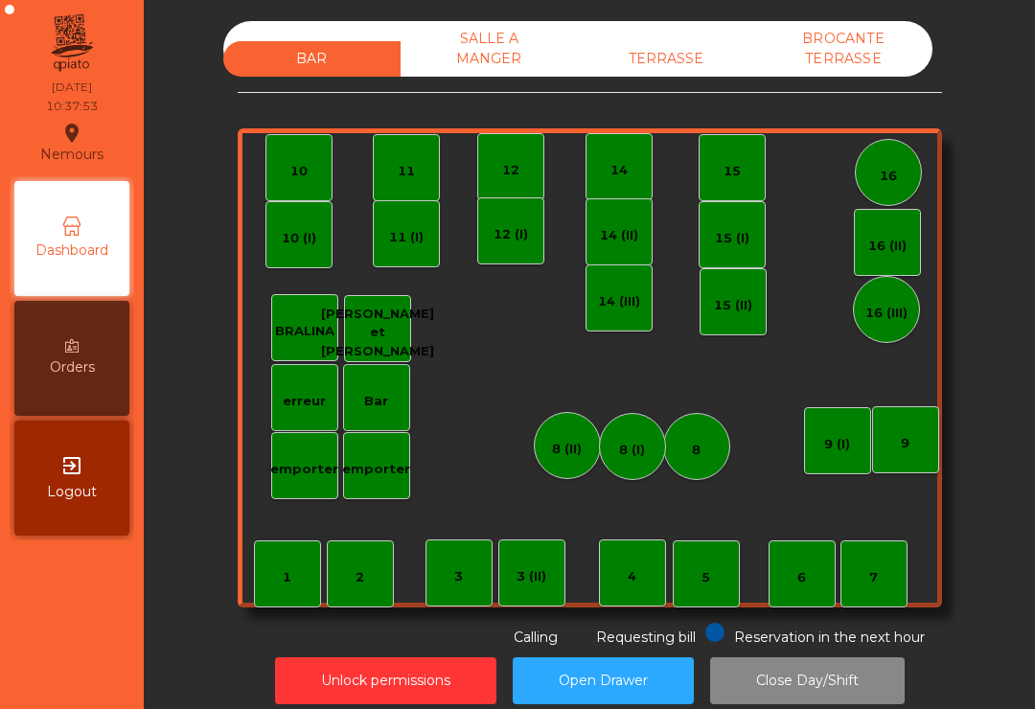
click at [662, 46] on div "TERRASSE" at bounding box center [666, 58] width 177 height 35
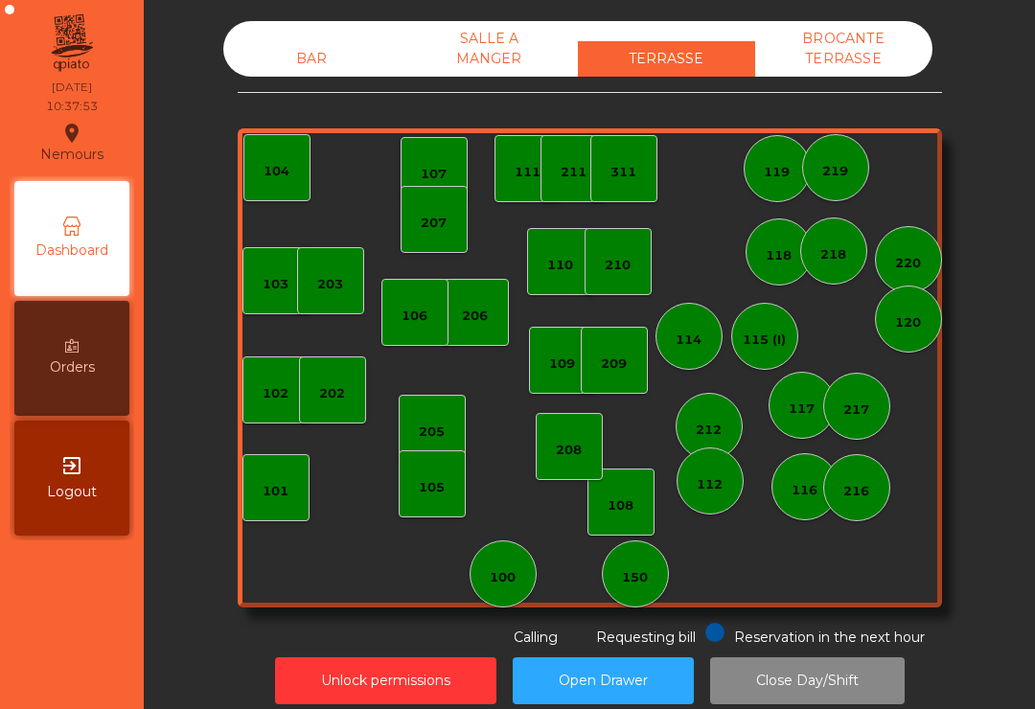
click at [666, 574] on div "150" at bounding box center [635, 574] width 67 height 67
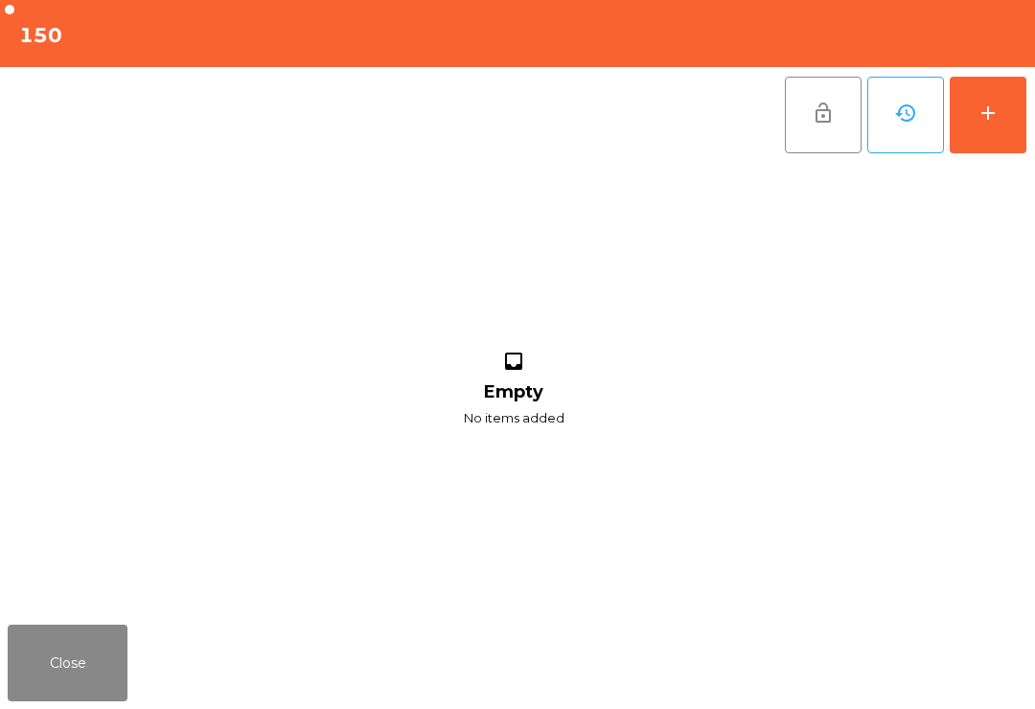
click at [984, 106] on div "add" at bounding box center [988, 113] width 23 height 23
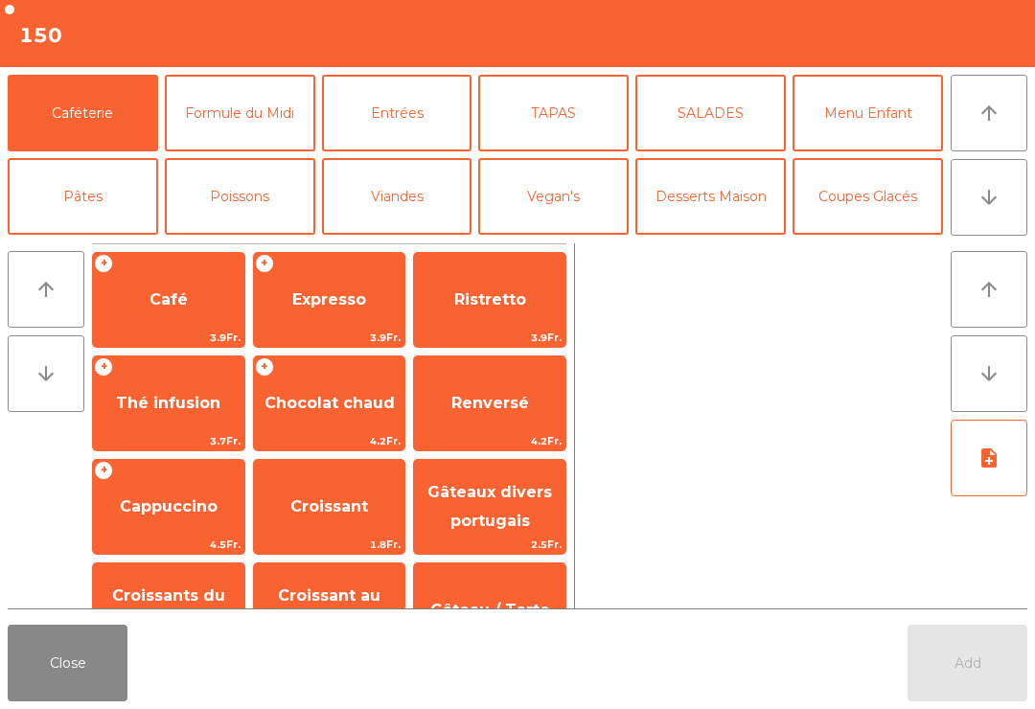
click at [1000, 208] on icon "arrow_downward" at bounding box center [989, 197] width 23 height 23
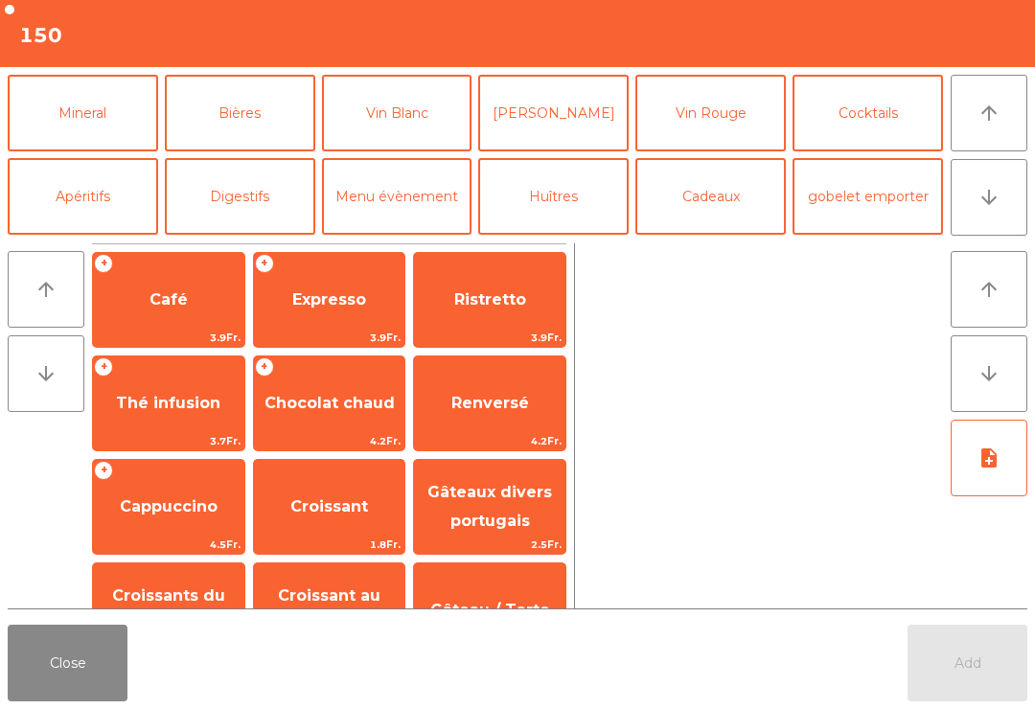
click at [990, 129] on button "arrow_upward" at bounding box center [989, 113] width 77 height 77
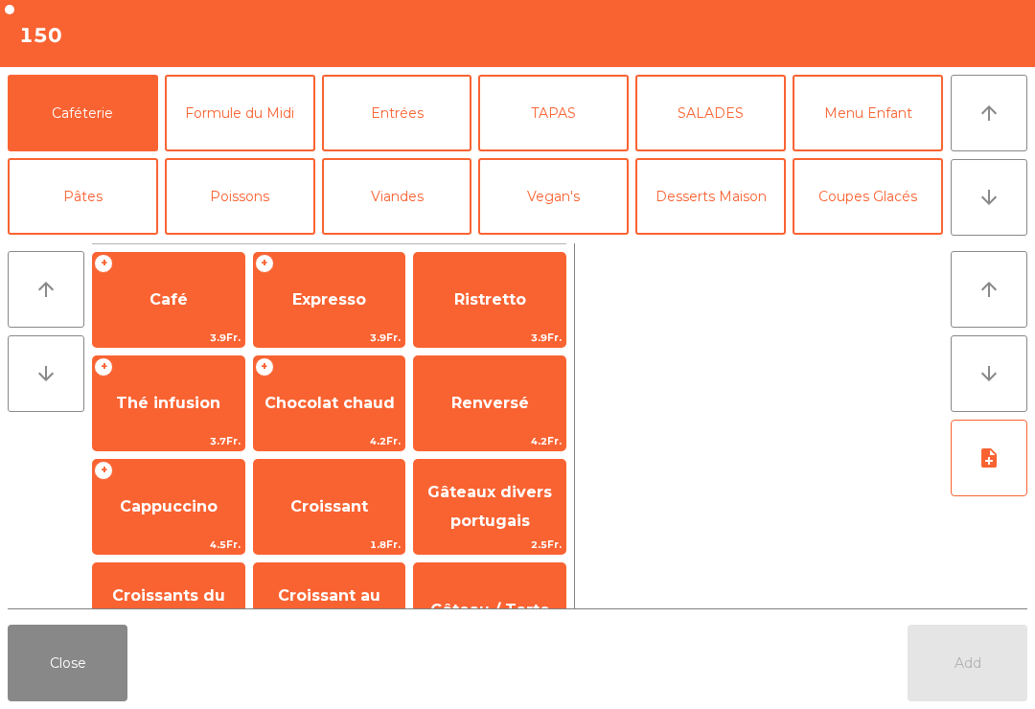
click at [364, 536] on span "1.8Fr." at bounding box center [329, 545] width 151 height 18
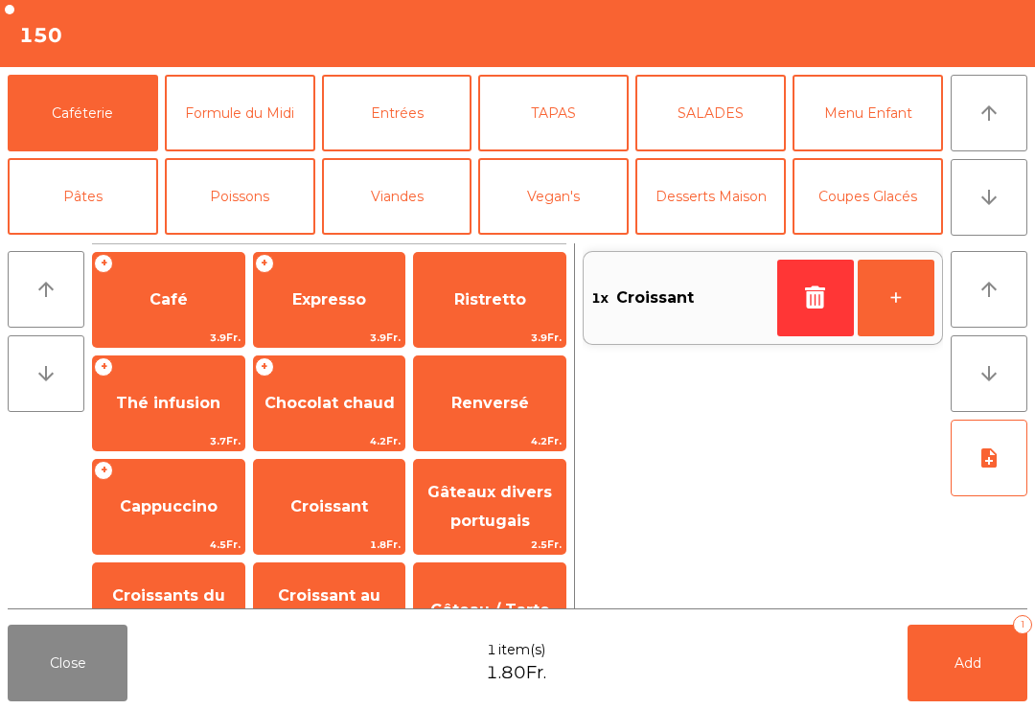
click at [887, 310] on button "+" at bounding box center [896, 298] width 77 height 77
click at [363, 597] on span "Croissant au chocolat pt" at bounding box center [329, 610] width 103 height 47
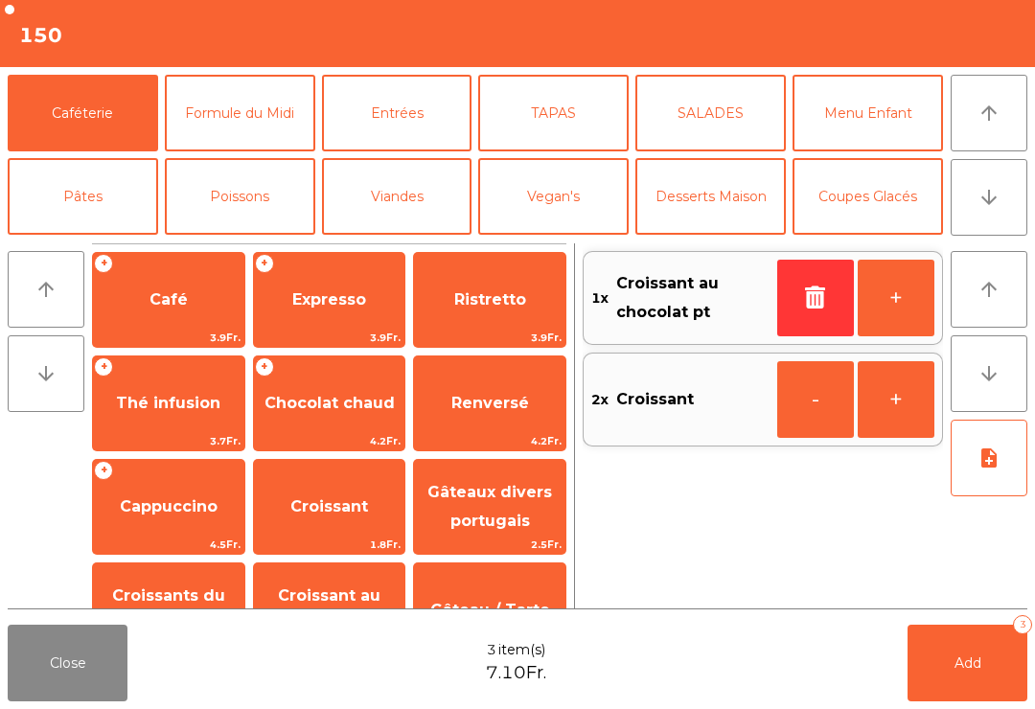
click at [999, 208] on icon "arrow_downward" at bounding box center [989, 197] width 23 height 23
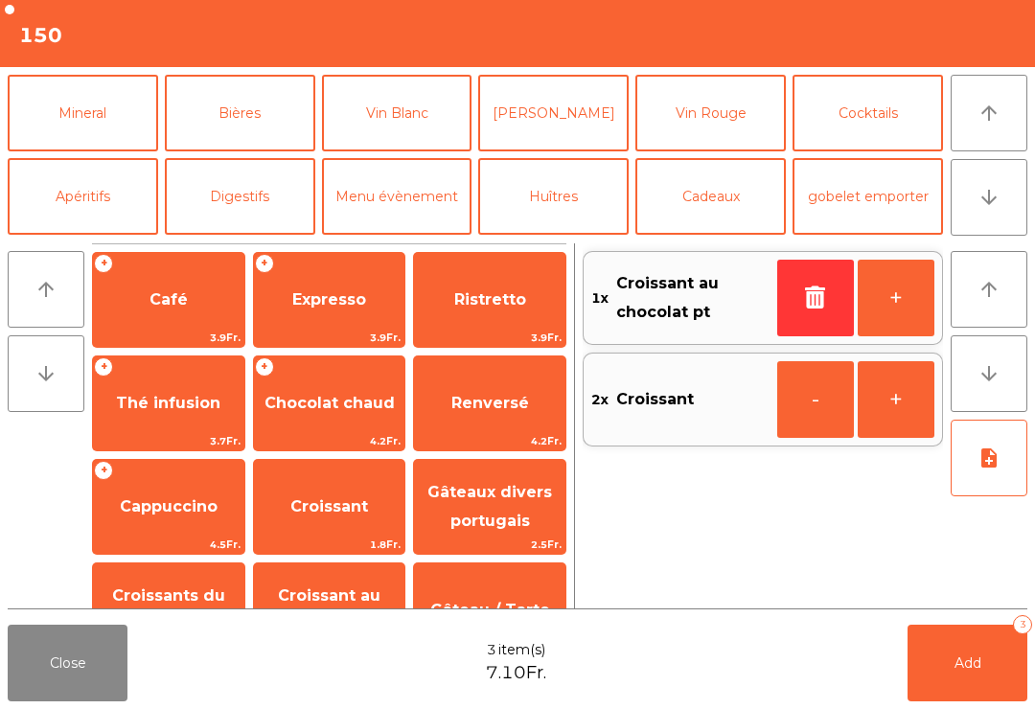
scroll to position [167, 0]
click at [51, 122] on button "Mineral" at bounding box center [83, 113] width 151 height 77
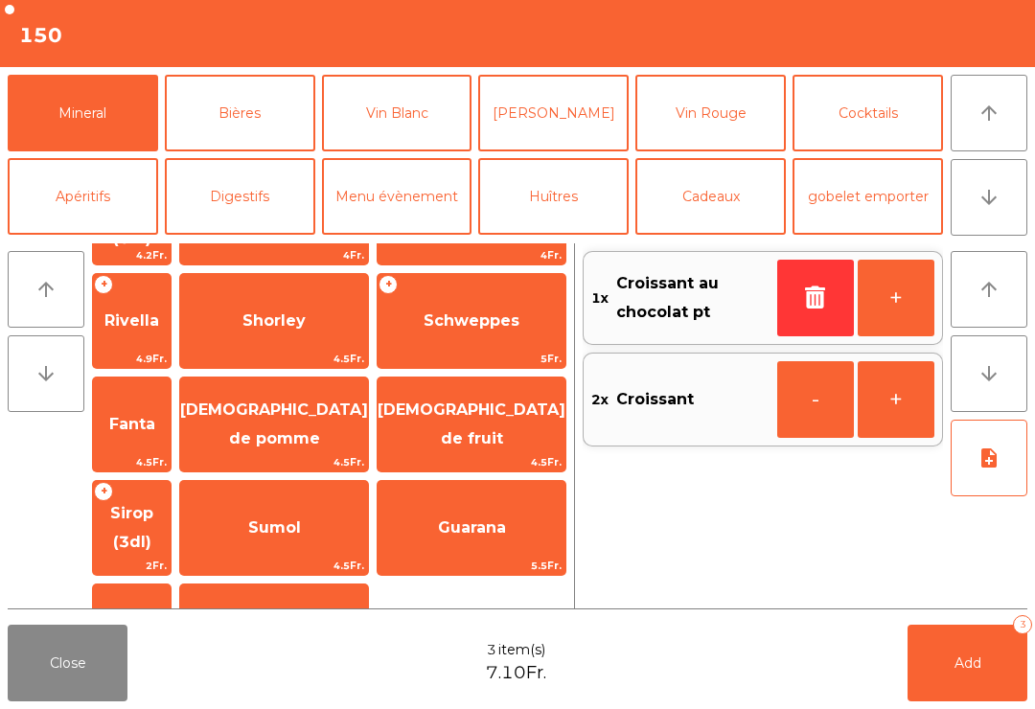
scroll to position [472, 0]
click at [443, 384] on span "[DEMOGRAPHIC_DATA] de fruit" at bounding box center [472, 424] width 188 height 81
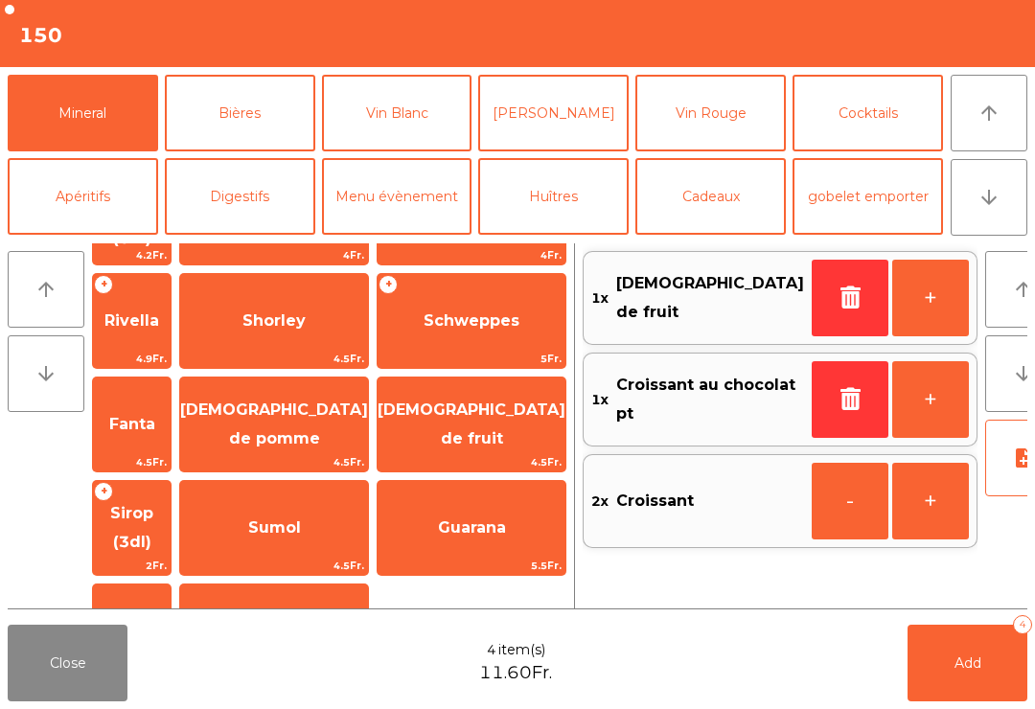
click at [893, 304] on button "+" at bounding box center [931, 298] width 77 height 77
click at [893, 303] on button "+" at bounding box center [931, 298] width 77 height 77
click at [971, 691] on button "Add 6" at bounding box center [968, 663] width 120 height 77
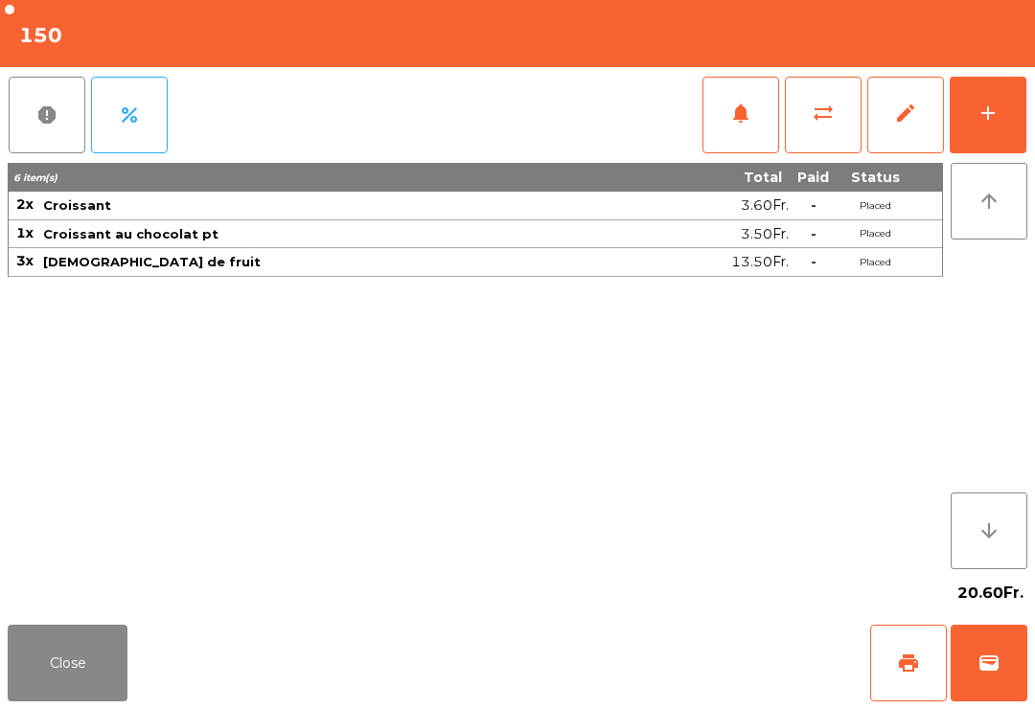
click at [66, 667] on button "Close" at bounding box center [68, 663] width 120 height 77
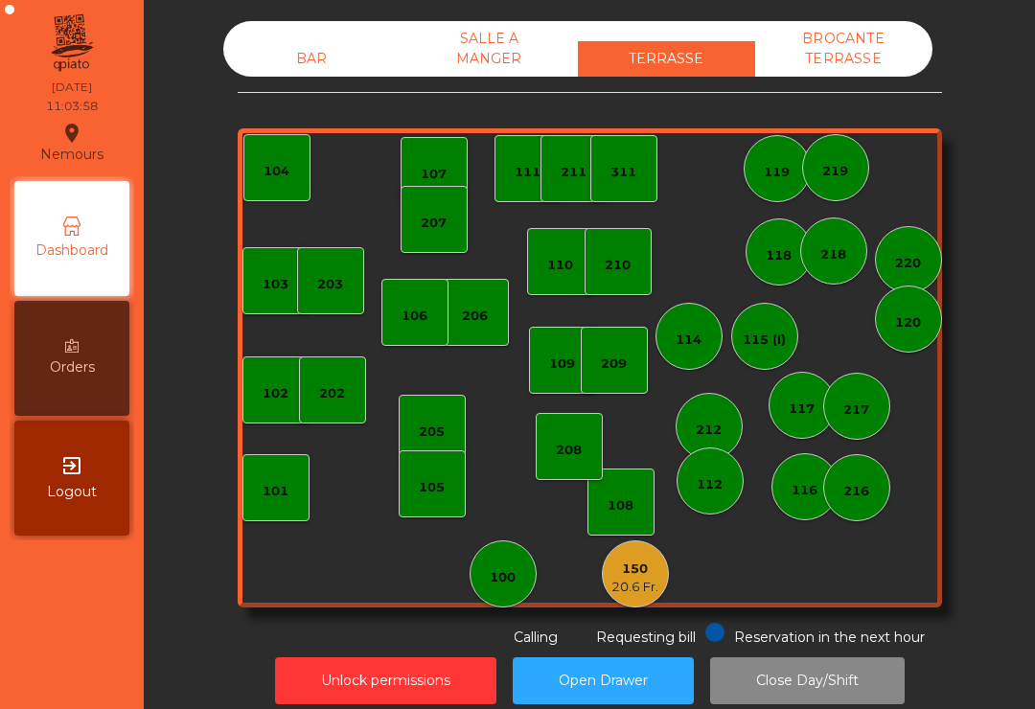
click at [634, 588] on div "20.6 Fr." at bounding box center [635, 587] width 47 height 19
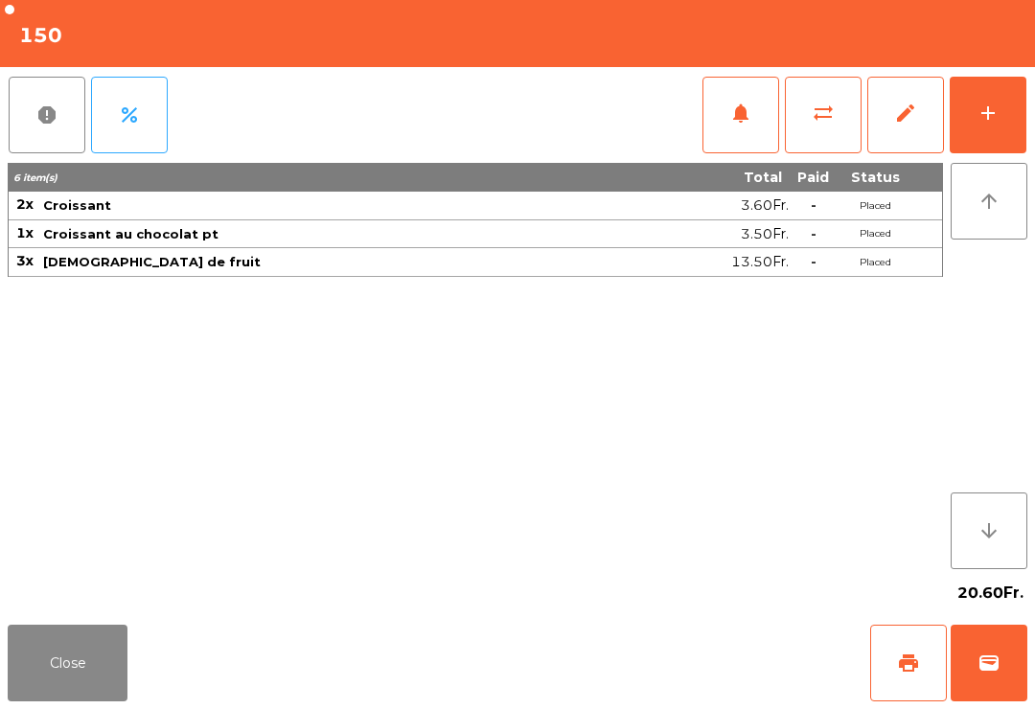
click at [992, 119] on div "add" at bounding box center [988, 113] width 23 height 23
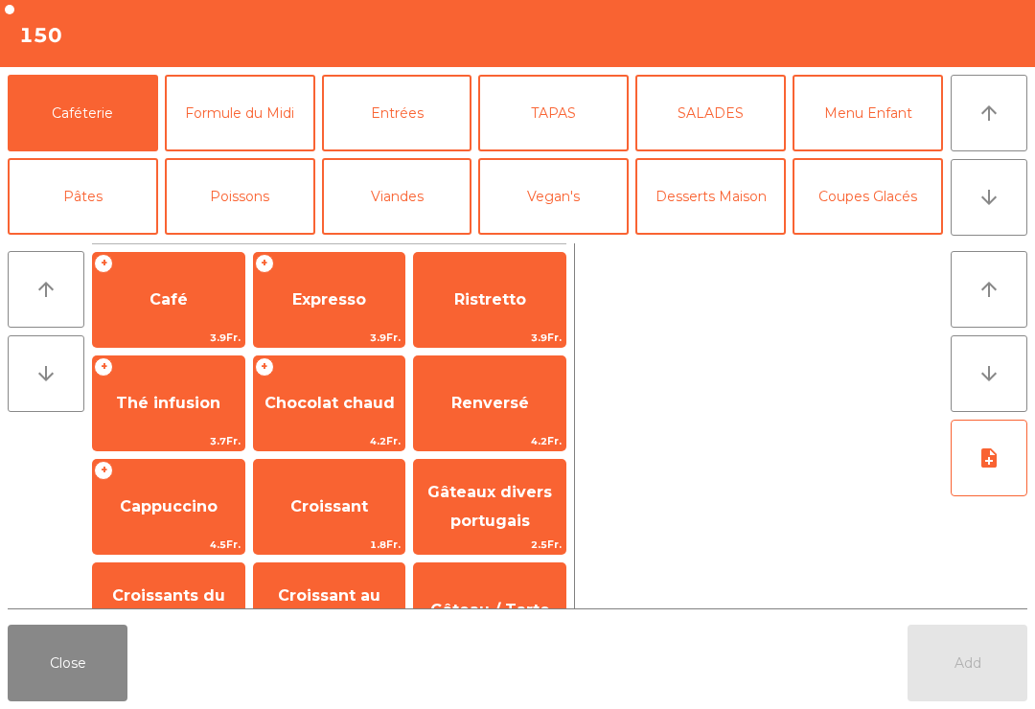
click at [335, 300] on span "Expresso" at bounding box center [329, 299] width 74 height 18
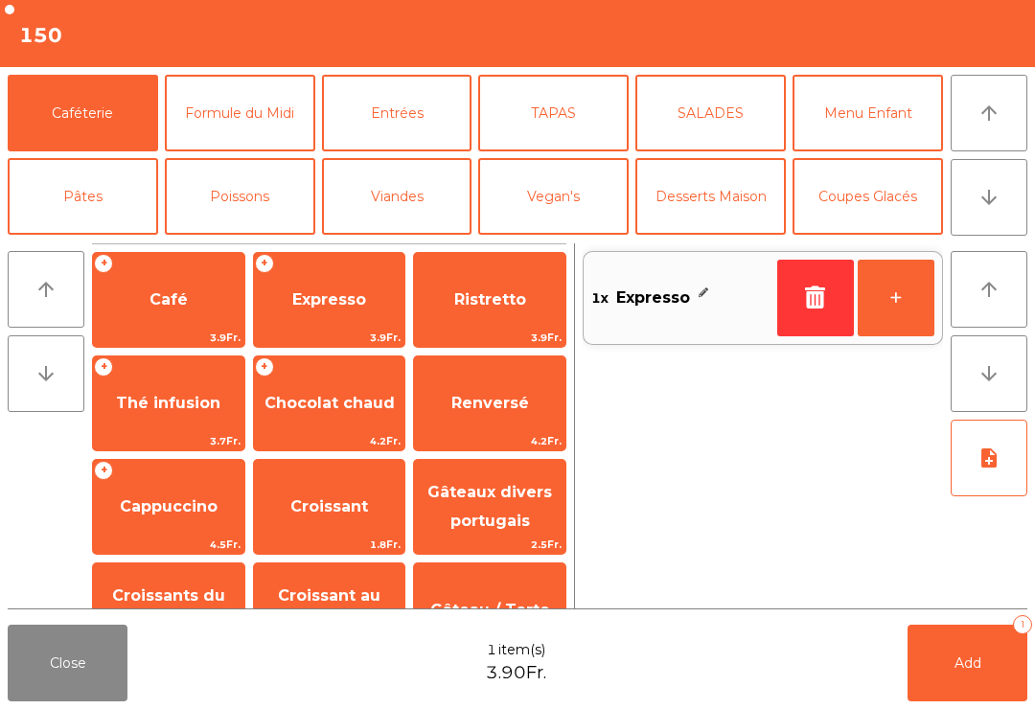
click at [912, 265] on button "+" at bounding box center [896, 298] width 77 height 77
click at [969, 673] on button "Add 2" at bounding box center [968, 663] width 120 height 77
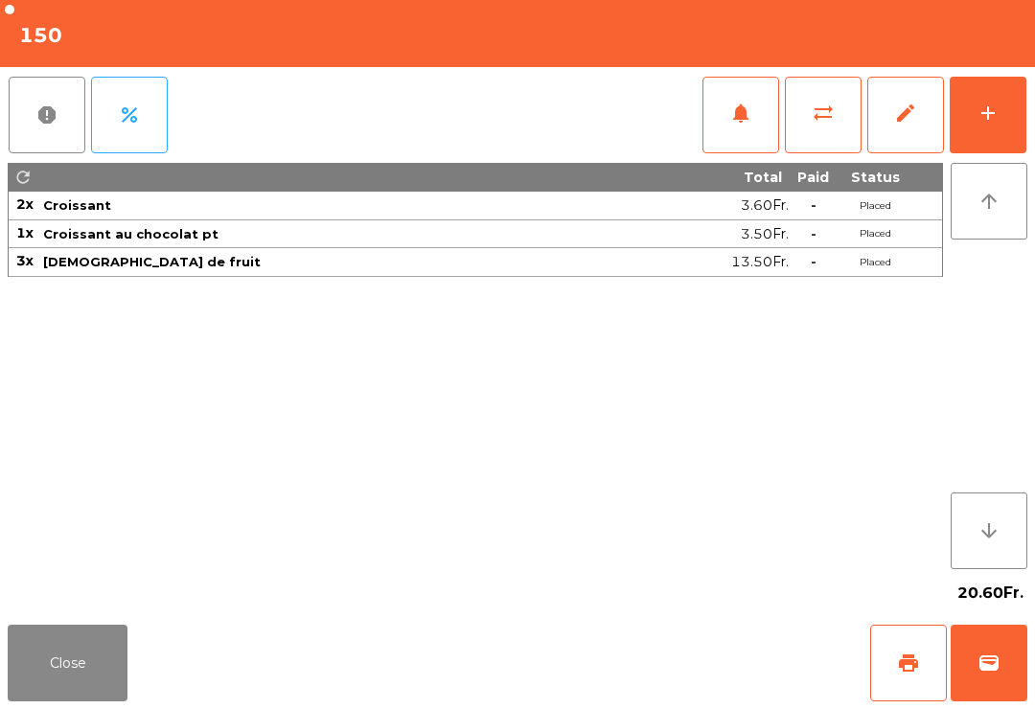
click at [90, 654] on button "Close" at bounding box center [68, 663] width 120 height 77
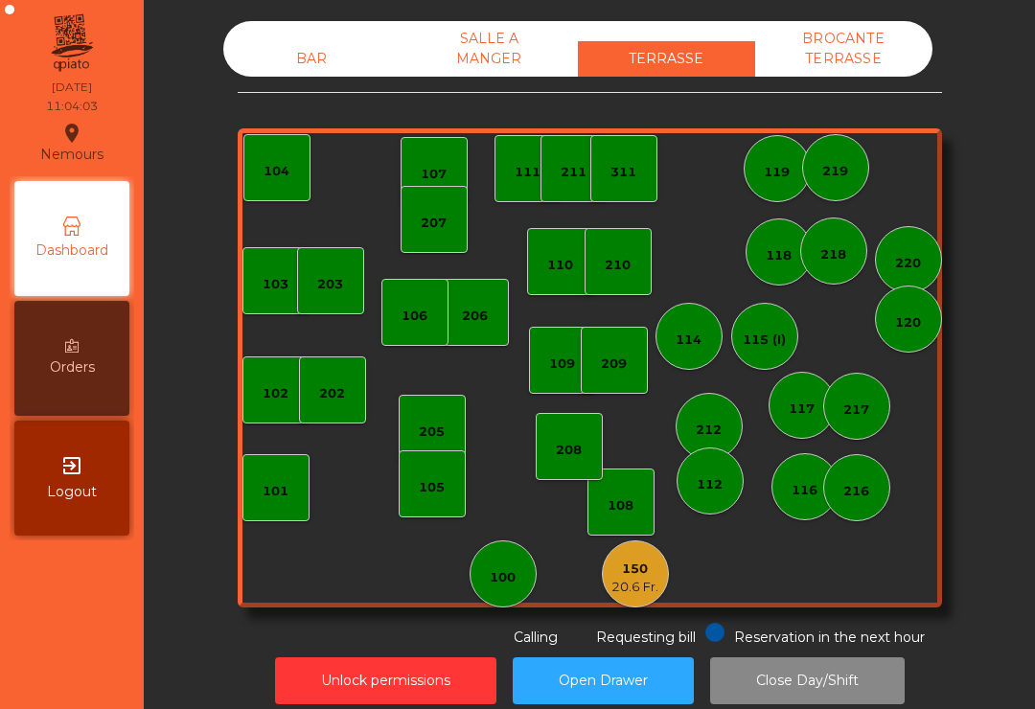
click at [817, 174] on div "219" at bounding box center [835, 167] width 67 height 67
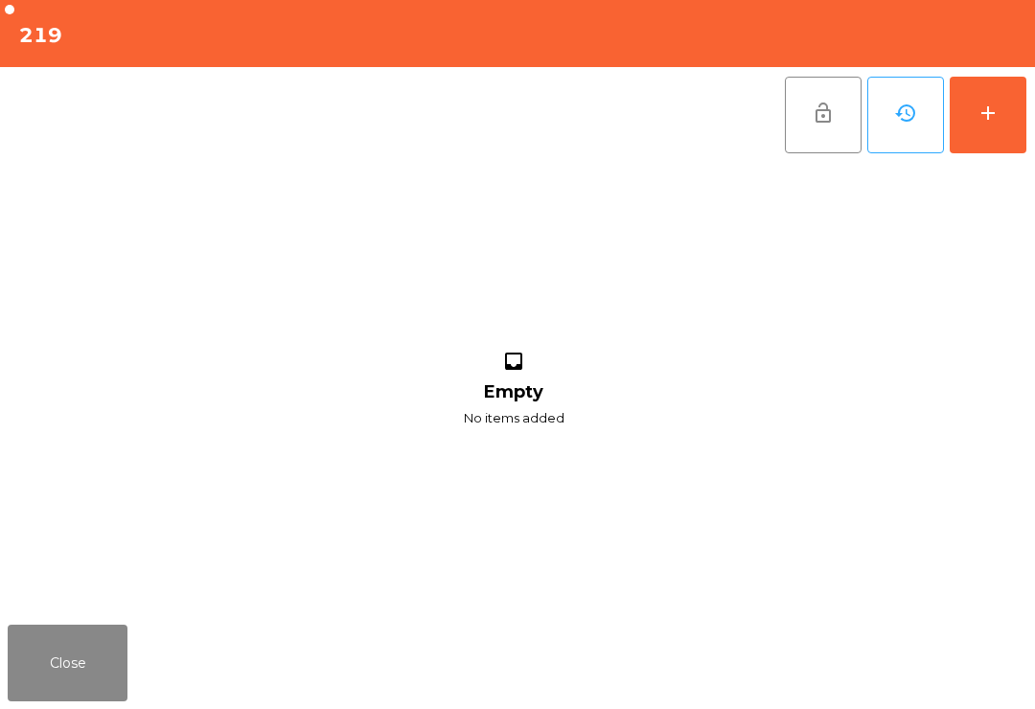
click at [997, 115] on div "add" at bounding box center [988, 113] width 23 height 23
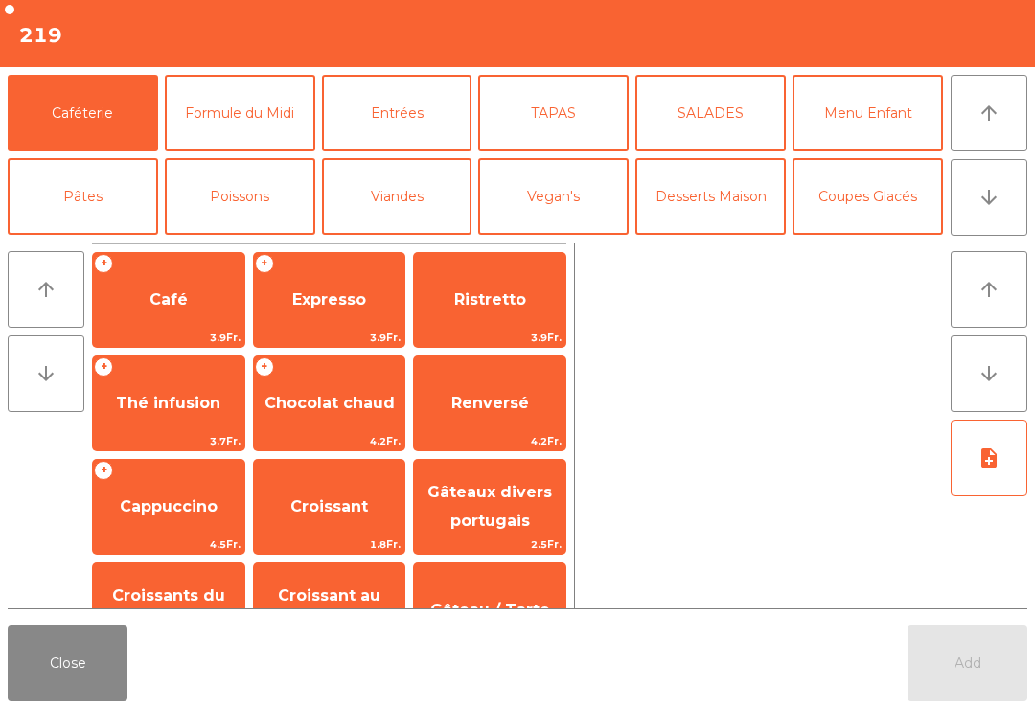
click at [323, 306] on span "Expresso" at bounding box center [329, 299] width 74 height 18
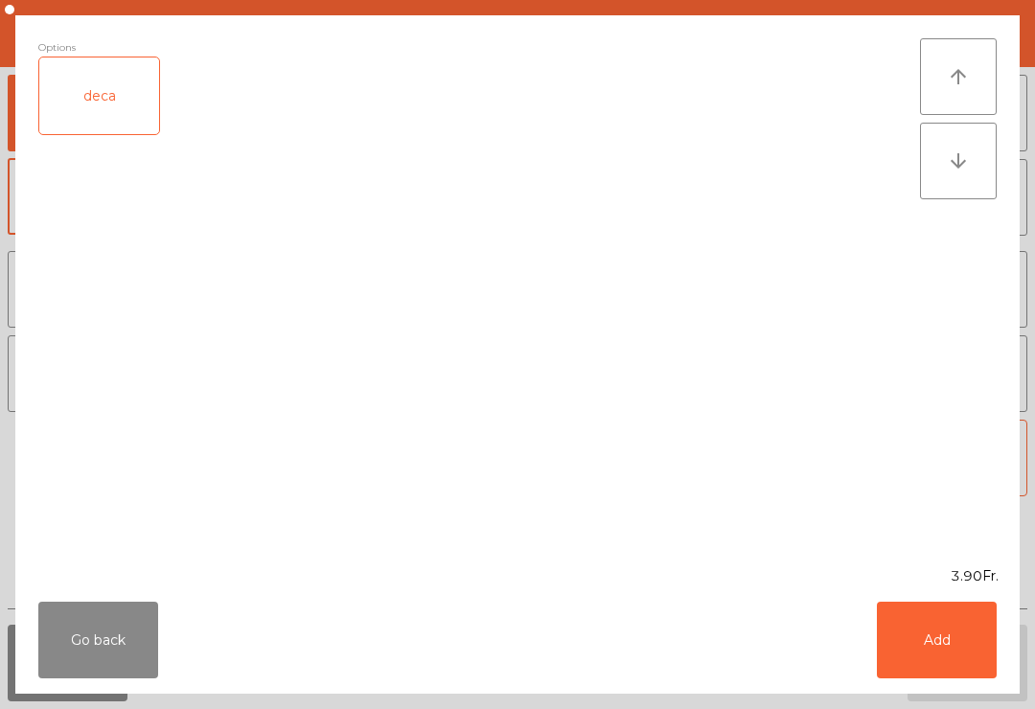
click at [926, 664] on button "Add" at bounding box center [937, 640] width 120 height 77
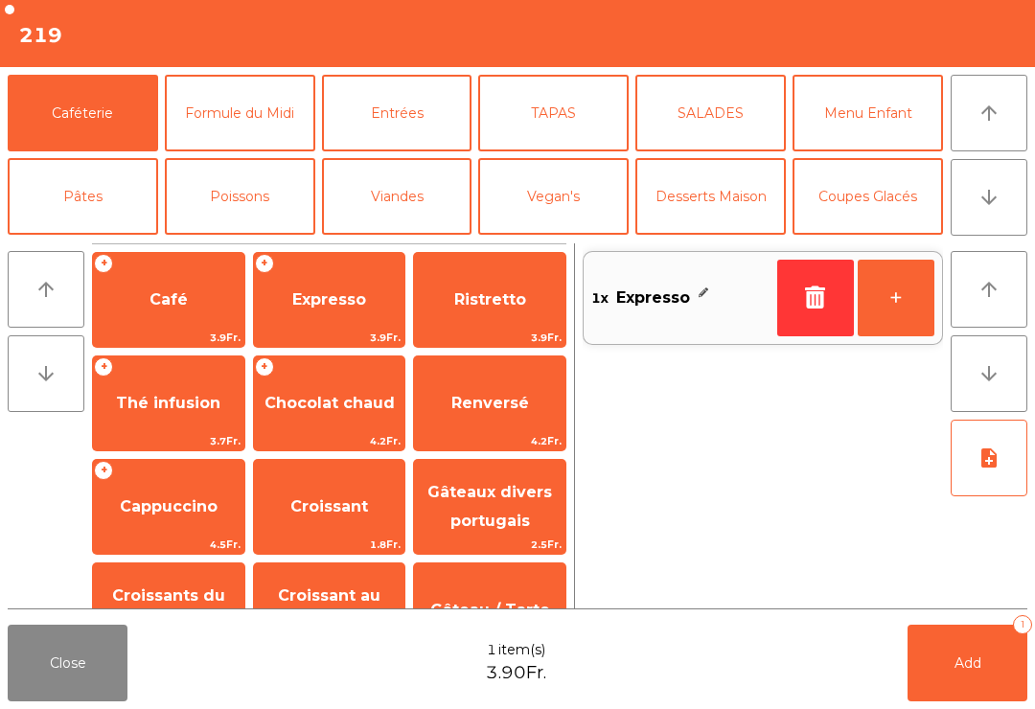
click at [897, 298] on button "+" at bounding box center [896, 298] width 77 height 77
click at [977, 656] on span "Add" at bounding box center [968, 663] width 27 height 17
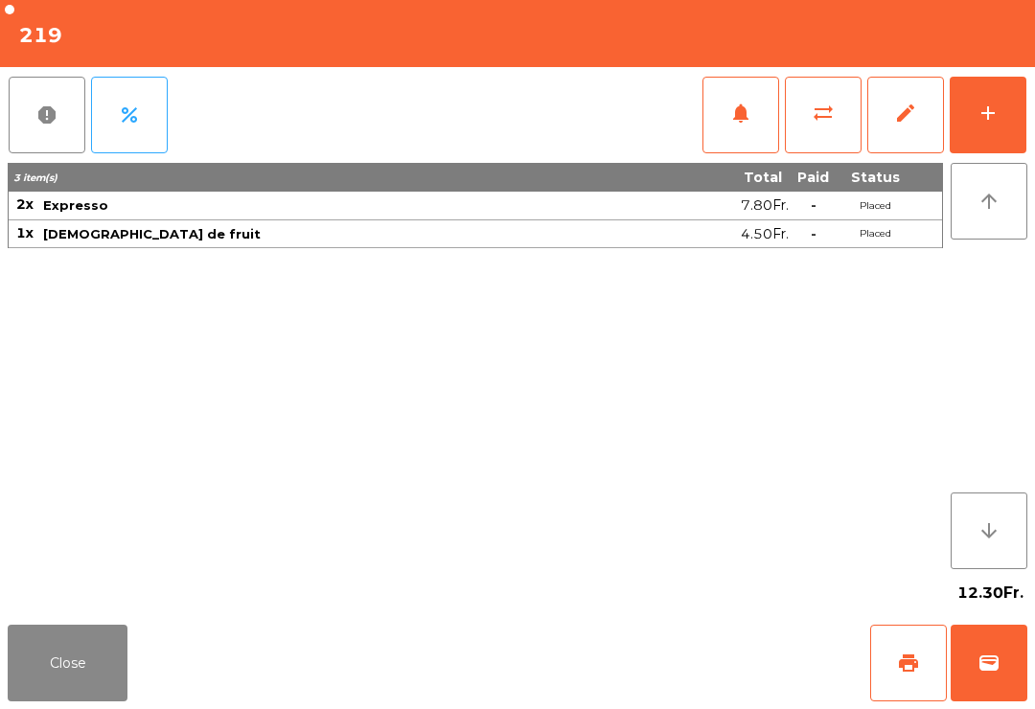
click at [68, 662] on button "Close" at bounding box center [68, 663] width 120 height 77
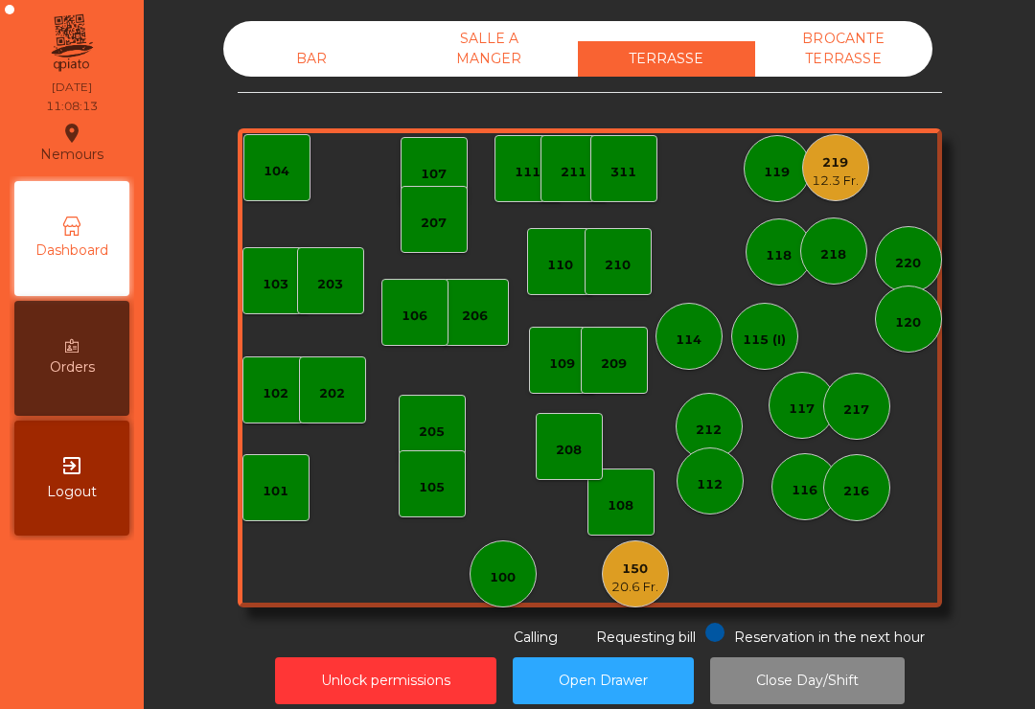
click at [636, 592] on div "20.6 Fr." at bounding box center [635, 587] width 47 height 19
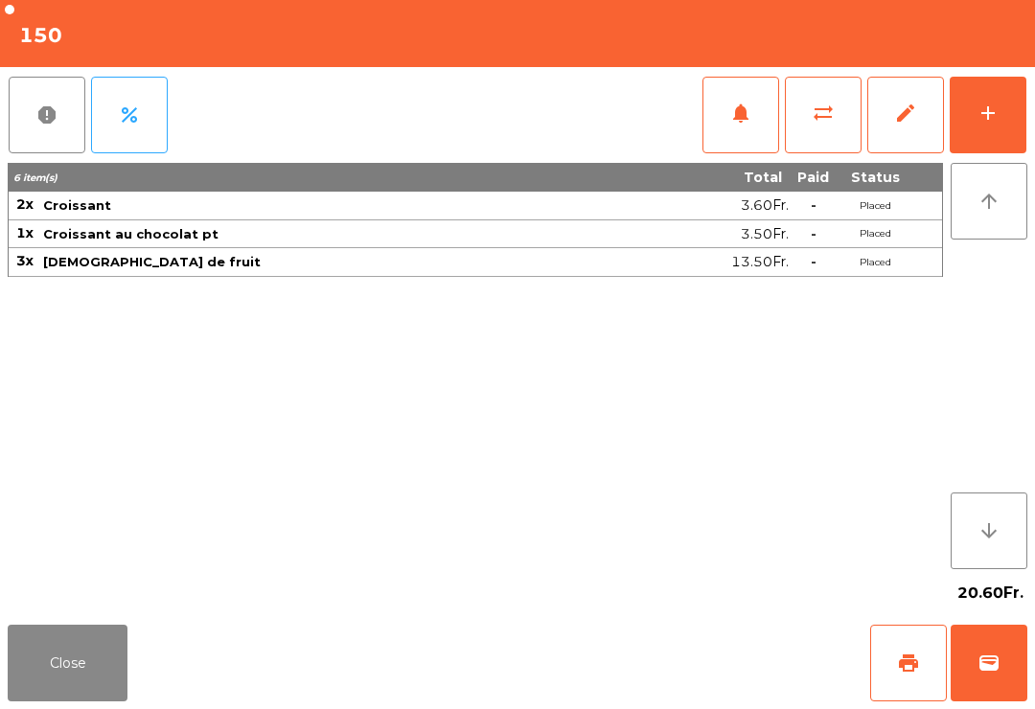
click at [888, 649] on button "print" at bounding box center [909, 663] width 77 height 77
click at [41, 688] on button "Close" at bounding box center [68, 663] width 120 height 77
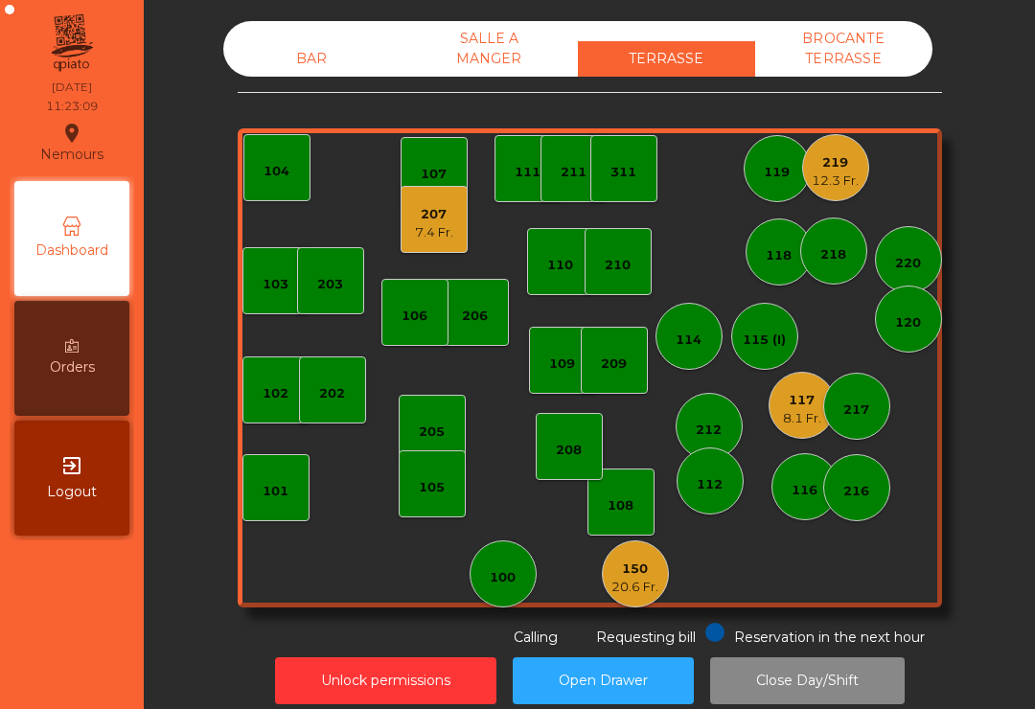
click at [631, 504] on div "108" at bounding box center [621, 506] width 26 height 19
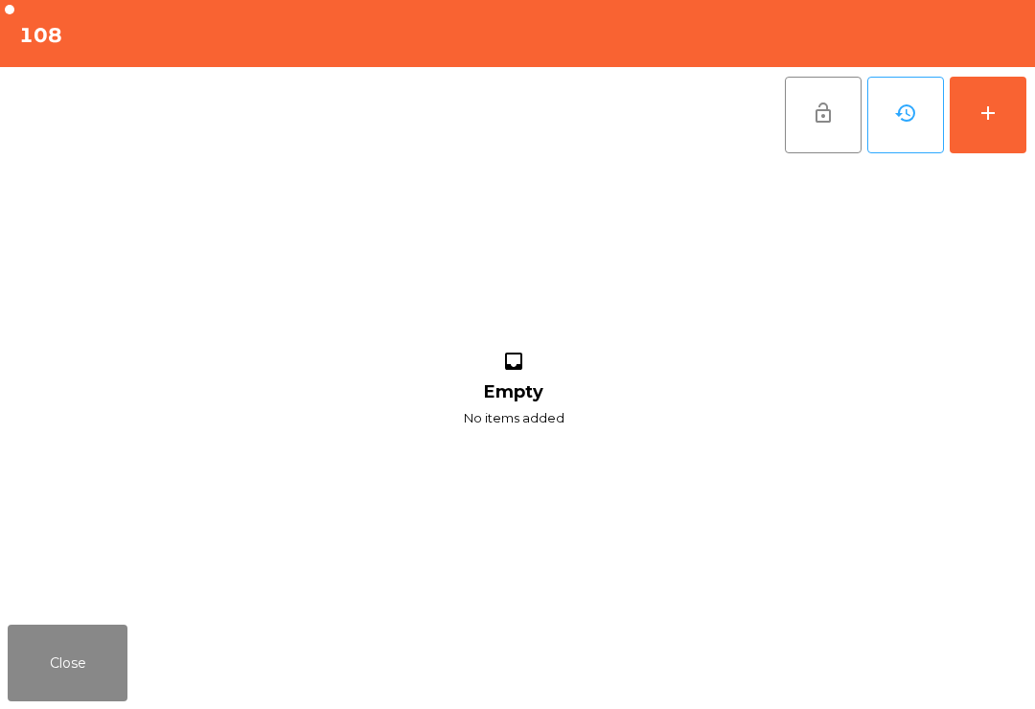
click at [1000, 112] on button "add" at bounding box center [988, 115] width 77 height 77
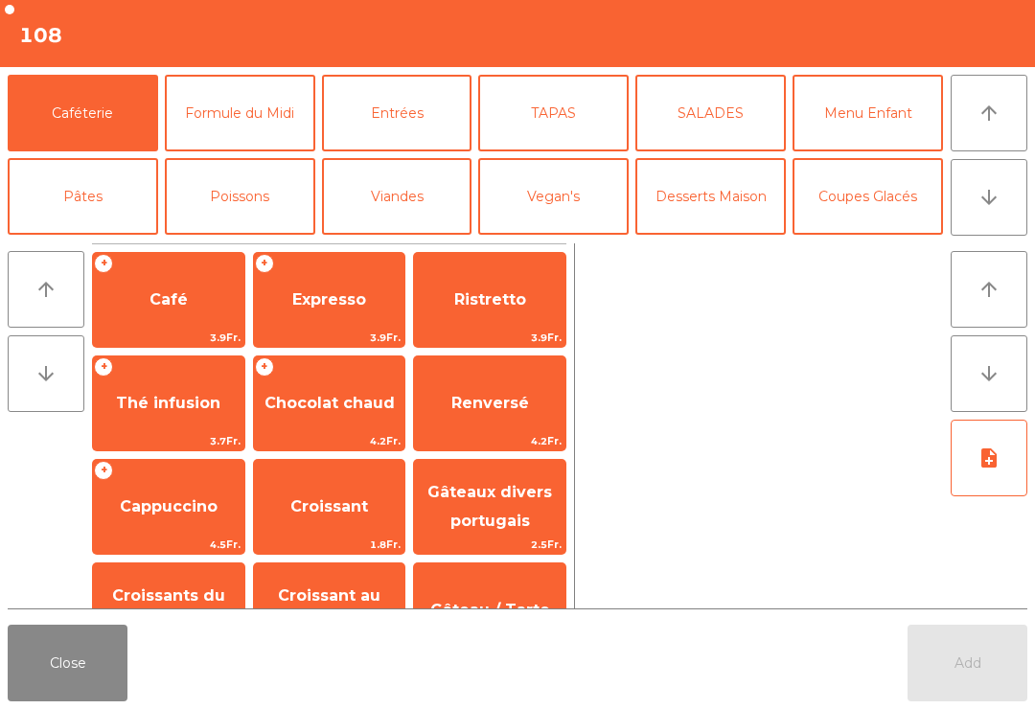
click at [66, 686] on button "Close" at bounding box center [68, 663] width 120 height 77
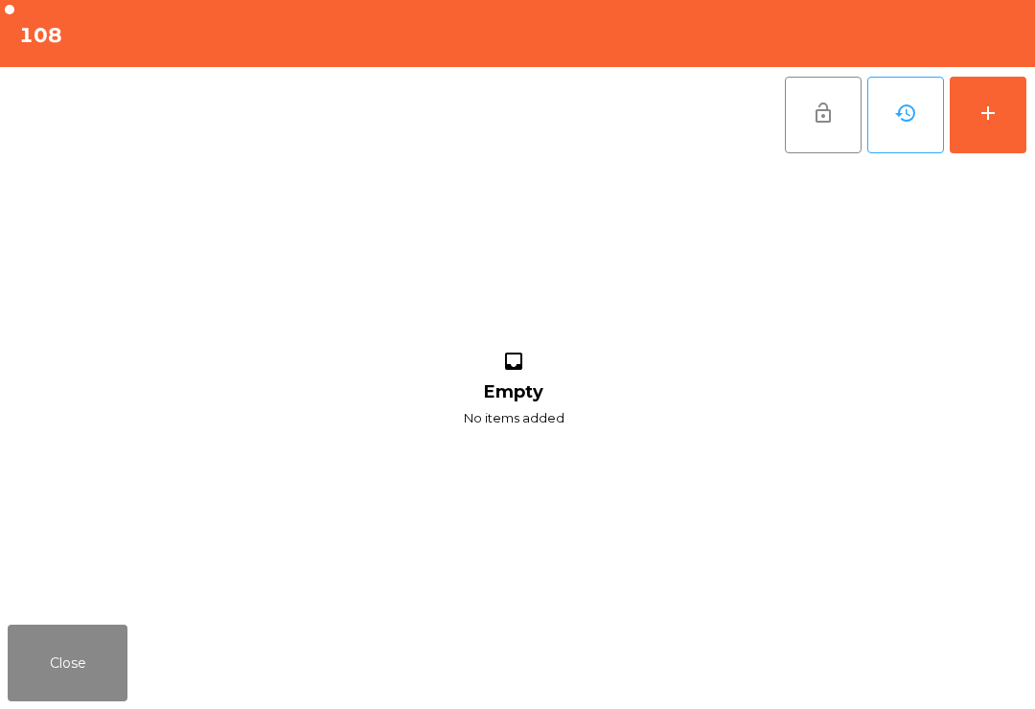
click at [82, 662] on button "Close" at bounding box center [68, 663] width 120 height 77
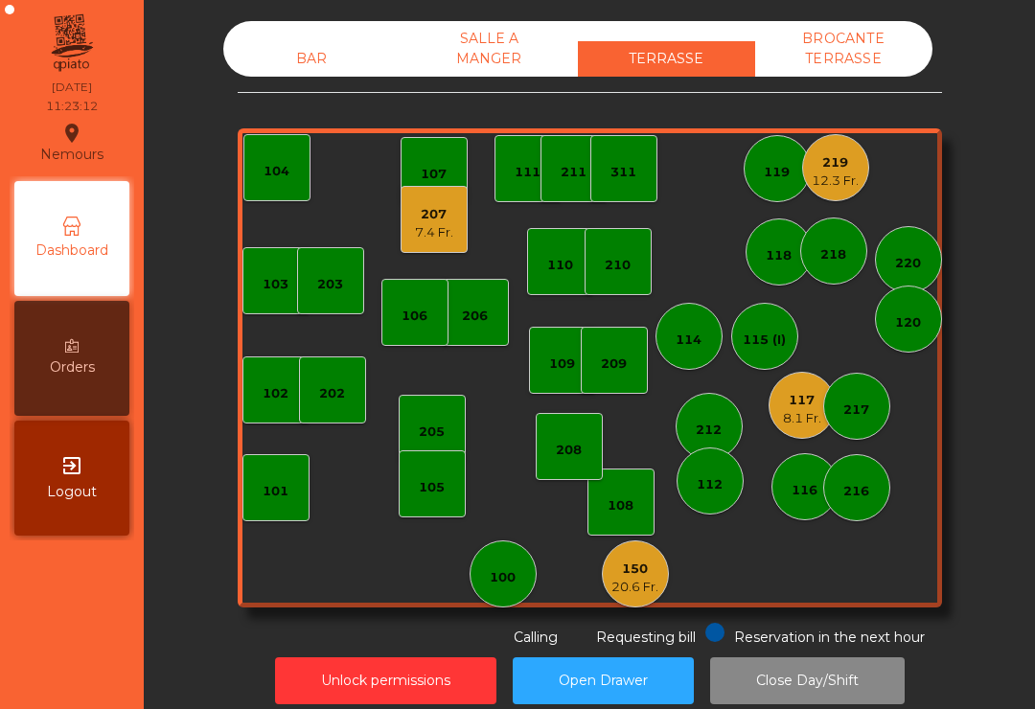
click at [579, 465] on div "208" at bounding box center [569, 446] width 67 height 67
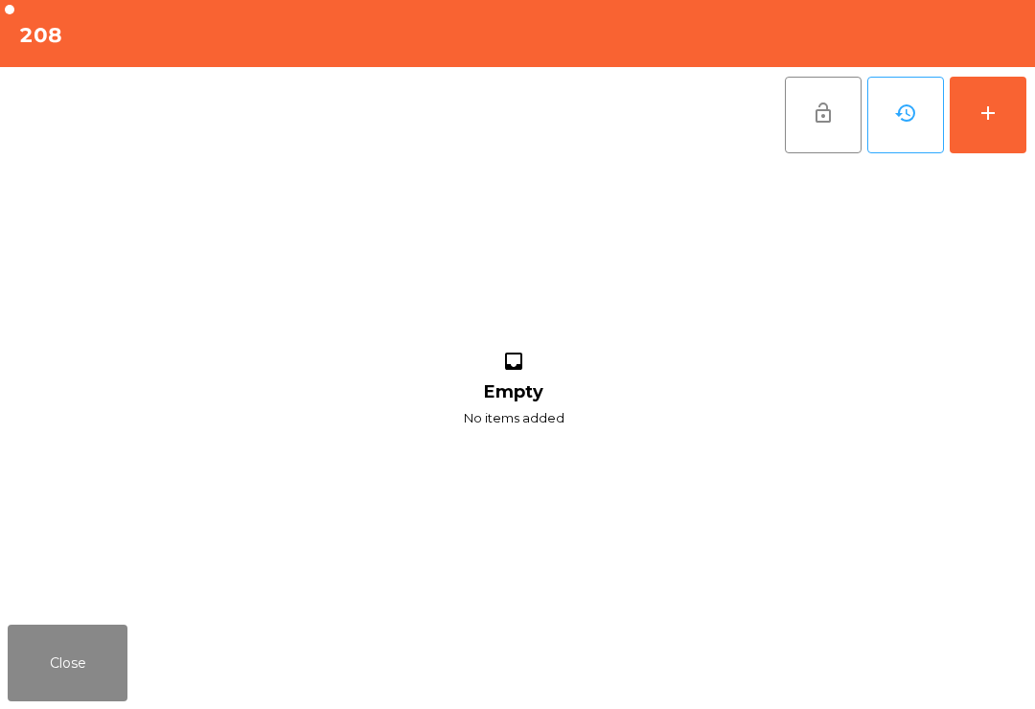
click at [1004, 140] on button "add" at bounding box center [988, 115] width 77 height 77
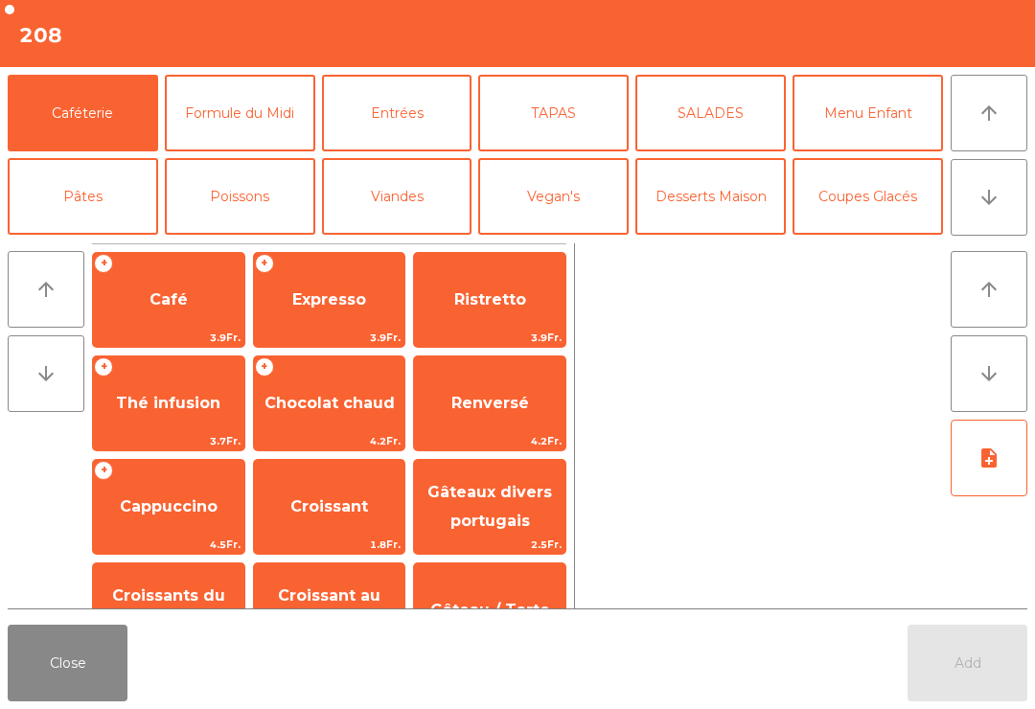
click at [176, 527] on span "Cappuccino" at bounding box center [168, 507] width 151 height 52
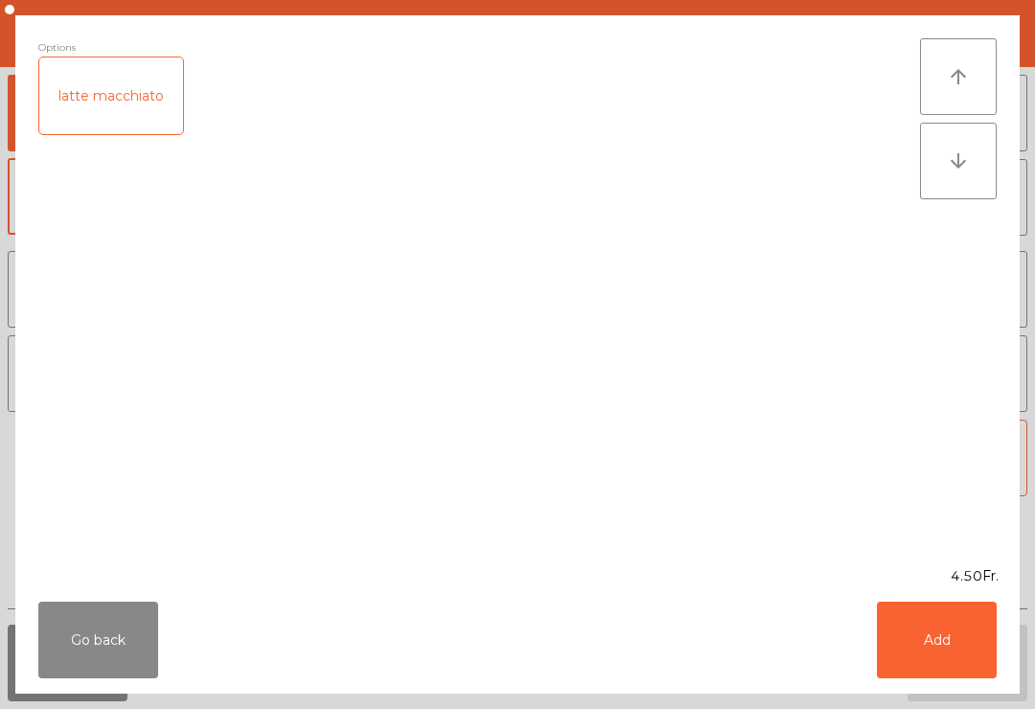
click at [938, 632] on button "Add" at bounding box center [937, 640] width 120 height 77
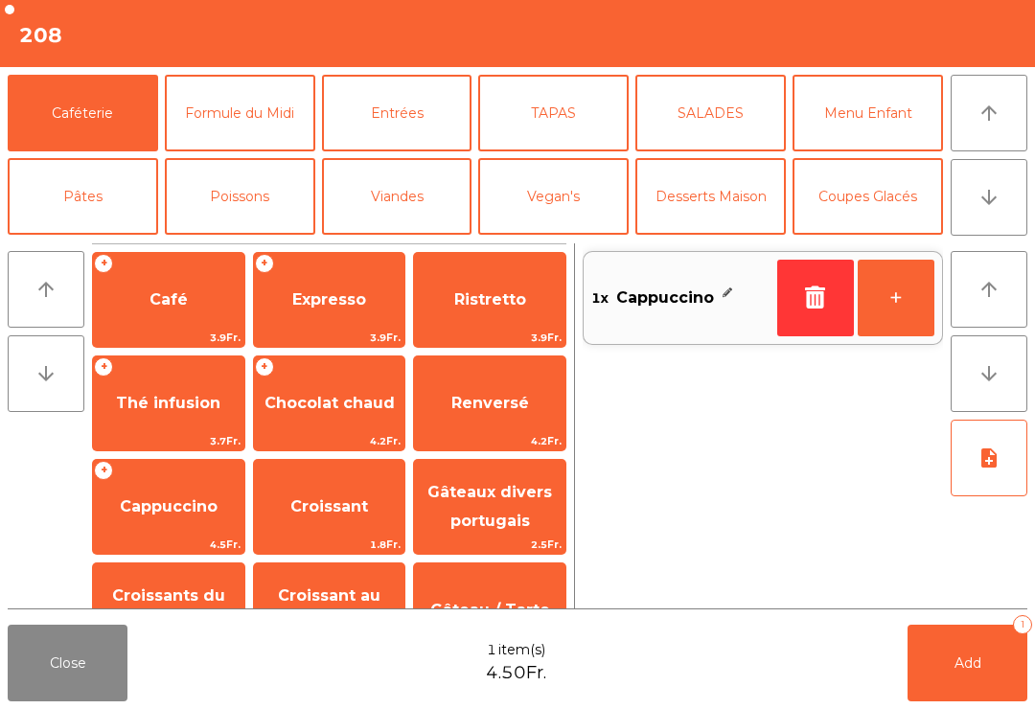
click at [356, 322] on span "Expresso" at bounding box center [329, 300] width 151 height 52
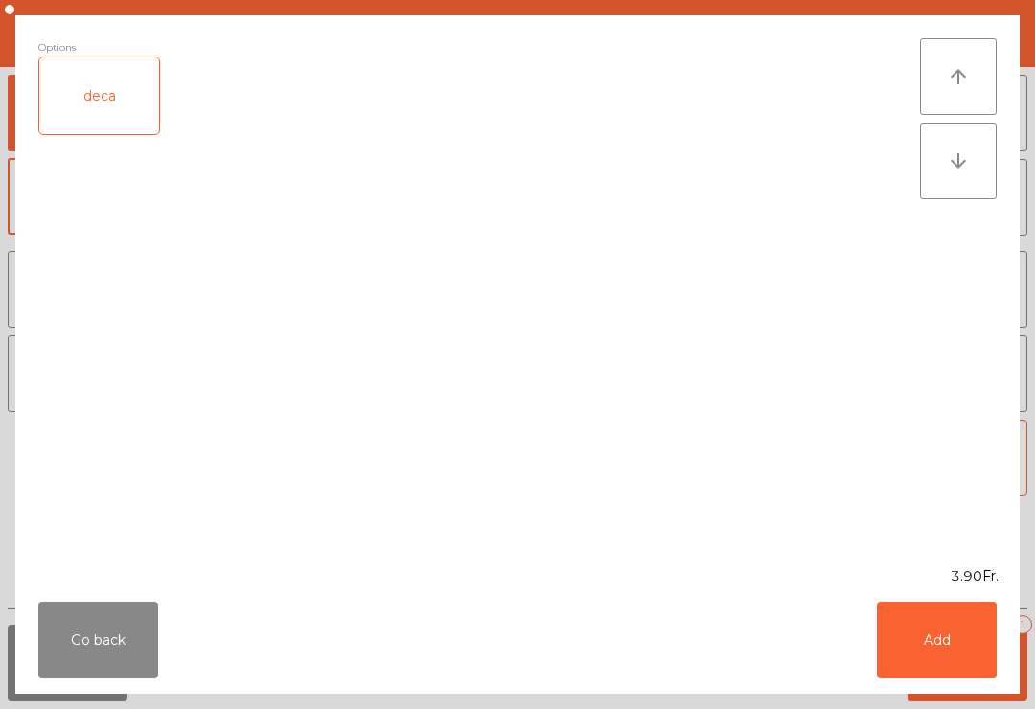
click at [951, 636] on button "Add" at bounding box center [937, 640] width 120 height 77
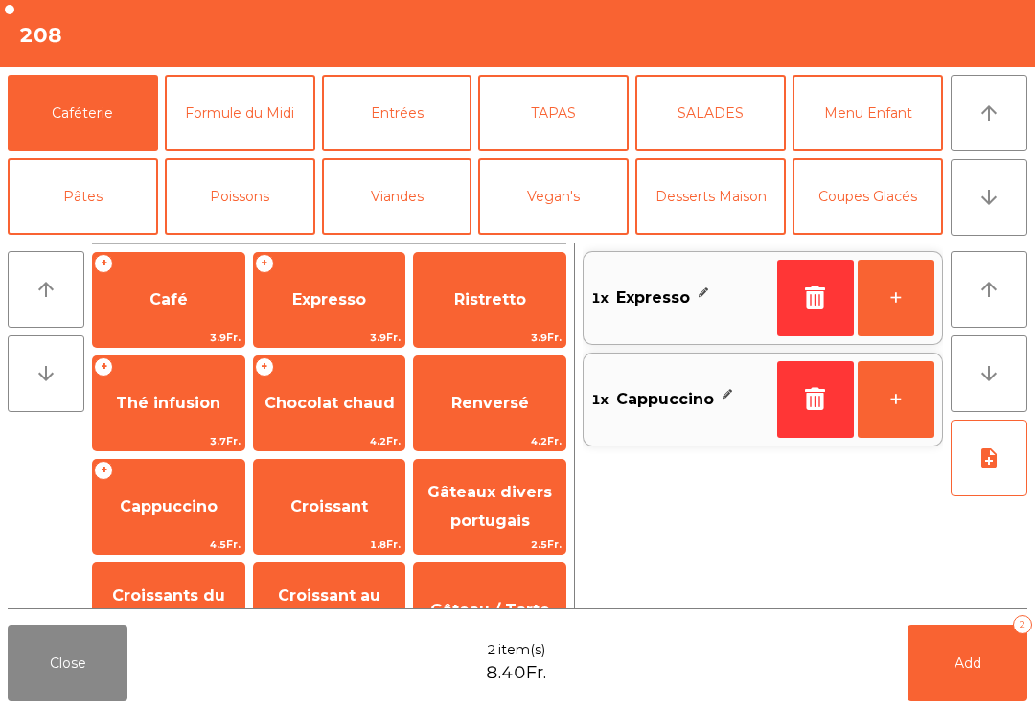
click at [514, 533] on span "Gâteaux divers portugais" at bounding box center [489, 507] width 151 height 81
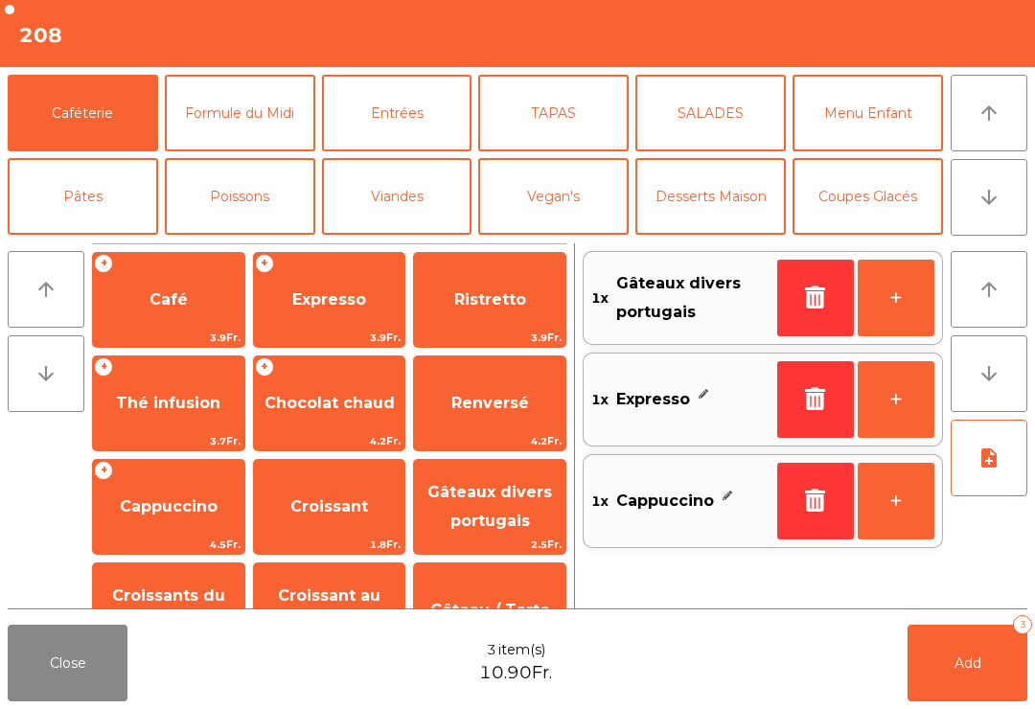
click at [893, 321] on button "+" at bounding box center [896, 298] width 77 height 77
click at [1011, 210] on button "arrow_downward" at bounding box center [989, 197] width 77 height 77
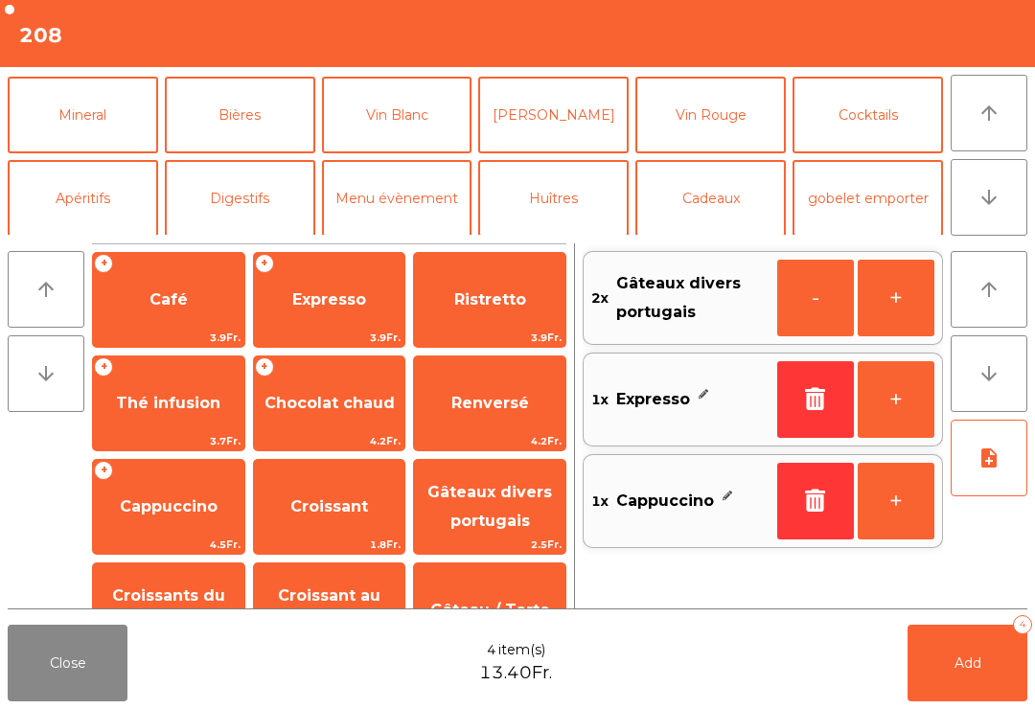
click at [121, 128] on button "Mineral" at bounding box center [83, 115] width 151 height 77
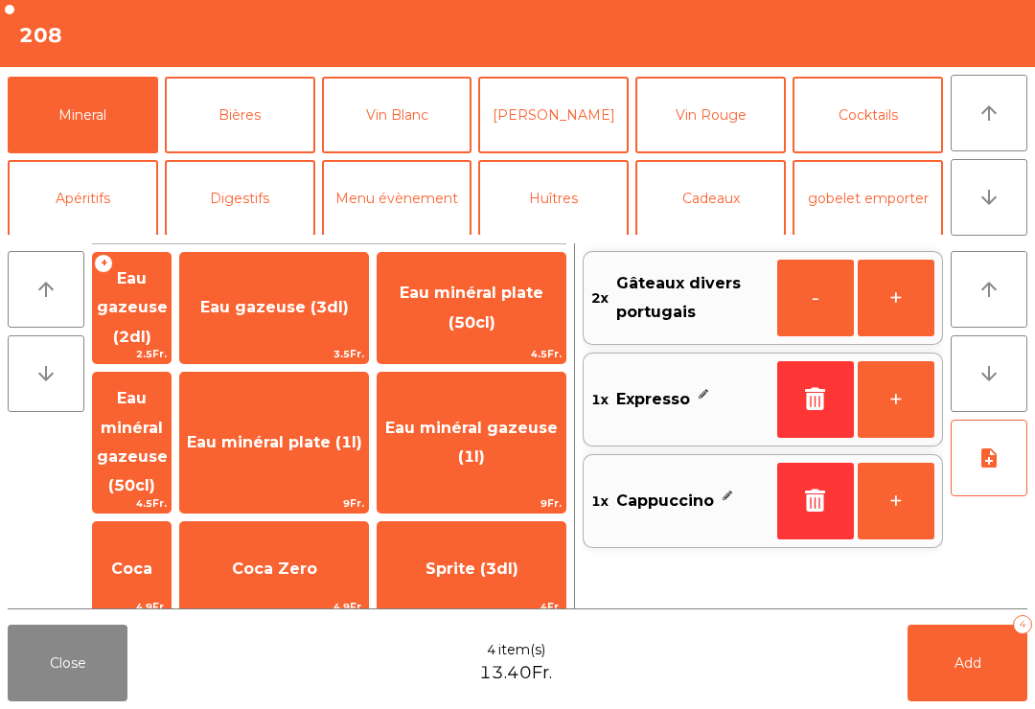
scroll to position [167, 0]
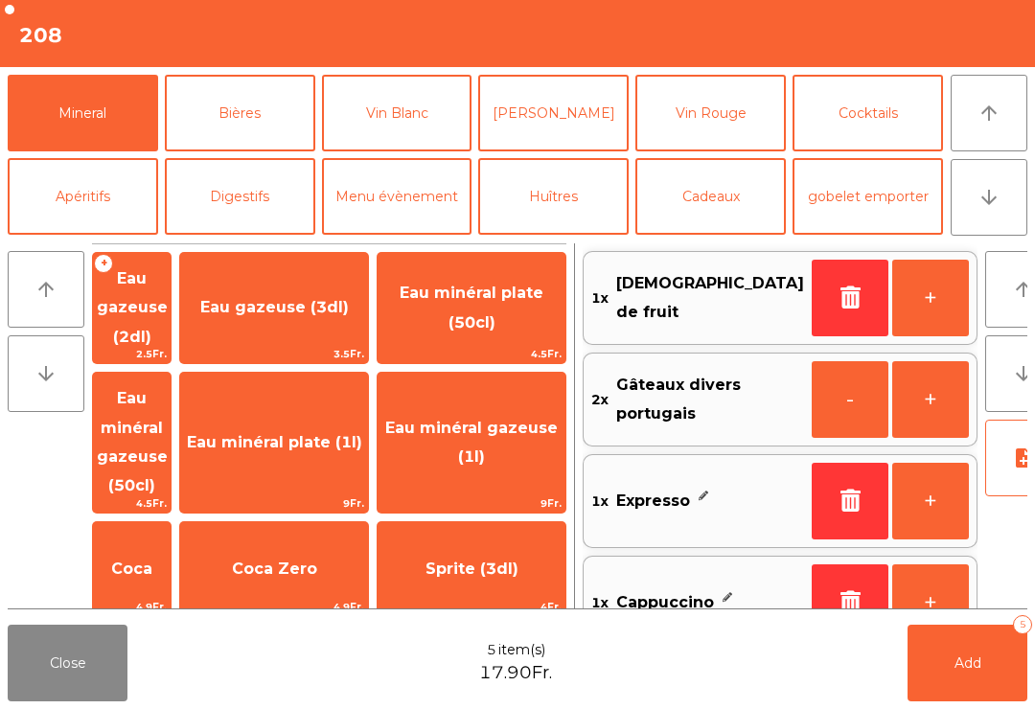
scroll to position [377, 0]
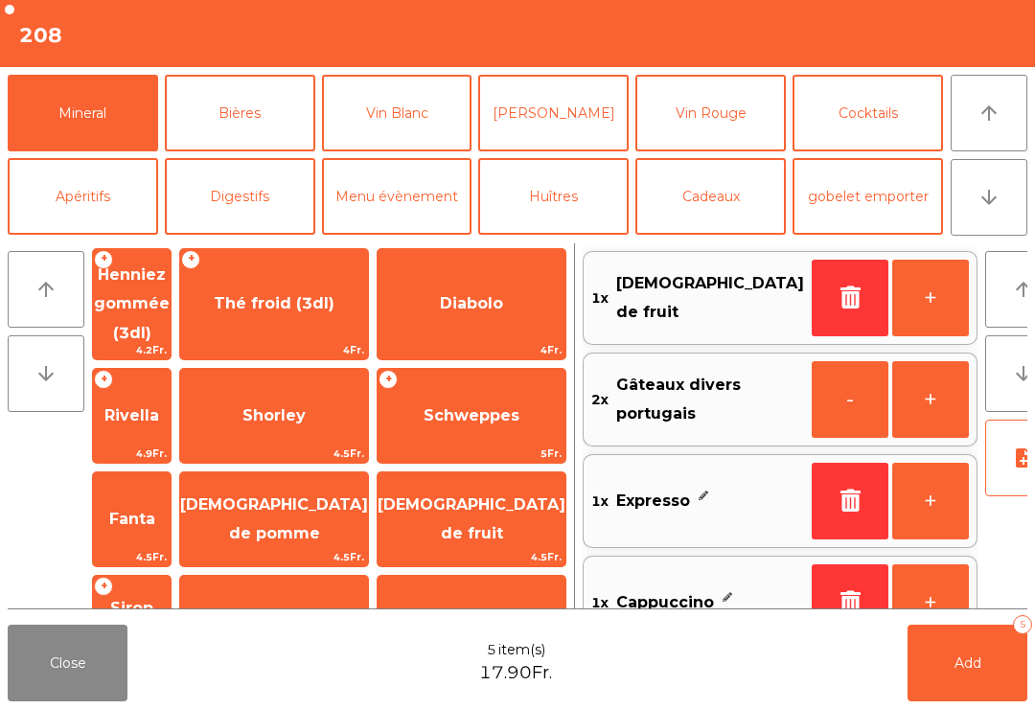
click at [977, 664] on span "Add" at bounding box center [968, 663] width 27 height 17
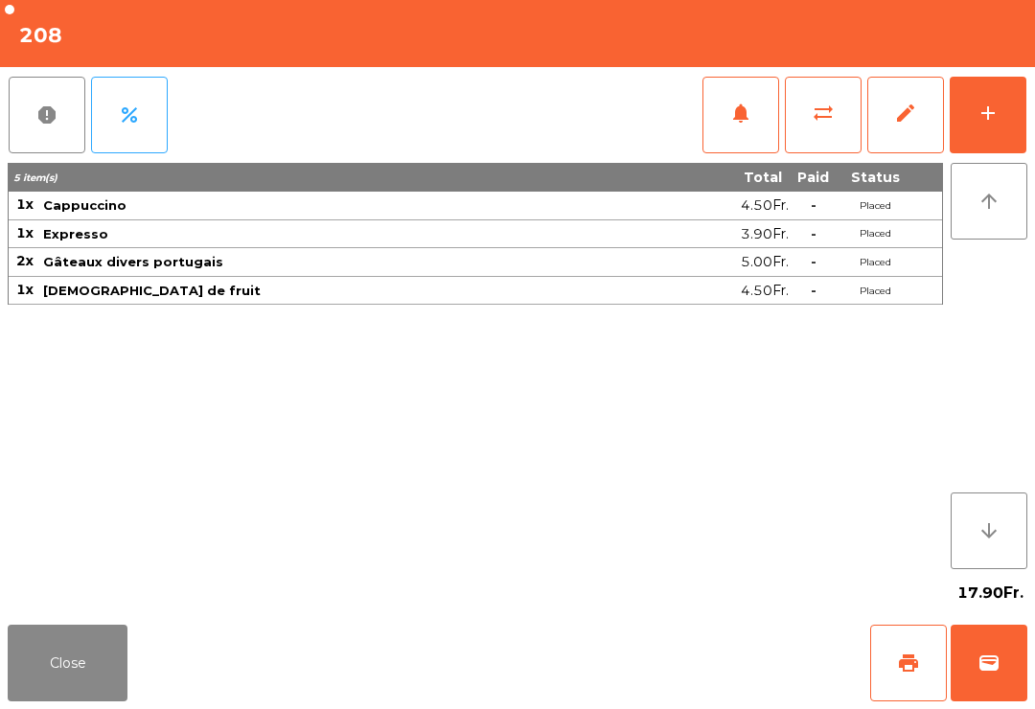
click at [71, 690] on button "Close" at bounding box center [68, 663] width 120 height 77
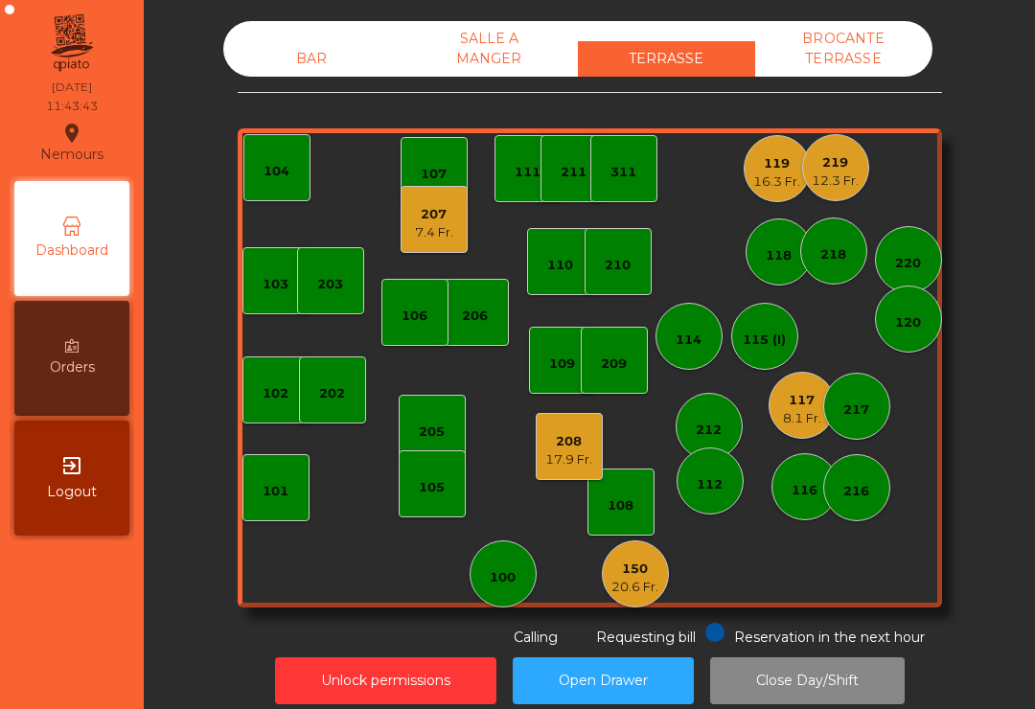
click at [574, 445] on div "208" at bounding box center [569, 441] width 47 height 19
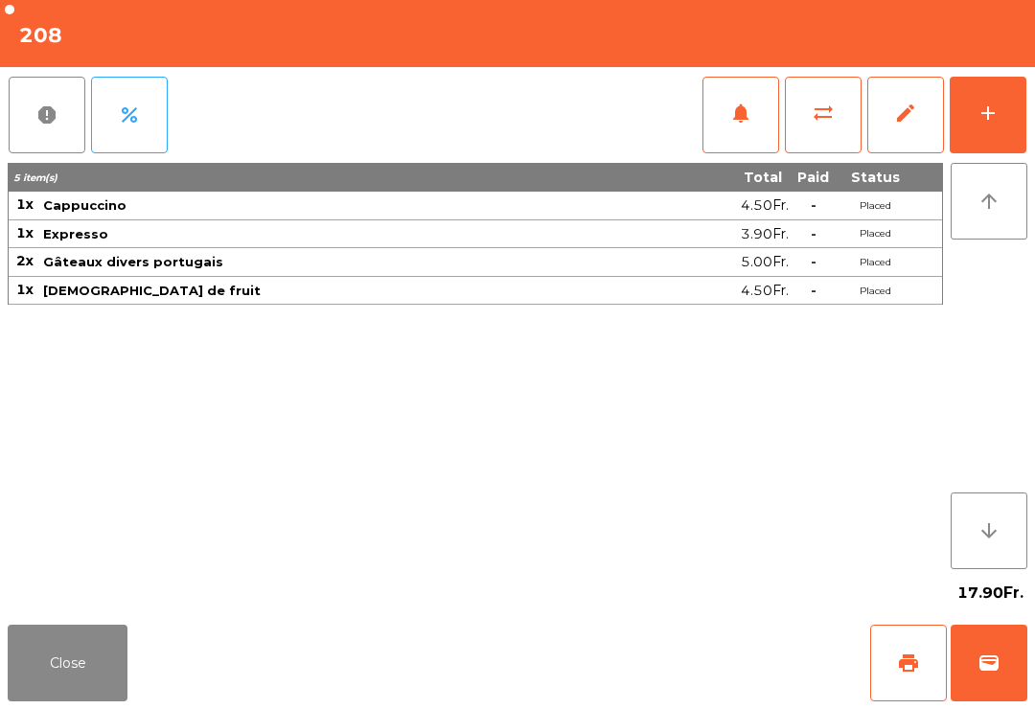
click at [922, 673] on button "print" at bounding box center [909, 663] width 77 height 77
click at [987, 689] on button "wallet" at bounding box center [989, 663] width 77 height 77
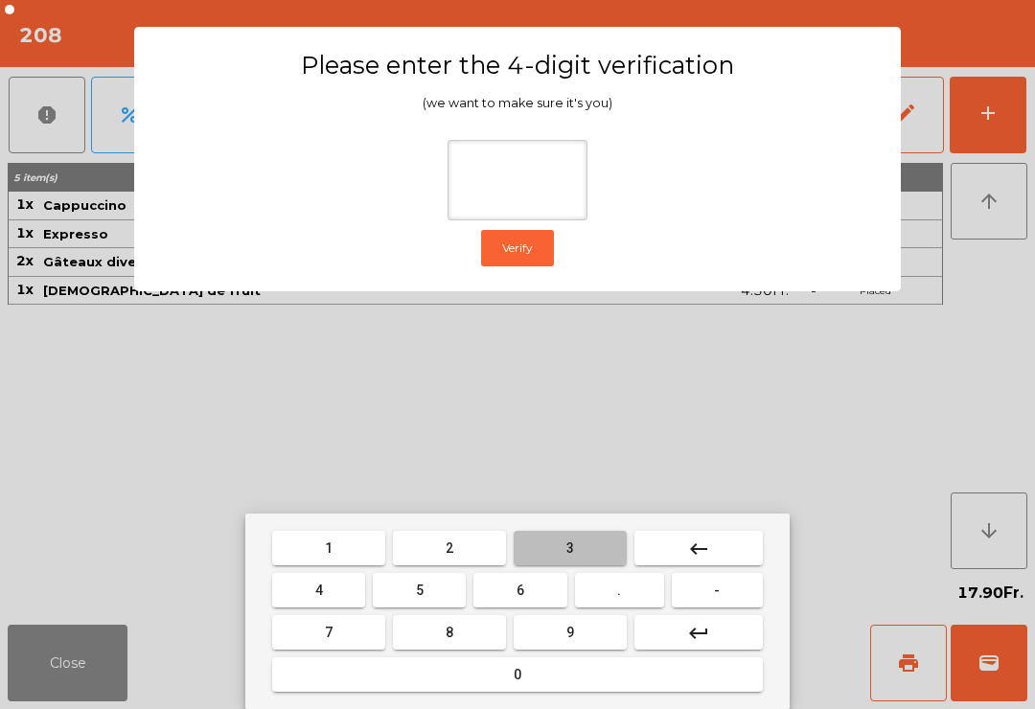
type input "*"
type input "***"
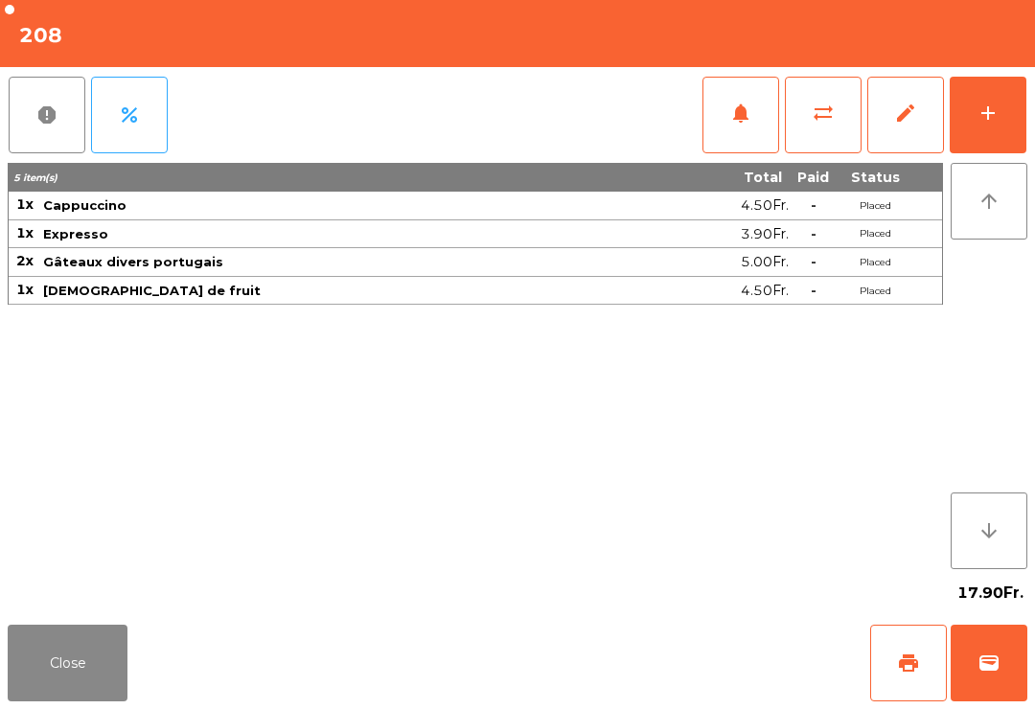
click at [628, 660] on div "Close print wallet" at bounding box center [517, 663] width 1035 height 92
click at [626, 654] on div "Close print wallet" at bounding box center [517, 663] width 1035 height 92
click at [632, 660] on div "Close print wallet" at bounding box center [517, 663] width 1035 height 92
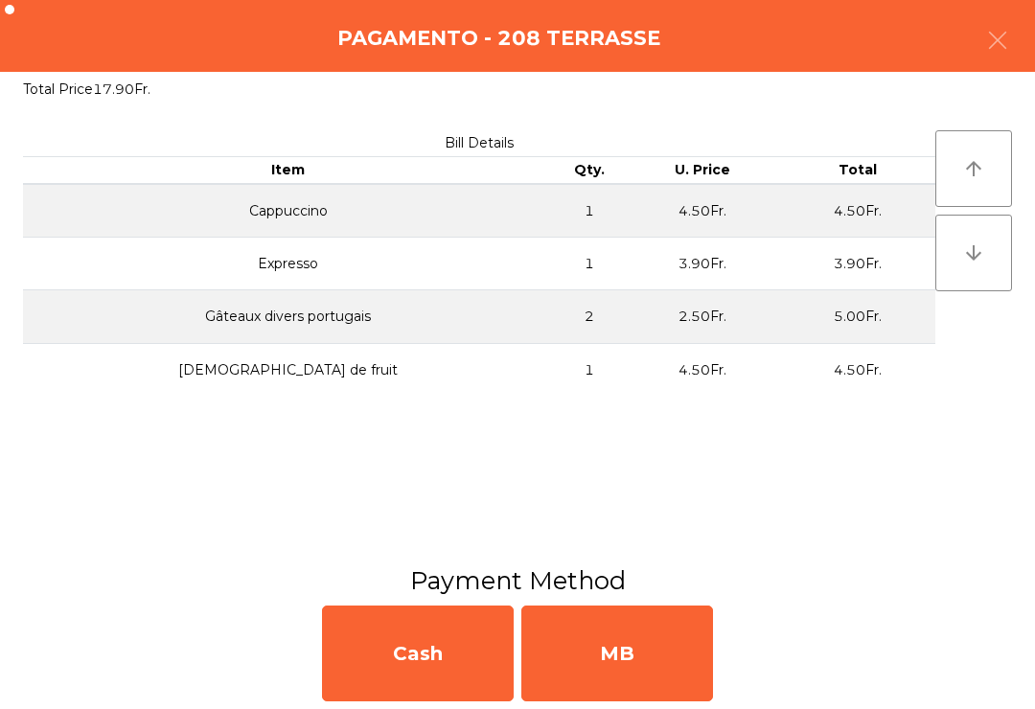
click at [644, 662] on div "MB" at bounding box center [618, 654] width 192 height 96
click at [639, 657] on div "No" at bounding box center [618, 654] width 192 height 96
click at [641, 662] on div "No" at bounding box center [618, 654] width 192 height 96
click at [641, 650] on div "No" at bounding box center [618, 654] width 192 height 96
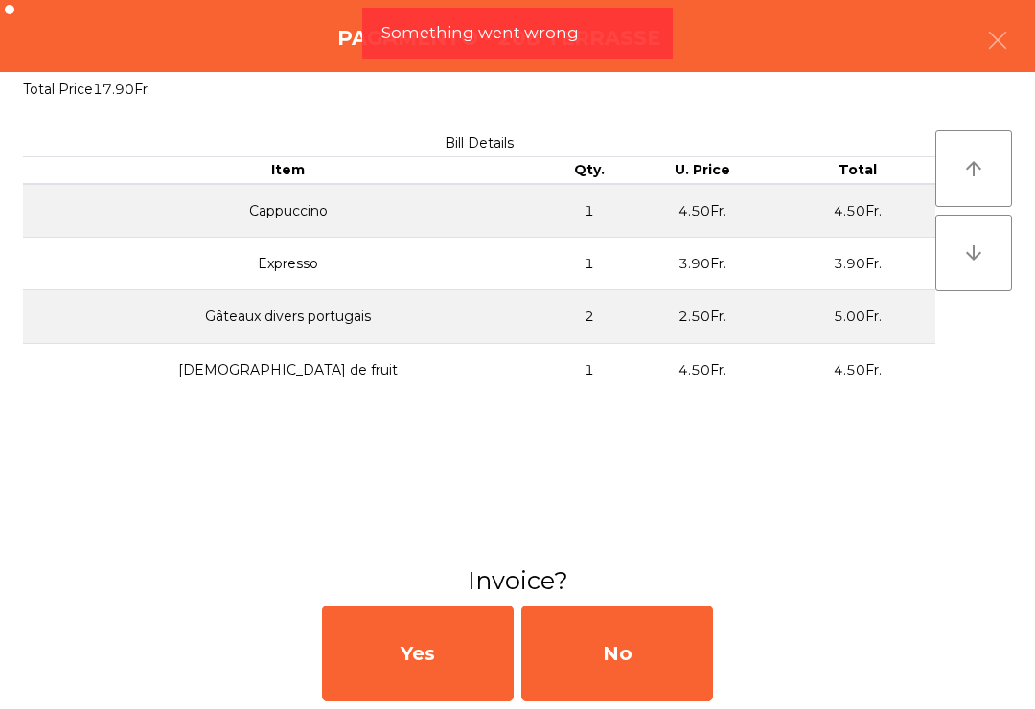
click at [607, 663] on div "No" at bounding box center [618, 654] width 192 height 96
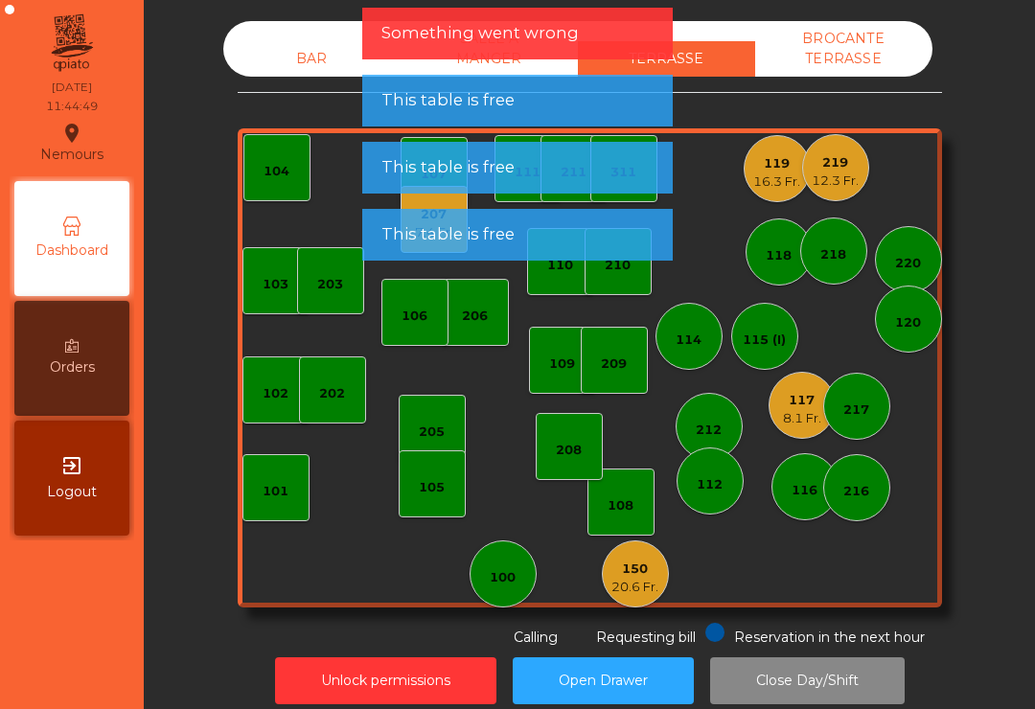
click at [629, 580] on div "20.6 Fr." at bounding box center [635, 587] width 47 height 19
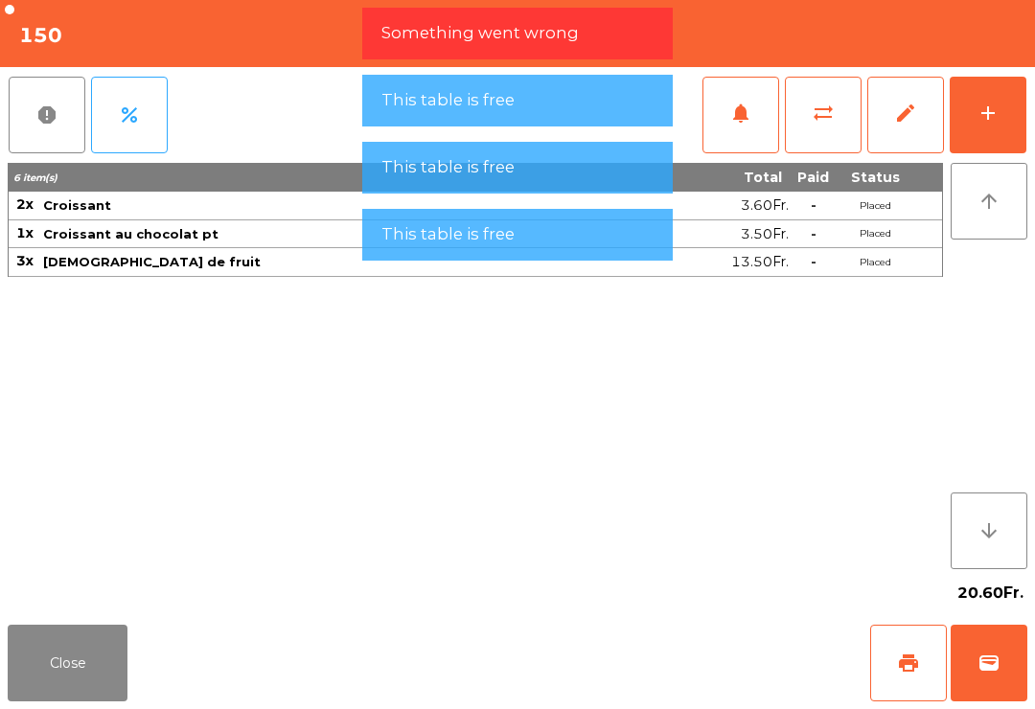
click at [45, 662] on button "Close" at bounding box center [68, 663] width 120 height 77
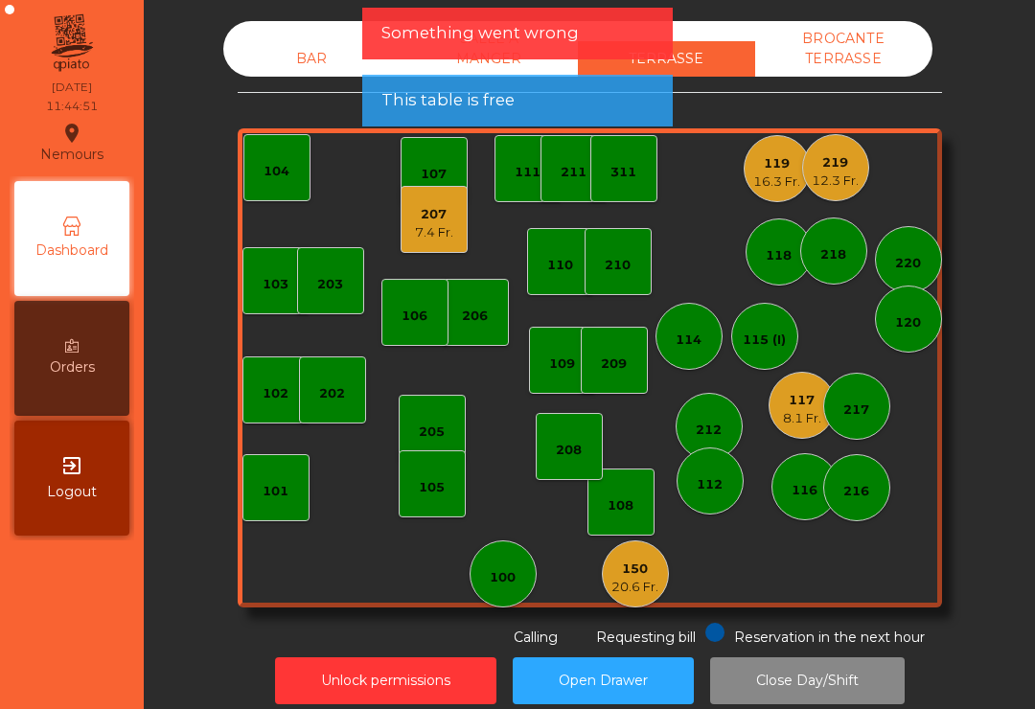
click at [806, 415] on div "8.1 Fr." at bounding box center [802, 418] width 38 height 19
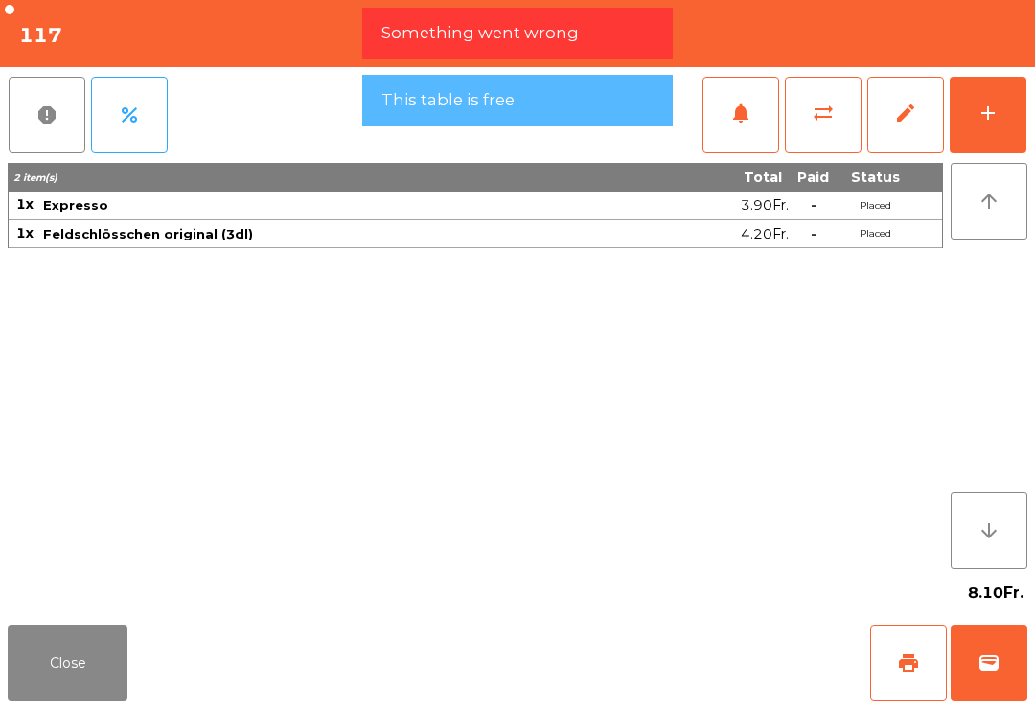
click at [991, 696] on button "wallet" at bounding box center [989, 663] width 77 height 77
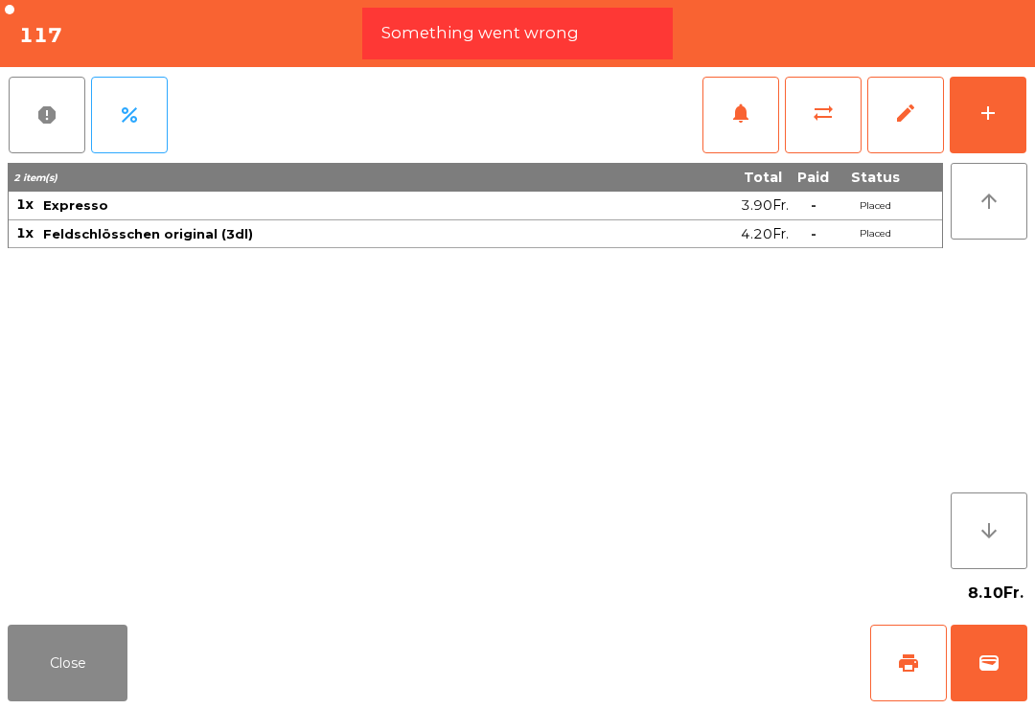
click at [647, 627] on div "Close print wallet" at bounding box center [517, 663] width 1035 height 92
click at [647, 626] on div "Close print wallet" at bounding box center [517, 663] width 1035 height 92
click at [636, 632] on div "Close print wallet" at bounding box center [517, 663] width 1035 height 92
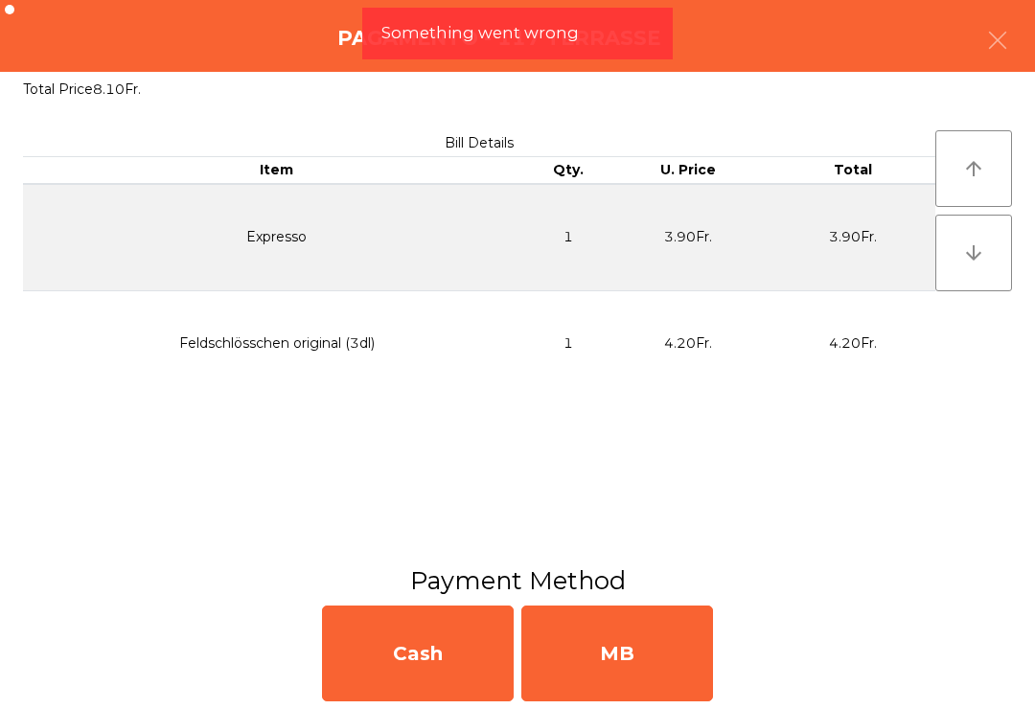
click at [639, 643] on div "MB" at bounding box center [618, 654] width 192 height 96
click at [644, 634] on div "No" at bounding box center [618, 654] width 192 height 96
click at [649, 634] on div "No" at bounding box center [618, 654] width 192 height 96
click at [651, 630] on div "No" at bounding box center [618, 654] width 192 height 96
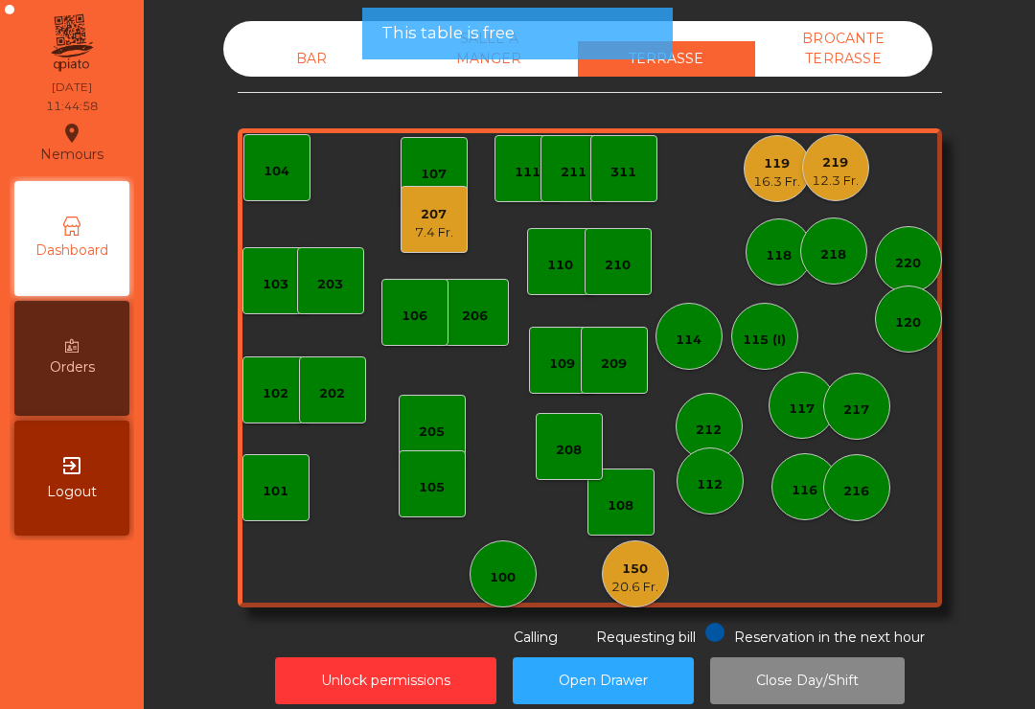
click at [644, 699] on button "Open Drawer" at bounding box center [603, 681] width 181 height 47
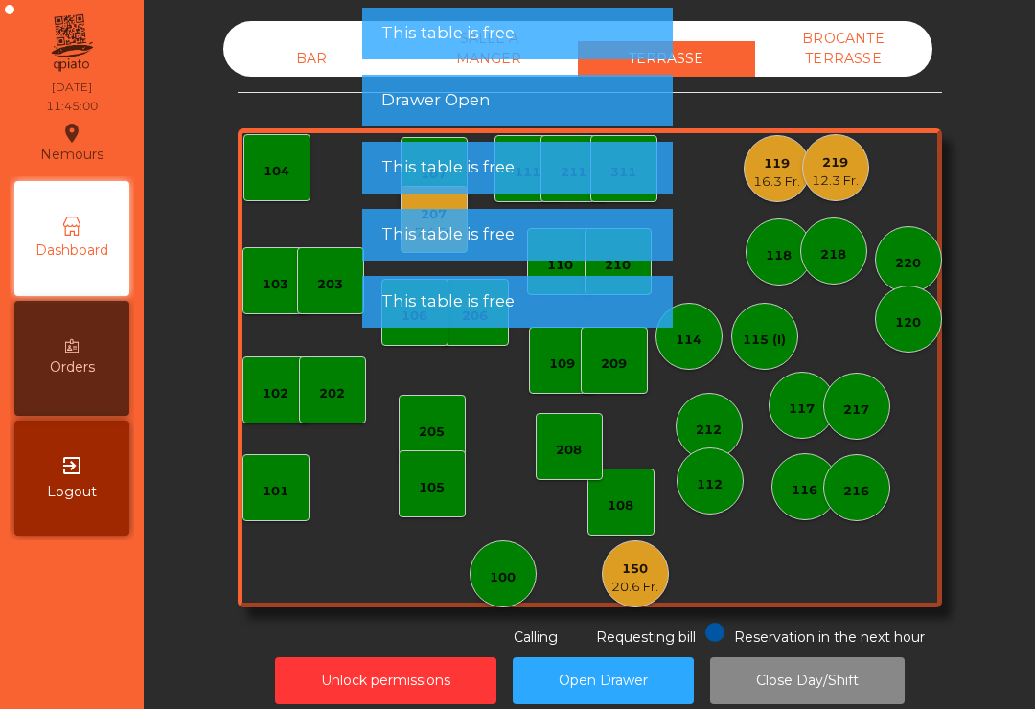
click at [765, 175] on div "16.3 Fr." at bounding box center [777, 182] width 47 height 19
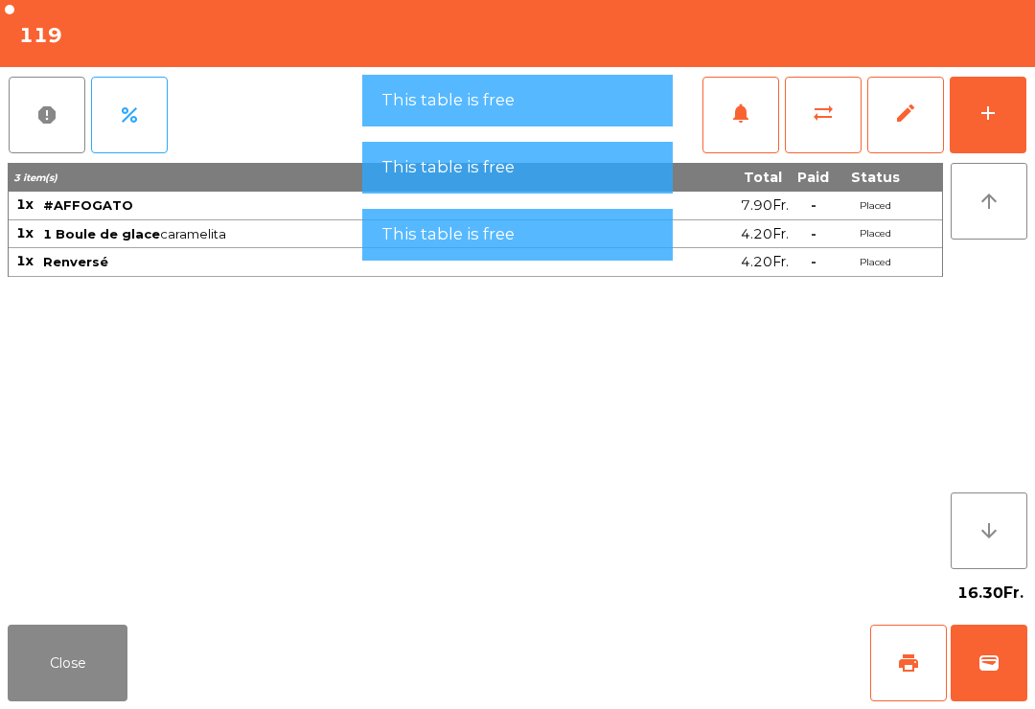
click at [76, 673] on button "Close" at bounding box center [68, 663] width 120 height 77
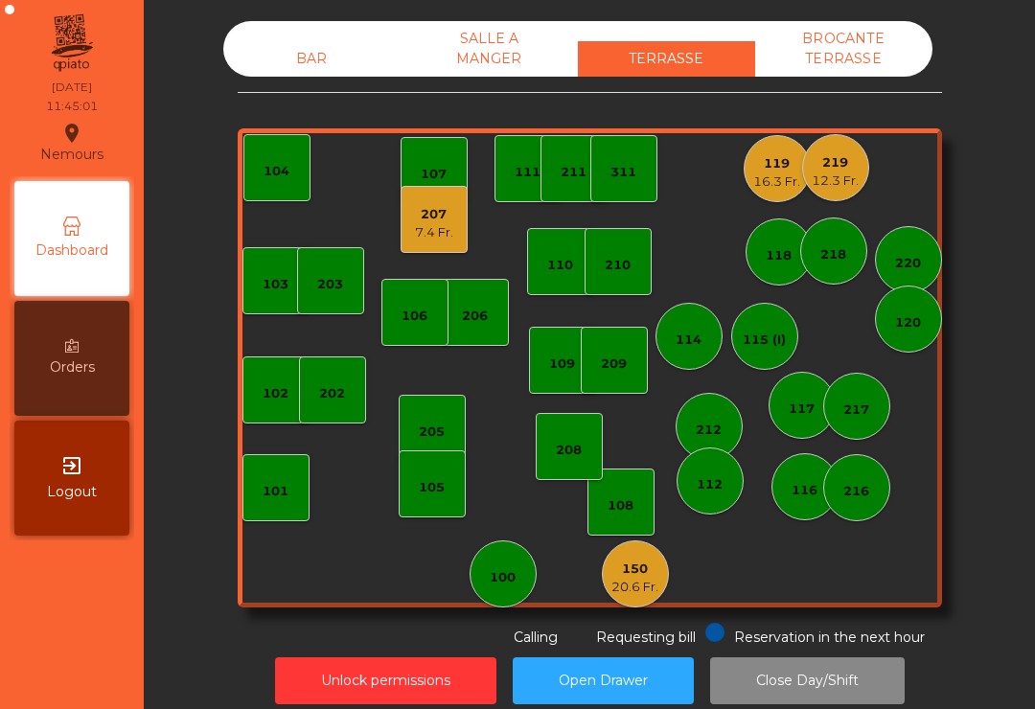
click at [839, 177] on div "12.3 Fr." at bounding box center [835, 181] width 47 height 19
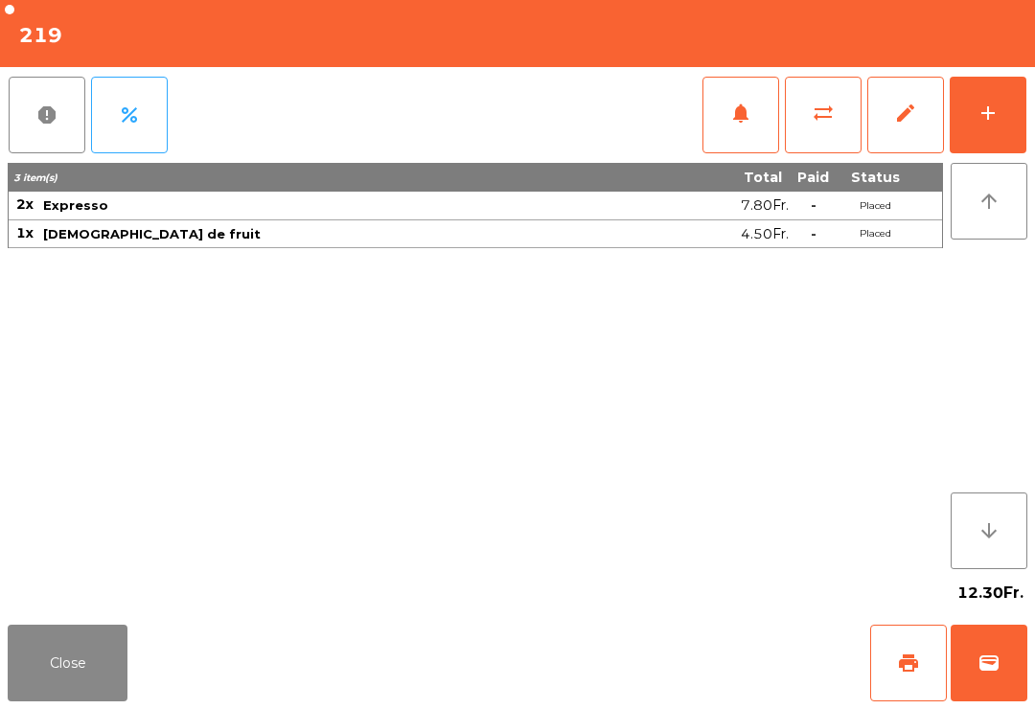
click at [979, 659] on span "wallet" at bounding box center [989, 663] width 23 height 23
click at [632, 631] on div "Close print wallet" at bounding box center [517, 663] width 1035 height 92
click at [648, 645] on div "Close print wallet" at bounding box center [517, 663] width 1035 height 92
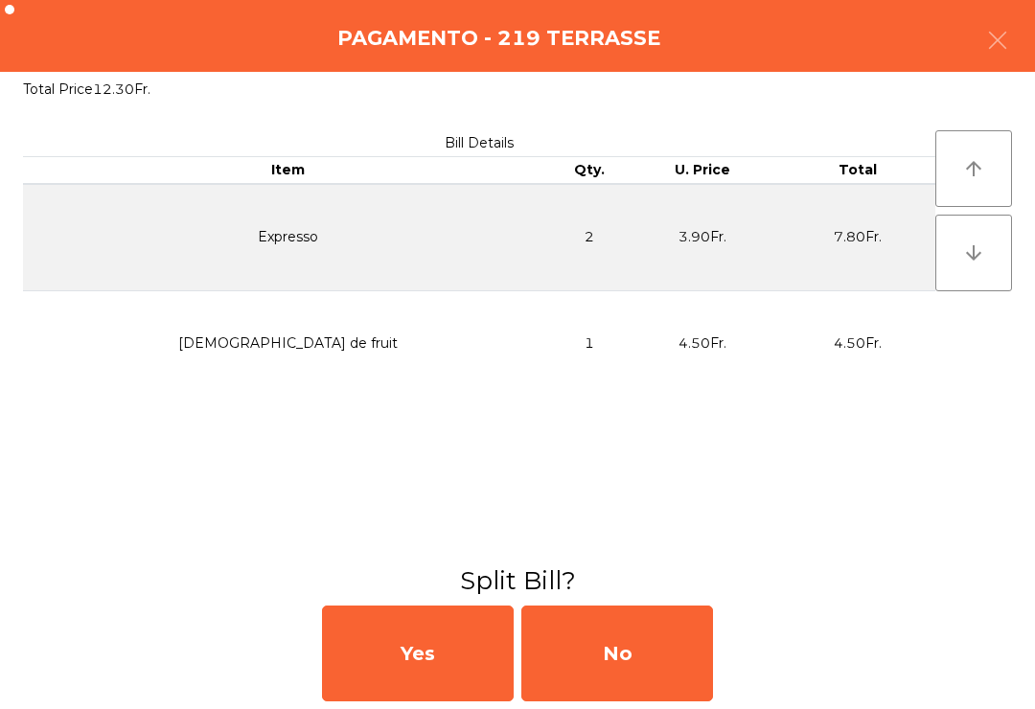
click at [653, 646] on div "No" at bounding box center [618, 654] width 192 height 96
click at [659, 646] on div "No" at bounding box center [618, 654] width 192 height 96
click at [656, 648] on div "No" at bounding box center [618, 654] width 192 height 96
click at [654, 647] on div "No" at bounding box center [618, 654] width 192 height 96
click at [656, 656] on div "No" at bounding box center [618, 654] width 192 height 96
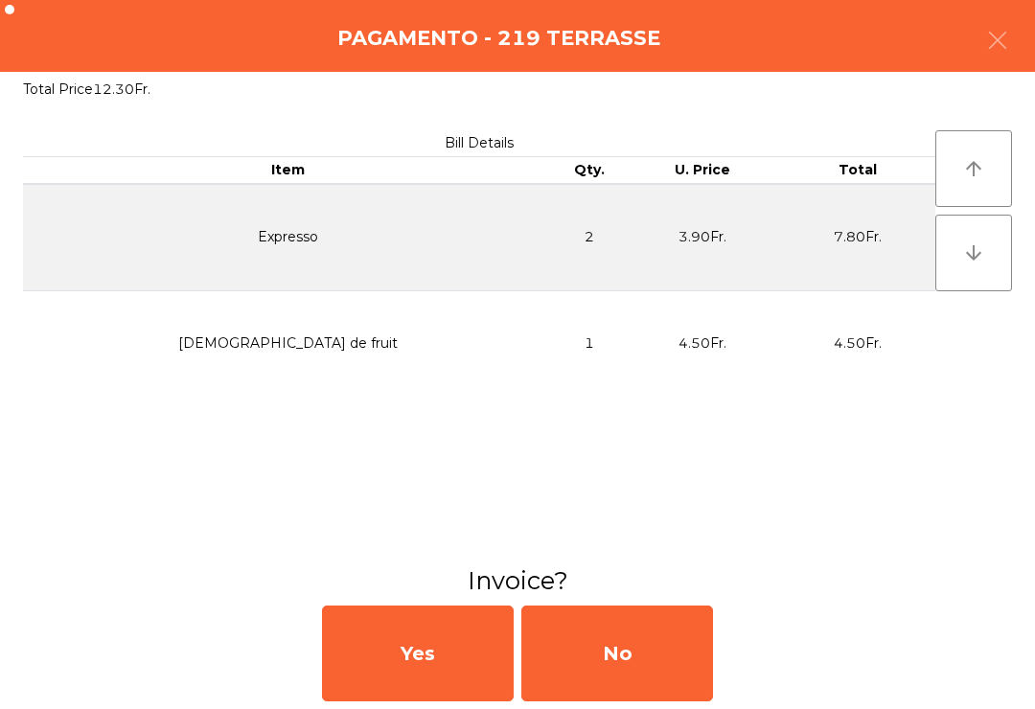
click at [626, 662] on div "No" at bounding box center [618, 654] width 192 height 96
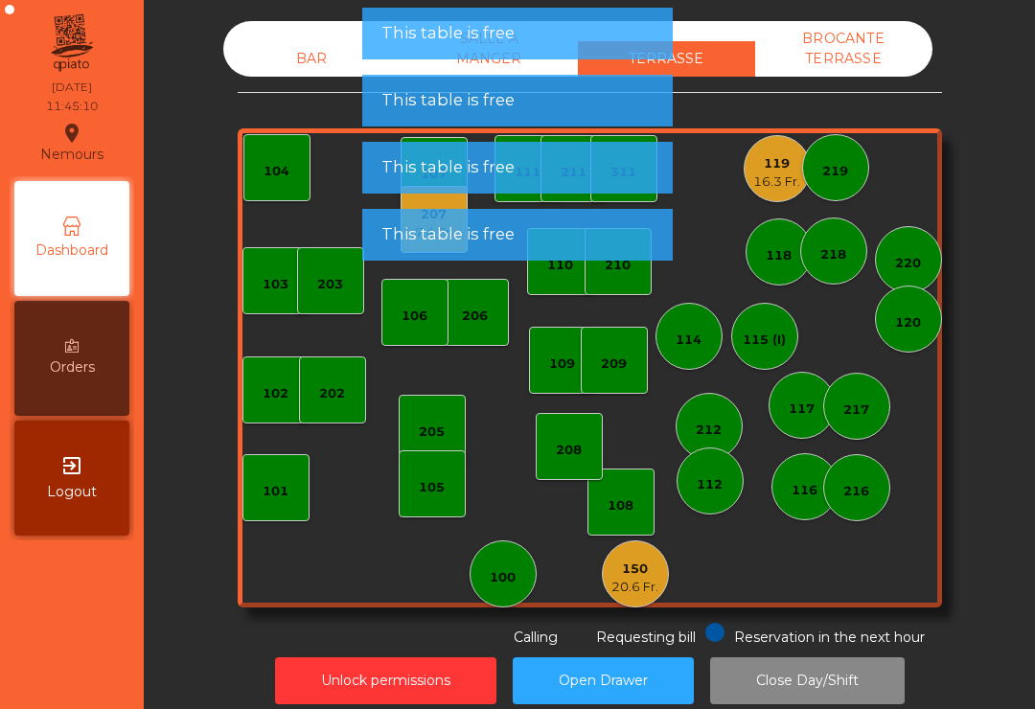
click at [427, 236] on span "This table is free" at bounding box center [448, 234] width 133 height 24
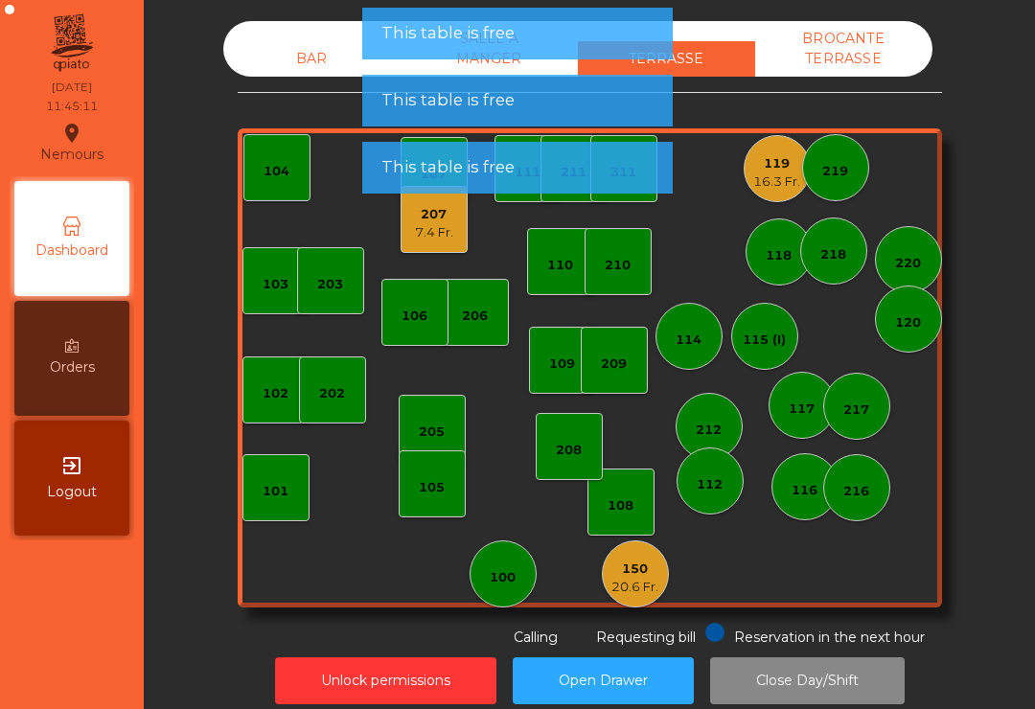
click at [443, 247] on div "207 7.4 Fr." at bounding box center [434, 219] width 67 height 67
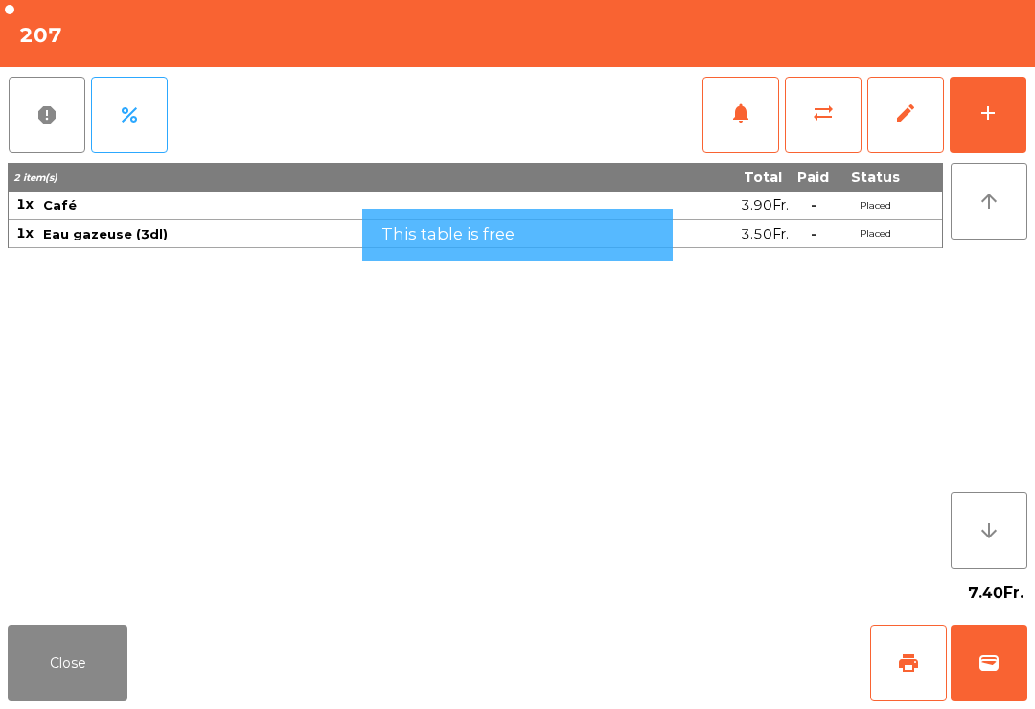
click at [974, 666] on button "wallet" at bounding box center [989, 663] width 77 height 77
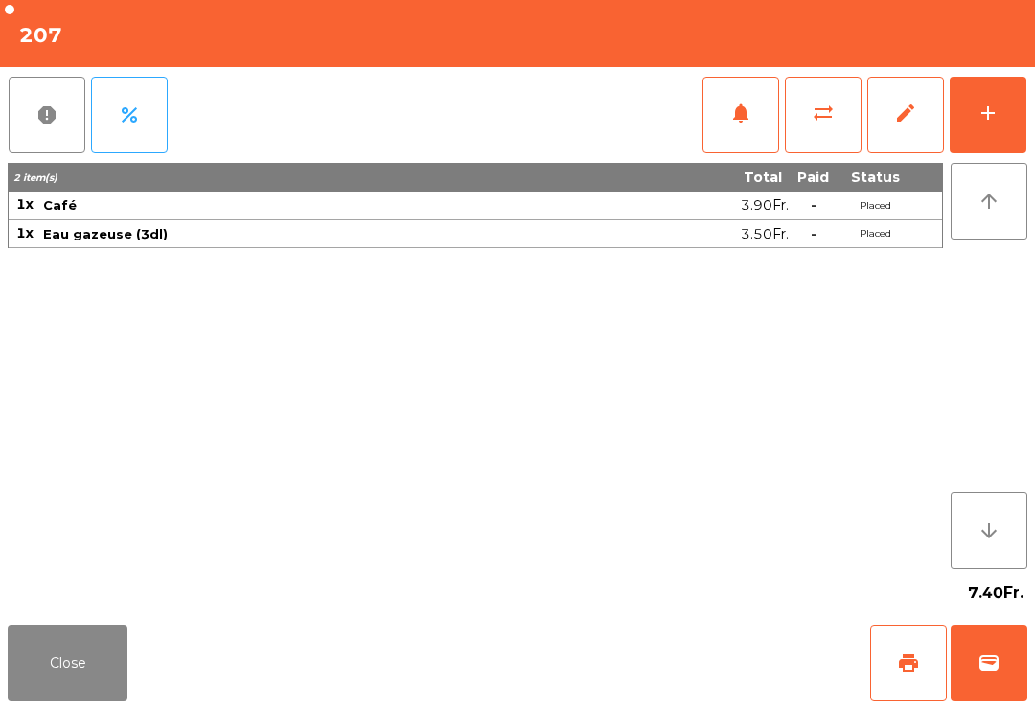
click at [671, 660] on div "Close print wallet" at bounding box center [517, 663] width 1035 height 92
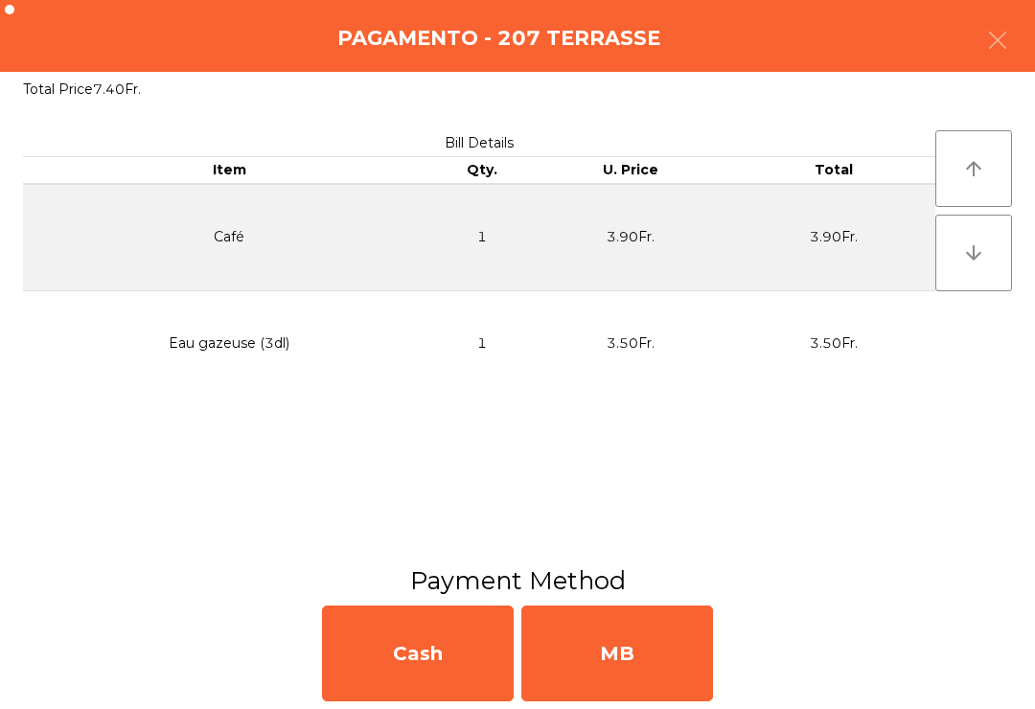
click at [643, 647] on div "MB" at bounding box center [618, 654] width 192 height 96
click at [639, 654] on div "No" at bounding box center [618, 654] width 192 height 96
click at [626, 662] on div "No" at bounding box center [618, 654] width 192 height 96
click at [628, 645] on div "No" at bounding box center [618, 654] width 192 height 96
click at [638, 662] on div "No" at bounding box center [618, 654] width 192 height 96
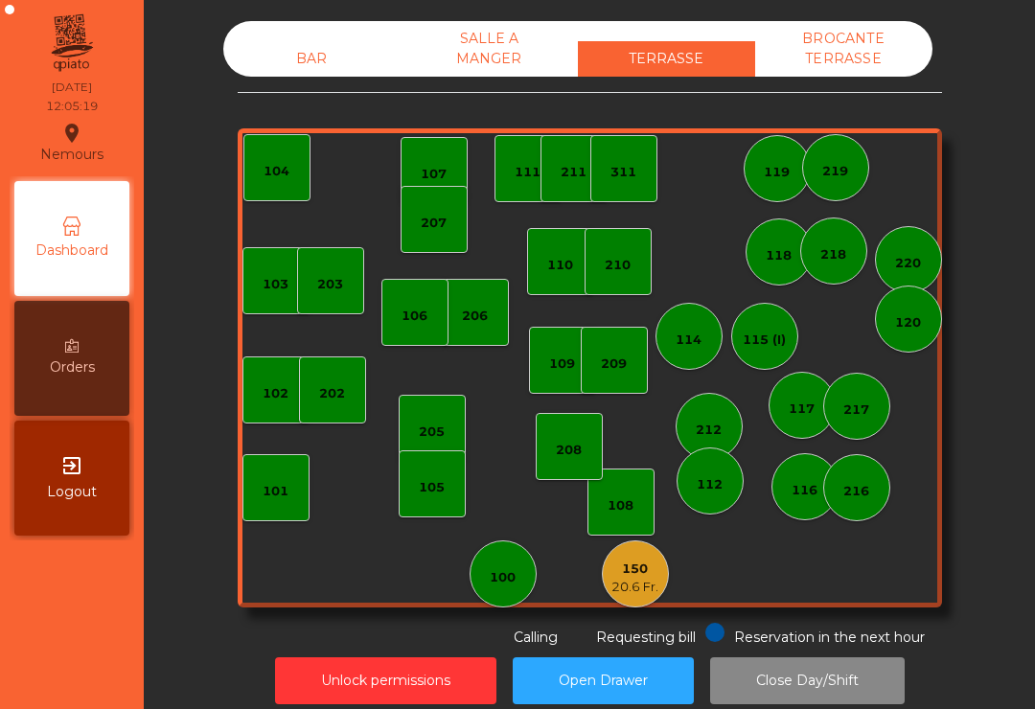
click at [441, 428] on div "205" at bounding box center [432, 432] width 26 height 19
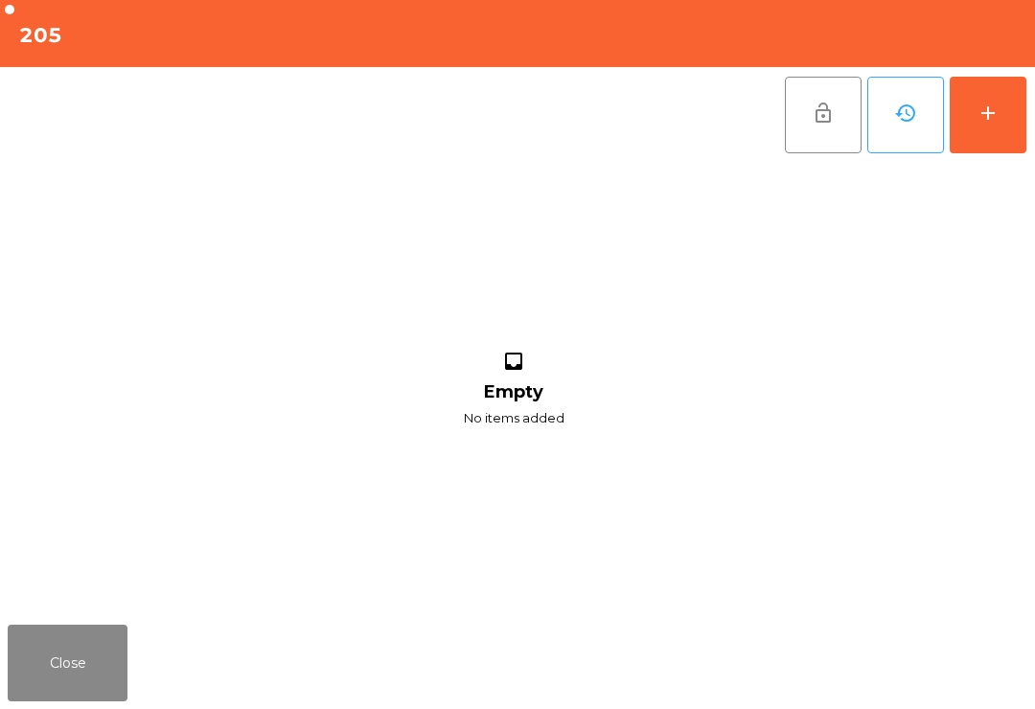
click at [995, 118] on div "add" at bounding box center [988, 113] width 23 height 23
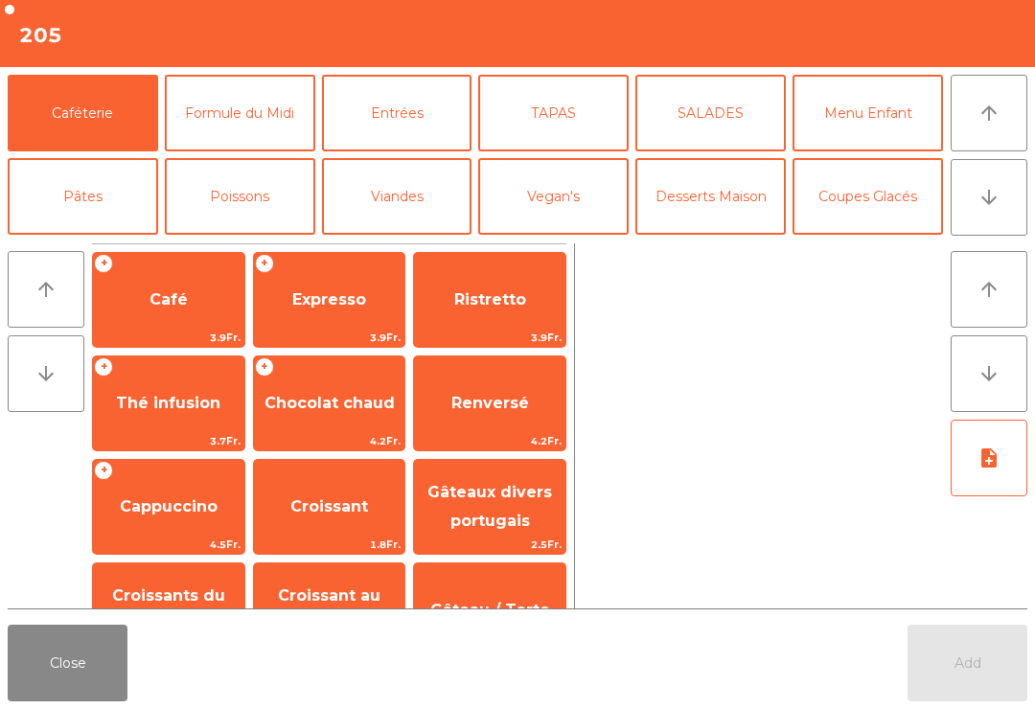
click at [60, 242] on button "Mineral" at bounding box center [83, 280] width 151 height 77
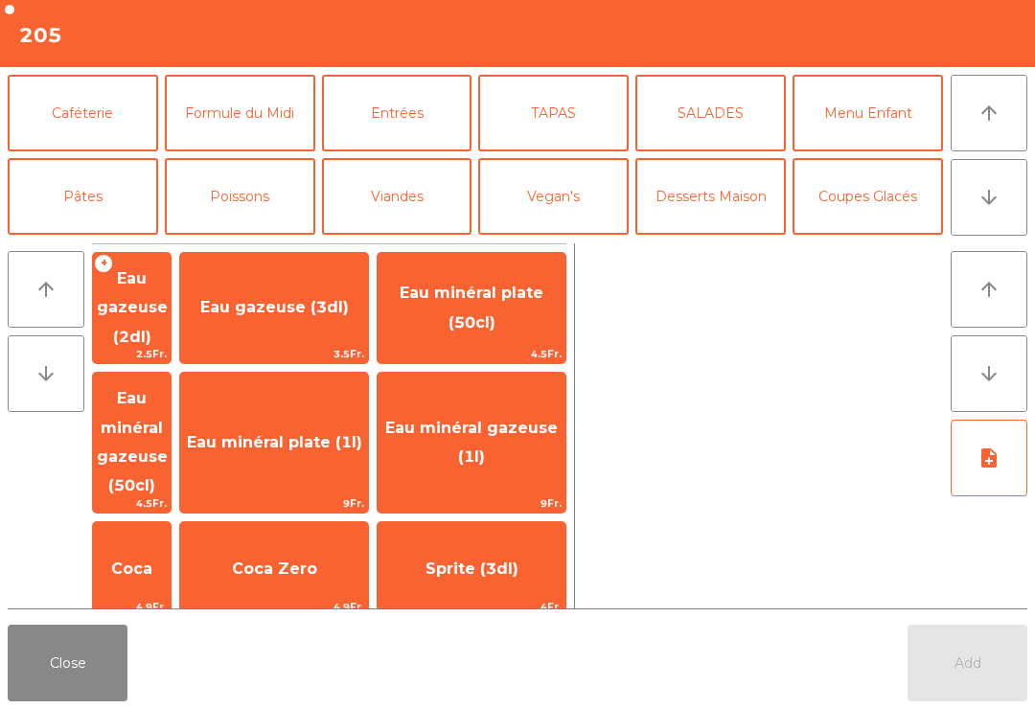
scroll to position [219, 0]
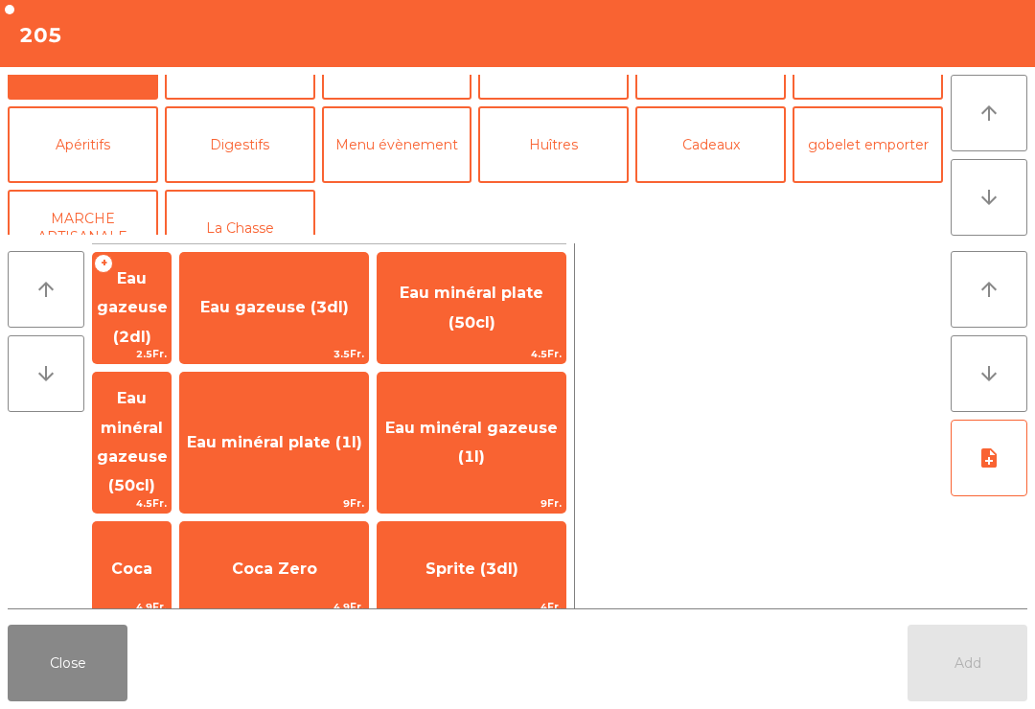
click at [168, 391] on span "Eau minéral gazeuse (50cl)" at bounding box center [132, 441] width 71 height 105
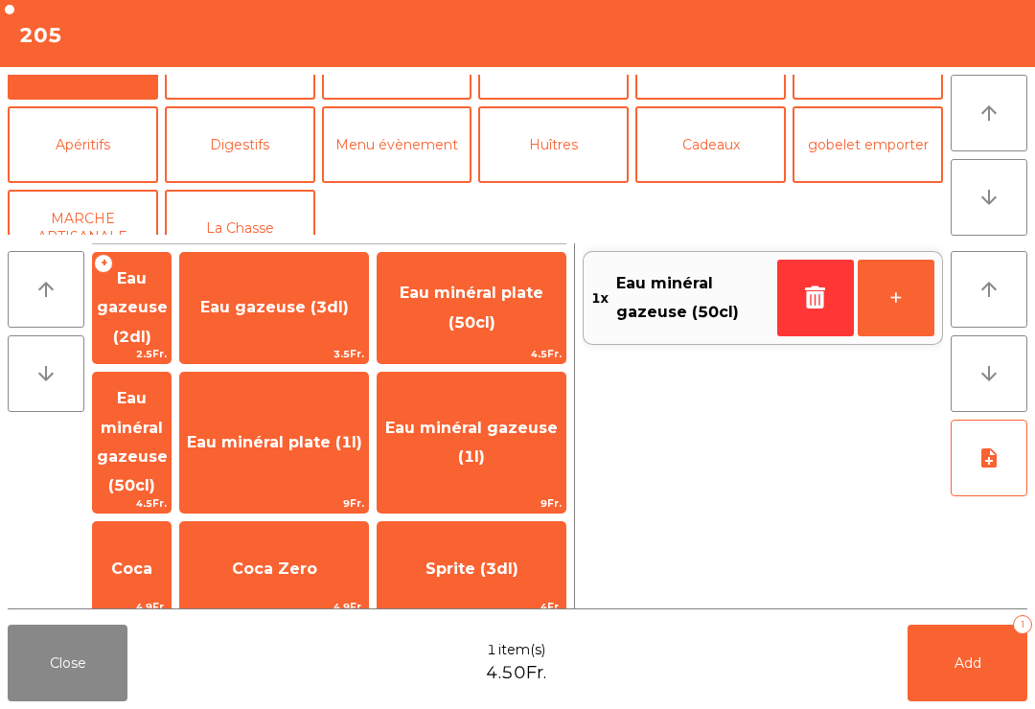
click at [80, 94] on button "Mineral" at bounding box center [83, 61] width 151 height 77
click at [98, 164] on button "Apéritifs" at bounding box center [83, 144] width 151 height 77
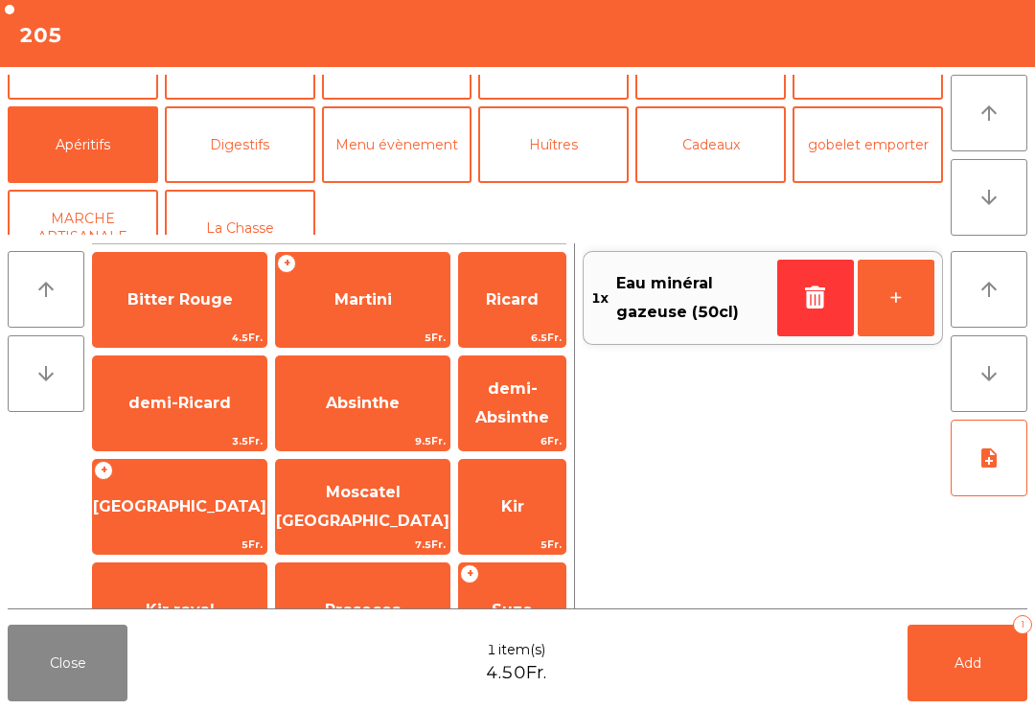
scroll to position [223, 0]
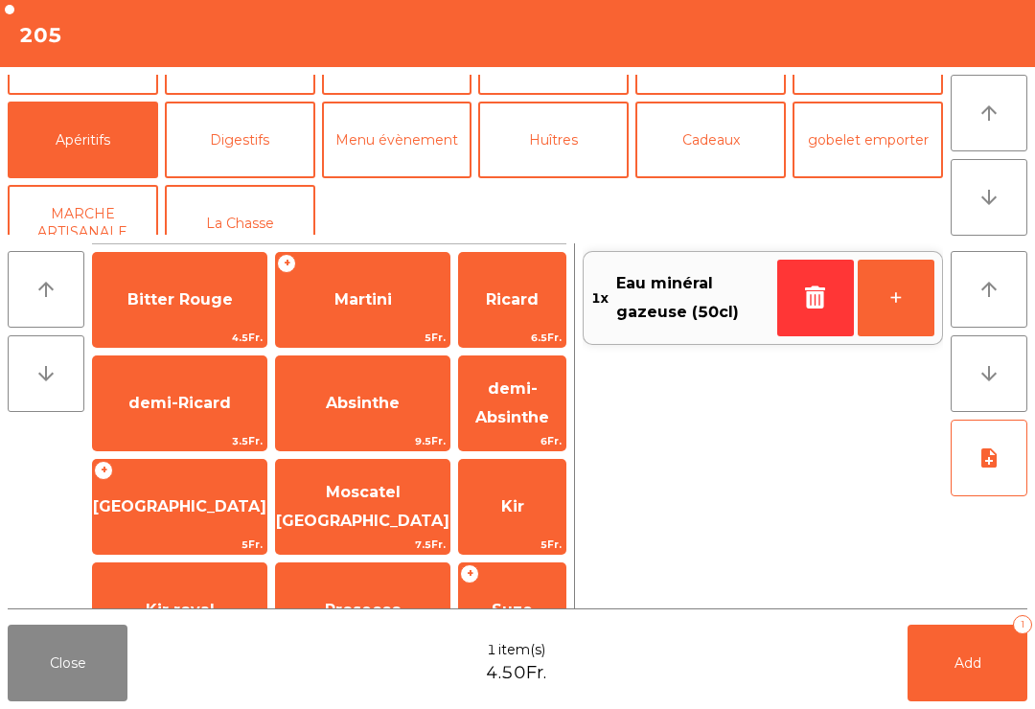
click at [186, 307] on span "Bitter Rouge" at bounding box center [180, 299] width 105 height 18
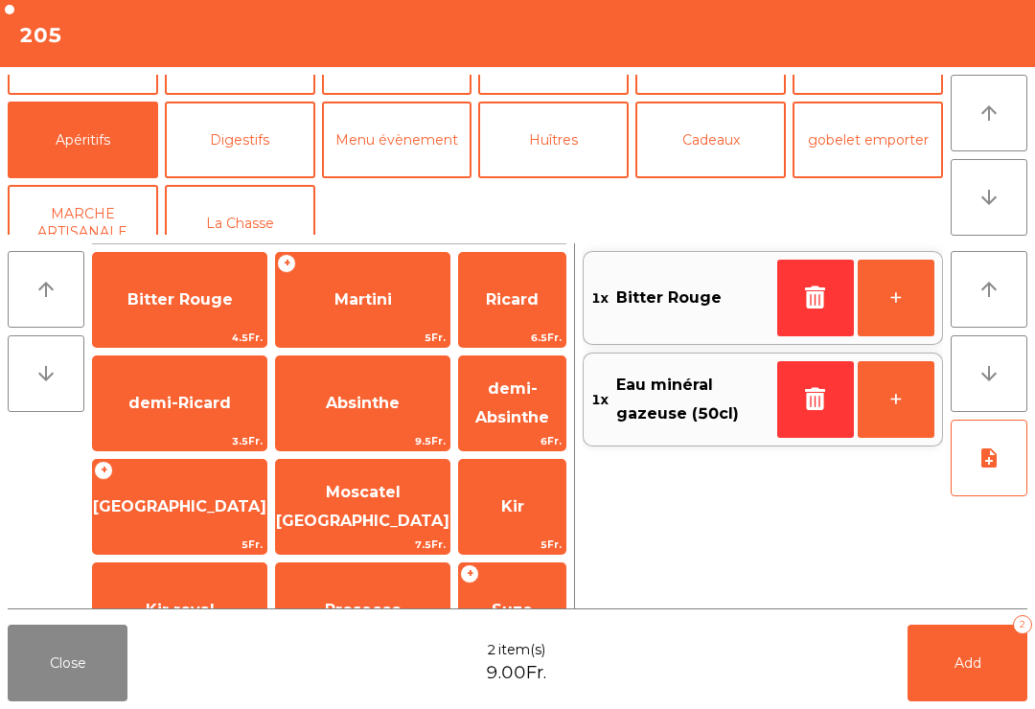
click at [198, 293] on span "Bitter Rouge" at bounding box center [180, 299] width 105 height 18
click at [951, 695] on button "Add 3" at bounding box center [968, 663] width 120 height 77
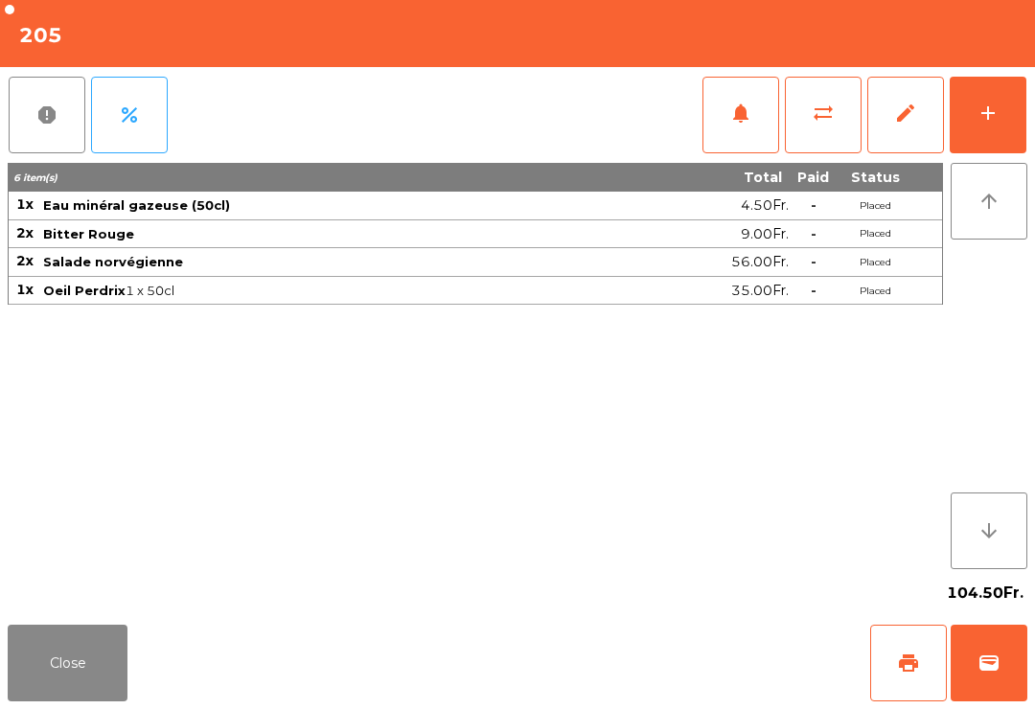
click at [52, 626] on button "Close" at bounding box center [68, 663] width 120 height 77
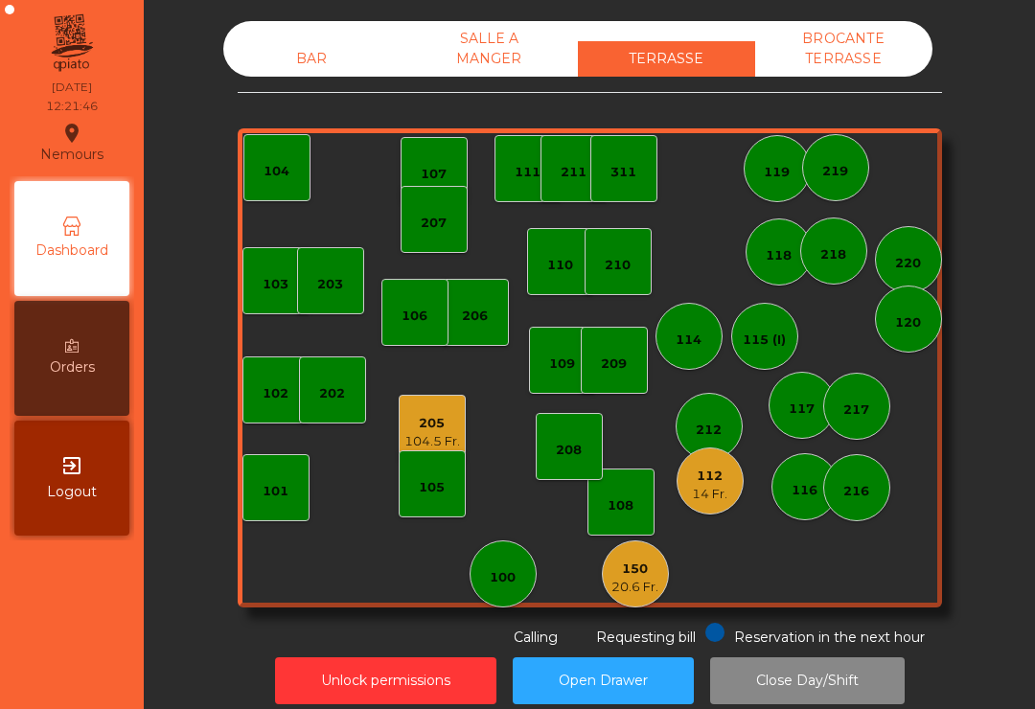
click at [713, 490] on div "14 Fr." at bounding box center [709, 494] width 35 height 19
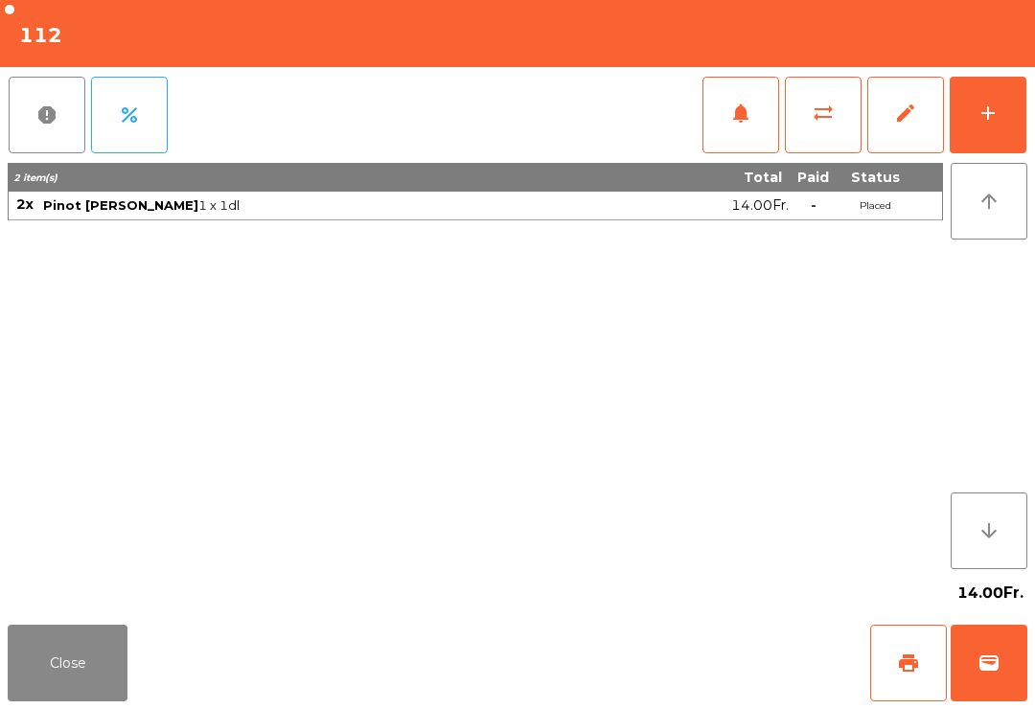
click at [1000, 109] on button "add" at bounding box center [988, 115] width 77 height 77
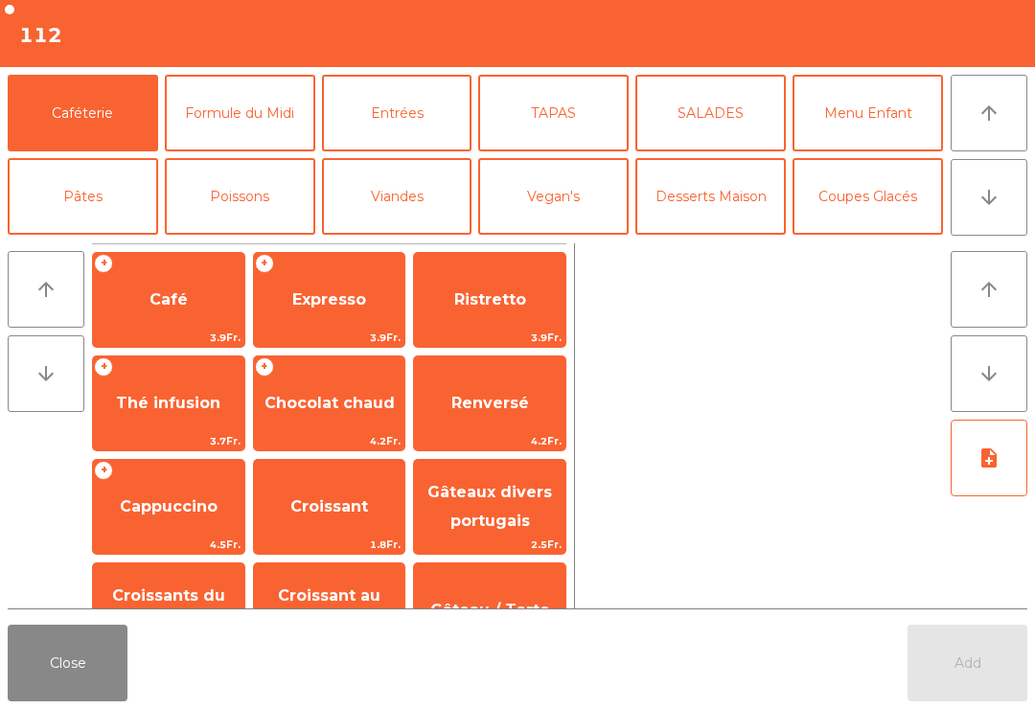
click at [558, 124] on button "TAPAS" at bounding box center [553, 113] width 151 height 77
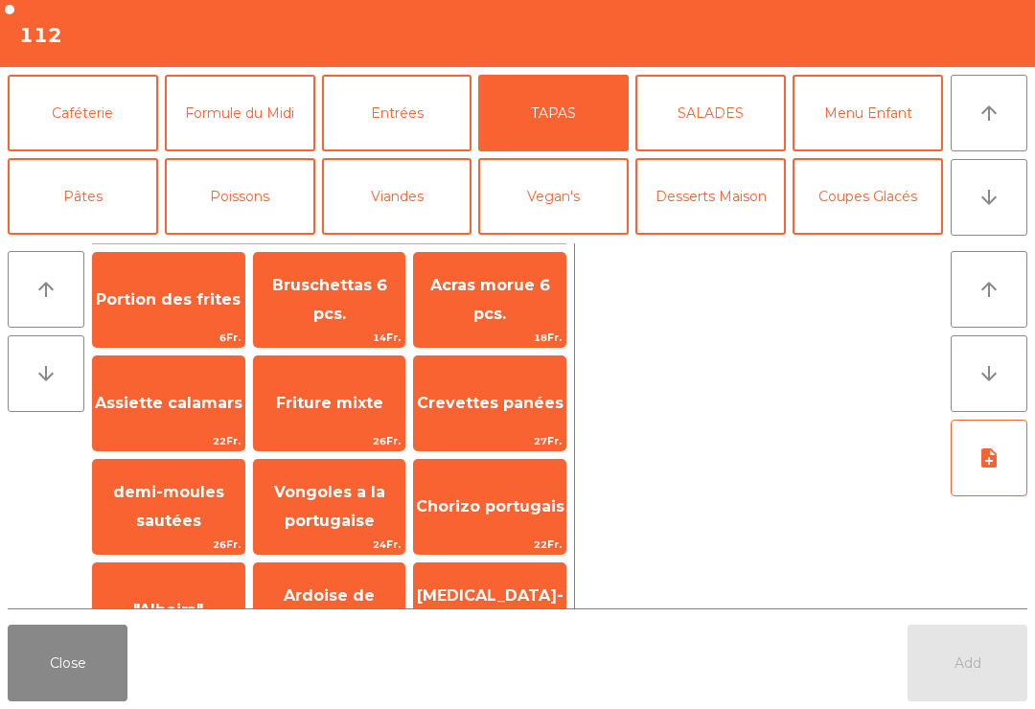
click at [430, 125] on button "Entrées" at bounding box center [397, 113] width 151 height 77
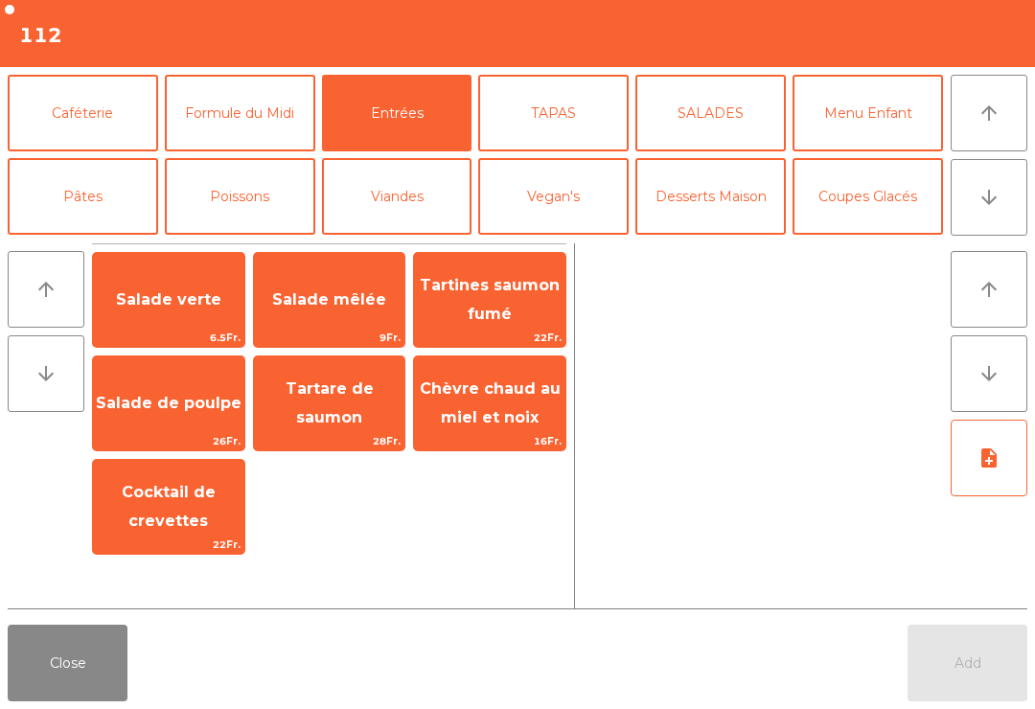
click at [521, 407] on span "Chèvre chaud au miel et noix" at bounding box center [490, 403] width 141 height 47
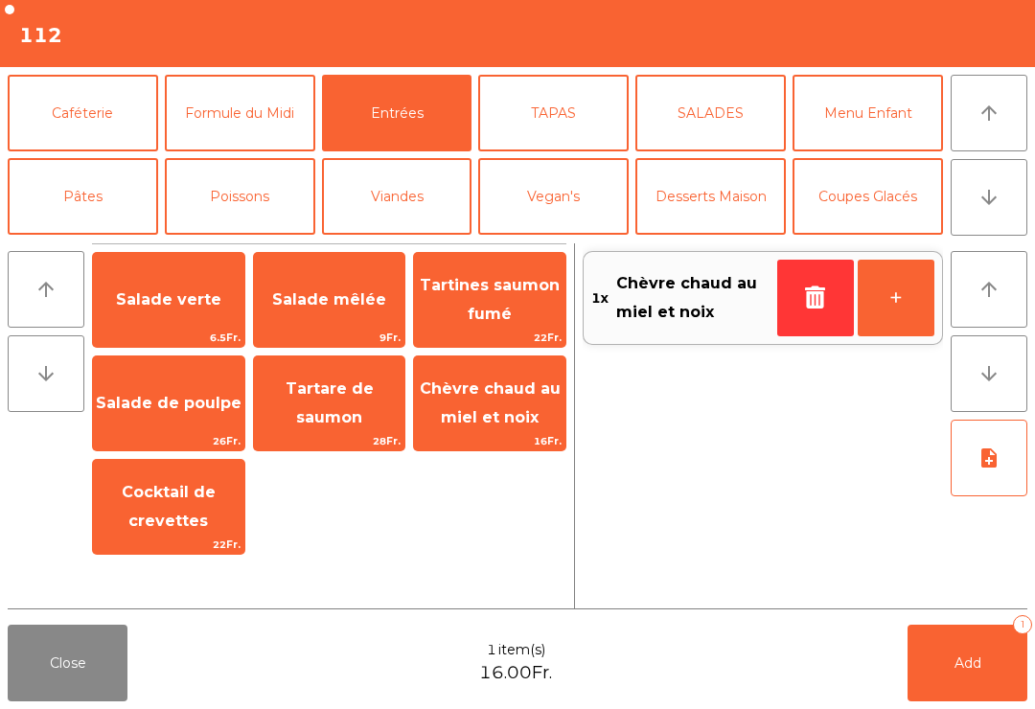
click at [589, 139] on button "TAPAS" at bounding box center [553, 113] width 151 height 77
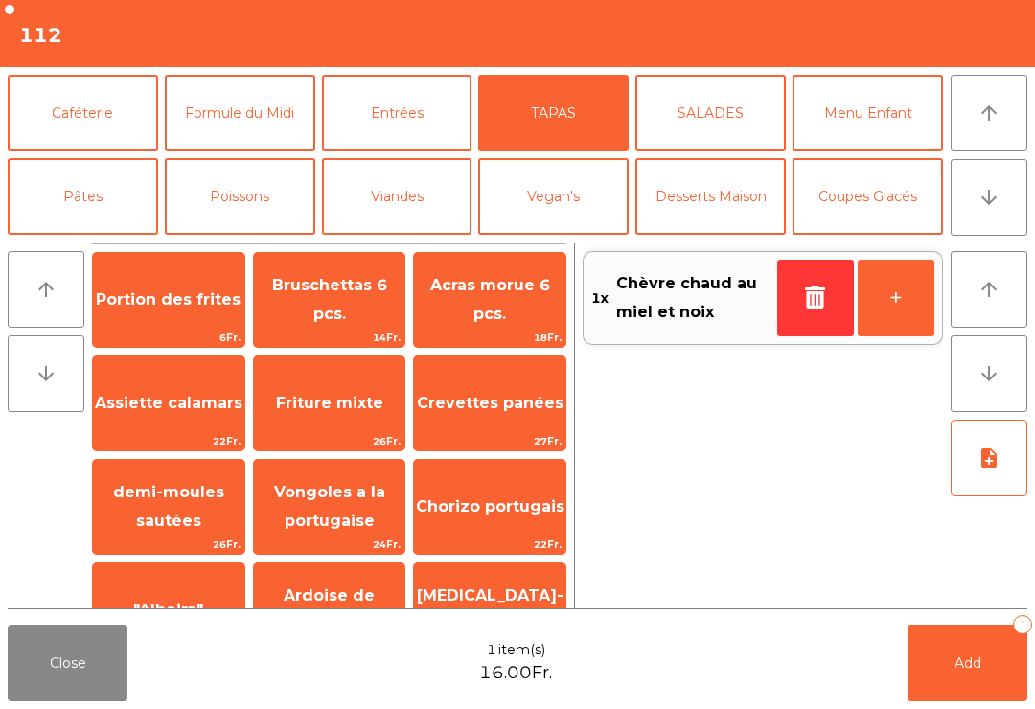
click at [430, 141] on button "Entrées" at bounding box center [397, 113] width 151 height 77
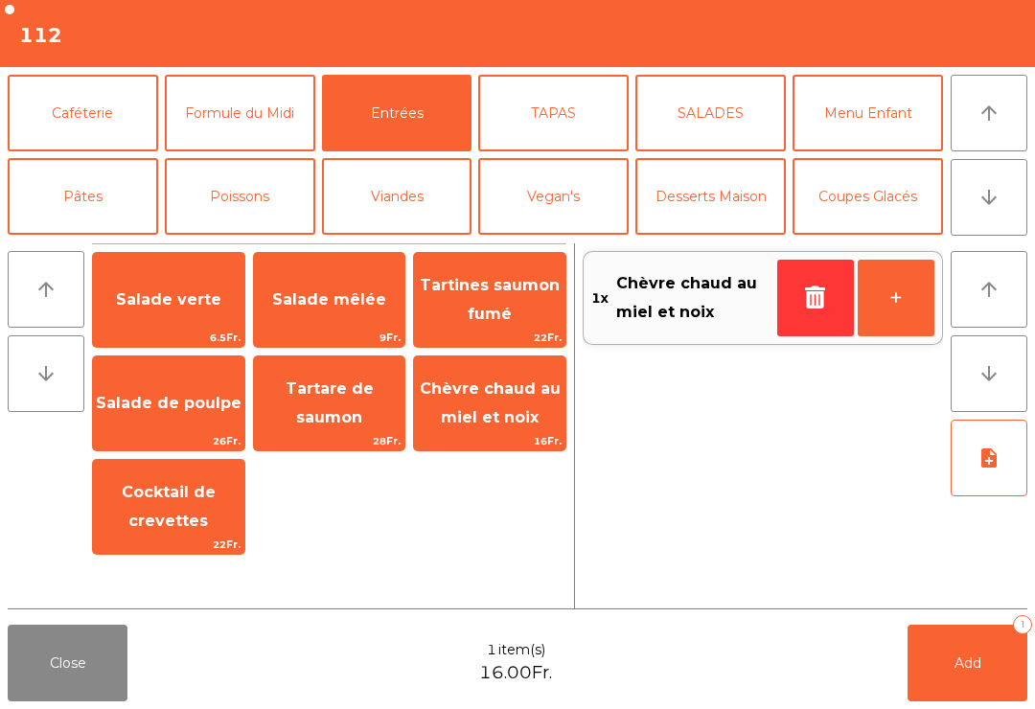
click at [343, 405] on span "Tartare de saumon" at bounding box center [329, 403] width 151 height 81
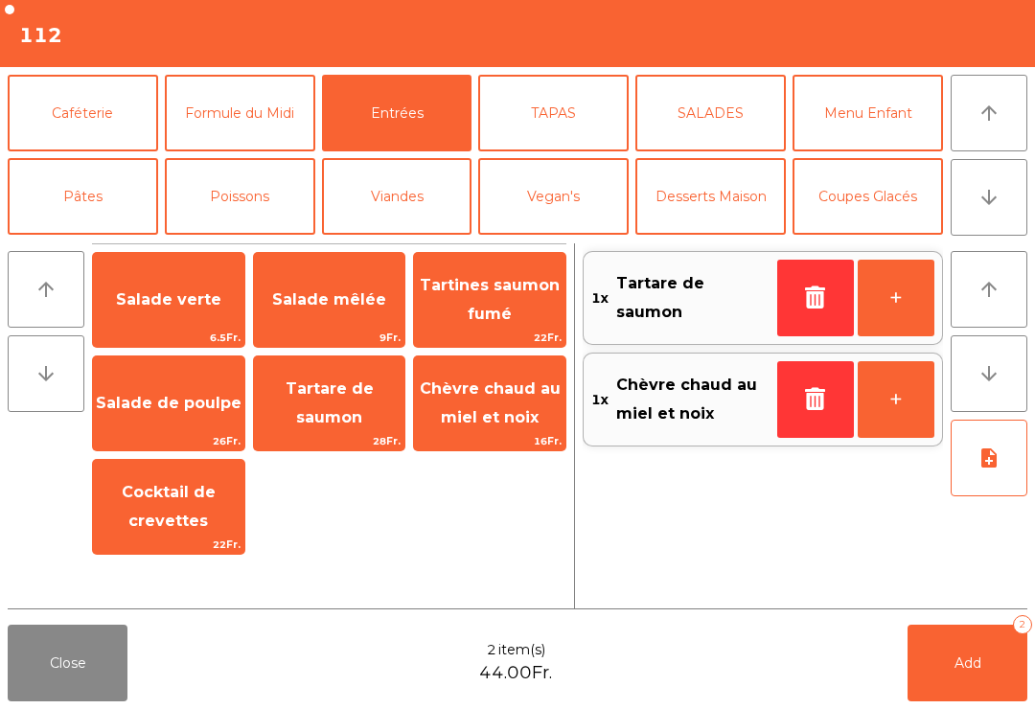
click at [579, 106] on button "TAPAS" at bounding box center [553, 113] width 151 height 77
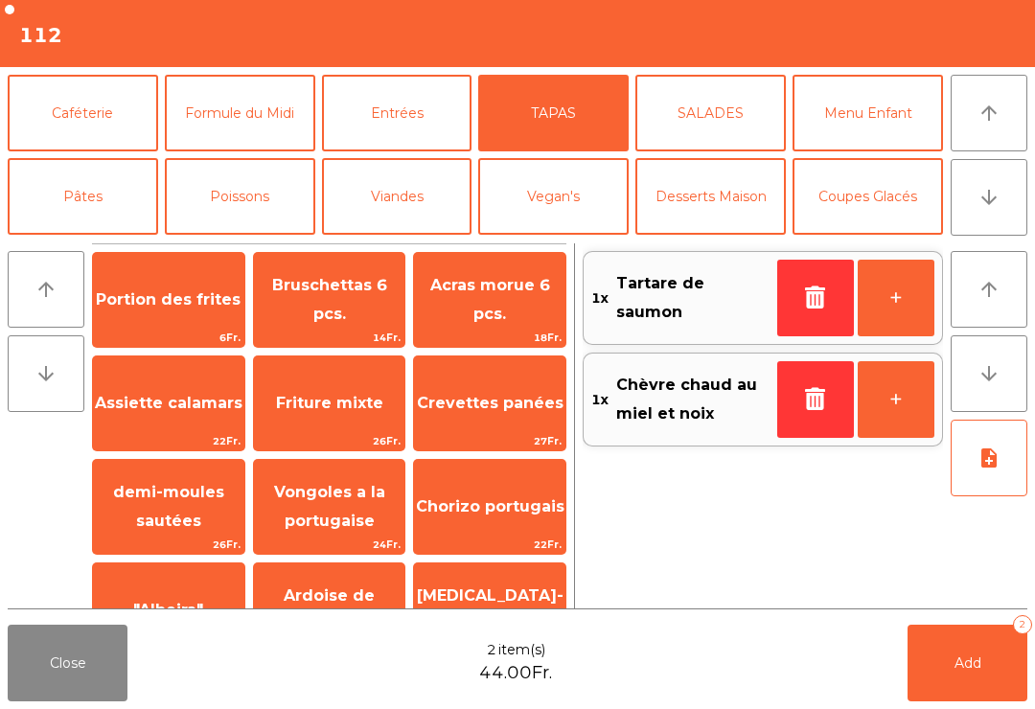
click at [336, 290] on span "Bruschettas 6 pcs." at bounding box center [329, 299] width 115 height 47
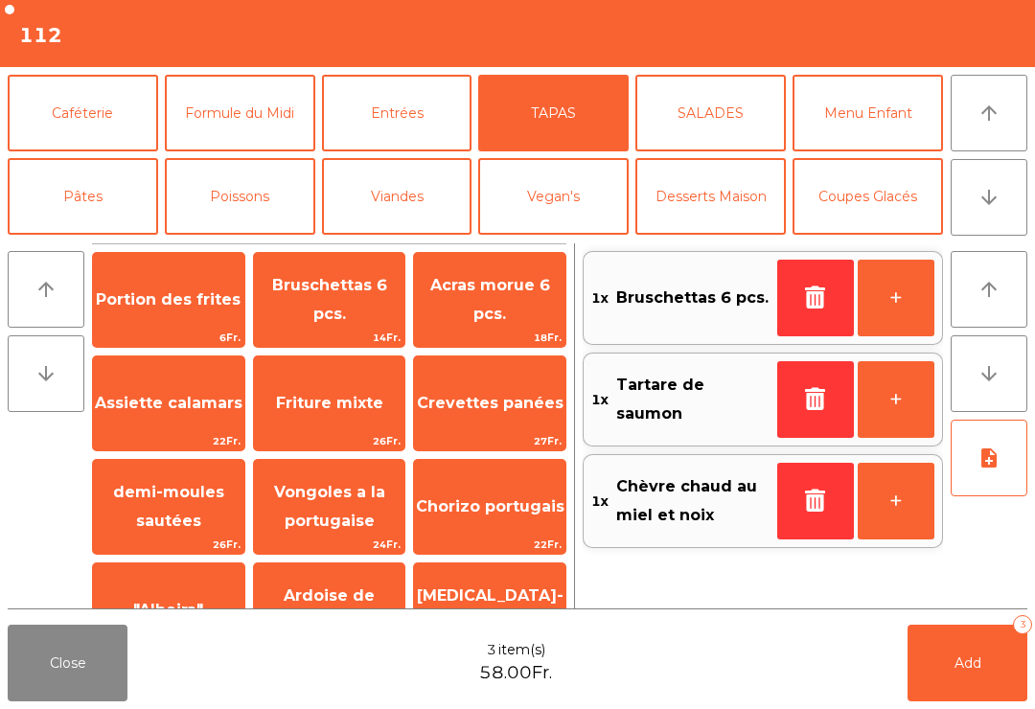
click at [715, 111] on button "SALADES" at bounding box center [711, 113] width 151 height 77
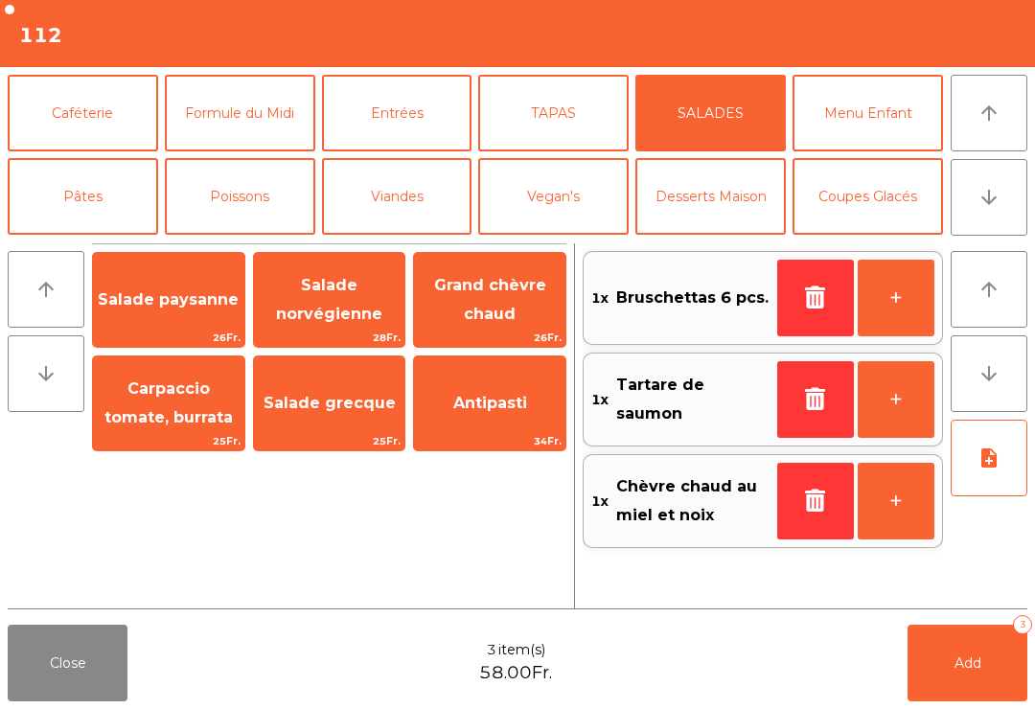
click at [299, 313] on span "Salade norvégienne" at bounding box center [329, 299] width 106 height 47
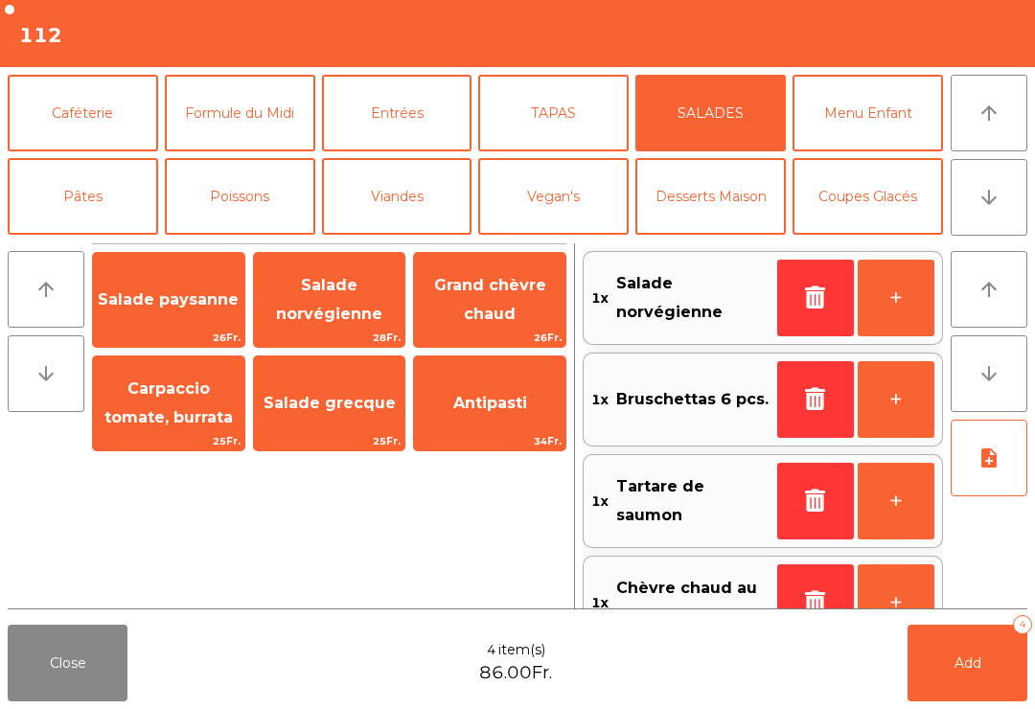
scroll to position [0, 0]
click at [984, 478] on button "note_add" at bounding box center [989, 458] width 77 height 77
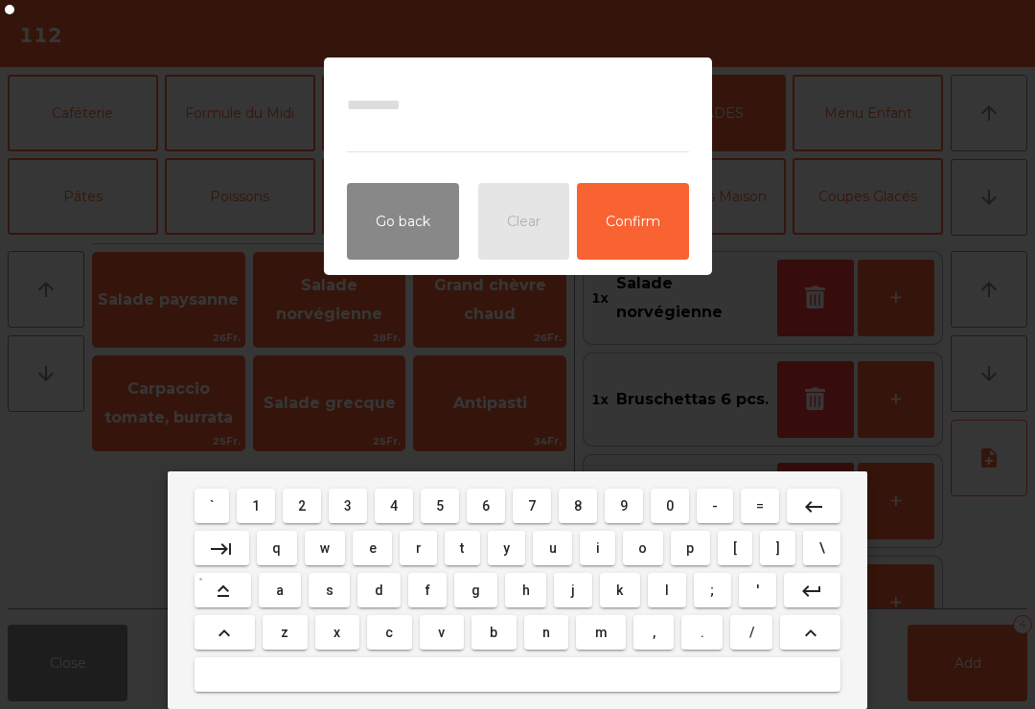
scroll to position [49, 0]
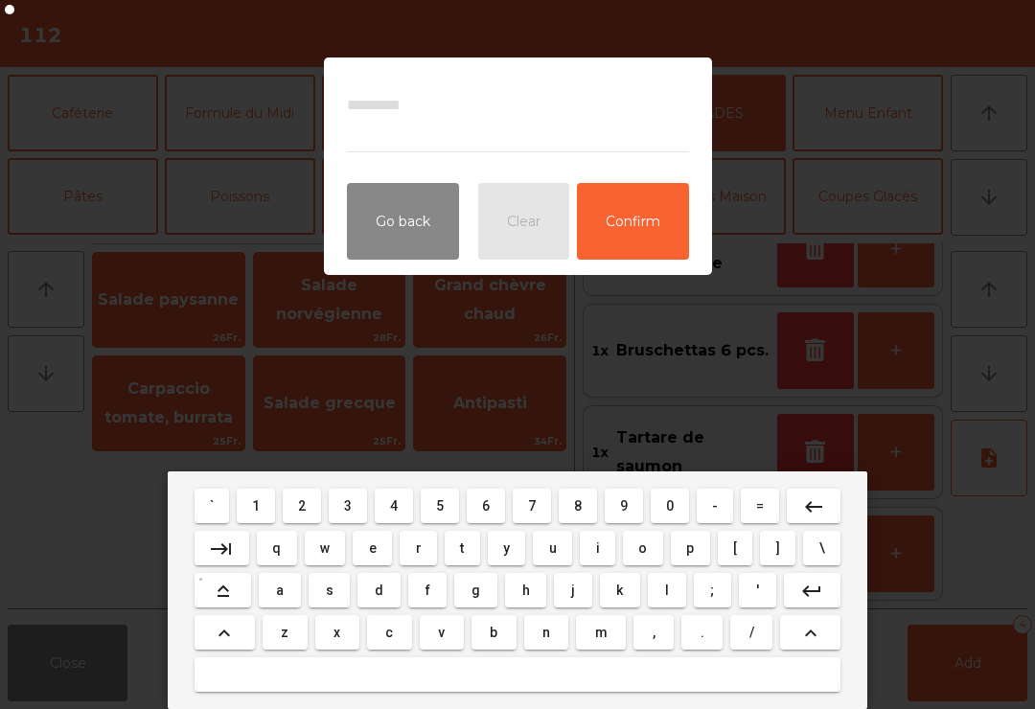
type textarea "*"
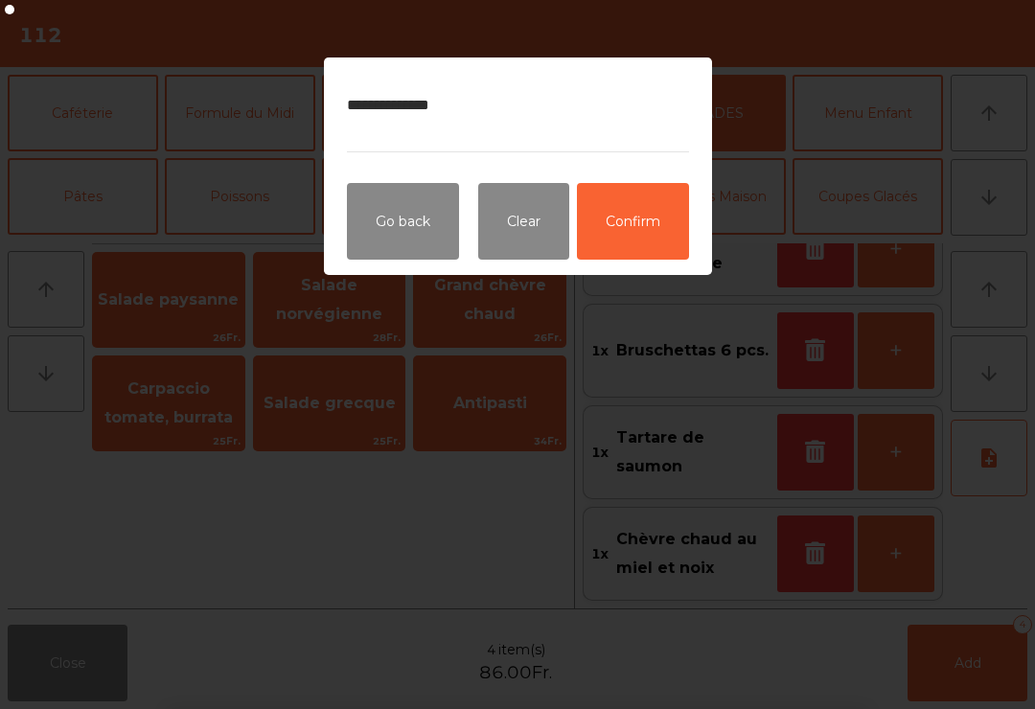
click at [641, 224] on button "Confirm" at bounding box center [633, 221] width 112 height 77
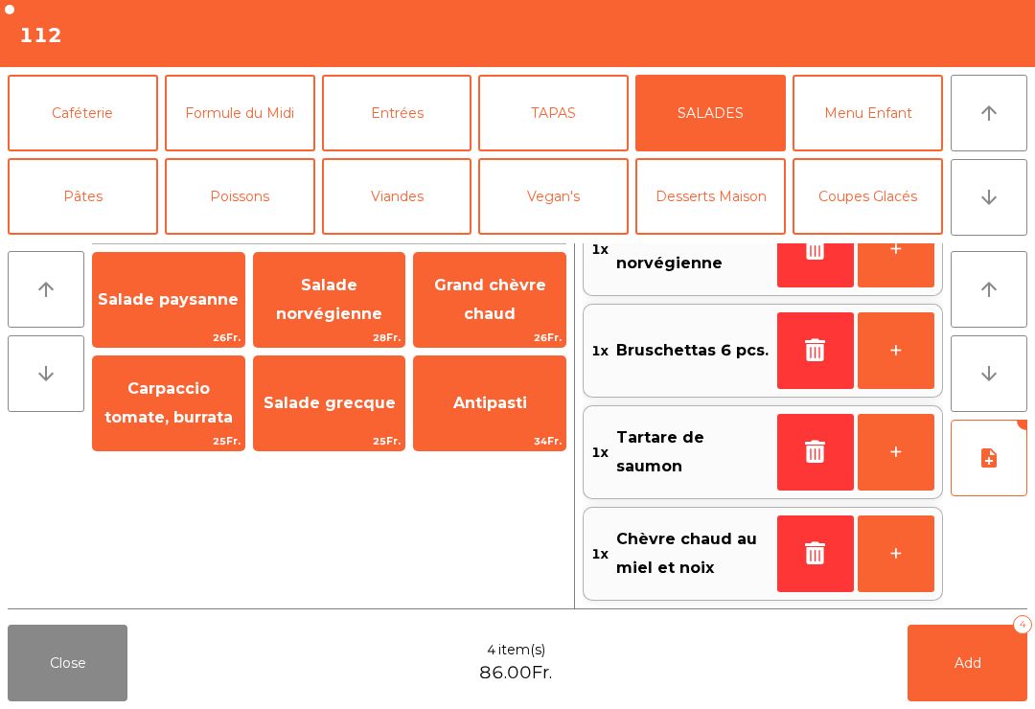
scroll to position [-2, 0]
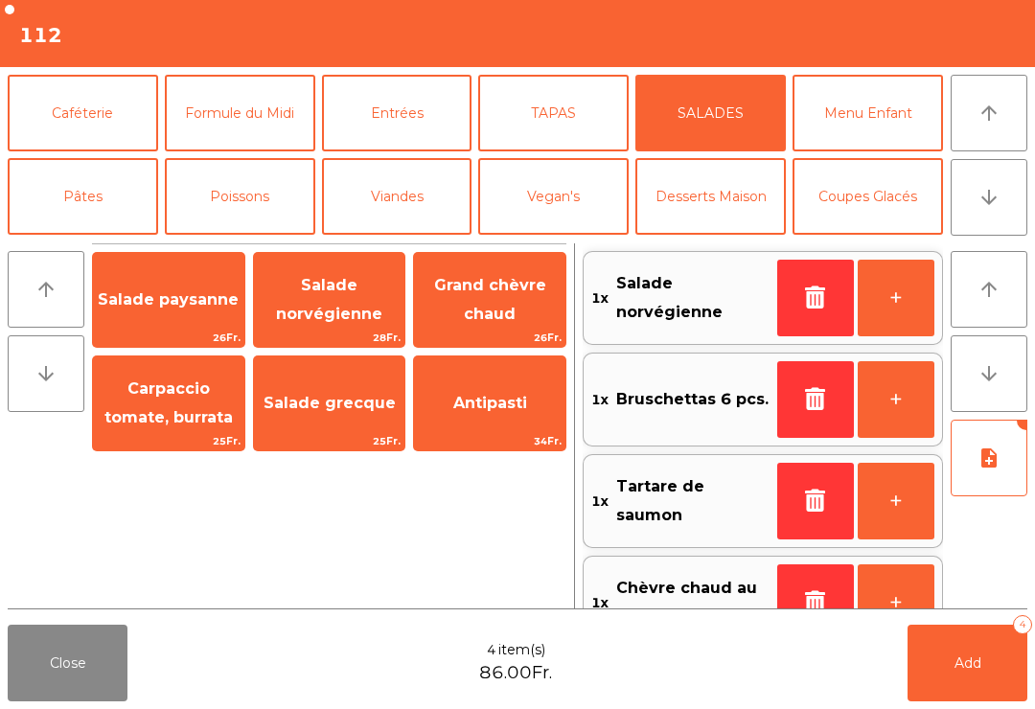
click at [976, 692] on button "Add 4" at bounding box center [968, 663] width 120 height 77
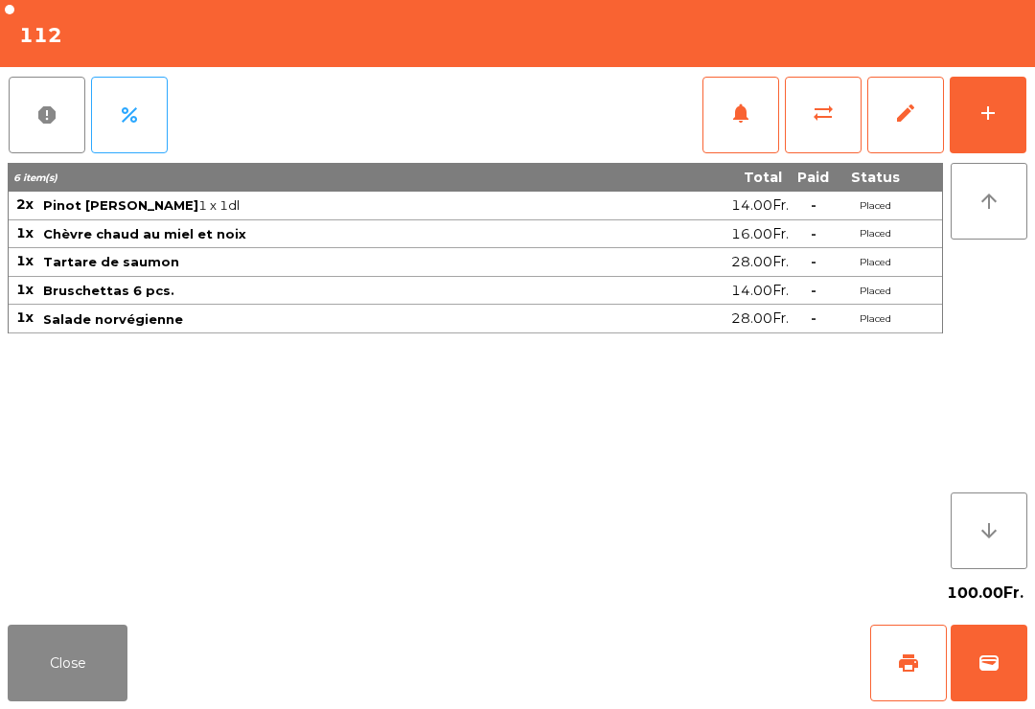
click at [88, 647] on button "Close" at bounding box center [68, 663] width 120 height 77
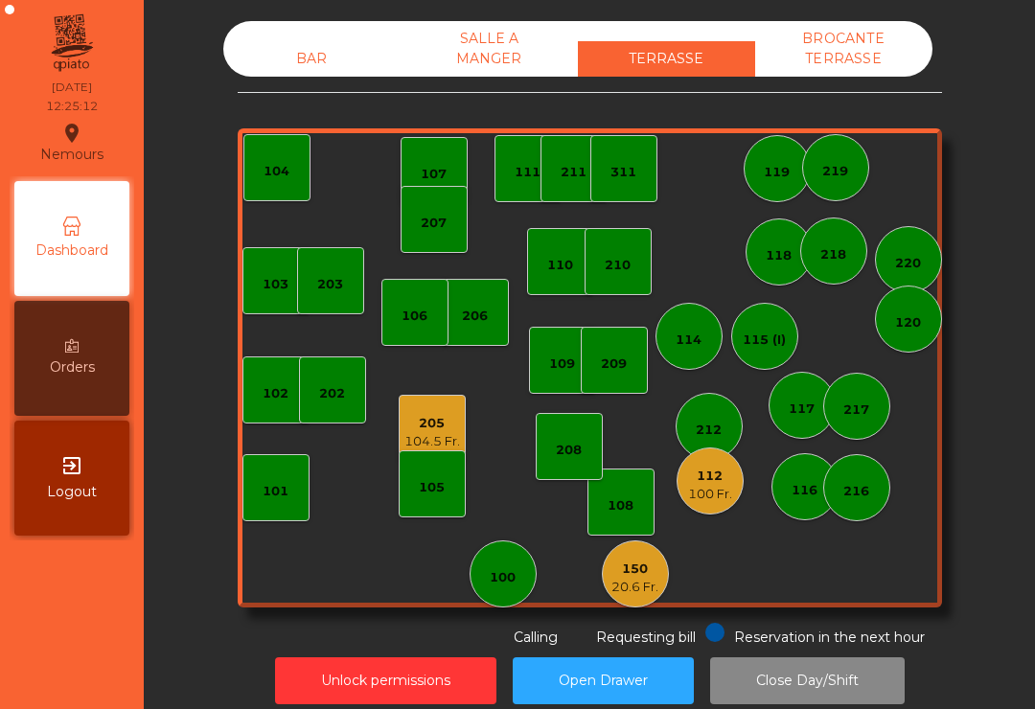
click at [801, 405] on div "117" at bounding box center [802, 409] width 26 height 19
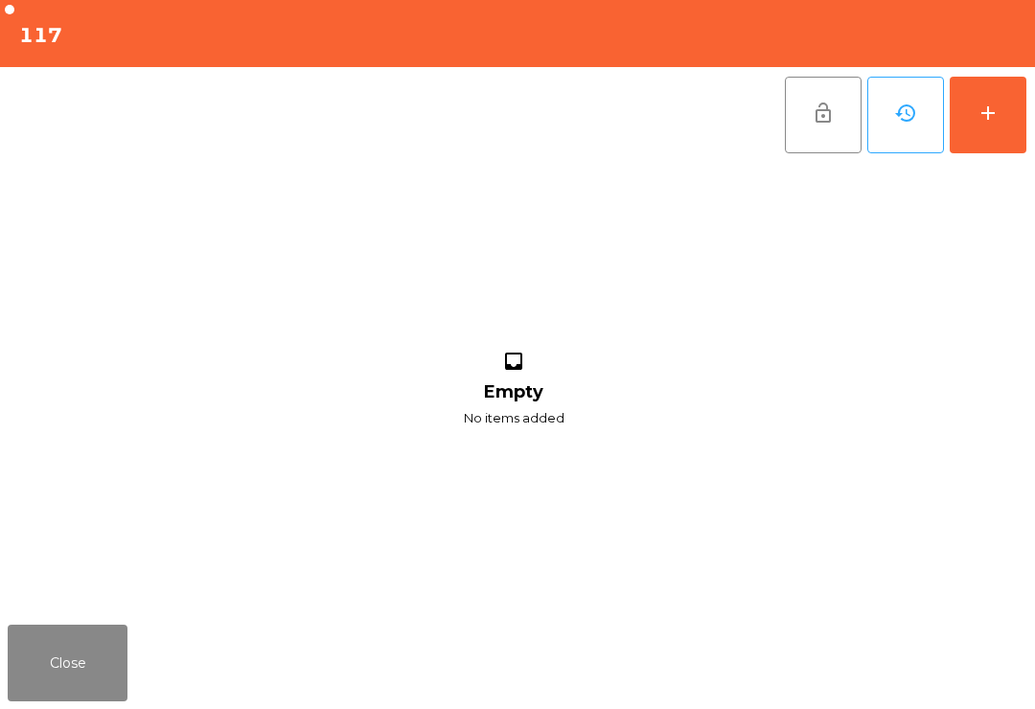
click at [996, 127] on button "add" at bounding box center [988, 115] width 77 height 77
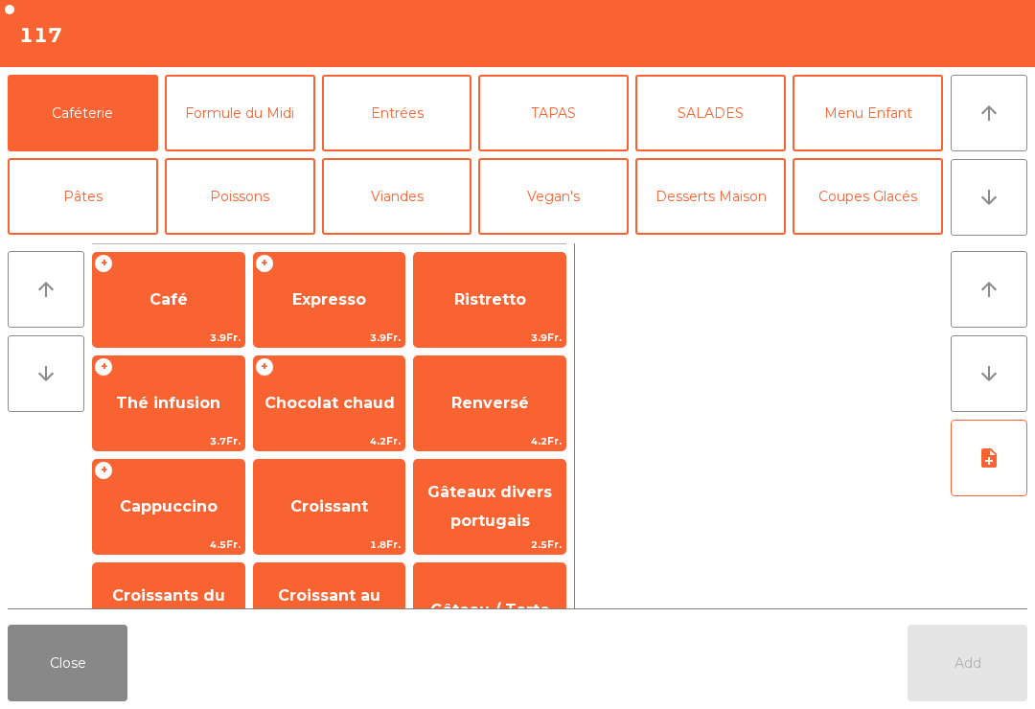
click at [96, 242] on button "Mineral" at bounding box center [83, 280] width 151 height 77
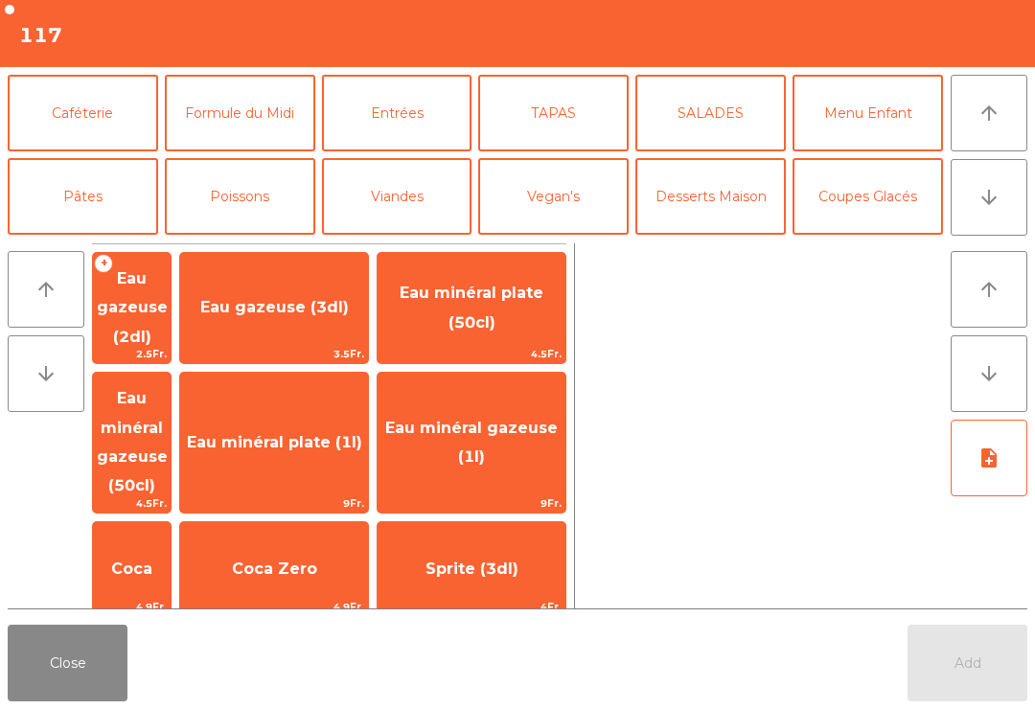
click at [472, 403] on span "Eau minéral gazeuse (1l)" at bounding box center [472, 443] width 188 height 81
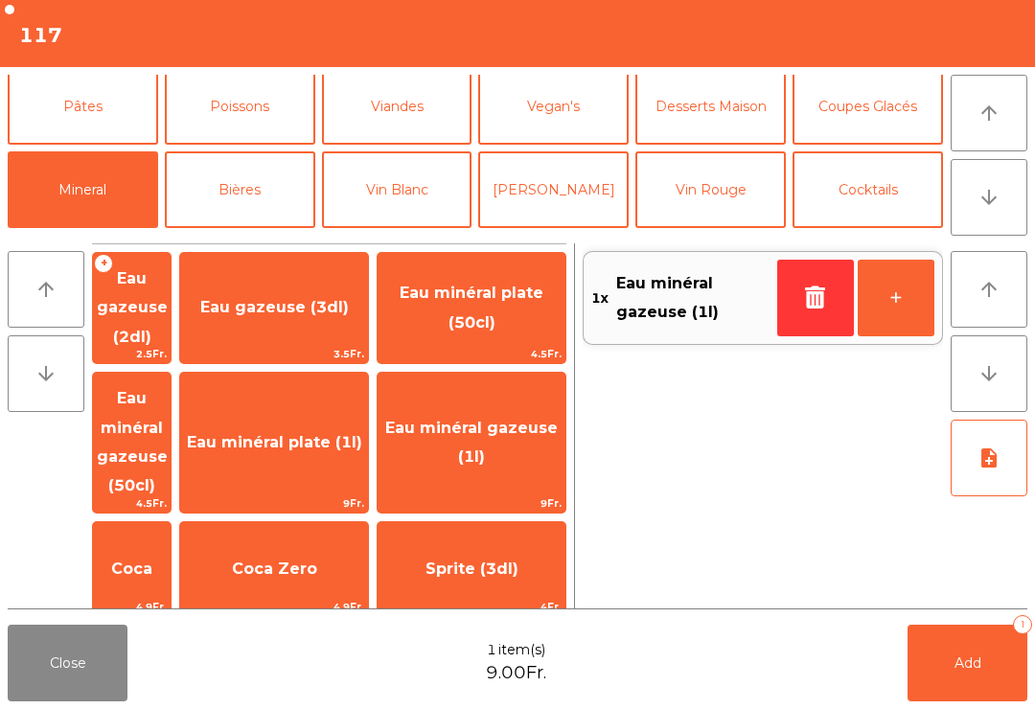
click at [104, 235] on button "Apéritifs" at bounding box center [83, 273] width 151 height 77
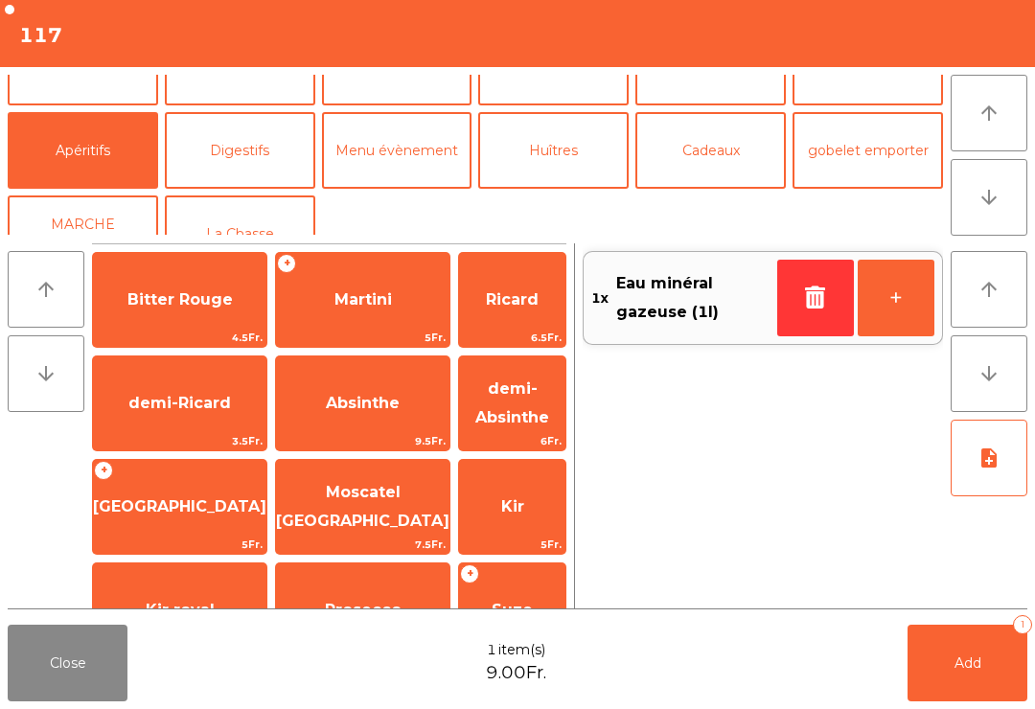
click at [196, 290] on span "Bitter Rouge" at bounding box center [180, 299] width 105 height 18
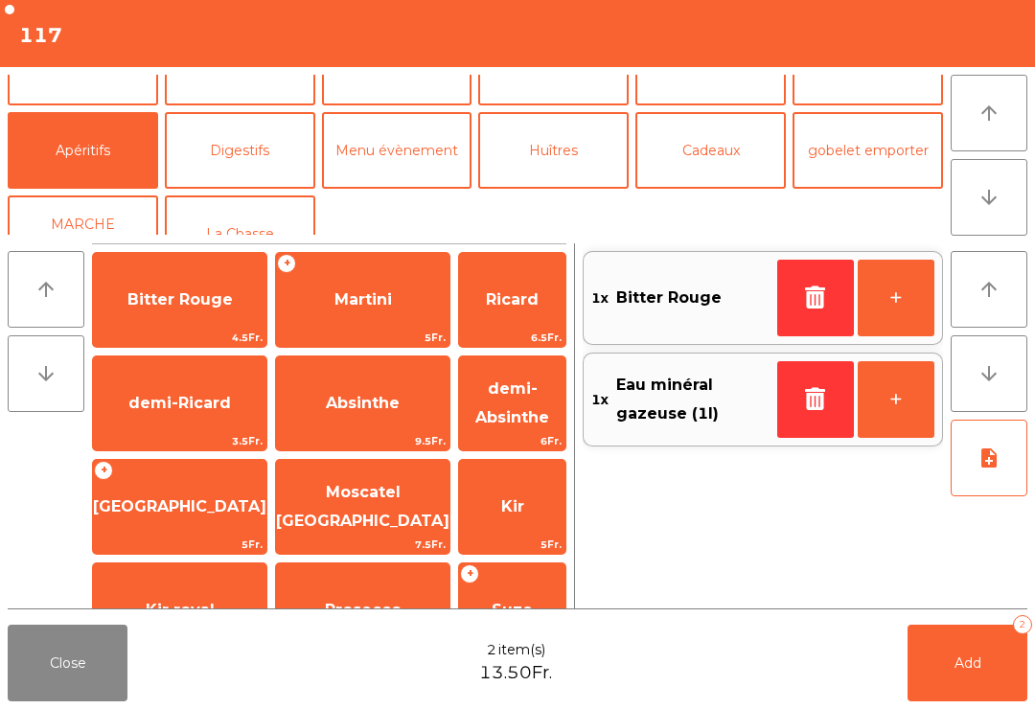
click at [190, 301] on span "Bitter Rouge" at bounding box center [180, 299] width 105 height 18
click at [251, 105] on button "Bières" at bounding box center [240, 67] width 151 height 77
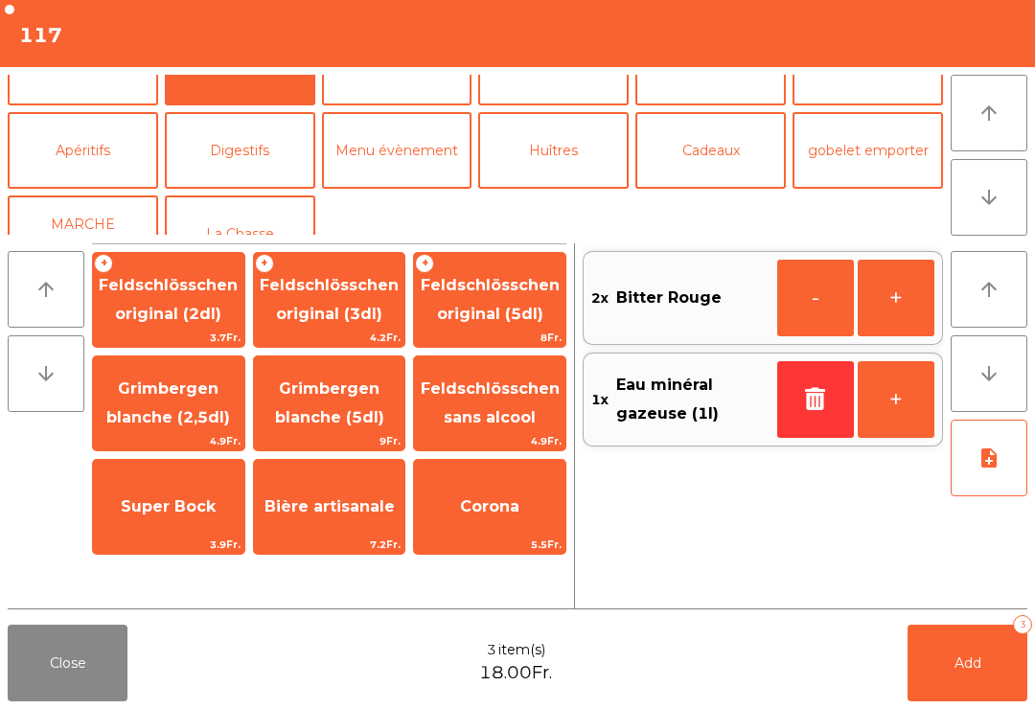
click at [359, 309] on span "Feldschlösschen original (3dl)" at bounding box center [329, 299] width 139 height 47
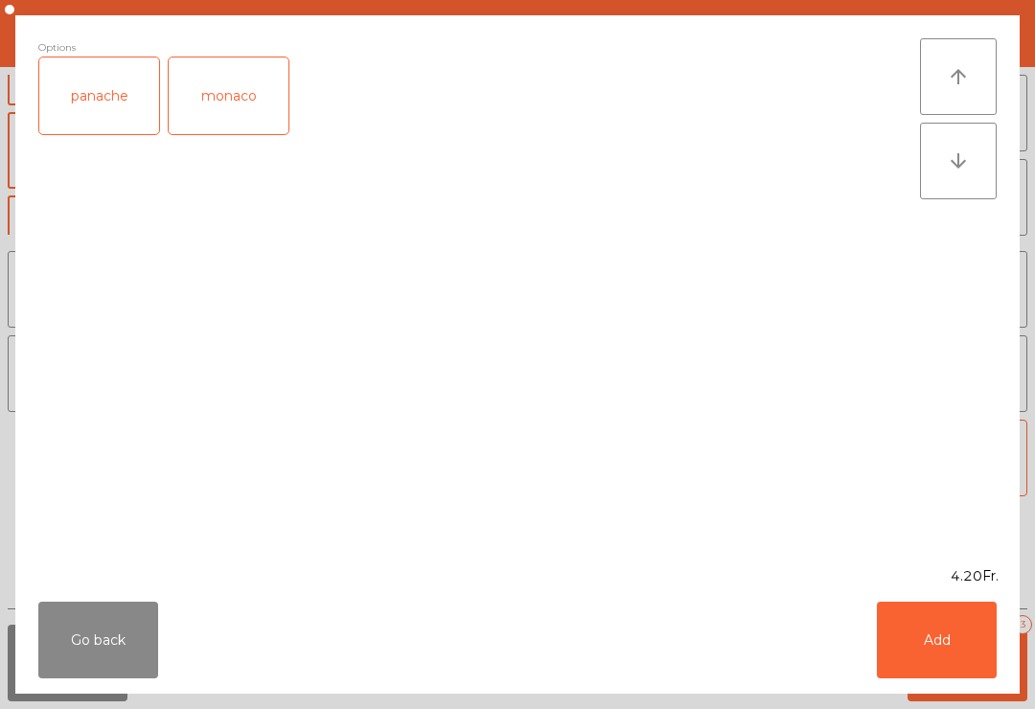
click at [897, 638] on button "Add" at bounding box center [937, 640] width 120 height 77
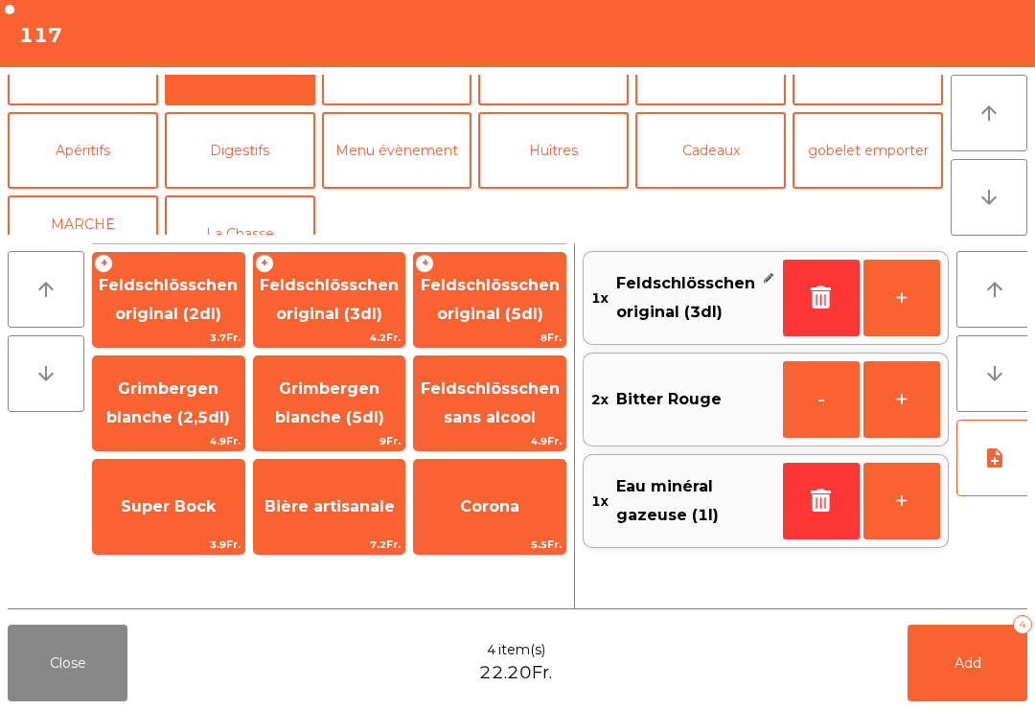
scroll to position [160, 0]
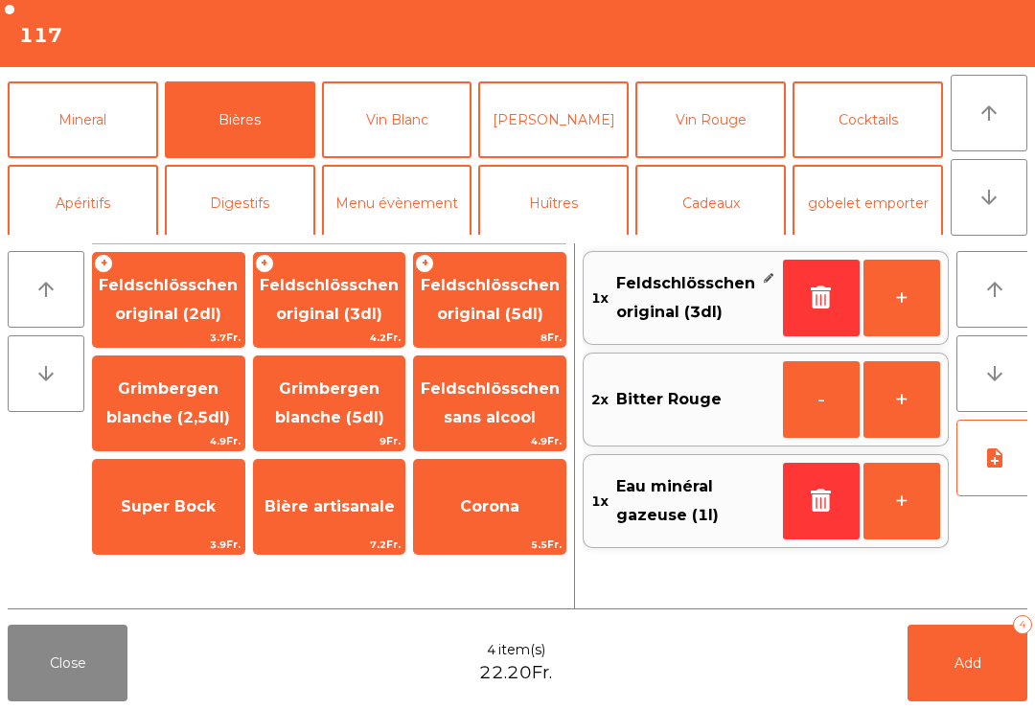
click at [970, 688] on button "Add 4" at bounding box center [968, 663] width 120 height 77
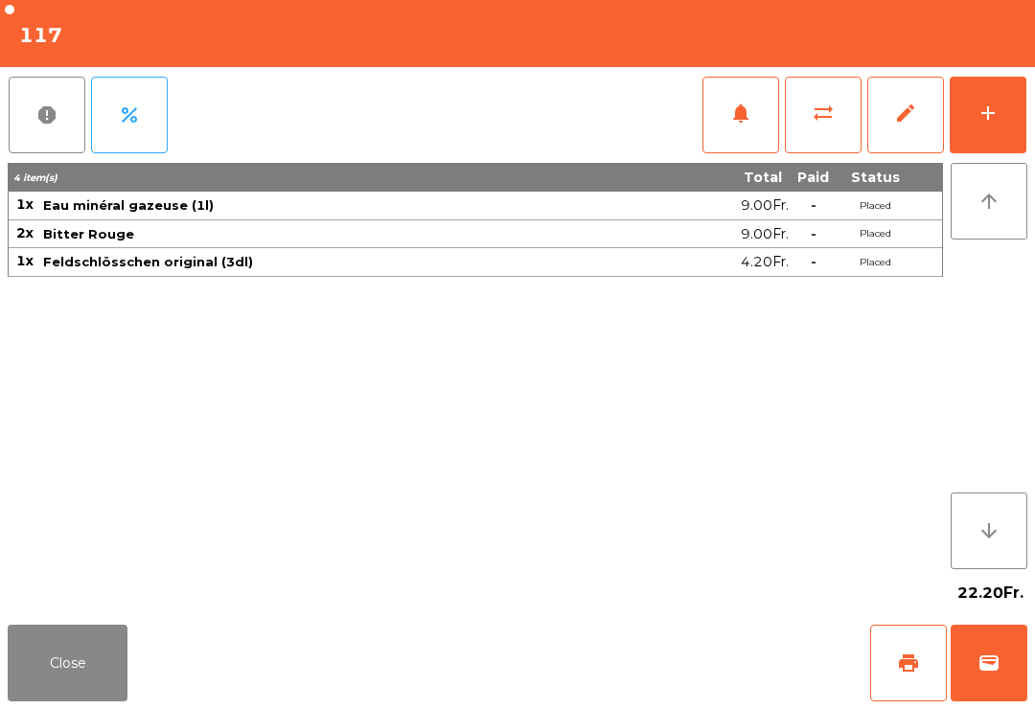
click at [63, 673] on button "Close" at bounding box center [68, 663] width 120 height 77
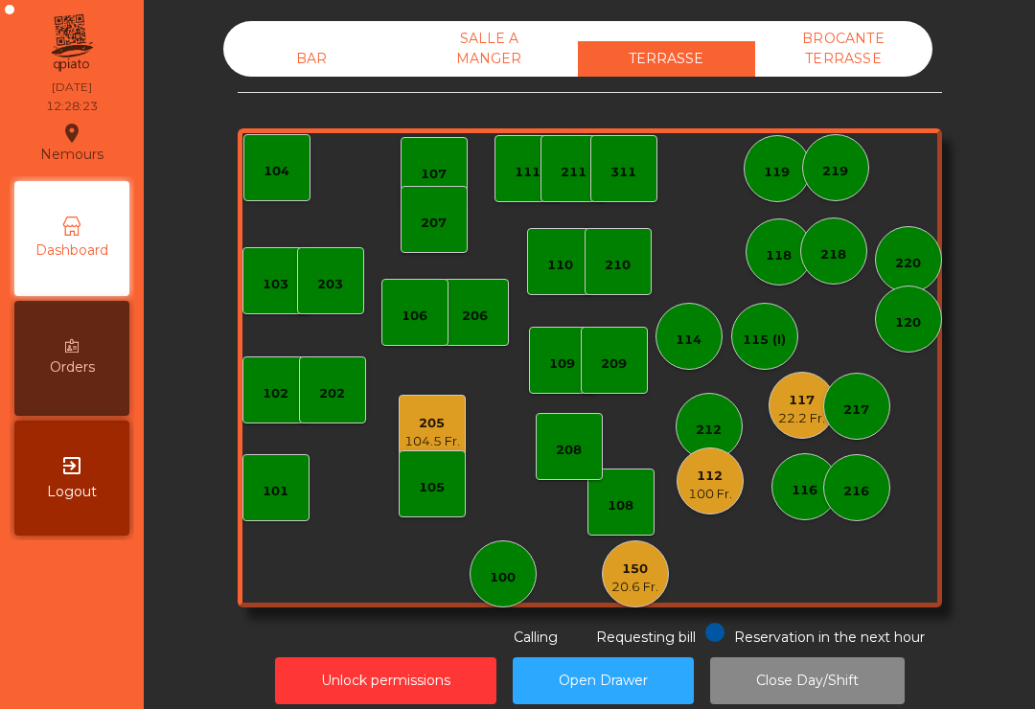
click at [726, 489] on div "100 Fr." at bounding box center [710, 494] width 44 height 19
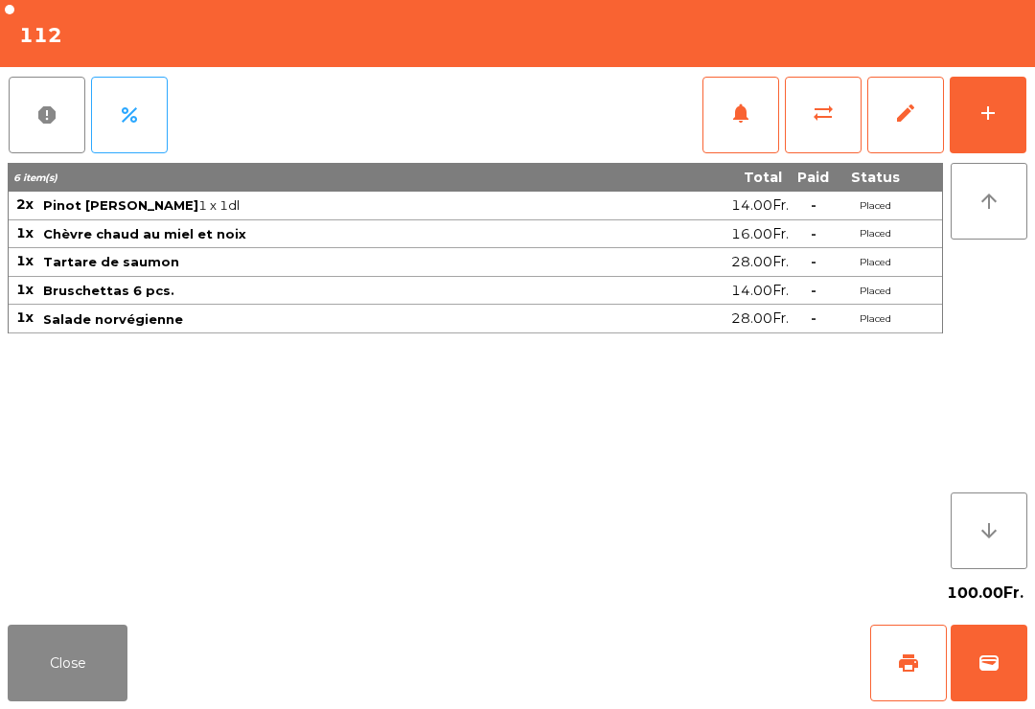
click at [69, 671] on button "Close" at bounding box center [68, 663] width 120 height 77
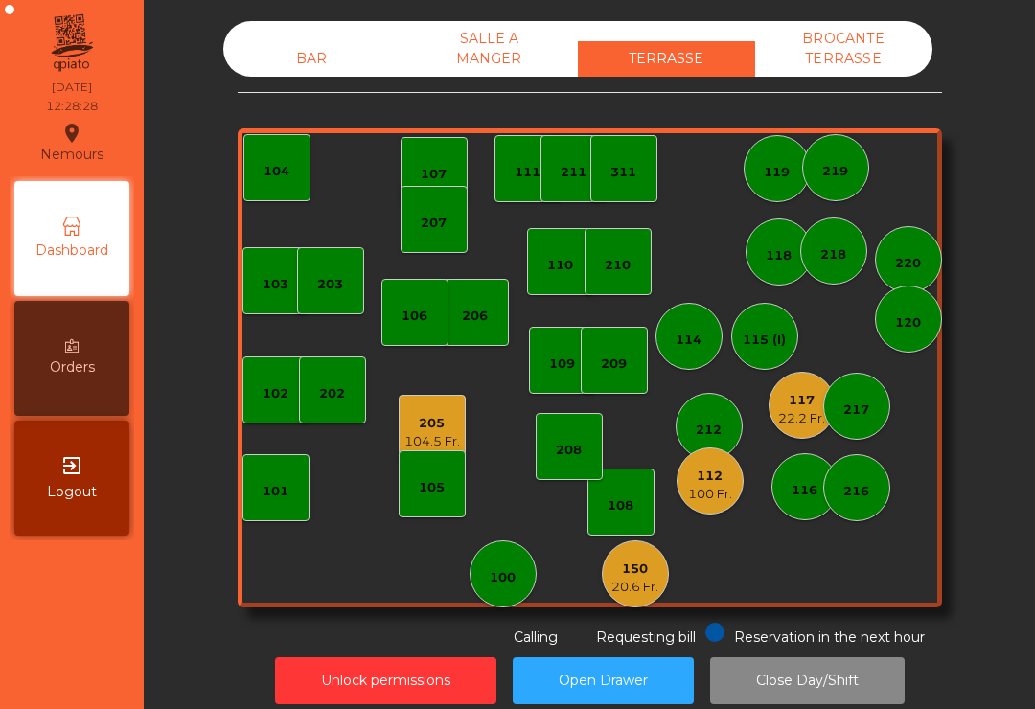
click at [638, 583] on div "20.6 Fr." at bounding box center [635, 587] width 47 height 19
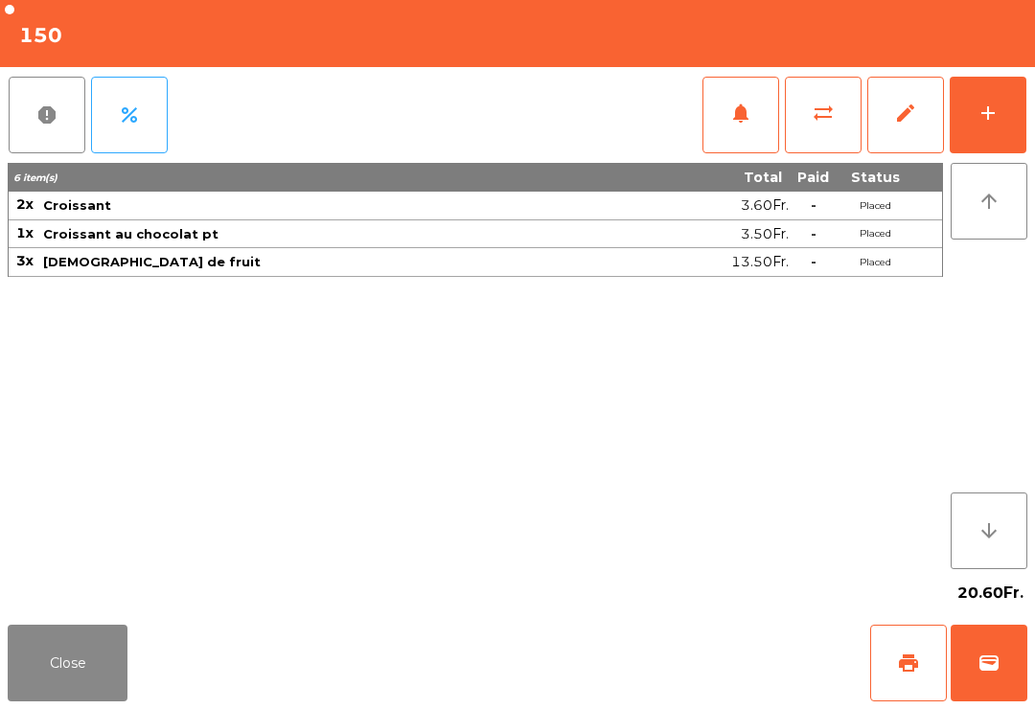
click at [103, 686] on button "Close" at bounding box center [68, 663] width 120 height 77
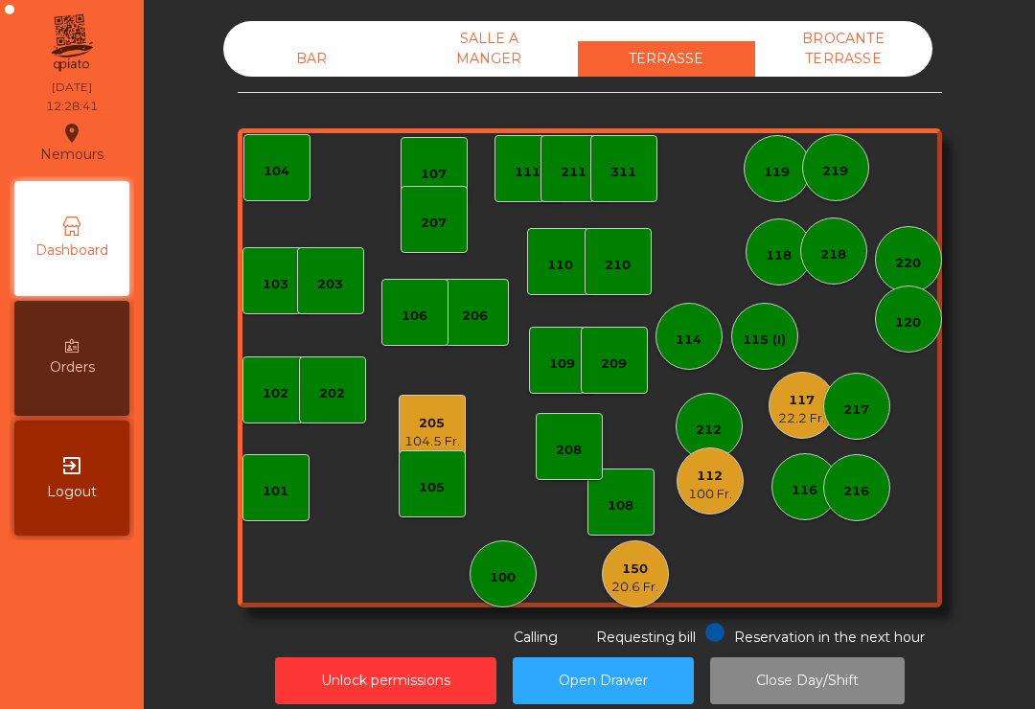
click at [707, 488] on div "100 Fr." at bounding box center [710, 494] width 44 height 19
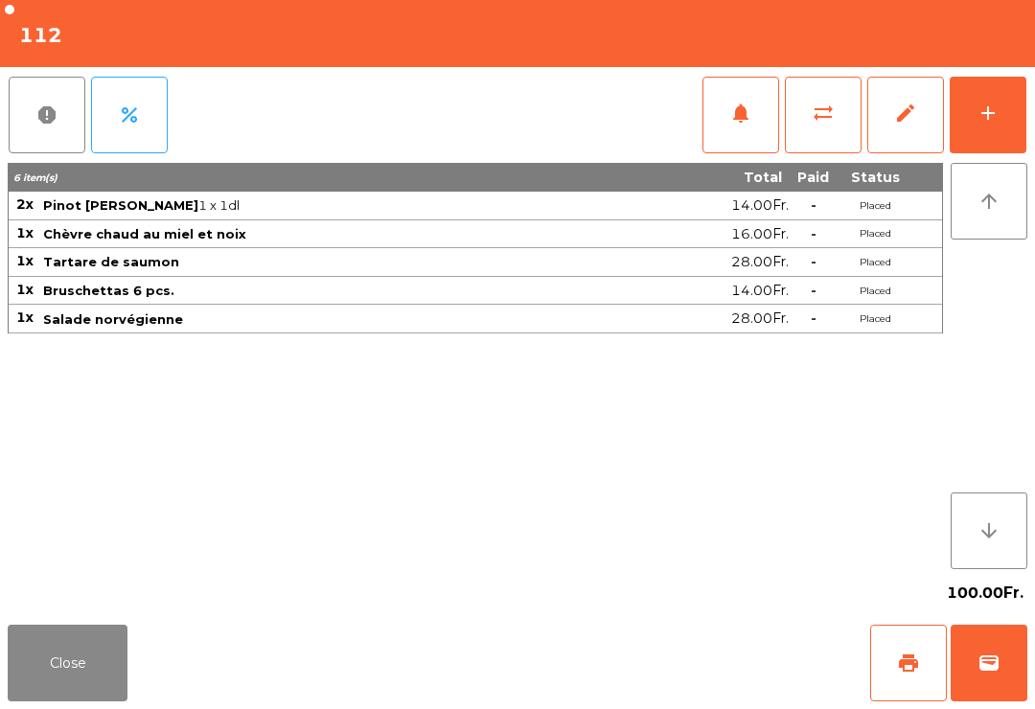
click at [83, 659] on button "Close" at bounding box center [68, 663] width 120 height 77
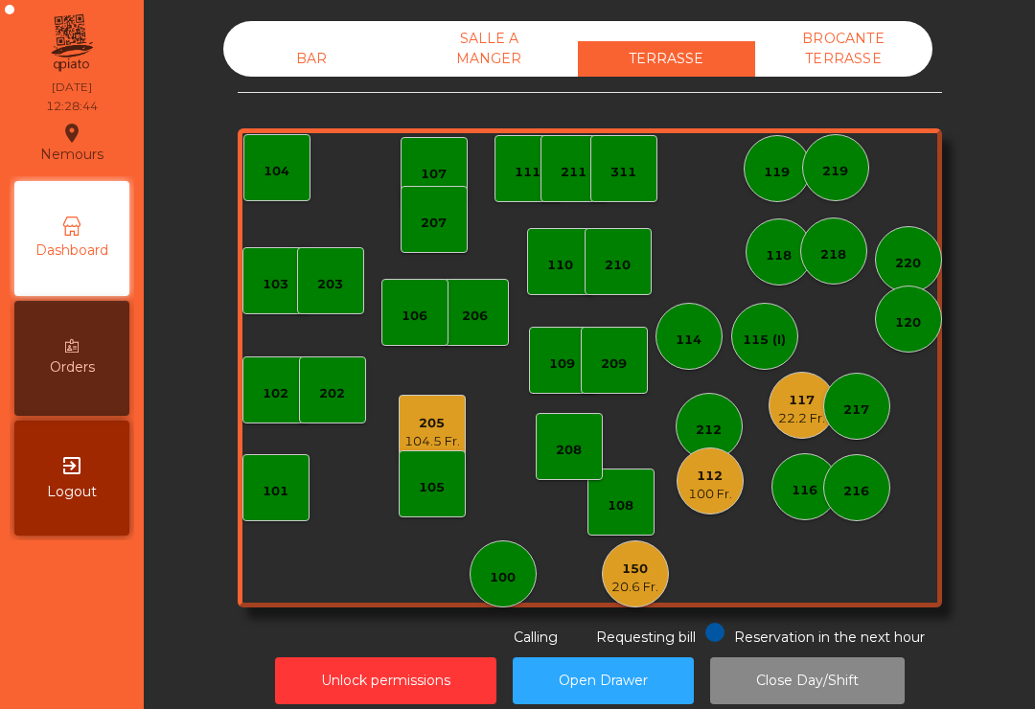
click at [790, 409] on div "22.2 Fr." at bounding box center [801, 418] width 47 height 19
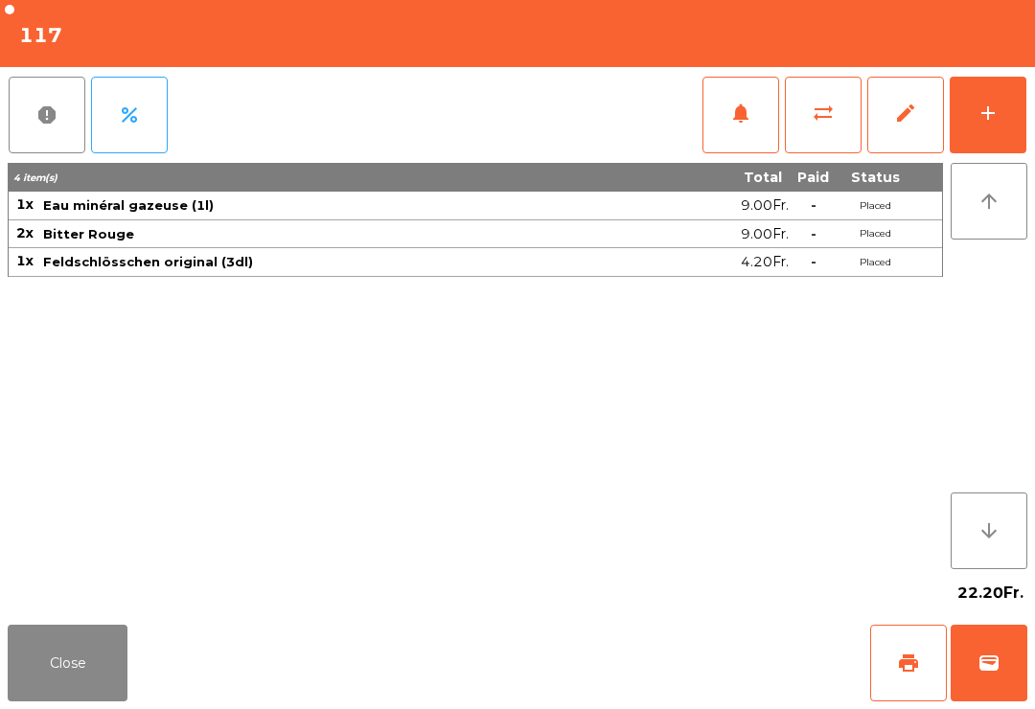
click at [1011, 129] on button "add" at bounding box center [988, 115] width 77 height 77
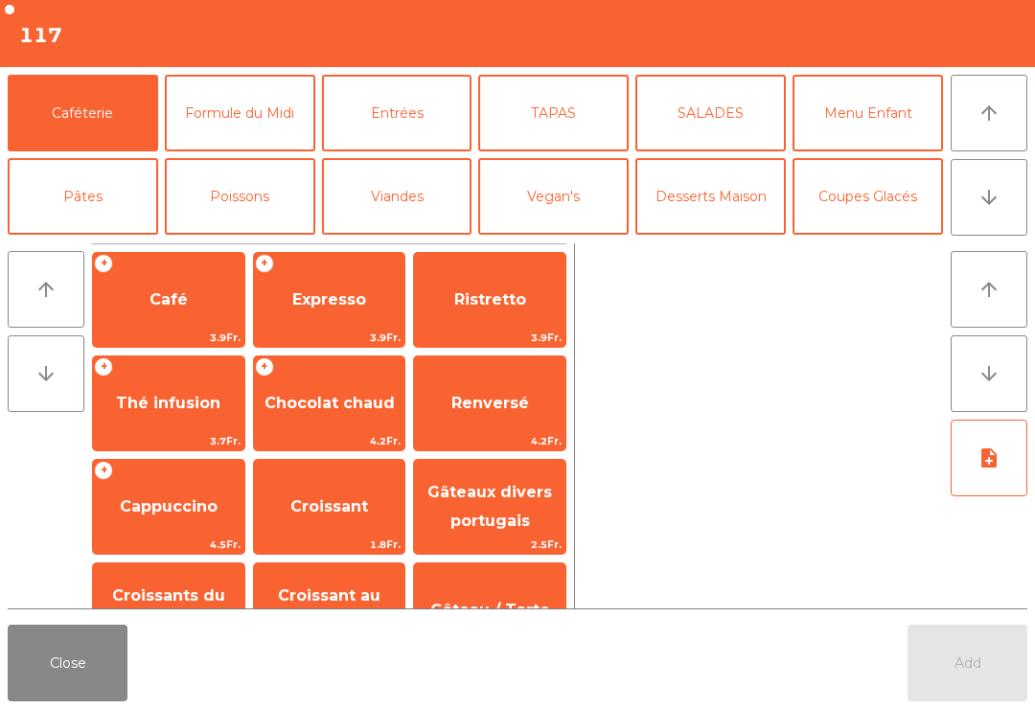
click at [421, 133] on button "Entrées" at bounding box center [397, 113] width 151 height 77
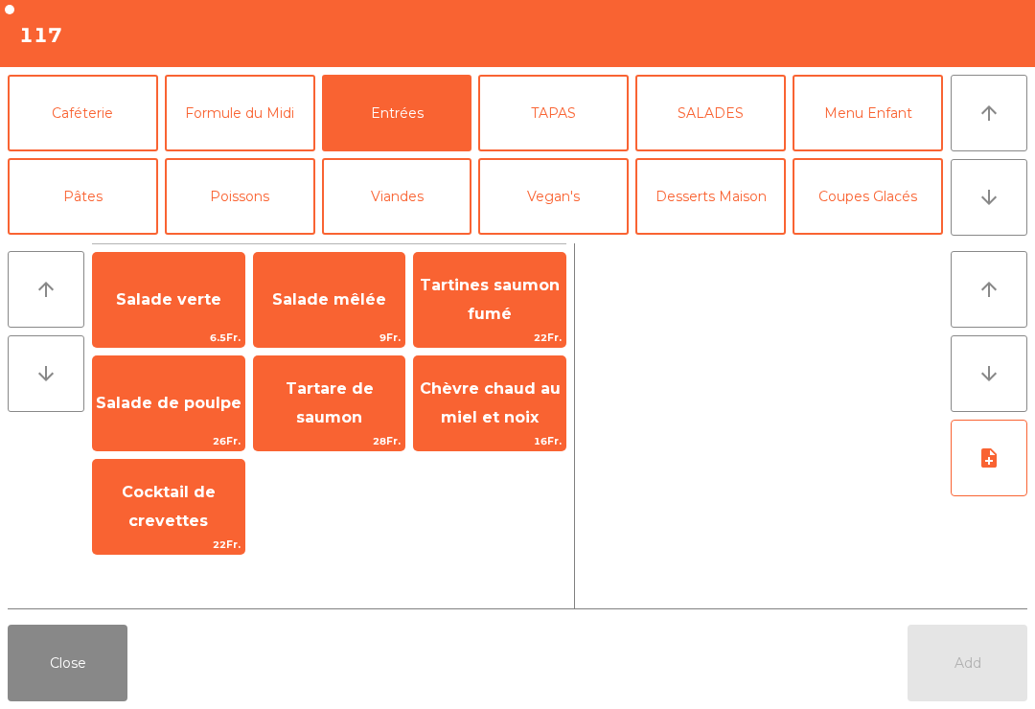
click at [346, 318] on span "Salade mêlée" at bounding box center [329, 300] width 151 height 52
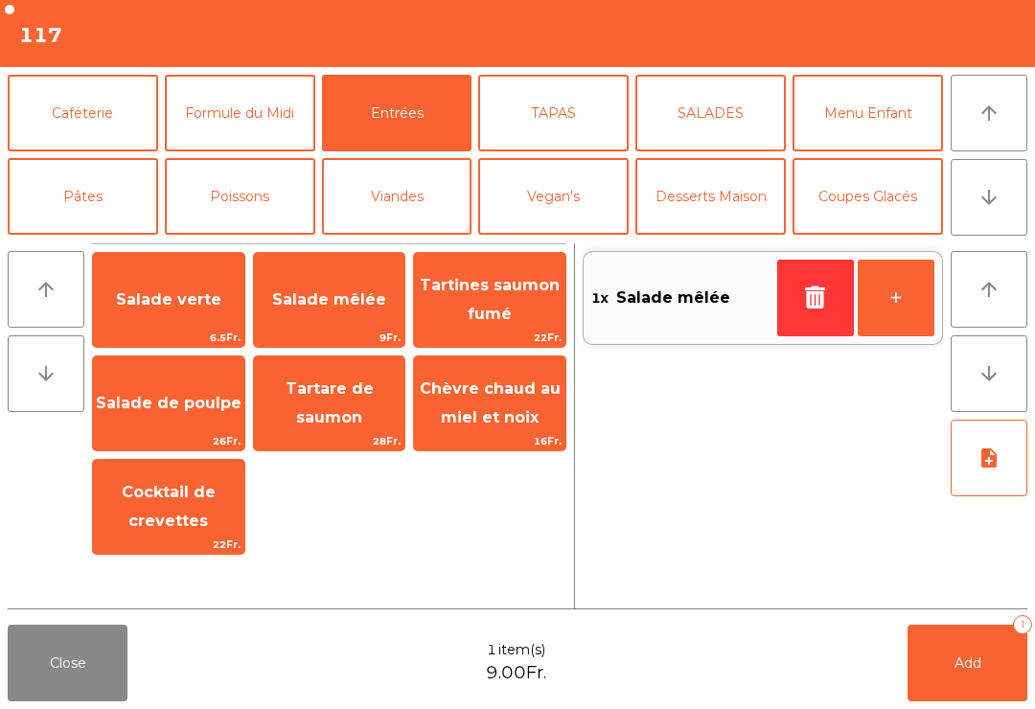
click at [233, 197] on button "Poissons" at bounding box center [240, 196] width 151 height 77
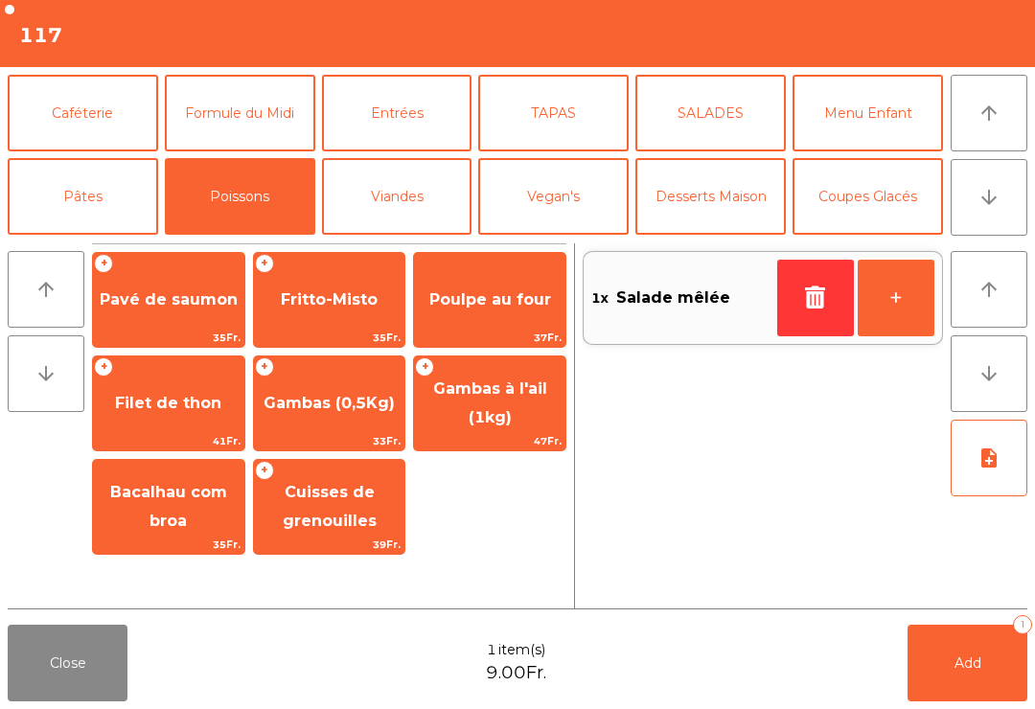
click at [87, 184] on button "Pâtes" at bounding box center [83, 196] width 151 height 77
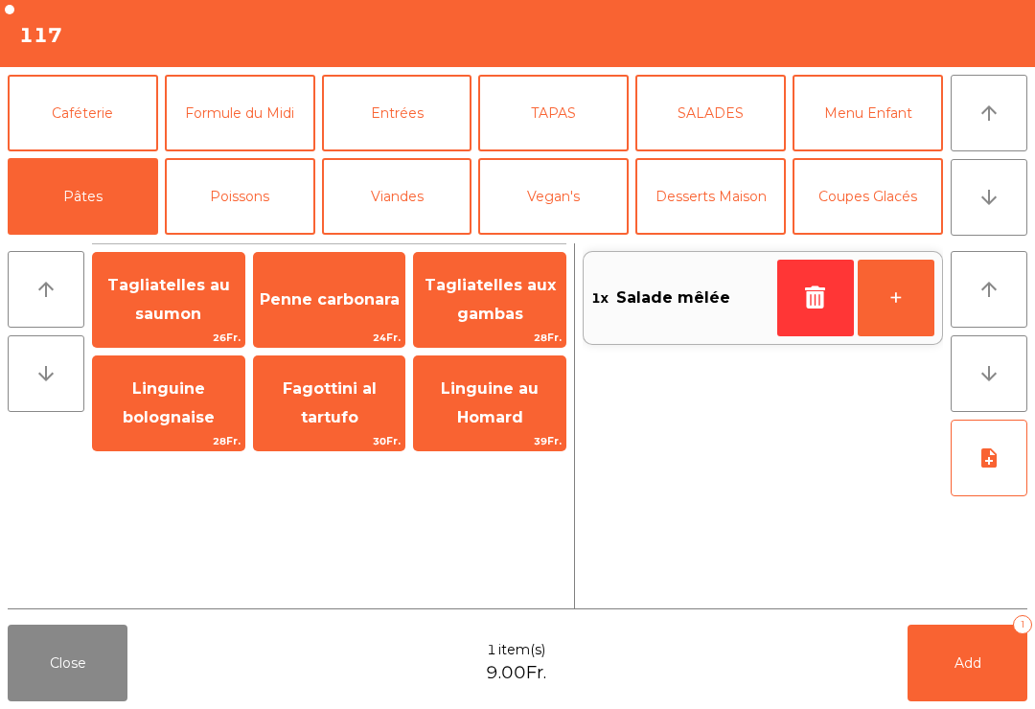
click at [269, 189] on button "Poissons" at bounding box center [240, 196] width 151 height 77
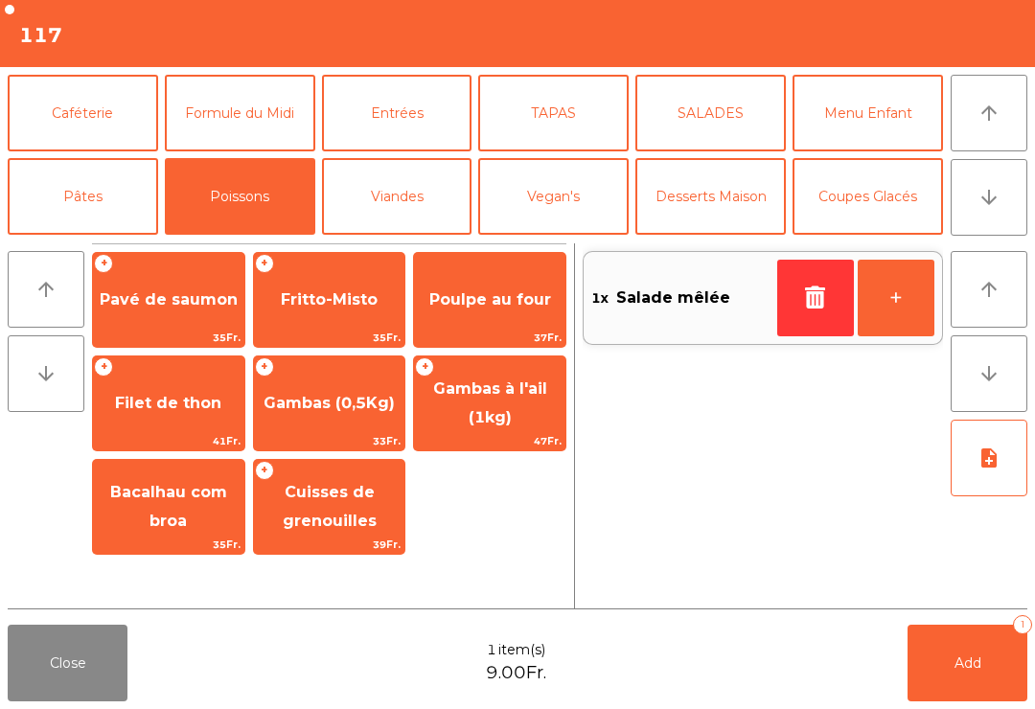
click at [202, 511] on span "Bacalhau com broa" at bounding box center [168, 507] width 151 height 81
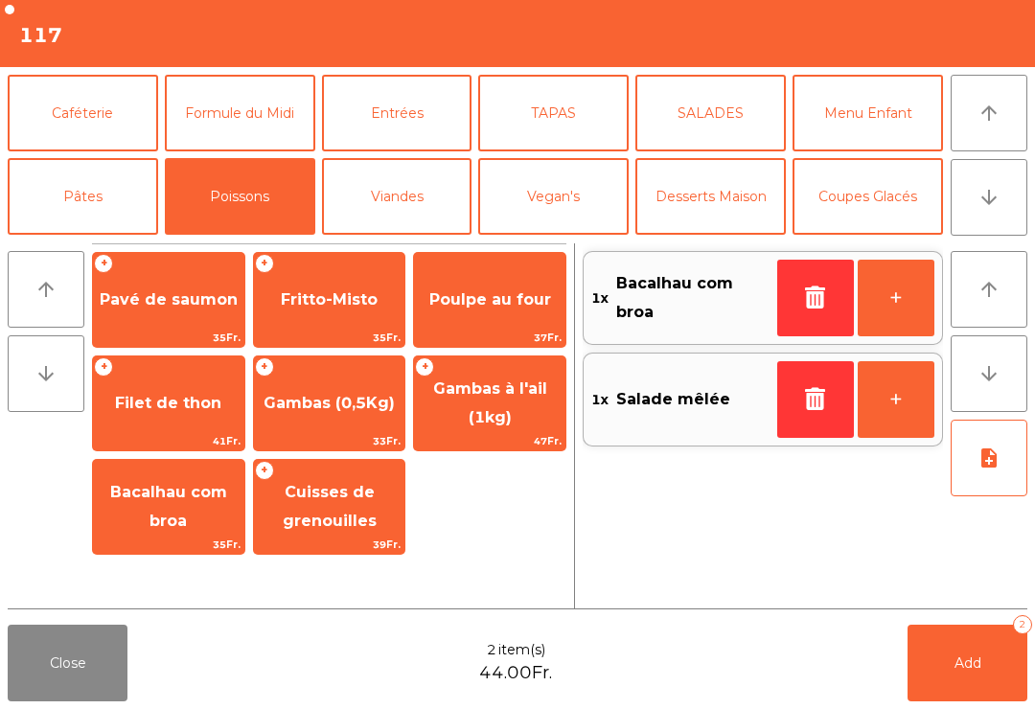
click at [407, 211] on button "Viandes" at bounding box center [397, 196] width 151 height 77
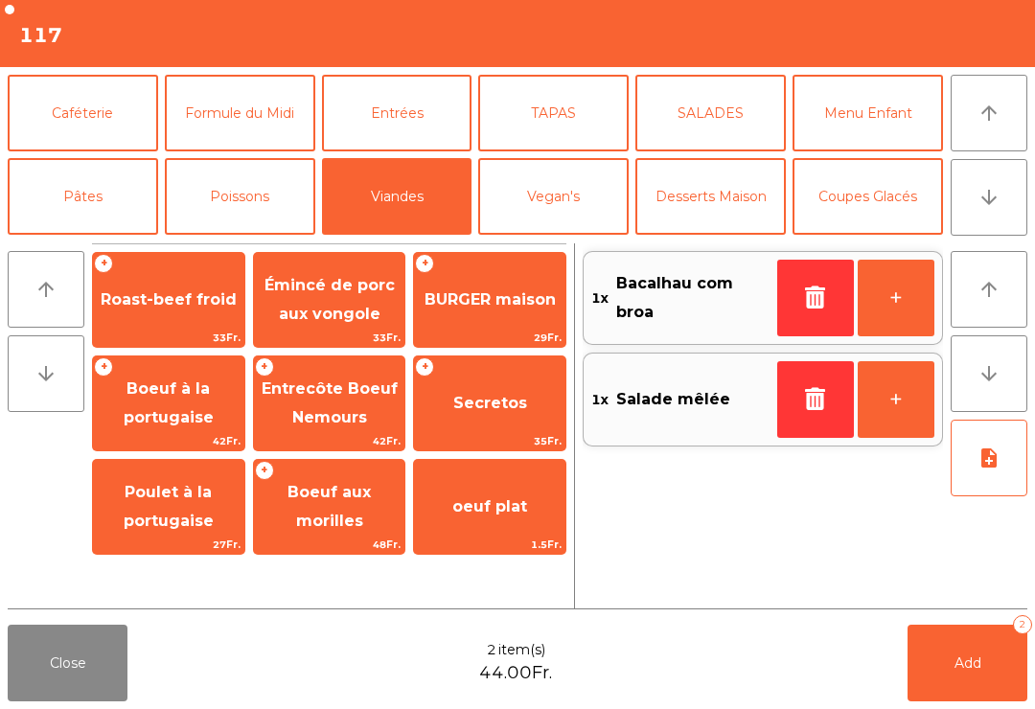
click at [212, 309] on span "Roast-beef froid" at bounding box center [169, 299] width 136 height 18
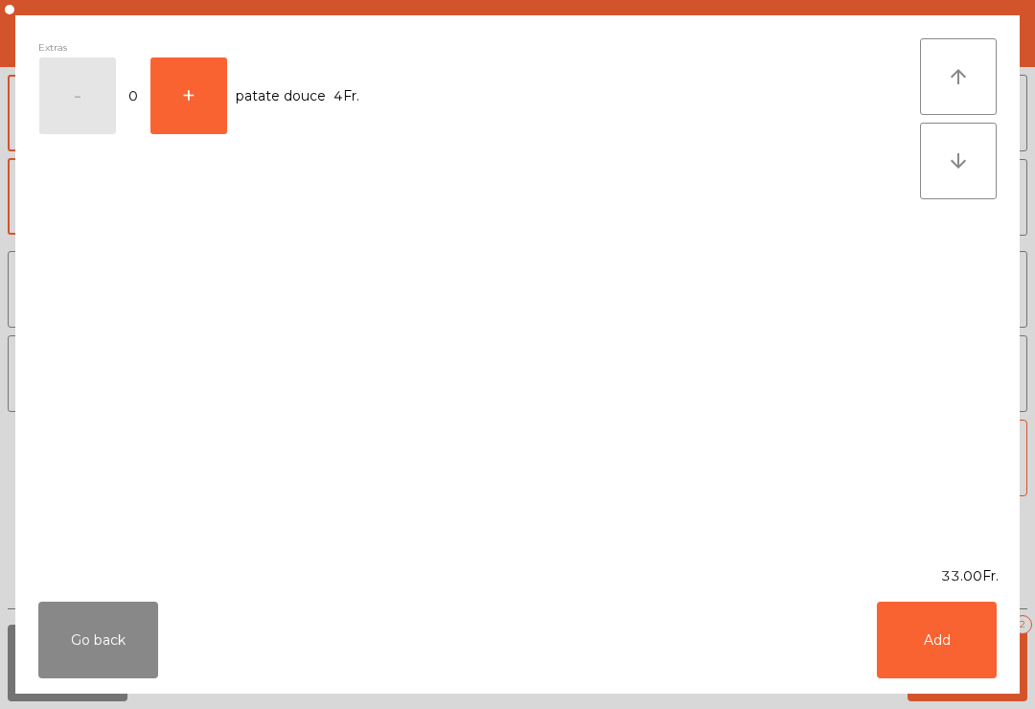
click at [191, 305] on div "Extras - 0 + patate douce 4Fr." at bounding box center [479, 290] width 882 height 505
click at [959, 640] on button "Add" at bounding box center [937, 640] width 120 height 77
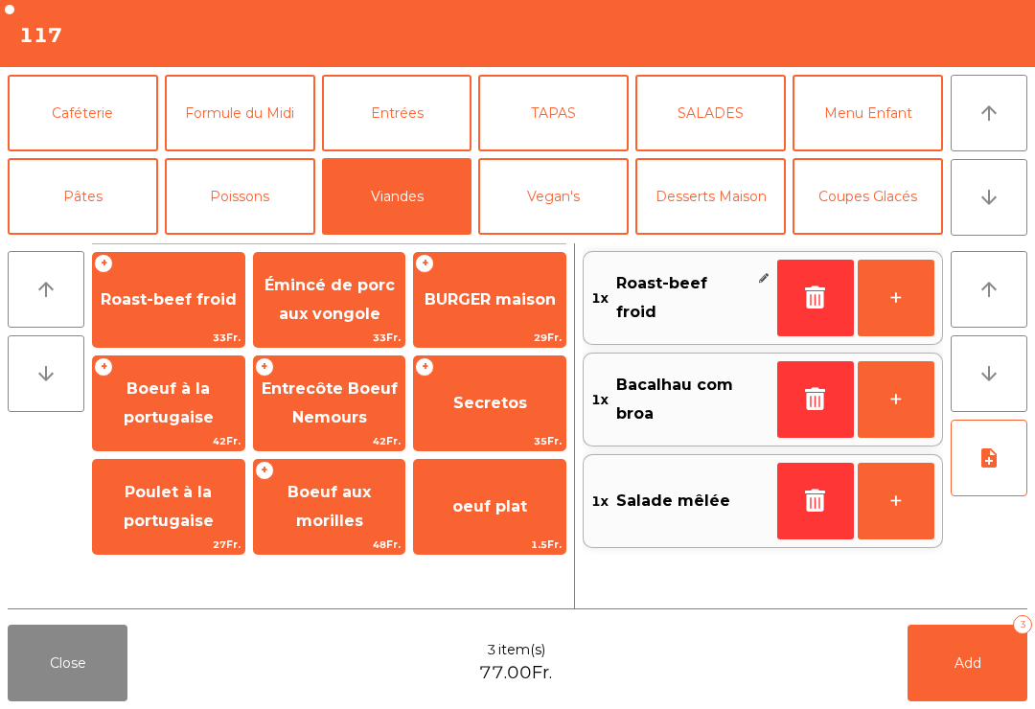
click at [906, 292] on button "+" at bounding box center [896, 298] width 77 height 77
click at [977, 656] on span "Add" at bounding box center [968, 663] width 27 height 17
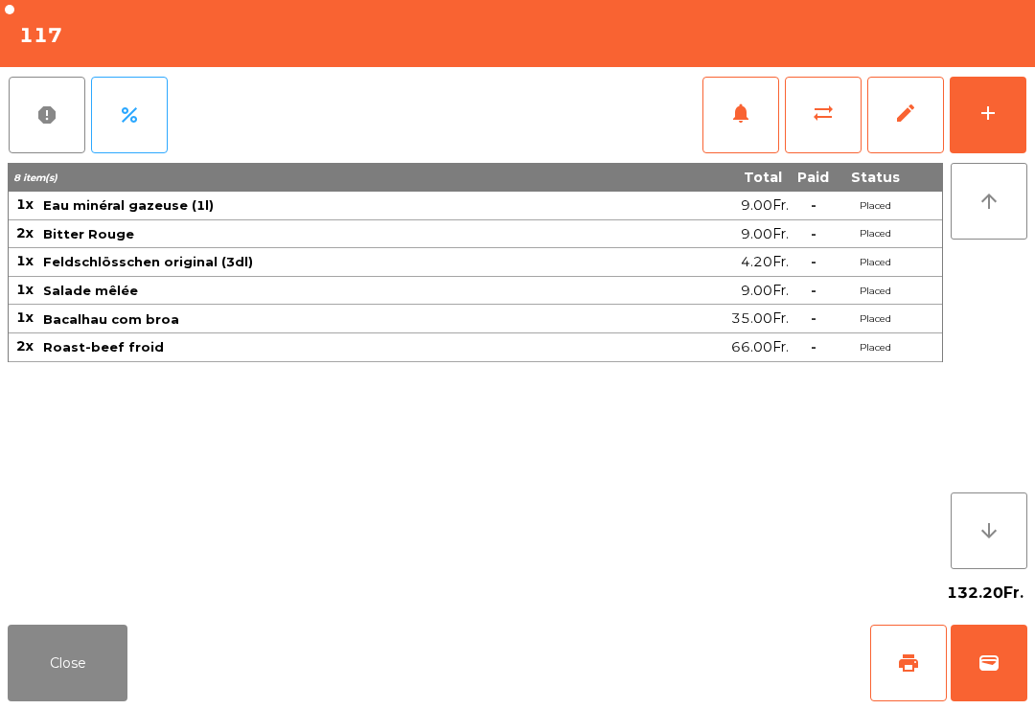
click at [71, 691] on button "Close" at bounding box center [68, 663] width 120 height 77
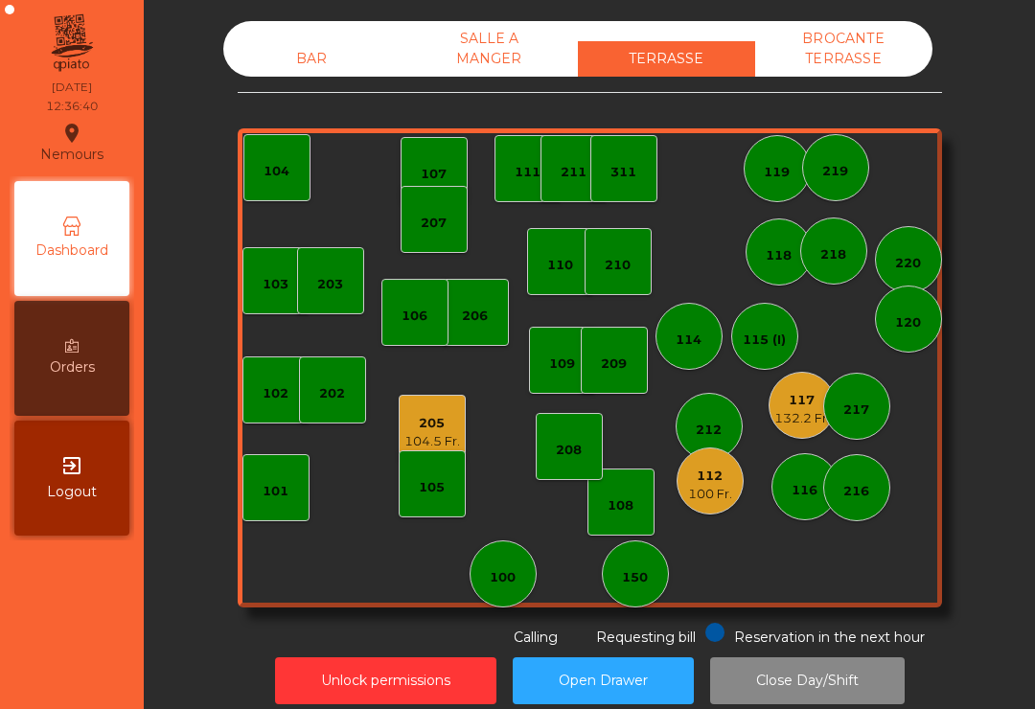
click at [703, 495] on div "100 Fr." at bounding box center [710, 494] width 44 height 19
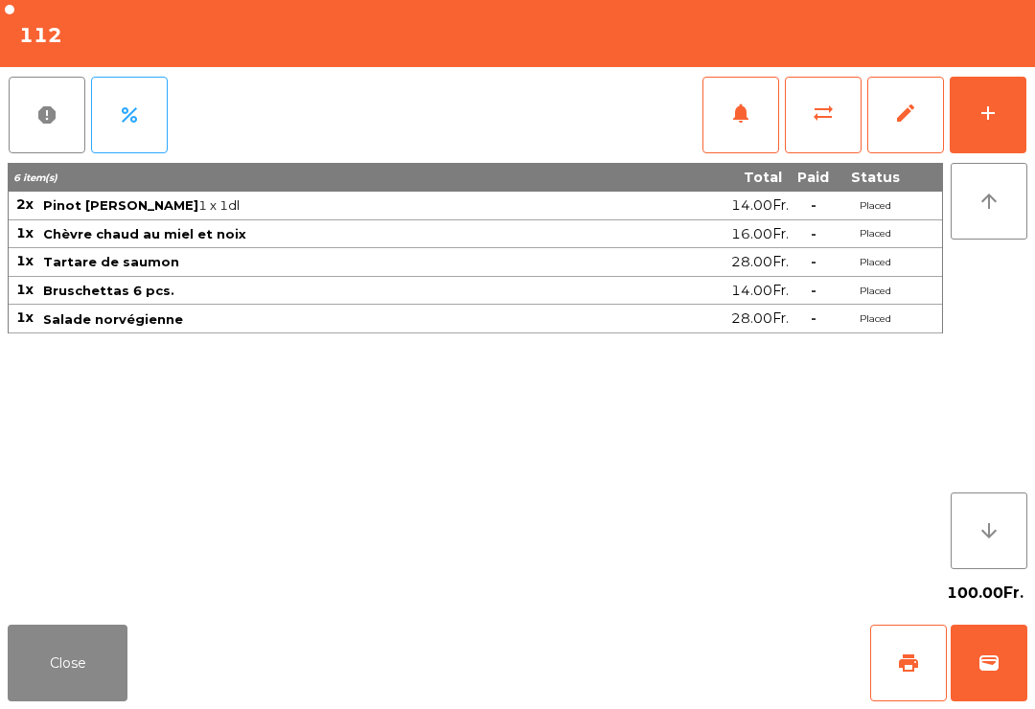
click at [93, 699] on button "Close" at bounding box center [68, 663] width 120 height 77
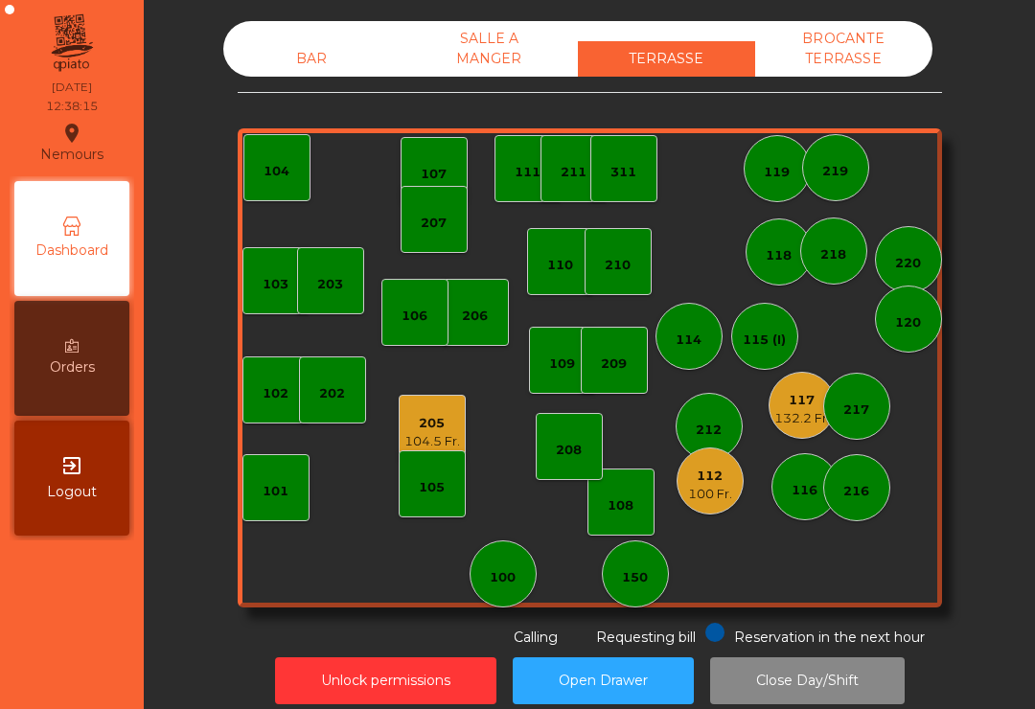
click at [725, 469] on div "112" at bounding box center [710, 476] width 44 height 19
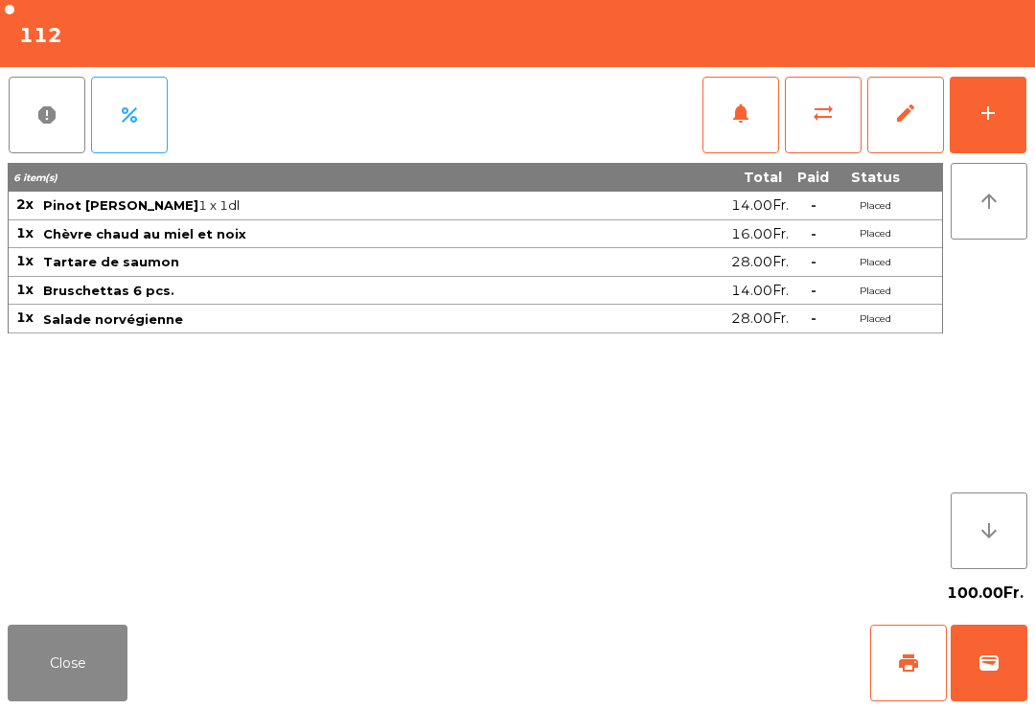
click at [1021, 90] on button "add" at bounding box center [988, 115] width 77 height 77
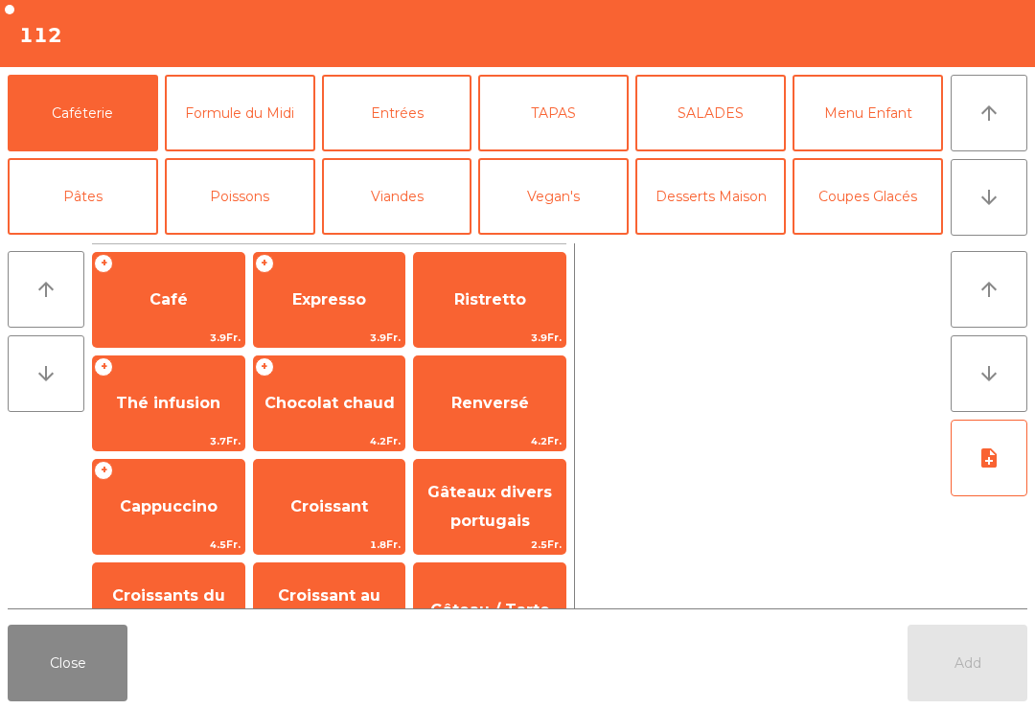
scroll to position [18, 0]
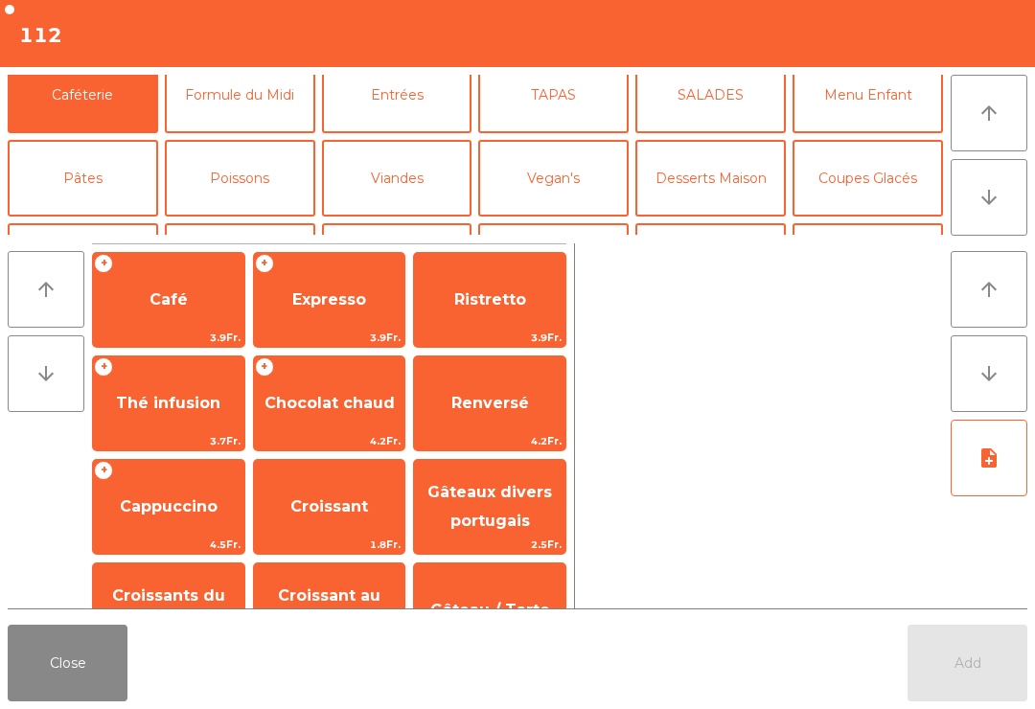
click at [569, 223] on button "[PERSON_NAME]" at bounding box center [553, 261] width 151 height 77
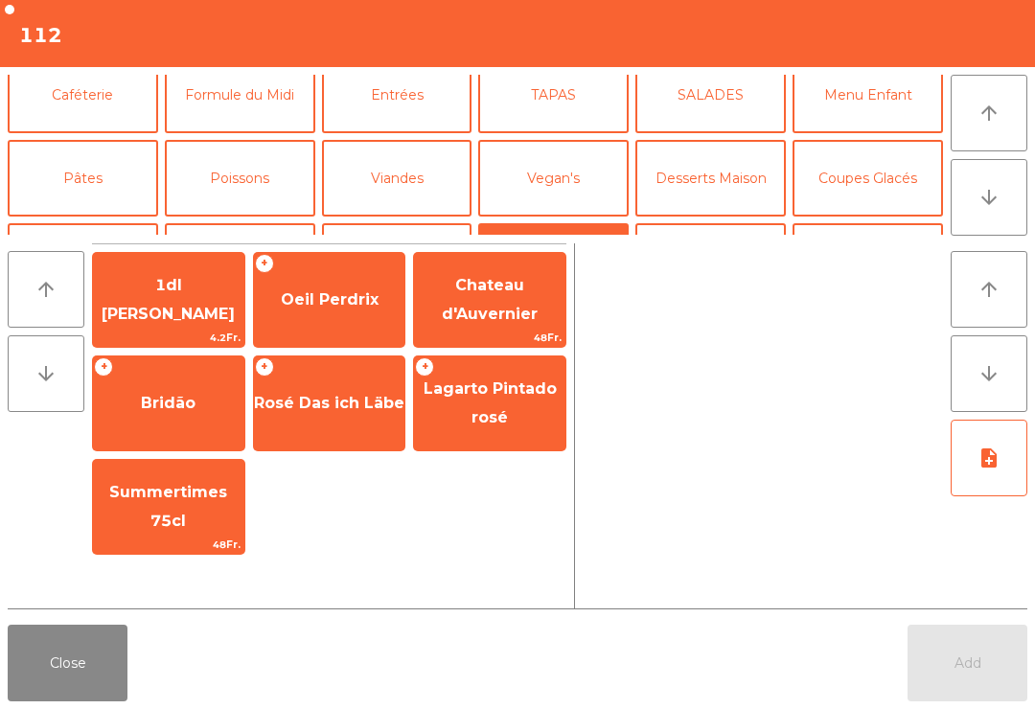
click at [335, 270] on div "+ Oeil Perdrix" at bounding box center [329, 300] width 153 height 96
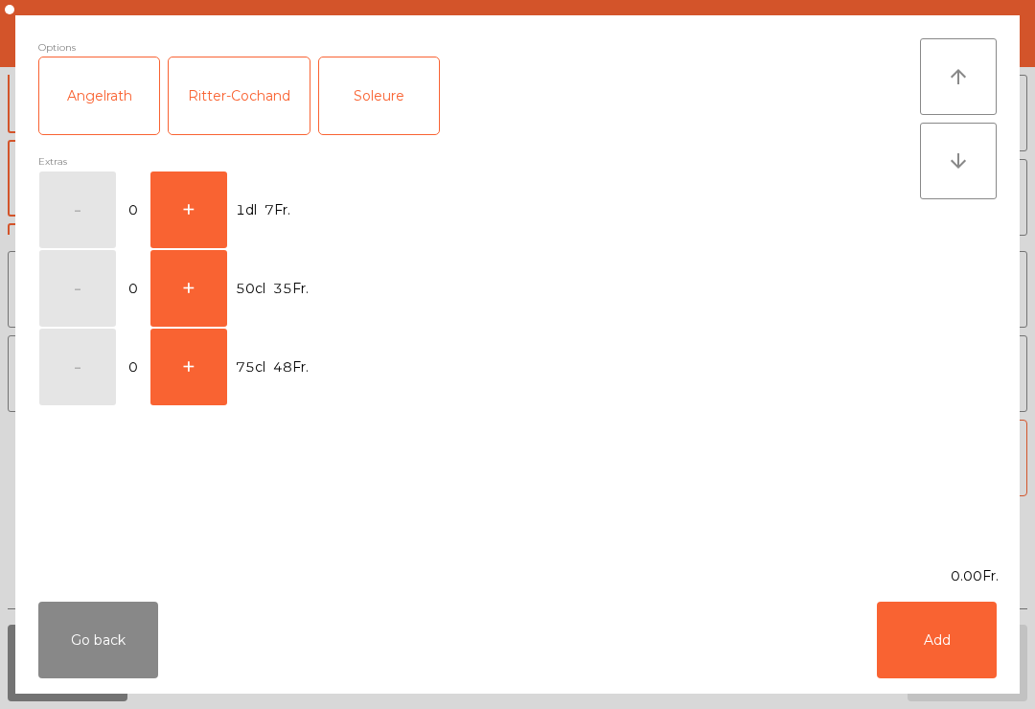
click at [200, 178] on button "+" at bounding box center [189, 210] width 77 height 77
click at [884, 654] on button "Add" at bounding box center [937, 640] width 120 height 77
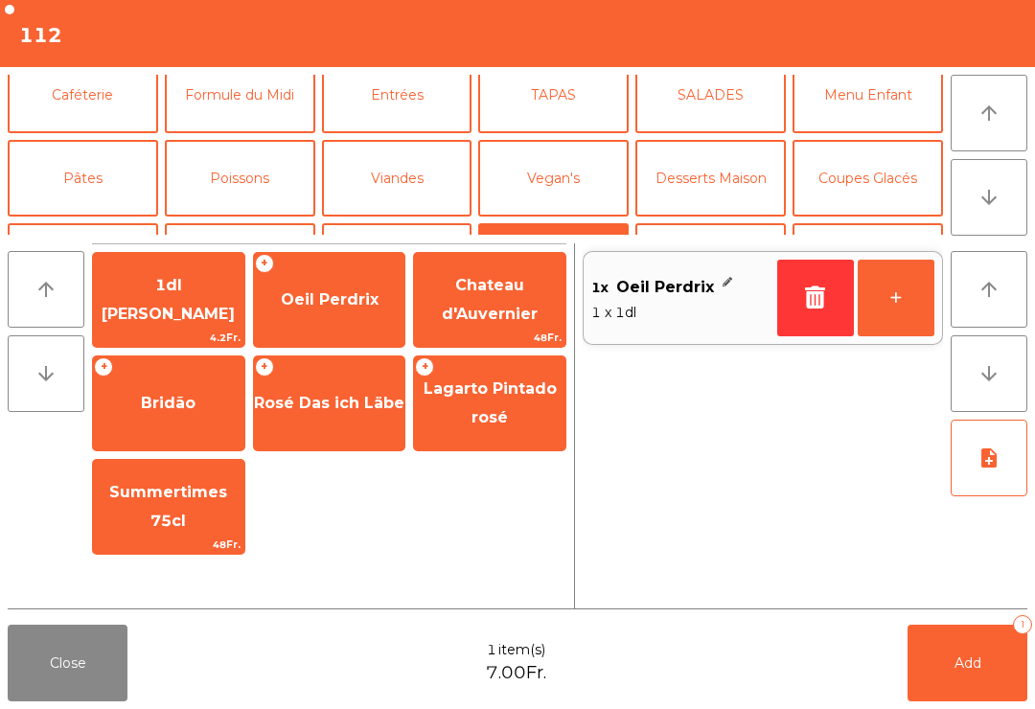
scroll to position [125, 0]
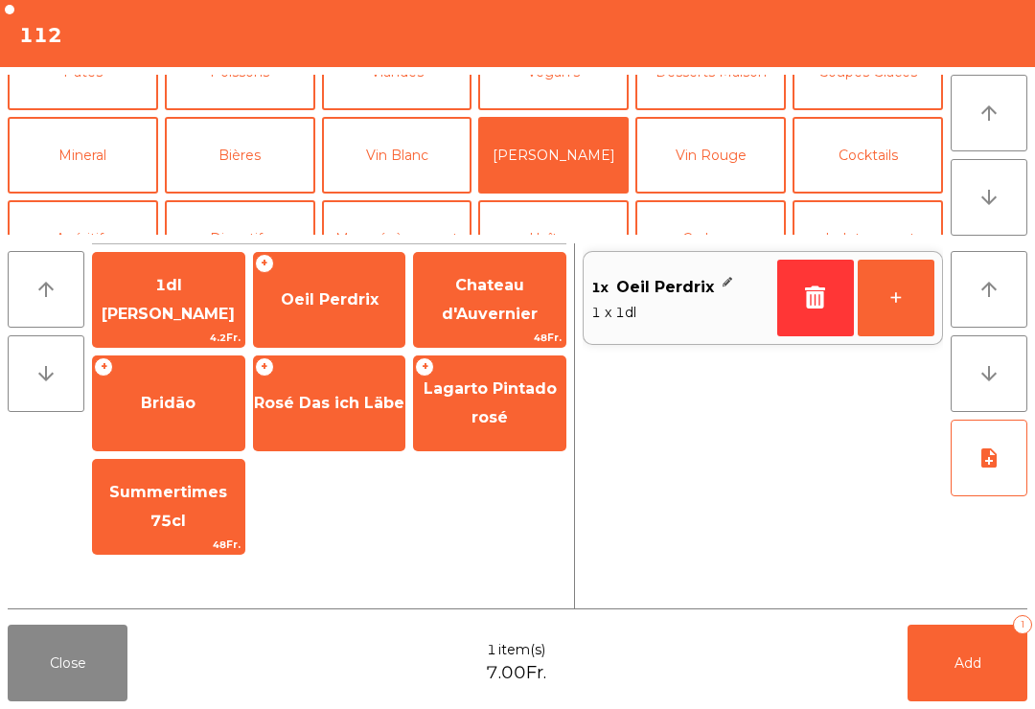
click at [919, 308] on button "+" at bounding box center [896, 298] width 77 height 77
click at [911, 322] on button "+" at bounding box center [896, 298] width 77 height 77
click at [987, 670] on button "Add 3" at bounding box center [968, 663] width 120 height 77
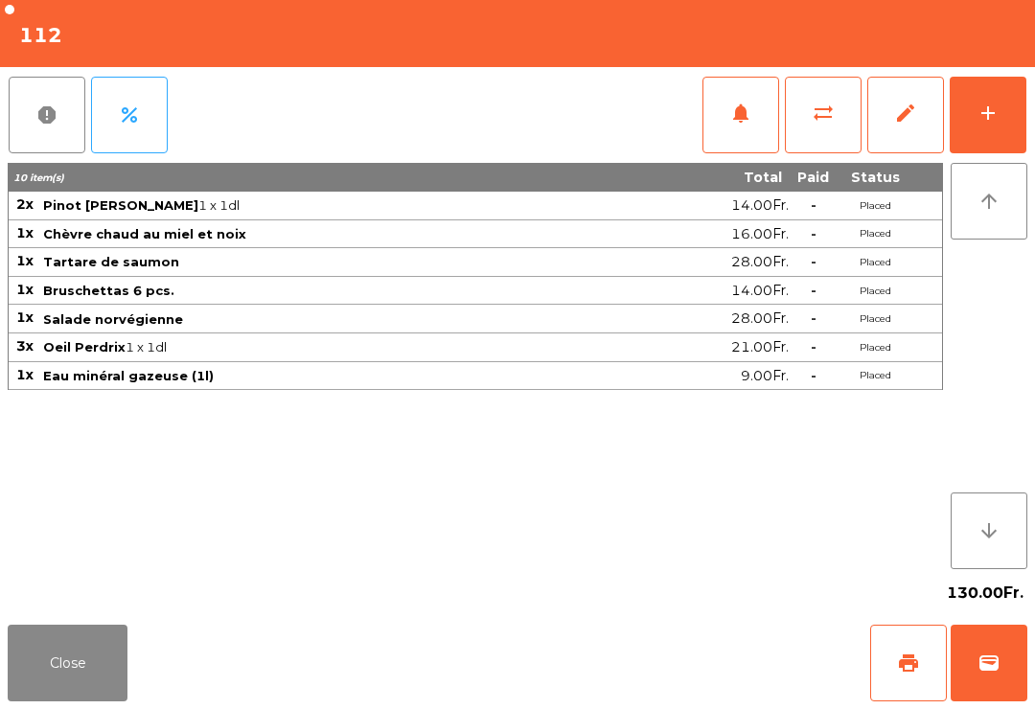
click at [26, 642] on button "Close" at bounding box center [68, 663] width 120 height 77
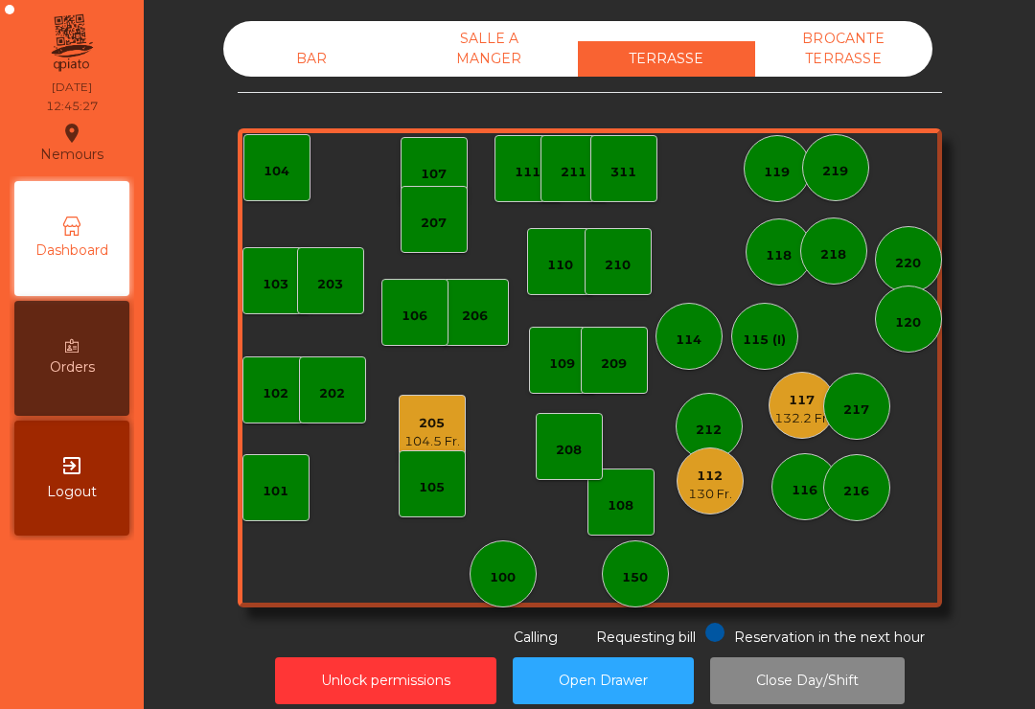
click at [810, 424] on div "132.2 Fr." at bounding box center [803, 418] width 56 height 19
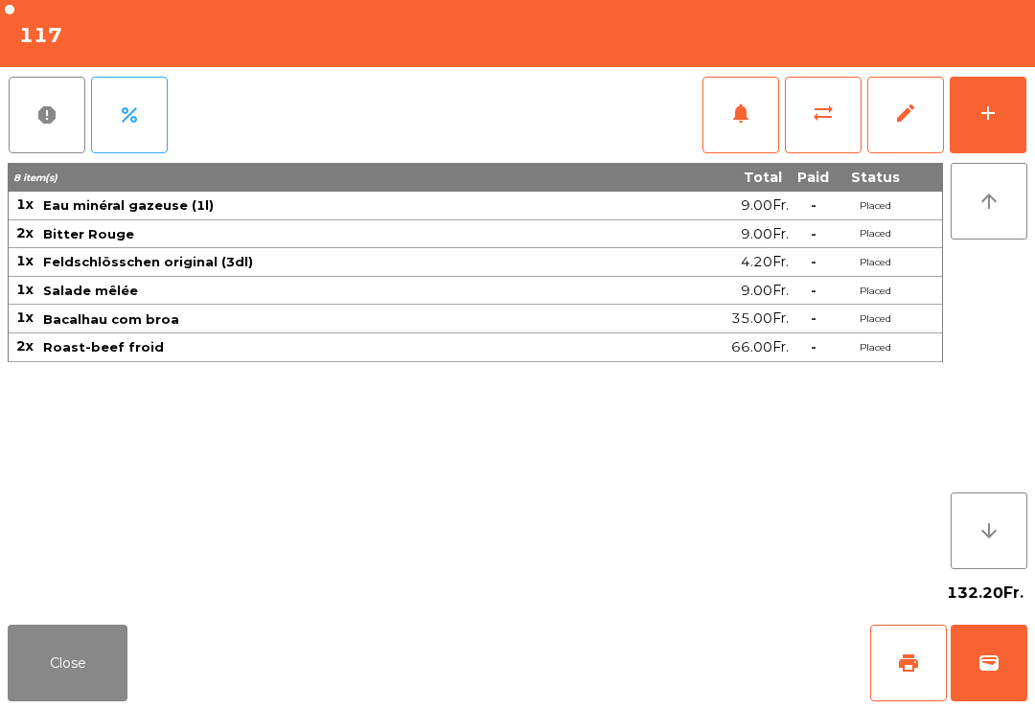
click at [725, 114] on button "notifications" at bounding box center [741, 115] width 77 height 77
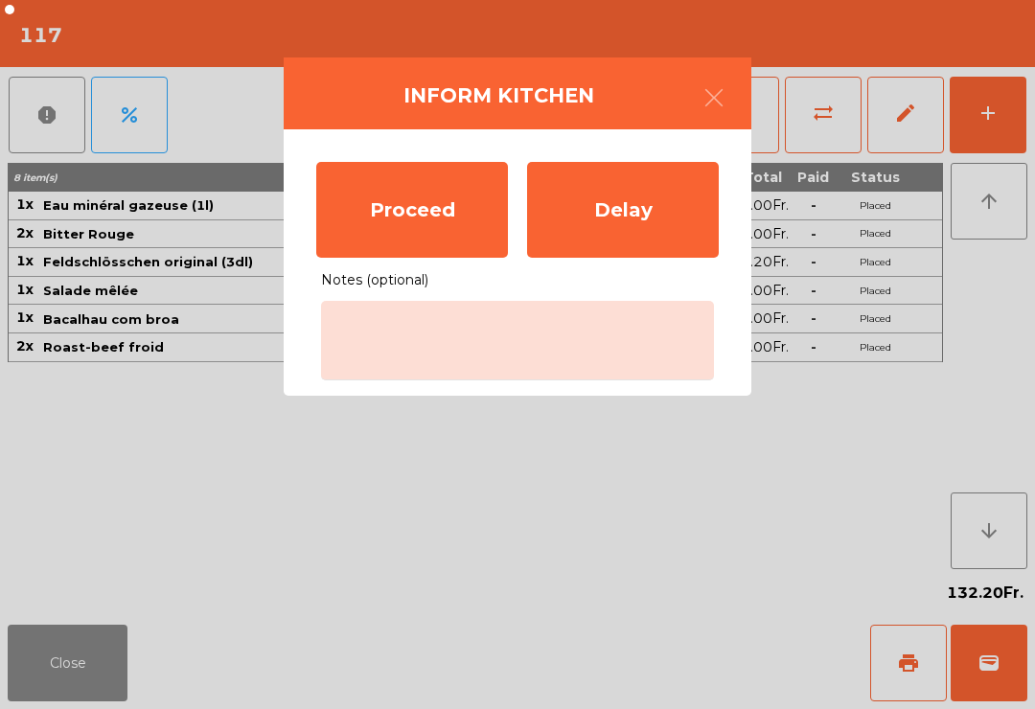
click at [461, 214] on div "Proceed" at bounding box center [412, 210] width 192 height 96
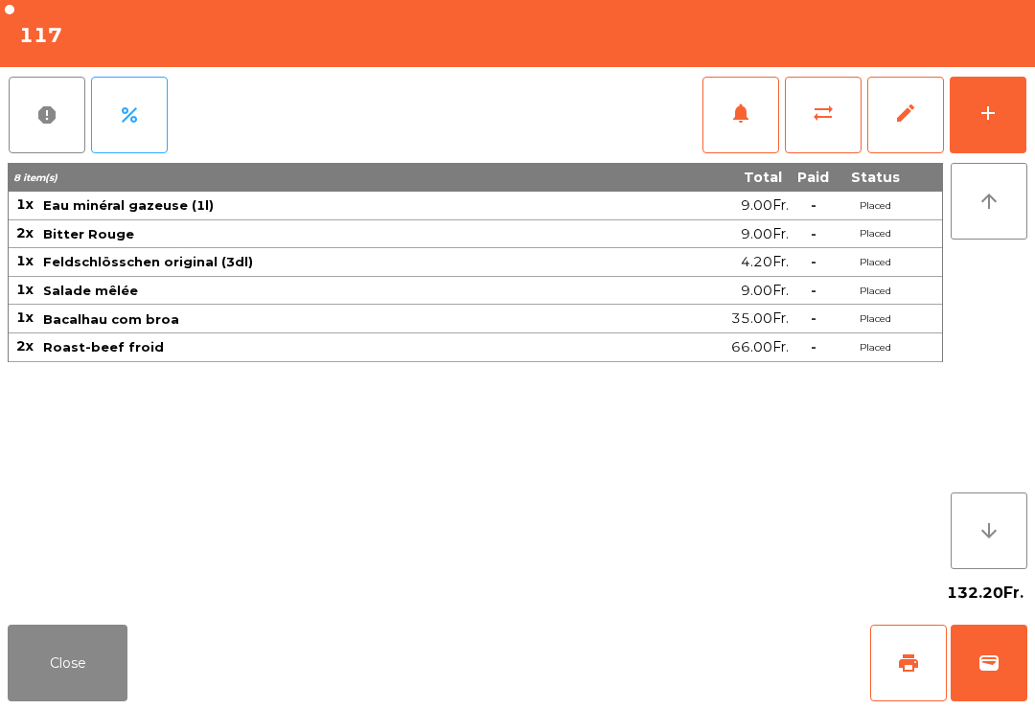
click at [84, 683] on button "Close" at bounding box center [68, 663] width 120 height 77
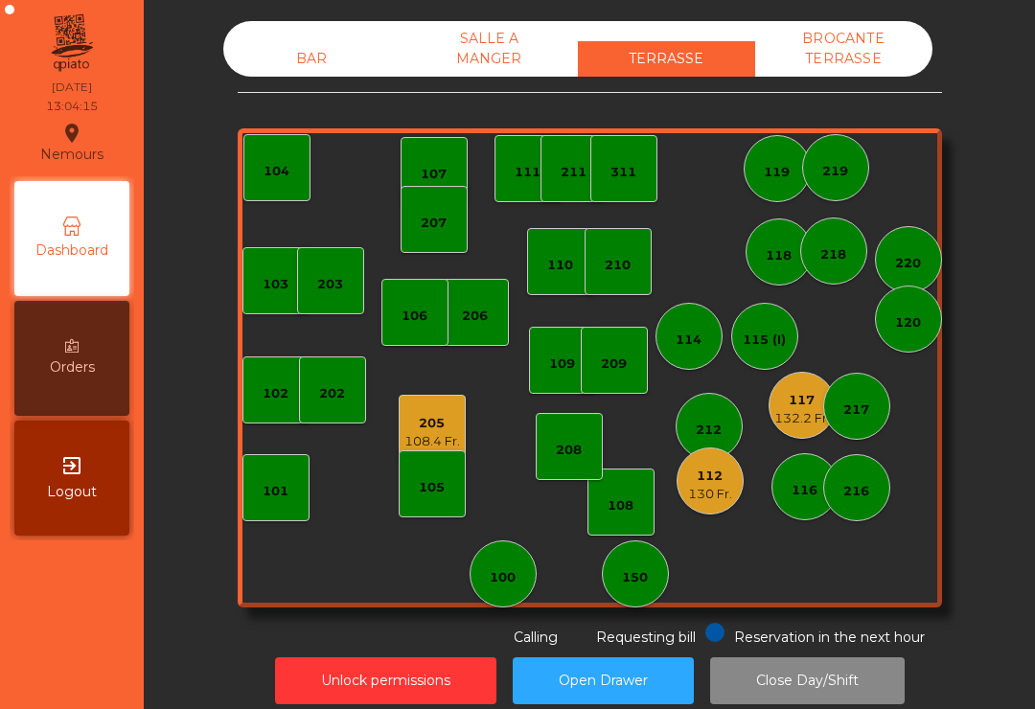
click at [419, 418] on div "205" at bounding box center [433, 423] width 56 height 19
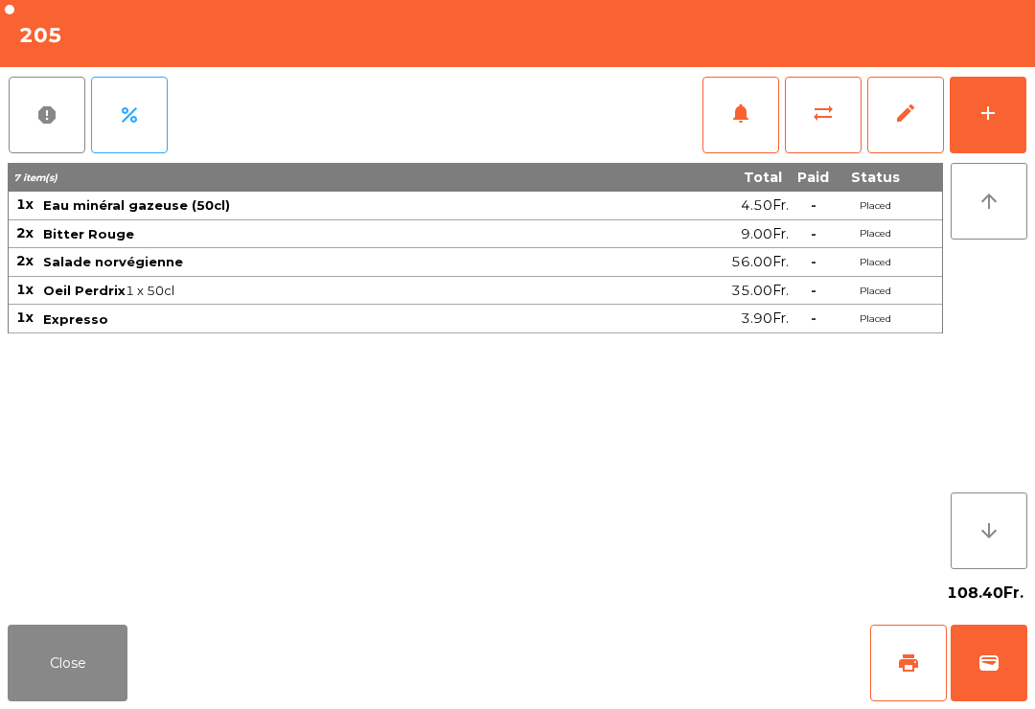
click at [899, 659] on span "print" at bounding box center [908, 663] width 23 height 23
click at [86, 635] on button "Close" at bounding box center [68, 663] width 120 height 77
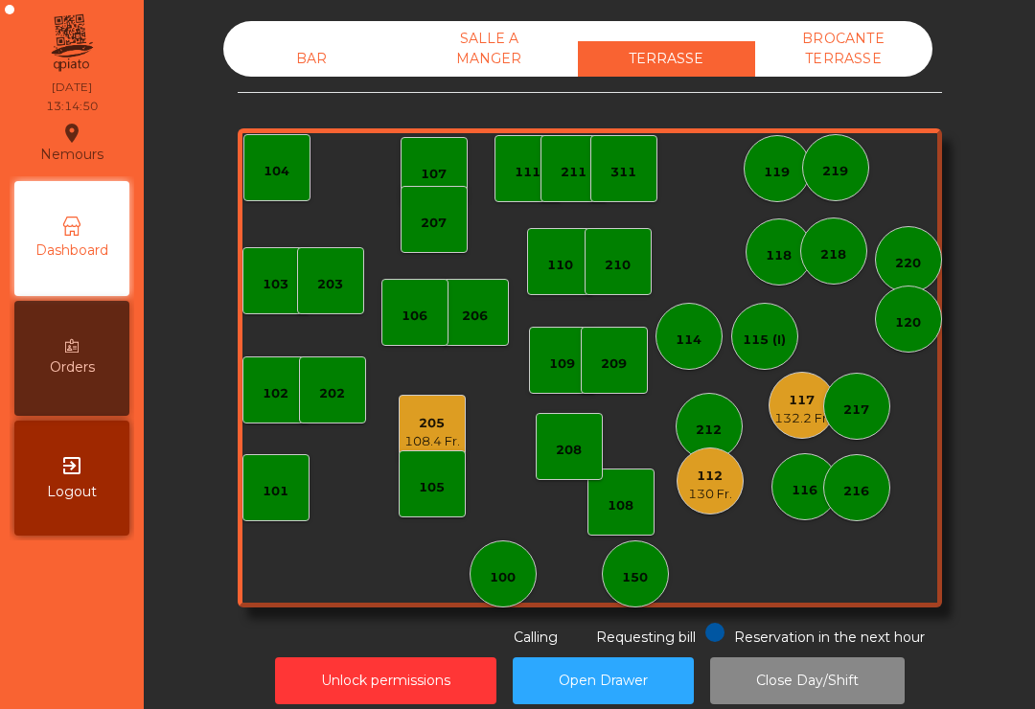
click at [719, 496] on div "130 Fr." at bounding box center [710, 494] width 44 height 19
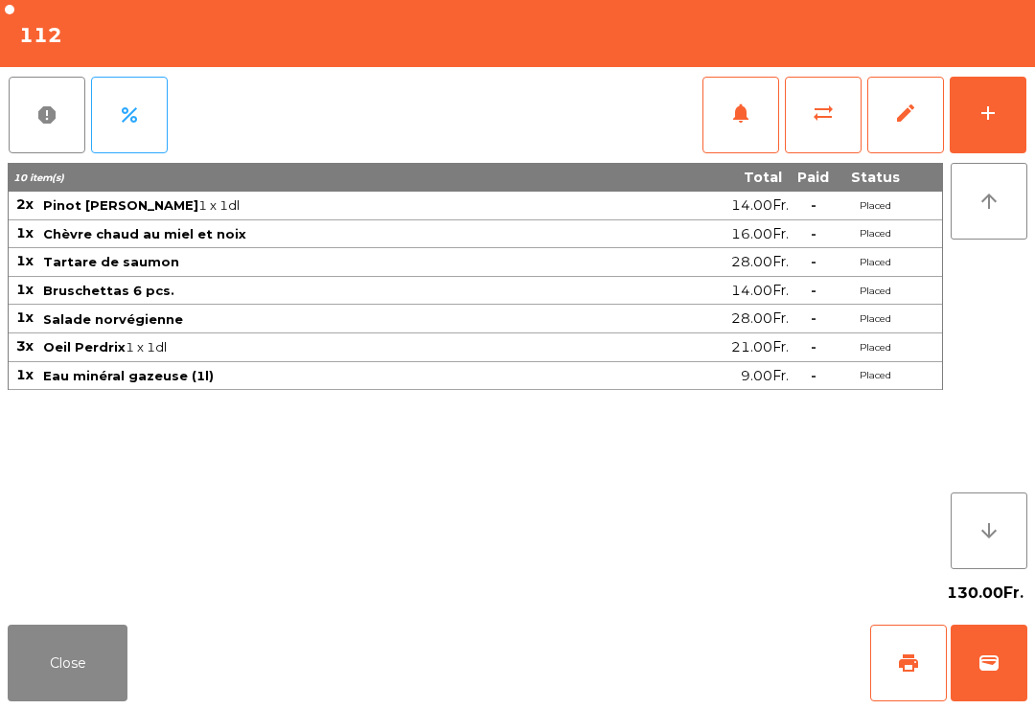
click at [987, 137] on button "add" at bounding box center [988, 115] width 77 height 77
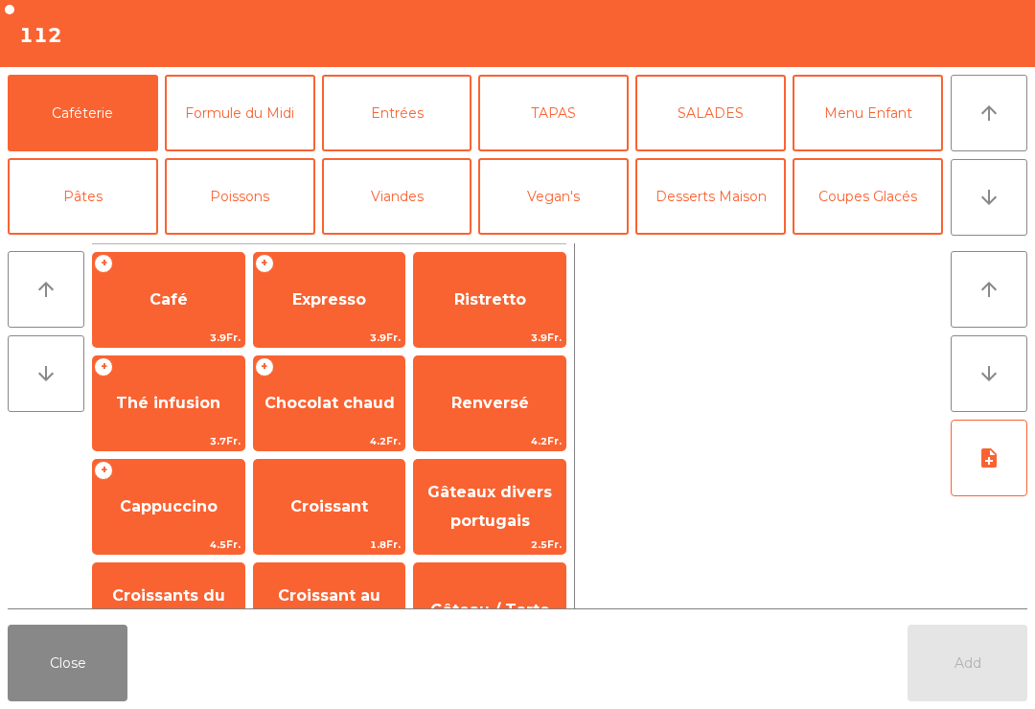
click at [322, 314] on span "Expresso" at bounding box center [329, 300] width 151 height 52
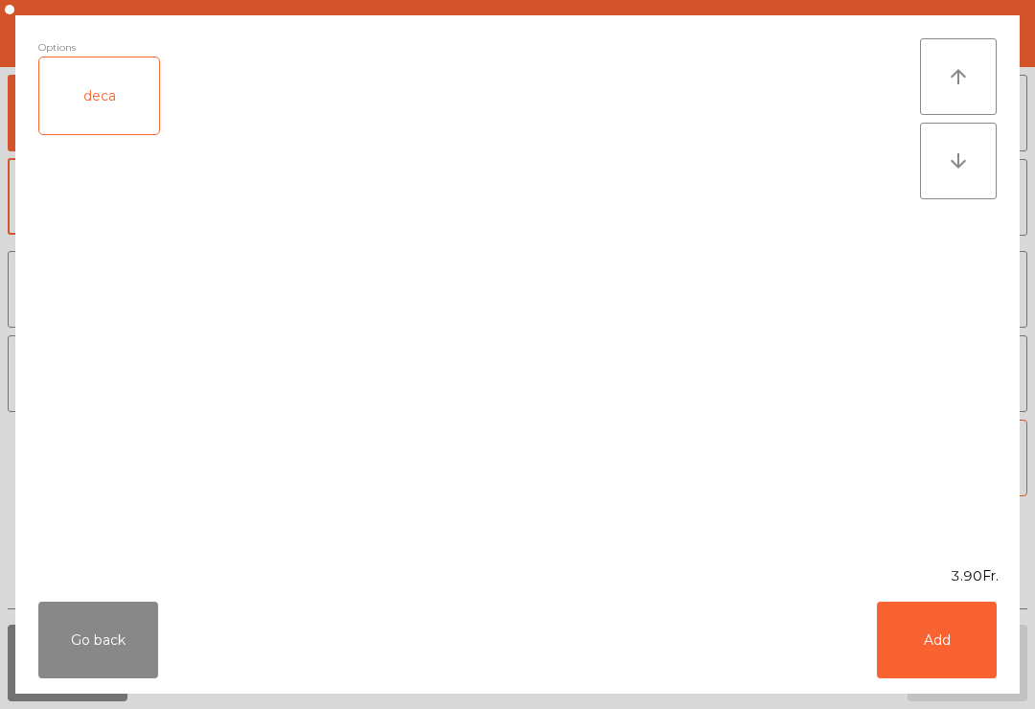
click at [959, 665] on button "Add" at bounding box center [937, 640] width 120 height 77
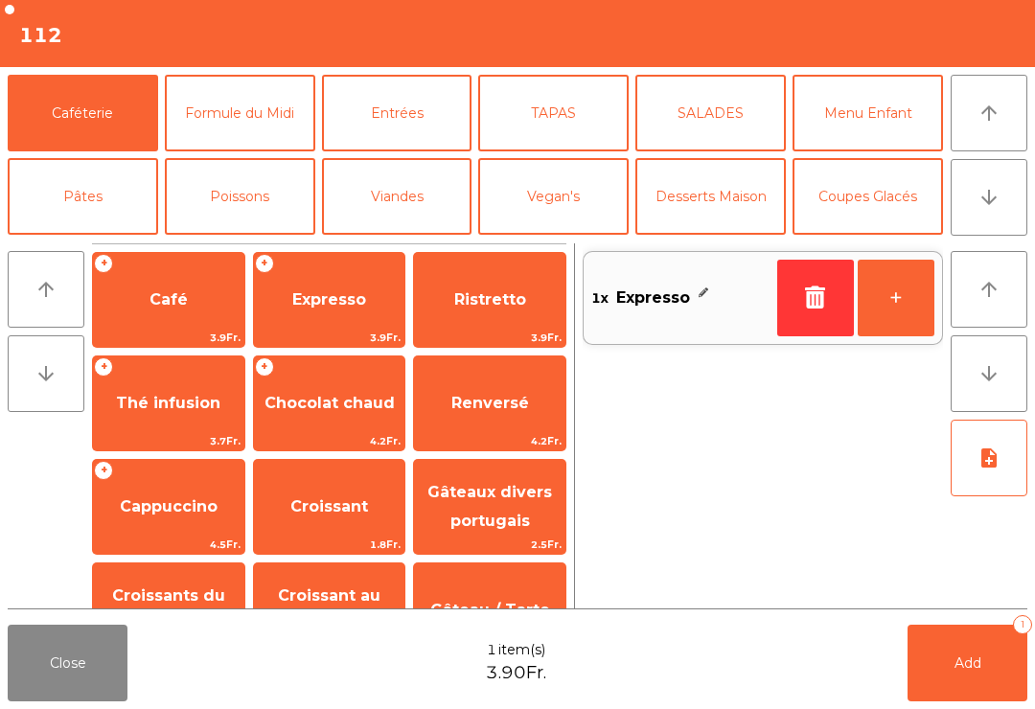
click at [910, 303] on button "+" at bounding box center [896, 298] width 77 height 77
click at [252, 325] on button "Digestifs" at bounding box center [240, 363] width 151 height 77
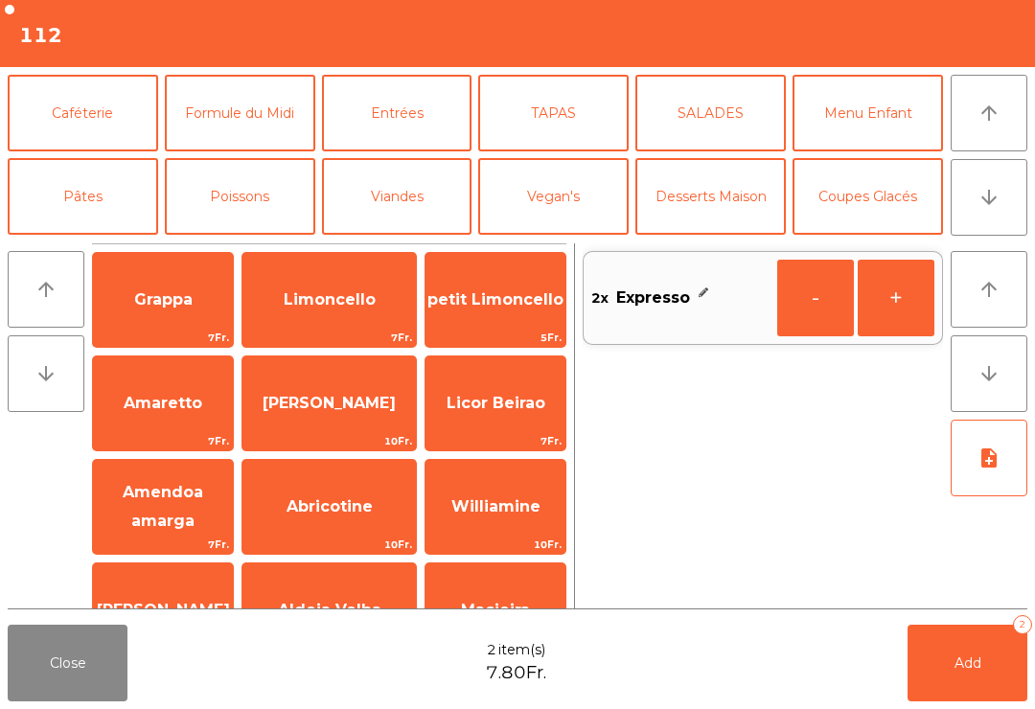
click at [338, 301] on span "Limoncello" at bounding box center [330, 299] width 92 height 18
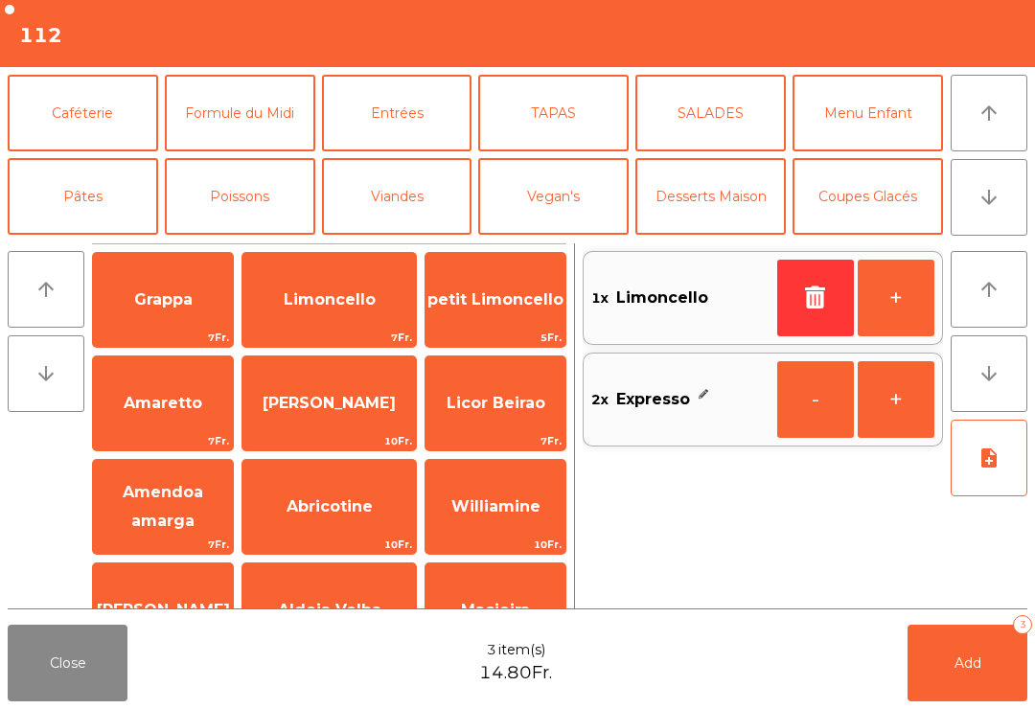
scroll to position [353, 0]
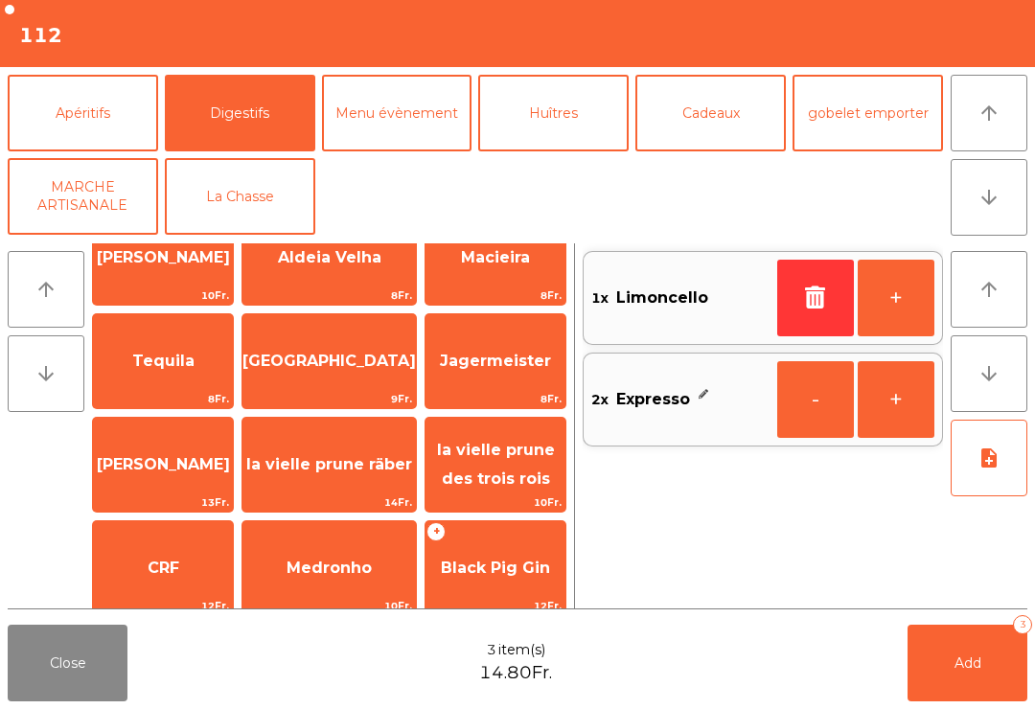
click at [340, 467] on span "la vielle prune räber" at bounding box center [330, 465] width 174 height 52
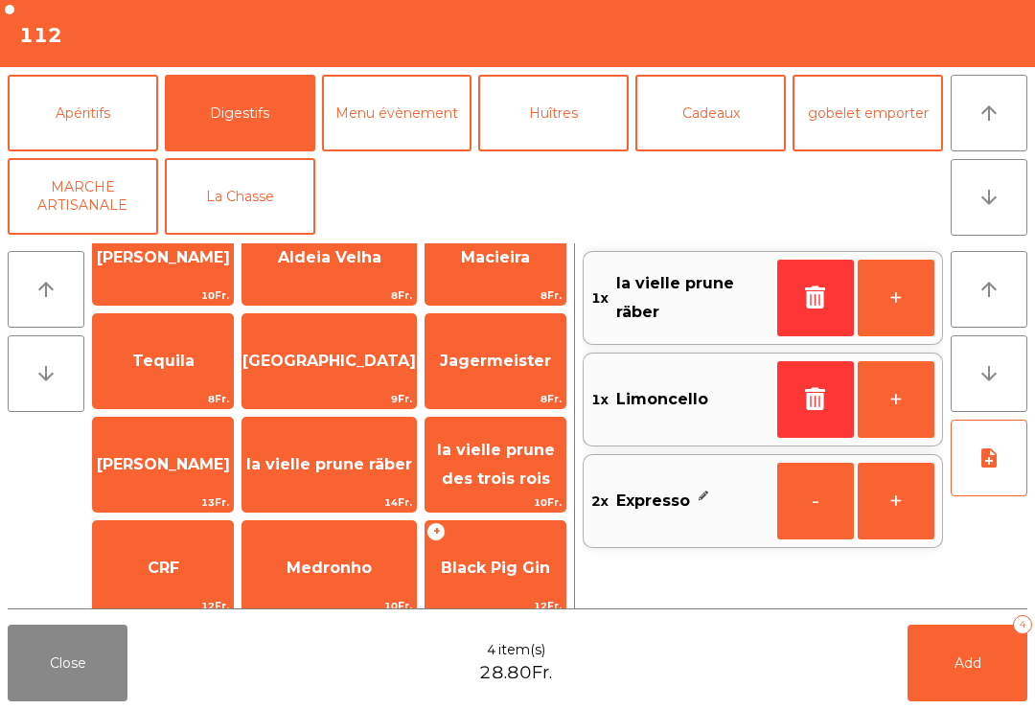
click at [994, 698] on button "Add 4" at bounding box center [968, 663] width 120 height 77
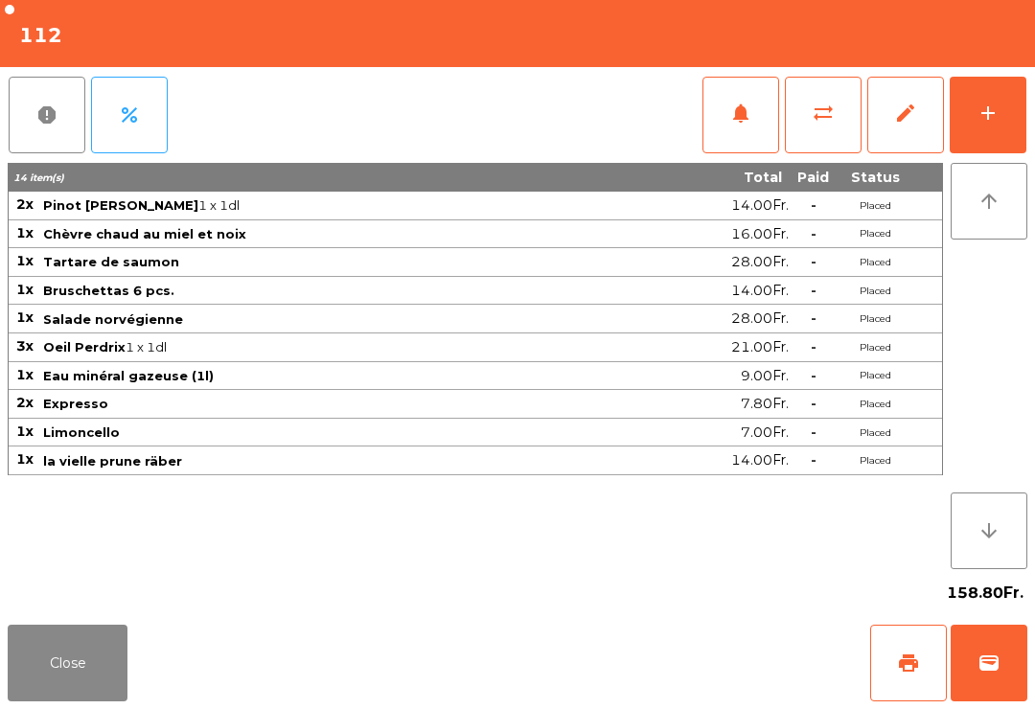
click at [62, 699] on button "Close" at bounding box center [68, 663] width 120 height 77
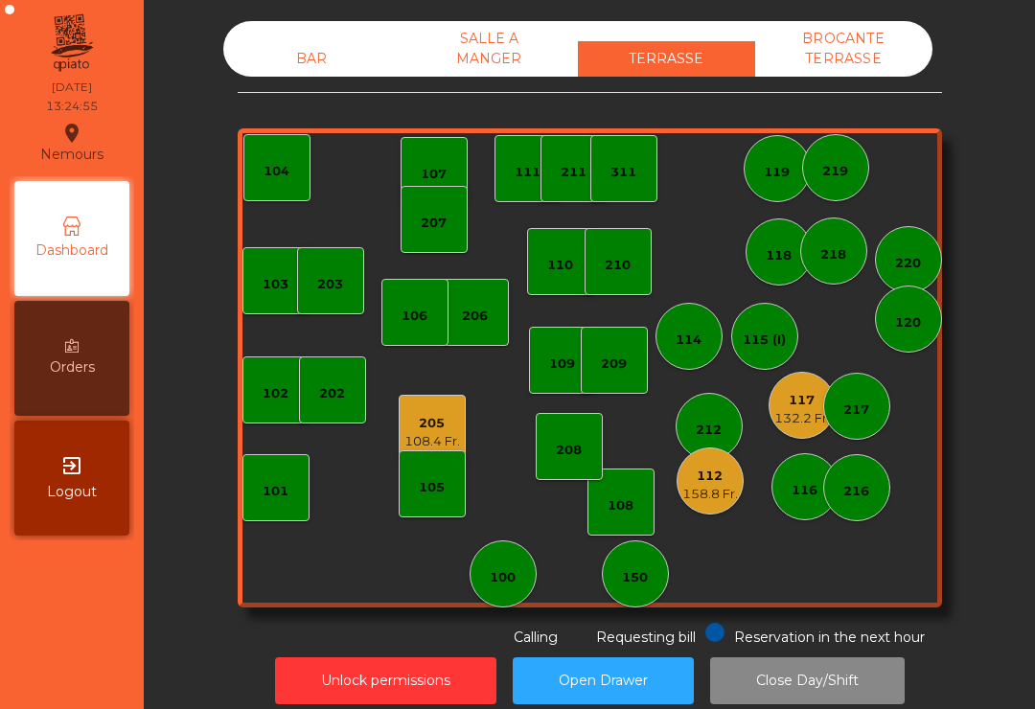
click at [36, 685] on nav "Nemours location_on [DATE] 13:24:55 Dashboard Orders exit_to_app Logout" at bounding box center [72, 354] width 144 height 709
click at [432, 424] on div "205" at bounding box center [433, 423] width 56 height 19
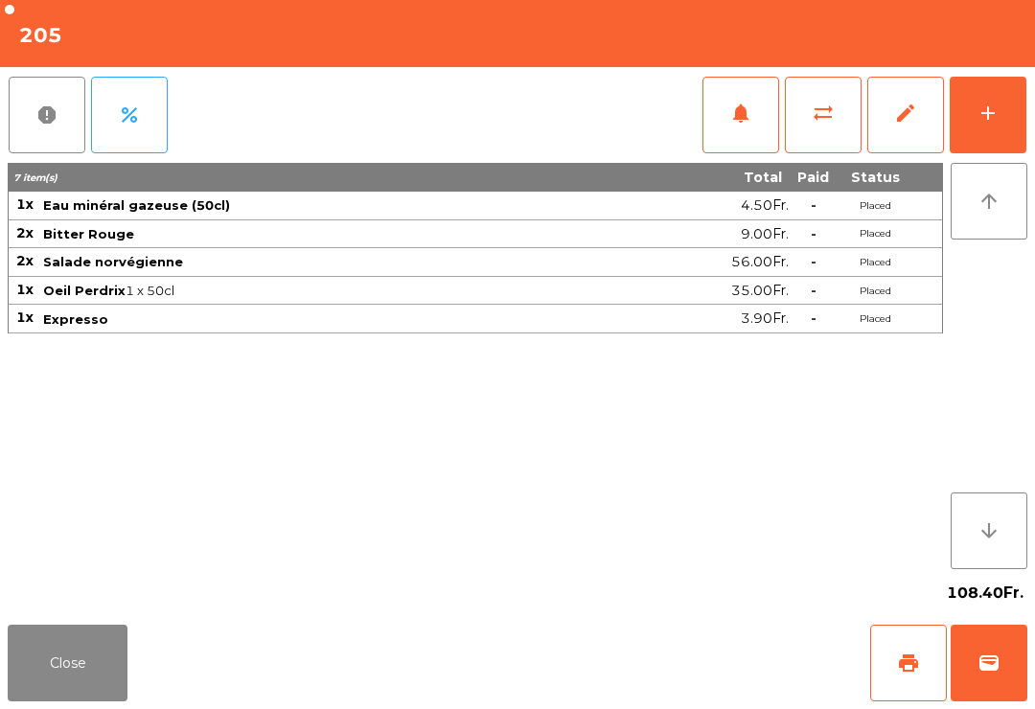
click at [1005, 662] on button "wallet" at bounding box center [989, 663] width 77 height 77
click at [570, 673] on div "Close print wallet" at bounding box center [517, 663] width 1035 height 92
click at [585, 672] on div "Close print wallet" at bounding box center [517, 663] width 1035 height 92
click at [592, 646] on div "Close print wallet" at bounding box center [517, 663] width 1035 height 92
click at [594, 641] on div "Close print wallet" at bounding box center [517, 663] width 1035 height 92
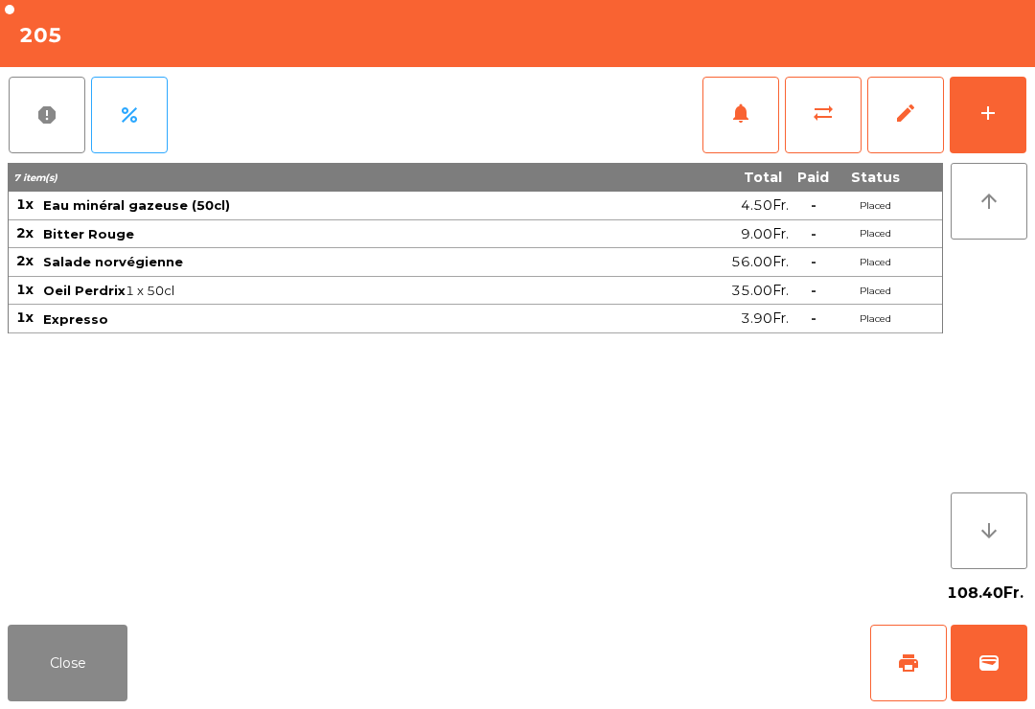
click at [606, 647] on div "Close print wallet" at bounding box center [517, 663] width 1035 height 92
click at [589, 668] on div "Close print wallet" at bounding box center [517, 663] width 1035 height 92
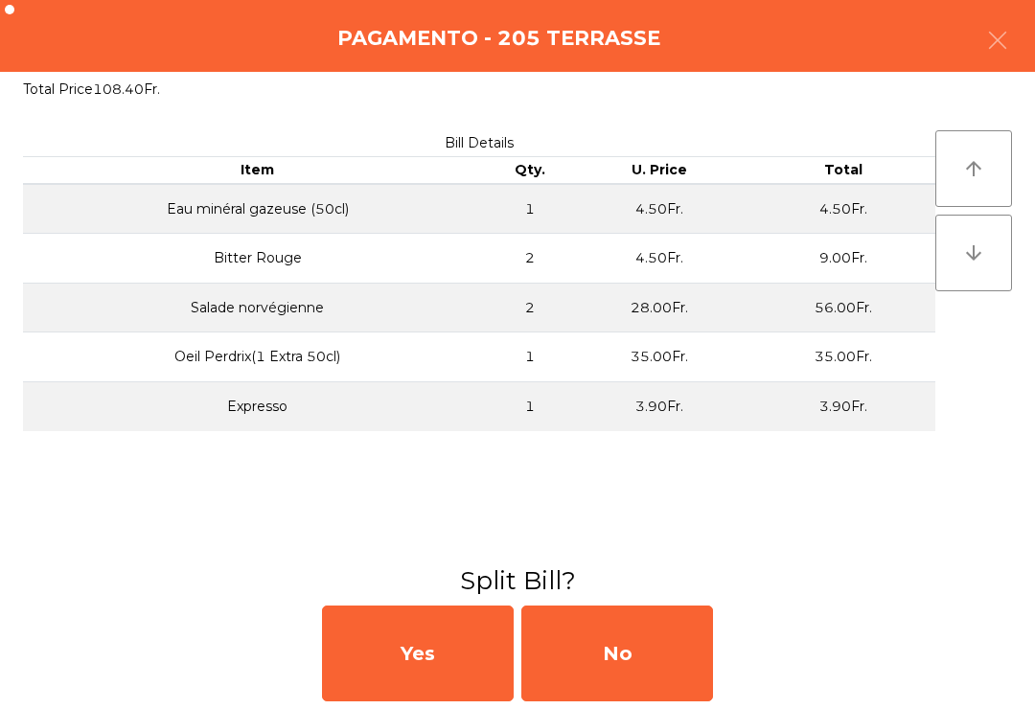
click at [621, 670] on div "No" at bounding box center [618, 654] width 192 height 96
click at [616, 667] on div "MB" at bounding box center [618, 654] width 192 height 96
click at [616, 660] on div "No" at bounding box center [618, 654] width 192 height 96
click at [639, 651] on div "No" at bounding box center [618, 654] width 192 height 96
click at [640, 651] on div "No" at bounding box center [618, 654] width 192 height 96
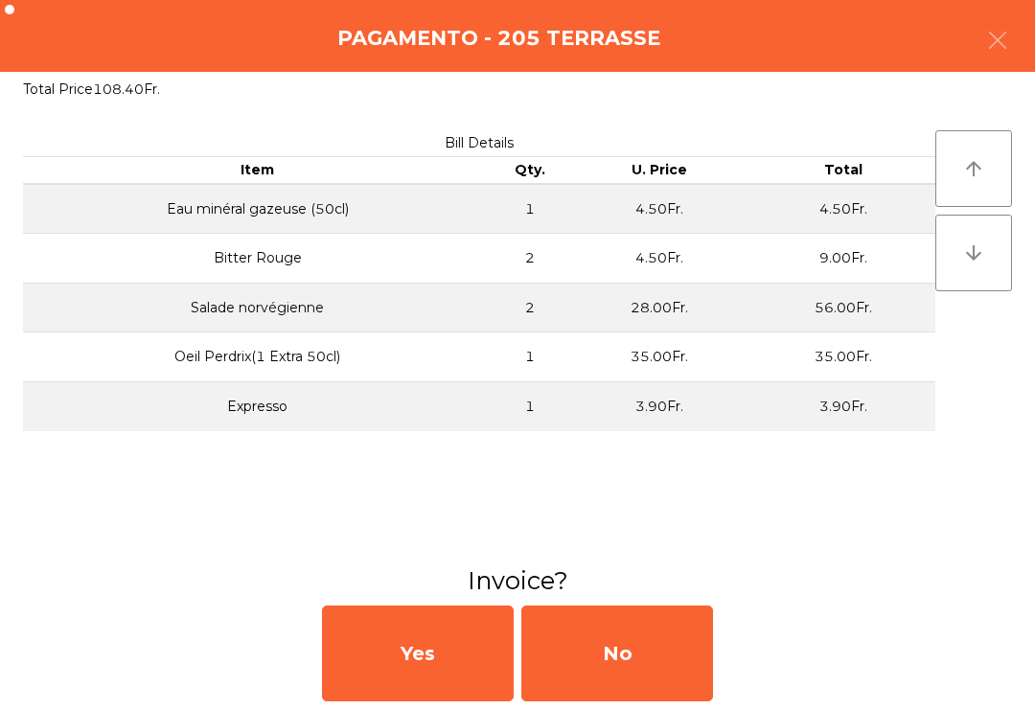
click at [640, 651] on div "No" at bounding box center [618, 654] width 192 height 96
click at [675, 657] on div "No" at bounding box center [618, 654] width 192 height 96
click at [679, 667] on div "No" at bounding box center [618, 654] width 192 height 96
click at [630, 646] on div "No" at bounding box center [618, 654] width 192 height 96
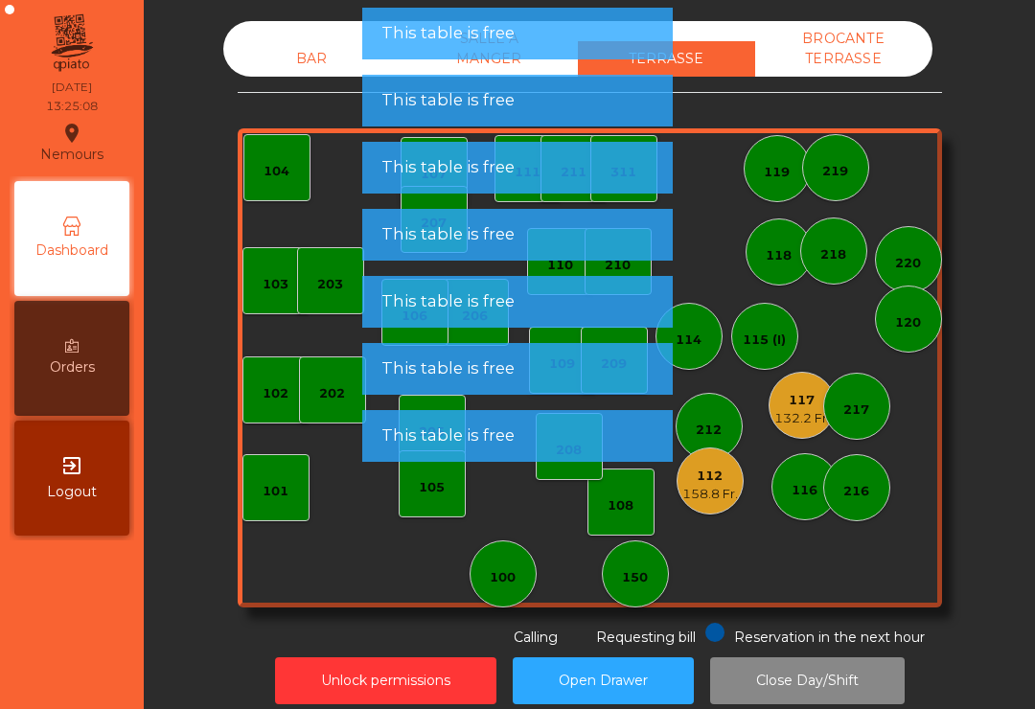
click at [629, 632] on span "Requesting bill" at bounding box center [646, 637] width 100 height 17
click at [633, 661] on button "Open Drawer" at bounding box center [603, 681] width 181 height 47
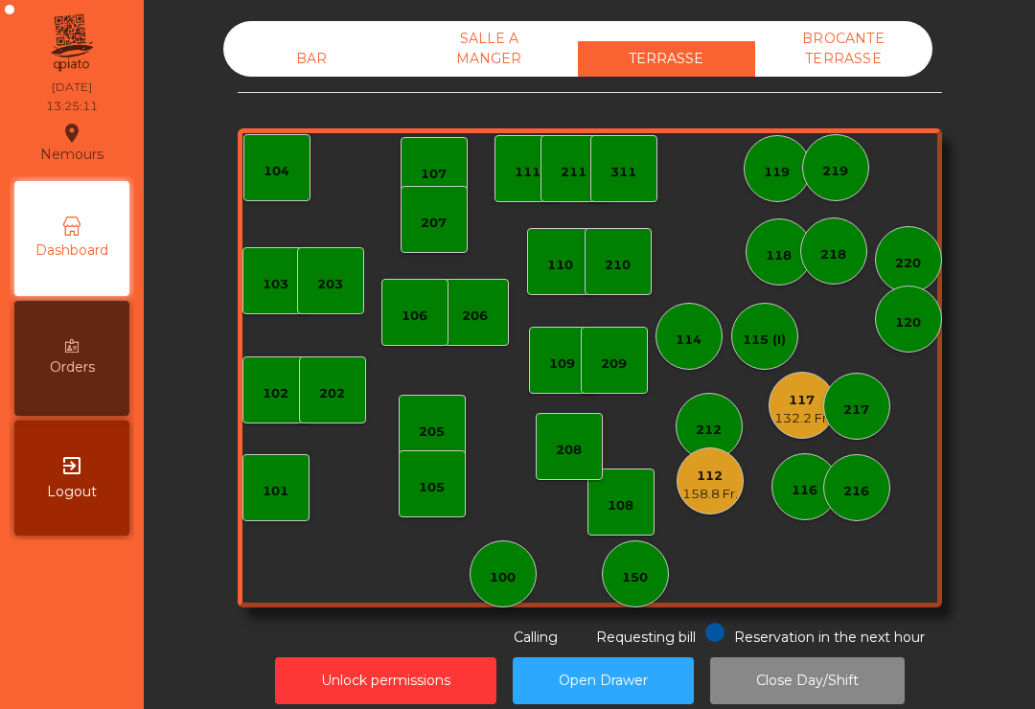
click at [342, 568] on div "103 102 101 202 206 104 205 108 105 107 100 150 110 207 203 208 116 216 109 106…" at bounding box center [590, 367] width 705 height 479
click at [427, 499] on div "105" at bounding box center [432, 484] width 67 height 67
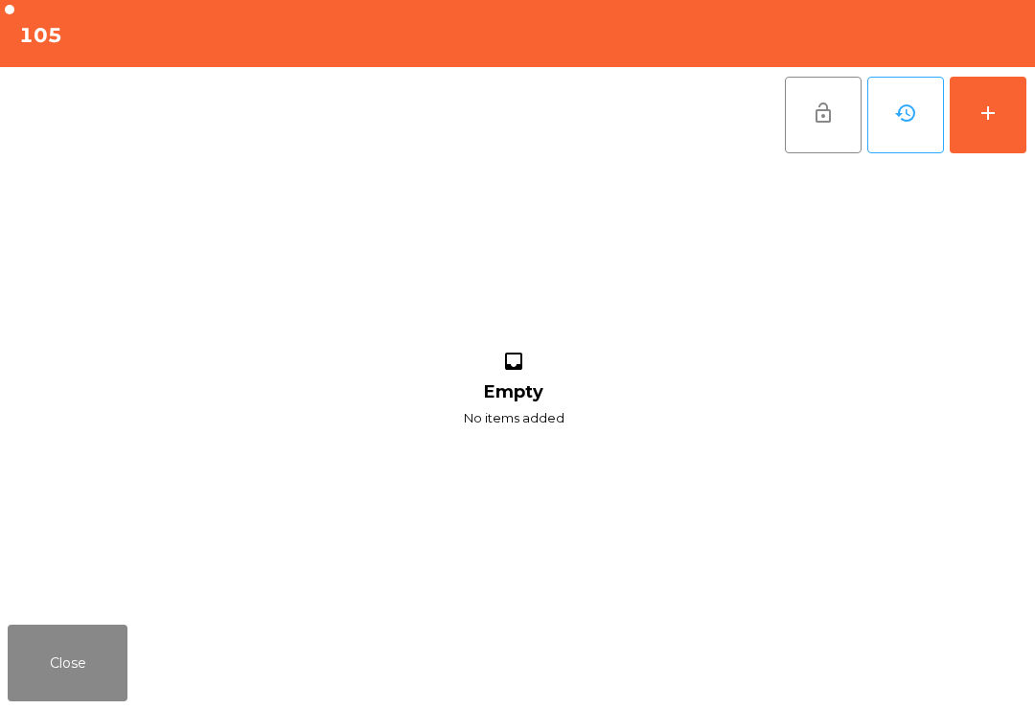
click at [1000, 135] on button "add" at bounding box center [988, 115] width 77 height 77
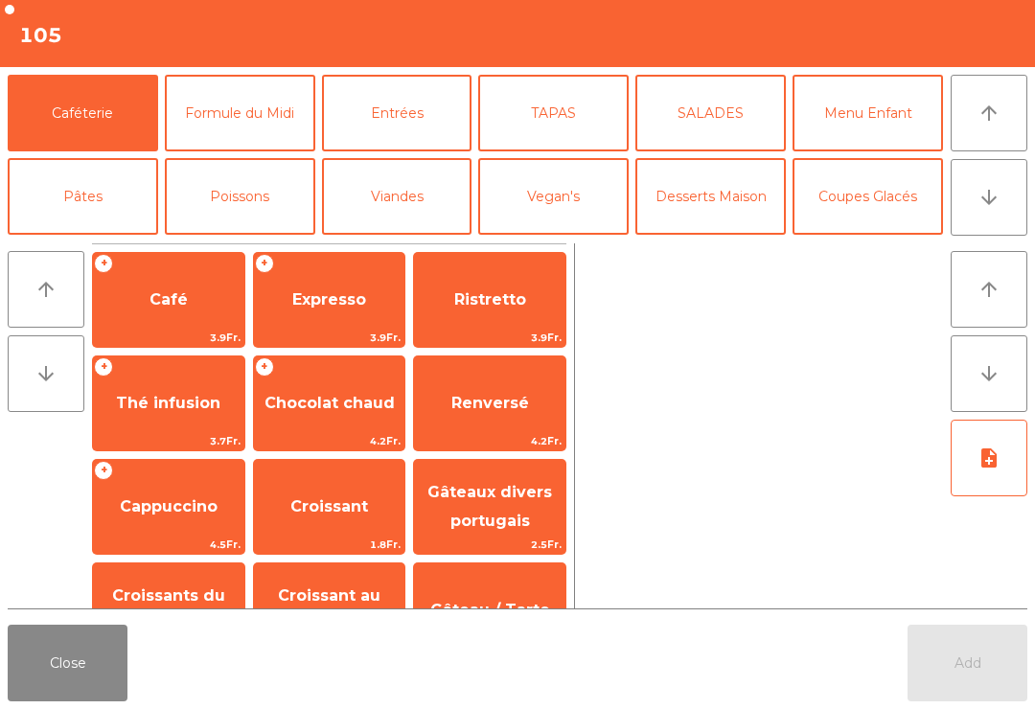
click at [271, 242] on button "Bières" at bounding box center [240, 280] width 151 height 77
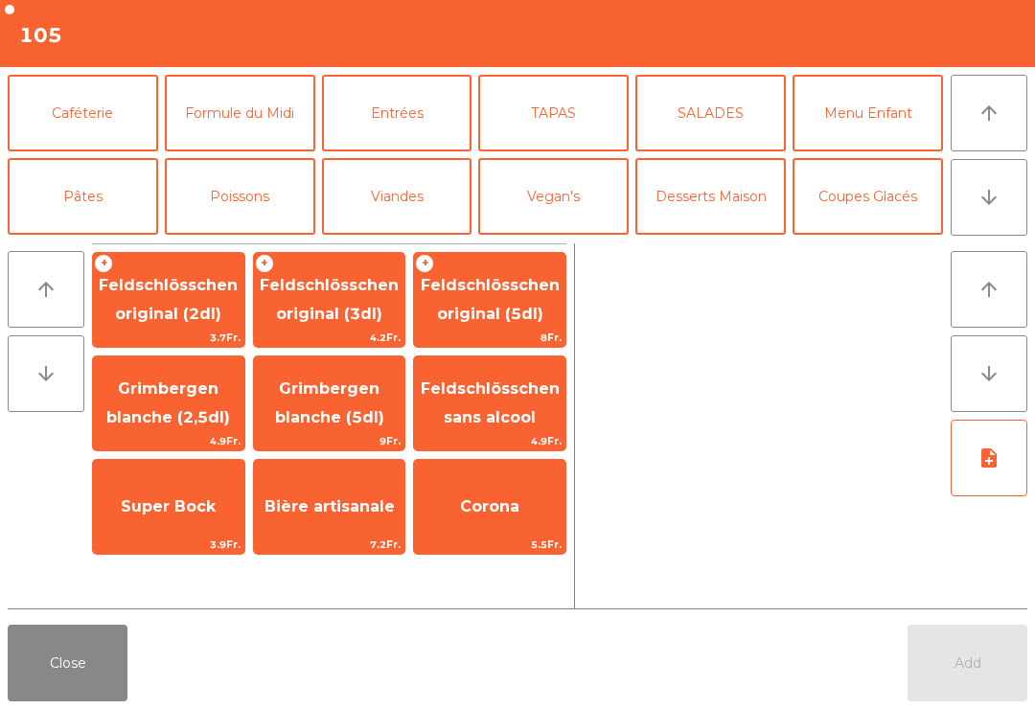
click at [427, 242] on button "Vin Blanc" at bounding box center [397, 280] width 151 height 77
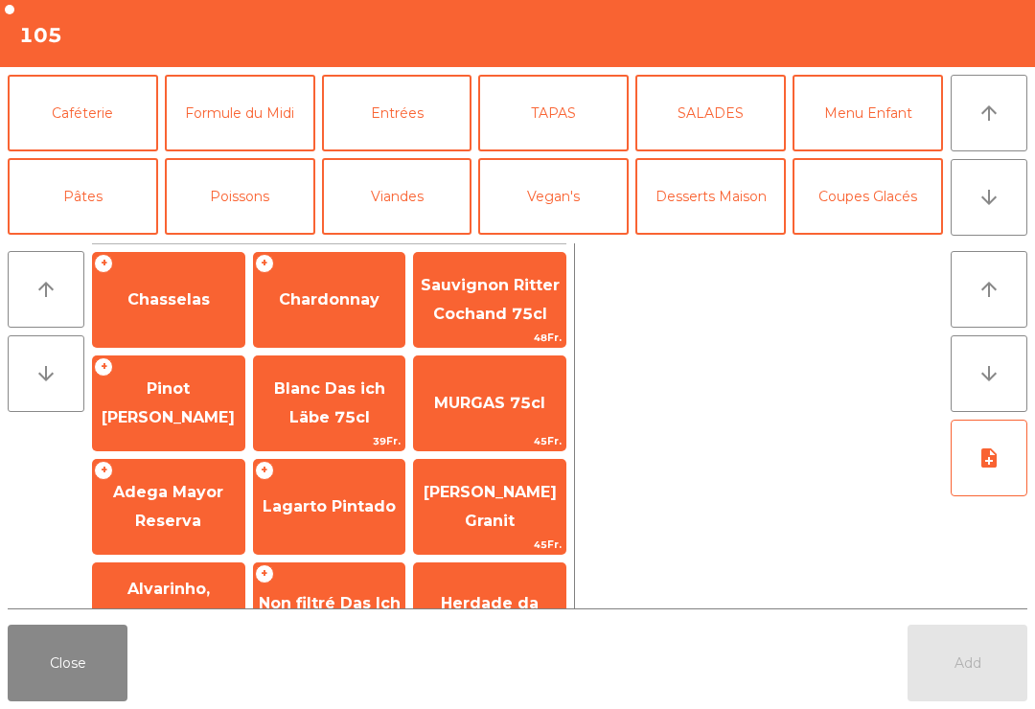
click at [181, 295] on span "Chasselas" at bounding box center [169, 299] width 82 height 18
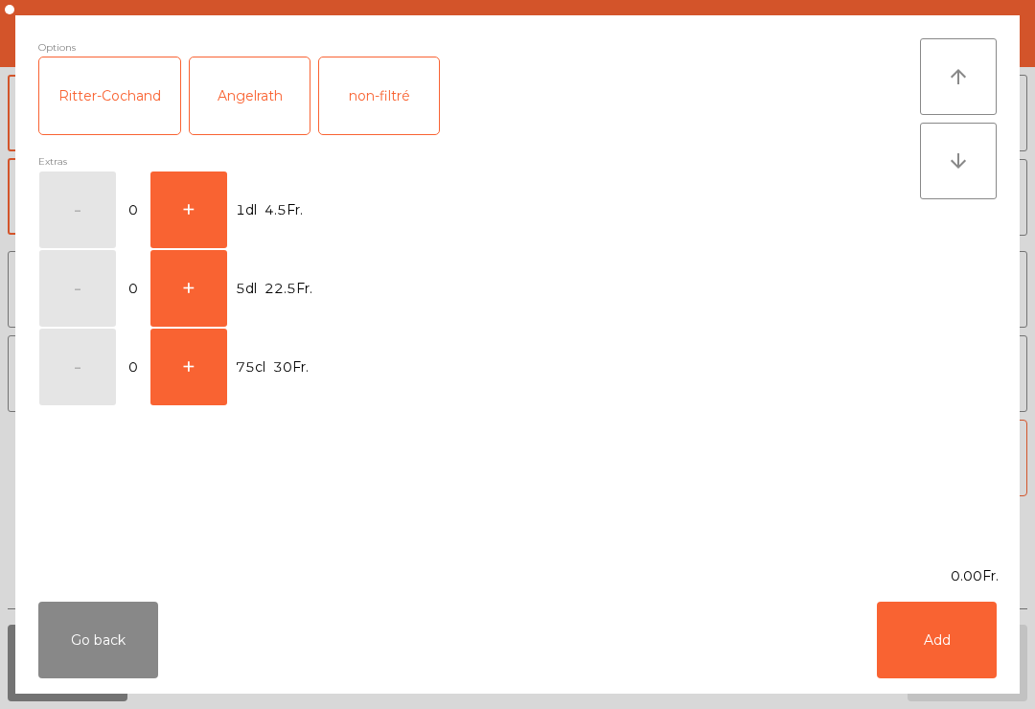
click at [198, 214] on button "+" at bounding box center [189, 210] width 77 height 77
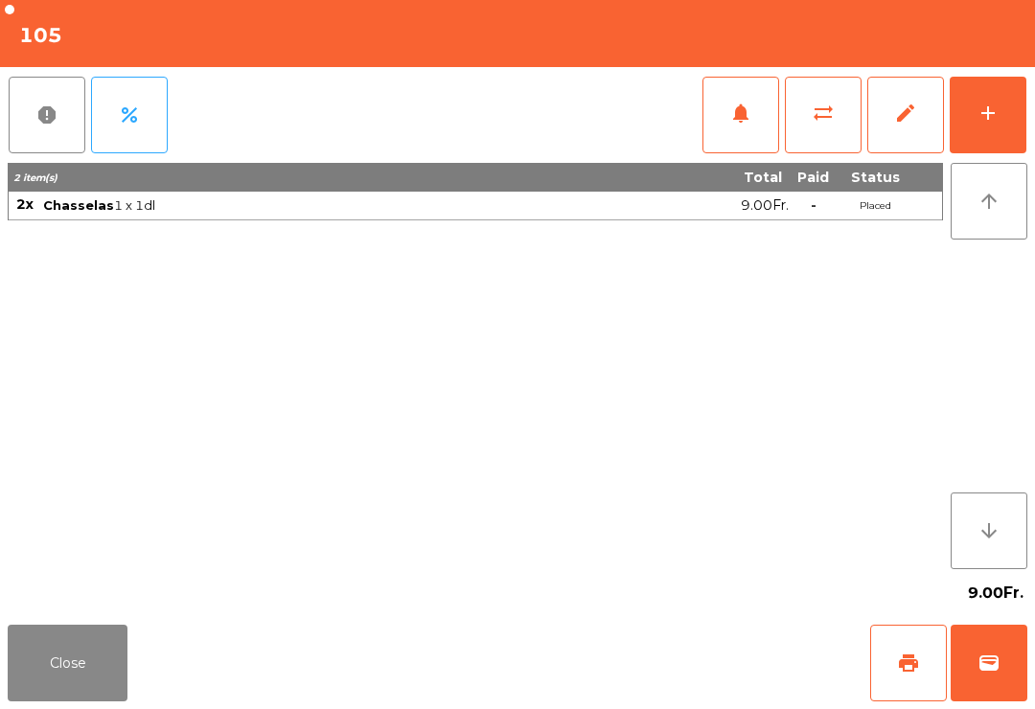
click at [84, 701] on button "Close" at bounding box center [68, 663] width 120 height 77
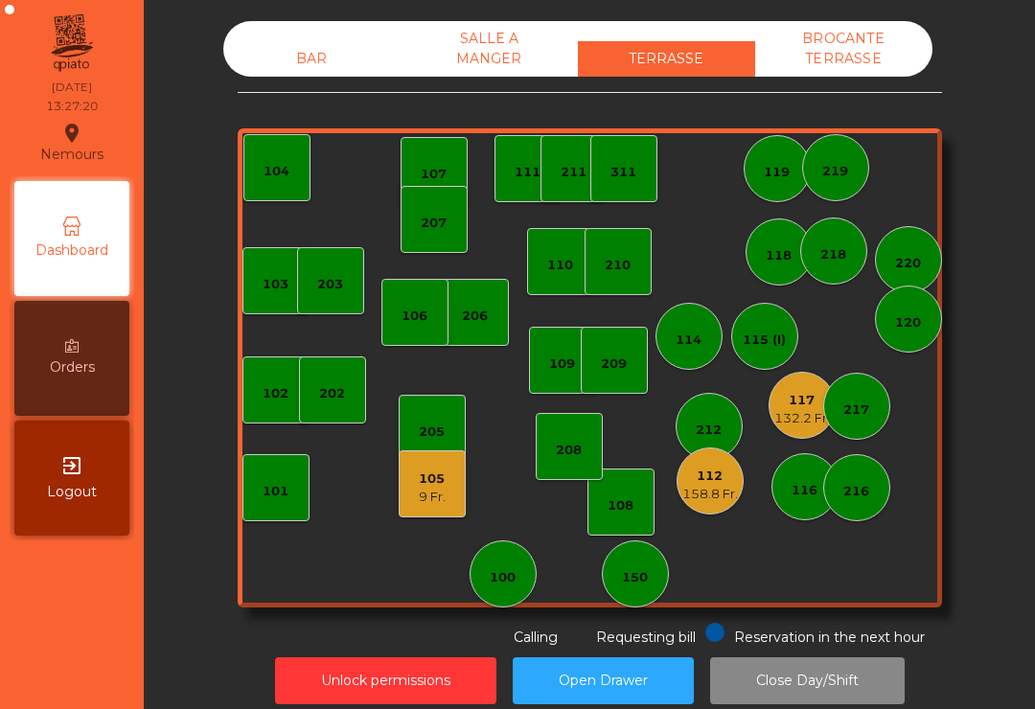
click at [442, 483] on div "105" at bounding box center [432, 479] width 27 height 19
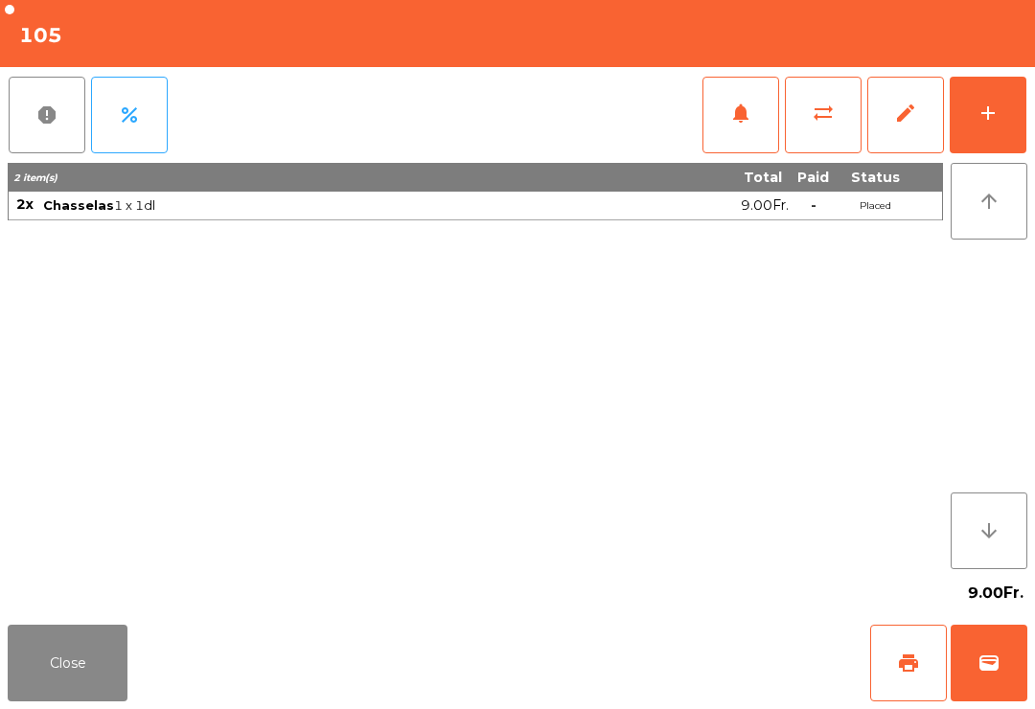
click at [987, 651] on button "wallet" at bounding box center [989, 663] width 77 height 77
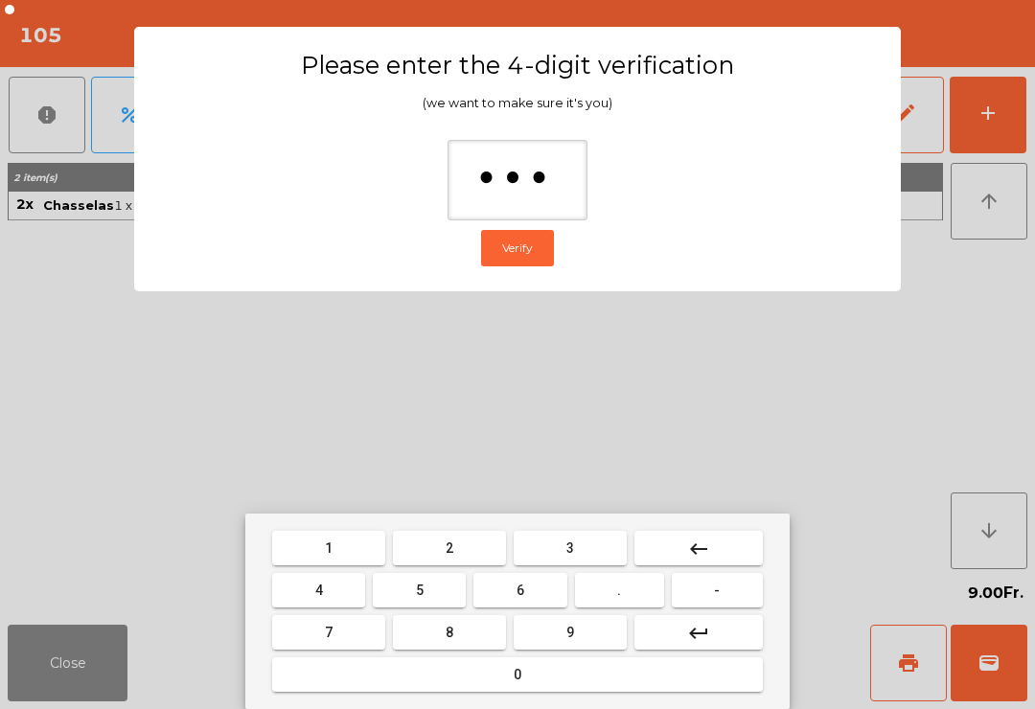
type input "****"
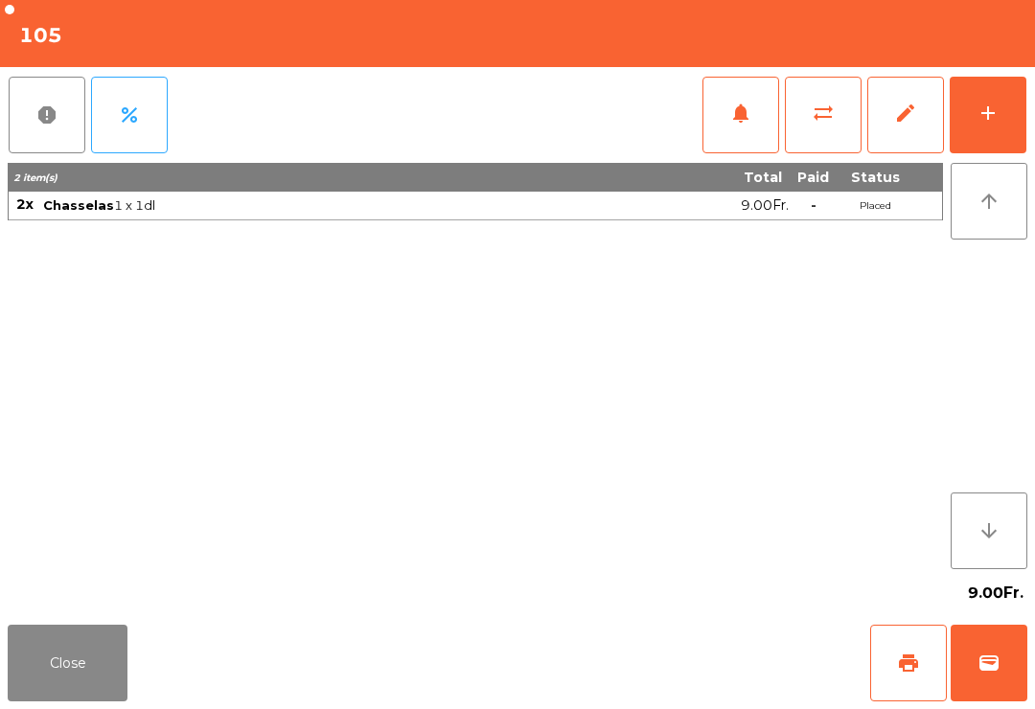
click at [625, 663] on div "Close print wallet" at bounding box center [517, 663] width 1035 height 92
click at [638, 687] on div "Close print wallet" at bounding box center [517, 663] width 1035 height 92
click at [651, 692] on div "Close print wallet" at bounding box center [517, 663] width 1035 height 92
click at [633, 696] on div "Close print wallet" at bounding box center [517, 663] width 1035 height 92
click at [662, 679] on div "Close print wallet" at bounding box center [517, 663] width 1035 height 92
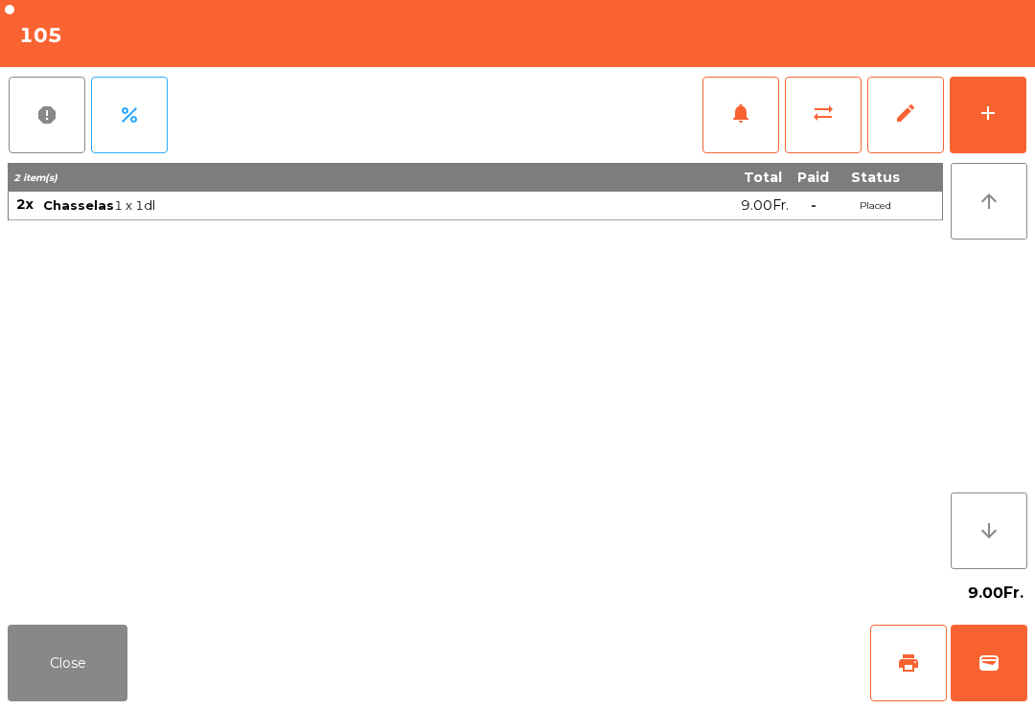
click at [667, 667] on div "Close print wallet" at bounding box center [517, 663] width 1035 height 92
click at [657, 662] on div "Close print wallet" at bounding box center [517, 663] width 1035 height 92
click at [642, 662] on div "Close print wallet" at bounding box center [517, 663] width 1035 height 92
click at [635, 660] on div "Close print wallet" at bounding box center [517, 663] width 1035 height 92
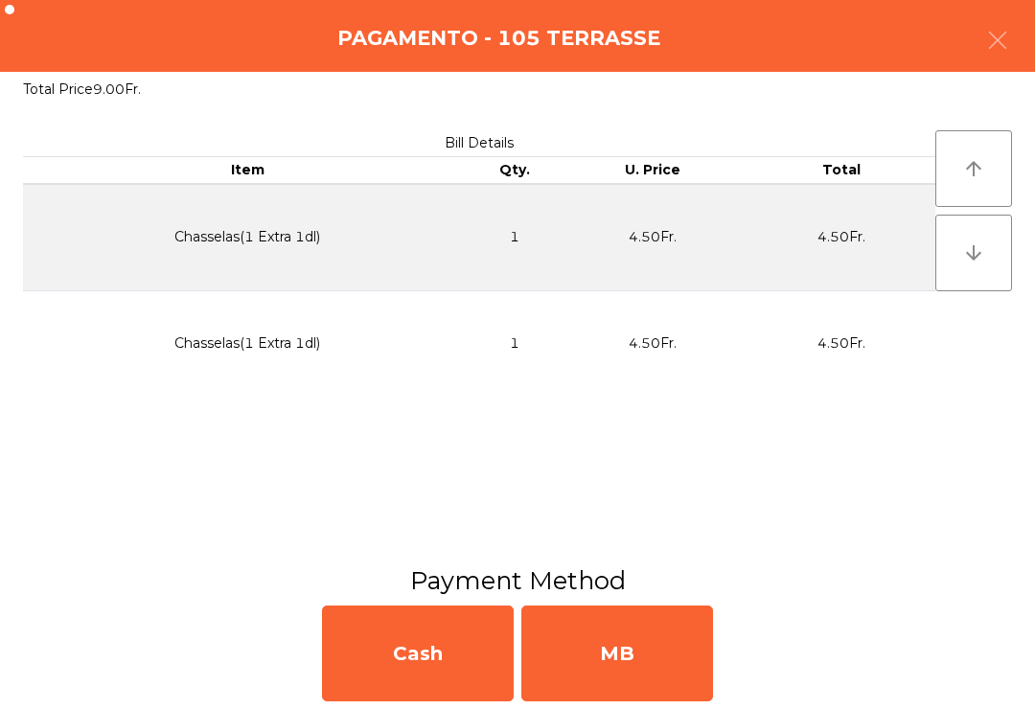
click at [664, 677] on div "MB" at bounding box center [618, 654] width 192 height 96
click at [635, 654] on div "No" at bounding box center [618, 654] width 192 height 96
click at [615, 665] on div "No" at bounding box center [618, 654] width 192 height 96
click at [637, 672] on div "No" at bounding box center [618, 654] width 192 height 96
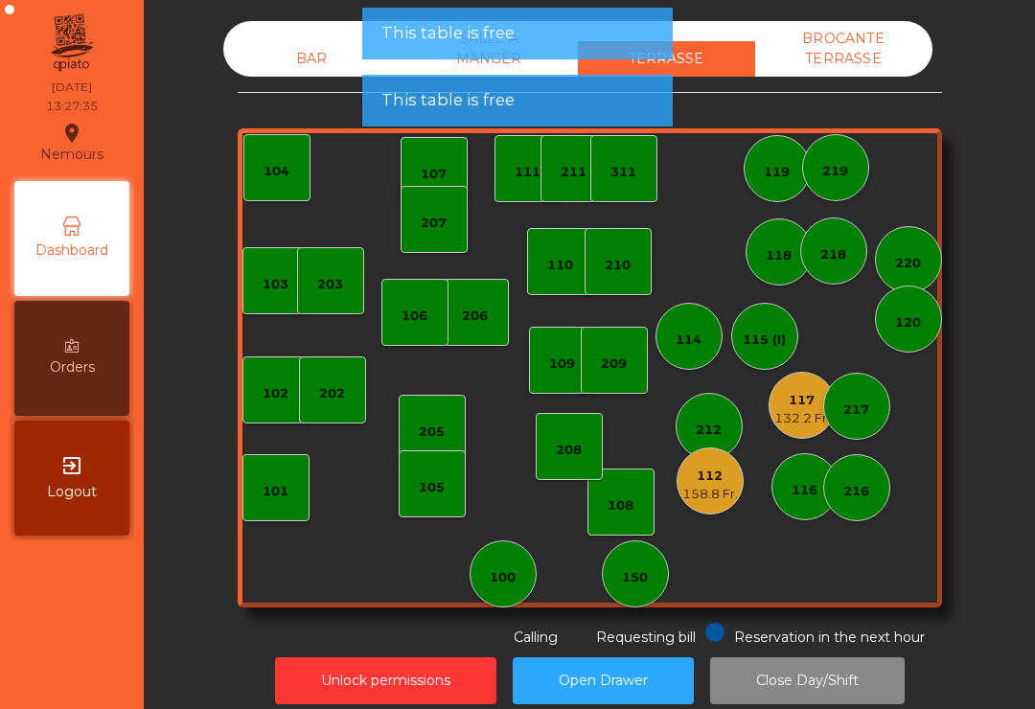
click at [769, 343] on div "115 (I)" at bounding box center [764, 340] width 43 height 19
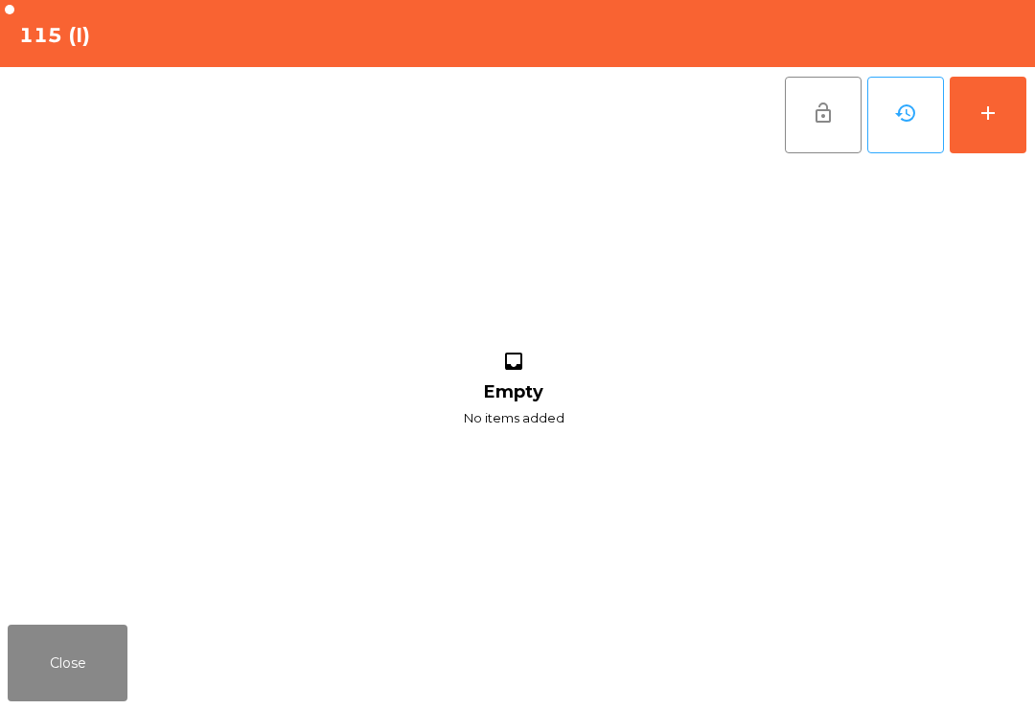
click at [1011, 108] on button "add" at bounding box center [988, 115] width 77 height 77
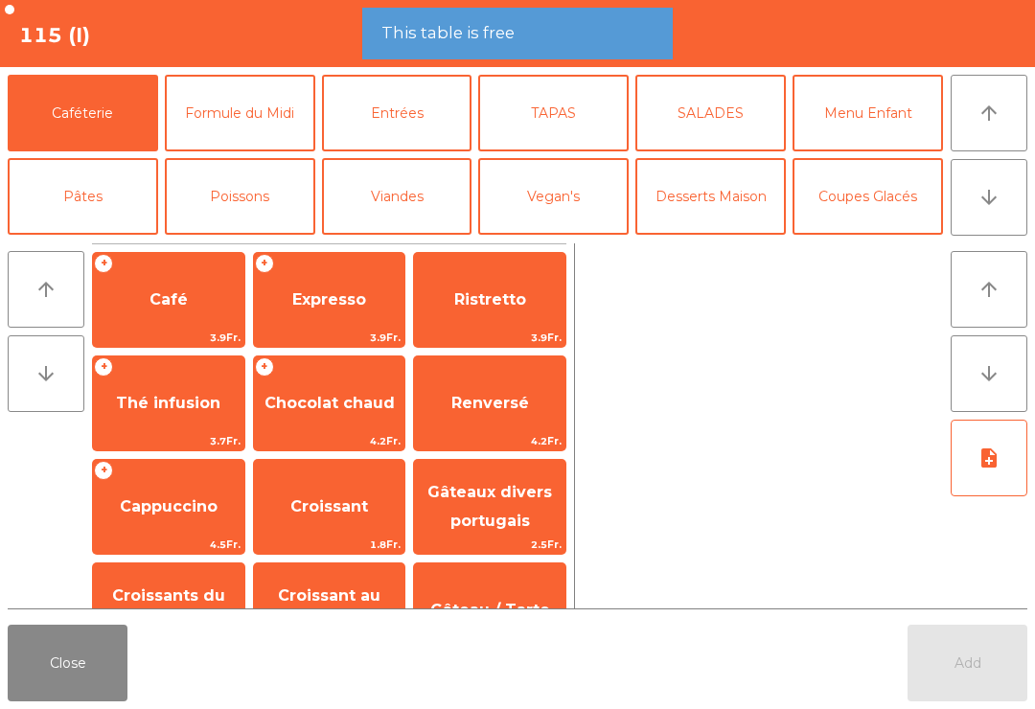
click at [91, 242] on button "Mineral" at bounding box center [83, 280] width 151 height 77
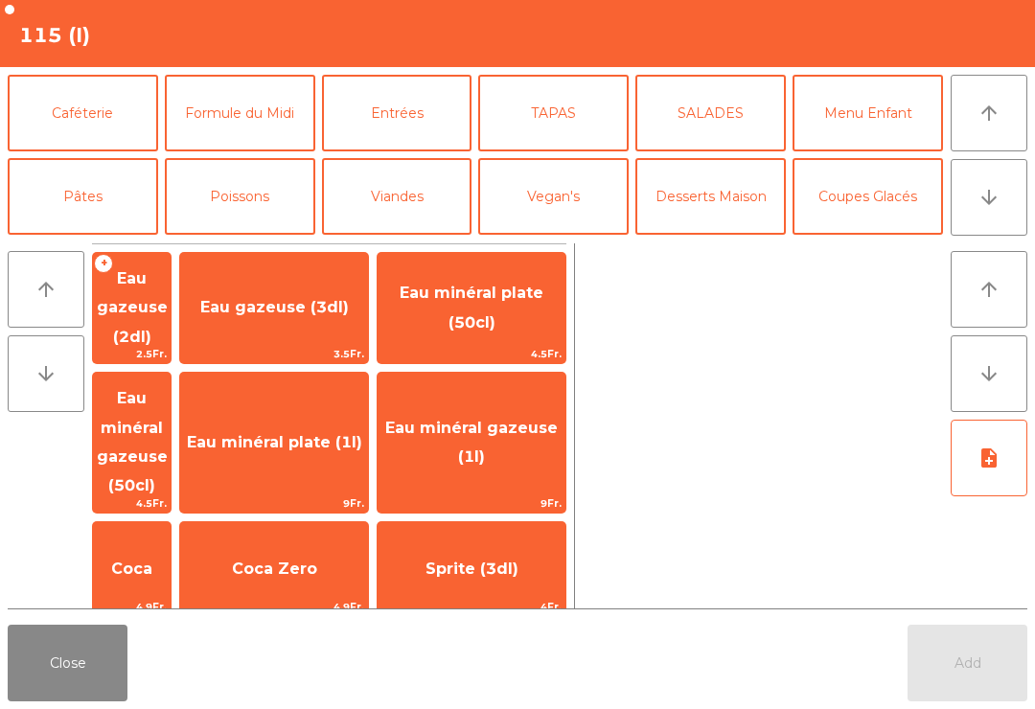
click at [539, 309] on span "Eau minéral plate (50cl)" at bounding box center [472, 307] width 188 height 81
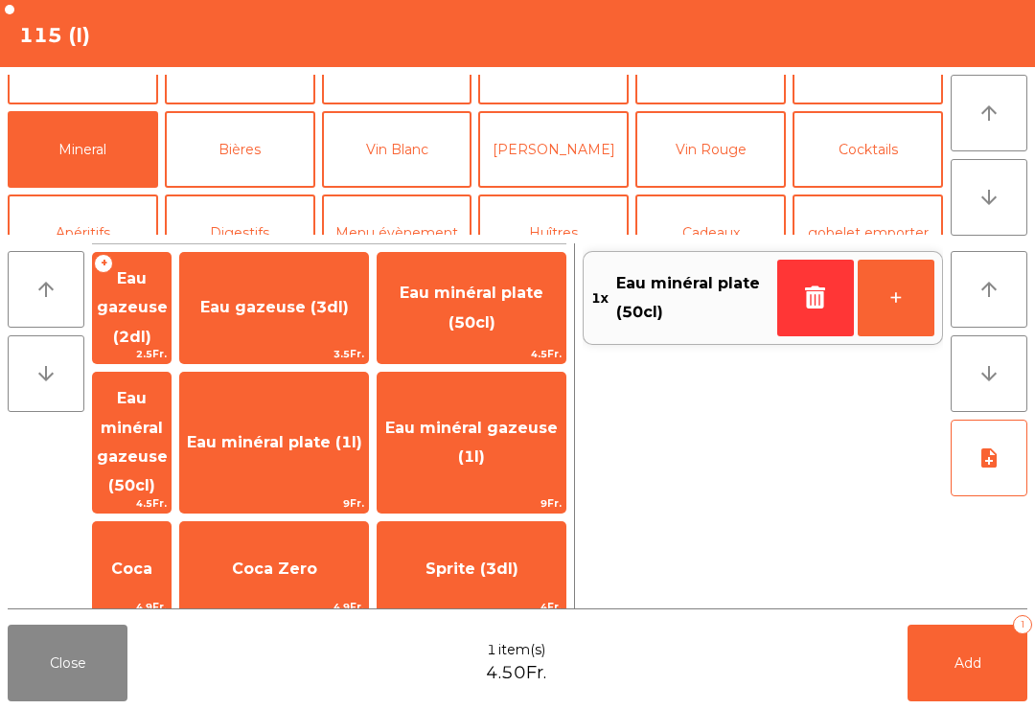
click at [965, 667] on span "Add" at bounding box center [968, 663] width 27 height 17
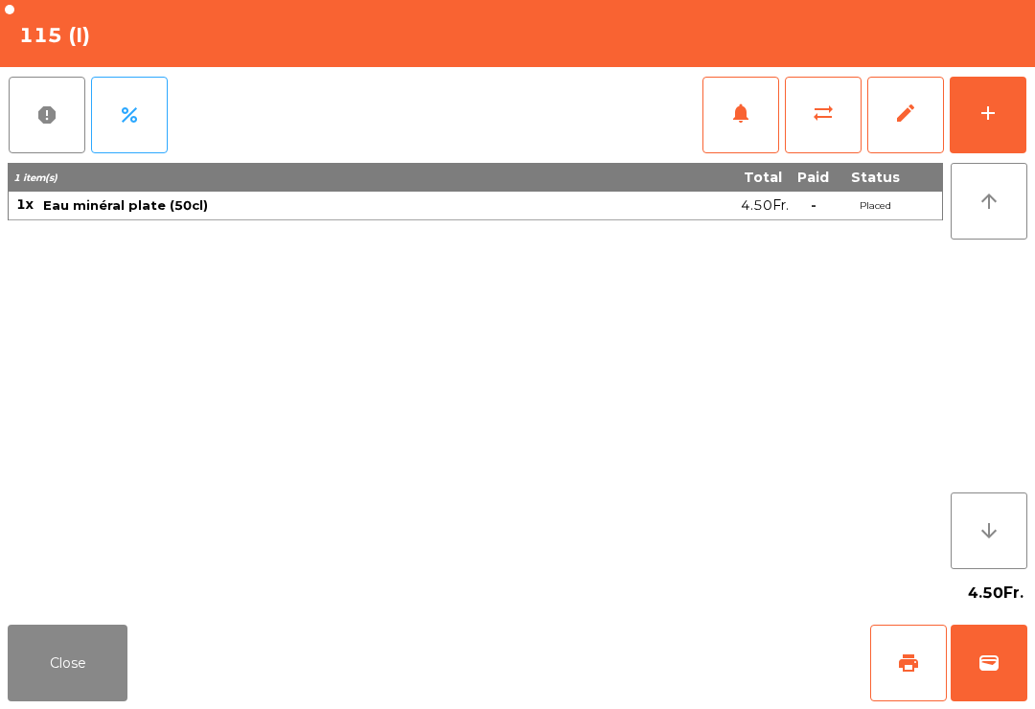
click at [104, 671] on button "Close" at bounding box center [68, 663] width 120 height 77
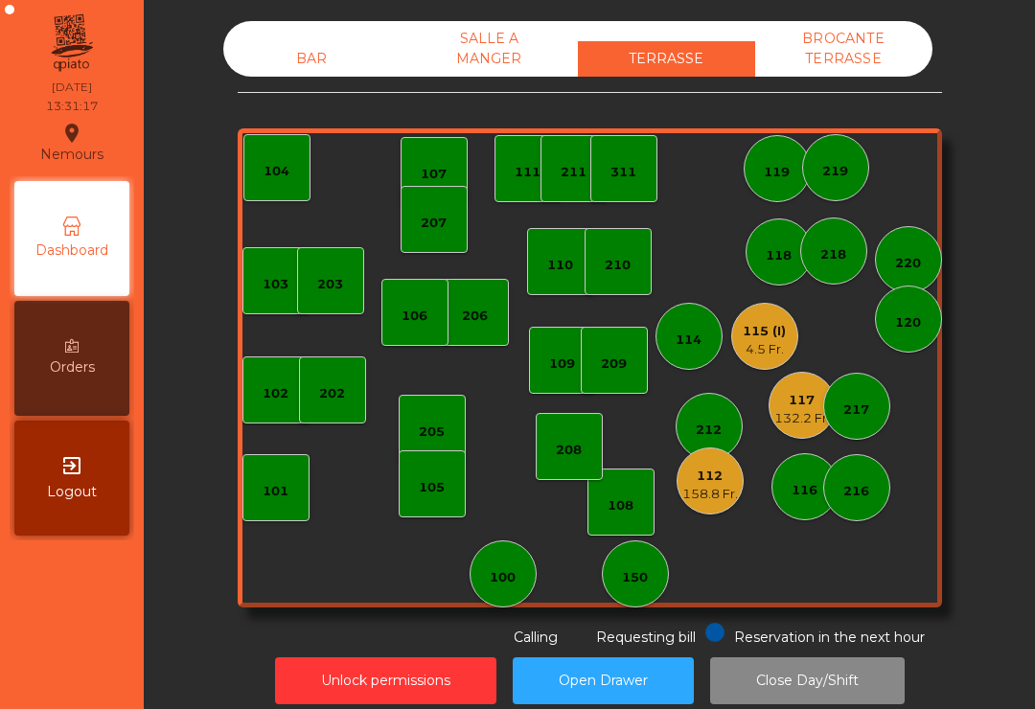
click at [808, 412] on div "132.2 Fr." at bounding box center [803, 418] width 56 height 19
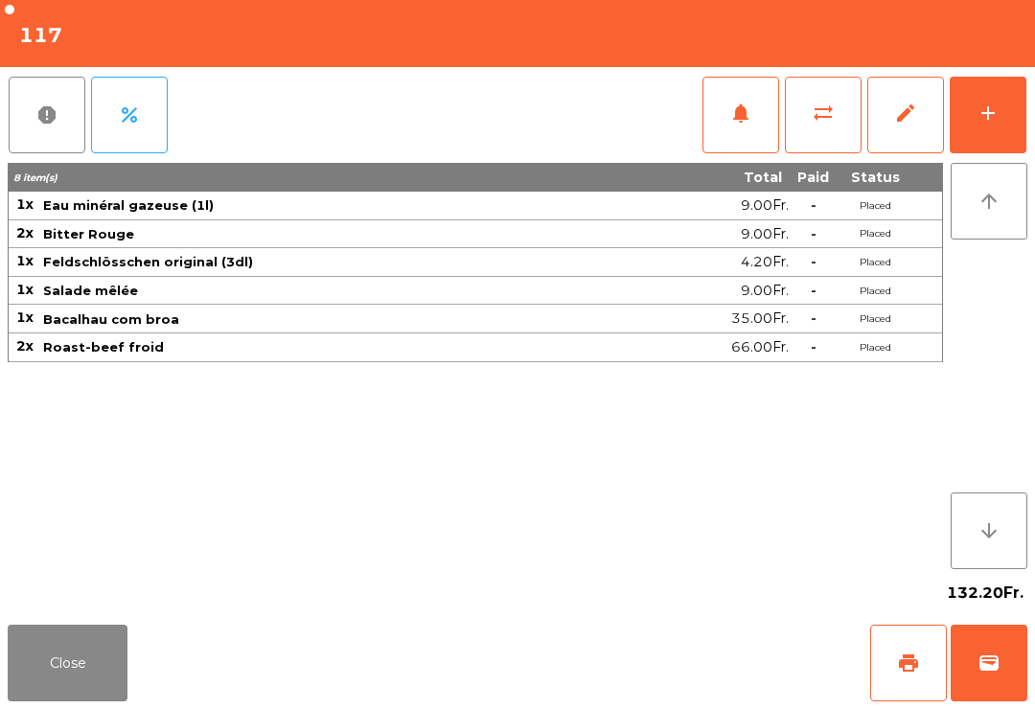
click at [994, 91] on button "add" at bounding box center [988, 115] width 77 height 77
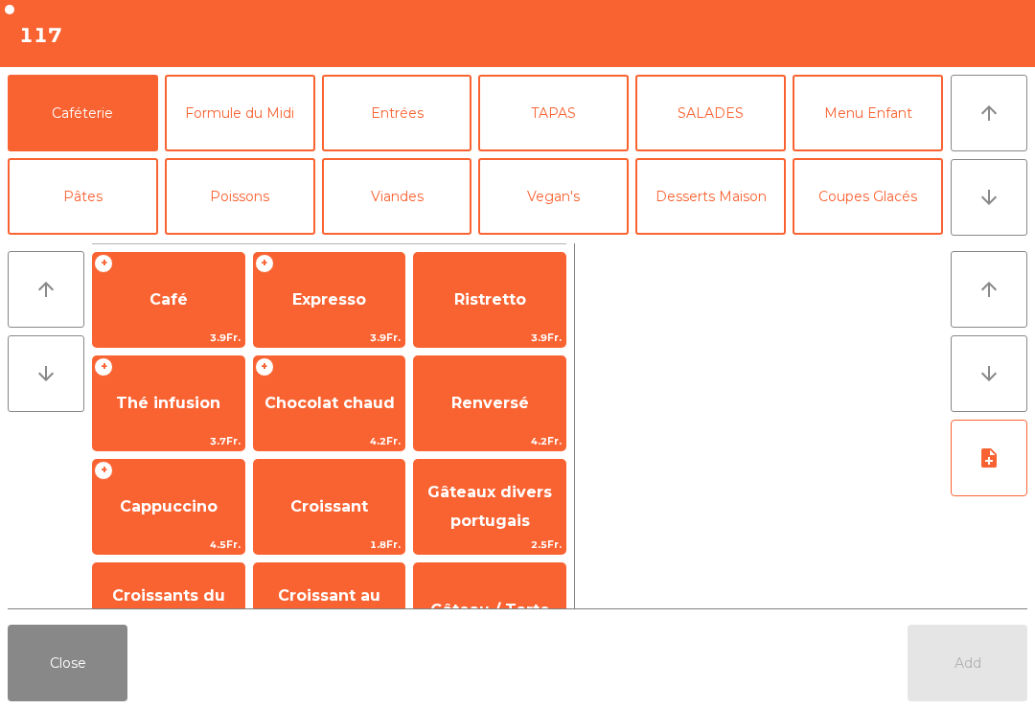
click at [725, 201] on button "Desserts Maison" at bounding box center [711, 196] width 151 height 77
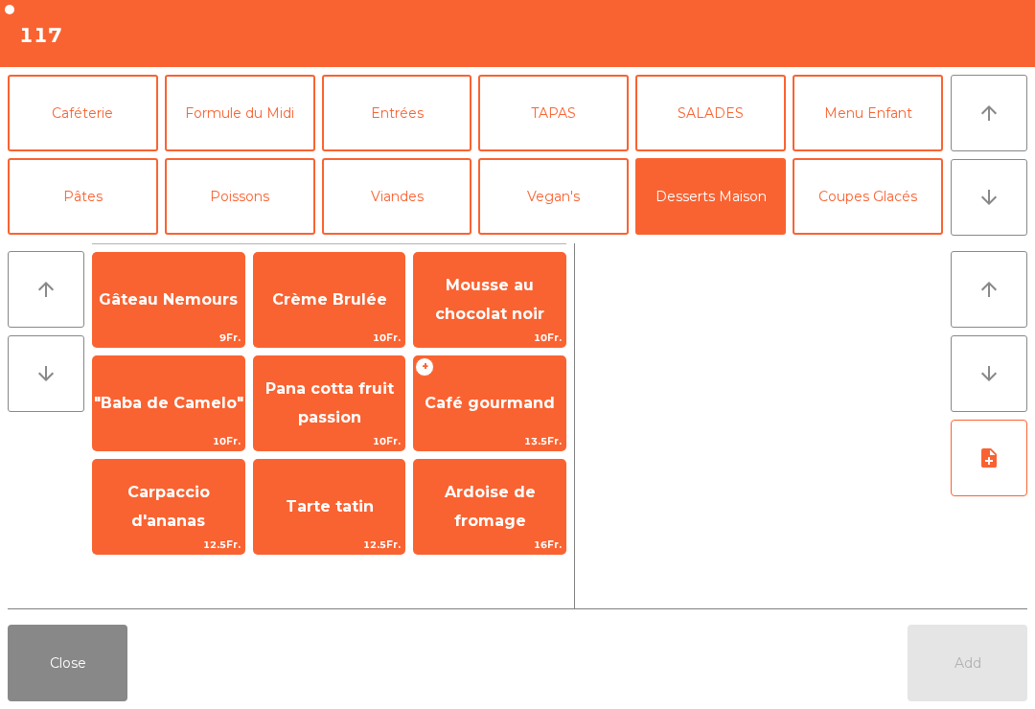
click at [851, 206] on button "Coupes Glacés" at bounding box center [868, 196] width 151 height 77
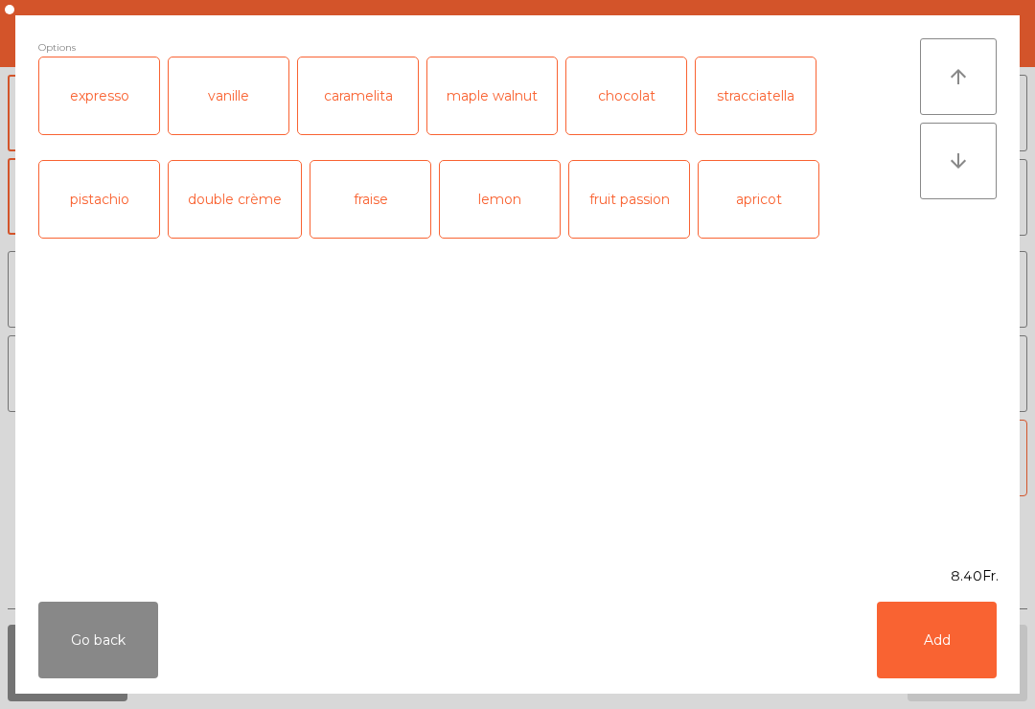
click at [945, 664] on button "Add" at bounding box center [937, 640] width 120 height 77
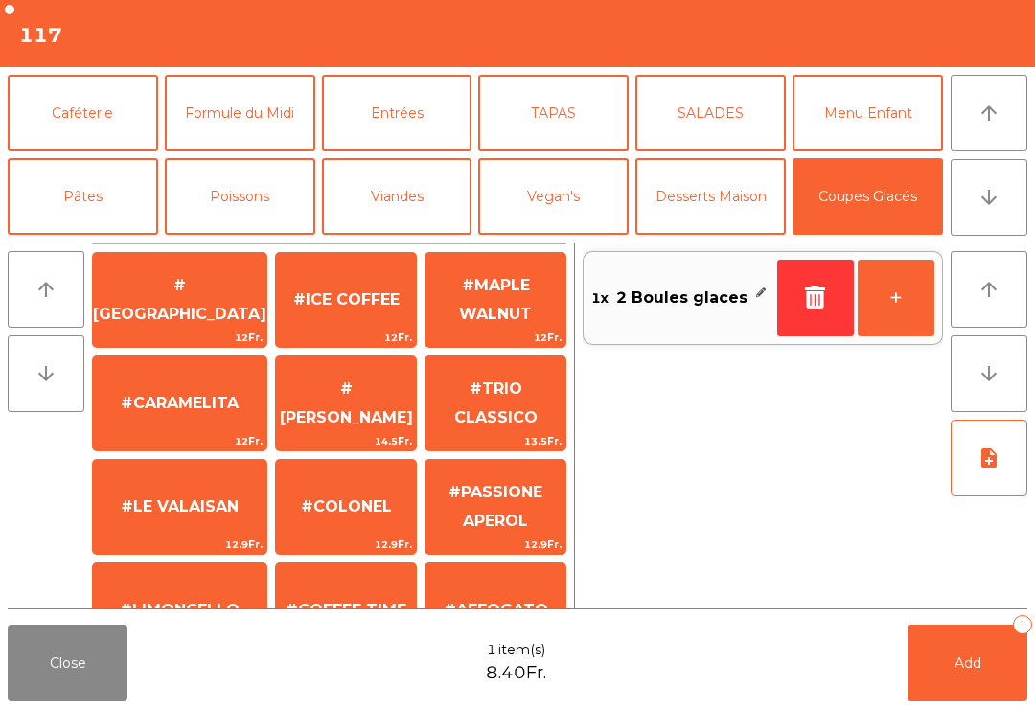
scroll to position [264, 0]
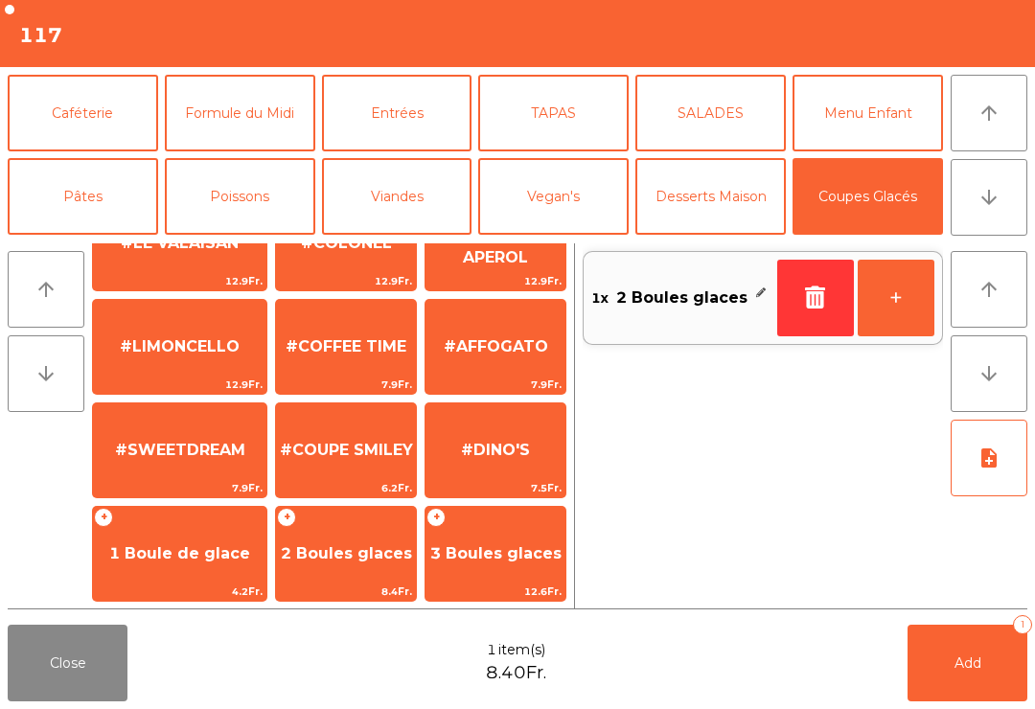
click at [510, 337] on span "#AFFOGATO" at bounding box center [496, 346] width 105 height 18
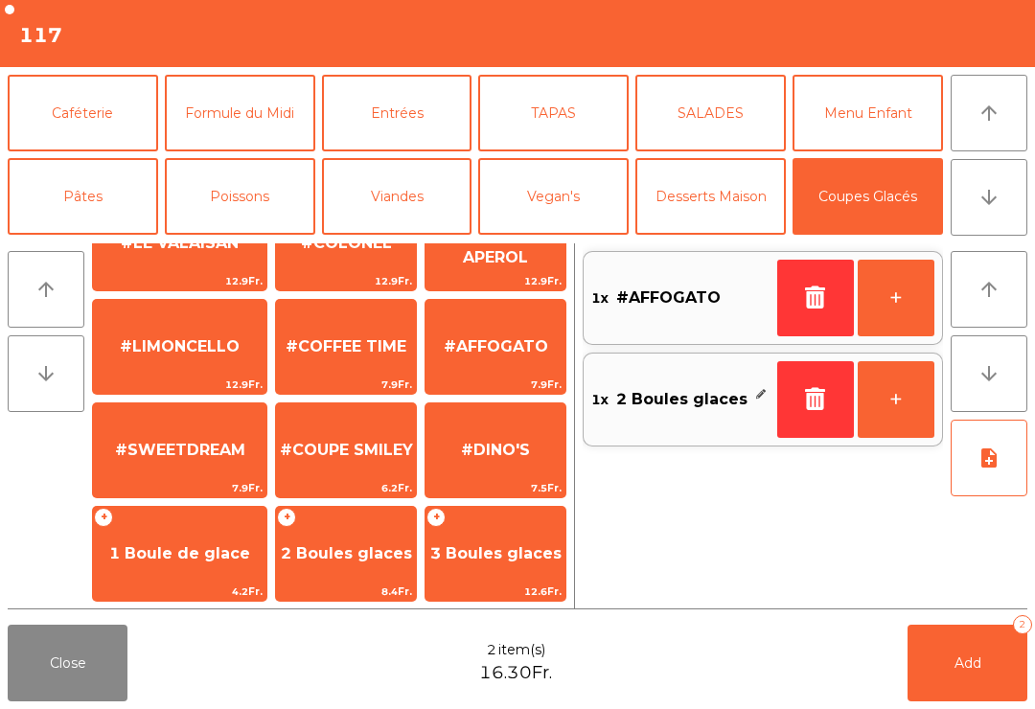
click at [115, 147] on button "Caféterie" at bounding box center [83, 113] width 151 height 77
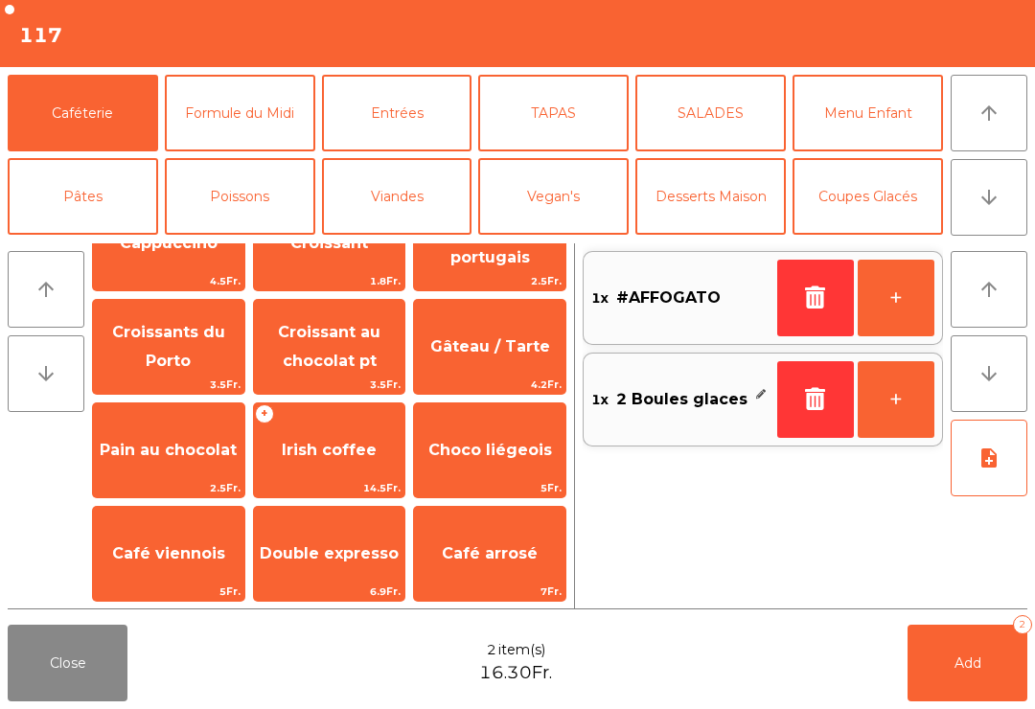
click at [316, 62] on span "Expresso" at bounding box center [329, 37] width 151 height 52
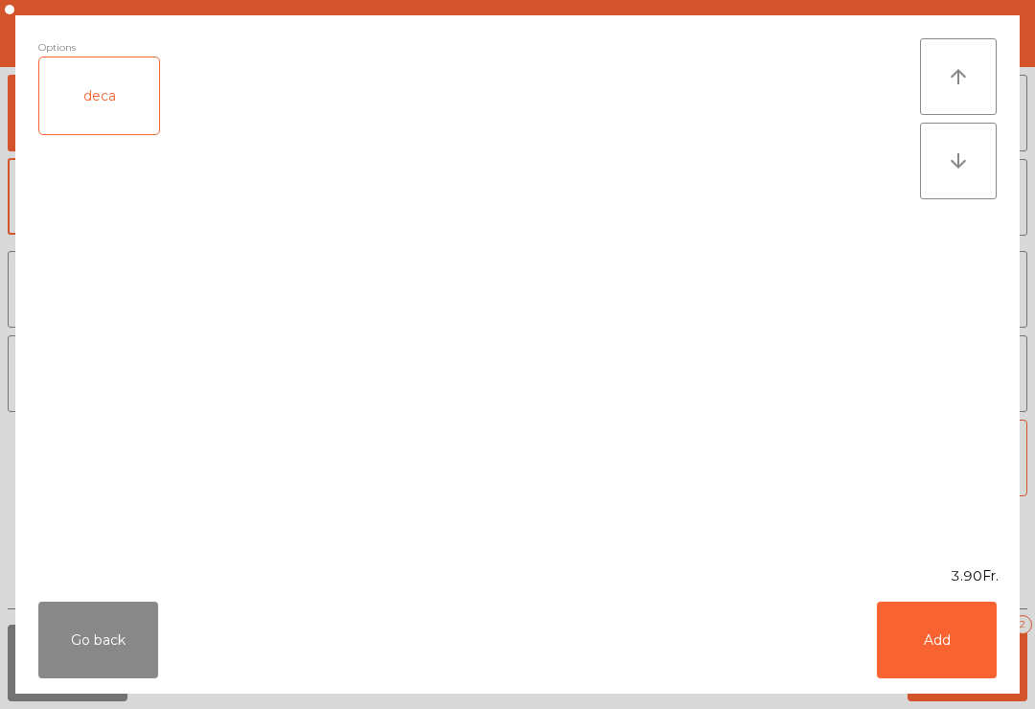
click at [963, 662] on button "Add" at bounding box center [937, 640] width 120 height 77
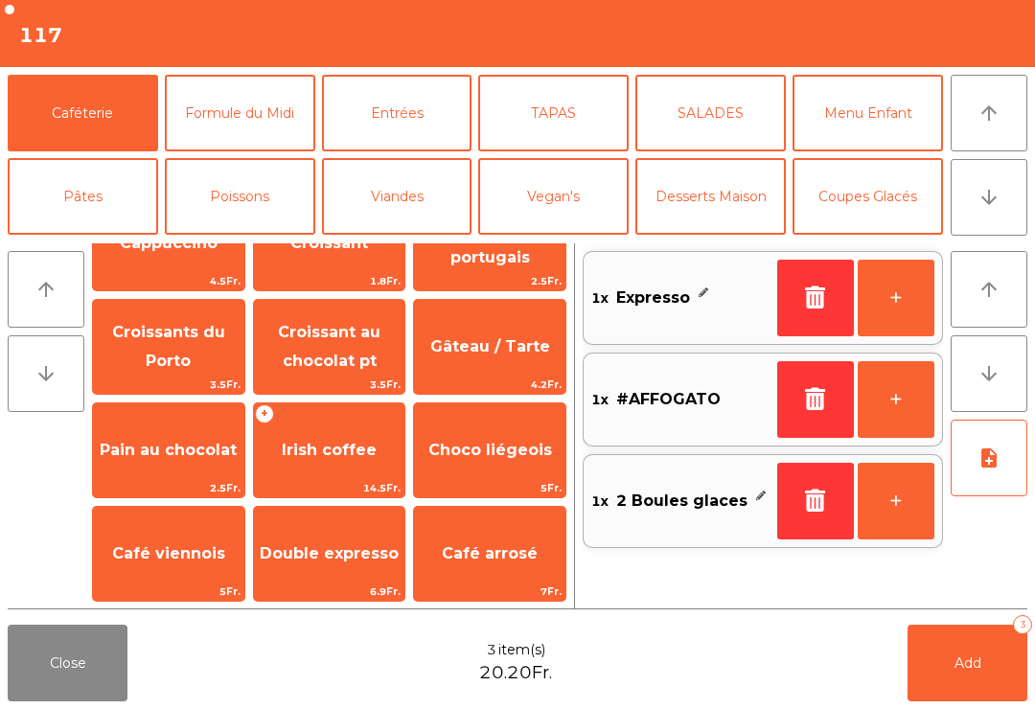
click at [965, 696] on button "Add 3" at bounding box center [968, 663] width 120 height 77
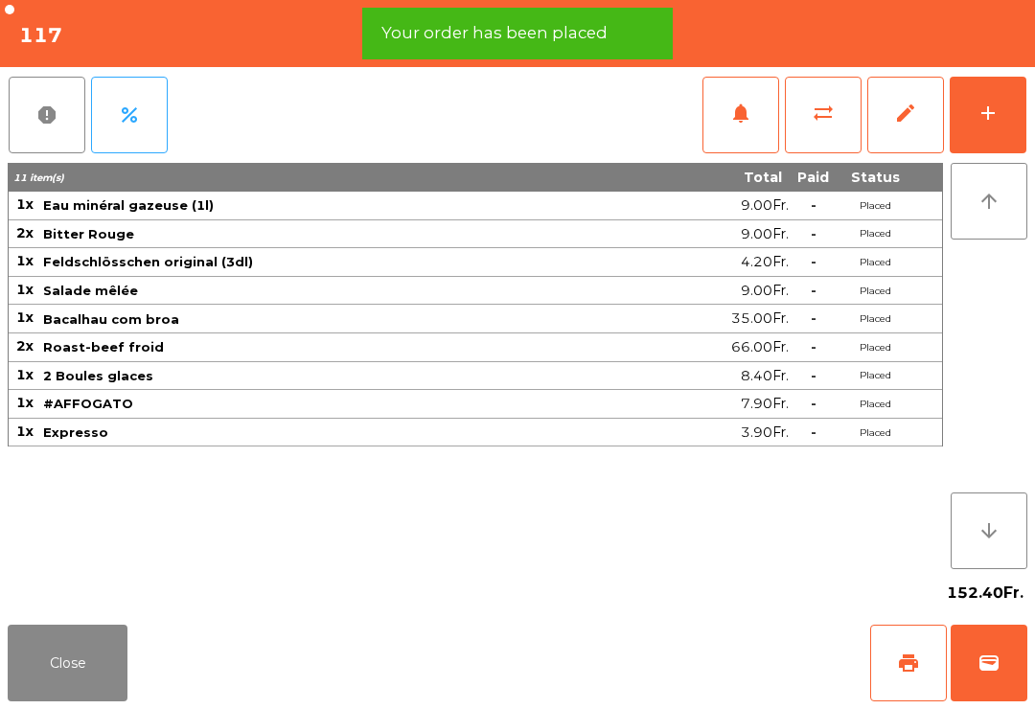
click at [977, 112] on div "add" at bounding box center [988, 113] width 23 height 23
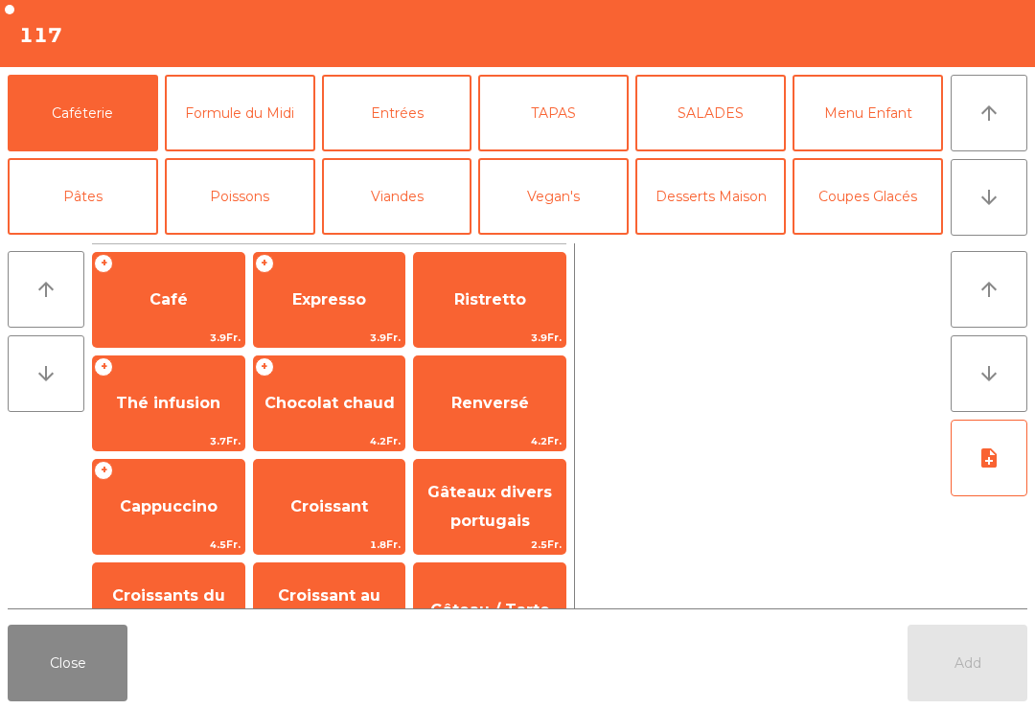
click at [977, 123] on button "arrow_upward" at bounding box center [989, 113] width 77 height 77
click at [315, 303] on span "Expresso" at bounding box center [329, 299] width 74 height 18
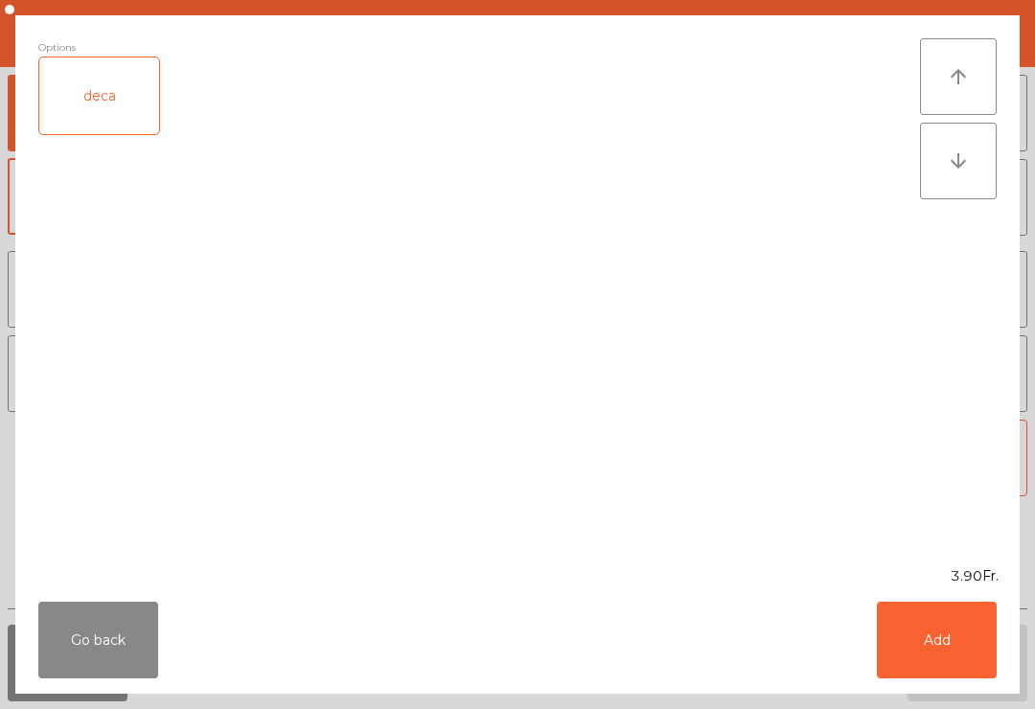
click at [951, 610] on button "Add" at bounding box center [937, 640] width 120 height 77
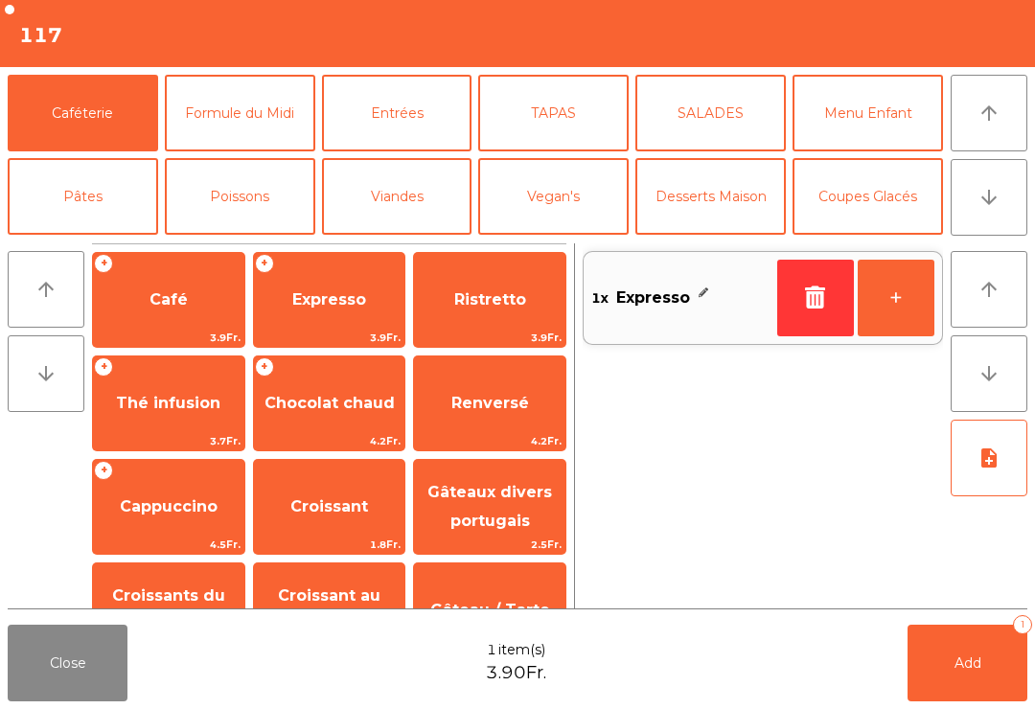
click at [975, 661] on span "Add" at bounding box center [968, 663] width 27 height 17
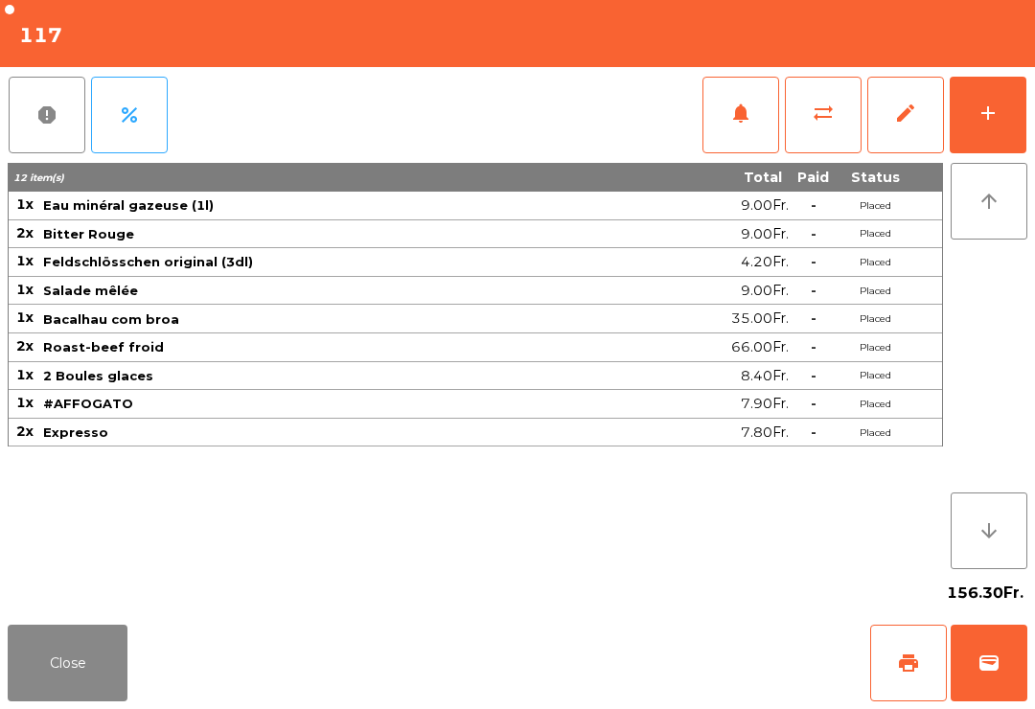
click at [81, 658] on button "Close" at bounding box center [68, 663] width 120 height 77
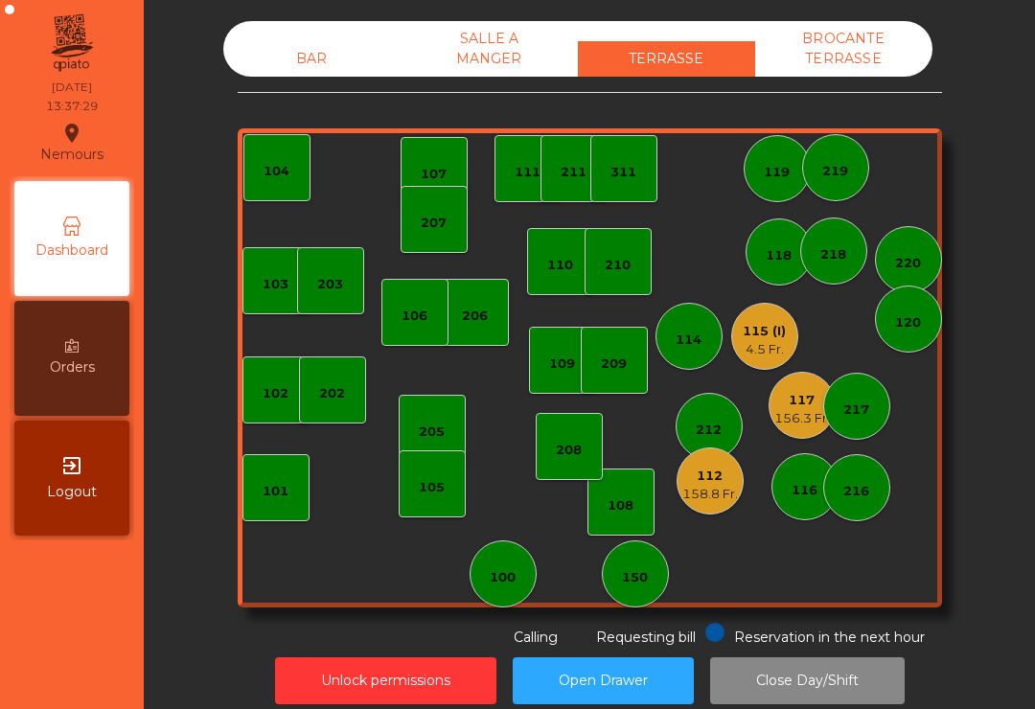
click at [759, 338] on div "115 (I)" at bounding box center [764, 331] width 43 height 19
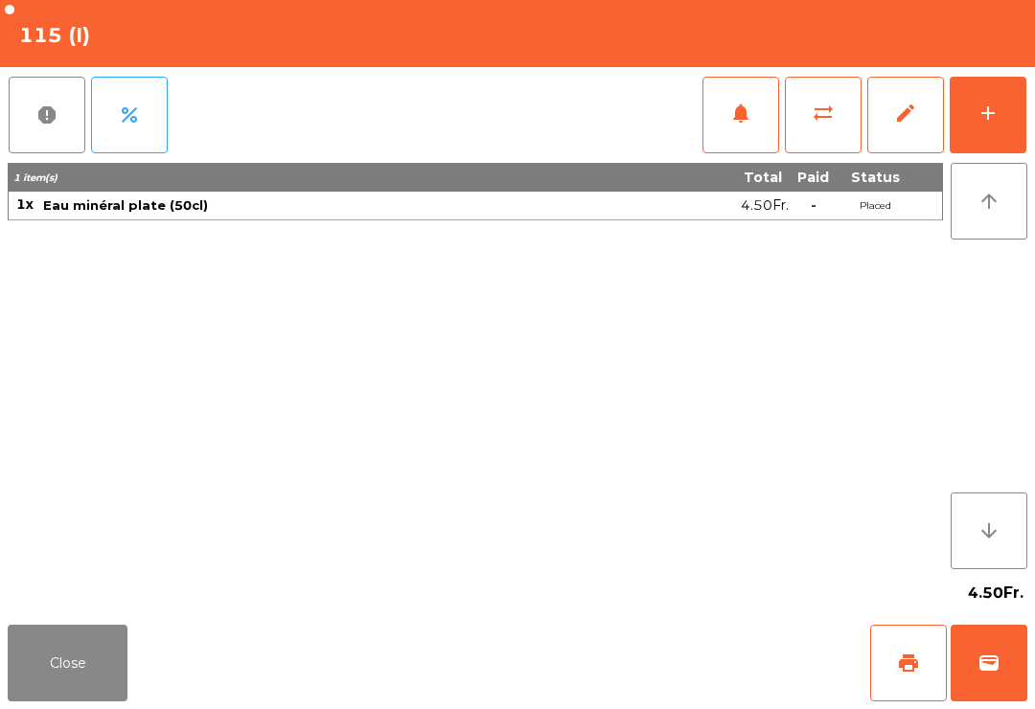
click at [990, 130] on button "add" at bounding box center [988, 115] width 77 height 77
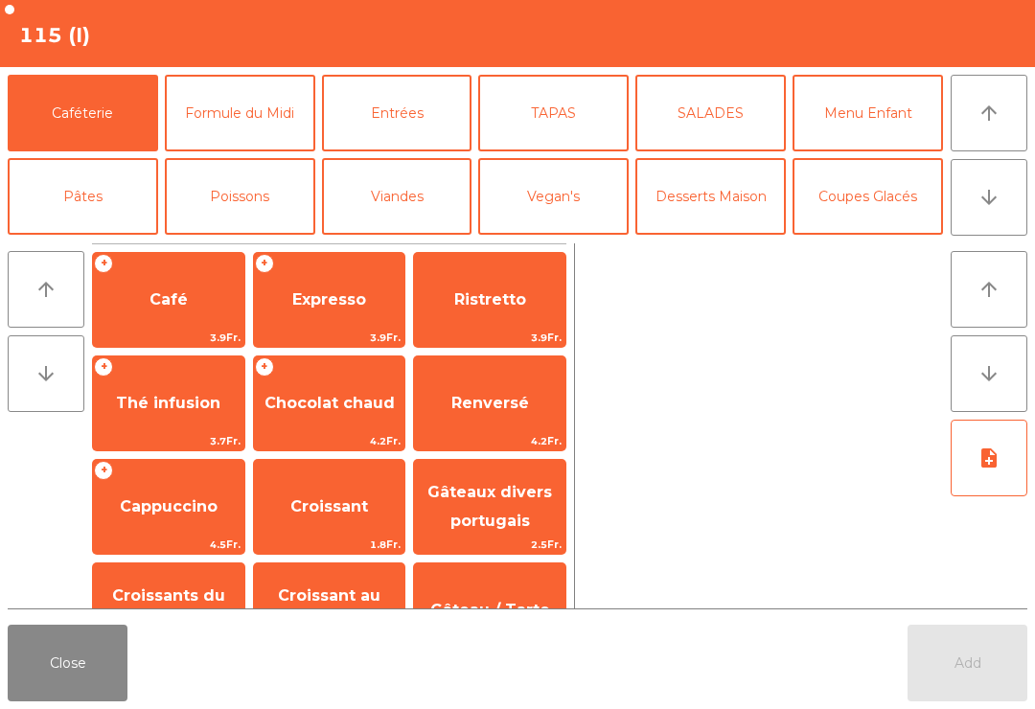
click at [564, 195] on button "Vegan's" at bounding box center [553, 196] width 151 height 77
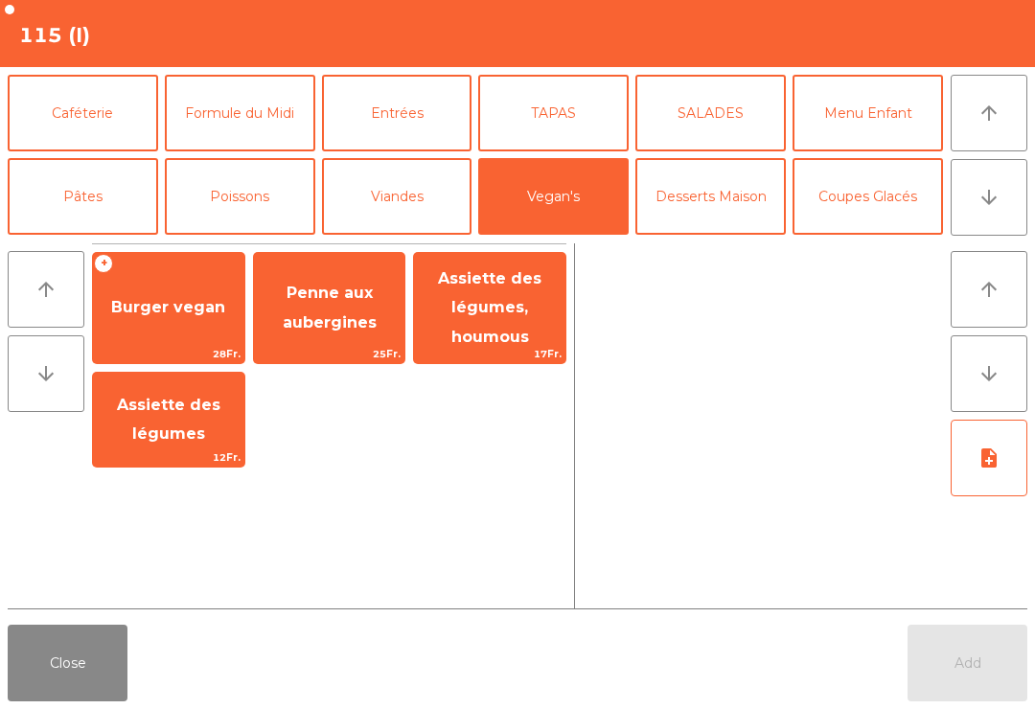
click at [416, 183] on button "Viandes" at bounding box center [397, 196] width 151 height 77
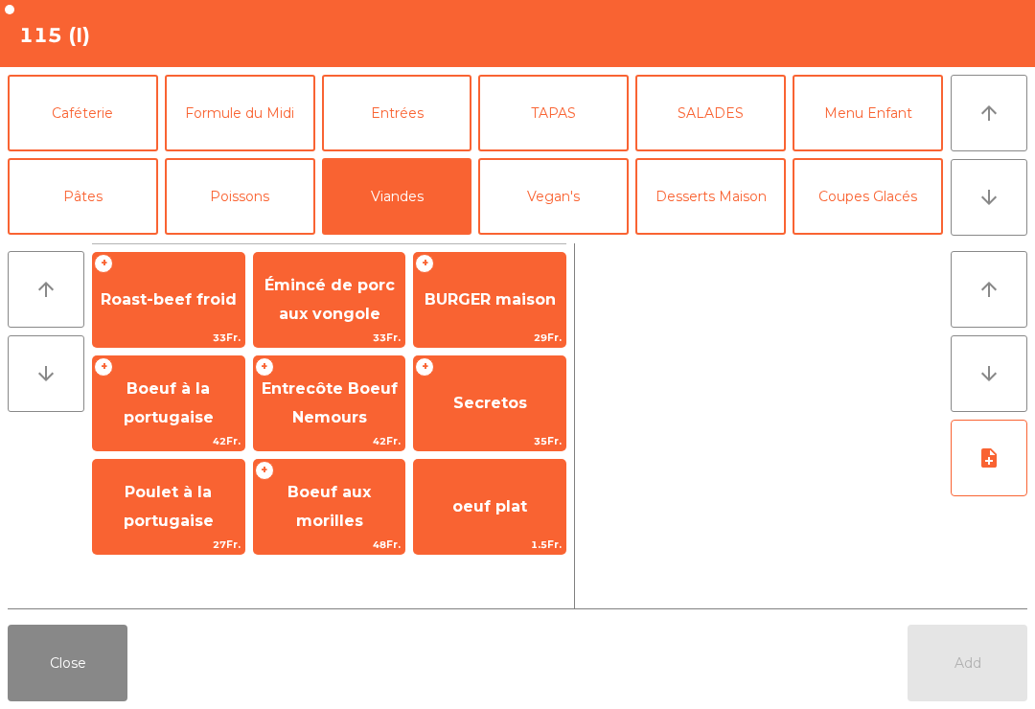
click at [191, 301] on span "Roast-beef froid" at bounding box center [169, 299] width 136 height 18
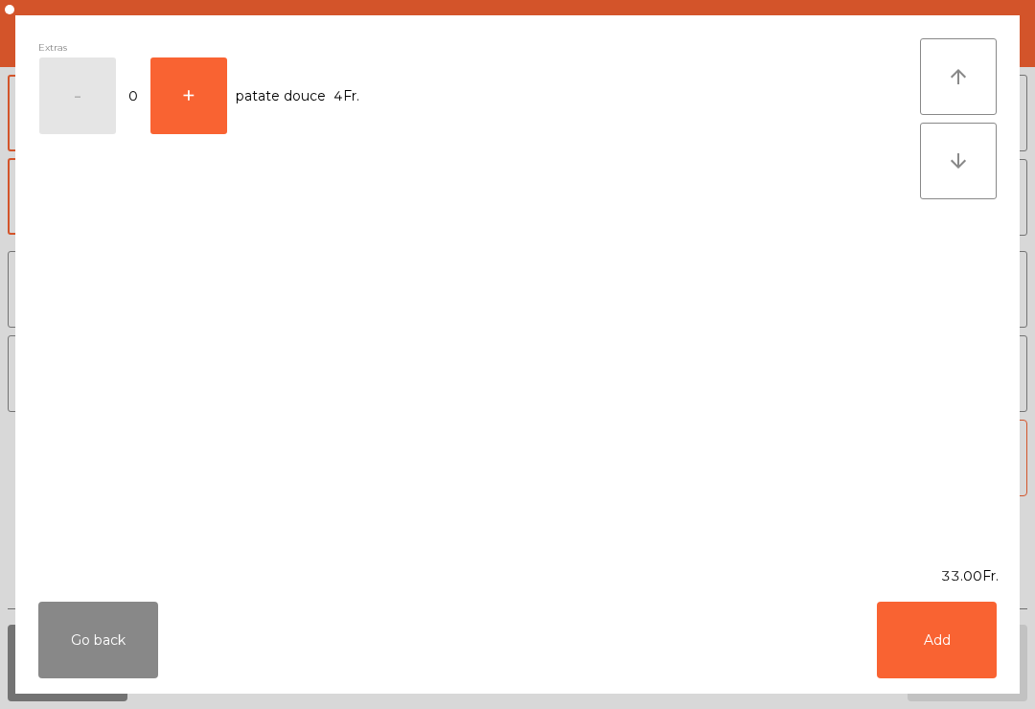
click at [210, 309] on div "Extras - 0 + patate douce 4Fr." at bounding box center [479, 290] width 882 height 505
click at [952, 635] on button "Add" at bounding box center [937, 640] width 120 height 77
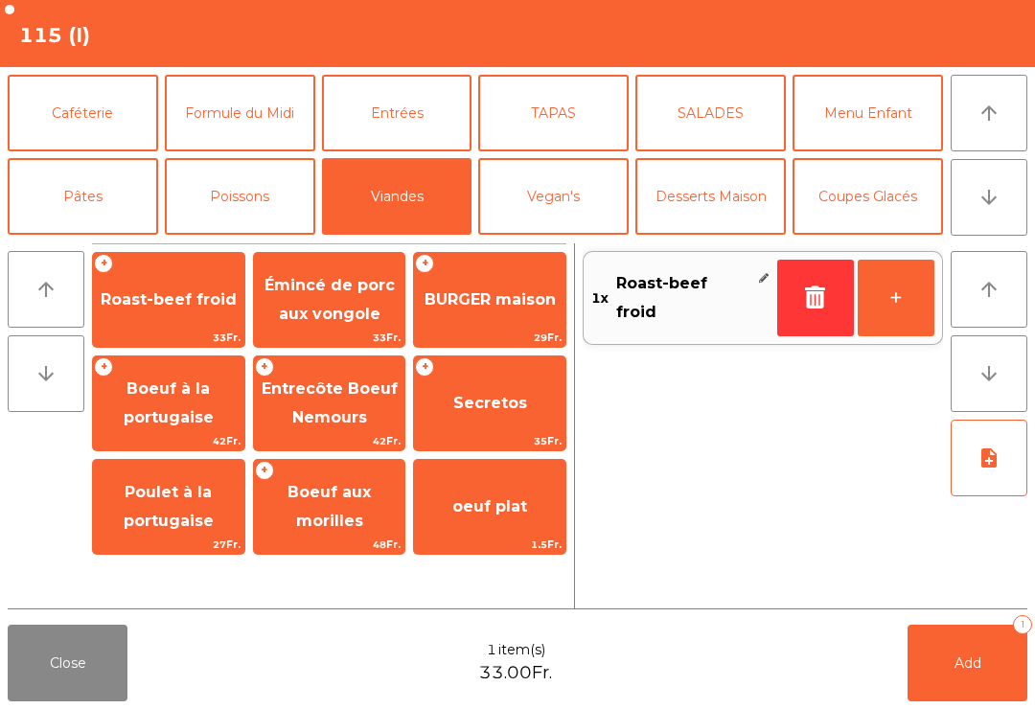
click at [911, 286] on button "+" at bounding box center [896, 298] width 77 height 77
click at [736, 242] on button "Vin Rouge" at bounding box center [711, 280] width 151 height 77
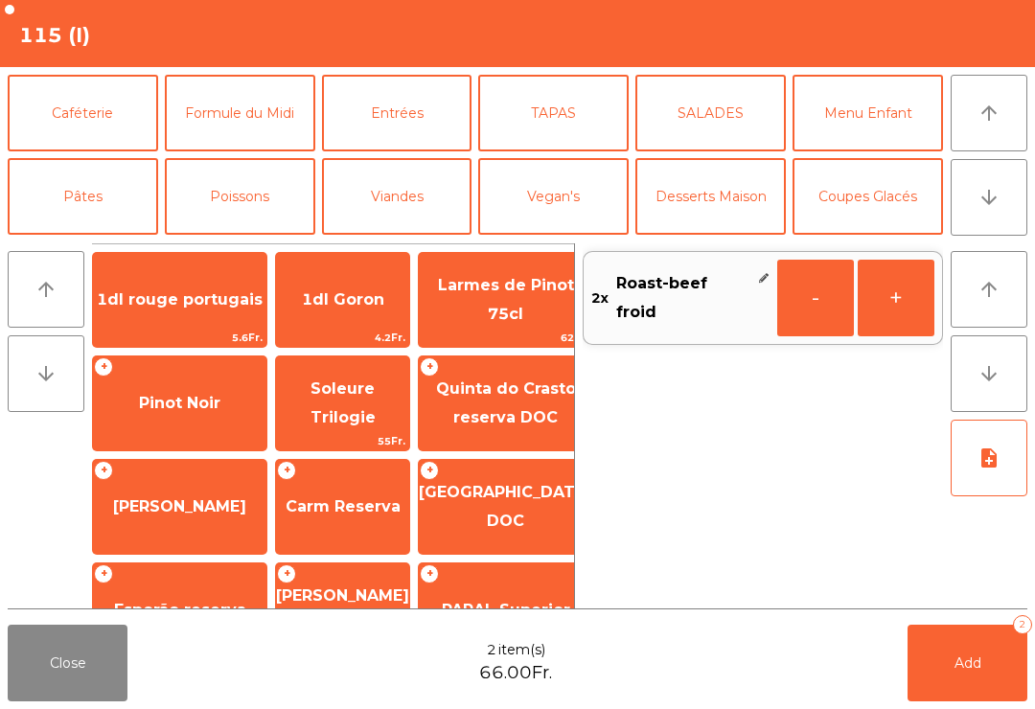
click at [338, 481] on span "Carm Reserva" at bounding box center [342, 507] width 133 height 52
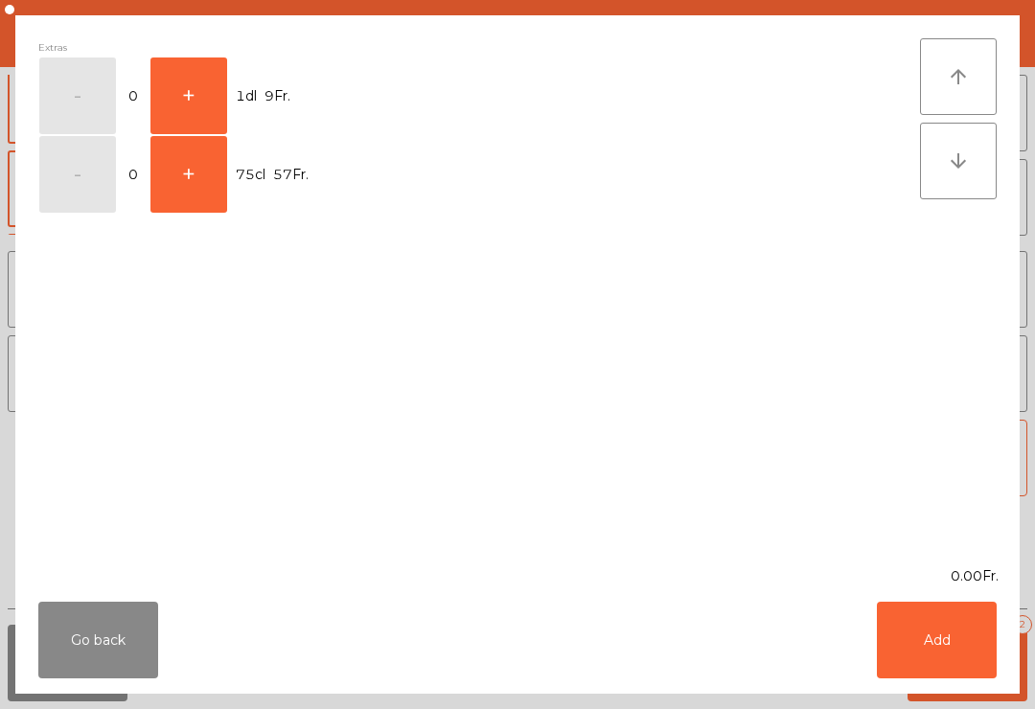
click at [183, 107] on button "+" at bounding box center [189, 96] width 77 height 77
click at [948, 649] on button "Add" at bounding box center [937, 640] width 120 height 77
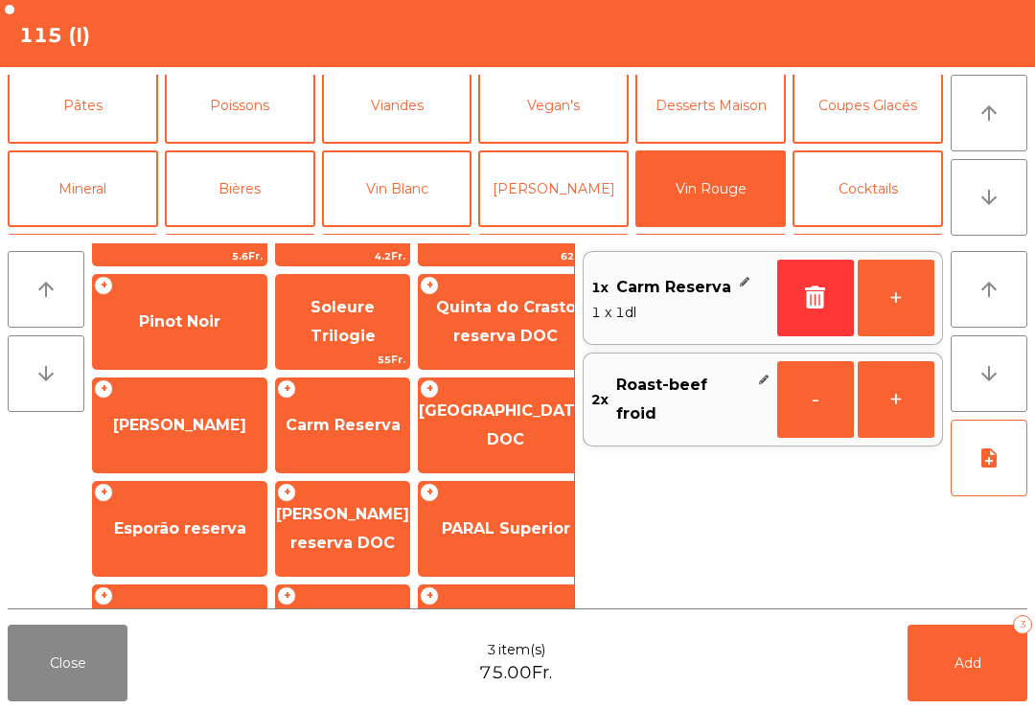
click at [902, 297] on button "+" at bounding box center [896, 298] width 77 height 77
click at [961, 701] on button "Add 4" at bounding box center [968, 663] width 120 height 77
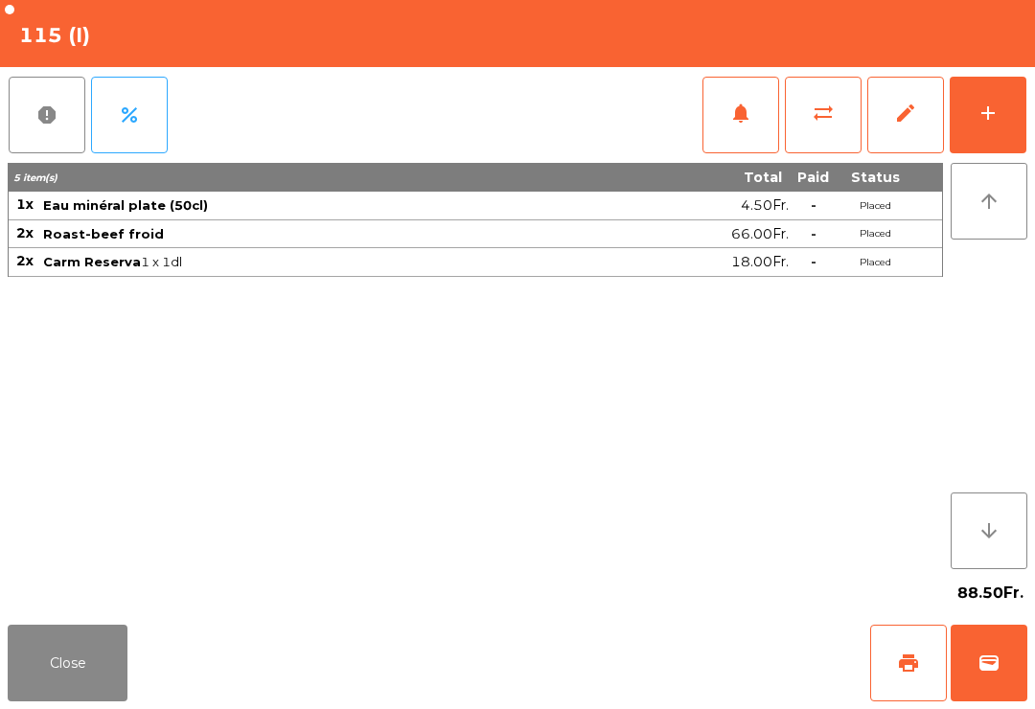
click at [76, 658] on button "Close" at bounding box center [68, 663] width 120 height 77
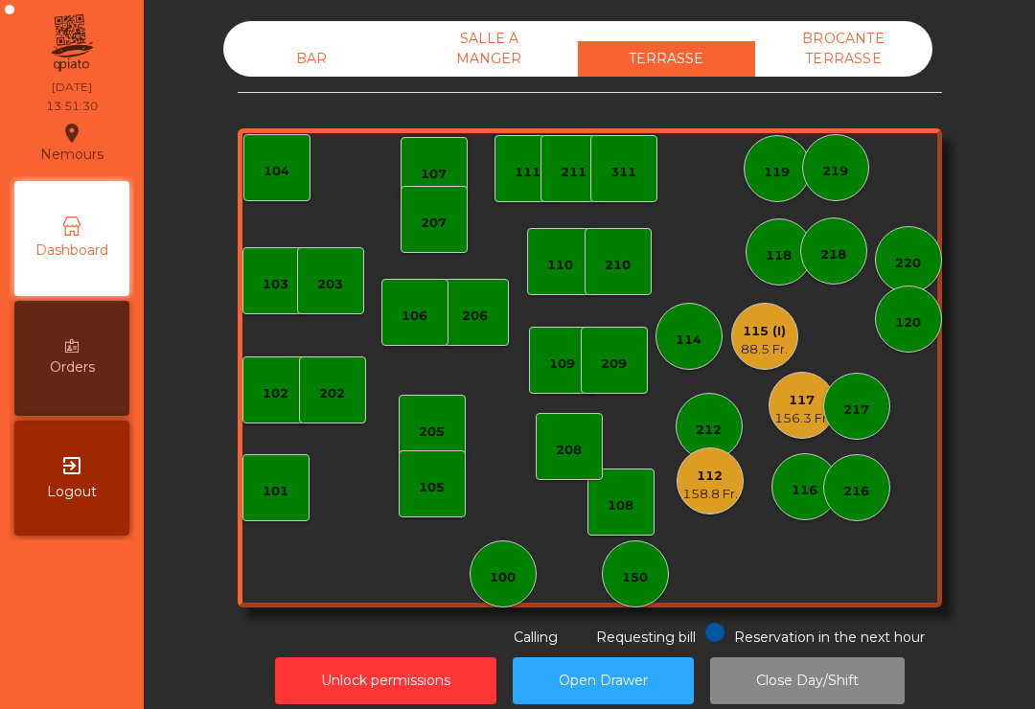
click at [790, 407] on div "117" at bounding box center [803, 400] width 56 height 19
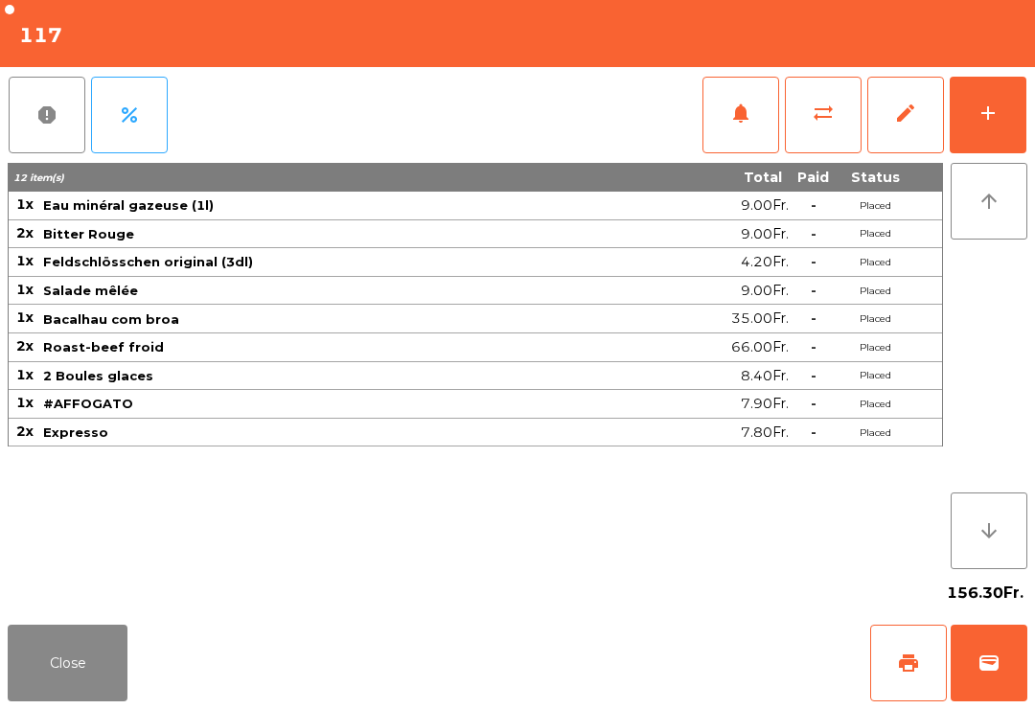
click at [910, 651] on button "print" at bounding box center [909, 663] width 77 height 77
click at [35, 675] on button "Close" at bounding box center [68, 663] width 120 height 77
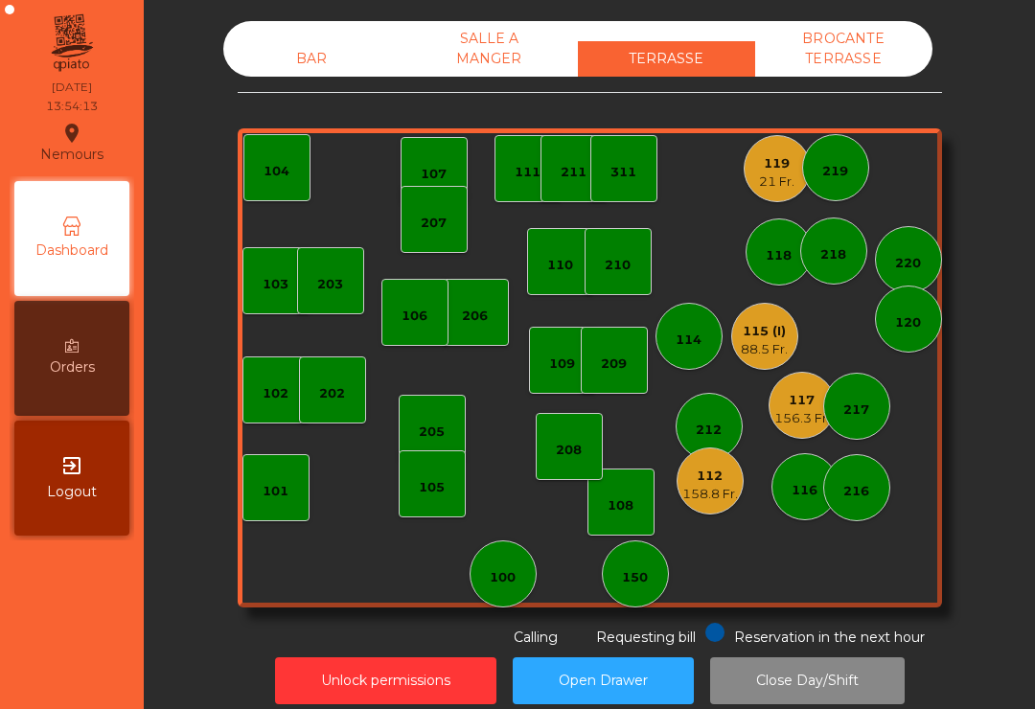
click at [779, 193] on div "119 21 Fr." at bounding box center [777, 168] width 67 height 67
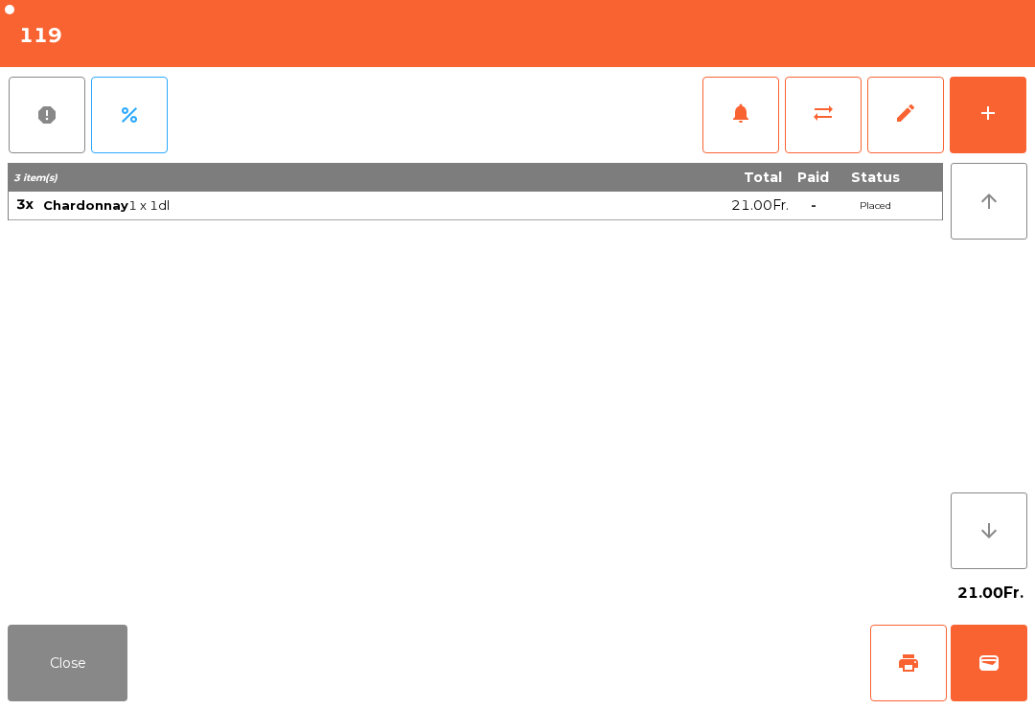
click at [934, 675] on button "print" at bounding box center [909, 663] width 77 height 77
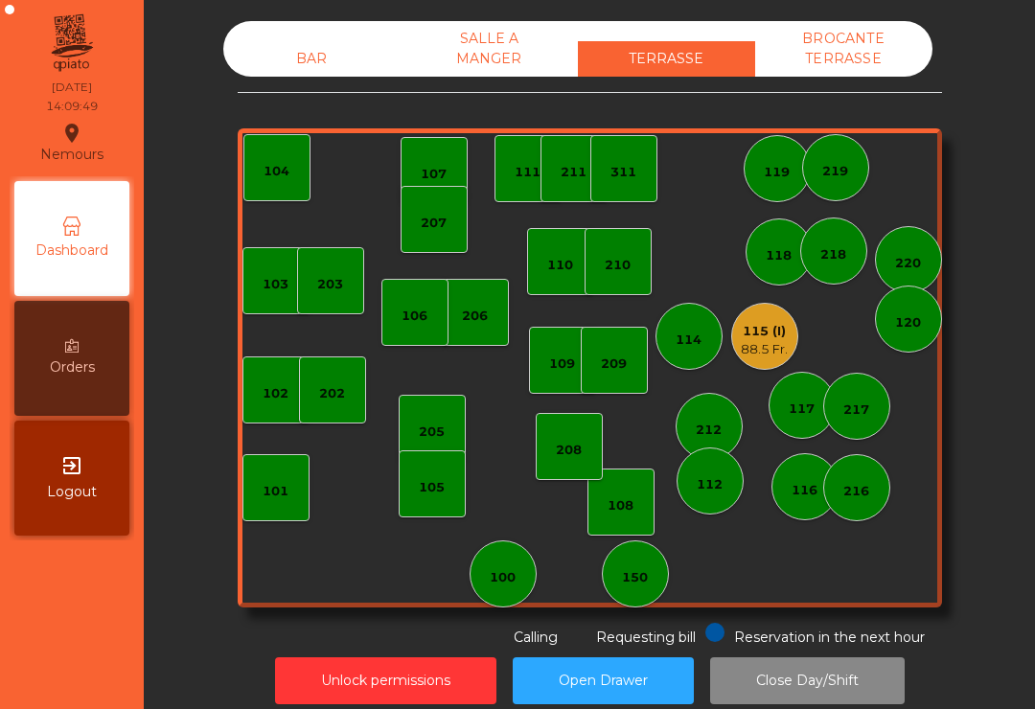
click at [358, 388] on div "202" at bounding box center [332, 390] width 67 height 67
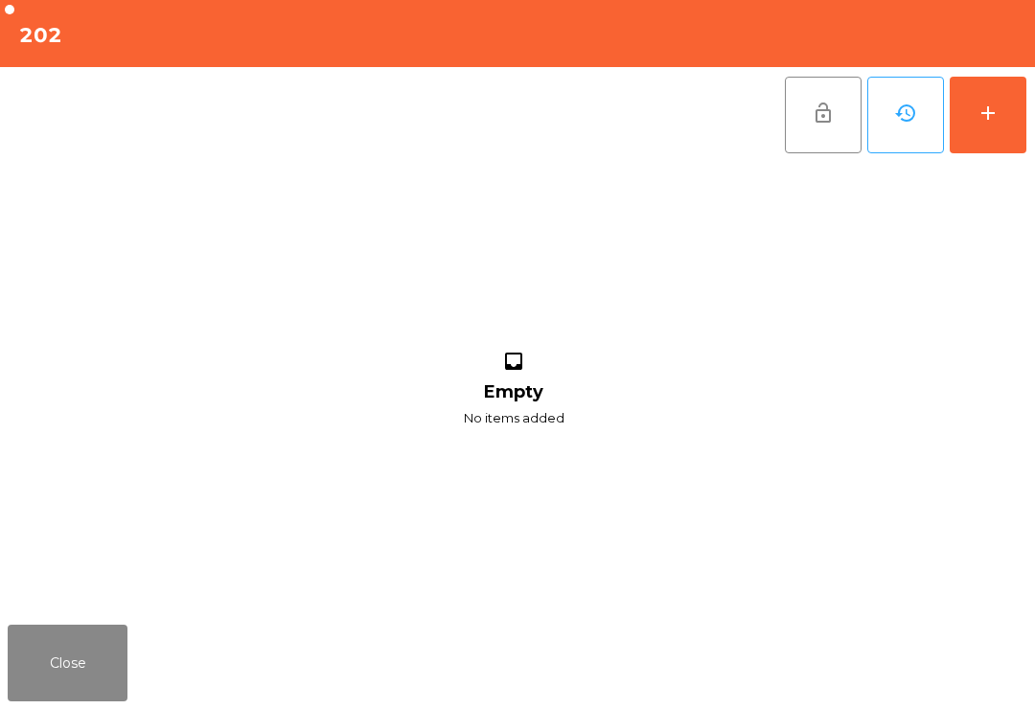
click at [1006, 108] on button "add" at bounding box center [988, 115] width 77 height 77
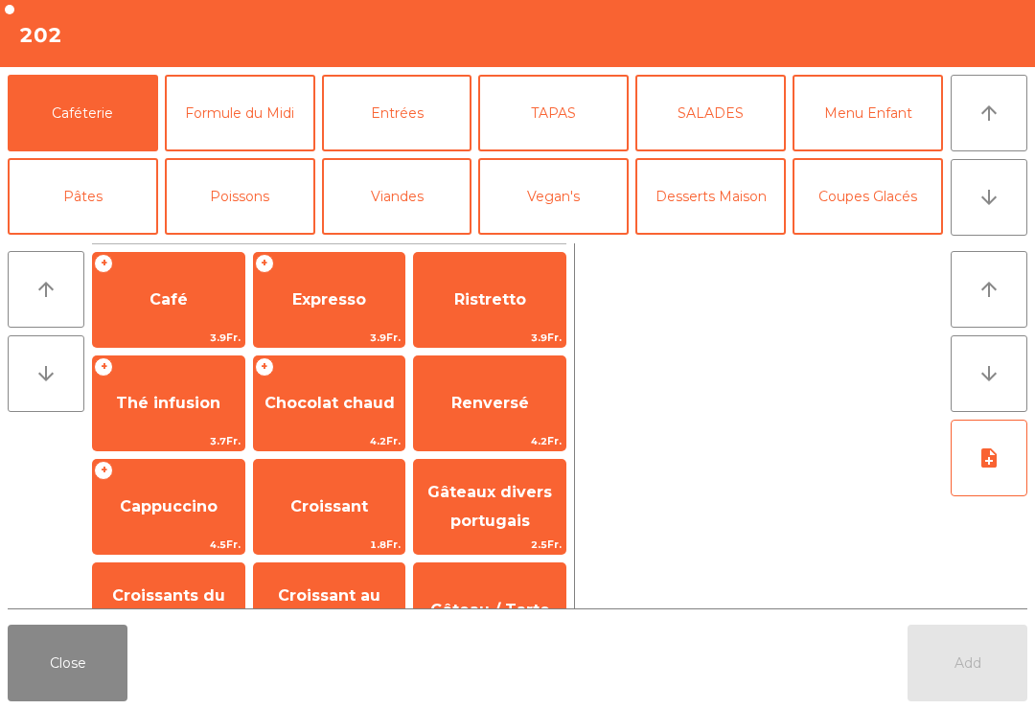
click at [248, 117] on button "Formule du Midi" at bounding box center [240, 113] width 151 height 77
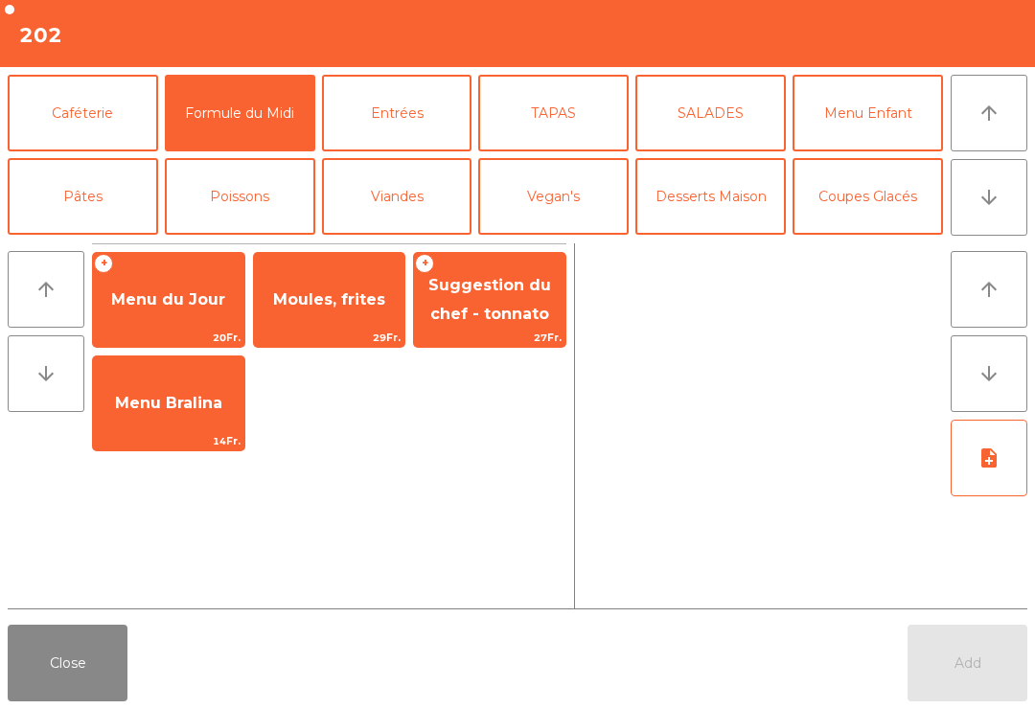
click at [407, 200] on button "Viandes" at bounding box center [397, 196] width 151 height 77
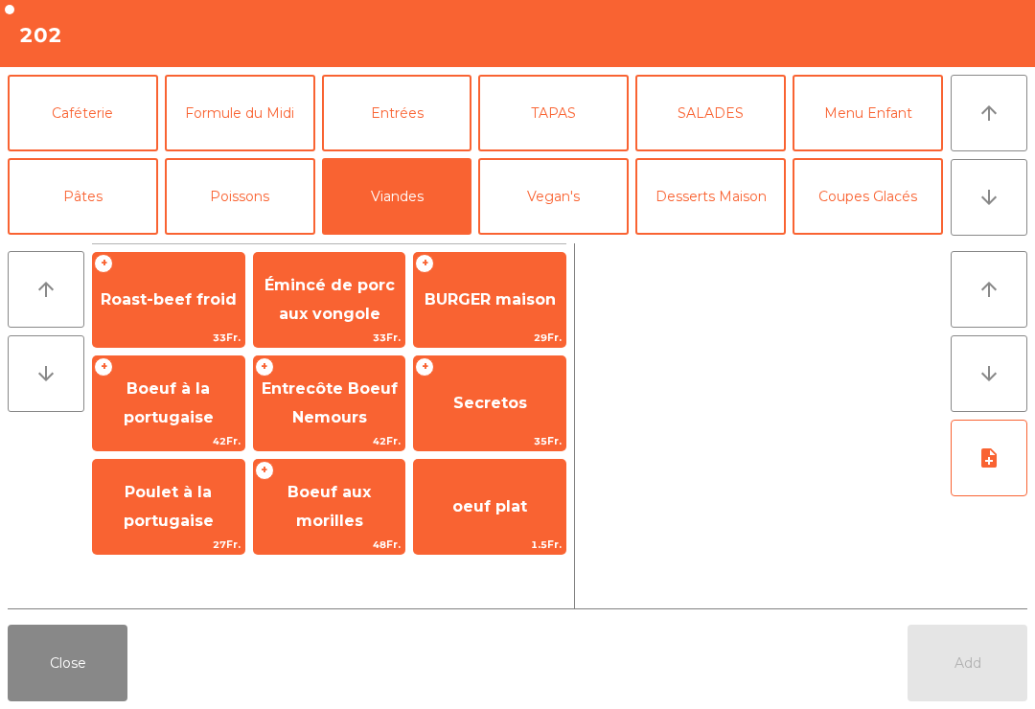
click at [180, 497] on span "Poulet à la portugaise" at bounding box center [169, 506] width 90 height 47
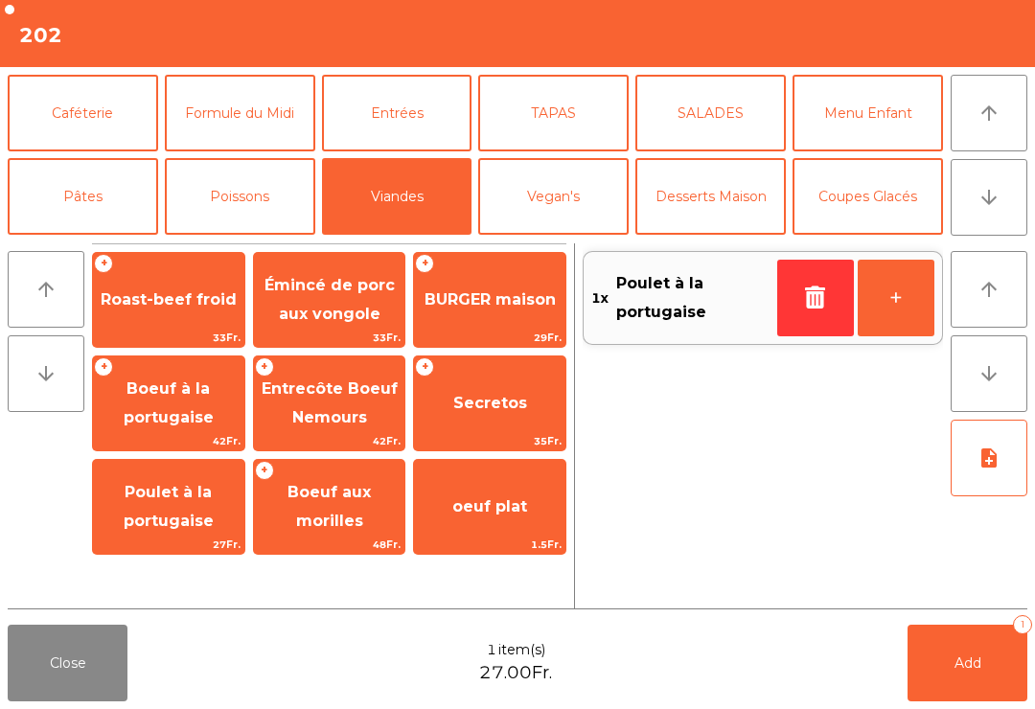
click at [1005, 209] on button "arrow_downward" at bounding box center [989, 197] width 77 height 77
click at [107, 242] on button "Mineral" at bounding box center [83, 280] width 151 height 77
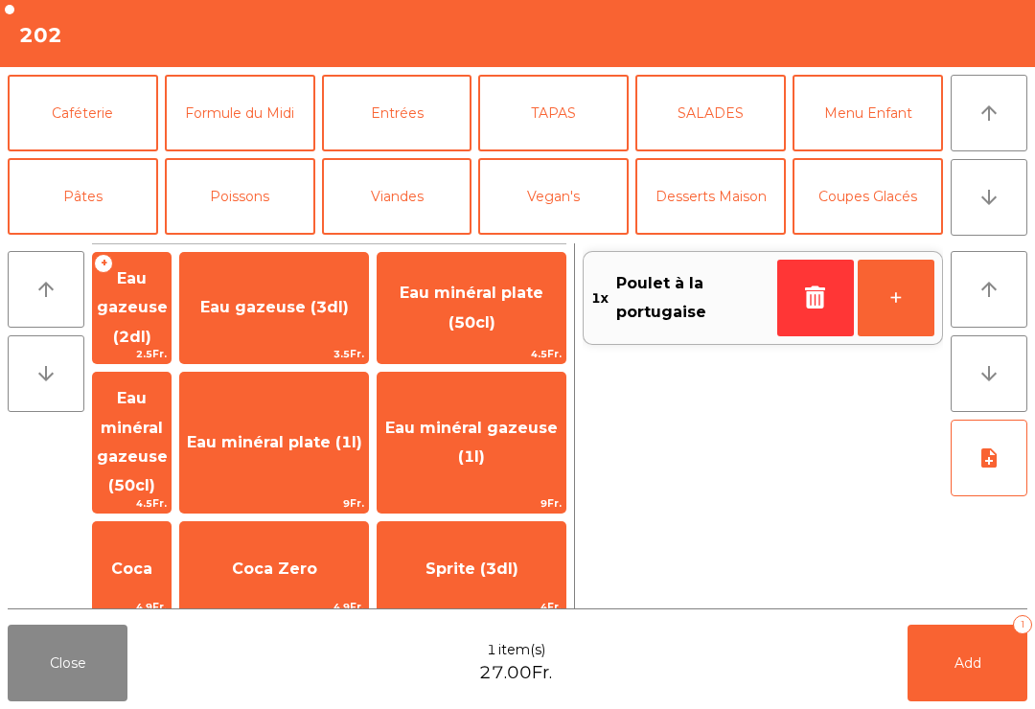
scroll to position [167, 0]
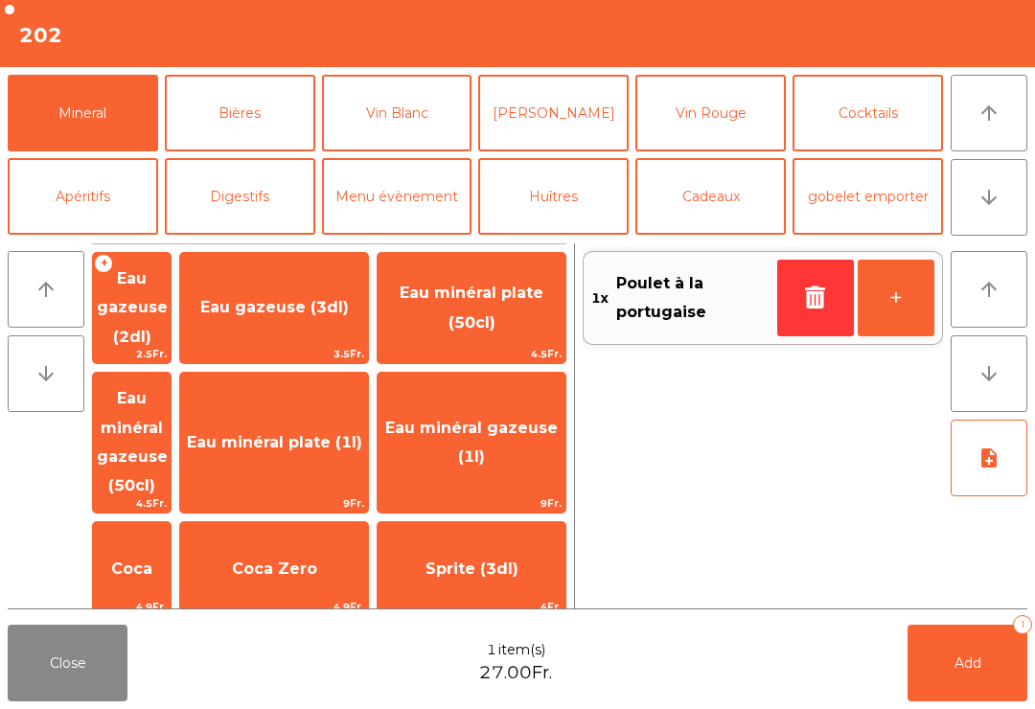
click at [265, 117] on button "Bières" at bounding box center [240, 113] width 151 height 77
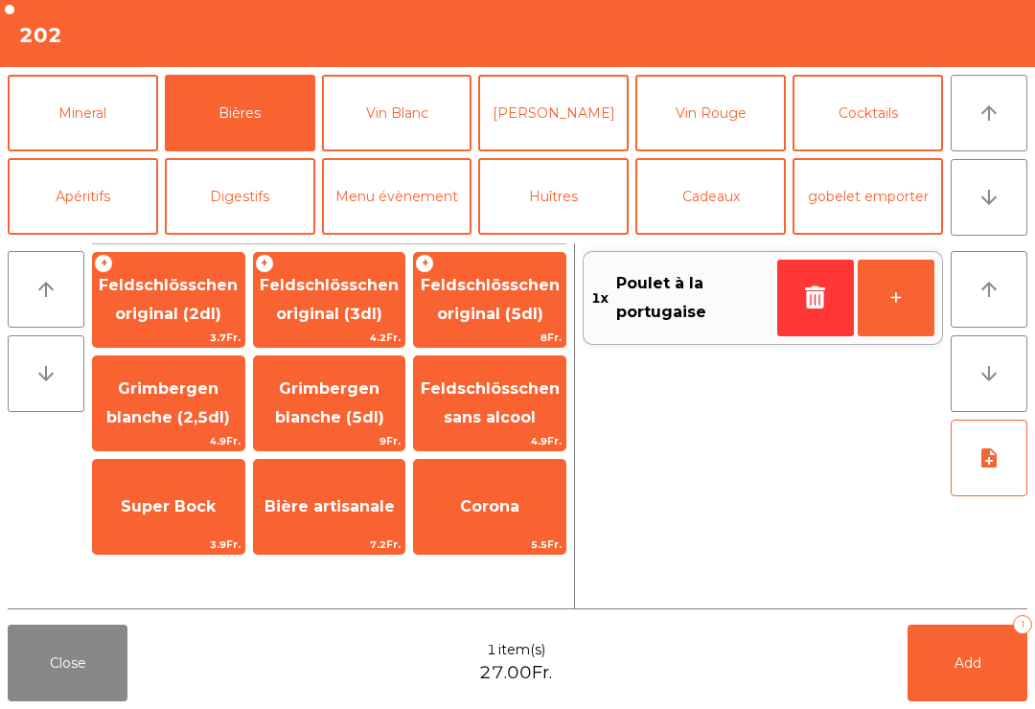
click at [497, 402] on span "Feldschlösschen sans alcool" at bounding box center [489, 403] width 151 height 81
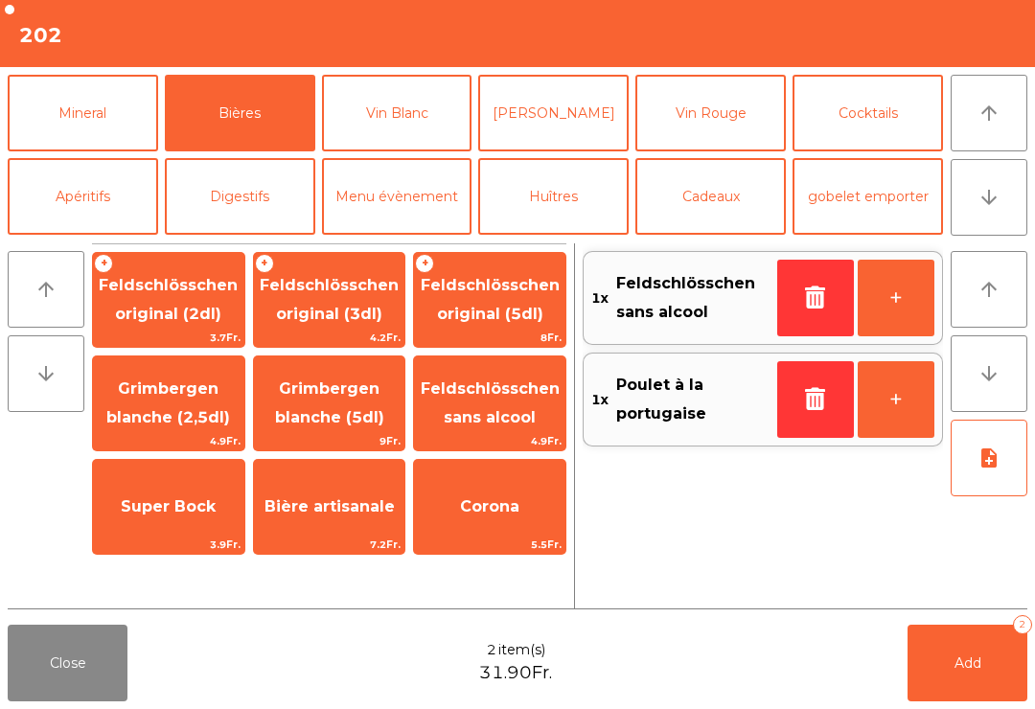
click at [1027, 661] on button "Add 2" at bounding box center [968, 663] width 120 height 77
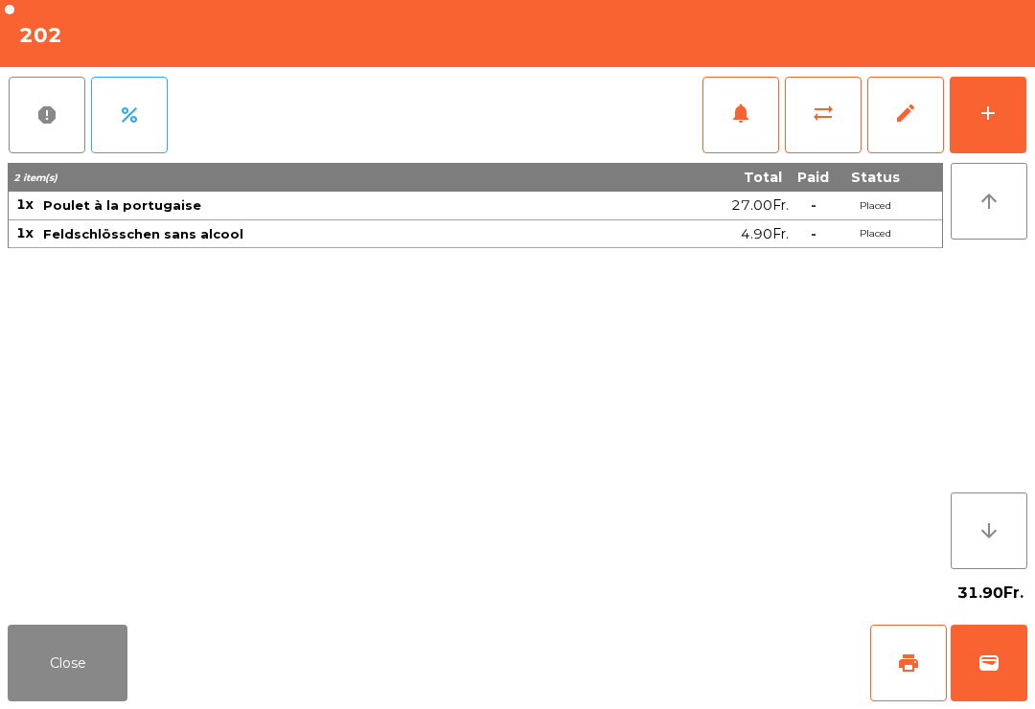
click at [39, 672] on button "Close" at bounding box center [68, 663] width 120 height 77
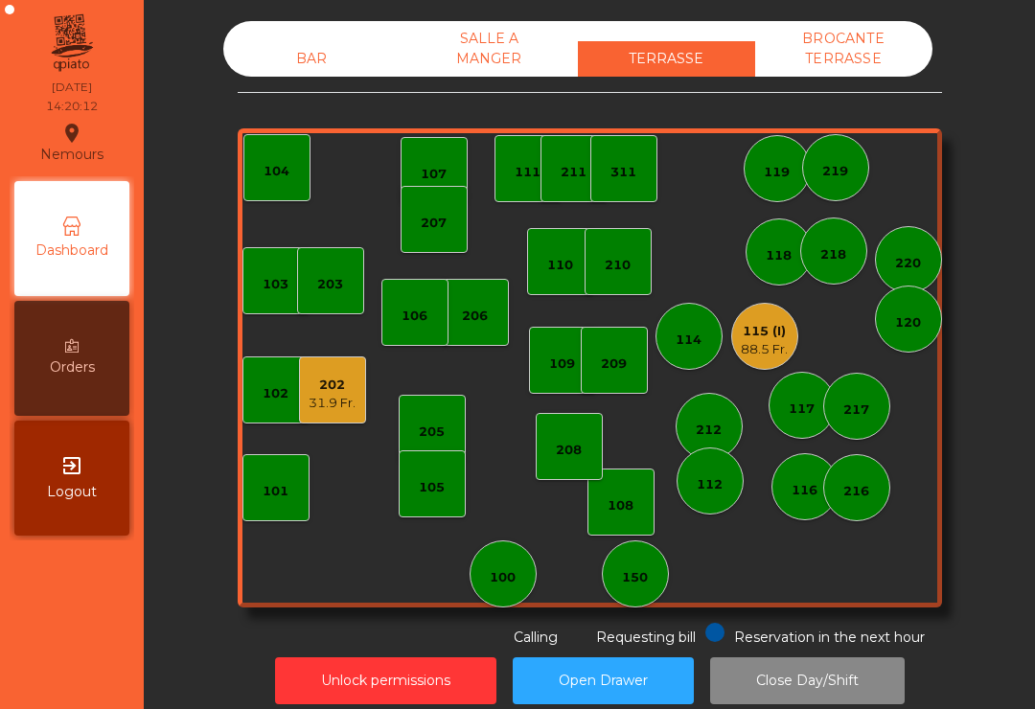
click at [778, 338] on div "115 (I)" at bounding box center [764, 331] width 47 height 19
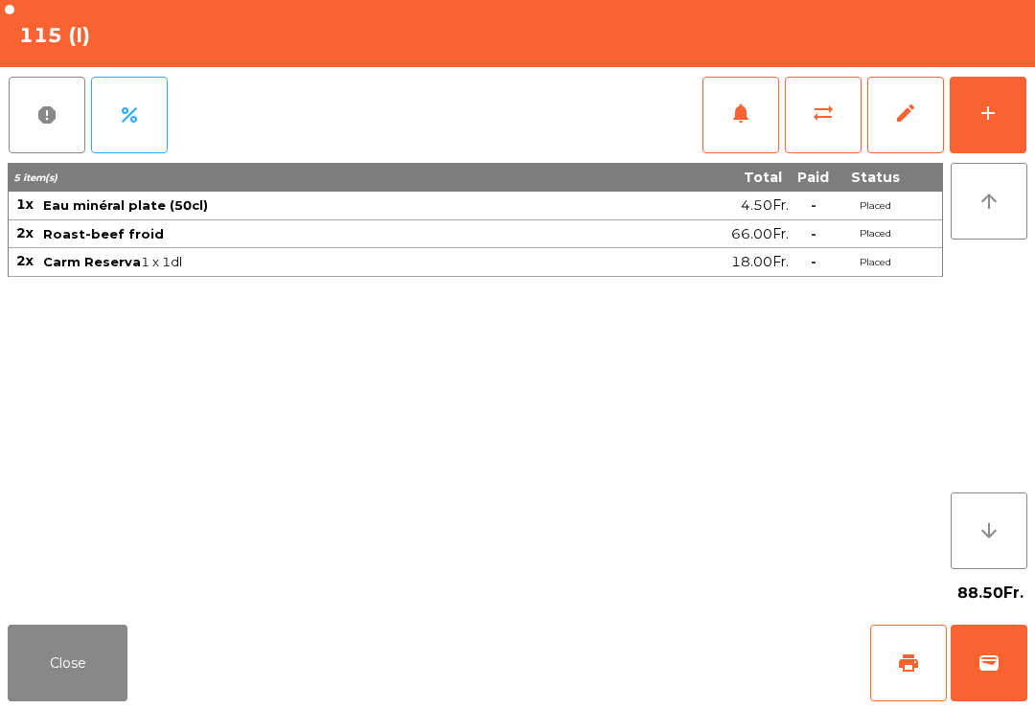
click at [1015, 105] on button "add" at bounding box center [988, 115] width 77 height 77
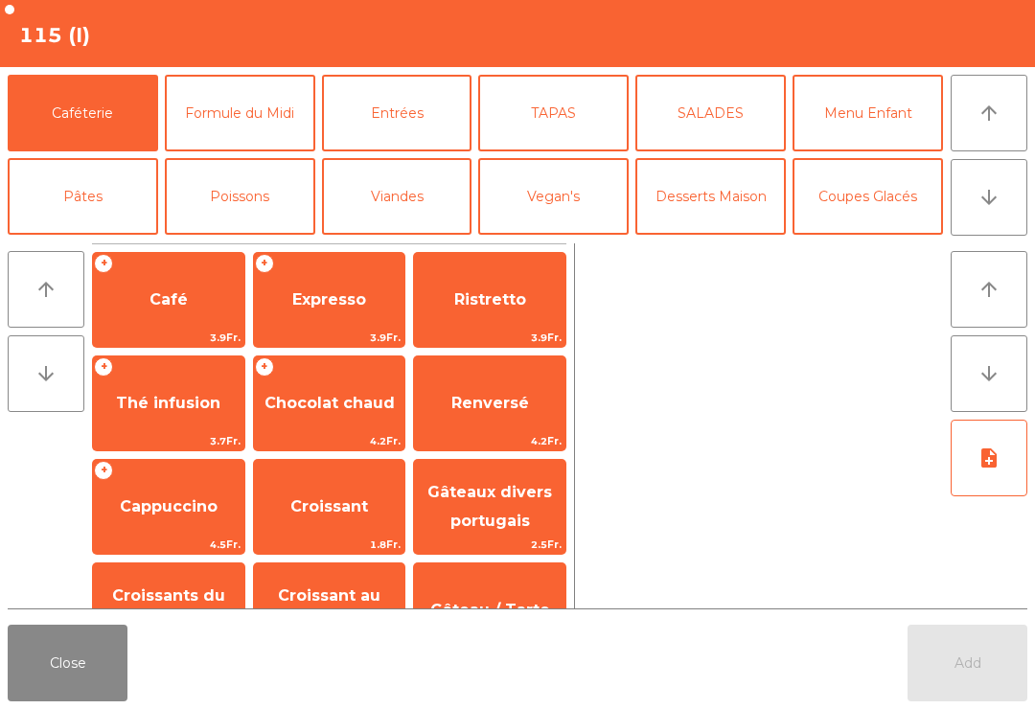
click at [718, 217] on button "Desserts Maison" at bounding box center [711, 196] width 151 height 77
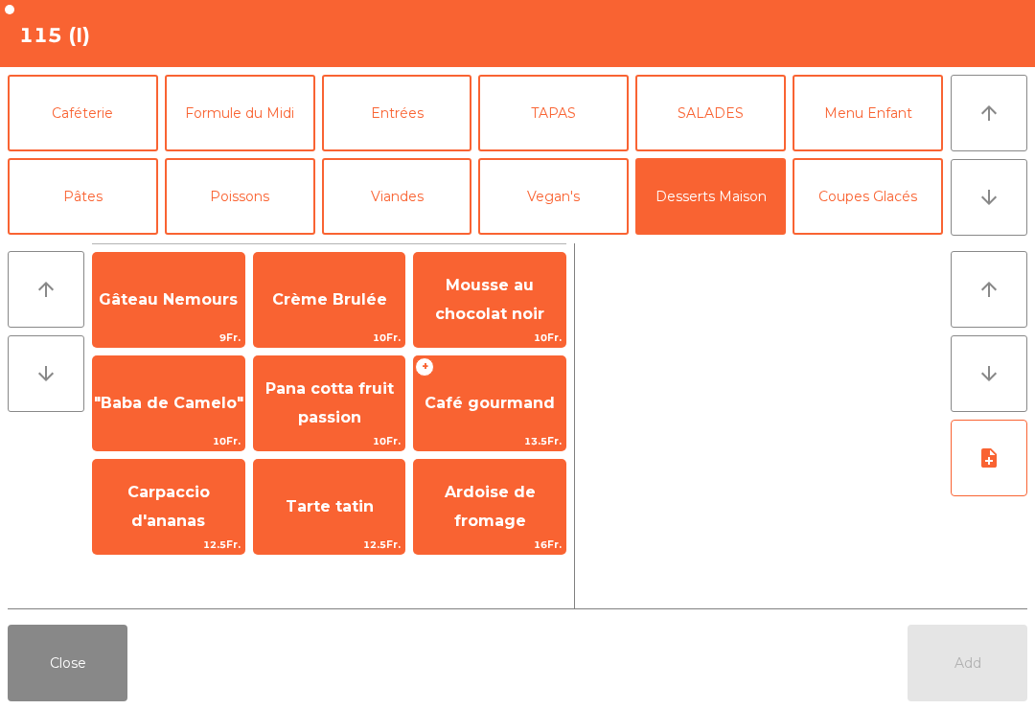
click at [345, 509] on span "Tarte tatin" at bounding box center [330, 507] width 88 height 18
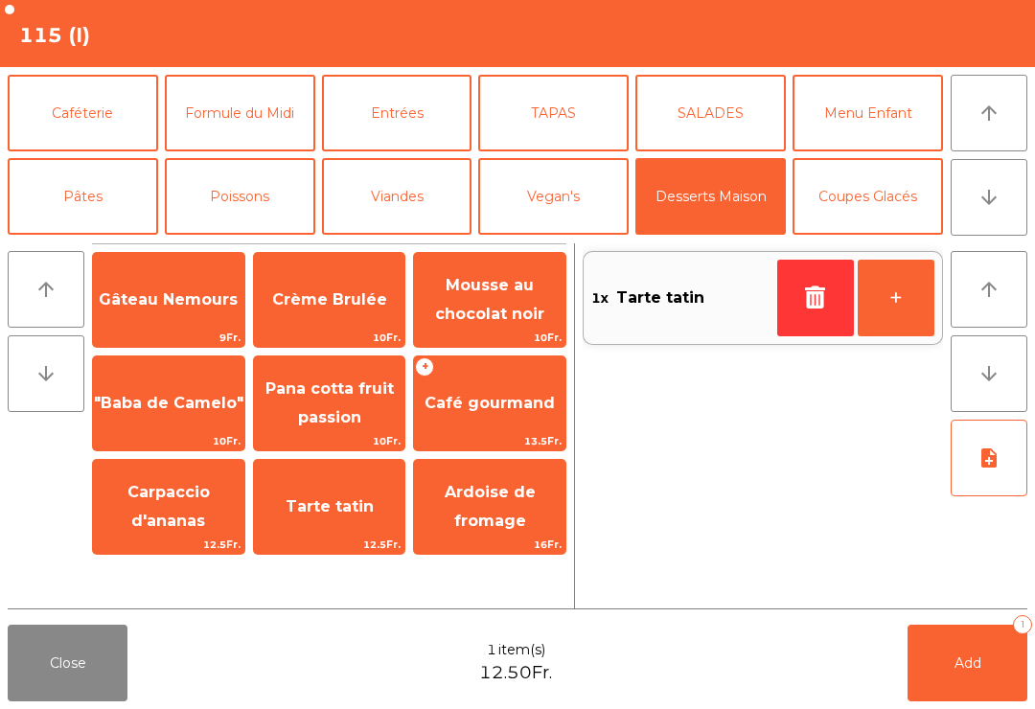
click at [870, 217] on button "Coupes Glacés" at bounding box center [868, 196] width 151 height 77
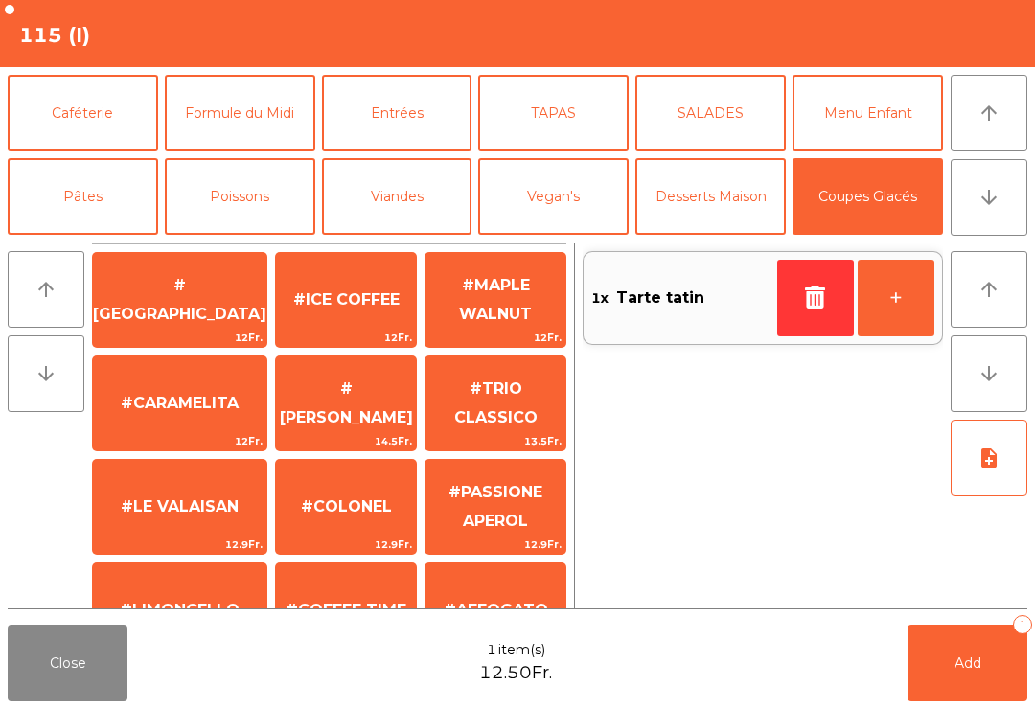
click at [332, 297] on span "#ICE COFFEE" at bounding box center [346, 299] width 106 height 18
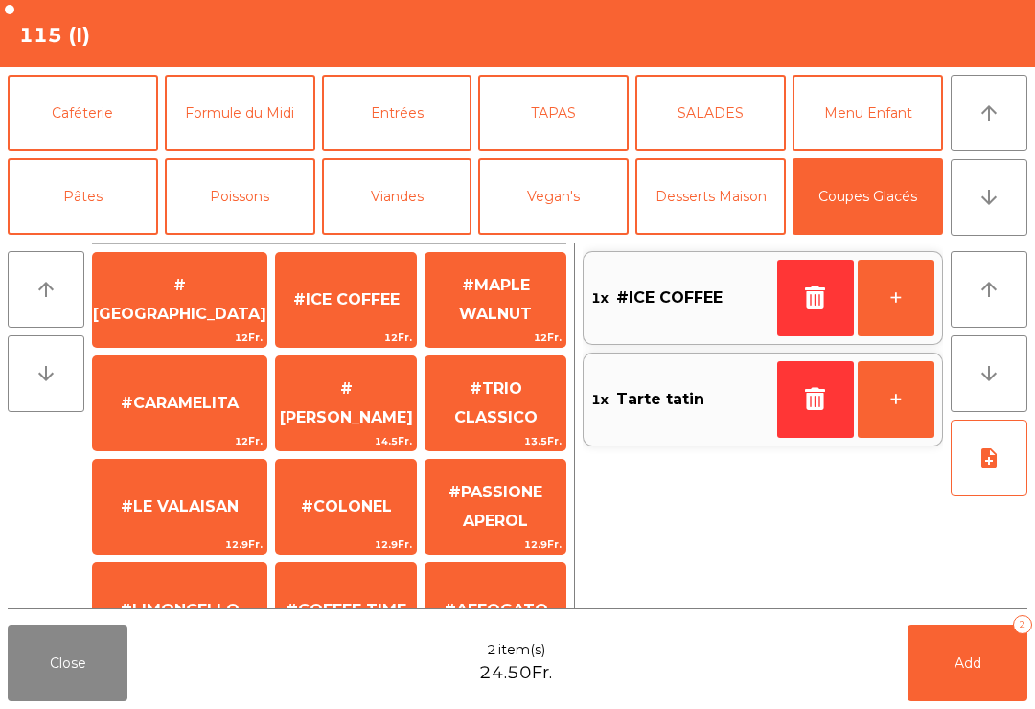
click at [944, 657] on button "Add 2" at bounding box center [968, 663] width 120 height 77
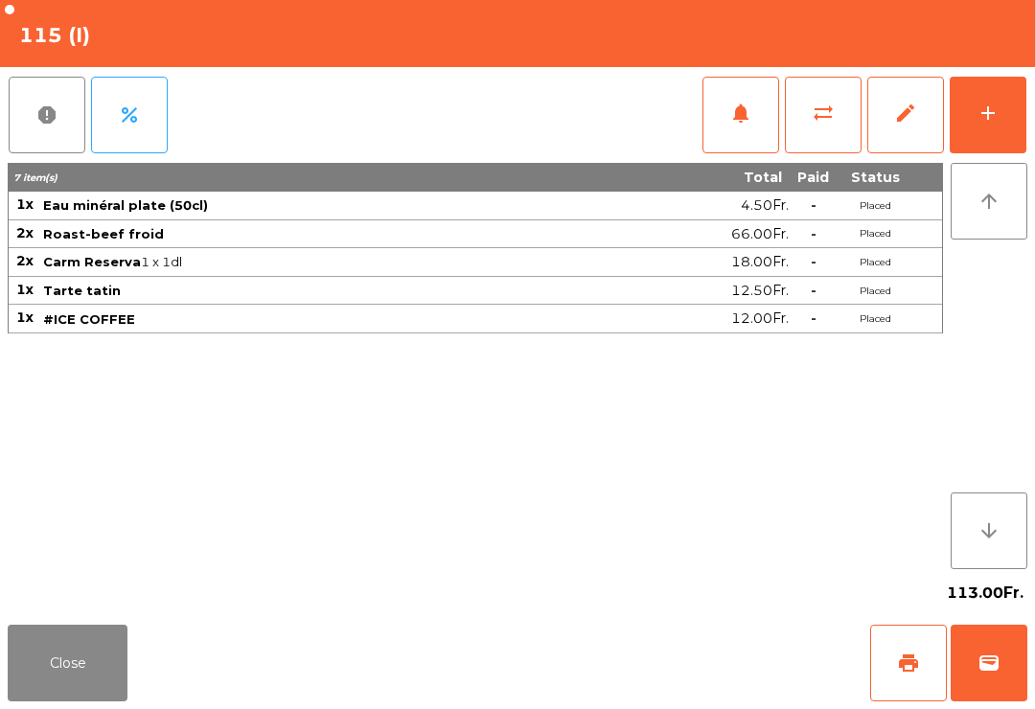
click at [71, 675] on button "Close" at bounding box center [68, 663] width 120 height 77
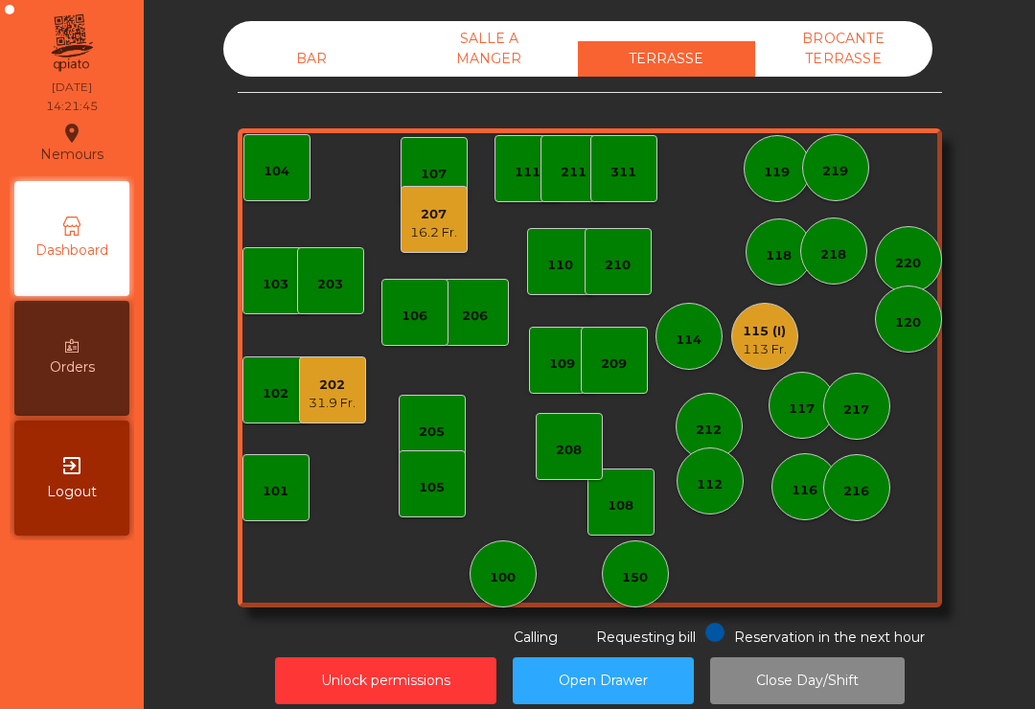
click at [766, 358] on div "113 Fr." at bounding box center [765, 349] width 44 height 19
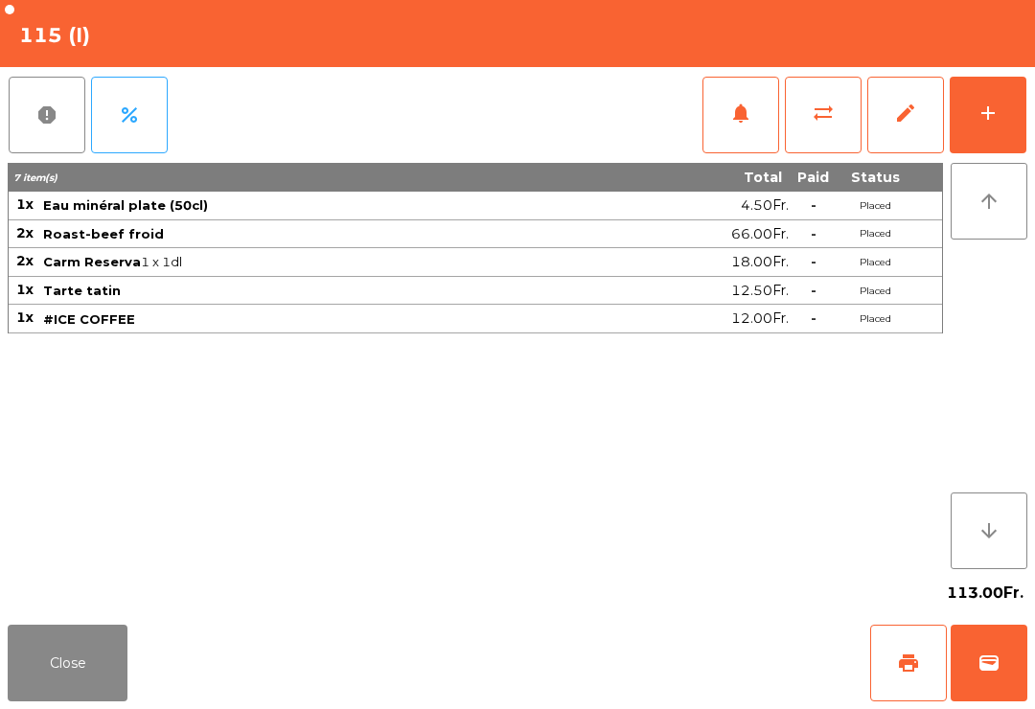
click at [65, 664] on button "Close" at bounding box center [68, 663] width 120 height 77
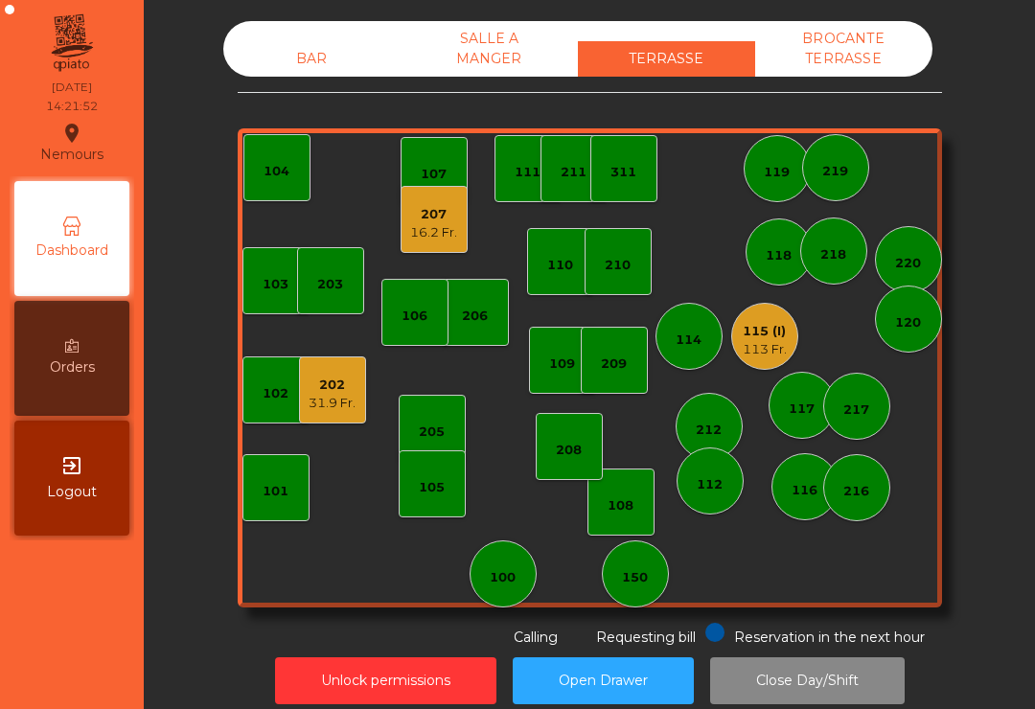
click at [788, 271] on div "118" at bounding box center [779, 252] width 67 height 67
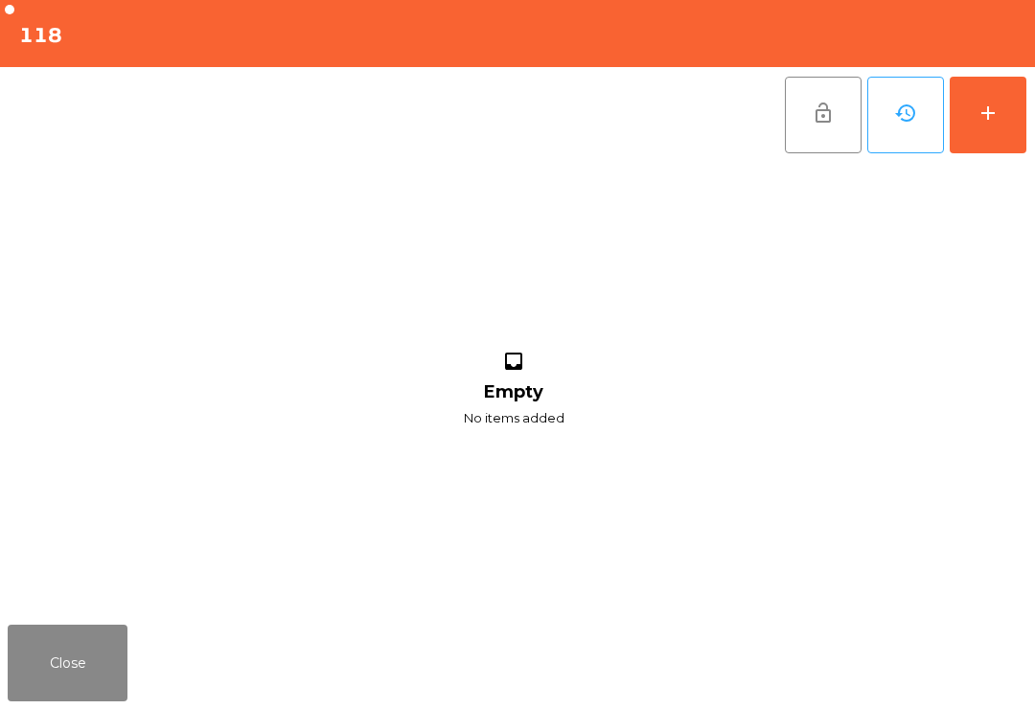
click at [981, 146] on button "add" at bounding box center [988, 115] width 77 height 77
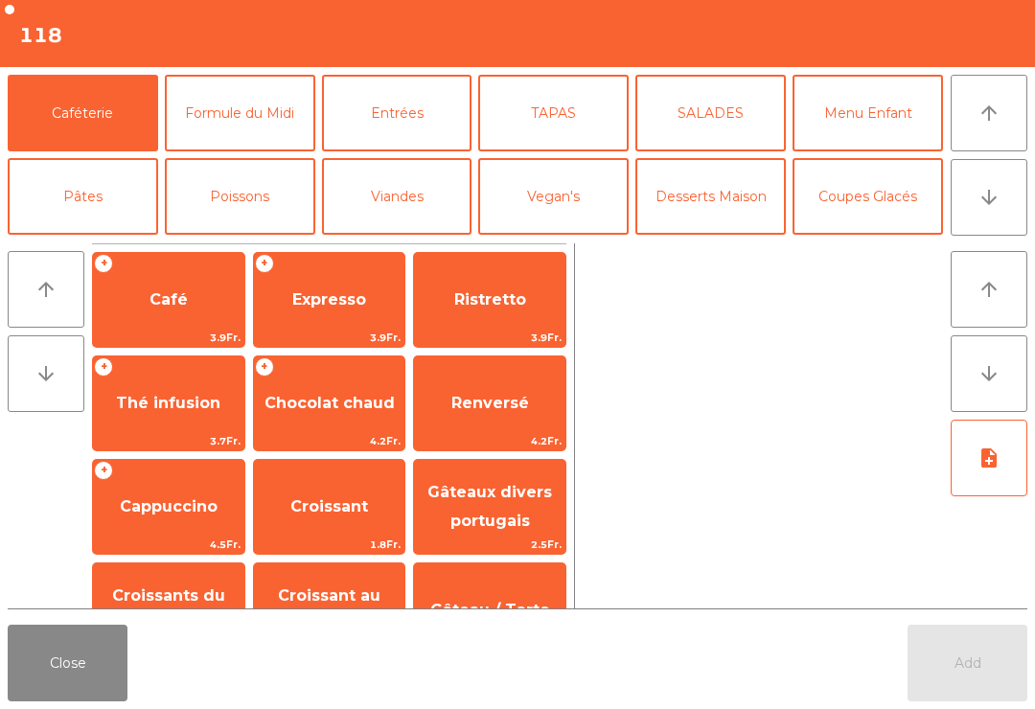
click at [1014, 231] on button "arrow_downward" at bounding box center [989, 197] width 77 height 77
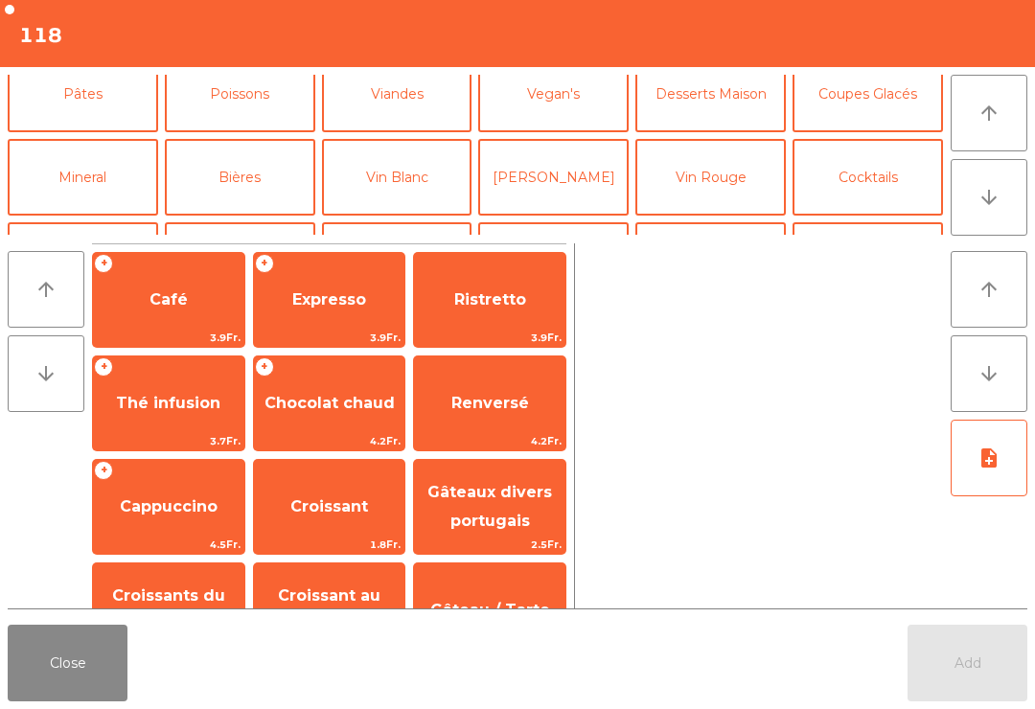
click at [78, 160] on button "Mineral" at bounding box center [83, 177] width 151 height 77
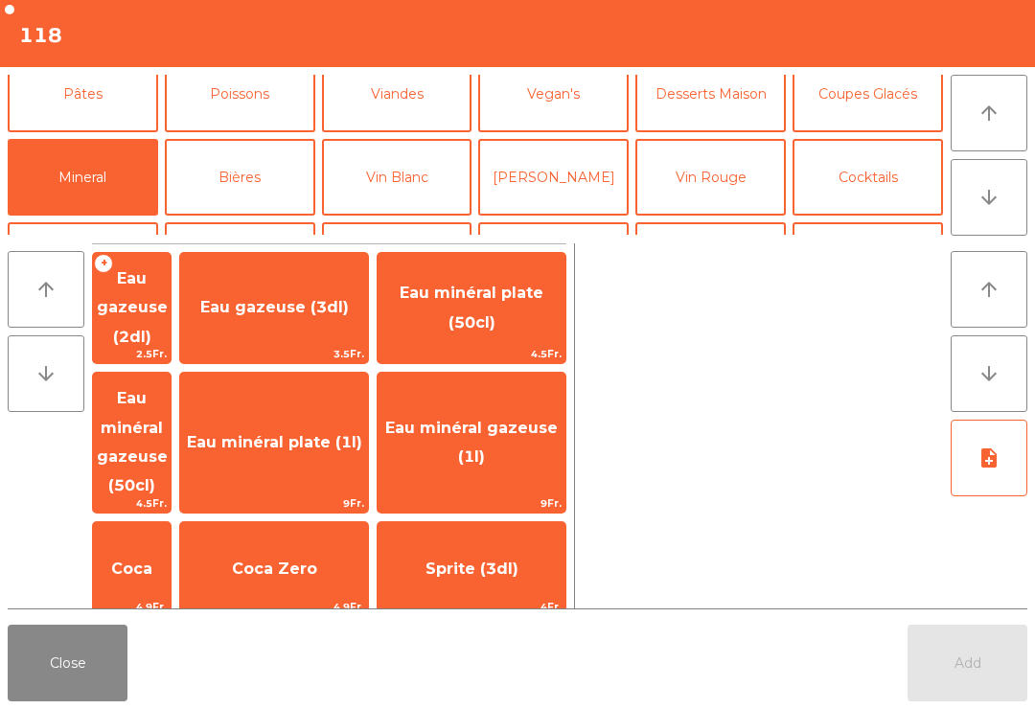
click at [317, 560] on span "Coca Zero" at bounding box center [274, 569] width 85 height 18
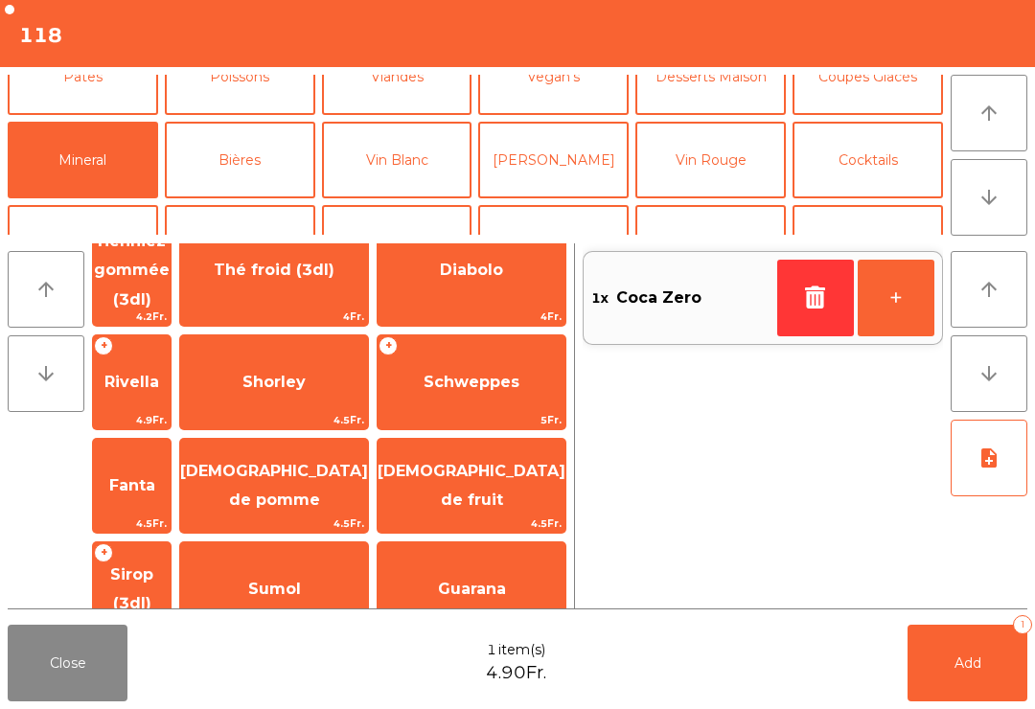
scroll to position [472, 0]
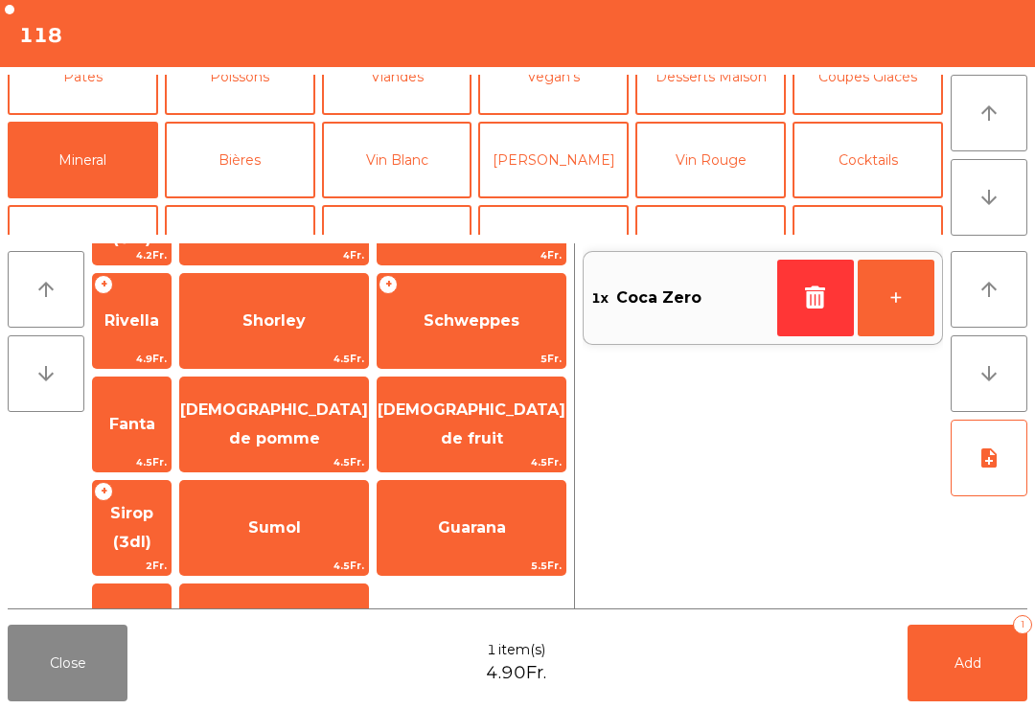
click at [496, 218] on span "Diabolo" at bounding box center [471, 208] width 63 height 18
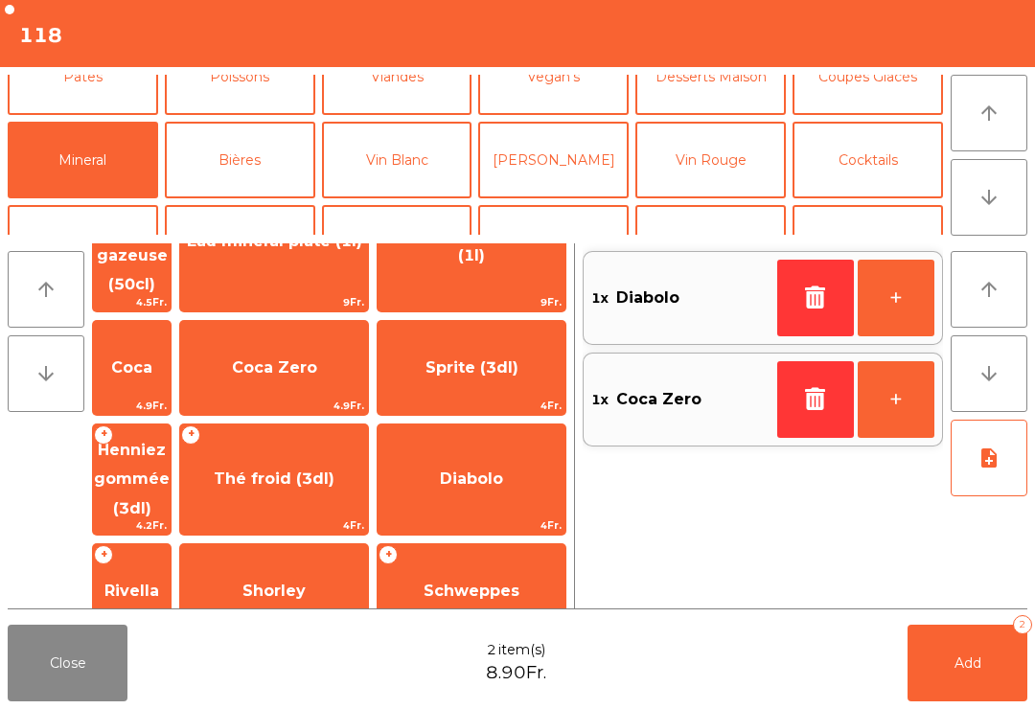
scroll to position [121, 0]
click at [420, 114] on button "Viandes" at bounding box center [397, 75] width 151 height 77
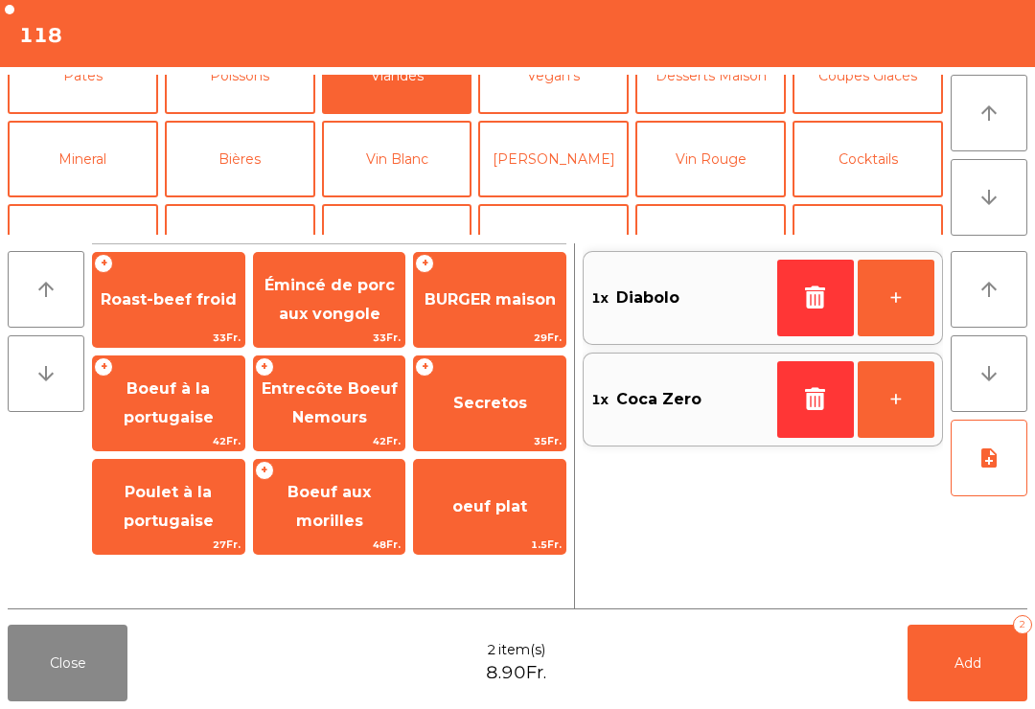
click at [505, 293] on span "BURGER maison" at bounding box center [490, 299] width 131 height 18
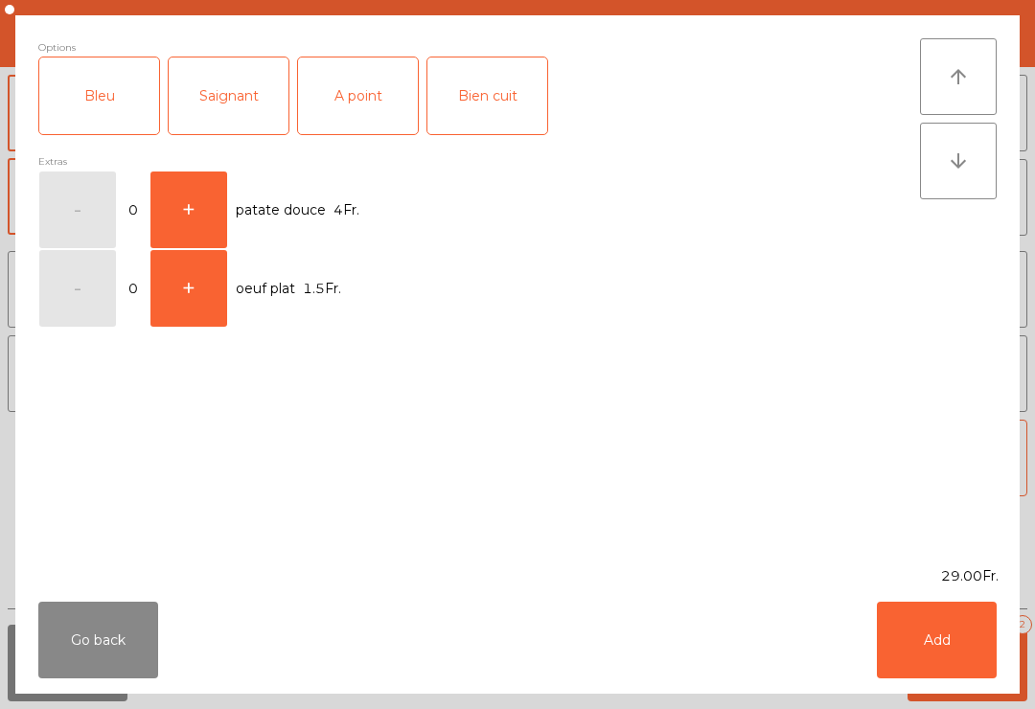
click at [381, 101] on div "A point" at bounding box center [358, 96] width 120 height 77
click at [926, 635] on button "Add" at bounding box center [937, 640] width 120 height 77
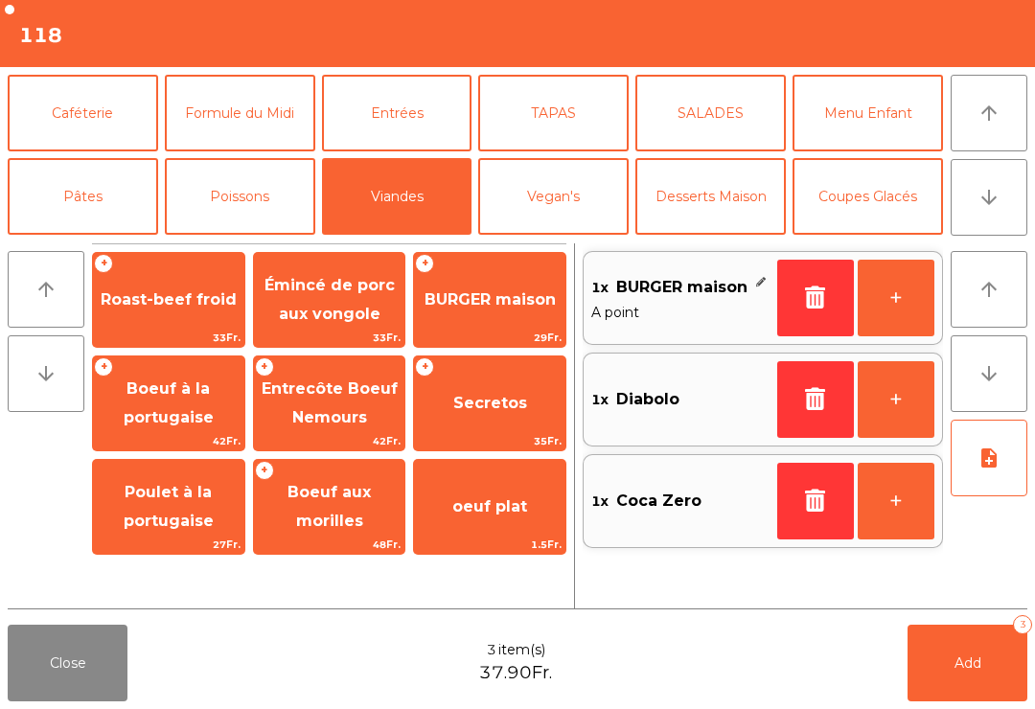
click at [182, 436] on span "42Fr." at bounding box center [168, 441] width 151 height 18
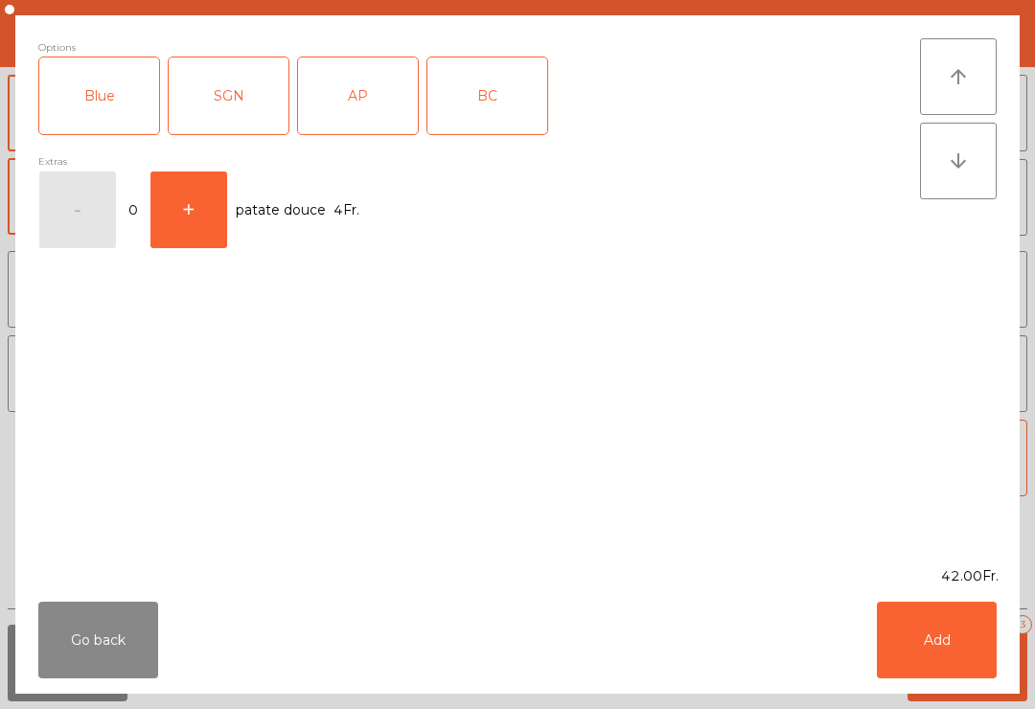
click at [129, 648] on button "Go back" at bounding box center [98, 640] width 120 height 77
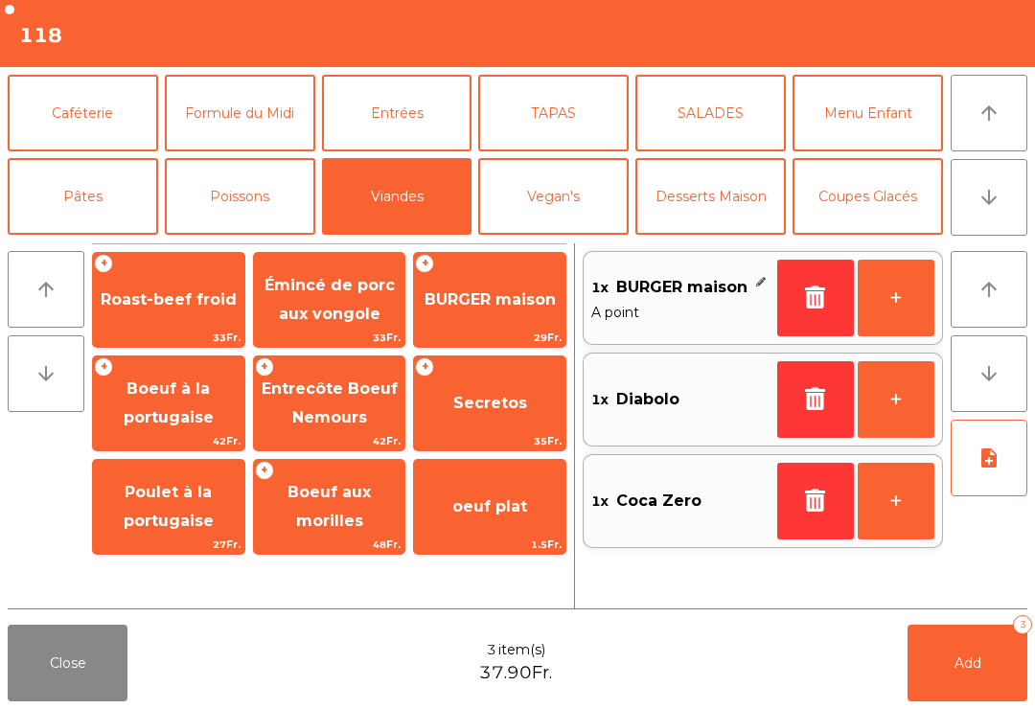
click at [202, 504] on span "Poulet à la portugaise" at bounding box center [168, 507] width 151 height 81
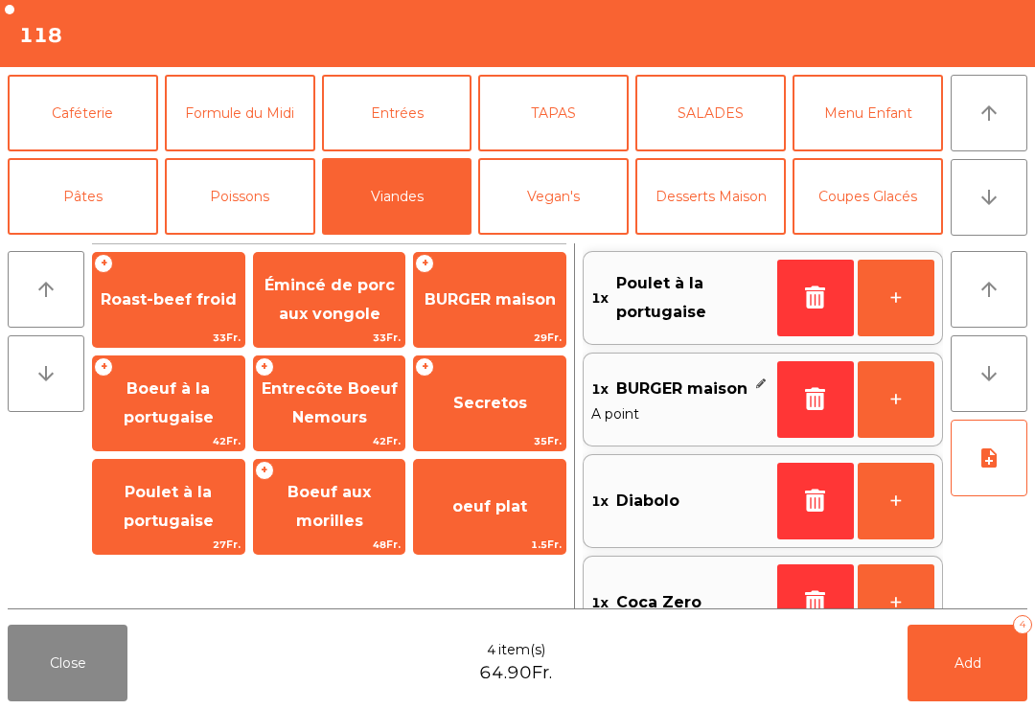
click at [956, 639] on button "Add 4" at bounding box center [968, 663] width 120 height 77
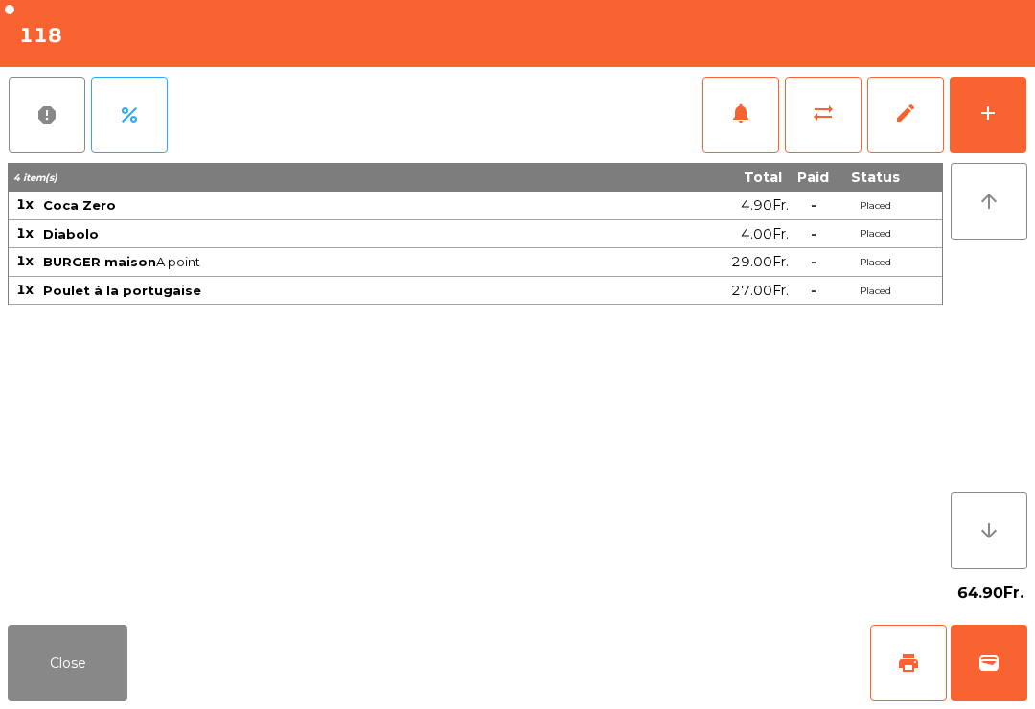
click at [80, 647] on button "Close" at bounding box center [68, 663] width 120 height 77
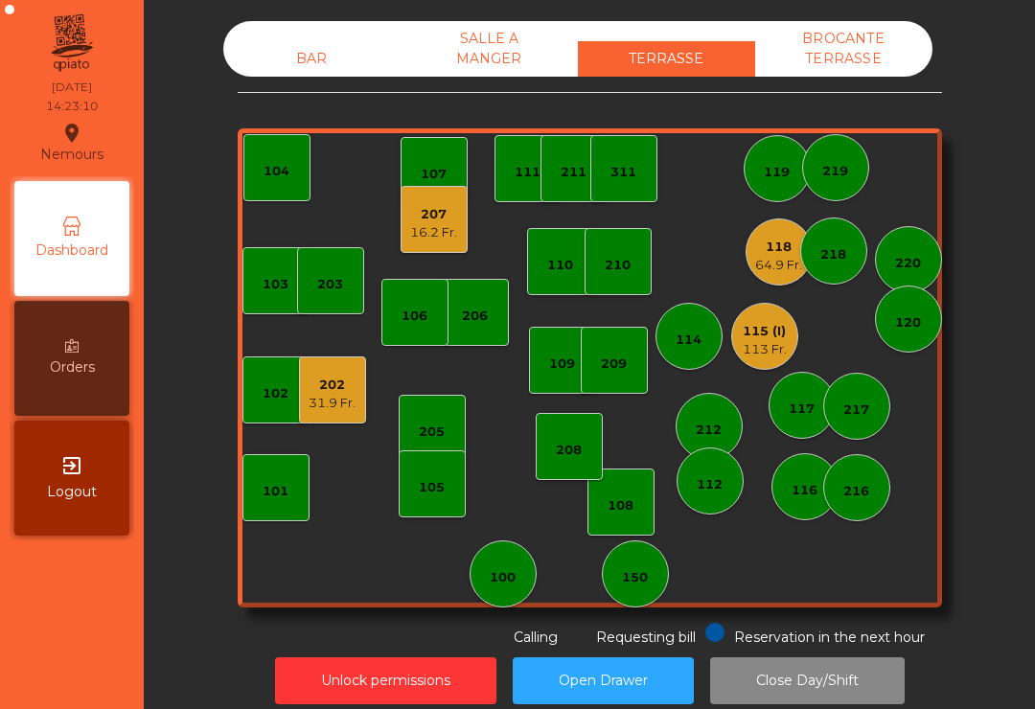
click at [337, 381] on div "202" at bounding box center [332, 385] width 47 height 19
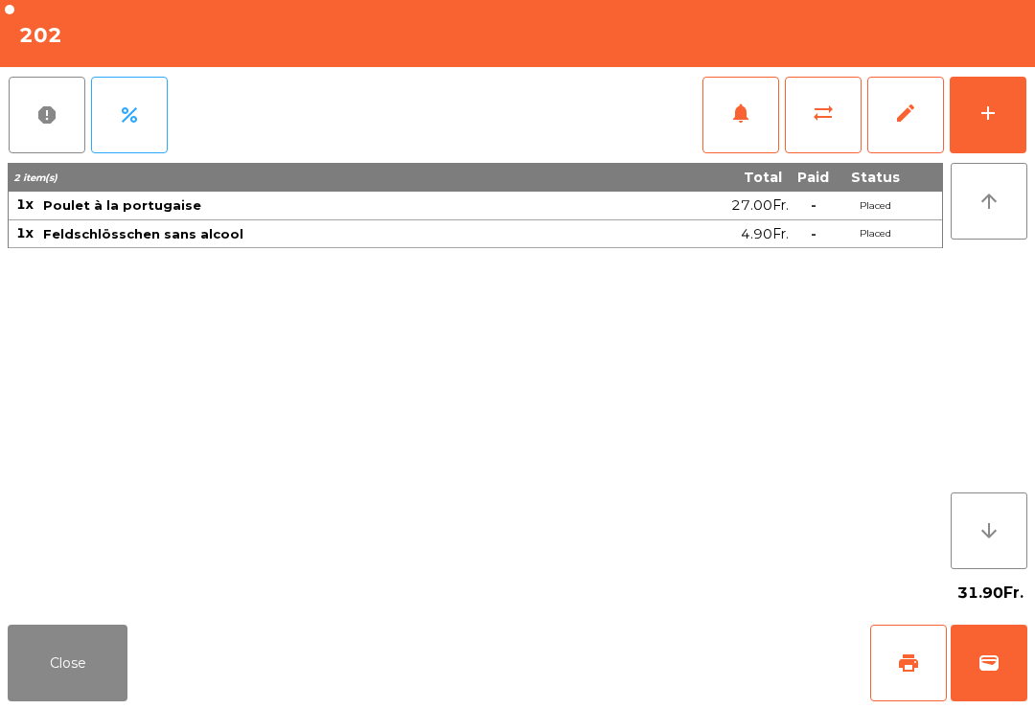
click at [751, 120] on span "notifications" at bounding box center [741, 113] width 23 height 23
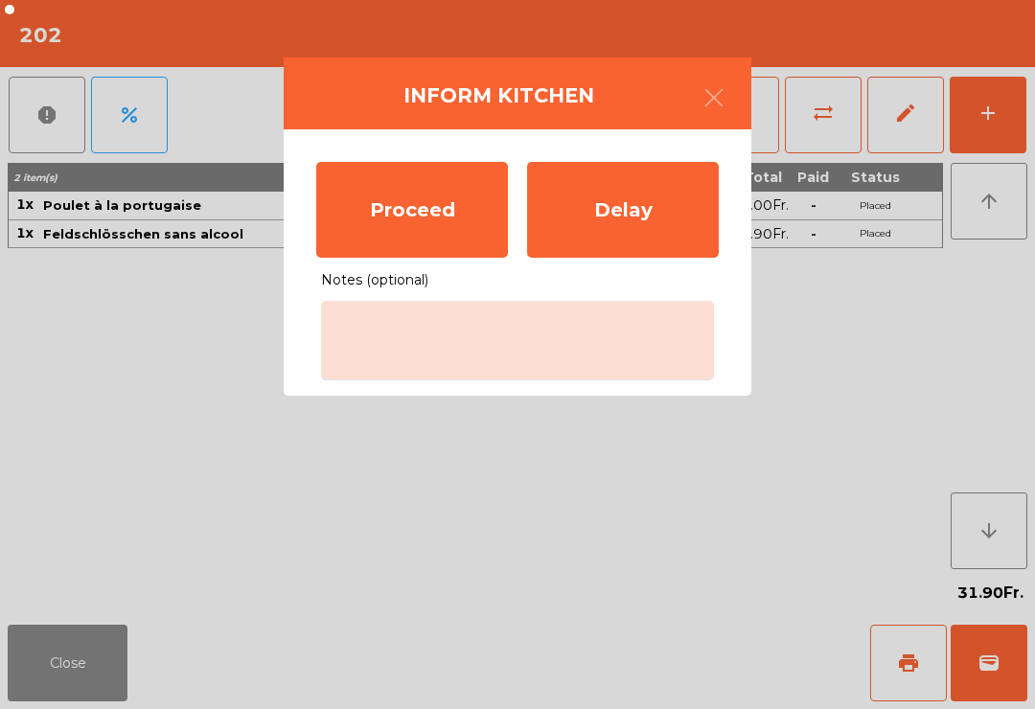
click at [386, 193] on div "Proceed" at bounding box center [412, 210] width 192 height 96
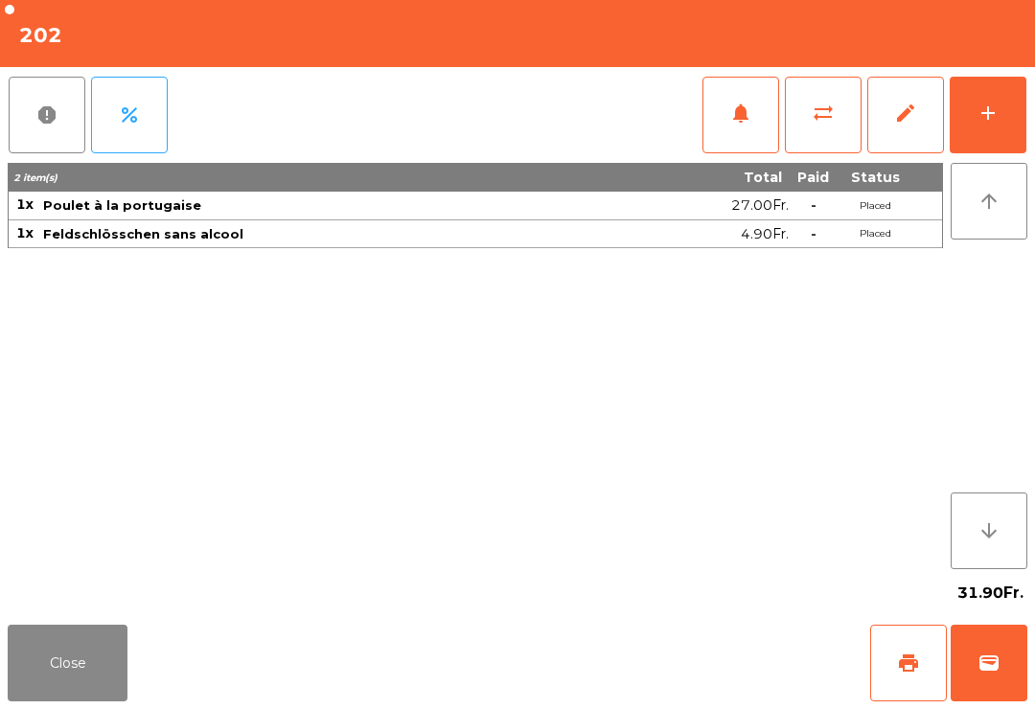
click at [65, 659] on button "Close" at bounding box center [68, 663] width 120 height 77
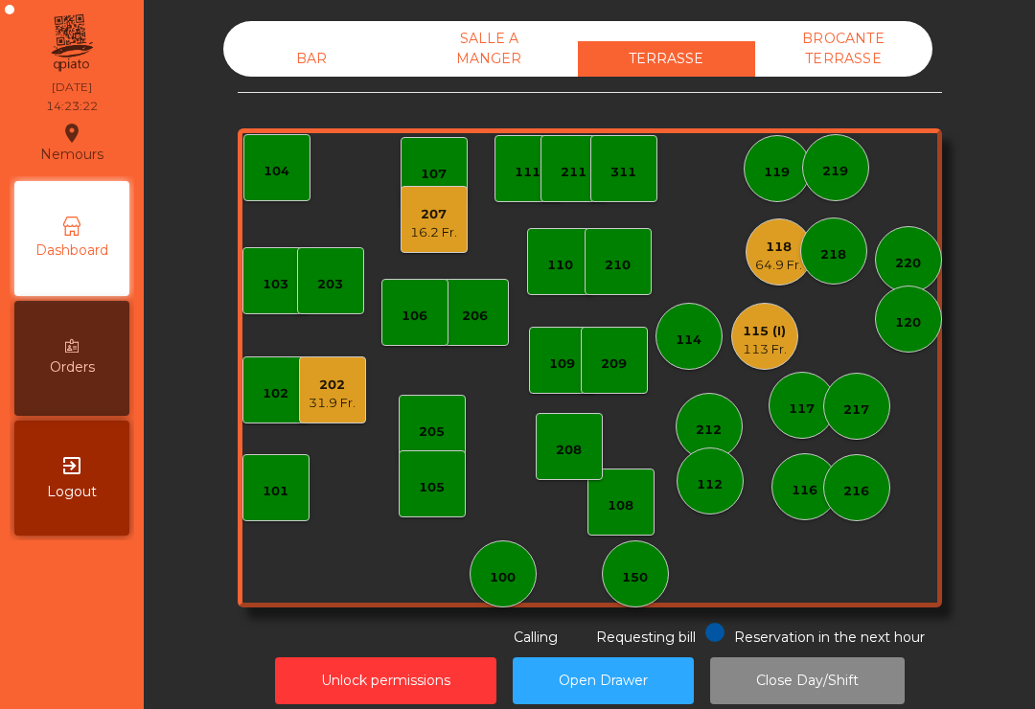
click at [800, 417] on div "117" at bounding box center [802, 409] width 26 height 19
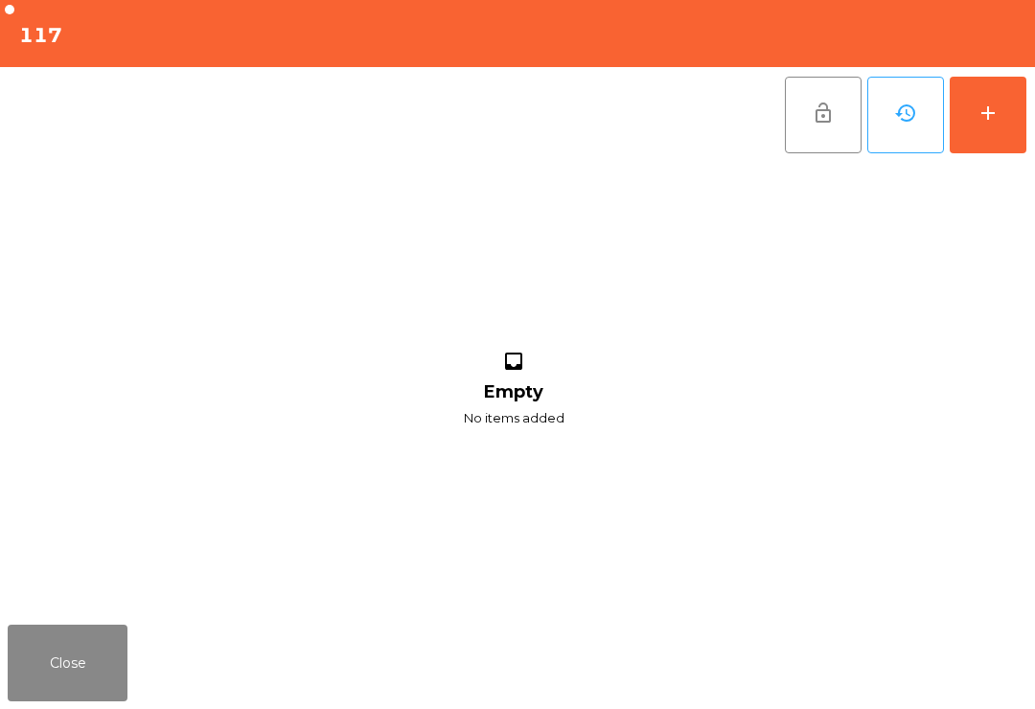
click at [998, 117] on div "add" at bounding box center [988, 113] width 23 height 23
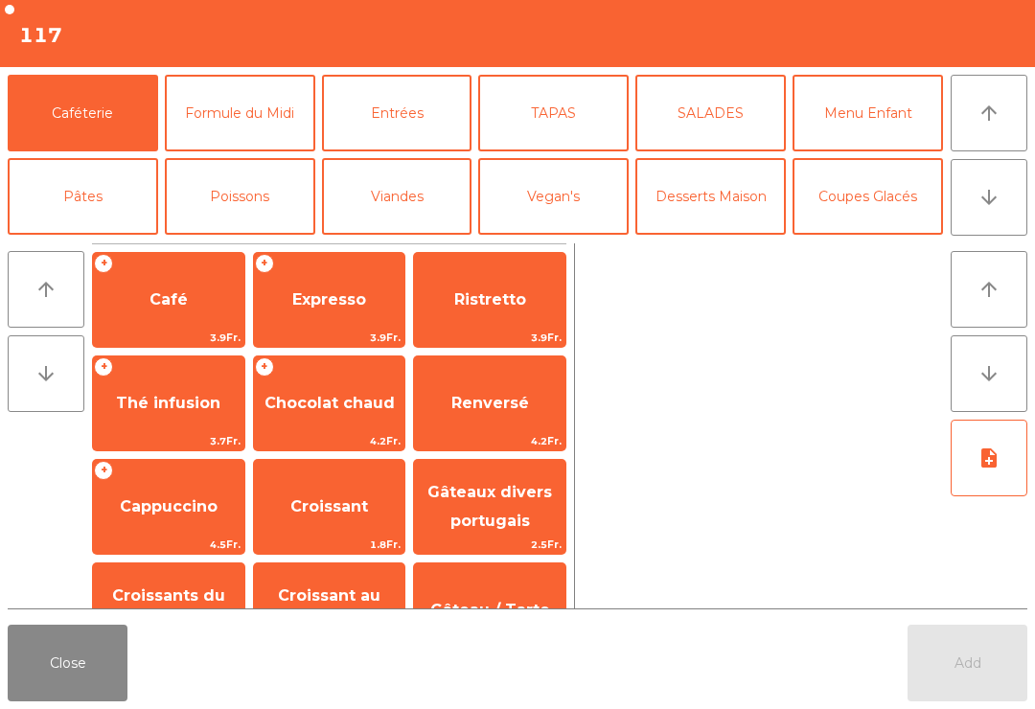
click at [989, 190] on icon "arrow_downward" at bounding box center [989, 197] width 23 height 23
click at [251, 242] on button "Bières" at bounding box center [240, 280] width 151 height 77
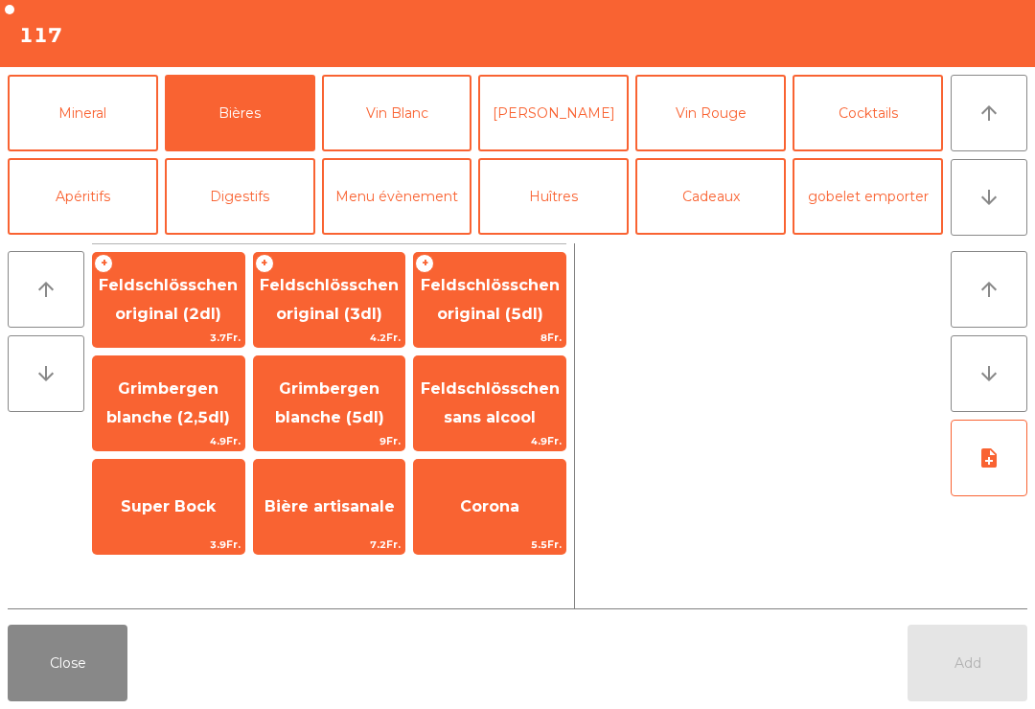
click at [354, 304] on span "Feldschlösschen original (3dl)" at bounding box center [329, 299] width 139 height 47
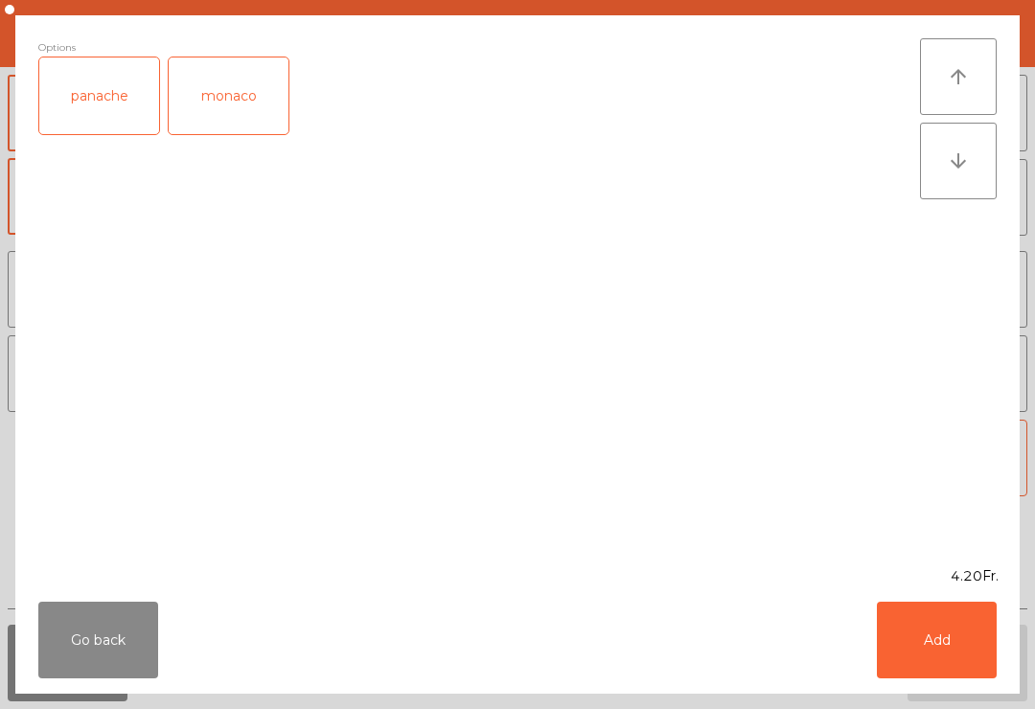
click at [942, 656] on button "Add" at bounding box center [937, 640] width 120 height 77
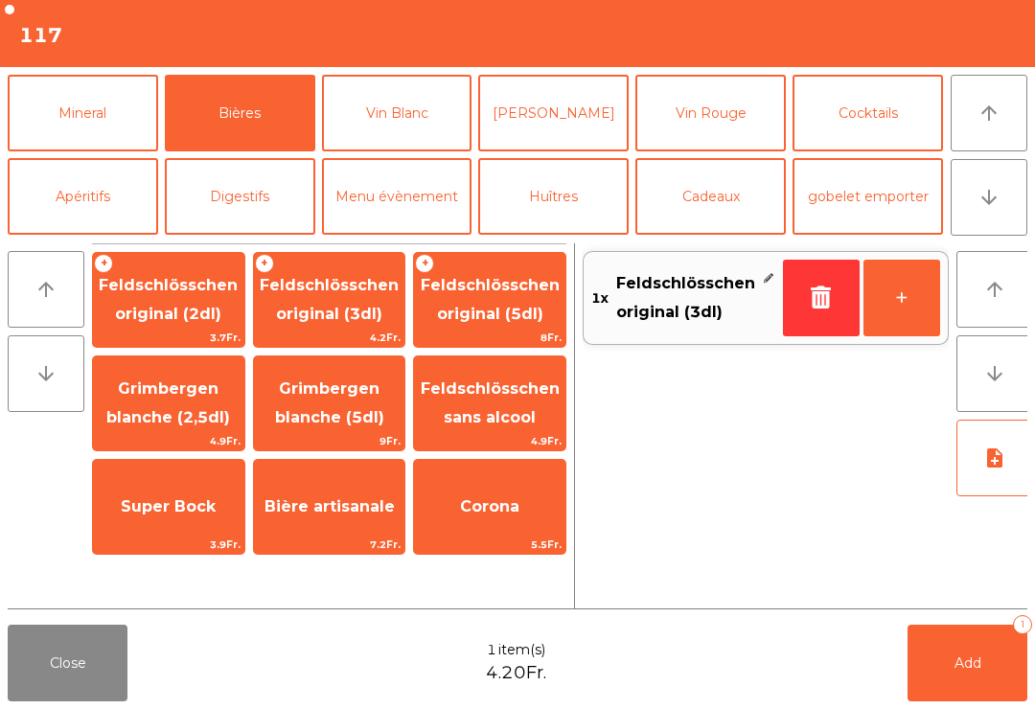
click at [99, 123] on button "Mineral" at bounding box center [83, 113] width 151 height 77
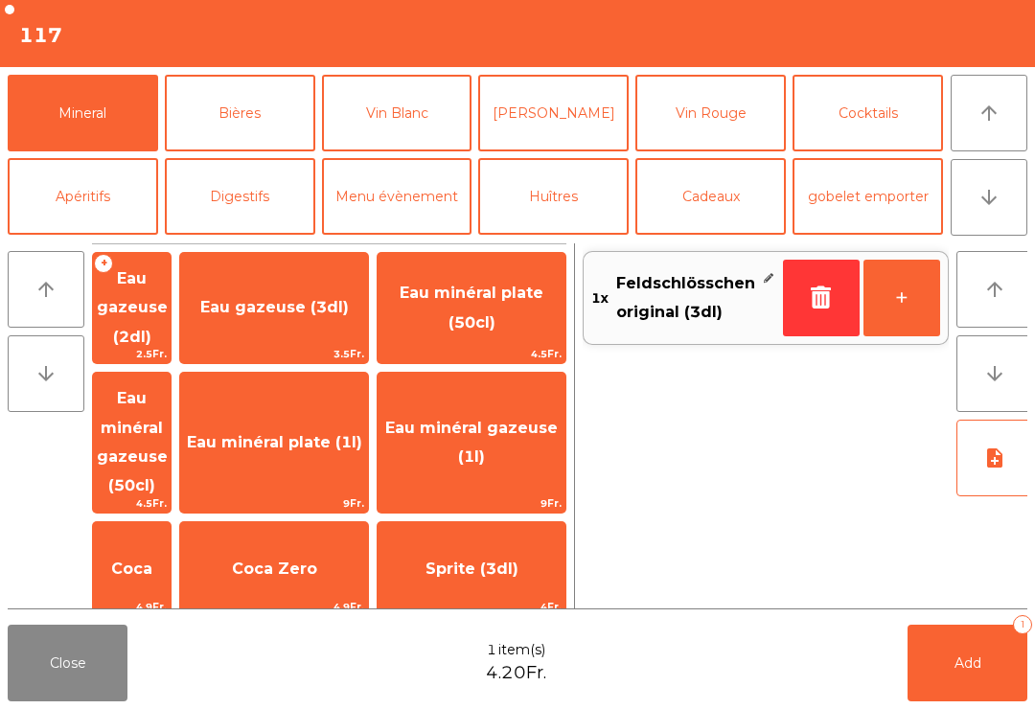
click at [349, 304] on span "Eau gazeuse (3dl)" at bounding box center [274, 307] width 149 height 18
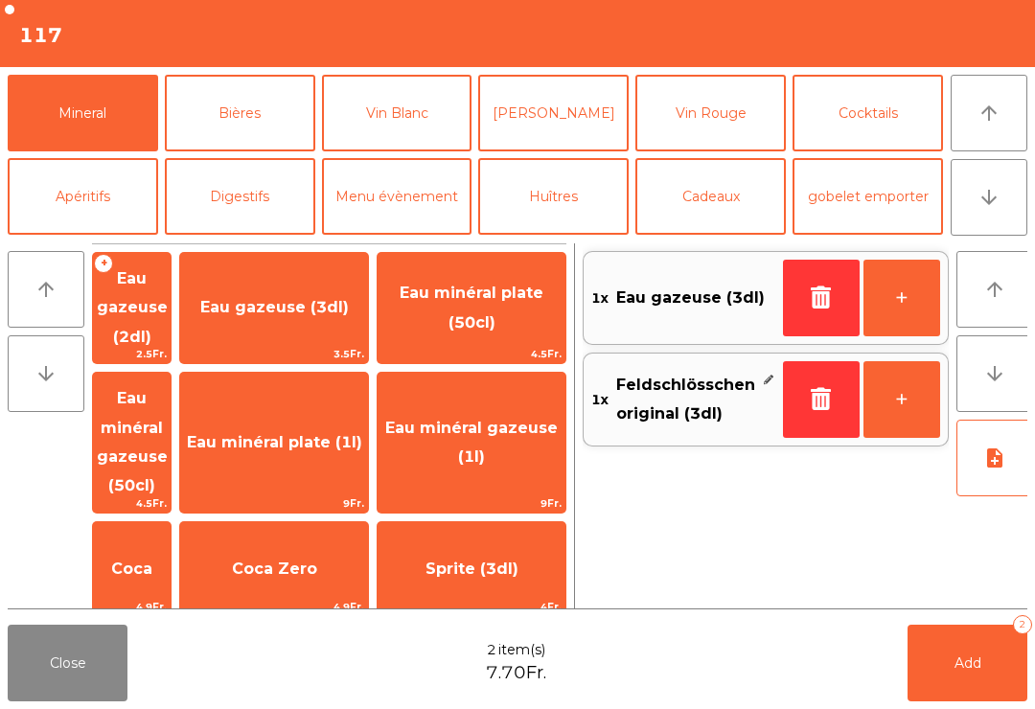
click at [1005, 676] on button "Add 2" at bounding box center [968, 663] width 120 height 77
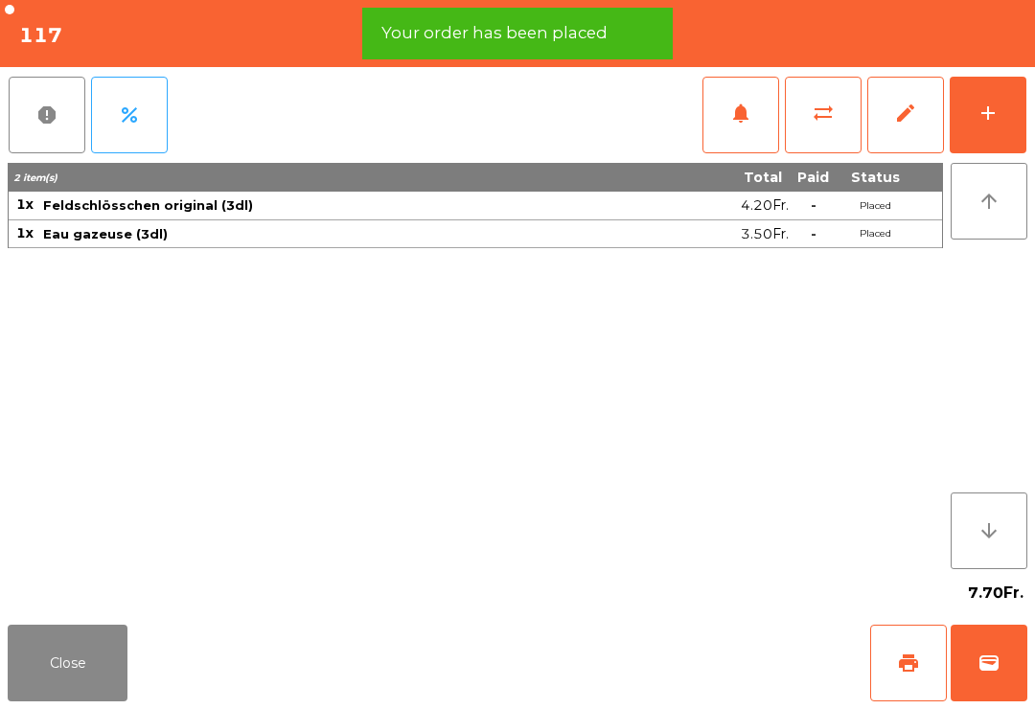
click at [787, 700] on div "Close print wallet" at bounding box center [517, 663] width 1035 height 92
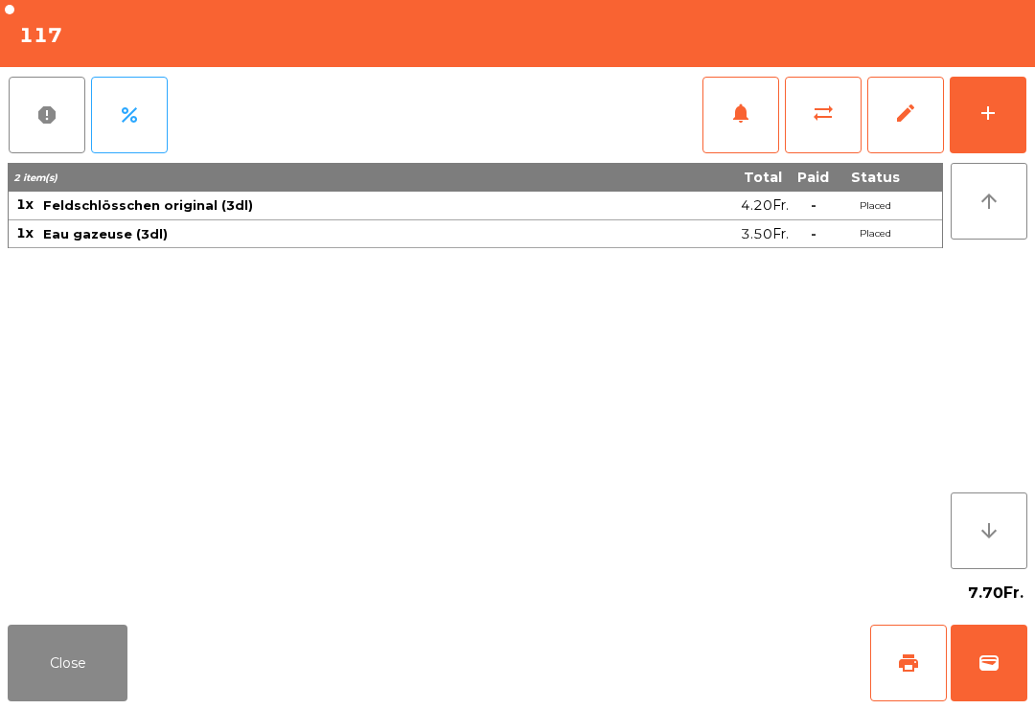
click at [813, 114] on span "sync_alt" at bounding box center [823, 113] width 23 height 23
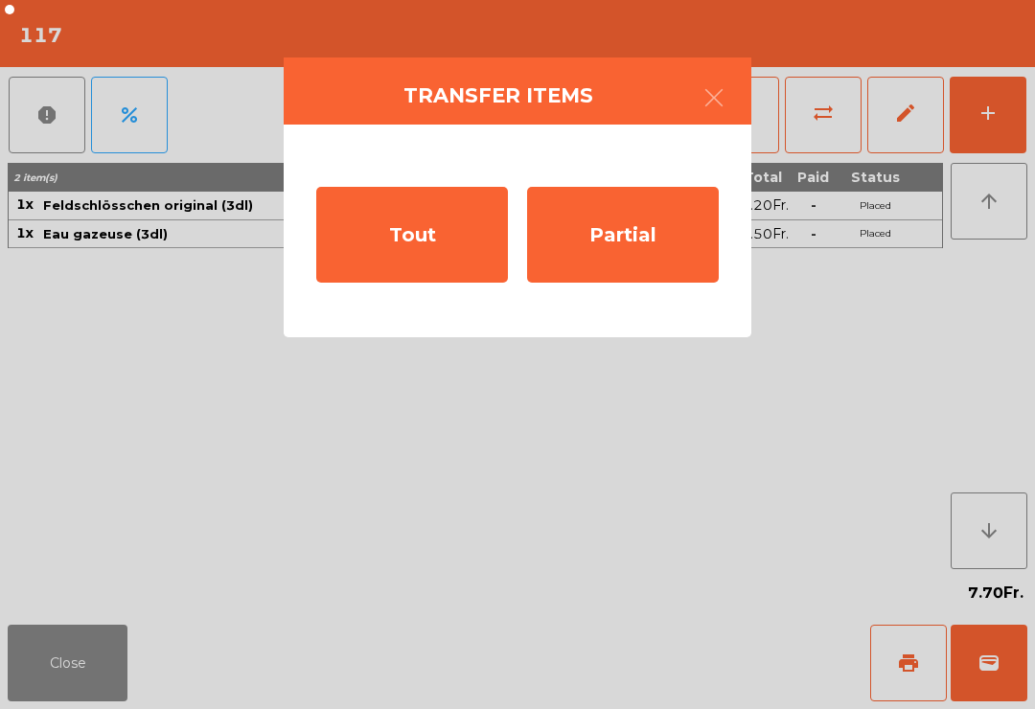
click at [652, 255] on div "Partial" at bounding box center [623, 235] width 192 height 96
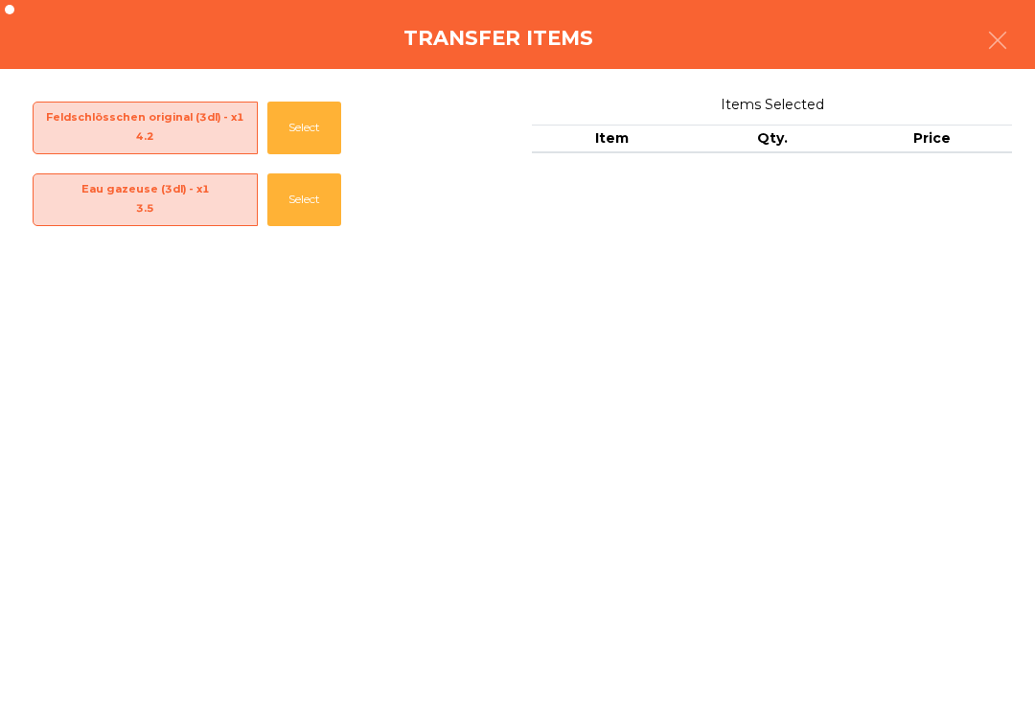
click at [306, 208] on button "Select" at bounding box center [304, 200] width 74 height 53
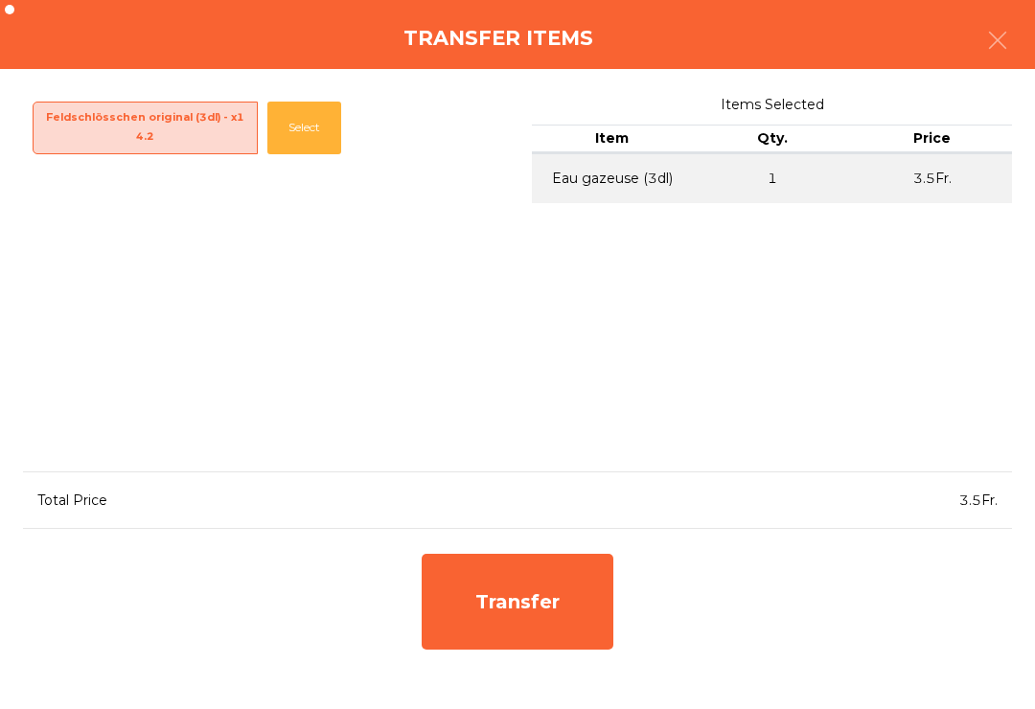
click at [551, 611] on div "Transfer" at bounding box center [518, 602] width 192 height 96
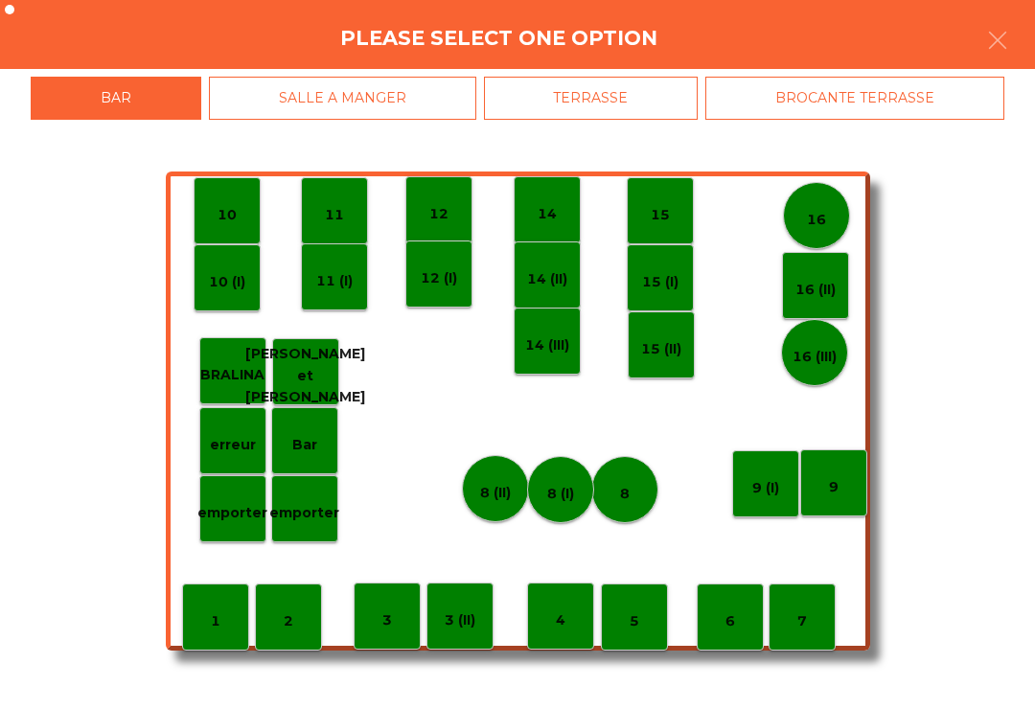
click at [224, 449] on p "erreur" at bounding box center [233, 445] width 46 height 22
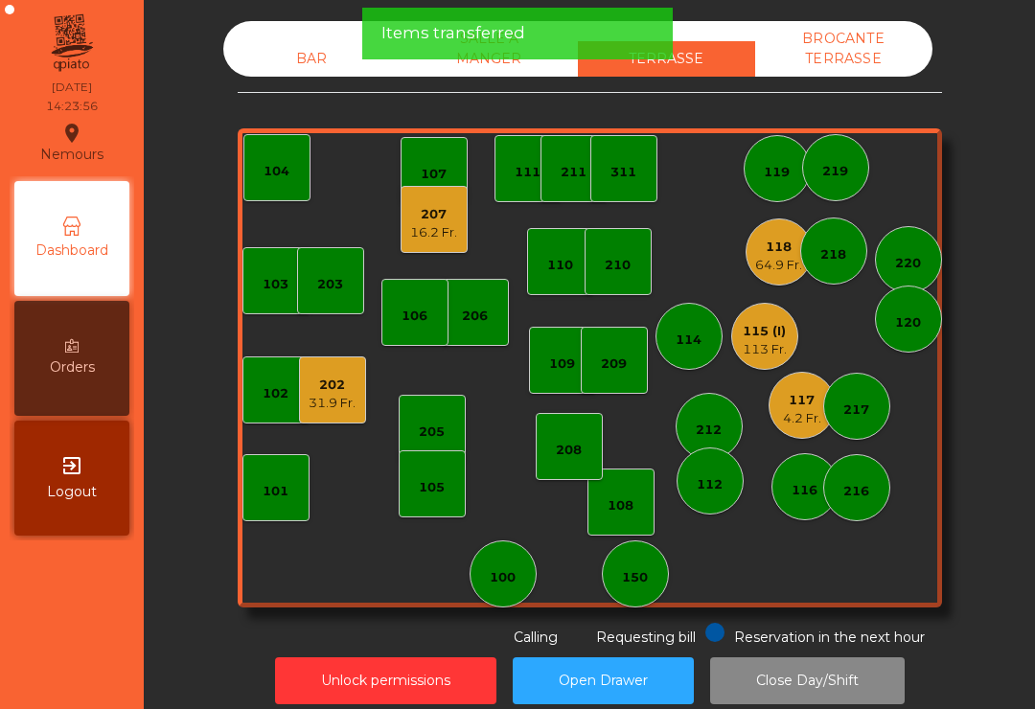
click at [799, 408] on div "117" at bounding box center [802, 400] width 38 height 19
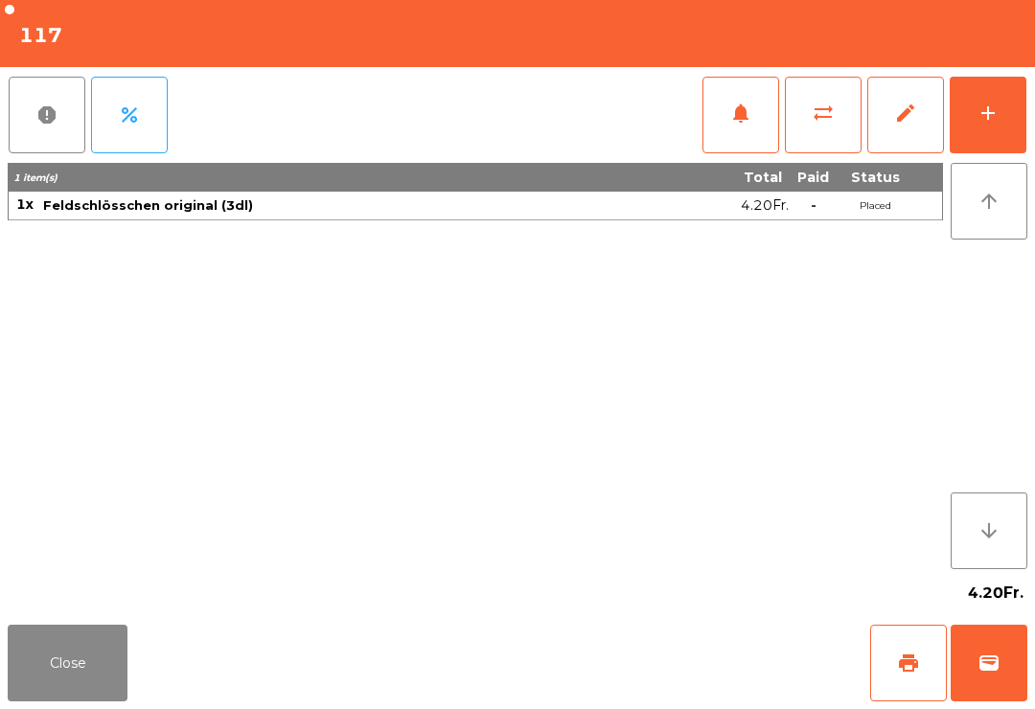
click at [993, 123] on div "add" at bounding box center [988, 113] width 23 height 23
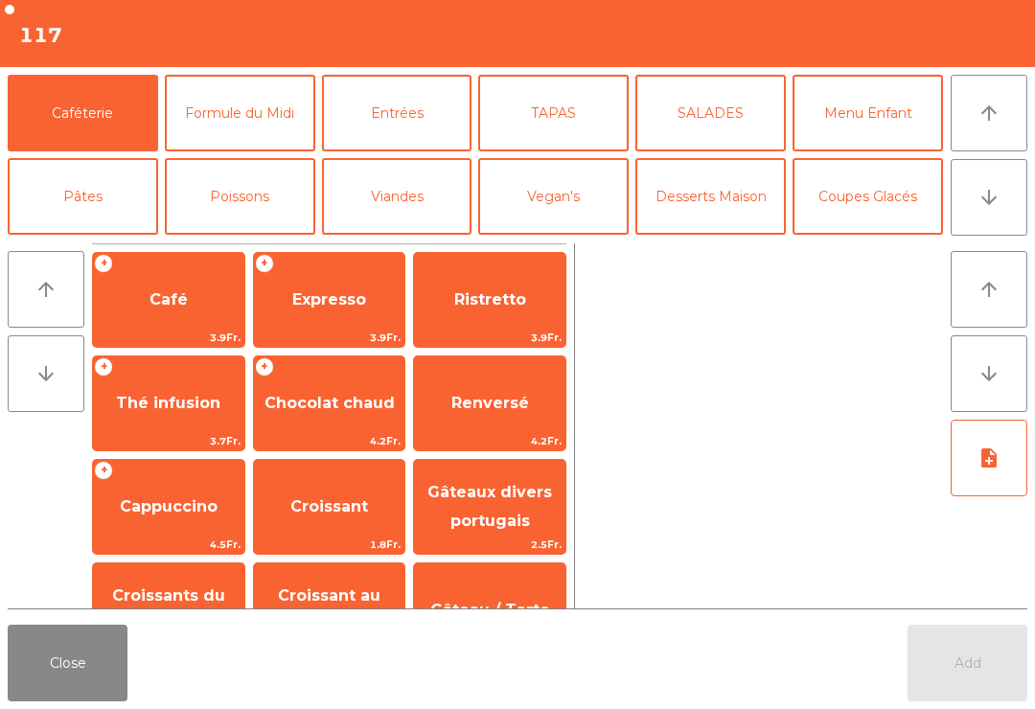
click at [987, 207] on icon "arrow_downward" at bounding box center [989, 197] width 23 height 23
click at [91, 242] on button "Mineral" at bounding box center [83, 280] width 151 height 77
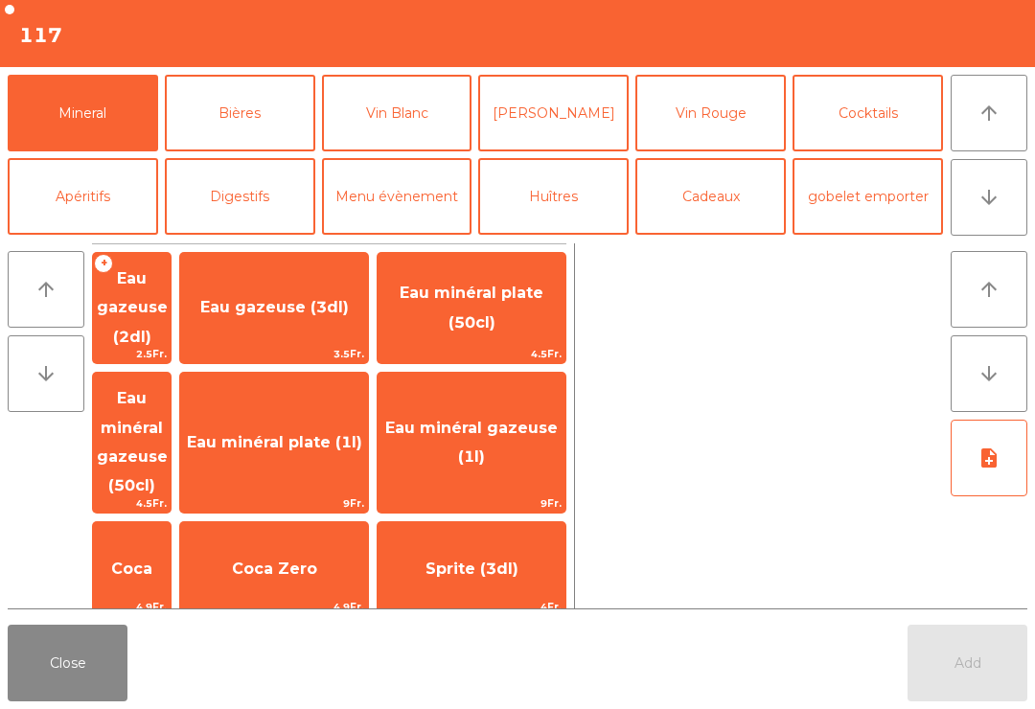
click at [168, 411] on span "Eau minéral gazeuse (50cl)" at bounding box center [132, 441] width 71 height 105
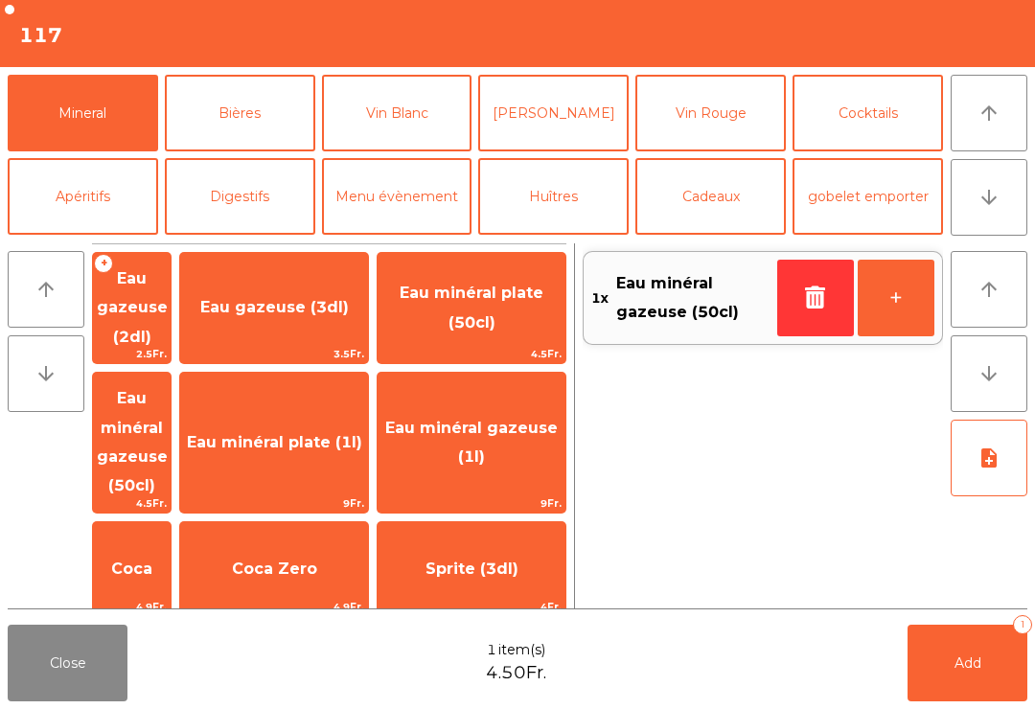
click at [938, 656] on button "Add 1" at bounding box center [968, 663] width 120 height 77
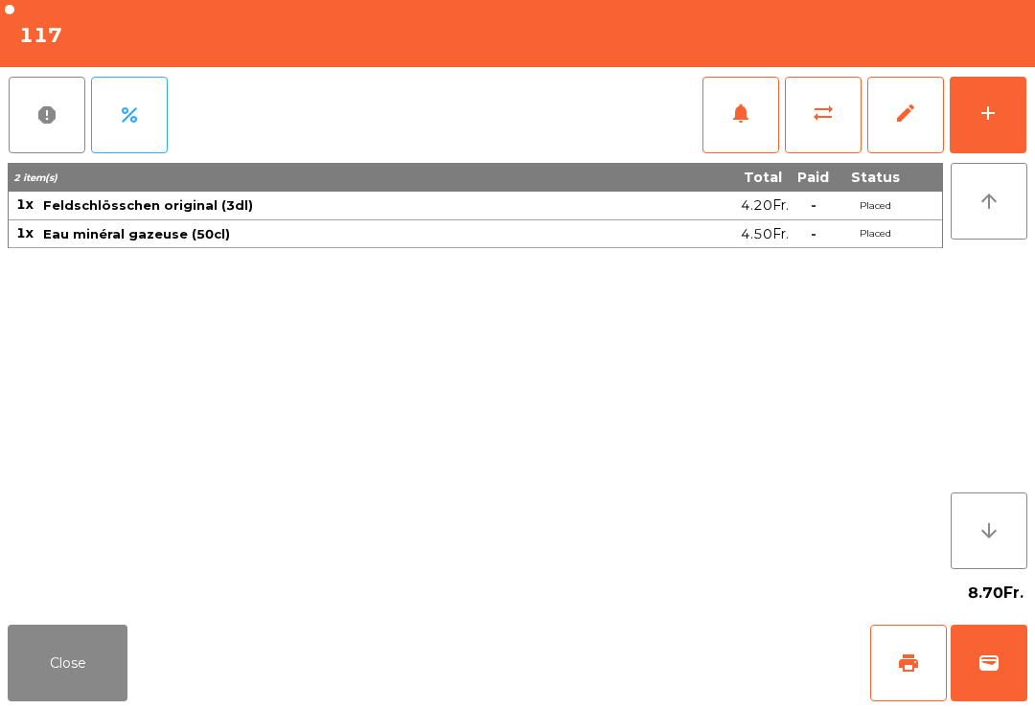
click at [65, 688] on button "Close" at bounding box center [68, 663] width 120 height 77
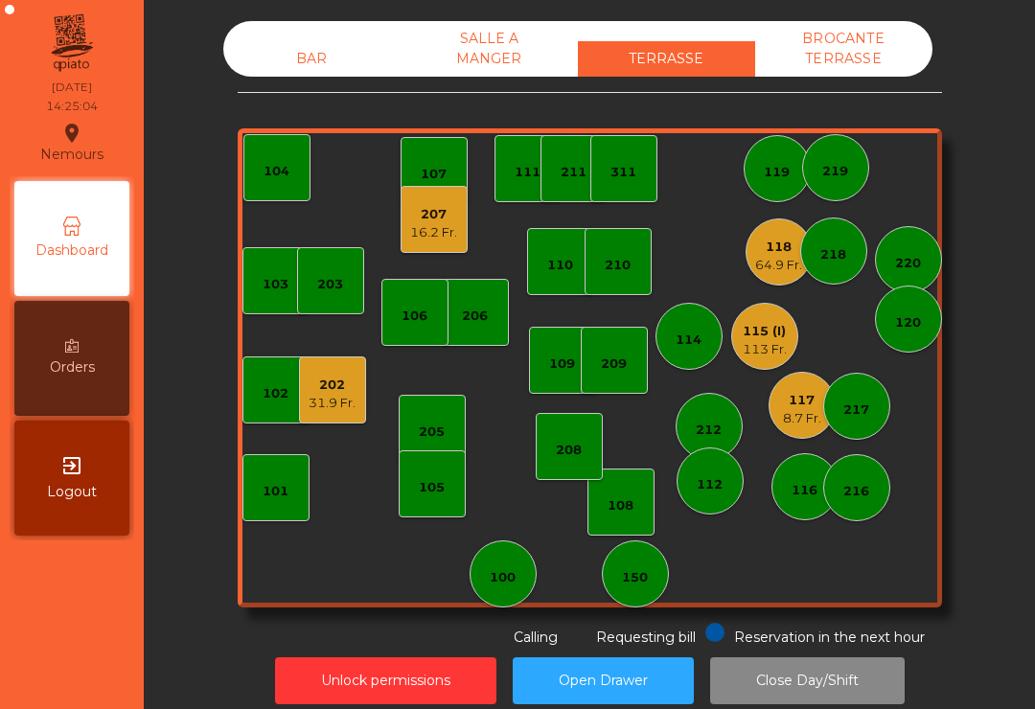
click at [801, 415] on div "8.7 Fr." at bounding box center [802, 418] width 38 height 19
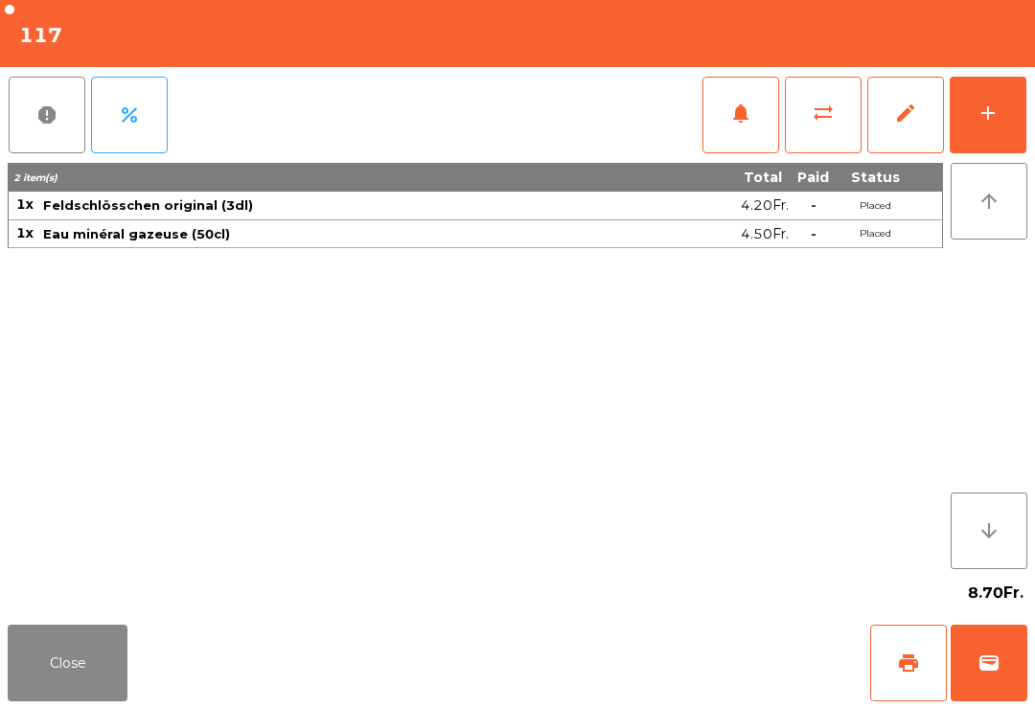
click at [997, 141] on button "add" at bounding box center [988, 115] width 77 height 77
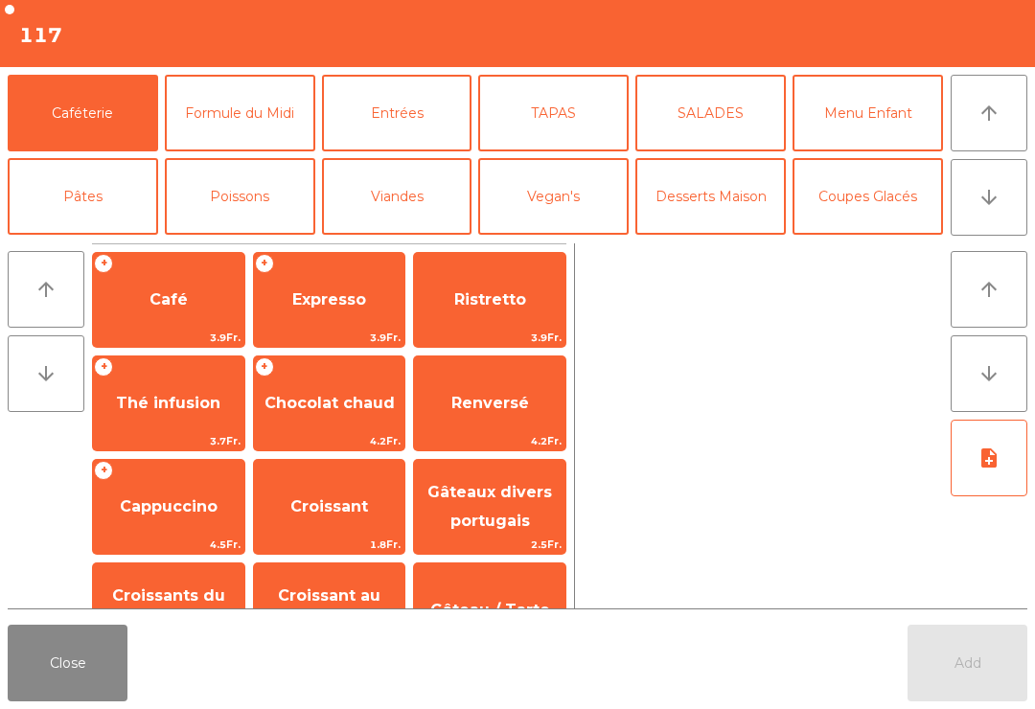
click at [1002, 226] on button "arrow_downward" at bounding box center [989, 197] width 77 height 77
click at [990, 138] on button "arrow_upward" at bounding box center [989, 113] width 77 height 77
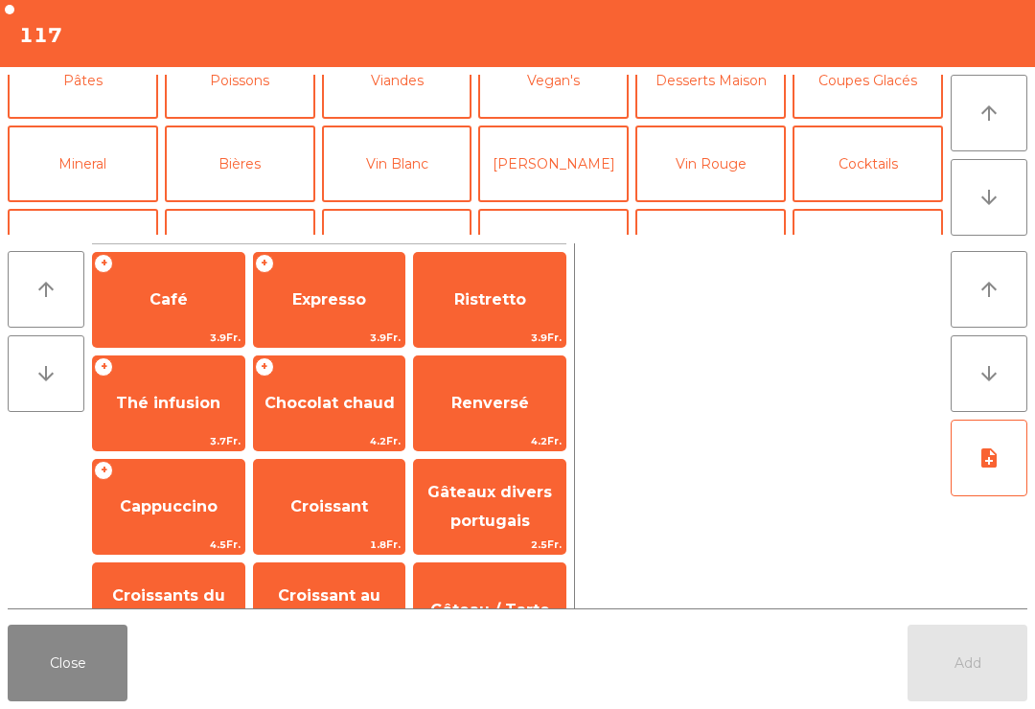
click at [869, 119] on button "Coupes Glacés" at bounding box center [868, 80] width 151 height 77
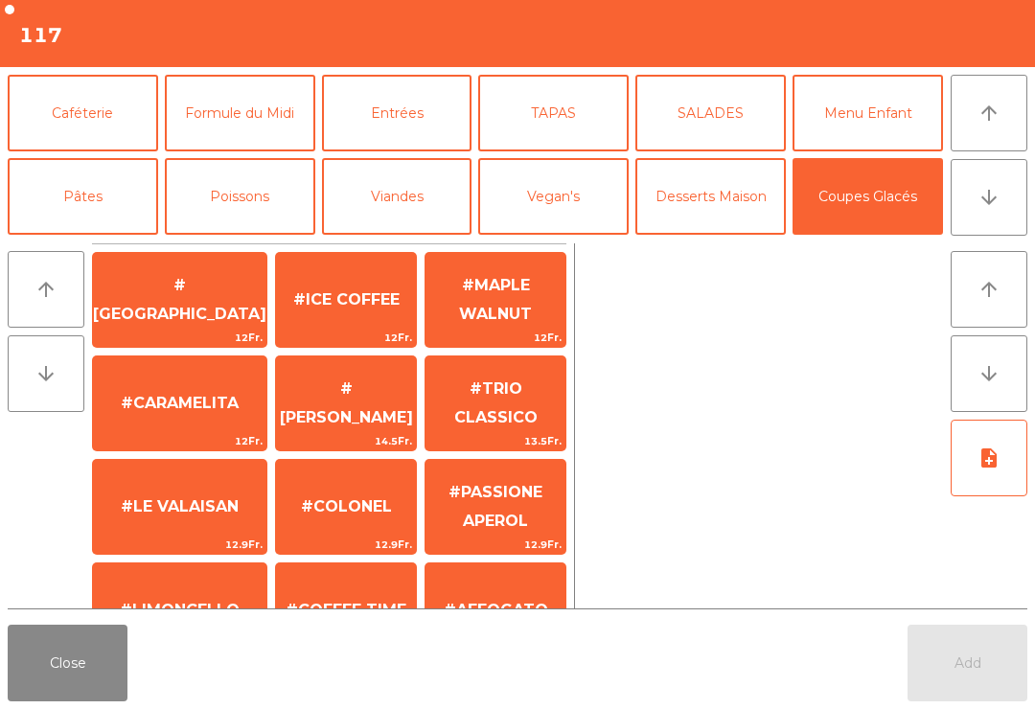
scroll to position [368, 0]
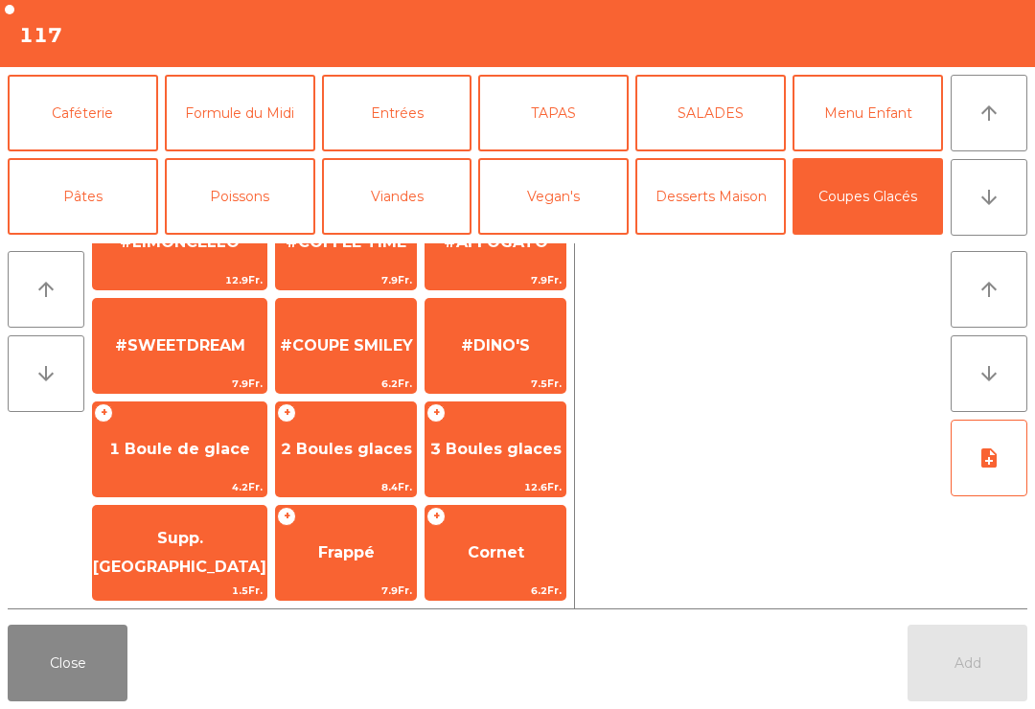
click at [374, 449] on span "2 Boules glaces" at bounding box center [346, 449] width 131 height 18
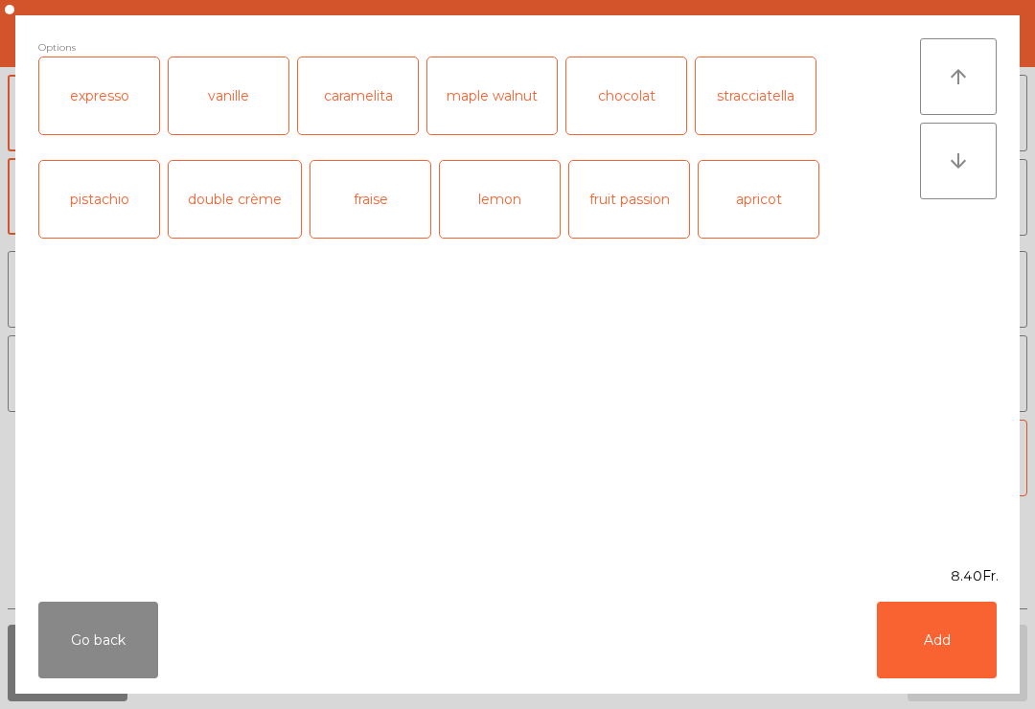
click at [235, 105] on div "vanille" at bounding box center [229, 96] width 120 height 77
click at [640, 216] on div "fruit passion" at bounding box center [629, 199] width 120 height 77
click at [924, 645] on button "Add" at bounding box center [937, 640] width 120 height 77
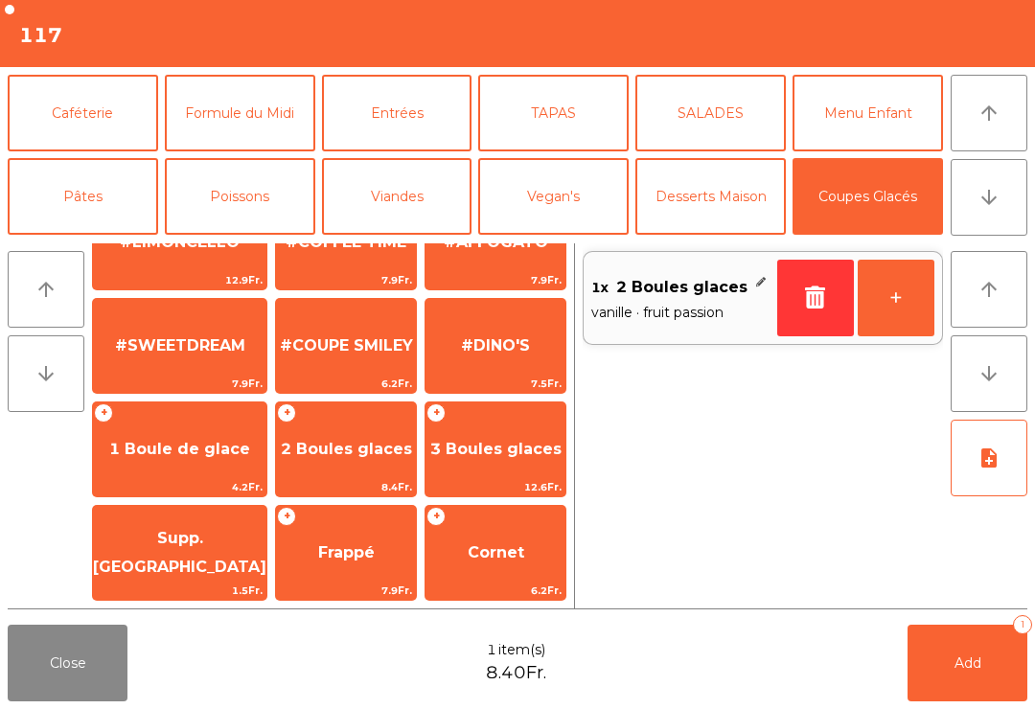
click at [177, 562] on span "Supp. chantilly" at bounding box center [180, 552] width 174 height 47
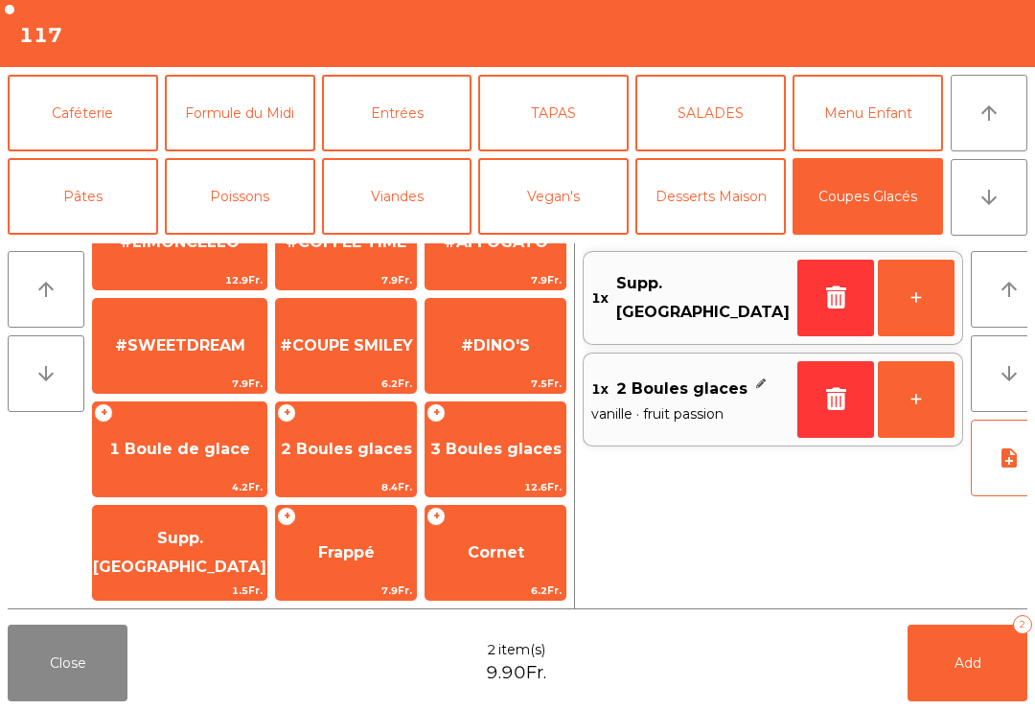
click at [995, 697] on button "Add 2" at bounding box center [968, 663] width 120 height 77
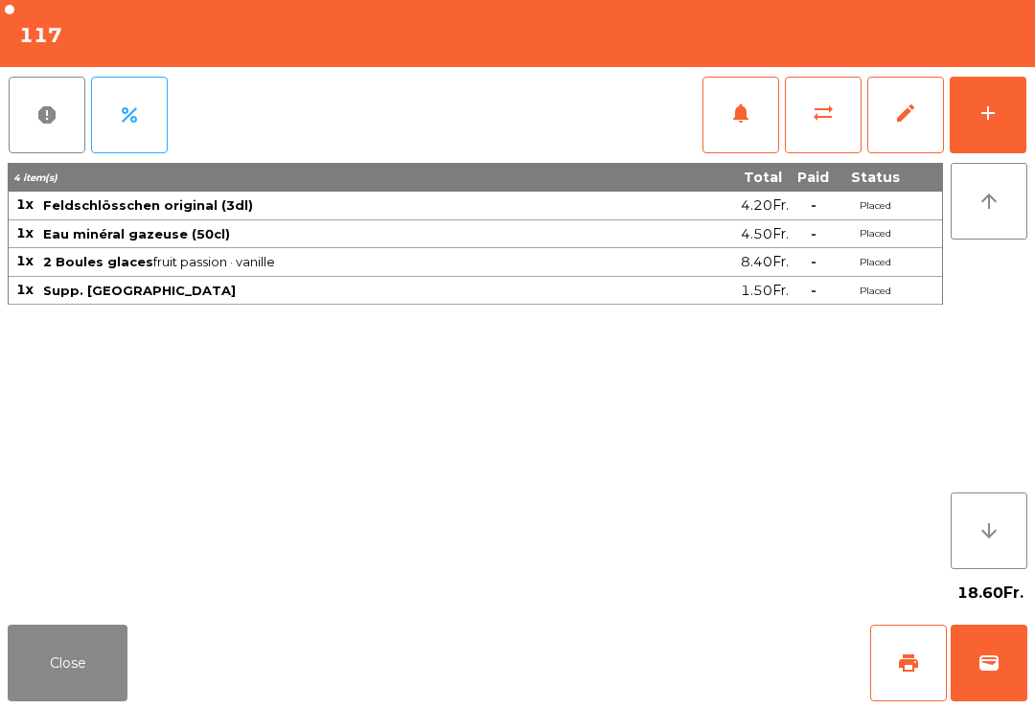
click at [48, 671] on button "Close" at bounding box center [68, 663] width 120 height 77
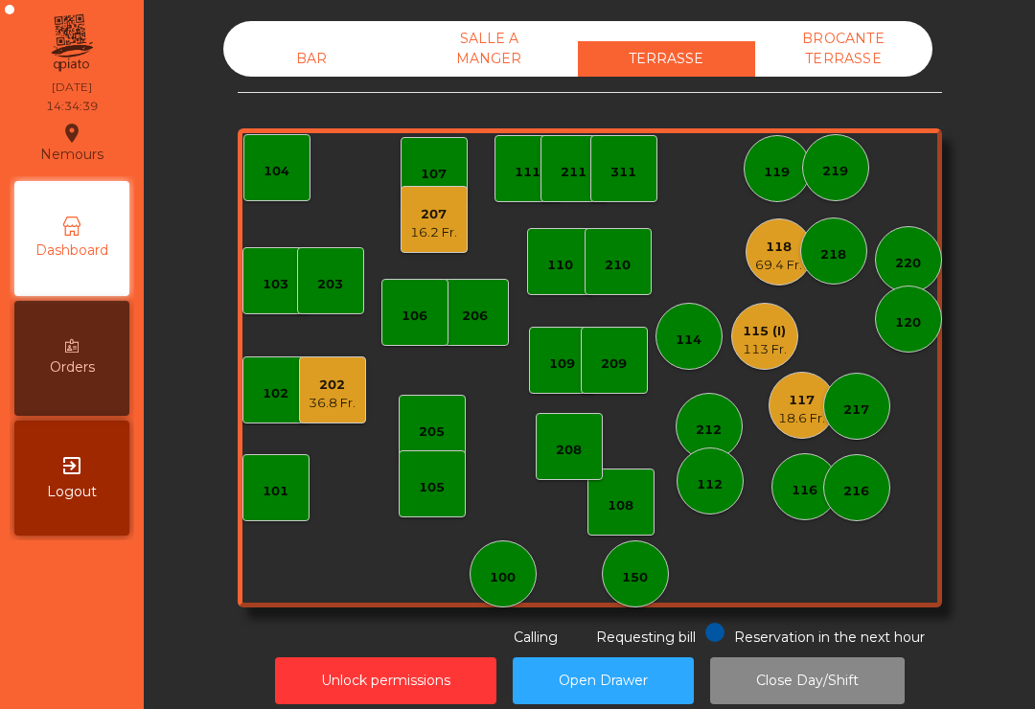
click at [635, 196] on div "311" at bounding box center [624, 168] width 67 height 67
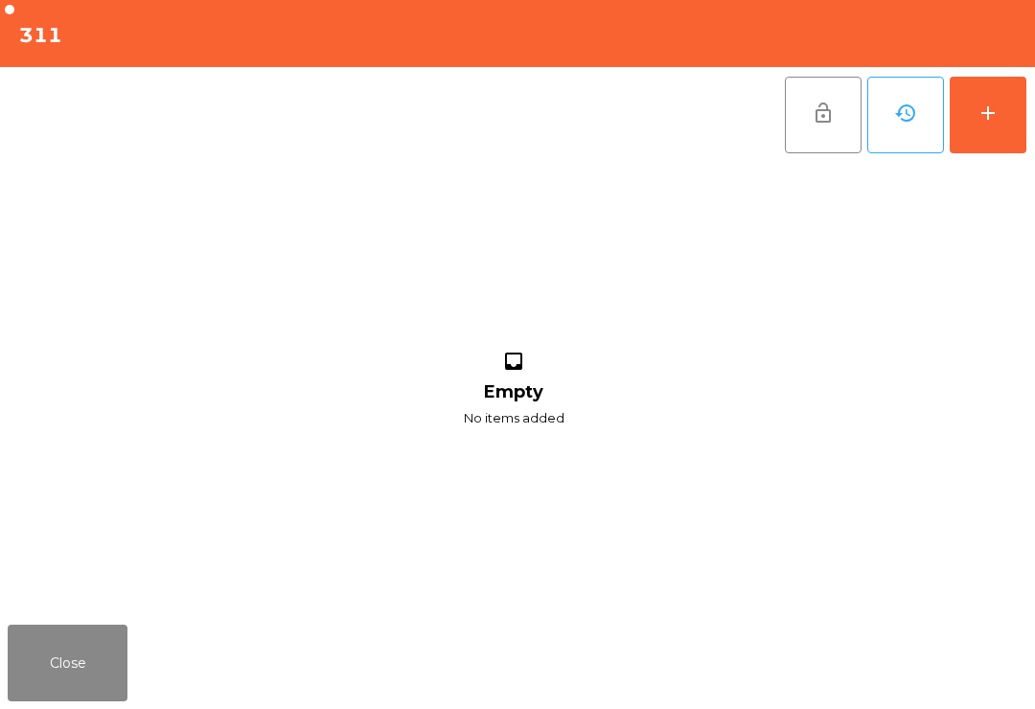
click at [996, 134] on button "add" at bounding box center [988, 115] width 77 height 77
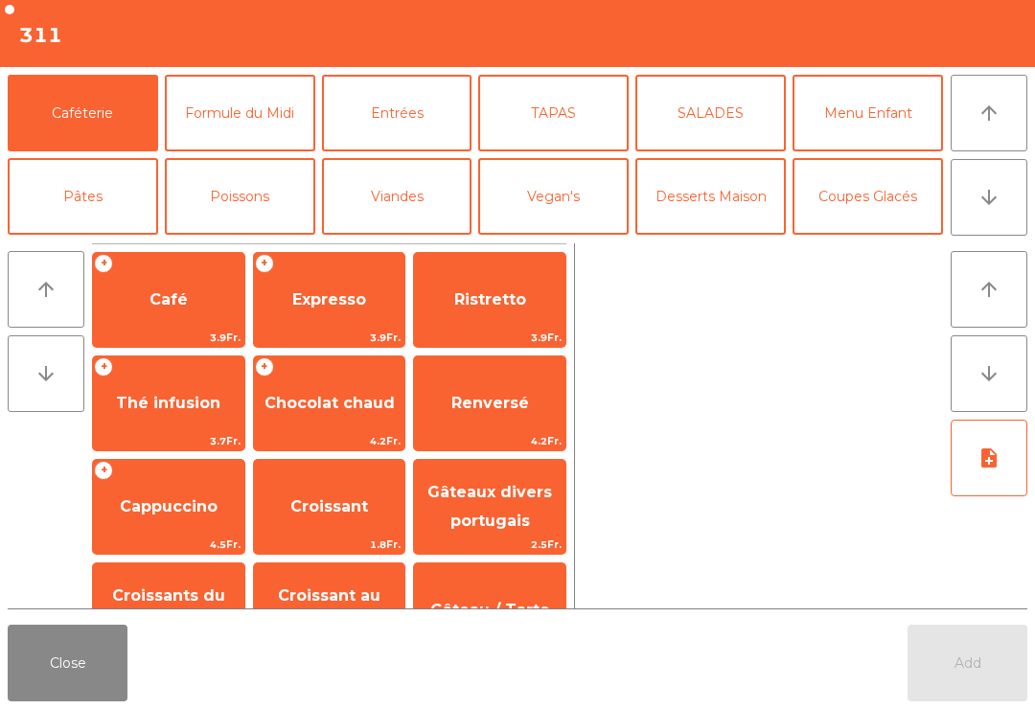
scroll to position [30, 0]
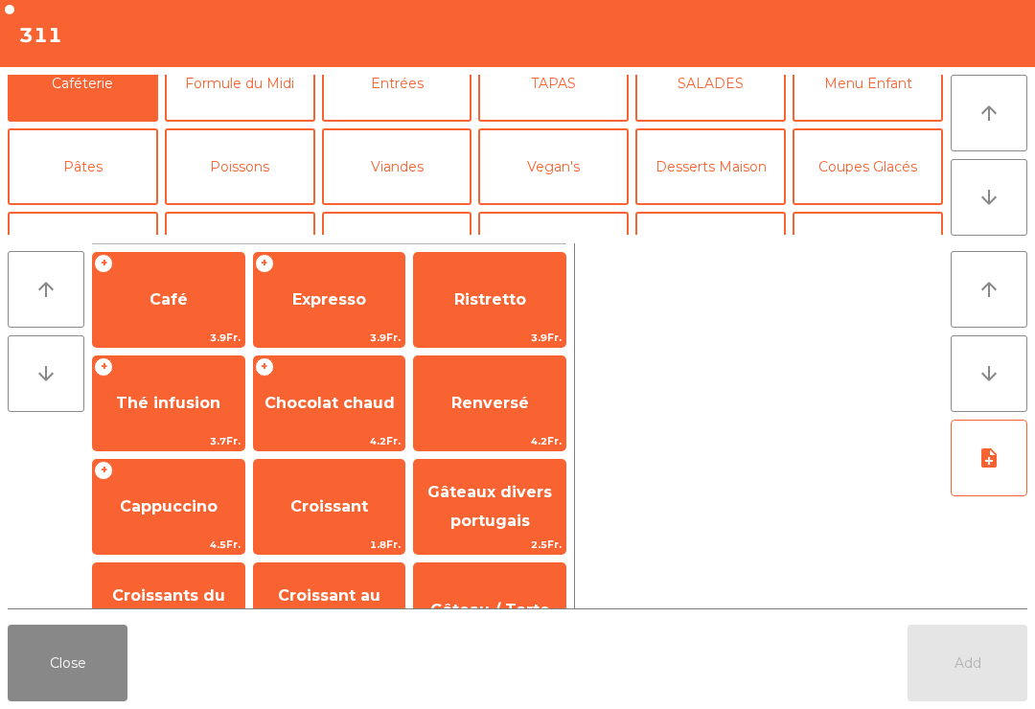
click at [894, 150] on button "Coupes Glacés" at bounding box center [868, 166] width 151 height 77
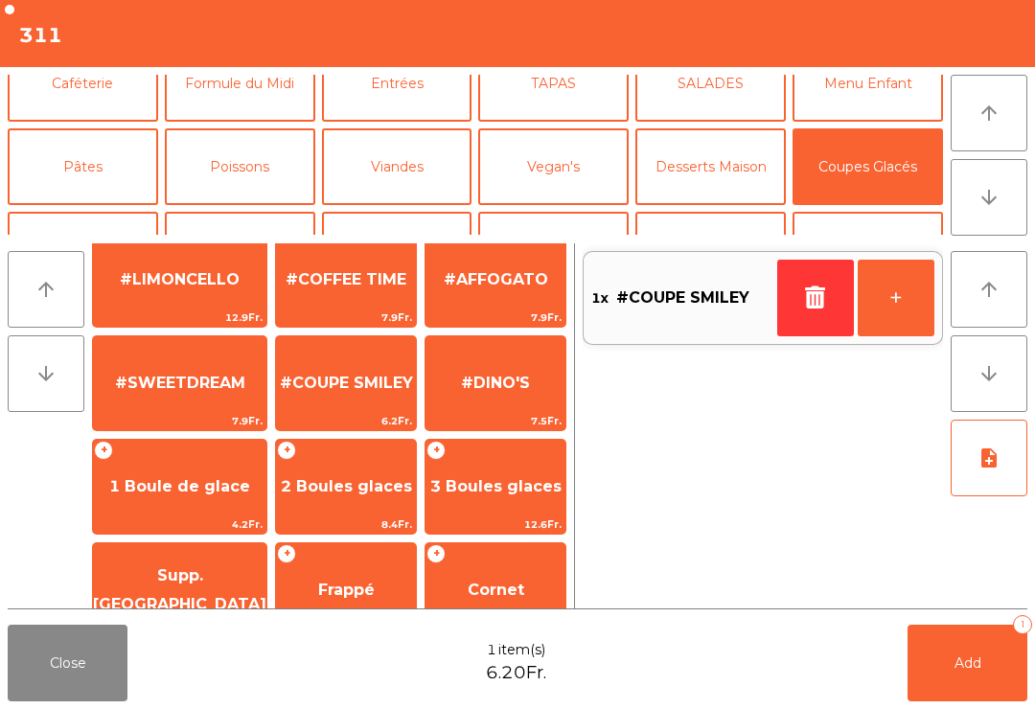
scroll to position [166, 0]
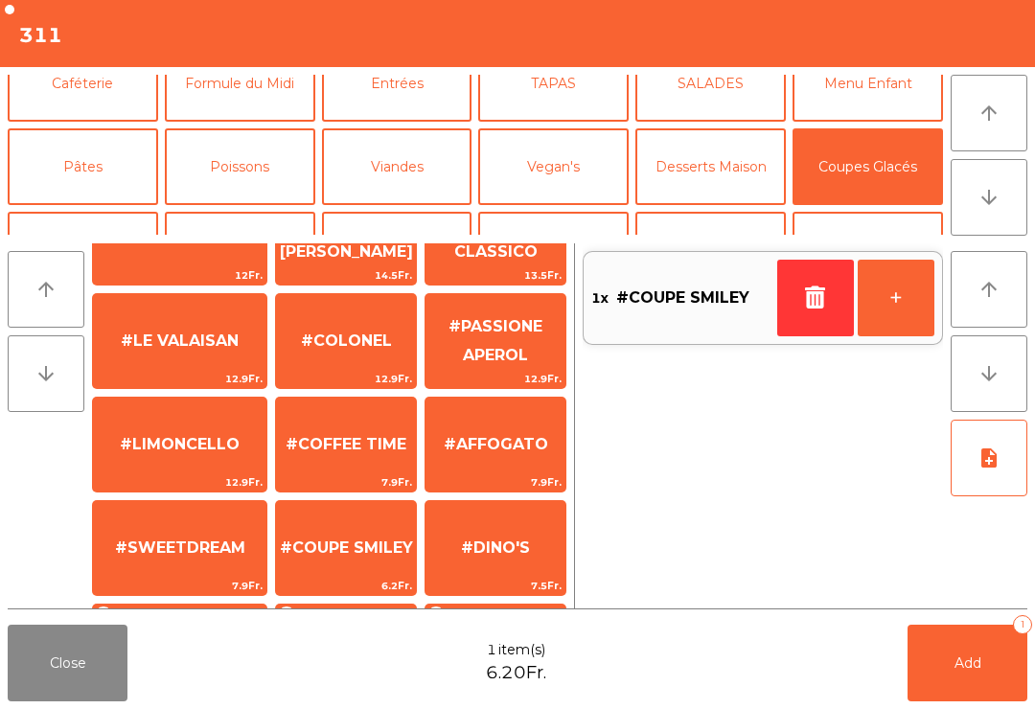
click at [343, 469] on span "#COFFEE TIME" at bounding box center [346, 445] width 140 height 52
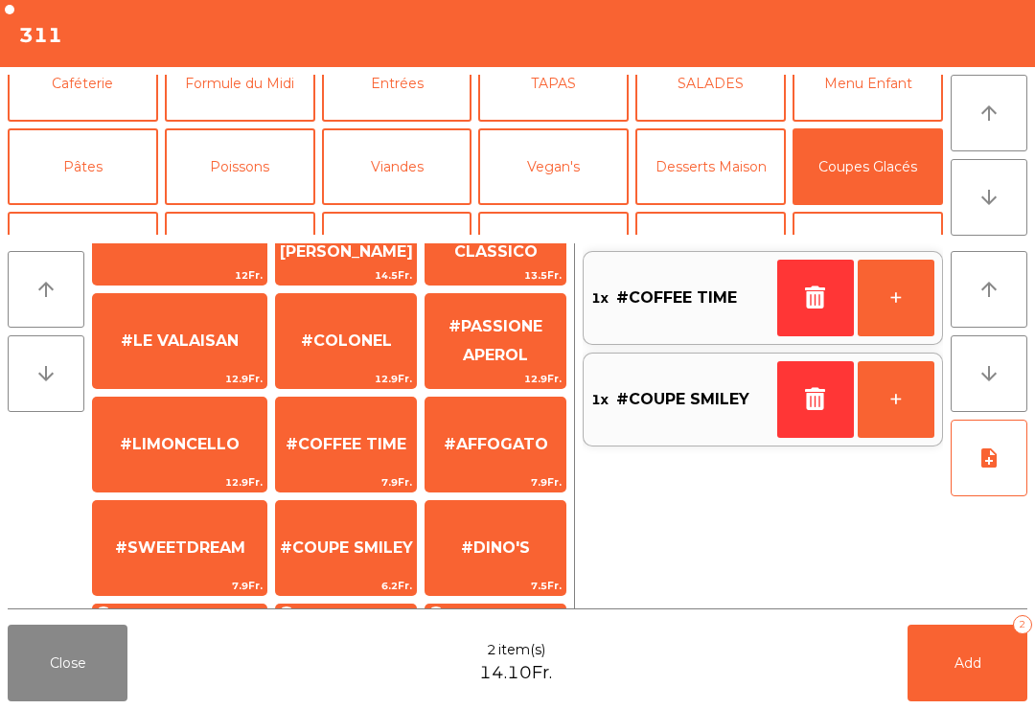
scroll to position [0, 0]
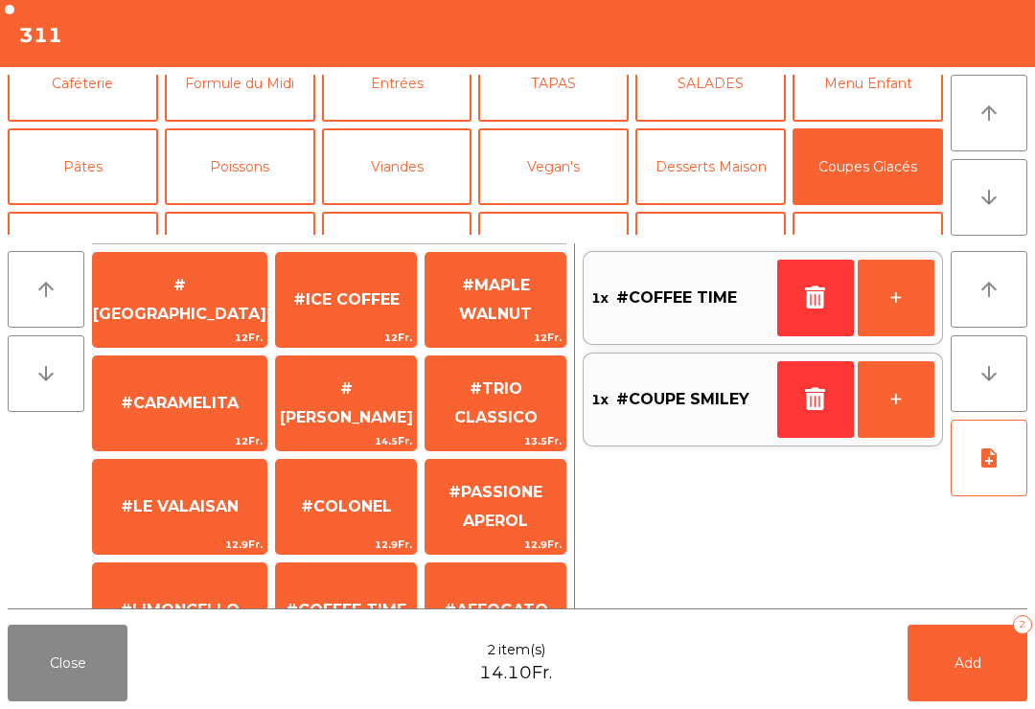
click at [510, 408] on span "#TRIO CLASSICO" at bounding box center [495, 403] width 83 height 47
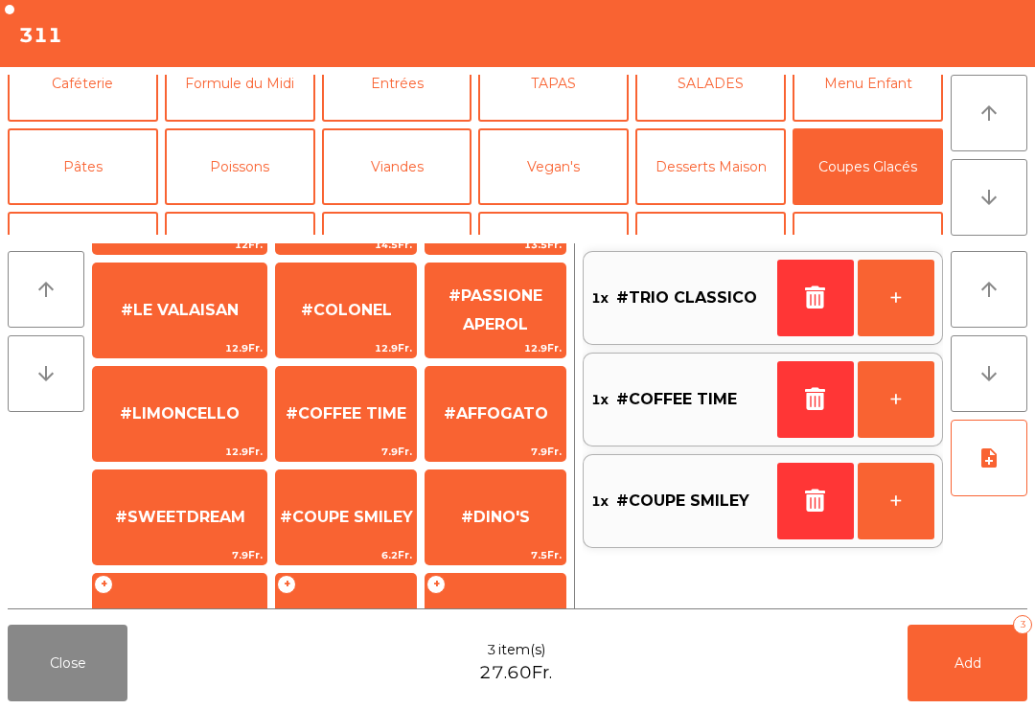
scroll to position [337, 0]
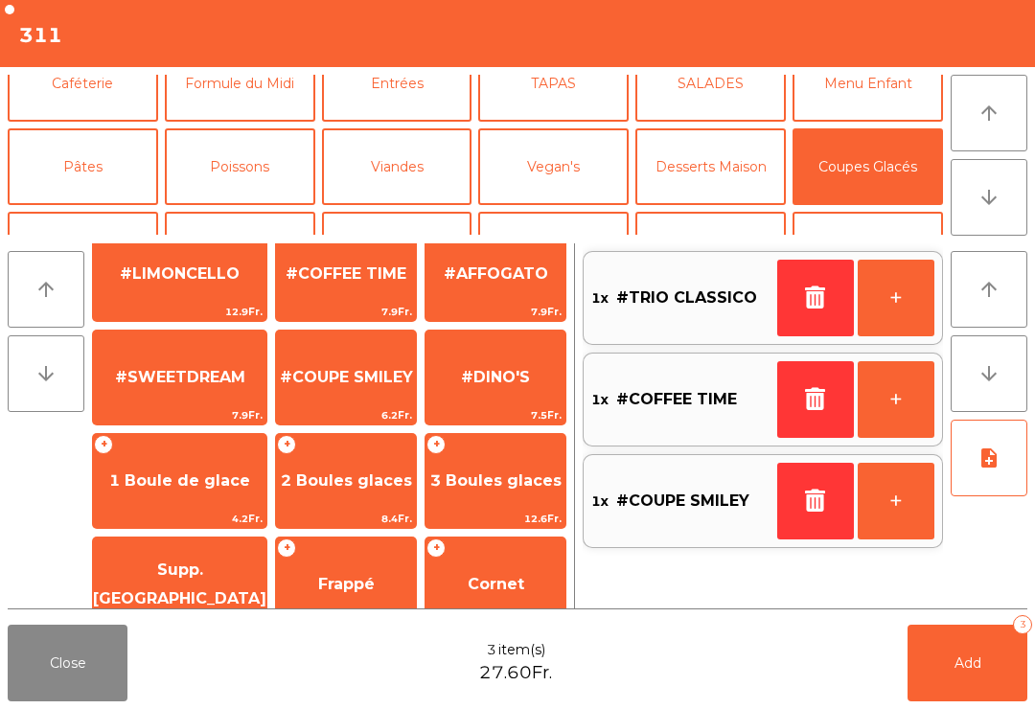
click at [511, 300] on span "#AFFOGATO" at bounding box center [496, 274] width 140 height 52
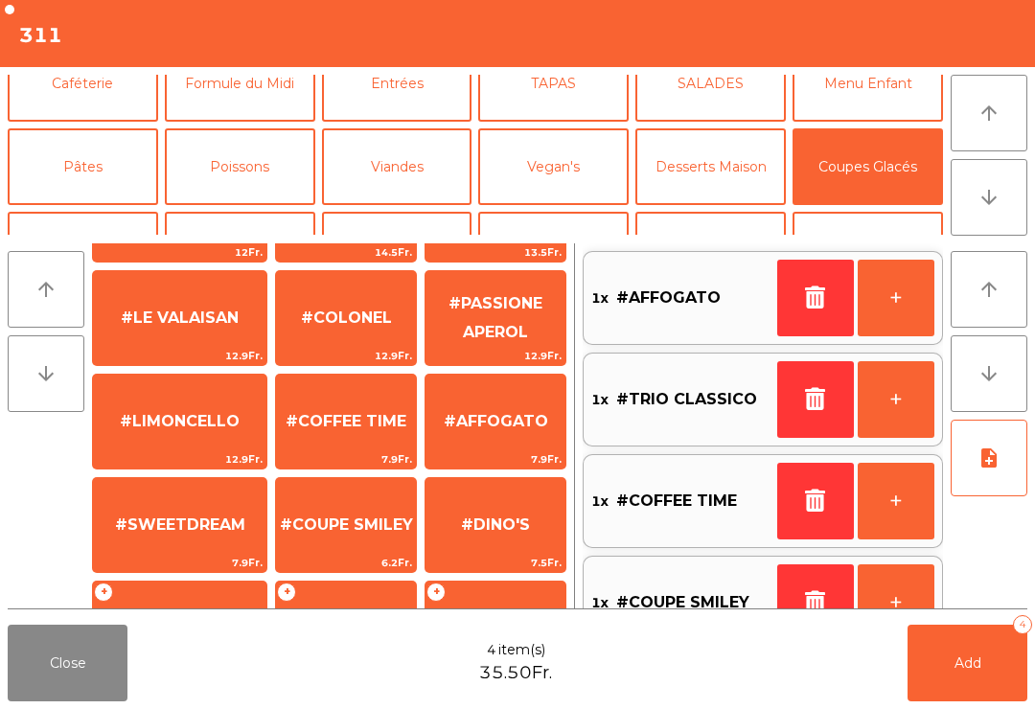
click at [510, 416] on span "#AFFOGATO" at bounding box center [496, 421] width 105 height 18
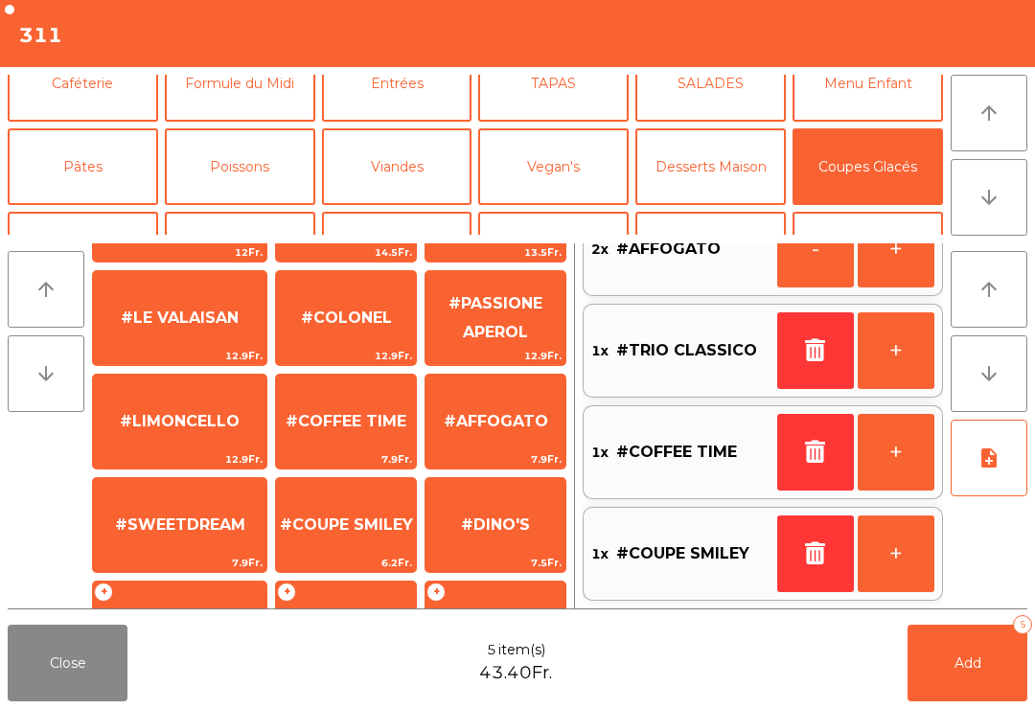
scroll to position [-25, 0]
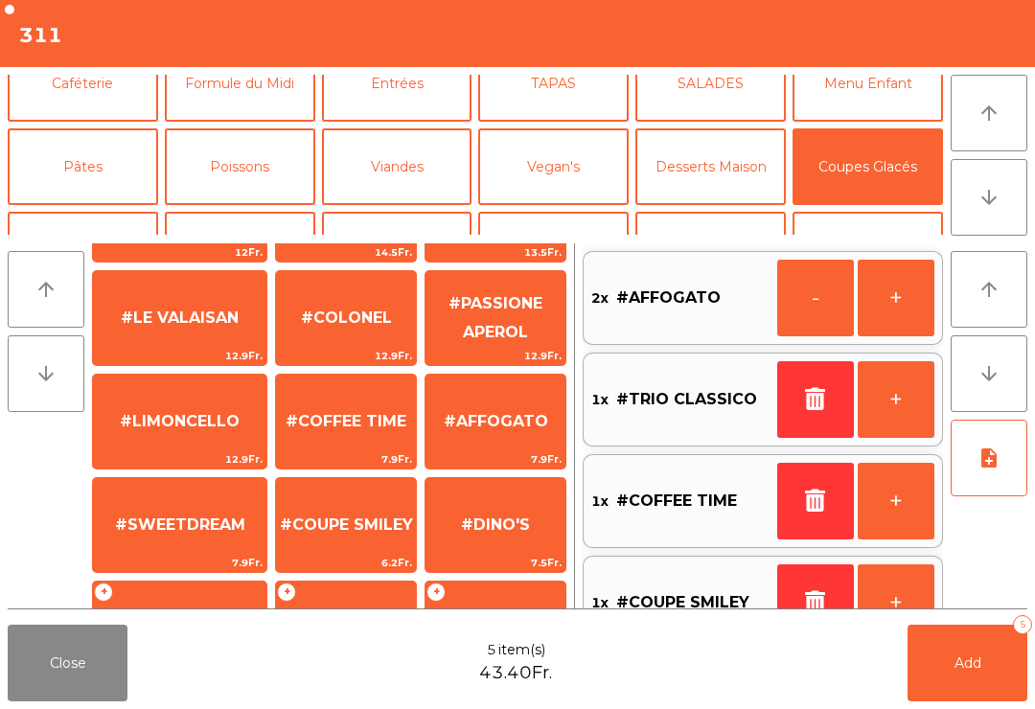
click at [997, 669] on button "Add 5" at bounding box center [968, 663] width 120 height 77
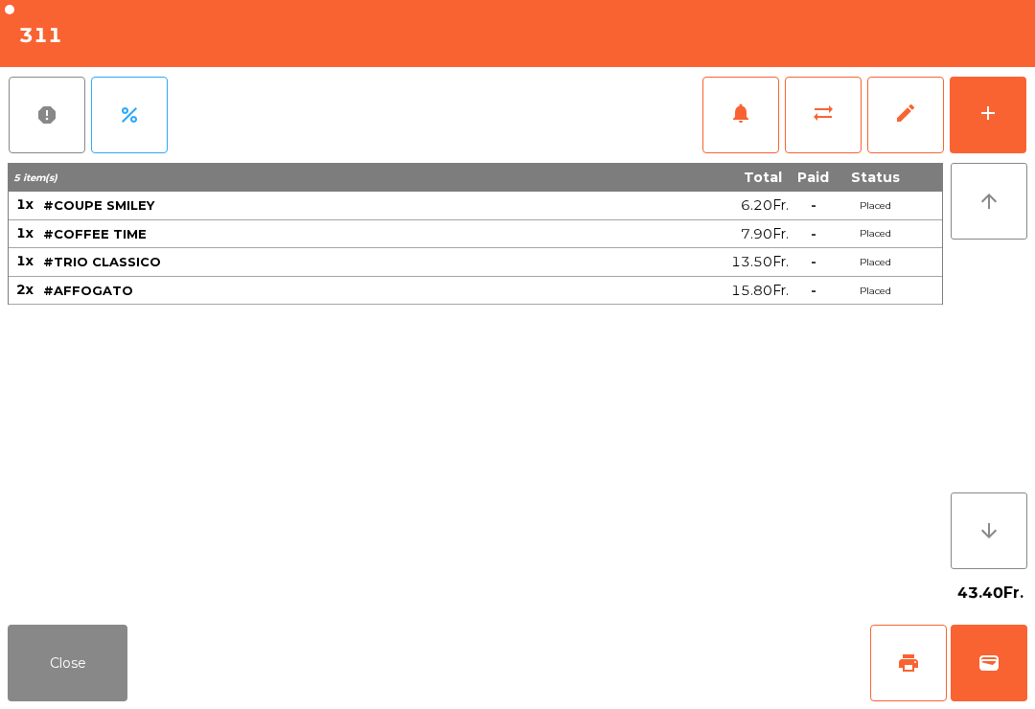
click at [103, 675] on button "Close" at bounding box center [68, 663] width 120 height 77
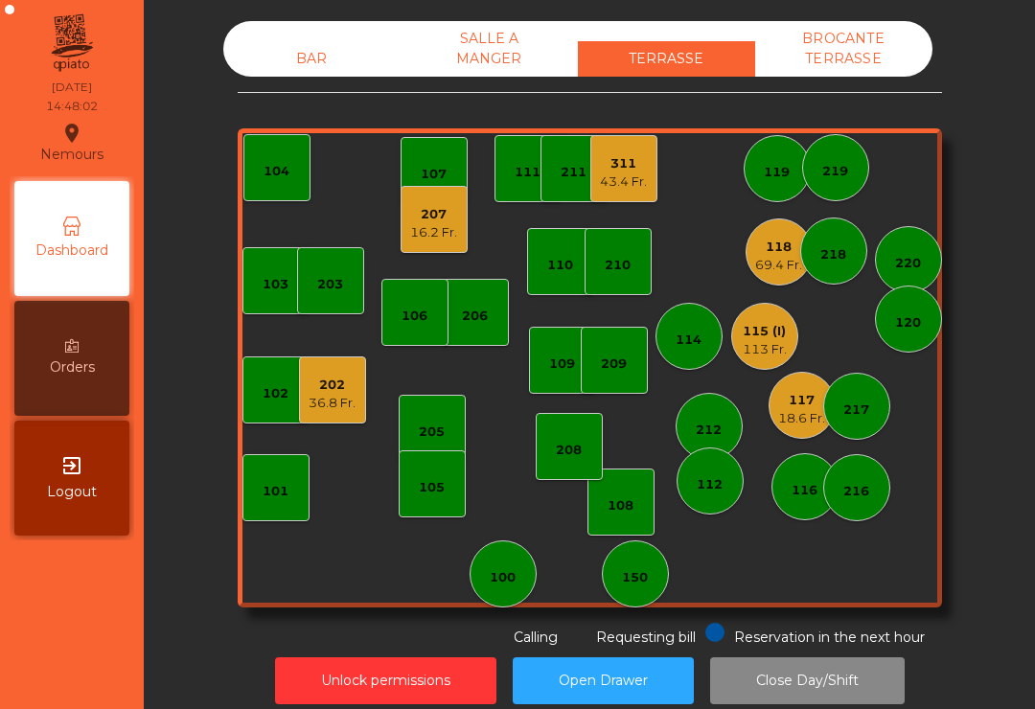
click at [795, 343] on div "115 (I) 113 Fr." at bounding box center [765, 336] width 67 height 67
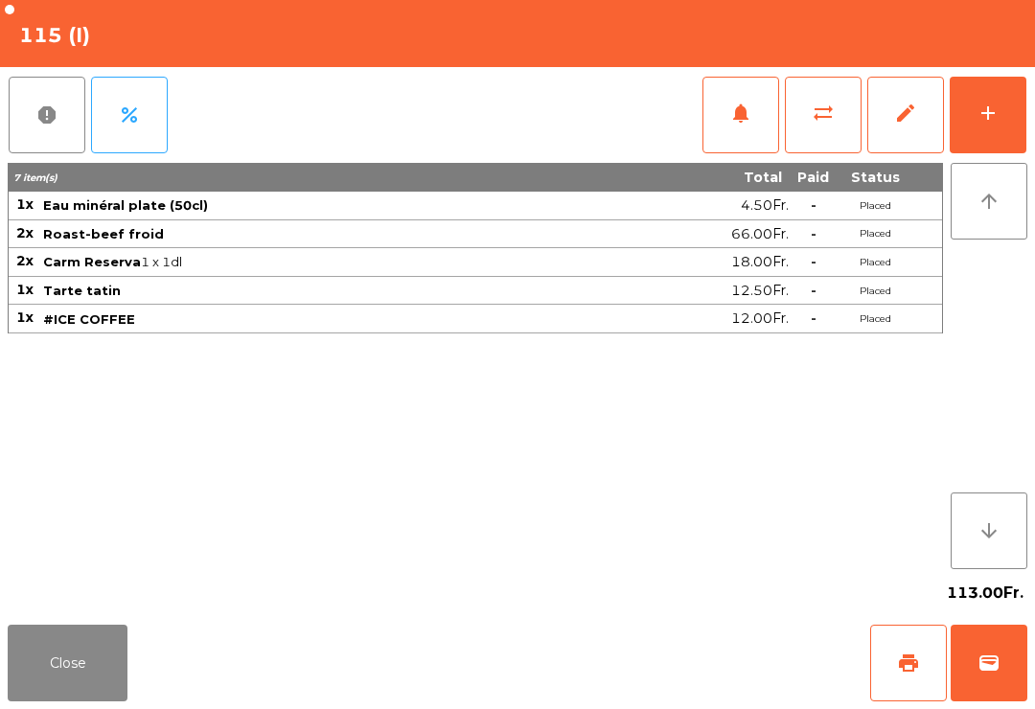
click at [1010, 675] on button "wallet" at bounding box center [989, 663] width 77 height 77
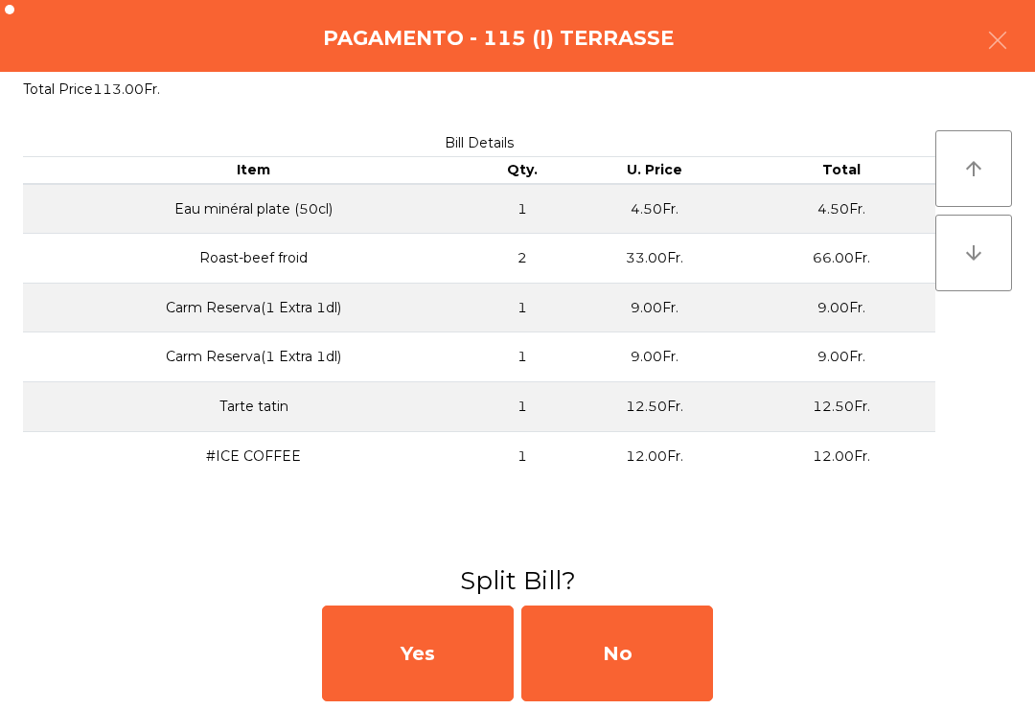
click at [650, 682] on div "No" at bounding box center [618, 654] width 192 height 96
click at [647, 662] on div "No" at bounding box center [618, 654] width 192 height 96
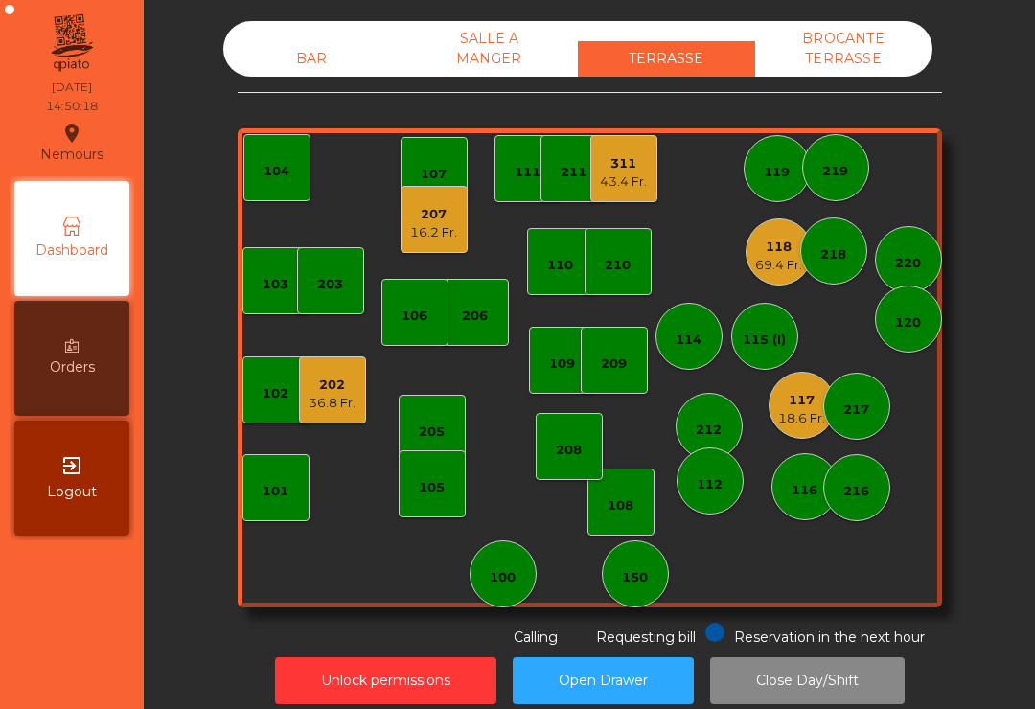
click at [355, 423] on div "202 36.8 Fr." at bounding box center [332, 390] width 67 height 67
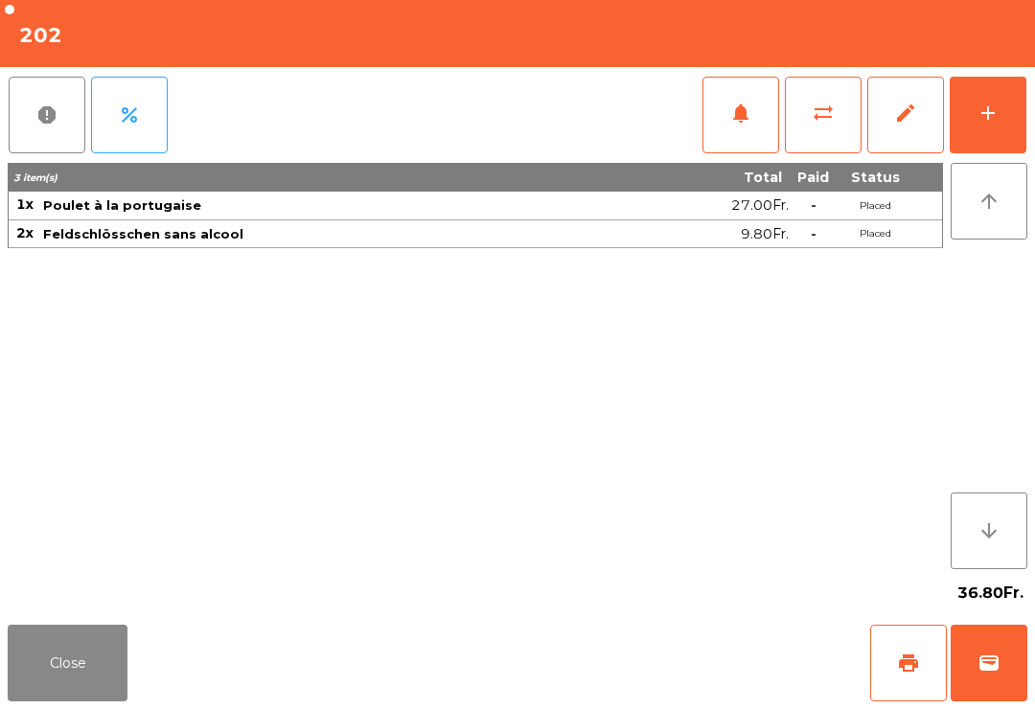
click at [987, 137] on button "add" at bounding box center [988, 115] width 77 height 77
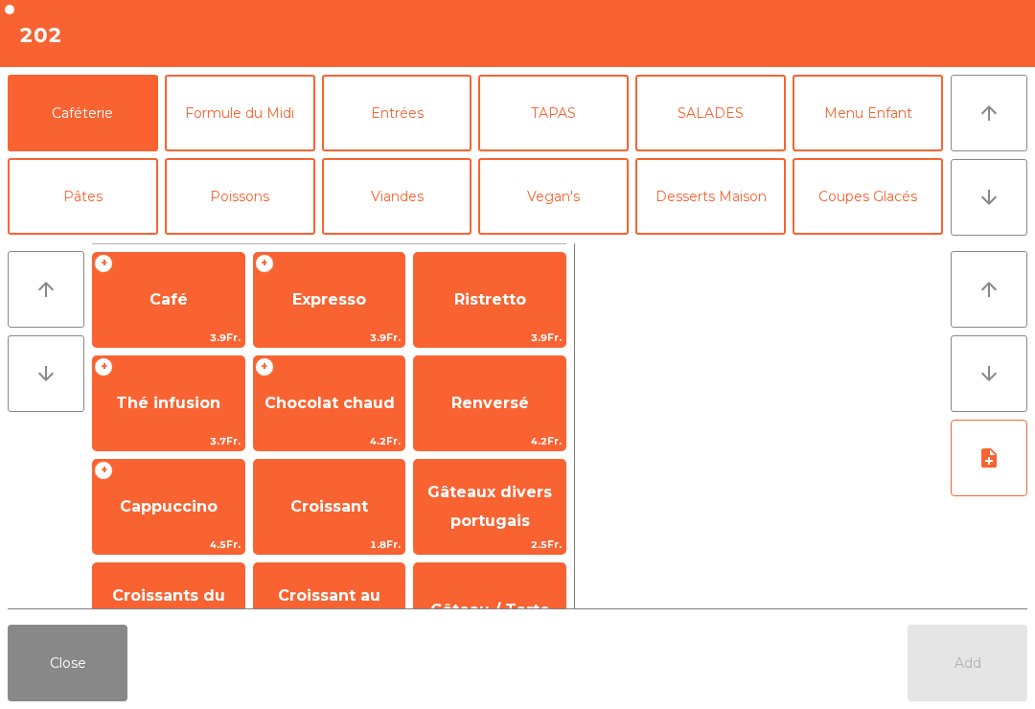
click at [333, 326] on div "+ Expresso 3.9Fr." at bounding box center [329, 300] width 153 height 96
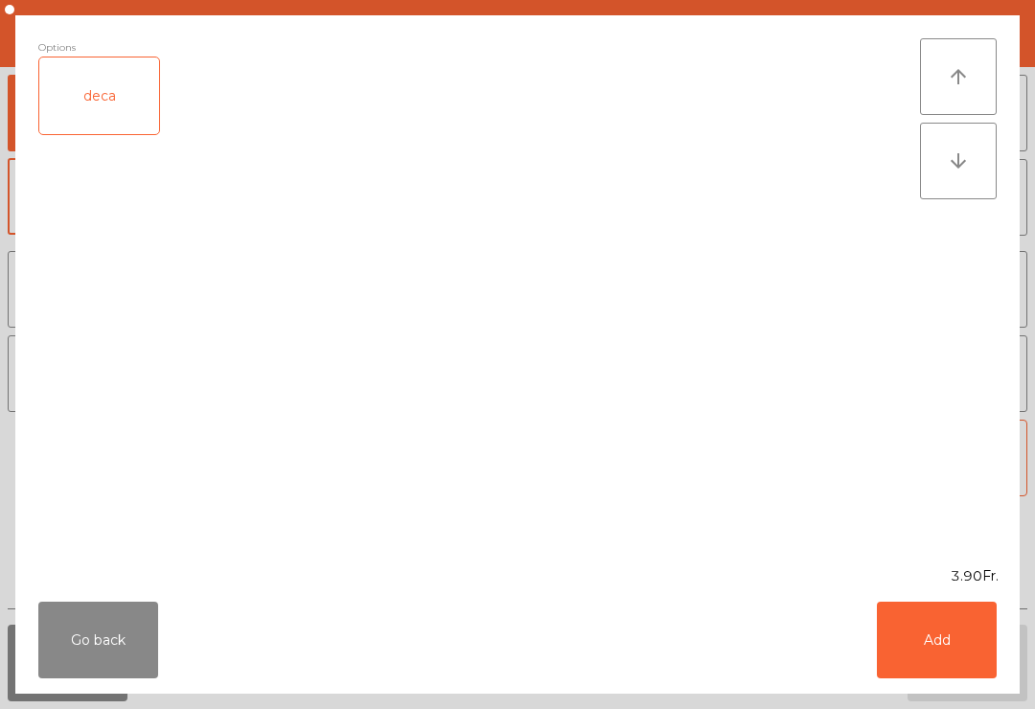
click at [964, 628] on button "Add" at bounding box center [937, 640] width 120 height 77
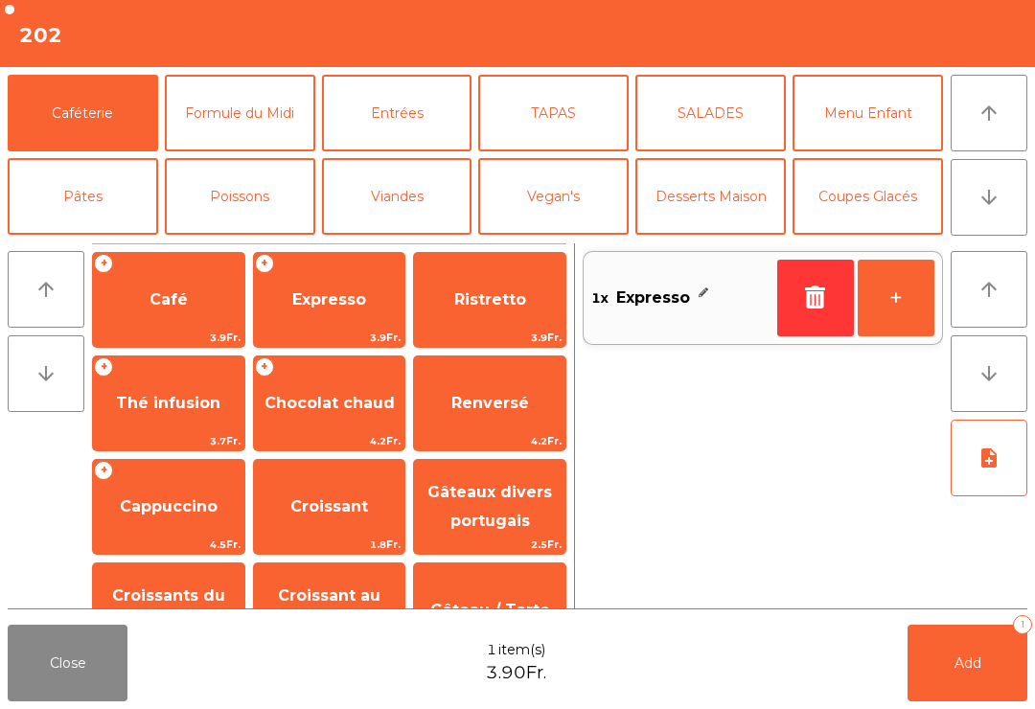
click at [969, 693] on button "Add 1" at bounding box center [968, 663] width 120 height 77
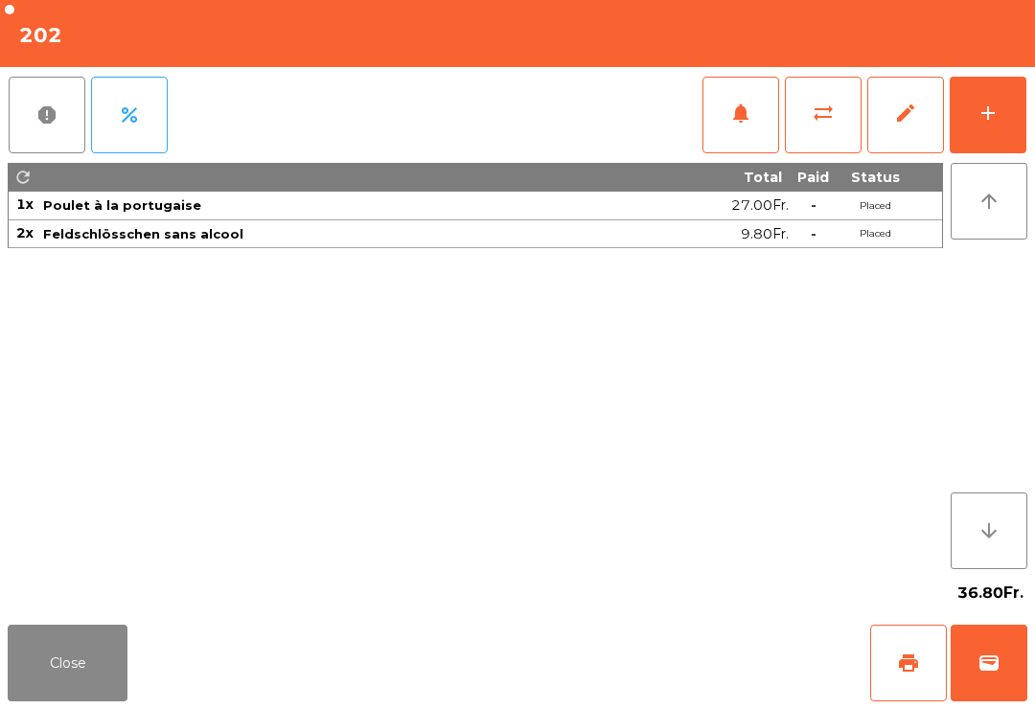
click at [111, 639] on button "Close" at bounding box center [68, 663] width 120 height 77
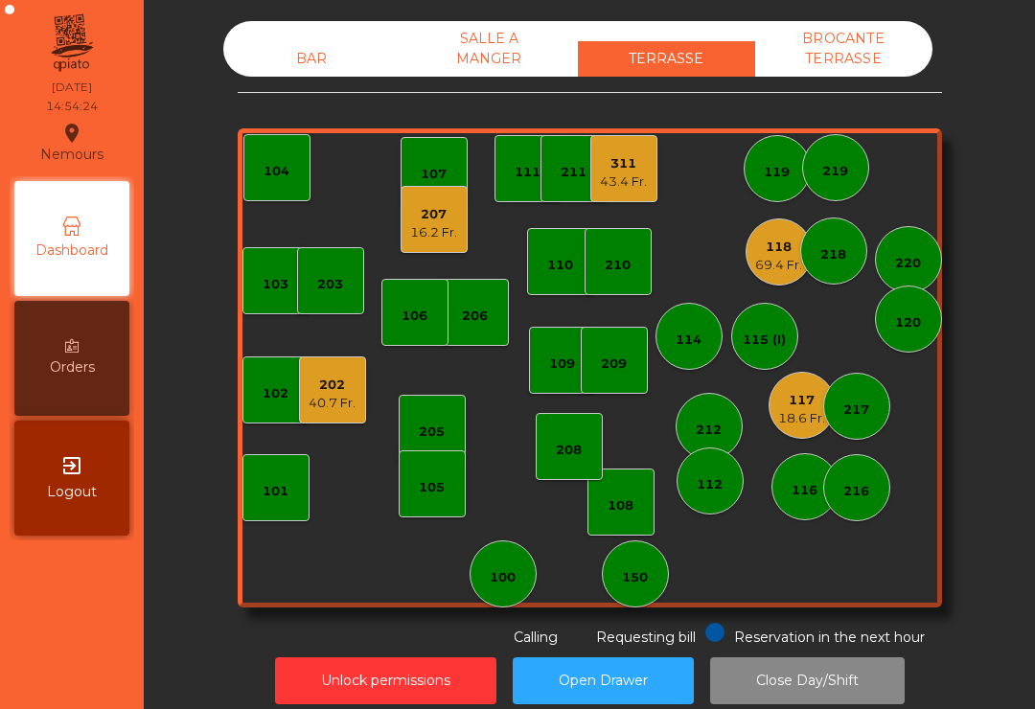
click at [410, 229] on div "16.2 Fr." at bounding box center [433, 232] width 47 height 19
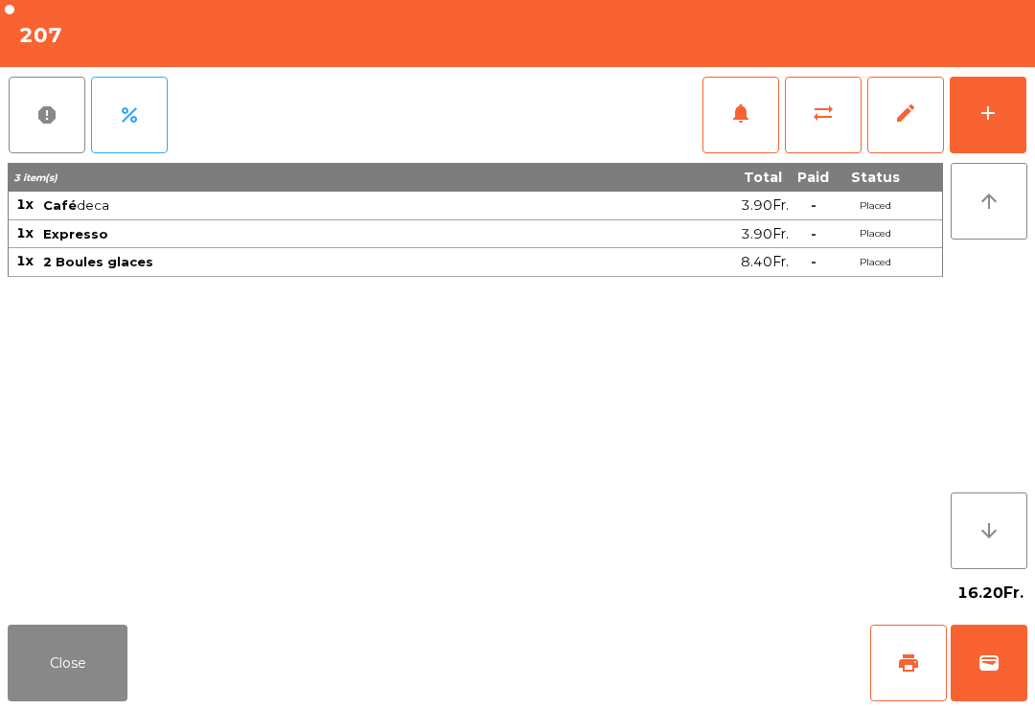
click at [924, 648] on button "print" at bounding box center [909, 663] width 77 height 77
click at [49, 662] on button "Close" at bounding box center [68, 663] width 120 height 77
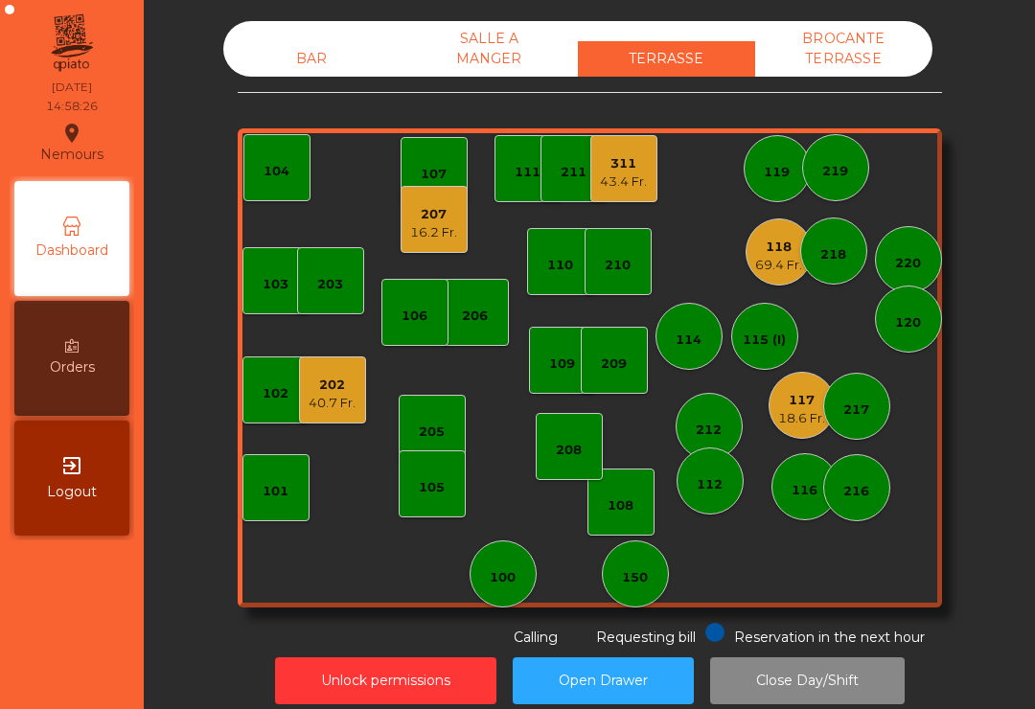
click at [335, 405] on div "40.7 Fr." at bounding box center [332, 403] width 47 height 19
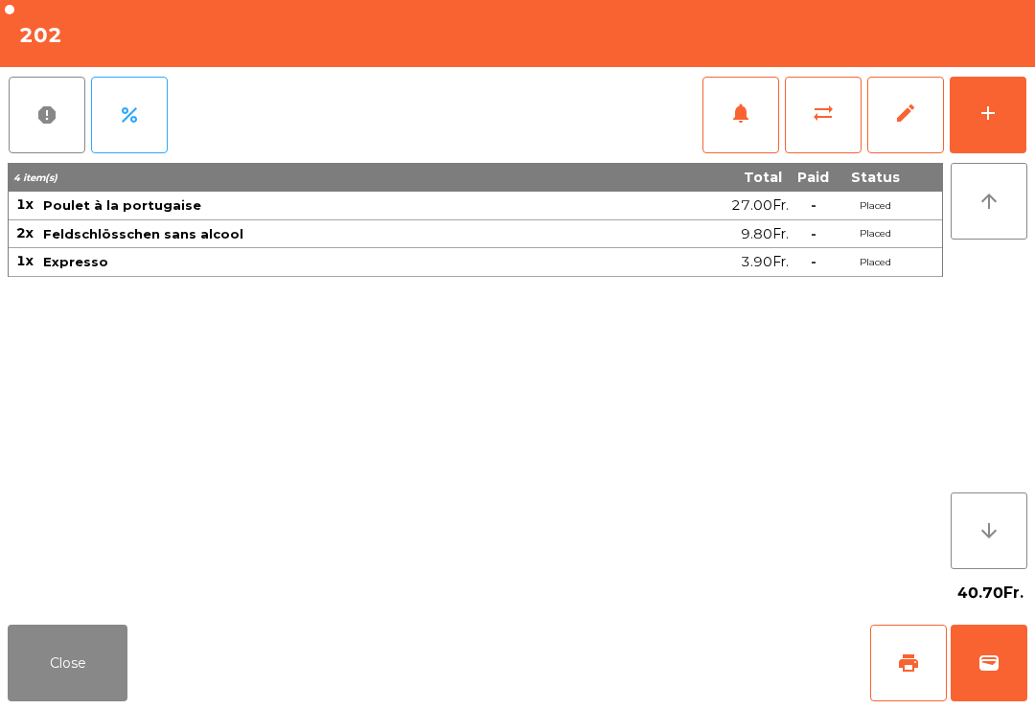
click at [906, 667] on span "print" at bounding box center [908, 663] width 23 height 23
click at [45, 670] on button "Close" at bounding box center [68, 663] width 120 height 77
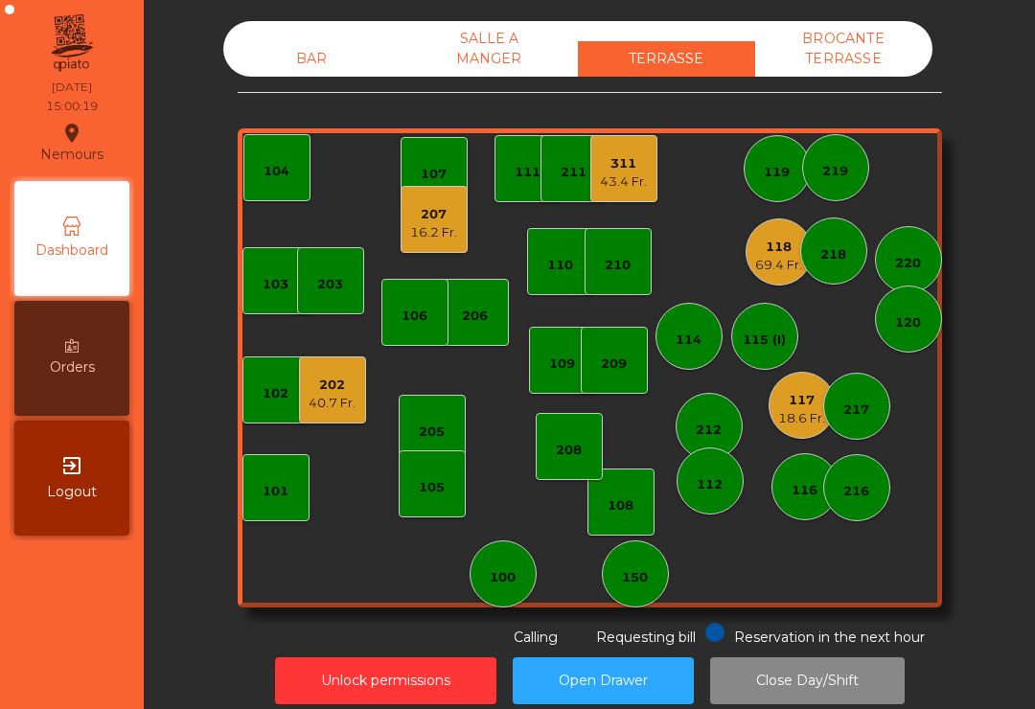
click at [640, 178] on div "43.4 Fr." at bounding box center [623, 182] width 47 height 19
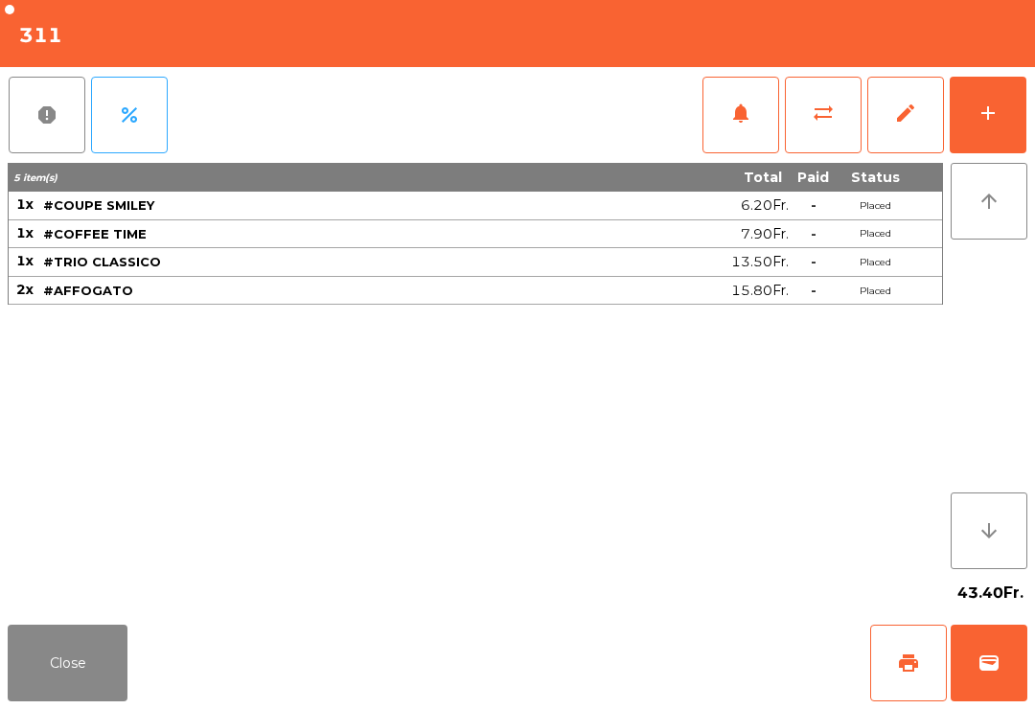
click at [897, 663] on span "print" at bounding box center [908, 663] width 23 height 23
click at [50, 662] on button "Close" at bounding box center [68, 663] width 120 height 77
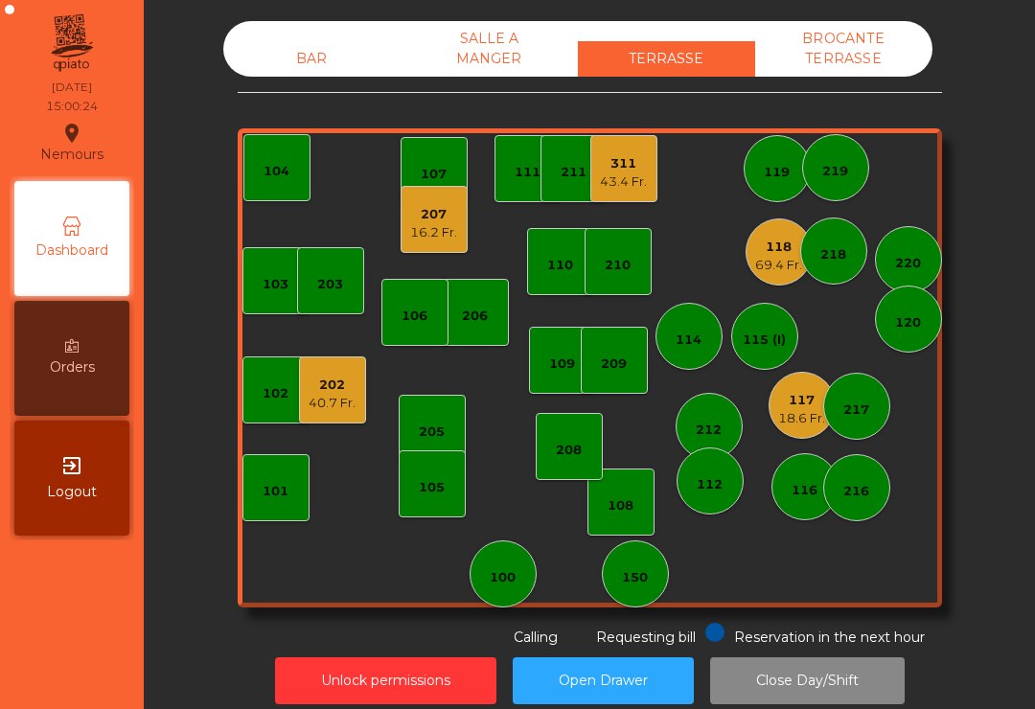
click at [429, 230] on div "16.2 Fr." at bounding box center [433, 232] width 47 height 19
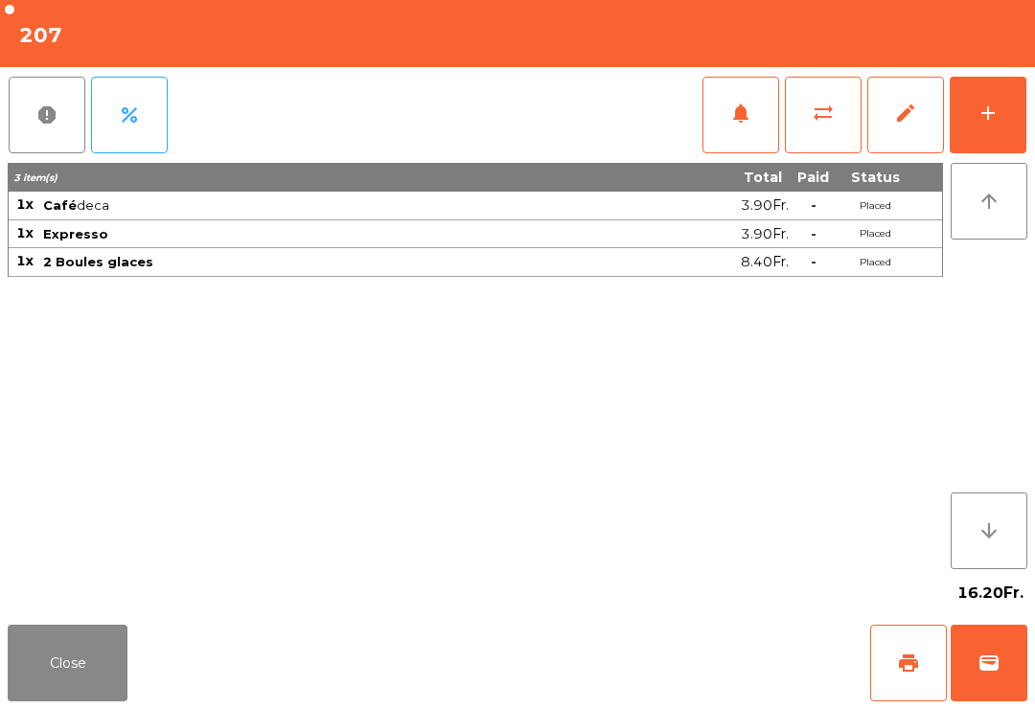
click at [73, 692] on button "Close" at bounding box center [68, 663] width 120 height 77
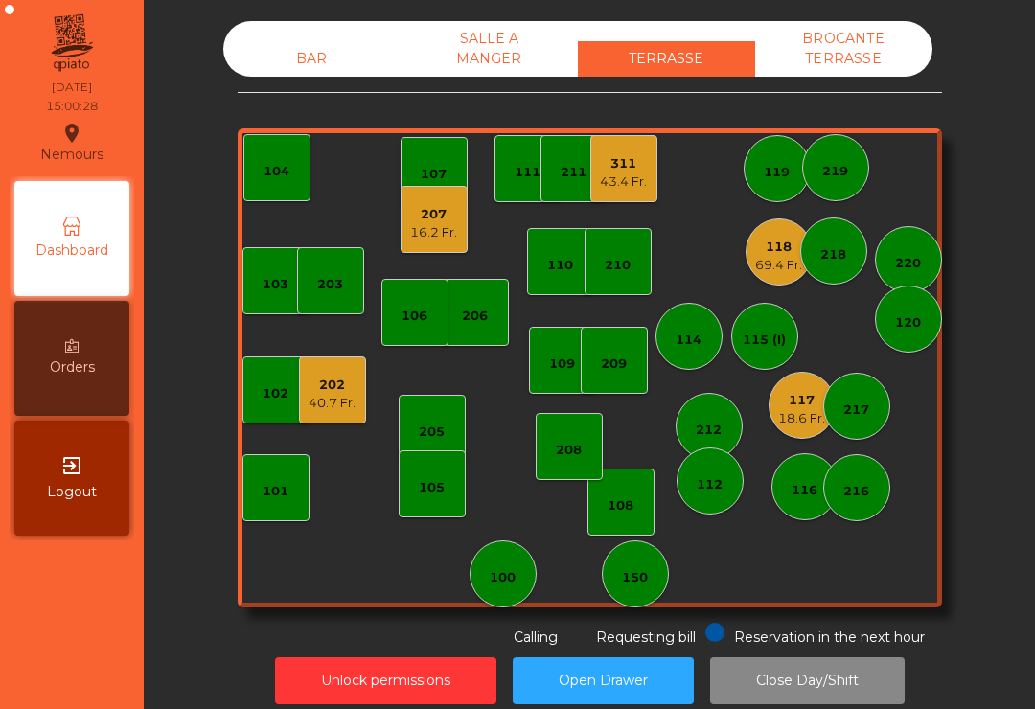
click at [448, 240] on div "16.2 Fr." at bounding box center [433, 232] width 47 height 19
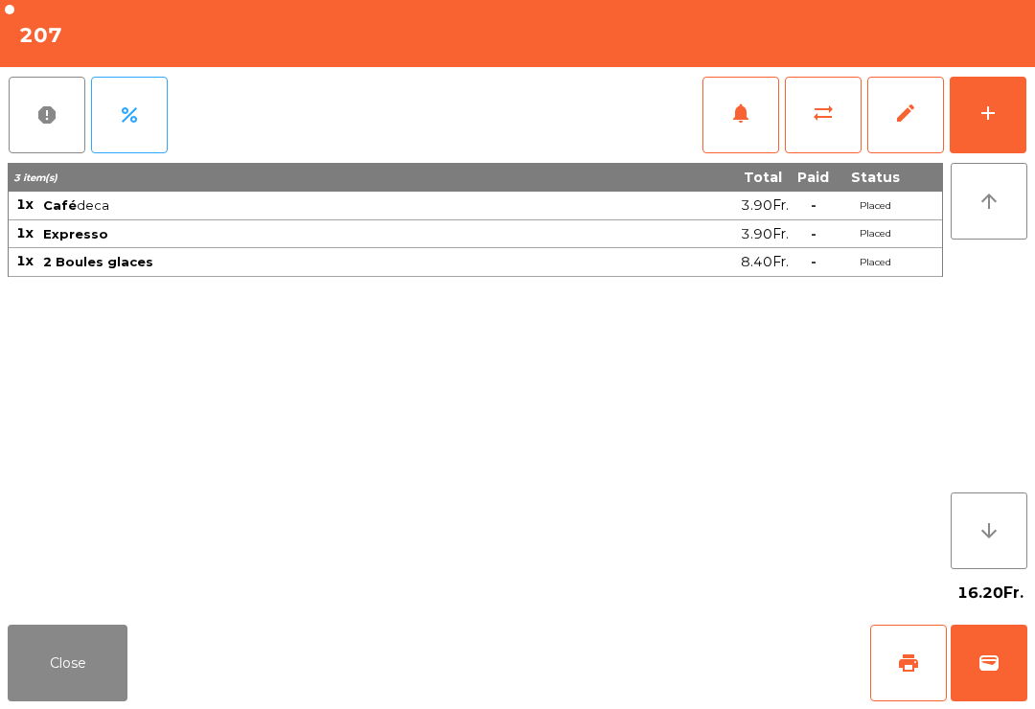
click at [1006, 678] on button "wallet" at bounding box center [989, 663] width 77 height 77
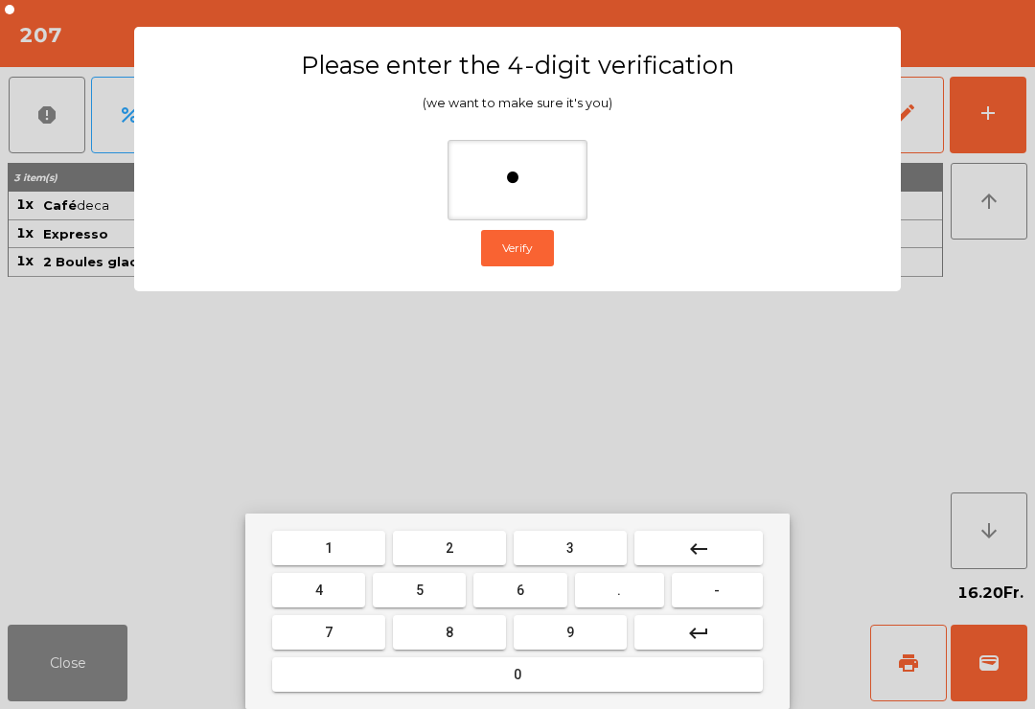
type input "**"
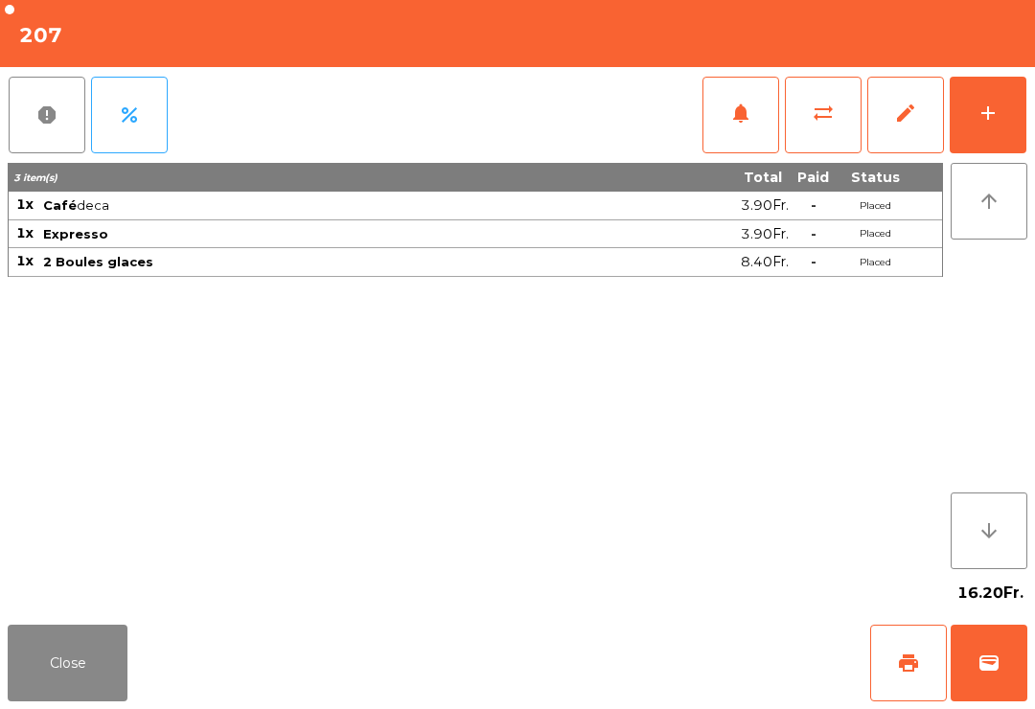
click at [597, 622] on div "Close print wallet" at bounding box center [517, 663] width 1035 height 92
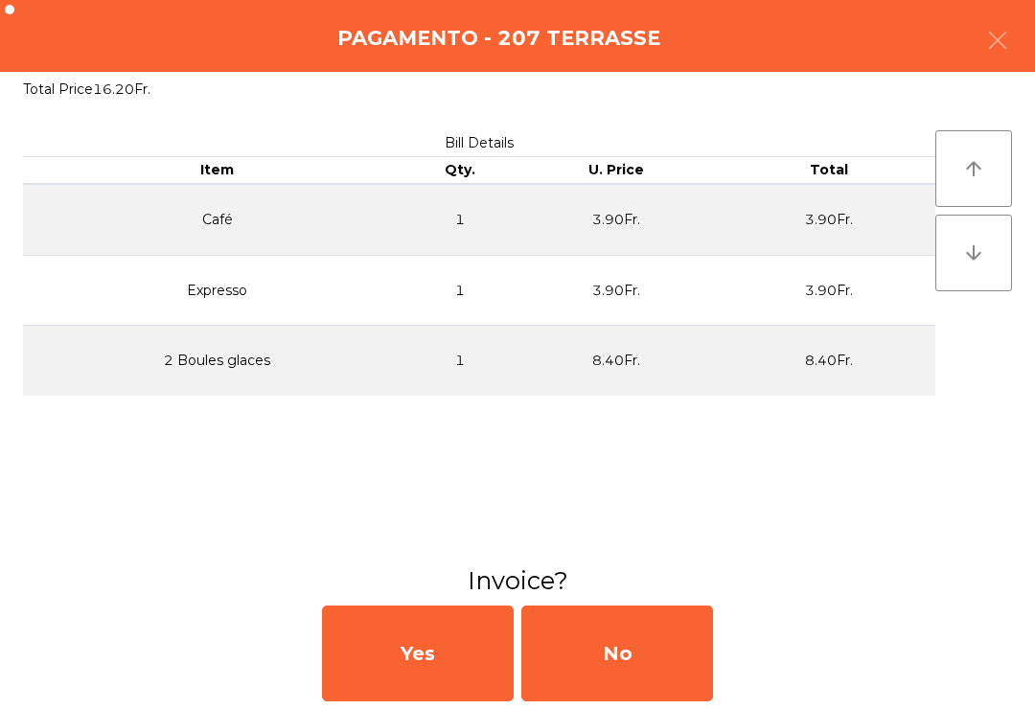
click at [617, 662] on div "No" at bounding box center [618, 654] width 192 height 96
click at [653, 650] on div "No" at bounding box center [618, 654] width 192 height 96
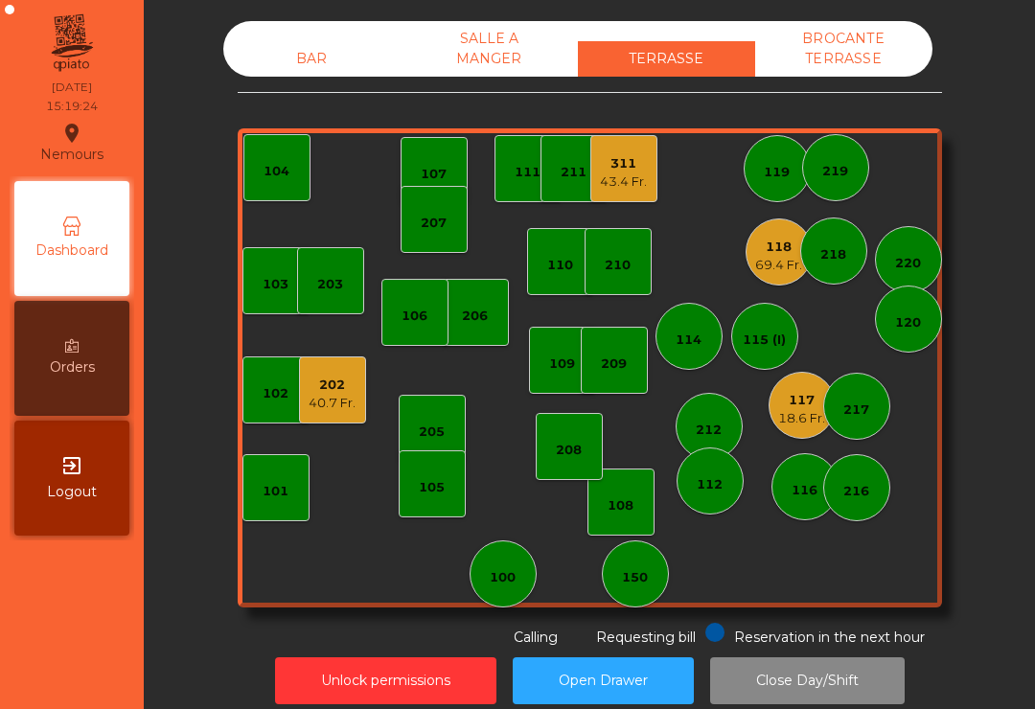
click at [637, 605] on div "150" at bounding box center [635, 574] width 67 height 67
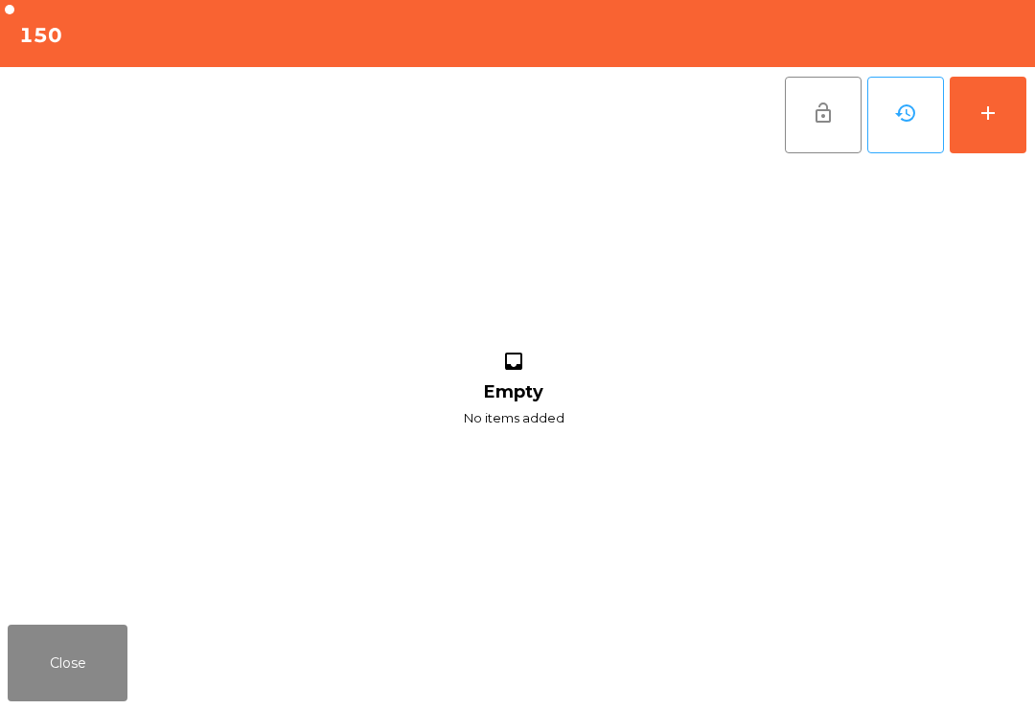
click at [992, 127] on button "add" at bounding box center [988, 115] width 77 height 77
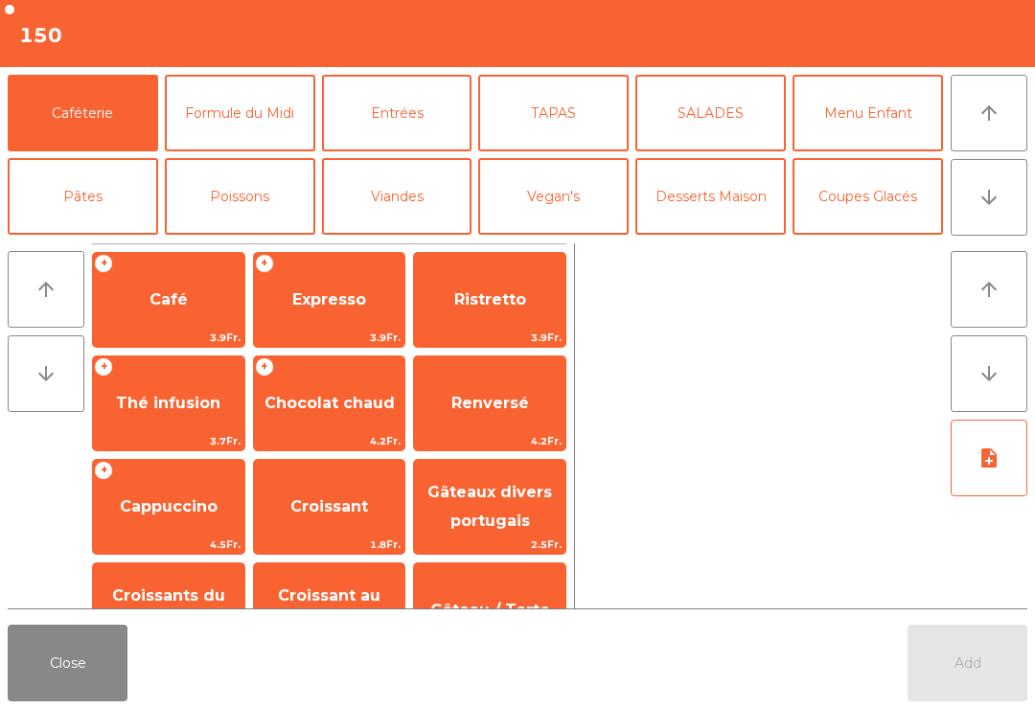
click at [878, 197] on button "Coupes Glacés" at bounding box center [868, 196] width 151 height 77
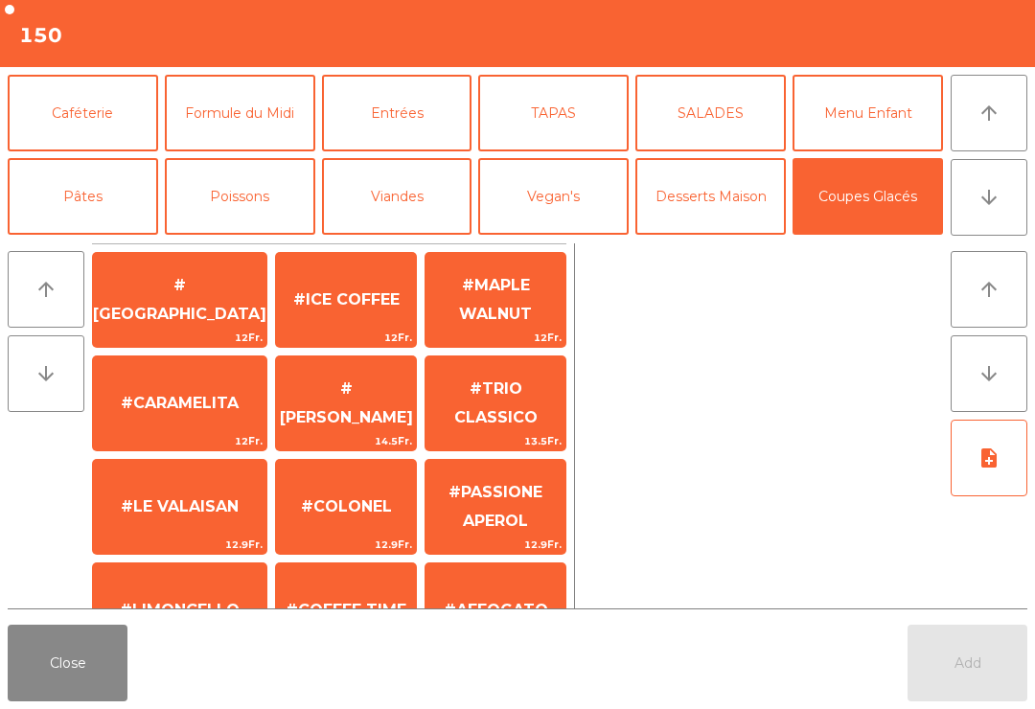
click at [346, 585] on span "#COFFEE TIME" at bounding box center [346, 611] width 140 height 52
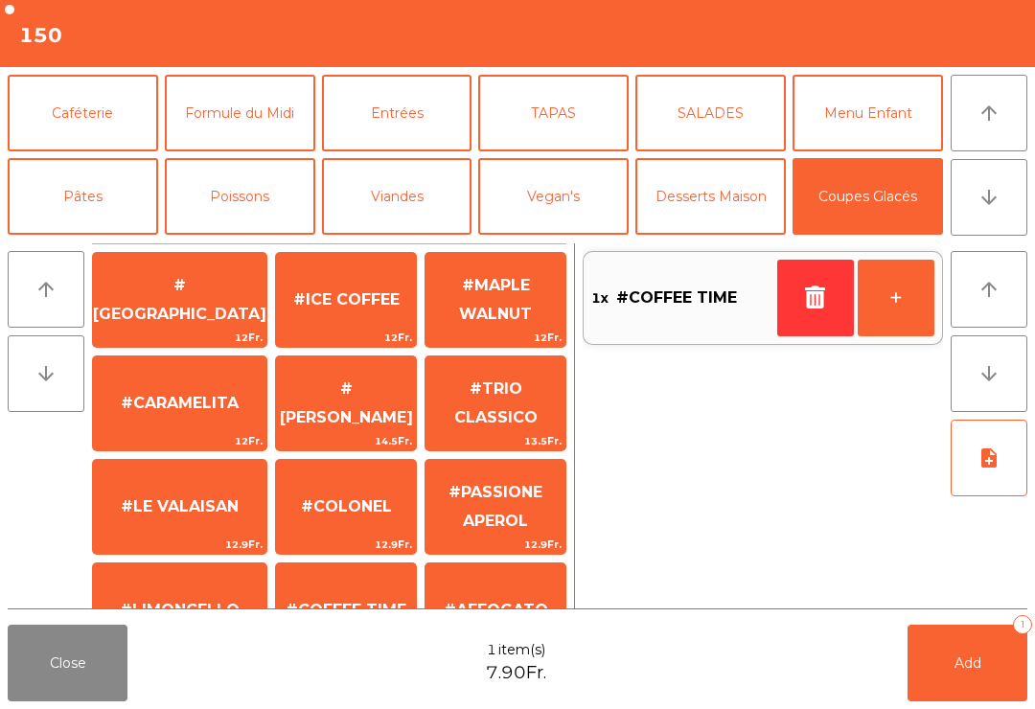
scroll to position [168, 0]
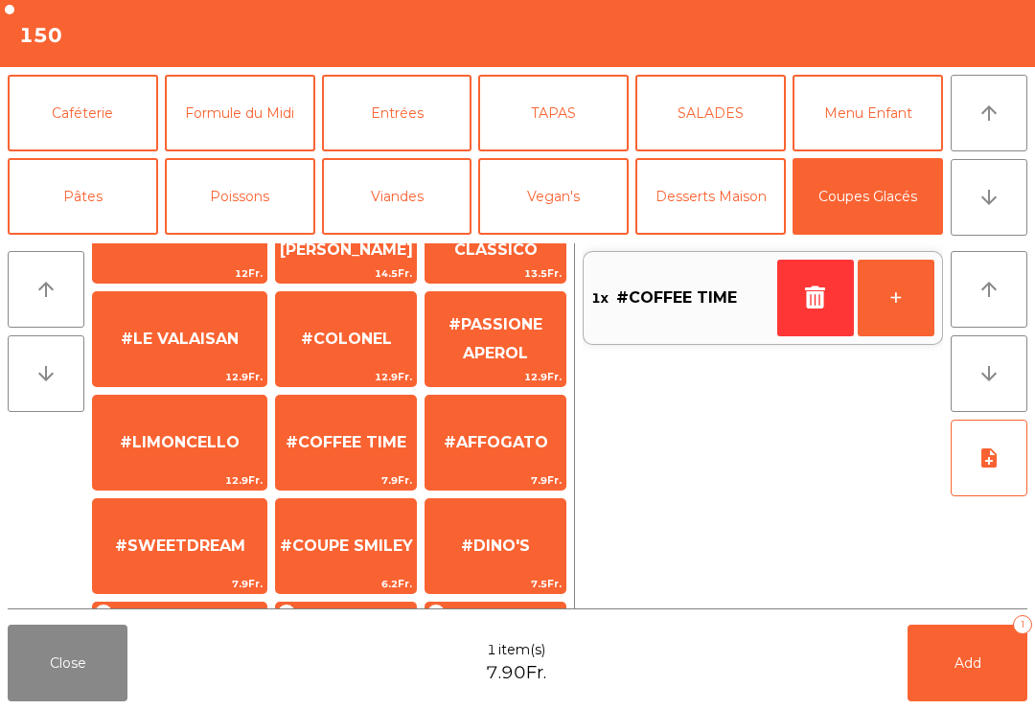
click at [891, 308] on button "+" at bounding box center [896, 298] width 77 height 77
click at [896, 287] on button "+" at bounding box center [896, 298] width 77 height 77
click at [930, 699] on button "Add 3" at bounding box center [968, 663] width 120 height 77
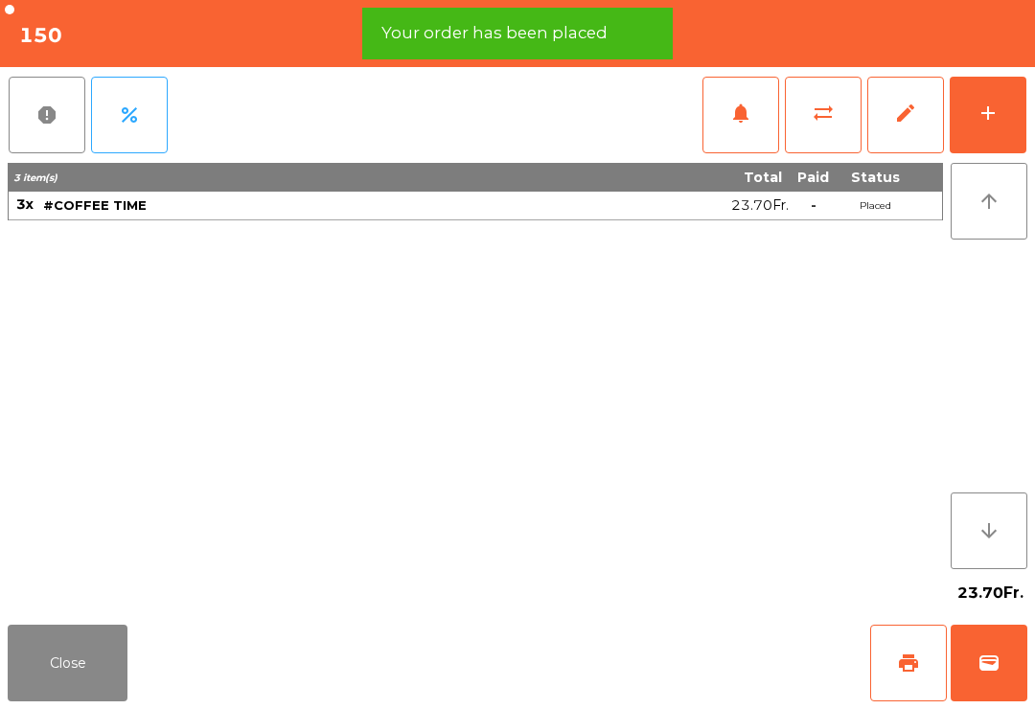
click at [876, 667] on button "print" at bounding box center [909, 663] width 77 height 77
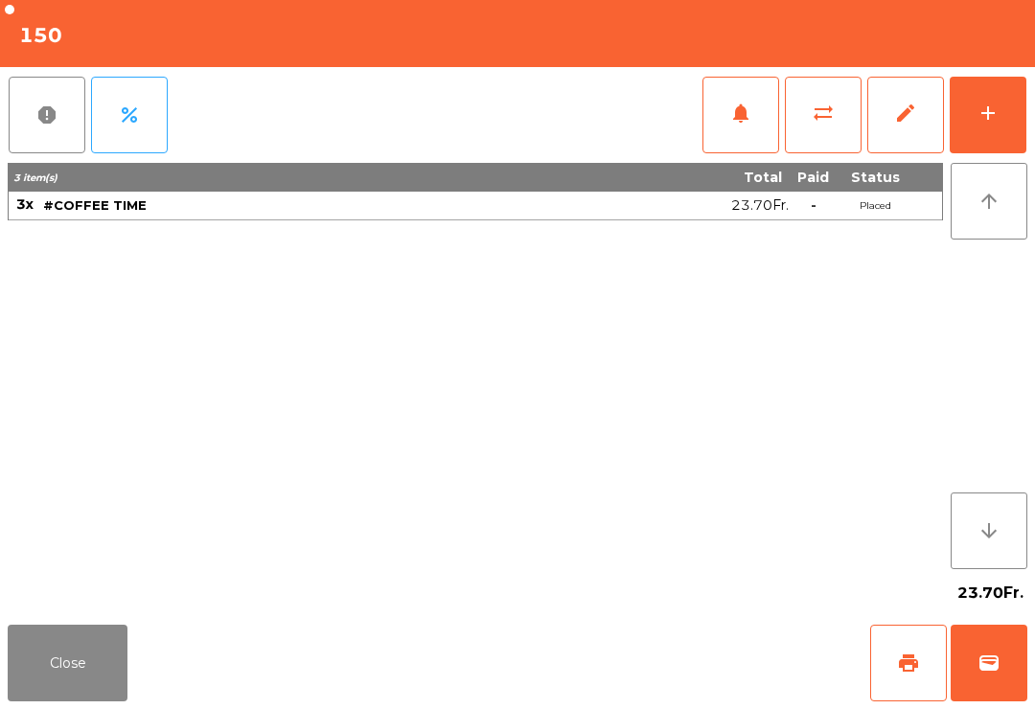
click at [38, 694] on button "Close" at bounding box center [68, 663] width 120 height 77
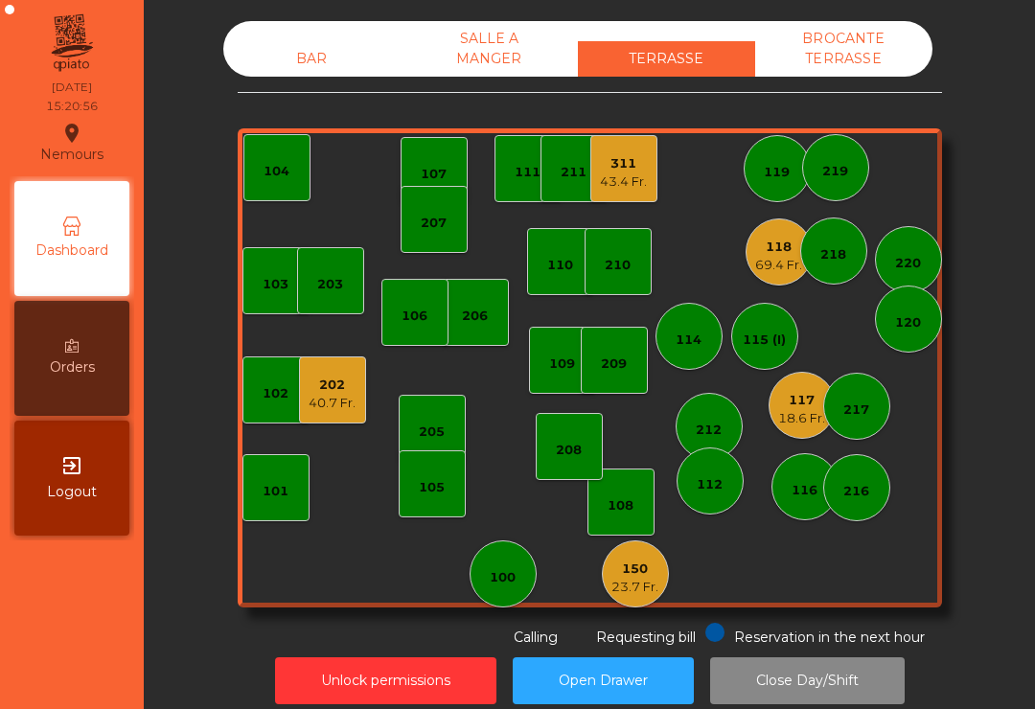
click at [630, 581] on div "23.7 Fr." at bounding box center [635, 587] width 47 height 19
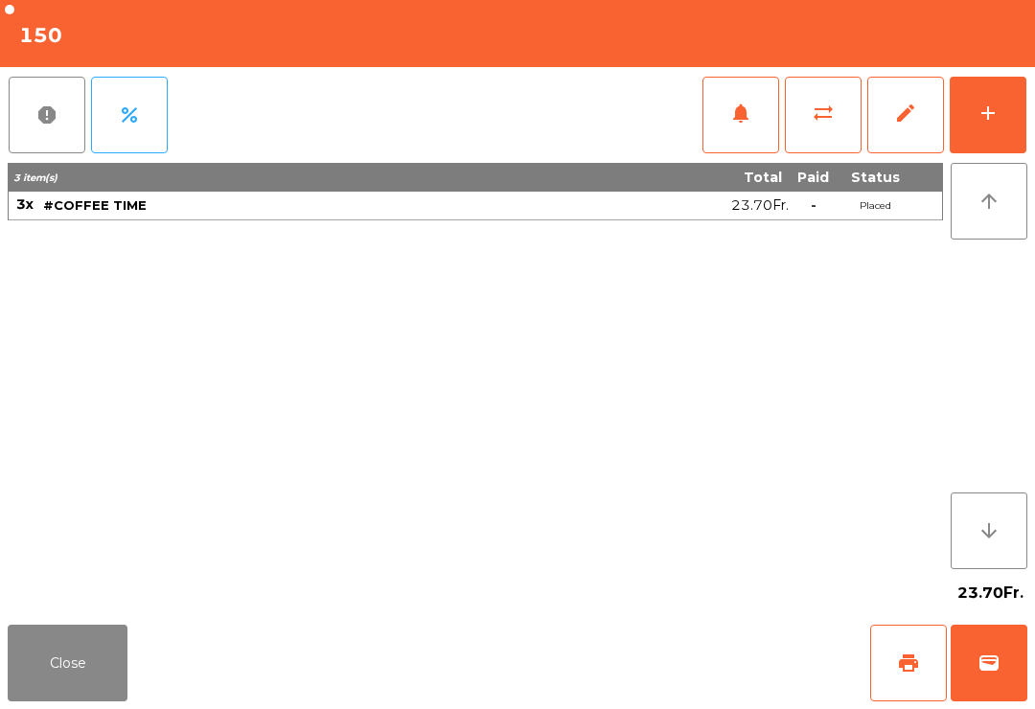
click at [996, 665] on span "wallet" at bounding box center [989, 663] width 23 height 23
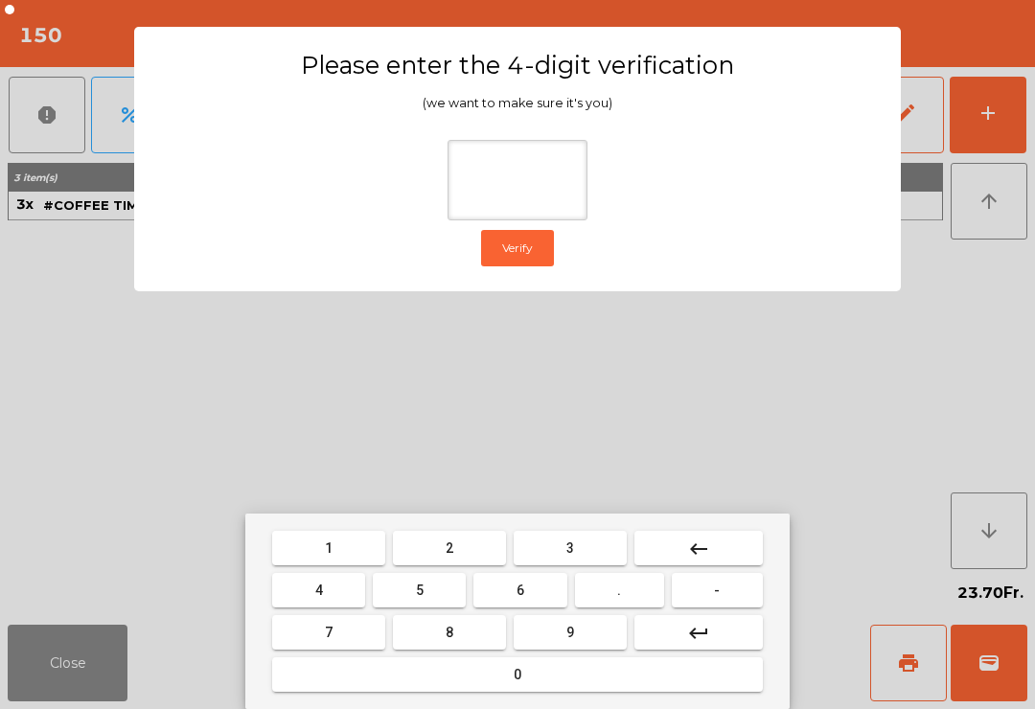
type input "*"
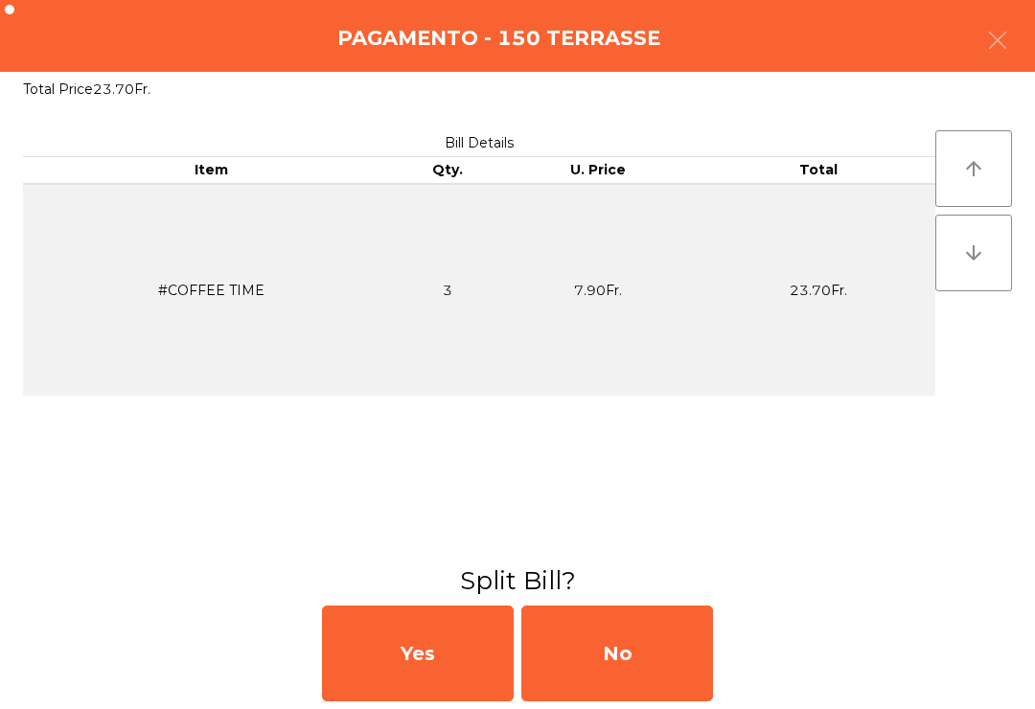
click at [619, 641] on div "No" at bounding box center [618, 654] width 192 height 96
click at [631, 650] on div "MB" at bounding box center [618, 654] width 192 height 96
click at [612, 662] on div "No" at bounding box center [618, 654] width 192 height 96
click at [630, 642] on div "No" at bounding box center [618, 654] width 192 height 96
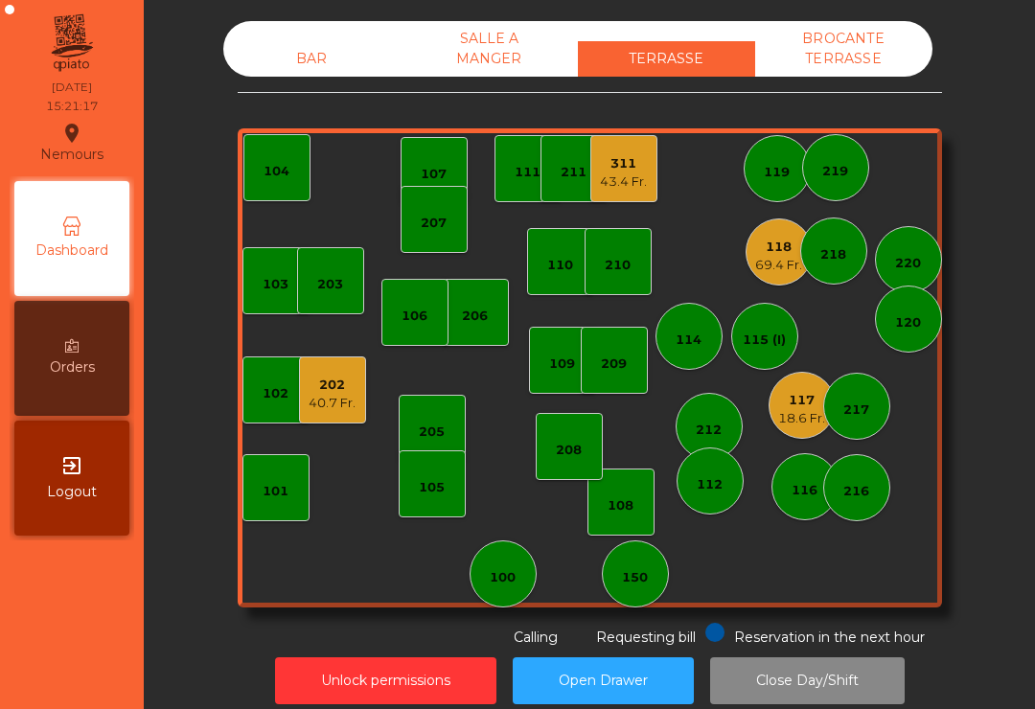
click at [777, 272] on div "69.4 Fr." at bounding box center [778, 265] width 47 height 19
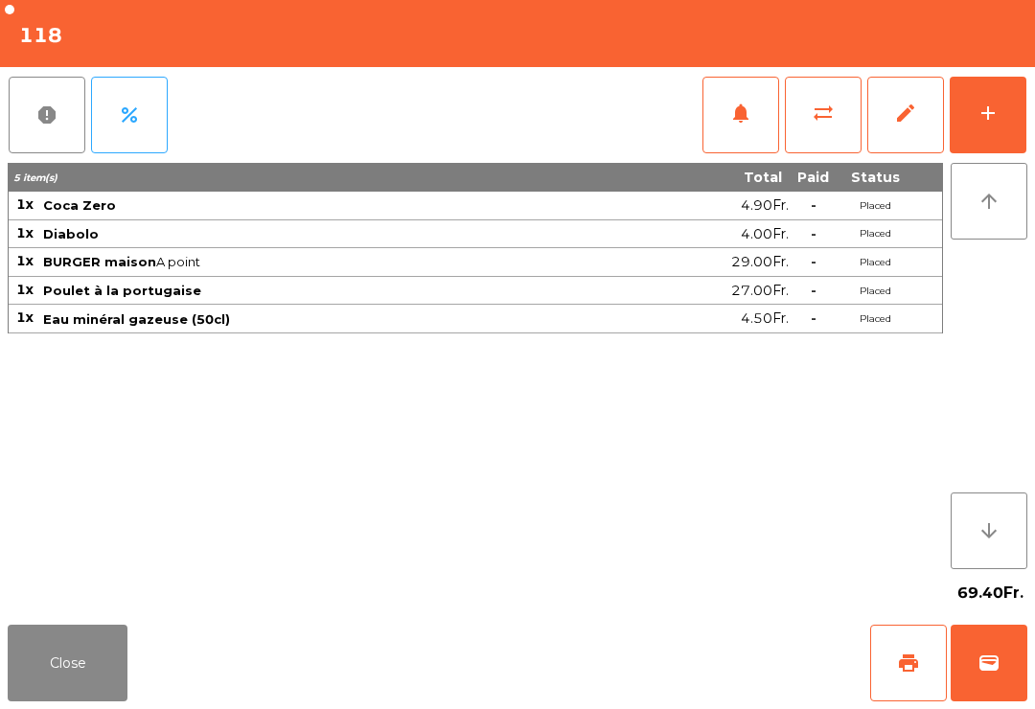
click at [988, 121] on div "add" at bounding box center [988, 113] width 23 height 23
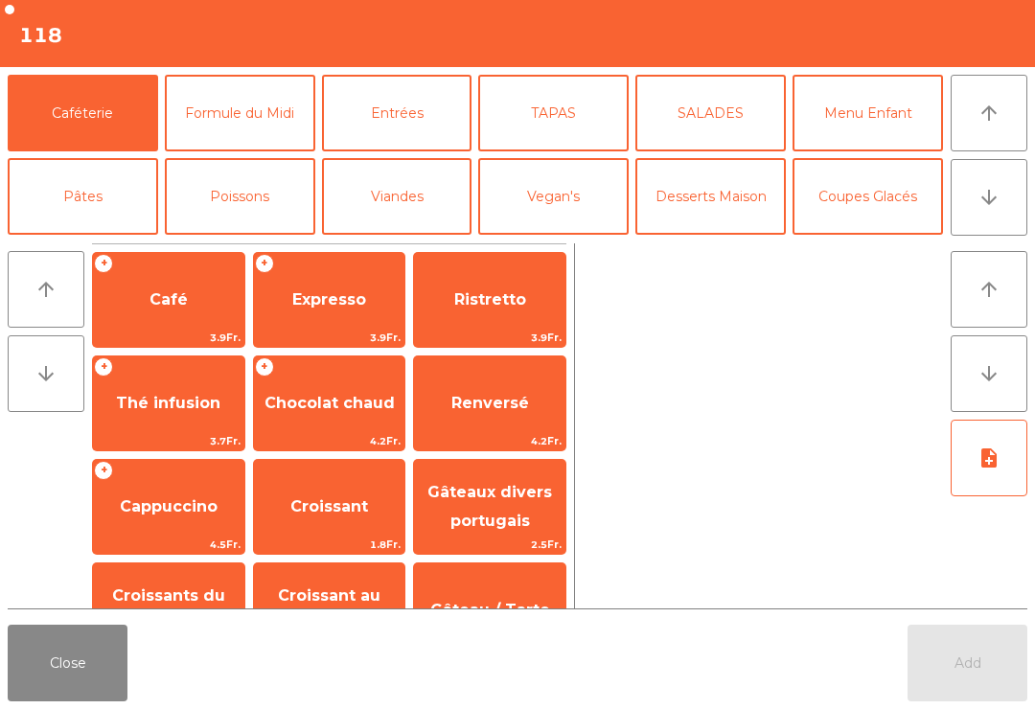
click at [887, 222] on button "Coupes Glacés" at bounding box center [868, 196] width 151 height 77
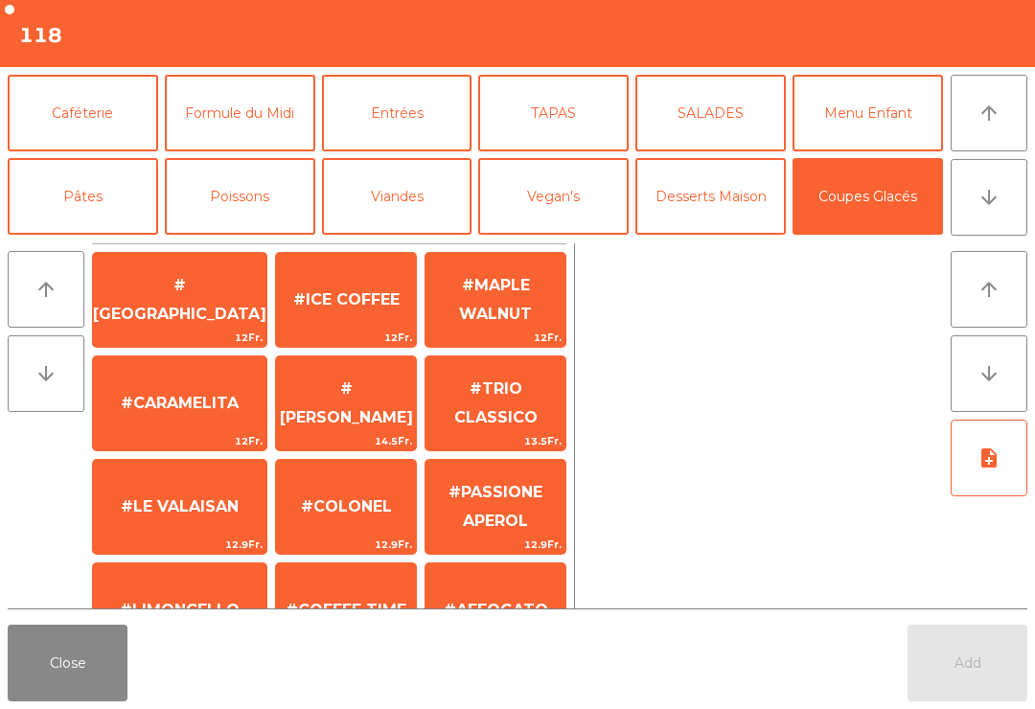
click at [501, 314] on span "#MAPLE WALNUT" at bounding box center [496, 300] width 140 height 81
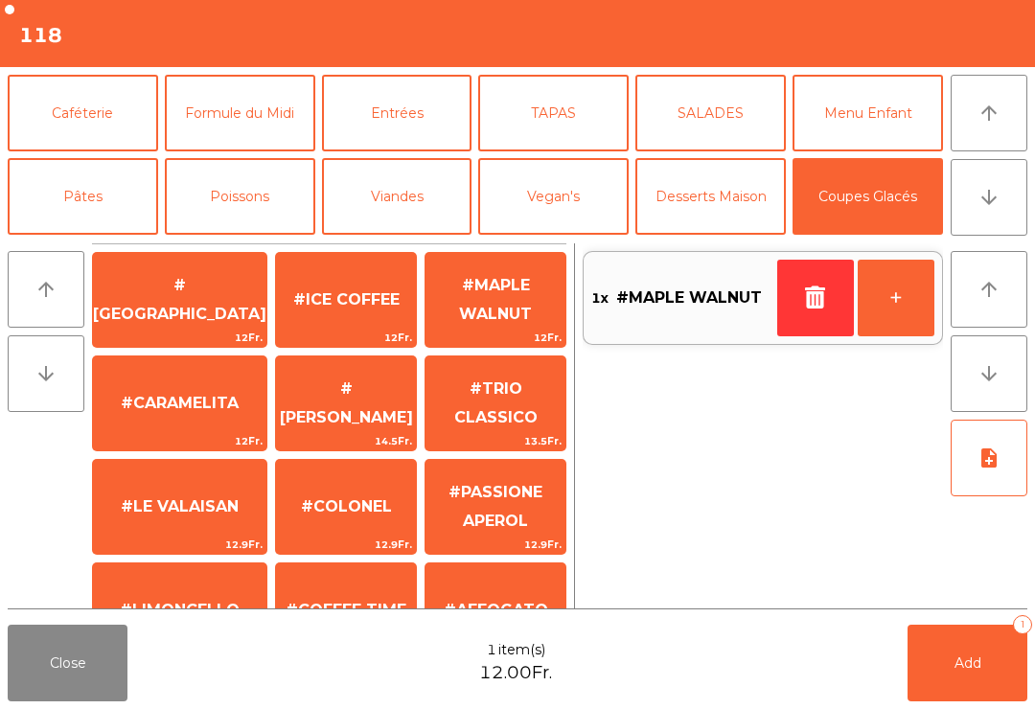
scroll to position [160, 0]
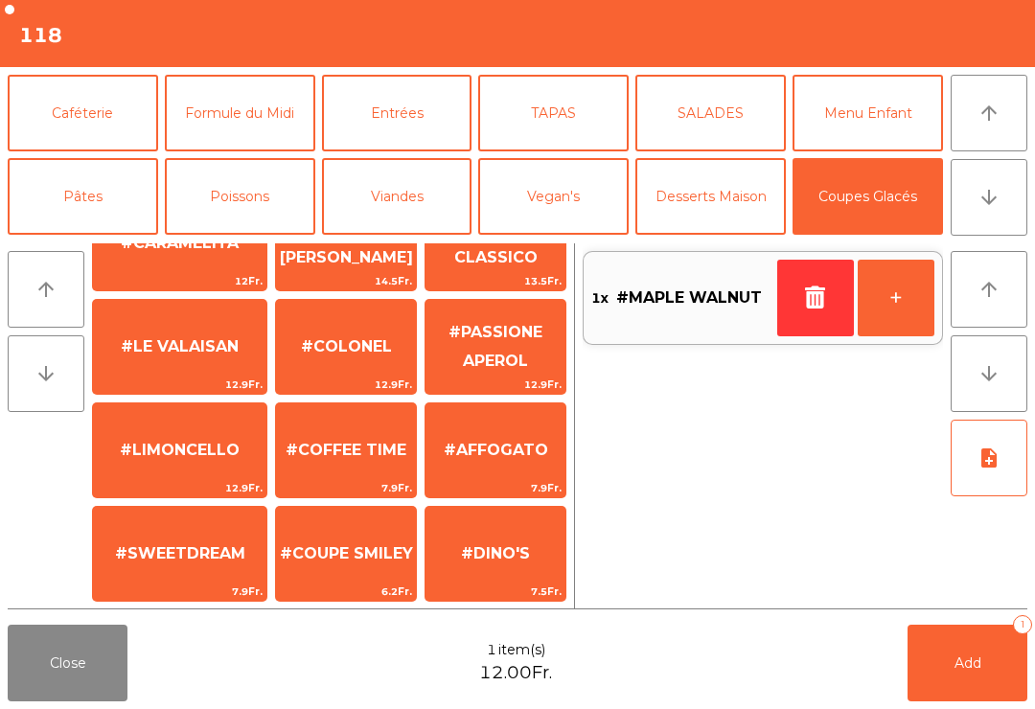
click at [174, 648] on span "1 Boule de glace" at bounding box center [179, 657] width 141 height 18
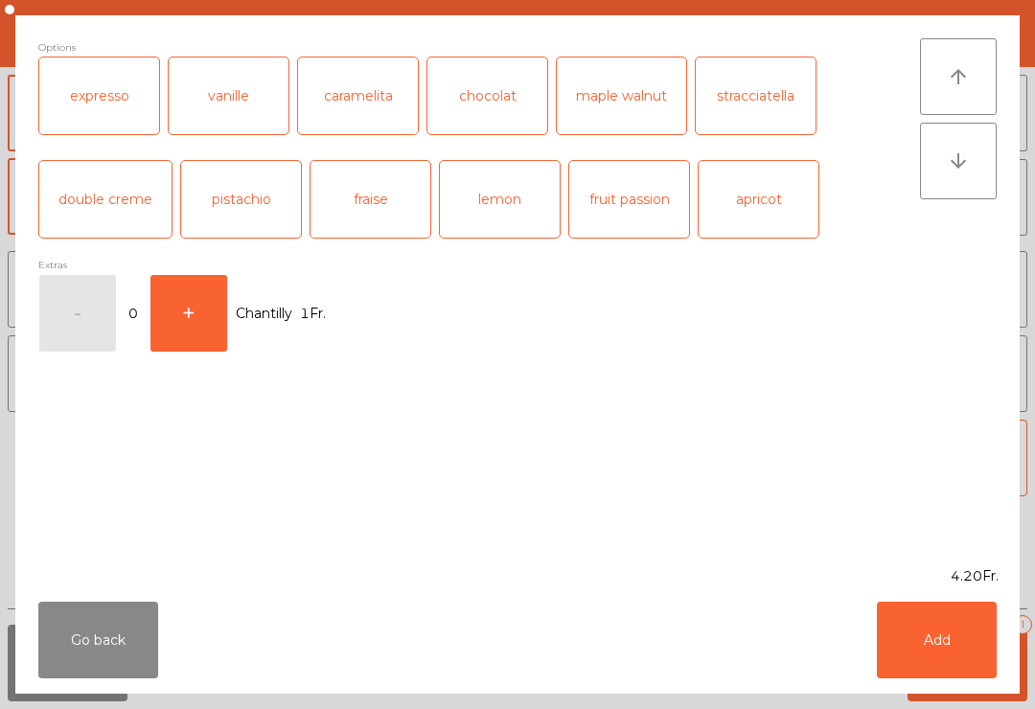
scroll to position [267, 0]
click at [778, 110] on div "stracciatella" at bounding box center [756, 96] width 120 height 77
click at [922, 641] on button "Add" at bounding box center [937, 640] width 120 height 77
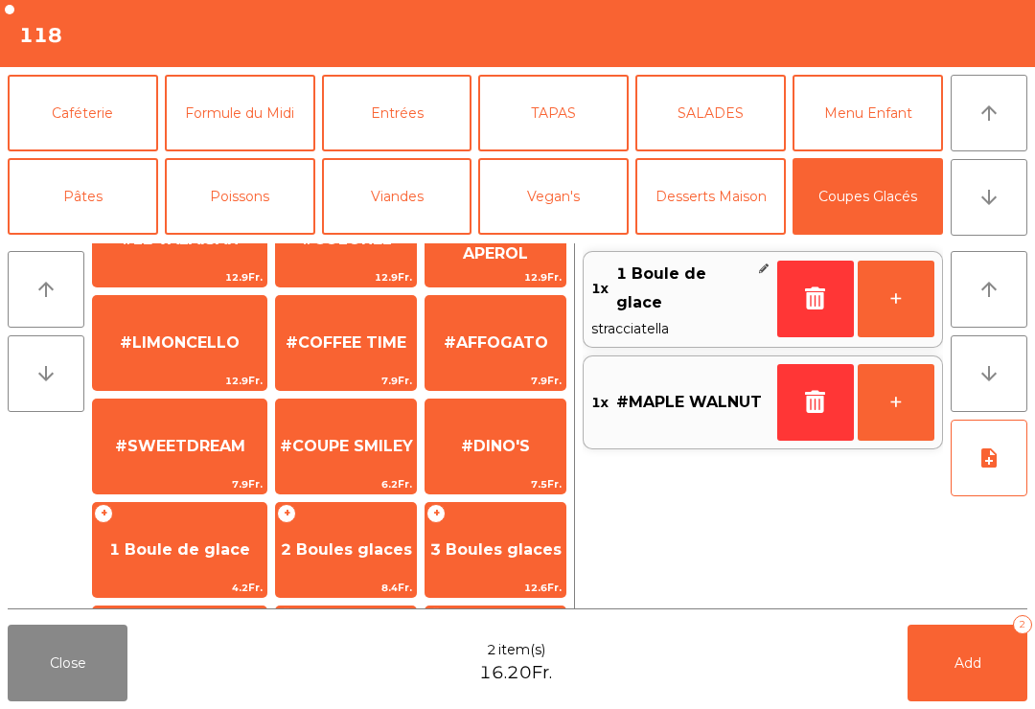
click at [97, 110] on button "Caféterie" at bounding box center [83, 113] width 151 height 77
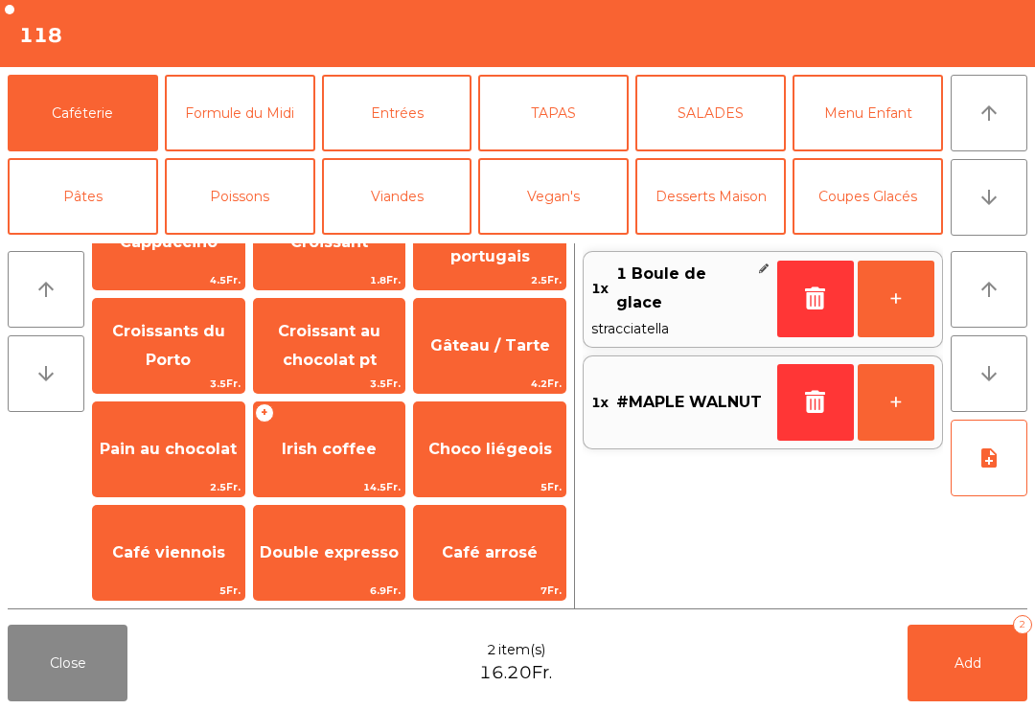
click at [324, 289] on span "1.8Fr." at bounding box center [329, 280] width 151 height 18
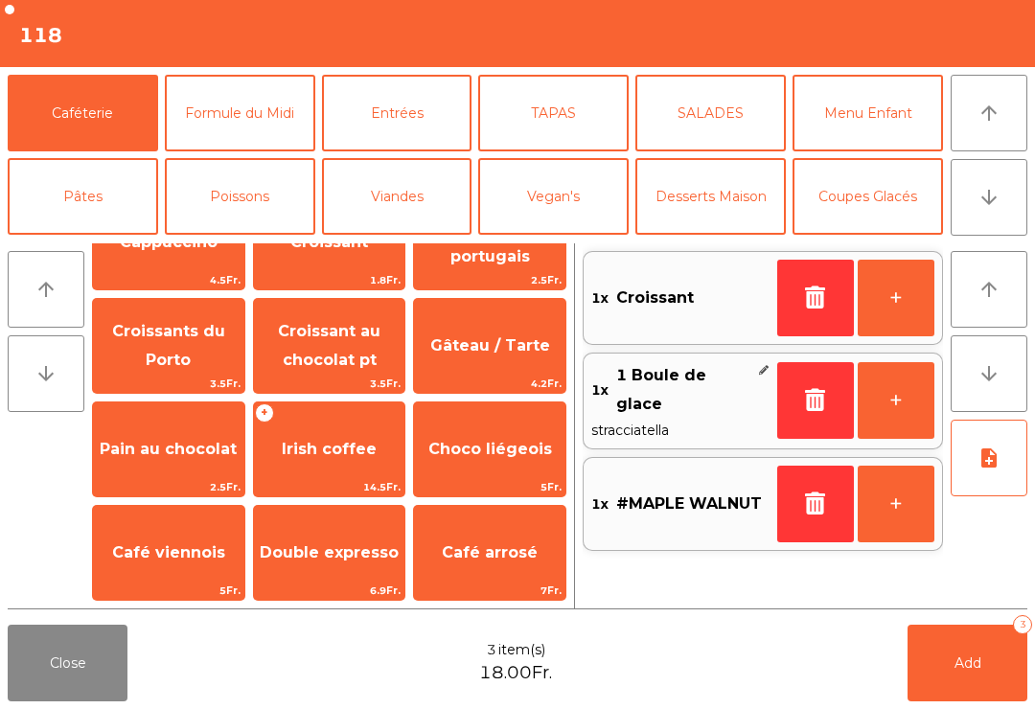
scroll to position [265, 0]
click at [828, 301] on icon "button" at bounding box center [815, 297] width 29 height 23
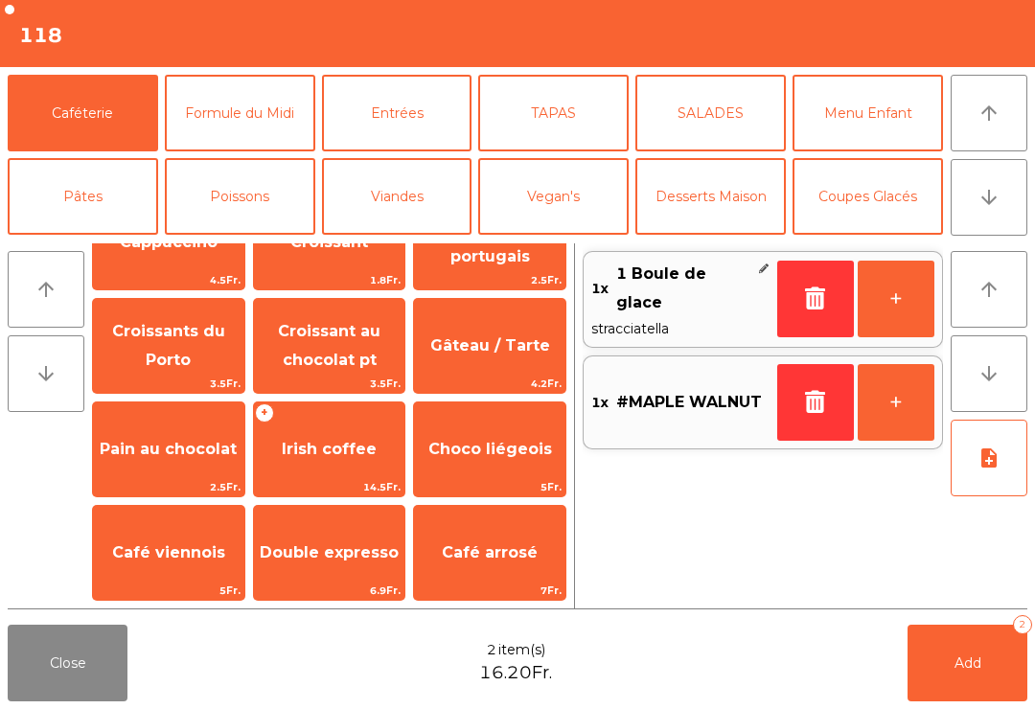
click at [310, 44] on span "Expresso" at bounding box center [329, 35] width 74 height 18
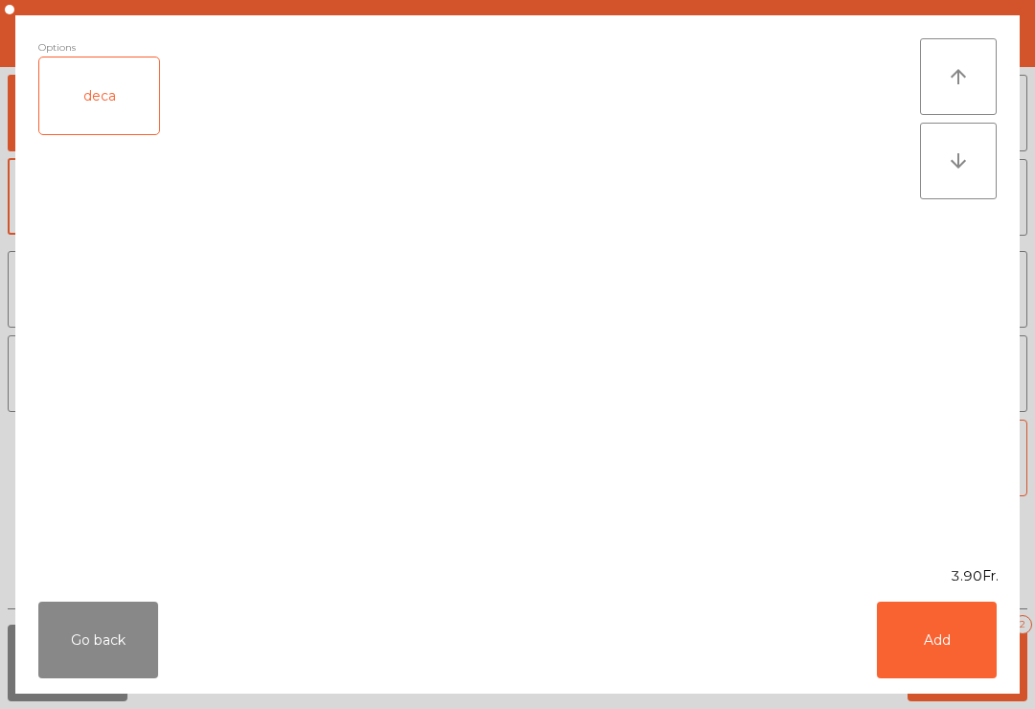
scroll to position [0, 0]
click at [915, 608] on button "Add" at bounding box center [937, 640] width 120 height 77
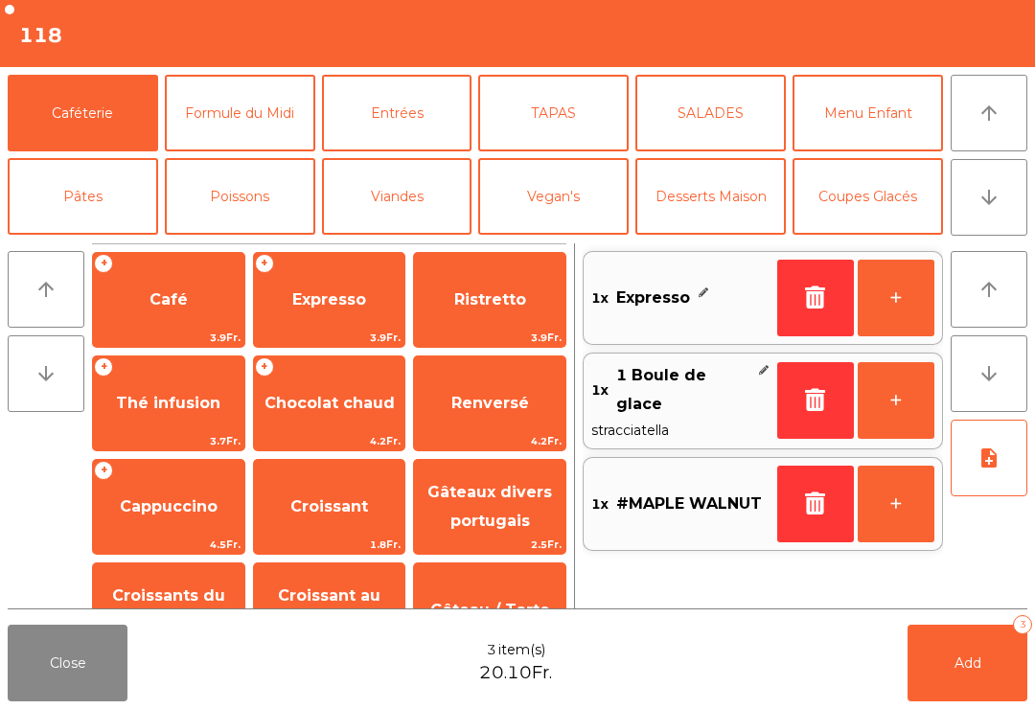
click at [900, 311] on button "+" at bounding box center [896, 298] width 77 height 77
click at [979, 656] on span "Add" at bounding box center [968, 663] width 27 height 17
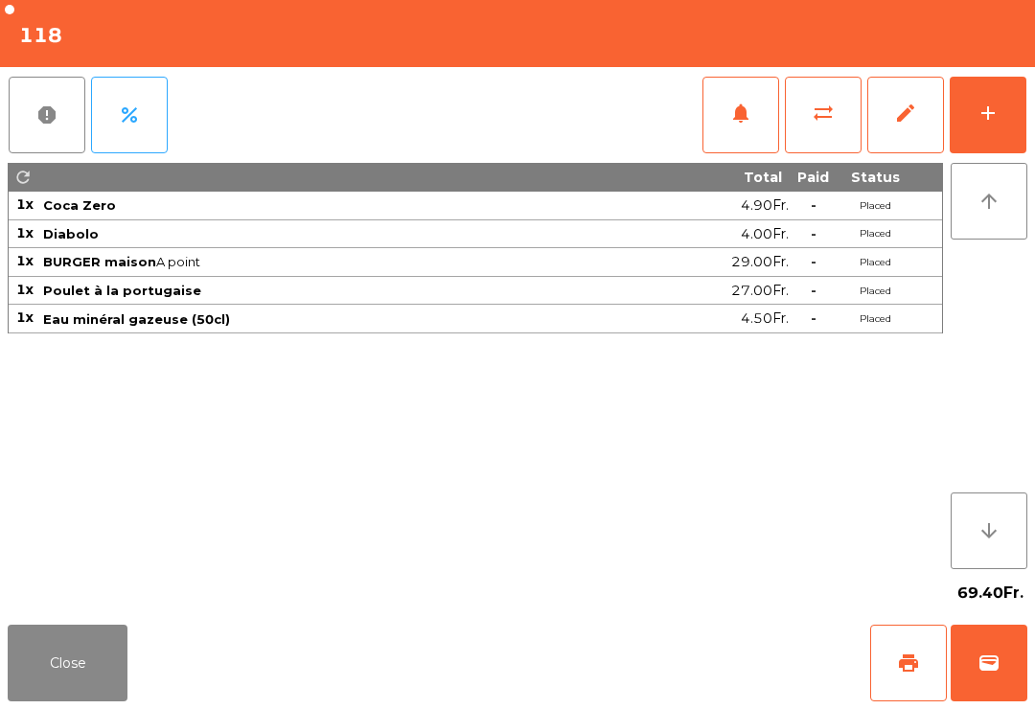
click at [115, 644] on button "Close" at bounding box center [68, 663] width 120 height 77
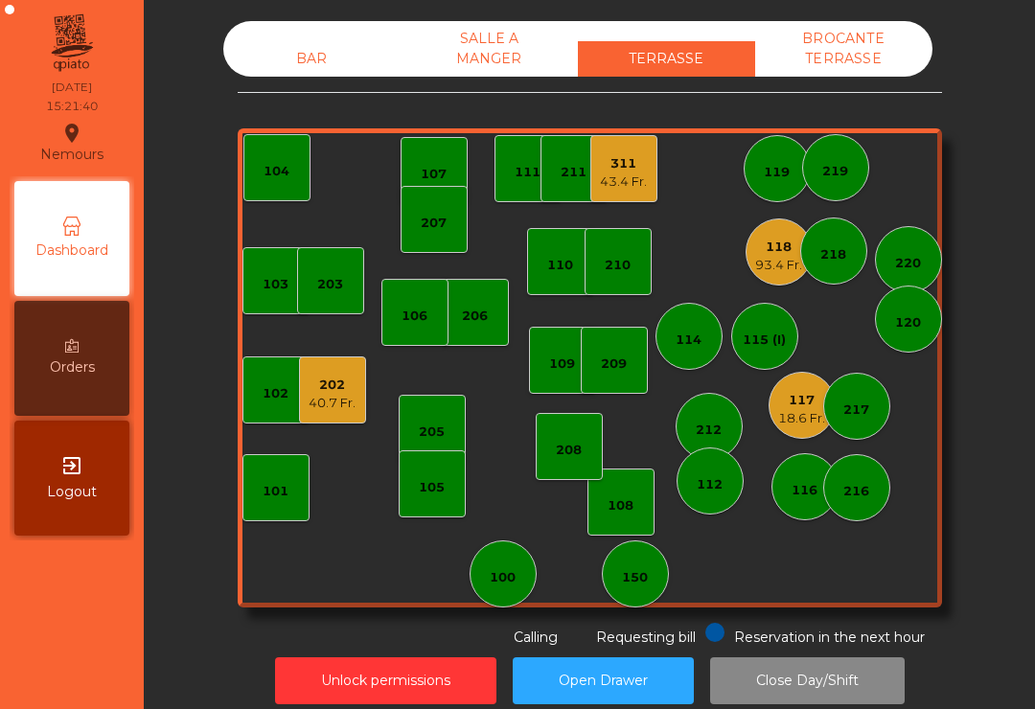
click at [803, 409] on div "18.6 Fr." at bounding box center [801, 418] width 47 height 19
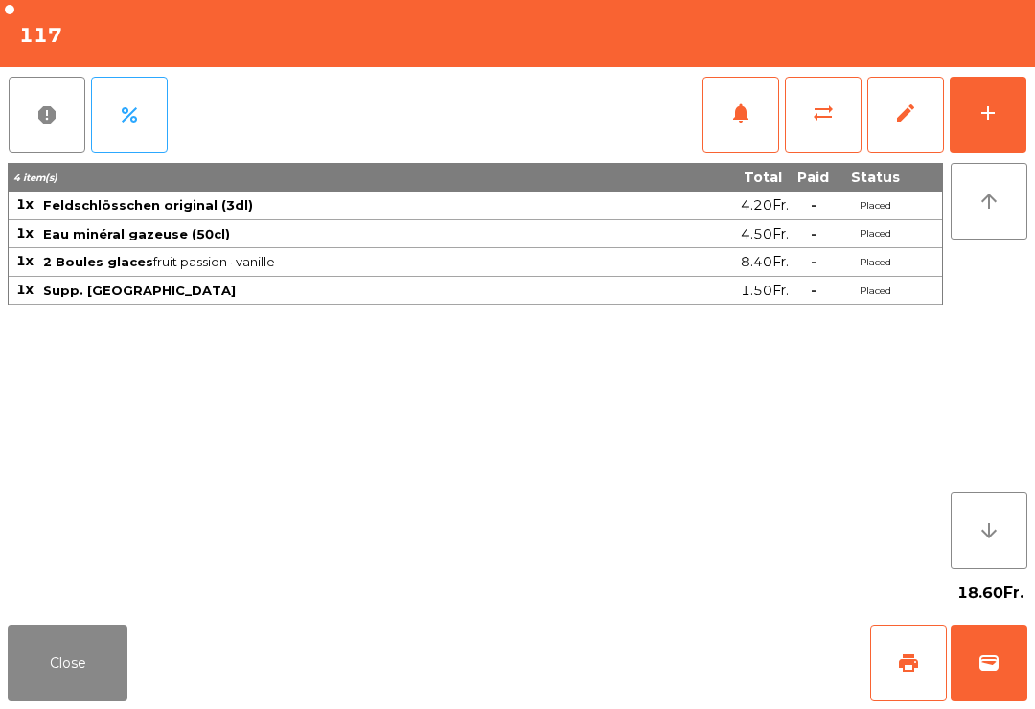
click at [1000, 667] on span "wallet" at bounding box center [989, 663] width 23 height 23
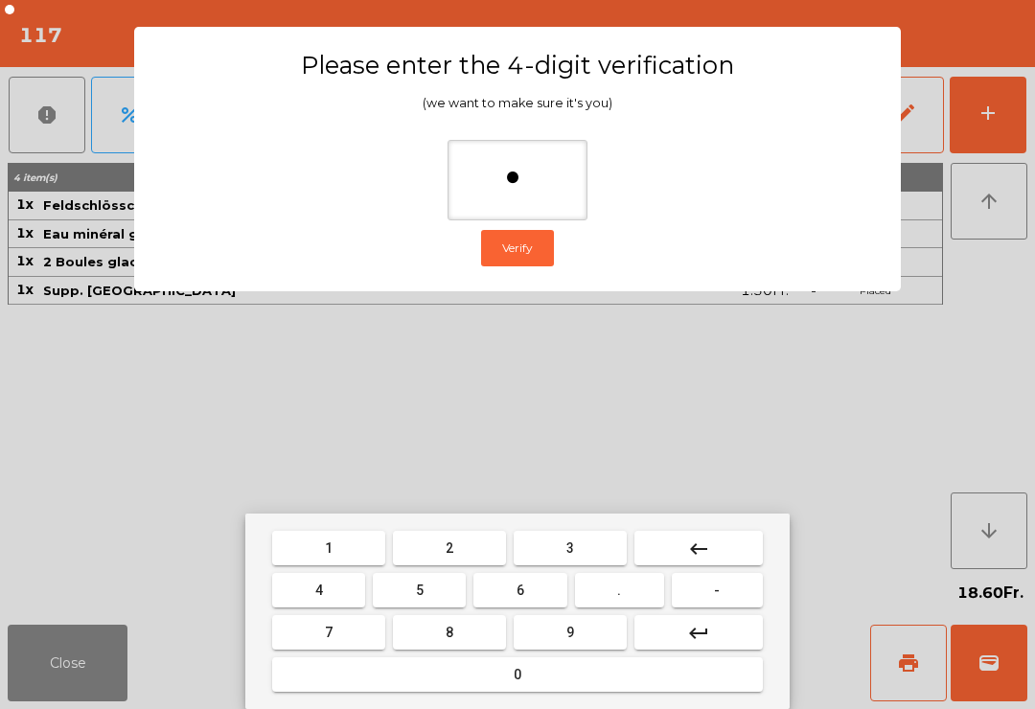
type input "**"
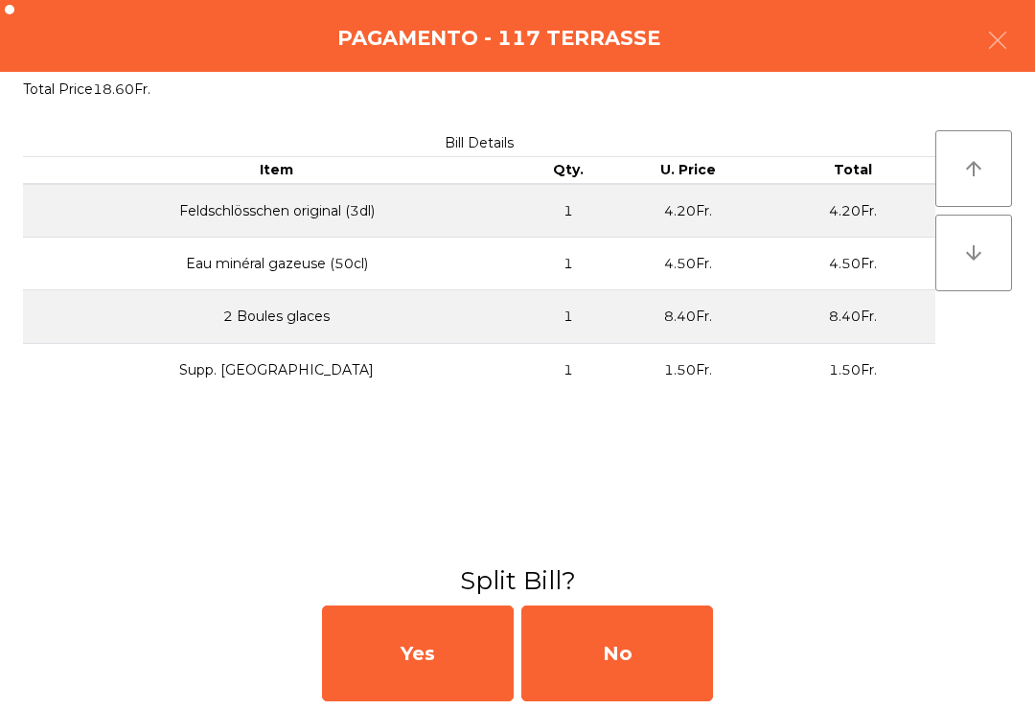
click at [654, 670] on div "No" at bounding box center [618, 654] width 192 height 96
click at [662, 638] on div "MB" at bounding box center [618, 654] width 192 height 96
click at [621, 670] on div "No" at bounding box center [618, 654] width 192 height 96
click at [617, 665] on div "No" at bounding box center [618, 654] width 192 height 96
click at [642, 689] on div "No" at bounding box center [618, 654] width 192 height 96
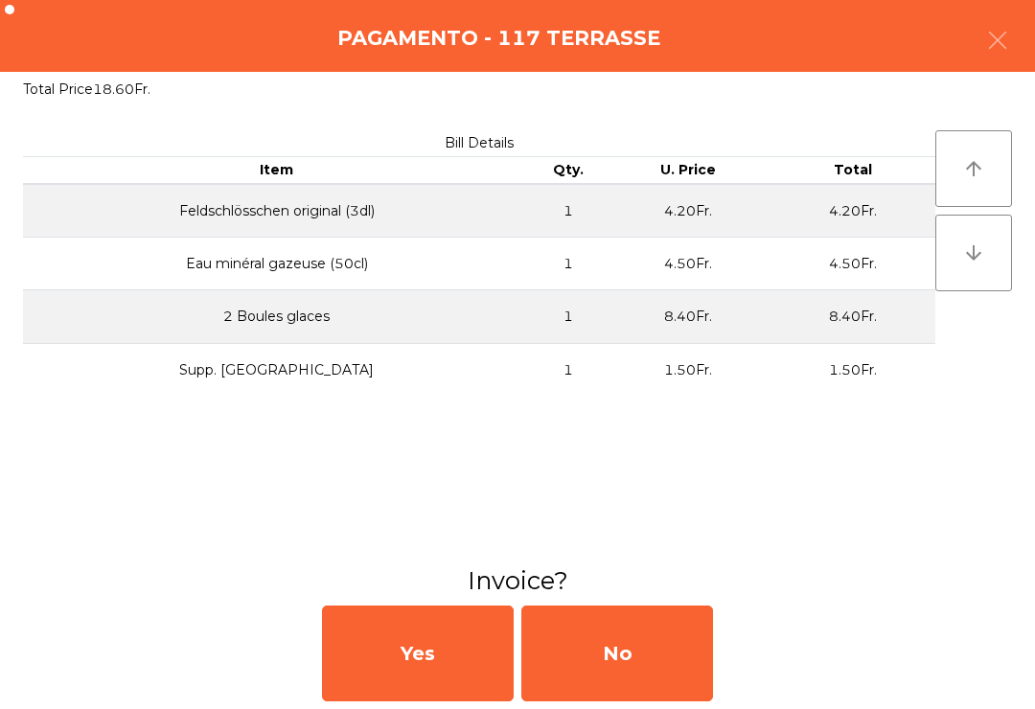
click at [656, 678] on div "No" at bounding box center [618, 654] width 192 height 96
click at [639, 688] on div "No" at bounding box center [618, 654] width 192 height 96
click at [665, 672] on div "No" at bounding box center [618, 654] width 192 height 96
click at [640, 700] on div "No" at bounding box center [618, 654] width 192 height 96
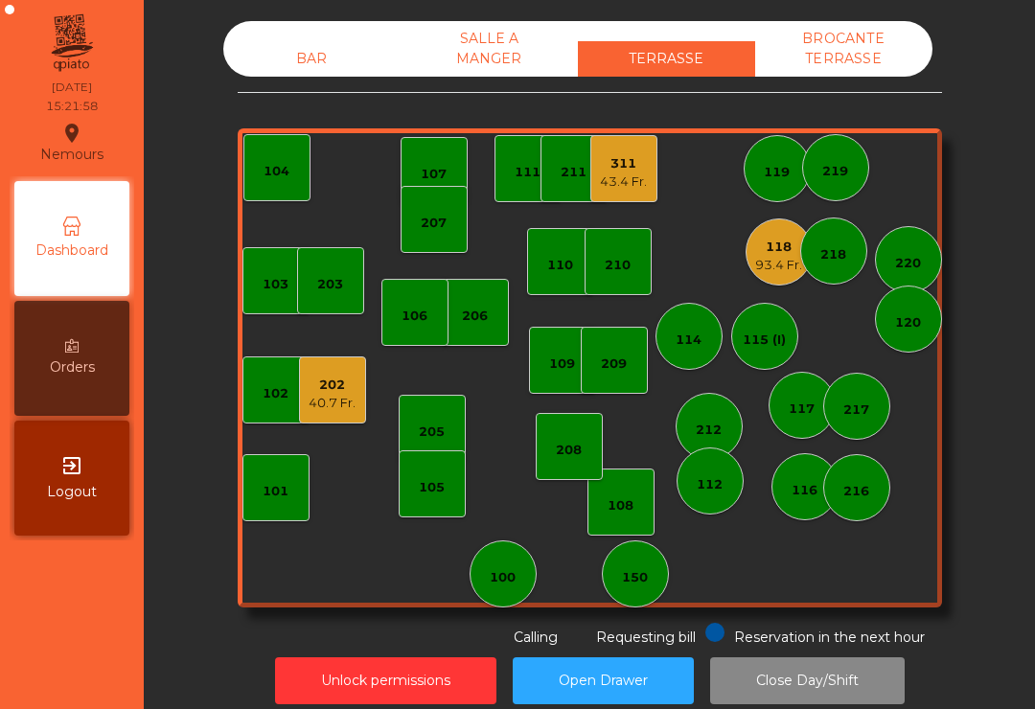
click at [347, 403] on div "40.7 Fr." at bounding box center [332, 403] width 47 height 19
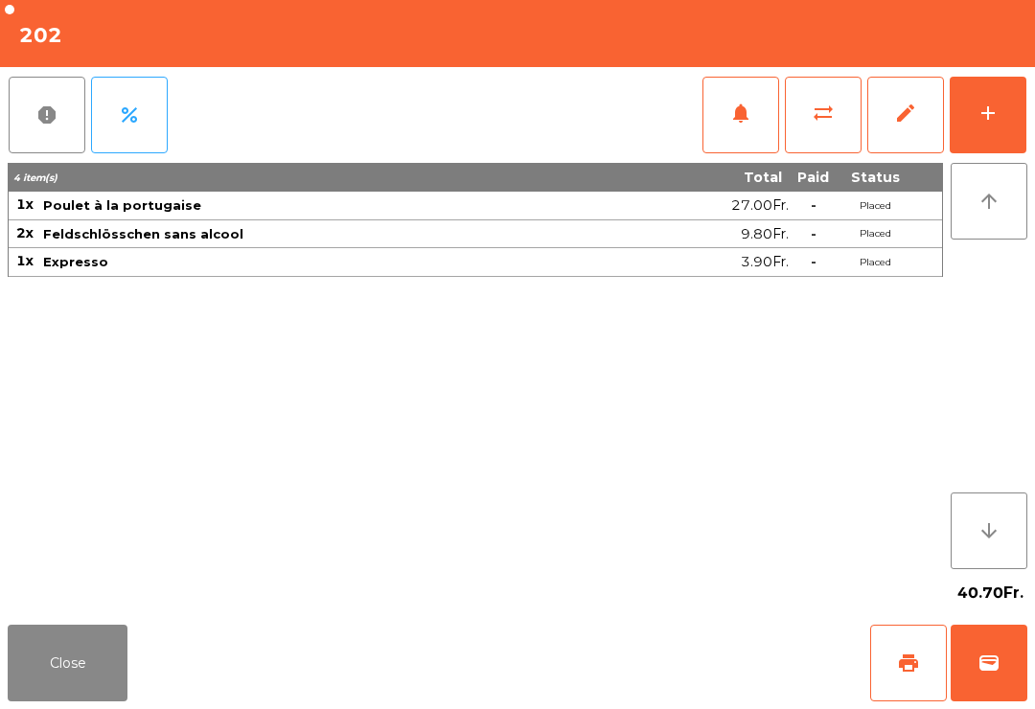
click at [1011, 669] on button "wallet" at bounding box center [989, 663] width 77 height 77
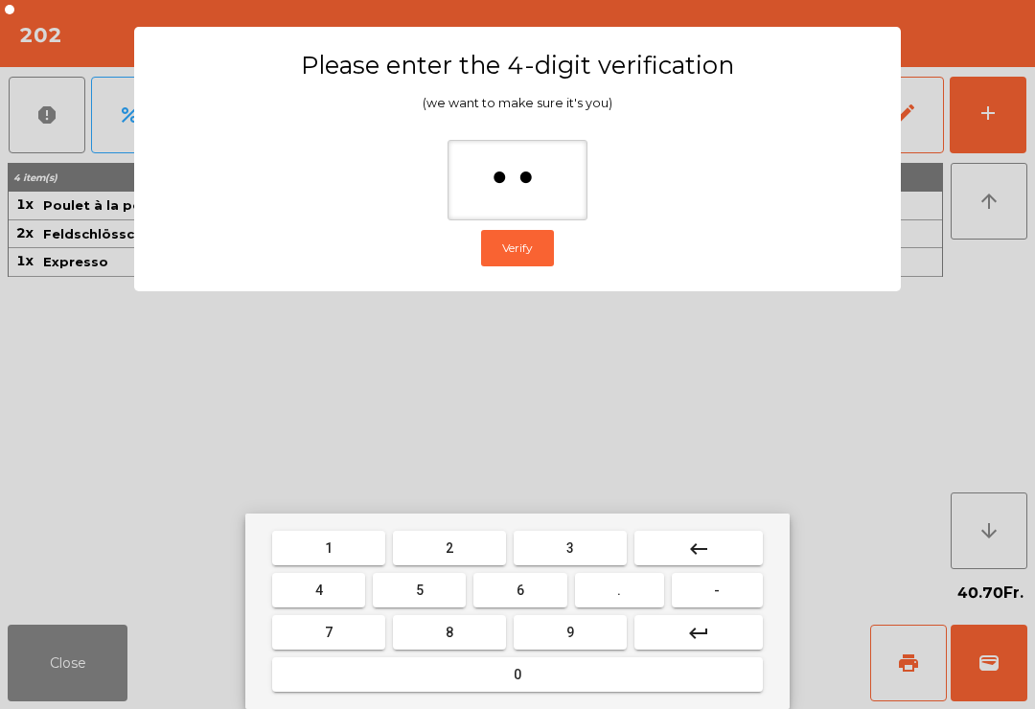
type input "***"
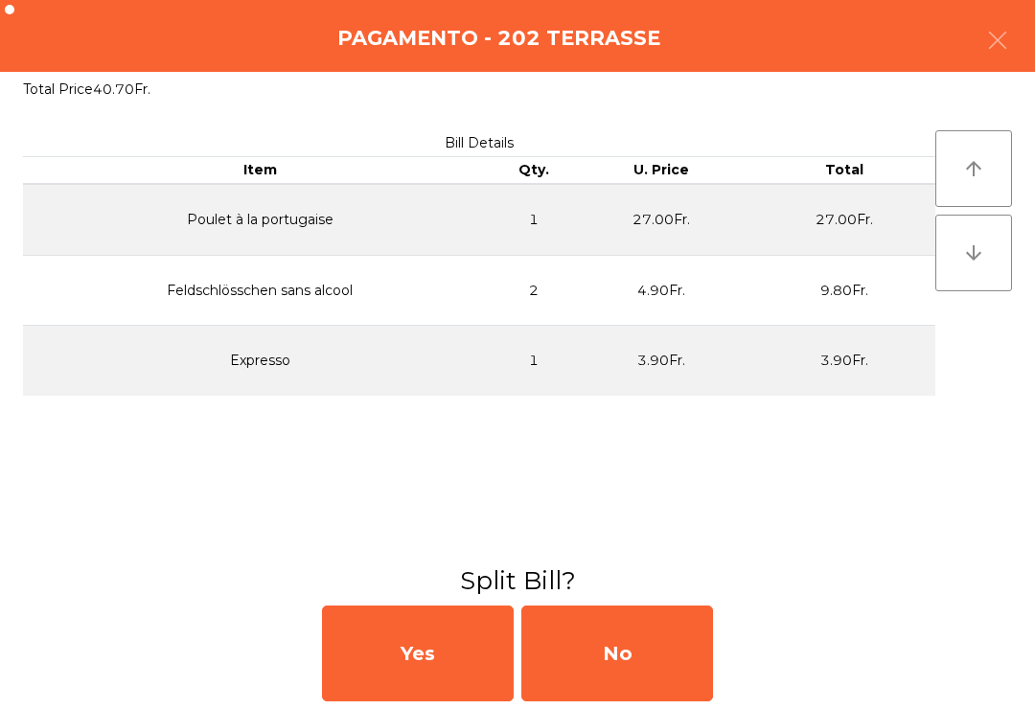
click at [669, 650] on div "No" at bounding box center [618, 654] width 192 height 96
click at [637, 660] on div "No" at bounding box center [618, 654] width 192 height 96
click at [667, 662] on div "No" at bounding box center [618, 654] width 192 height 96
click at [692, 672] on div "No" at bounding box center [618, 654] width 192 height 96
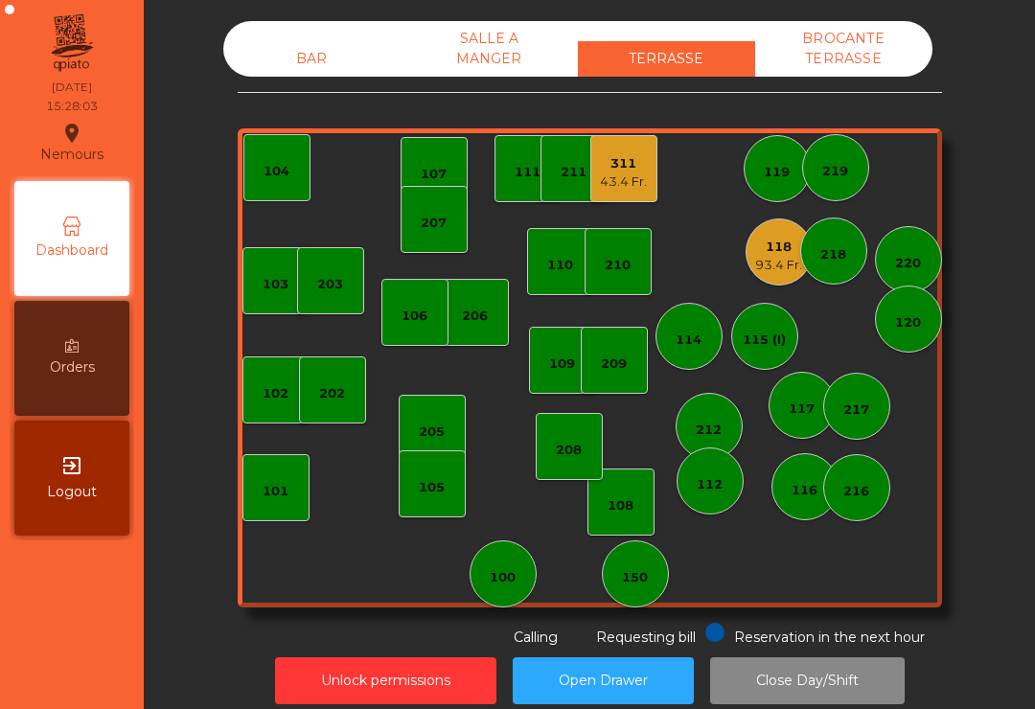
click at [638, 190] on div "43.4 Fr." at bounding box center [623, 182] width 47 height 19
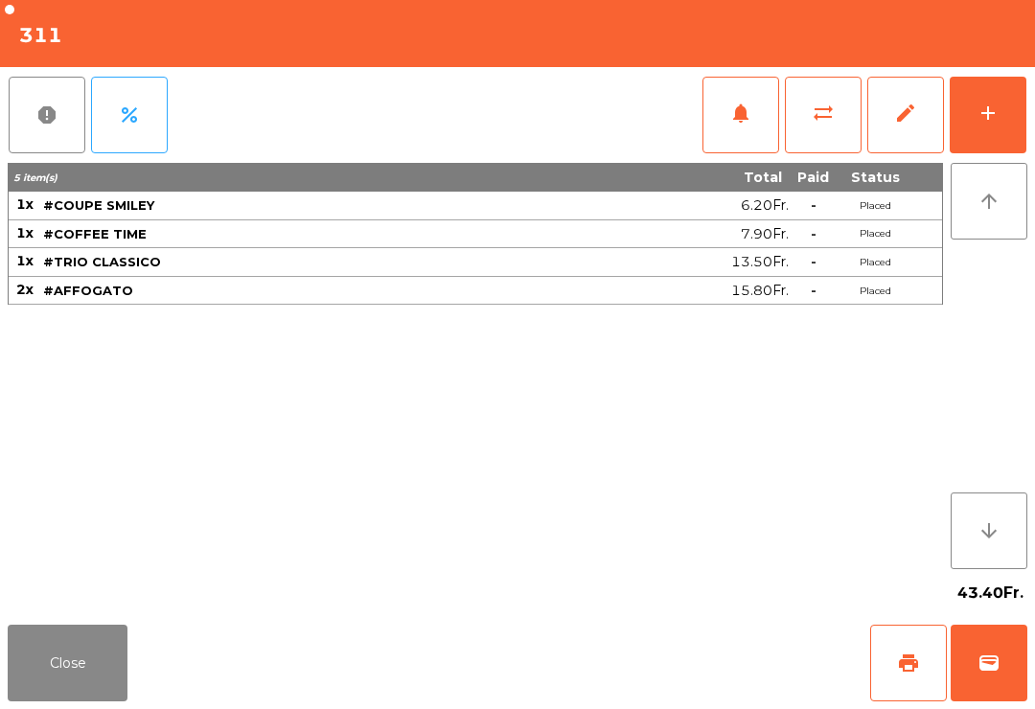
click at [987, 689] on button "wallet" at bounding box center [989, 663] width 77 height 77
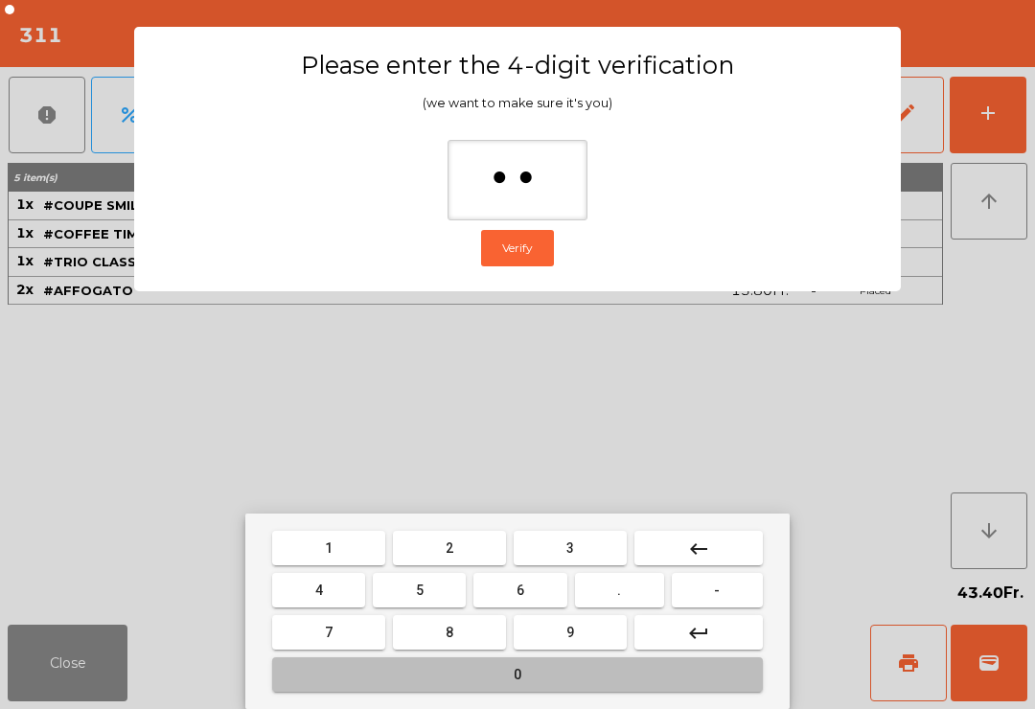
type input "***"
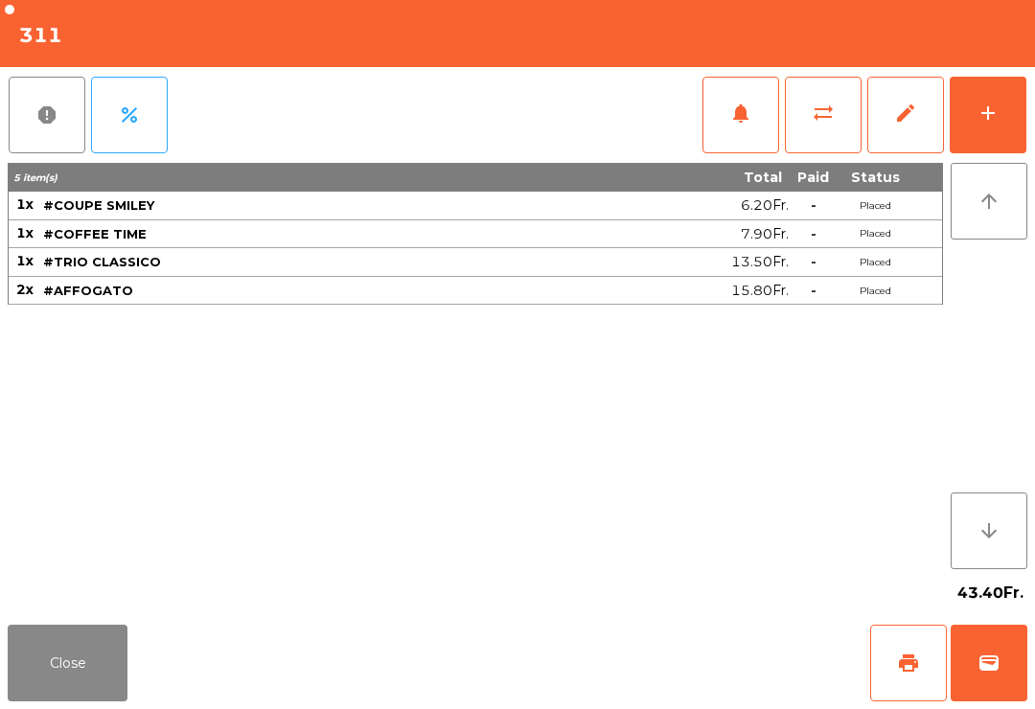
click at [665, 699] on div "Close print wallet" at bounding box center [517, 663] width 1035 height 92
click at [669, 701] on div "Close print wallet" at bounding box center [517, 663] width 1035 height 92
click at [652, 704] on div "Close print wallet" at bounding box center [517, 663] width 1035 height 92
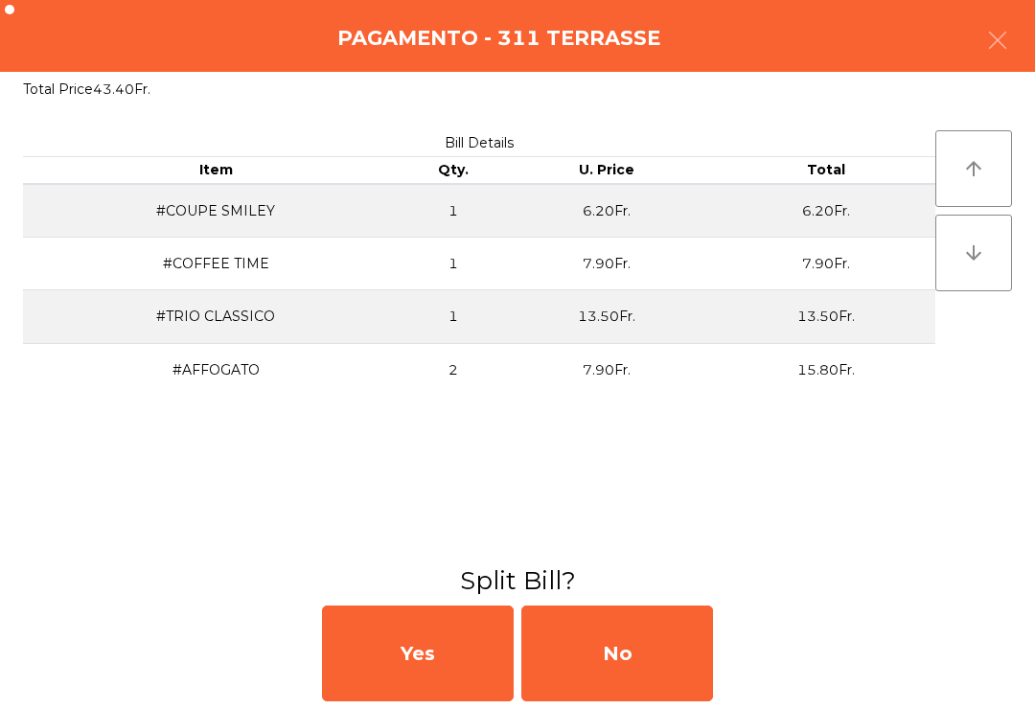
click at [658, 670] on div "No" at bounding box center [618, 654] width 192 height 96
click at [653, 678] on div "No" at bounding box center [618, 654] width 192 height 96
click at [659, 661] on div "No" at bounding box center [618, 654] width 192 height 96
click at [653, 667] on div "No" at bounding box center [618, 654] width 192 height 96
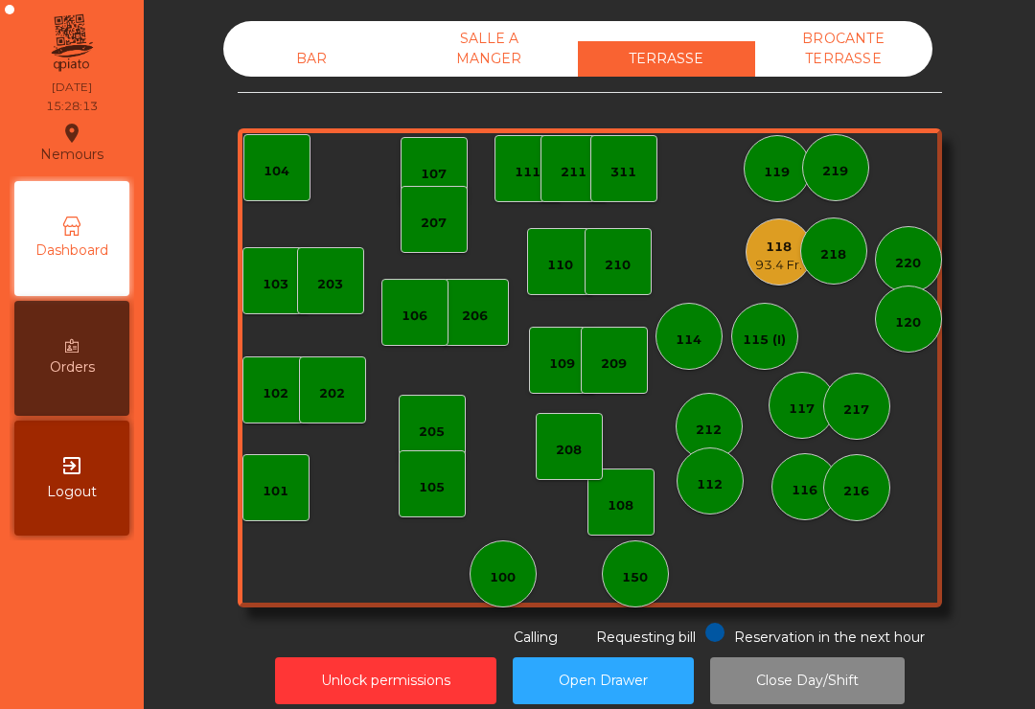
click at [293, 76] on div "BAR" at bounding box center [311, 58] width 177 height 35
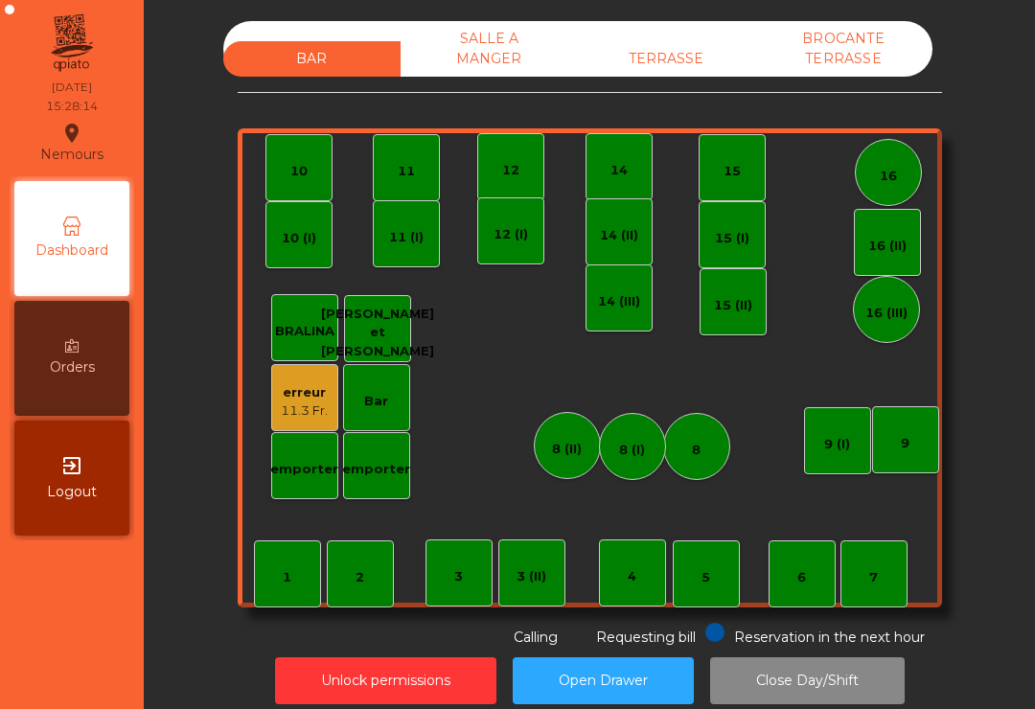
click at [701, 94] on div "BAR SALLE A MANGER TERRASSE BROCANTE TERRASSE 1 2 3 4 5 6 7 8 9 10 11 12 14 15 …" at bounding box center [590, 334] width 705 height 627
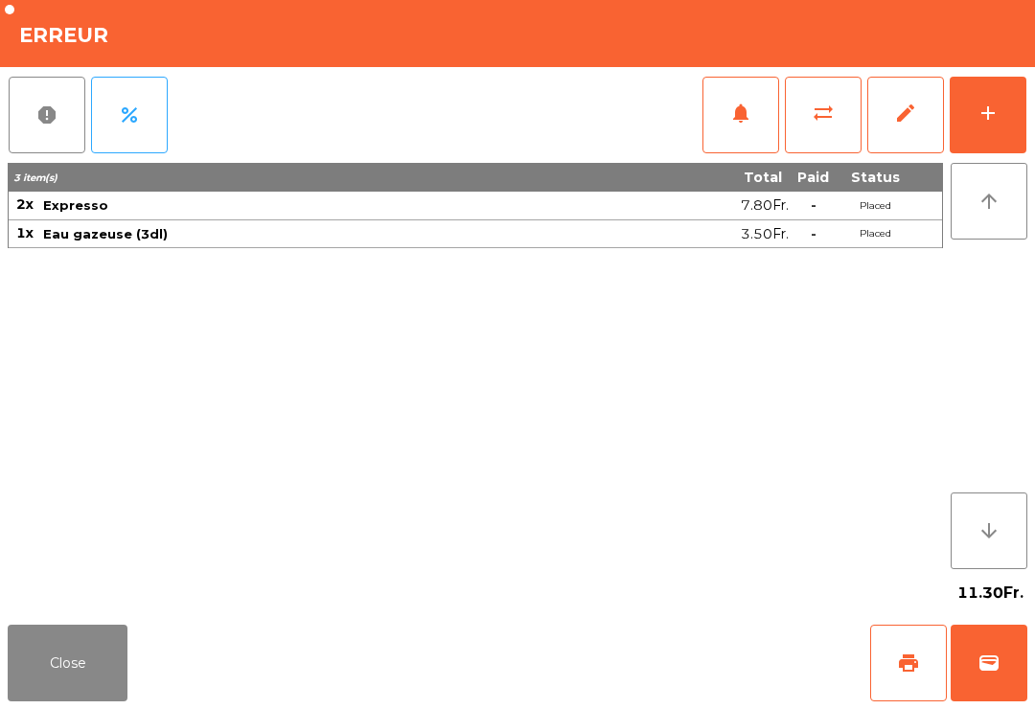
click at [65, 694] on button "Close" at bounding box center [68, 663] width 120 height 77
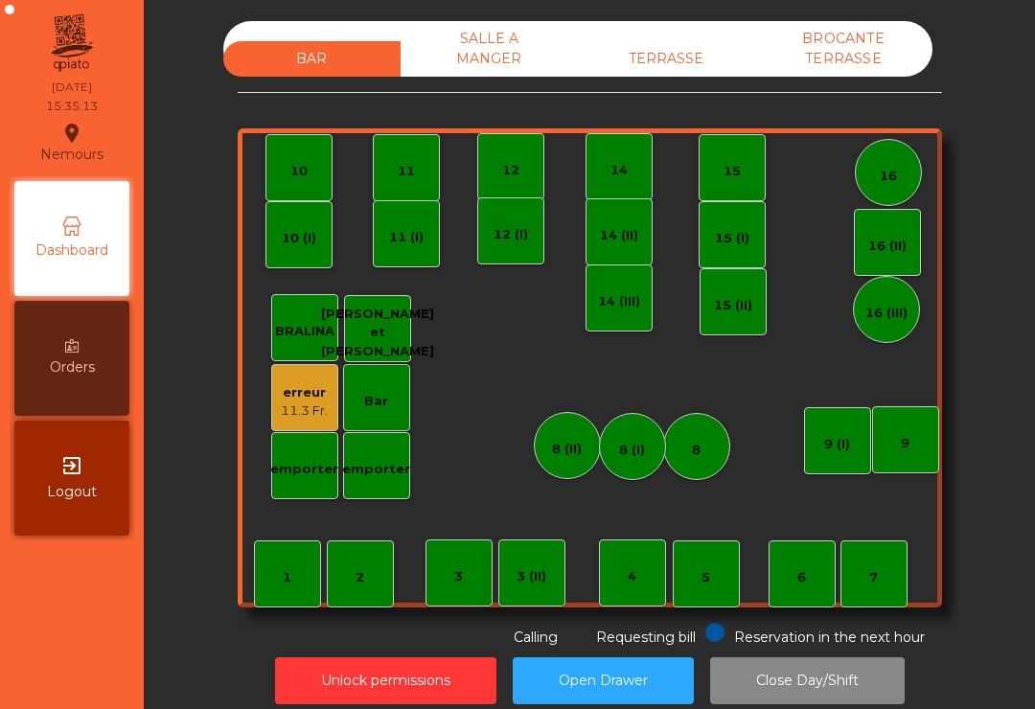
click at [704, 47] on div "TERRASSE" at bounding box center [666, 58] width 177 height 35
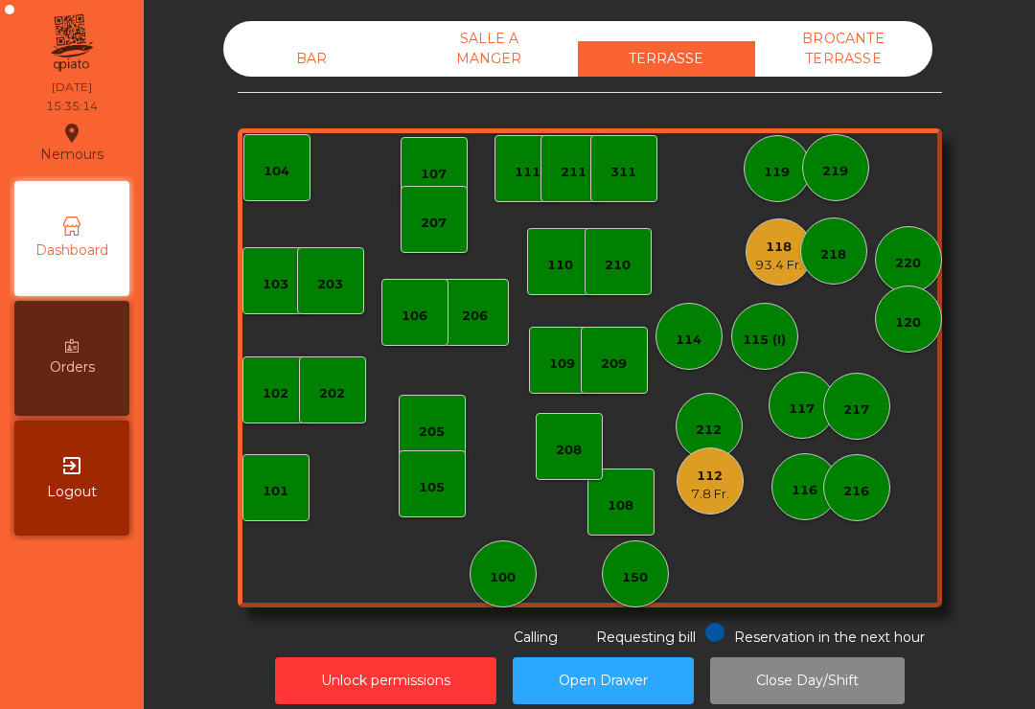
click at [790, 255] on div "118" at bounding box center [778, 247] width 47 height 19
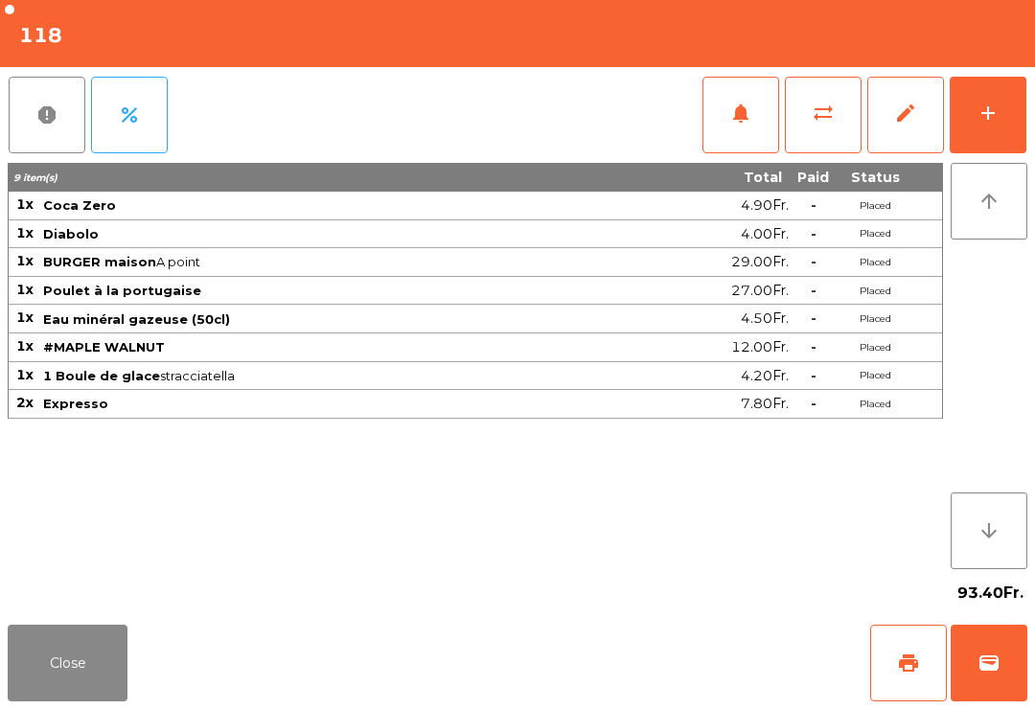
click at [918, 668] on span "print" at bounding box center [908, 663] width 23 height 23
click at [10, 701] on button "Close" at bounding box center [68, 663] width 120 height 77
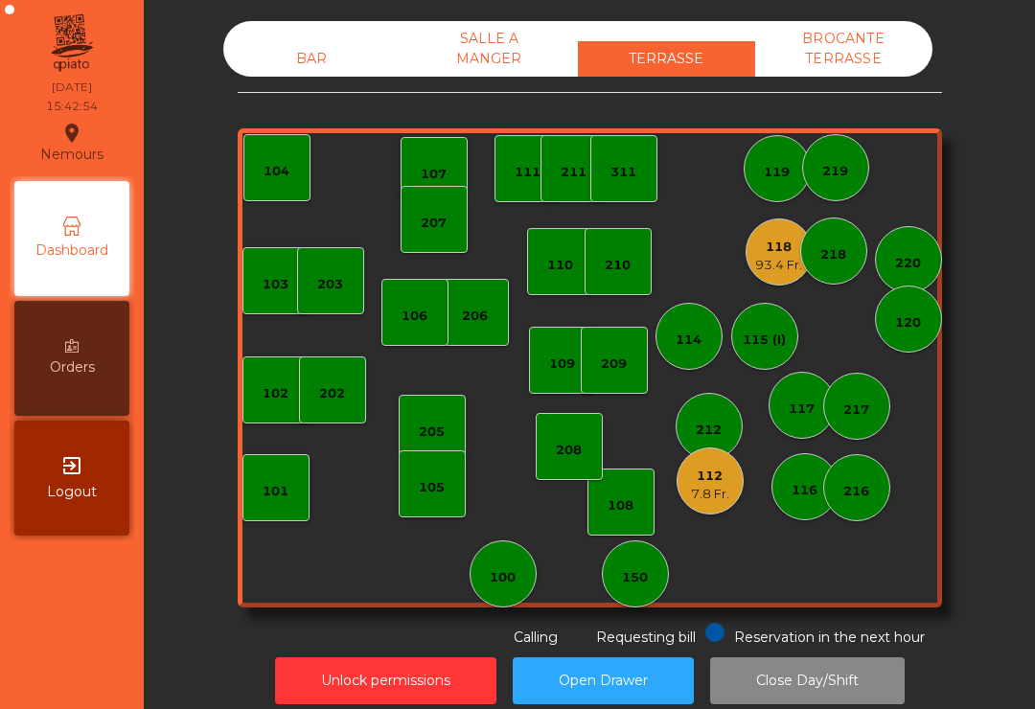
click at [756, 273] on div "93.4 Fr." at bounding box center [778, 265] width 47 height 19
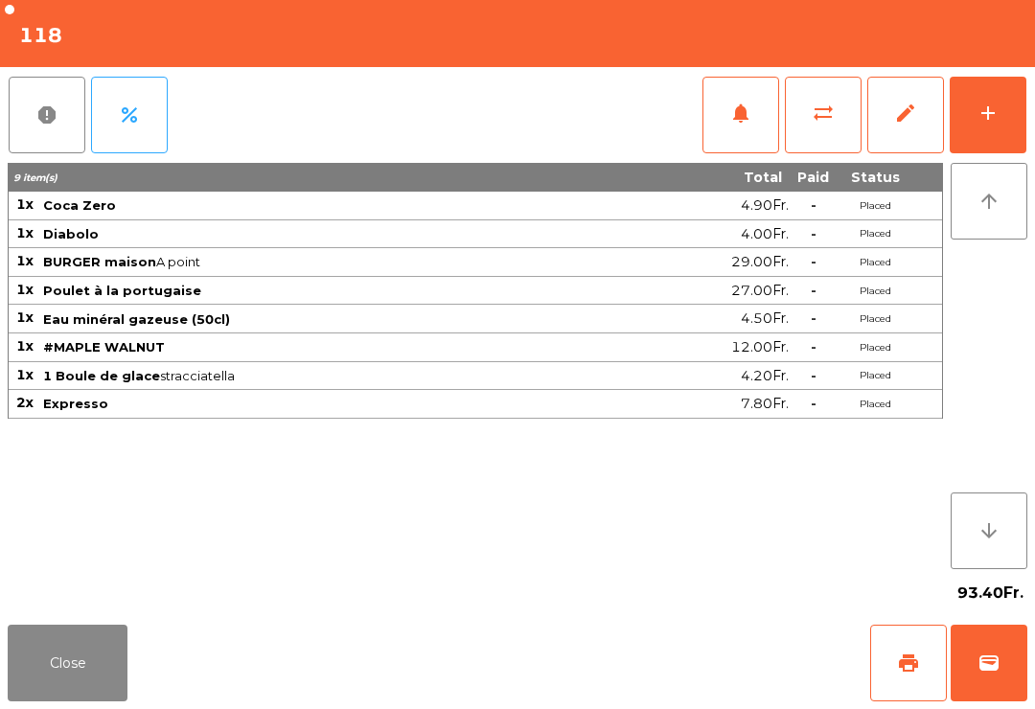
click at [1024, 668] on button "wallet" at bounding box center [989, 663] width 77 height 77
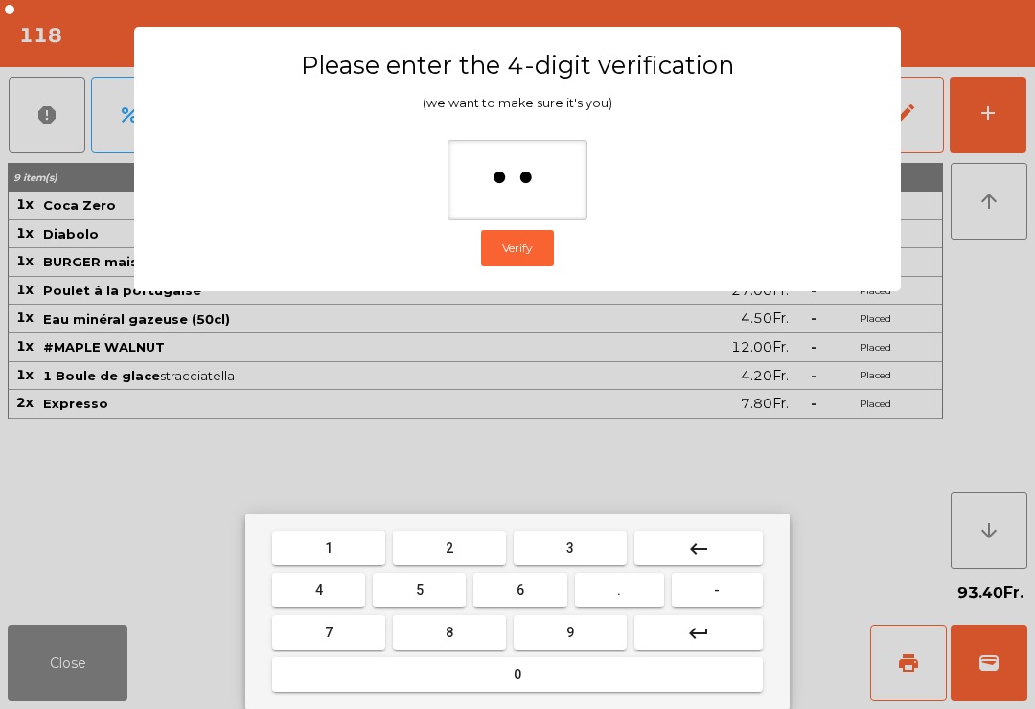
type input "***"
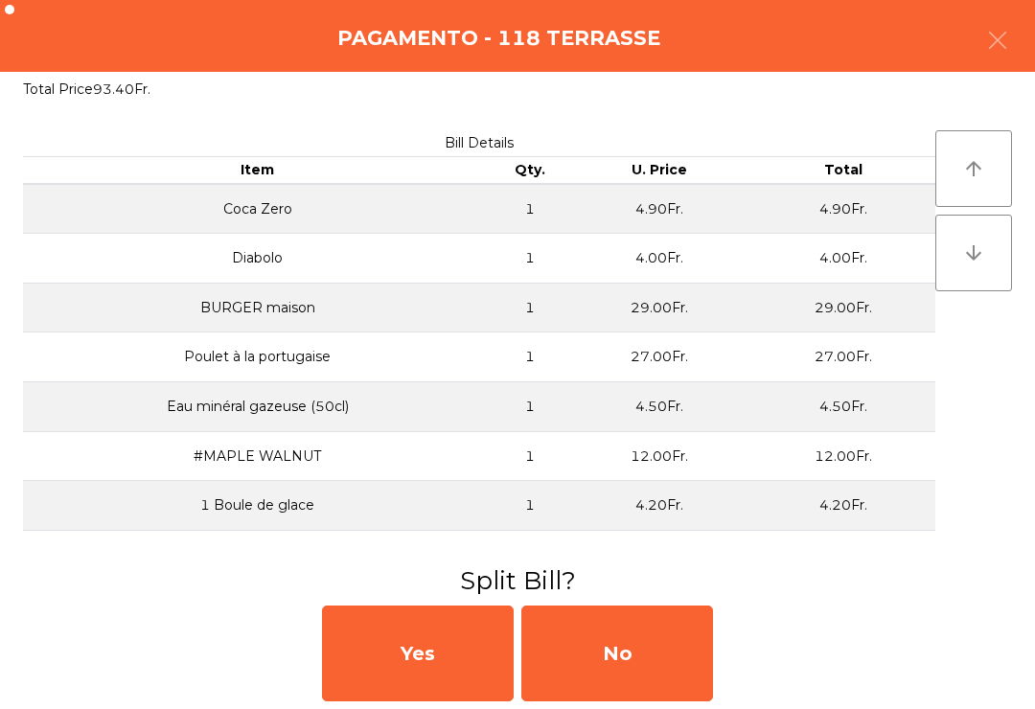
click at [696, 632] on div "No" at bounding box center [618, 654] width 192 height 96
click at [638, 665] on div "No" at bounding box center [618, 654] width 192 height 96
click at [605, 694] on div "No" at bounding box center [618, 654] width 192 height 96
click at [616, 694] on div "No" at bounding box center [618, 654] width 192 height 96
click at [656, 643] on div "No" at bounding box center [618, 654] width 192 height 96
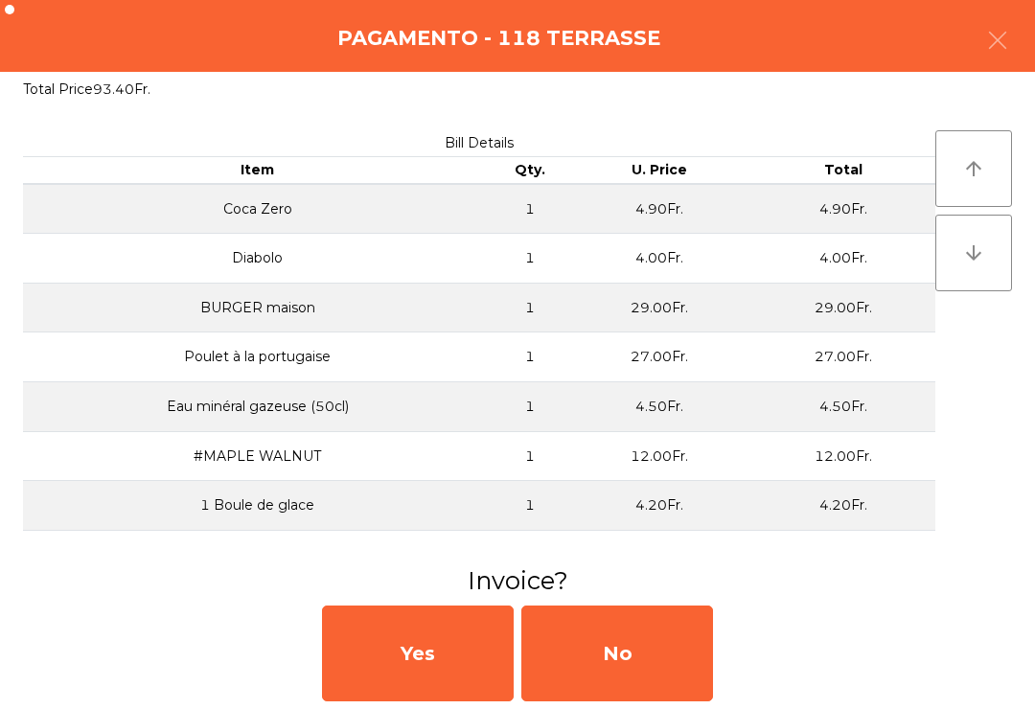
click at [672, 591] on h3 "Invoice?" at bounding box center [517, 581] width 1007 height 35
click at [687, 607] on div "No" at bounding box center [618, 654] width 192 height 96
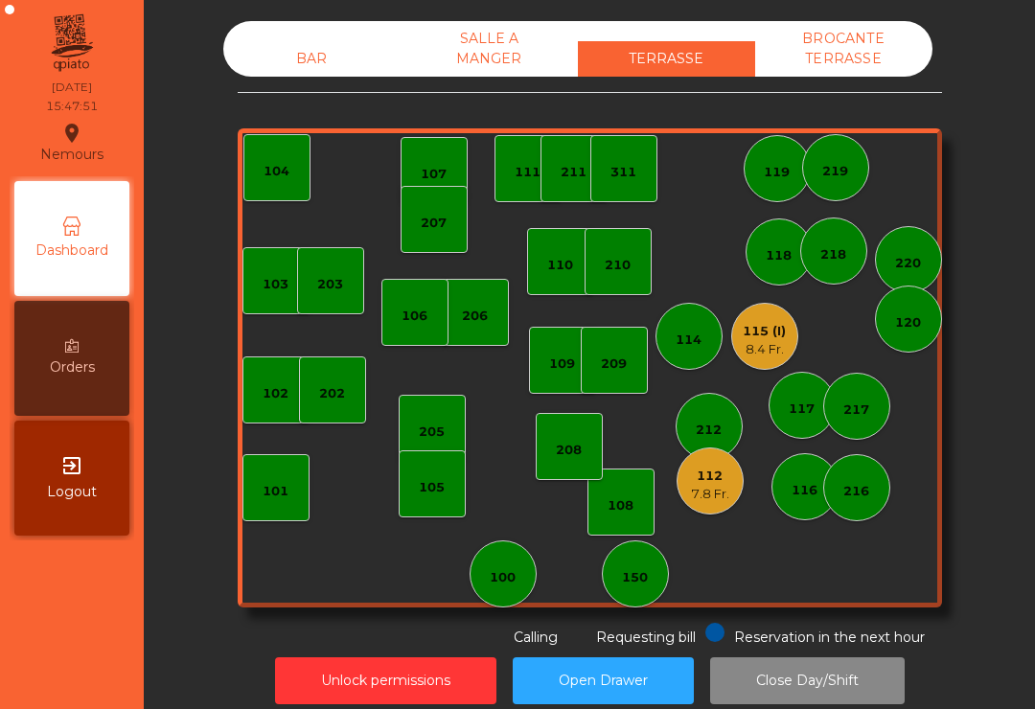
click at [710, 492] on div "7.8 Fr." at bounding box center [710, 494] width 38 height 19
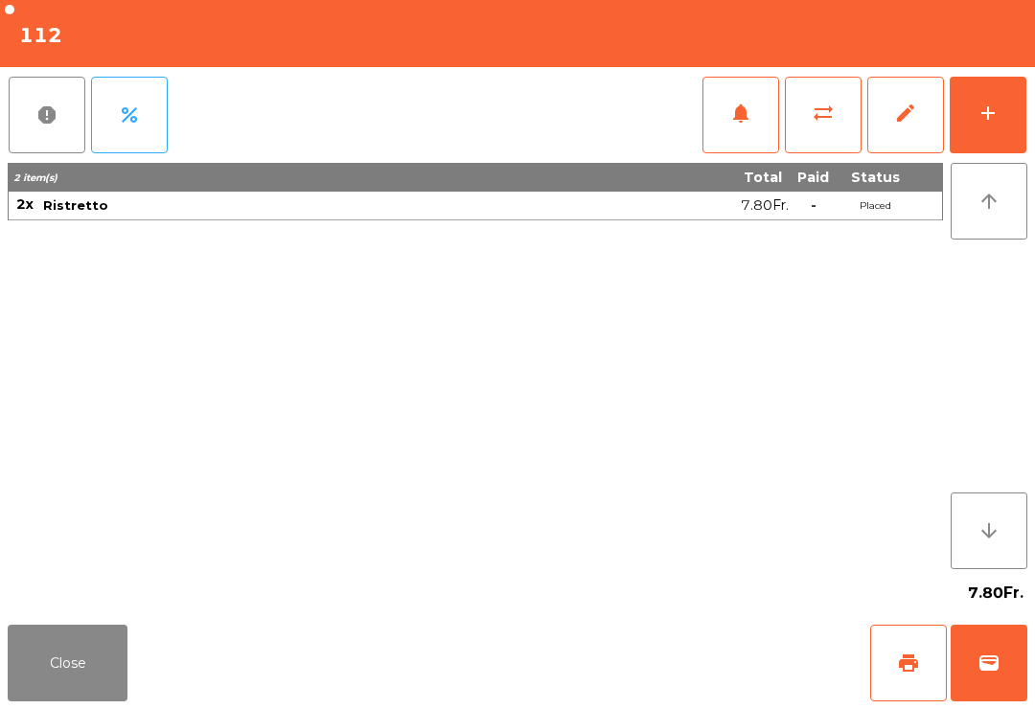
click at [1004, 663] on button "wallet" at bounding box center [989, 663] width 77 height 77
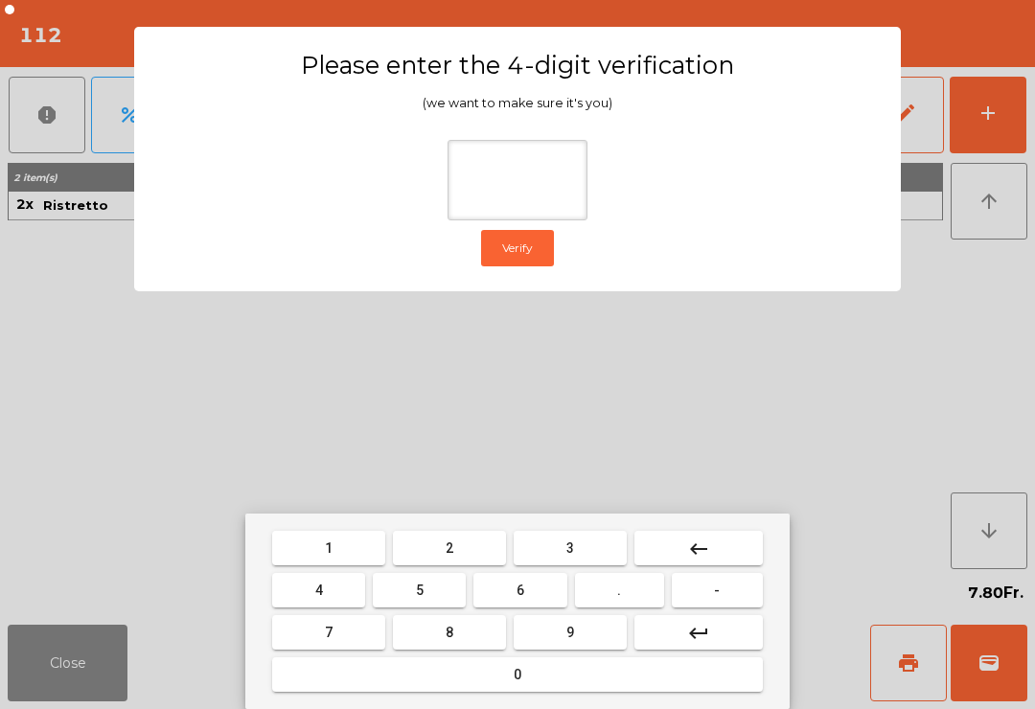
type input "*"
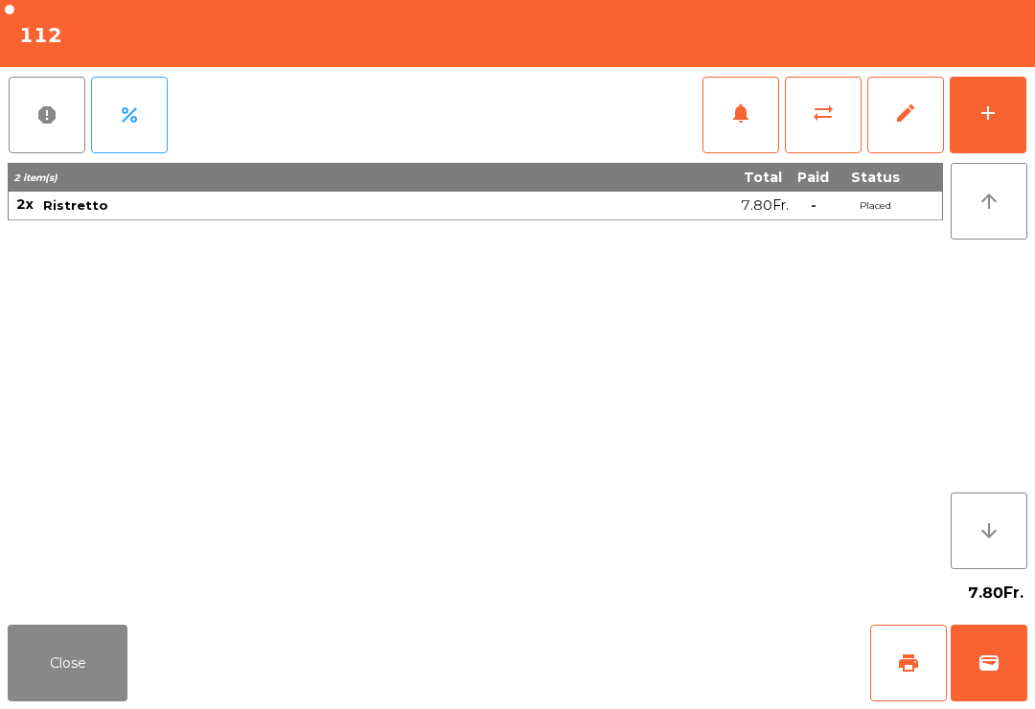
click at [621, 675] on div "Close print wallet" at bounding box center [517, 663] width 1035 height 92
click at [656, 665] on div "Close print wallet" at bounding box center [517, 663] width 1035 height 92
click at [669, 667] on div "Close print wallet" at bounding box center [517, 663] width 1035 height 92
click at [672, 656] on div "Close print wallet" at bounding box center [517, 663] width 1035 height 92
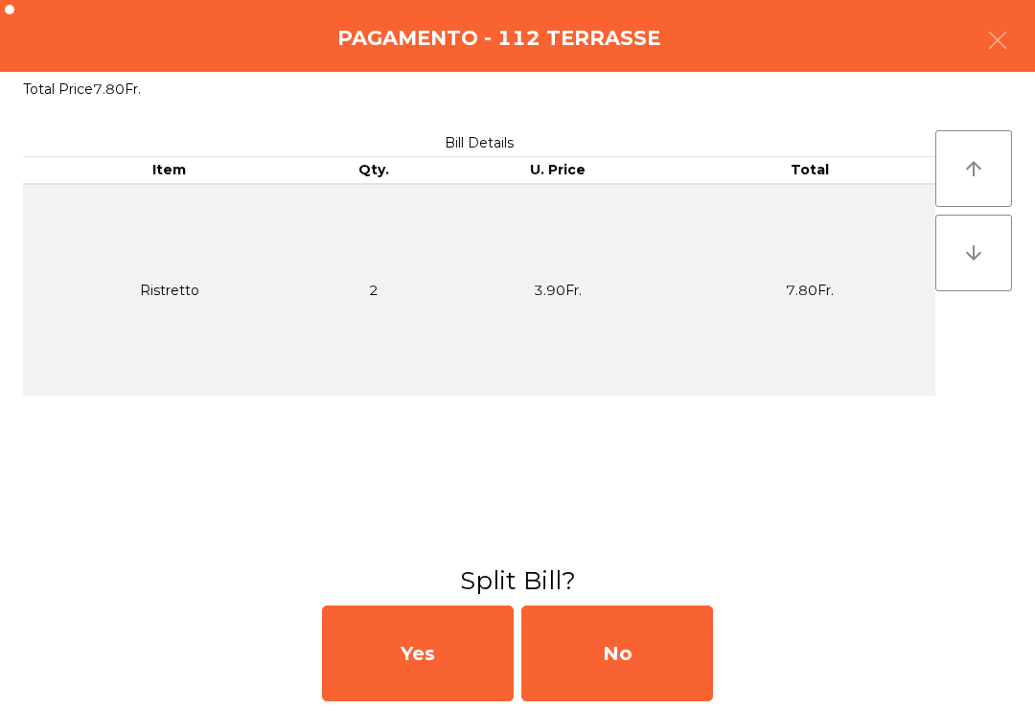
click at [638, 660] on div "No" at bounding box center [618, 654] width 192 height 96
click at [639, 576] on h3 "Payment Method" at bounding box center [517, 581] width 1007 height 35
click at [625, 622] on div "MB" at bounding box center [618, 654] width 192 height 96
click at [631, 644] on div "No" at bounding box center [618, 654] width 192 height 96
click at [684, 644] on div "No" at bounding box center [618, 654] width 192 height 96
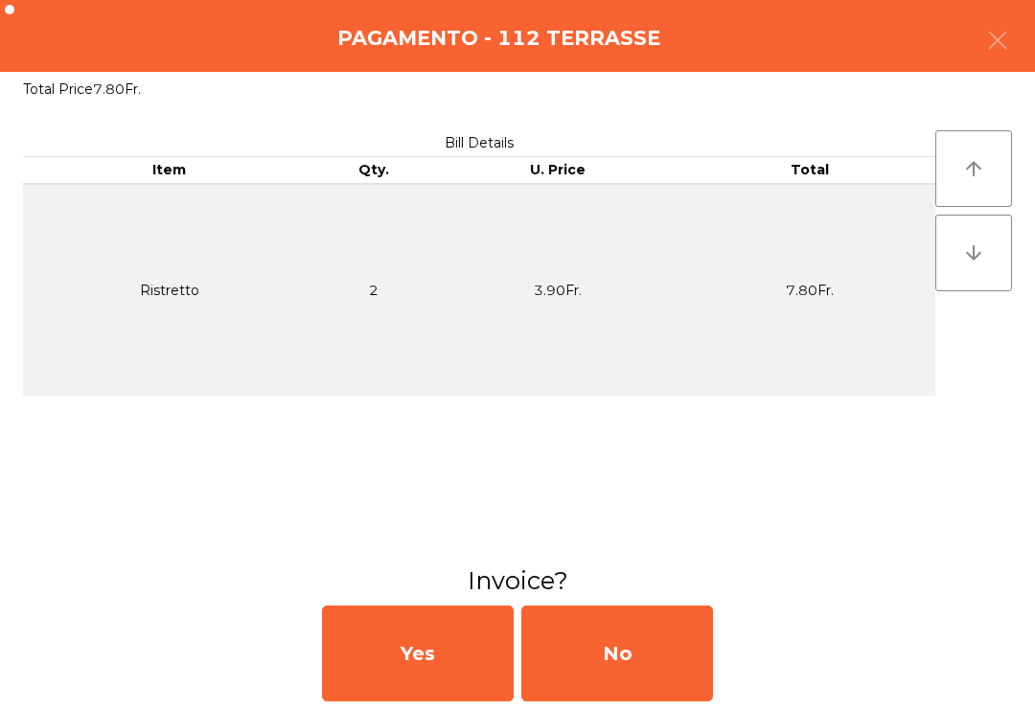
click at [712, 652] on div "No" at bounding box center [618, 654] width 192 height 96
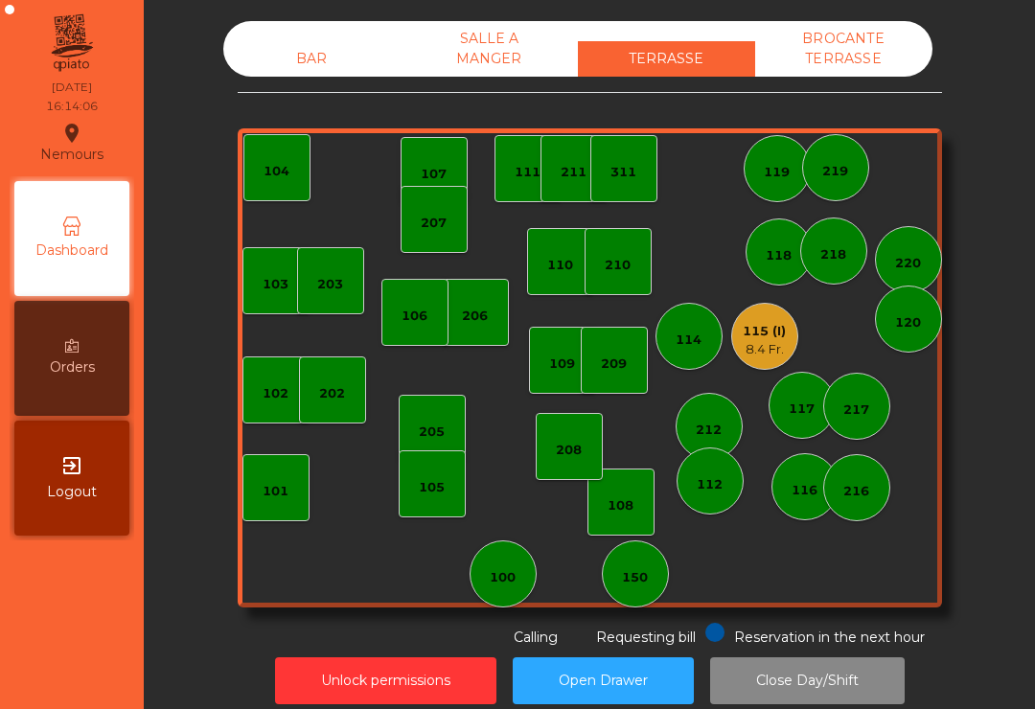
click at [341, 311] on div "203" at bounding box center [330, 280] width 67 height 67
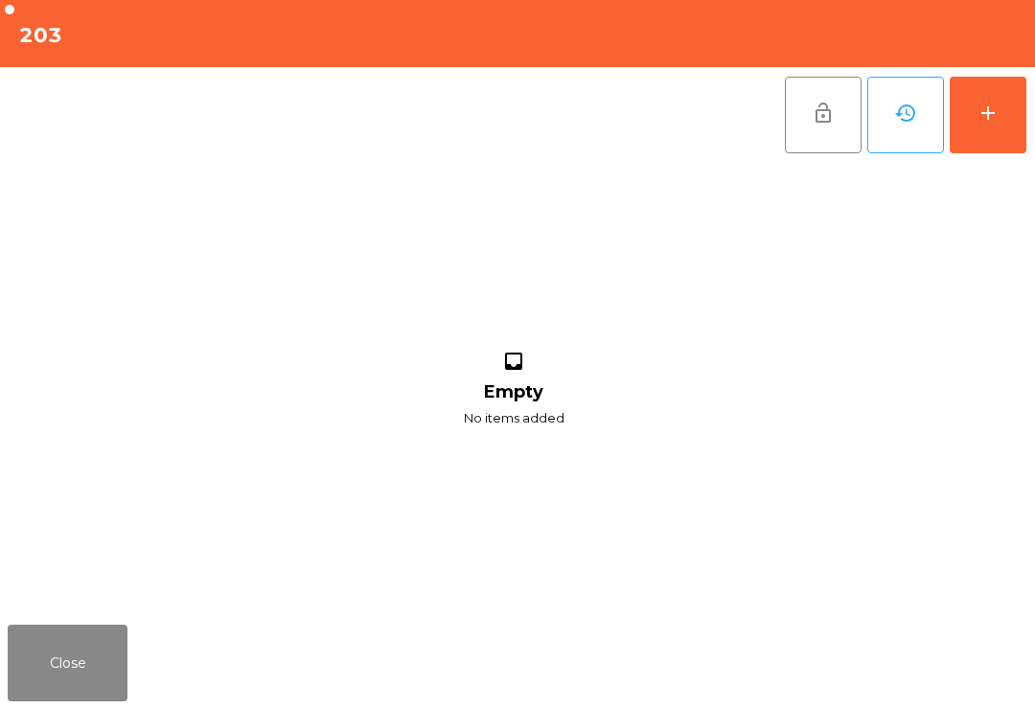
click at [1013, 115] on button "add" at bounding box center [988, 115] width 77 height 77
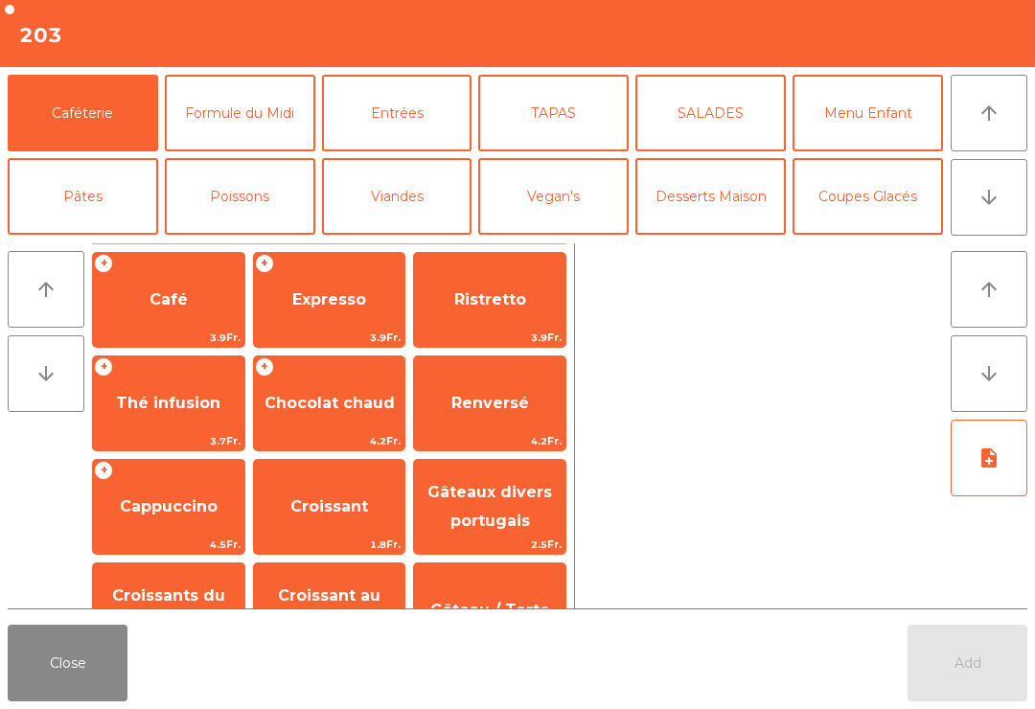
click at [980, 184] on button "arrow_downward" at bounding box center [989, 197] width 77 height 77
click at [98, 242] on button "Mineral" at bounding box center [83, 280] width 151 height 77
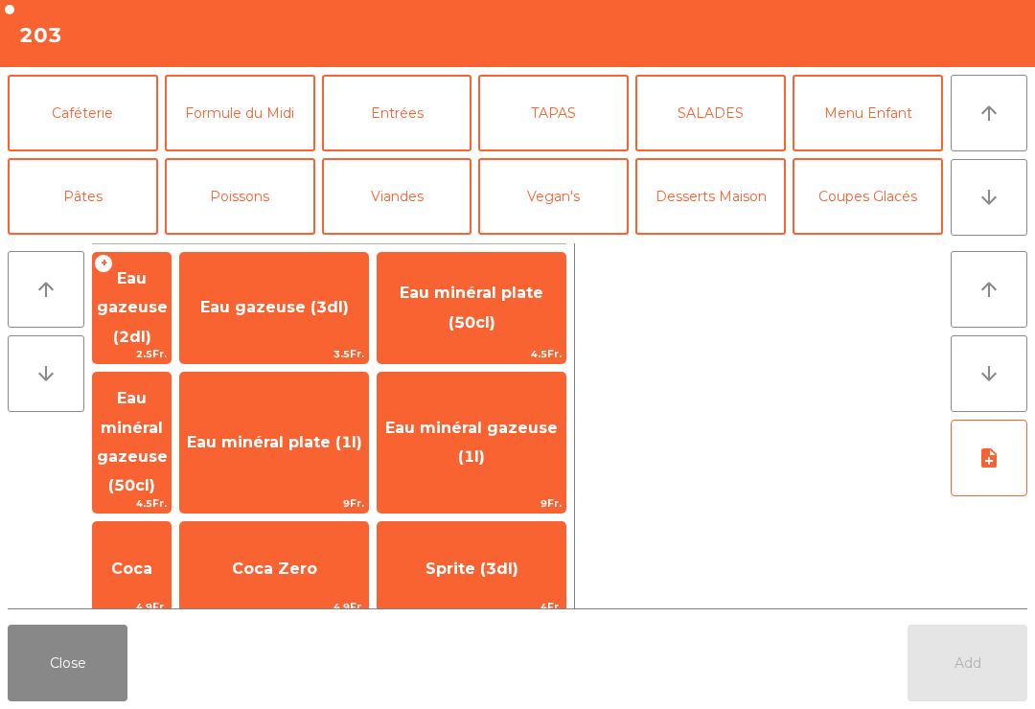
click at [315, 544] on span "Coca Zero" at bounding box center [274, 570] width 188 height 52
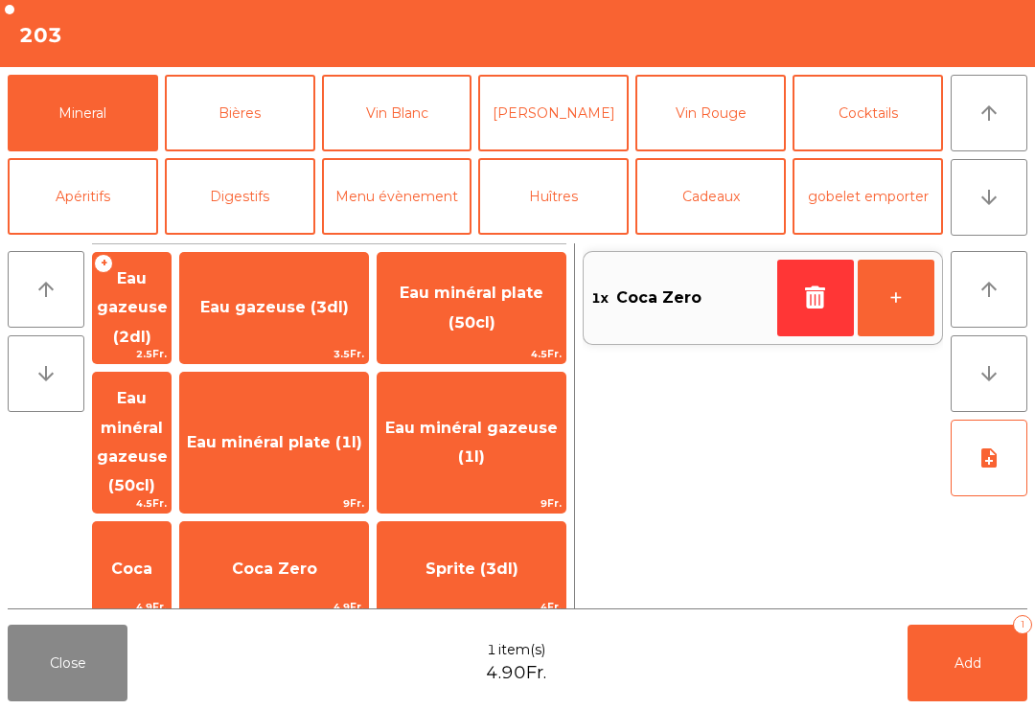
click at [872, 135] on button "Cocktails" at bounding box center [868, 113] width 151 height 77
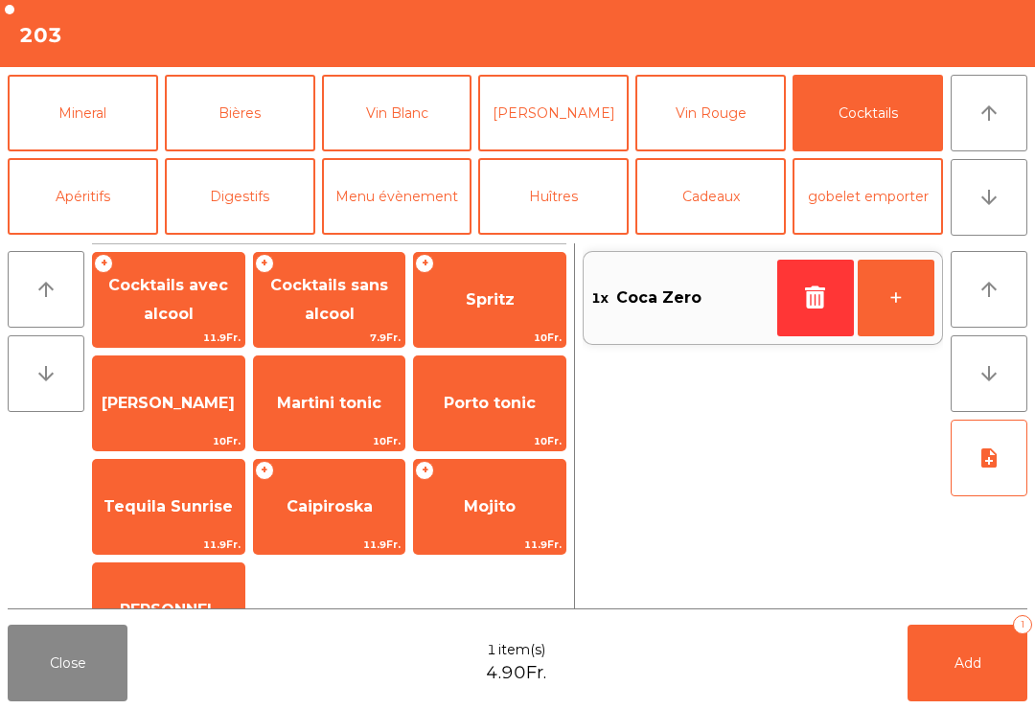
click at [874, 68] on button "Coupes Glacés" at bounding box center [868, 29] width 151 height 77
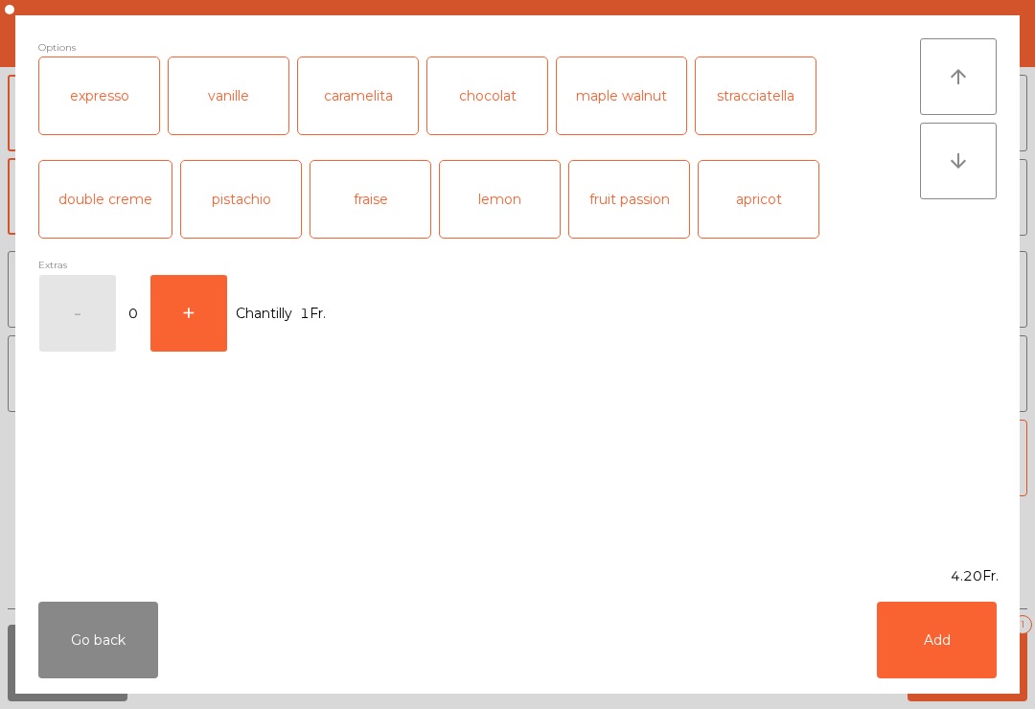
click at [965, 657] on button "Add" at bounding box center [937, 640] width 120 height 77
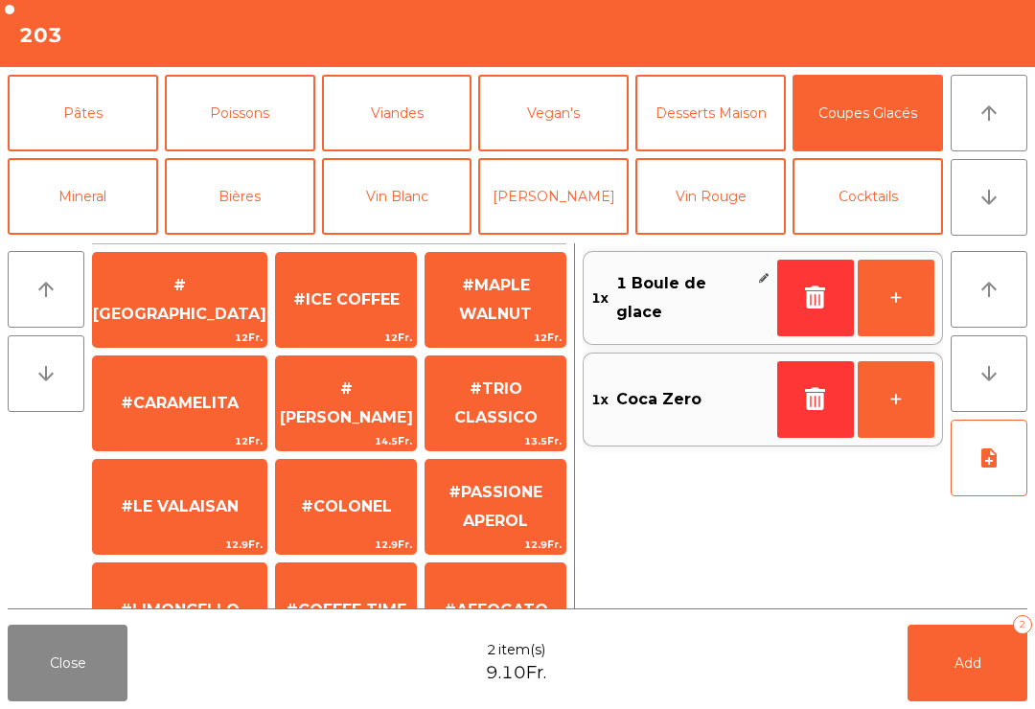
click at [987, 683] on button "Add 2" at bounding box center [968, 663] width 120 height 77
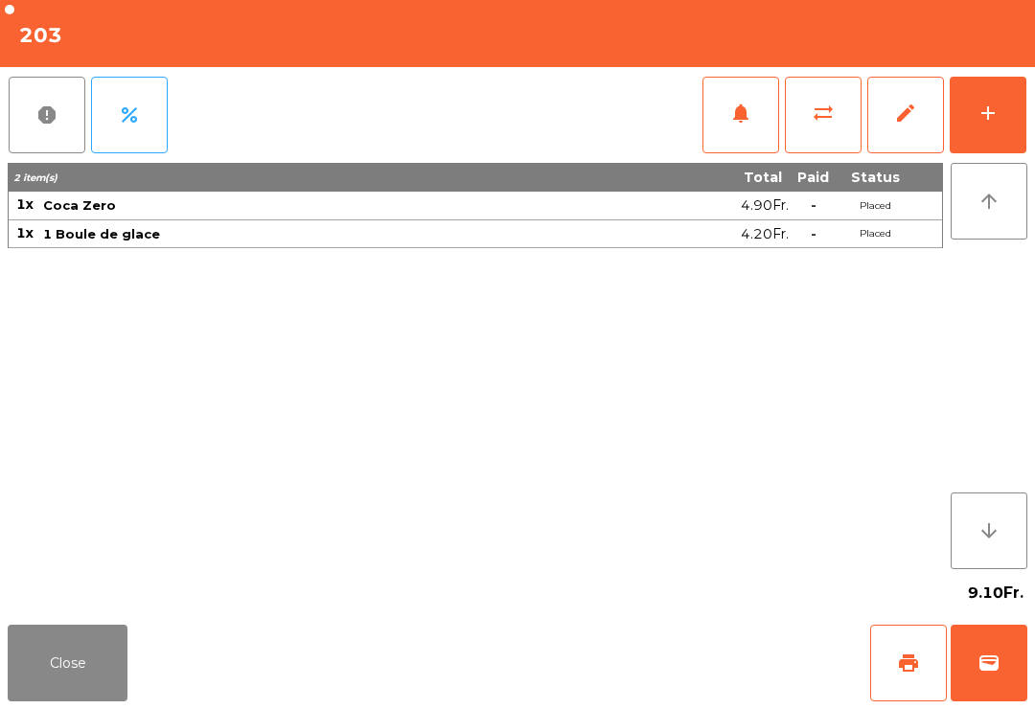
click at [111, 691] on button "Close" at bounding box center [68, 663] width 120 height 77
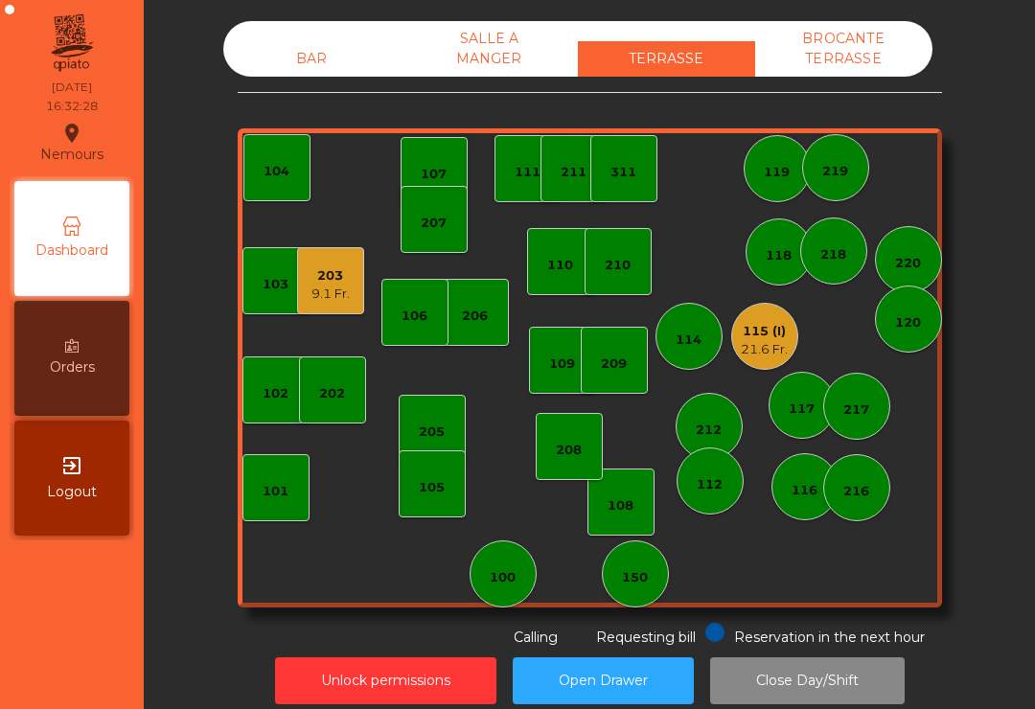
click at [565, 443] on div "208" at bounding box center [569, 450] width 26 height 19
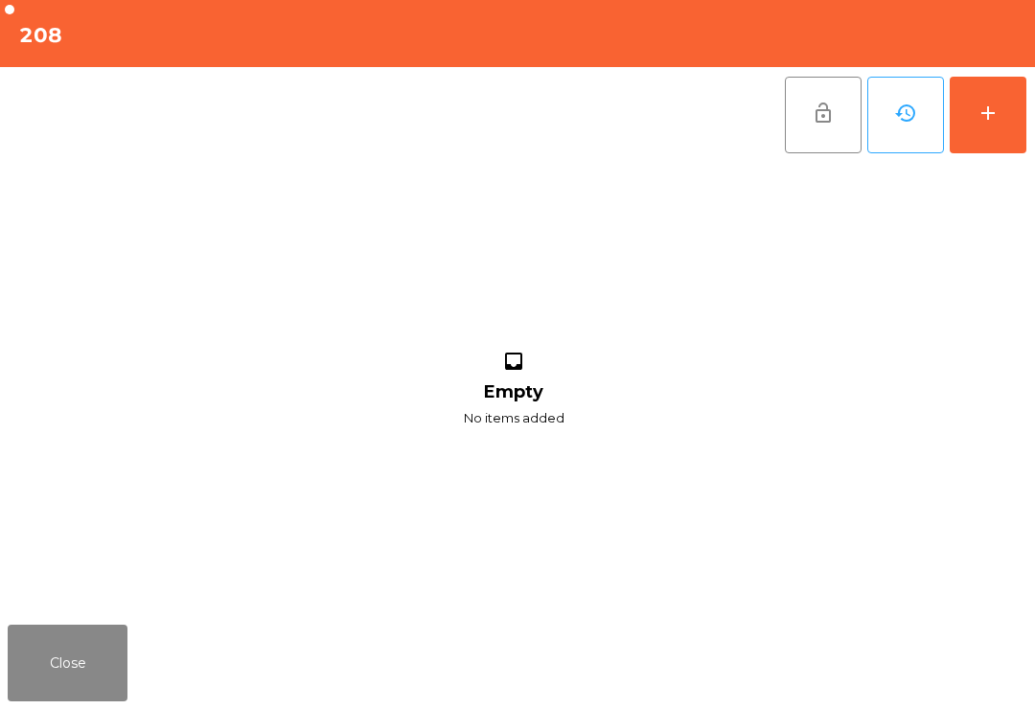
click at [1016, 125] on button "add" at bounding box center [988, 115] width 77 height 77
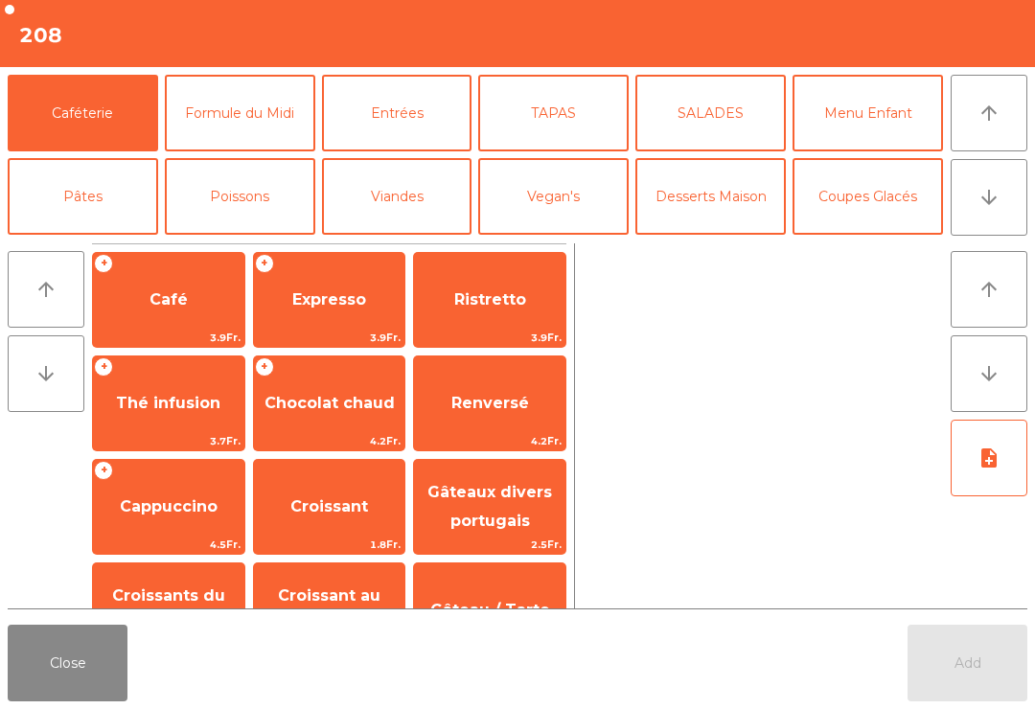
click at [1003, 217] on button "arrow_downward" at bounding box center [989, 197] width 77 height 77
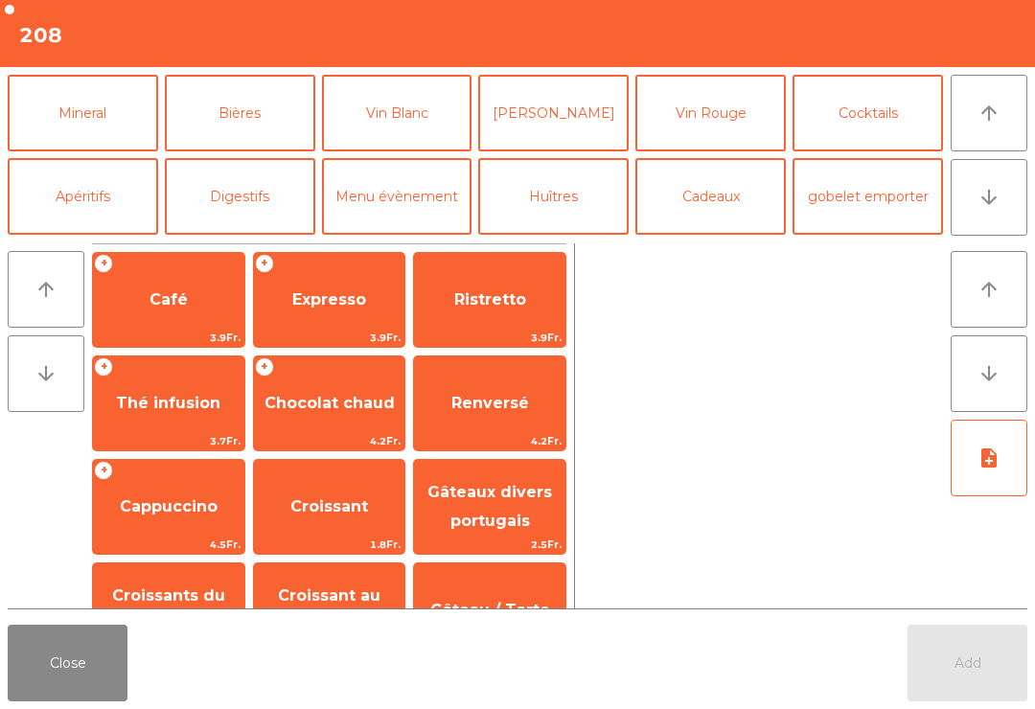
click at [262, 108] on button "Bières" at bounding box center [240, 113] width 151 height 77
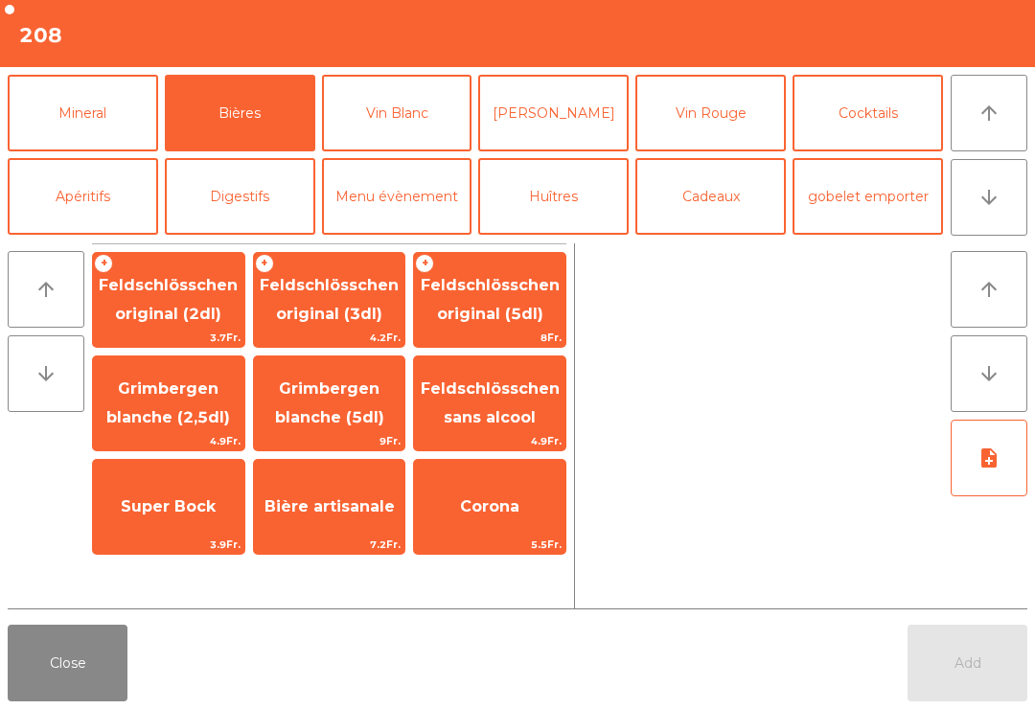
click at [321, 292] on span "Feldschlösschen original (3dl)" at bounding box center [329, 299] width 139 height 47
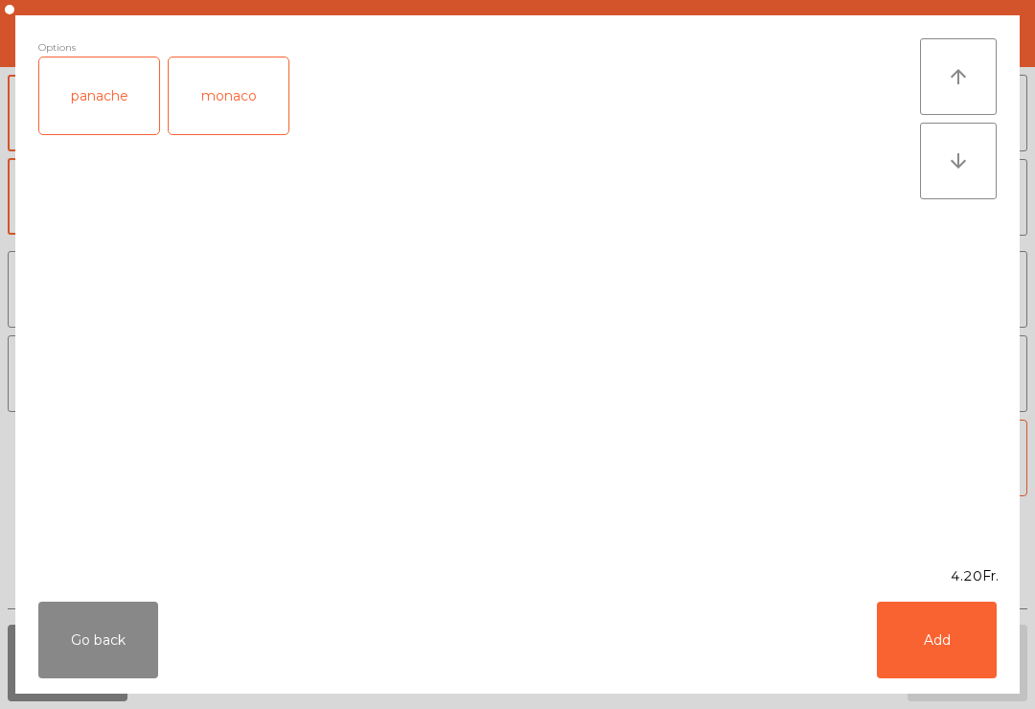
click at [934, 657] on button "Add" at bounding box center [937, 640] width 120 height 77
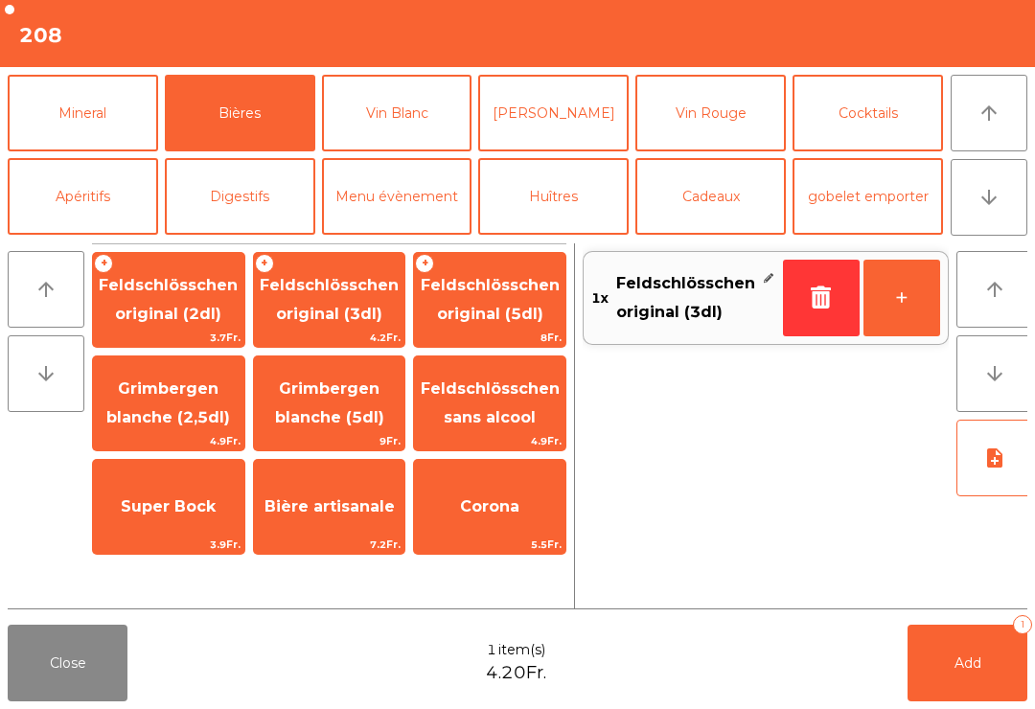
click at [987, 218] on button "arrow_downward" at bounding box center [989, 197] width 77 height 77
click at [1022, 131] on button "arrow_upward" at bounding box center [989, 113] width 77 height 77
click at [66, 126] on button "Mineral" at bounding box center [83, 113] width 151 height 77
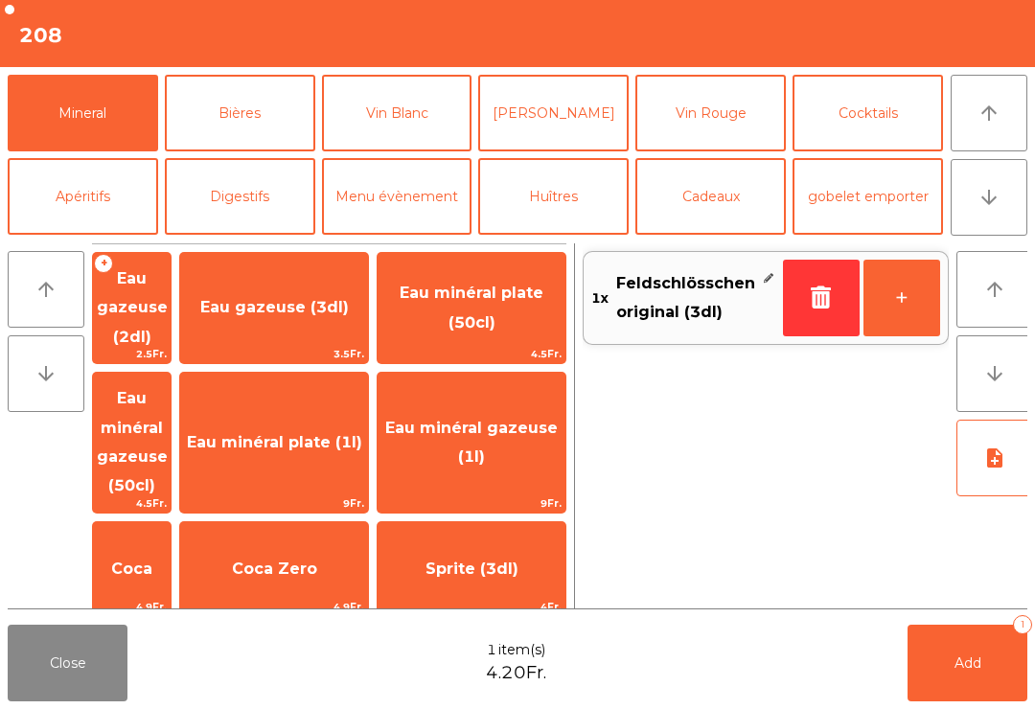
click at [168, 398] on span "Eau minéral gazeuse (50cl)" at bounding box center [132, 441] width 71 height 105
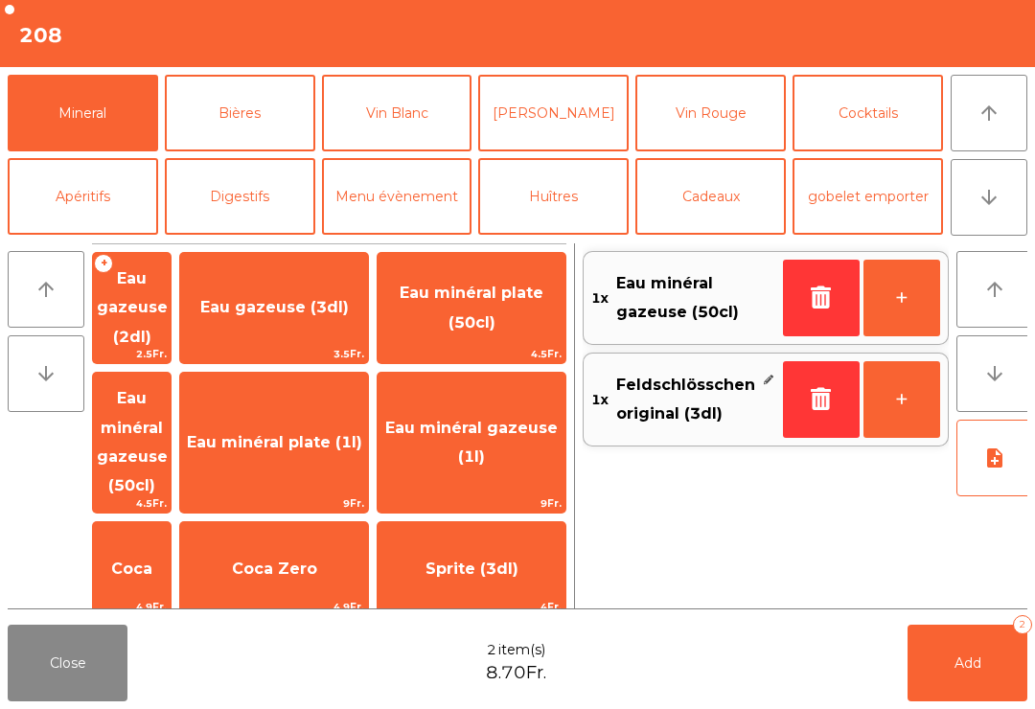
click at [1003, 211] on button "arrow_downward" at bounding box center [989, 197] width 77 height 77
click at [1001, 110] on button "arrow_upward" at bounding box center [989, 113] width 77 height 77
click at [998, 108] on icon "arrow_upward" at bounding box center [989, 113] width 23 height 23
click at [884, 68] on button "Coupes Glacés" at bounding box center [868, 29] width 151 height 77
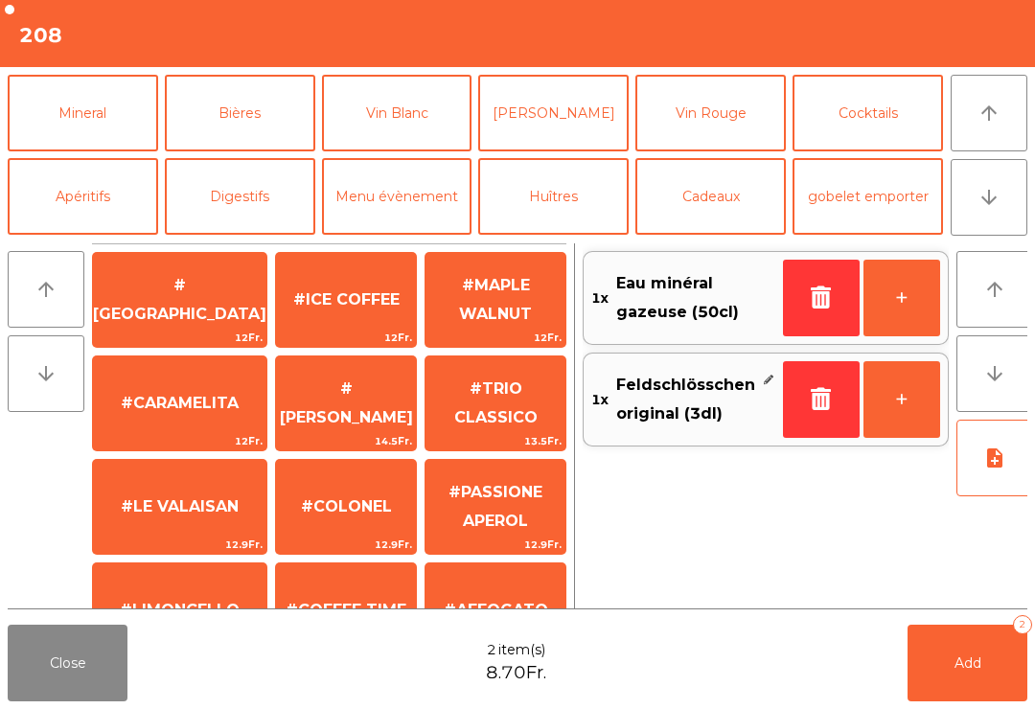
scroll to position [0, 0]
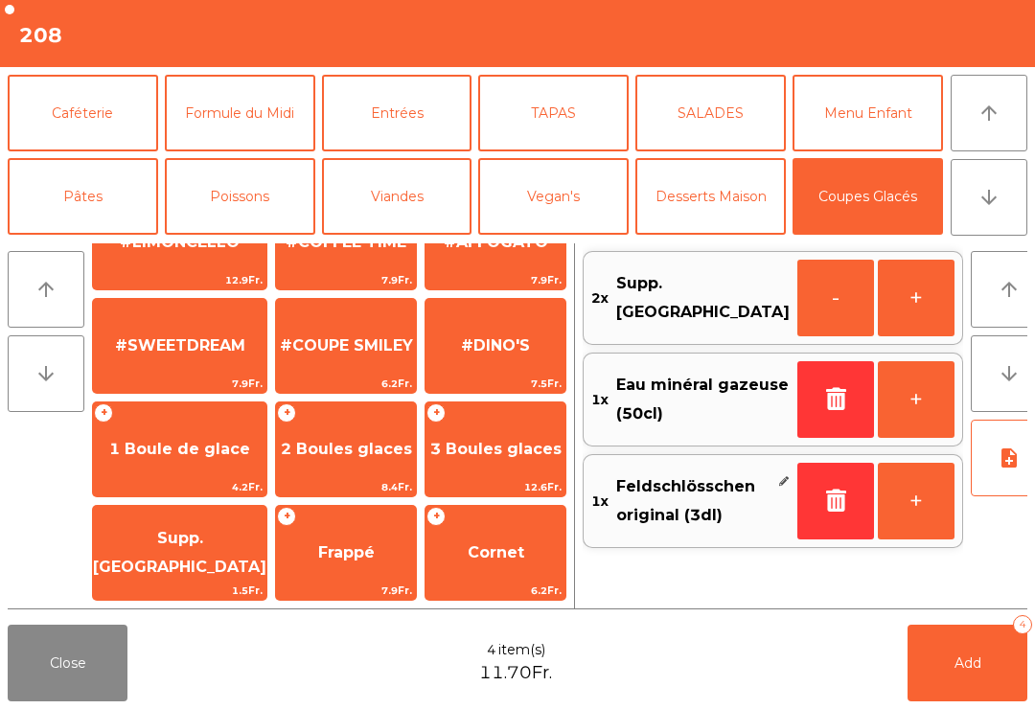
click at [350, 450] on span "2 Boules glaces" at bounding box center [346, 449] width 131 height 18
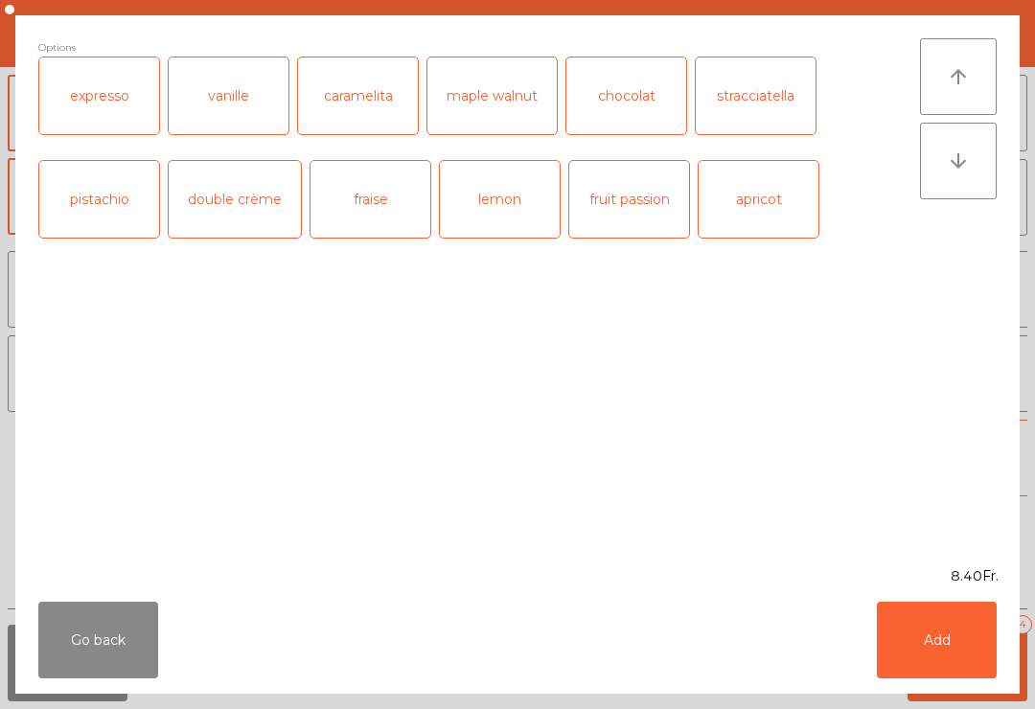
click at [89, 96] on div "expresso" at bounding box center [99, 96] width 120 height 77
click at [910, 658] on button "Add" at bounding box center [937, 640] width 120 height 77
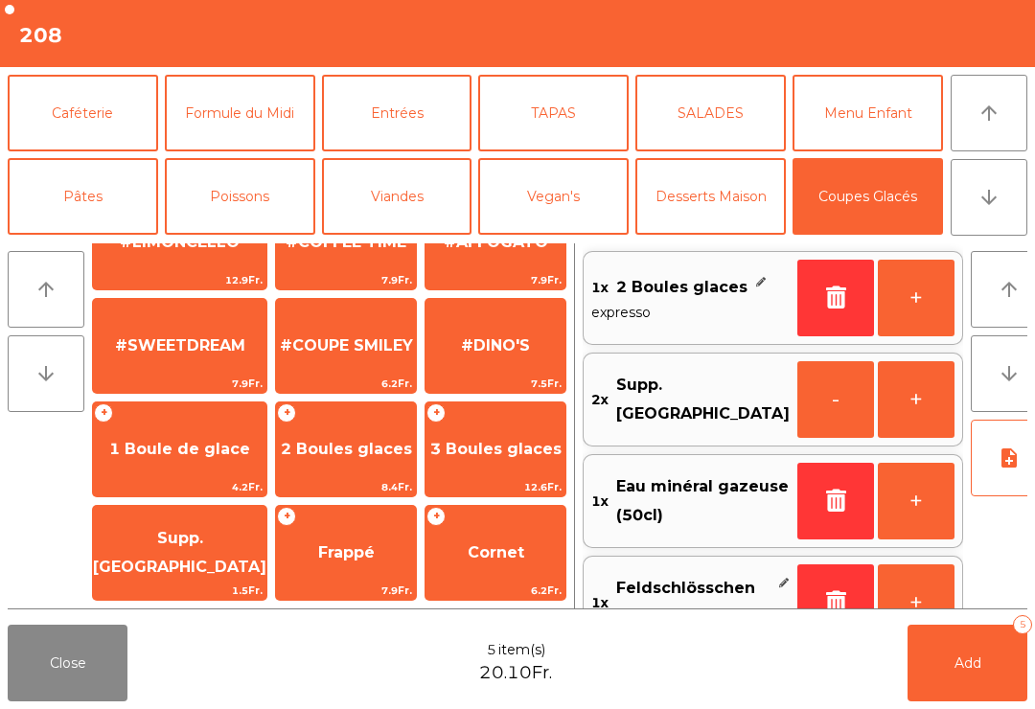
click at [340, 453] on span "2 Boules glaces" at bounding box center [346, 449] width 131 height 18
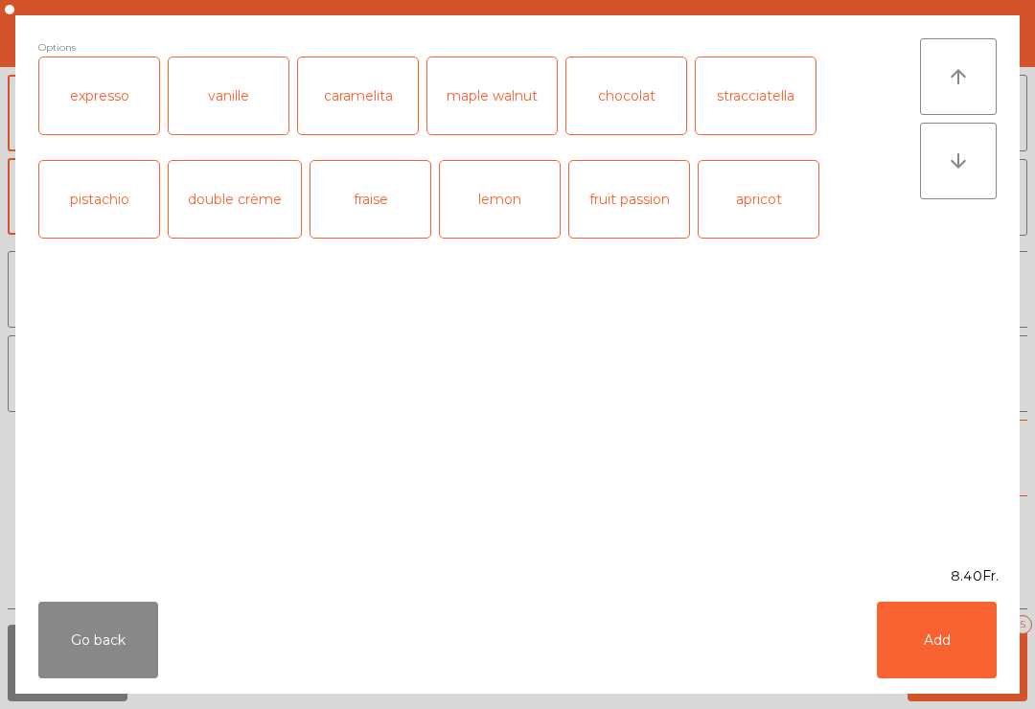
click at [103, 99] on div "expresso" at bounding box center [99, 96] width 120 height 77
click at [911, 652] on button "Add" at bounding box center [937, 640] width 120 height 77
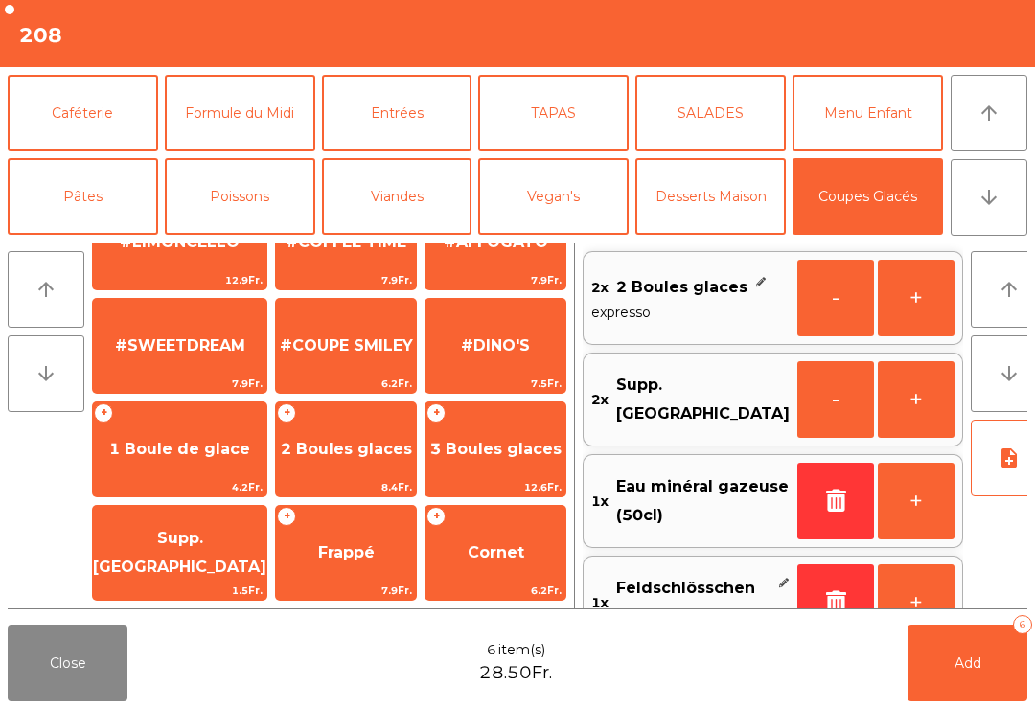
scroll to position [8, 0]
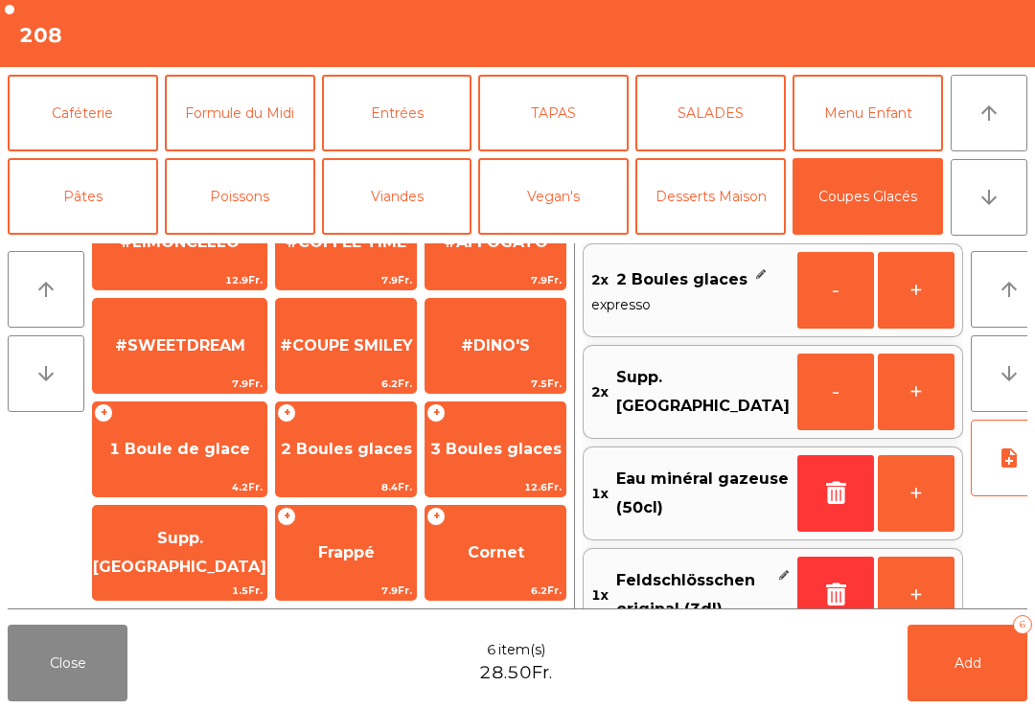
click at [969, 654] on button "Add 6" at bounding box center [968, 663] width 120 height 77
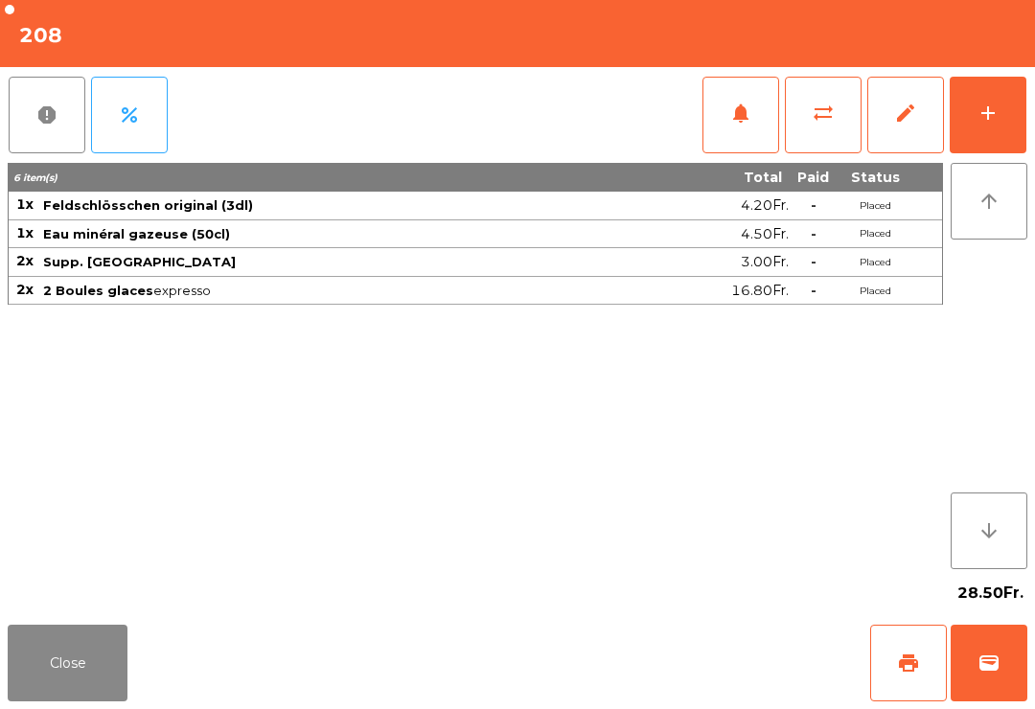
click at [41, 652] on button "Close" at bounding box center [68, 663] width 120 height 77
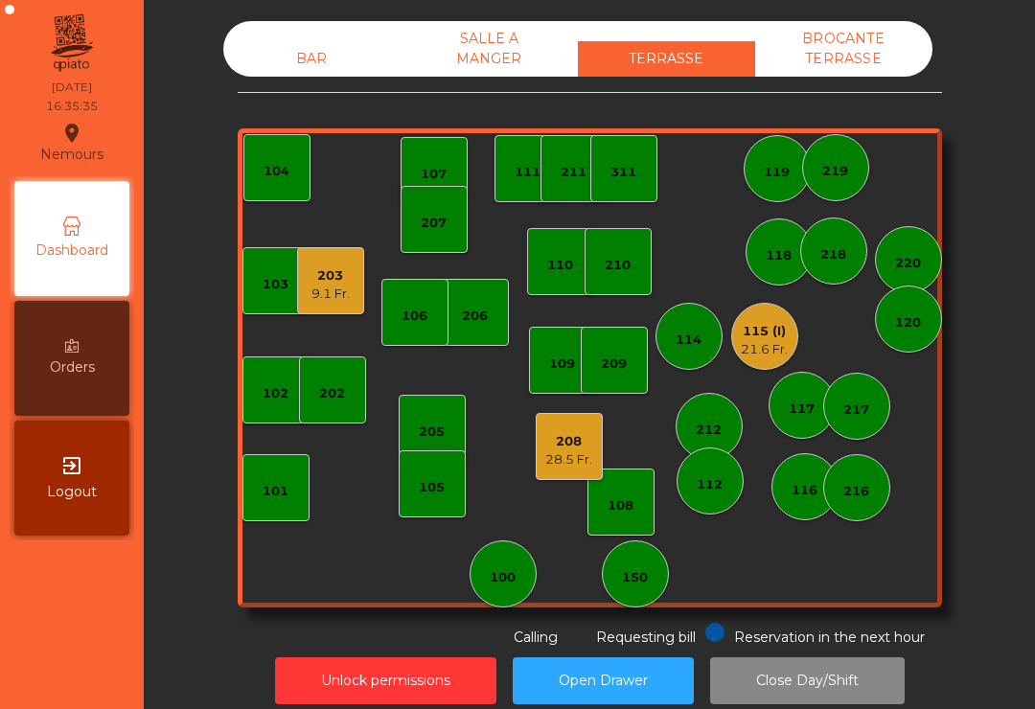
click at [332, 290] on div "9.1 Fr." at bounding box center [331, 294] width 38 height 19
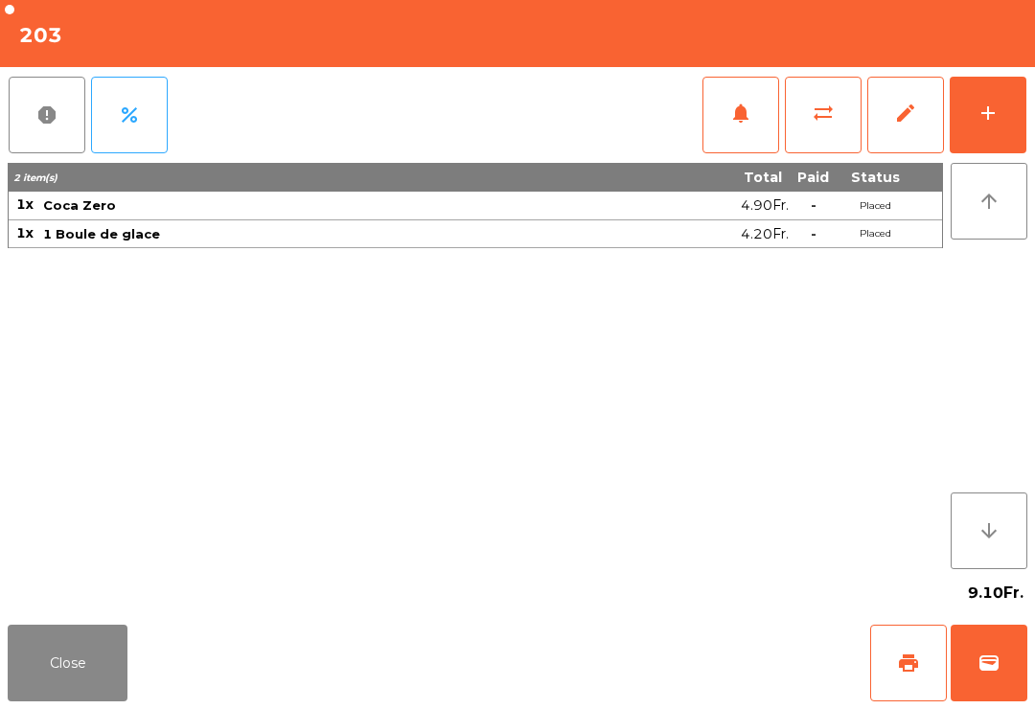
click at [892, 689] on button "print" at bounding box center [909, 663] width 77 height 77
click at [1013, 701] on button "wallet" at bounding box center [989, 663] width 77 height 77
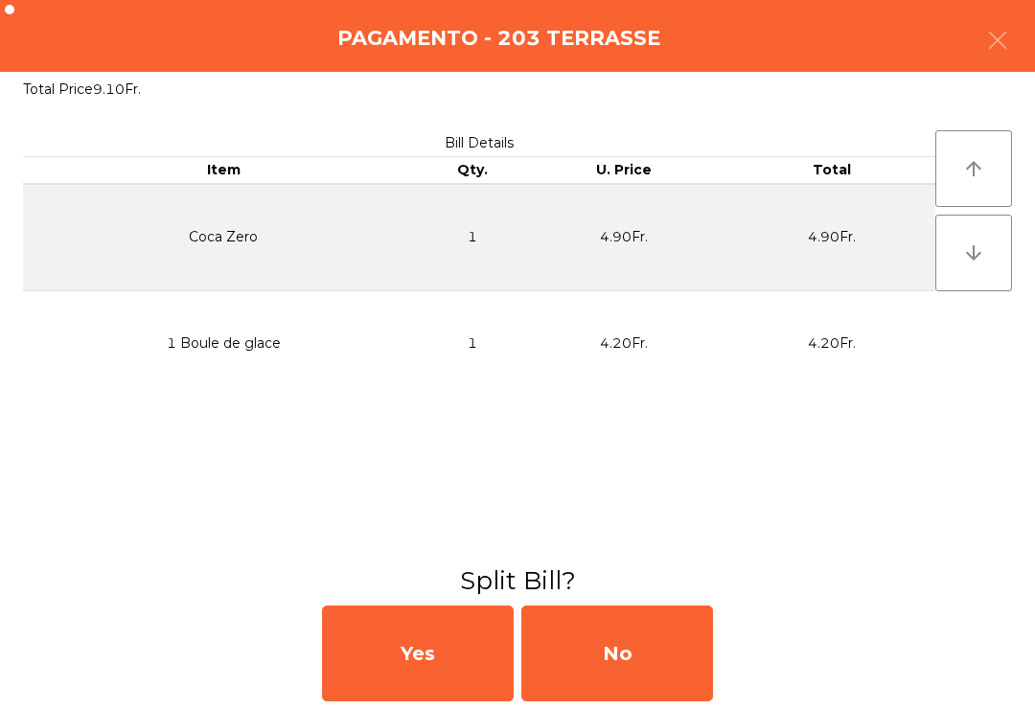
click at [735, 628] on div "Yes No" at bounding box center [517, 653] width 1035 height 111
click at [667, 688] on div "No" at bounding box center [618, 654] width 192 height 96
click at [664, 644] on div "No" at bounding box center [618, 654] width 192 height 96
click at [688, 676] on div "No" at bounding box center [618, 654] width 192 height 96
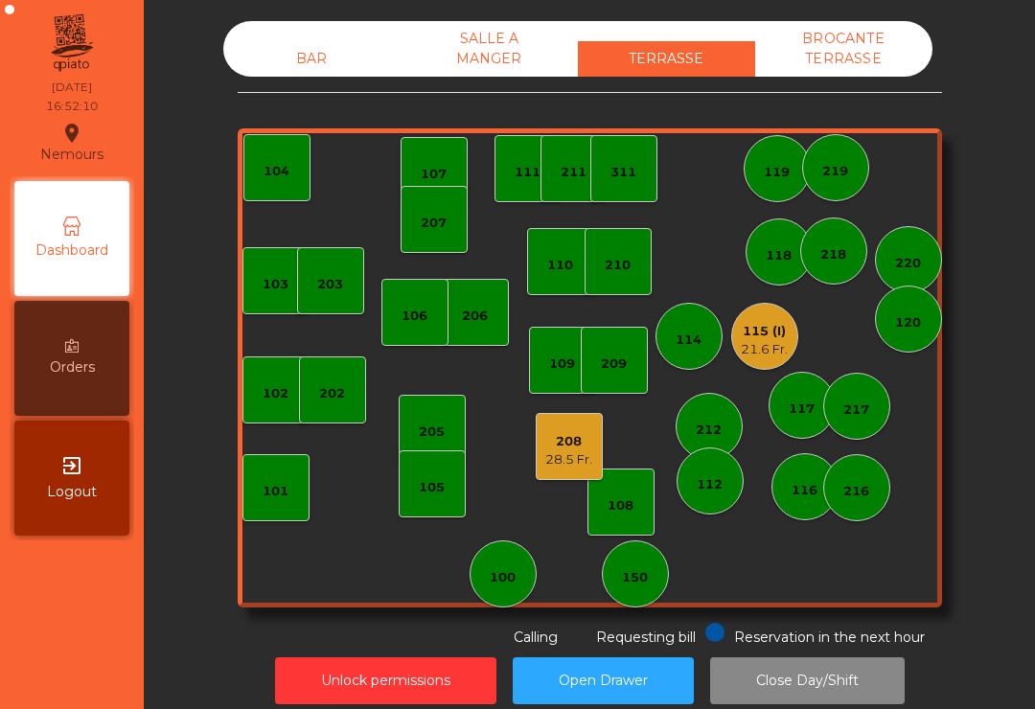
click at [593, 451] on div "208 28.5 Fr." at bounding box center [569, 446] width 67 height 67
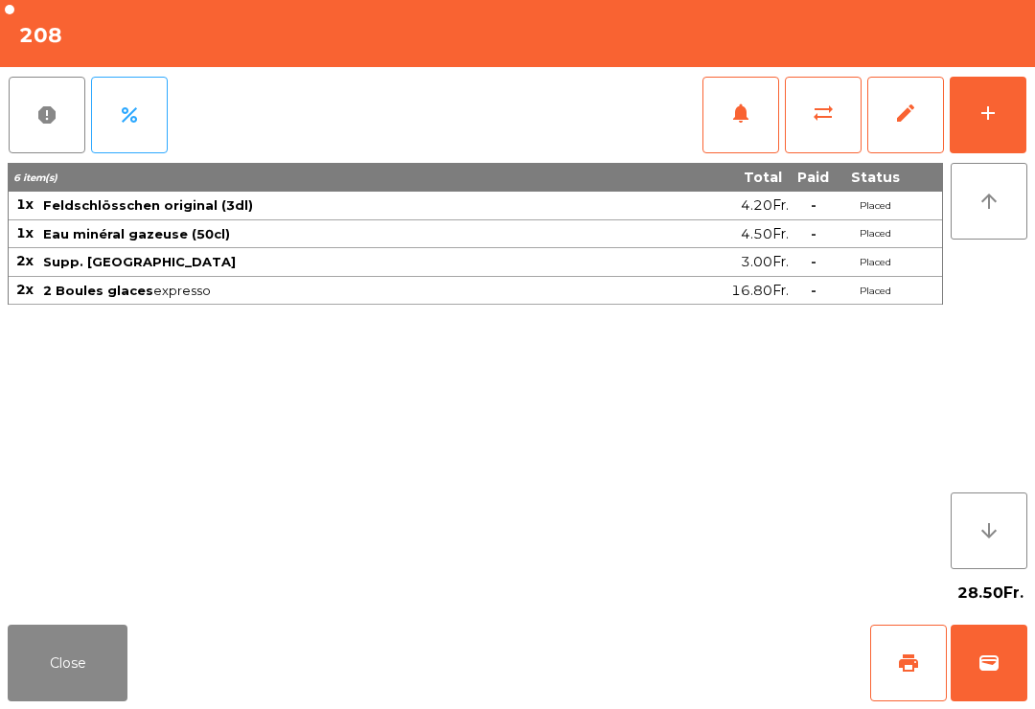
click at [899, 665] on span "print" at bounding box center [908, 663] width 23 height 23
click at [1009, 675] on button "wallet" at bounding box center [989, 663] width 77 height 77
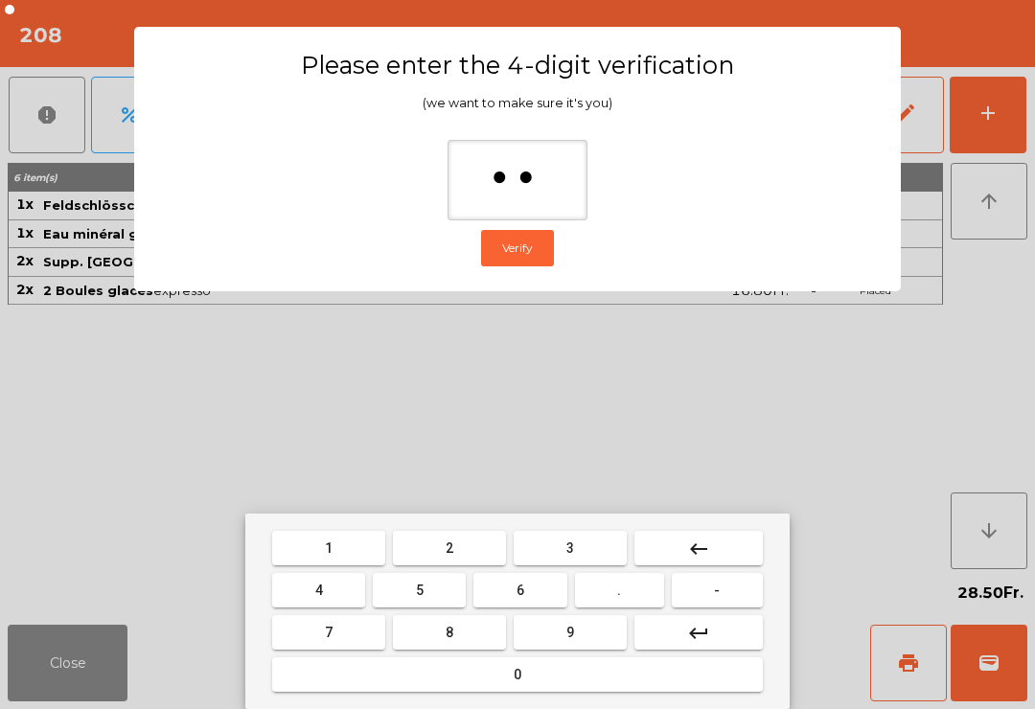
type input "***"
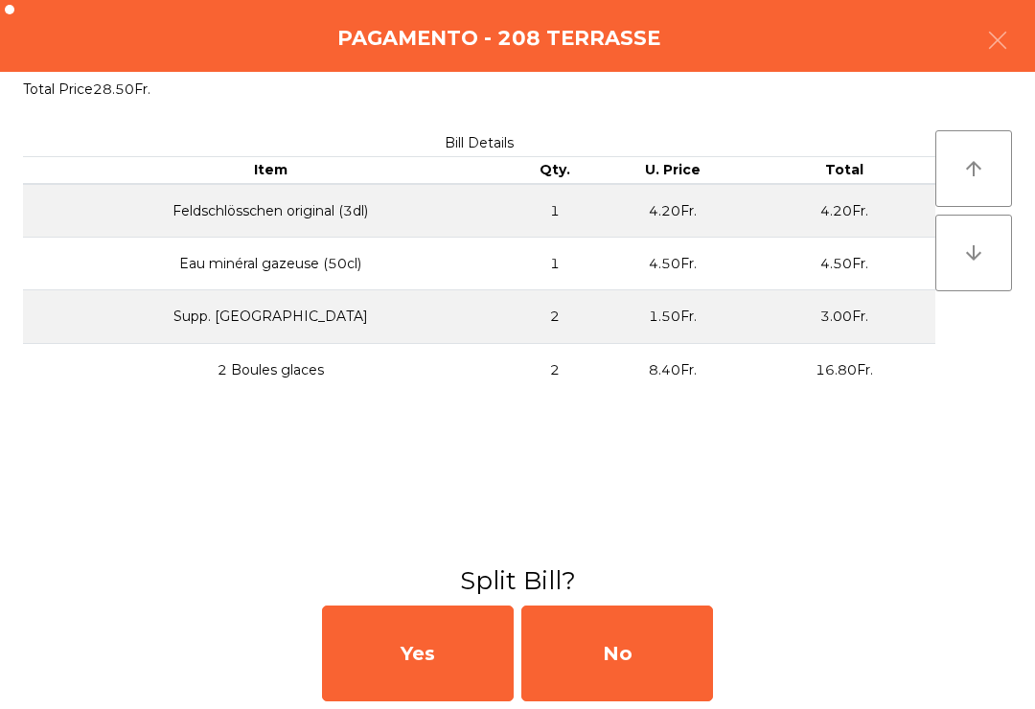
click at [629, 656] on div "No" at bounding box center [618, 654] width 192 height 96
click at [647, 669] on div "MB" at bounding box center [618, 654] width 192 height 96
click at [631, 685] on div "No" at bounding box center [618, 654] width 192 height 96
click at [666, 629] on div "No" at bounding box center [618, 654] width 192 height 96
click at [639, 659] on div "No" at bounding box center [618, 654] width 192 height 96
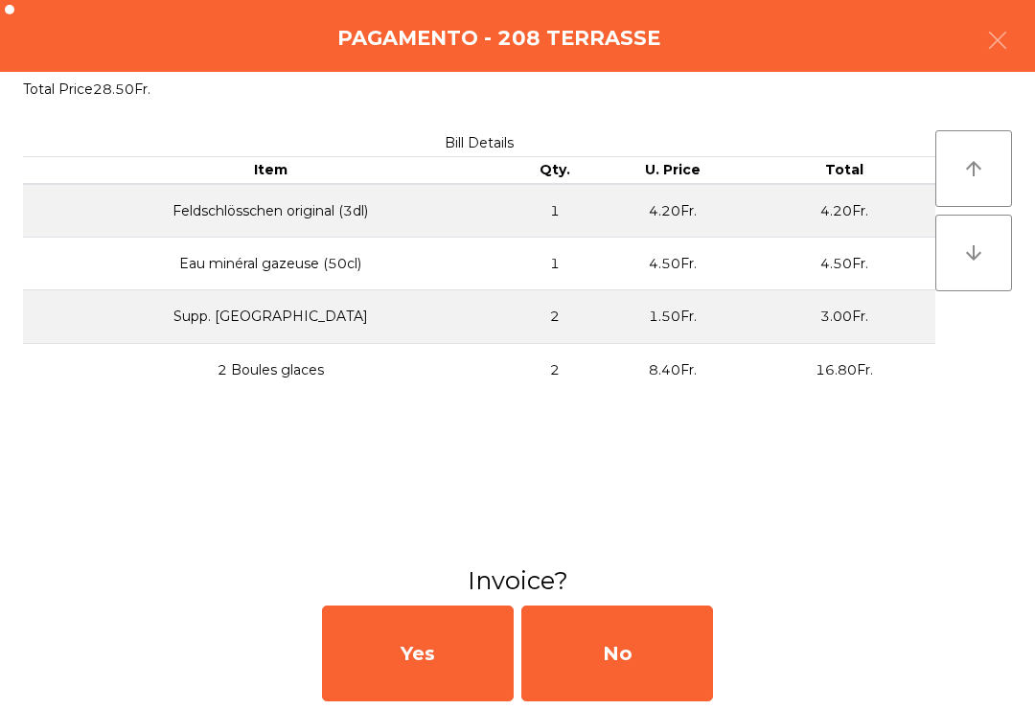
click at [606, 677] on div "No" at bounding box center [618, 654] width 192 height 96
click at [552, 682] on div "No" at bounding box center [618, 654] width 192 height 96
click at [543, 701] on div "No" at bounding box center [618, 654] width 192 height 96
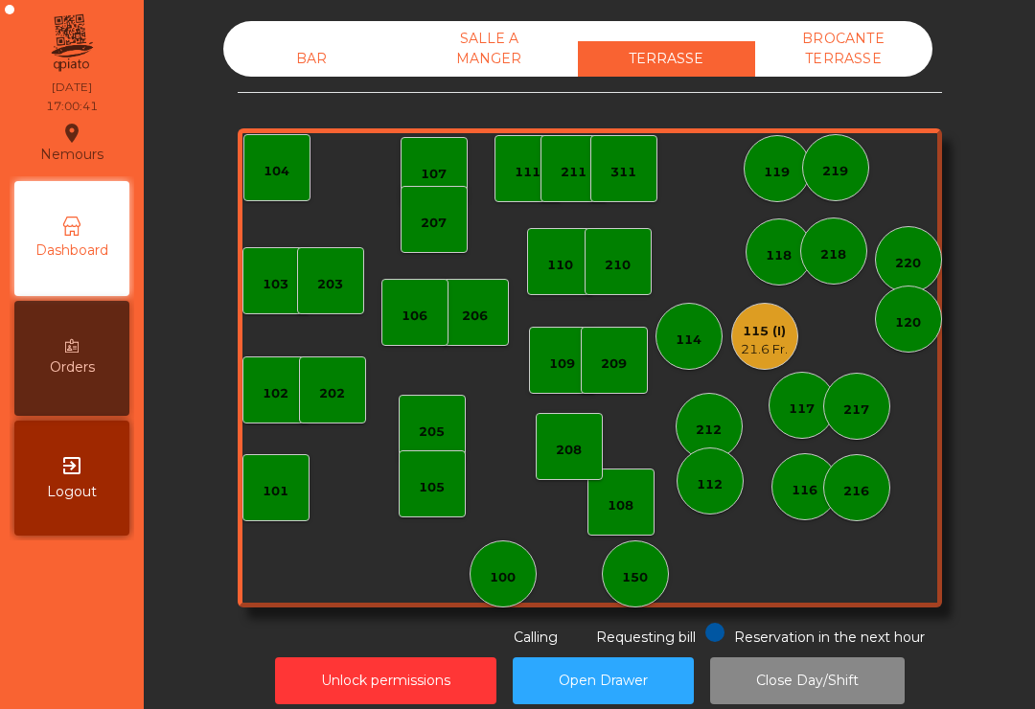
click at [795, 420] on div "117" at bounding box center [802, 405] width 67 height 67
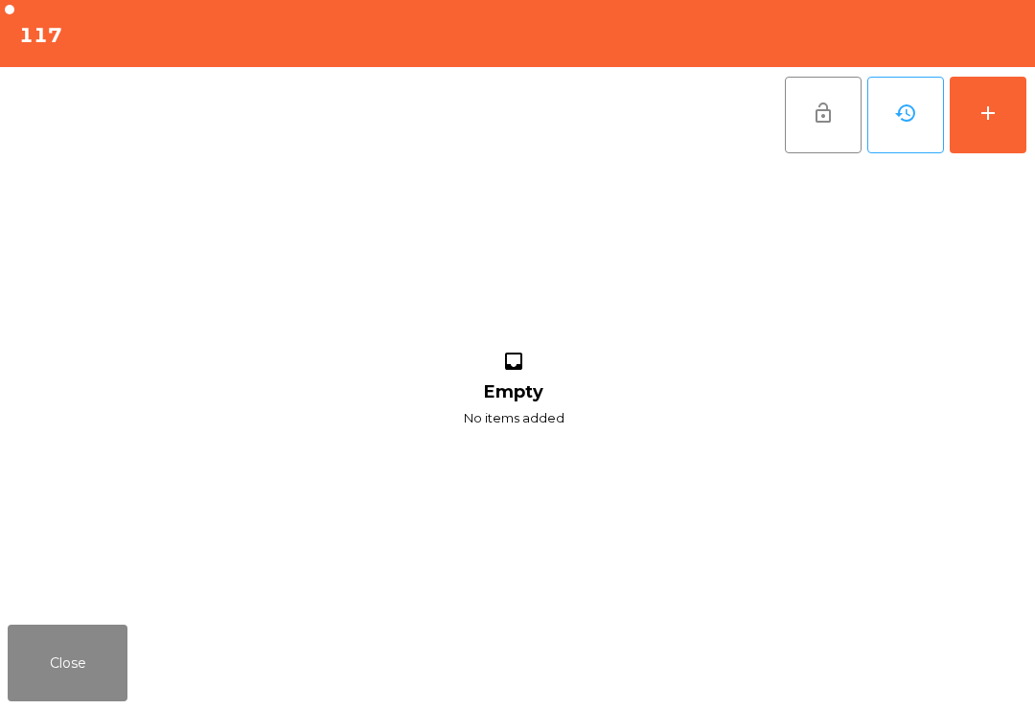
click at [1000, 133] on button "add" at bounding box center [988, 115] width 77 height 77
click at [1003, 127] on button "add" at bounding box center [988, 115] width 77 height 77
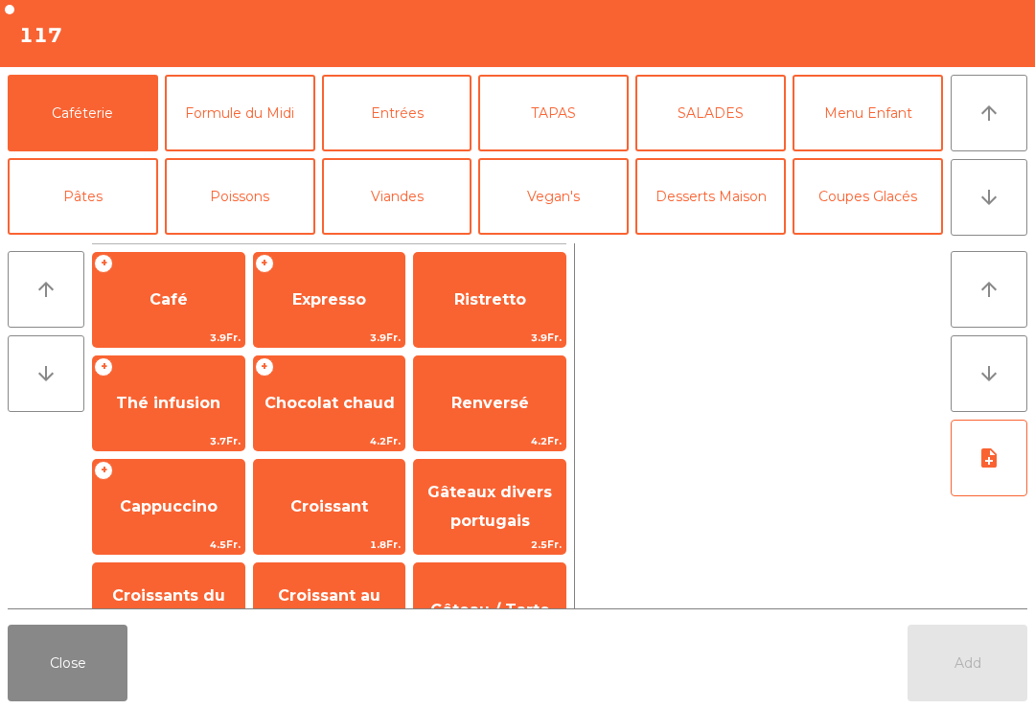
click at [993, 214] on button "arrow_downward" at bounding box center [989, 197] width 77 height 77
click at [80, 242] on button "Mineral" at bounding box center [83, 280] width 151 height 77
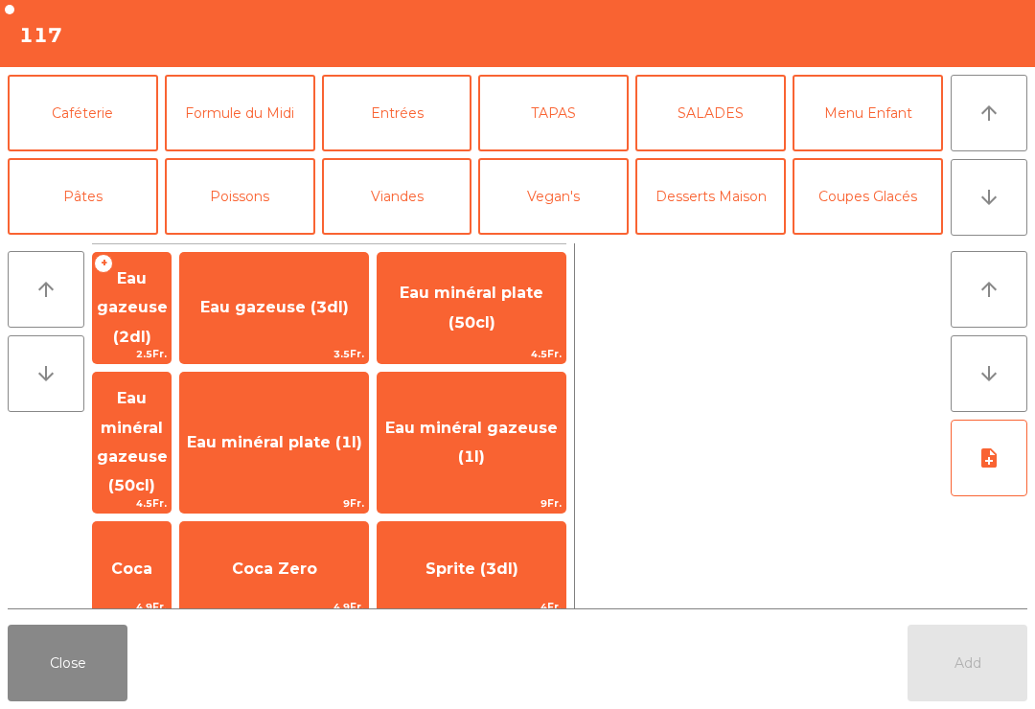
scroll to position [167, 0]
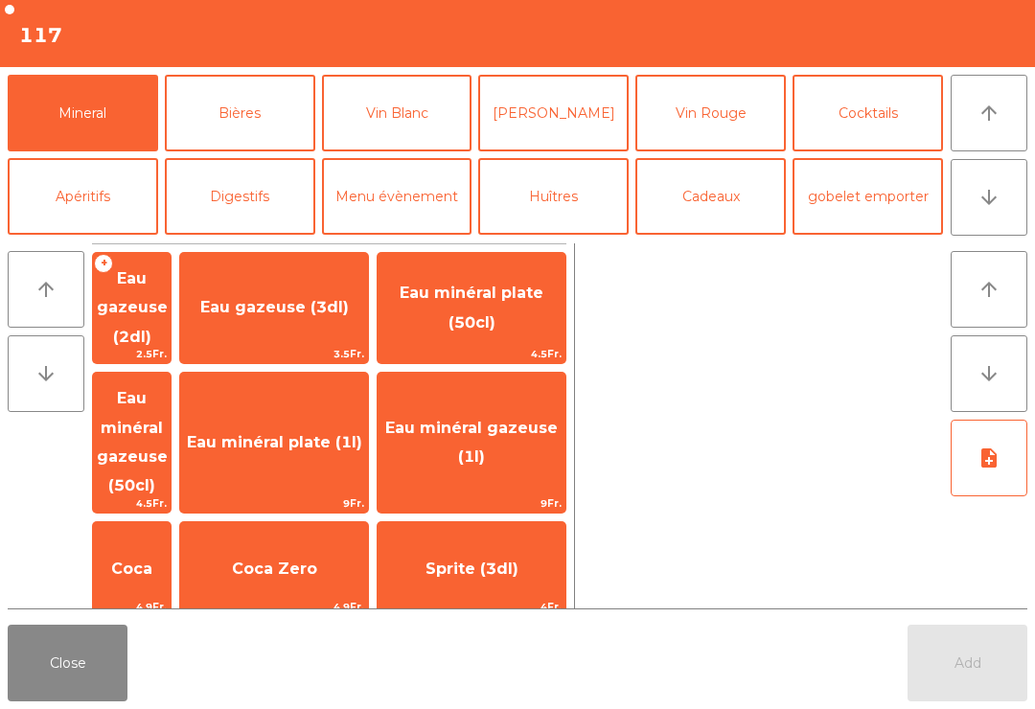
click at [152, 560] on span "Coca" at bounding box center [131, 569] width 41 height 18
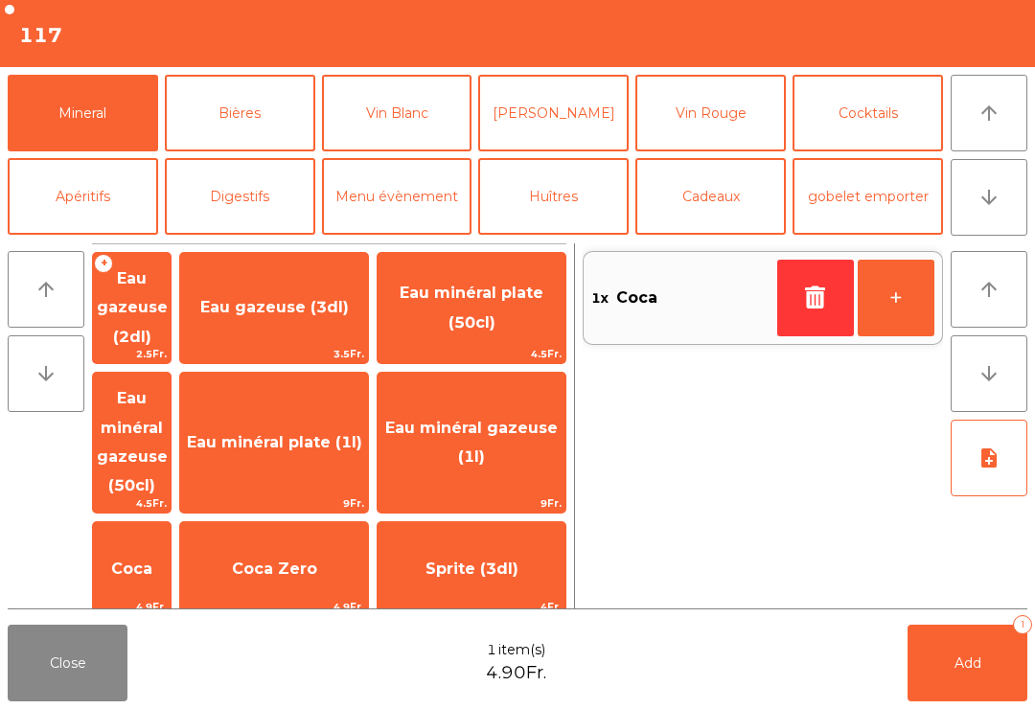
click at [247, 113] on button "Bières" at bounding box center [240, 113] width 151 height 77
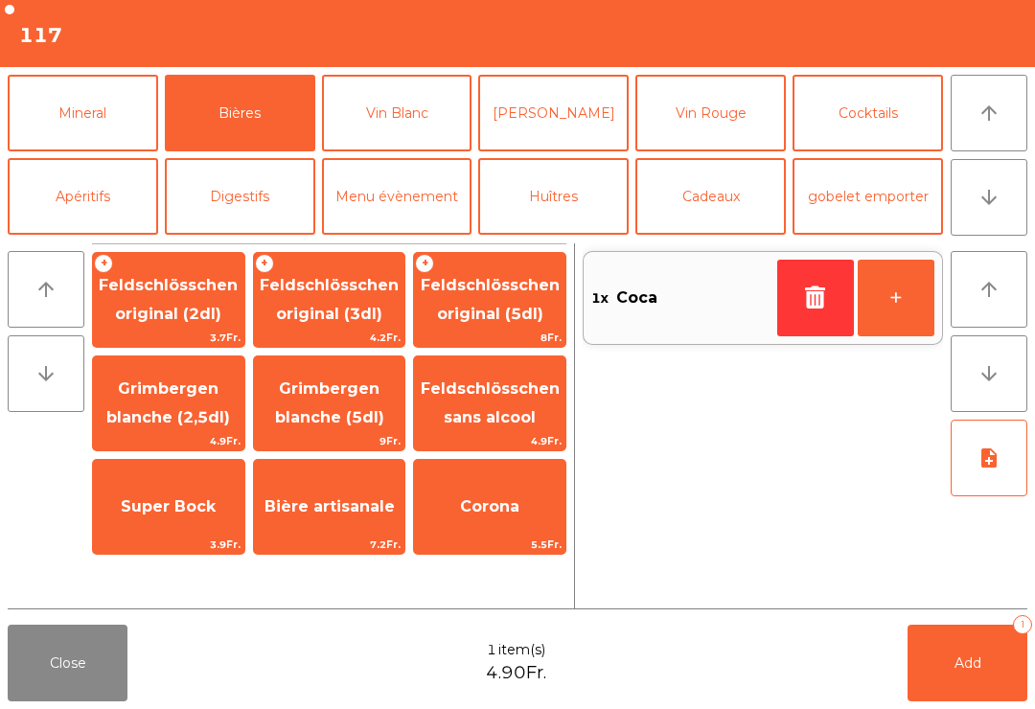
click at [164, 305] on span "Feldschlösschen original (2dl)" at bounding box center [168, 299] width 139 height 47
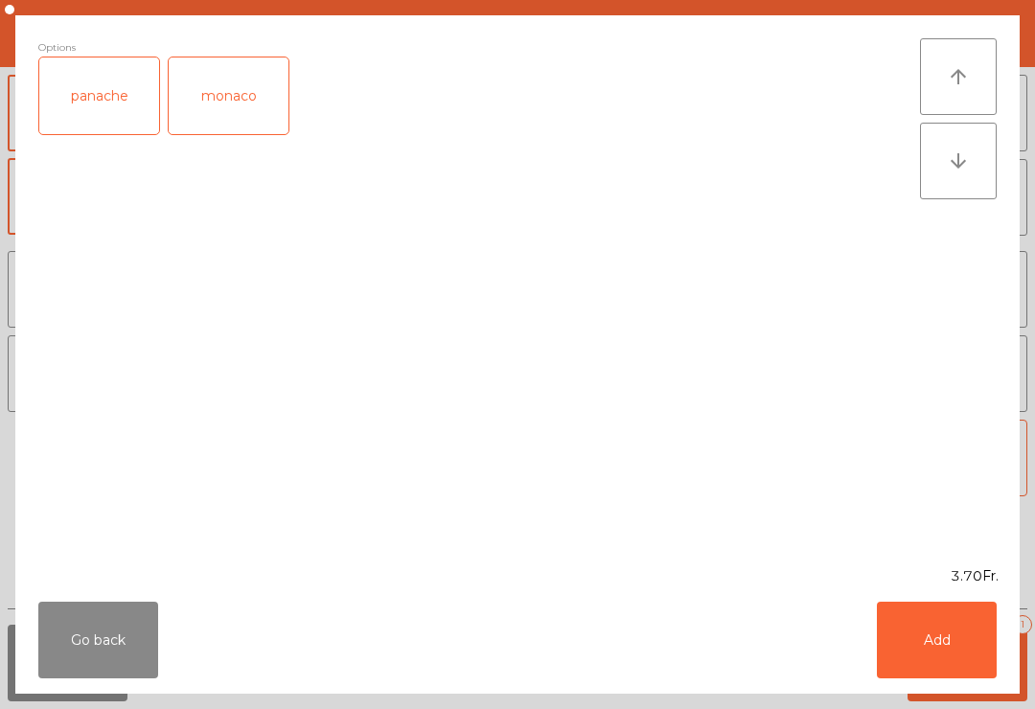
click at [104, 115] on div "panache" at bounding box center [99, 96] width 120 height 77
click at [917, 645] on button "Add" at bounding box center [937, 640] width 120 height 77
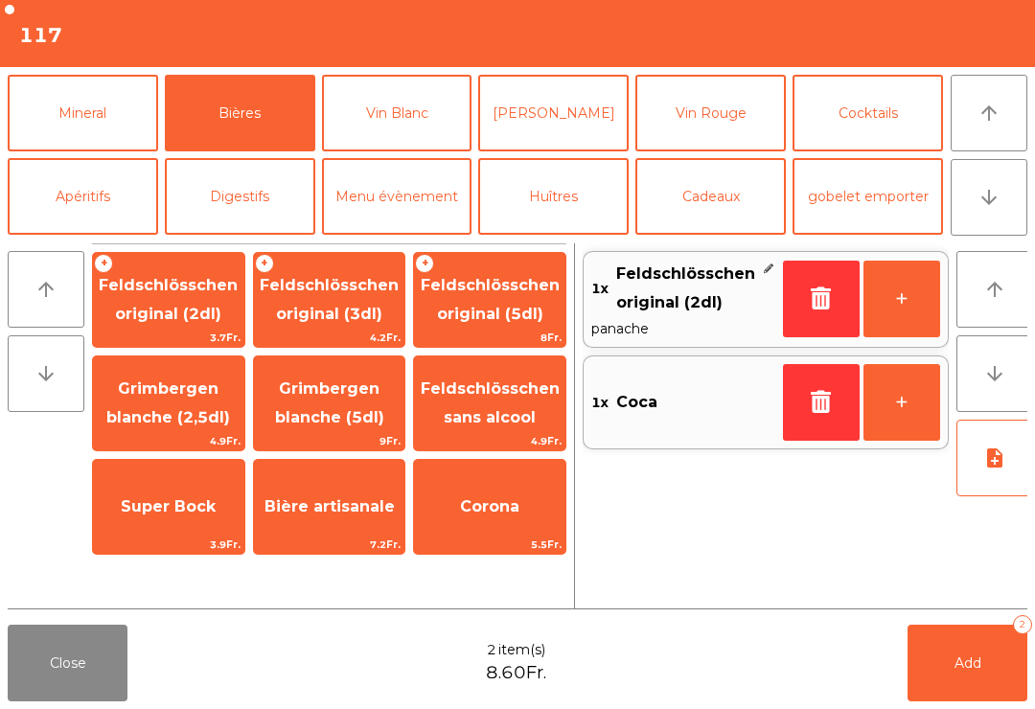
click at [974, 670] on span "Add" at bounding box center [968, 663] width 27 height 17
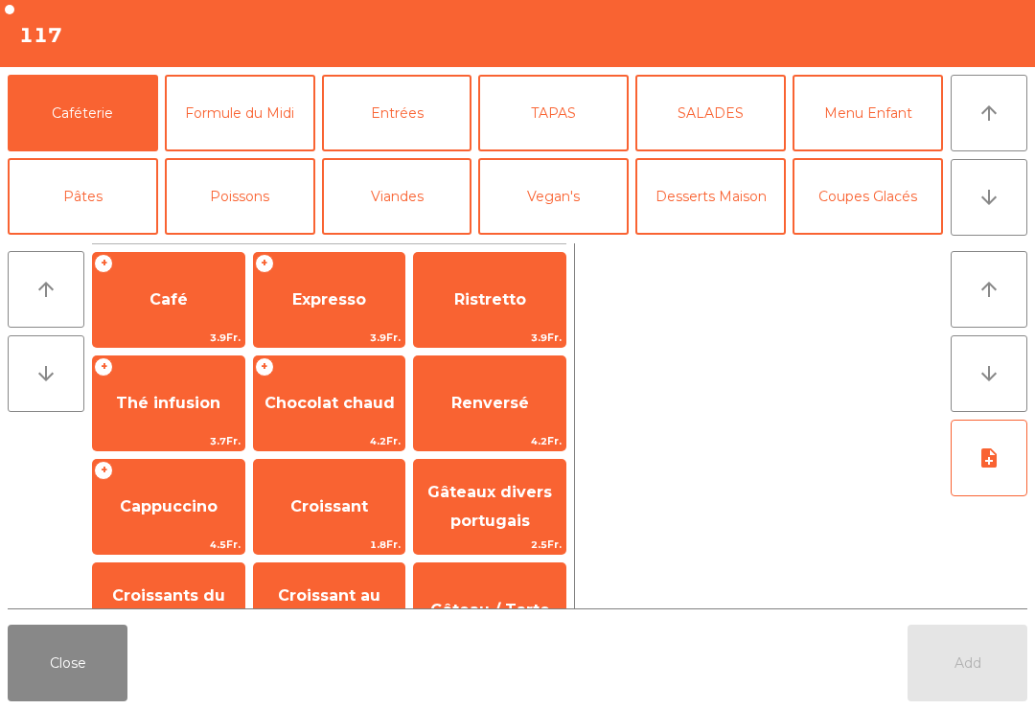
click at [62, 677] on button "Close" at bounding box center [68, 663] width 120 height 77
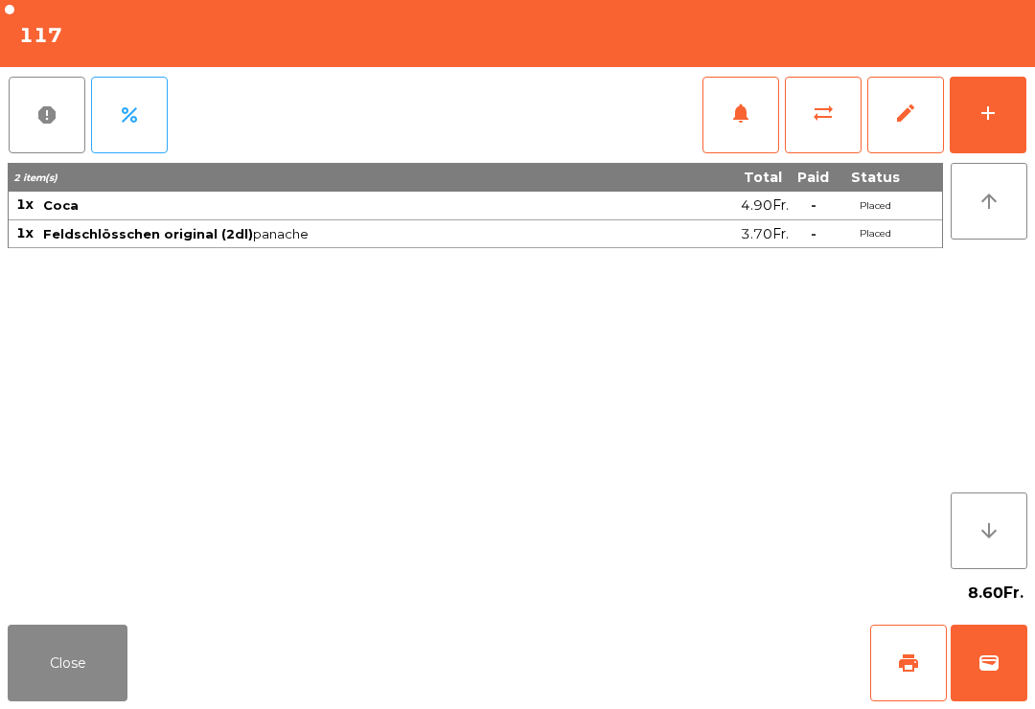
click at [903, 672] on span "print" at bounding box center [908, 663] width 23 height 23
click at [54, 674] on button "Close" at bounding box center [68, 663] width 120 height 77
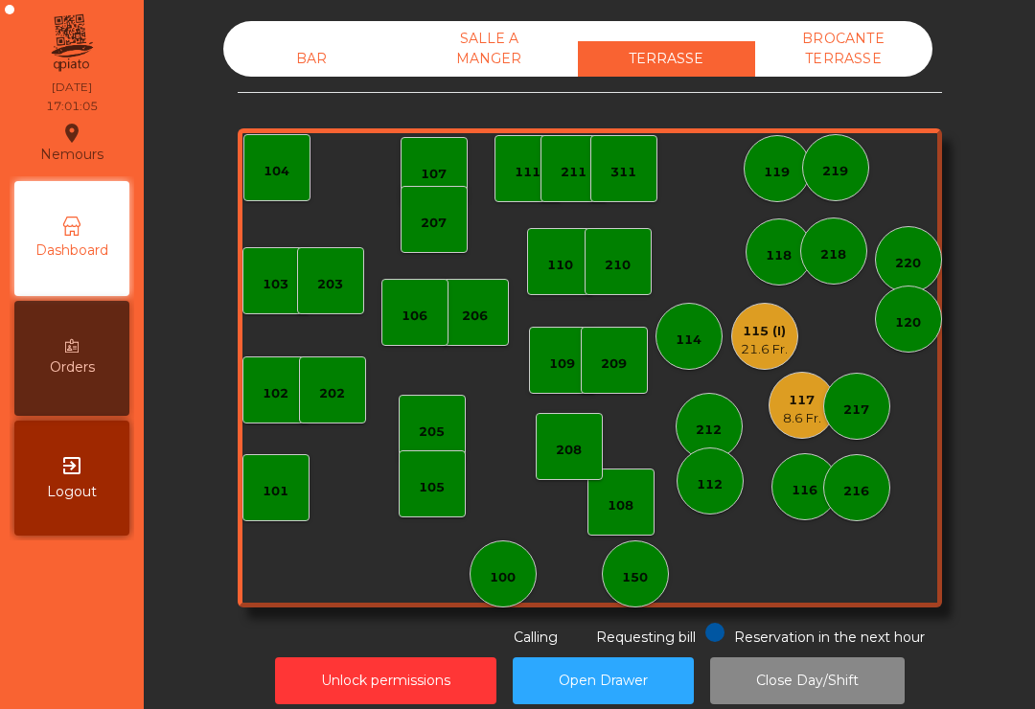
click at [440, 154] on div "107" at bounding box center [434, 170] width 67 height 67
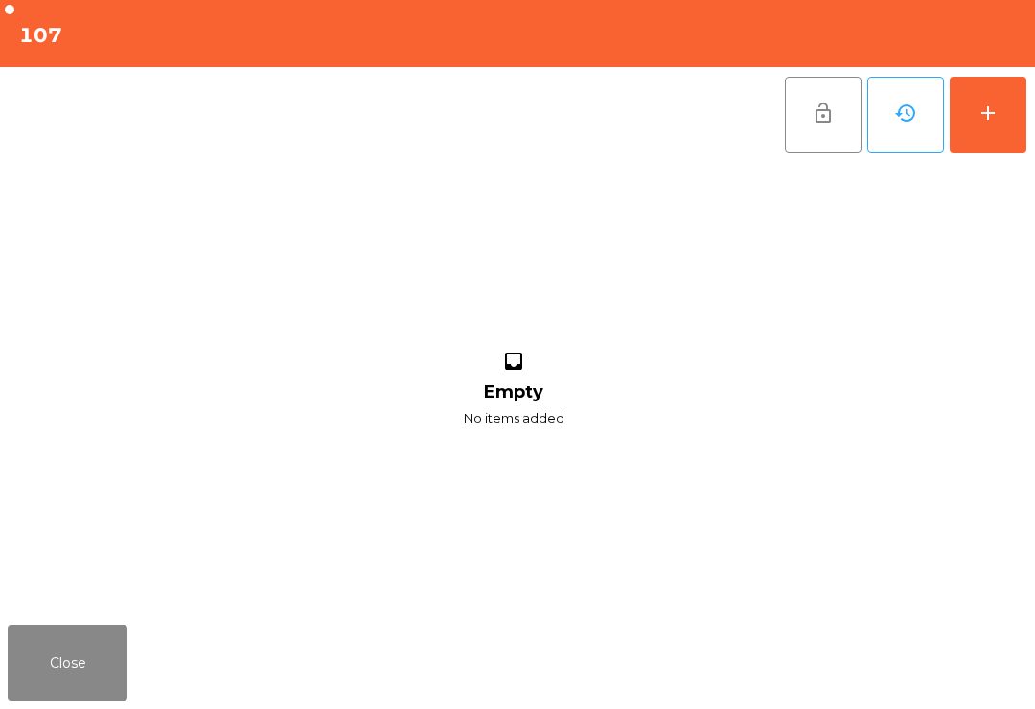
click at [1009, 128] on button "add" at bounding box center [988, 115] width 77 height 77
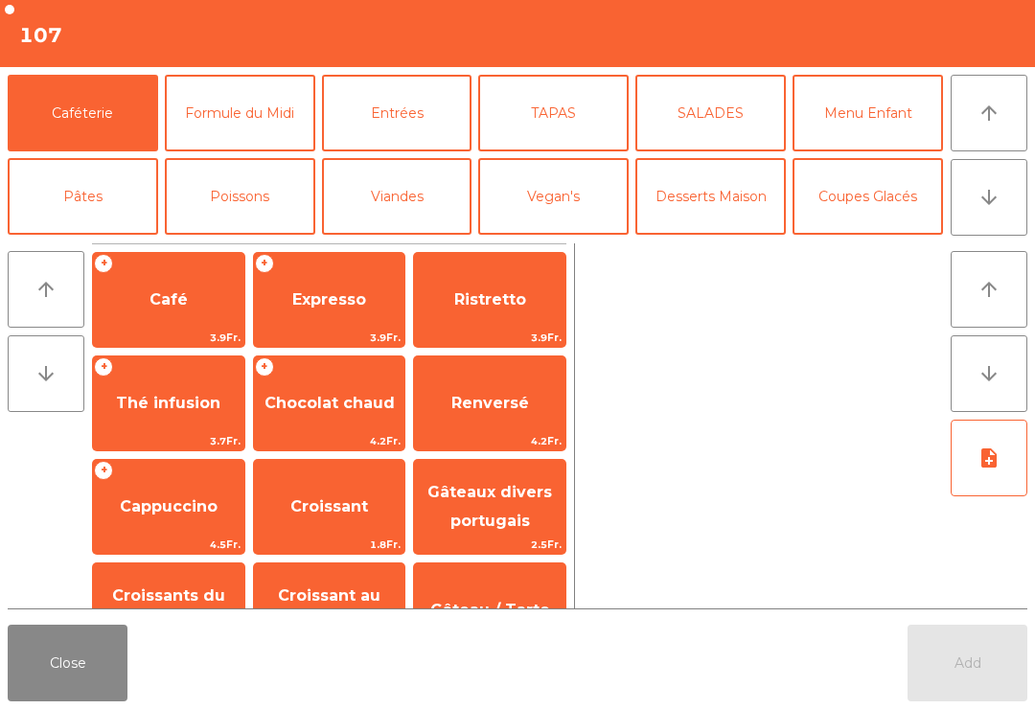
click at [171, 280] on span "Café" at bounding box center [168, 300] width 151 height 52
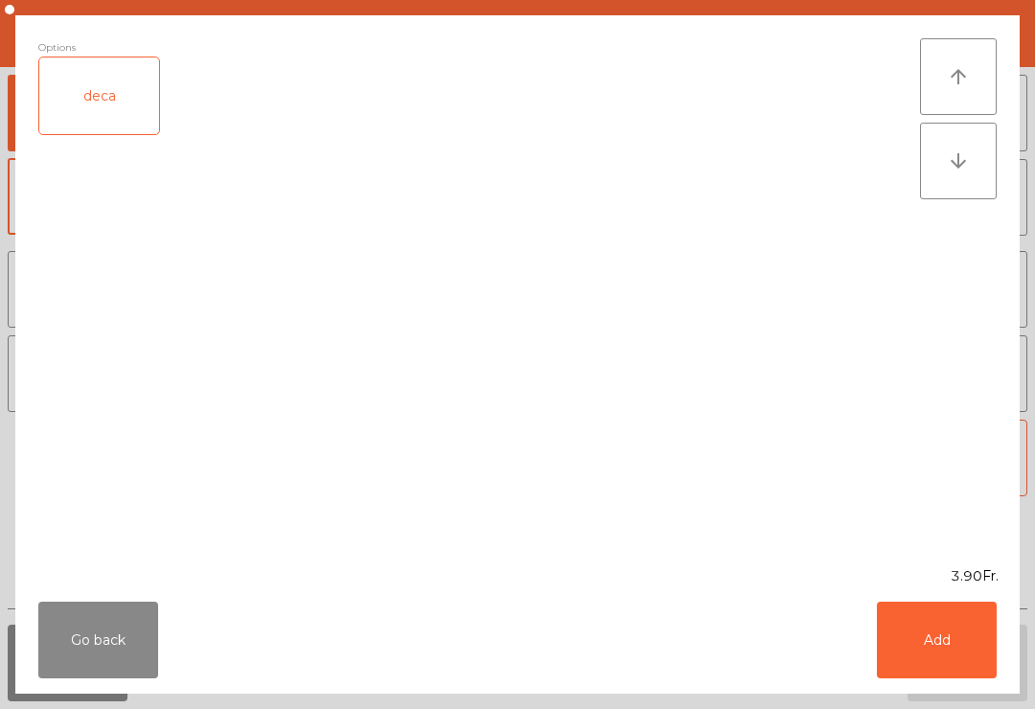
click at [912, 675] on button "Add" at bounding box center [937, 640] width 120 height 77
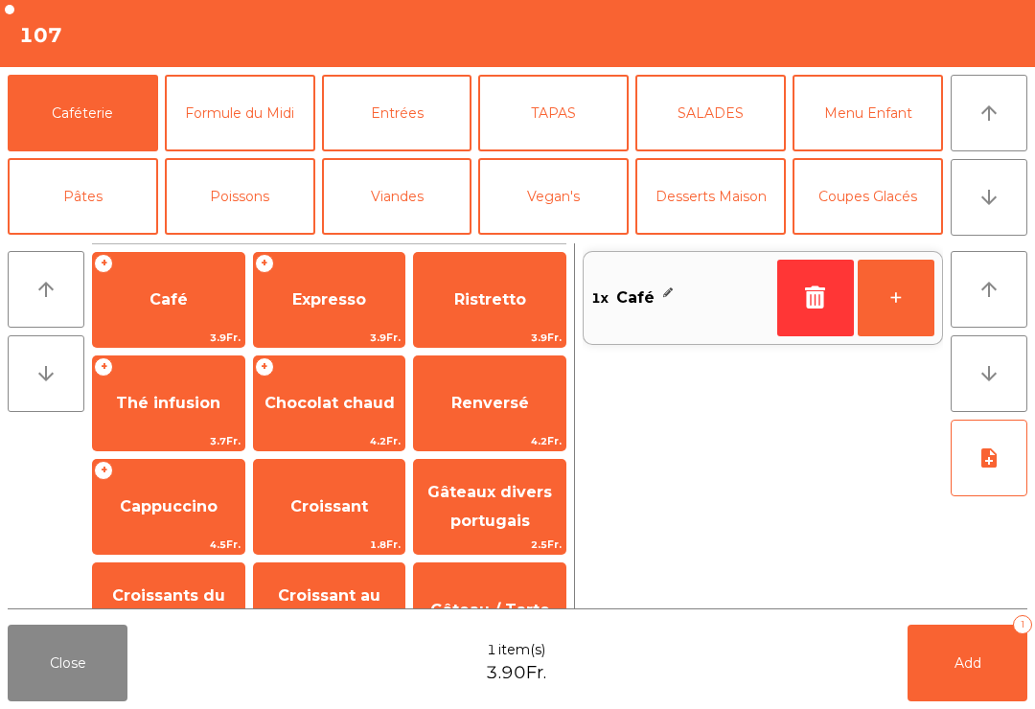
click at [914, 325] on button "+" at bounding box center [896, 298] width 77 height 77
click at [980, 691] on button "Add 2" at bounding box center [968, 663] width 120 height 77
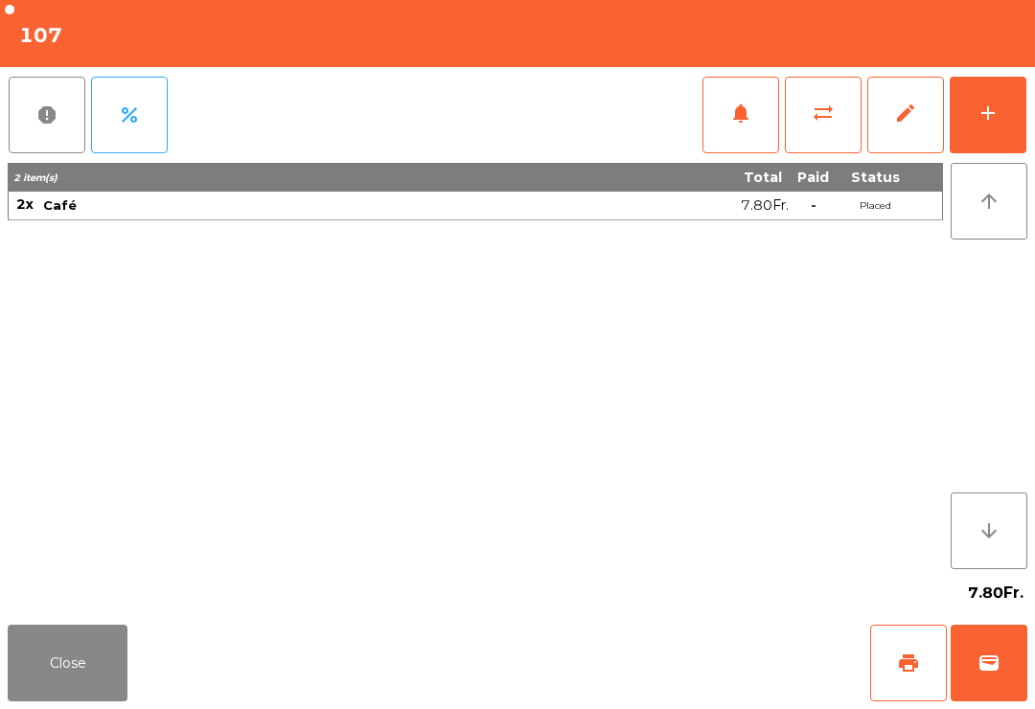
click at [897, 674] on span "print" at bounding box center [908, 663] width 23 height 23
click at [96, 692] on button "Close" at bounding box center [68, 663] width 120 height 77
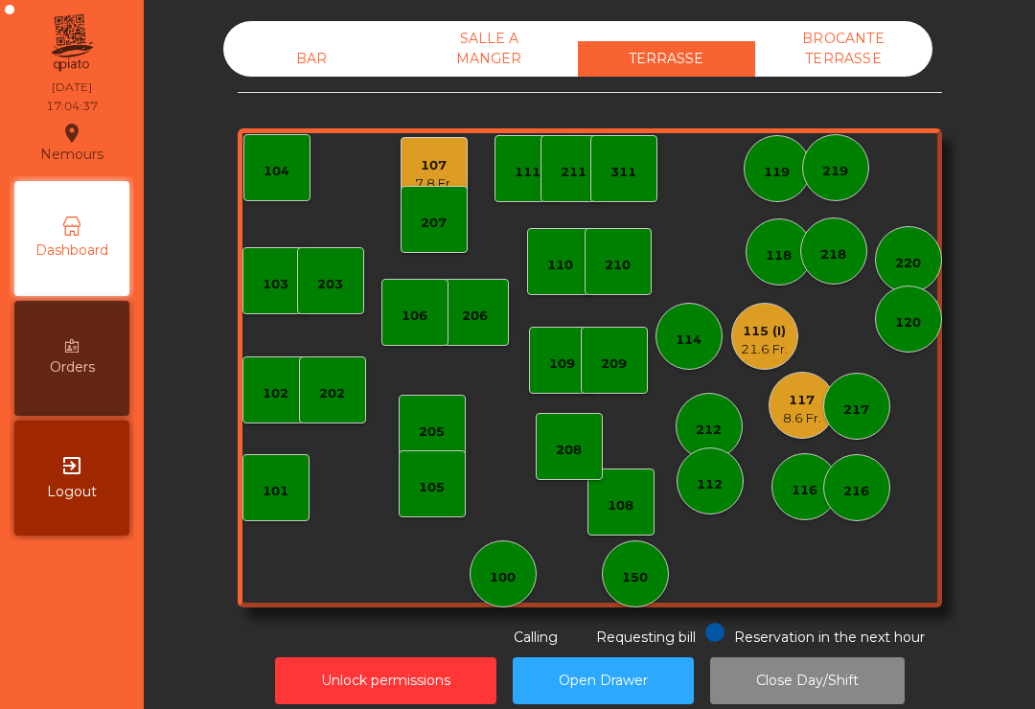
click at [413, 170] on div "107 7.8 Fr." at bounding box center [434, 170] width 67 height 67
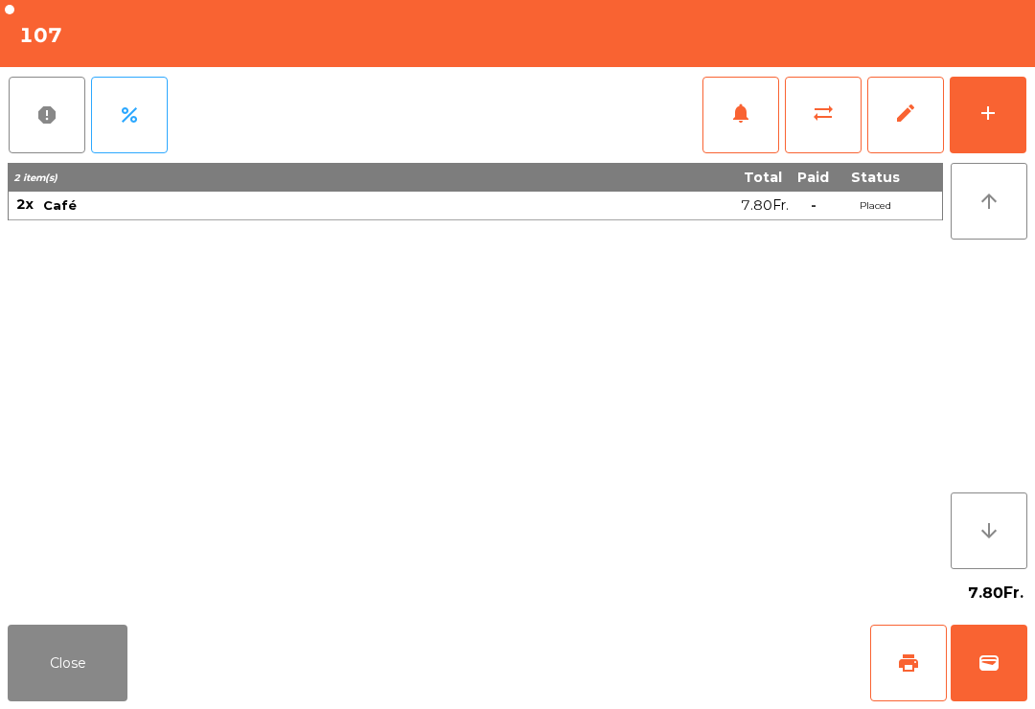
click at [999, 101] on button "add" at bounding box center [988, 115] width 77 height 77
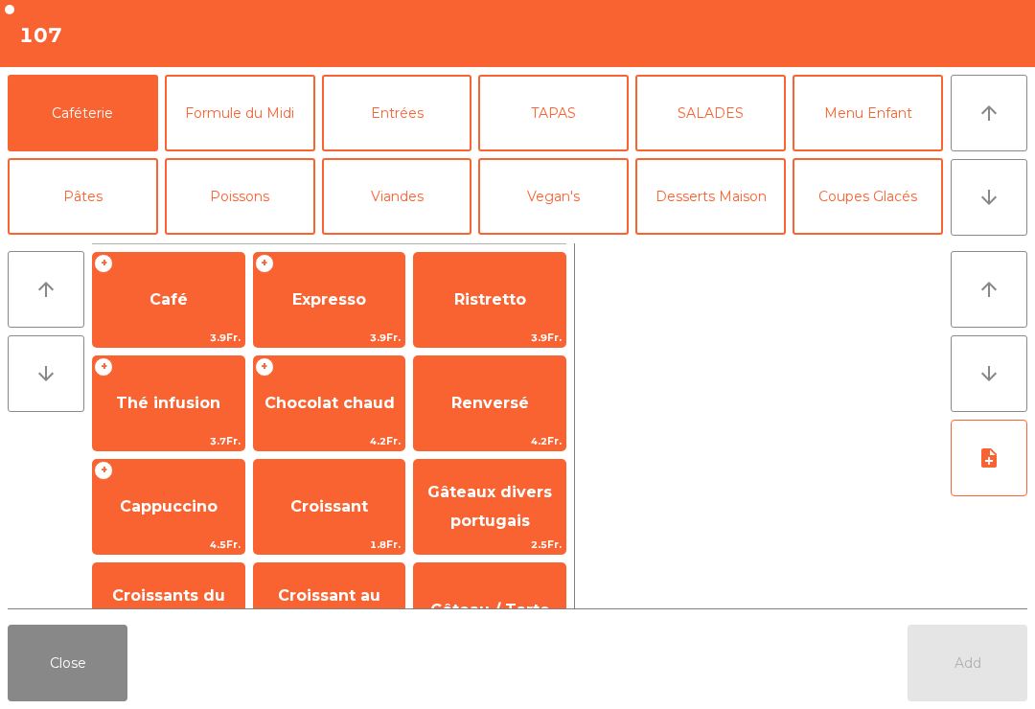
click at [998, 124] on icon "arrow_upward" at bounding box center [989, 113] width 23 height 23
click at [993, 209] on button "arrow_downward" at bounding box center [989, 197] width 77 height 77
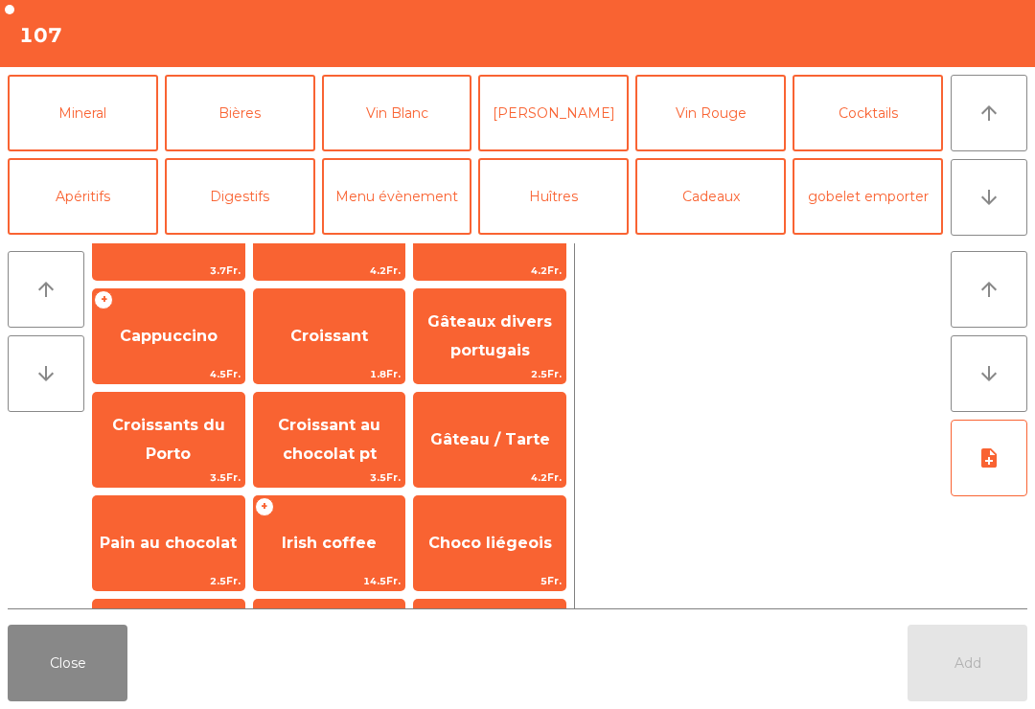
scroll to position [61, 0]
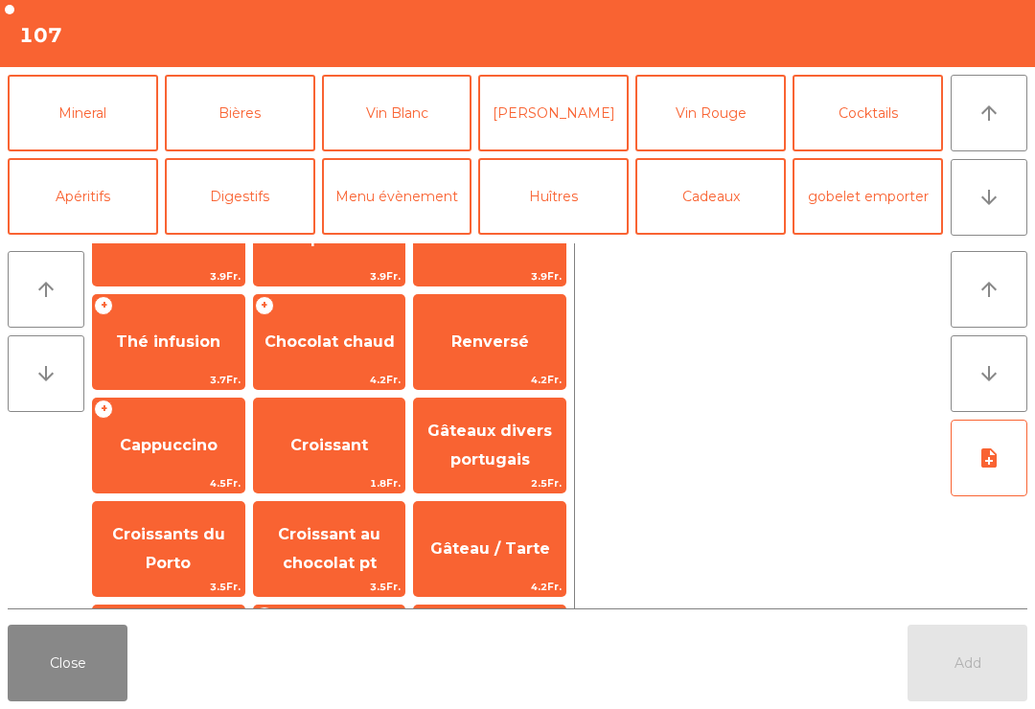
click at [503, 430] on span "Gâteaux divers portugais" at bounding box center [490, 445] width 125 height 47
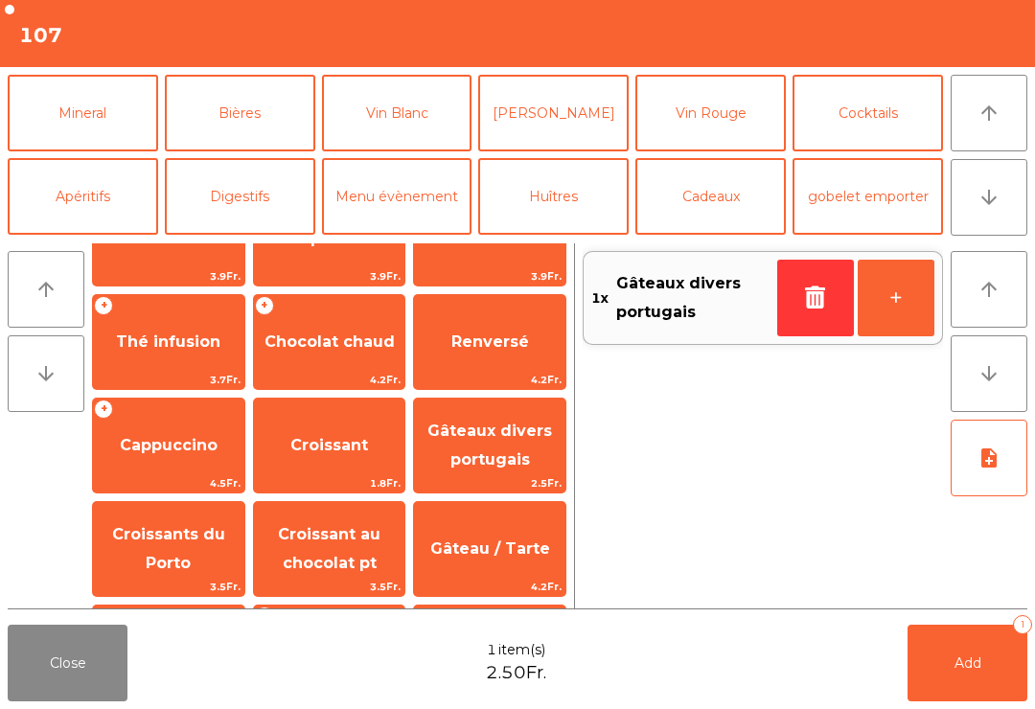
click at [909, 295] on button "+" at bounding box center [896, 298] width 77 height 77
click at [958, 662] on span "Add" at bounding box center [968, 663] width 27 height 17
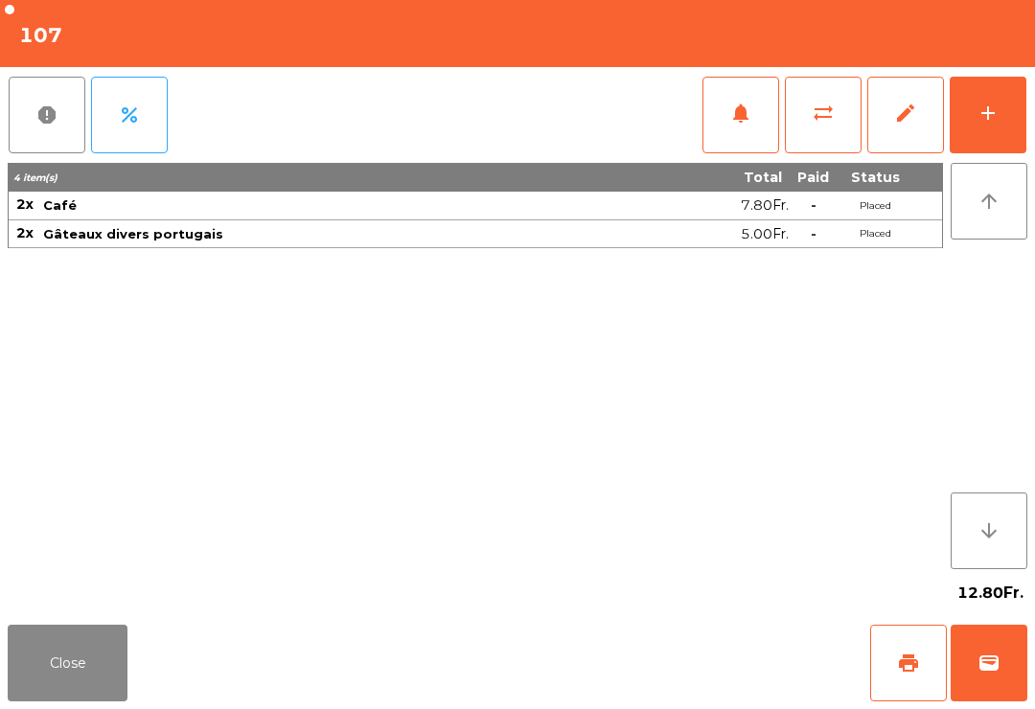
click at [919, 631] on button "print" at bounding box center [909, 663] width 77 height 77
click at [32, 654] on button "Close" at bounding box center [68, 663] width 120 height 77
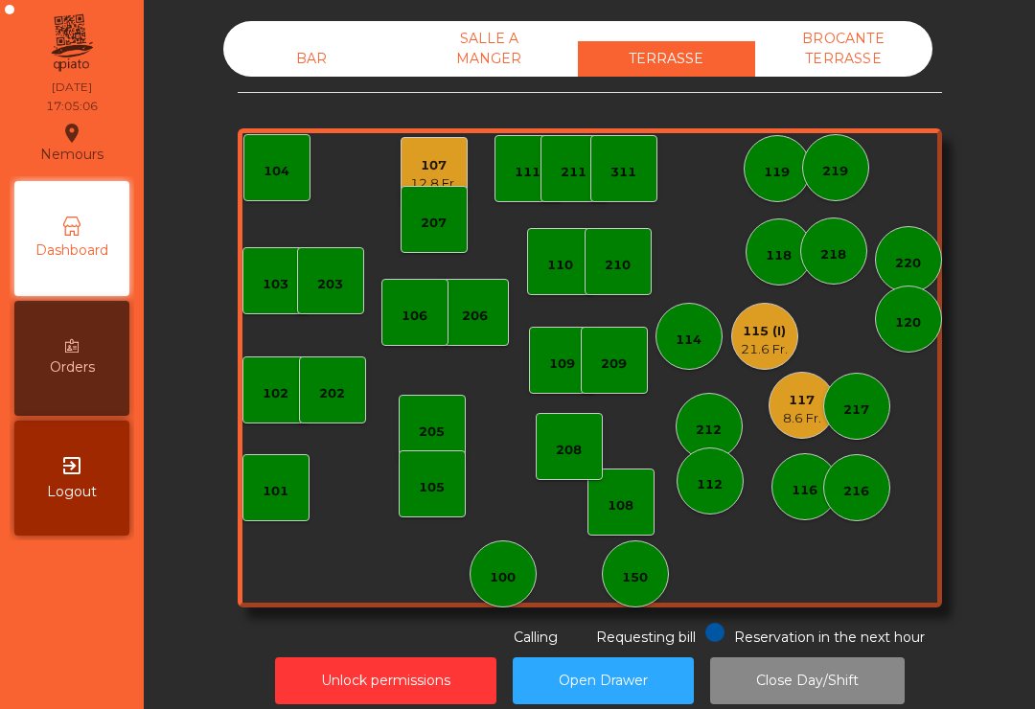
click at [341, 399] on div "202" at bounding box center [332, 393] width 26 height 19
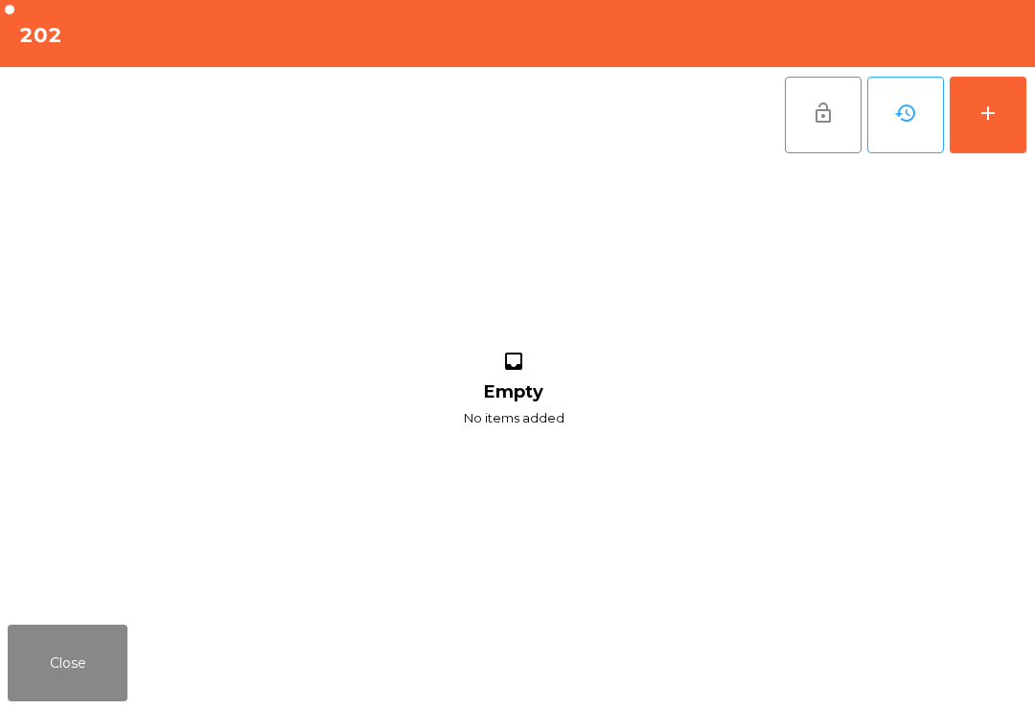
click at [988, 121] on div "add" at bounding box center [988, 113] width 23 height 23
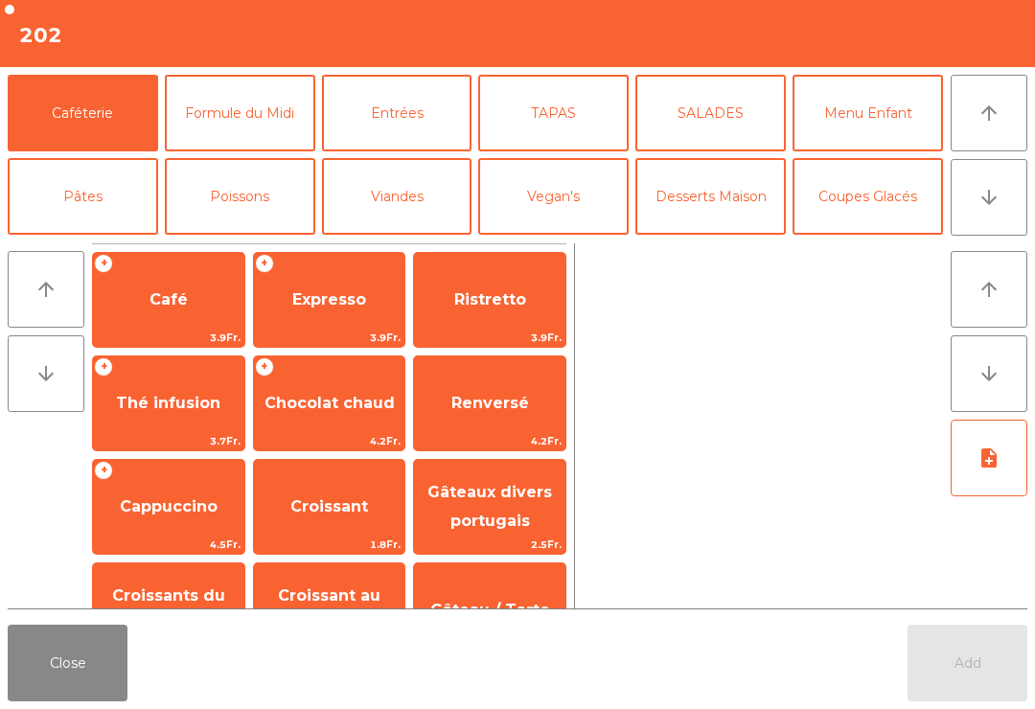
click at [1023, 189] on button "arrow_downward" at bounding box center [989, 197] width 77 height 77
click at [84, 242] on button "Mineral" at bounding box center [83, 280] width 151 height 77
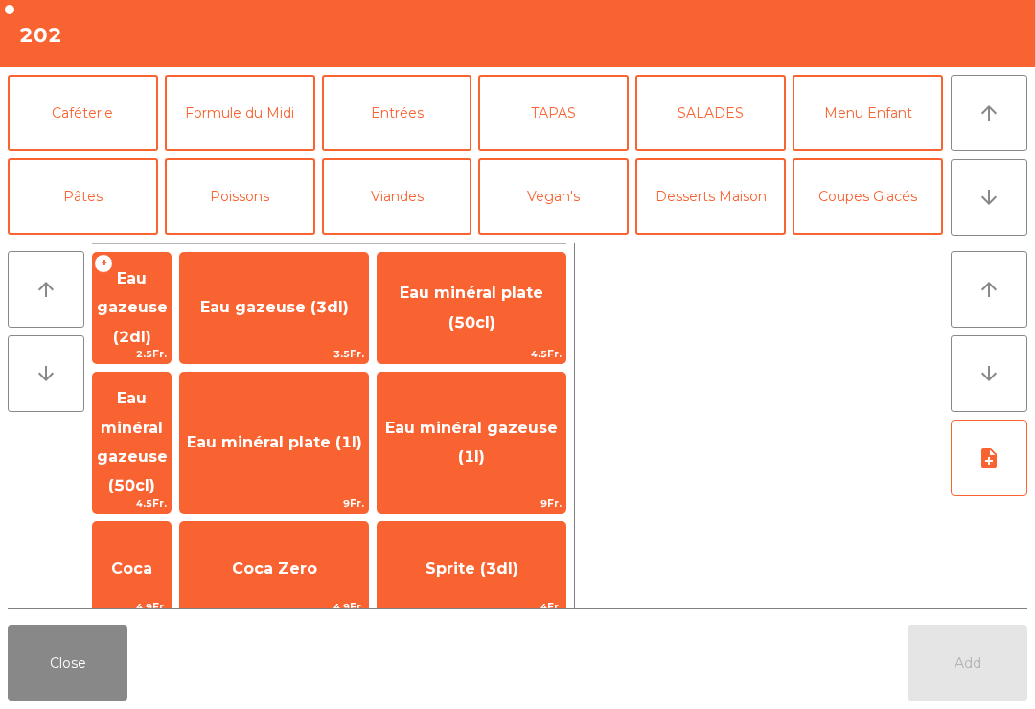
scroll to position [167, 0]
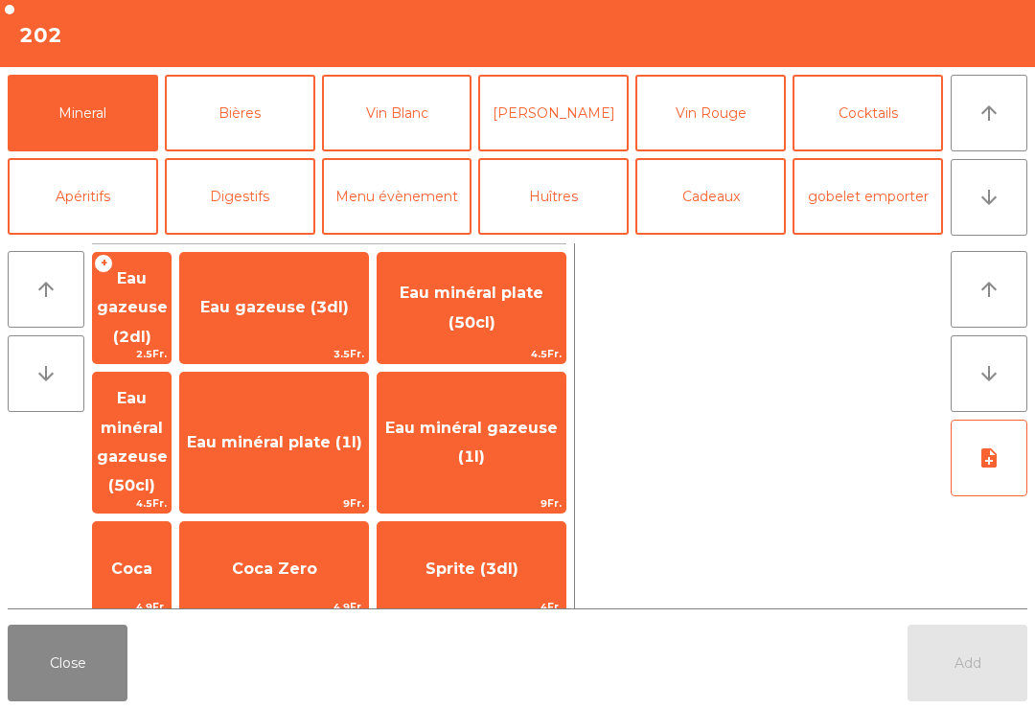
click at [317, 560] on span "Coca Zero" at bounding box center [274, 569] width 85 height 18
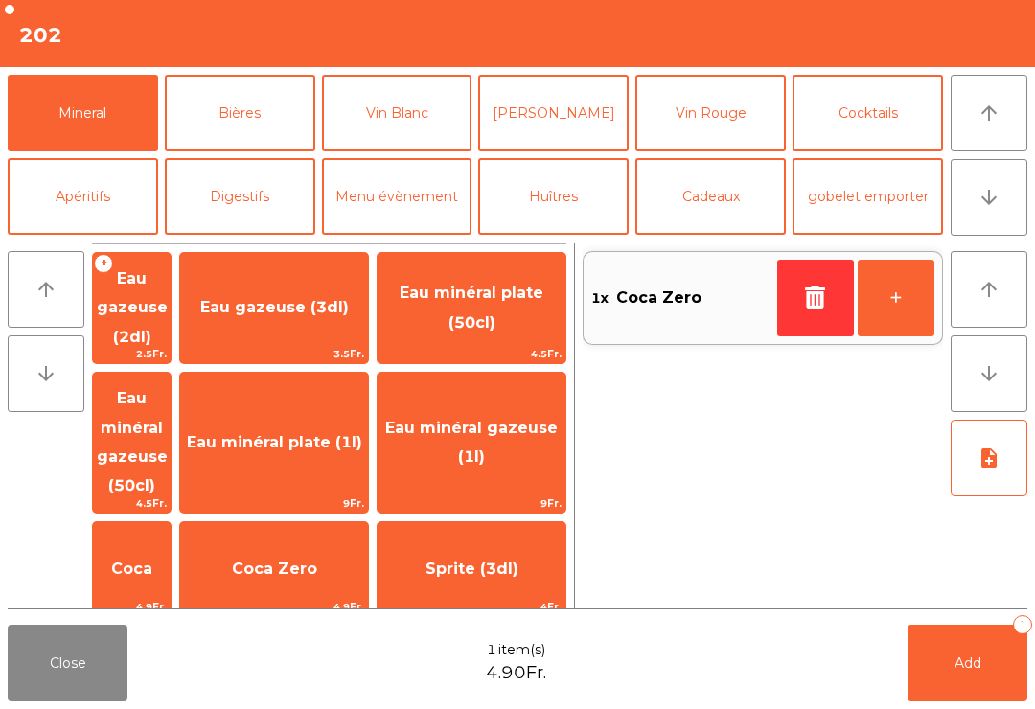
click at [902, 293] on button "+" at bounding box center [896, 298] width 77 height 77
click at [864, 201] on button "gobelet emporter" at bounding box center [868, 196] width 151 height 77
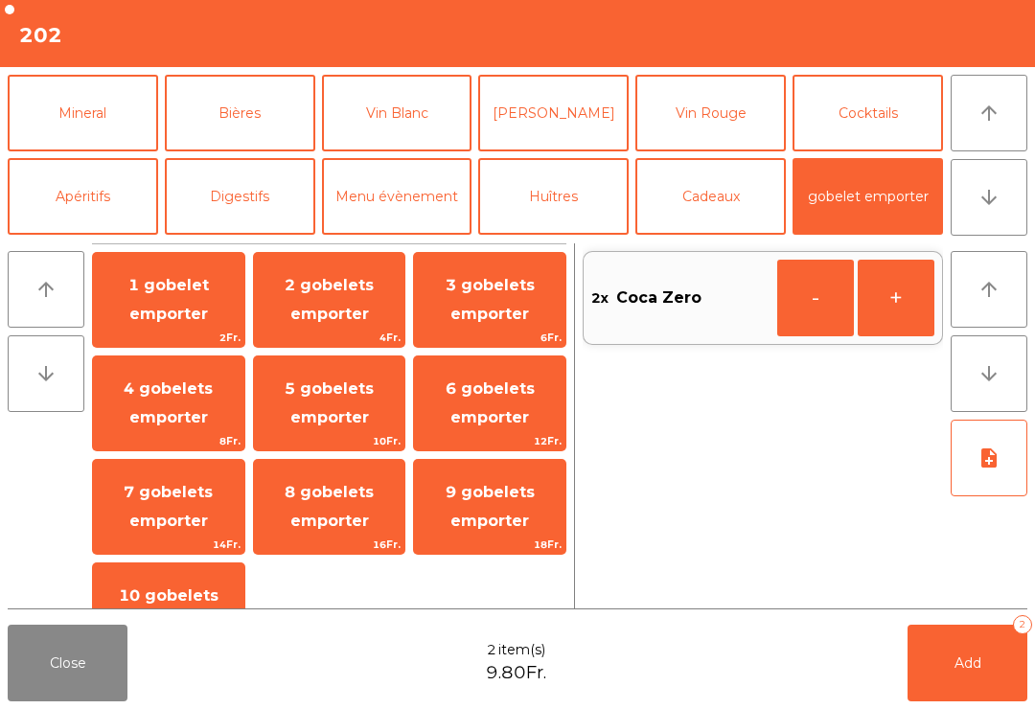
click at [1013, 110] on button "arrow_upward" at bounding box center [989, 113] width 77 height 77
click at [885, 68] on button "Coupes Glacés" at bounding box center [868, 29] width 151 height 77
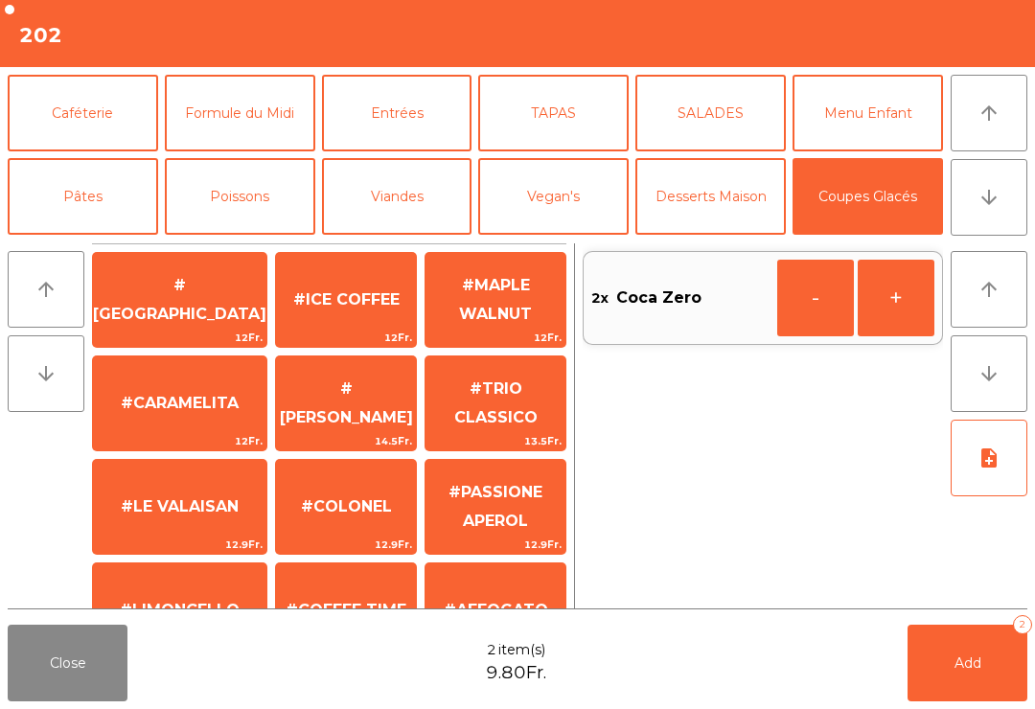
click at [171, 705] on span "#SWEETDREAM" at bounding box center [180, 714] width 130 height 18
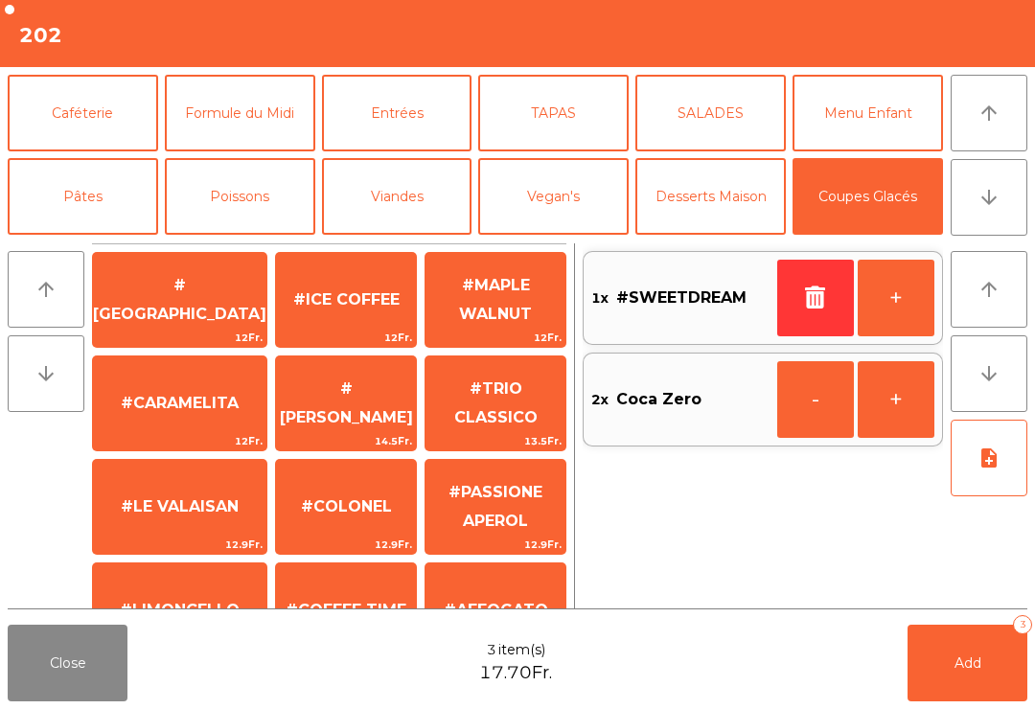
scroll to position [195, 0]
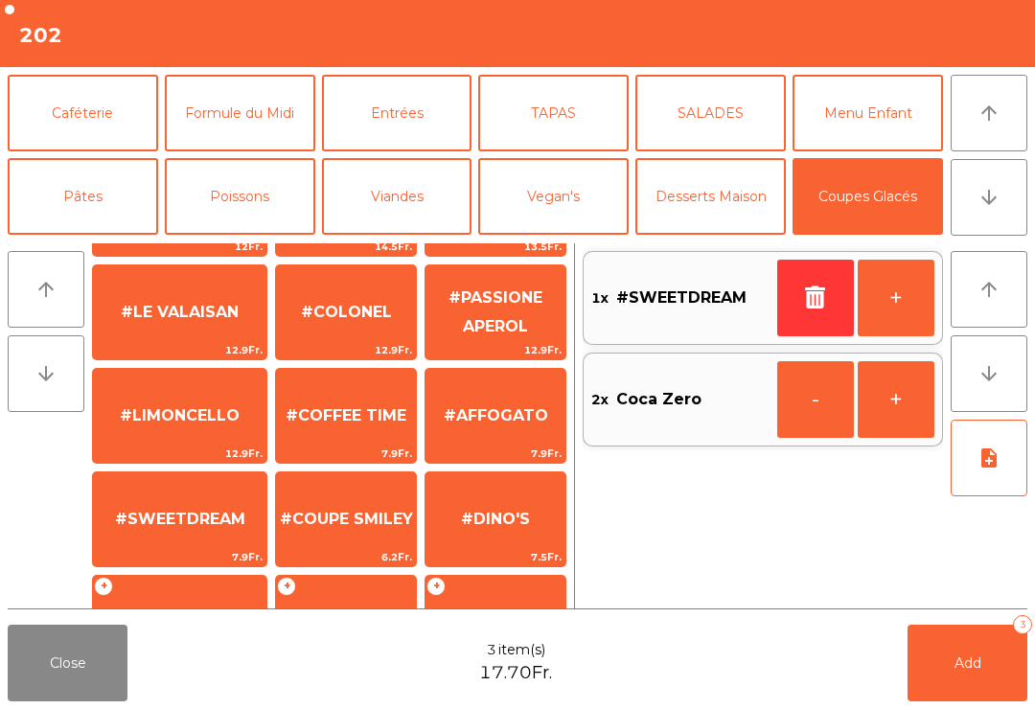
click at [896, 311] on button "+" at bounding box center [896, 298] width 77 height 77
click at [976, 649] on button "Add 4" at bounding box center [968, 663] width 120 height 77
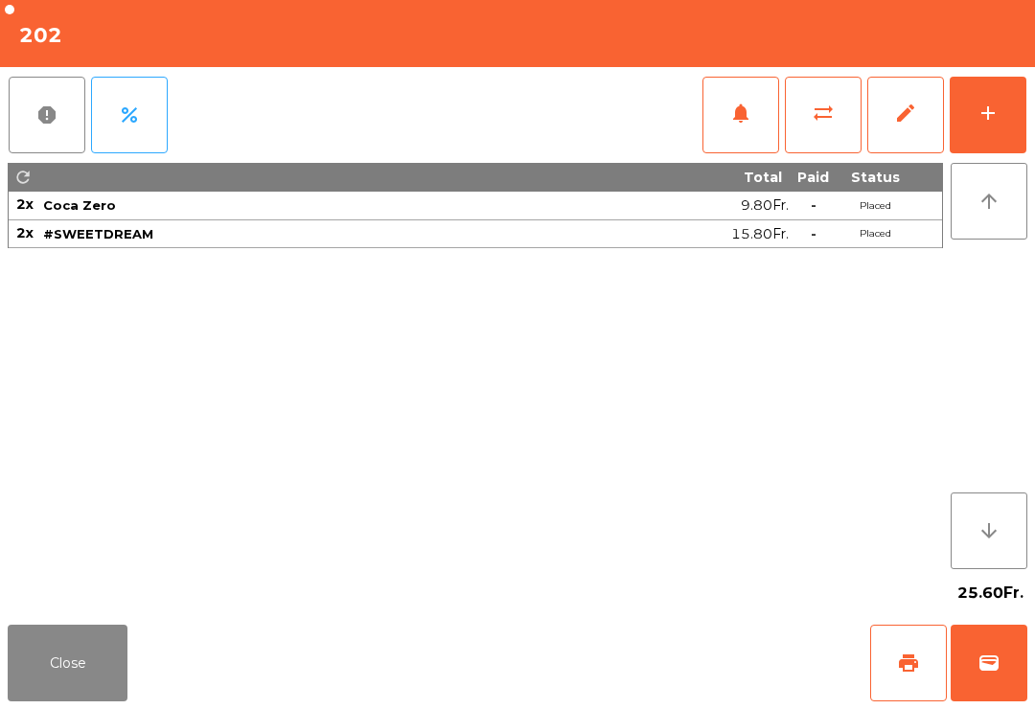
click at [29, 676] on button "Close" at bounding box center [68, 663] width 120 height 77
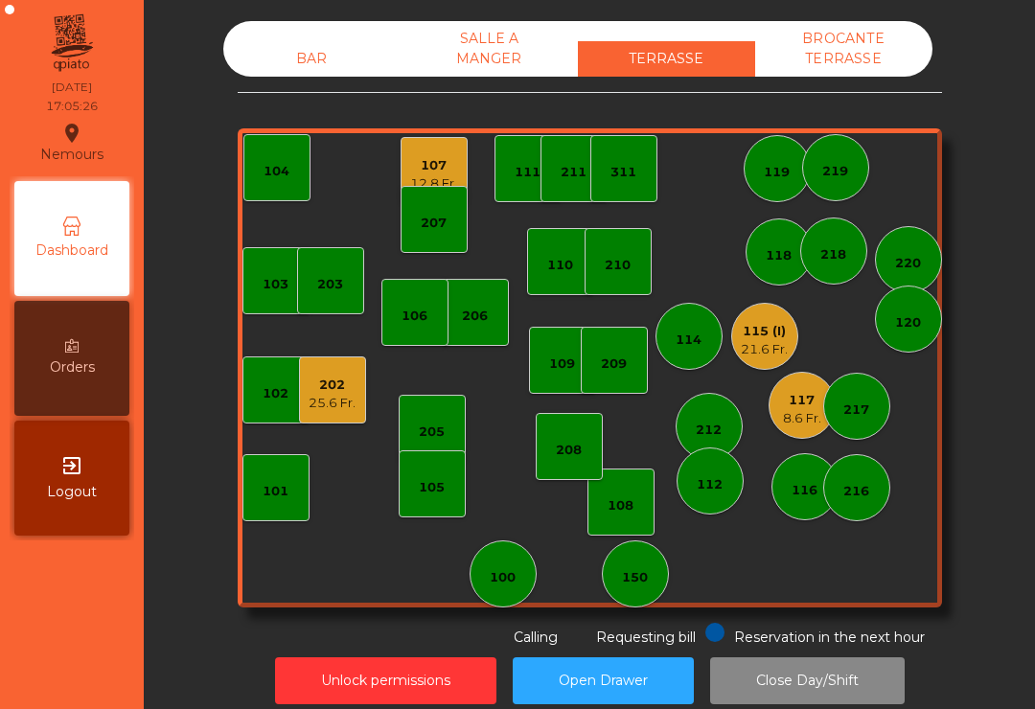
click at [347, 401] on div "25.6 Fr." at bounding box center [332, 403] width 47 height 19
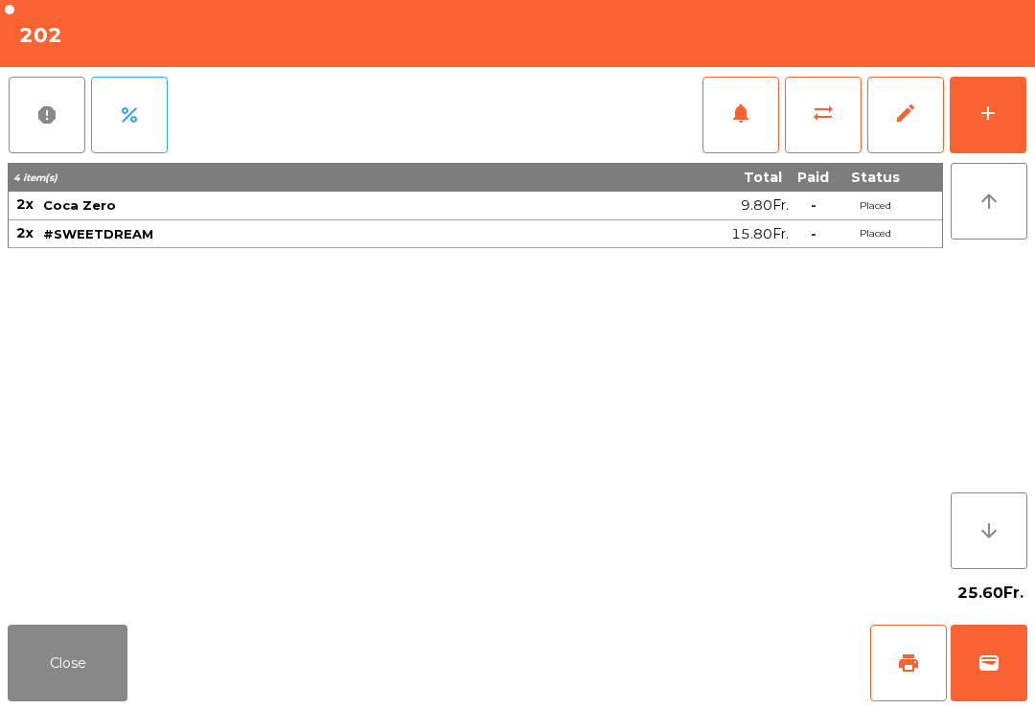
click at [918, 654] on span "print" at bounding box center [908, 663] width 23 height 23
click at [72, 642] on button "Close" at bounding box center [68, 663] width 120 height 77
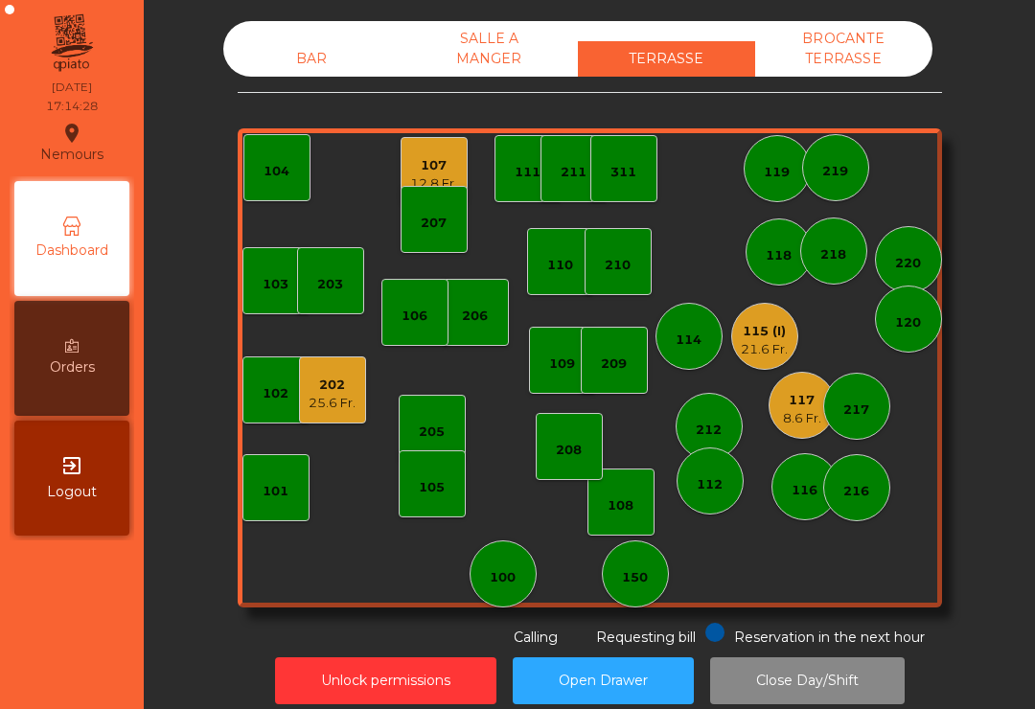
click at [438, 191] on div "207" at bounding box center [434, 219] width 67 height 67
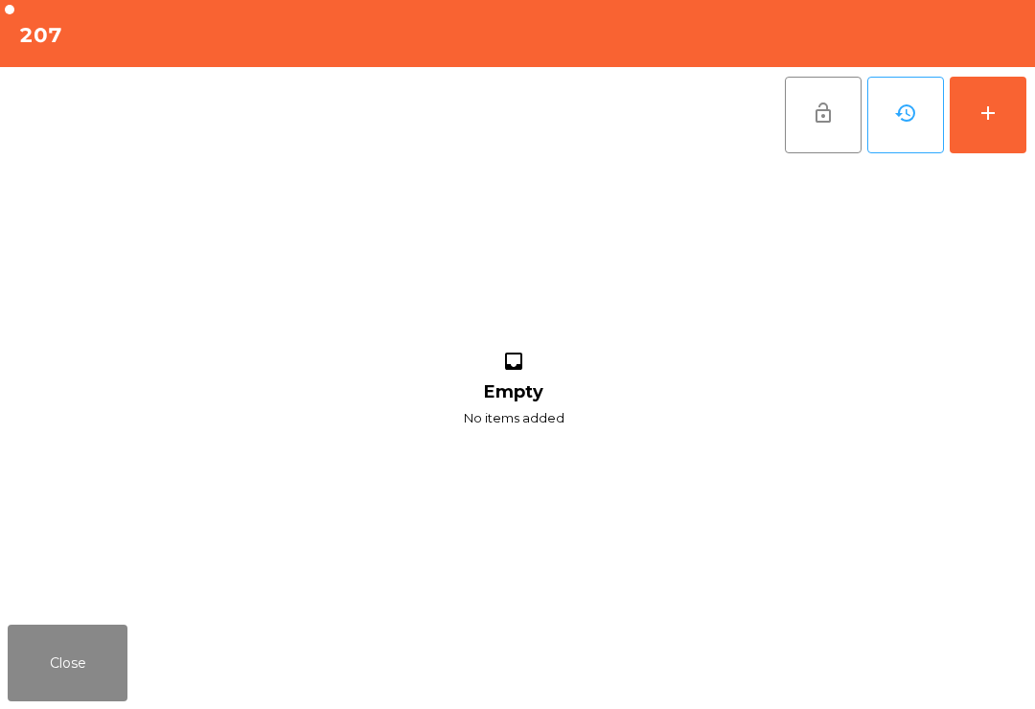
click at [125, 681] on button "Close" at bounding box center [68, 663] width 120 height 77
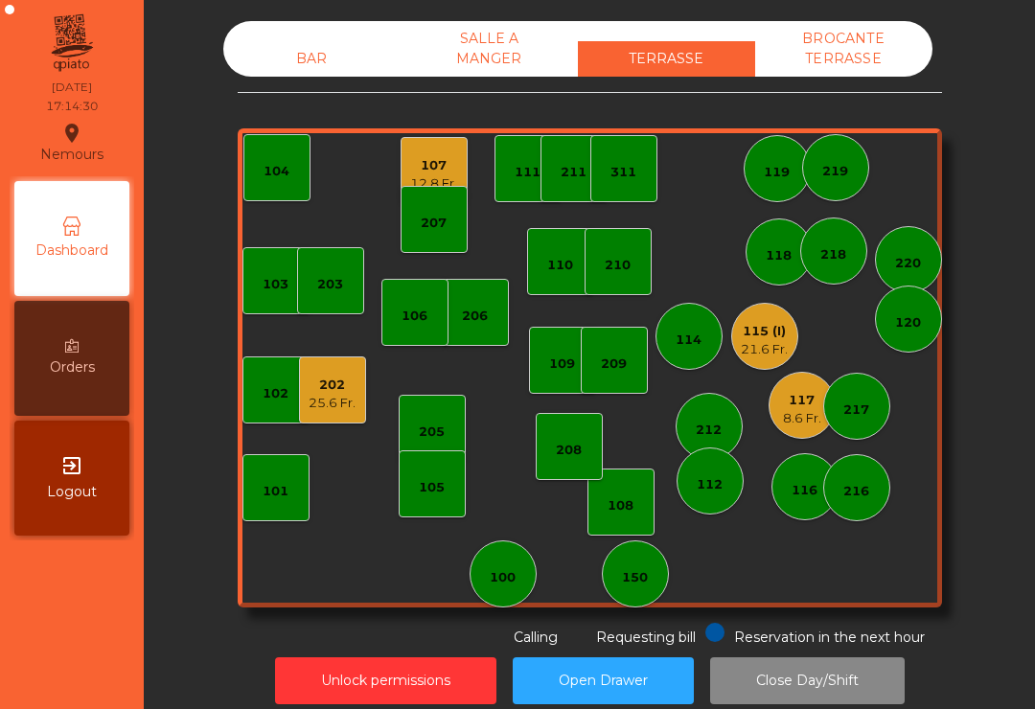
click at [445, 171] on div "107" at bounding box center [433, 165] width 47 height 19
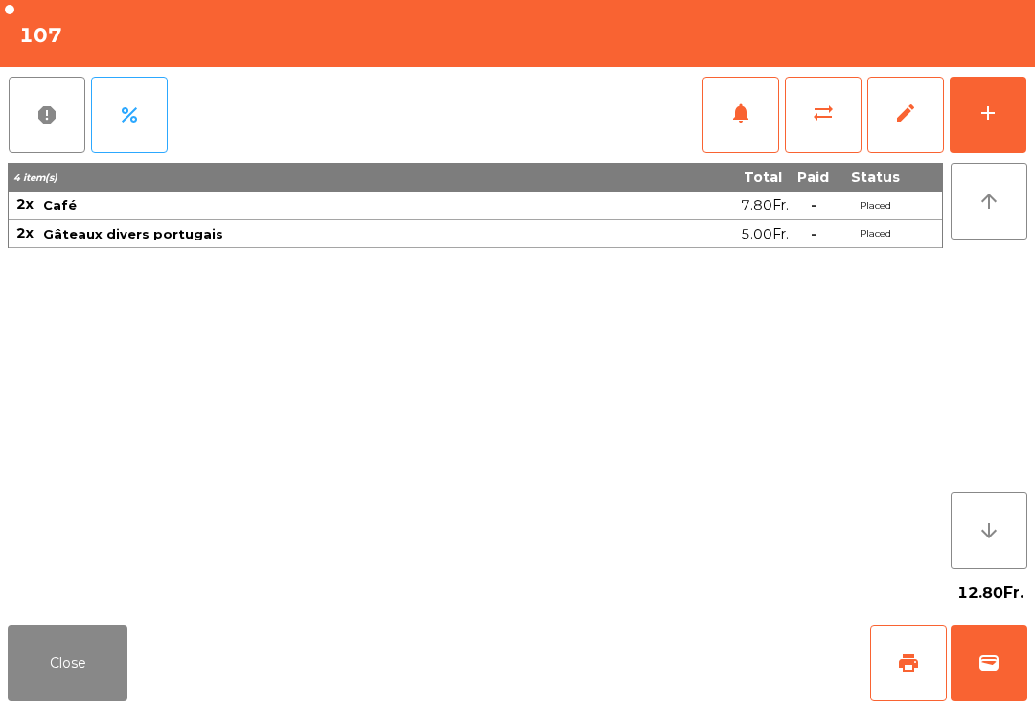
click at [1005, 674] on button "wallet" at bounding box center [989, 663] width 77 height 77
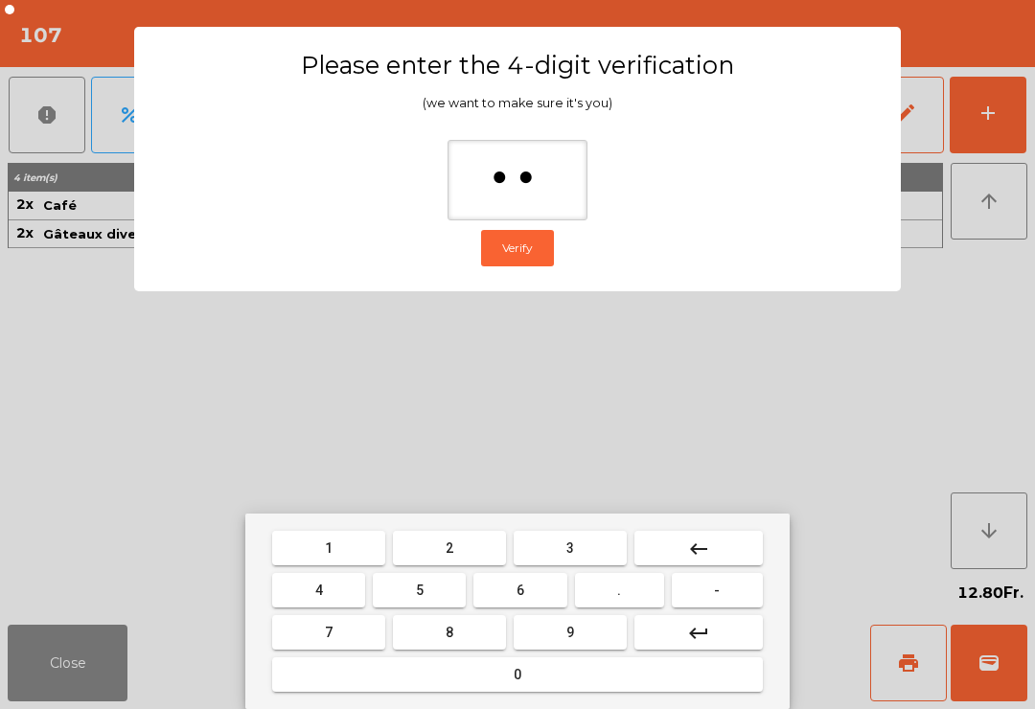
type input "***"
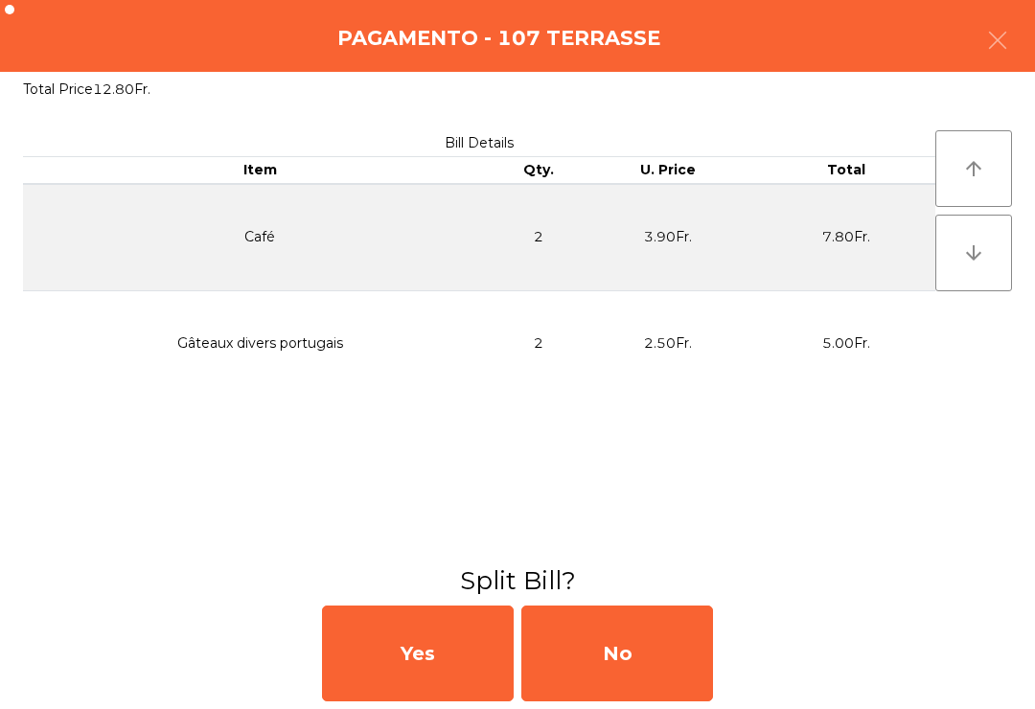
click at [614, 661] on div "No" at bounding box center [618, 654] width 192 height 96
click at [659, 668] on div "MB" at bounding box center [618, 654] width 192 height 96
click at [630, 643] on div "No" at bounding box center [618, 654] width 192 height 96
click at [605, 661] on div "No" at bounding box center [618, 654] width 192 height 96
click at [612, 663] on div "No" at bounding box center [618, 654] width 192 height 96
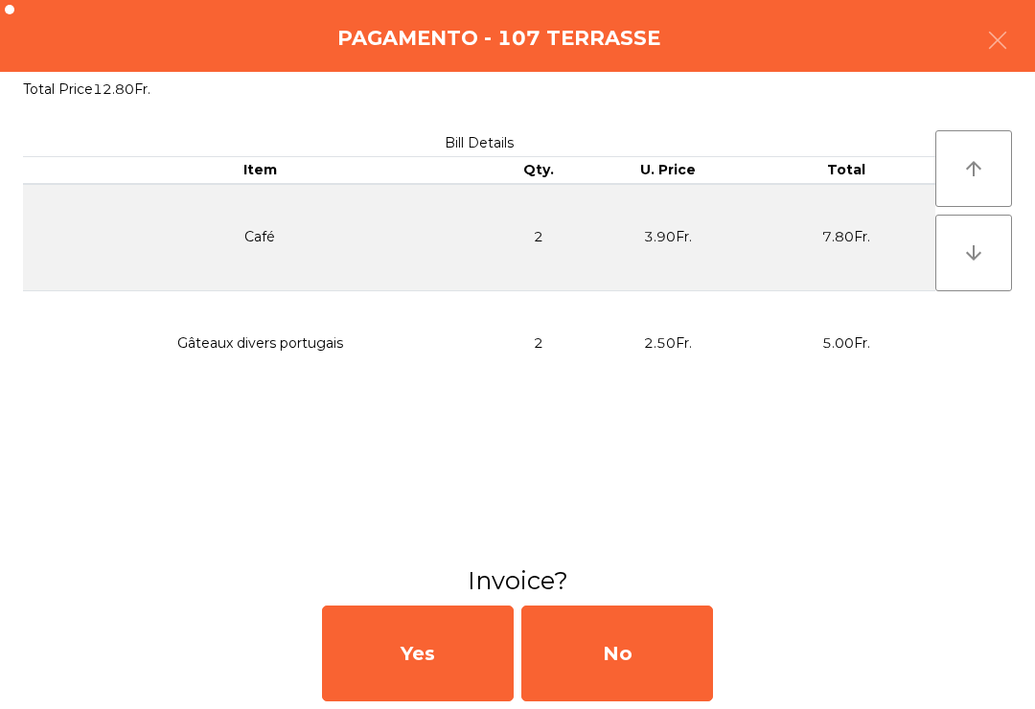
click at [628, 662] on div "No" at bounding box center [618, 654] width 192 height 96
click at [602, 649] on div "No" at bounding box center [618, 654] width 192 height 96
click at [608, 639] on div "No" at bounding box center [618, 654] width 192 height 96
click at [647, 678] on div "No" at bounding box center [618, 654] width 192 height 96
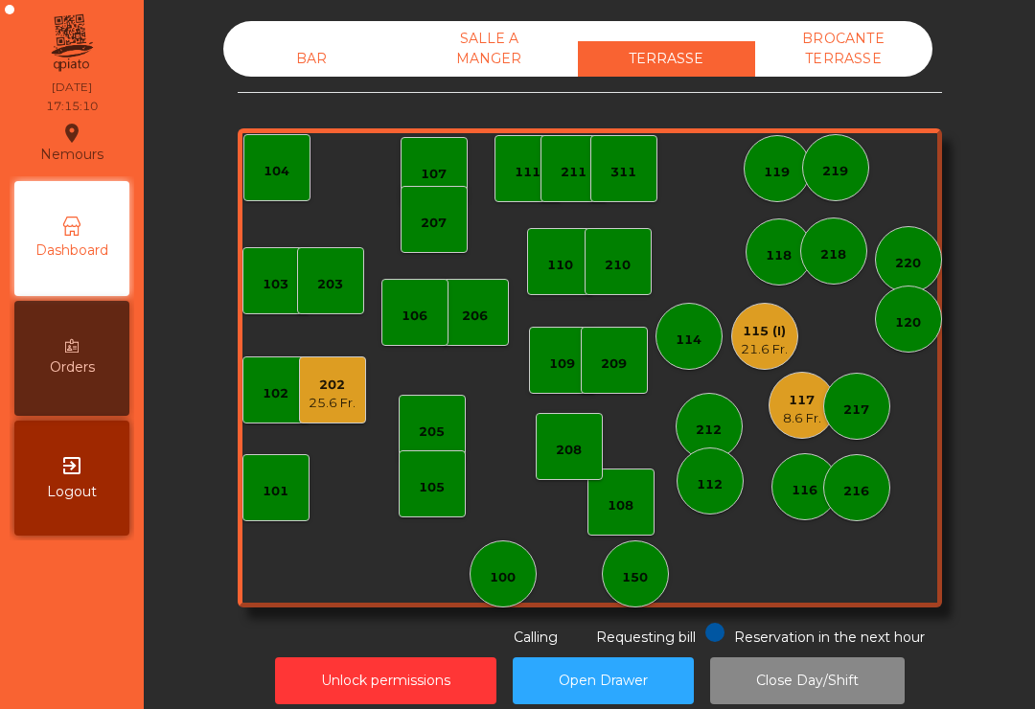
click at [337, 434] on div "103 102 101 202 25.6 Fr. 206 104 205 108 105 107 100 150 110 207 203 208 116 21…" at bounding box center [590, 367] width 705 height 479
click at [349, 390] on div "202" at bounding box center [332, 385] width 47 height 19
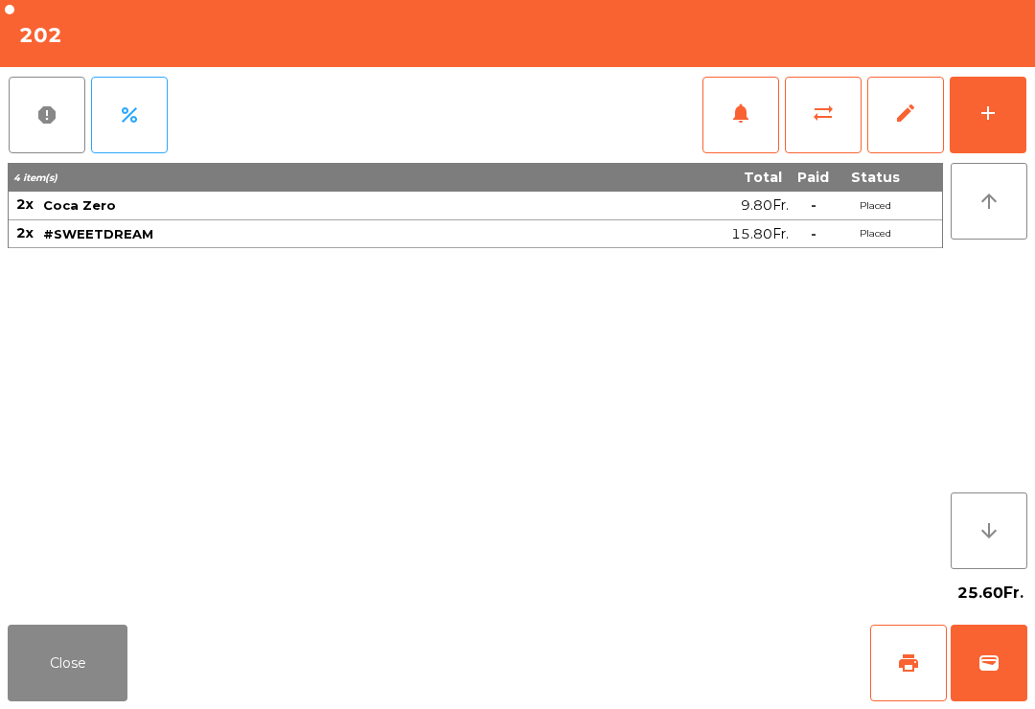
click at [1027, 666] on button "wallet" at bounding box center [989, 663] width 77 height 77
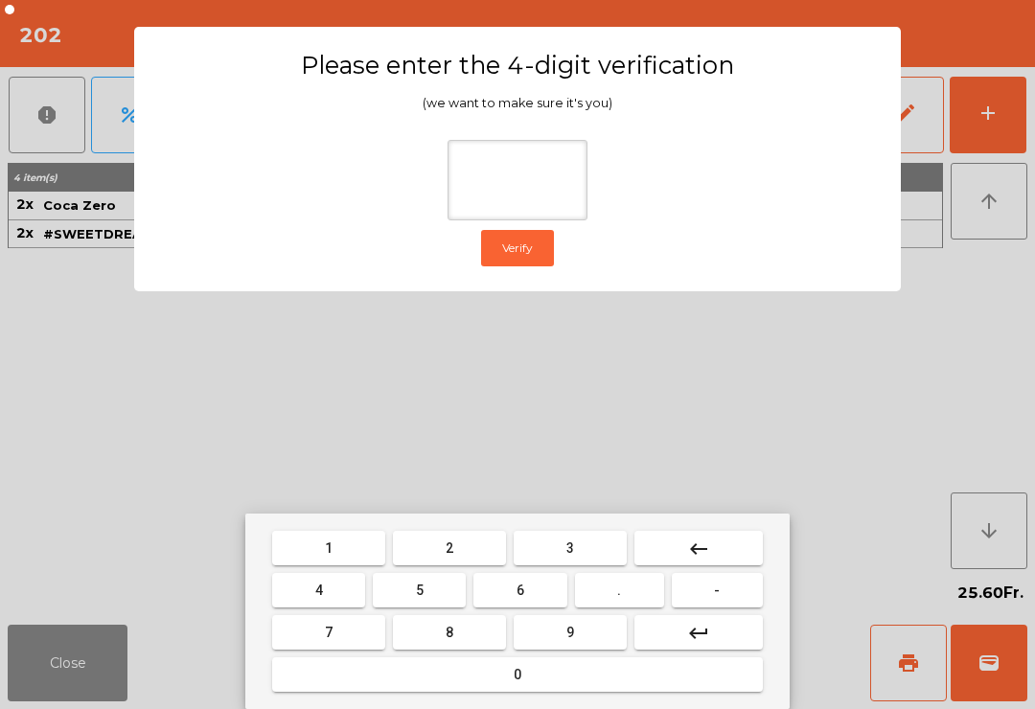
type input "*"
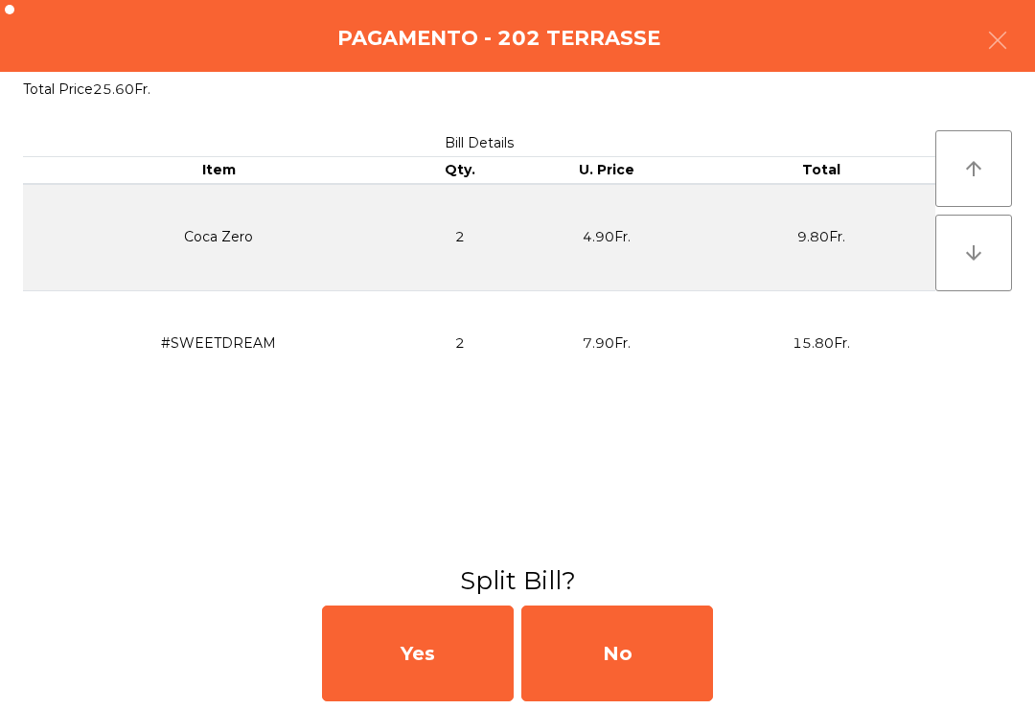
click at [647, 629] on div "No" at bounding box center [618, 654] width 192 height 96
click at [646, 672] on div "No" at bounding box center [618, 654] width 192 height 96
click at [650, 662] on div "No" at bounding box center [618, 654] width 192 height 96
click at [685, 638] on div "No" at bounding box center [618, 654] width 192 height 96
click at [682, 632] on div "No" at bounding box center [618, 654] width 192 height 96
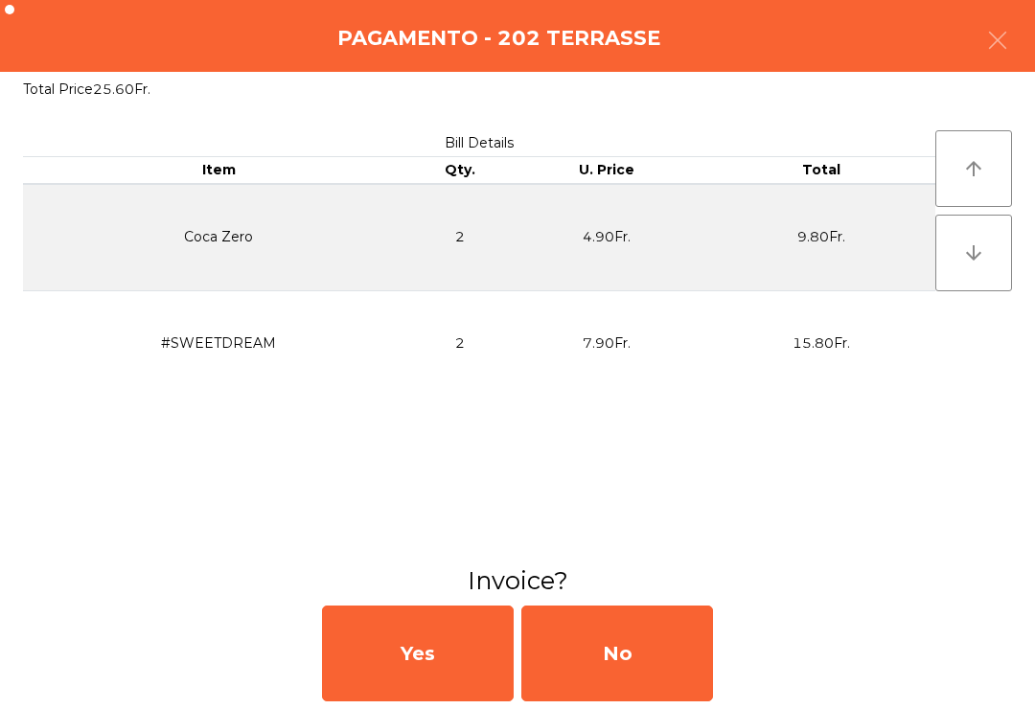
click at [685, 593] on h3 "Invoice?" at bounding box center [517, 581] width 1007 height 35
click at [681, 544] on div "Bill Details Item Qty. U. Price Total Coca Zero 2 4.90Fr. 9.80Fr. #SWEETDREAM 2…" at bounding box center [517, 335] width 1035 height 456
click at [664, 584] on h3 "Invoice?" at bounding box center [517, 581] width 1007 height 35
click at [676, 576] on h3 "Invoice?" at bounding box center [517, 581] width 1007 height 35
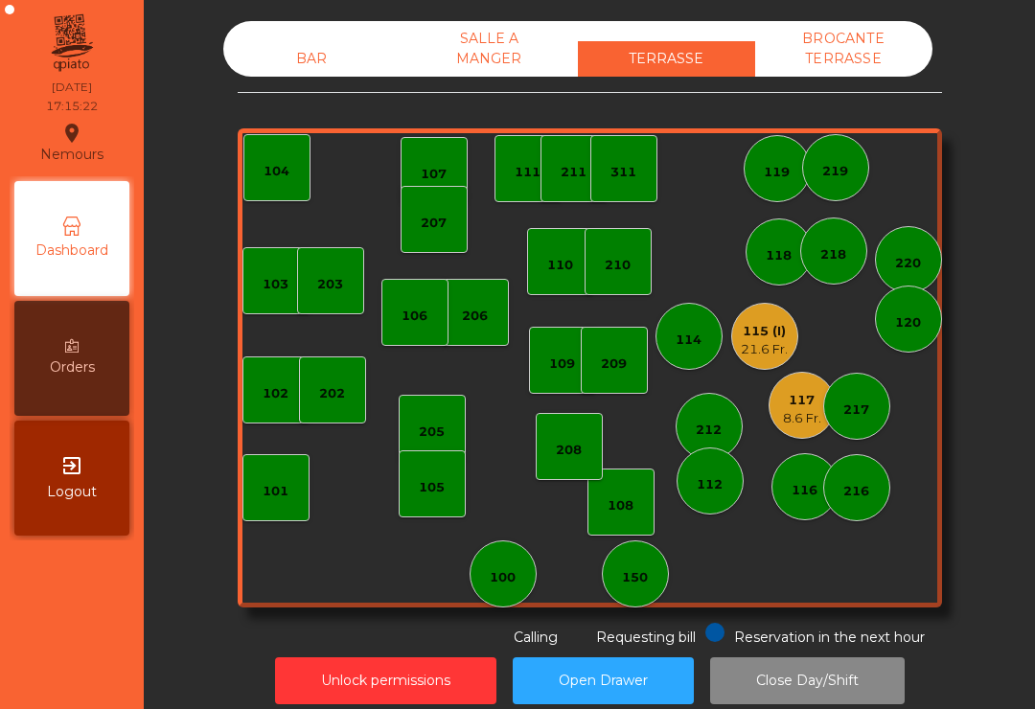
click at [746, 353] on div "21.6 Fr." at bounding box center [764, 349] width 47 height 19
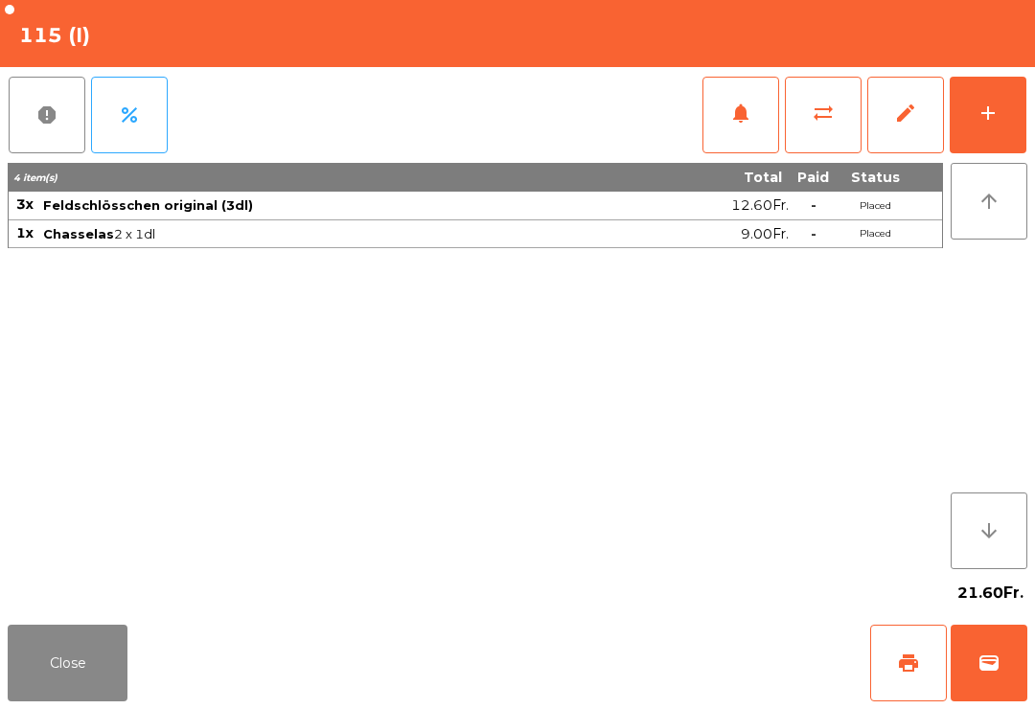
click at [1001, 670] on button "wallet" at bounding box center [989, 663] width 77 height 77
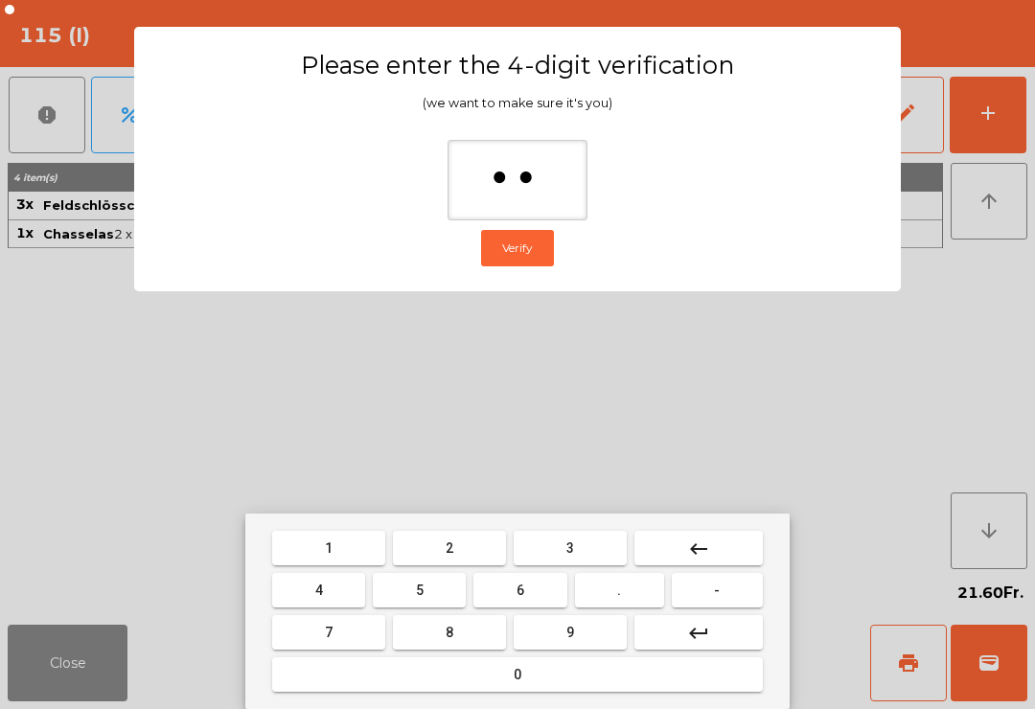
type input "***"
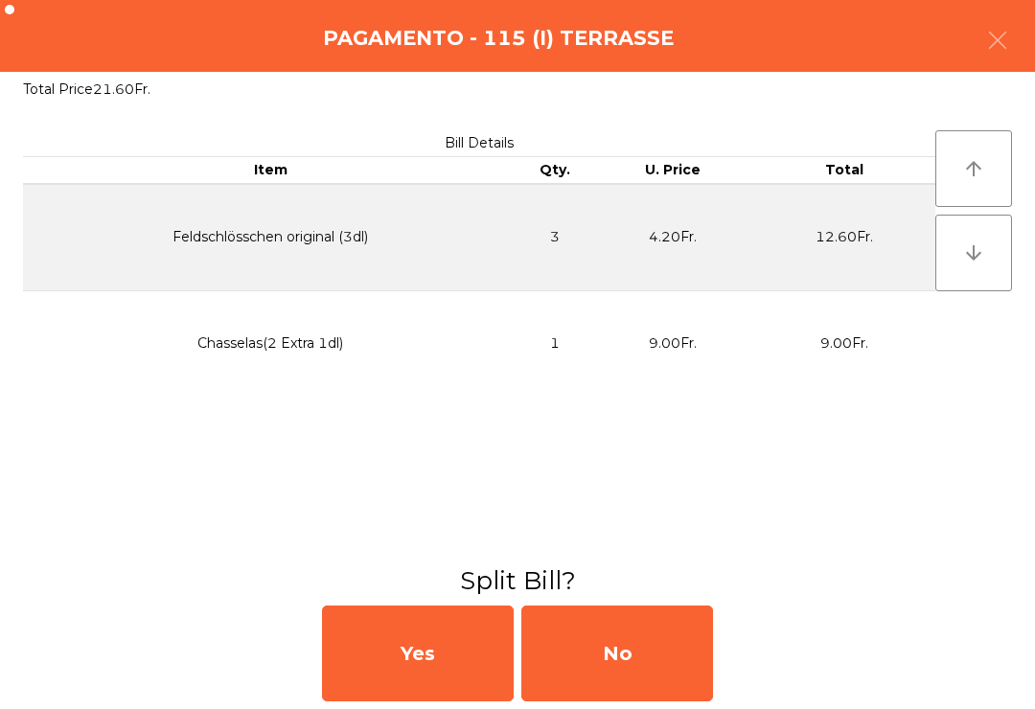
click at [657, 662] on div "No" at bounding box center [618, 654] width 192 height 96
click at [645, 656] on div "No" at bounding box center [618, 654] width 192 height 96
click at [639, 653] on div "No" at bounding box center [618, 654] width 192 height 96
click at [621, 636] on div "No" at bounding box center [618, 654] width 192 height 96
click at [635, 638] on div "No" at bounding box center [618, 654] width 192 height 96
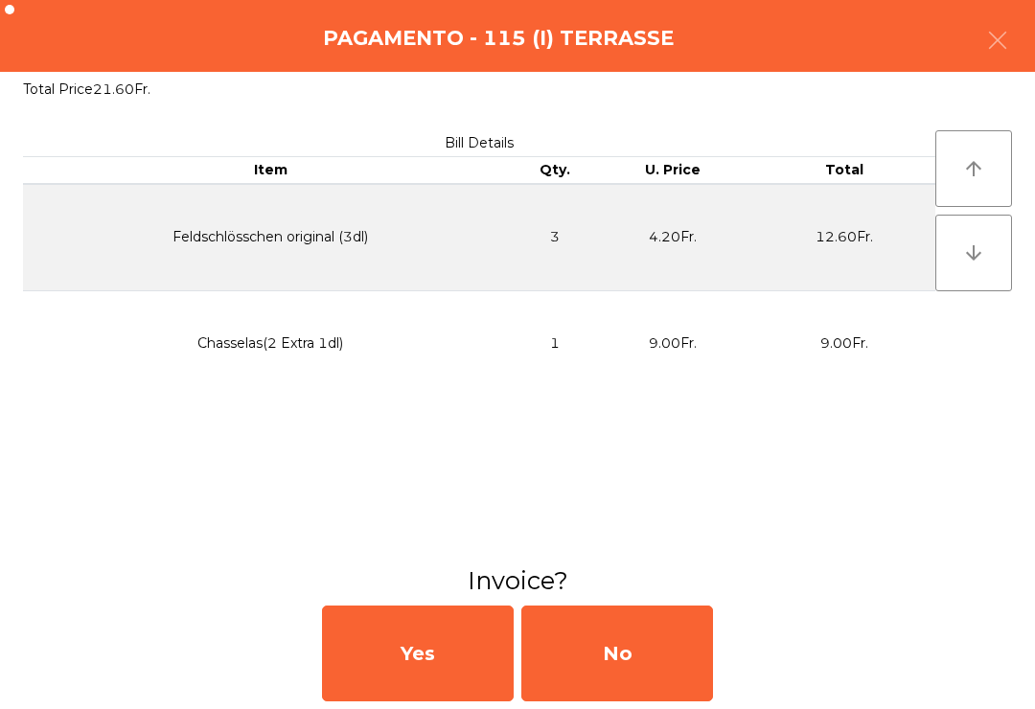
click at [641, 639] on div "No" at bounding box center [618, 654] width 192 height 96
click at [640, 642] on div "No" at bounding box center [618, 654] width 192 height 96
click at [634, 635] on div "No" at bounding box center [618, 654] width 192 height 96
click at [608, 623] on div "No" at bounding box center [618, 654] width 192 height 96
click at [628, 638] on div "No" at bounding box center [618, 654] width 192 height 96
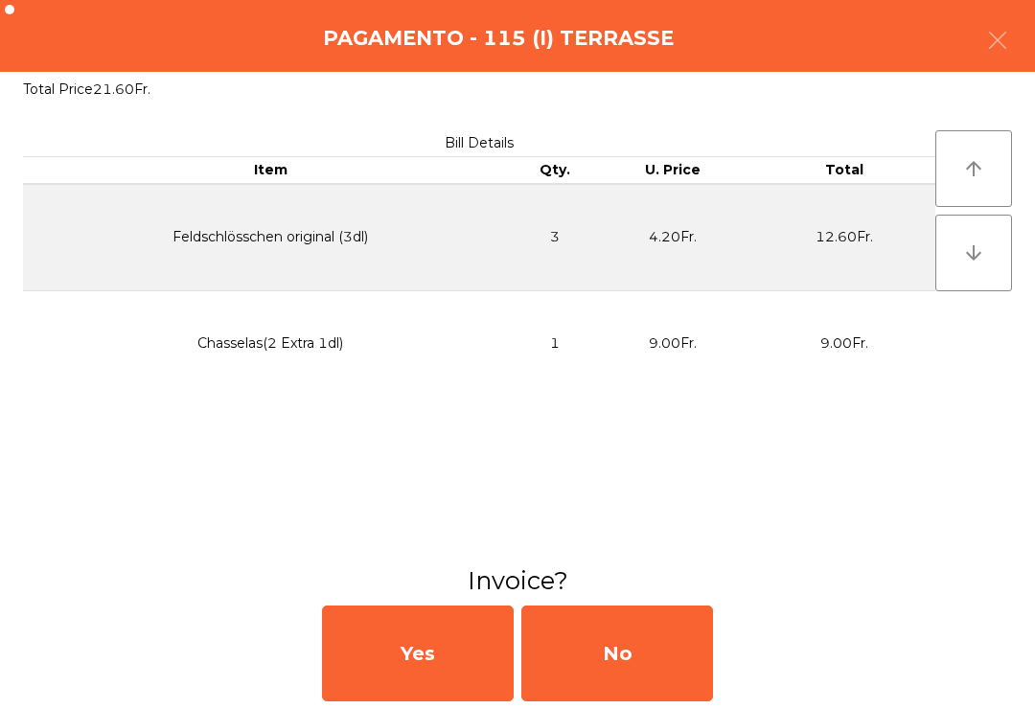
click at [655, 682] on div "No" at bounding box center [618, 654] width 192 height 96
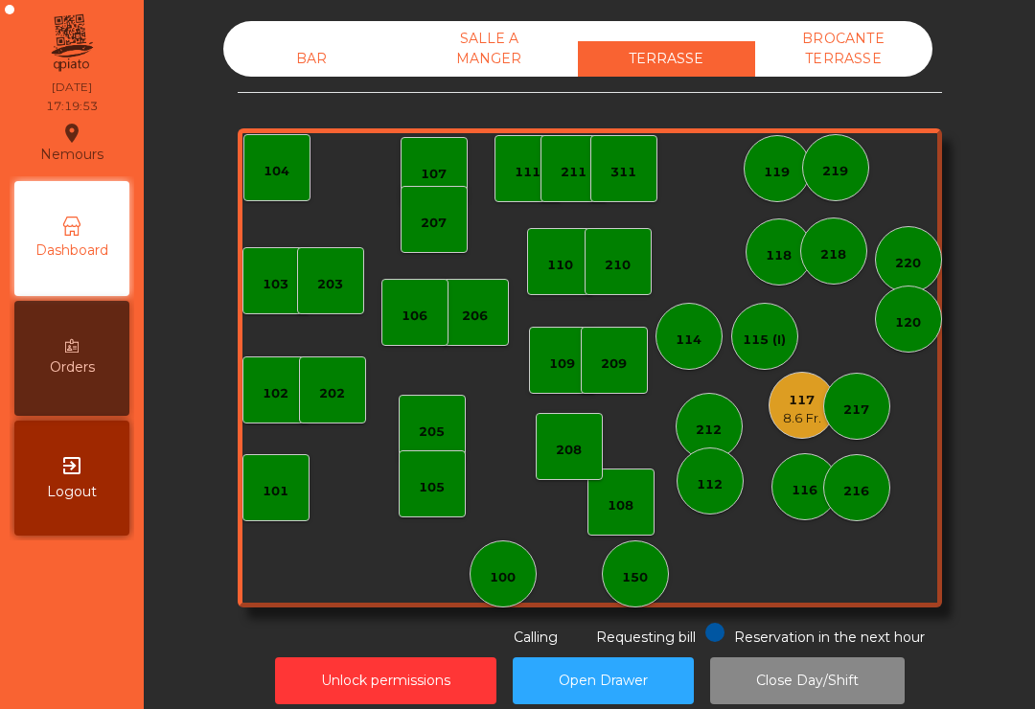
click at [771, 161] on div "119" at bounding box center [777, 168] width 26 height 27
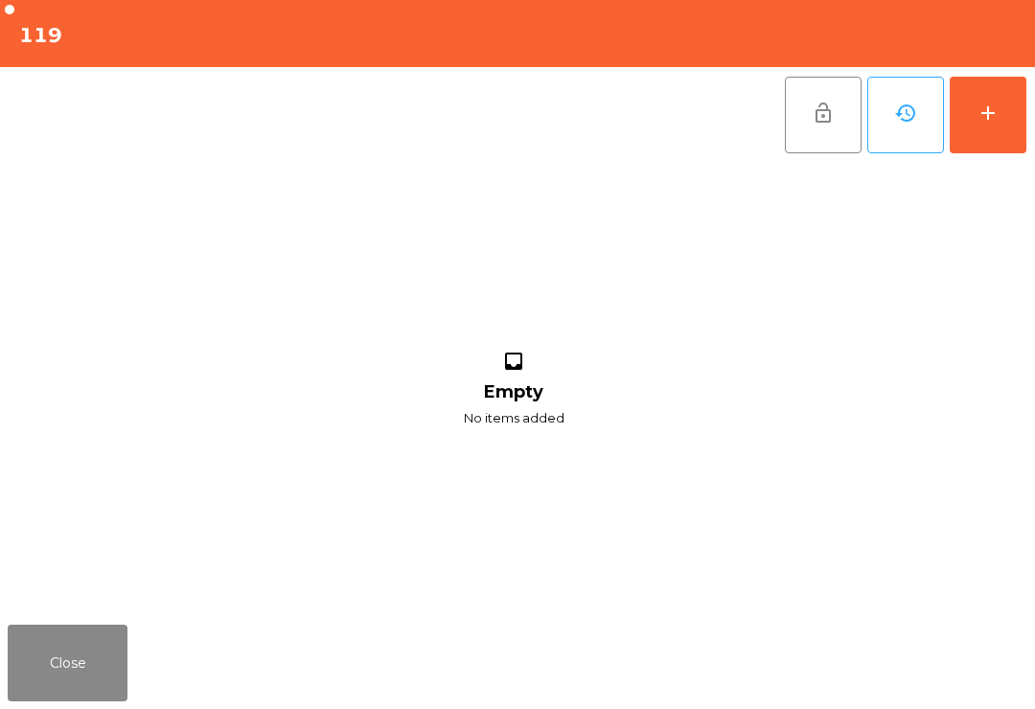
click at [985, 101] on button "add" at bounding box center [988, 115] width 77 height 77
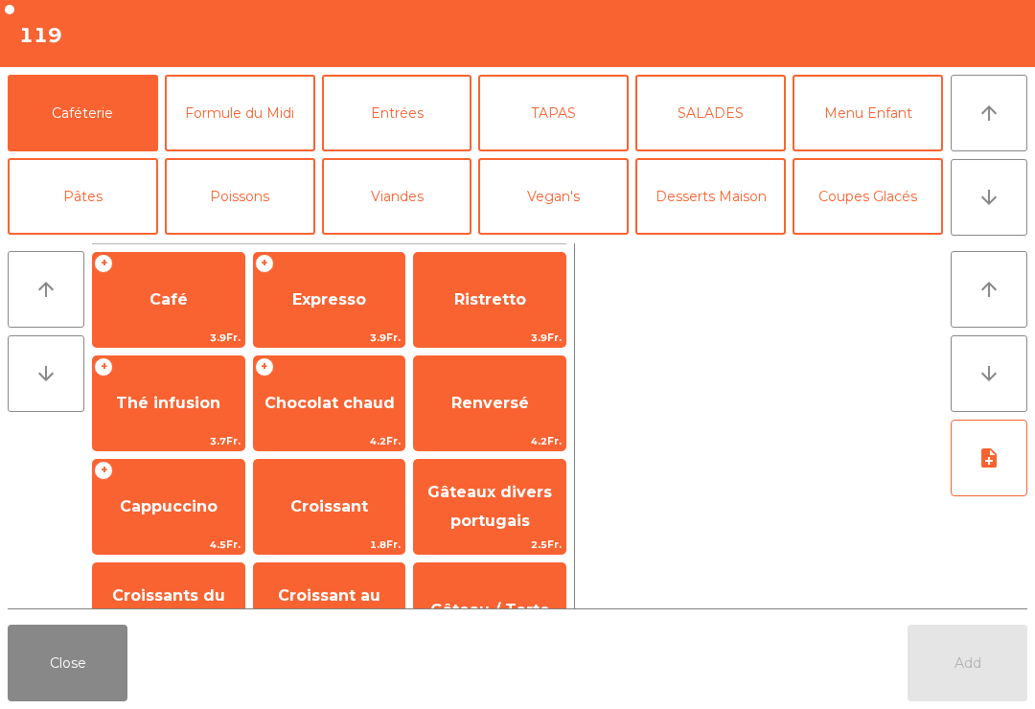
click at [173, 296] on span "Café" at bounding box center [169, 299] width 38 height 18
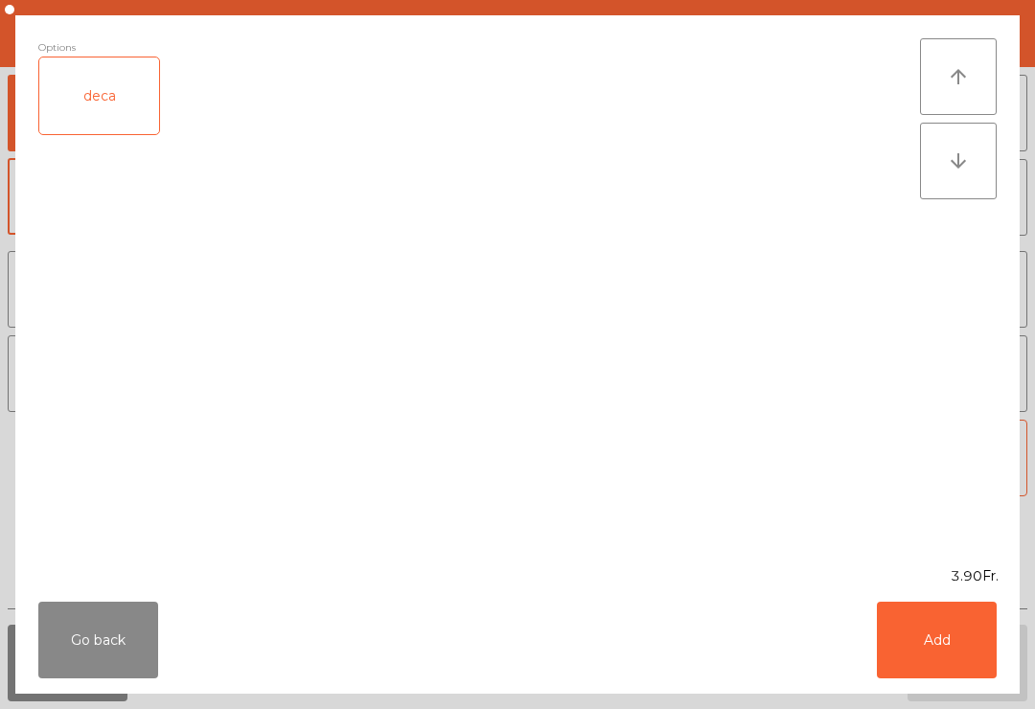
click at [946, 626] on button "Add" at bounding box center [937, 640] width 120 height 77
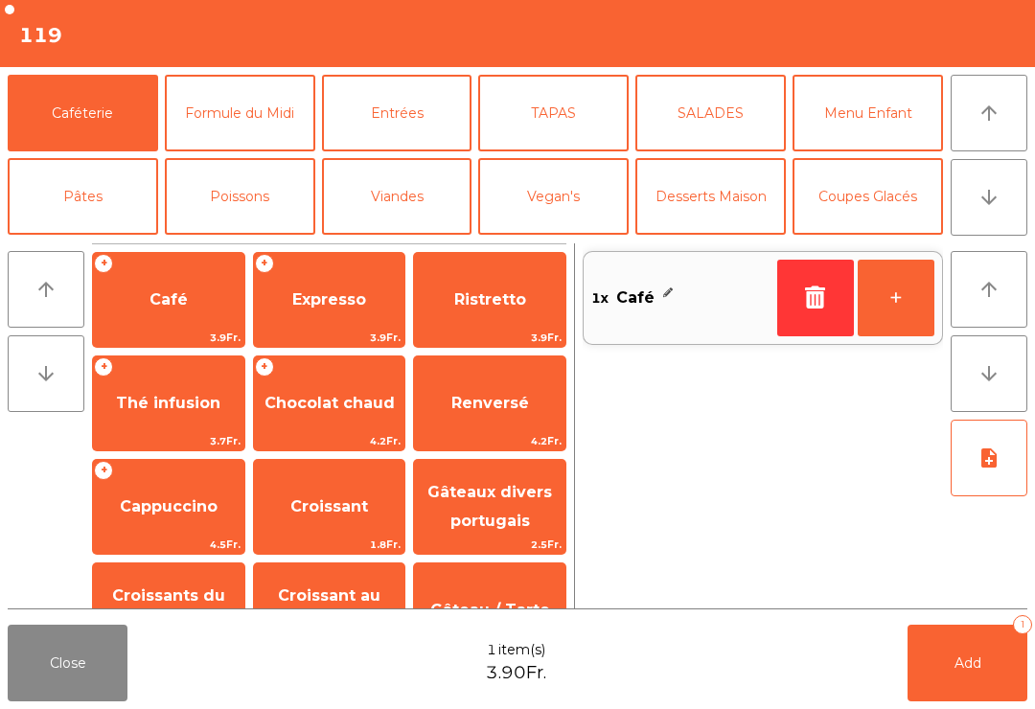
click at [1007, 208] on button "arrow_downward" at bounding box center [989, 197] width 77 height 77
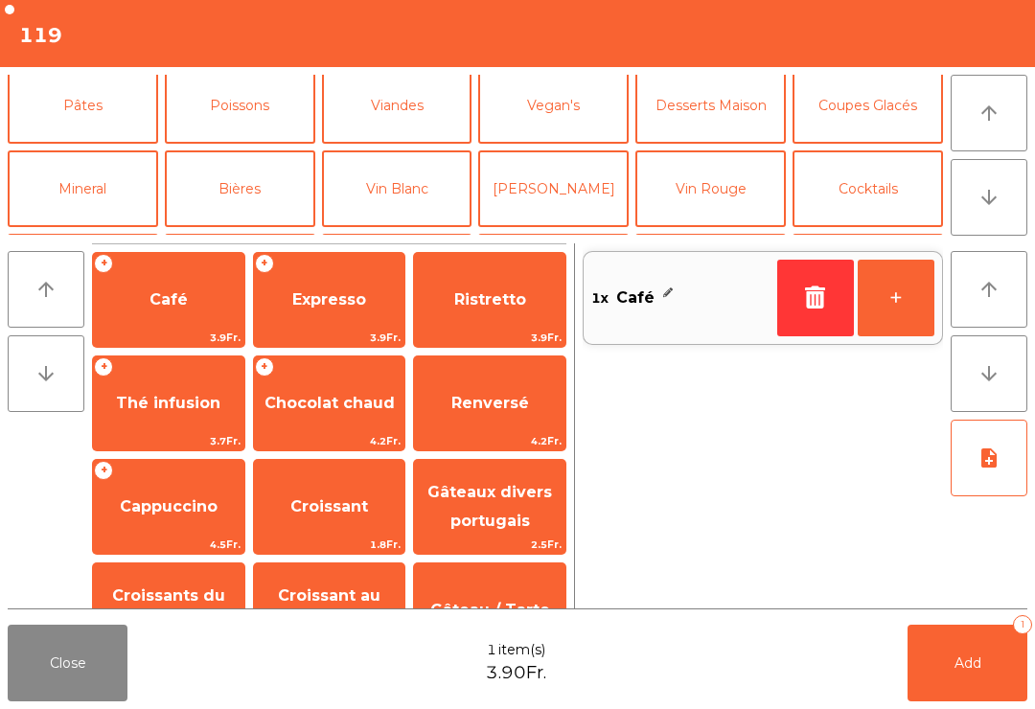
click at [105, 151] on button "Mineral" at bounding box center [83, 189] width 151 height 77
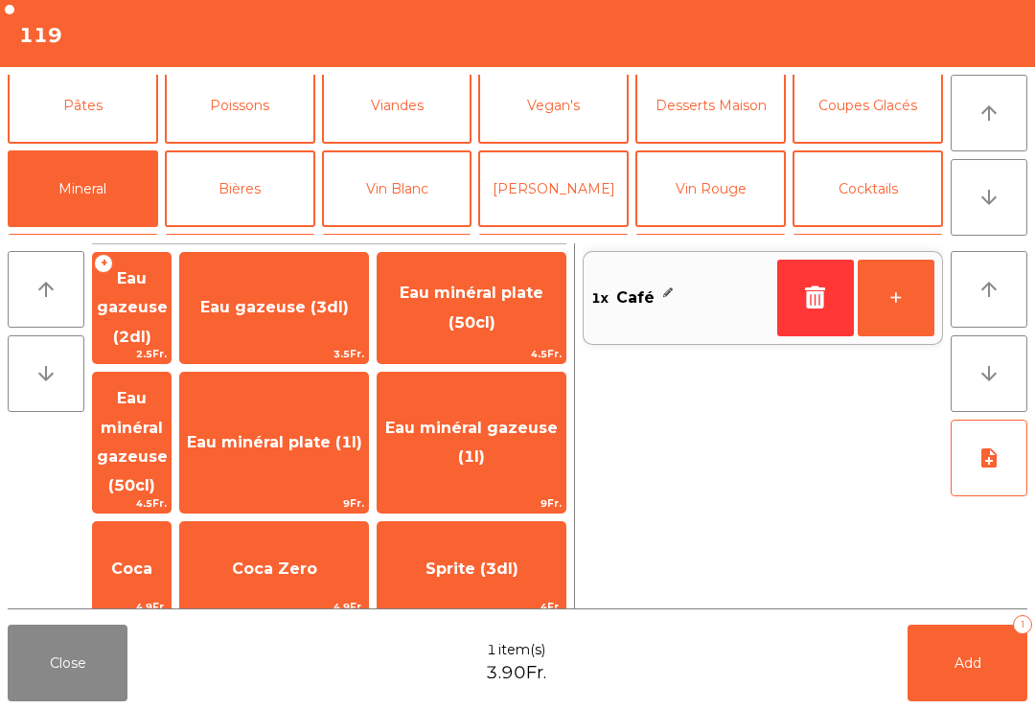
click at [335, 671] on span "Thé froid (3dl)" at bounding box center [274, 680] width 121 height 18
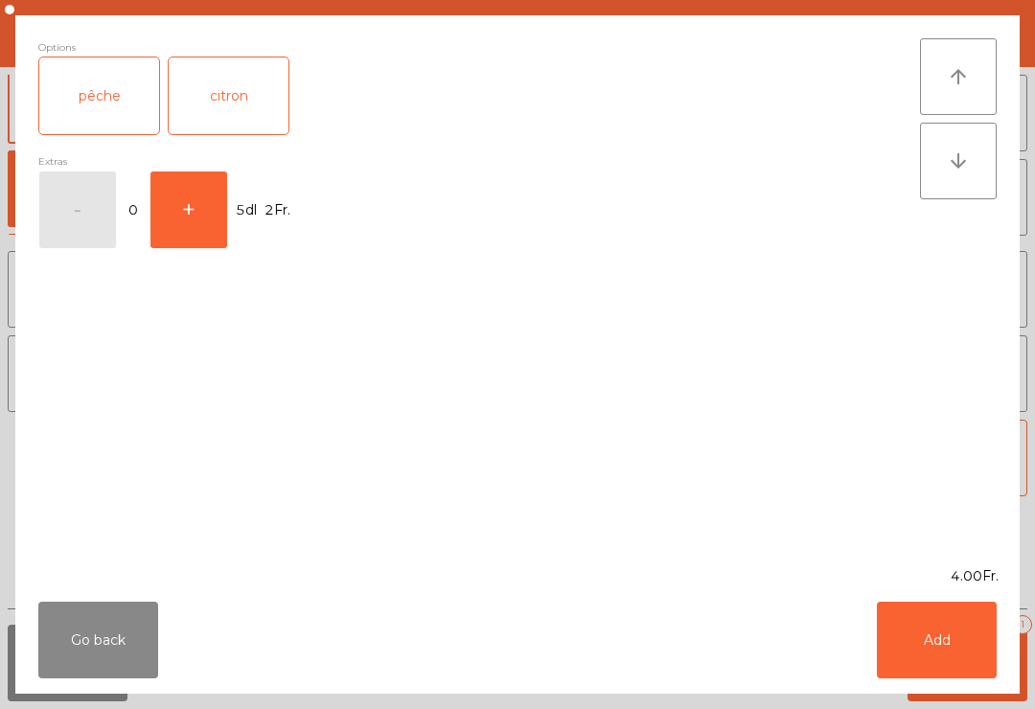
click at [110, 118] on div "pêche" at bounding box center [99, 96] width 120 height 77
click at [964, 667] on button "Add" at bounding box center [937, 640] width 120 height 77
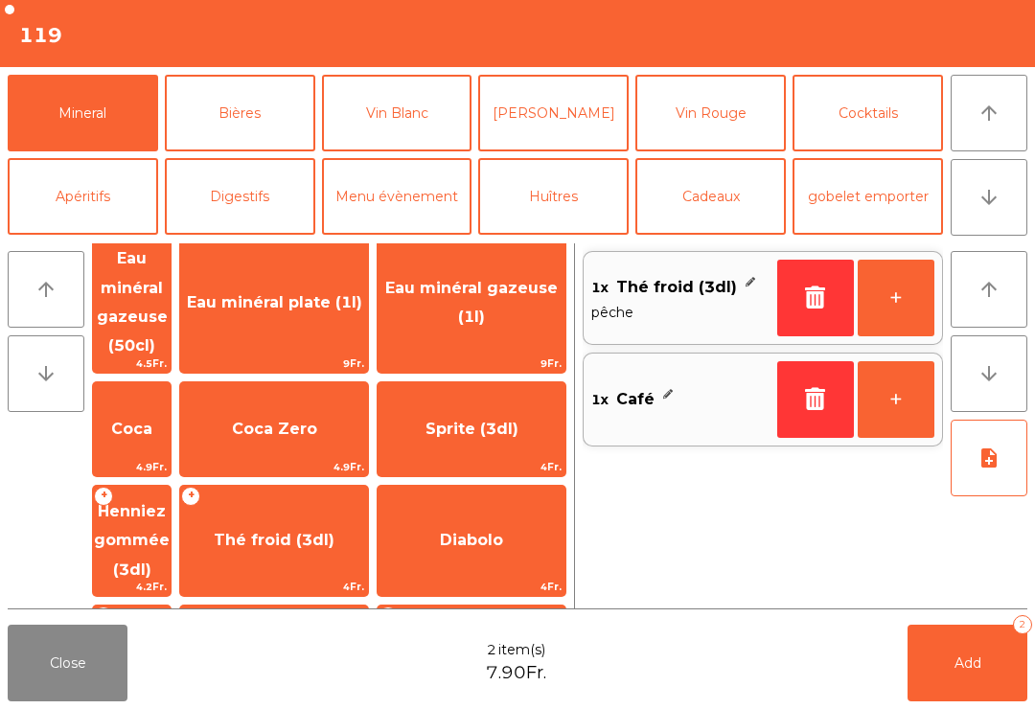
click at [993, 659] on button "Add 2" at bounding box center [968, 663] width 120 height 77
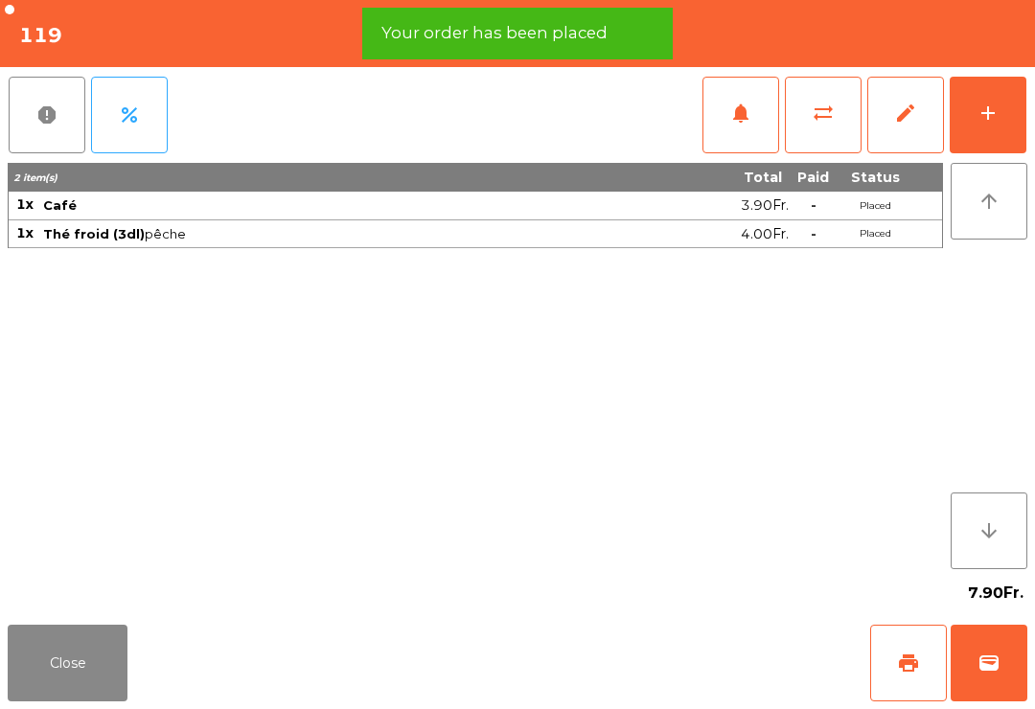
click at [47, 672] on button "Close" at bounding box center [68, 663] width 120 height 77
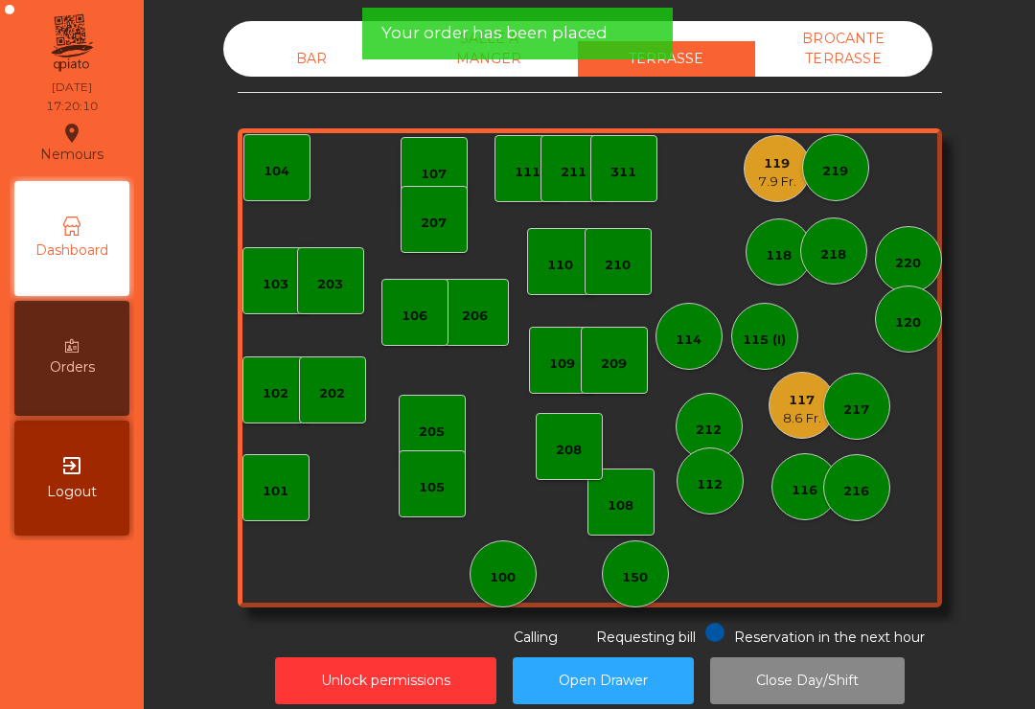
click at [779, 189] on div "7.9 Fr." at bounding box center [777, 182] width 38 height 19
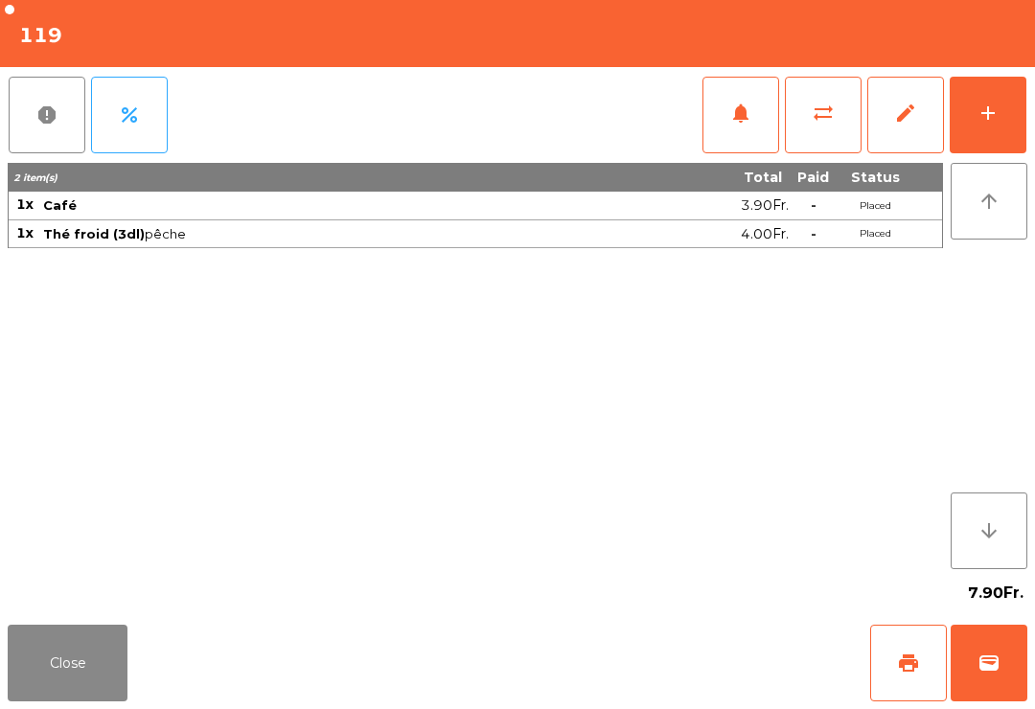
click at [912, 695] on button "print" at bounding box center [909, 663] width 77 height 77
click at [107, 696] on button "Close" at bounding box center [68, 663] width 120 height 77
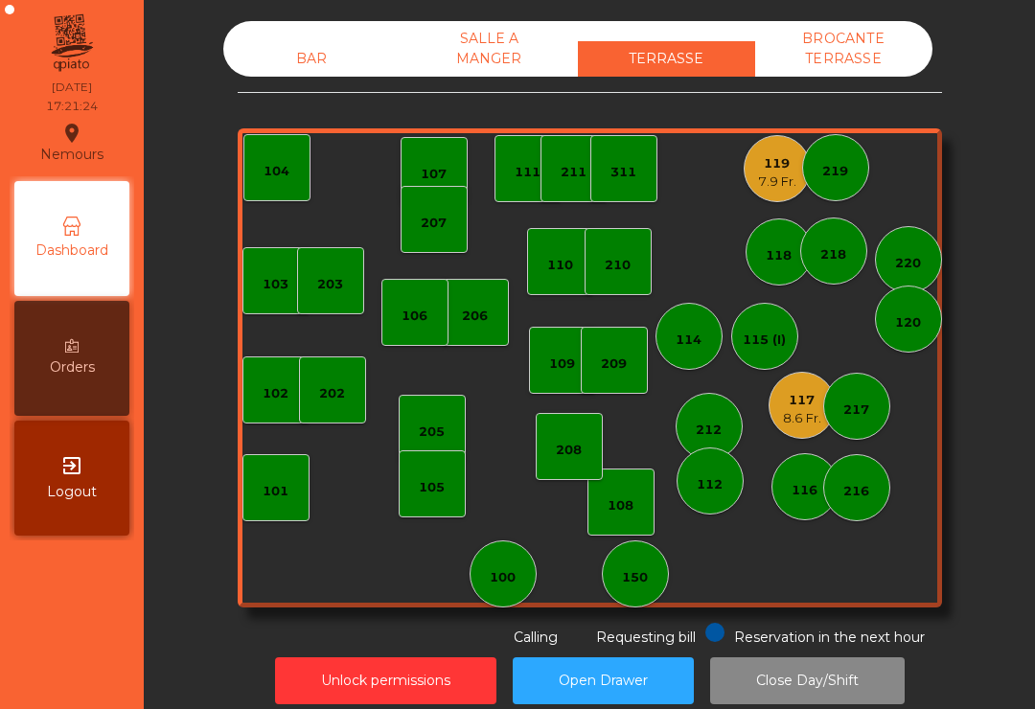
click at [790, 155] on div "119" at bounding box center [777, 163] width 38 height 19
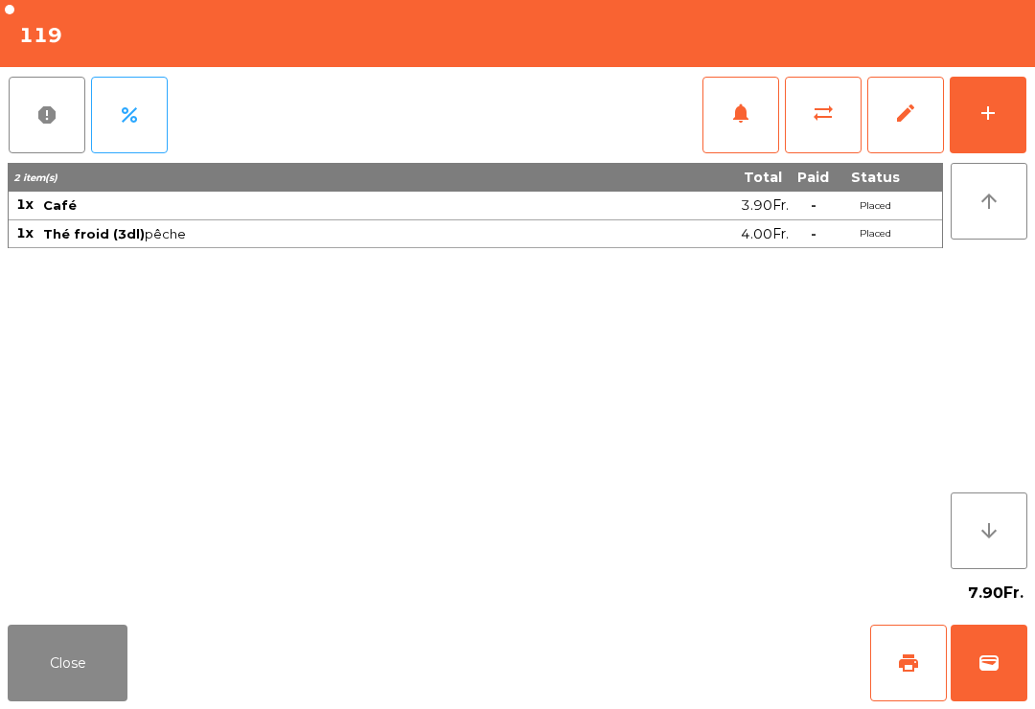
click at [1011, 670] on button "wallet" at bounding box center [989, 663] width 77 height 77
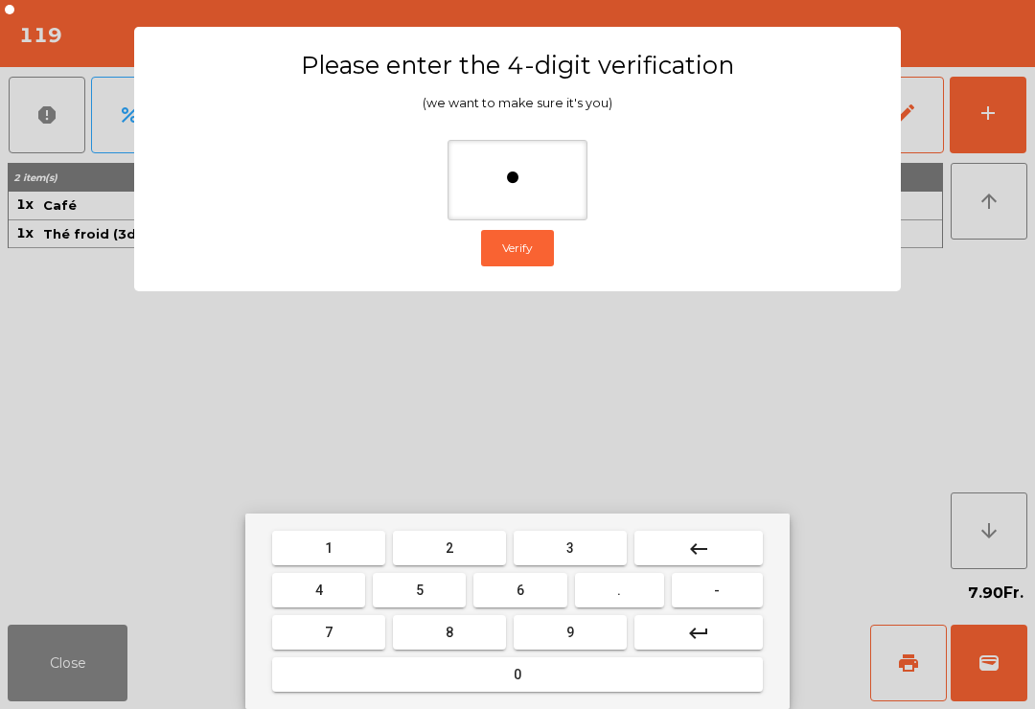
type input "**"
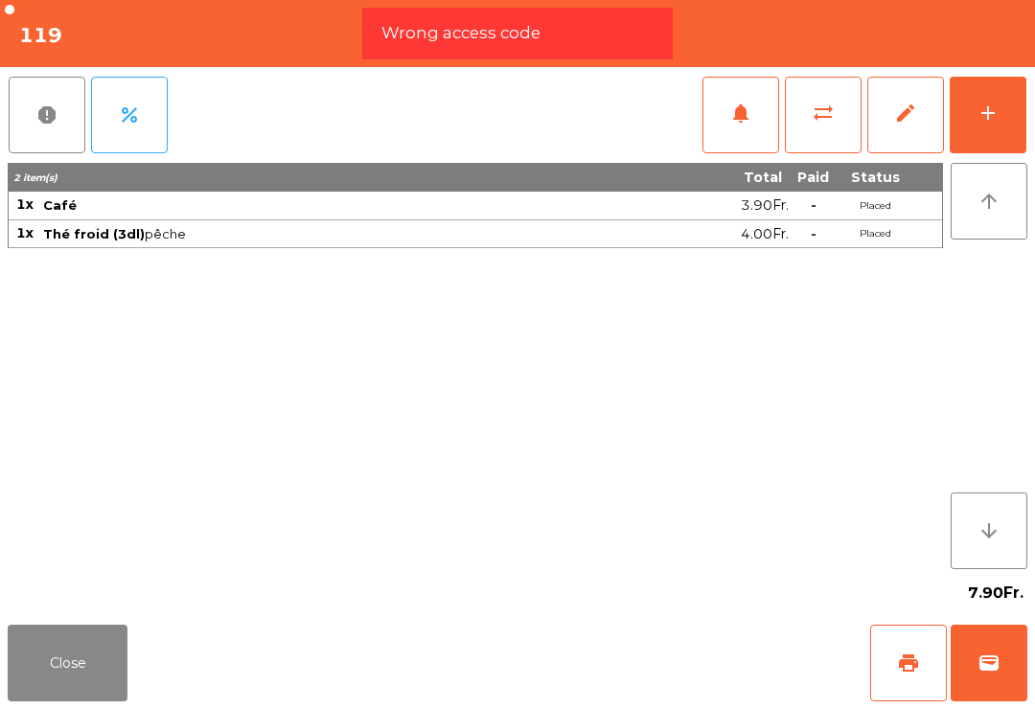
click at [1027, 686] on button "wallet" at bounding box center [989, 663] width 77 height 77
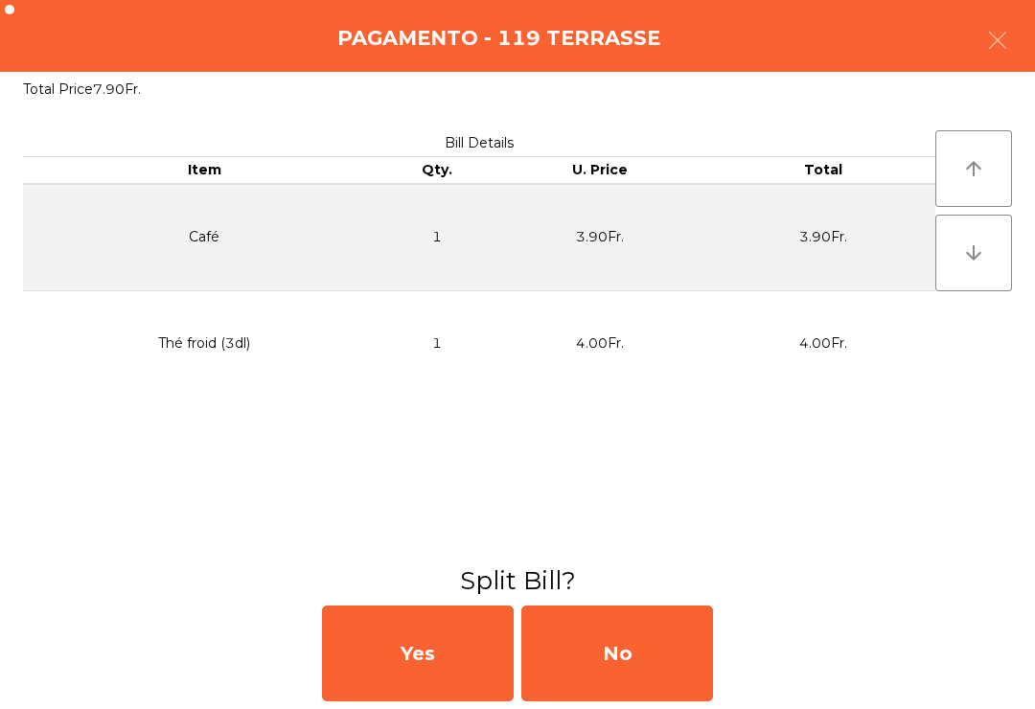
click at [630, 647] on div "No" at bounding box center [618, 654] width 192 height 96
click at [666, 657] on div "MB" at bounding box center [618, 654] width 192 height 96
click at [655, 674] on div "No" at bounding box center [618, 654] width 192 height 96
click at [630, 666] on div "No" at bounding box center [618, 654] width 192 height 96
click at [647, 659] on div "No" at bounding box center [618, 654] width 192 height 96
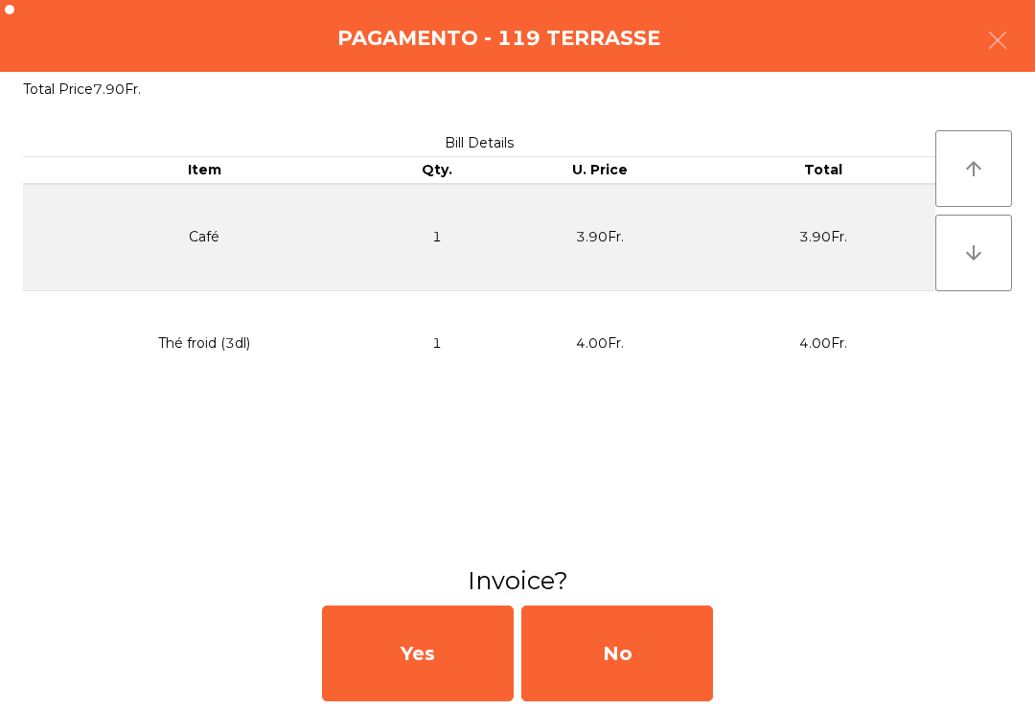
click at [661, 689] on div "No" at bounding box center [618, 654] width 192 height 96
click at [635, 688] on div "No" at bounding box center [618, 654] width 192 height 96
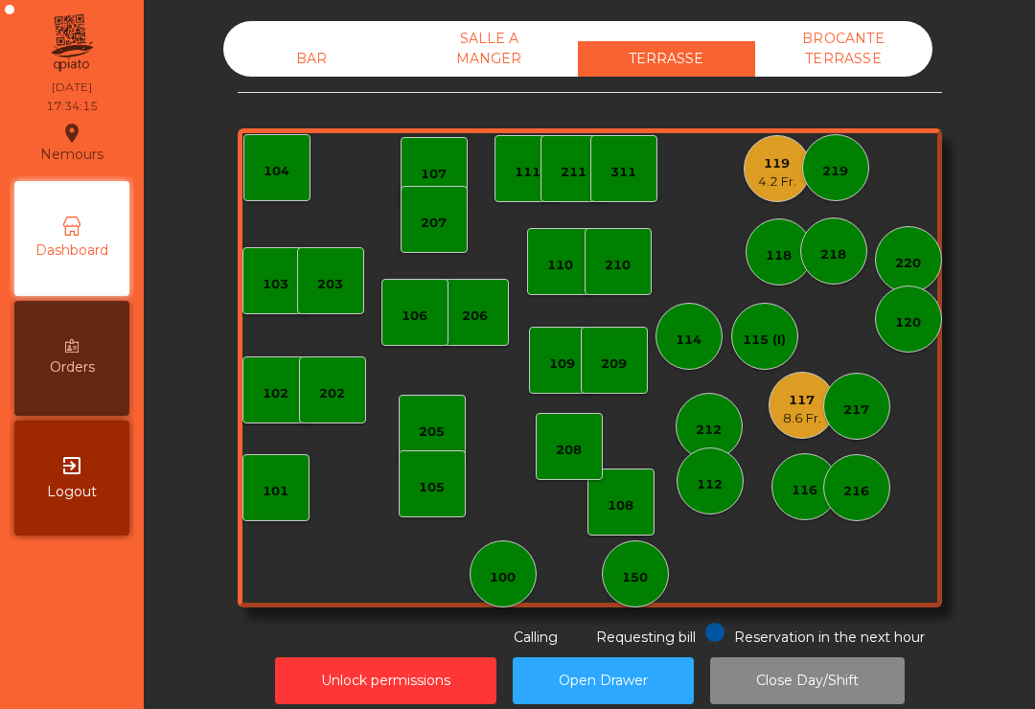
click at [529, 595] on div "100" at bounding box center [503, 574] width 67 height 67
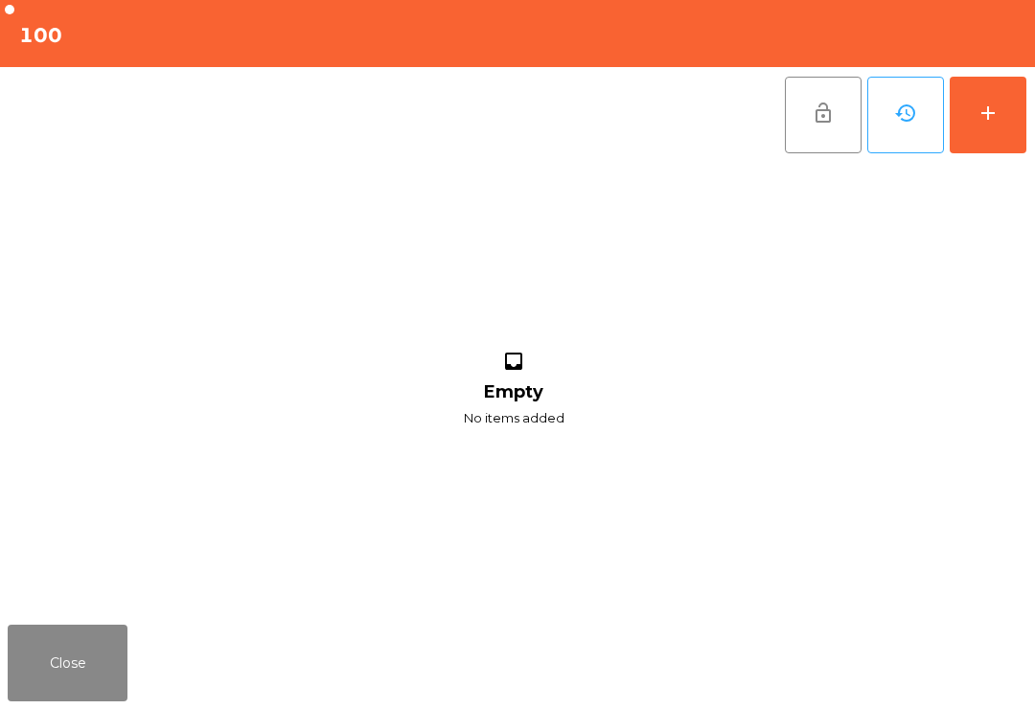
click at [1001, 129] on button "add" at bounding box center [988, 115] width 77 height 77
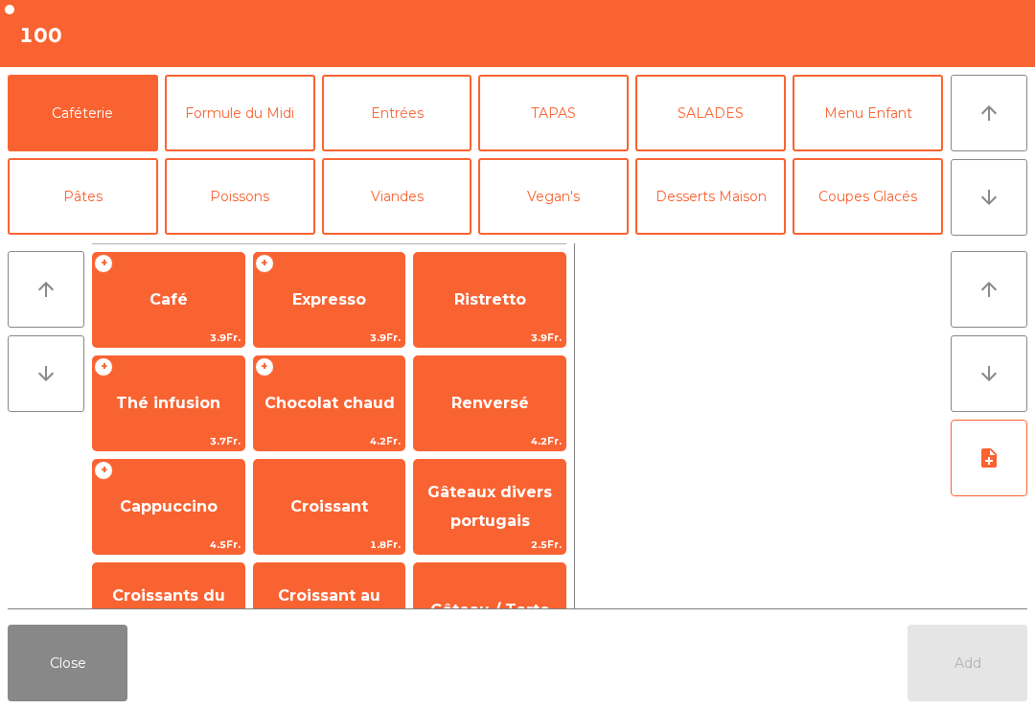
click at [889, 198] on button "Coupes Glacés" at bounding box center [868, 196] width 151 height 77
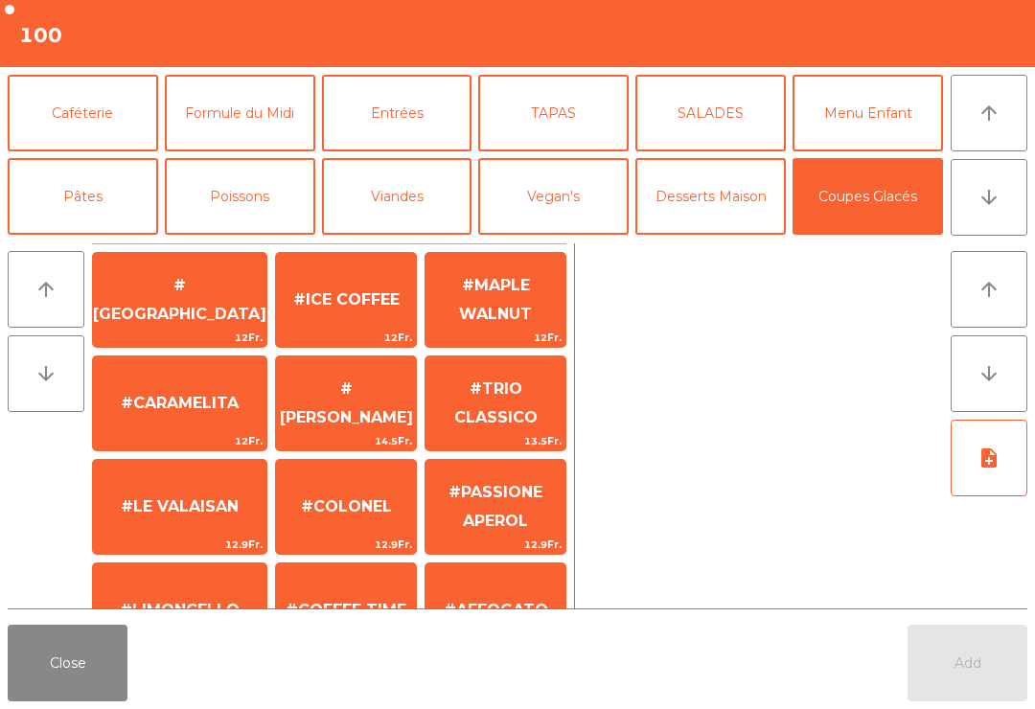
scroll to position [370, 0]
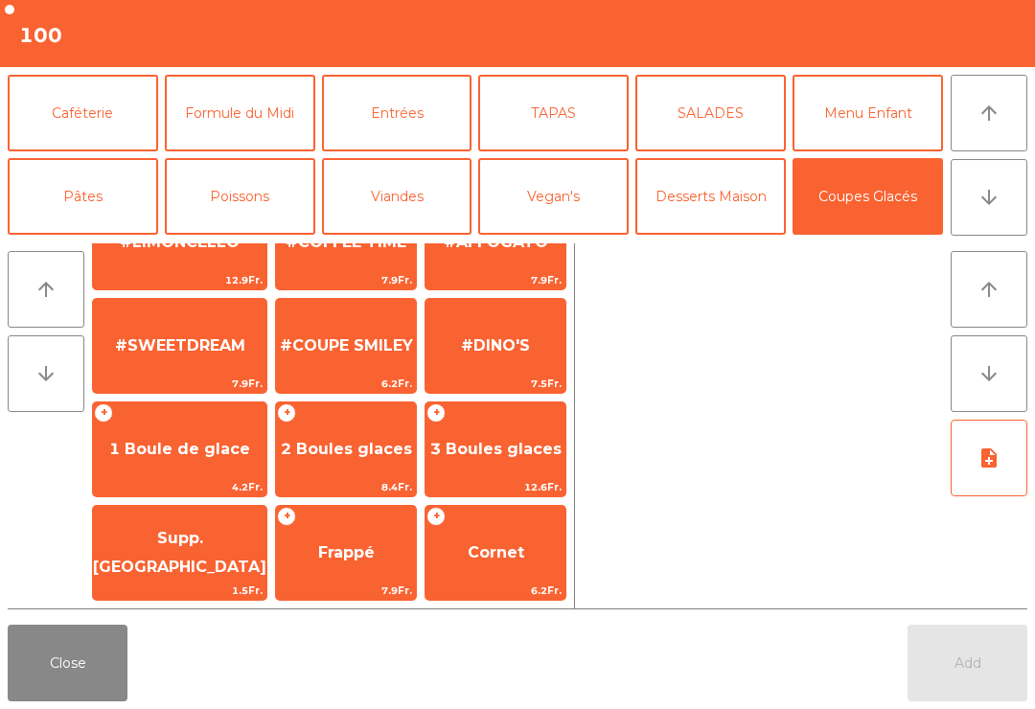
click at [482, 376] on span "7.5Fr." at bounding box center [496, 384] width 140 height 18
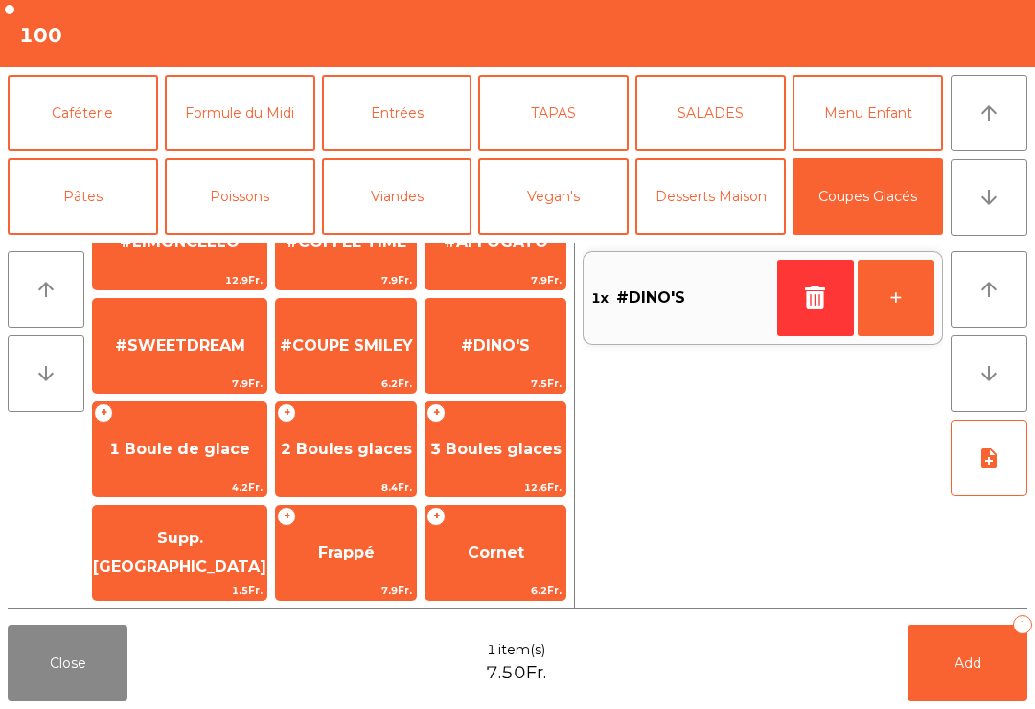
click at [977, 642] on button "Add 1" at bounding box center [968, 663] width 120 height 77
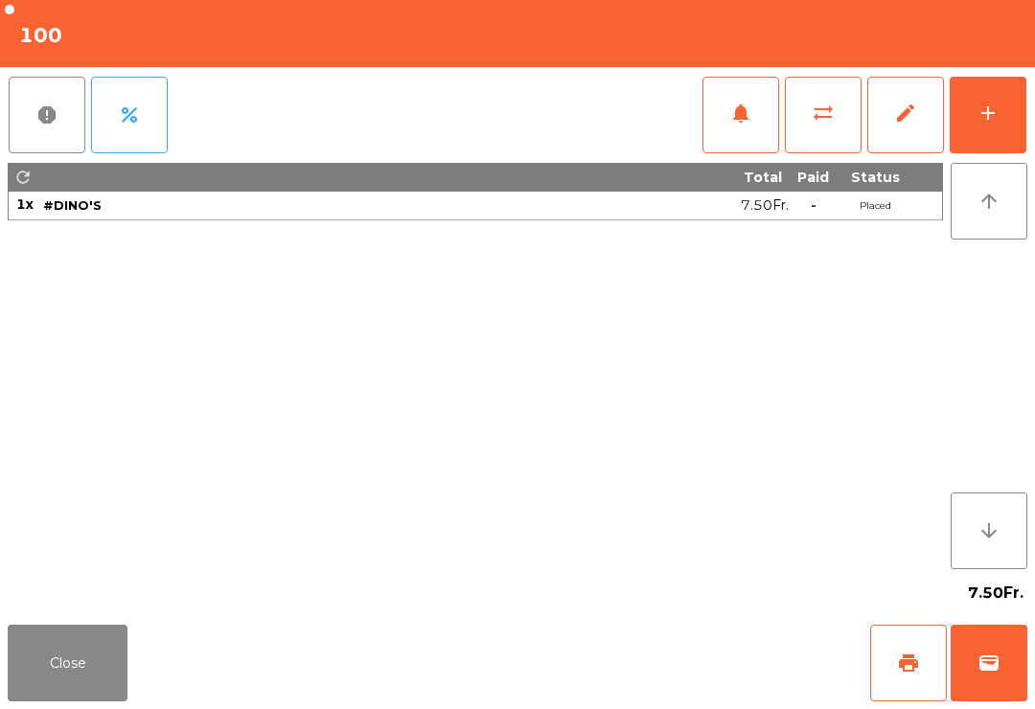
click at [1012, 692] on button "wallet" at bounding box center [989, 663] width 77 height 77
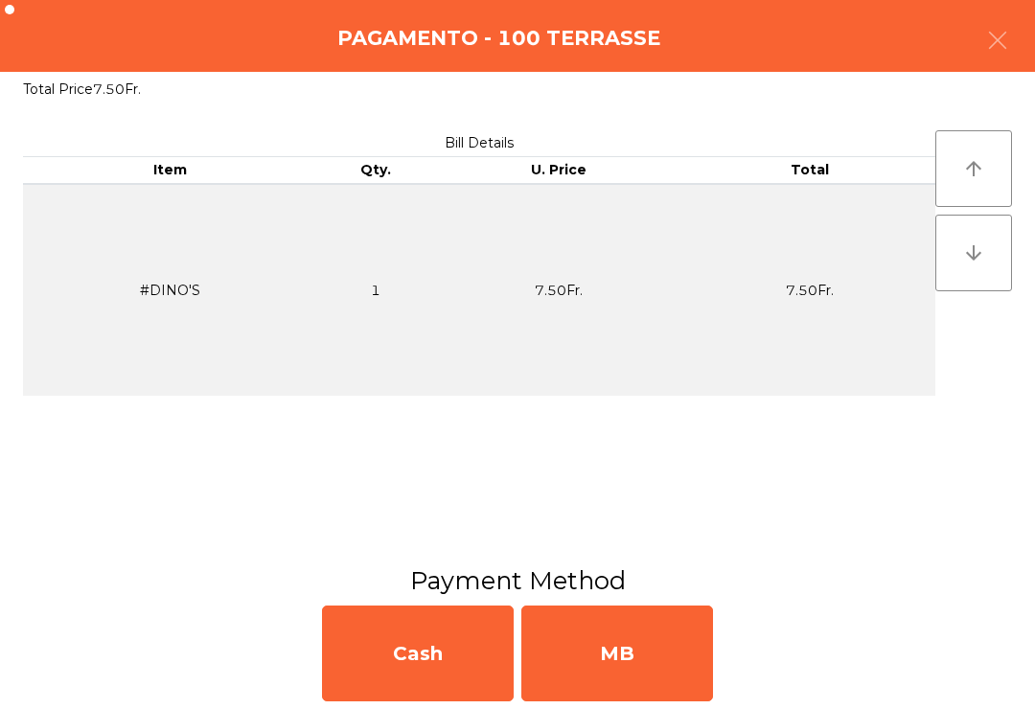
click at [656, 648] on div "MB" at bounding box center [618, 654] width 192 height 96
click at [681, 667] on div "No" at bounding box center [618, 654] width 192 height 96
click at [669, 639] on div "No" at bounding box center [618, 654] width 192 height 96
click at [640, 638] on div "No" at bounding box center [618, 654] width 192 height 96
click at [640, 637] on div "No" at bounding box center [618, 654] width 192 height 96
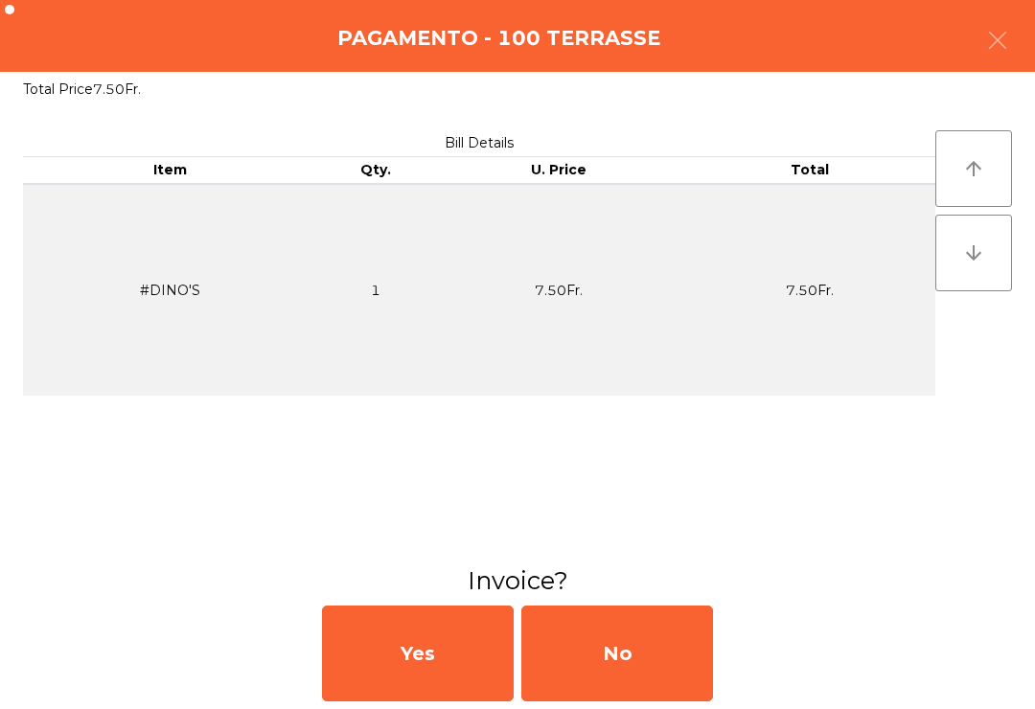
click at [616, 580] on h3 "Invoice?" at bounding box center [517, 581] width 1007 height 35
click at [620, 556] on div "Bill Details Item Qty. U. Price Total #DINO'S 1 7.50Fr. 7.50Fr. arrow_upward ar…" at bounding box center [517, 335] width 1035 height 456
click at [657, 543] on div "Bill Details Item Qty. U. Price Total #DINO'S 1 7.50Fr. 7.50Fr. arrow_upward ar…" at bounding box center [517, 335] width 1035 height 456
click at [678, 553] on div "Bill Details Item Qty. U. Price Total #DINO'S 1 7.50Fr. 7.50Fr. arrow_upward ar…" at bounding box center [517, 335] width 1035 height 456
click at [676, 520] on div "Bill Details Item Qty. U. Price Total #DINO'S 1 7.50Fr. 7.50Fr." at bounding box center [479, 335] width 913 height 410
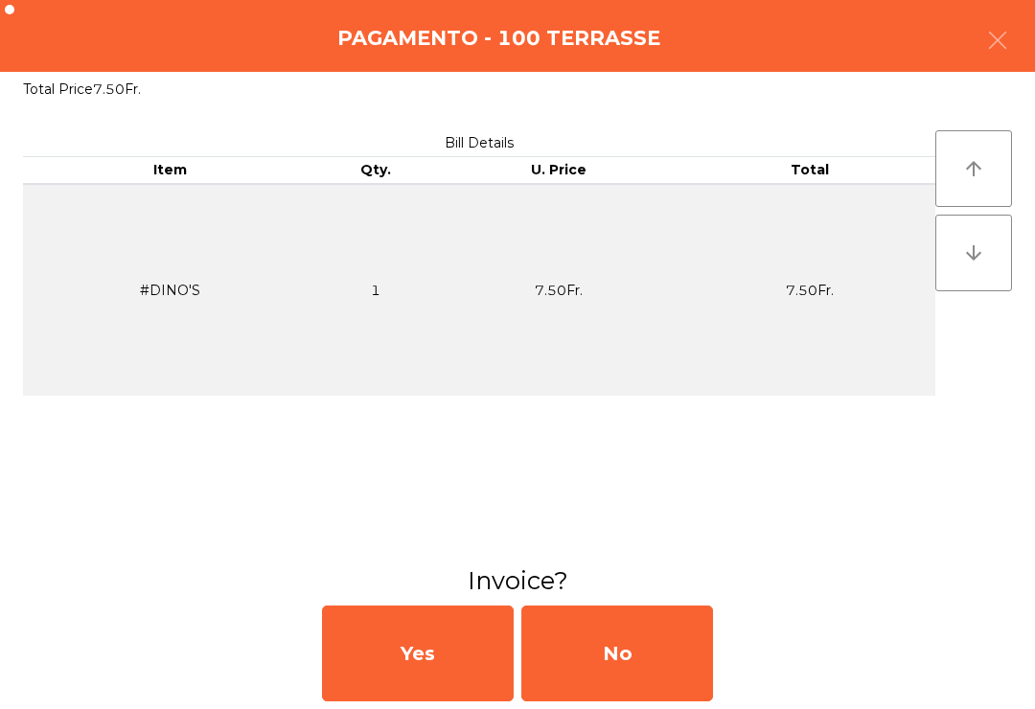
click at [681, 478] on div "Bill Details Item Qty. U. Price Total #DINO'S 1 7.50Fr. 7.50Fr." at bounding box center [479, 335] width 913 height 410
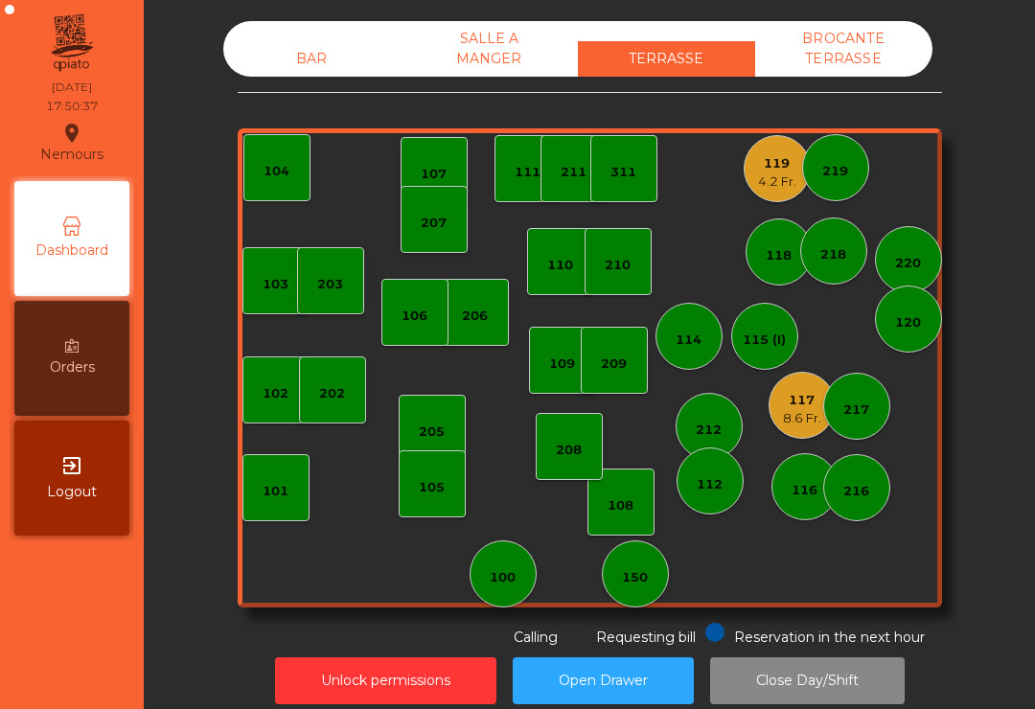
click at [774, 173] on div "4.2 Fr." at bounding box center [777, 182] width 38 height 19
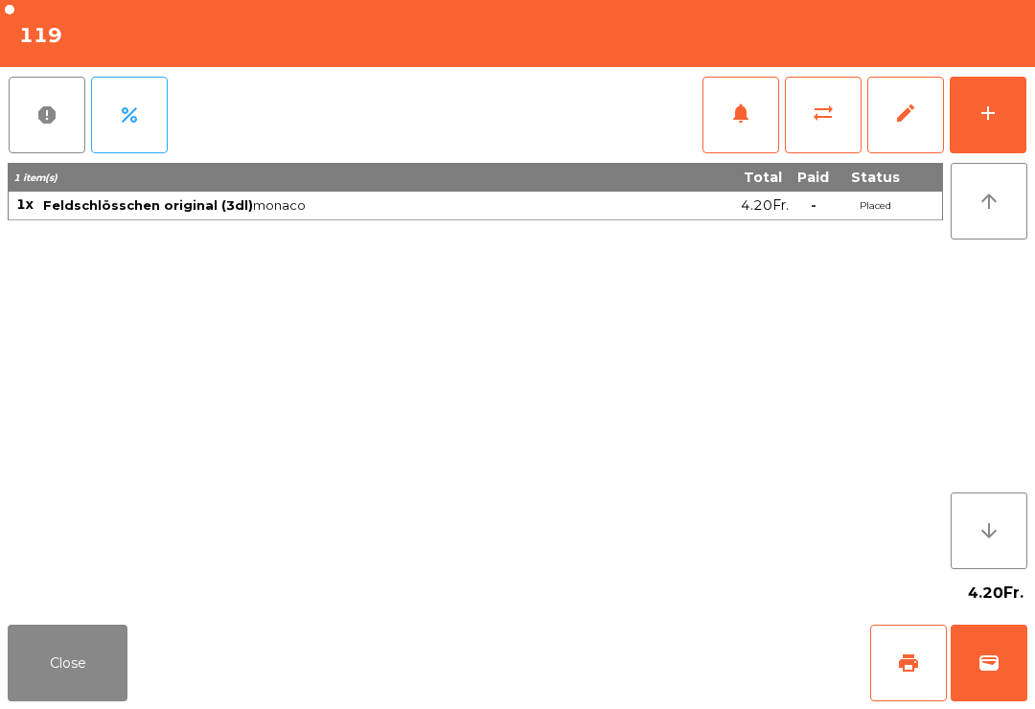
click at [905, 701] on button "print" at bounding box center [909, 663] width 77 height 77
click at [995, 667] on span "wallet" at bounding box center [989, 663] width 23 height 23
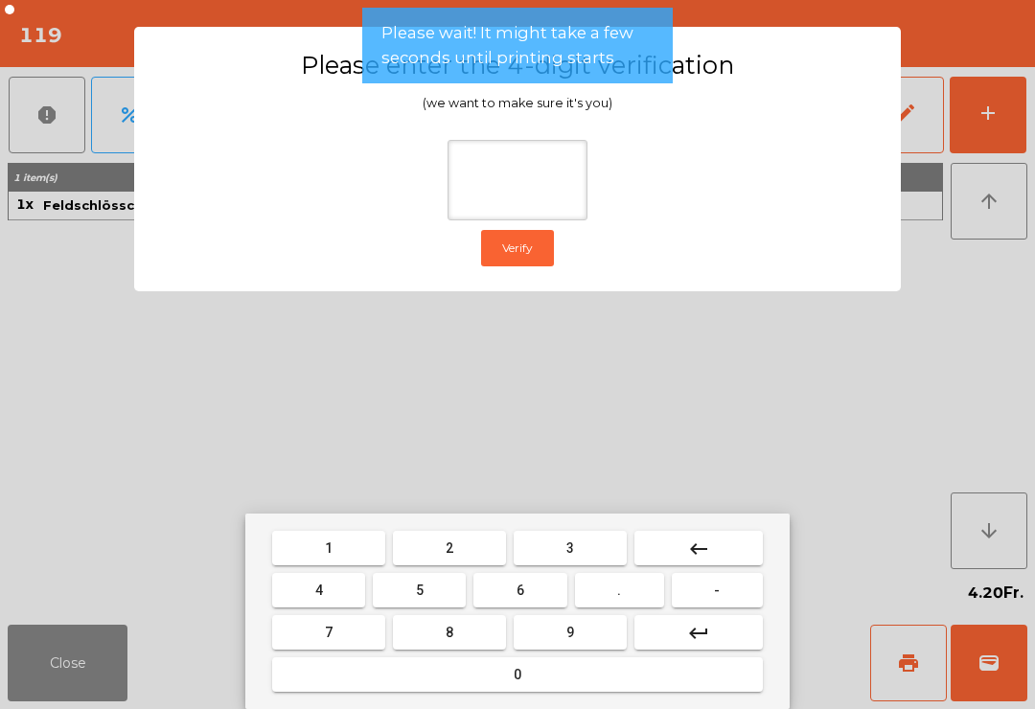
type input "*"
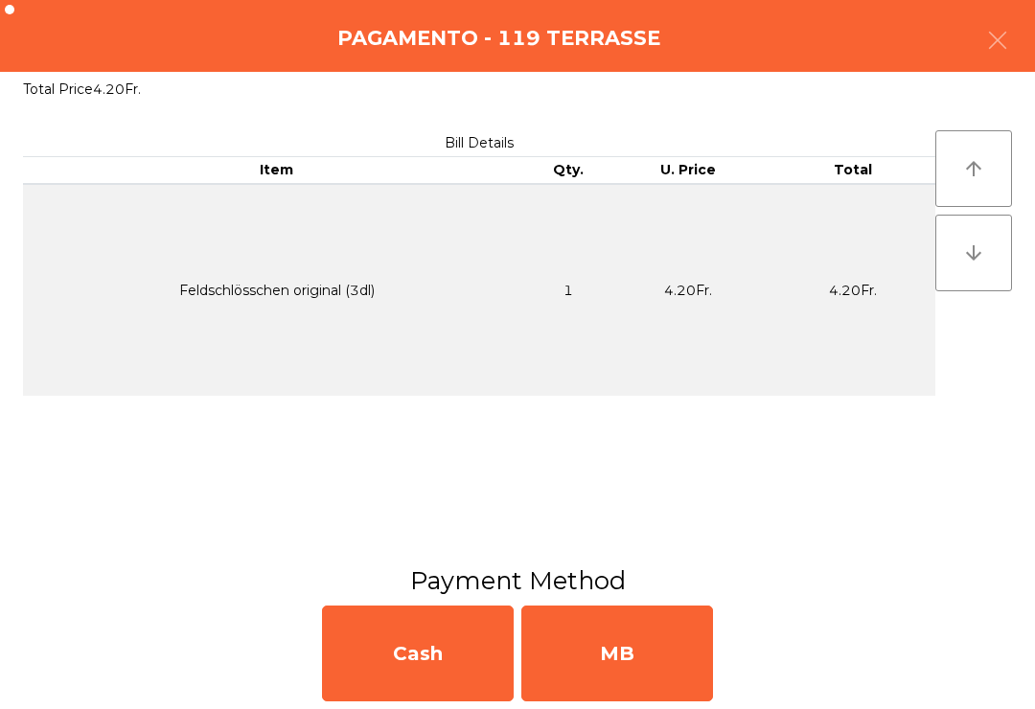
click at [620, 660] on div "MB" at bounding box center [618, 654] width 192 height 96
click at [619, 662] on div "No" at bounding box center [618, 654] width 192 height 96
click at [662, 648] on div "No" at bounding box center [618, 654] width 192 height 96
click at [654, 649] on div "No" at bounding box center [618, 654] width 192 height 96
click at [633, 636] on div "No" at bounding box center [618, 654] width 192 height 96
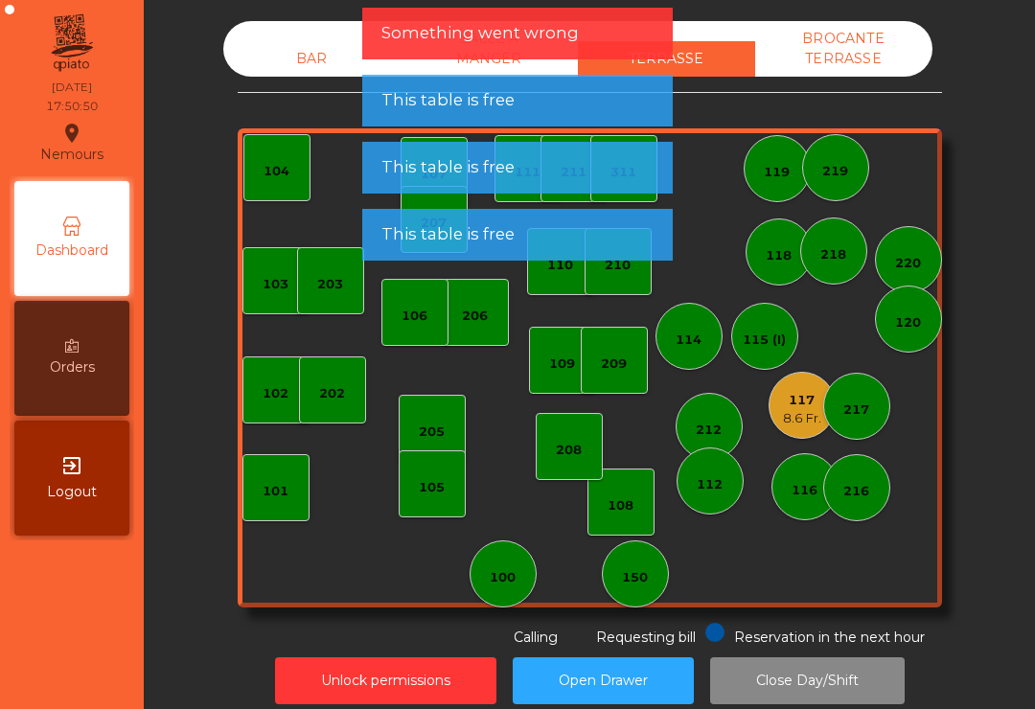
click at [797, 408] on div "117" at bounding box center [802, 400] width 38 height 19
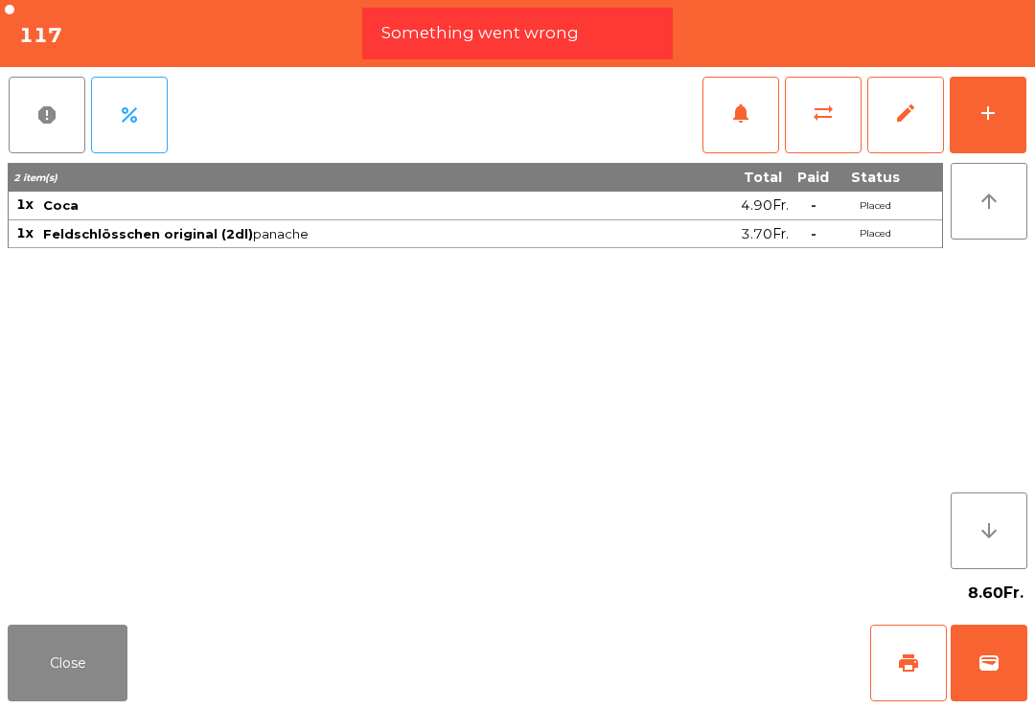
click at [1011, 692] on button "wallet" at bounding box center [989, 663] width 77 height 77
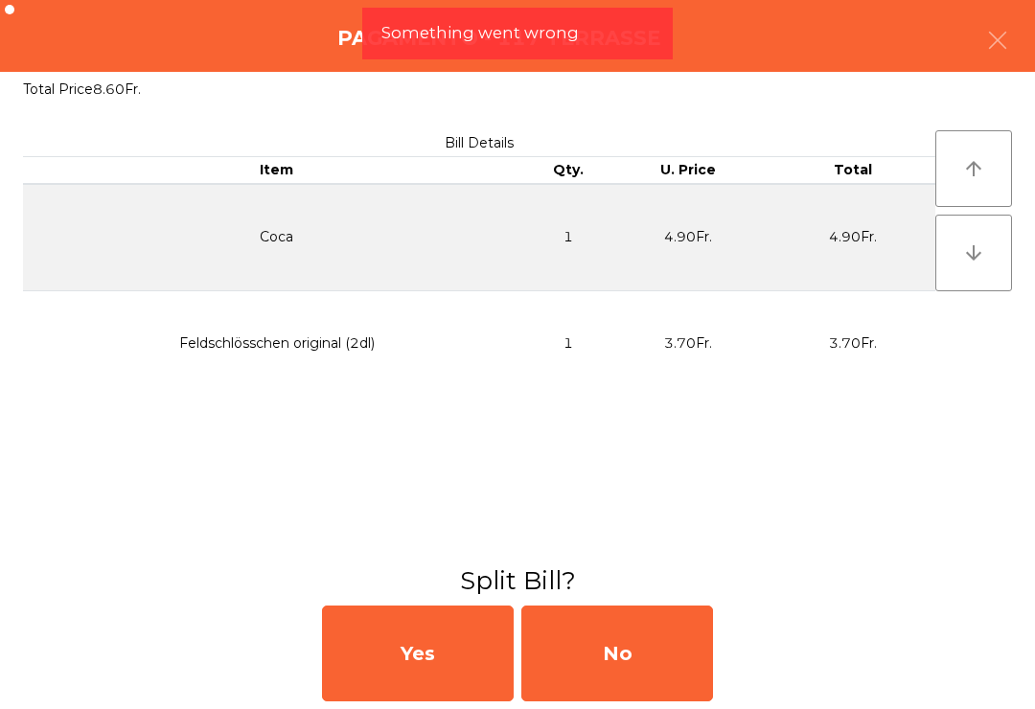
click at [646, 640] on div "No" at bounding box center [618, 654] width 192 height 96
click at [606, 614] on div "No" at bounding box center [618, 654] width 192 height 96
click at [612, 635] on div "No" at bounding box center [618, 654] width 192 height 96
click at [631, 639] on div "No" at bounding box center [618, 654] width 192 height 96
click at [620, 649] on div "No" at bounding box center [618, 654] width 192 height 96
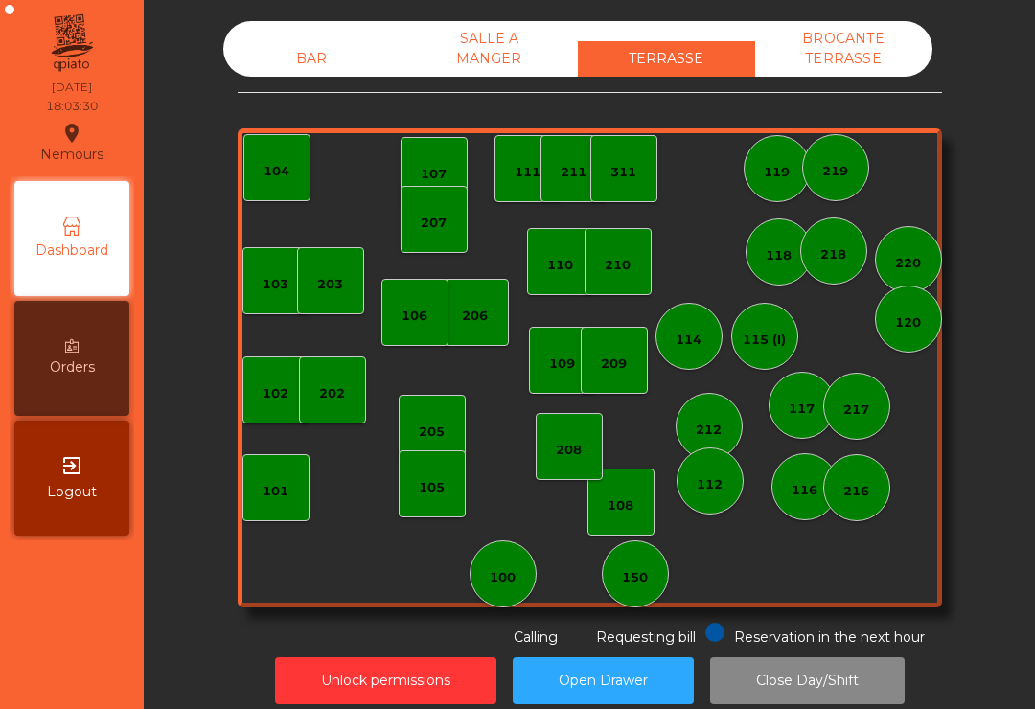
click at [283, 481] on div "101" at bounding box center [276, 488] width 26 height 27
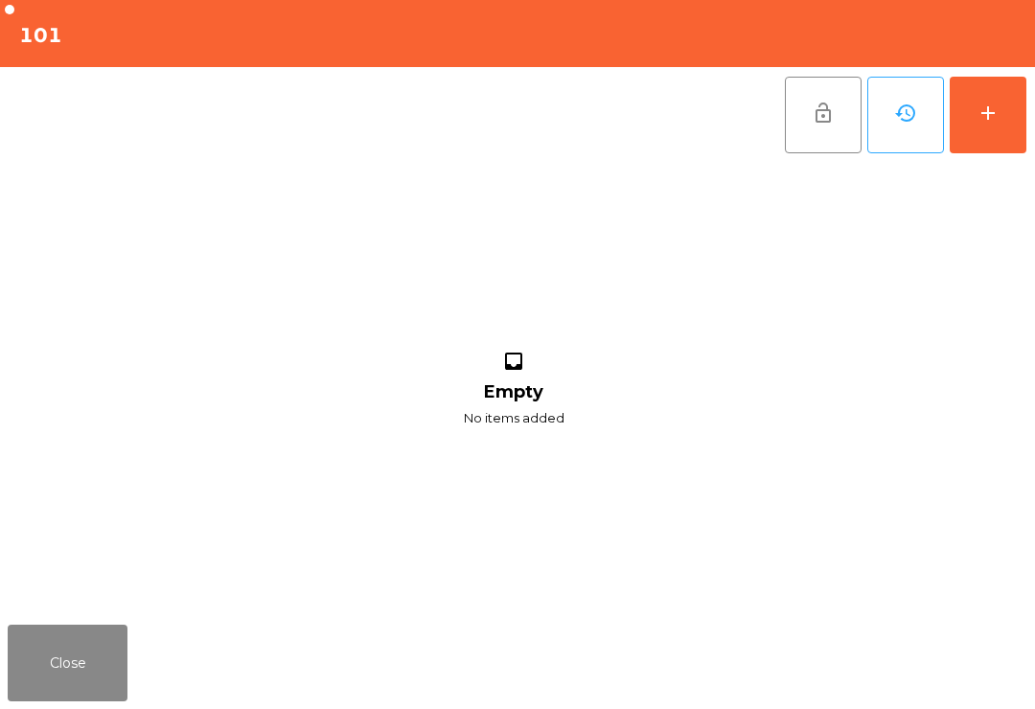
click at [988, 145] on button "add" at bounding box center [988, 115] width 77 height 77
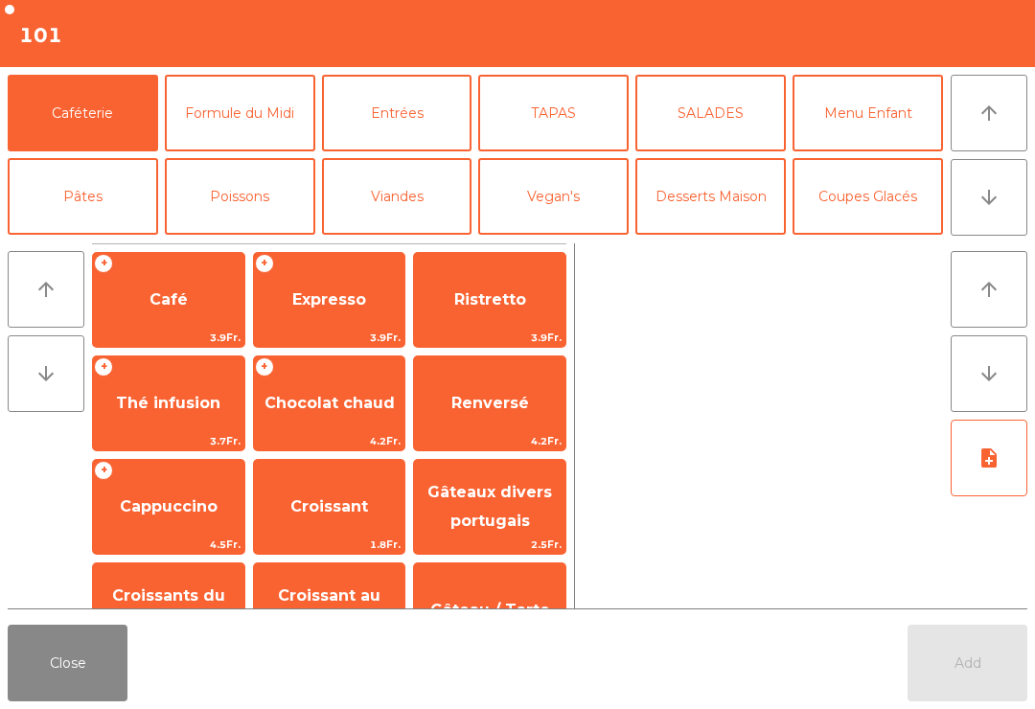
scroll to position [273, 0]
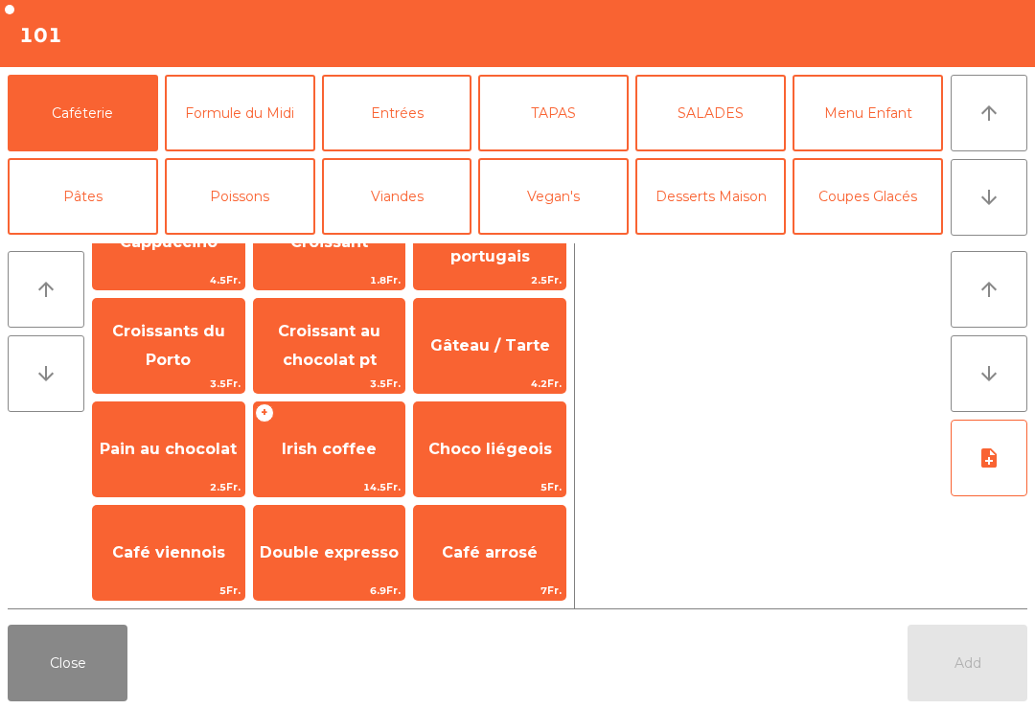
click at [248, 242] on button "Bières" at bounding box center [240, 280] width 151 height 77
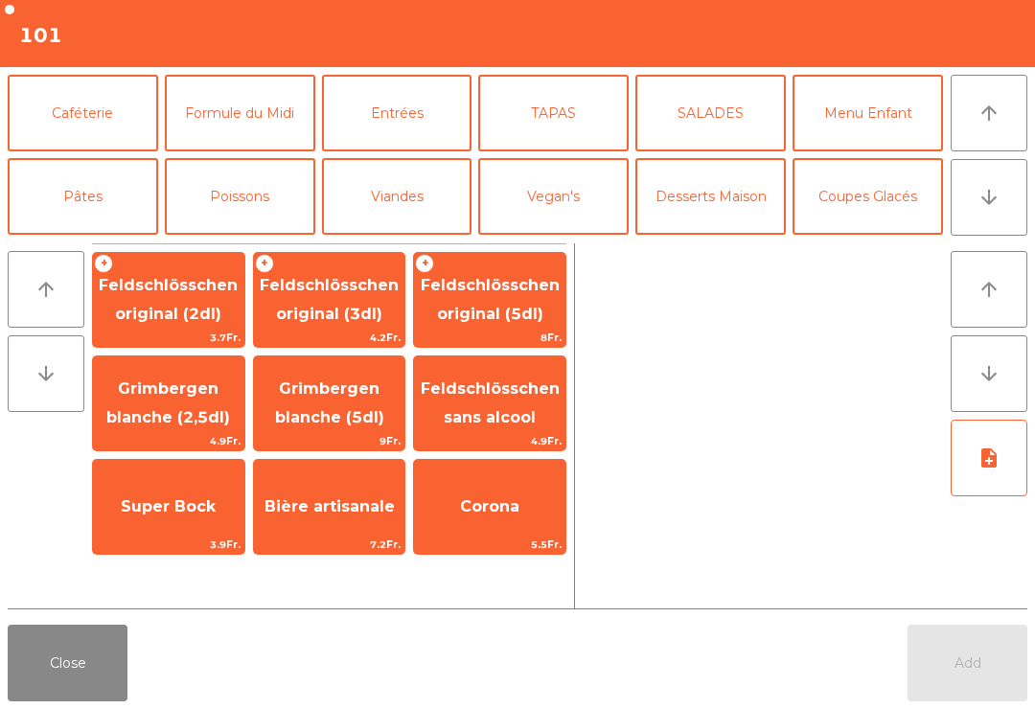
scroll to position [120, 0]
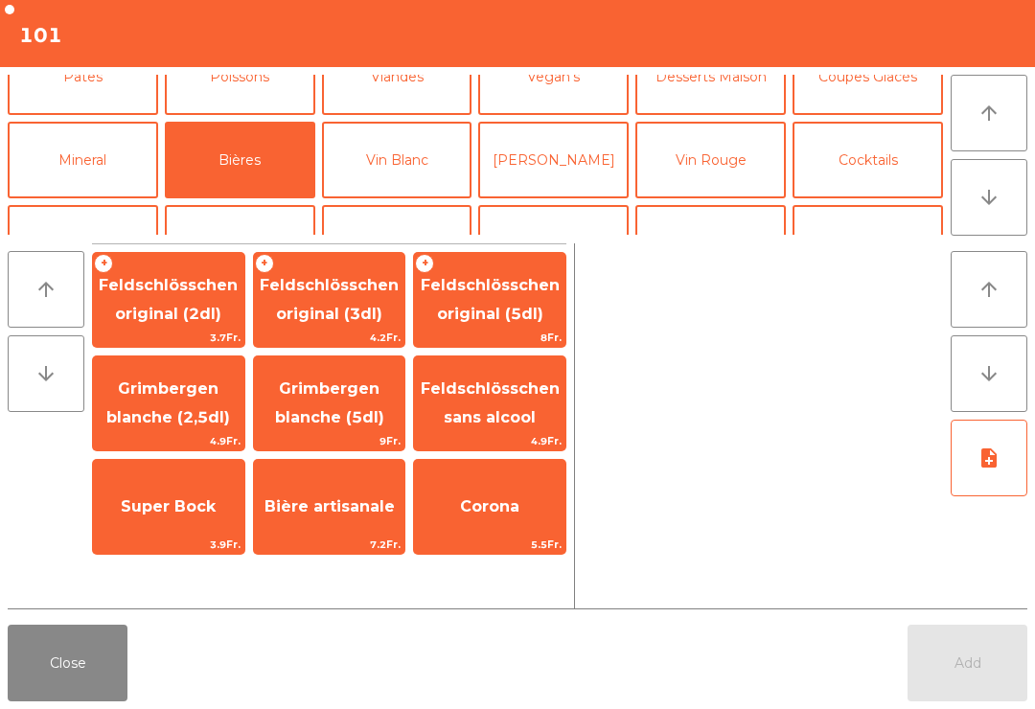
click at [352, 307] on span "Feldschlösschen original (3dl)" at bounding box center [329, 299] width 139 height 47
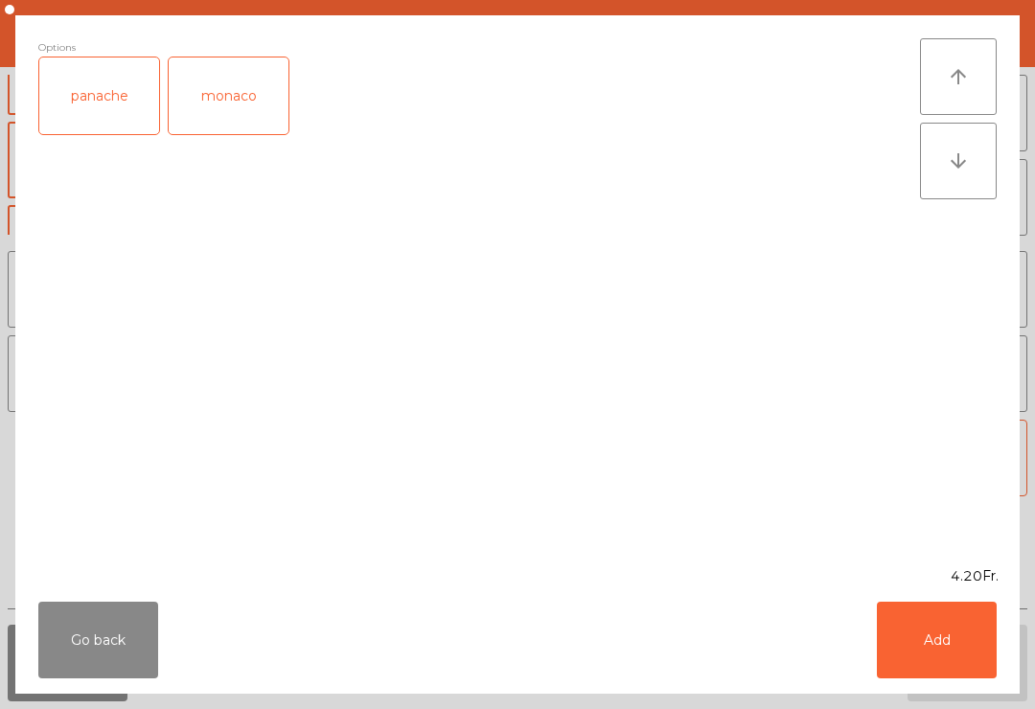
click at [959, 670] on button "Add" at bounding box center [937, 640] width 120 height 77
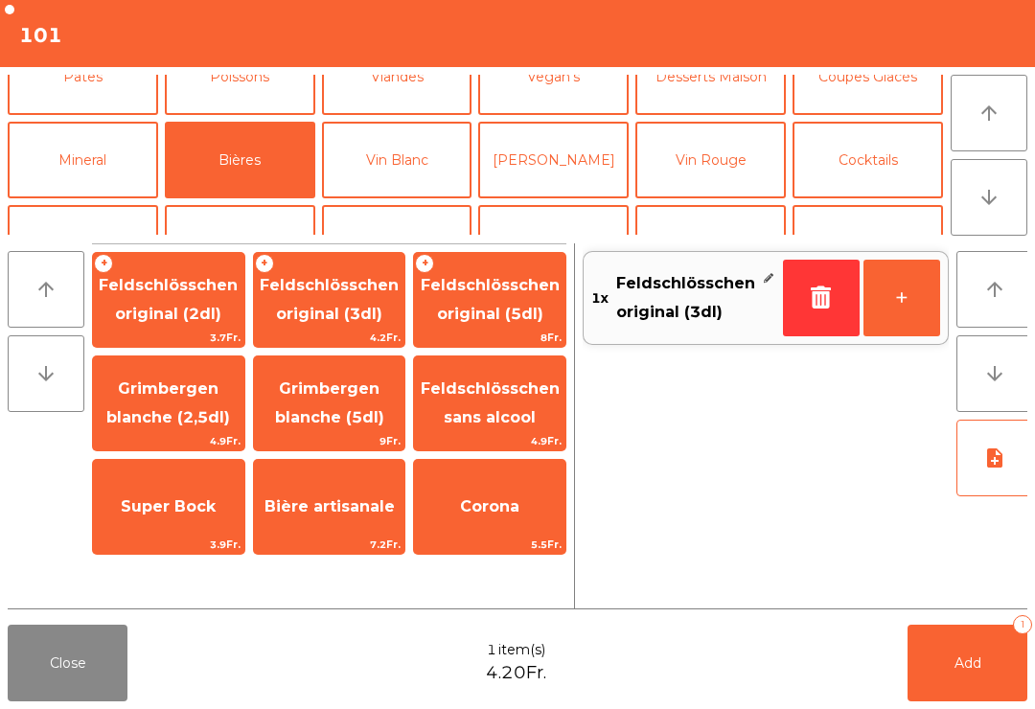
click at [111, 165] on button "Mineral" at bounding box center [83, 160] width 151 height 77
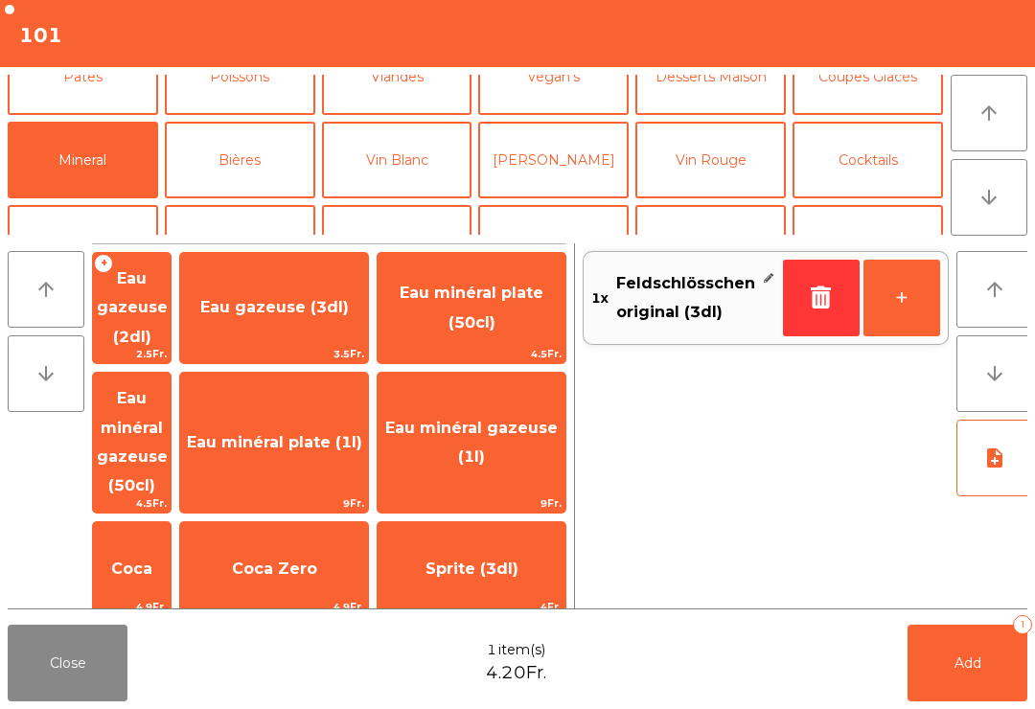
scroll to position [209, 0]
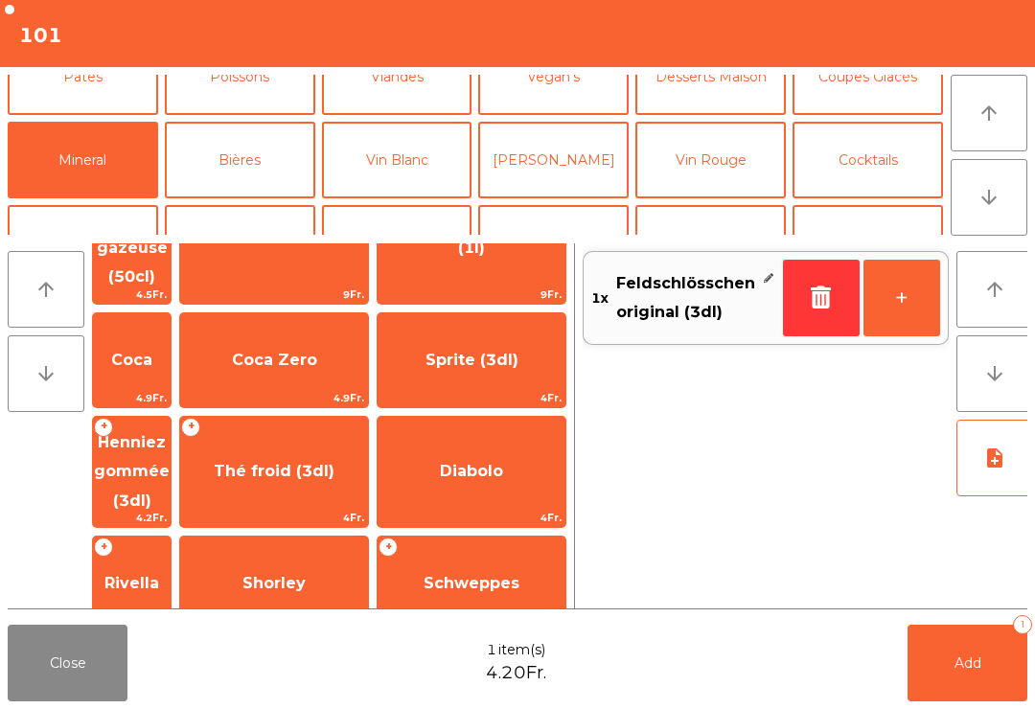
click at [306, 574] on span "Shorley" at bounding box center [274, 583] width 63 height 18
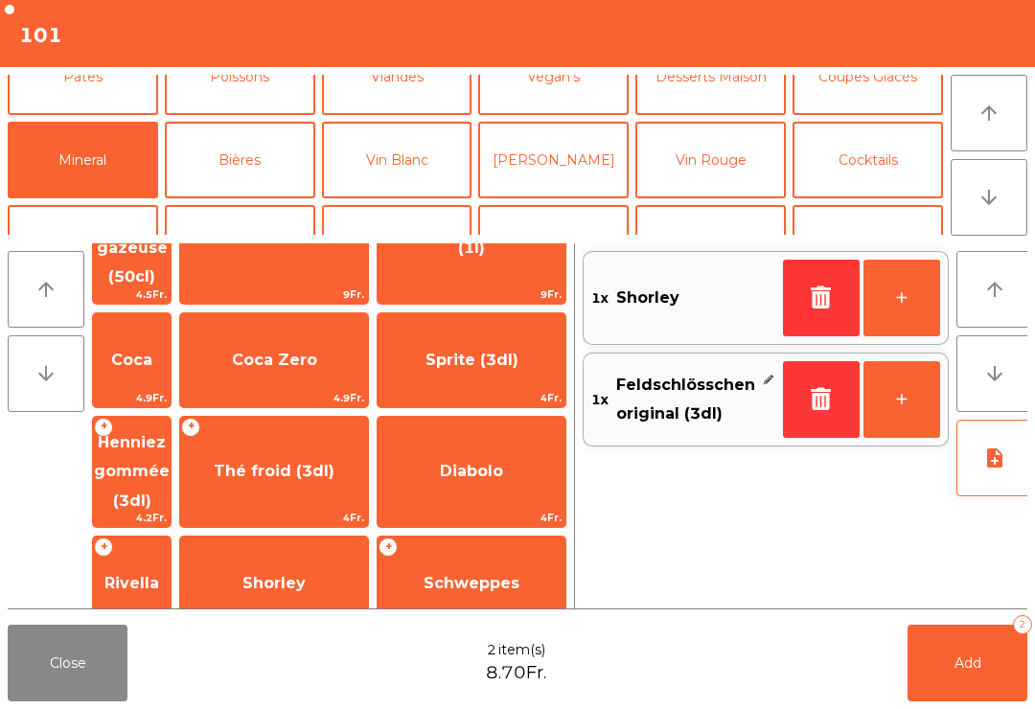
click at [998, 657] on button "Add 2" at bounding box center [968, 663] width 120 height 77
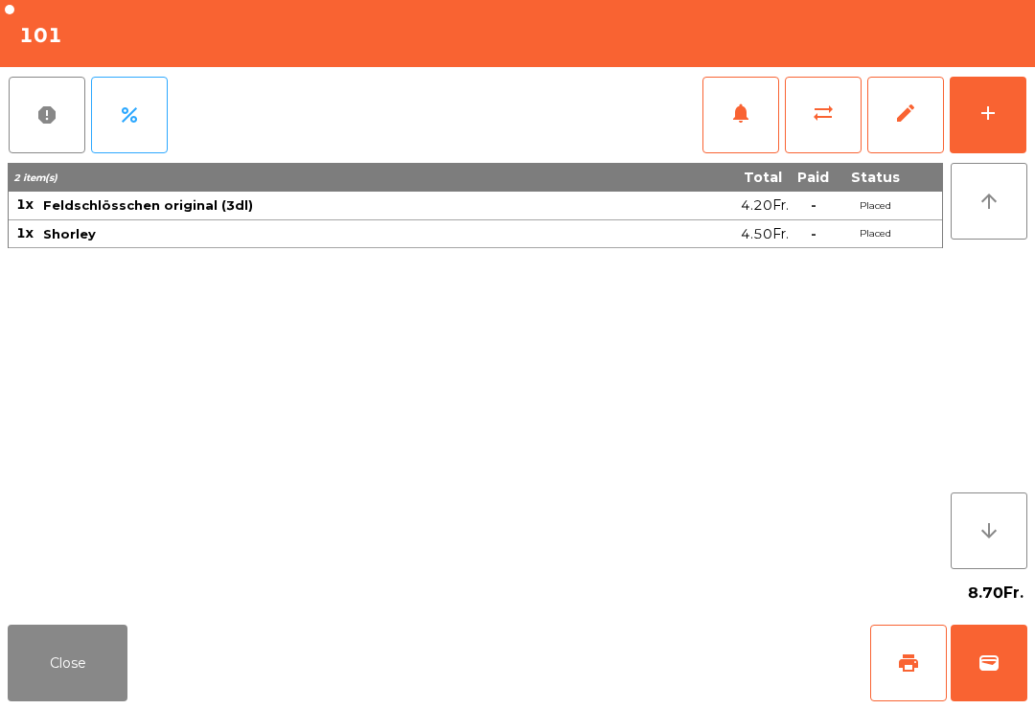
click at [992, 131] on button "add" at bounding box center [988, 115] width 77 height 77
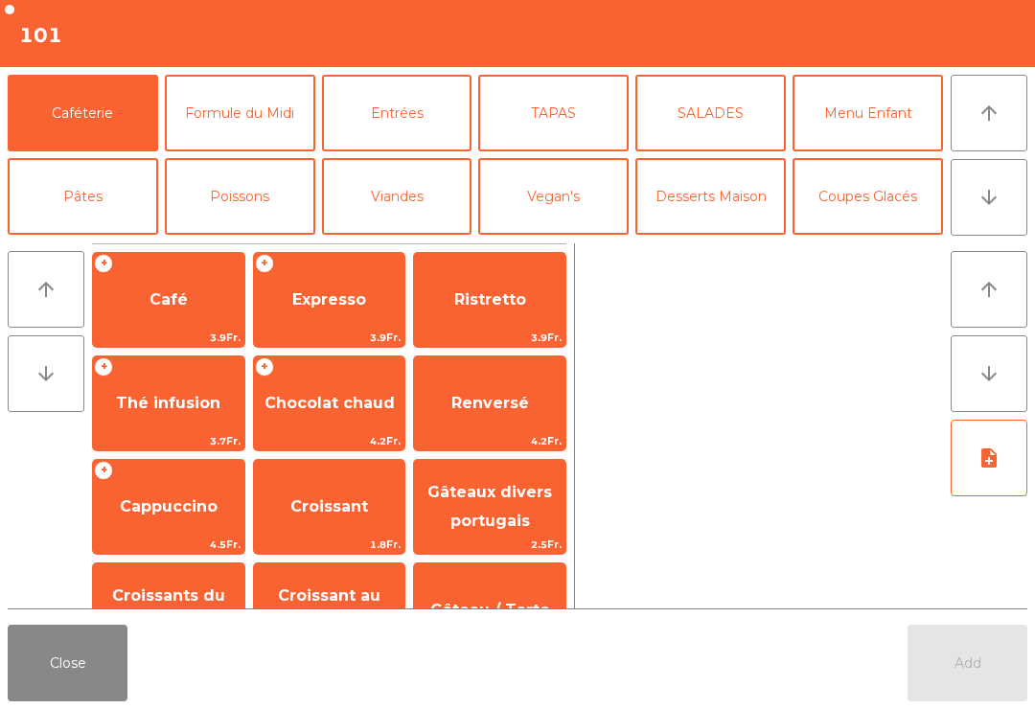
click at [113, 208] on button "Pâtes" at bounding box center [83, 196] width 151 height 77
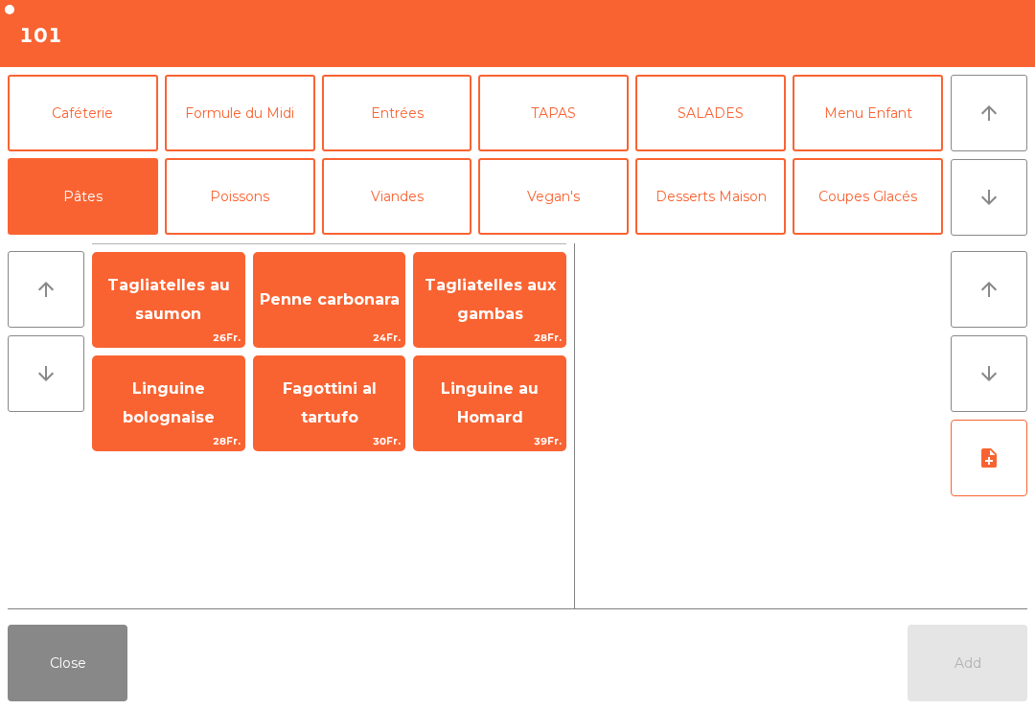
click at [192, 299] on span "Tagliatelles au saumon" at bounding box center [168, 300] width 151 height 81
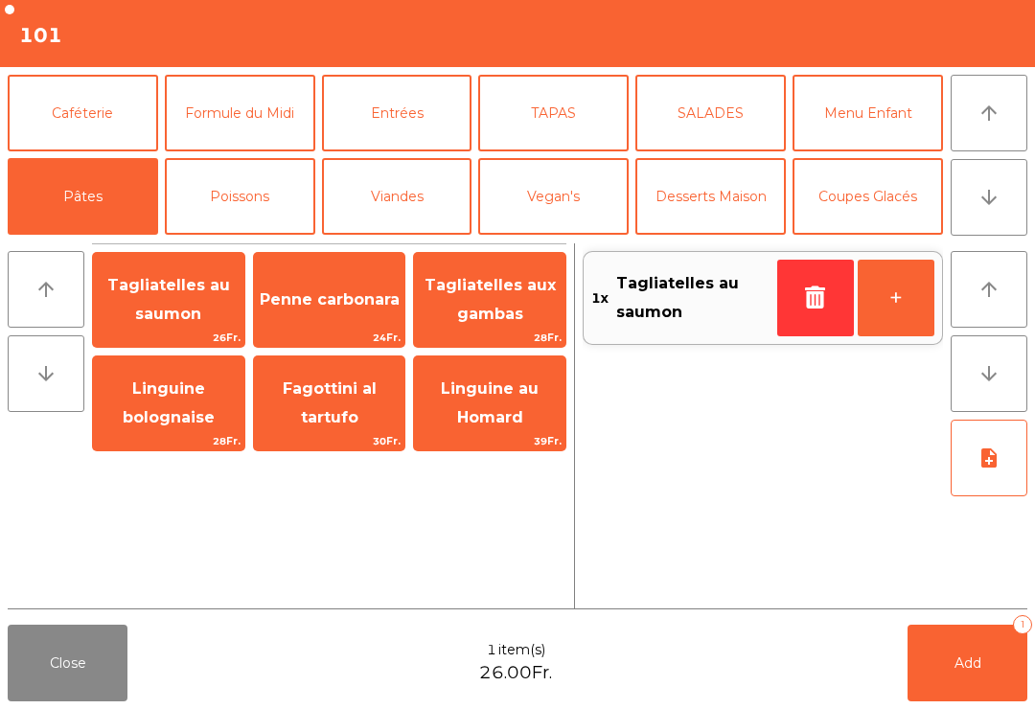
click at [555, 135] on button "TAPAS" at bounding box center [553, 113] width 151 height 77
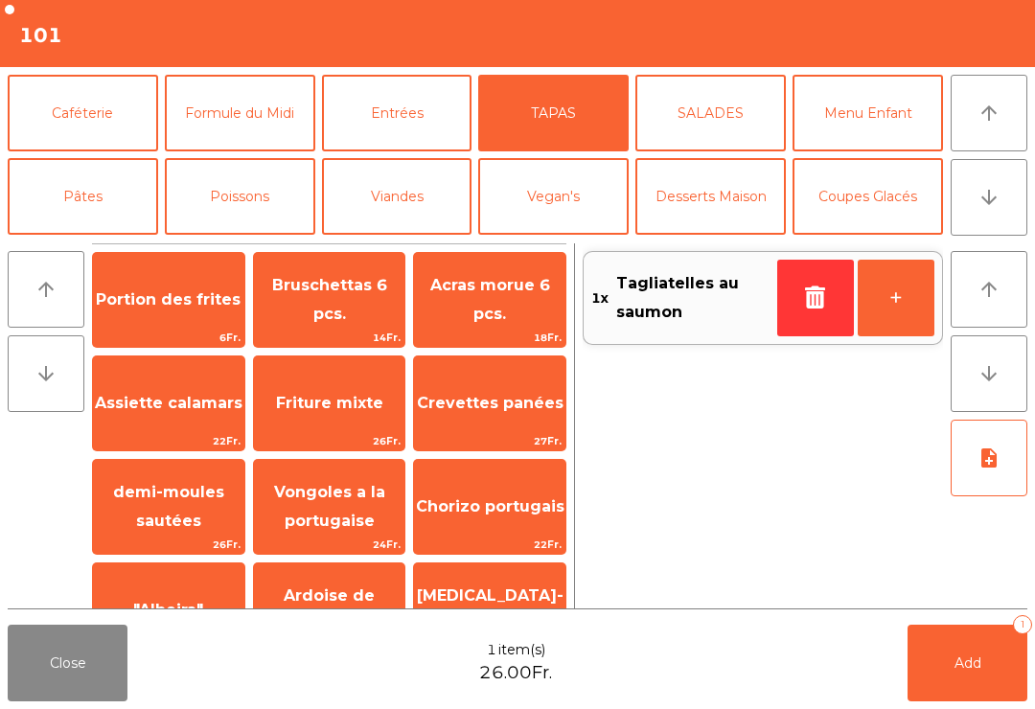
click at [217, 290] on span "Portion des frites" at bounding box center [168, 299] width 145 height 18
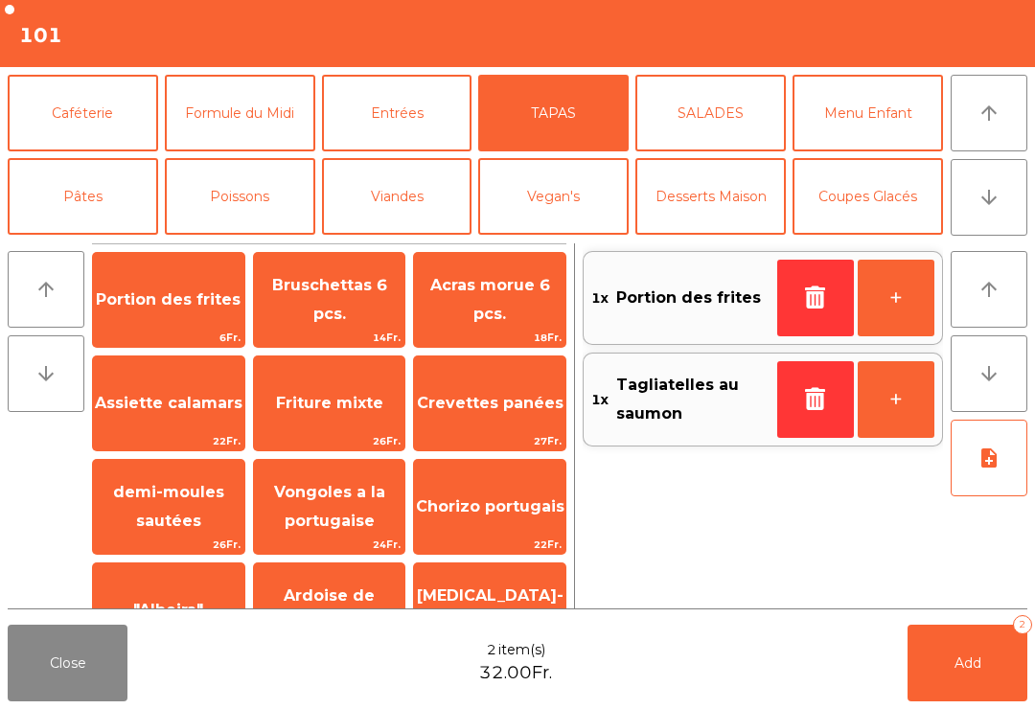
click at [940, 681] on button "Add 2" at bounding box center [968, 663] width 120 height 77
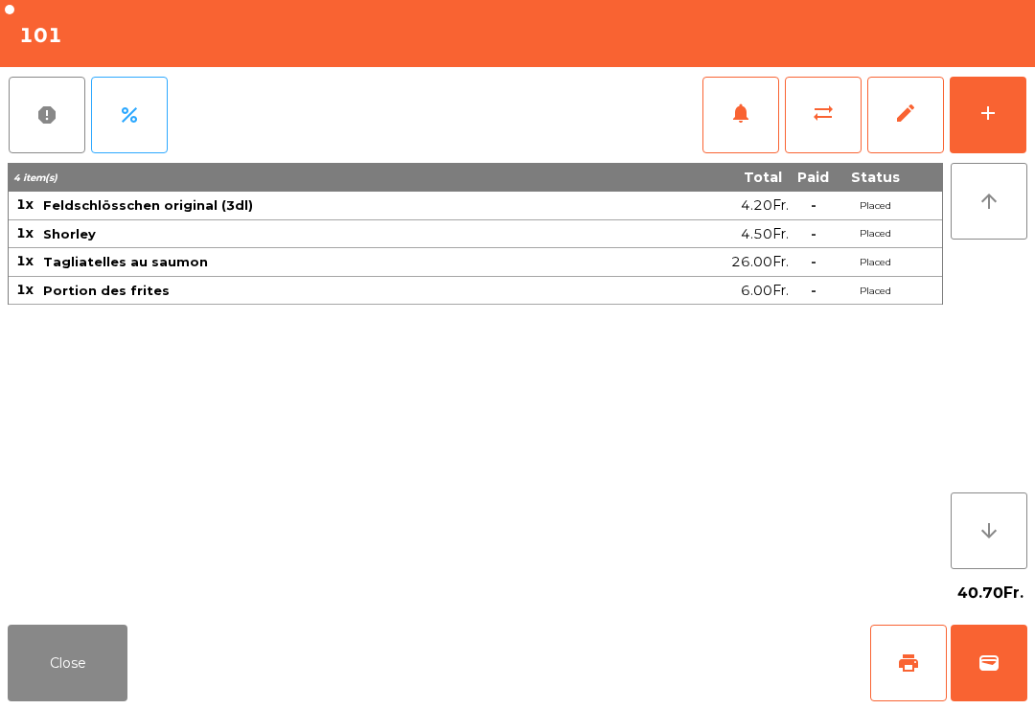
click at [107, 662] on button "Close" at bounding box center [68, 663] width 120 height 77
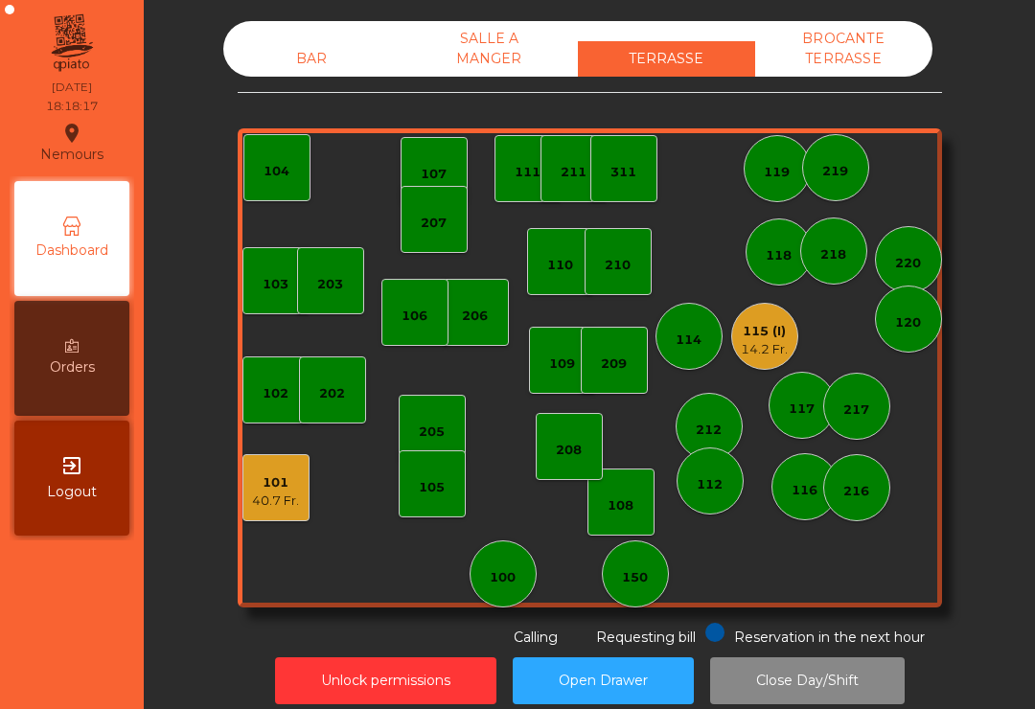
click at [773, 174] on div "119" at bounding box center [777, 172] width 26 height 19
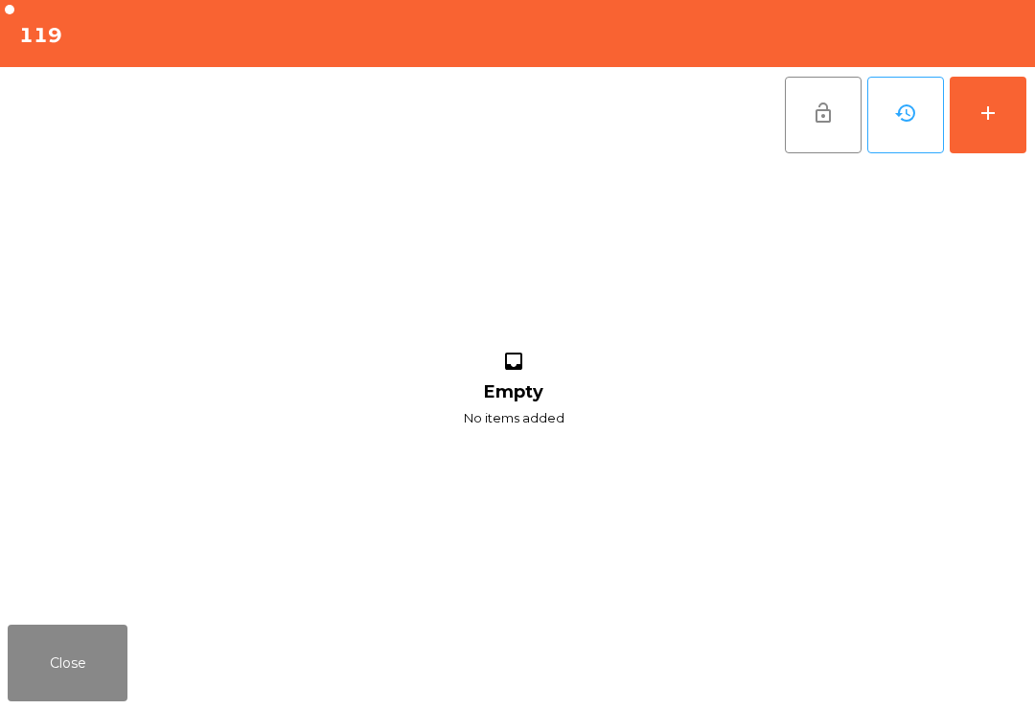
click at [1001, 105] on button "add" at bounding box center [988, 115] width 77 height 77
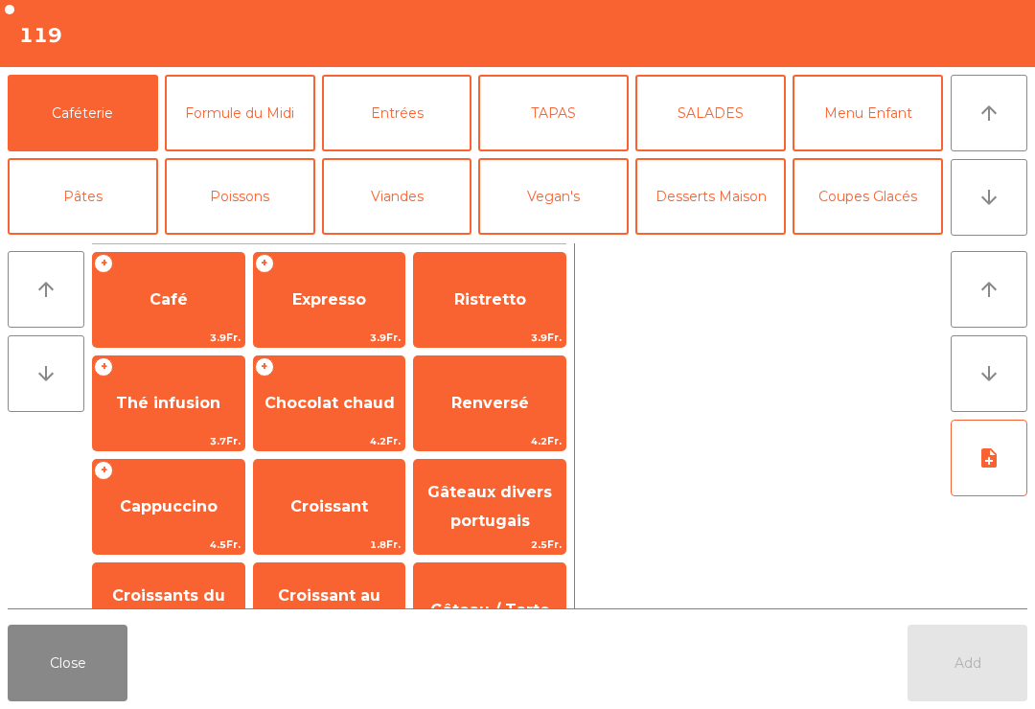
click at [249, 242] on button "Bières" at bounding box center [240, 280] width 151 height 77
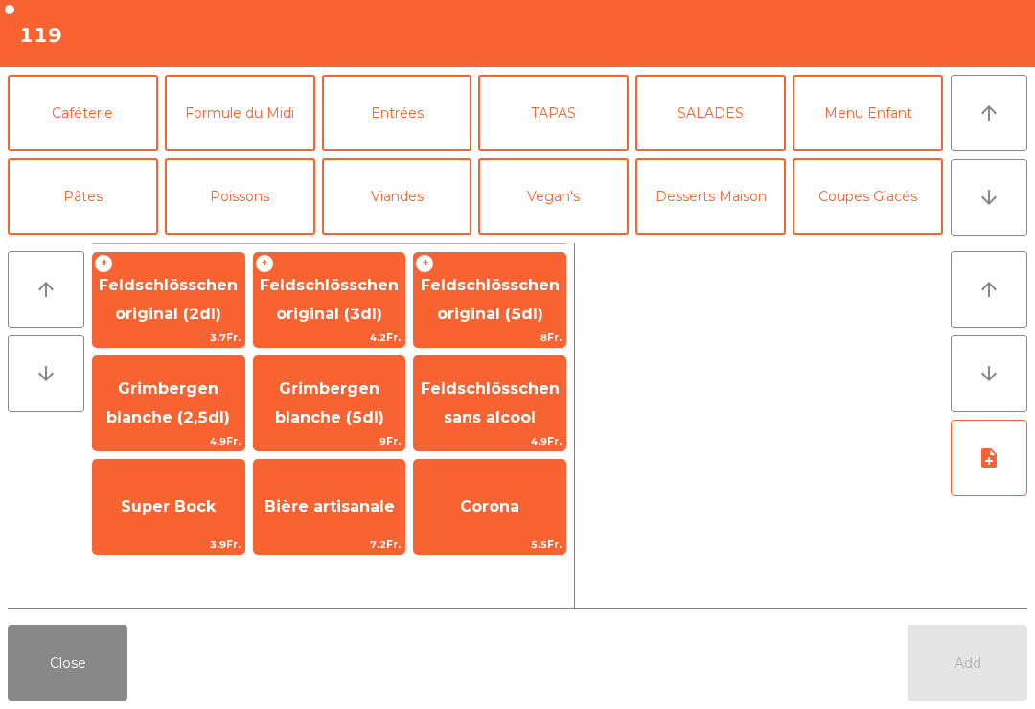
scroll to position [102, 0]
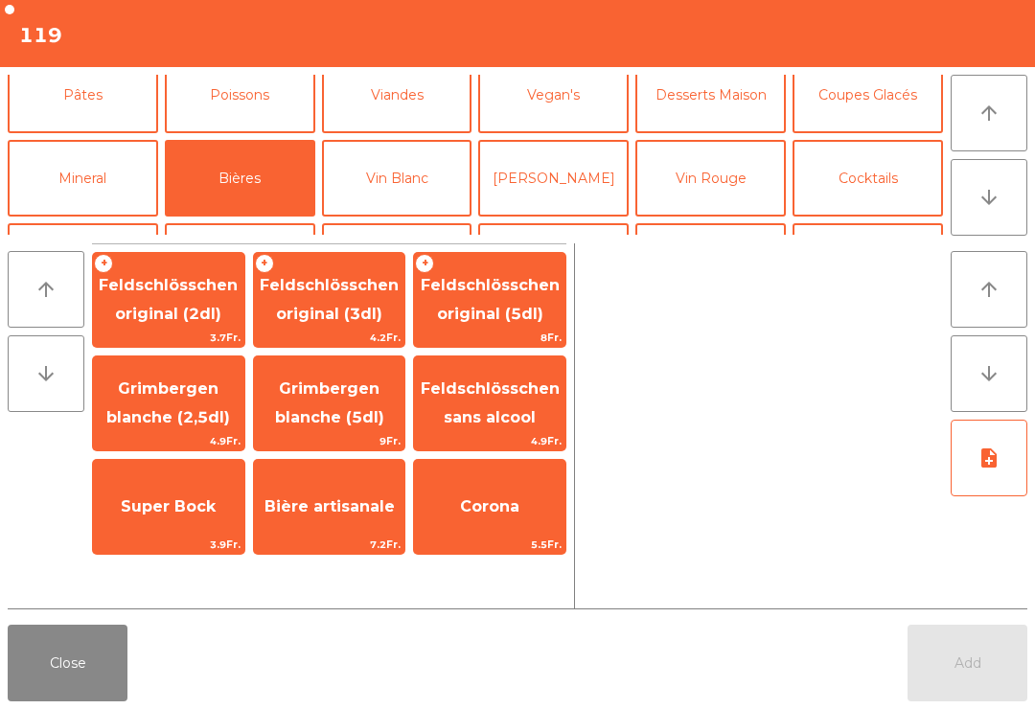
click at [351, 310] on span "Feldschlösschen original (3dl)" at bounding box center [329, 299] width 139 height 47
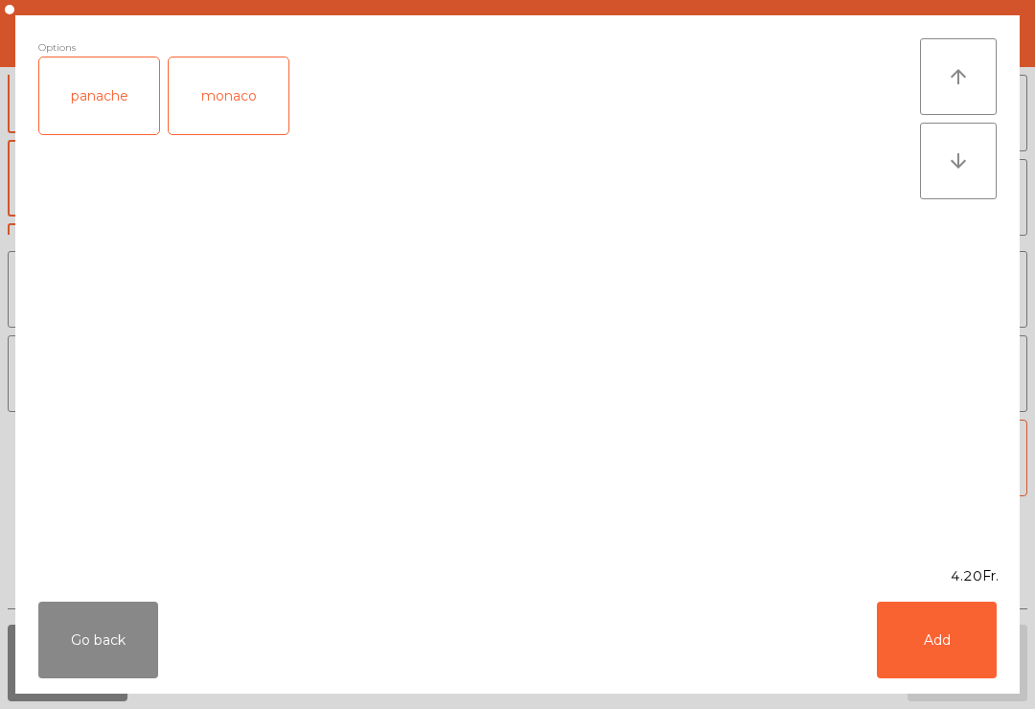
click at [936, 635] on button "Add" at bounding box center [937, 640] width 120 height 77
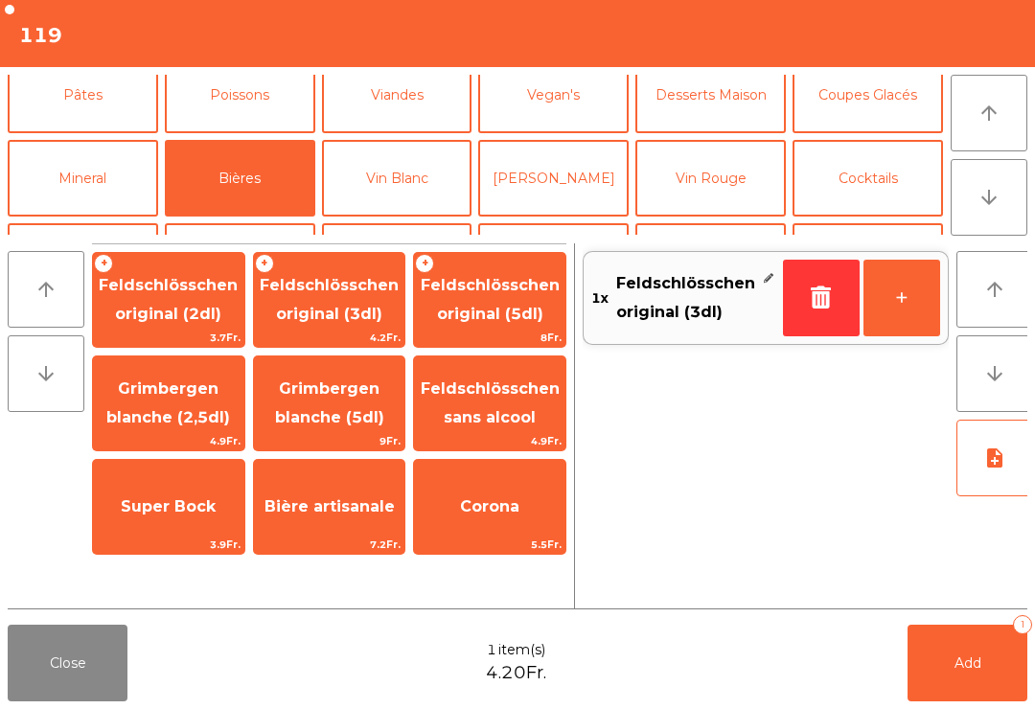
click at [117, 140] on button "Mineral" at bounding box center [83, 178] width 151 height 77
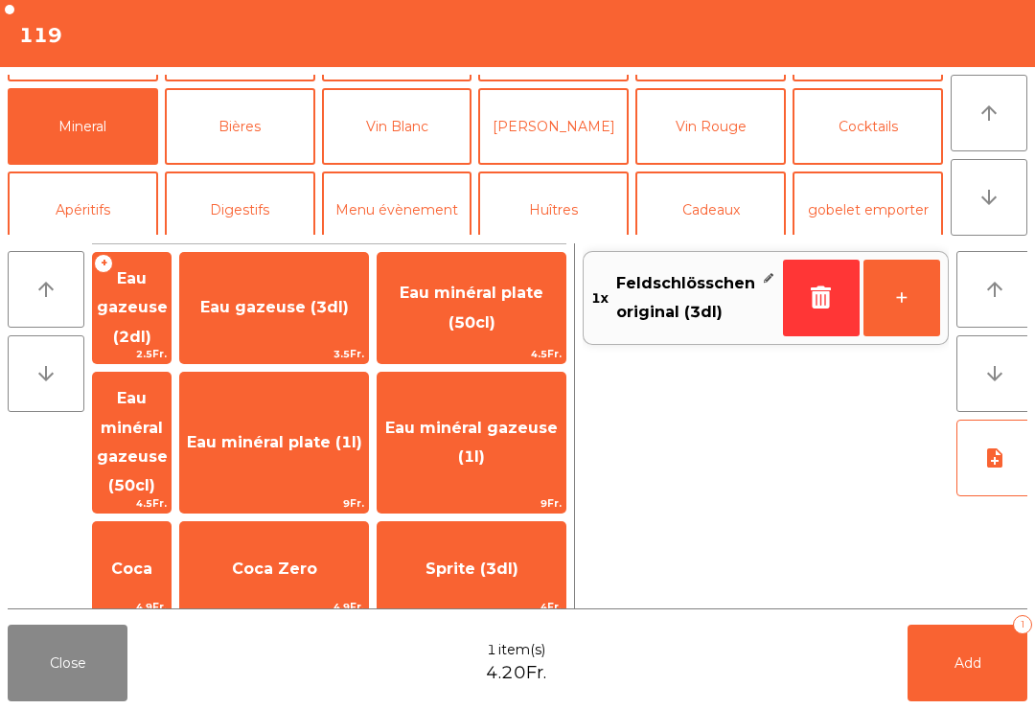
click at [170, 642] on span "Henniez gommée (3dl)" at bounding box center [132, 680] width 76 height 77
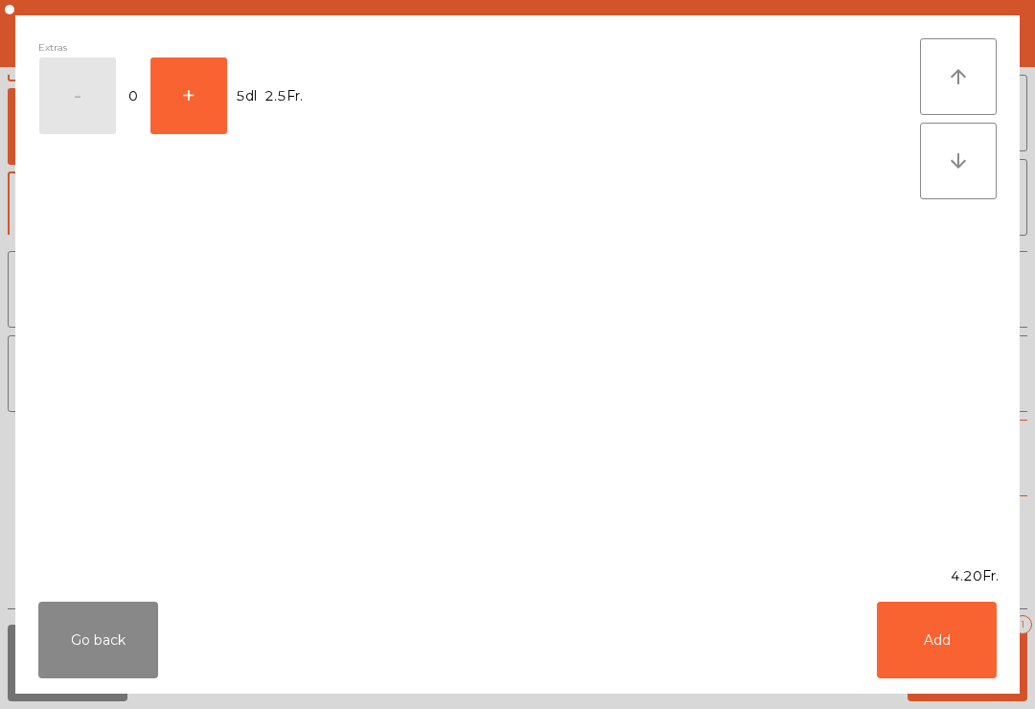
click at [972, 676] on button "Add" at bounding box center [937, 640] width 120 height 77
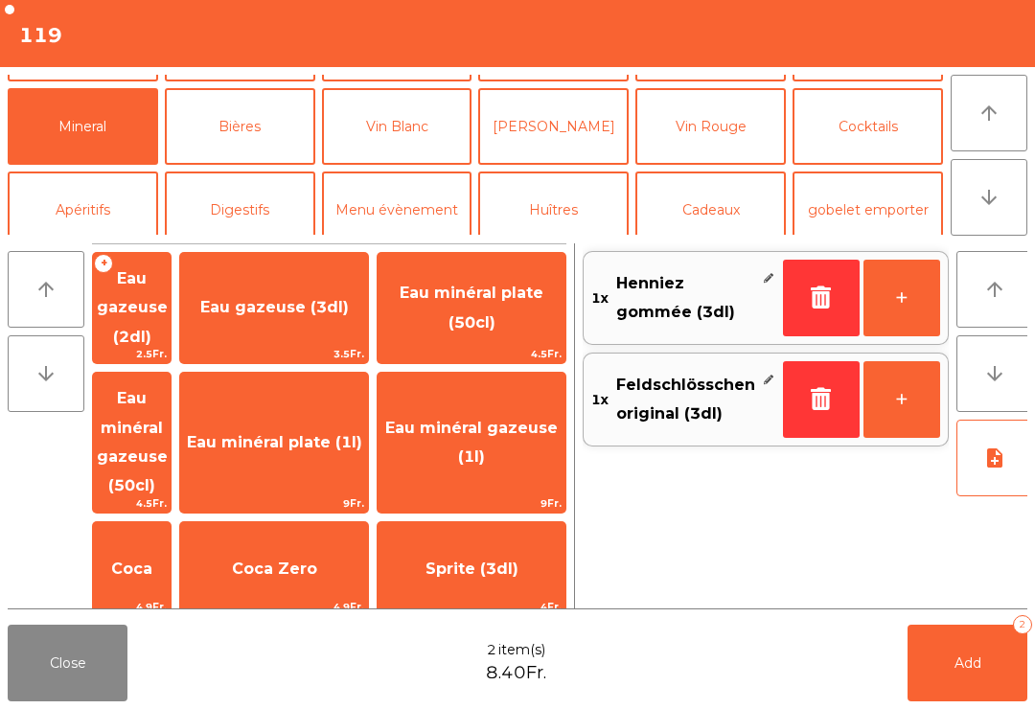
click at [895, 308] on button "+" at bounding box center [902, 298] width 77 height 77
click at [947, 698] on button "Add 3" at bounding box center [968, 663] width 120 height 77
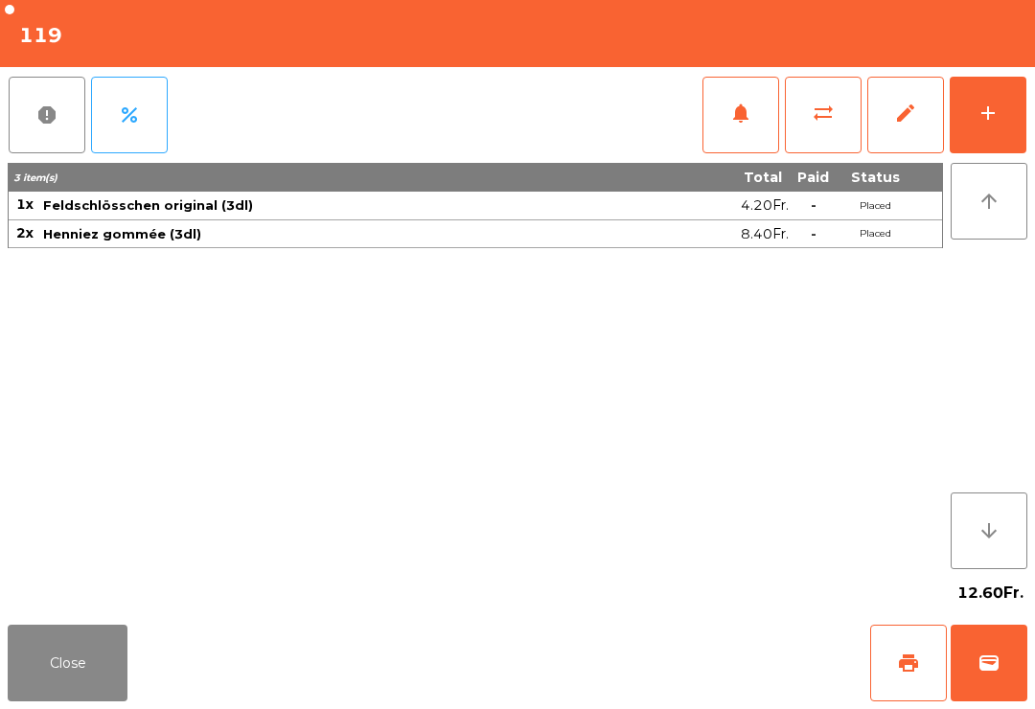
click at [53, 655] on button "Close" at bounding box center [68, 663] width 120 height 77
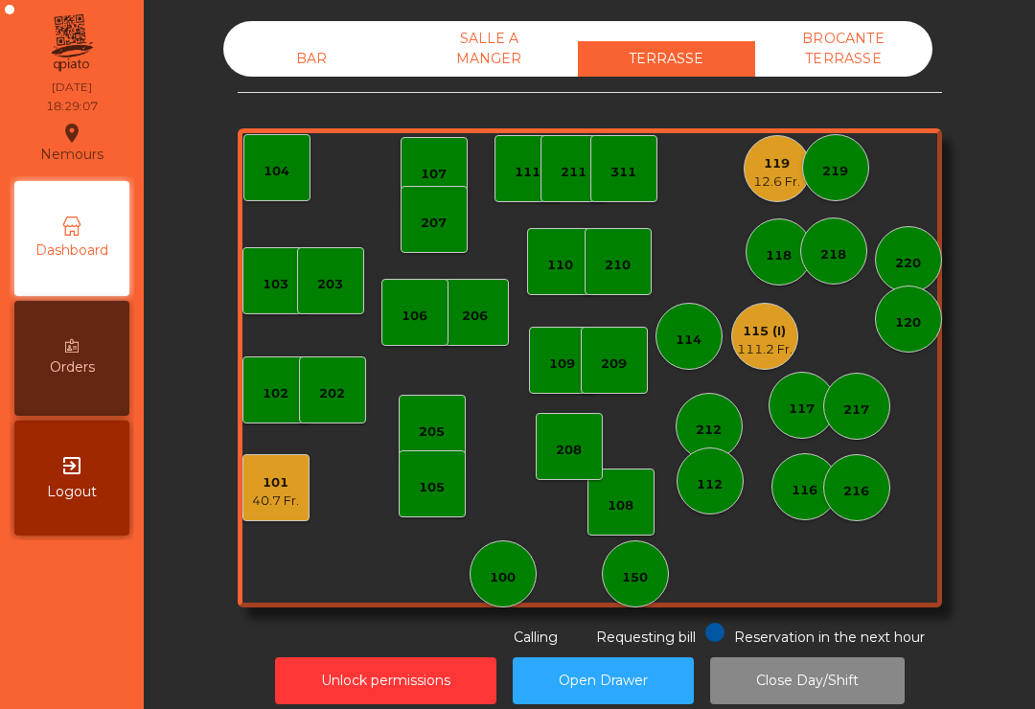
click at [258, 499] on div "40.7 Fr." at bounding box center [275, 501] width 47 height 19
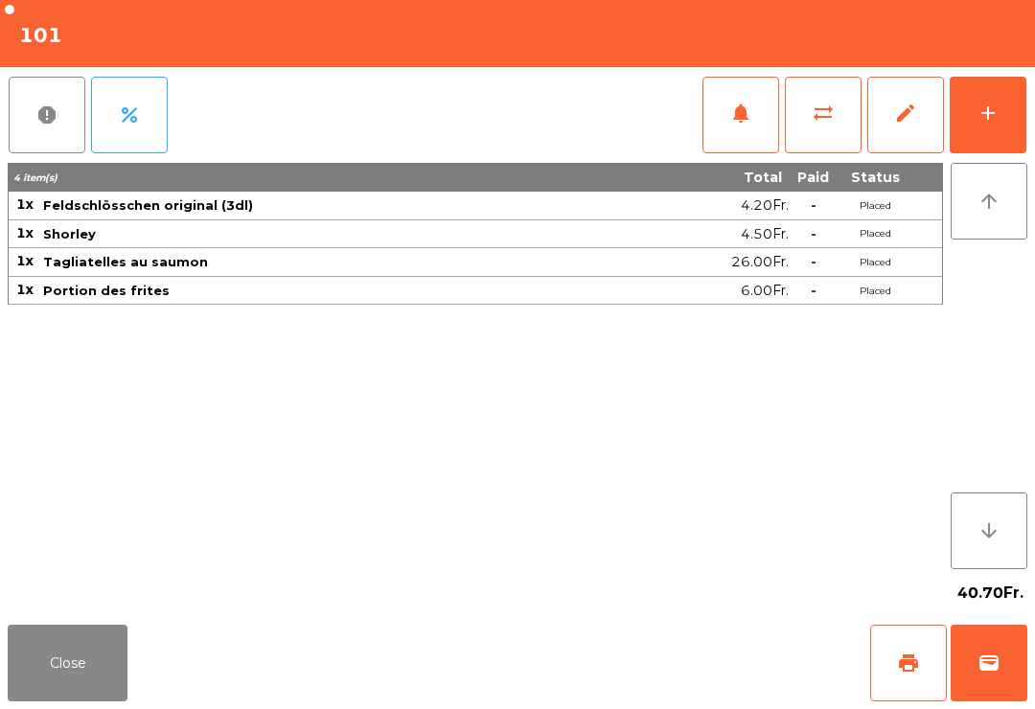
click at [969, 127] on button "add" at bounding box center [988, 115] width 77 height 77
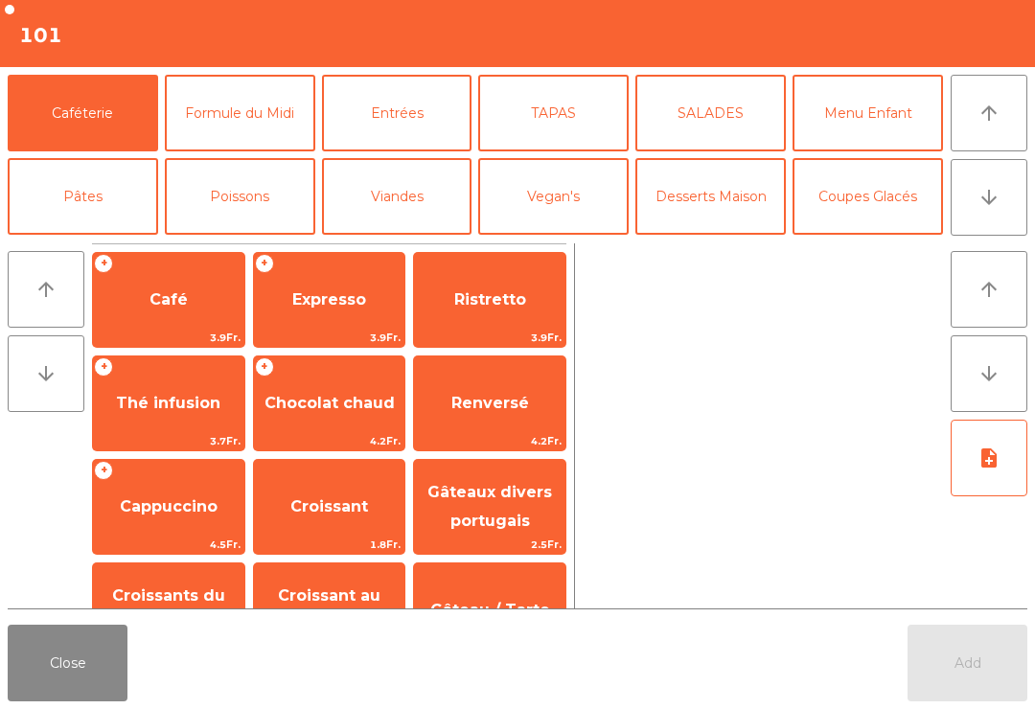
click at [250, 242] on button "Bières" at bounding box center [240, 280] width 151 height 77
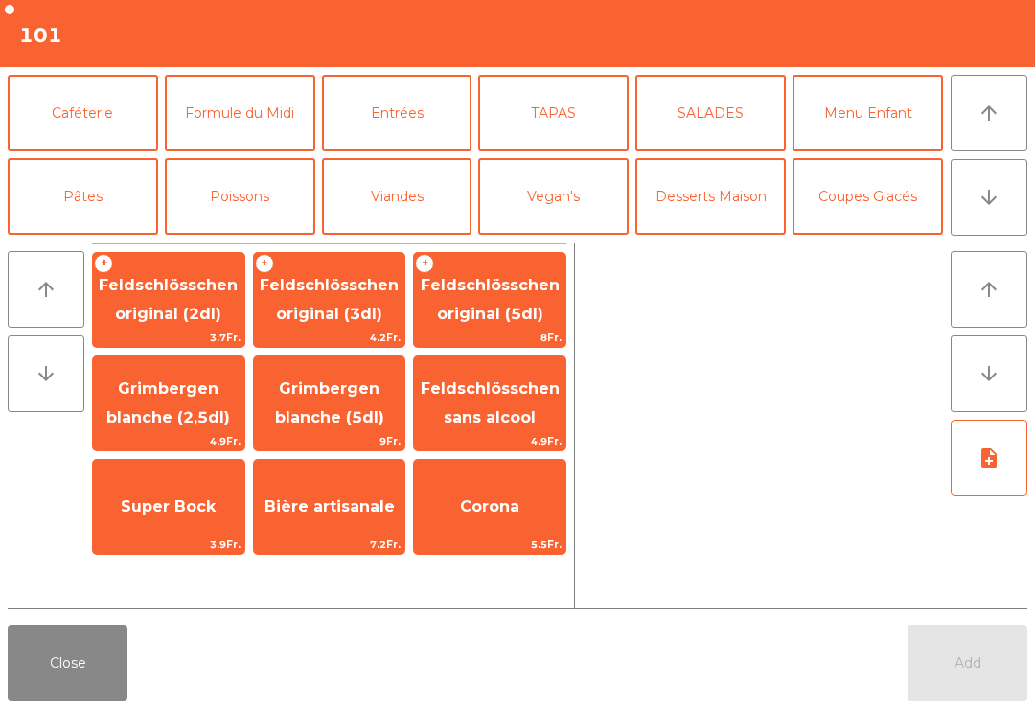
scroll to position [105, 0]
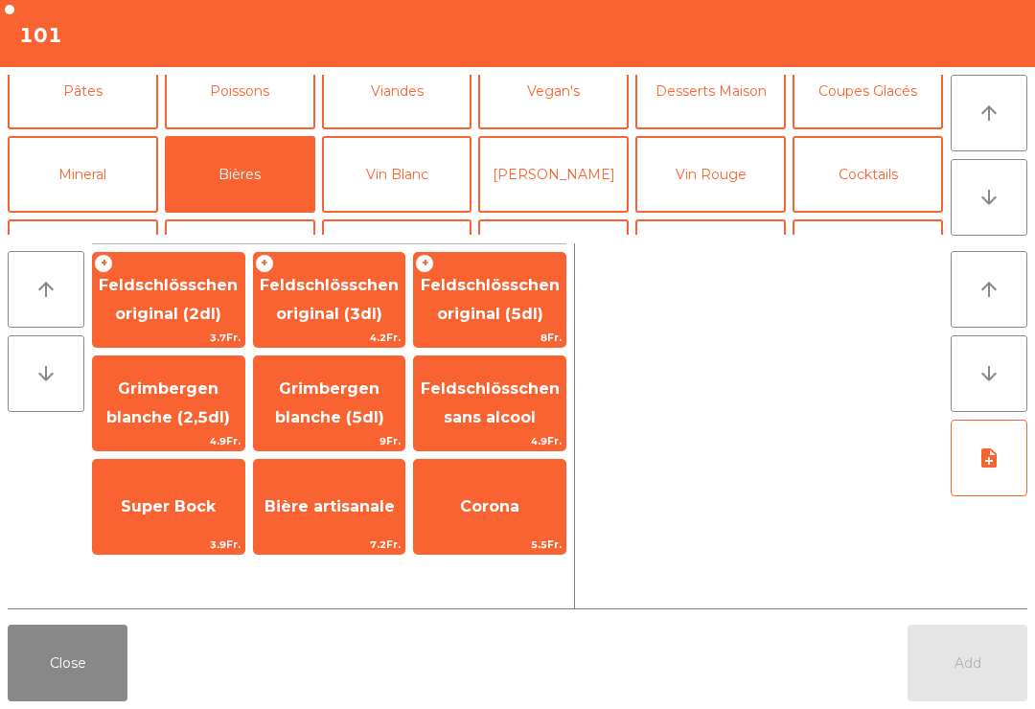
click at [515, 390] on span "Feldschlösschen sans alcool" at bounding box center [490, 403] width 139 height 47
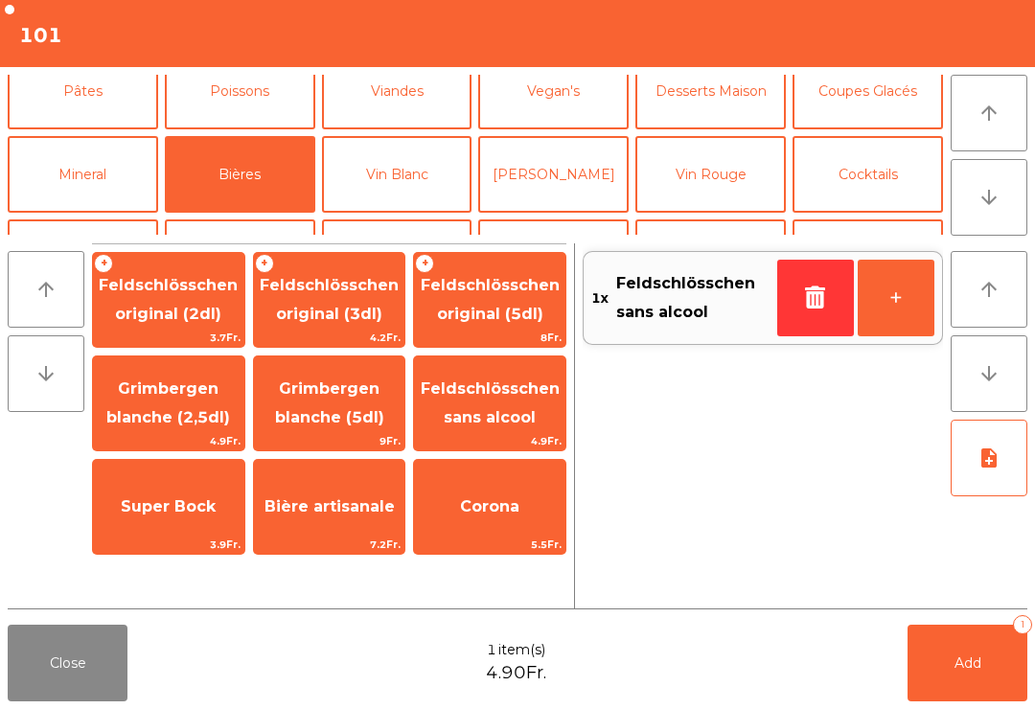
click at [998, 661] on button "Add 1" at bounding box center [968, 663] width 120 height 77
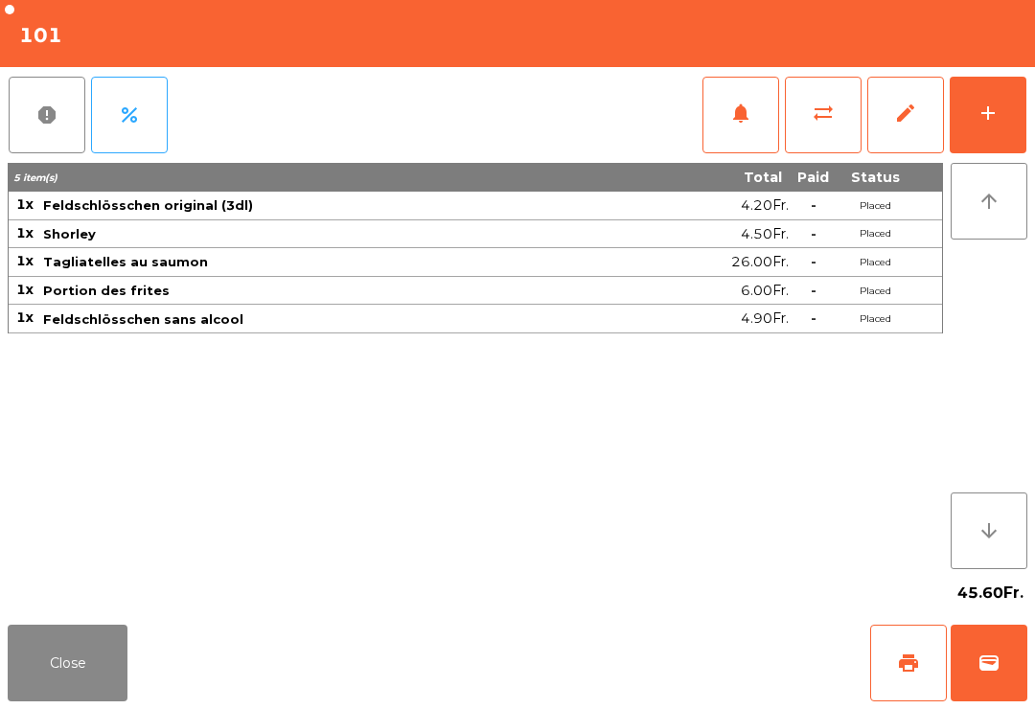
click at [45, 677] on button "Close" at bounding box center [68, 663] width 120 height 77
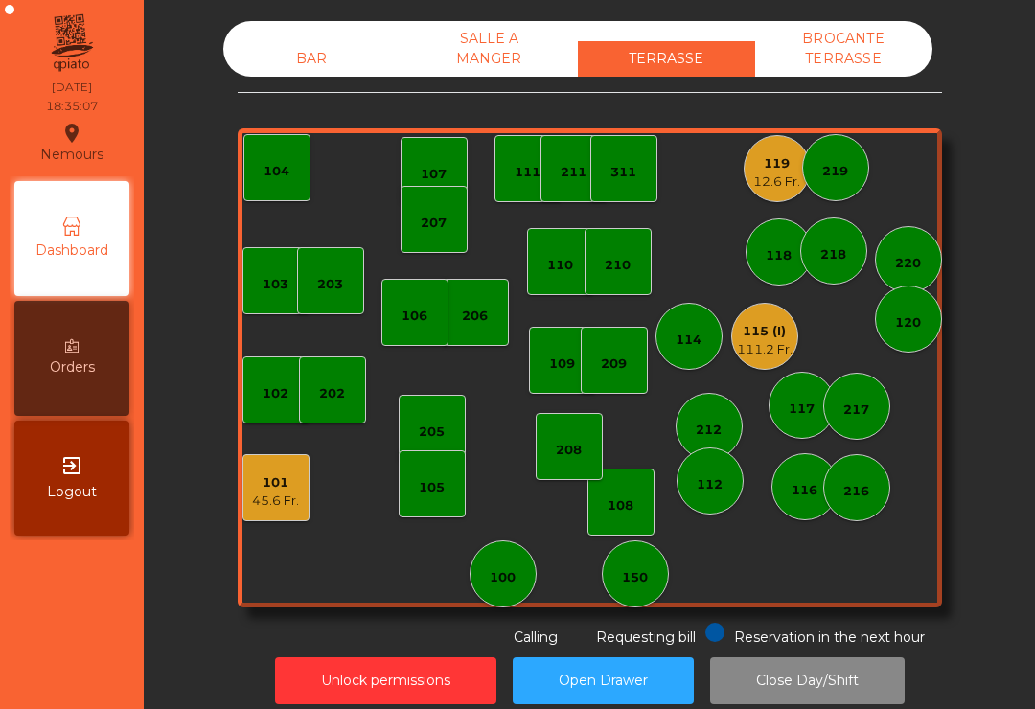
click at [571, 279] on div "110" at bounding box center [560, 261] width 67 height 67
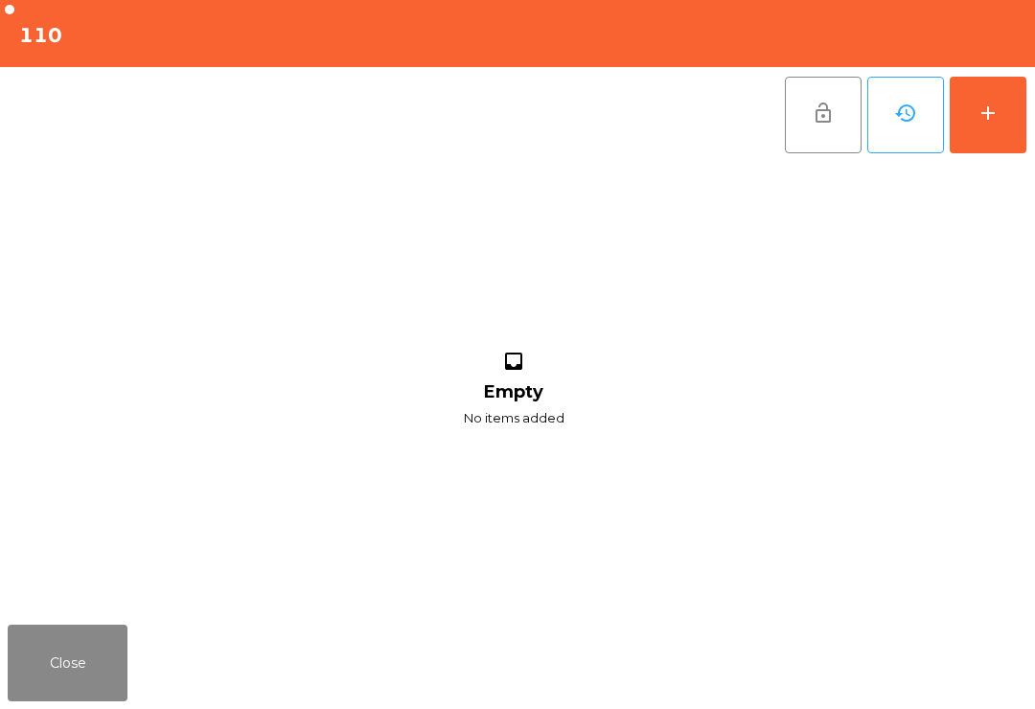
click at [1004, 142] on button "add" at bounding box center [988, 115] width 77 height 77
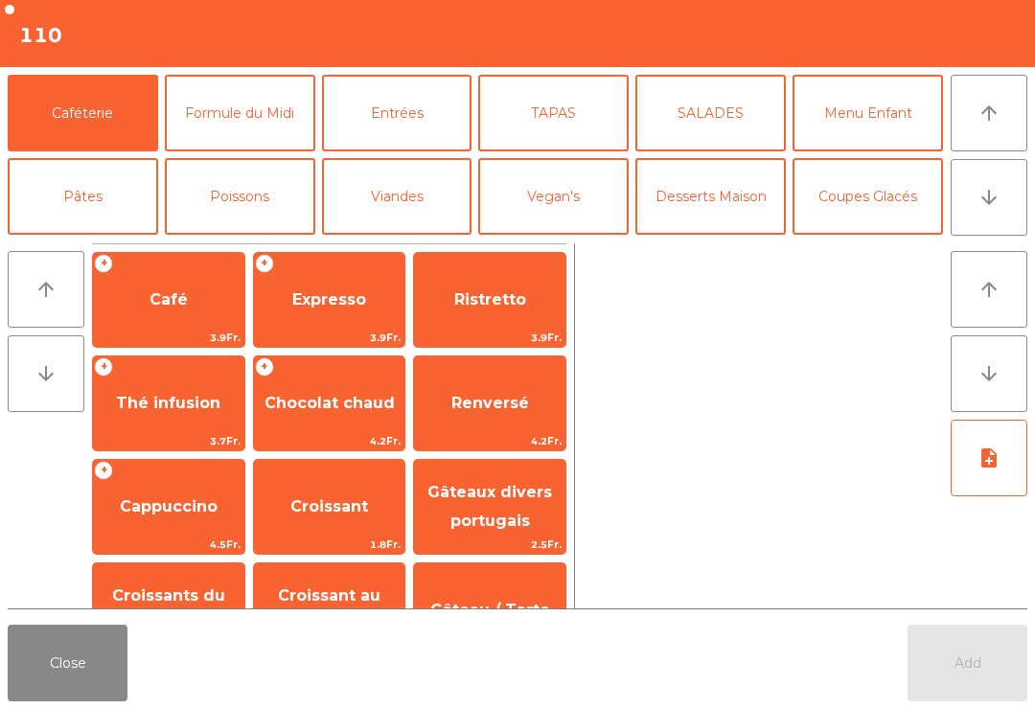
click at [564, 197] on button "Vegan's" at bounding box center [553, 196] width 151 height 77
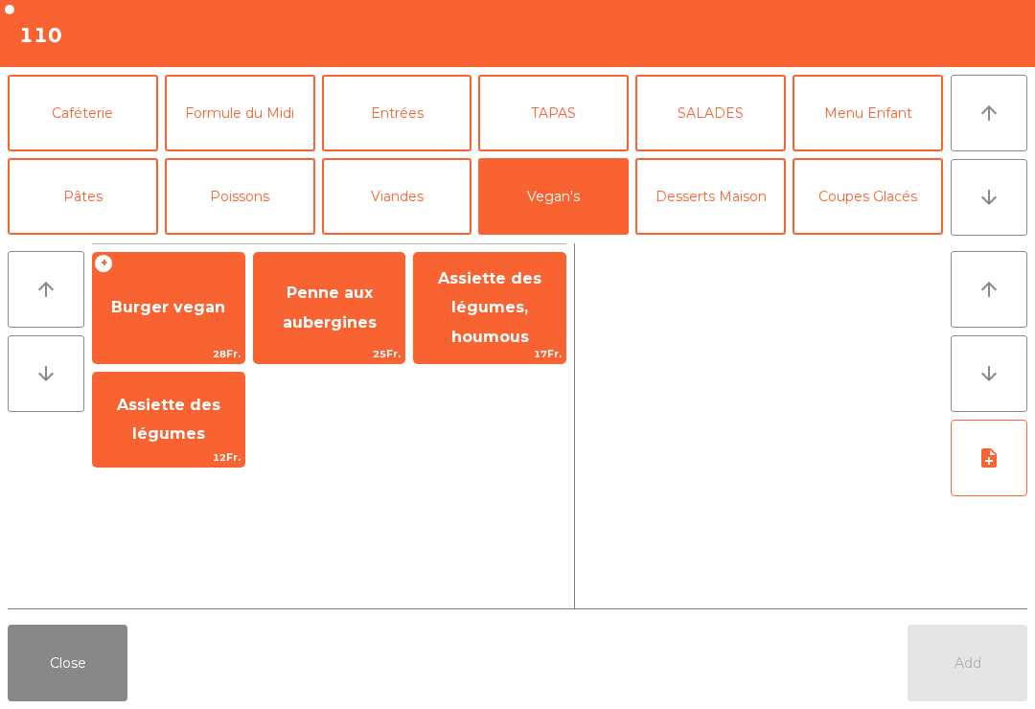
click at [329, 320] on span "Penne aux aubergines" at bounding box center [330, 307] width 94 height 47
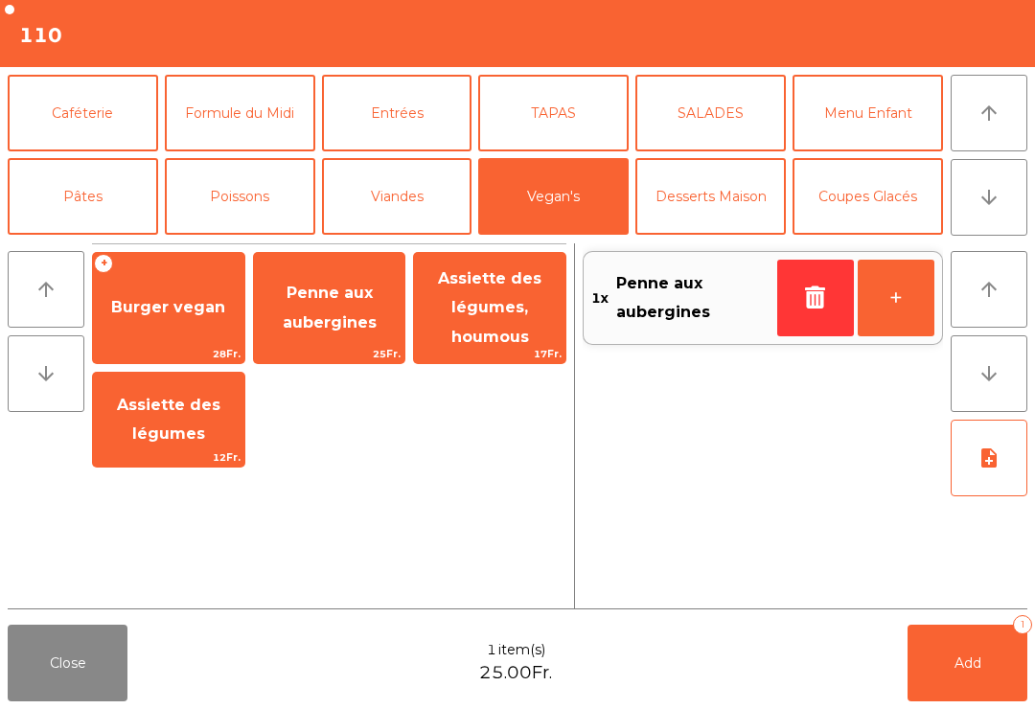
click at [396, 197] on button "Viandes" at bounding box center [397, 196] width 151 height 77
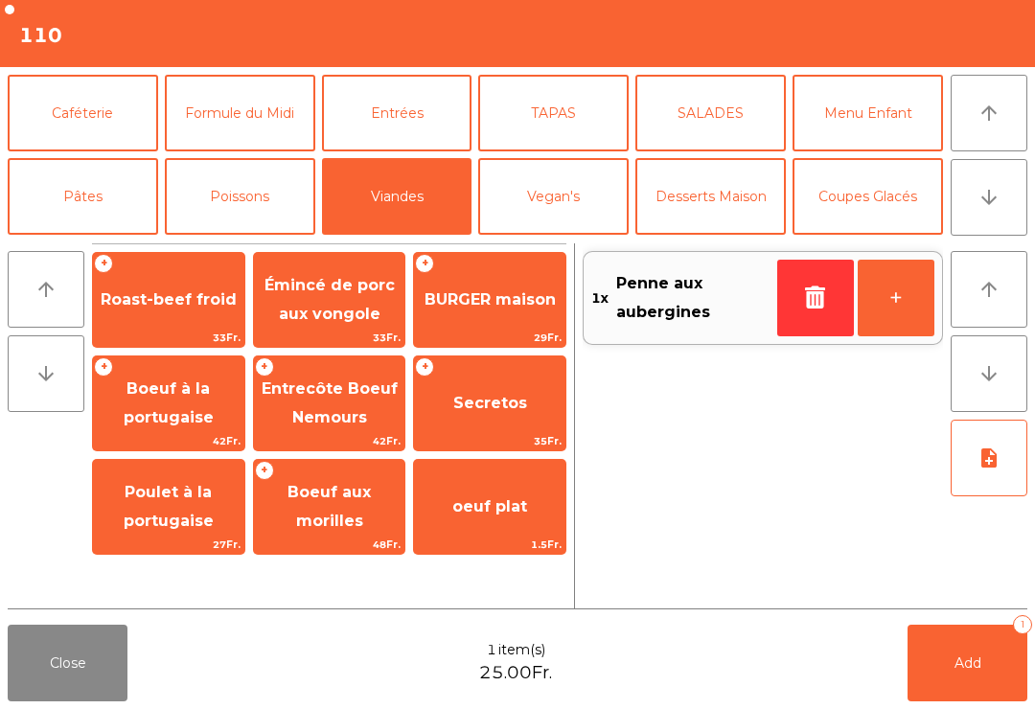
click at [178, 408] on span "Boeuf à la portugaise" at bounding box center [169, 403] width 90 height 47
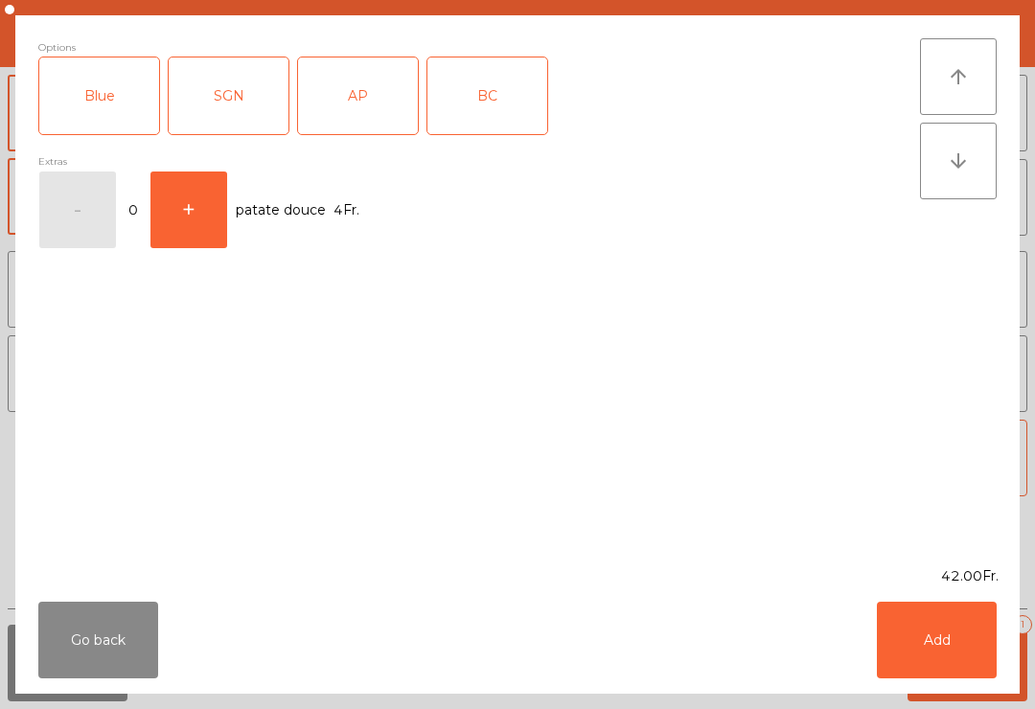
click at [359, 89] on div "AP" at bounding box center [358, 96] width 120 height 77
click at [945, 624] on button "Add" at bounding box center [937, 640] width 120 height 77
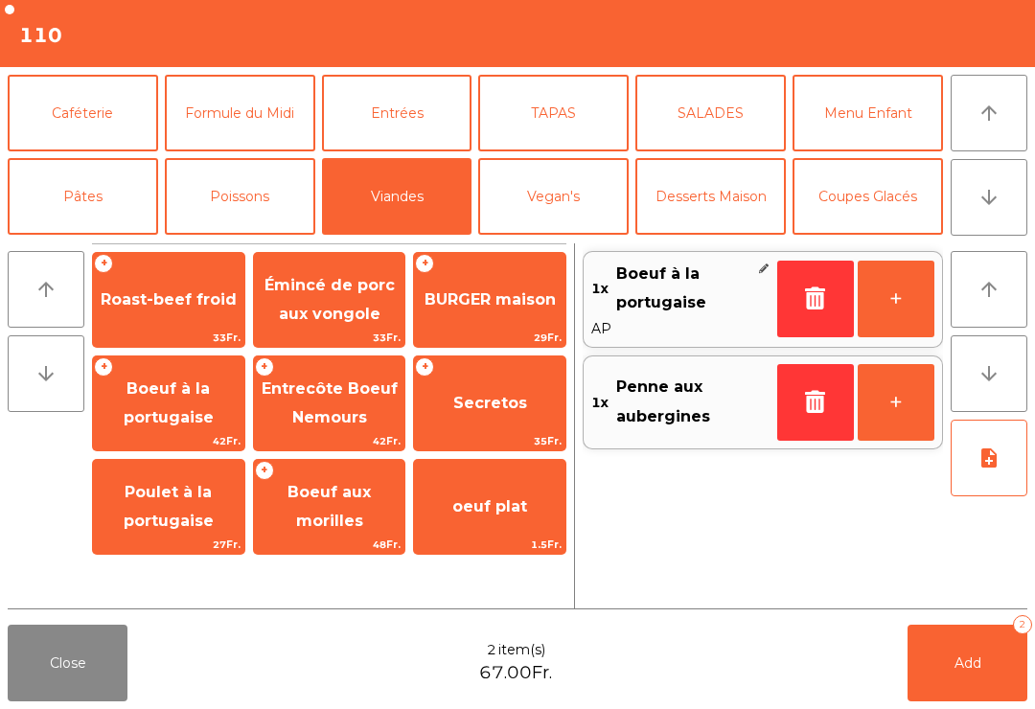
click at [325, 403] on span "Entrecôte Boeuf Nemours" at bounding box center [329, 403] width 151 height 81
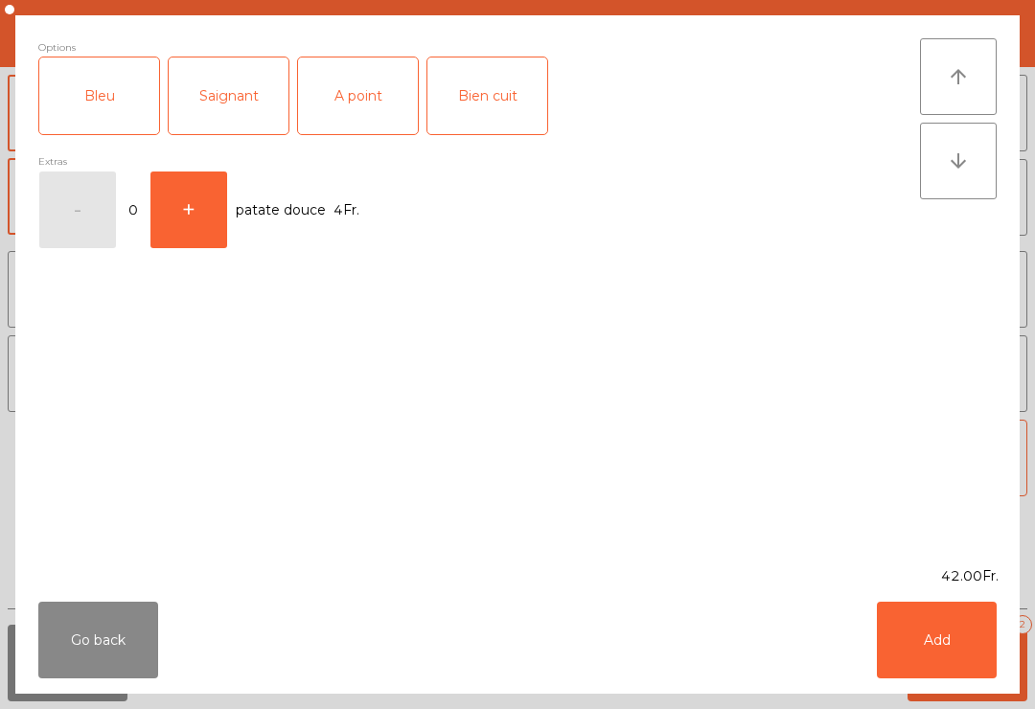
click at [360, 102] on div "A point" at bounding box center [358, 96] width 120 height 77
click at [944, 640] on button "Add" at bounding box center [937, 640] width 120 height 77
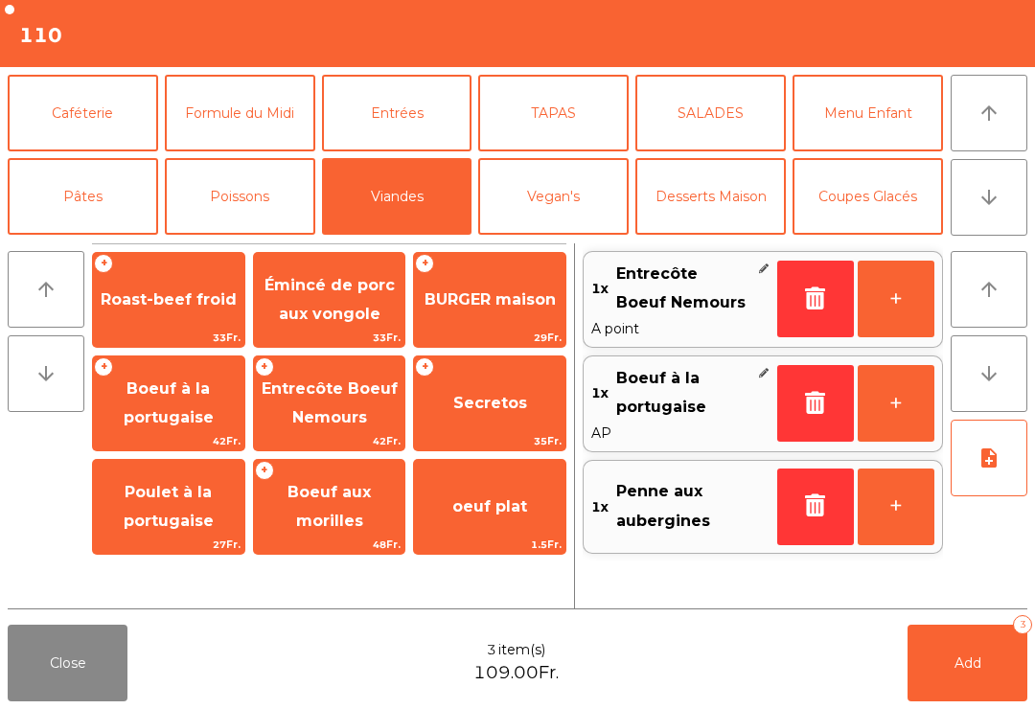
click at [215, 115] on button "Formule du Midi" at bounding box center [240, 113] width 151 height 77
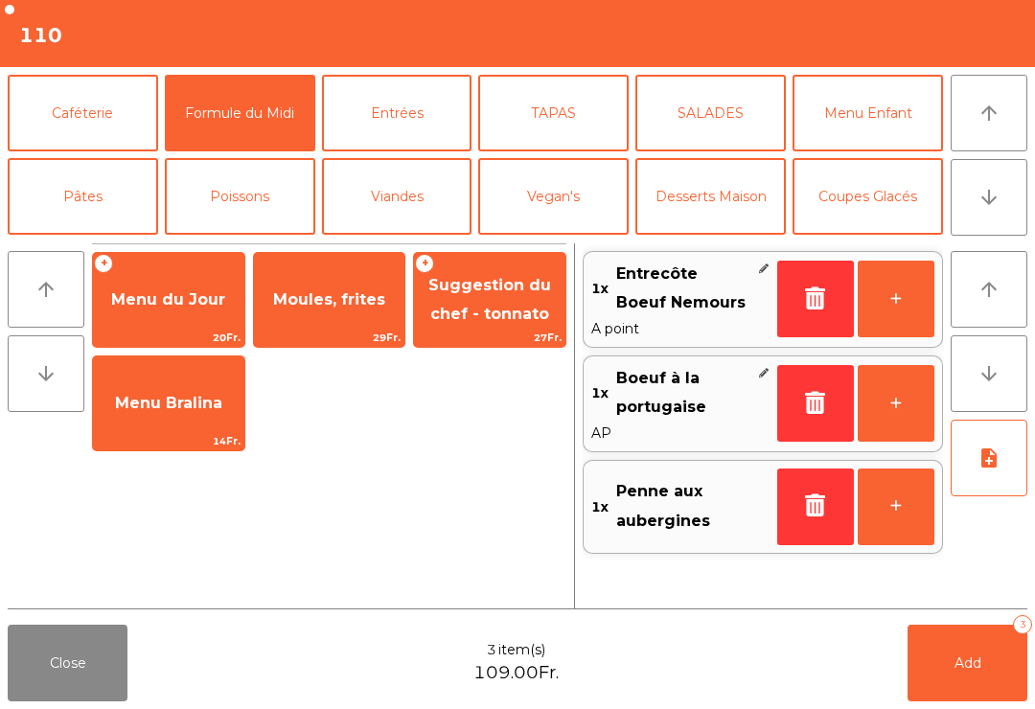
click at [341, 298] on span "Moules, frites" at bounding box center [329, 299] width 112 height 18
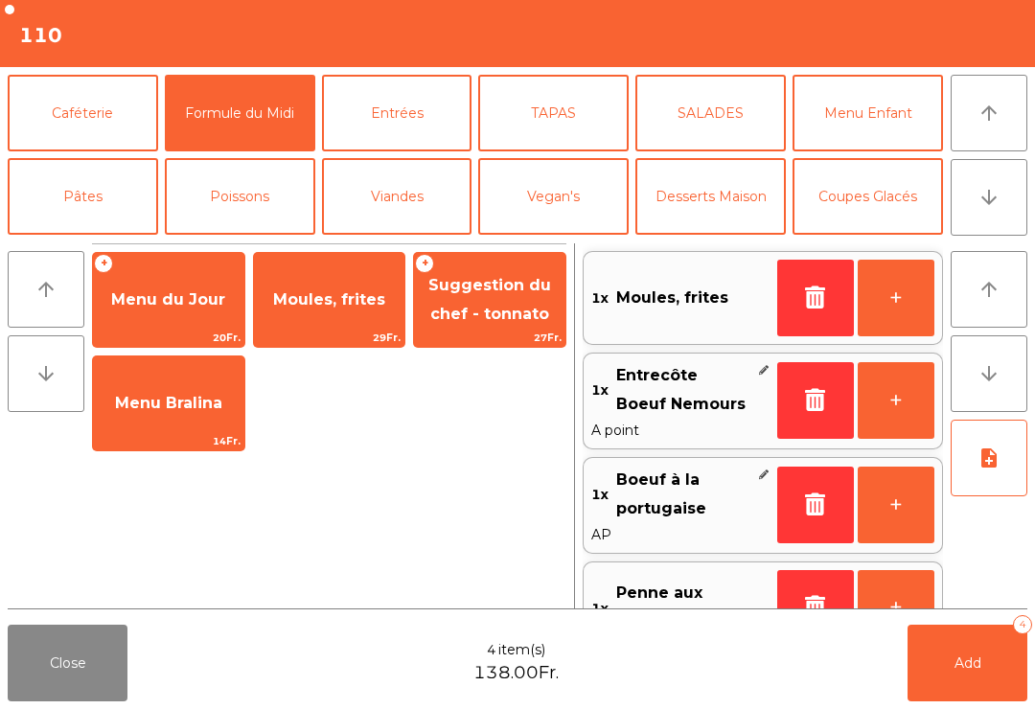
click at [1000, 205] on icon "arrow_downward" at bounding box center [989, 197] width 23 height 23
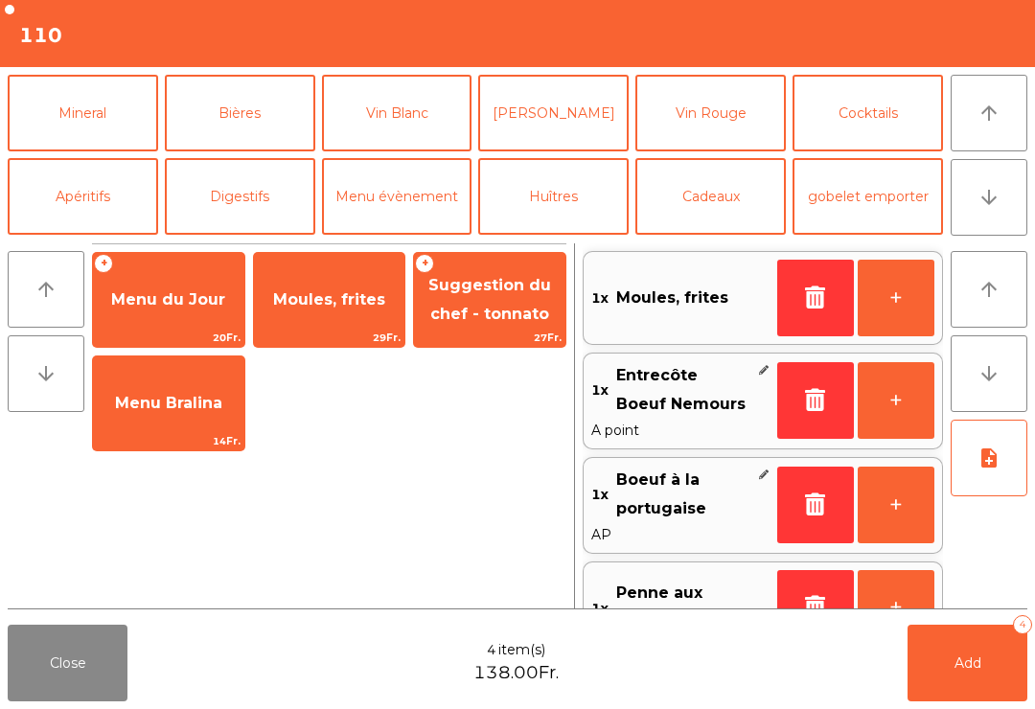
click at [93, 138] on button "Mineral" at bounding box center [83, 113] width 151 height 77
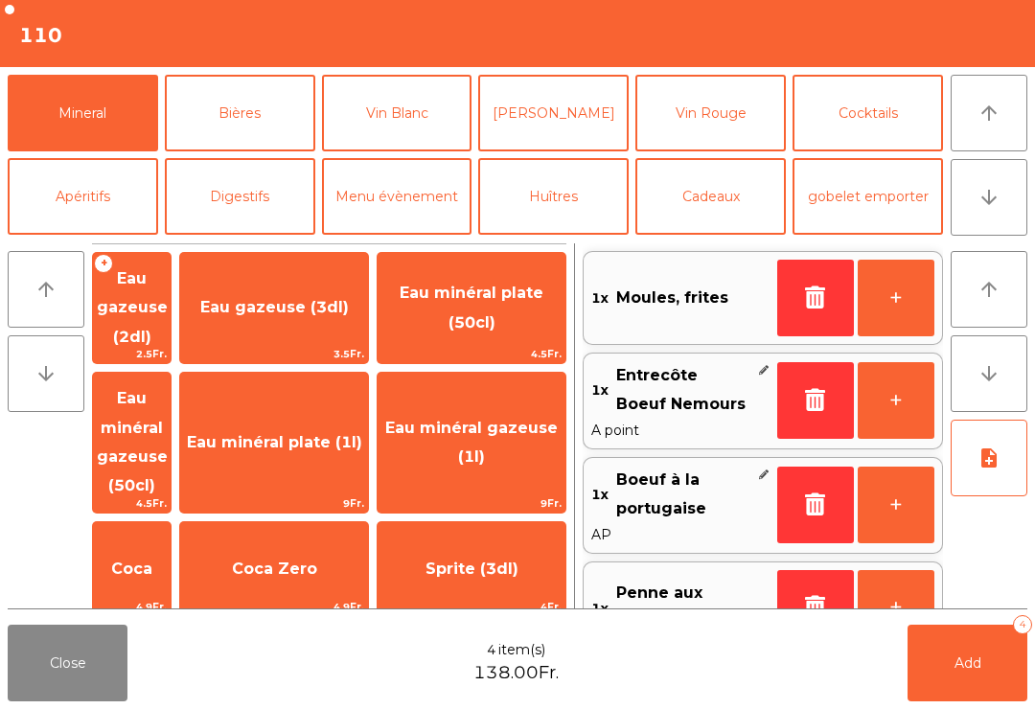
scroll to position [77, 0]
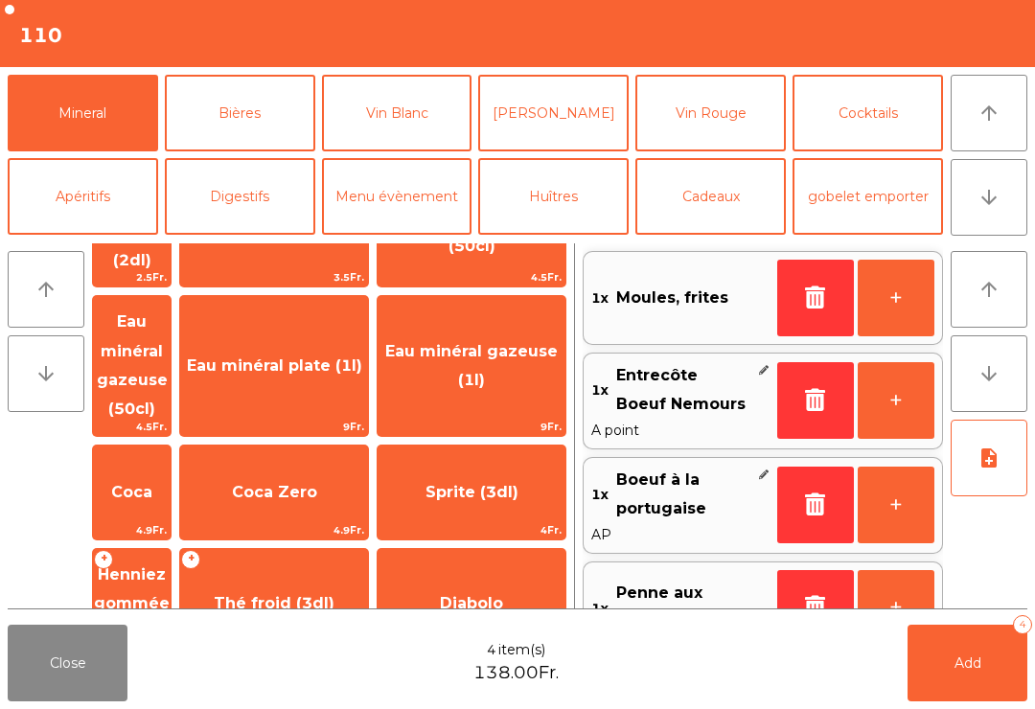
click at [508, 342] on span "Eau minéral gazeuse (1l)" at bounding box center [471, 365] width 173 height 47
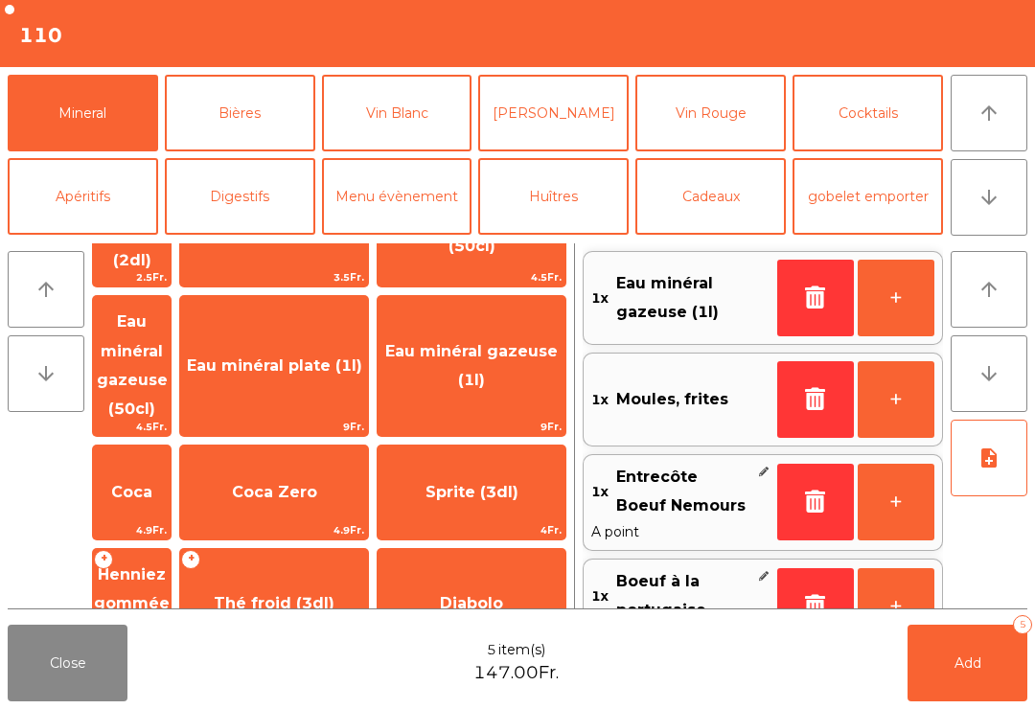
scroll to position [8, 0]
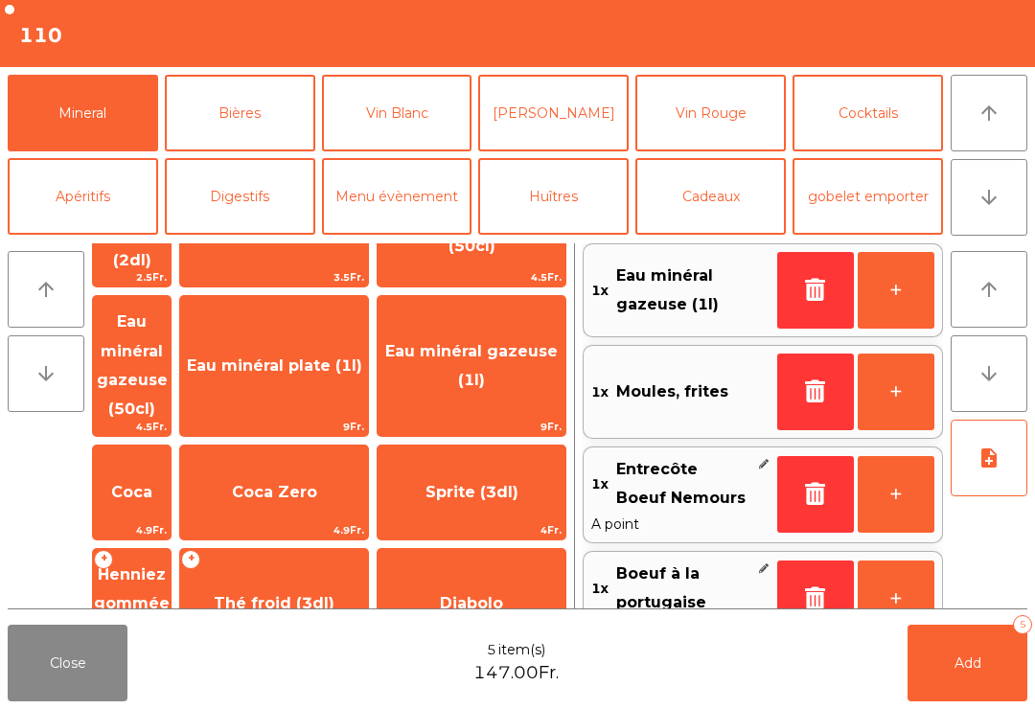
click at [711, 117] on button "Vin Rouge" at bounding box center [711, 113] width 151 height 77
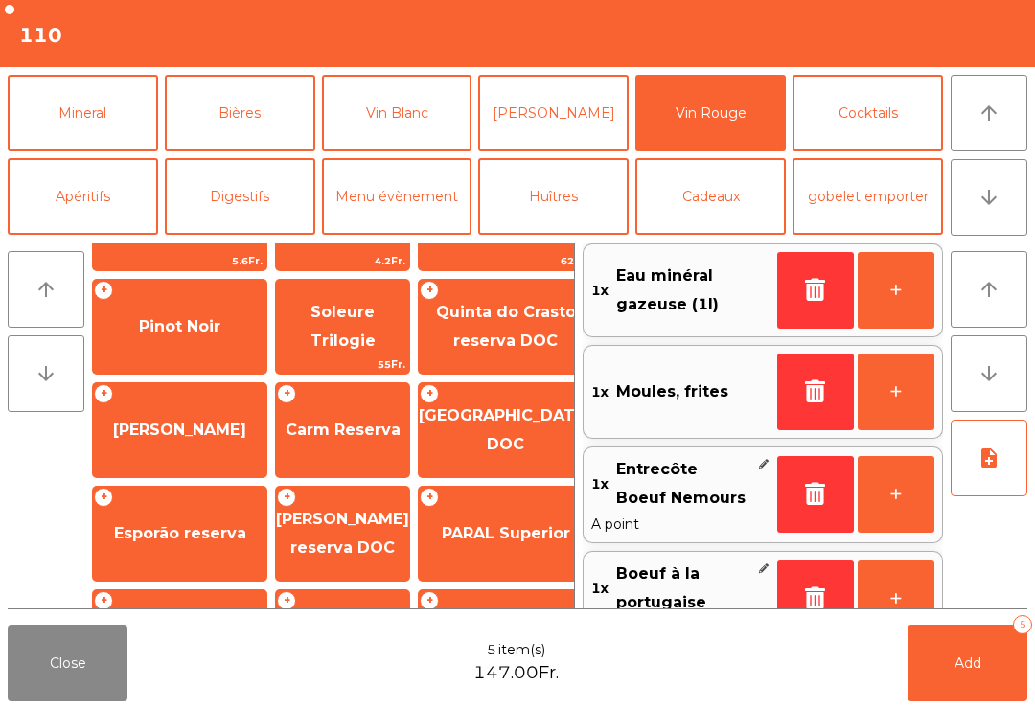
click at [330, 436] on span "Carm Reserva" at bounding box center [343, 430] width 115 height 18
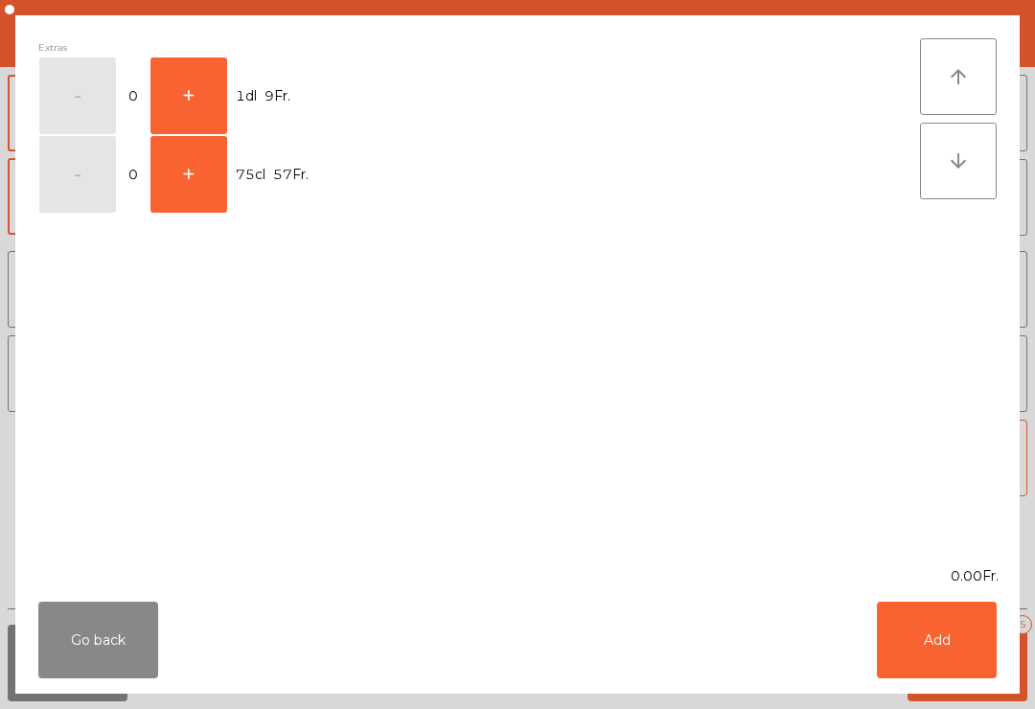
click at [179, 192] on button "+" at bounding box center [189, 174] width 77 height 77
click at [921, 672] on button "Add" at bounding box center [937, 640] width 120 height 77
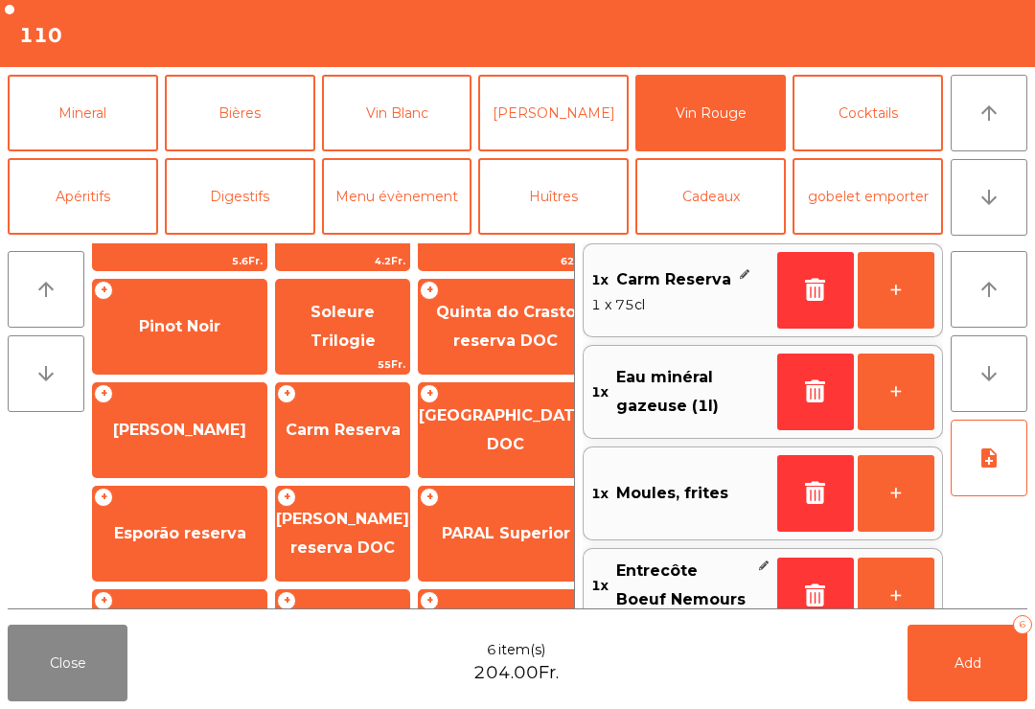
click at [991, 687] on button "Add 6" at bounding box center [968, 663] width 120 height 77
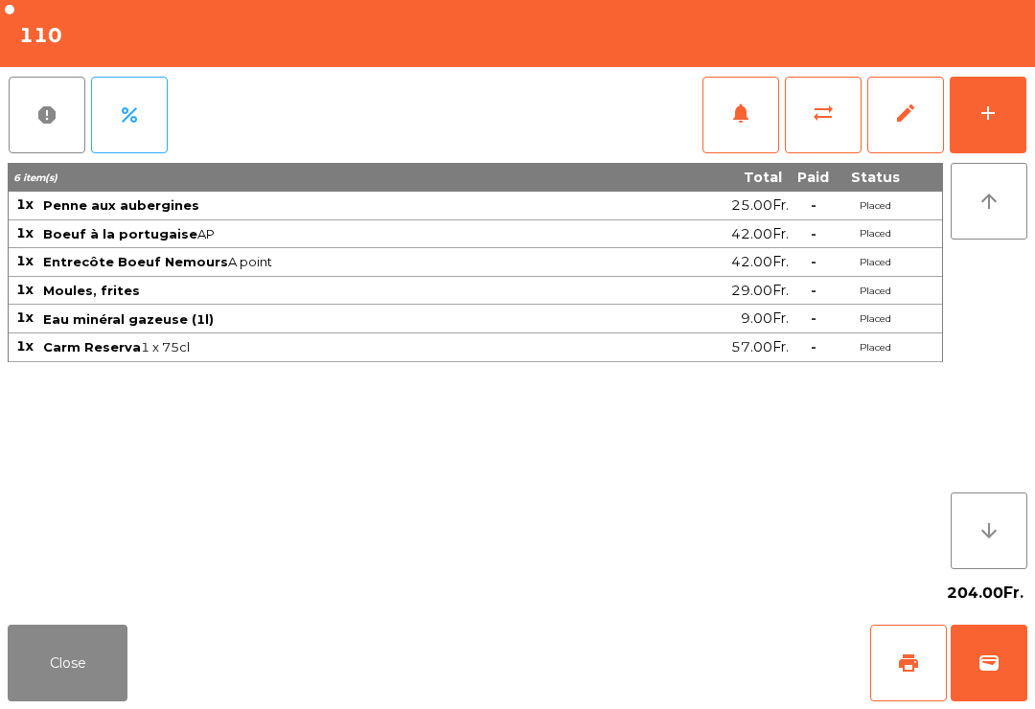
click at [6, 704] on div "Close print wallet" at bounding box center [517, 663] width 1035 height 92
click at [107, 655] on button "Close" at bounding box center [68, 663] width 120 height 77
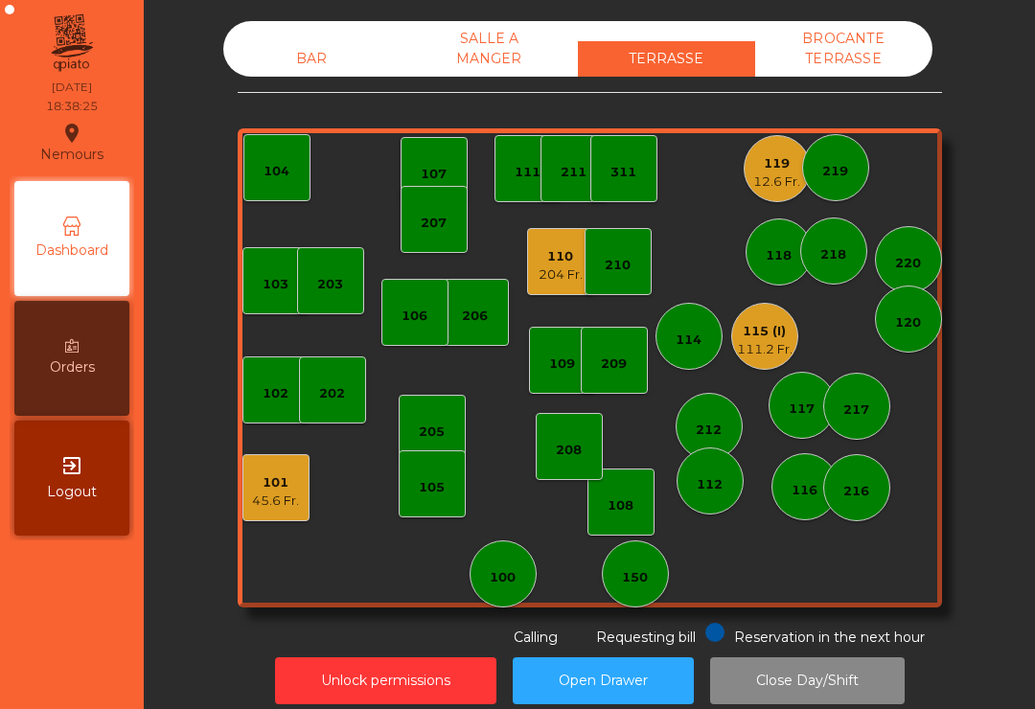
click at [297, 485] on div "101" at bounding box center [275, 483] width 47 height 19
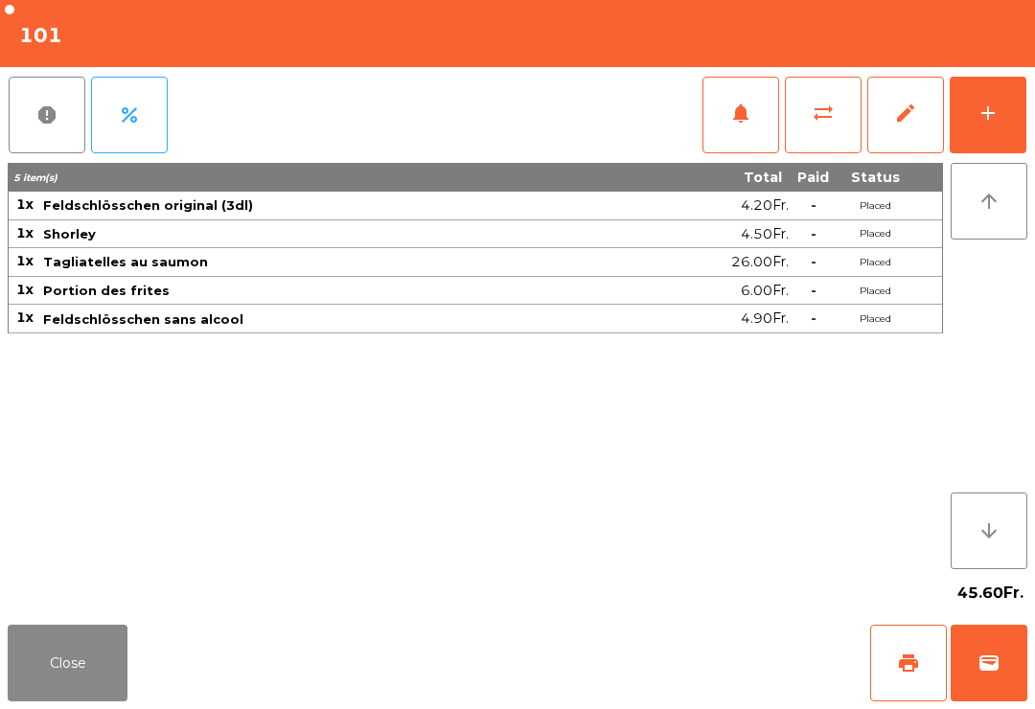
click at [987, 122] on div "add" at bounding box center [988, 113] width 23 height 23
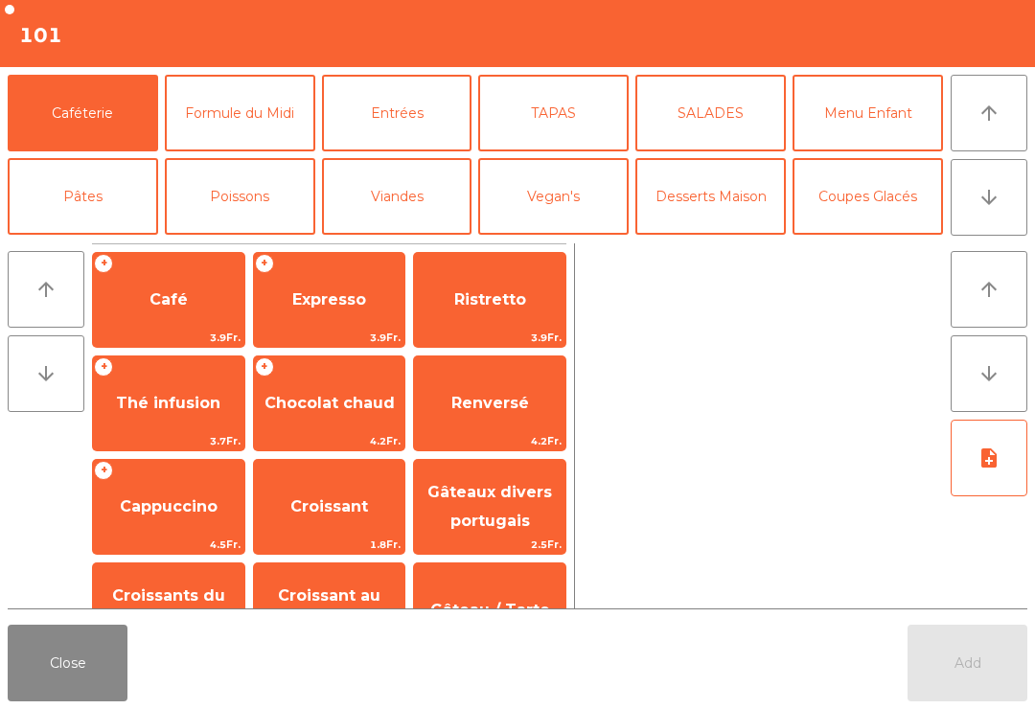
click at [975, 224] on button "arrow_downward" at bounding box center [989, 197] width 77 height 77
click at [119, 242] on button "Mineral" at bounding box center [83, 280] width 151 height 77
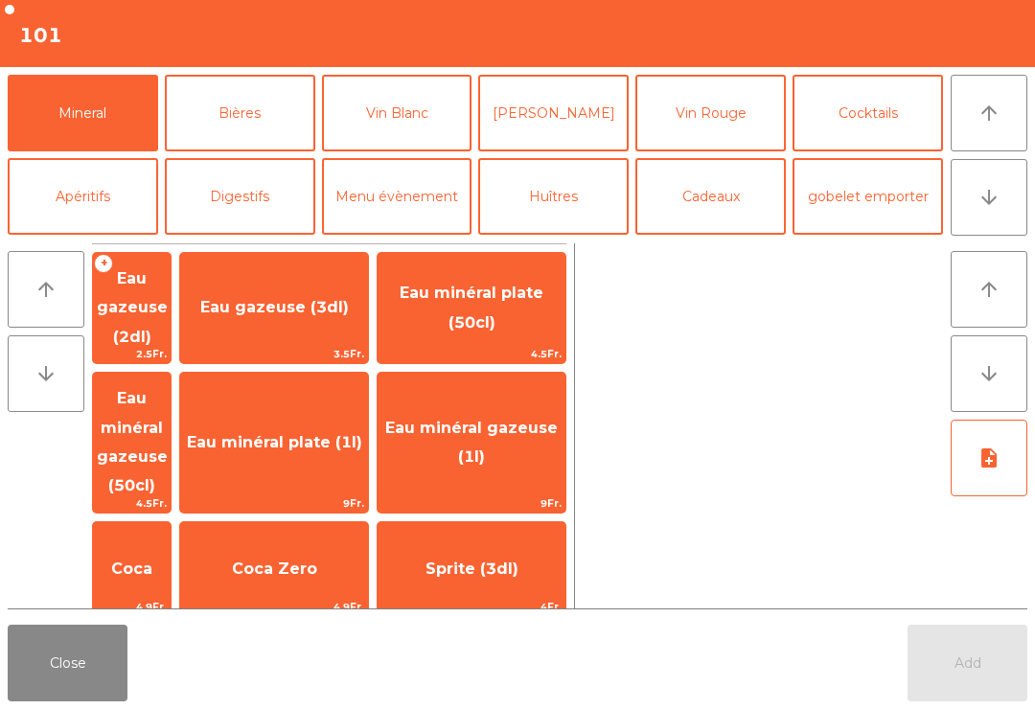
scroll to position [406, 0]
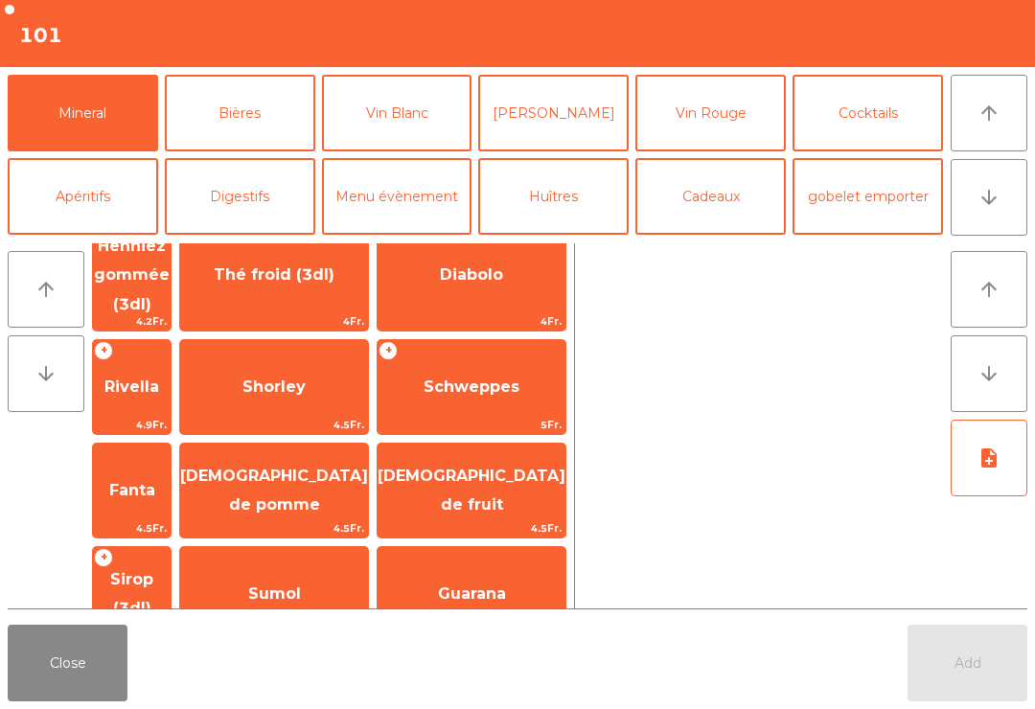
click at [306, 378] on span "Shorley" at bounding box center [274, 387] width 63 height 18
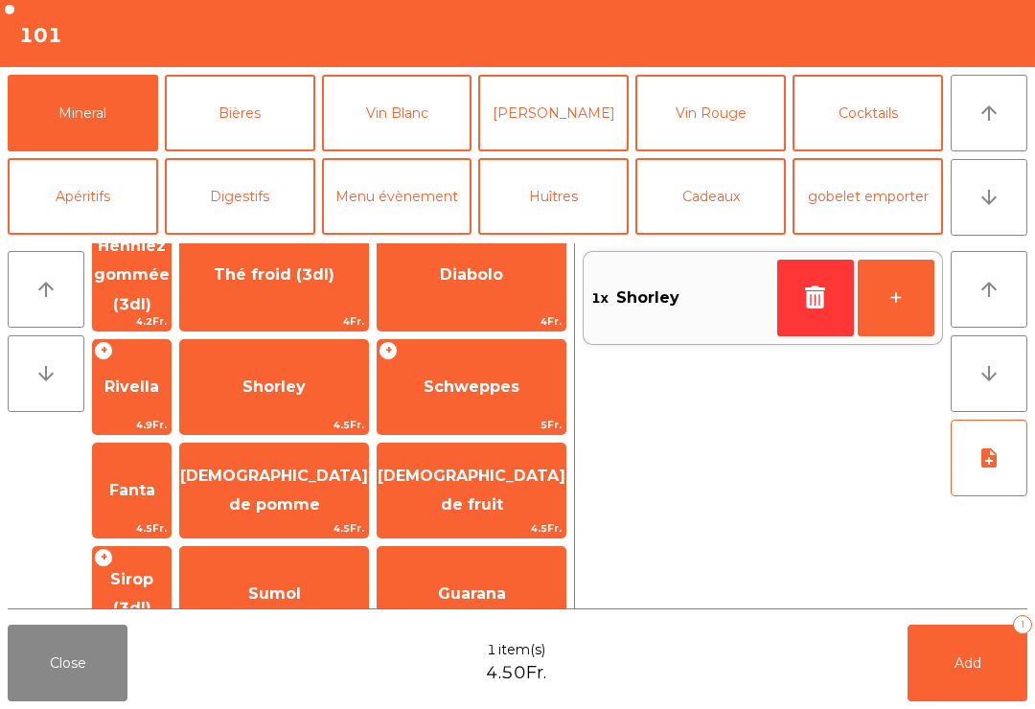
click at [956, 675] on button "Add 1" at bounding box center [968, 663] width 120 height 77
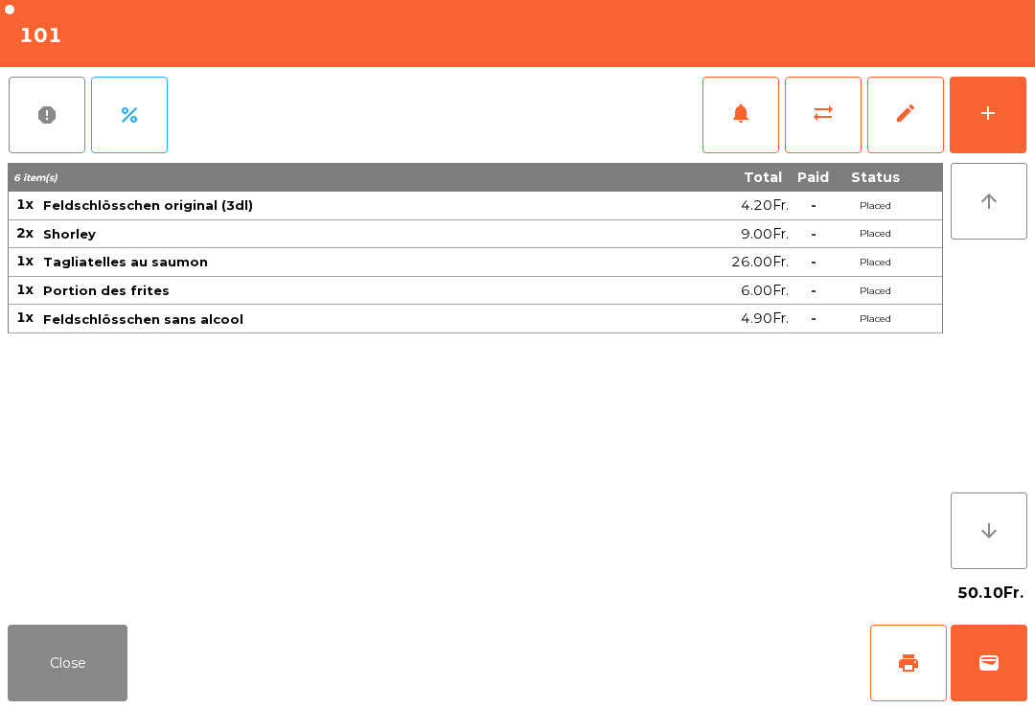
click at [37, 641] on button "Close" at bounding box center [68, 663] width 120 height 77
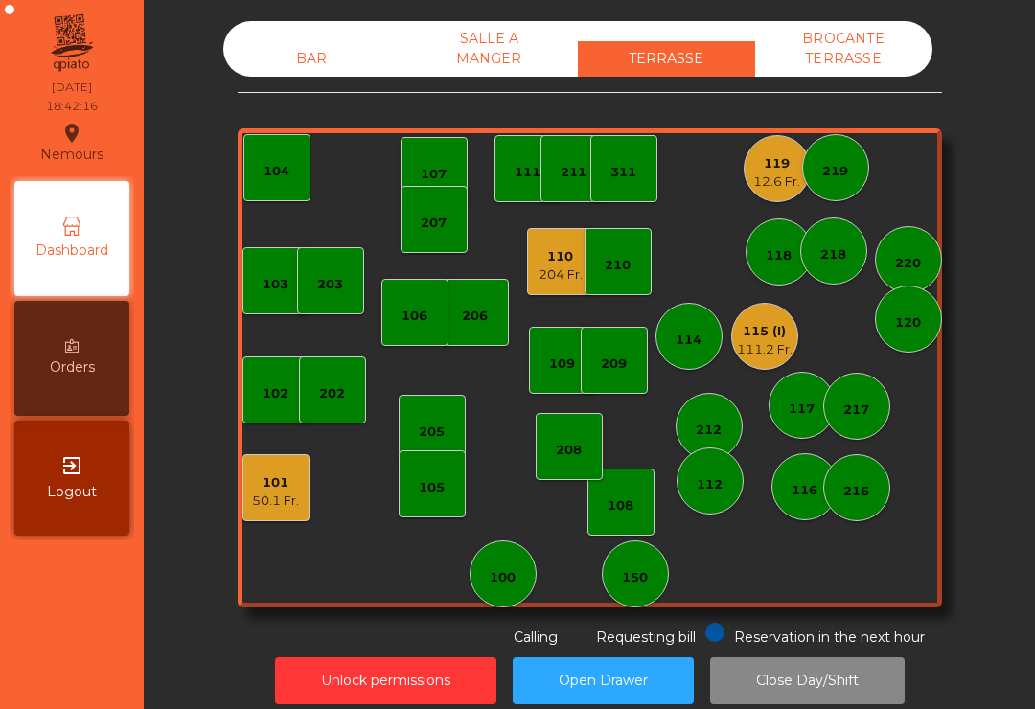
click at [295, 55] on div "BAR" at bounding box center [311, 58] width 177 height 35
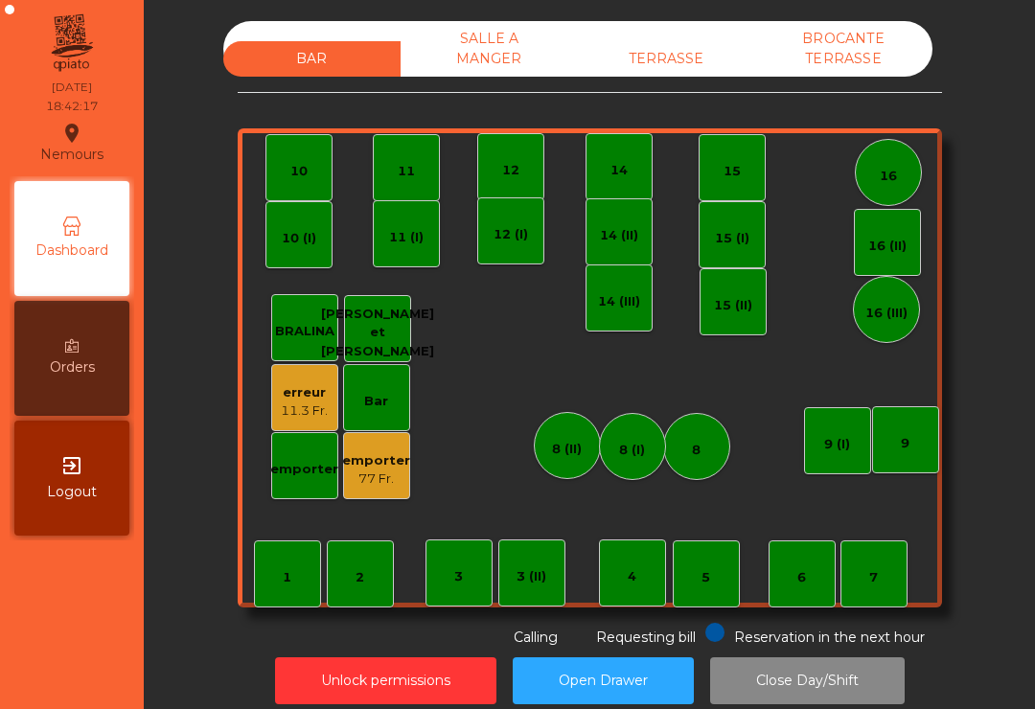
click at [381, 488] on div "emporter 77 Fr." at bounding box center [376, 465] width 67 height 67
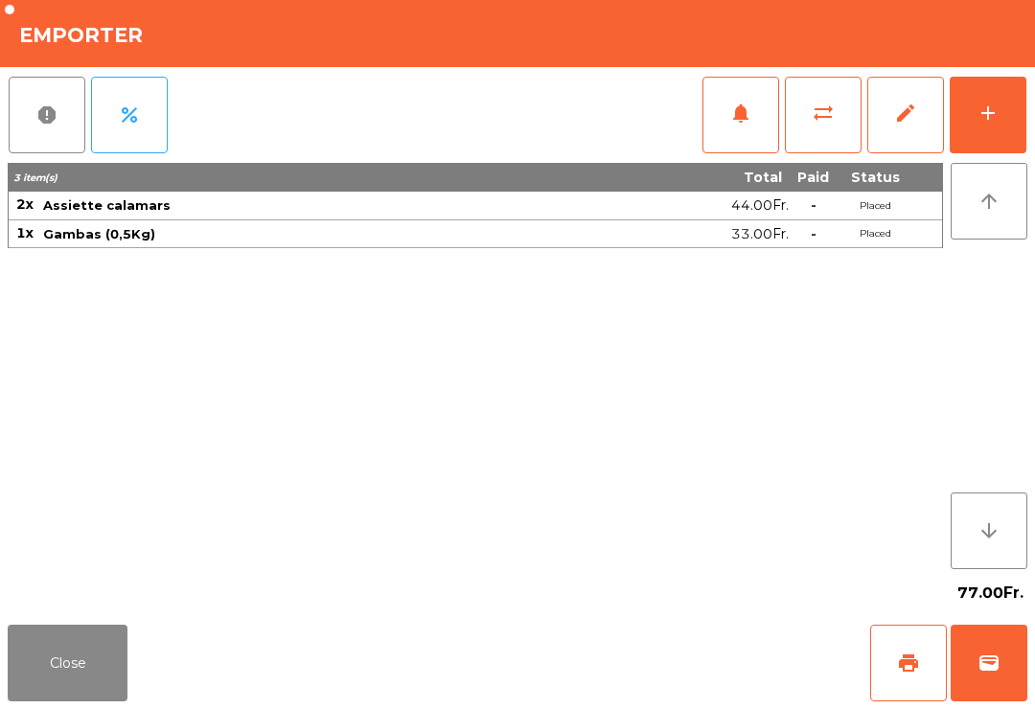
click at [1026, 644] on button "wallet" at bounding box center [989, 663] width 77 height 77
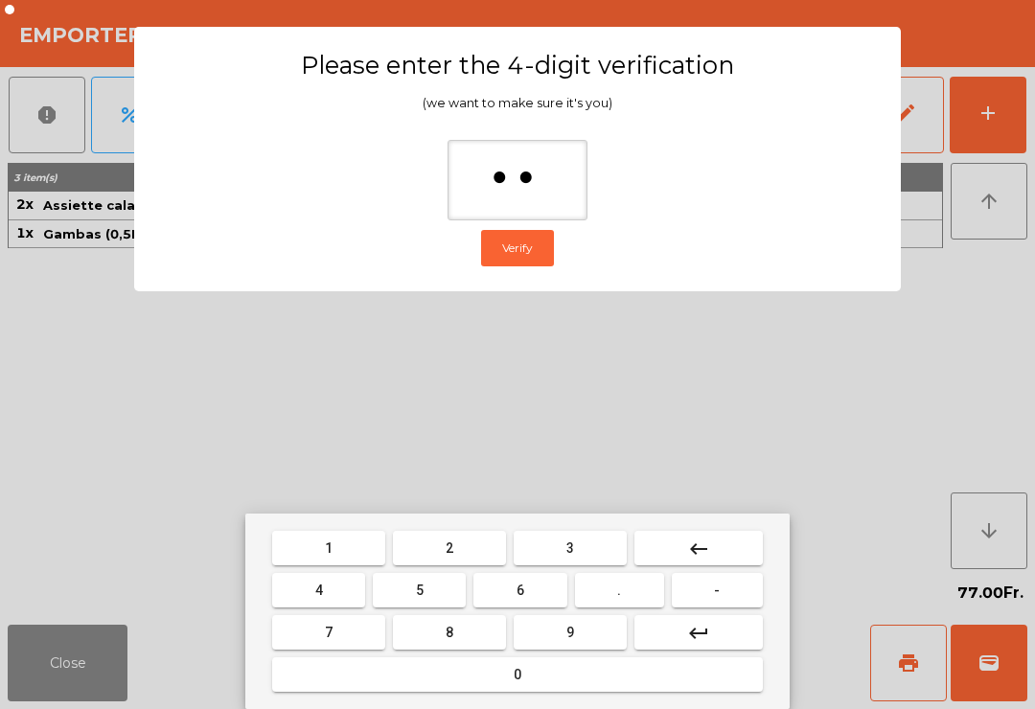
type input "***"
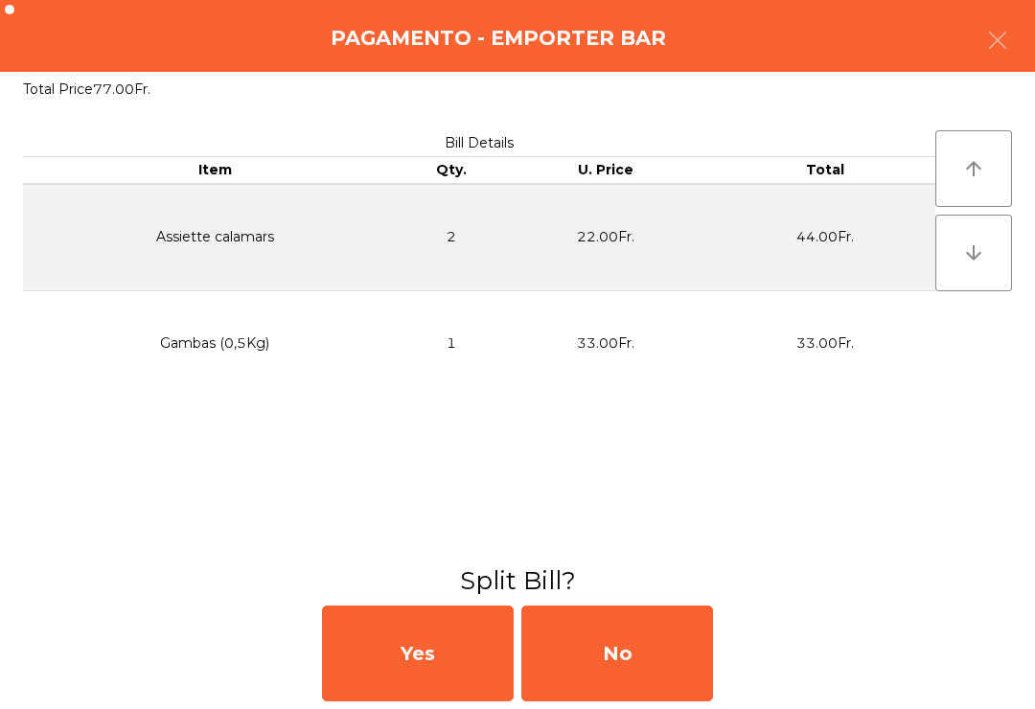
click at [637, 645] on div "No" at bounding box center [618, 654] width 192 height 96
click at [677, 674] on div "MB" at bounding box center [618, 654] width 192 height 96
click at [672, 688] on div "No" at bounding box center [618, 654] width 192 height 96
click at [686, 639] on div "No" at bounding box center [618, 654] width 192 height 96
click at [735, 627] on div "Yes No" at bounding box center [517, 653] width 1035 height 111
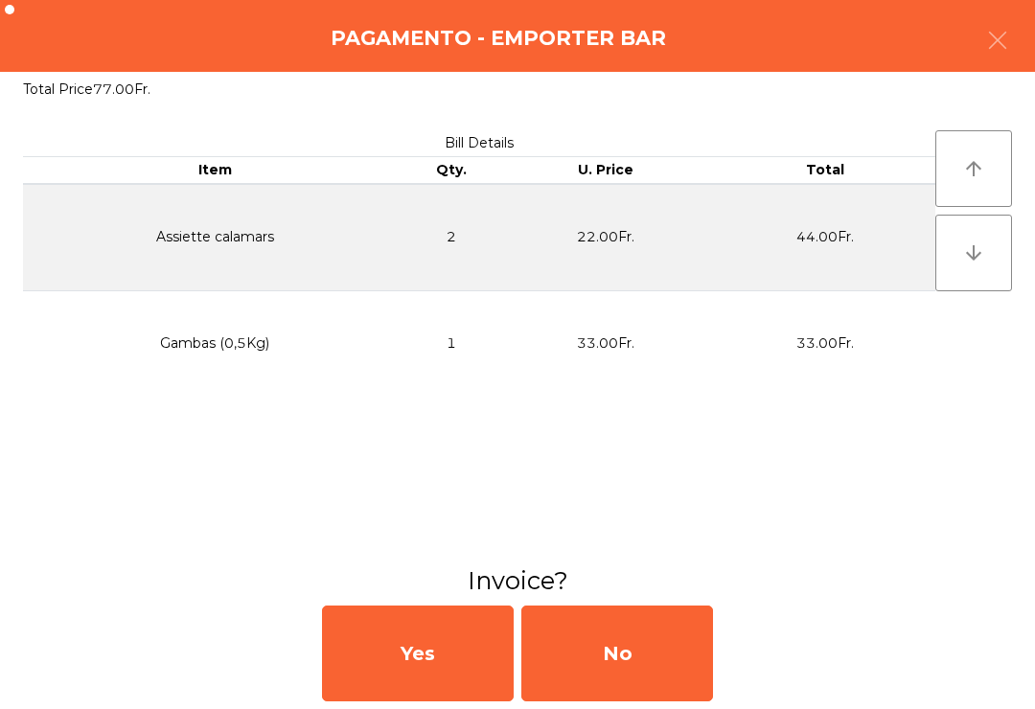
click at [749, 599] on div "Yes No" at bounding box center [517, 653] width 1035 height 111
click at [710, 611] on div "No" at bounding box center [618, 654] width 192 height 96
click at [714, 569] on h3 "Invoice?" at bounding box center [517, 581] width 1007 height 35
click at [725, 564] on div "Bill Details Item Qty. U. Price Total Assiette calamars 2 22.00Fr. 44.00Fr. Gam…" at bounding box center [517, 335] width 1035 height 456
click at [649, 626] on div "No" at bounding box center [618, 654] width 192 height 96
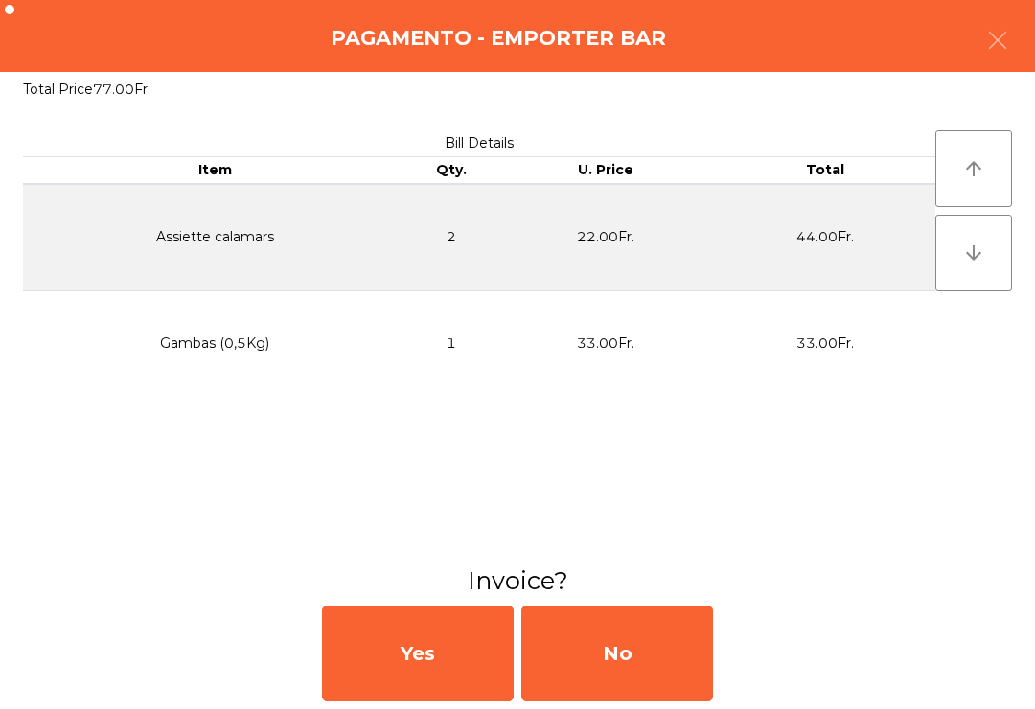
click at [616, 651] on div "No" at bounding box center [618, 654] width 192 height 96
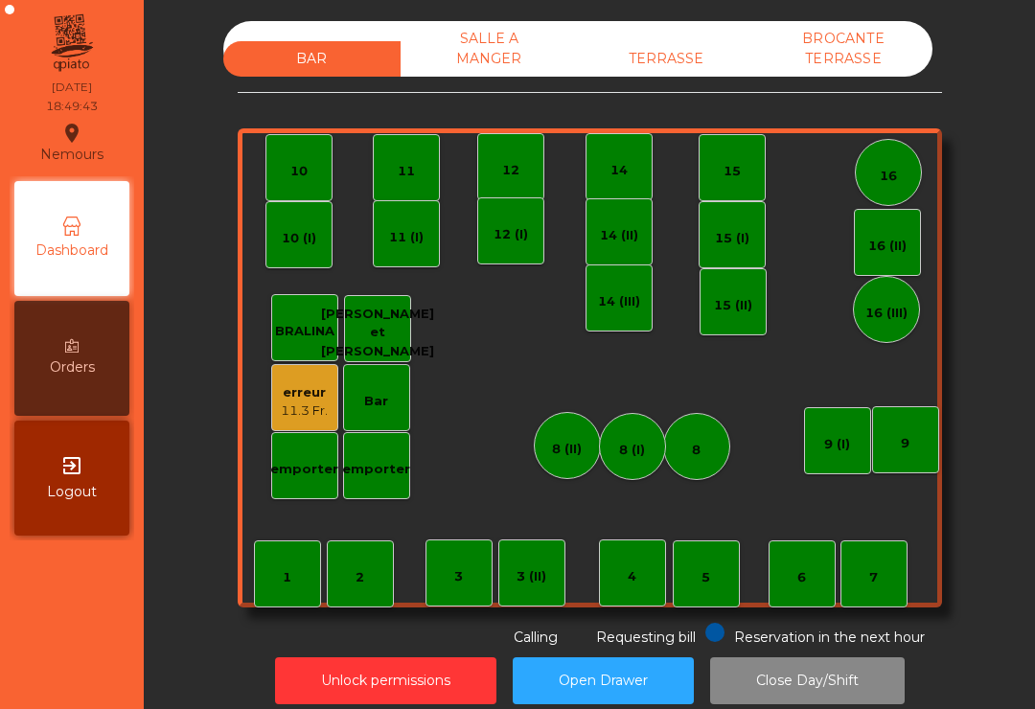
click at [678, 49] on div "TERRASSE" at bounding box center [666, 58] width 177 height 35
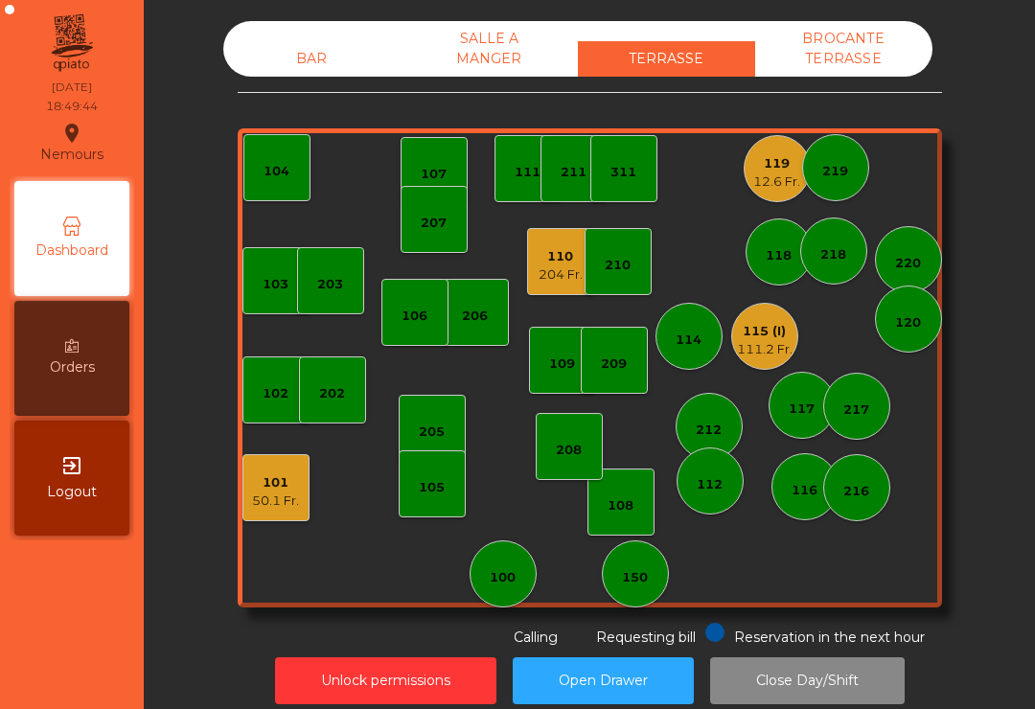
click at [631, 519] on div "108" at bounding box center [621, 502] width 67 height 67
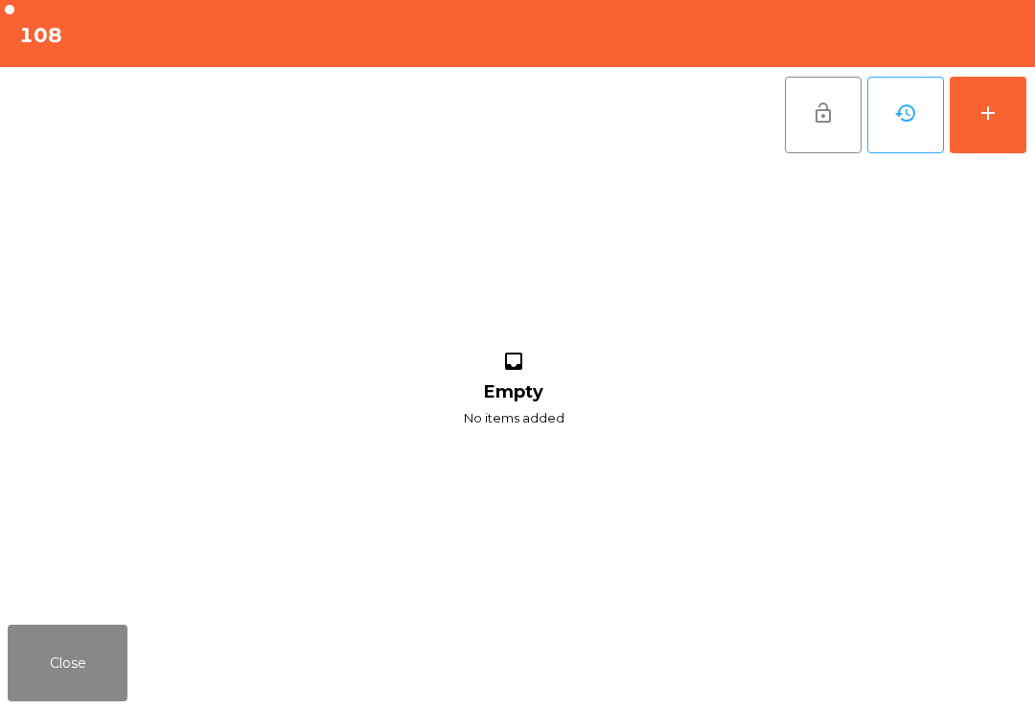
click at [1000, 130] on button "add" at bounding box center [988, 115] width 77 height 77
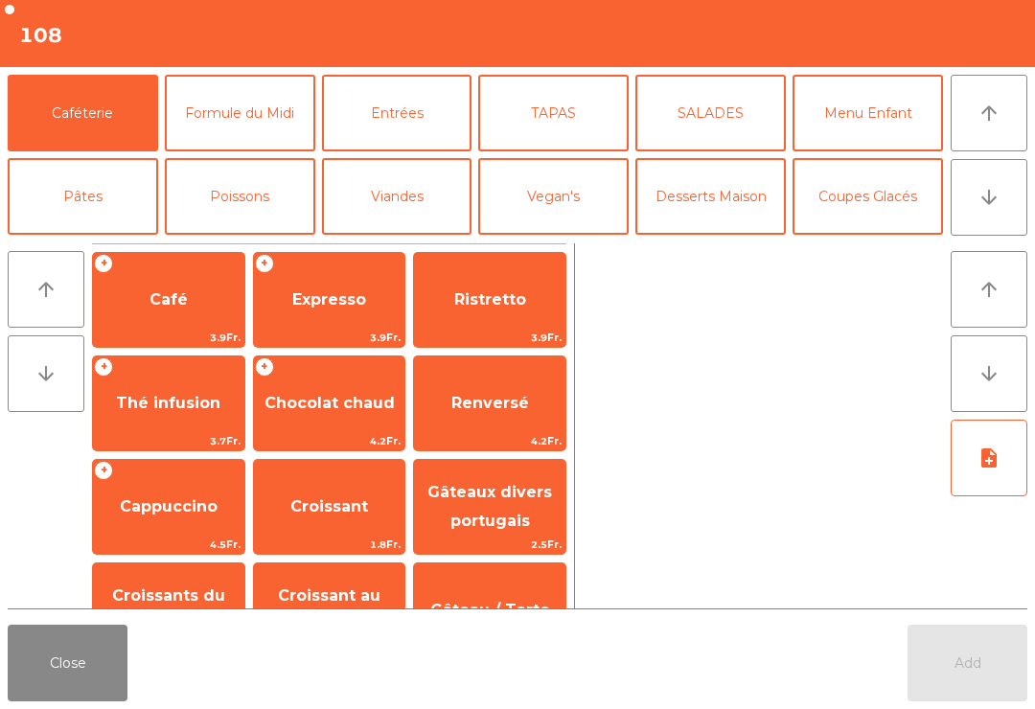
click at [1022, 203] on button "arrow_downward" at bounding box center [989, 197] width 77 height 77
click at [85, 242] on button "Mineral" at bounding box center [83, 280] width 151 height 77
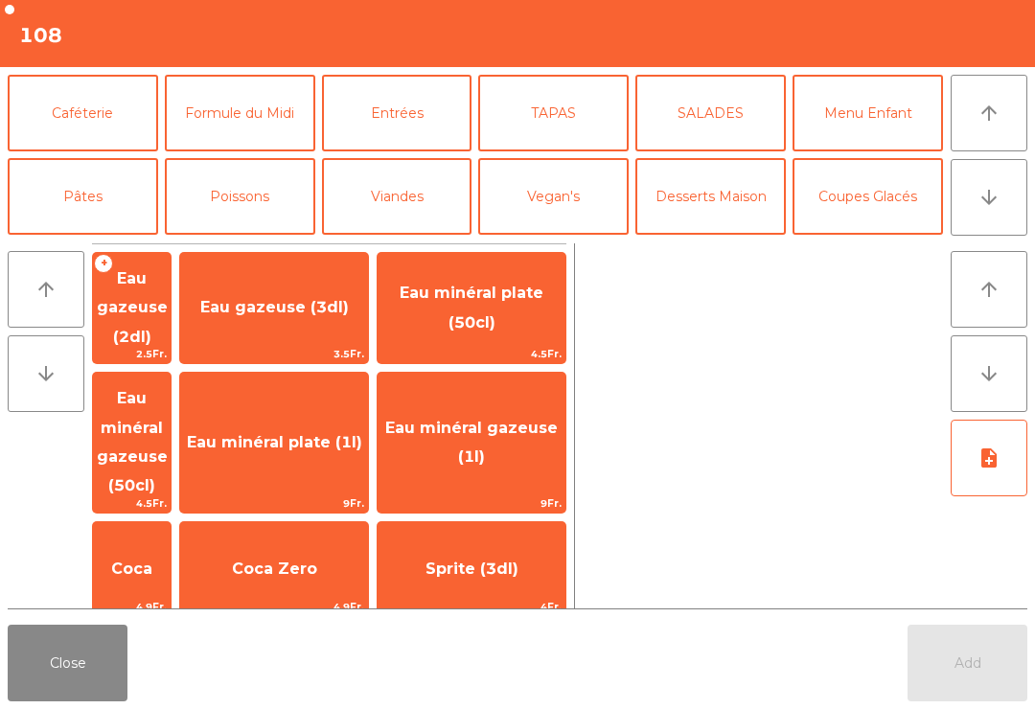
scroll to position [167, 0]
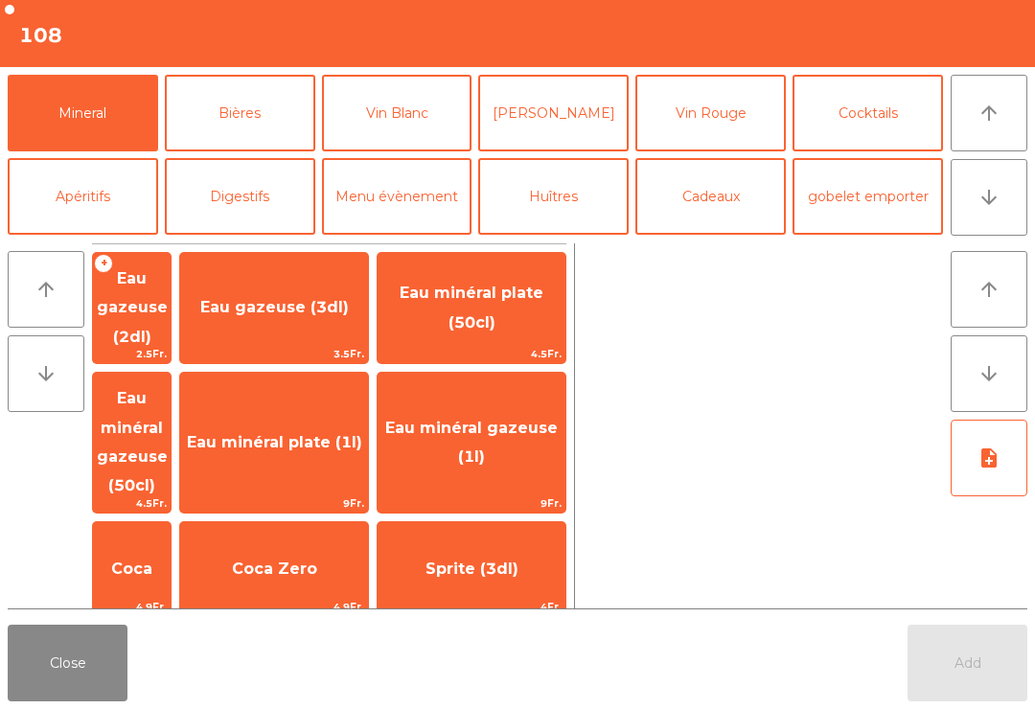
click at [332, 322] on span "Eau gazeuse (3dl)" at bounding box center [274, 308] width 188 height 52
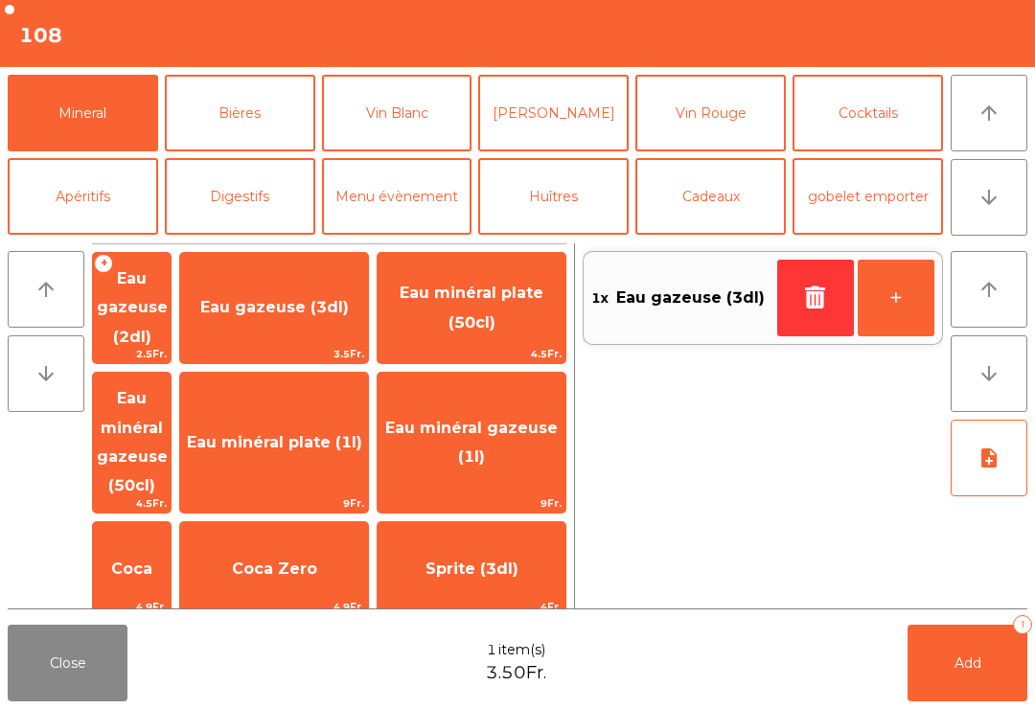
click at [985, 662] on button "Add 1" at bounding box center [968, 663] width 120 height 77
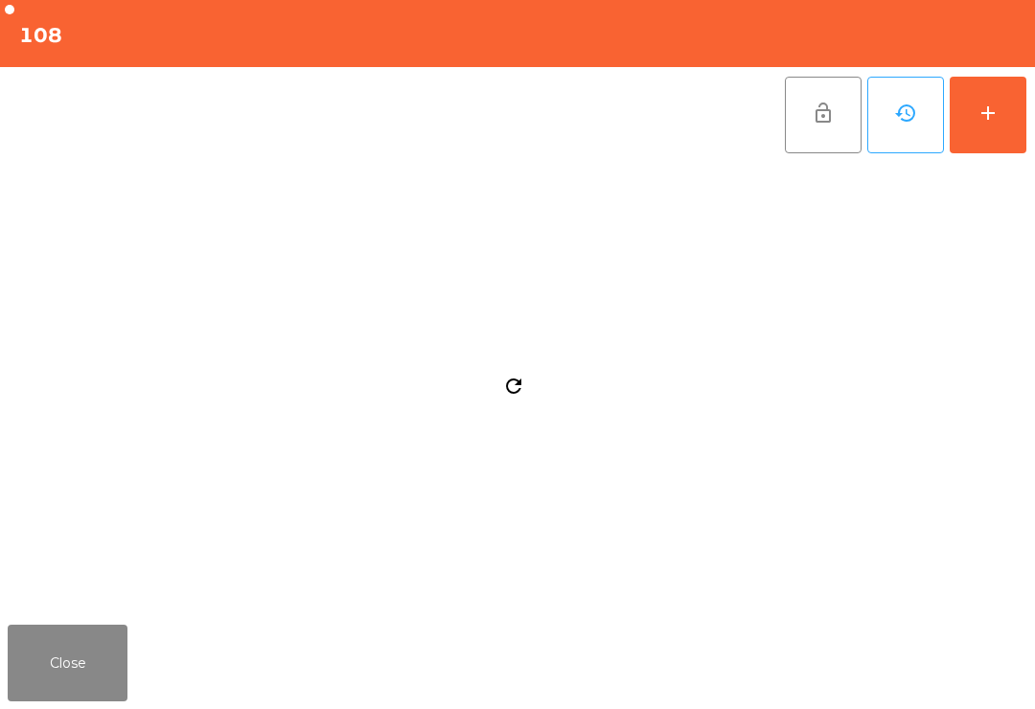
click at [995, 140] on button "add" at bounding box center [988, 115] width 77 height 77
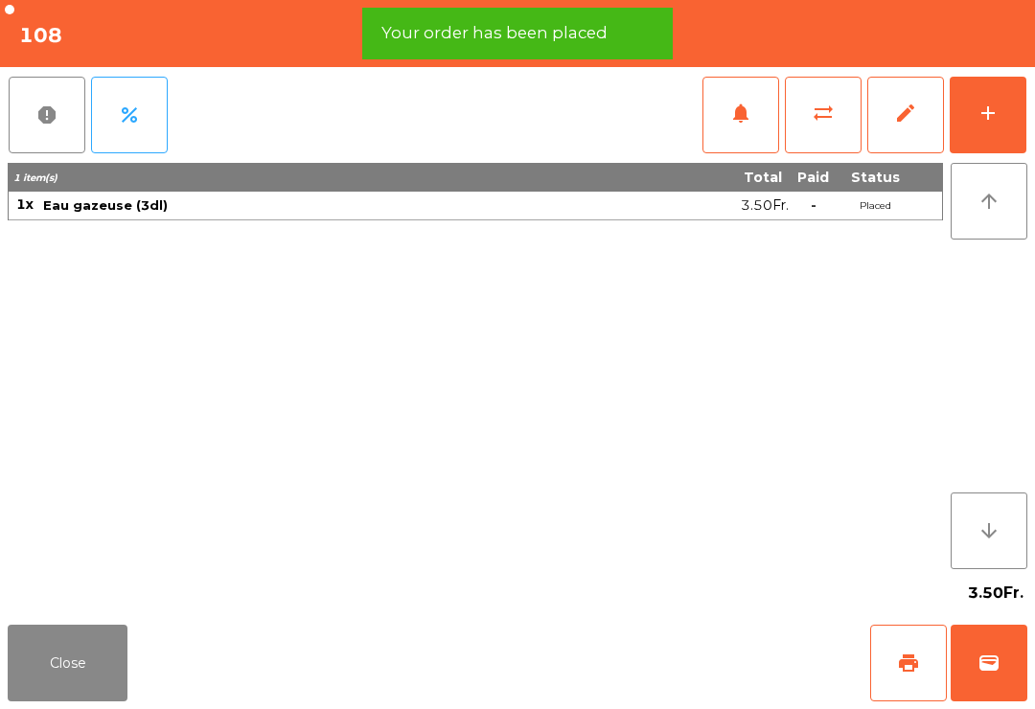
click at [151, 690] on div "Close print wallet" at bounding box center [517, 663] width 1035 height 92
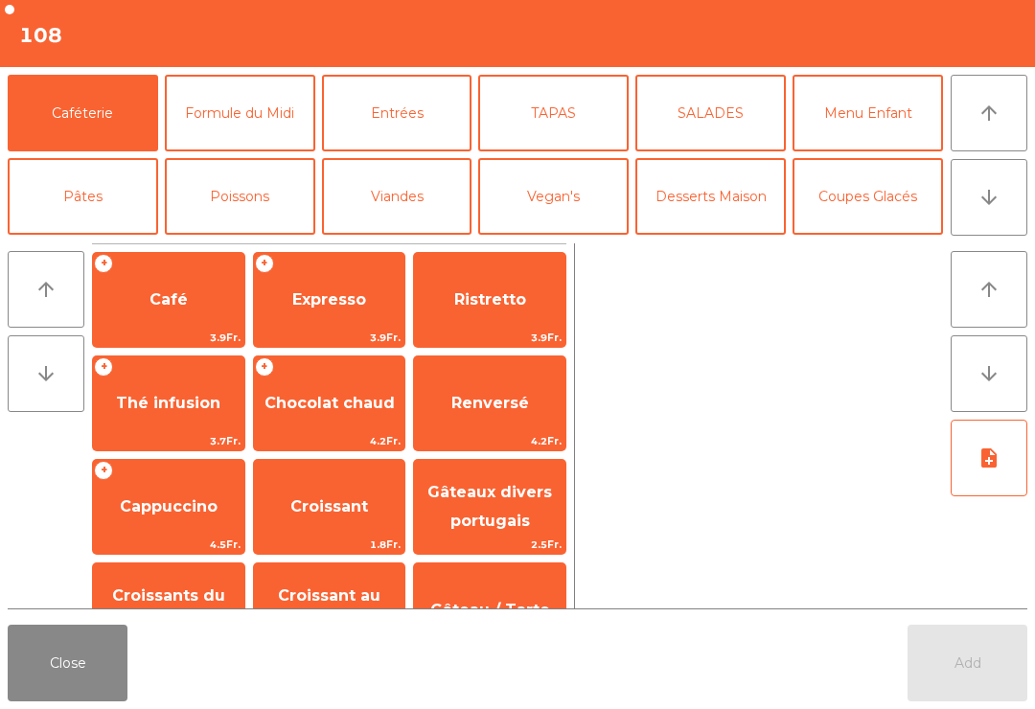
click at [999, 199] on icon "arrow_downward" at bounding box center [989, 197] width 23 height 23
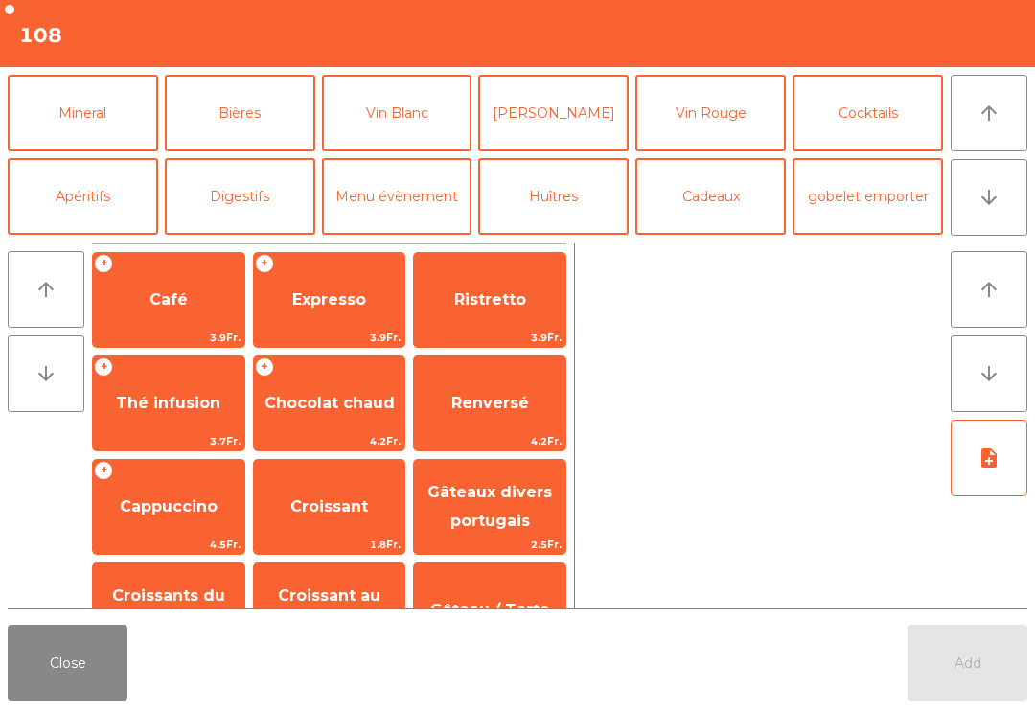
click at [253, 151] on button "Bières" at bounding box center [240, 113] width 151 height 77
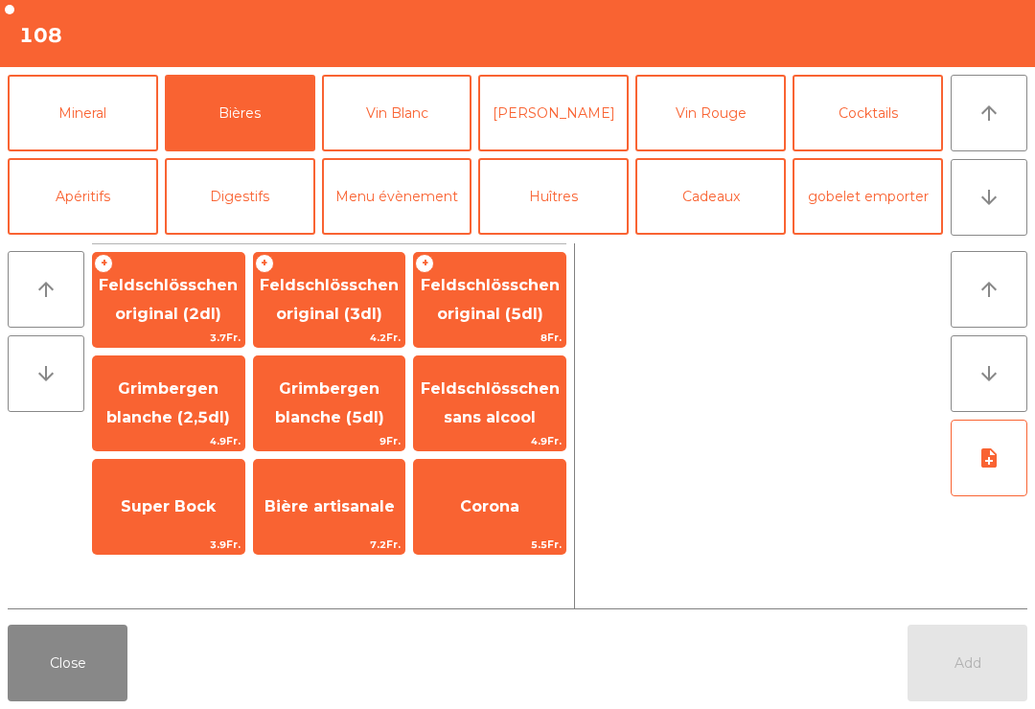
scroll to position [125, 0]
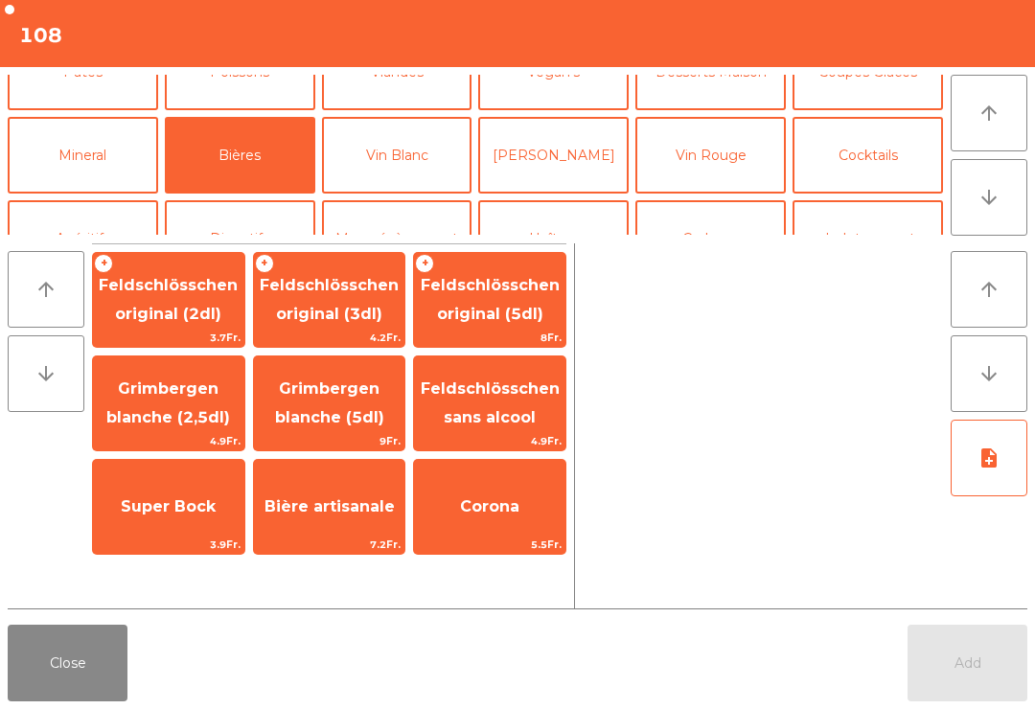
click at [337, 328] on span "Feldschlösschen original (3dl)" at bounding box center [329, 300] width 151 height 81
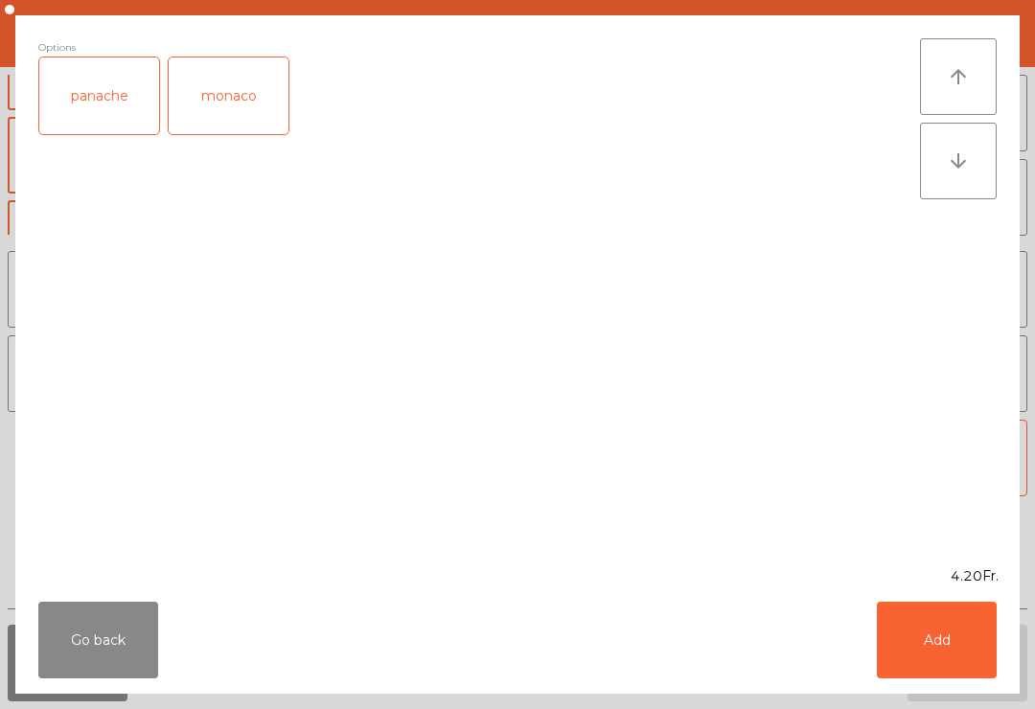
click at [964, 663] on button "Add" at bounding box center [937, 640] width 120 height 77
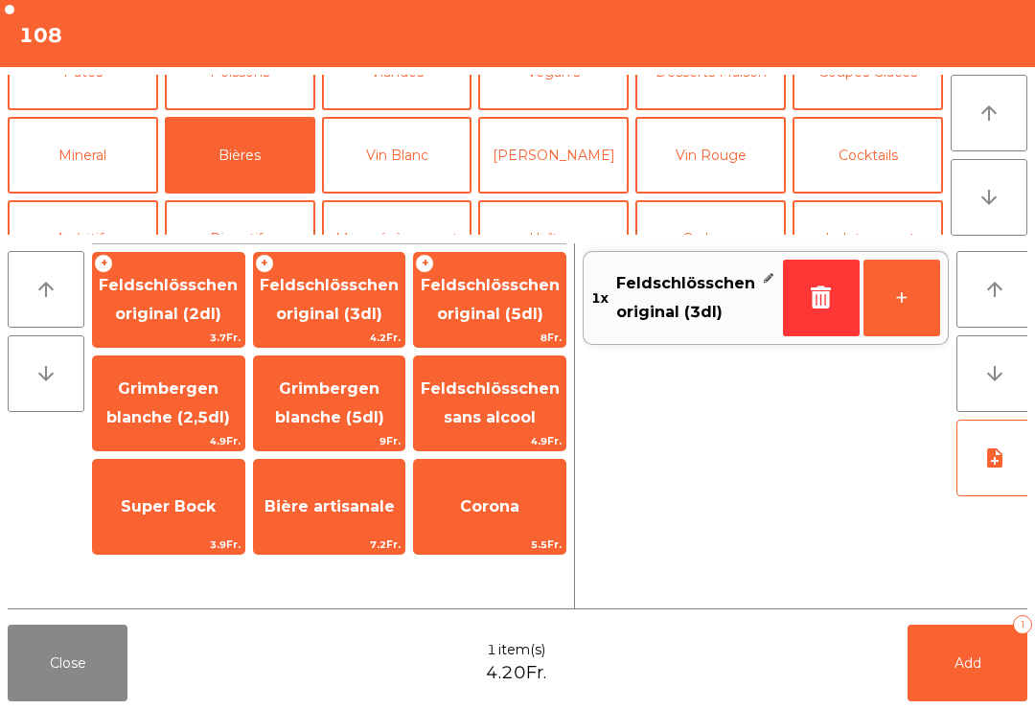
click at [1001, 131] on button "arrow_upward" at bounding box center [989, 113] width 77 height 77
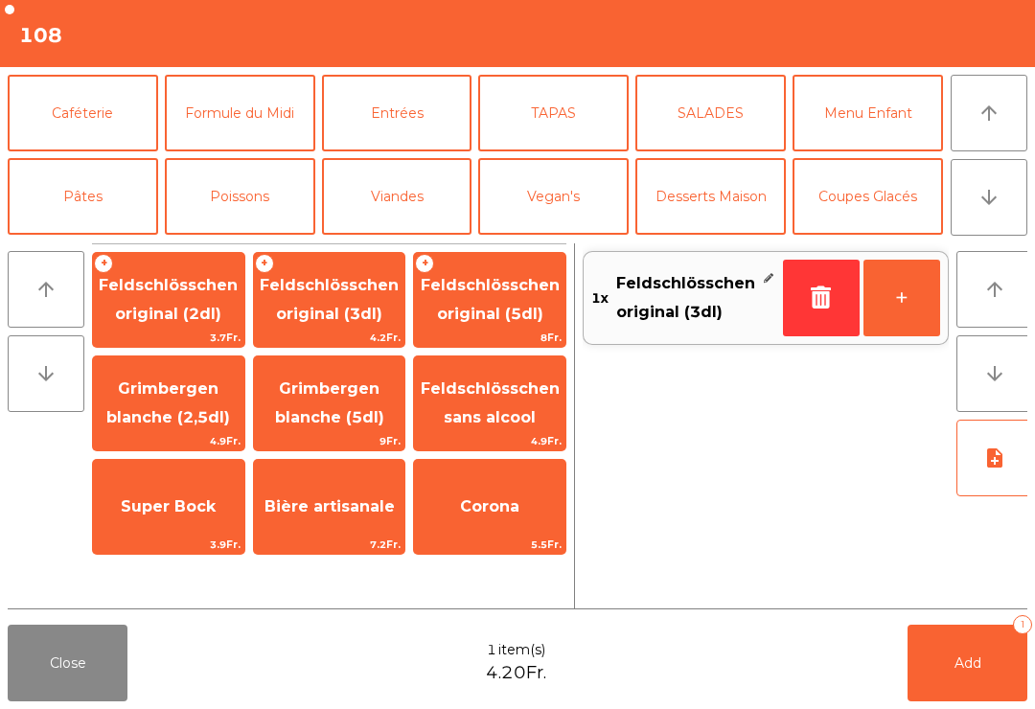
click at [715, 143] on button "SALADES" at bounding box center [711, 113] width 151 height 77
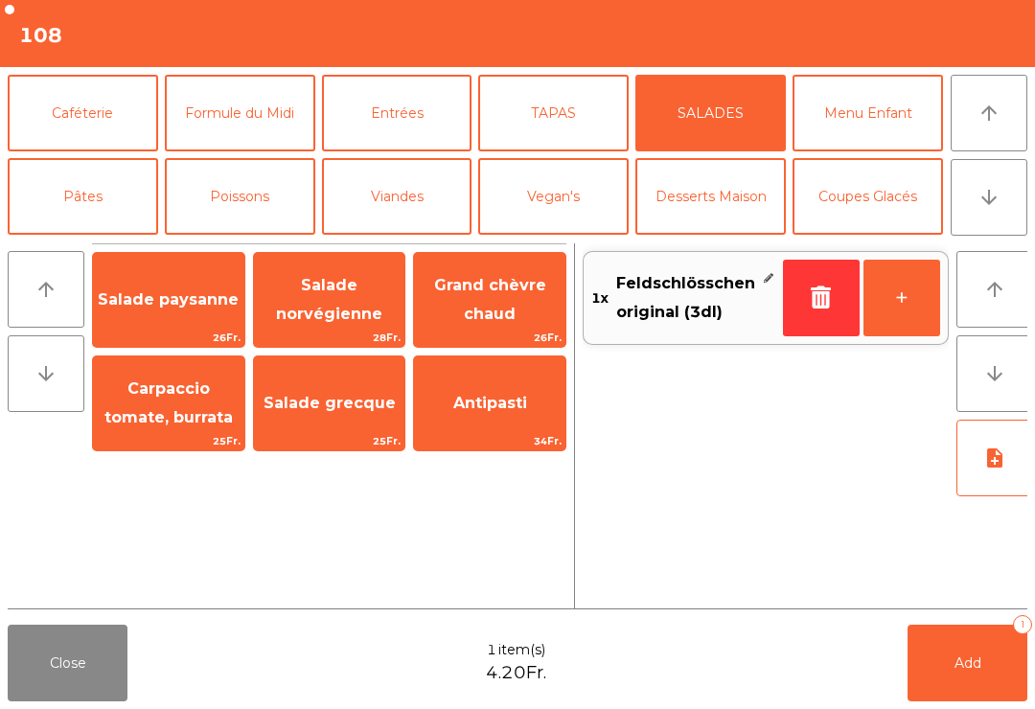
click at [491, 304] on span "Grand chèvre chaud" at bounding box center [490, 299] width 112 height 47
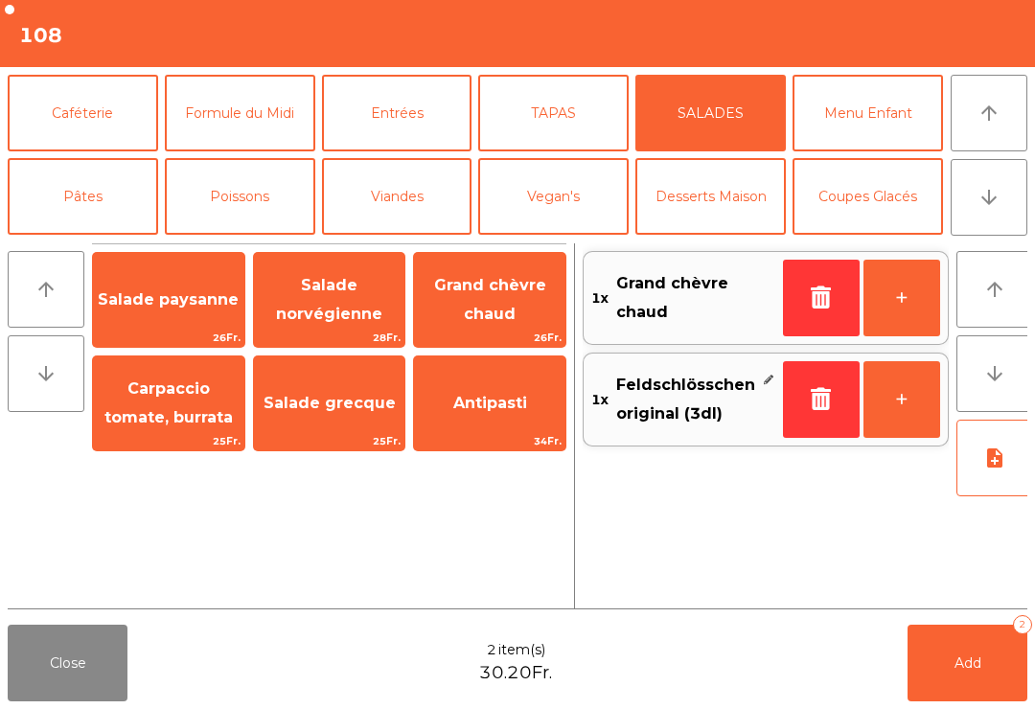
scroll to position [0, 0]
click at [421, 178] on button "Viandes" at bounding box center [397, 196] width 151 height 77
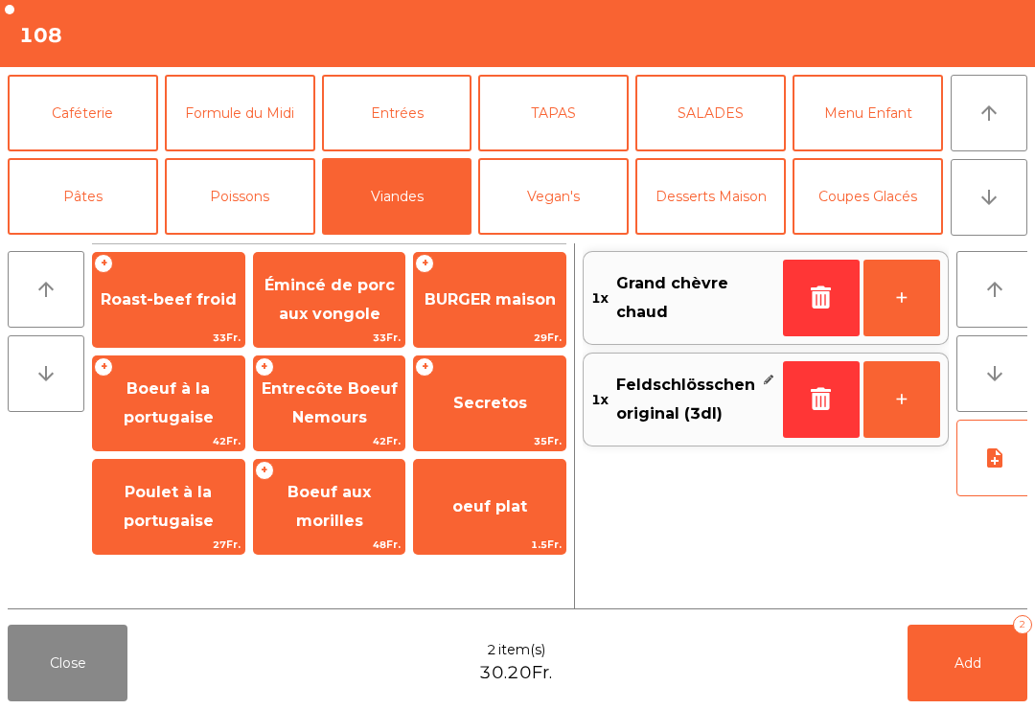
click at [164, 292] on span "Roast-beef froid" at bounding box center [169, 299] width 136 height 18
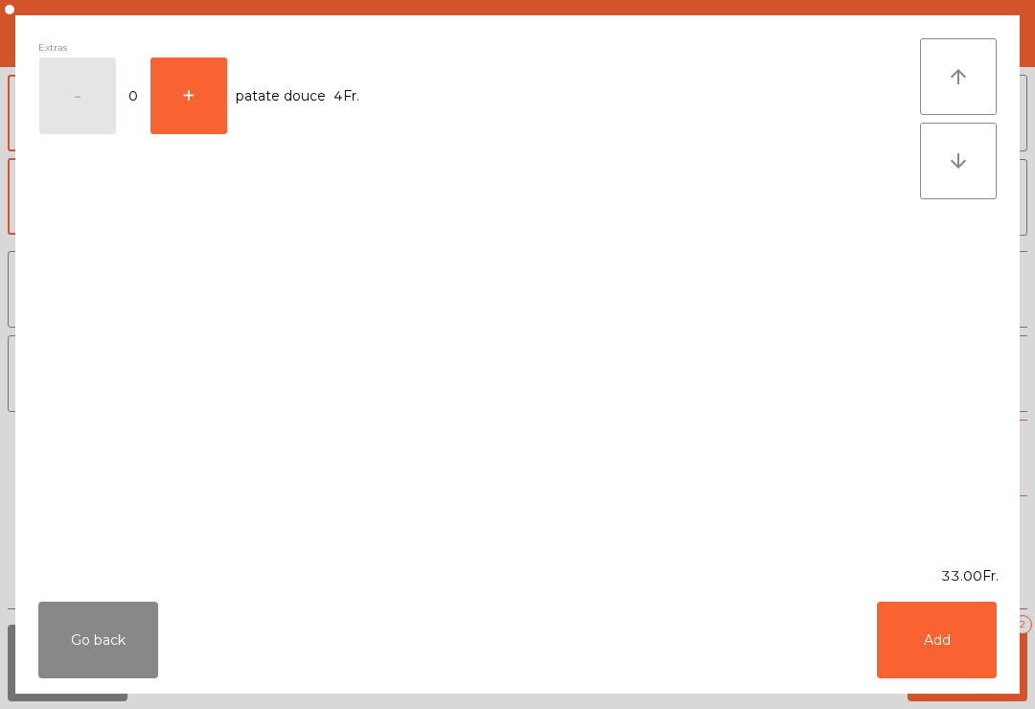
click at [939, 657] on button "Add" at bounding box center [937, 640] width 120 height 77
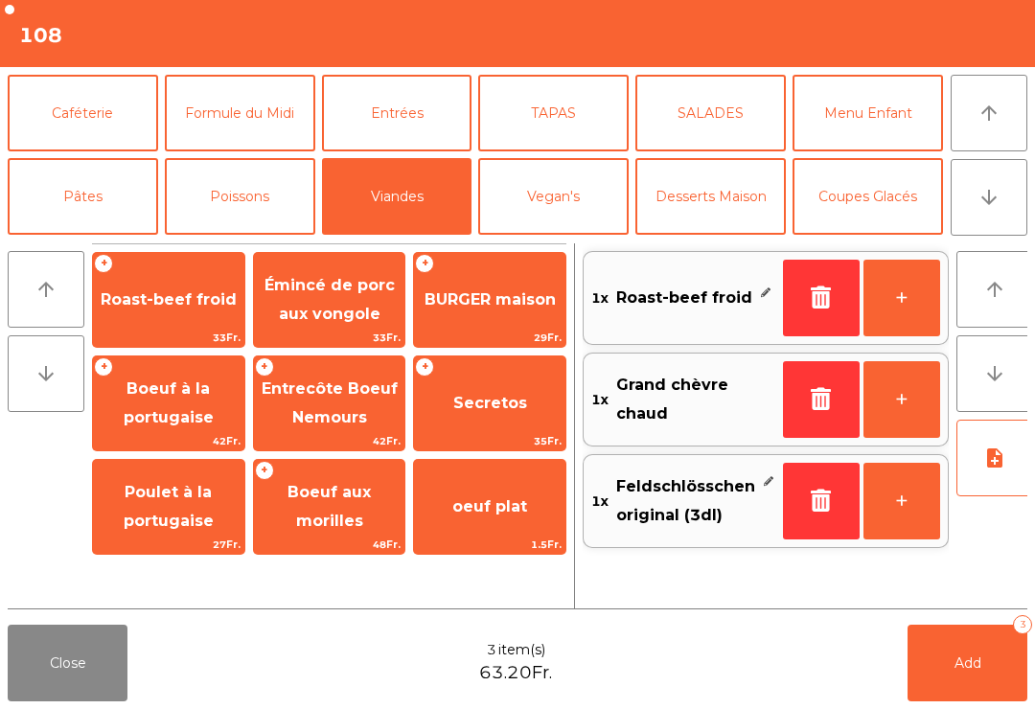
click at [1004, 667] on button "Add 3" at bounding box center [968, 663] width 120 height 77
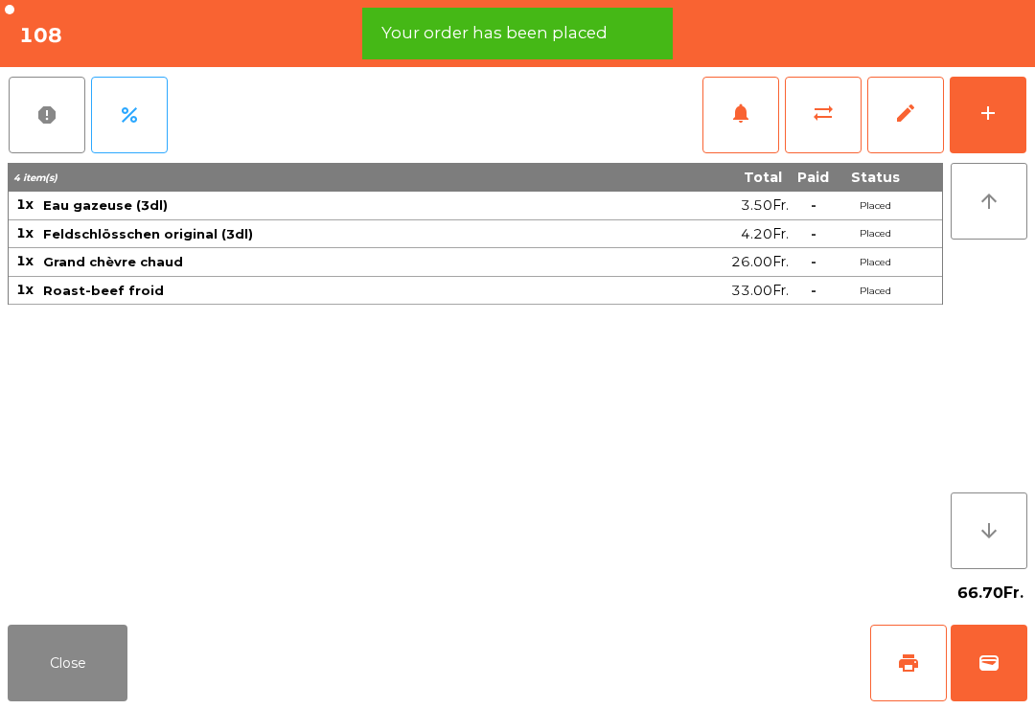
click at [63, 669] on button "Close" at bounding box center [68, 663] width 120 height 77
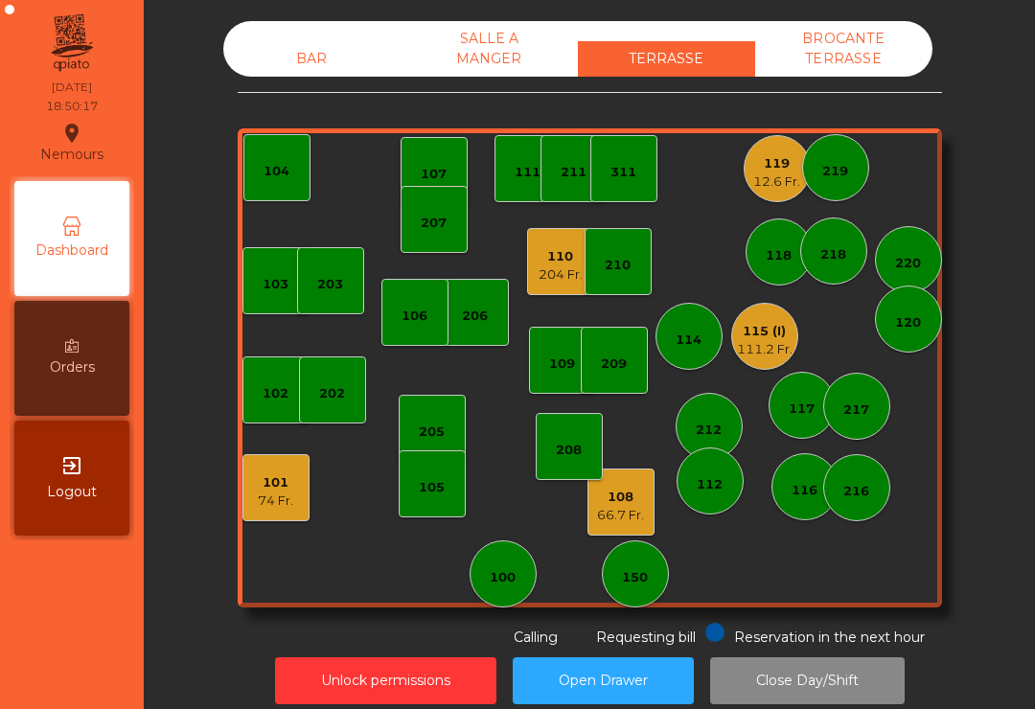
click at [553, 292] on div "110 204 Fr." at bounding box center [560, 261] width 67 height 67
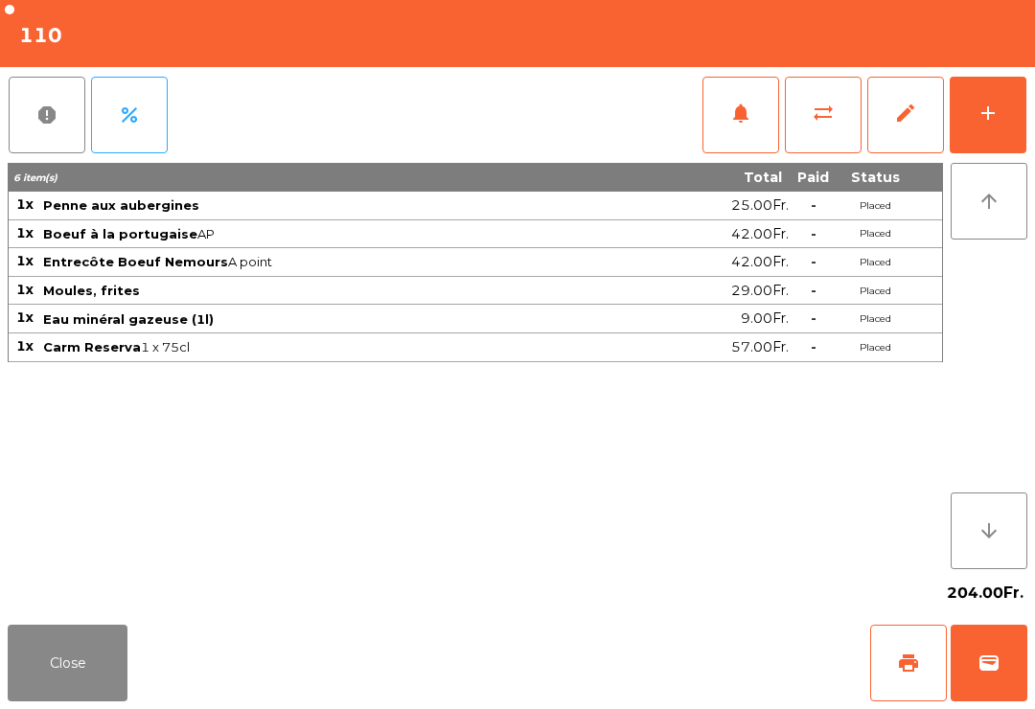
click at [992, 109] on div "add" at bounding box center [988, 113] width 23 height 23
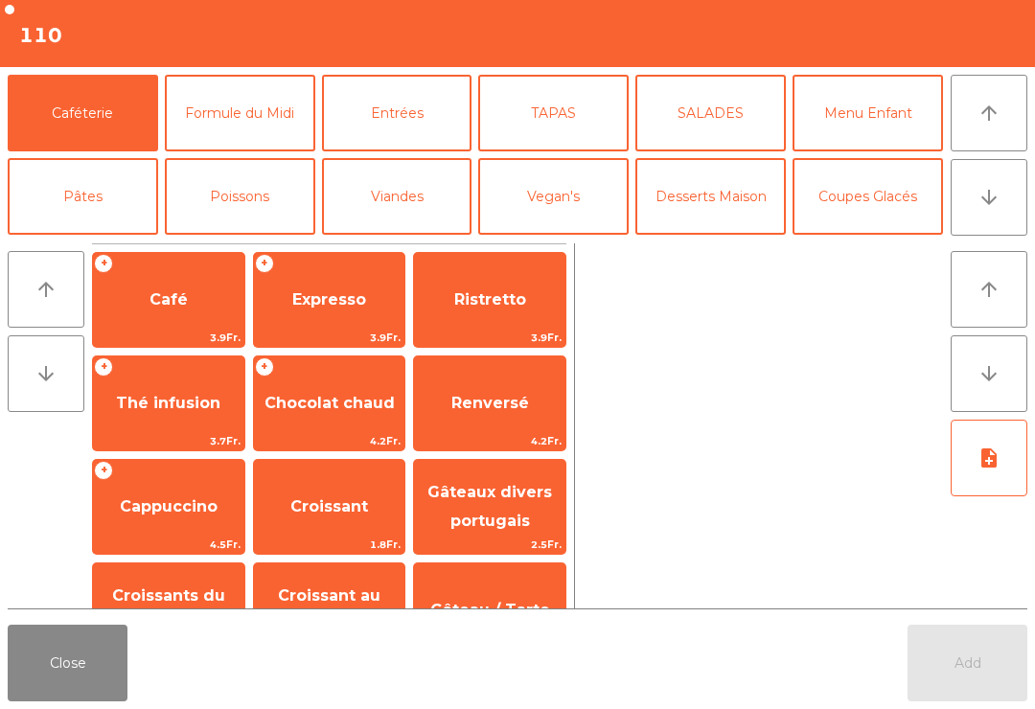
click at [58, 675] on button "Close" at bounding box center [68, 663] width 120 height 77
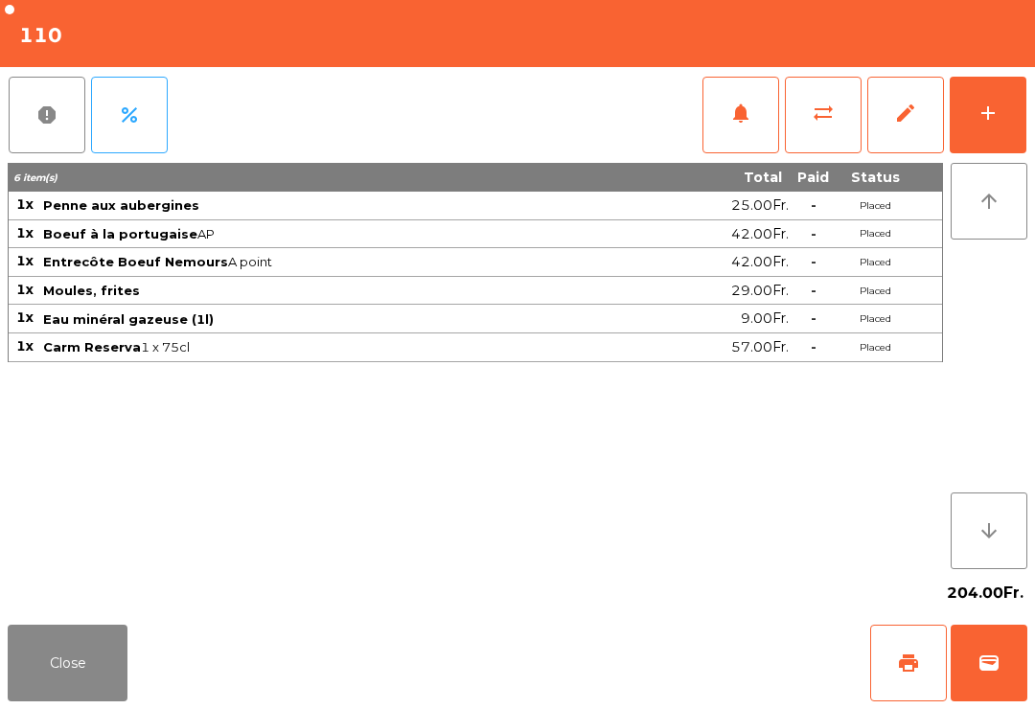
click at [117, 627] on button "Close" at bounding box center [68, 663] width 120 height 77
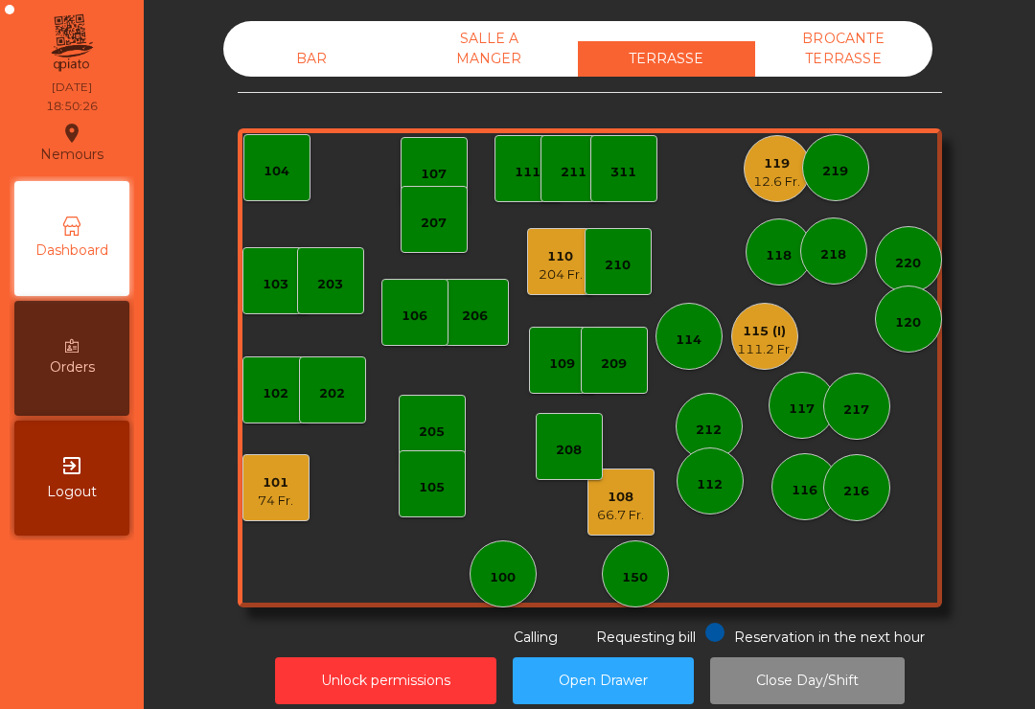
click at [622, 519] on div "66.7 Fr." at bounding box center [620, 515] width 47 height 19
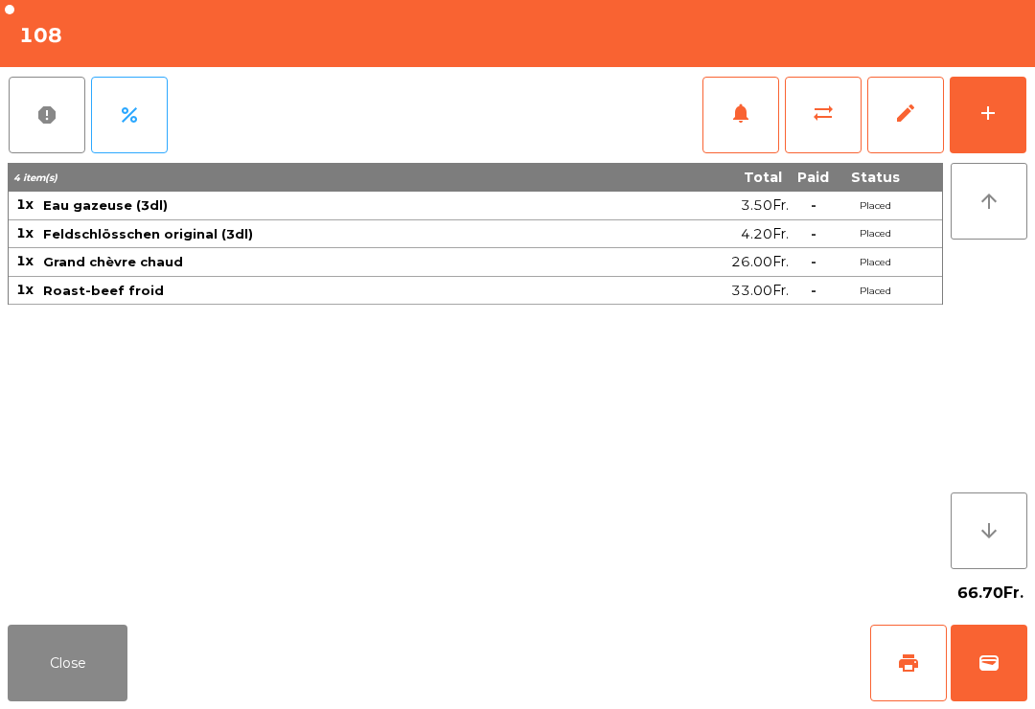
click at [992, 128] on button "add" at bounding box center [988, 115] width 77 height 77
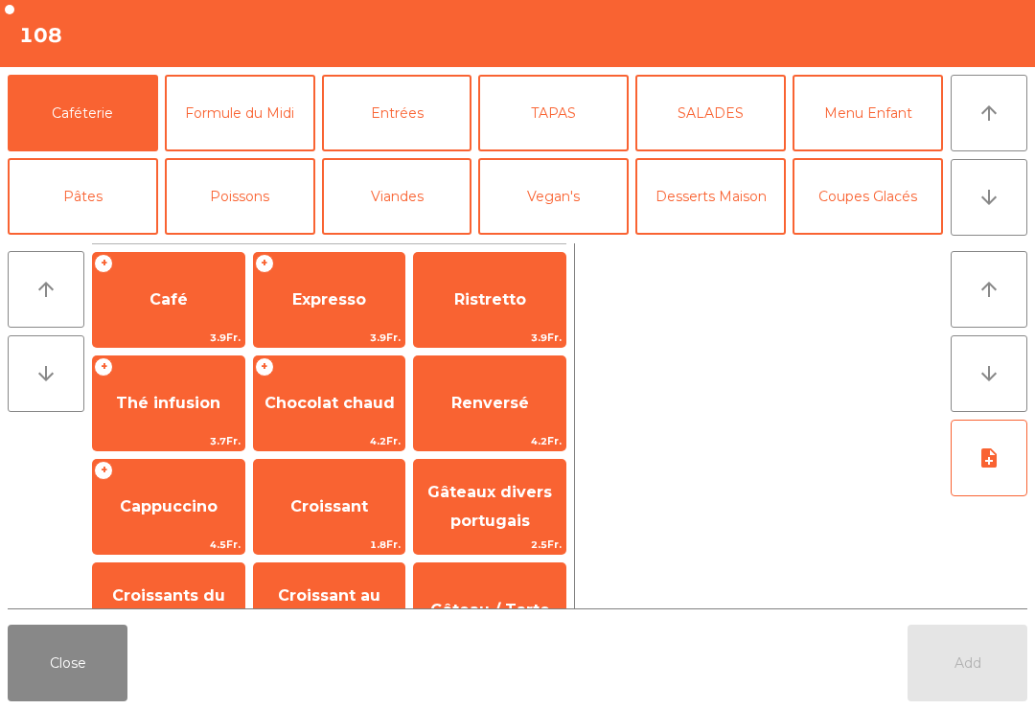
click at [1004, 218] on button "arrow_downward" at bounding box center [989, 197] width 77 height 77
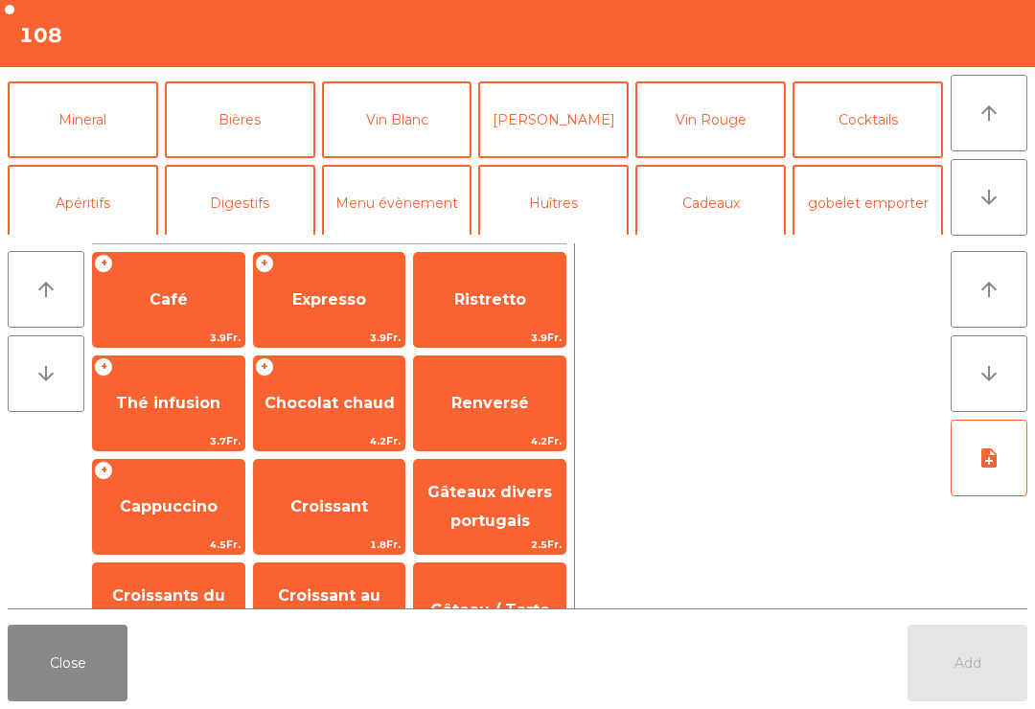
click at [107, 130] on button "Mineral" at bounding box center [83, 119] width 151 height 77
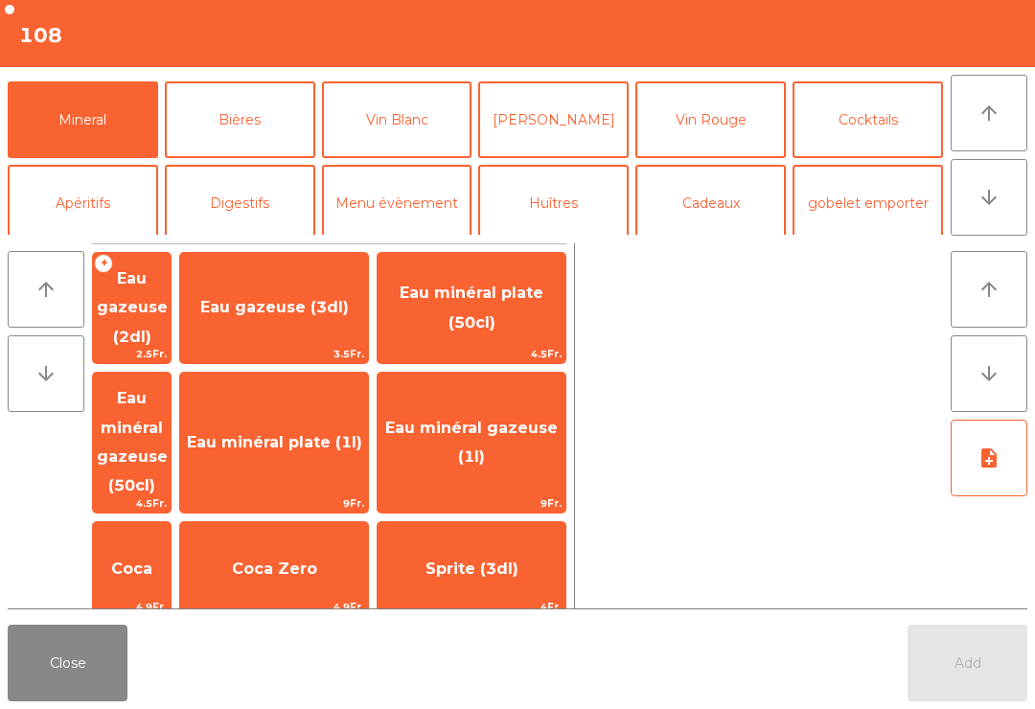
click at [360, 426] on span "Eau minéral plate (1l)" at bounding box center [274, 443] width 188 height 52
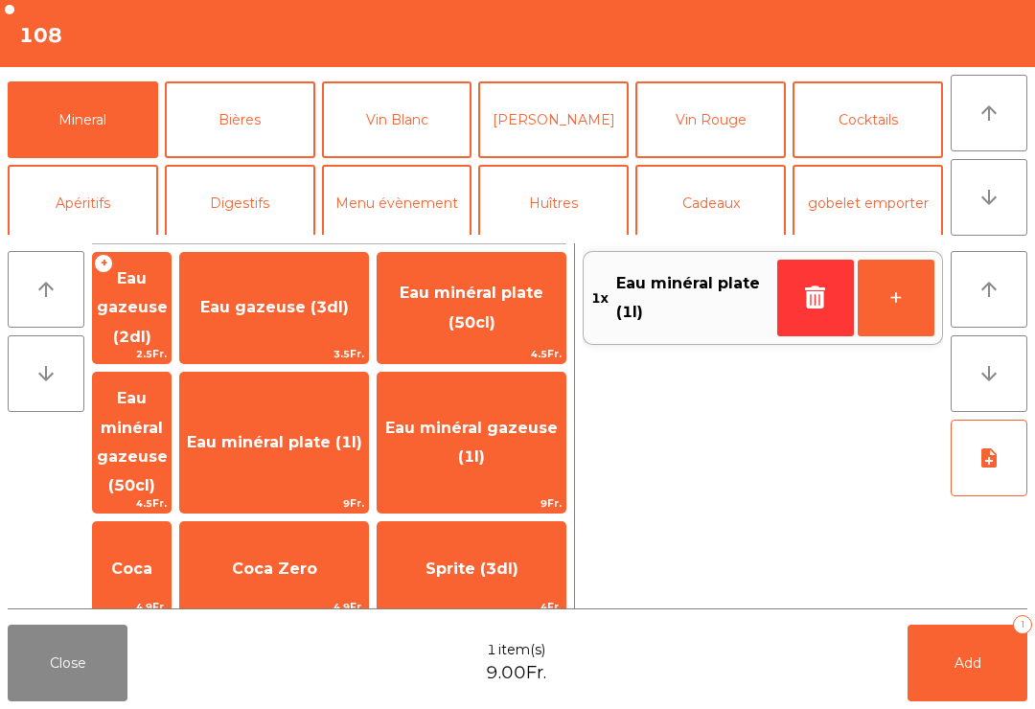
click at [985, 658] on button "Add 1" at bounding box center [968, 663] width 120 height 77
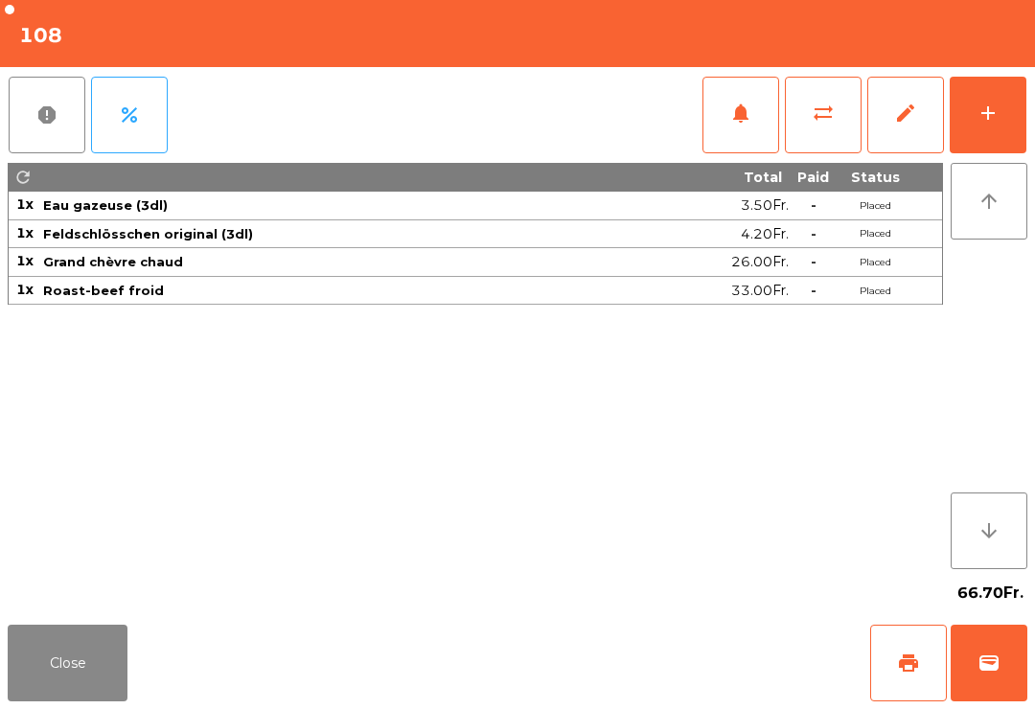
click at [98, 660] on button "Close" at bounding box center [68, 663] width 120 height 77
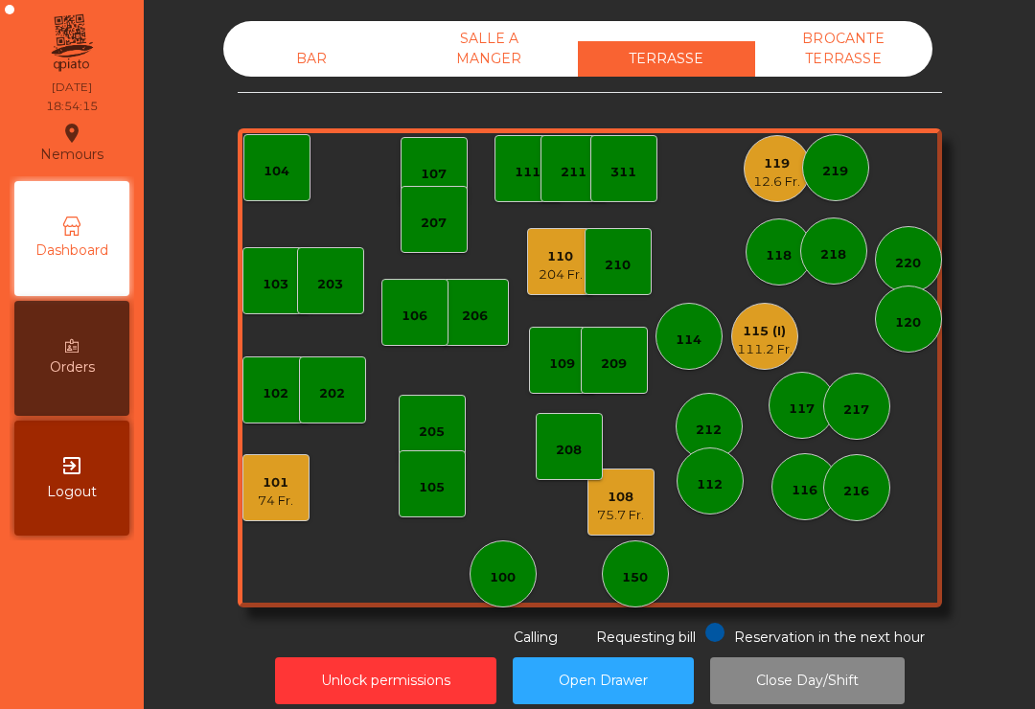
click at [439, 211] on div "207" at bounding box center [434, 219] width 26 height 27
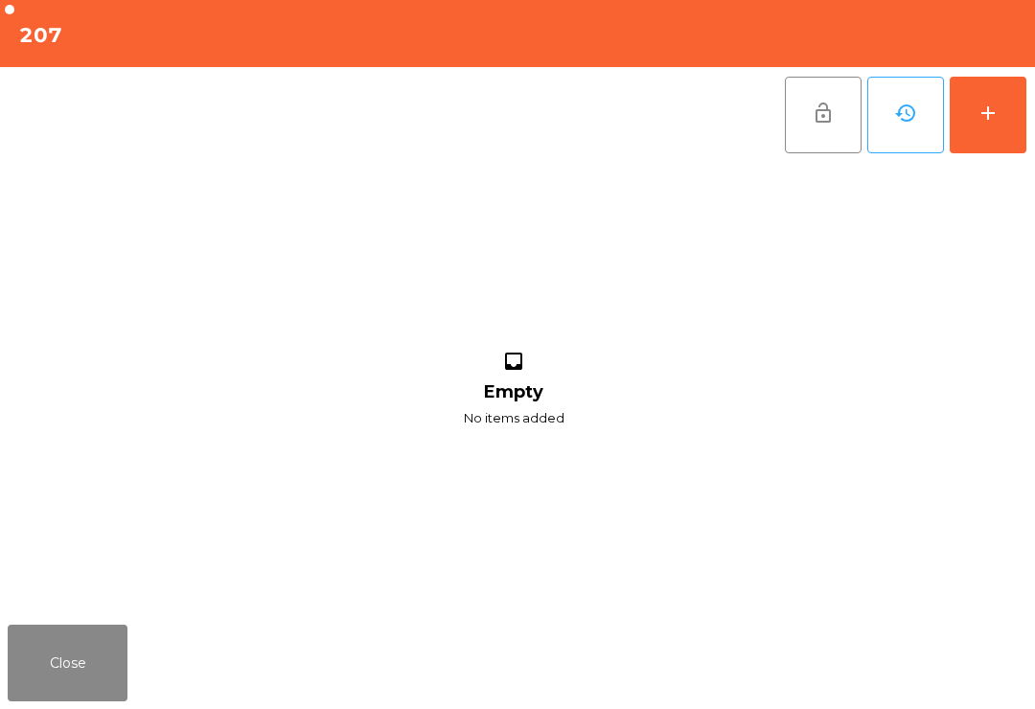
click at [974, 117] on button "add" at bounding box center [988, 115] width 77 height 77
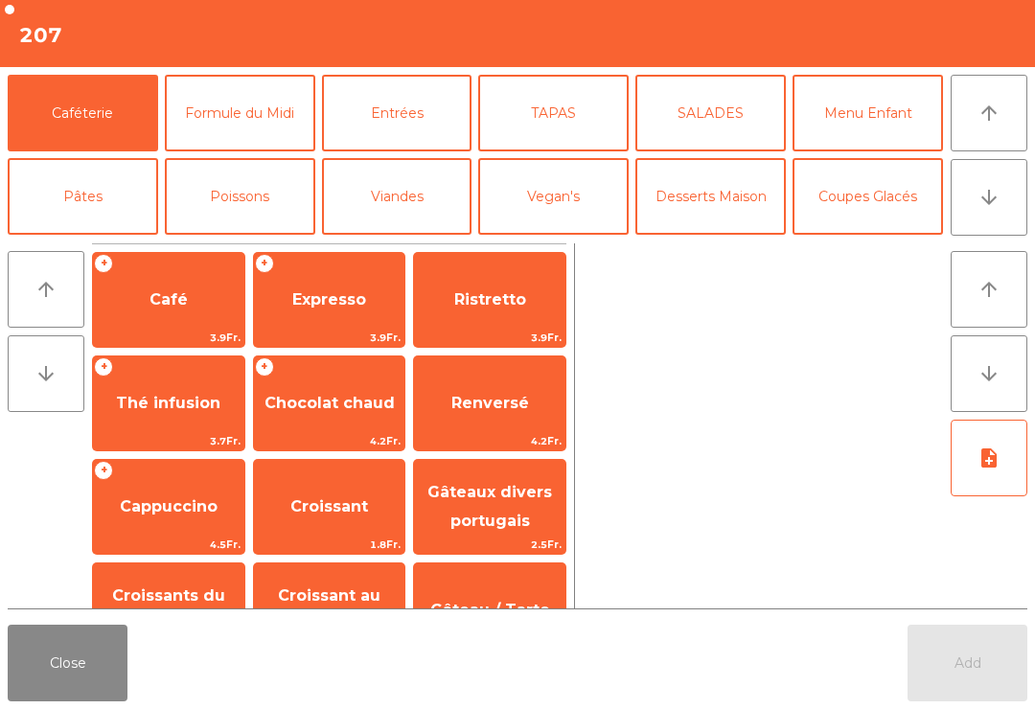
scroll to position [12, 0]
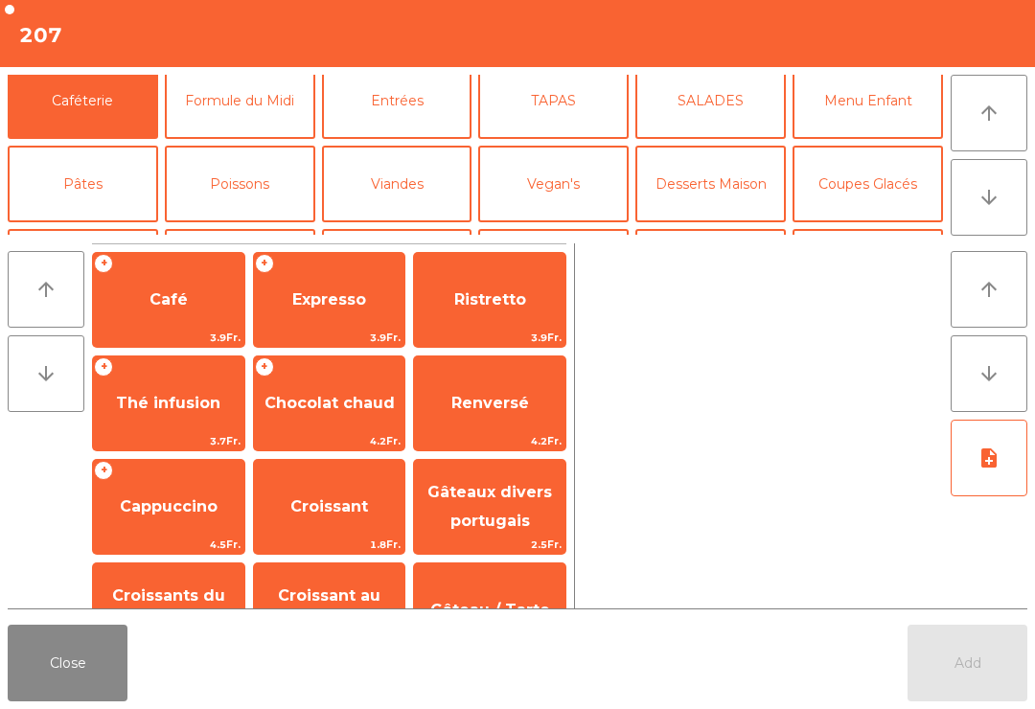
click at [266, 229] on button "Bières" at bounding box center [240, 267] width 151 height 77
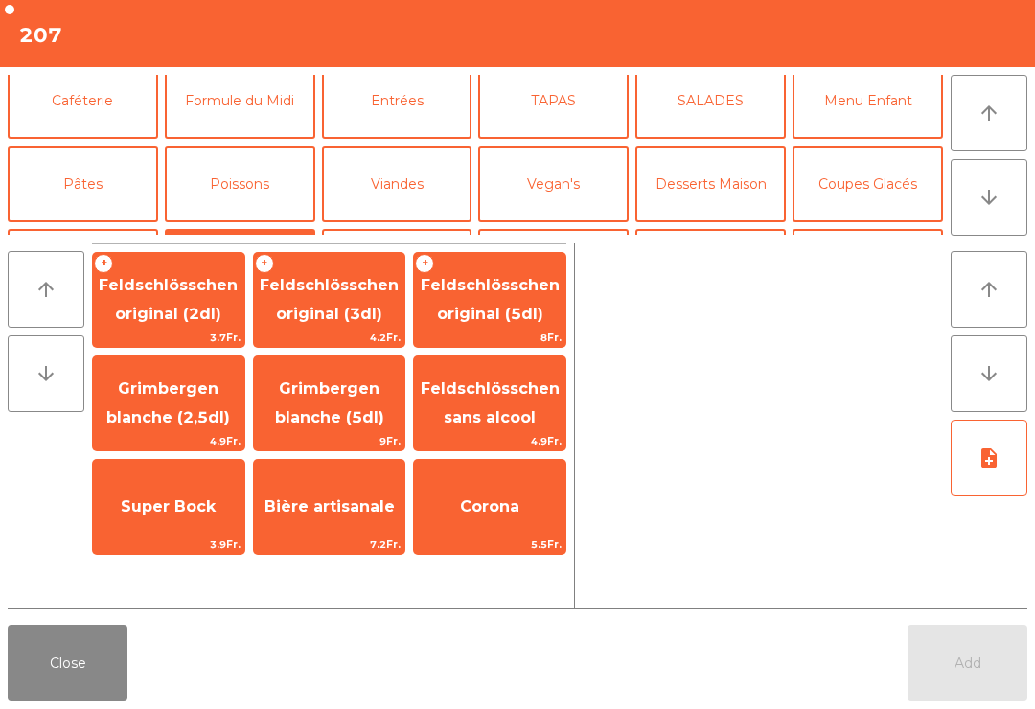
click at [328, 511] on span "Bière artisanale" at bounding box center [330, 507] width 130 height 18
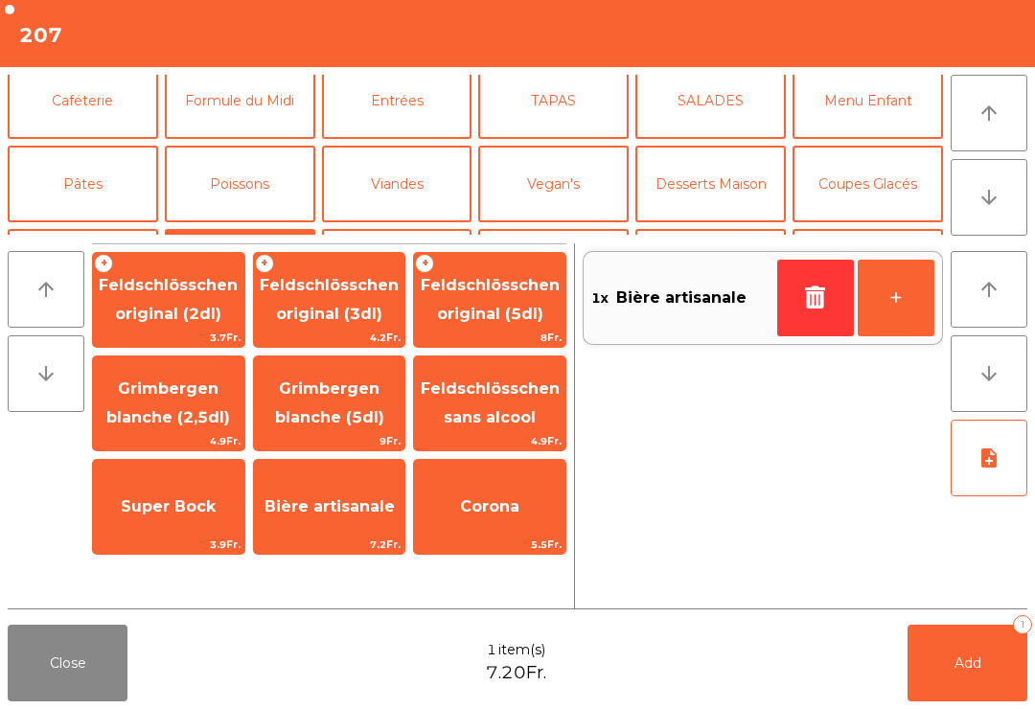
scroll to position [84, 0]
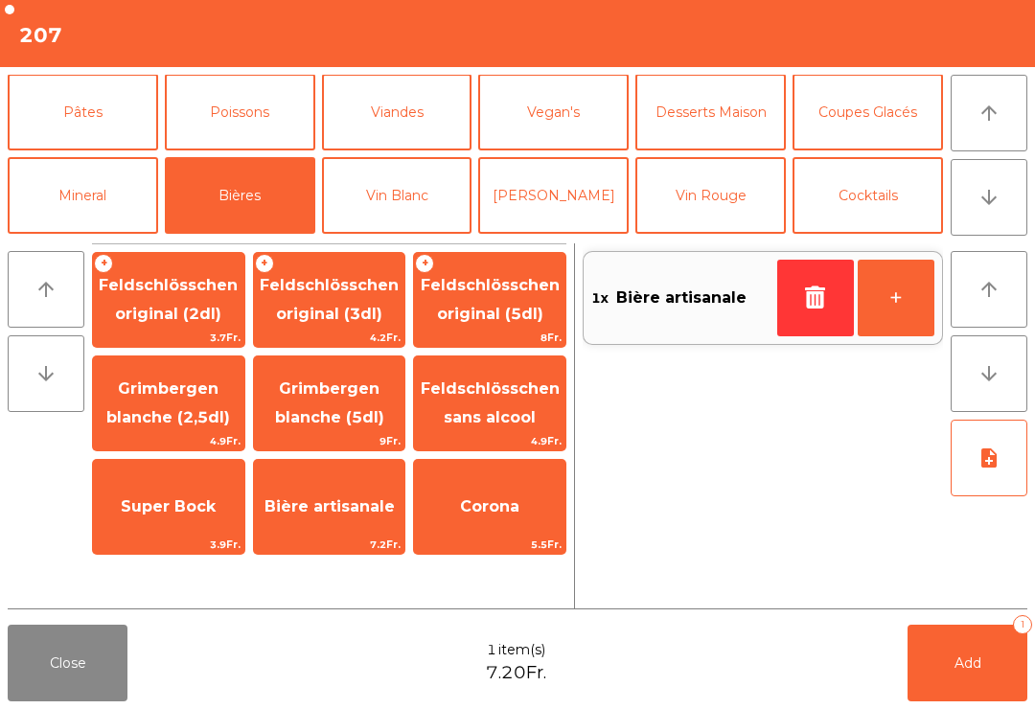
click at [101, 197] on button "Mineral" at bounding box center [83, 195] width 151 height 77
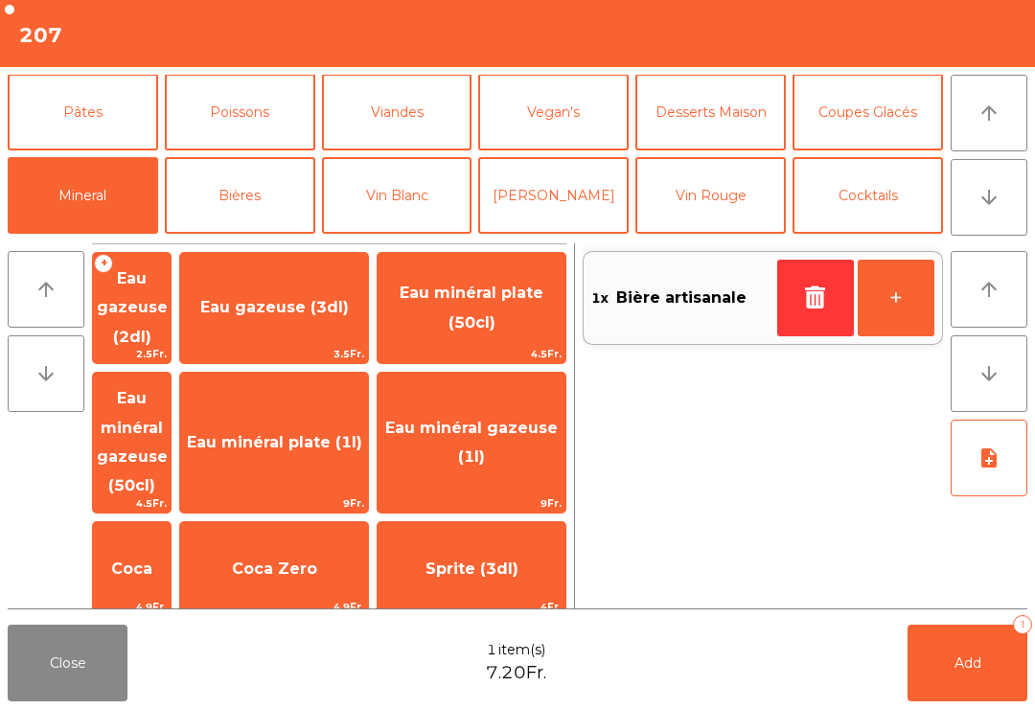
click at [342, 544] on span "Coca Zero" at bounding box center [274, 570] width 188 height 52
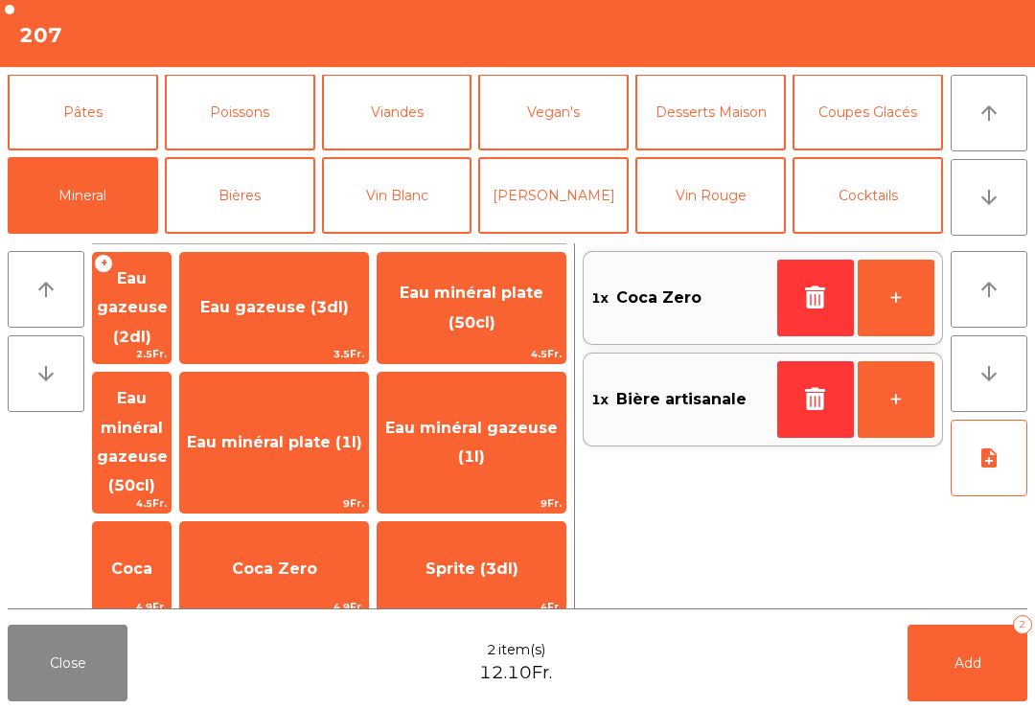
click at [974, 659] on span "Add" at bounding box center [968, 663] width 27 height 17
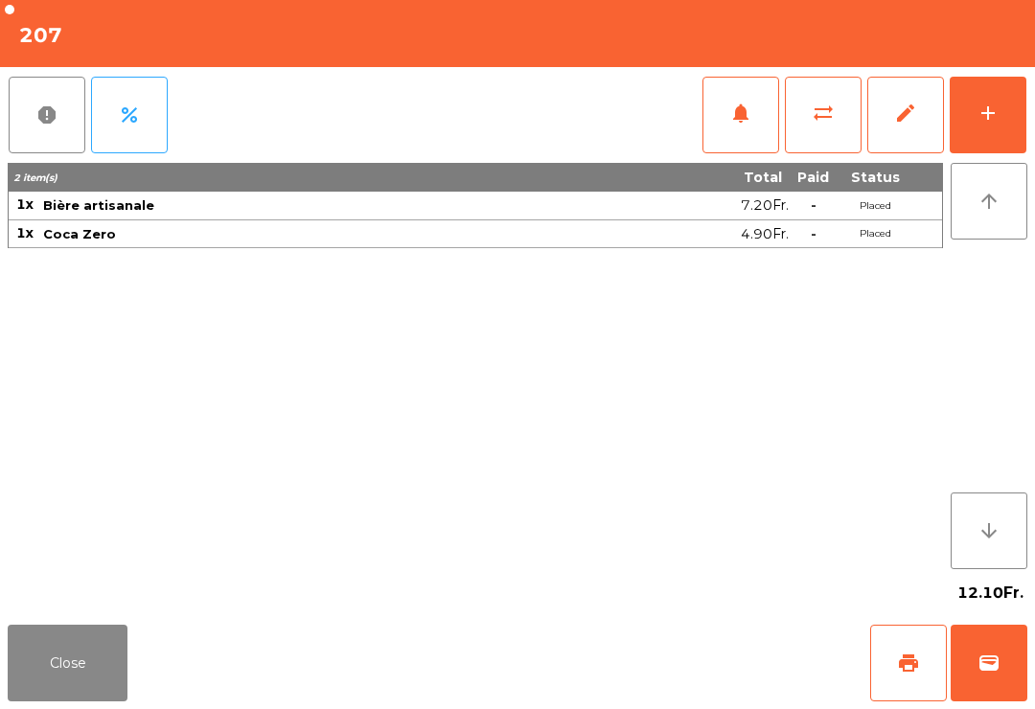
click at [41, 694] on button "Close" at bounding box center [68, 663] width 120 height 77
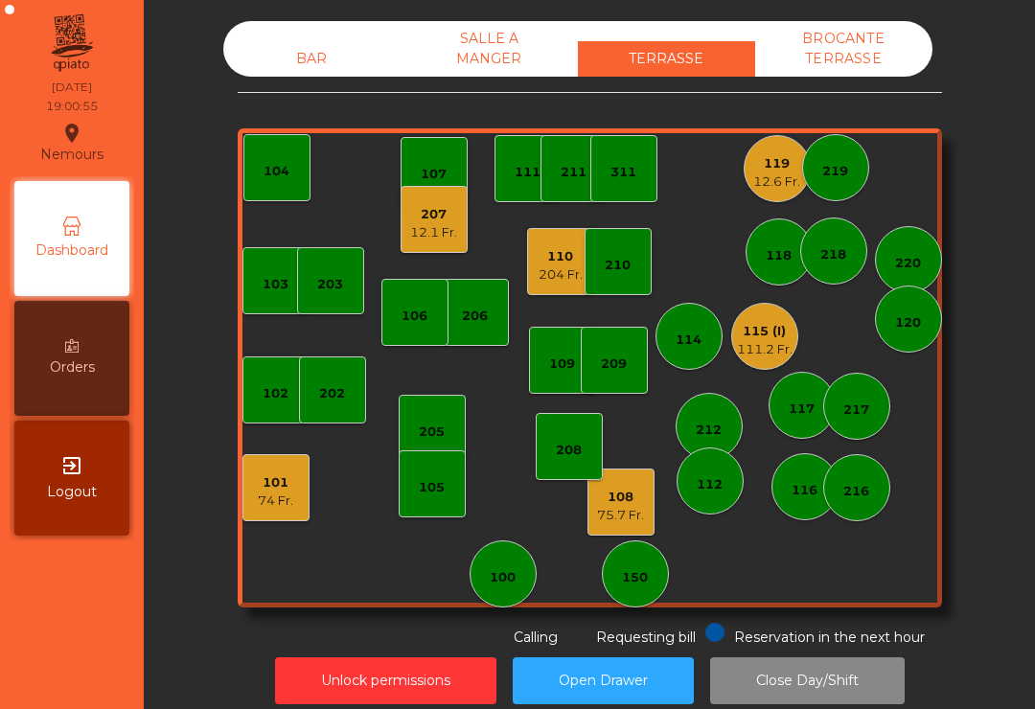
click at [758, 179] on div "12.6 Fr." at bounding box center [777, 182] width 47 height 19
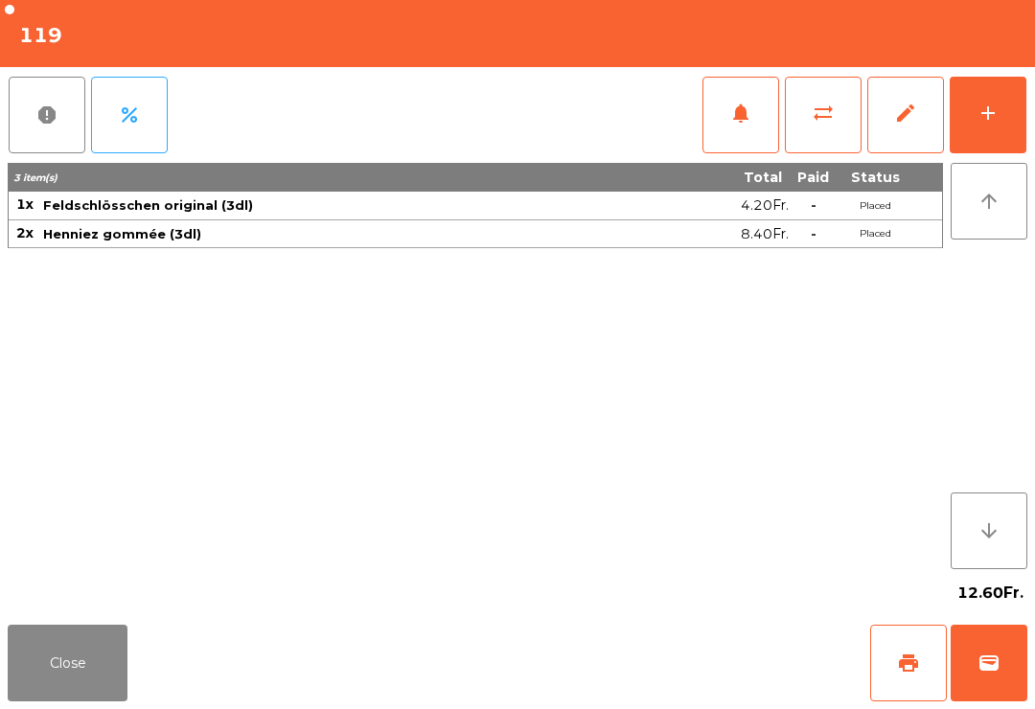
click at [953, 667] on button "wallet" at bounding box center [989, 663] width 77 height 77
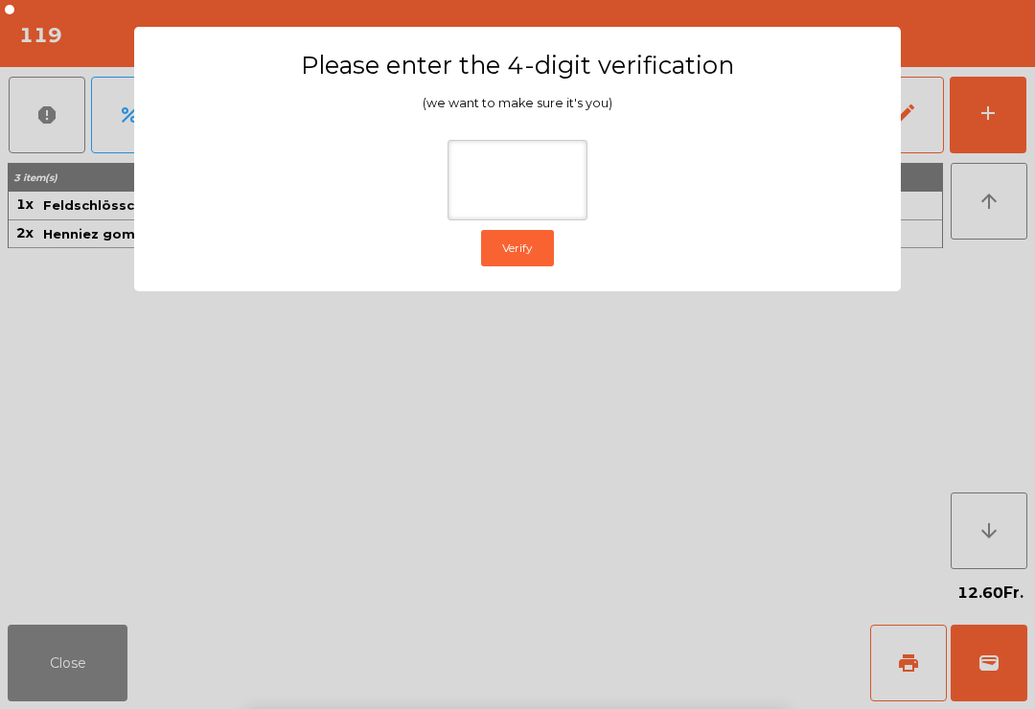
click at [951, 246] on ngb-modal-window "Please enter the 4-digit verification (we want to make sure it's you) Verify" at bounding box center [518, 354] width 984 height 709
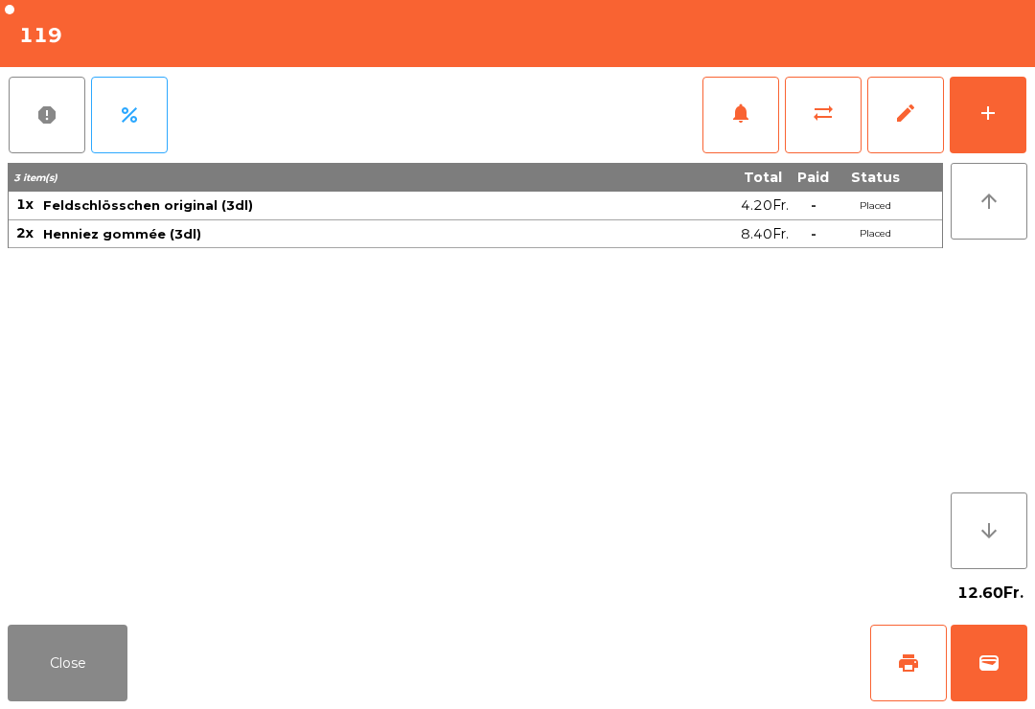
click at [900, 656] on span "print" at bounding box center [908, 663] width 23 height 23
click at [73, 700] on button "Close" at bounding box center [68, 663] width 120 height 77
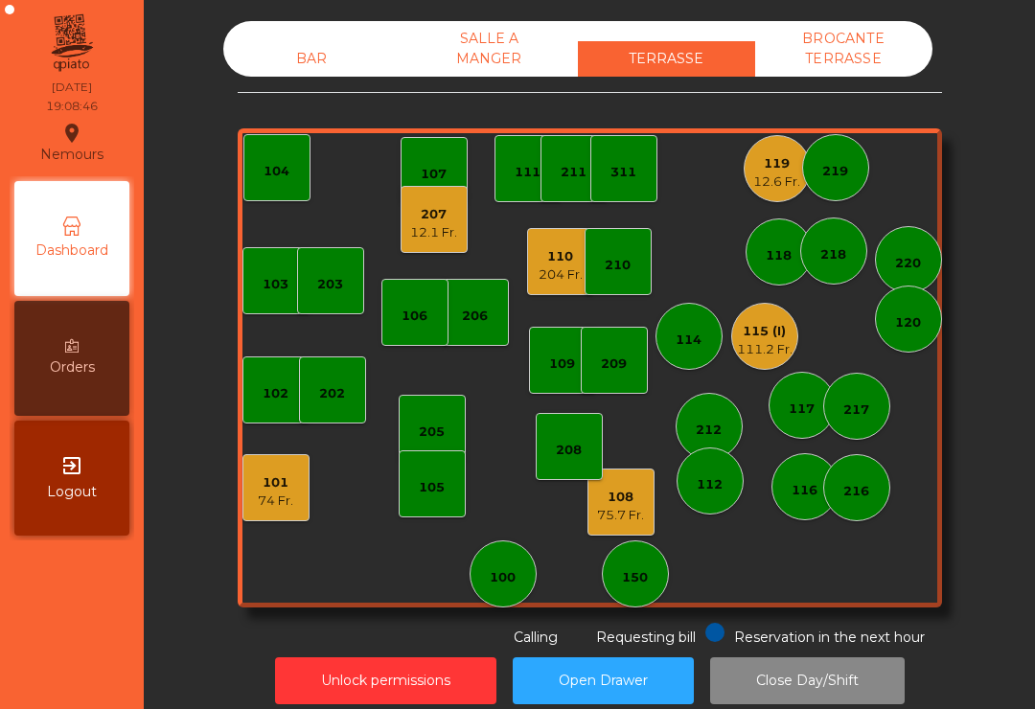
scroll to position [0, 0]
click at [747, 338] on div "115 (I)" at bounding box center [765, 331] width 56 height 19
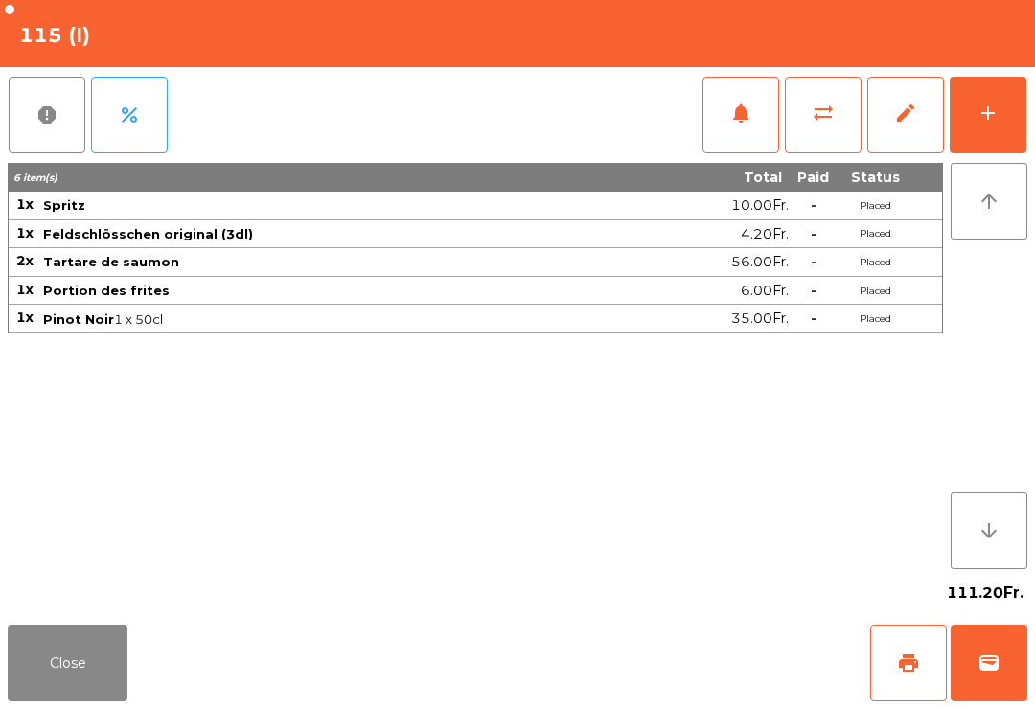
click at [1005, 118] on button "add" at bounding box center [988, 115] width 77 height 77
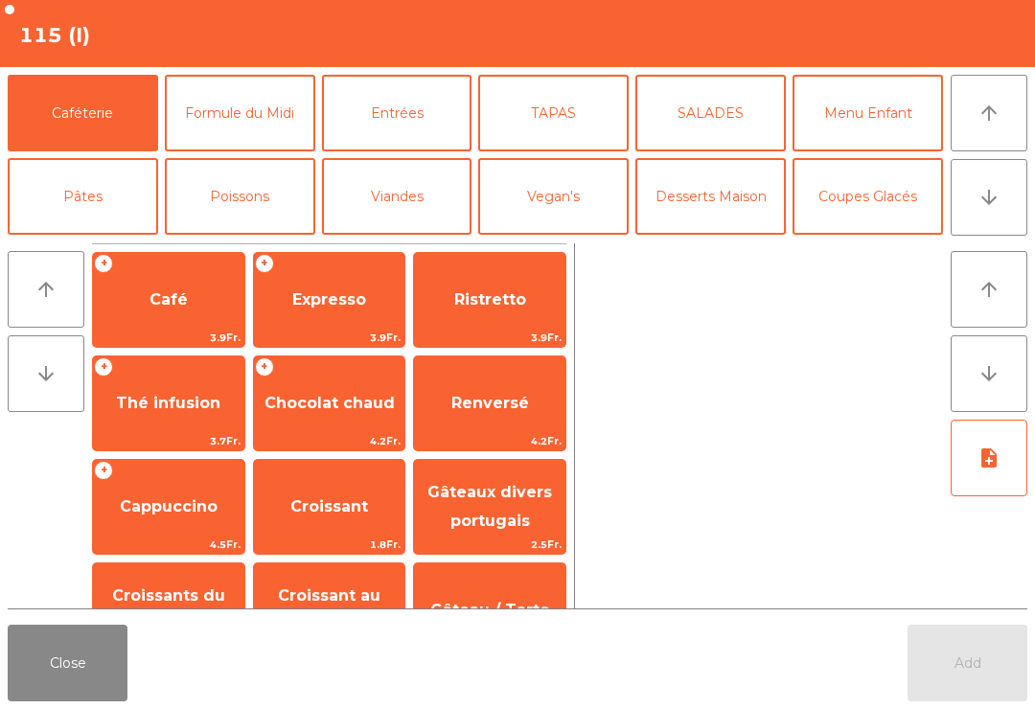
scroll to position [152, 0]
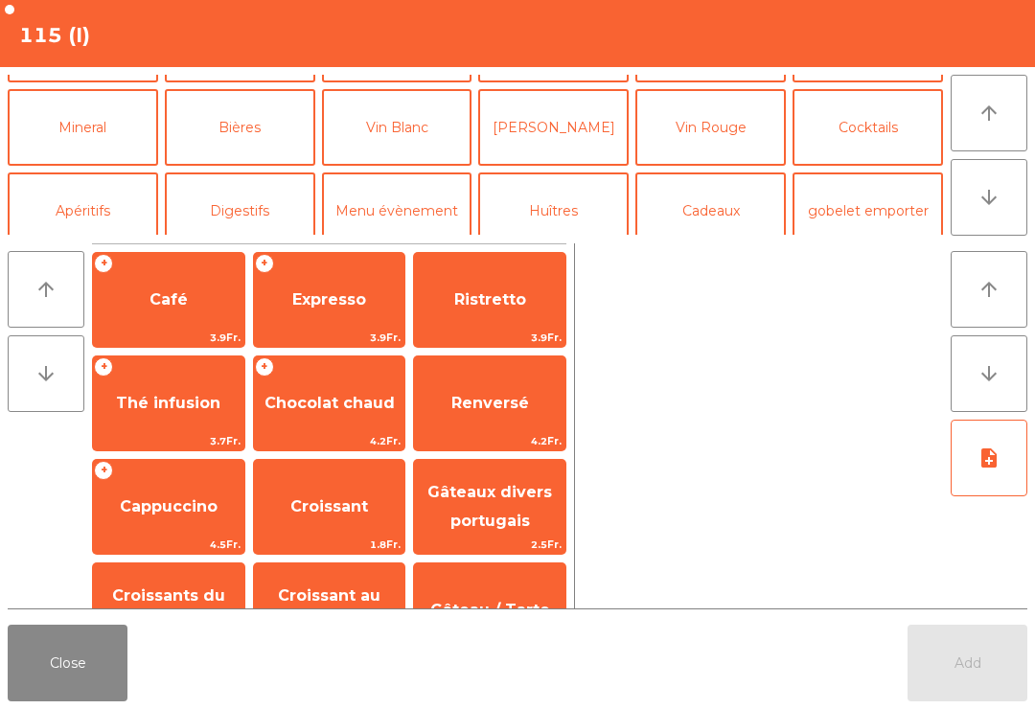
click at [276, 132] on button "Bières" at bounding box center [240, 127] width 151 height 77
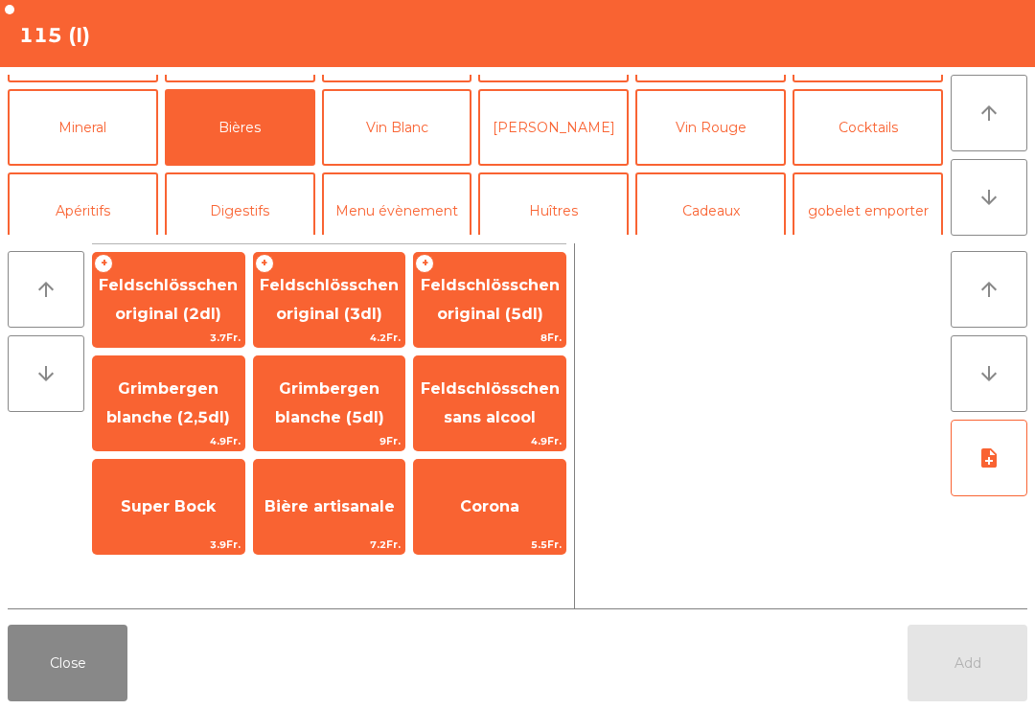
click at [752, 82] on button "Desserts Maison" at bounding box center [711, 44] width 151 height 77
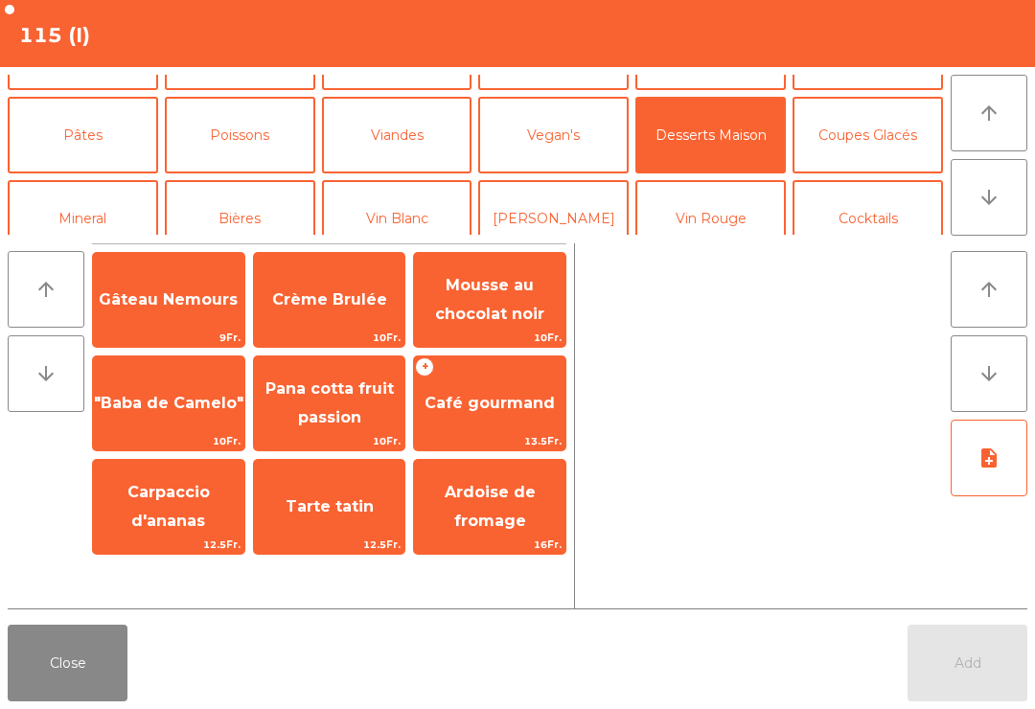
click at [223, 489] on span "Carpaccio d'ananas" at bounding box center [168, 507] width 151 height 81
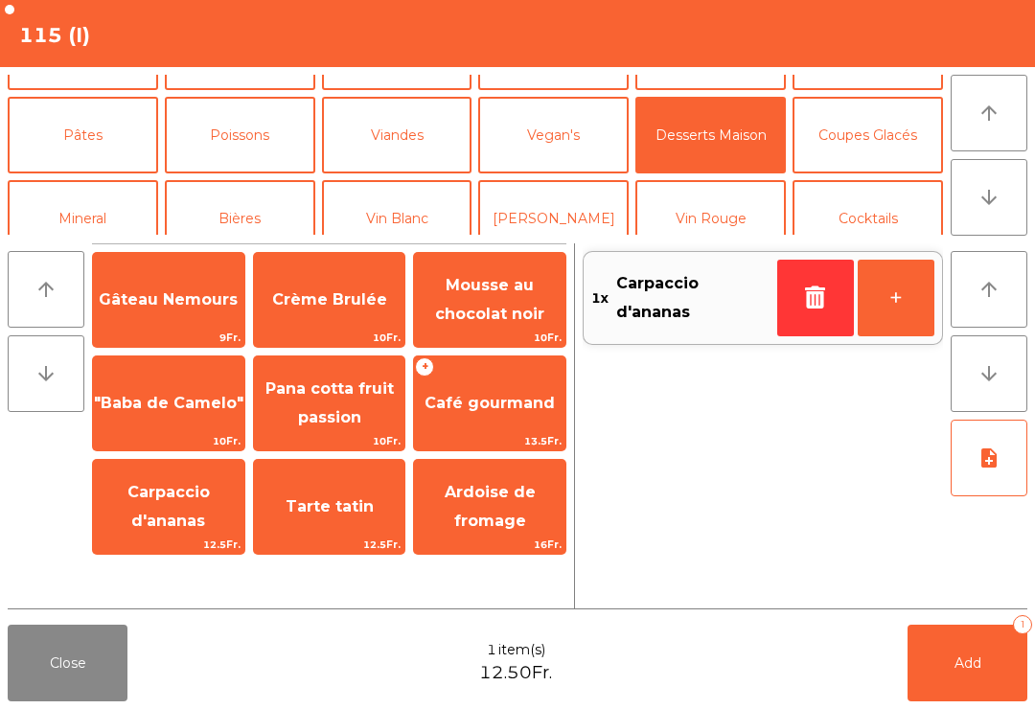
click at [193, 493] on span "Carpaccio d'ananas" at bounding box center [169, 506] width 82 height 47
click at [1000, 679] on button "Add 2" at bounding box center [968, 663] width 120 height 77
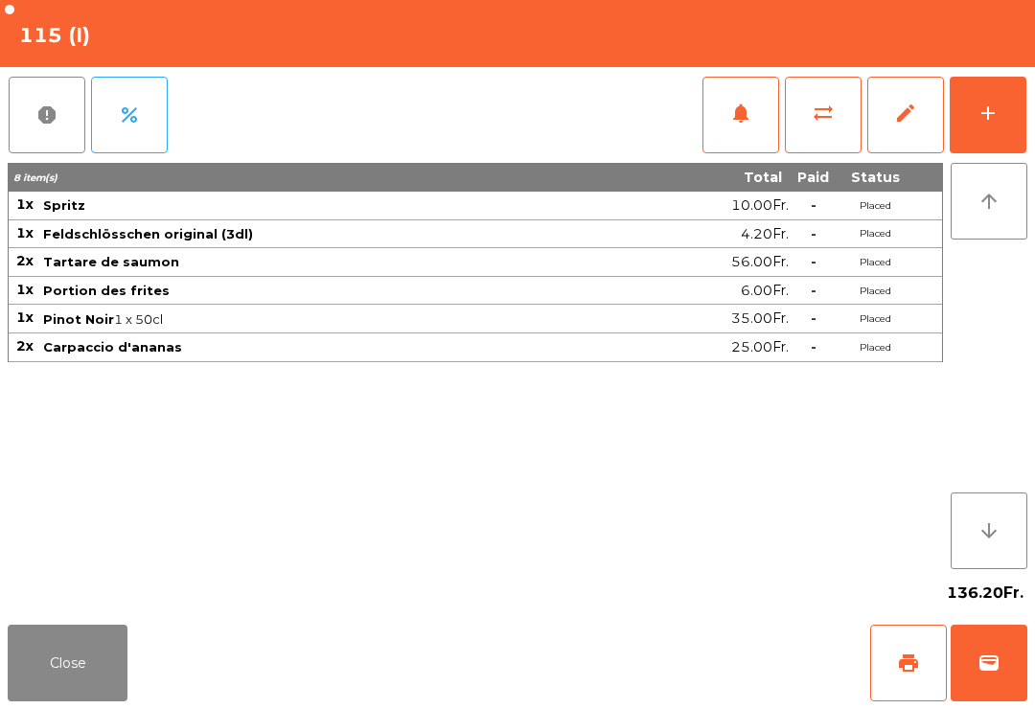
click at [96, 691] on button "Close" at bounding box center [68, 663] width 120 height 77
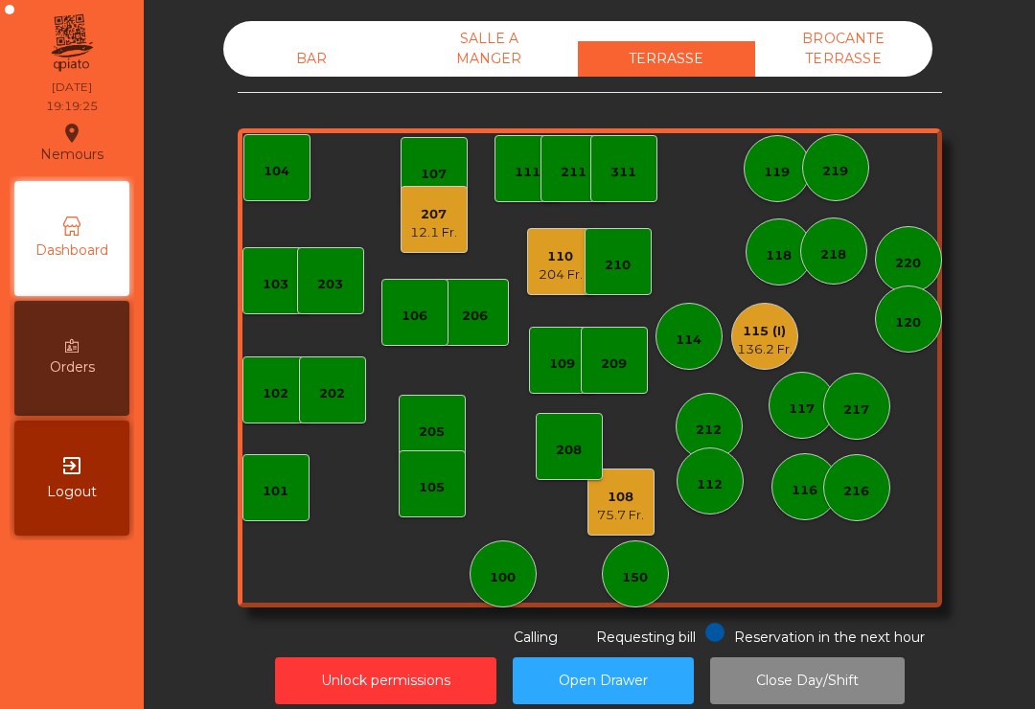
click at [432, 227] on div "12.1 Fr." at bounding box center [433, 232] width 47 height 19
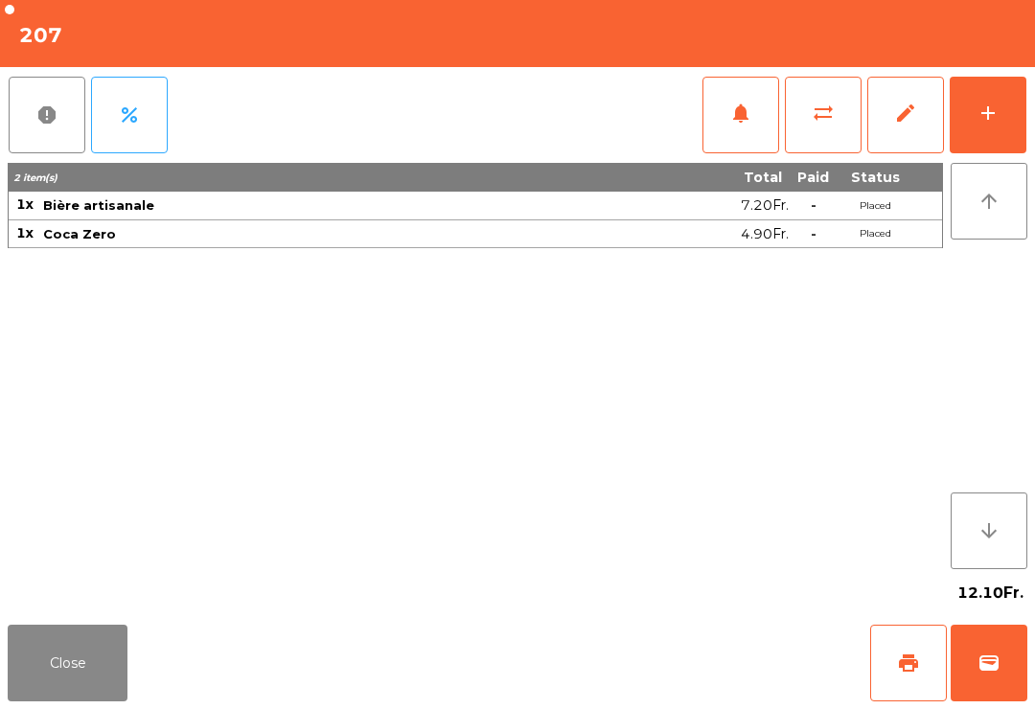
click at [898, 644] on button "print" at bounding box center [909, 663] width 77 height 77
click at [92, 681] on button "Close" at bounding box center [68, 663] width 120 height 77
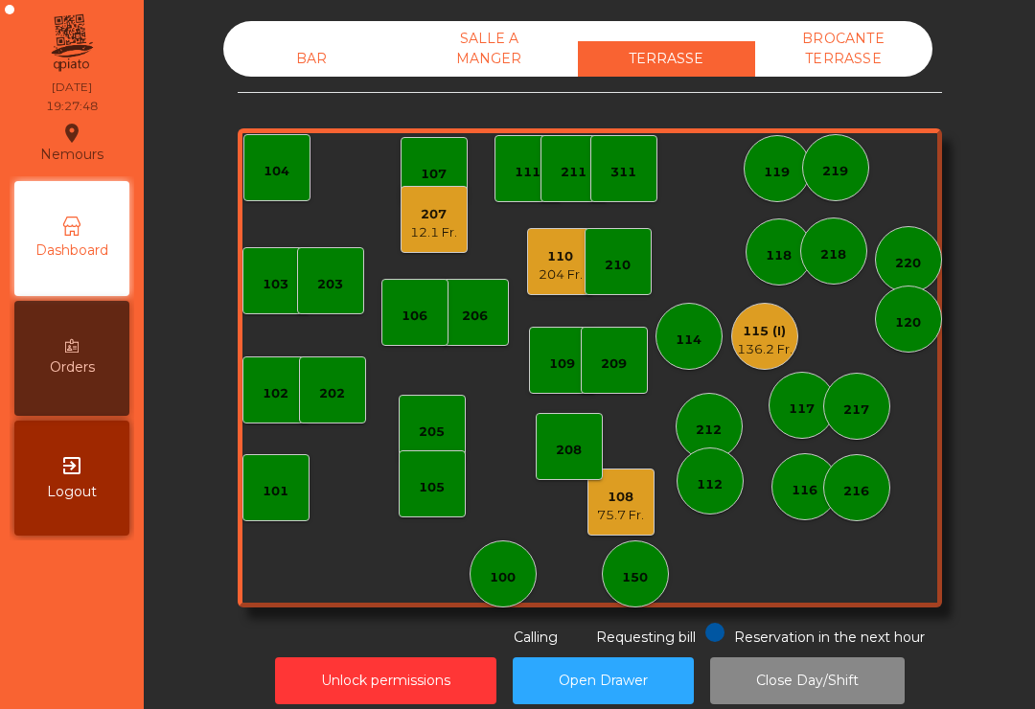
click at [843, 277] on div "218" at bounding box center [834, 251] width 67 height 67
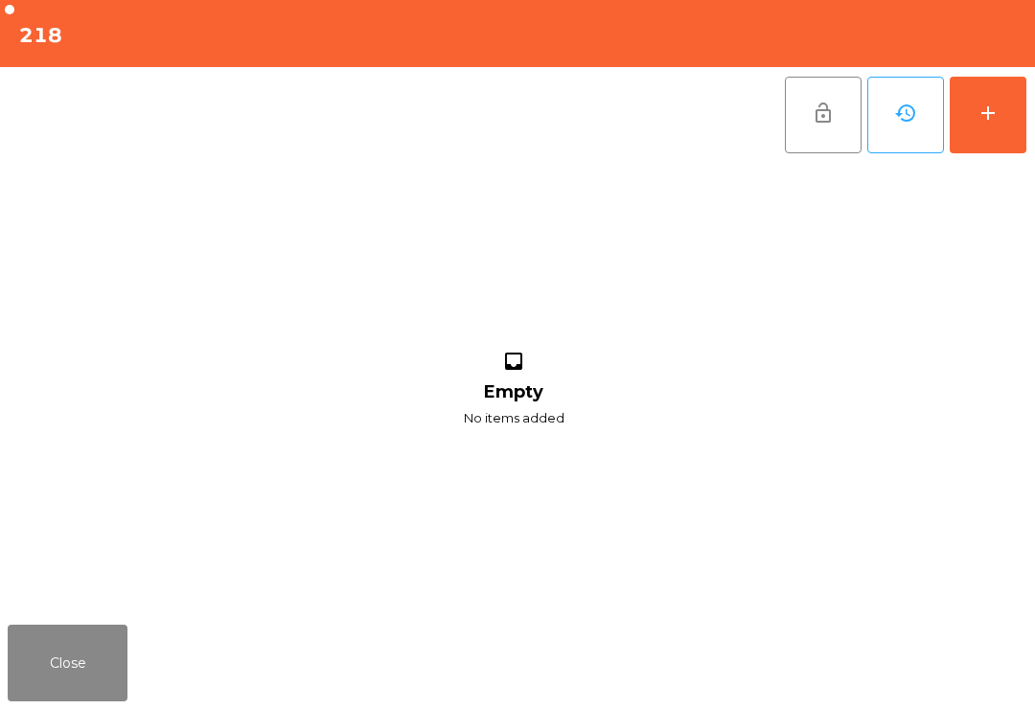
click at [121, 701] on button "Close" at bounding box center [68, 663] width 120 height 77
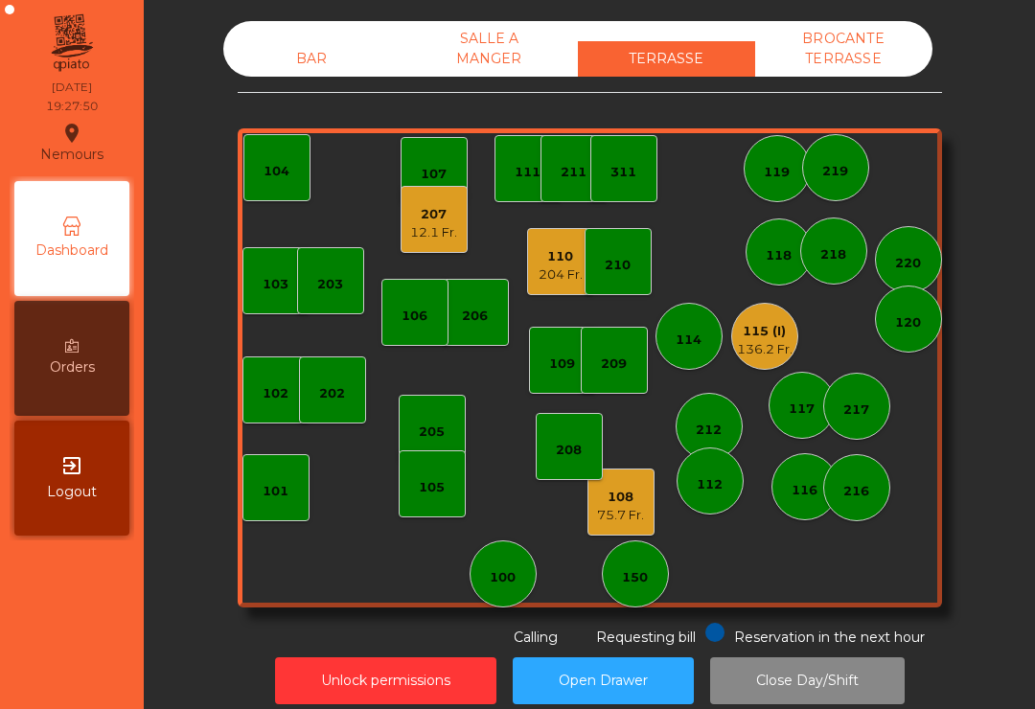
click at [804, 269] on div "118" at bounding box center [779, 252] width 67 height 67
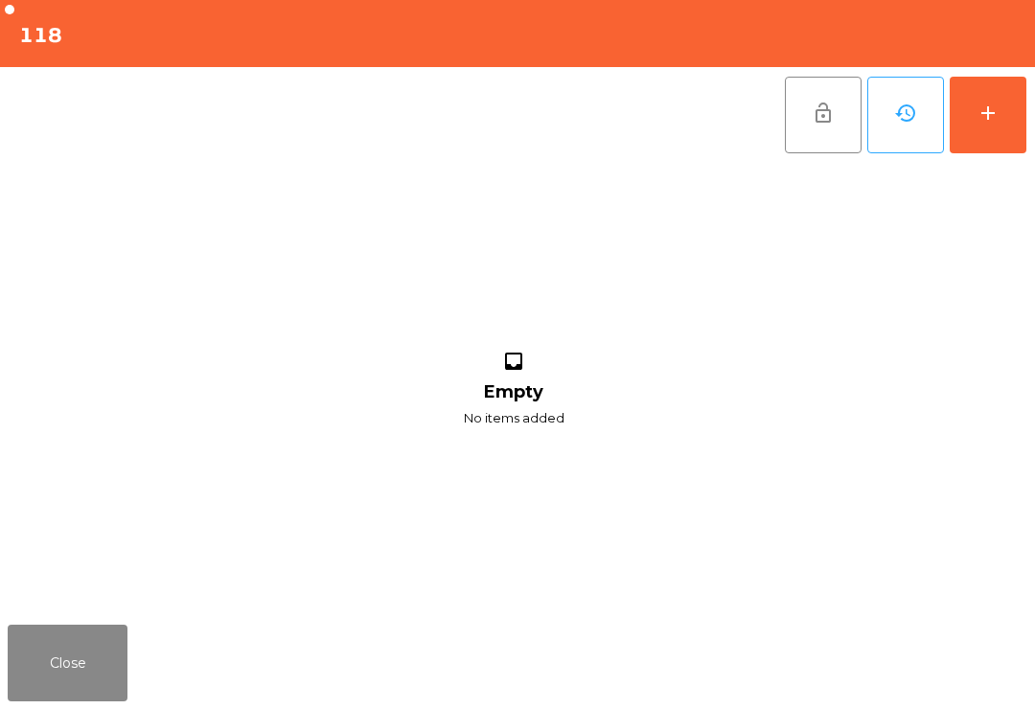
click at [1000, 128] on button "add" at bounding box center [988, 115] width 77 height 77
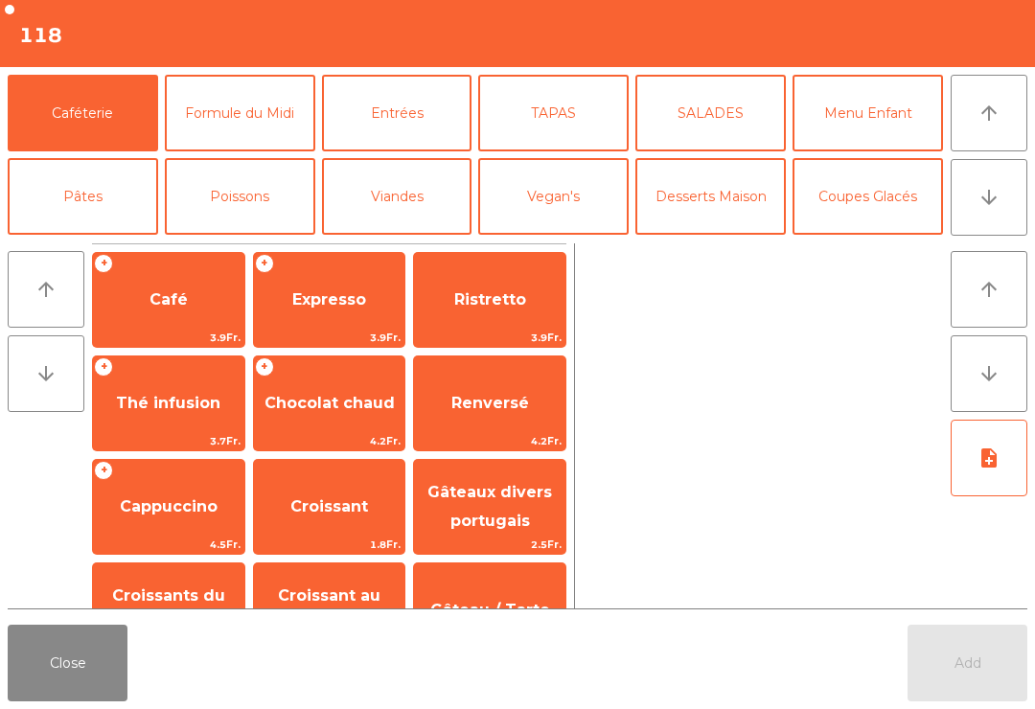
scroll to position [17, 0]
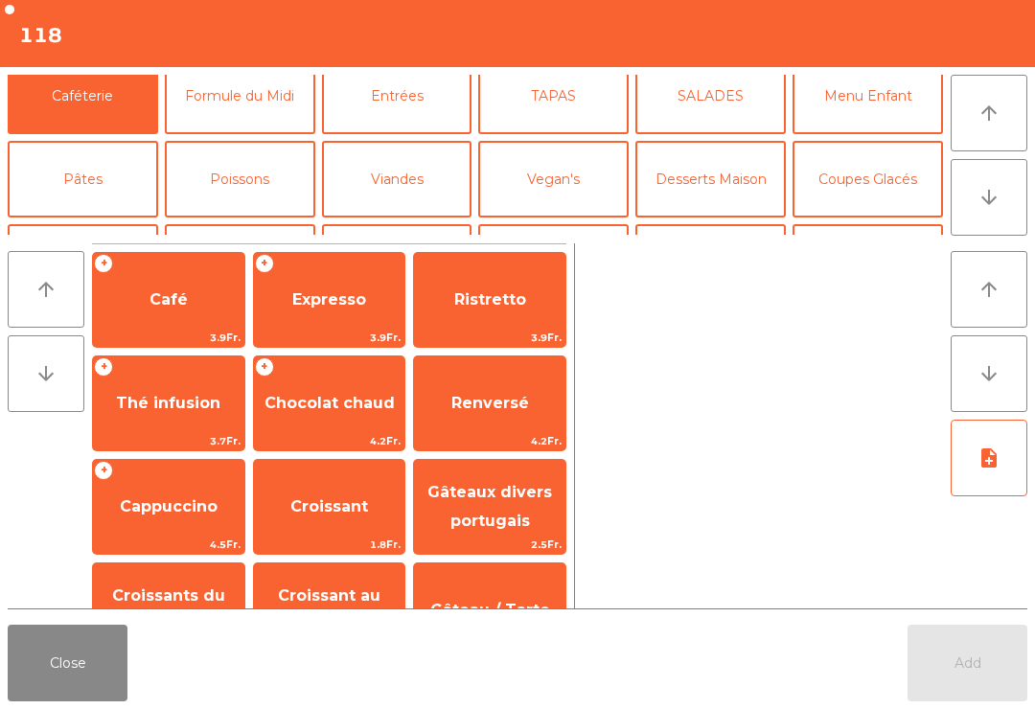
click at [251, 224] on button "Bières" at bounding box center [240, 262] width 151 height 77
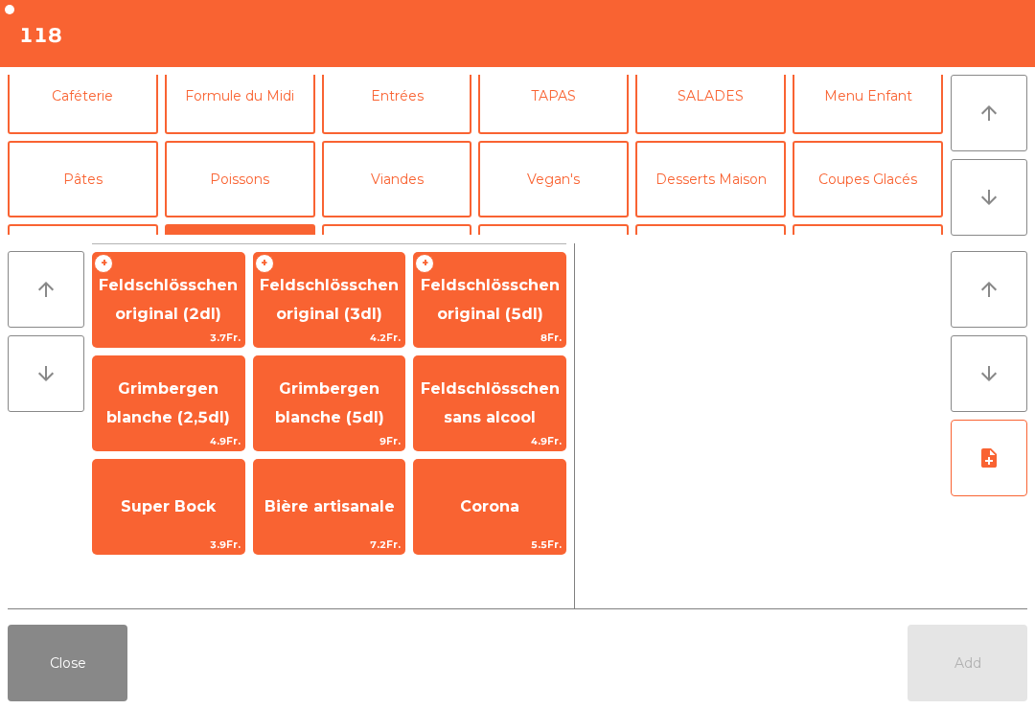
click at [356, 298] on span "Feldschlösschen original (3dl)" at bounding box center [329, 300] width 151 height 81
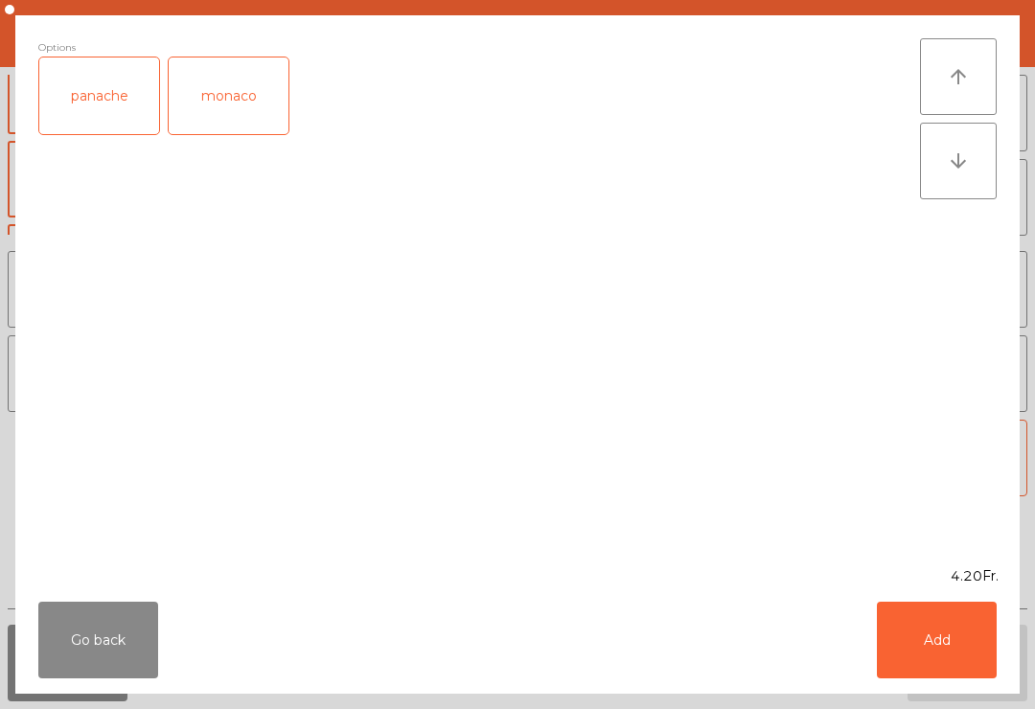
click at [919, 633] on button "Add" at bounding box center [937, 640] width 120 height 77
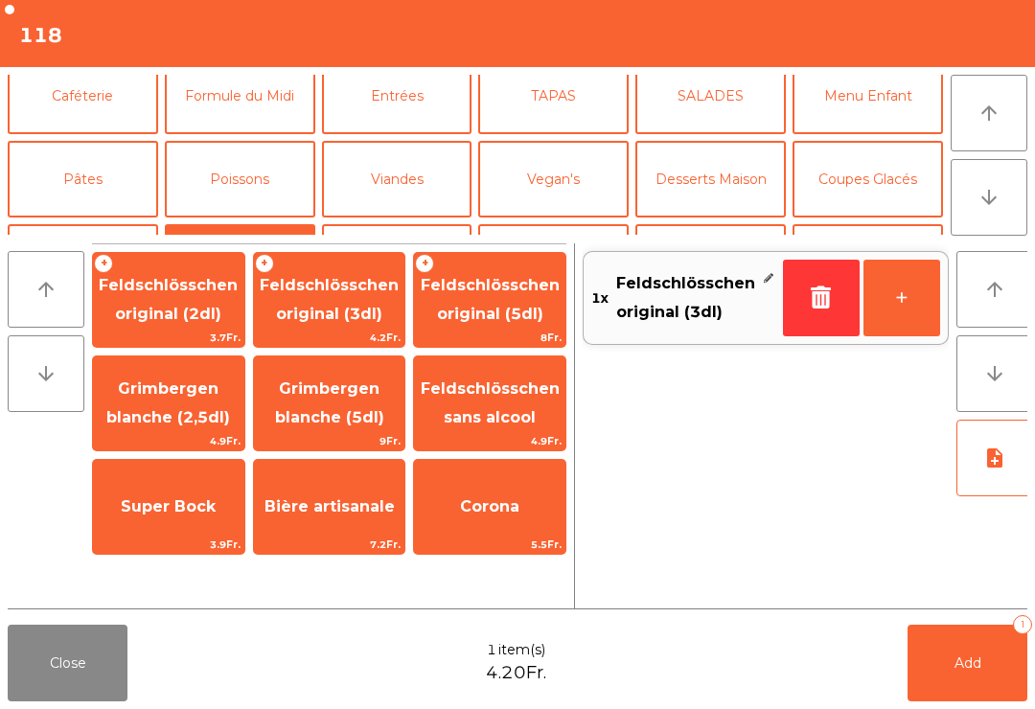
click at [80, 224] on button "Mineral" at bounding box center [83, 262] width 151 height 77
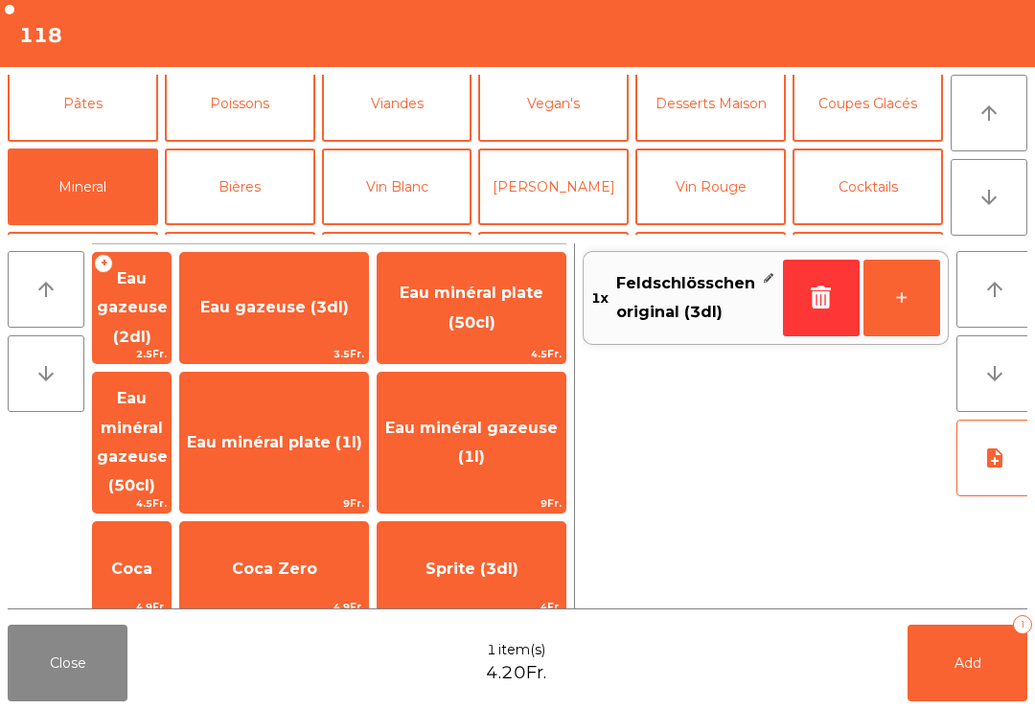
scroll to position [472, 0]
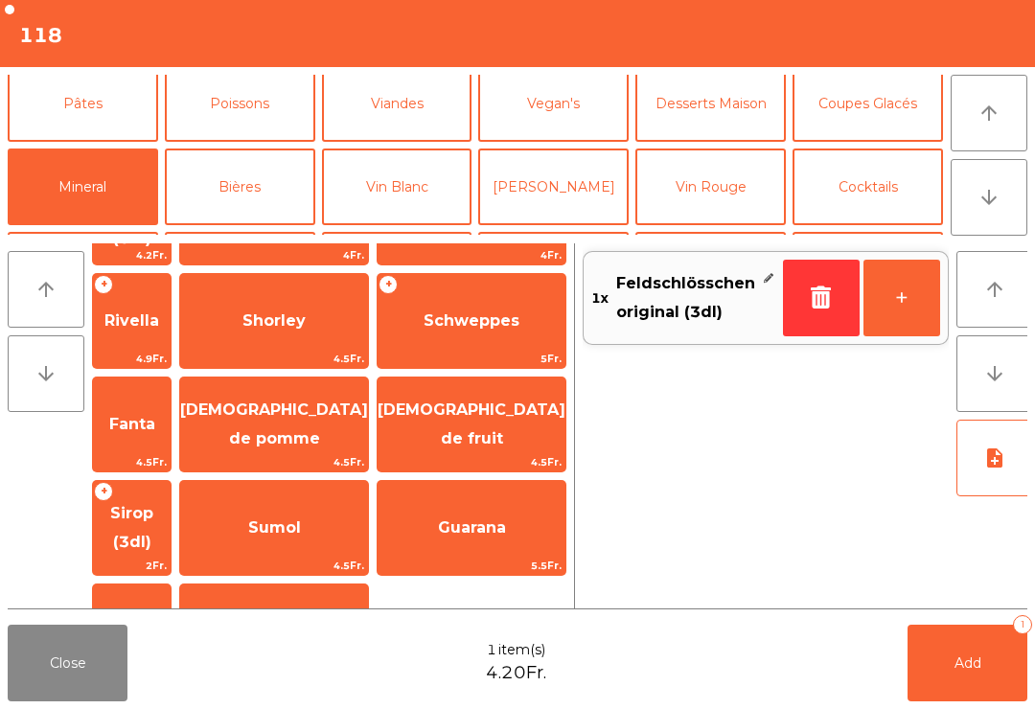
click at [327, 622] on span "Carafe d'eau" at bounding box center [274, 631] width 105 height 18
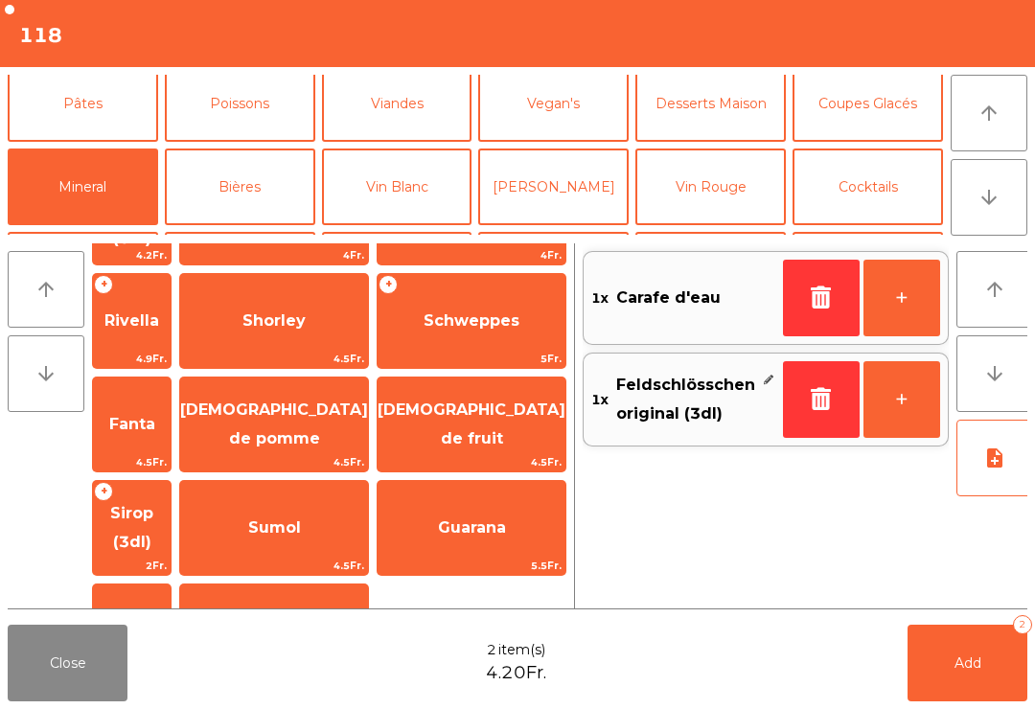
click at [1016, 698] on button "Add 2" at bounding box center [968, 663] width 120 height 77
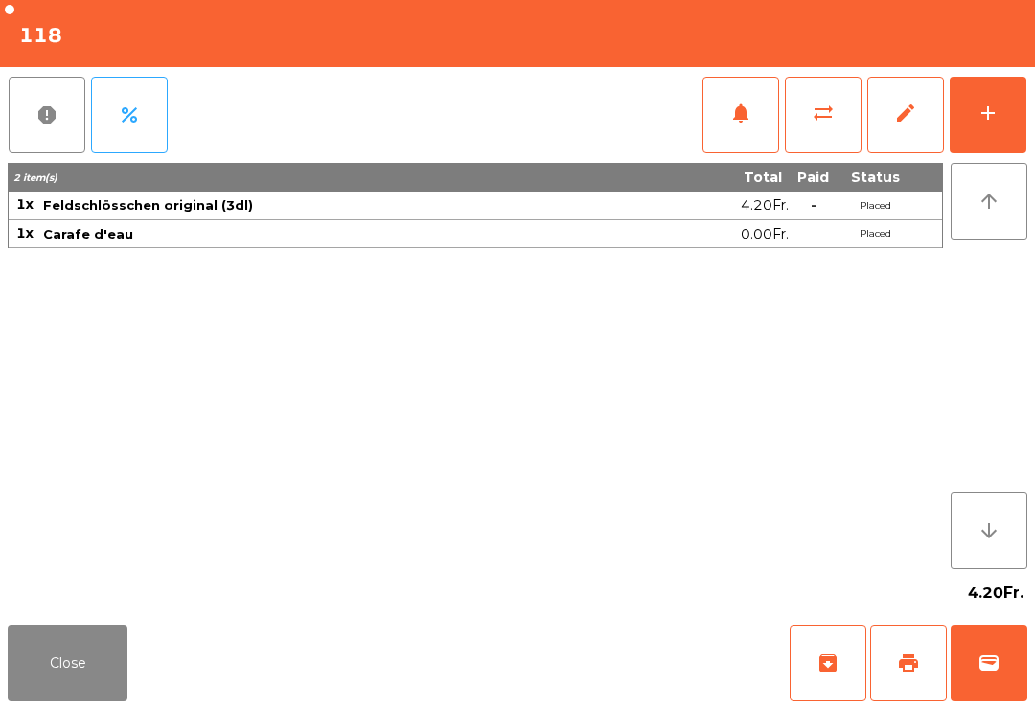
click at [63, 689] on button "Close" at bounding box center [68, 663] width 120 height 77
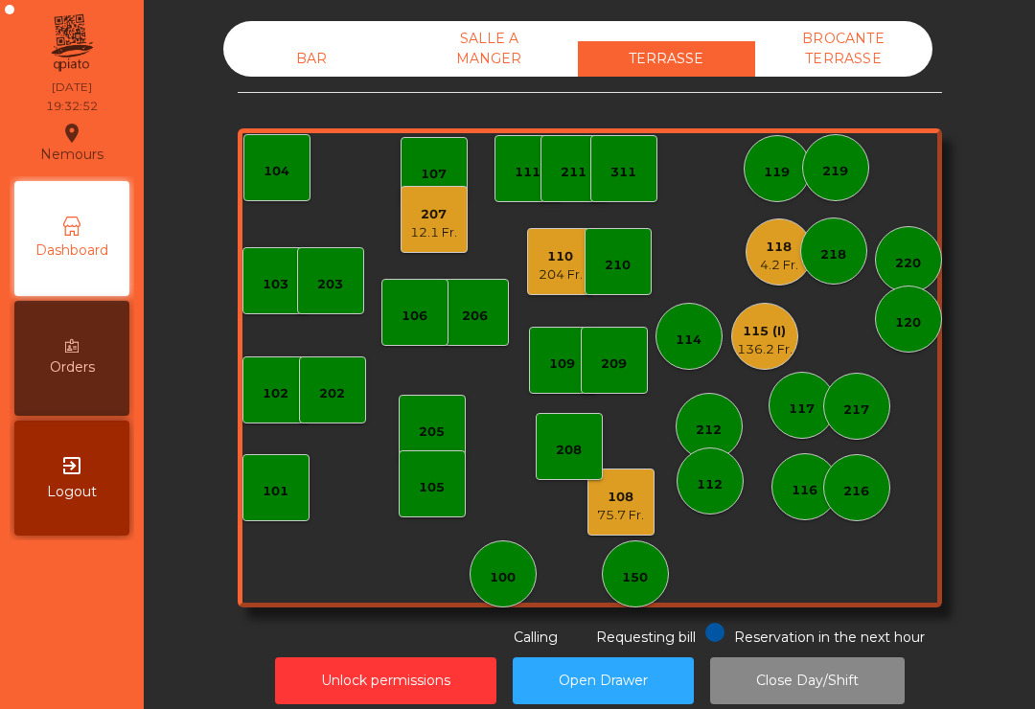
click at [754, 347] on div "136.2 Fr." at bounding box center [765, 349] width 56 height 19
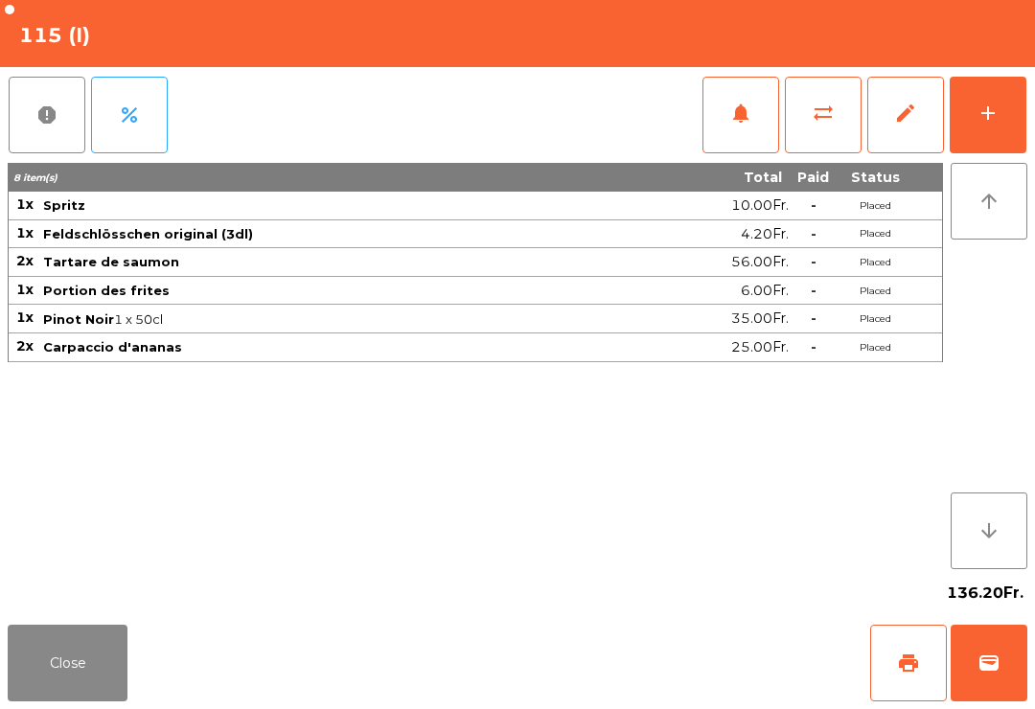
click at [989, 668] on span "wallet" at bounding box center [989, 663] width 23 height 23
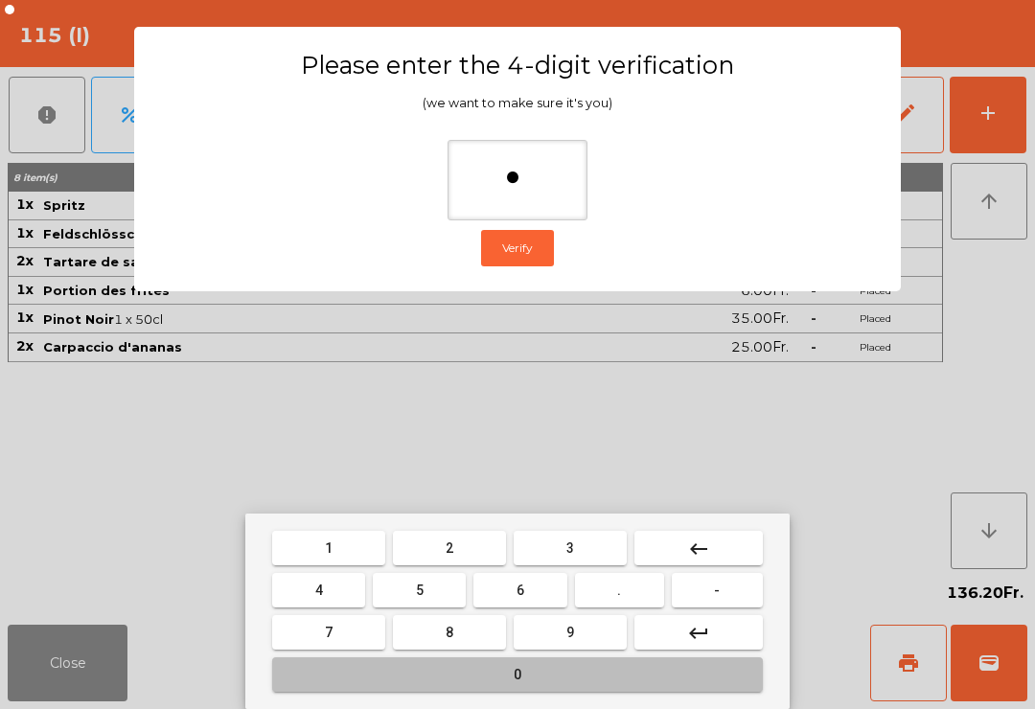
type input "**"
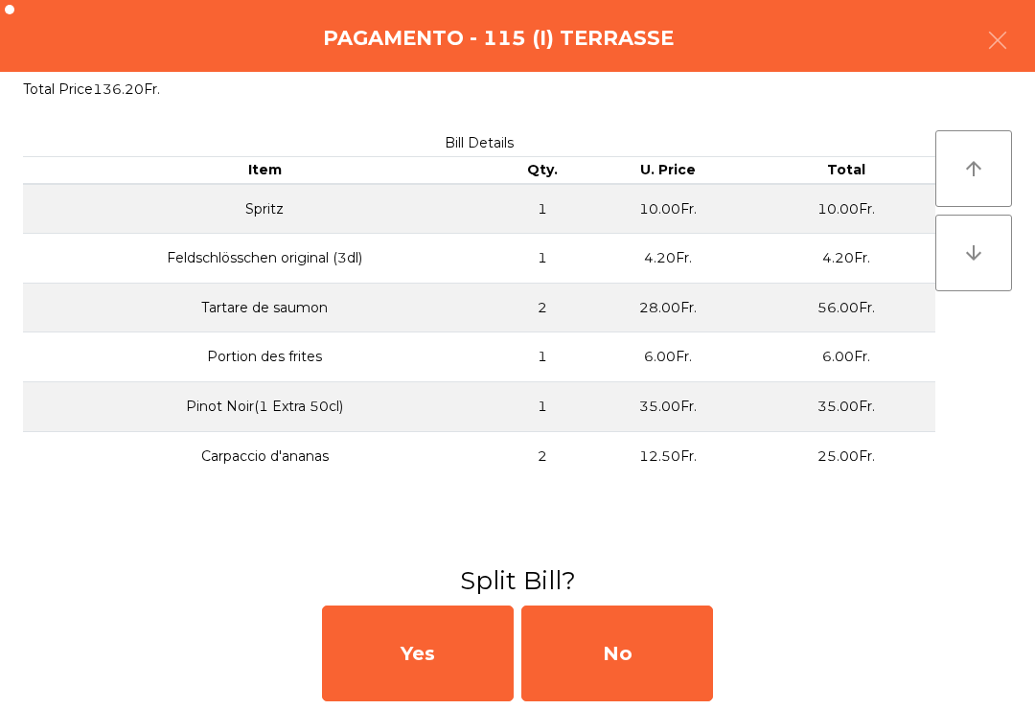
click at [660, 647] on div "No" at bounding box center [618, 654] width 192 height 96
click at [644, 650] on div "MB" at bounding box center [618, 654] width 192 height 96
click at [644, 652] on div "No" at bounding box center [618, 654] width 192 height 96
click at [639, 656] on div "No" at bounding box center [618, 654] width 192 height 96
click at [638, 653] on div "No" at bounding box center [618, 654] width 192 height 96
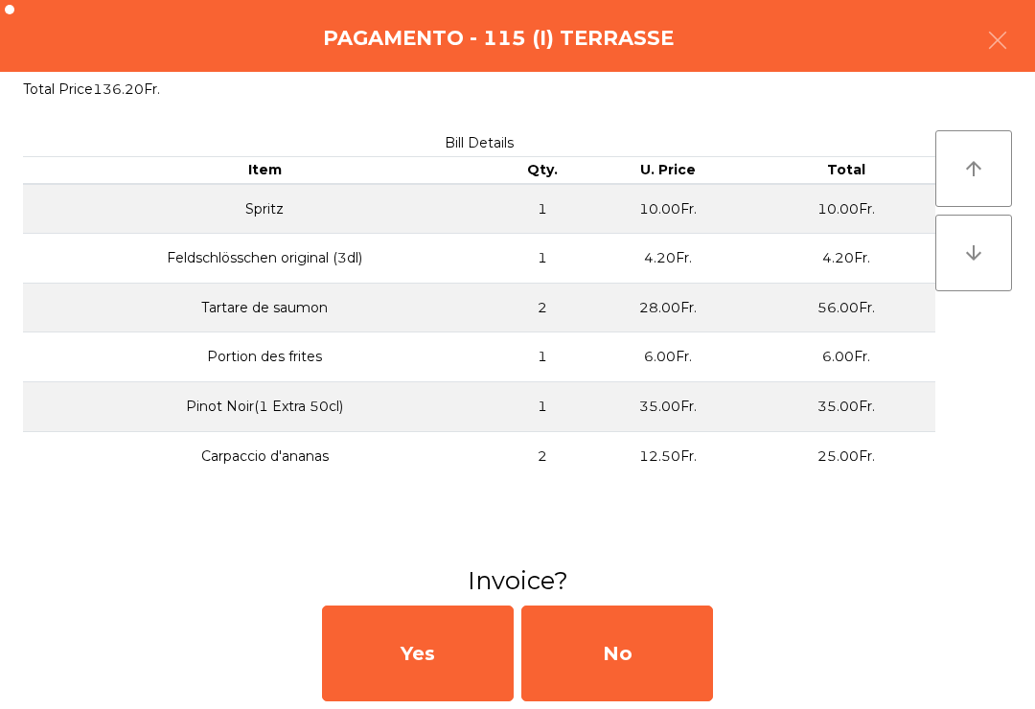
click at [637, 648] on div "No" at bounding box center [618, 654] width 192 height 96
click at [640, 644] on div "No" at bounding box center [618, 654] width 192 height 96
click at [620, 643] on div "No" at bounding box center [618, 654] width 192 height 96
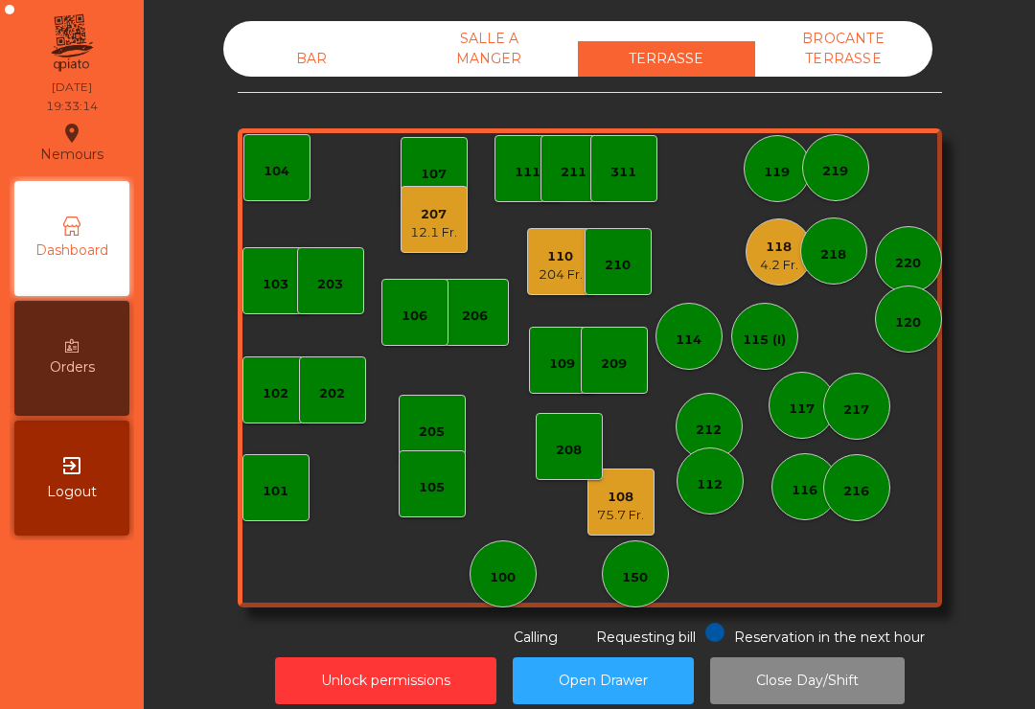
click at [428, 227] on div "12.1 Fr." at bounding box center [433, 232] width 47 height 19
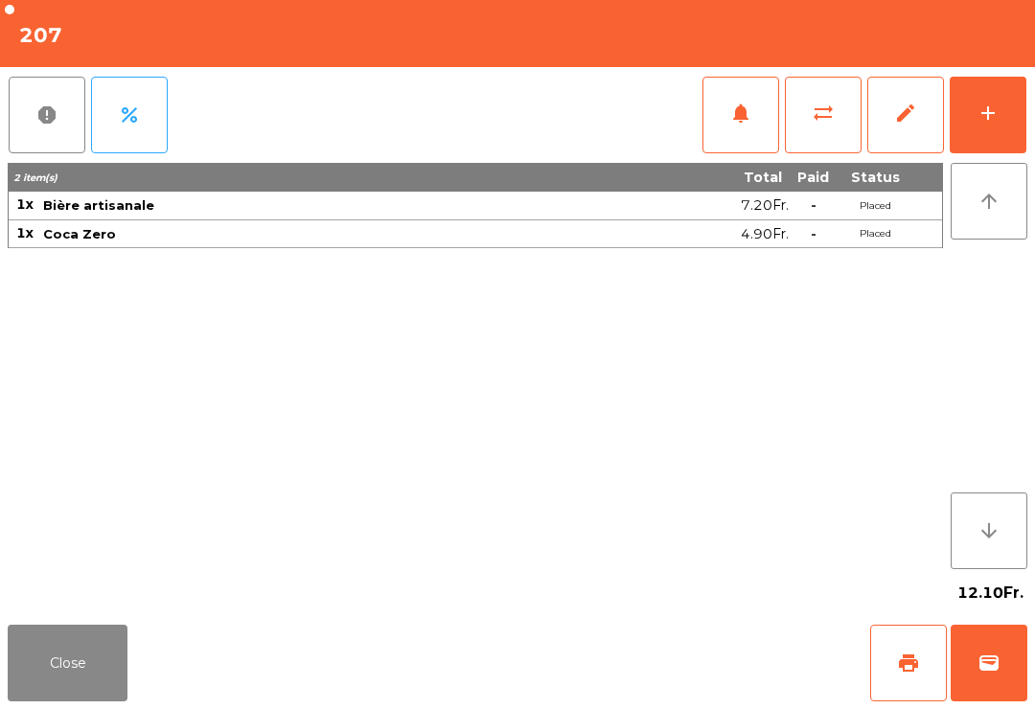
click at [1021, 654] on button "wallet" at bounding box center [989, 663] width 77 height 77
click at [605, 657] on div "Close print wallet" at bounding box center [517, 663] width 1035 height 92
click at [606, 678] on div "Close print wallet" at bounding box center [517, 663] width 1035 height 92
click at [636, 671] on div "Close print wallet" at bounding box center [517, 663] width 1035 height 92
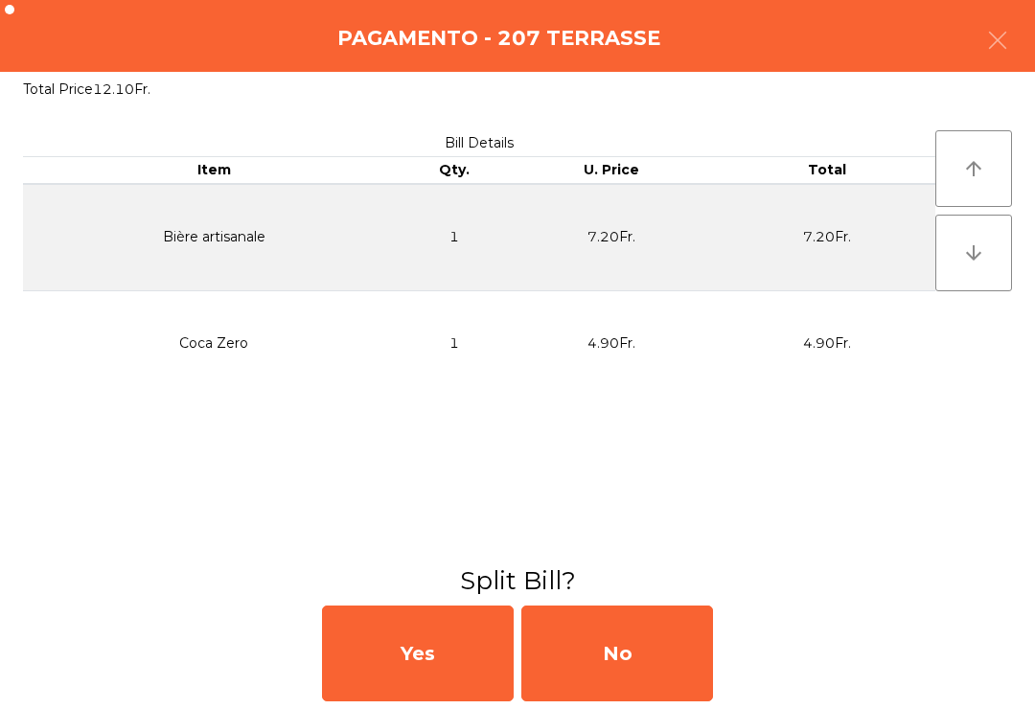
click at [658, 672] on div "No" at bounding box center [618, 654] width 192 height 96
click at [690, 674] on div "No" at bounding box center [618, 654] width 192 height 96
click at [641, 673] on div "No" at bounding box center [618, 654] width 192 height 96
click at [628, 672] on div "No" at bounding box center [618, 654] width 192 height 96
click at [644, 670] on div "No" at bounding box center [618, 654] width 192 height 96
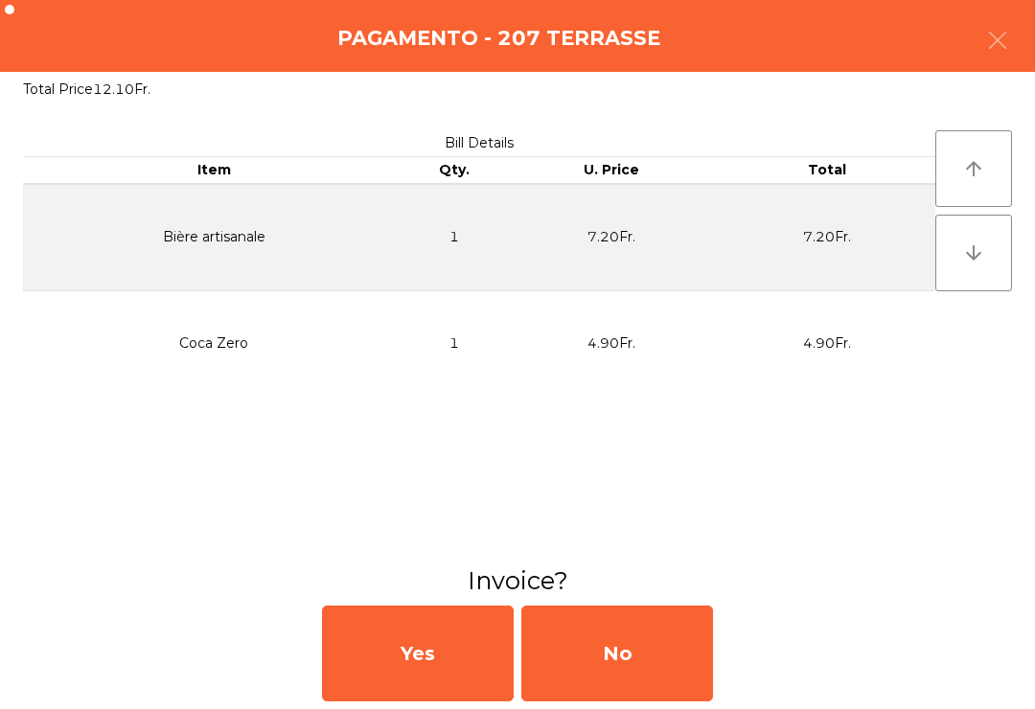
click at [659, 629] on div "No" at bounding box center [618, 654] width 192 height 96
click at [642, 658] on div "No" at bounding box center [618, 654] width 192 height 96
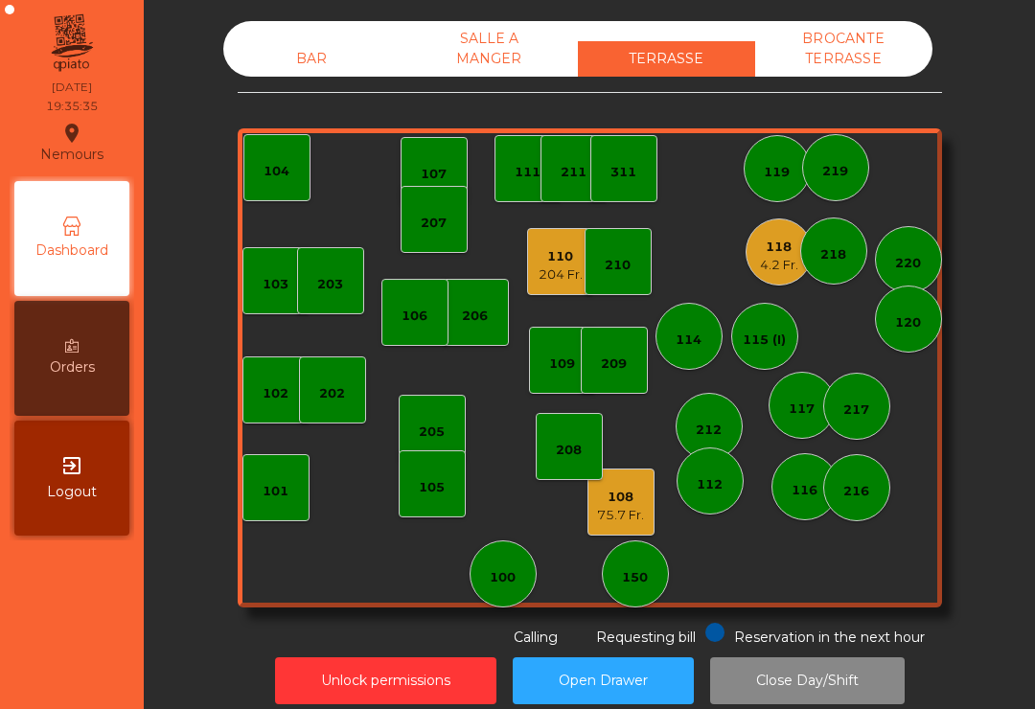
click at [622, 516] on div "75.7 Fr." at bounding box center [620, 515] width 47 height 19
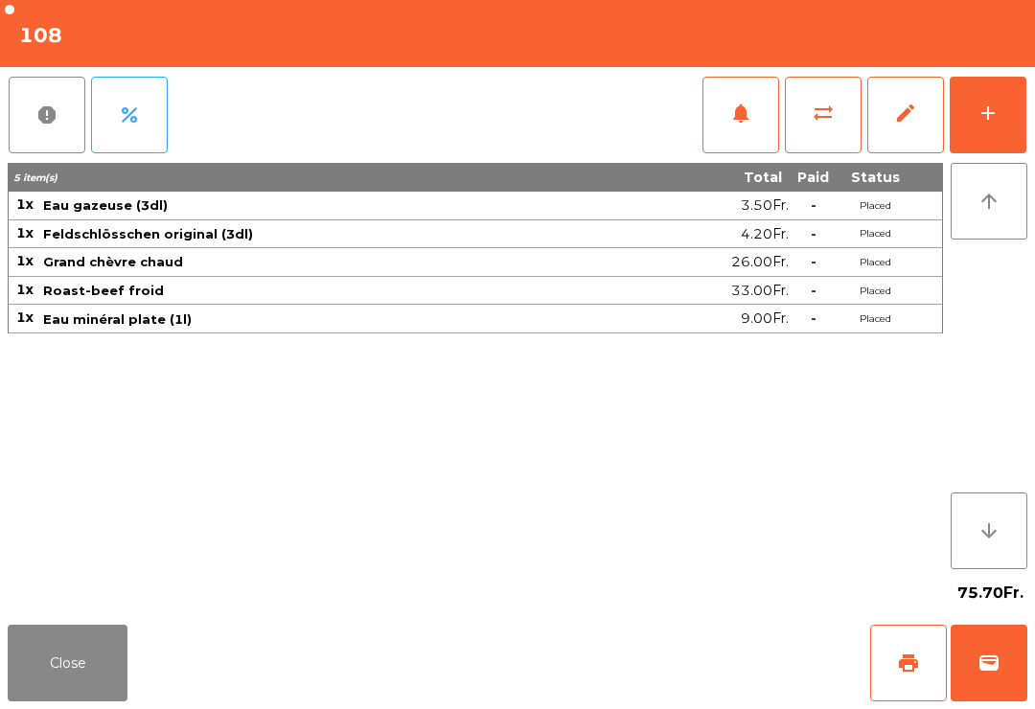
click at [997, 119] on div "add" at bounding box center [988, 113] width 23 height 23
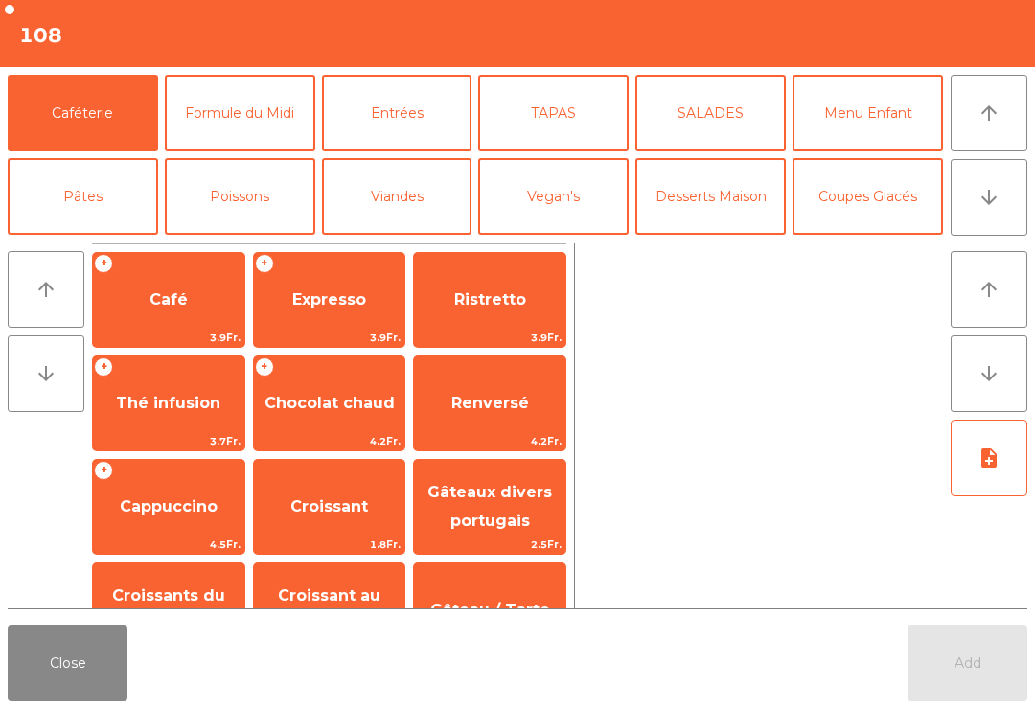
click at [1000, 226] on button "arrow_downward" at bounding box center [989, 197] width 77 height 77
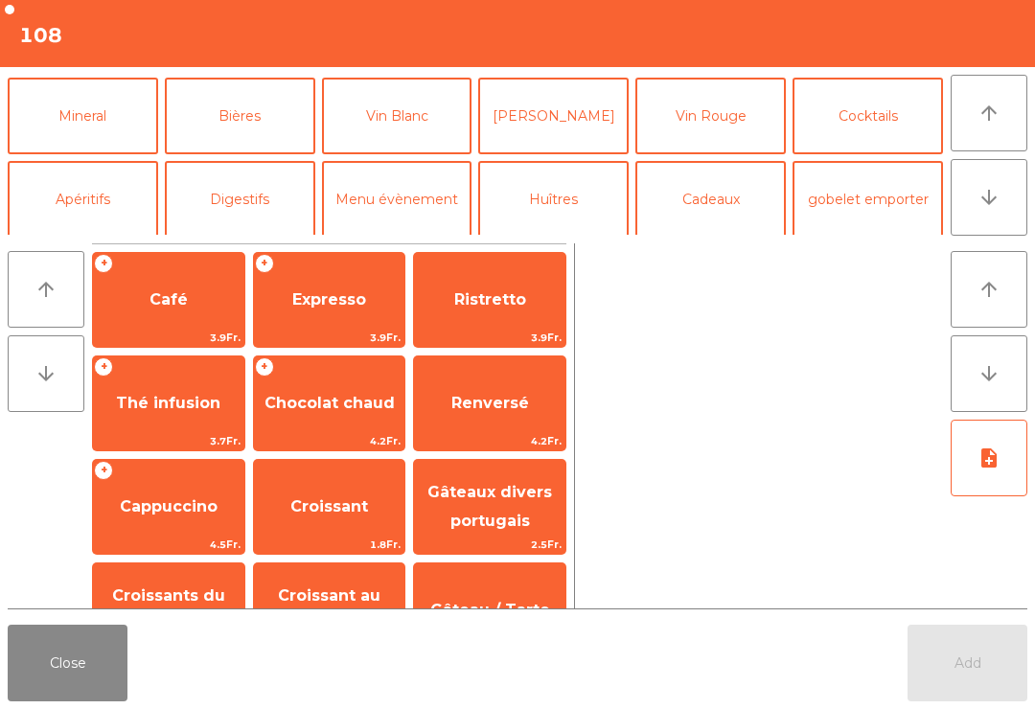
click at [987, 134] on button "arrow_upward" at bounding box center [989, 113] width 77 height 77
click at [690, 71] on button "Desserts Maison" at bounding box center [711, 32] width 151 height 77
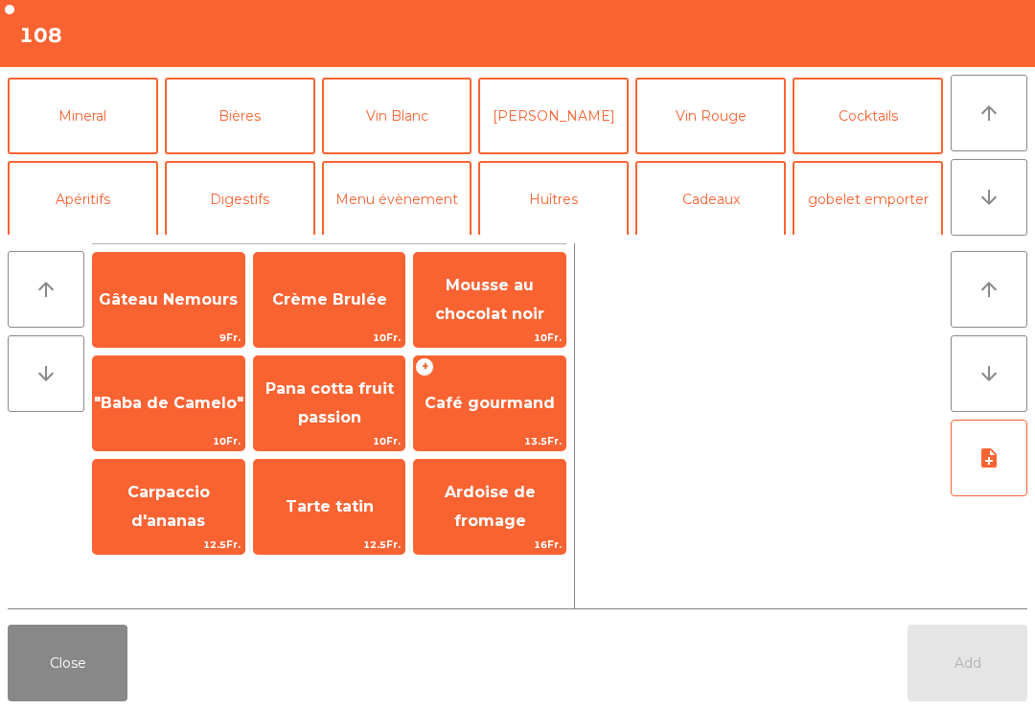
scroll to position [0, 0]
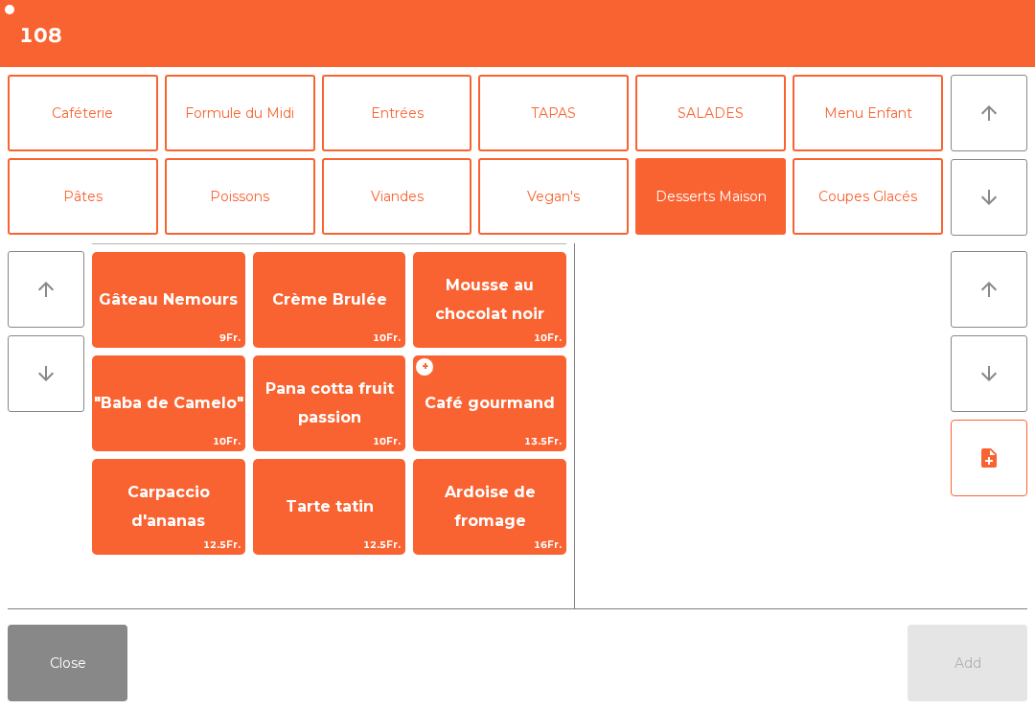
click at [325, 300] on span "Crème Brulée" at bounding box center [329, 299] width 115 height 18
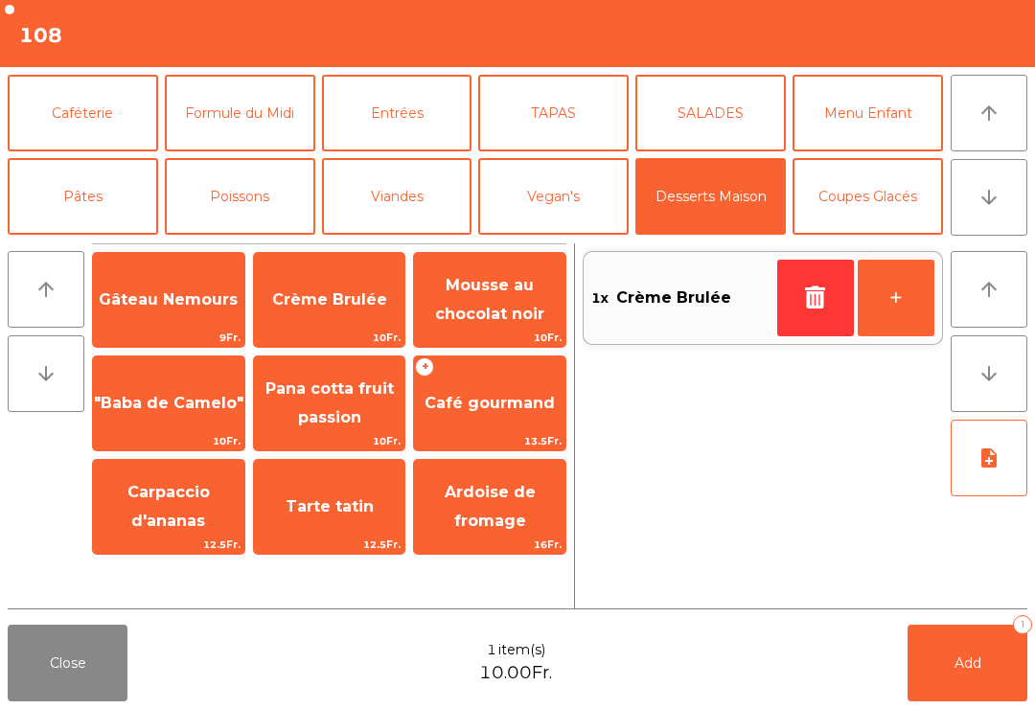
click at [990, 214] on button "arrow_downward" at bounding box center [989, 197] width 77 height 77
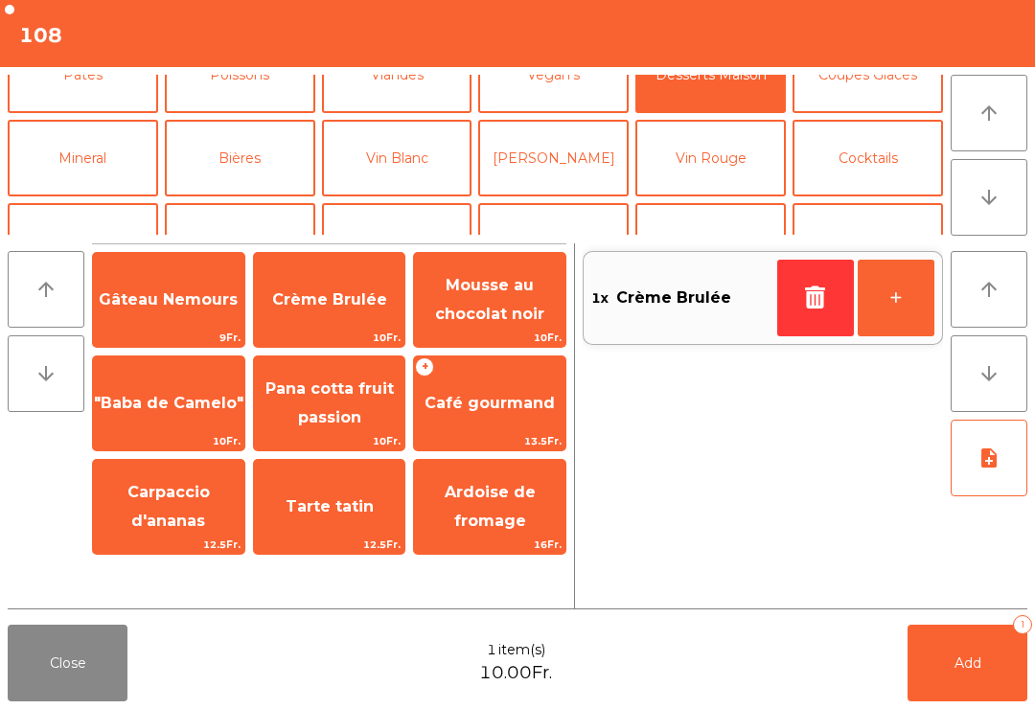
click at [258, 203] on button "Digestifs" at bounding box center [240, 241] width 151 height 77
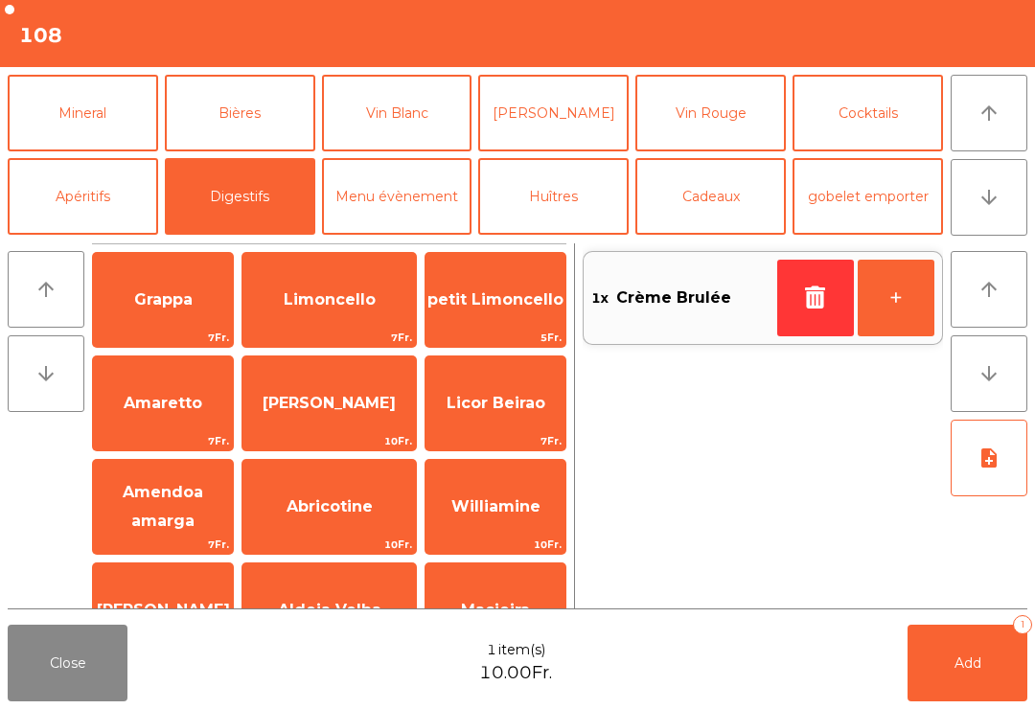
scroll to position [230, 0]
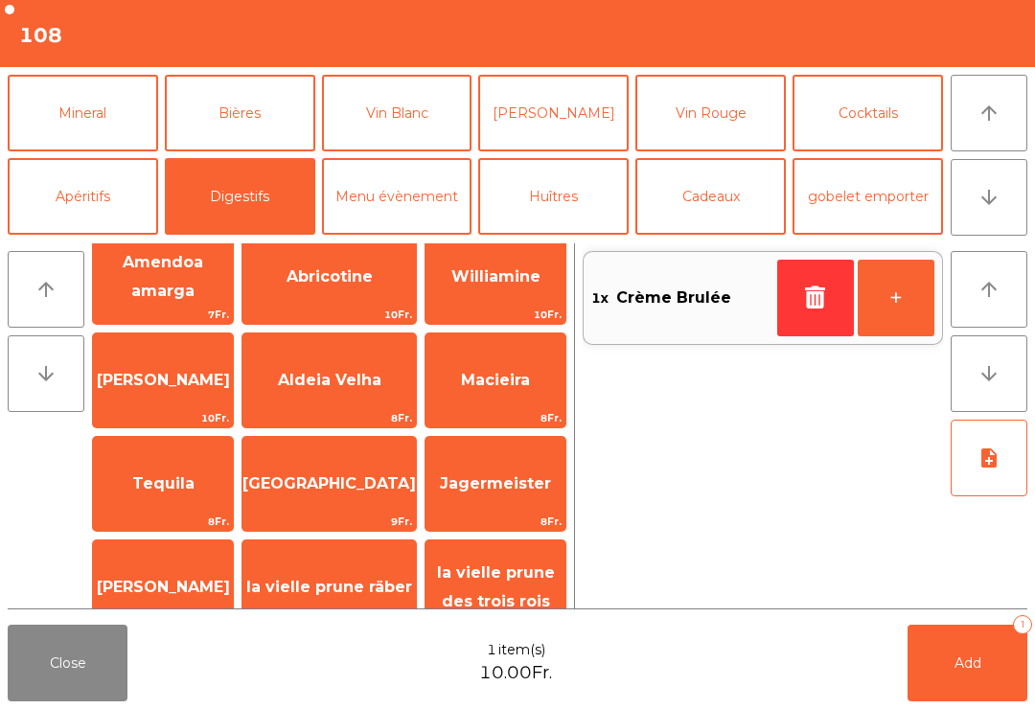
click at [327, 458] on span "[GEOGRAPHIC_DATA]" at bounding box center [330, 484] width 174 height 52
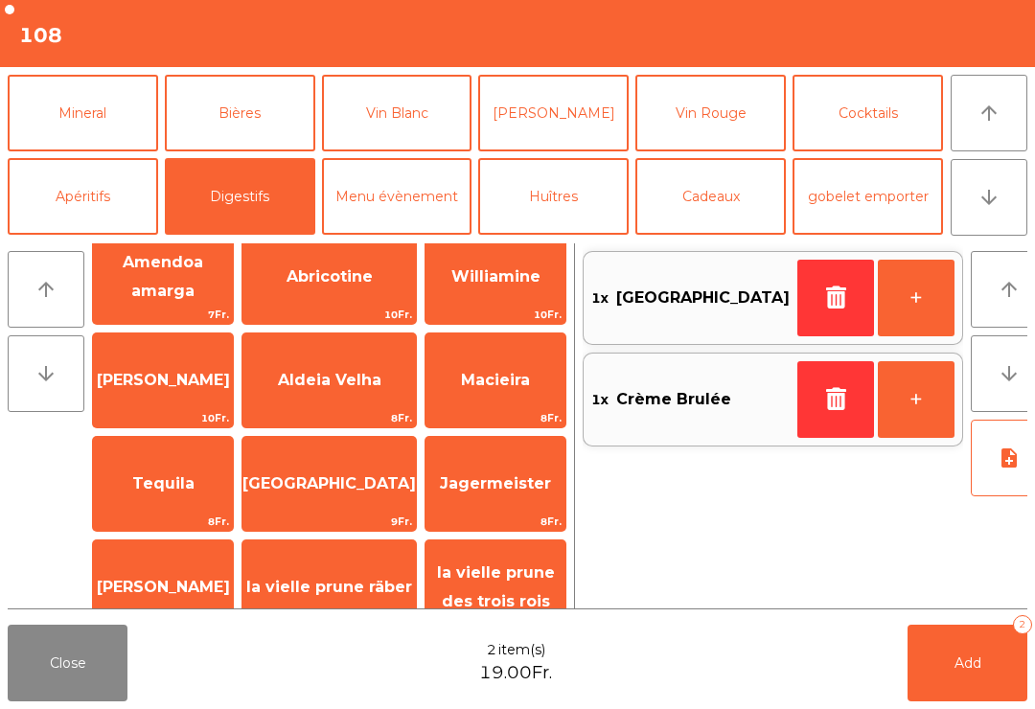
scroll to position [363, 0]
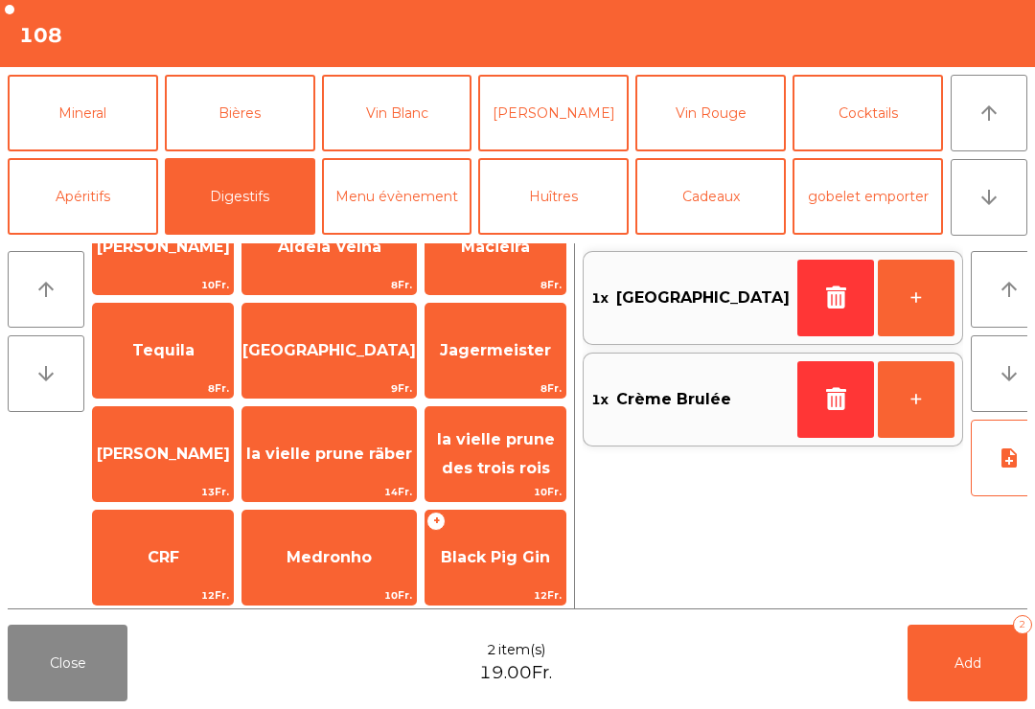
click at [1005, 689] on button "Add 2" at bounding box center [968, 663] width 120 height 77
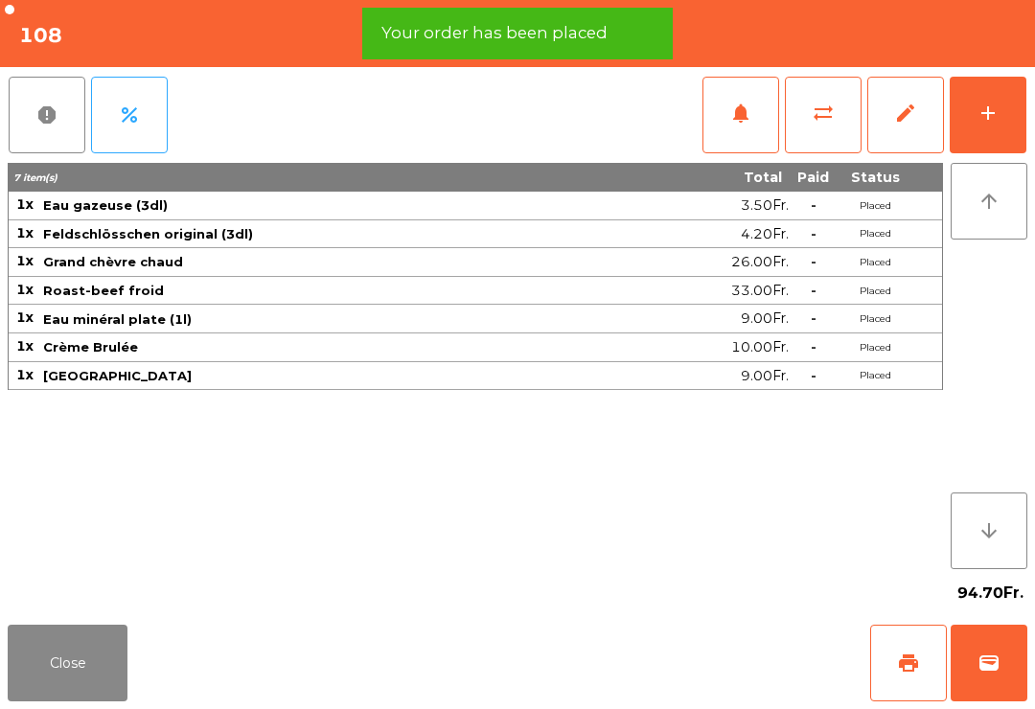
click at [15, 688] on button "Close" at bounding box center [68, 663] width 120 height 77
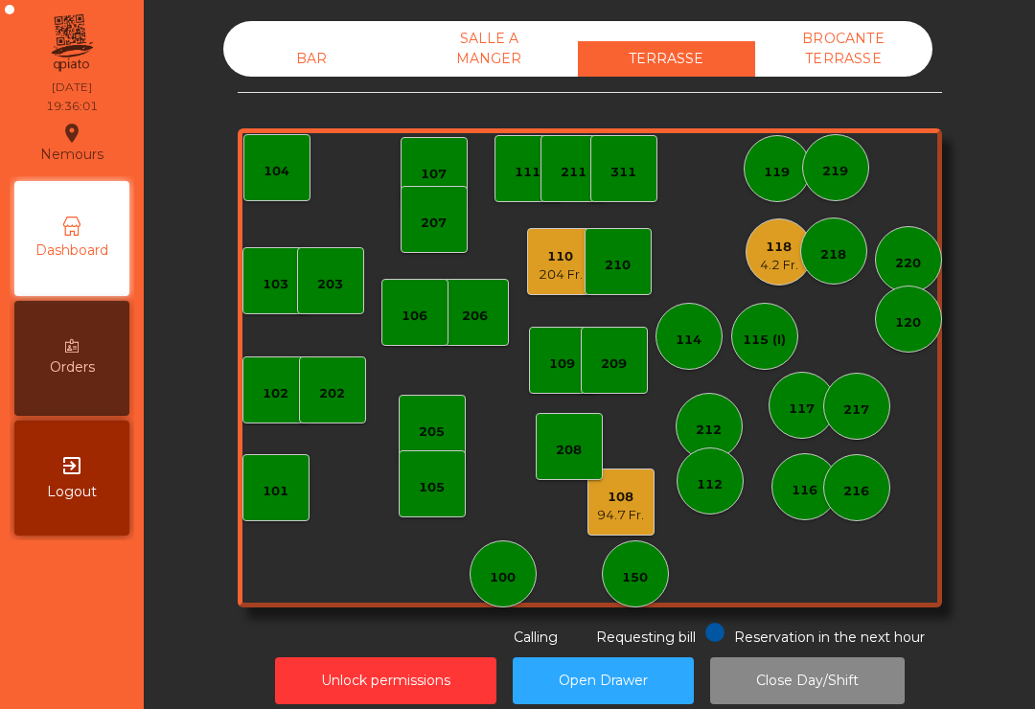
click at [774, 273] on div "4.2 Fr." at bounding box center [779, 265] width 38 height 19
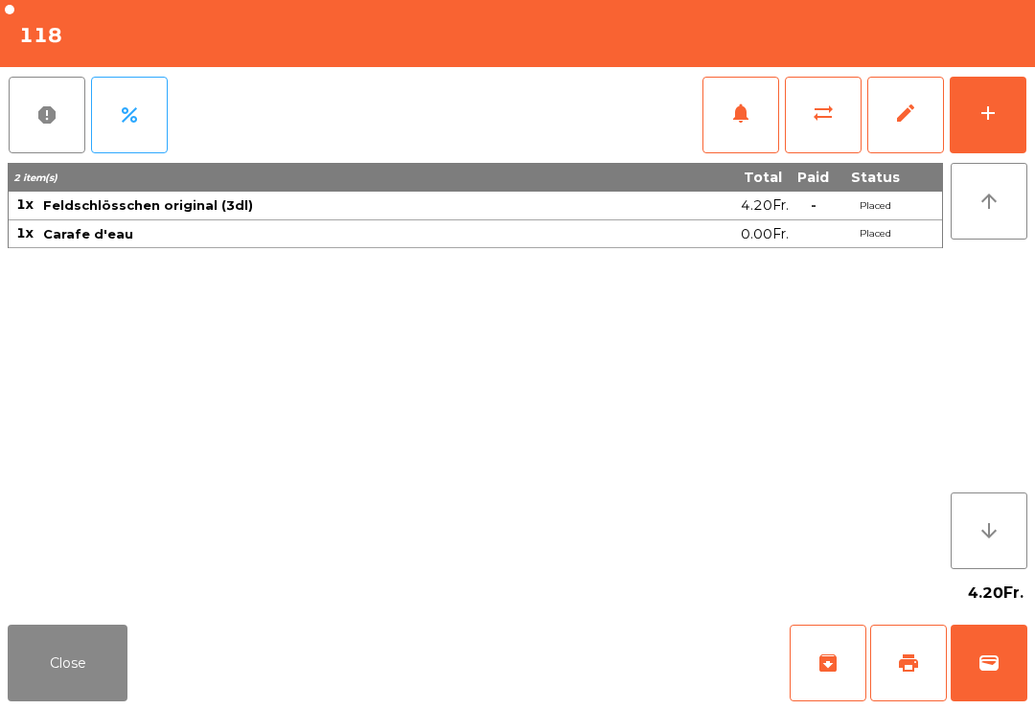
click at [982, 151] on button "add" at bounding box center [988, 115] width 77 height 77
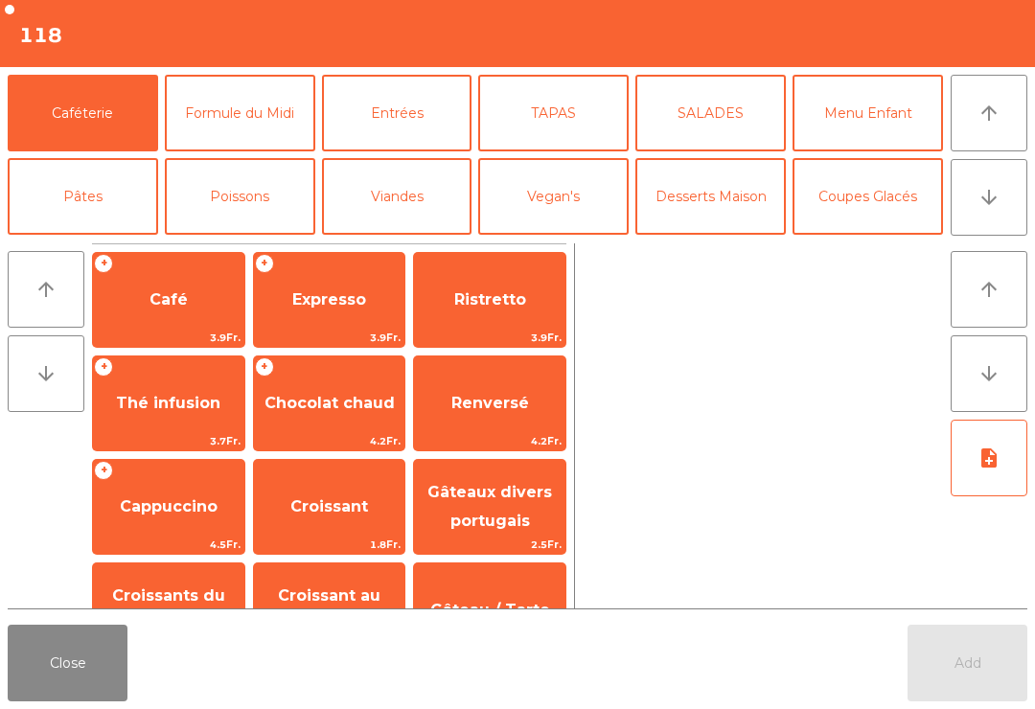
click at [576, 112] on button "TAPAS" at bounding box center [553, 113] width 151 height 77
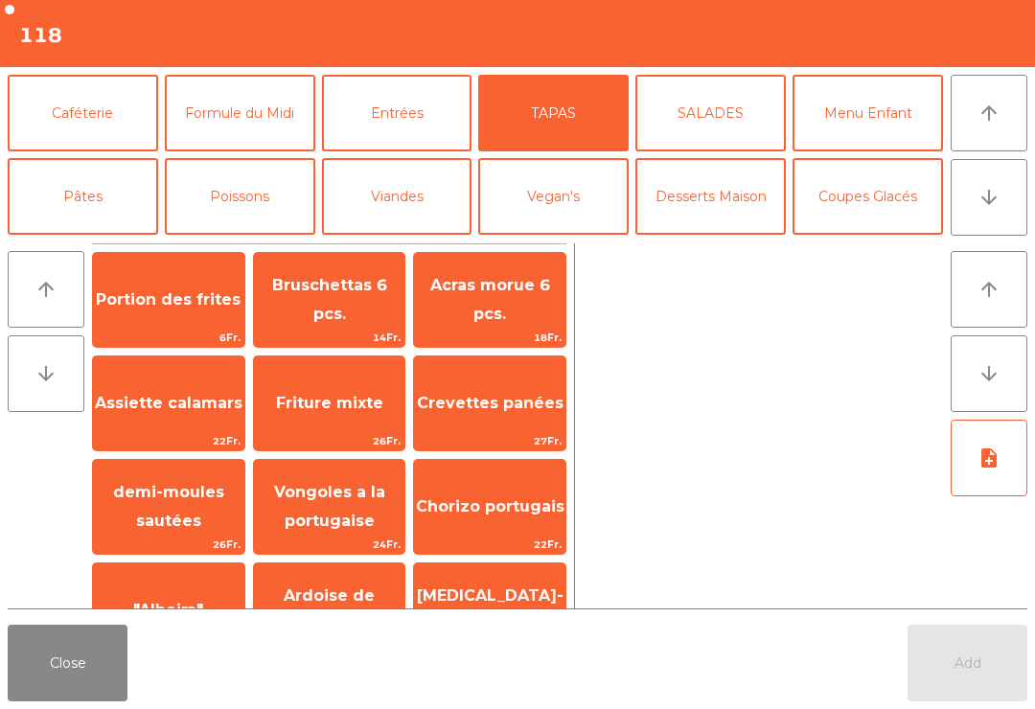
click at [348, 299] on span "Bruschettas 6 pcs." at bounding box center [329, 299] width 115 height 47
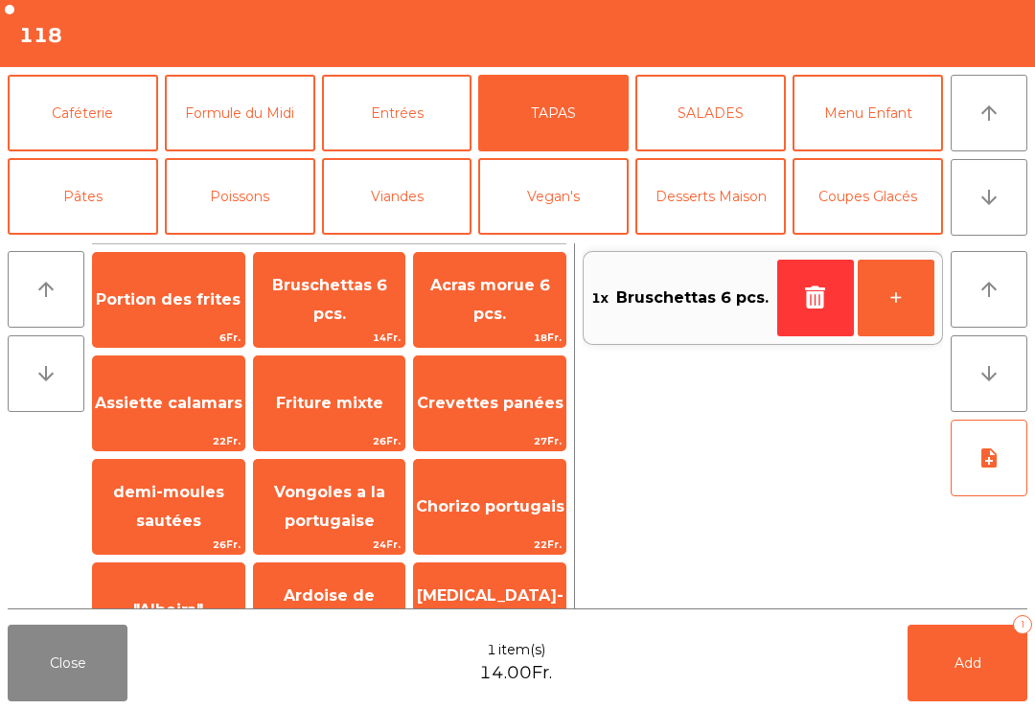
click at [484, 419] on span "Crevettes panées" at bounding box center [489, 404] width 151 height 52
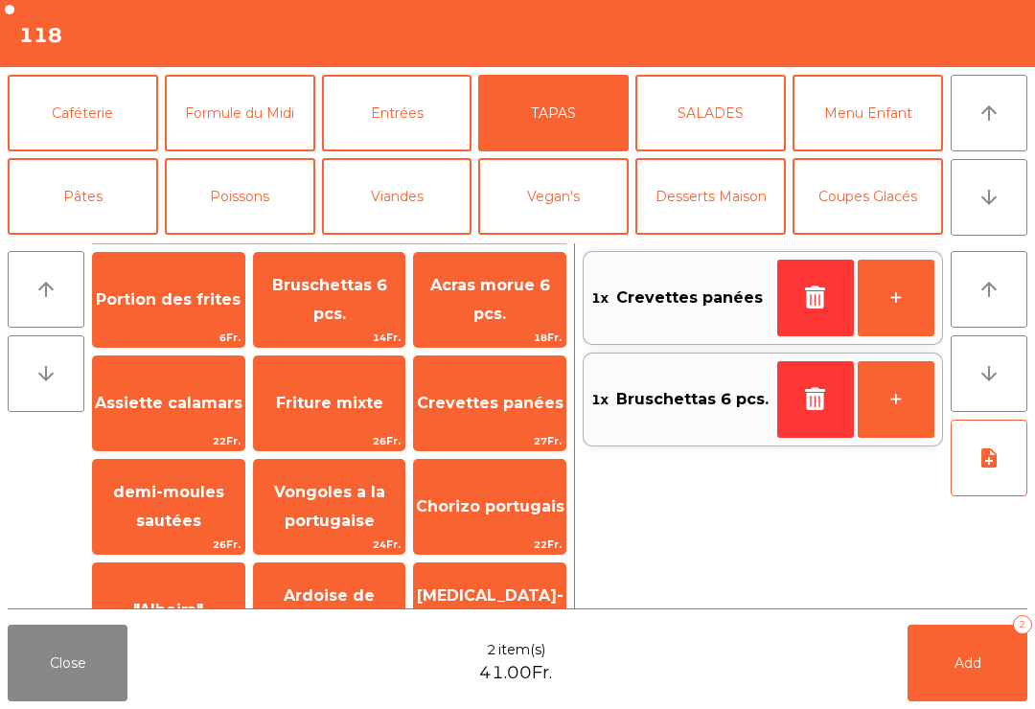
click at [253, 208] on button "Poissons" at bounding box center [240, 196] width 151 height 77
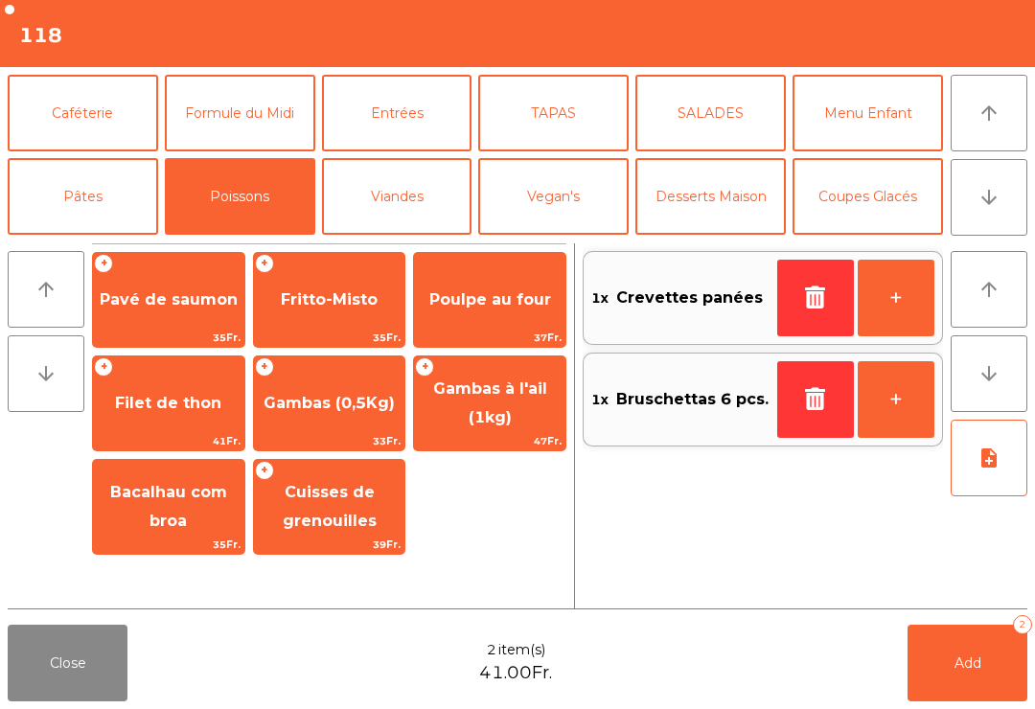
click at [202, 303] on span "Pavé de saumon" at bounding box center [169, 299] width 138 height 18
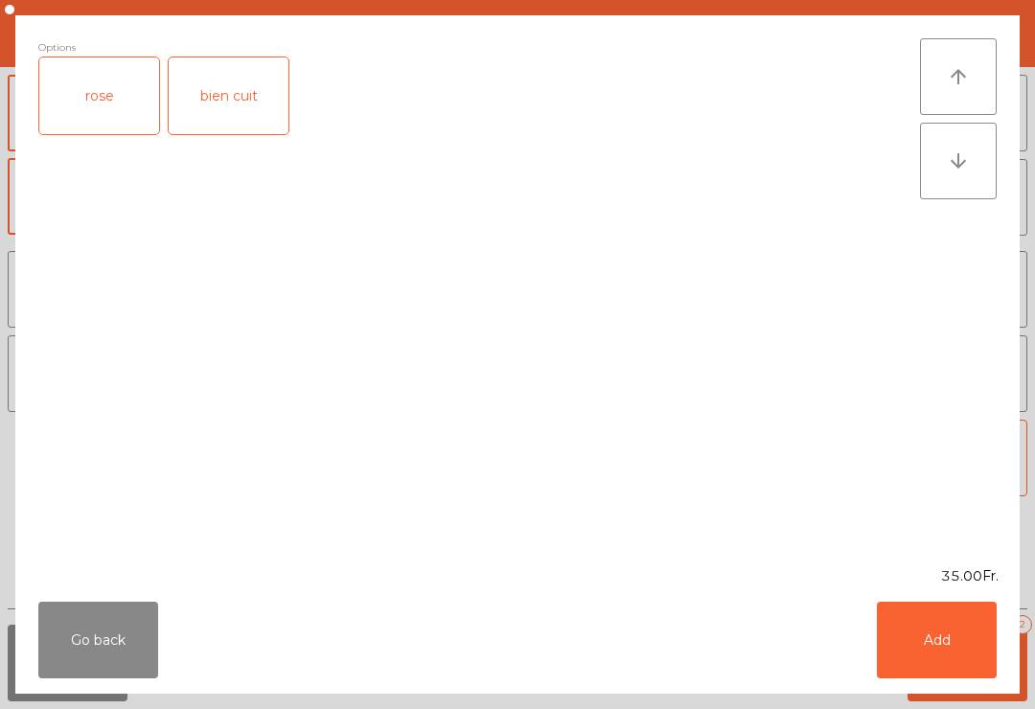
click at [105, 105] on div "rose" at bounding box center [99, 96] width 120 height 77
click at [934, 671] on button "Add" at bounding box center [937, 640] width 120 height 77
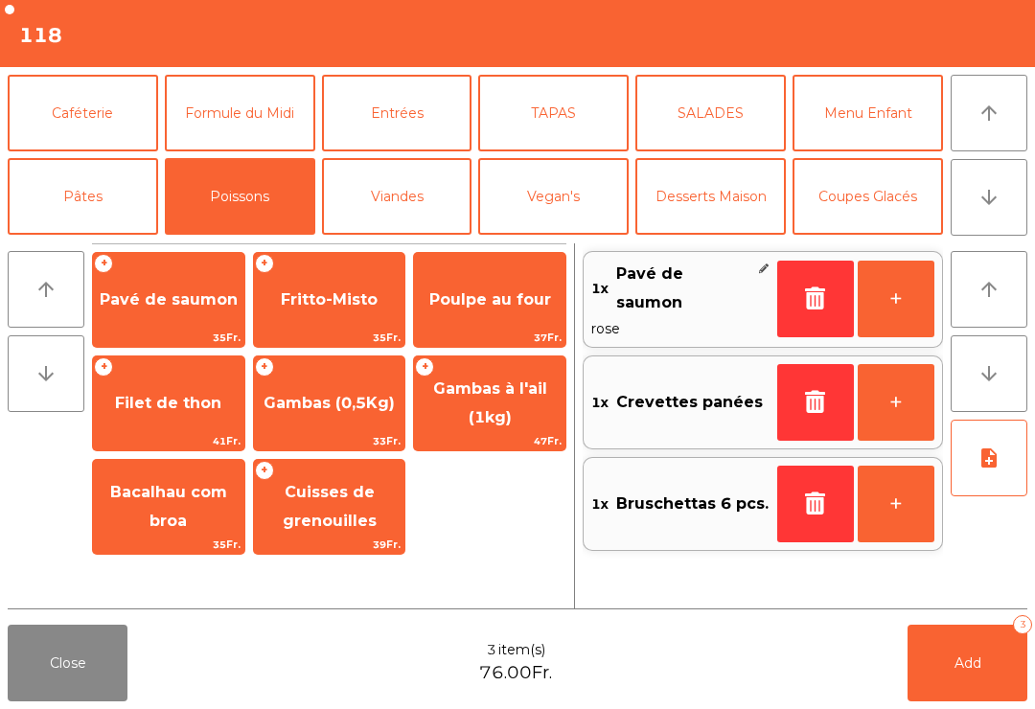
click at [884, 302] on button "+" at bounding box center [896, 299] width 77 height 77
click at [181, 416] on span "Filet de thon" at bounding box center [168, 404] width 151 height 52
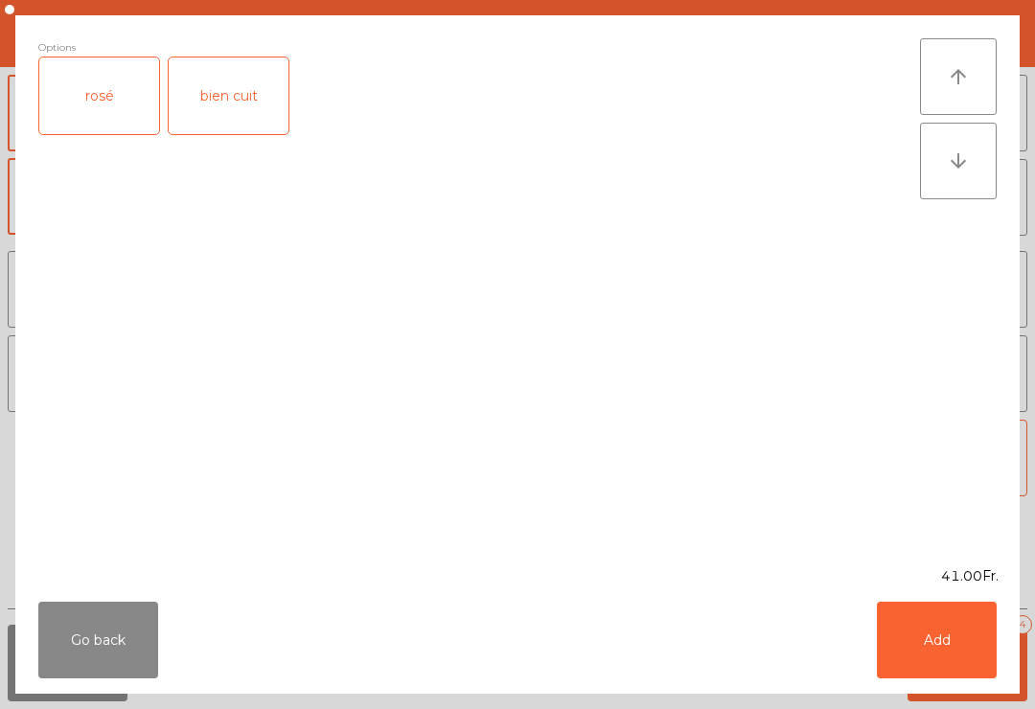
click at [112, 112] on div "rosé" at bounding box center [99, 96] width 120 height 77
click at [945, 644] on button "Add" at bounding box center [937, 640] width 120 height 77
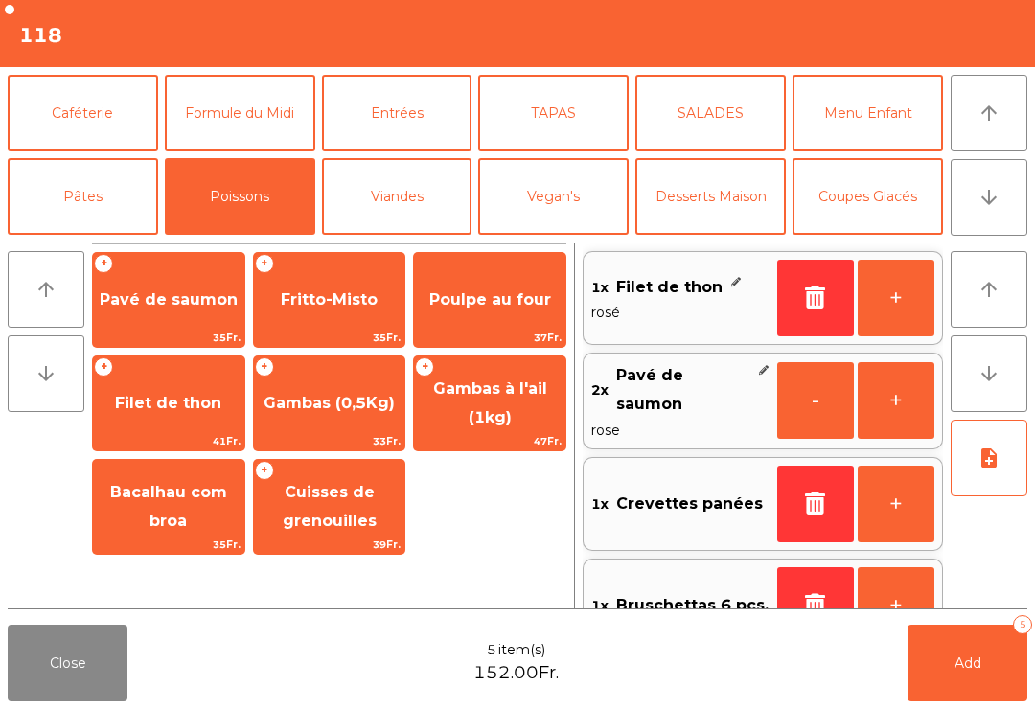
click at [879, 125] on button "Menu Enfant" at bounding box center [868, 113] width 151 height 77
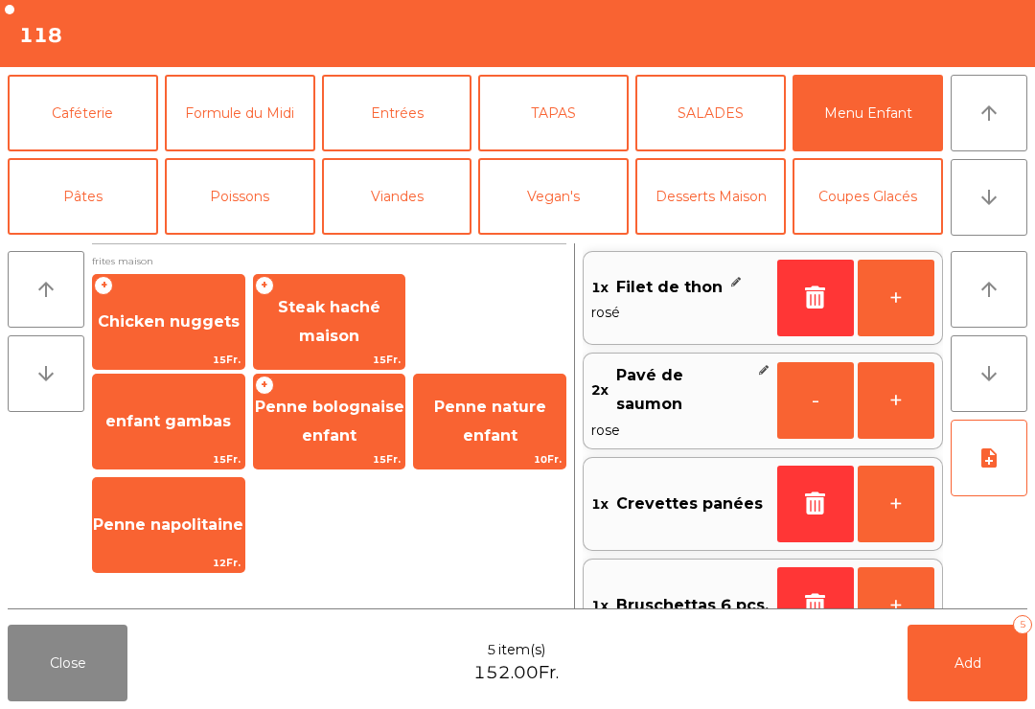
click at [166, 321] on span "Chicken nuggets" at bounding box center [169, 322] width 142 height 18
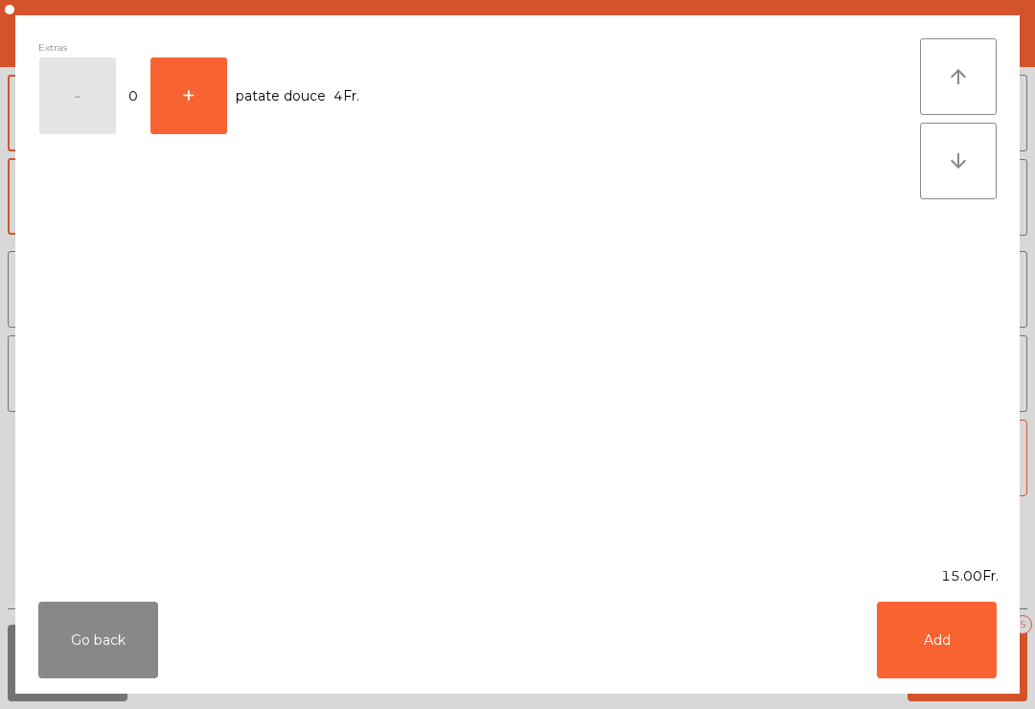
click at [931, 635] on button "Add" at bounding box center [937, 640] width 120 height 77
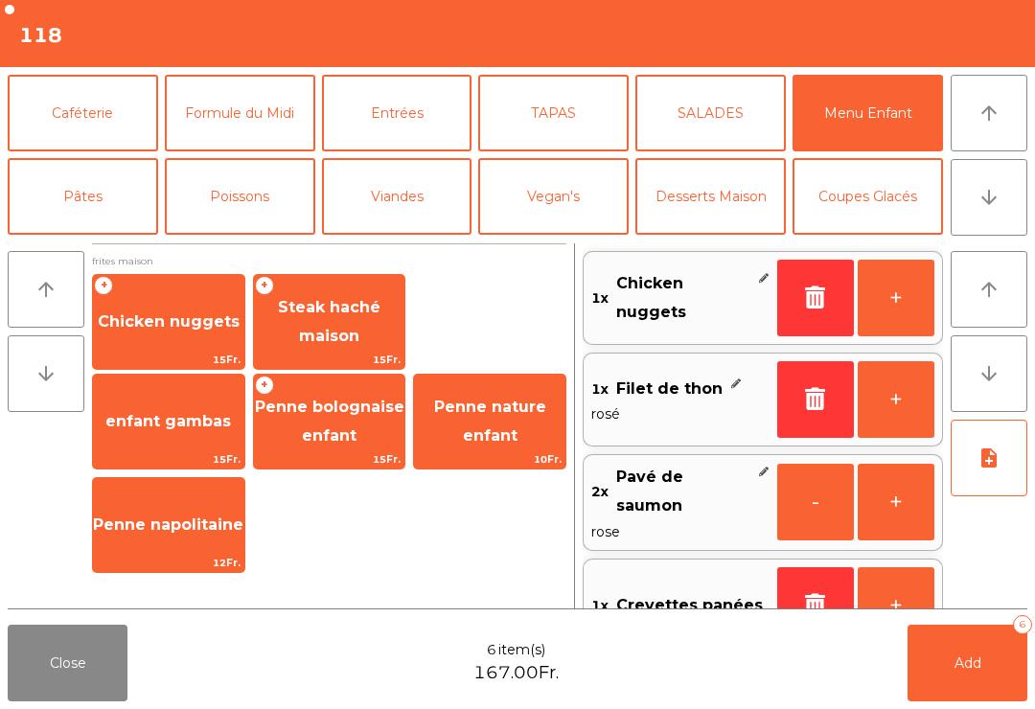
scroll to position [8, 0]
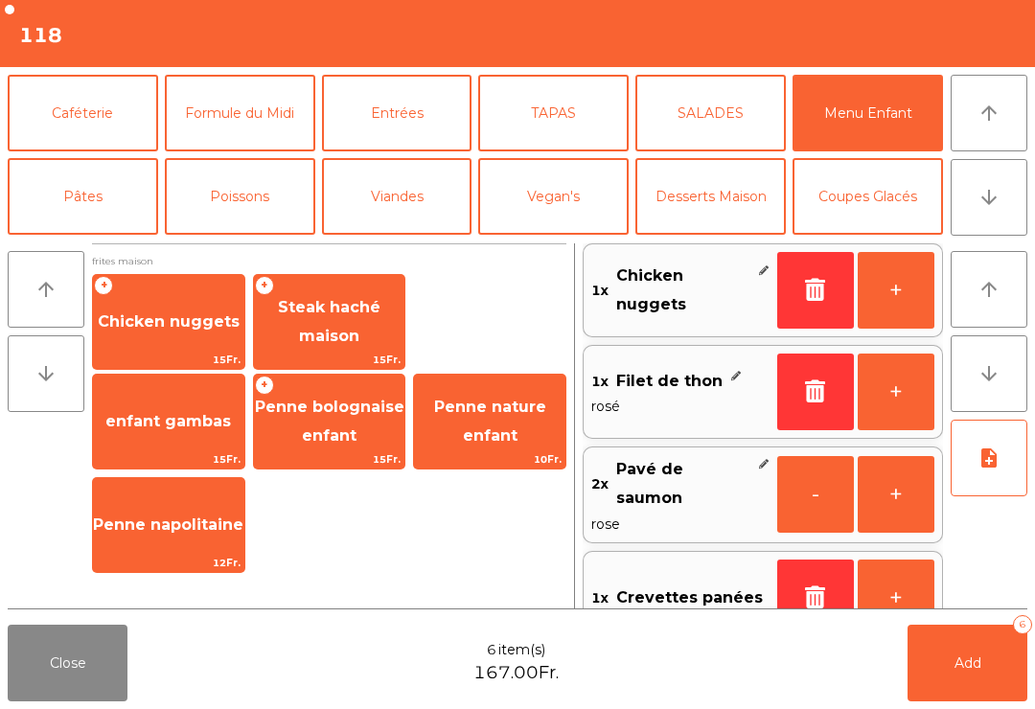
click at [420, 213] on button "Viandes" at bounding box center [397, 196] width 151 height 77
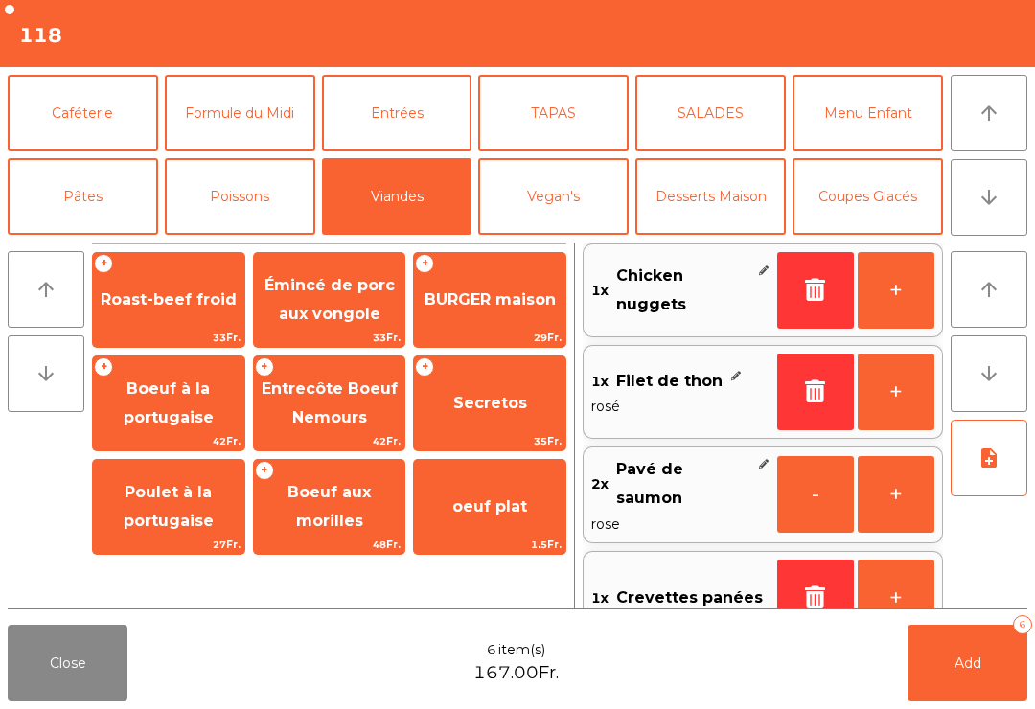
click at [505, 329] on span "29Fr." at bounding box center [489, 338] width 151 height 18
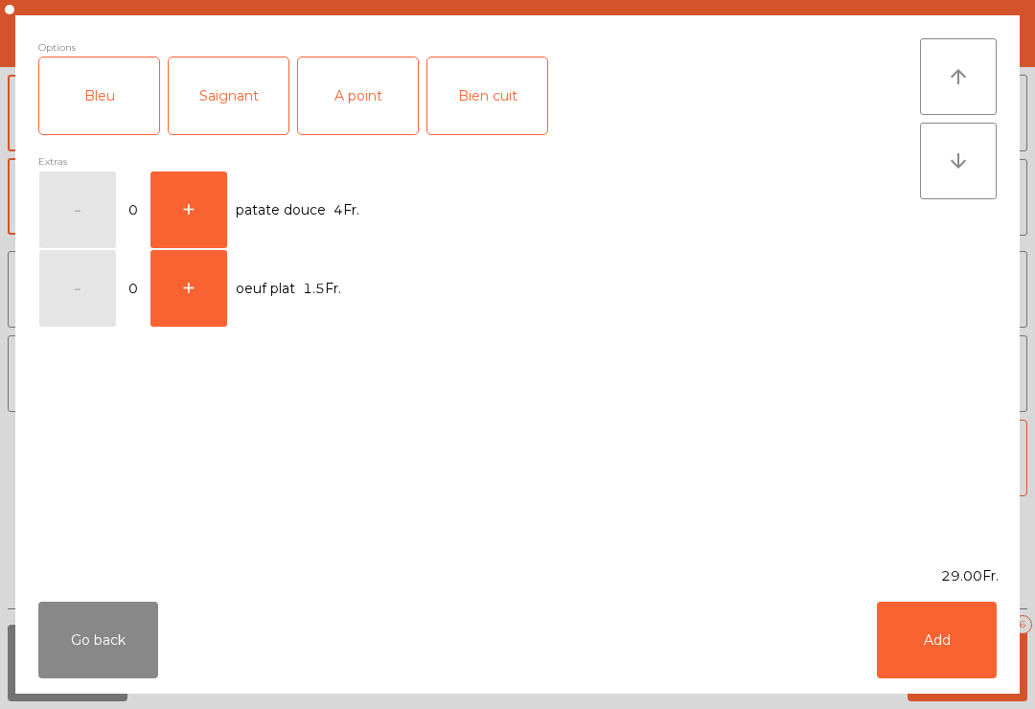
click at [353, 104] on div "A point" at bounding box center [358, 96] width 120 height 77
click at [922, 635] on button "Add" at bounding box center [937, 640] width 120 height 77
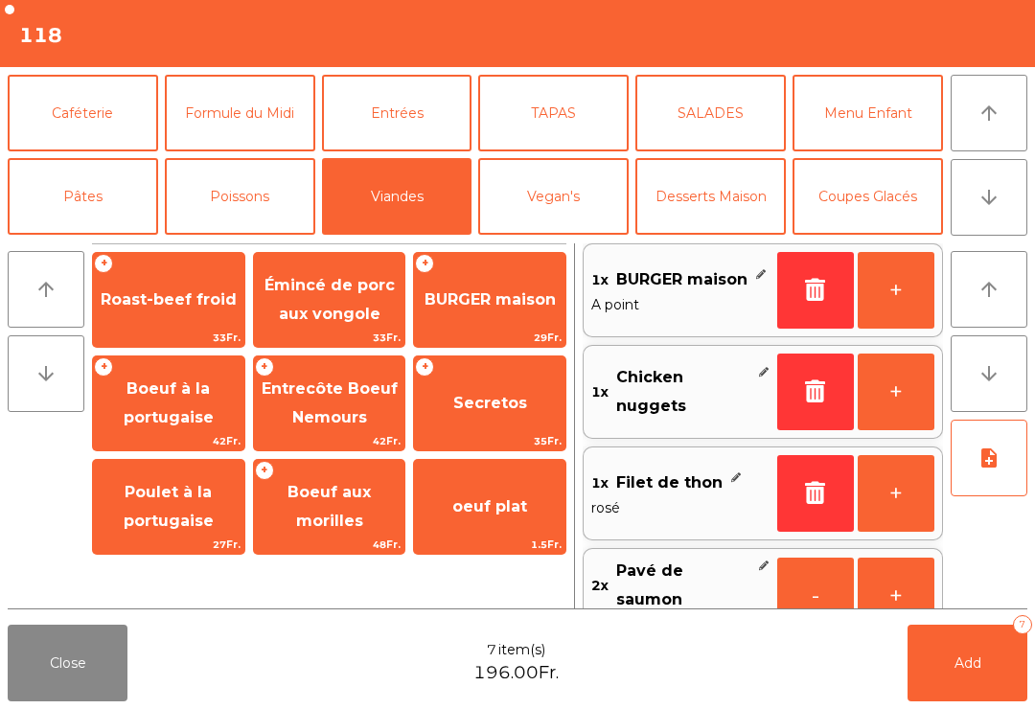
scroll to position [114, 0]
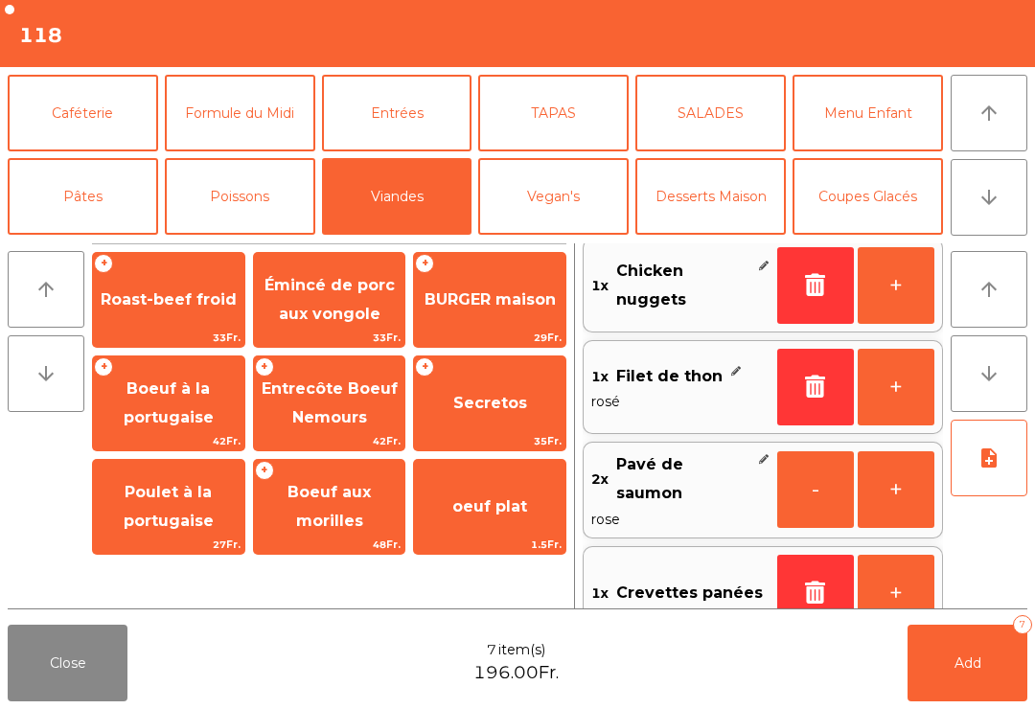
click at [969, 701] on button "Add 7" at bounding box center [968, 663] width 120 height 77
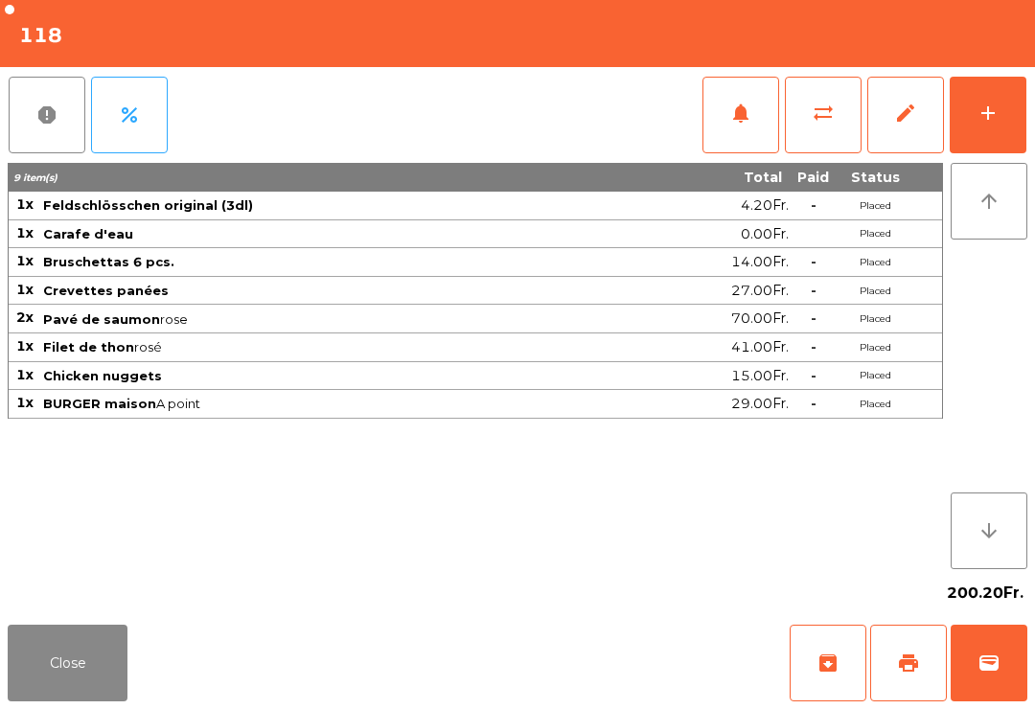
click at [77, 661] on button "Close" at bounding box center [68, 663] width 120 height 77
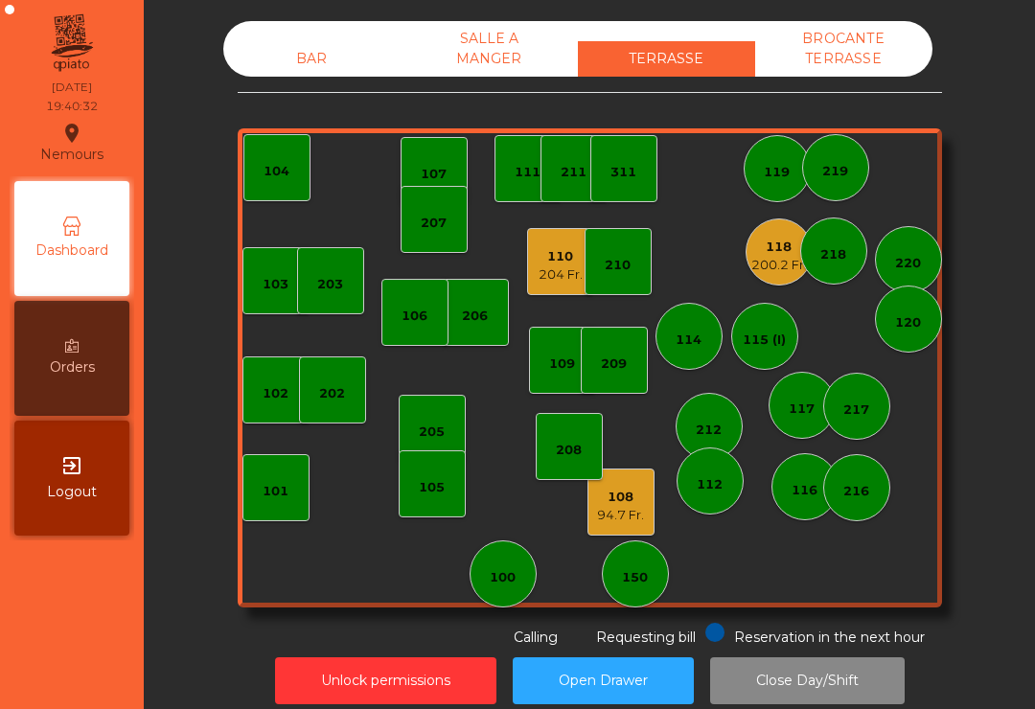
click at [575, 265] on div "110" at bounding box center [561, 256] width 44 height 19
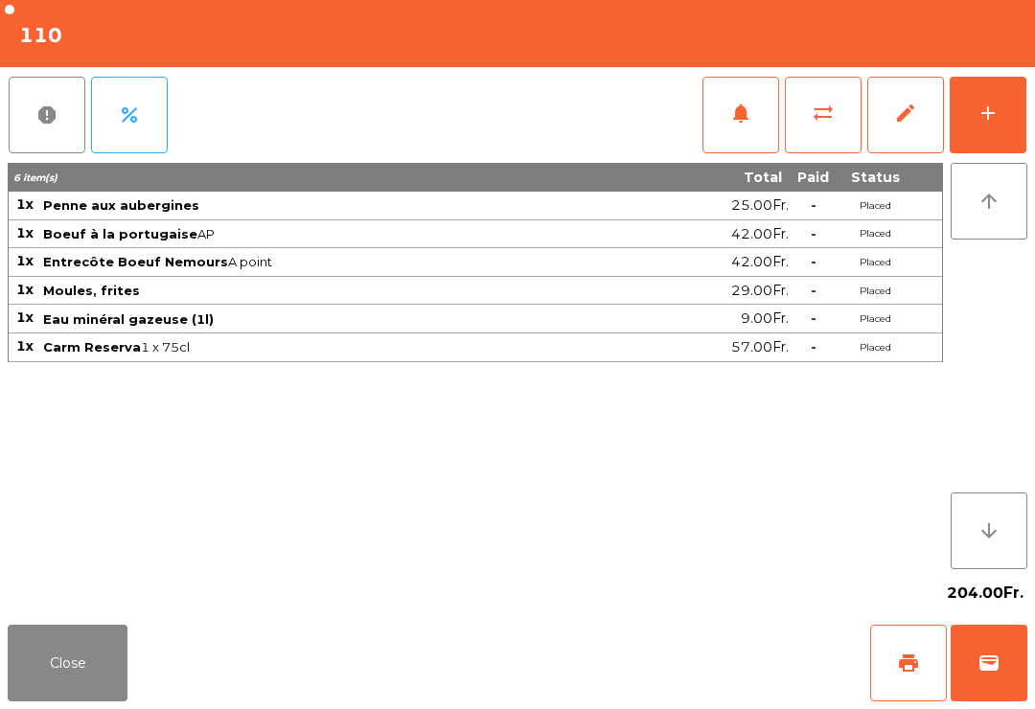
click at [993, 84] on button "add" at bounding box center [988, 115] width 77 height 77
click at [1026, 133] on button "add" at bounding box center [988, 115] width 77 height 77
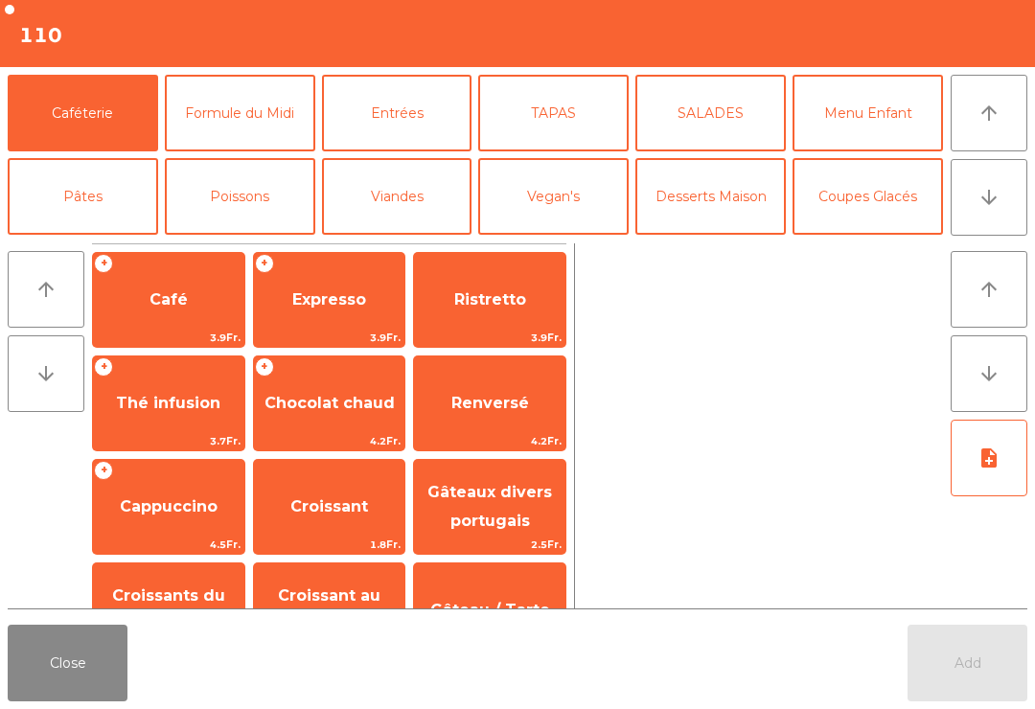
click at [861, 225] on button "Coupes Glacés" at bounding box center [868, 196] width 151 height 77
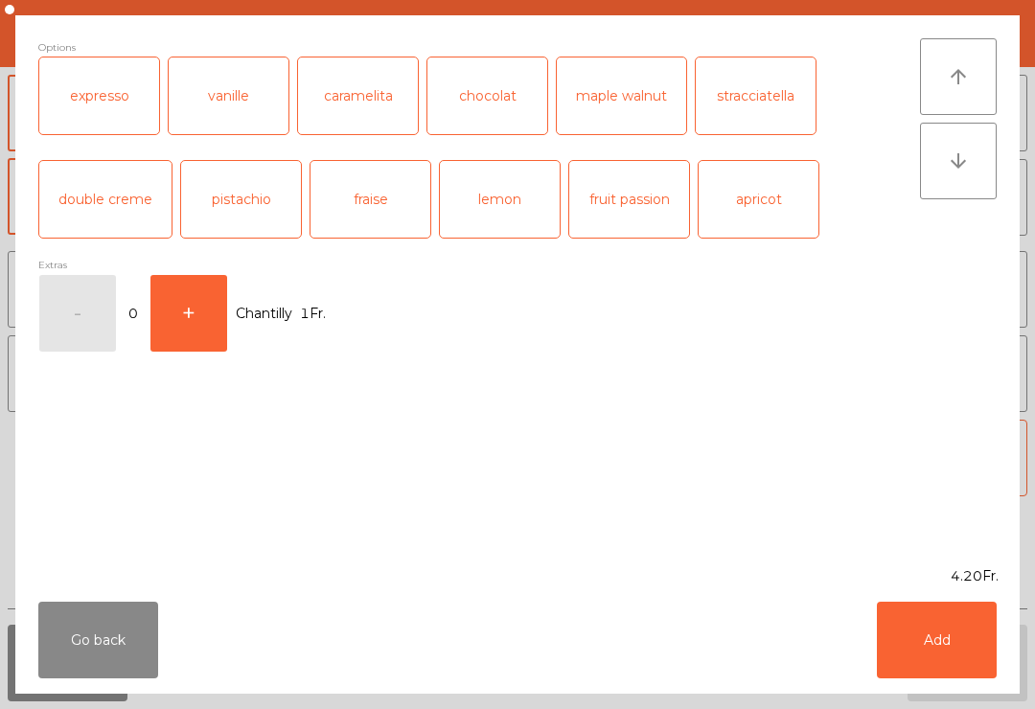
scroll to position [317, 0]
click at [244, 90] on div "vanille" at bounding box center [229, 96] width 120 height 77
click at [945, 641] on button "Add" at bounding box center [937, 640] width 120 height 77
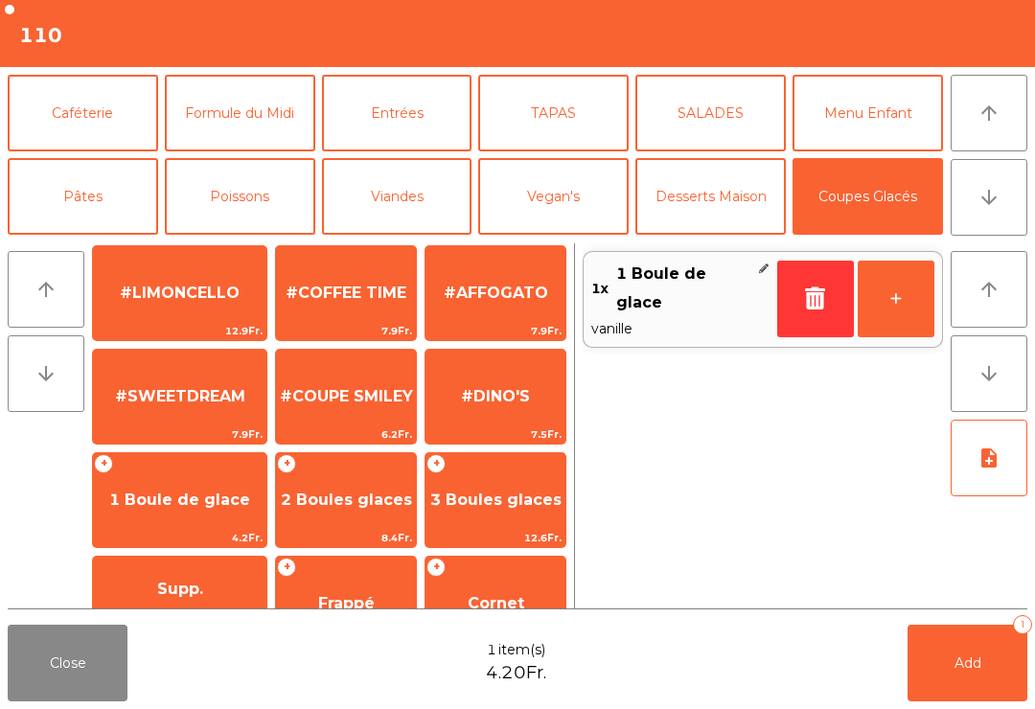
click at [158, 580] on span "Supp. chantilly" at bounding box center [180, 603] width 174 height 47
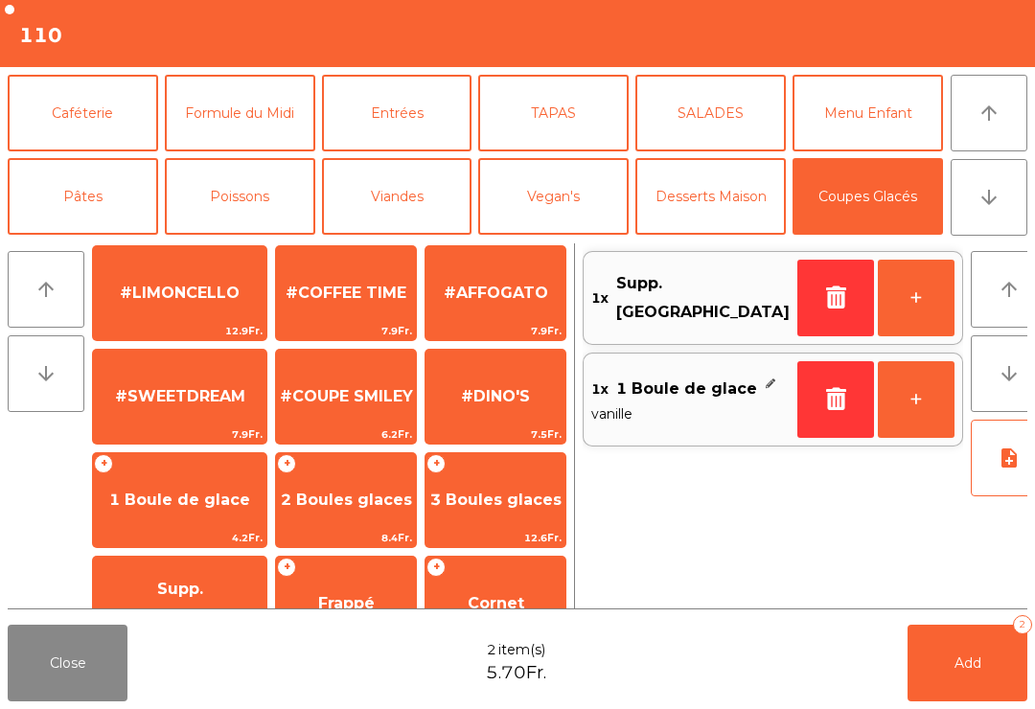
scroll to position [368, 0]
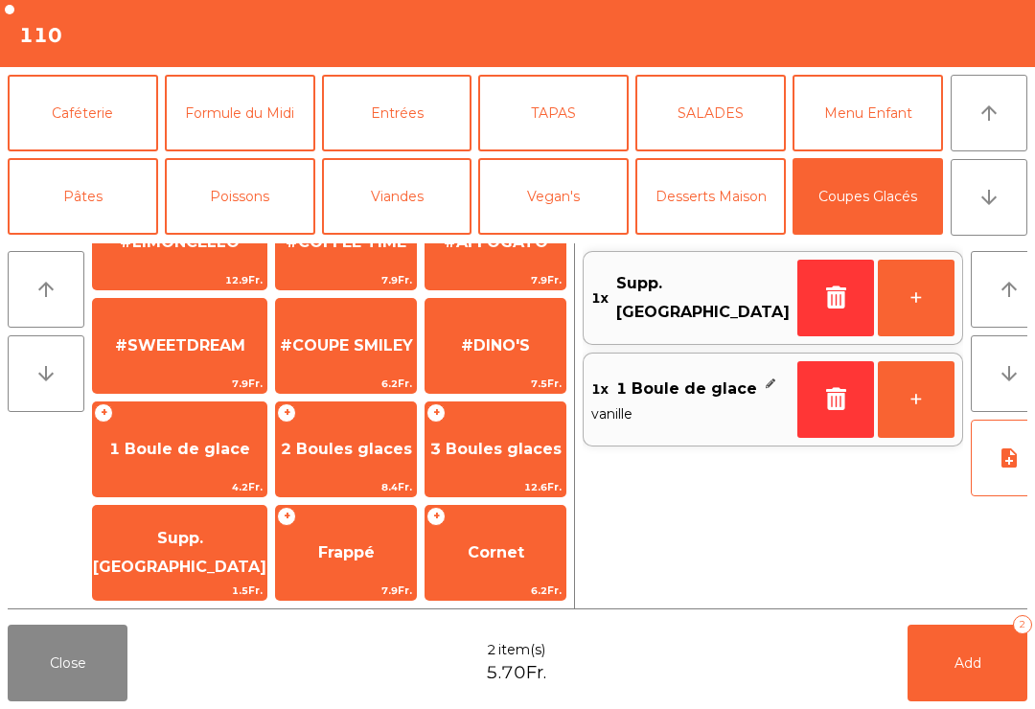
click at [987, 672] on button "Add 2" at bounding box center [968, 663] width 120 height 77
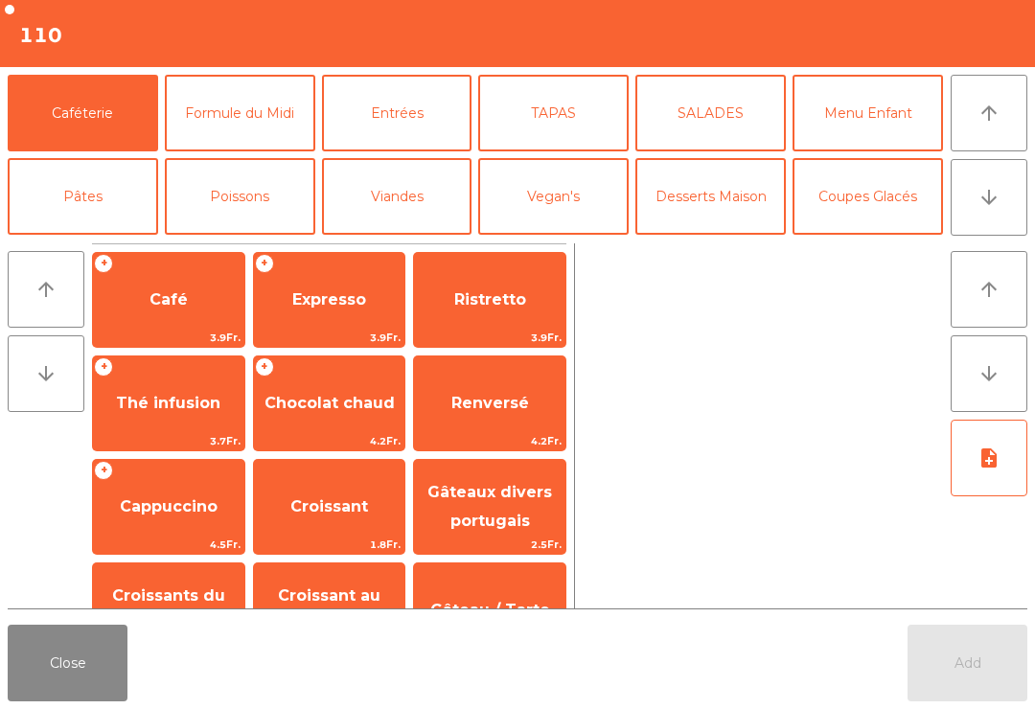
click at [156, 290] on span "Café" at bounding box center [169, 299] width 38 height 18
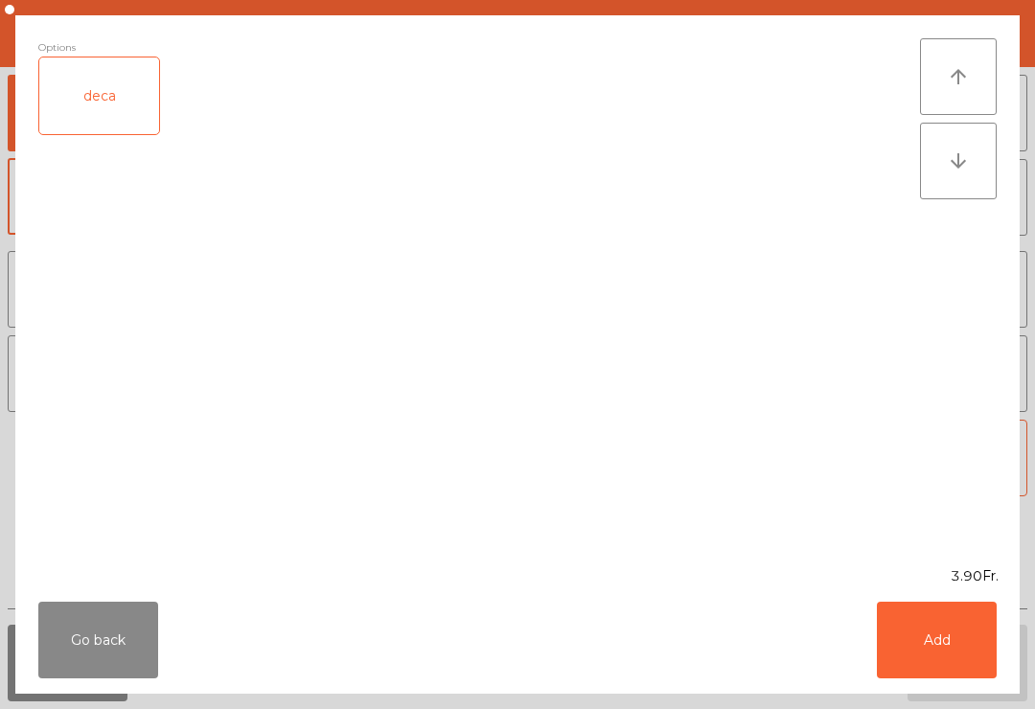
click at [105, 634] on button "Go back" at bounding box center [98, 640] width 120 height 77
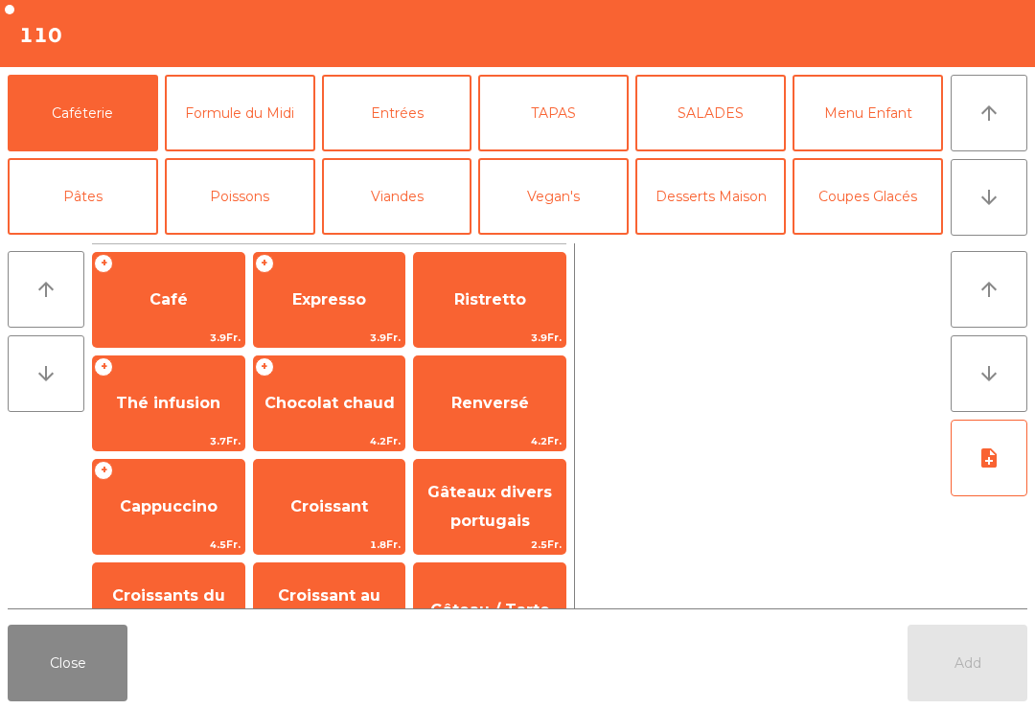
click at [362, 307] on span "Expresso" at bounding box center [329, 299] width 74 height 18
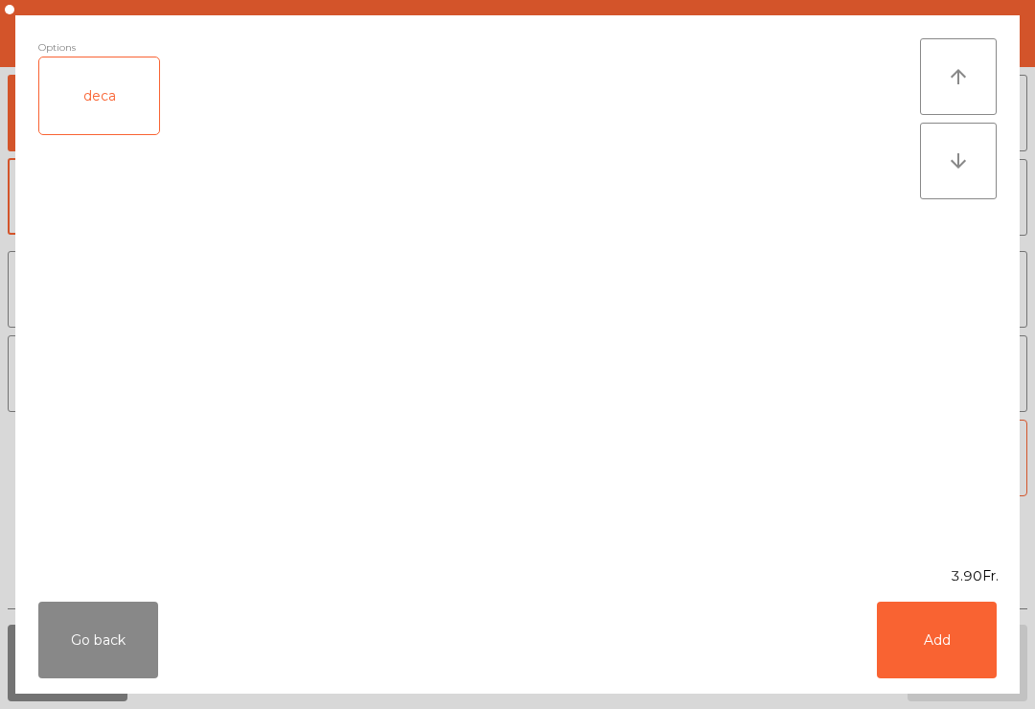
click at [86, 116] on div "deca" at bounding box center [99, 96] width 120 height 77
click at [81, 105] on div "deca" at bounding box center [99, 96] width 120 height 77
click at [927, 630] on button "Add" at bounding box center [937, 640] width 120 height 77
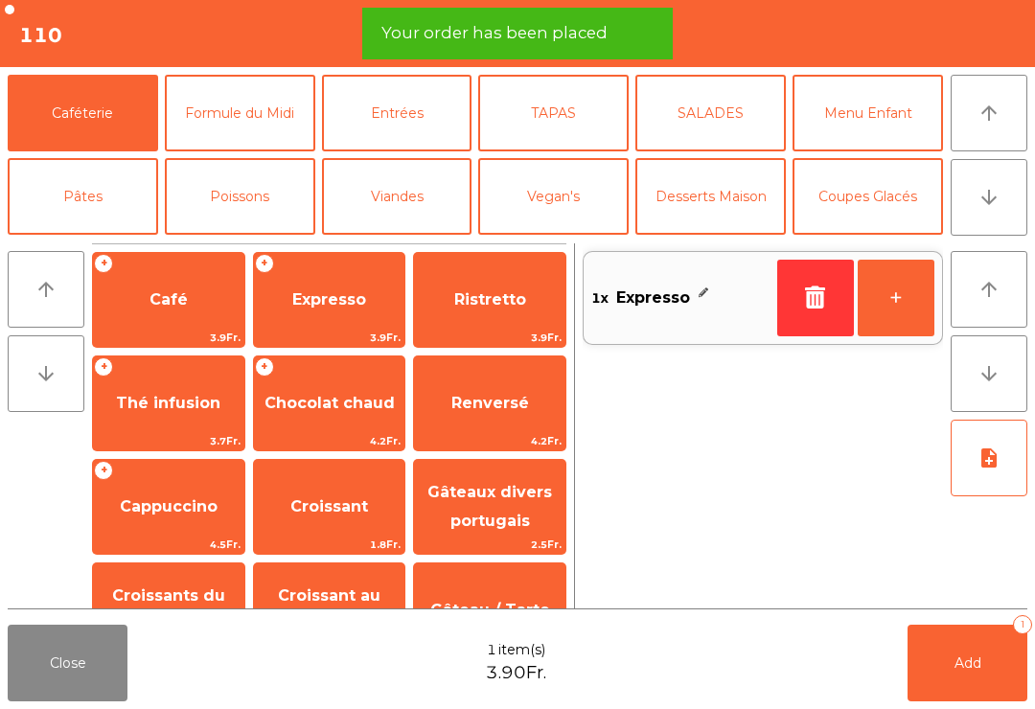
click at [900, 305] on button "+" at bounding box center [896, 298] width 77 height 77
click at [892, 290] on button "+" at bounding box center [896, 298] width 77 height 77
click at [964, 663] on span "Add" at bounding box center [968, 663] width 27 height 17
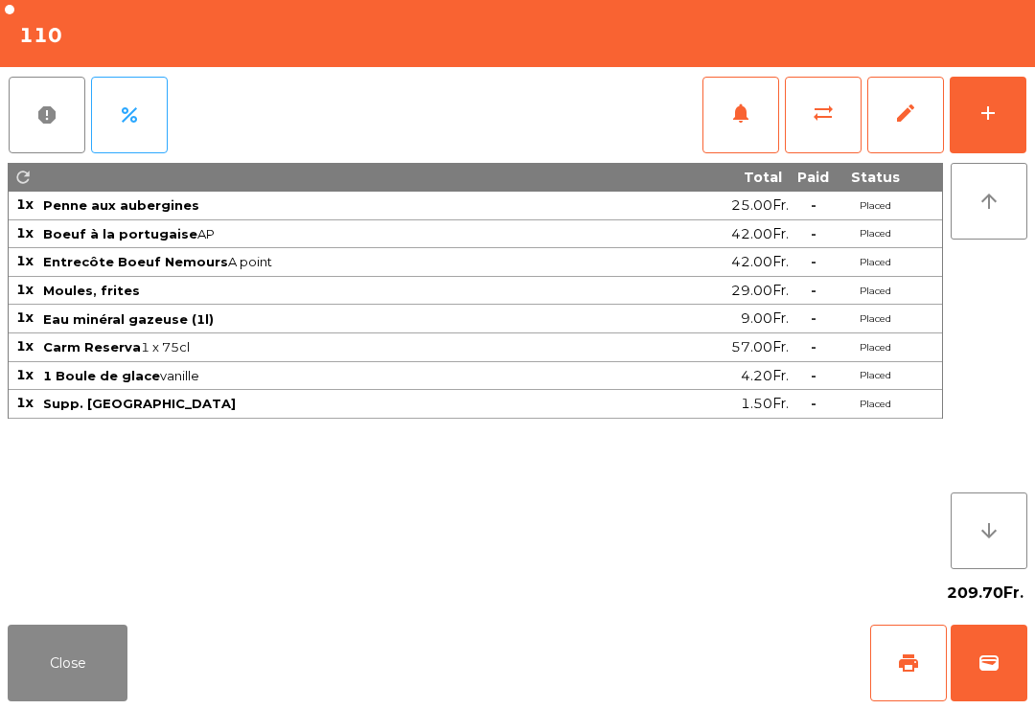
click at [64, 656] on button "Close" at bounding box center [68, 663] width 120 height 77
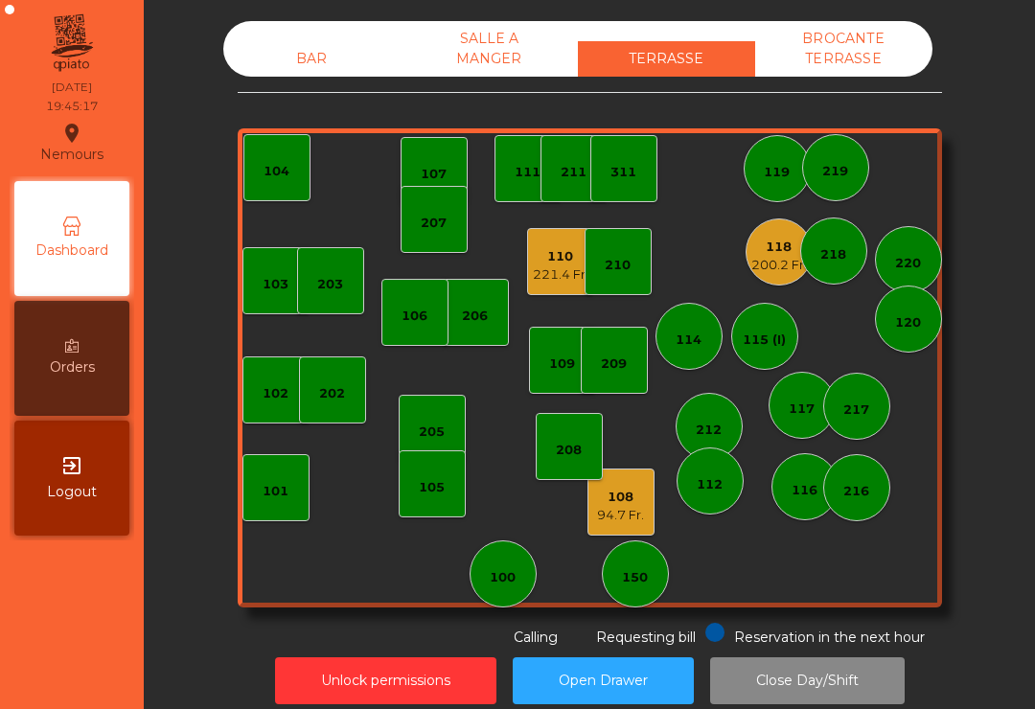
click at [433, 467] on div "105" at bounding box center [432, 484] width 67 height 67
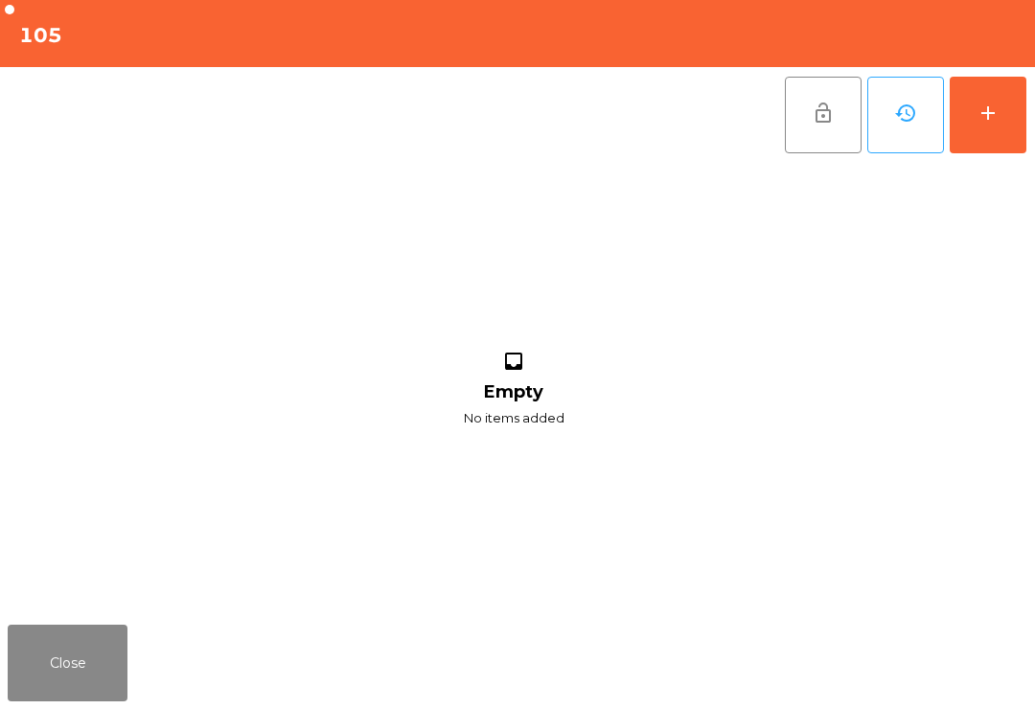
click at [1011, 119] on button "add" at bounding box center [988, 115] width 77 height 77
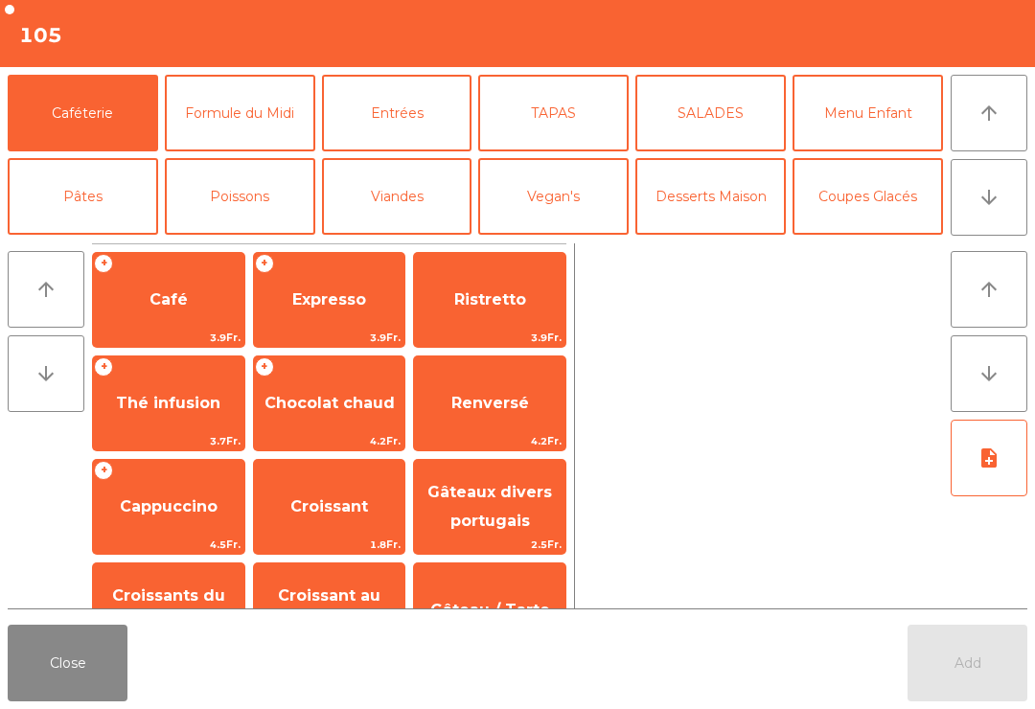
click at [1000, 224] on button "arrow_downward" at bounding box center [989, 197] width 77 height 77
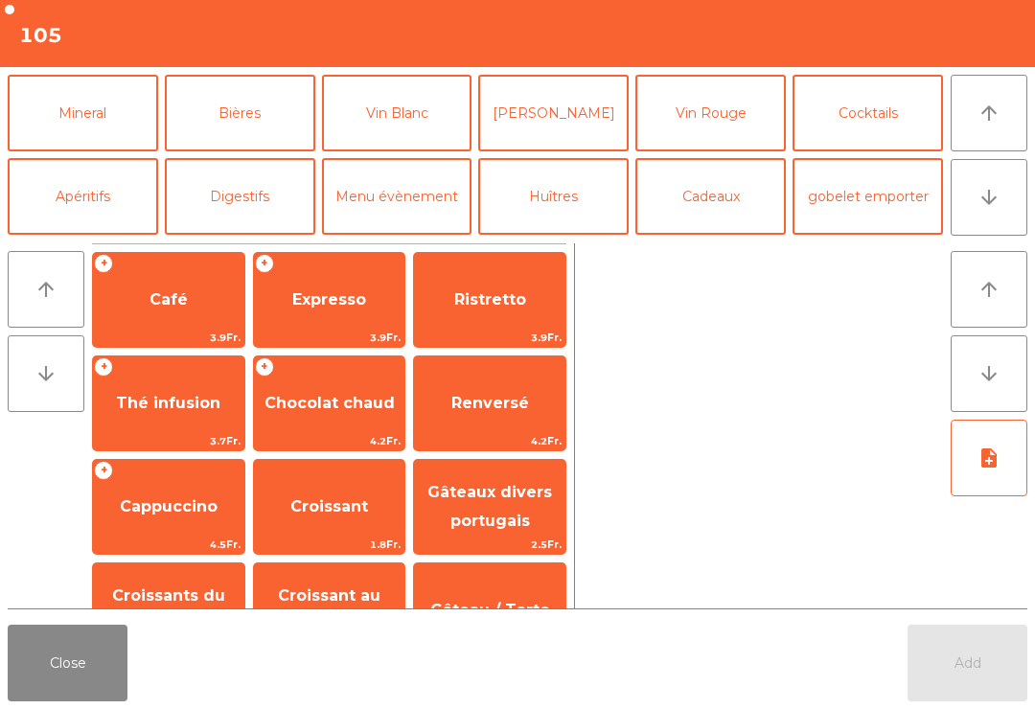
click at [123, 111] on button "Mineral" at bounding box center [83, 113] width 151 height 77
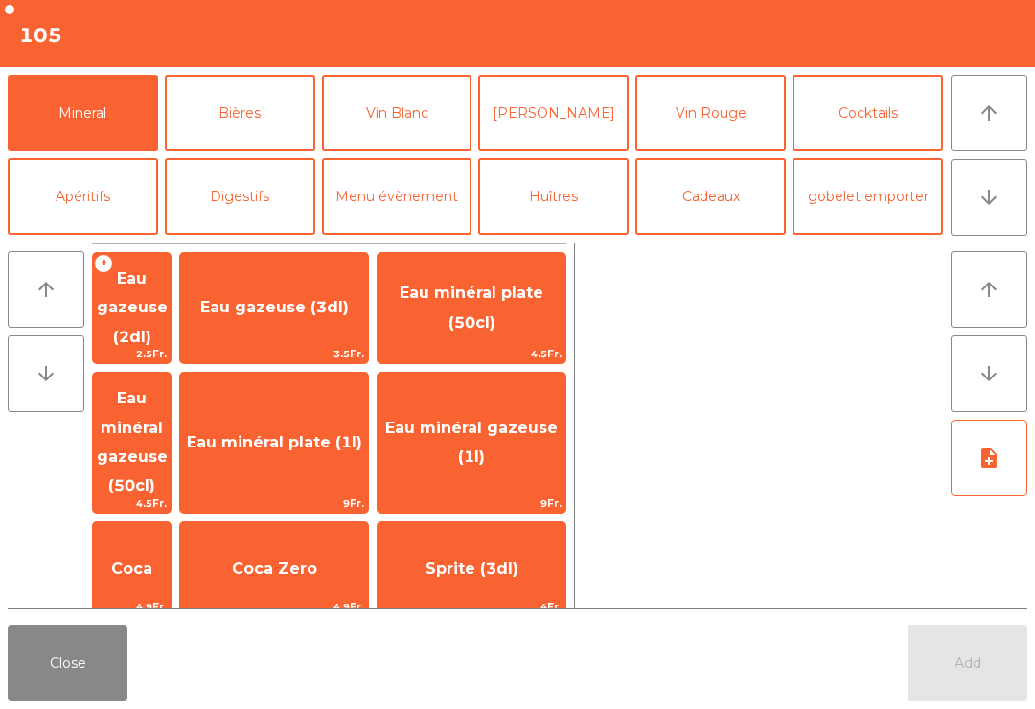
click at [509, 407] on span "Eau minéral gazeuse (1l)" at bounding box center [472, 443] width 188 height 81
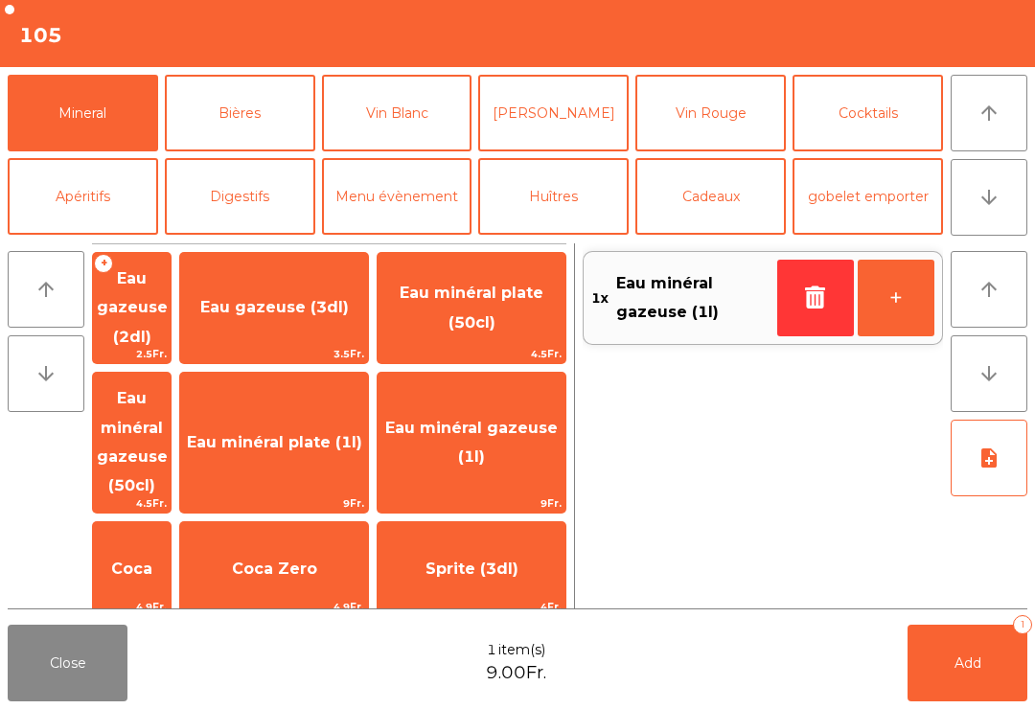
click at [964, 674] on button "Add 1" at bounding box center [968, 663] width 120 height 77
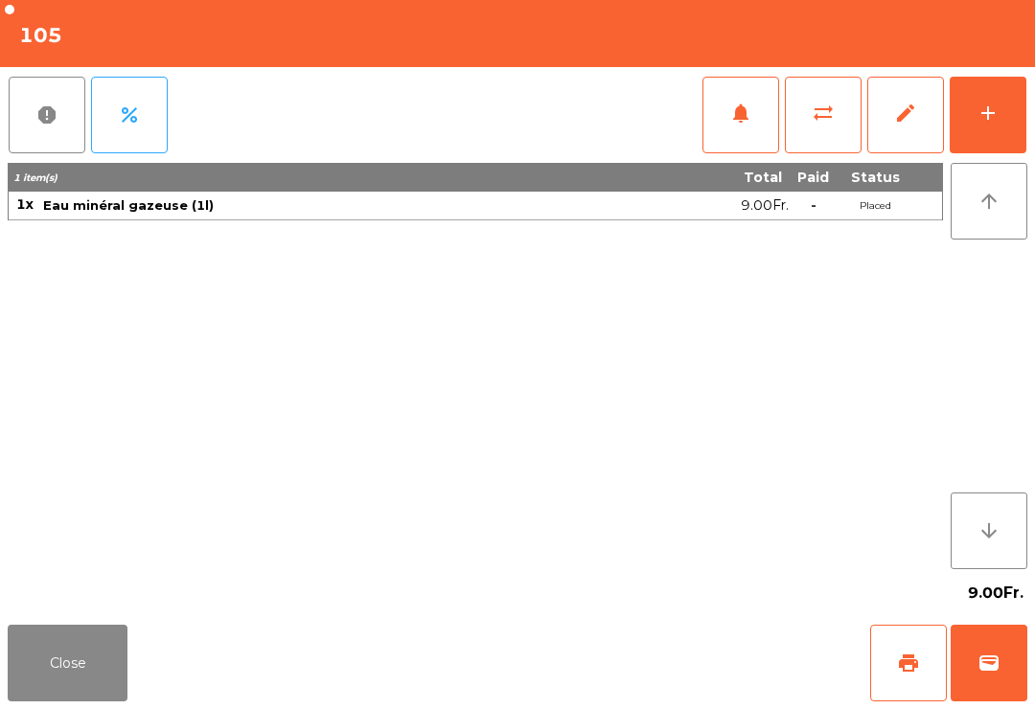
click at [83, 639] on button "Close" at bounding box center [68, 663] width 120 height 77
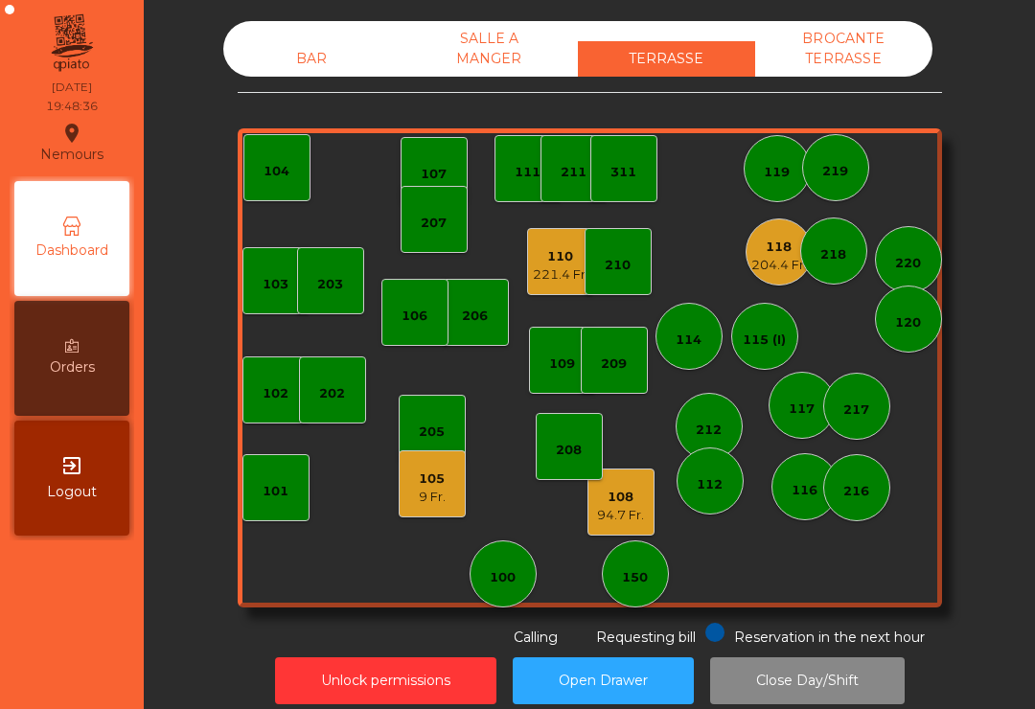
click at [445, 493] on div "9 Fr." at bounding box center [432, 497] width 27 height 19
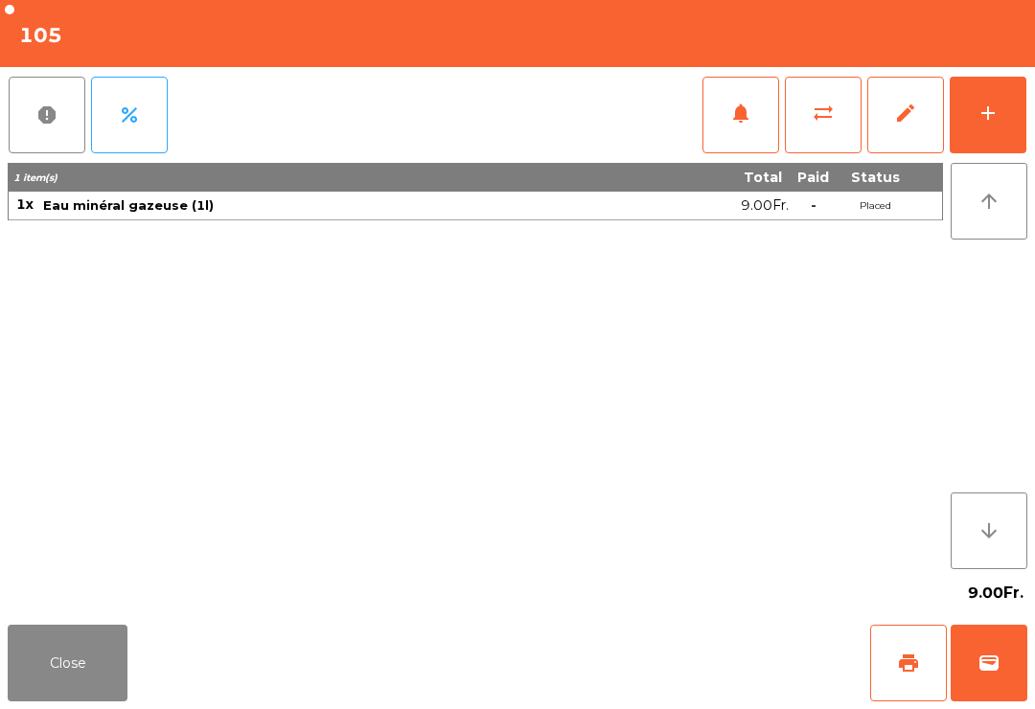
click at [997, 135] on button "add" at bounding box center [988, 115] width 77 height 77
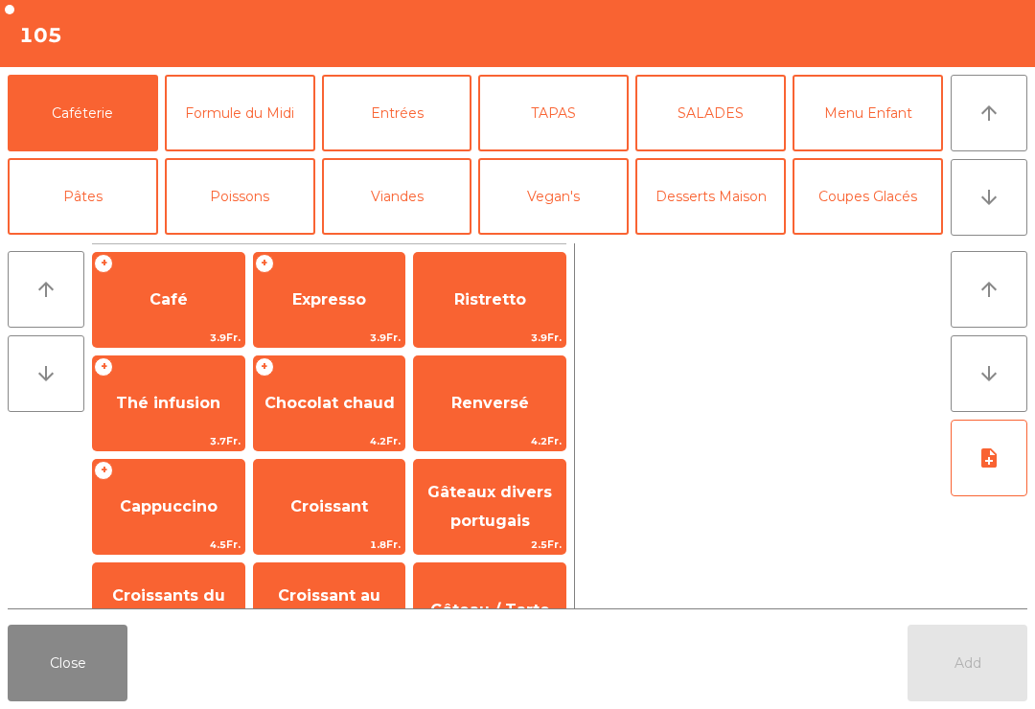
click at [1003, 196] on button "arrow_downward" at bounding box center [989, 197] width 77 height 77
click at [1022, 128] on button "arrow_upward" at bounding box center [989, 113] width 77 height 77
click at [439, 202] on button "Viandes" at bounding box center [397, 196] width 151 height 77
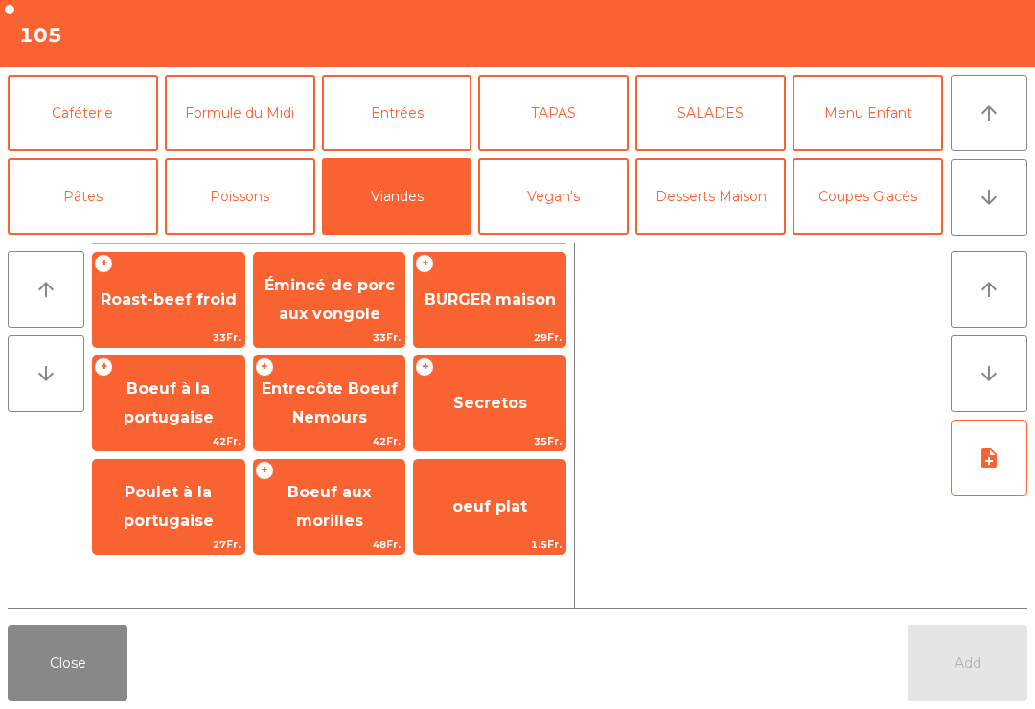
click at [174, 314] on span "Roast-beef froid" at bounding box center [168, 300] width 151 height 52
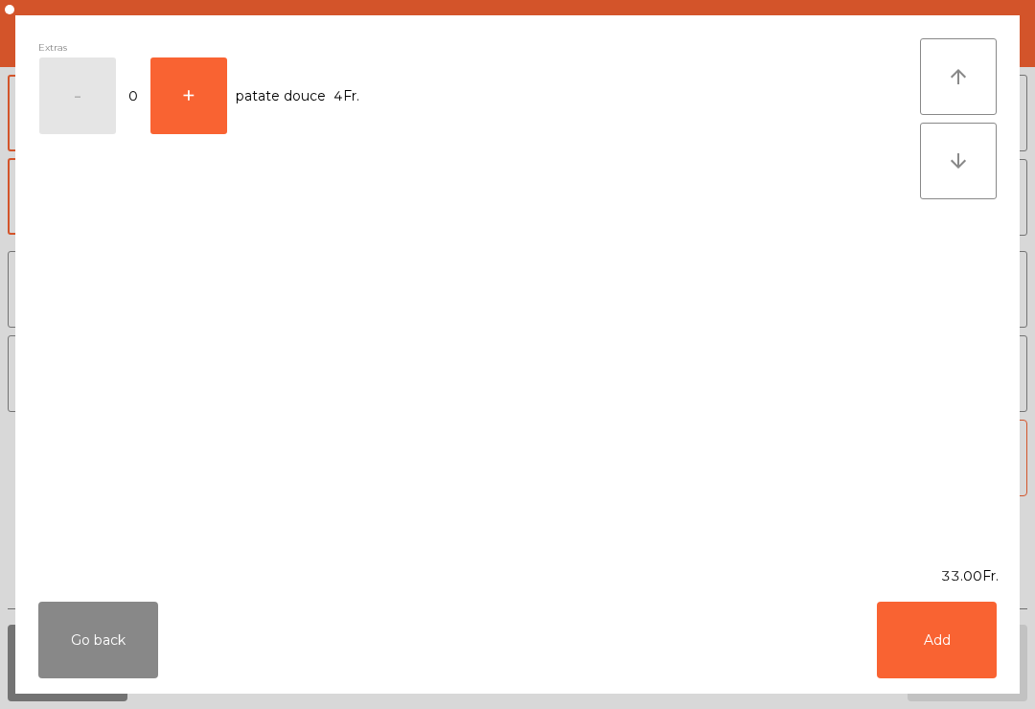
click at [908, 639] on button "Add" at bounding box center [937, 640] width 120 height 77
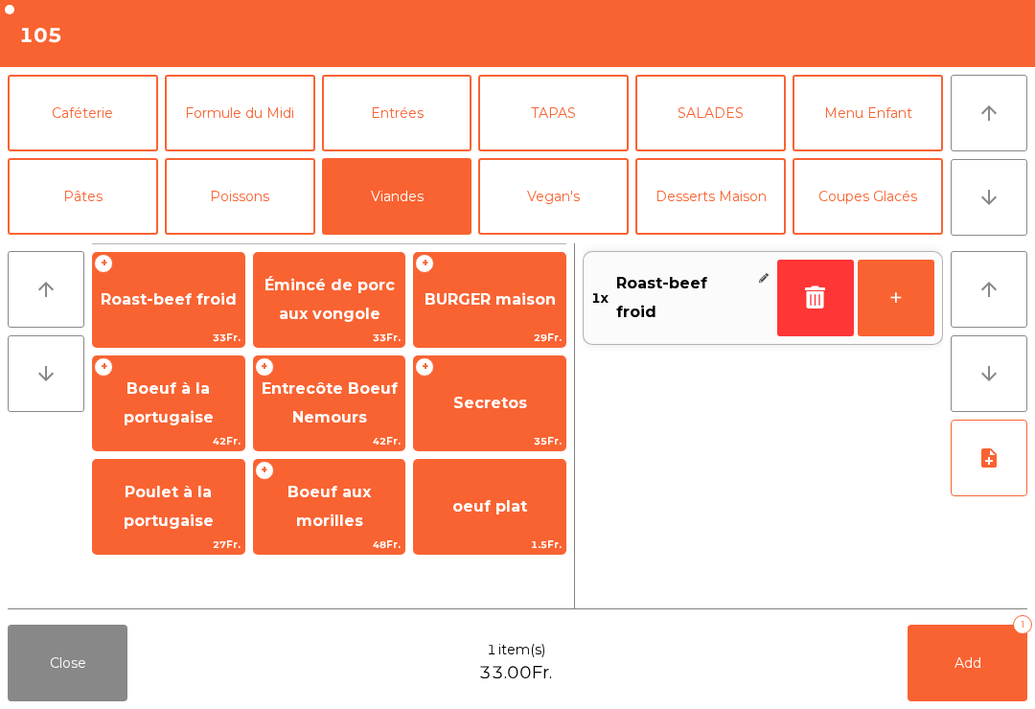
click at [154, 291] on span "Roast-beef froid" at bounding box center [169, 299] width 136 height 18
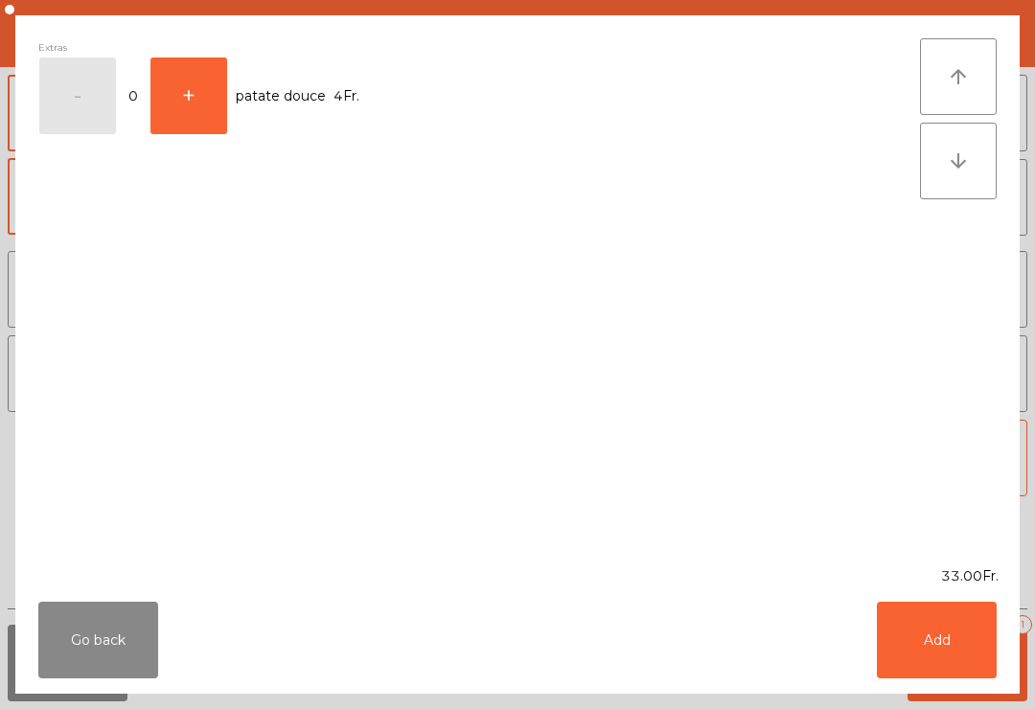
click at [933, 634] on button "Add" at bounding box center [937, 640] width 120 height 77
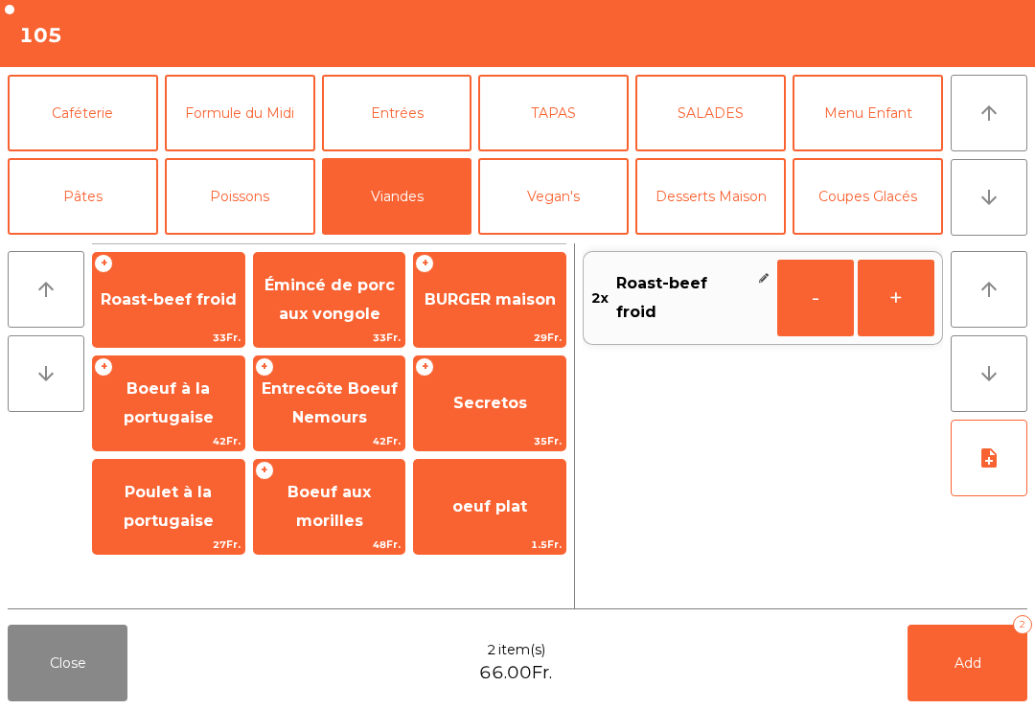
click at [1015, 472] on button "note_add" at bounding box center [989, 458] width 77 height 77
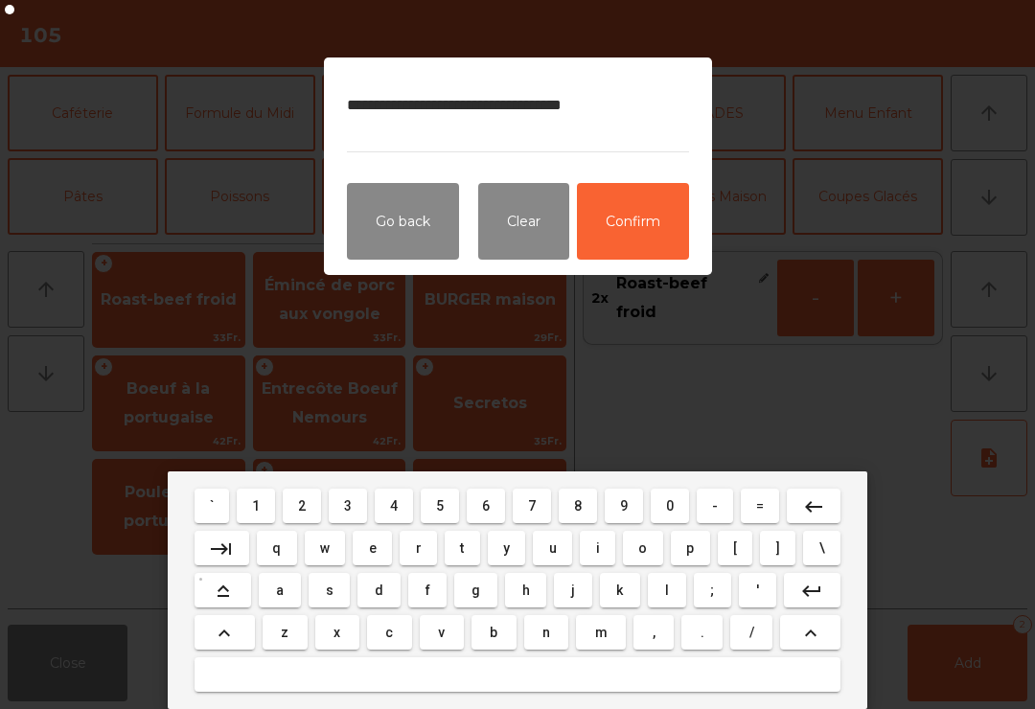
type textarea "**********"
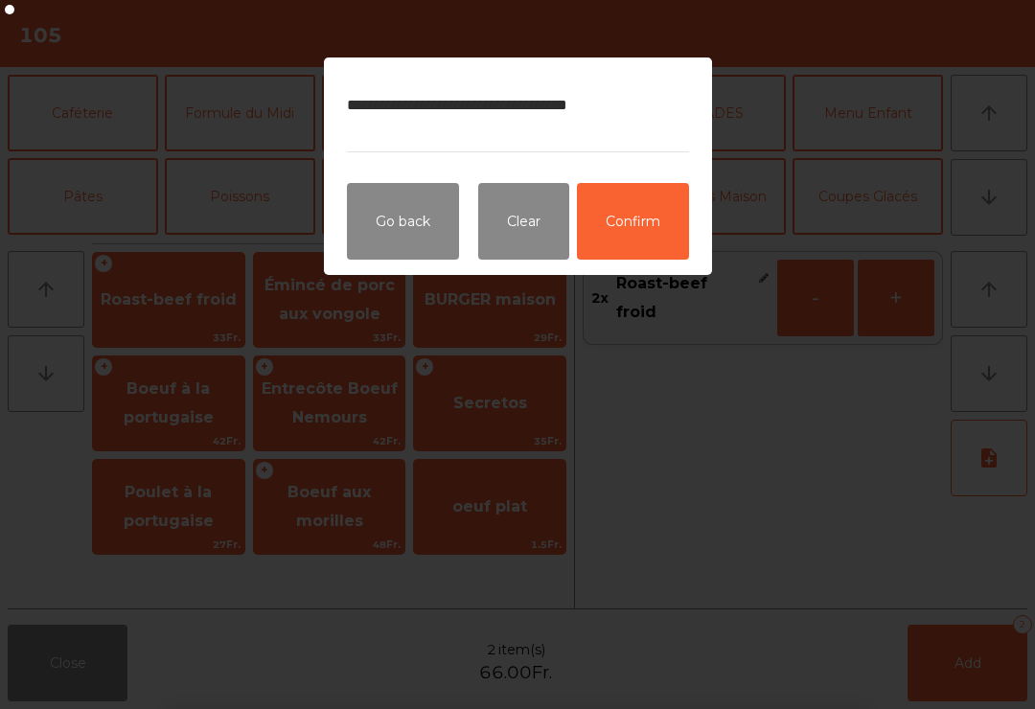
click at [657, 220] on button "Confirm" at bounding box center [633, 221] width 112 height 77
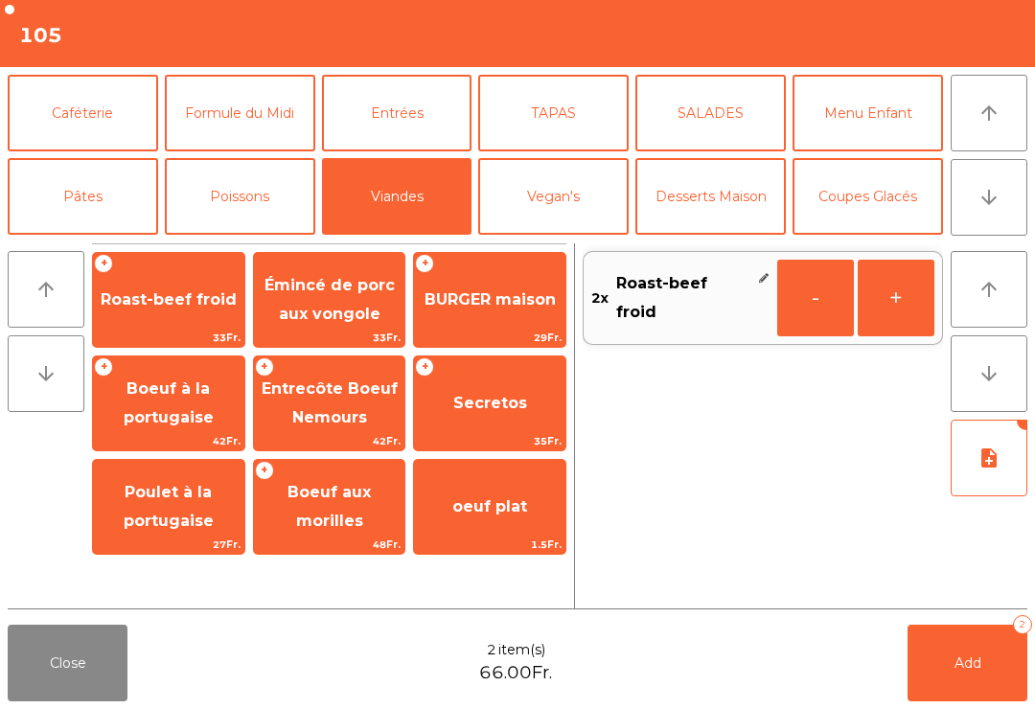
click at [965, 674] on button "Add 2" at bounding box center [968, 663] width 120 height 77
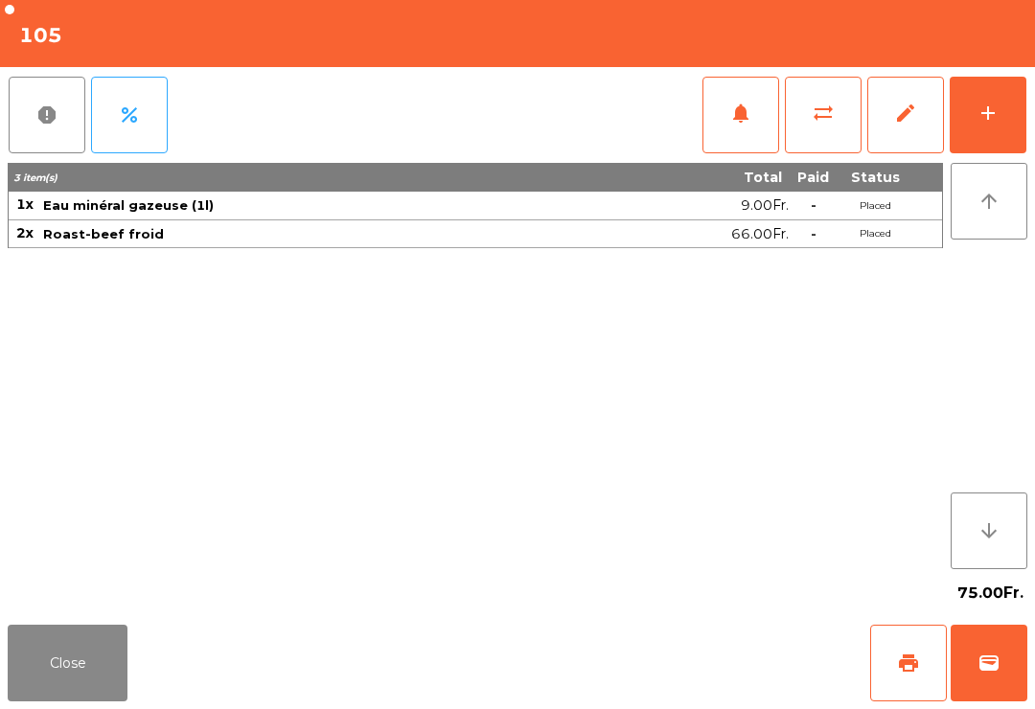
click at [88, 672] on button "Close" at bounding box center [68, 663] width 120 height 77
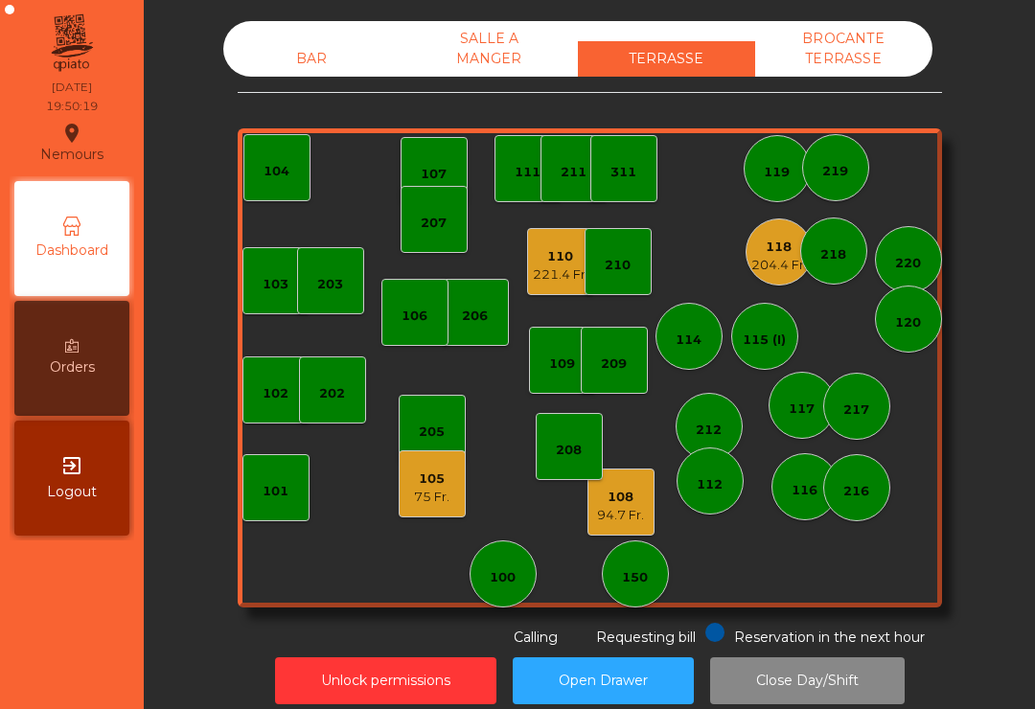
click at [546, 285] on div "110 221.4 Fr." at bounding box center [560, 261] width 67 height 67
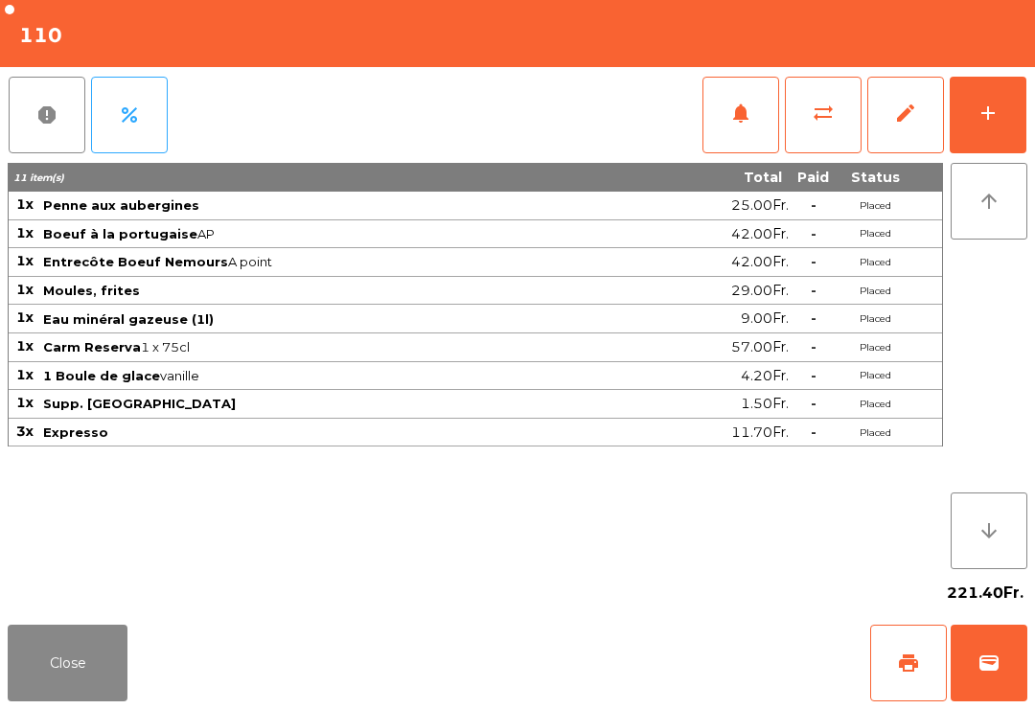
click at [69, 650] on button "Close" at bounding box center [68, 663] width 120 height 77
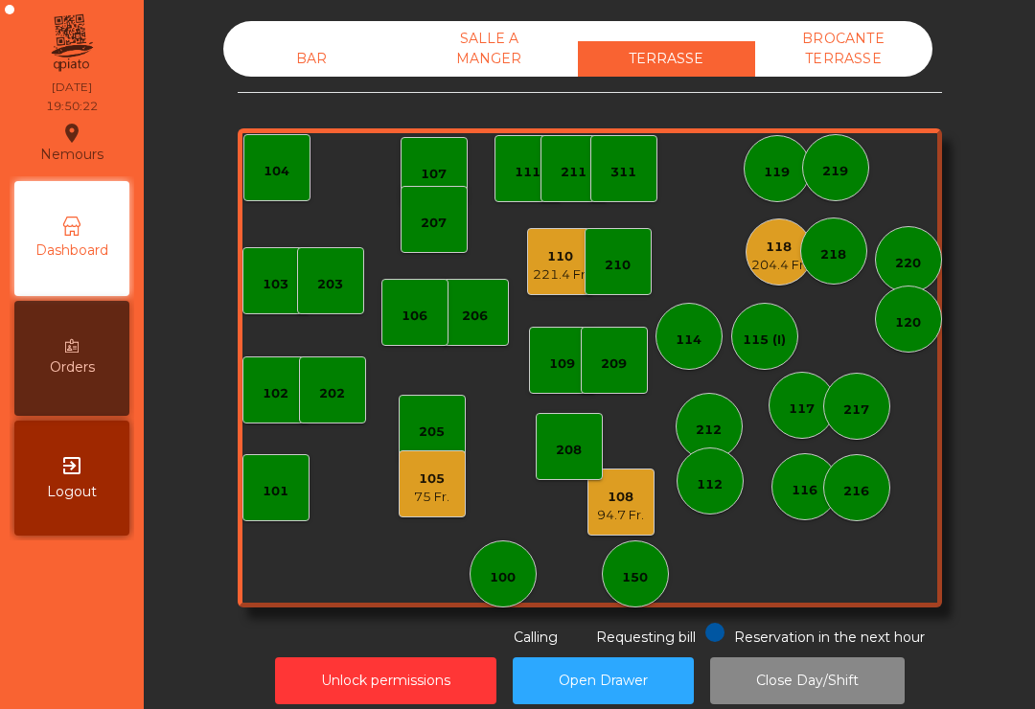
click at [763, 263] on div "204.4 Fr." at bounding box center [780, 265] width 56 height 19
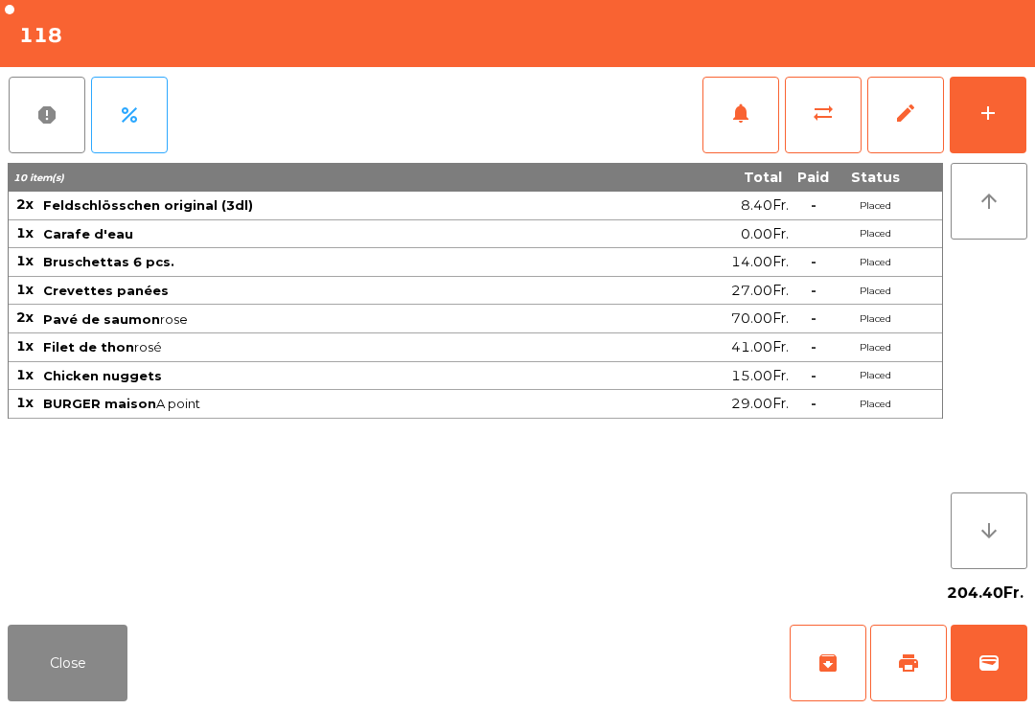
click at [81, 676] on button "Close" at bounding box center [68, 663] width 120 height 77
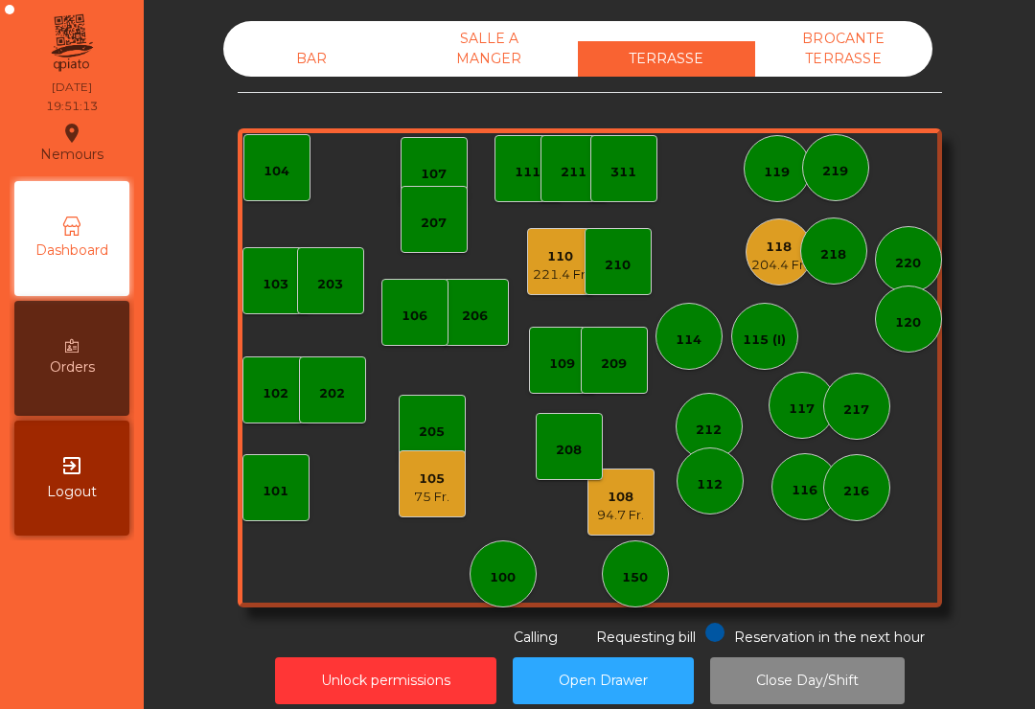
scroll to position [15, 0]
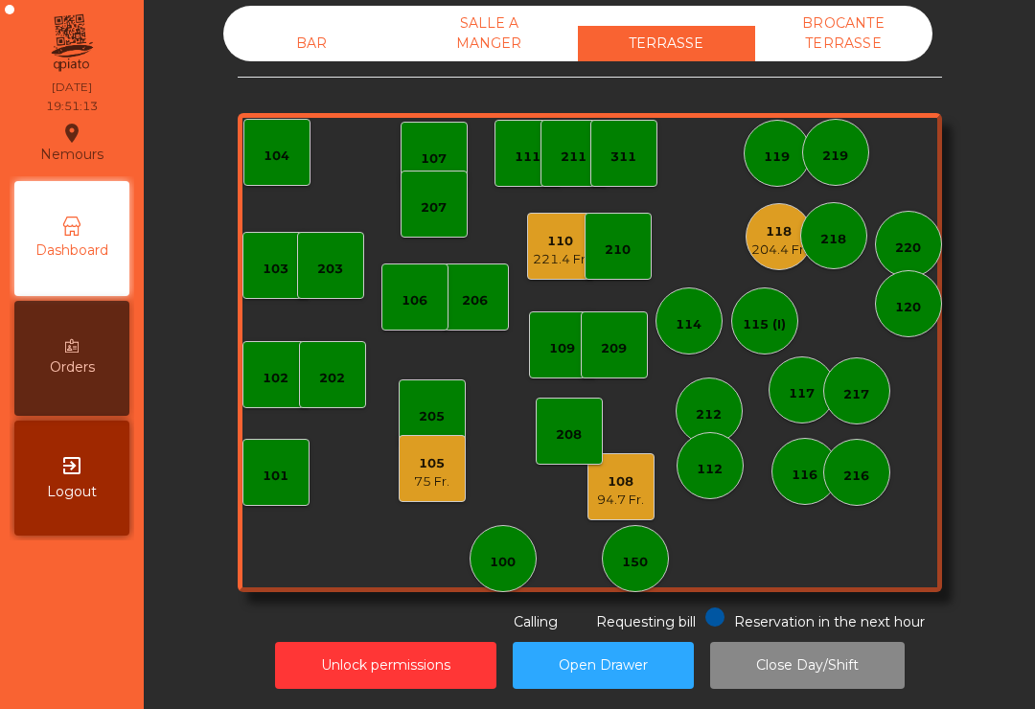
click at [761, 240] on div "118" at bounding box center [780, 231] width 56 height 19
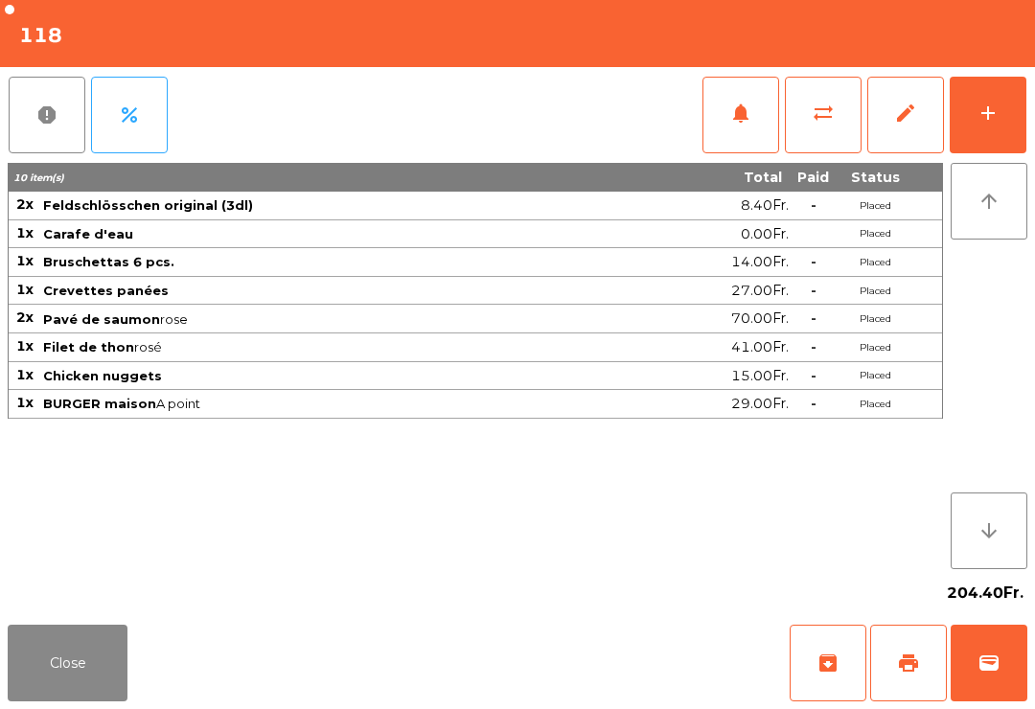
click at [722, 112] on button "notifications" at bounding box center [741, 115] width 77 height 77
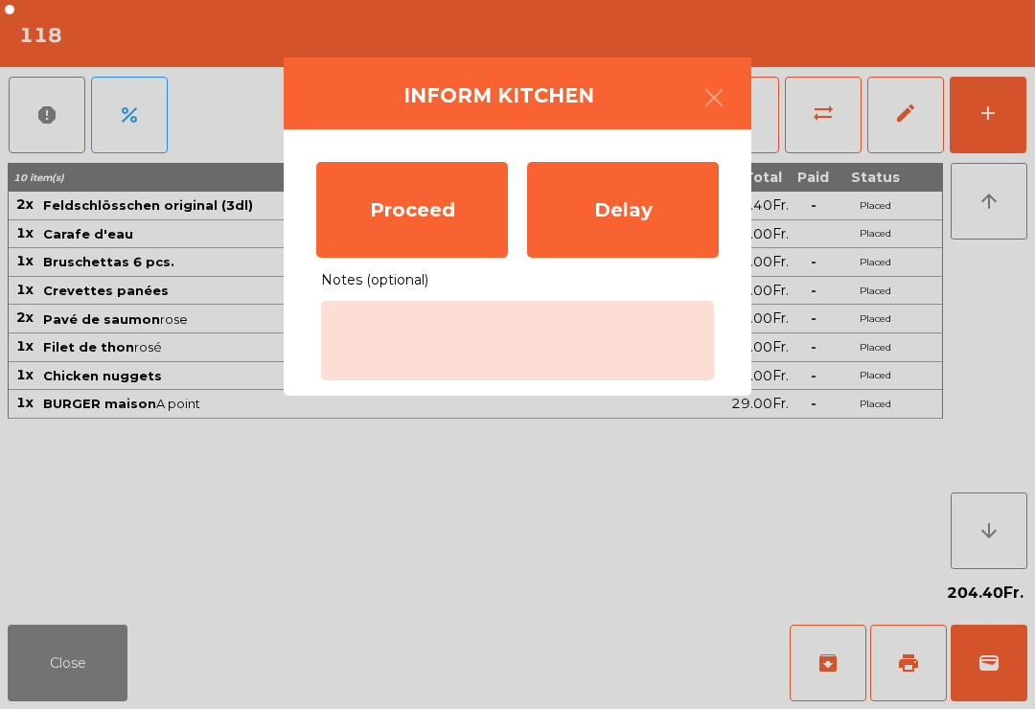
click at [485, 201] on div "Proceed" at bounding box center [412, 210] width 192 height 96
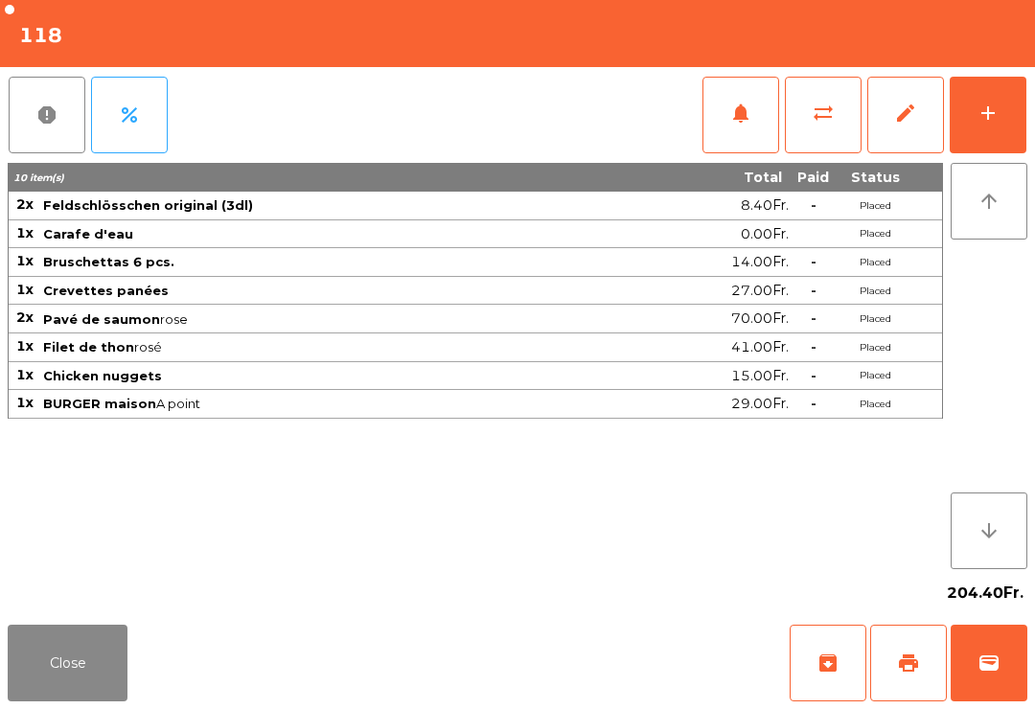
click at [43, 696] on button "Close" at bounding box center [68, 663] width 120 height 77
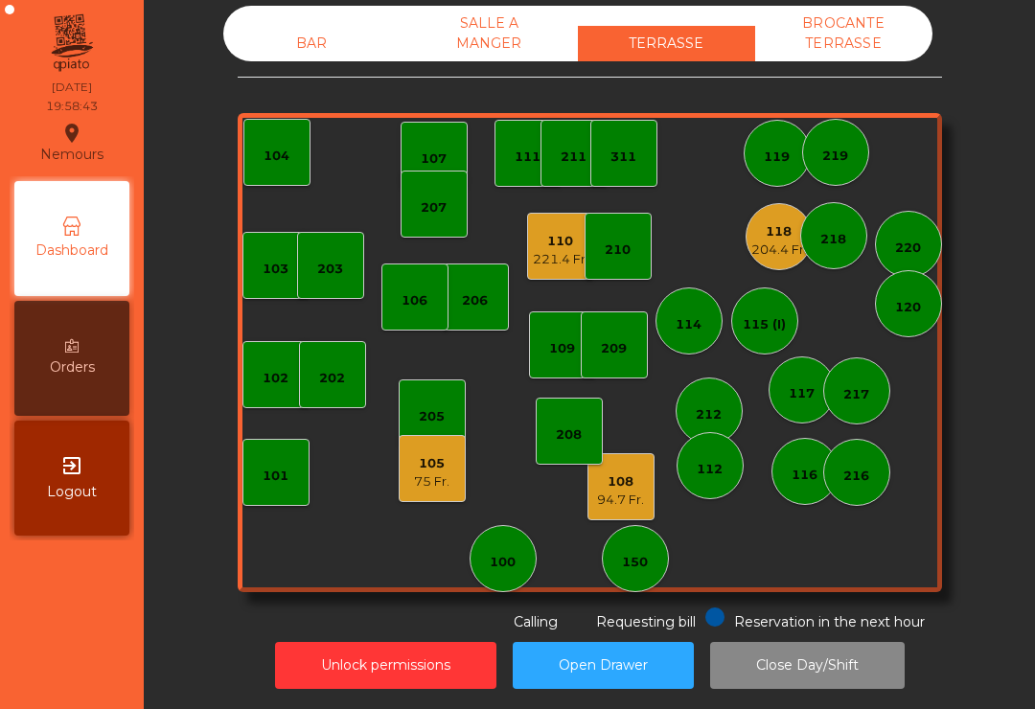
click at [628, 508] on div "94.7 Fr." at bounding box center [620, 500] width 47 height 19
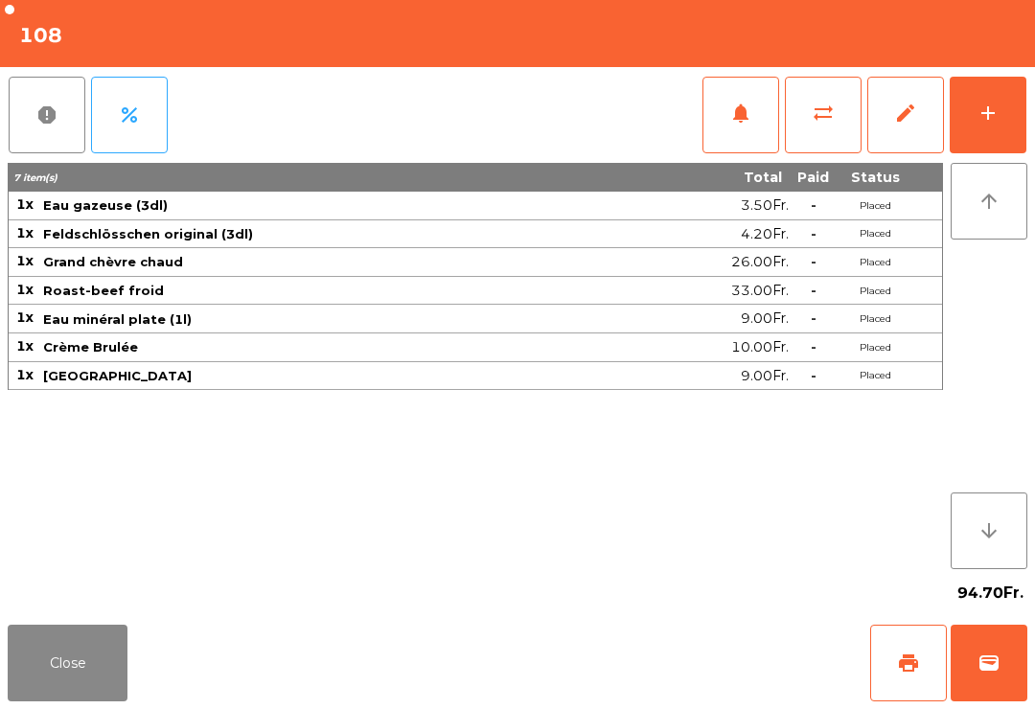
click at [1000, 669] on span "wallet" at bounding box center [989, 663] width 23 height 23
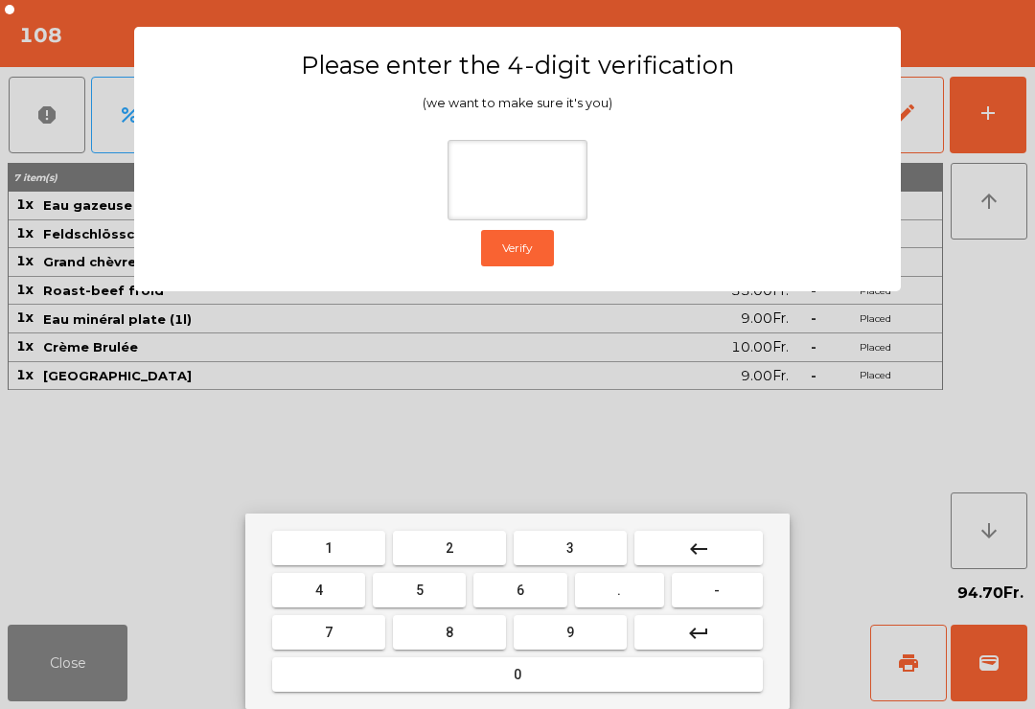
type input "*"
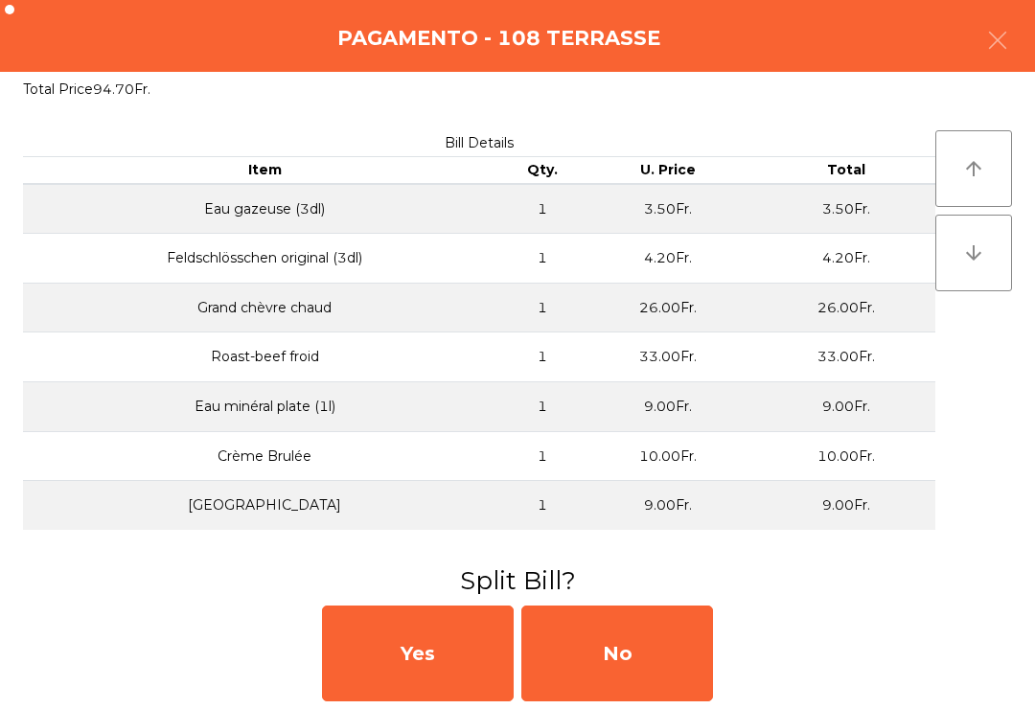
click at [638, 663] on div "No" at bounding box center [618, 654] width 192 height 96
click at [659, 612] on div "No" at bounding box center [618, 654] width 192 height 96
click at [648, 668] on div "No" at bounding box center [618, 654] width 192 height 96
click at [598, 689] on div "No" at bounding box center [618, 654] width 192 height 96
click at [663, 661] on div "No" at bounding box center [618, 654] width 192 height 96
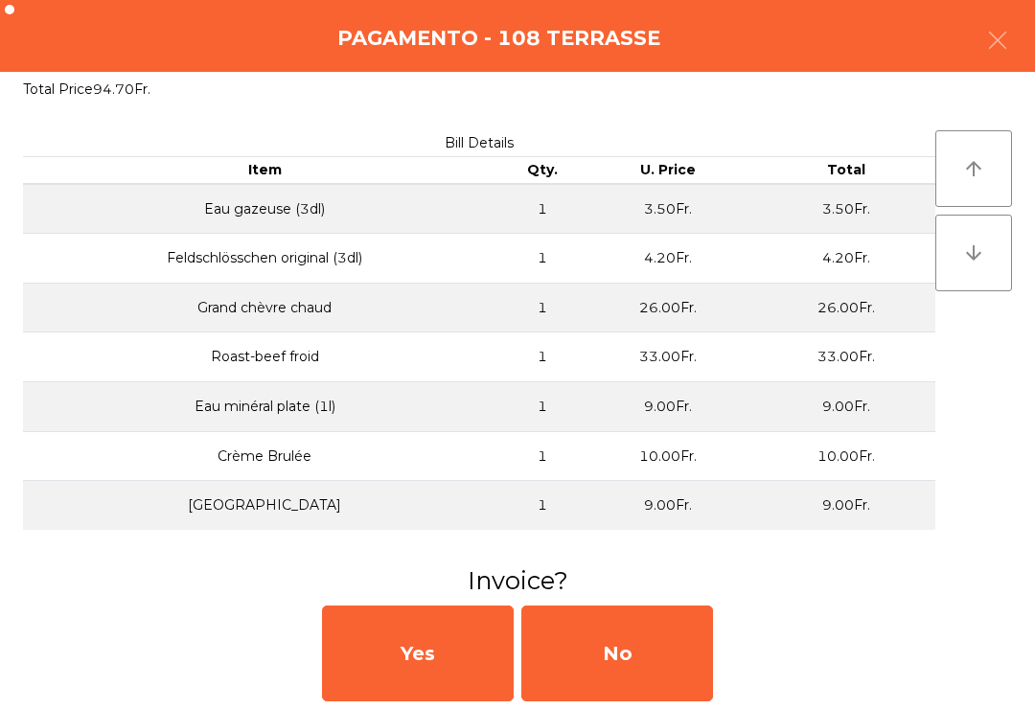
click at [662, 649] on div "No" at bounding box center [618, 654] width 192 height 96
click at [677, 630] on div "No" at bounding box center [618, 654] width 192 height 96
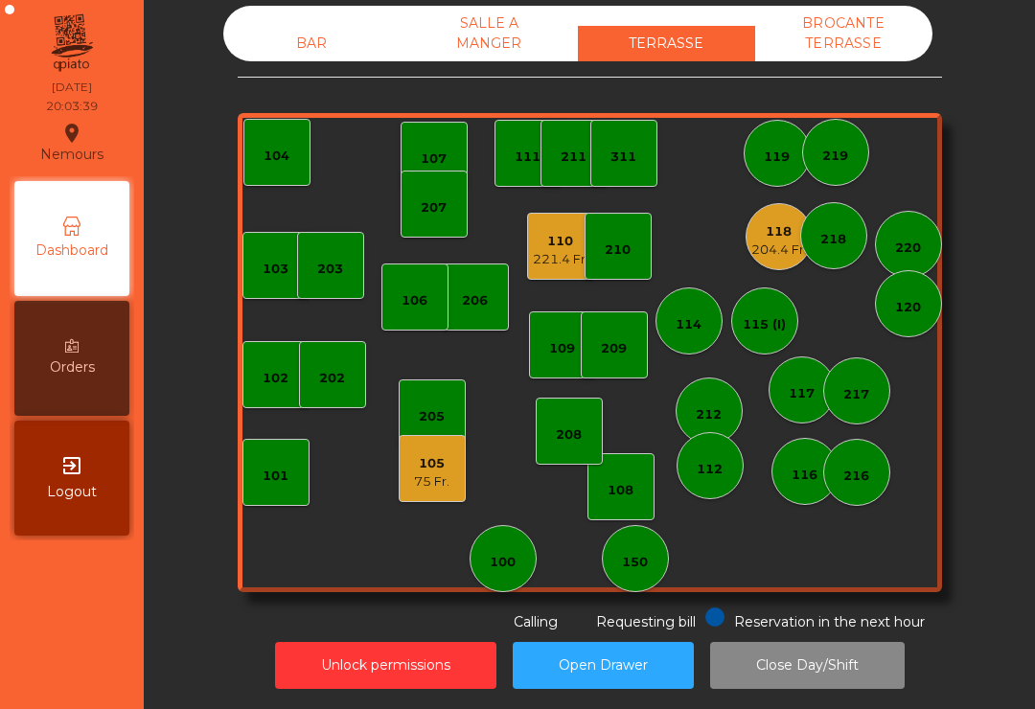
click at [291, 131] on div "104" at bounding box center [277, 152] width 67 height 67
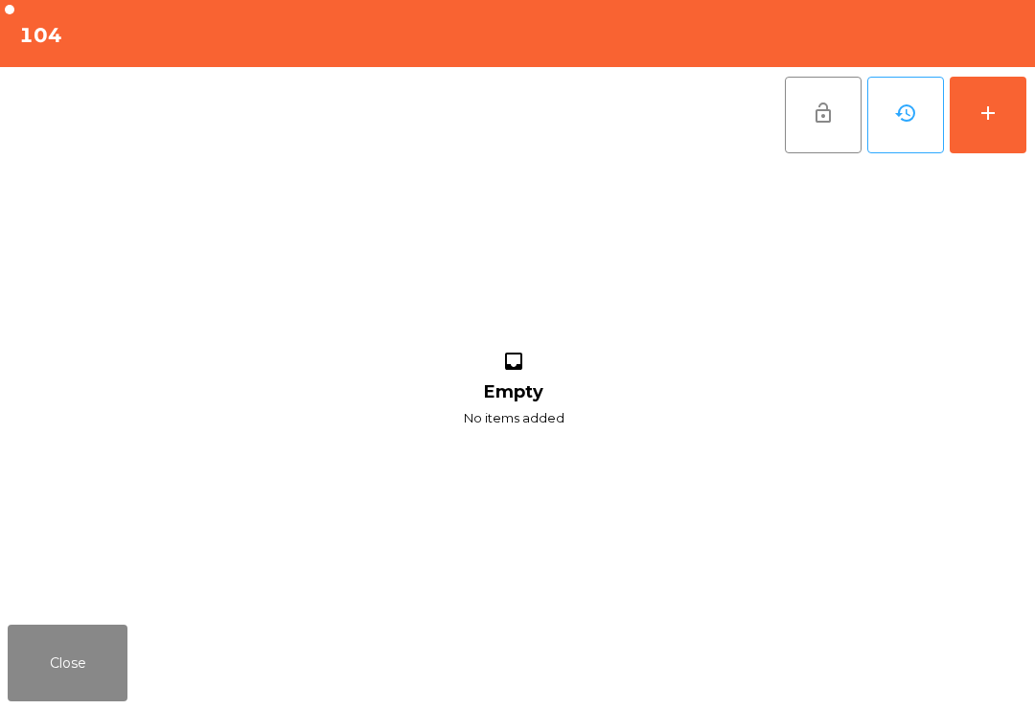
click at [982, 81] on button "add" at bounding box center [988, 115] width 77 height 77
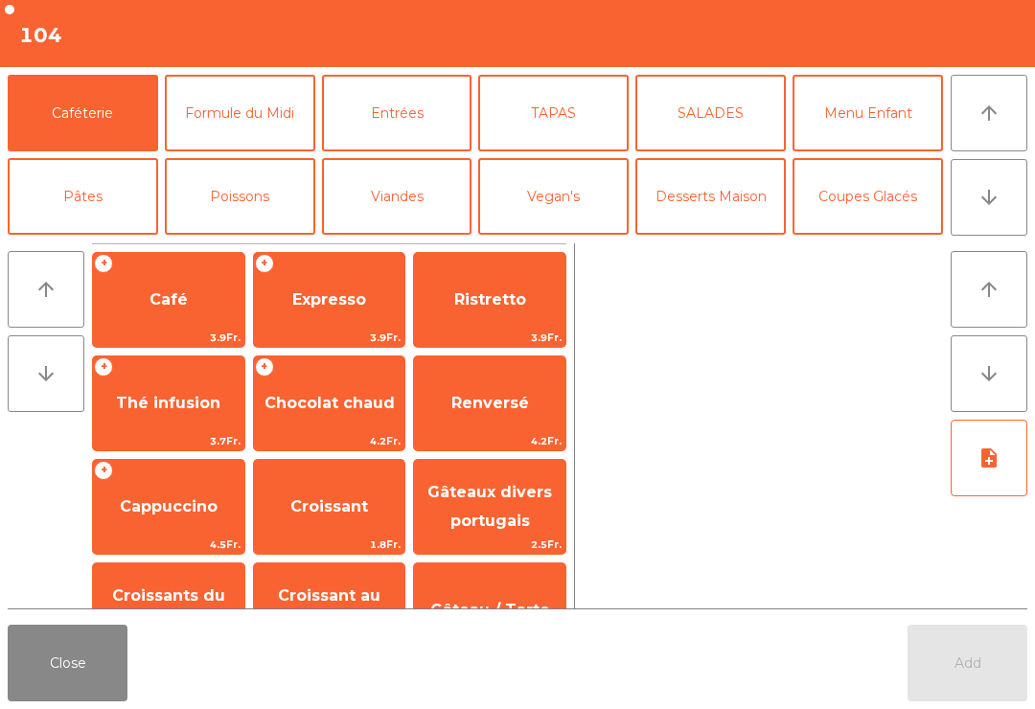
click at [975, 164] on button "arrow_downward" at bounding box center [989, 197] width 77 height 77
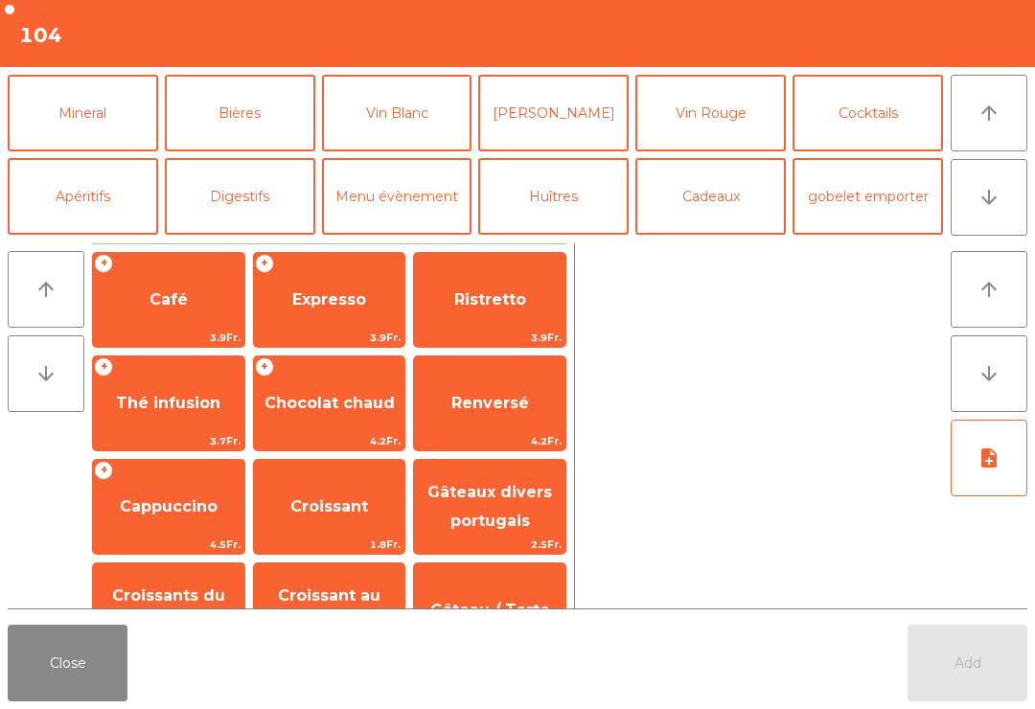
click at [112, 125] on button "Mineral" at bounding box center [83, 113] width 151 height 77
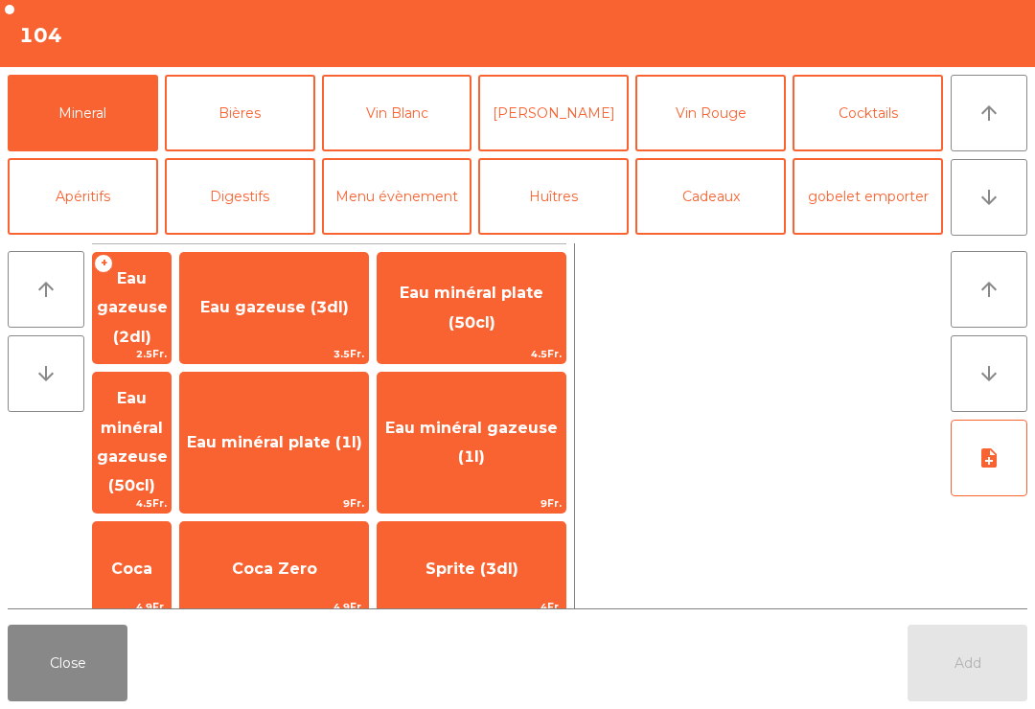
click at [171, 544] on span "Coca" at bounding box center [132, 570] width 78 height 52
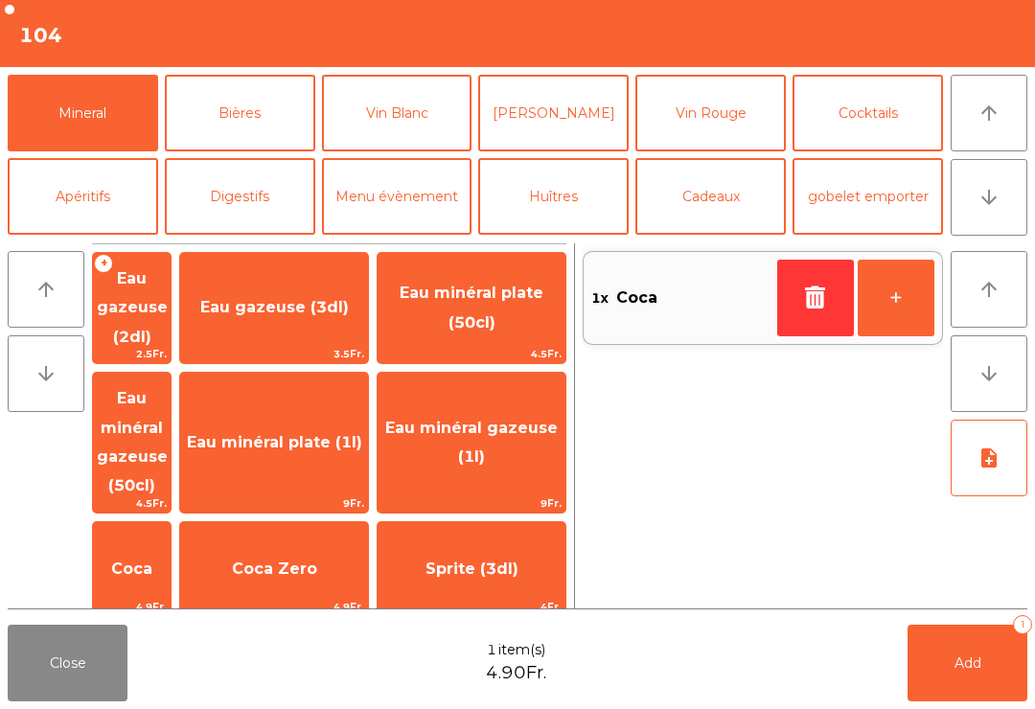
click at [326, 655] on span "Thé froid (3dl)" at bounding box center [274, 681] width 188 height 52
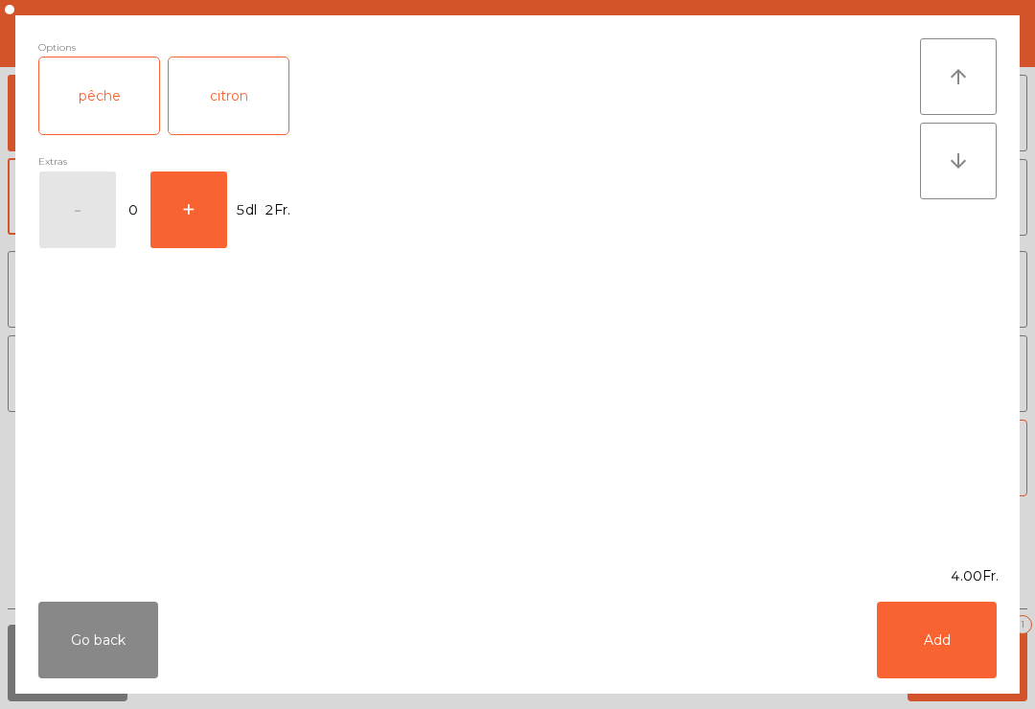
click at [955, 650] on button "Add" at bounding box center [937, 640] width 120 height 77
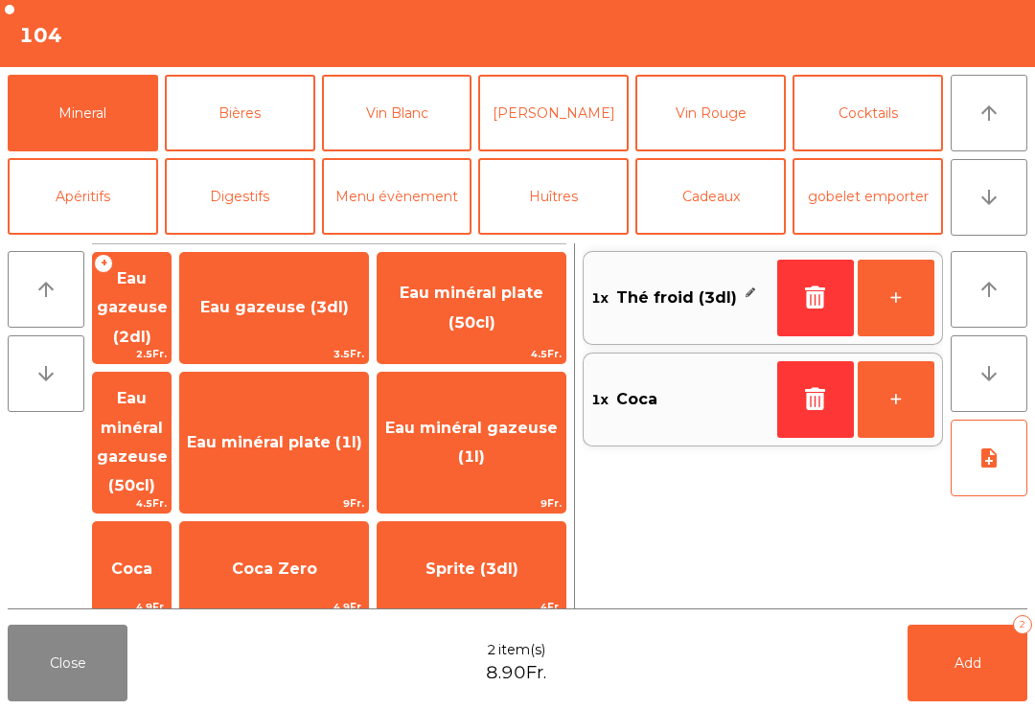
click at [982, 661] on button "Add 2" at bounding box center [968, 663] width 120 height 77
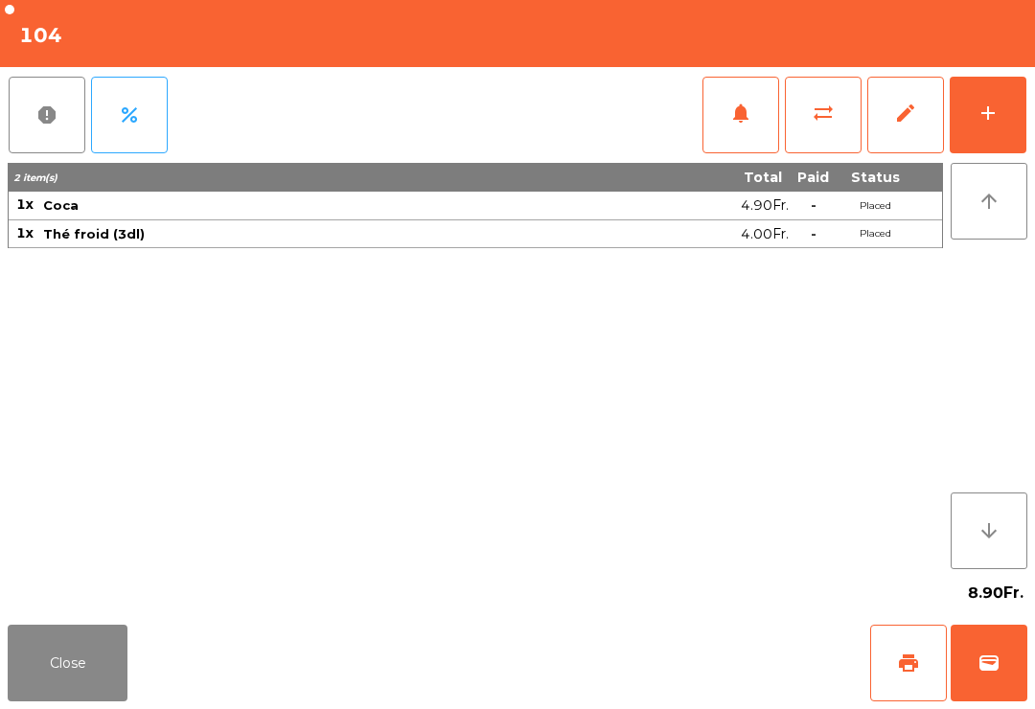
click at [17, 678] on button "Close" at bounding box center [68, 663] width 120 height 77
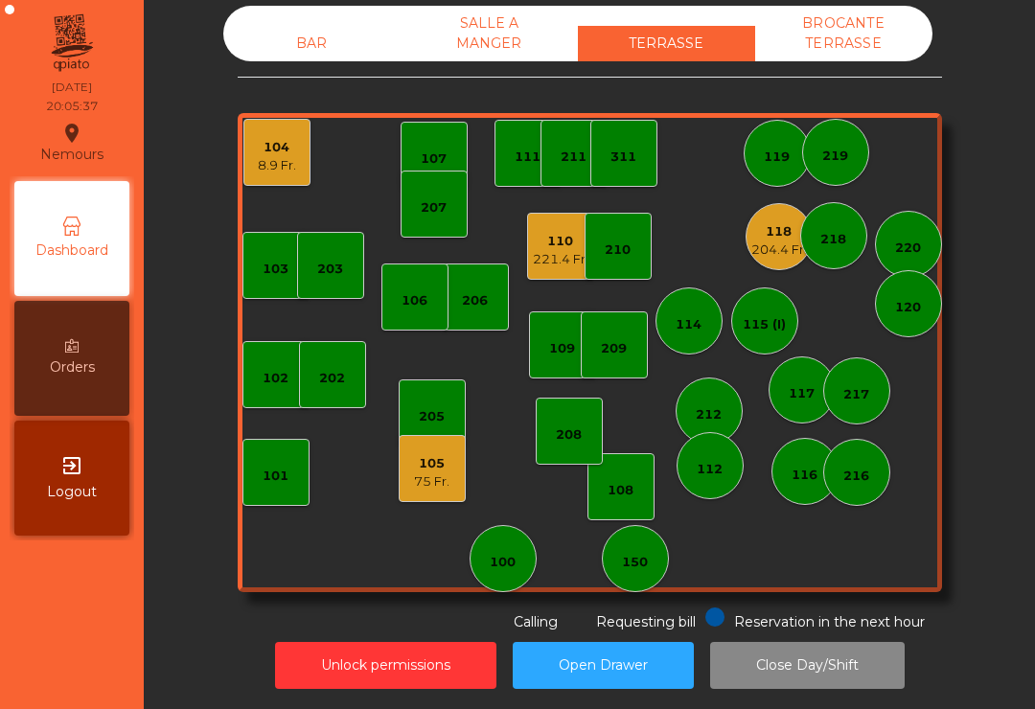
click at [637, 244] on div "210" at bounding box center [618, 246] width 67 height 67
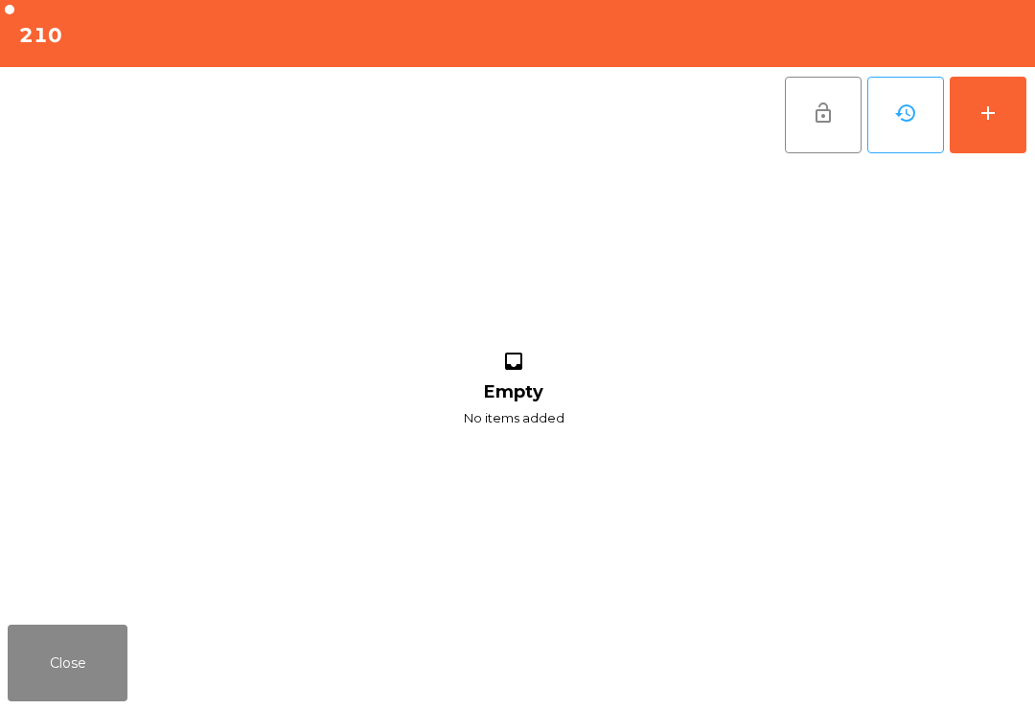
click at [983, 123] on div "add" at bounding box center [988, 113] width 23 height 23
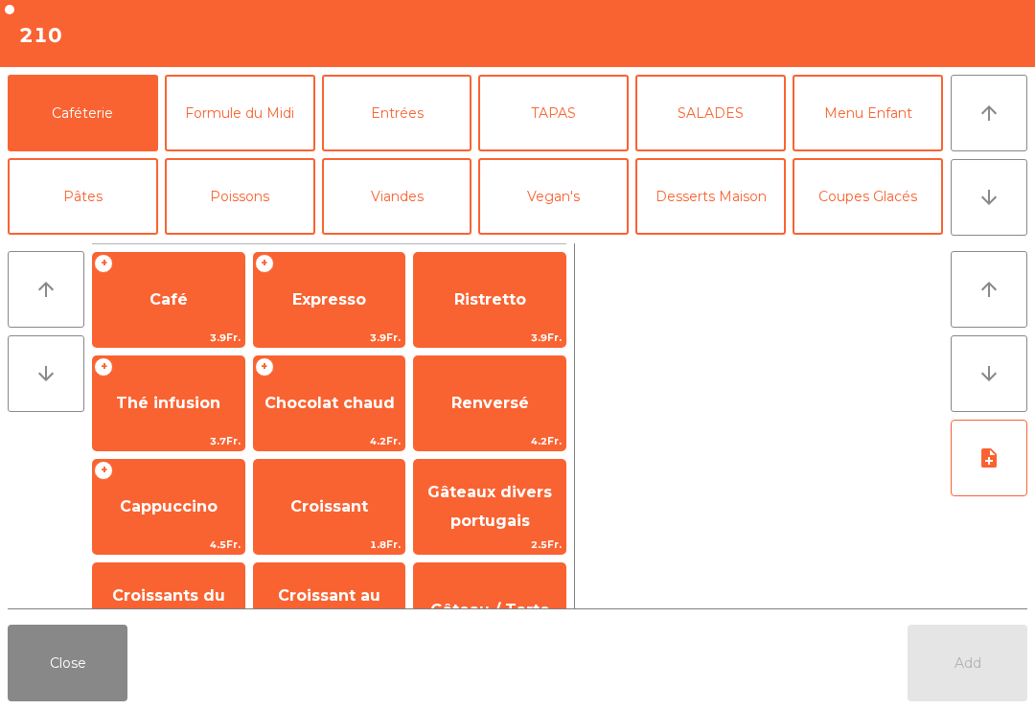
click at [139, 303] on span "Café" at bounding box center [168, 300] width 151 height 52
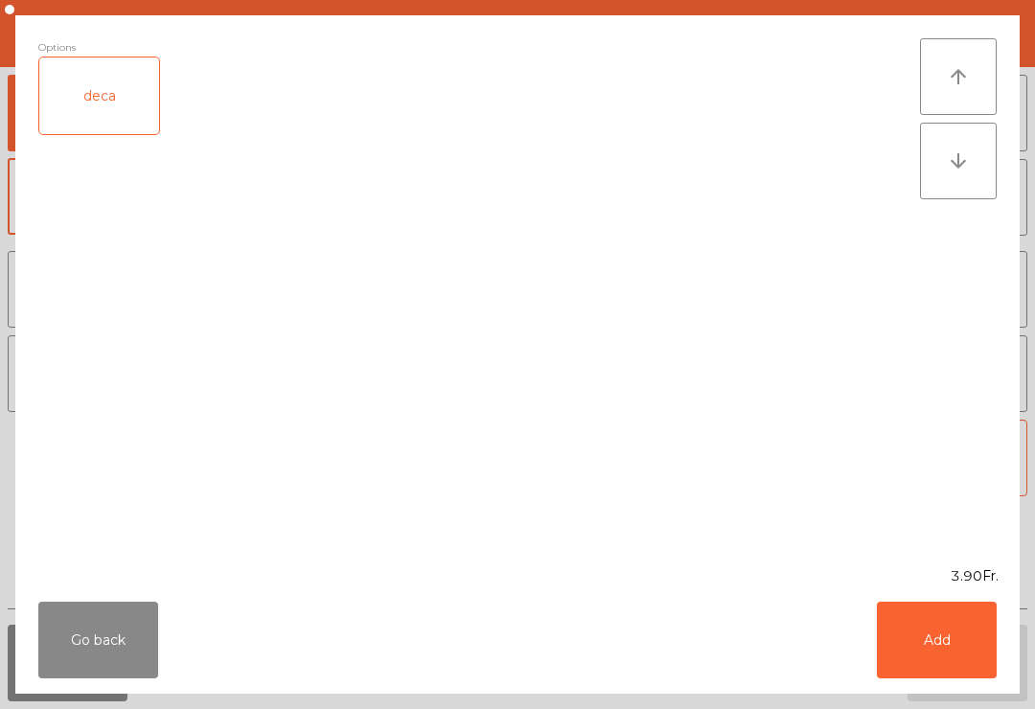
click at [958, 647] on button "Add" at bounding box center [937, 640] width 120 height 77
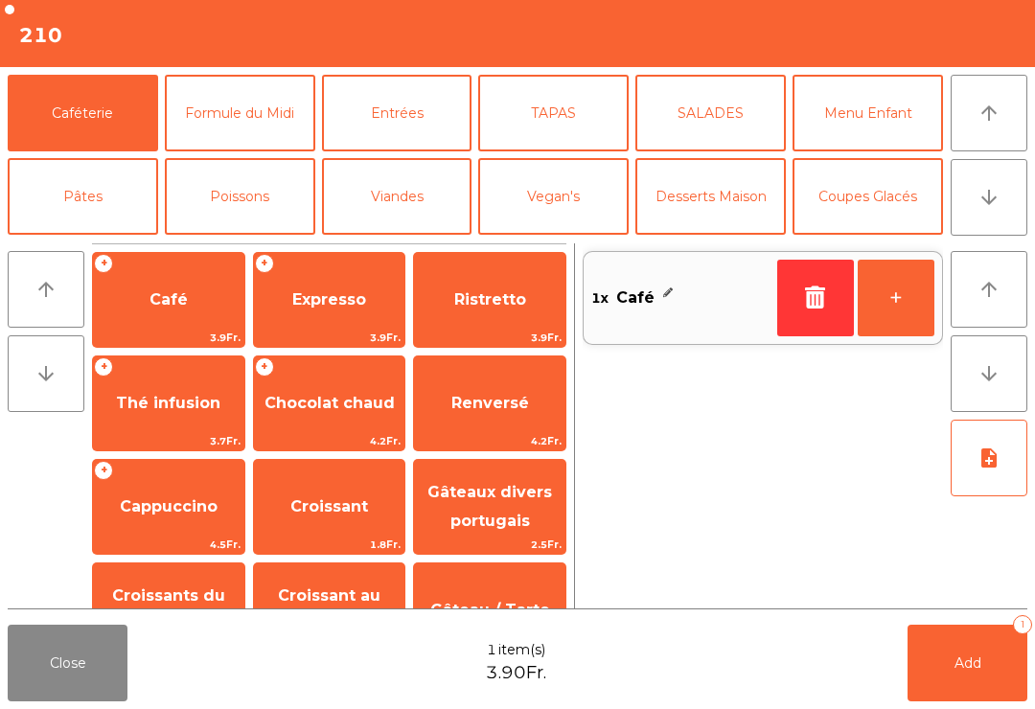
click at [997, 202] on icon "arrow_downward" at bounding box center [989, 197] width 23 height 23
click at [82, 242] on button "Mineral" at bounding box center [83, 280] width 151 height 77
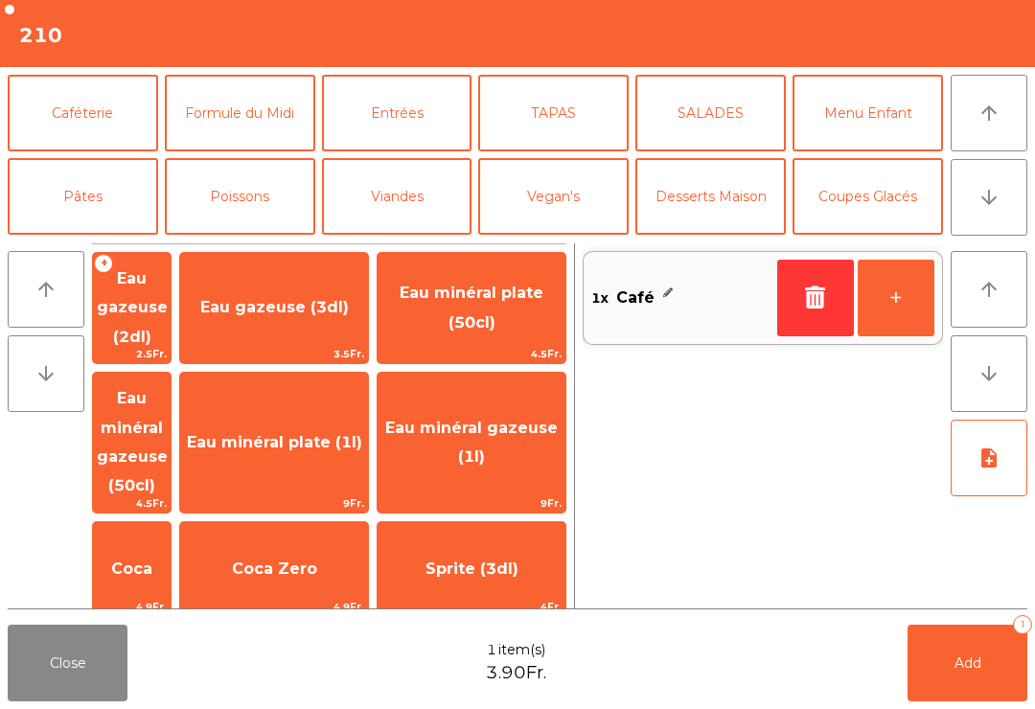
click at [152, 560] on span "Coca" at bounding box center [131, 569] width 41 height 18
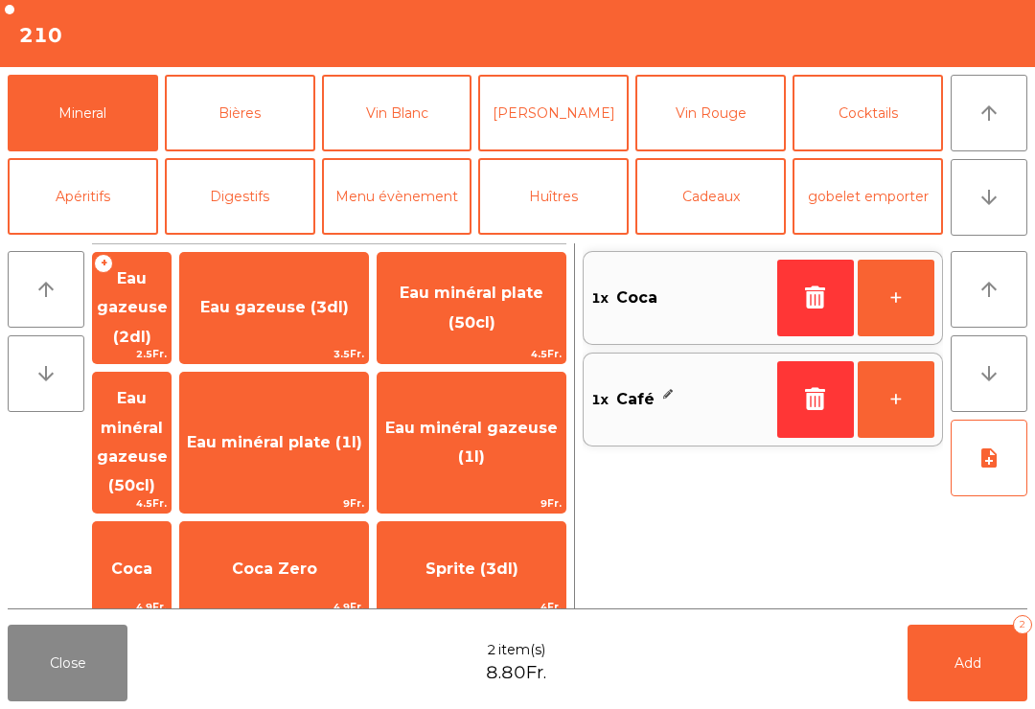
click at [969, 661] on span "Add" at bounding box center [968, 663] width 27 height 17
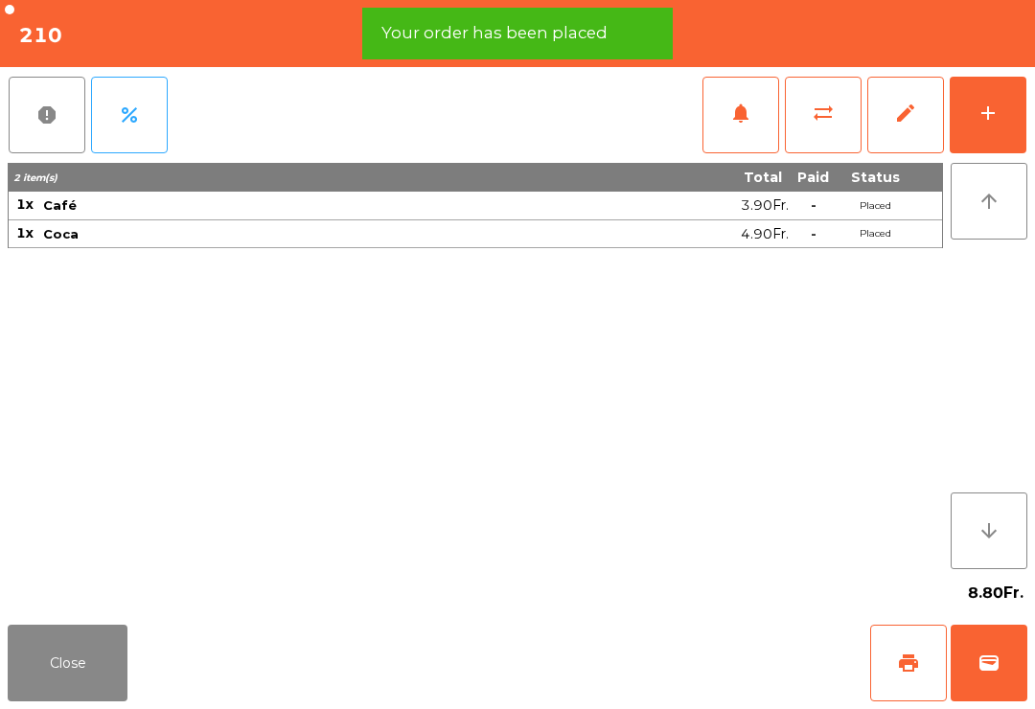
click at [904, 690] on button "print" at bounding box center [909, 663] width 77 height 77
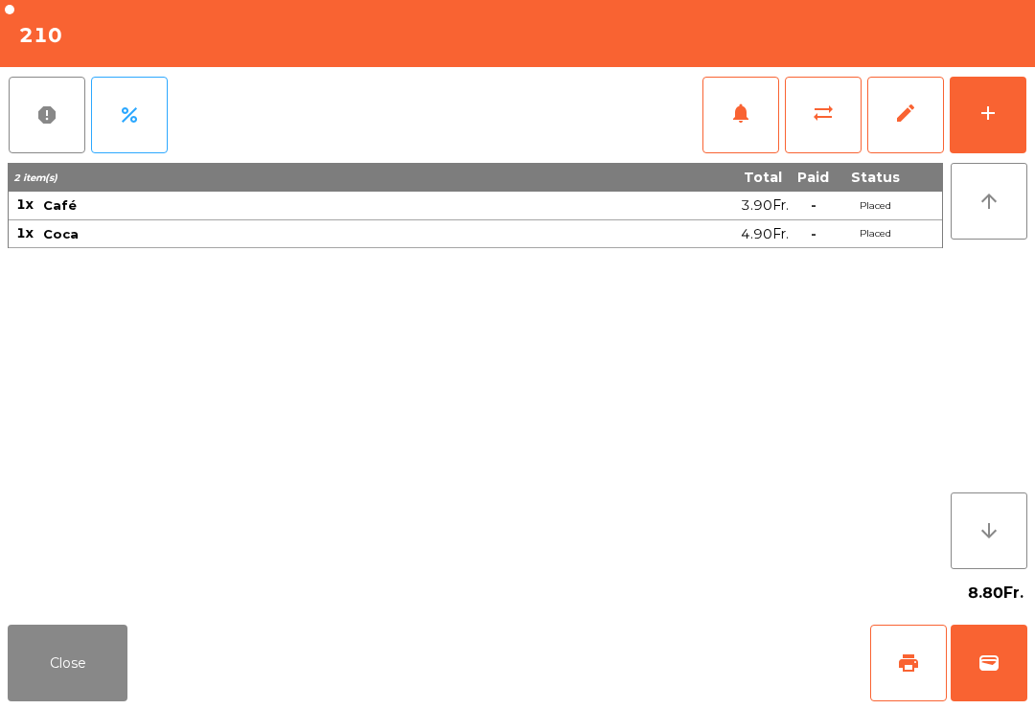
click at [52, 700] on button "Close" at bounding box center [68, 663] width 120 height 77
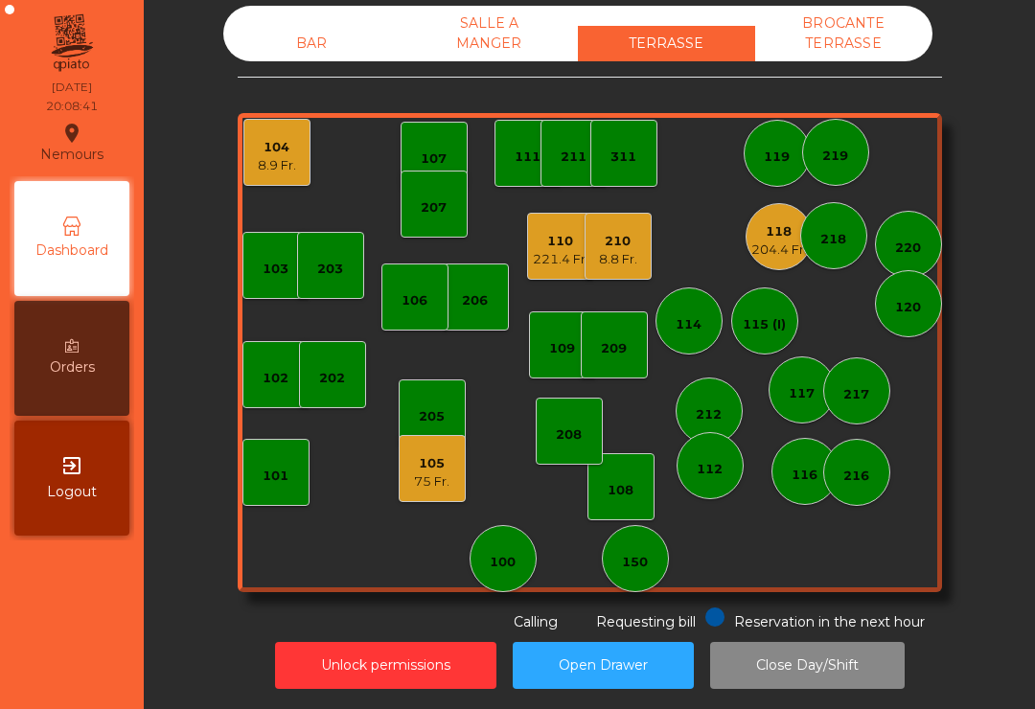
click at [650, 261] on div "210 8.8 Fr." at bounding box center [618, 246] width 67 height 67
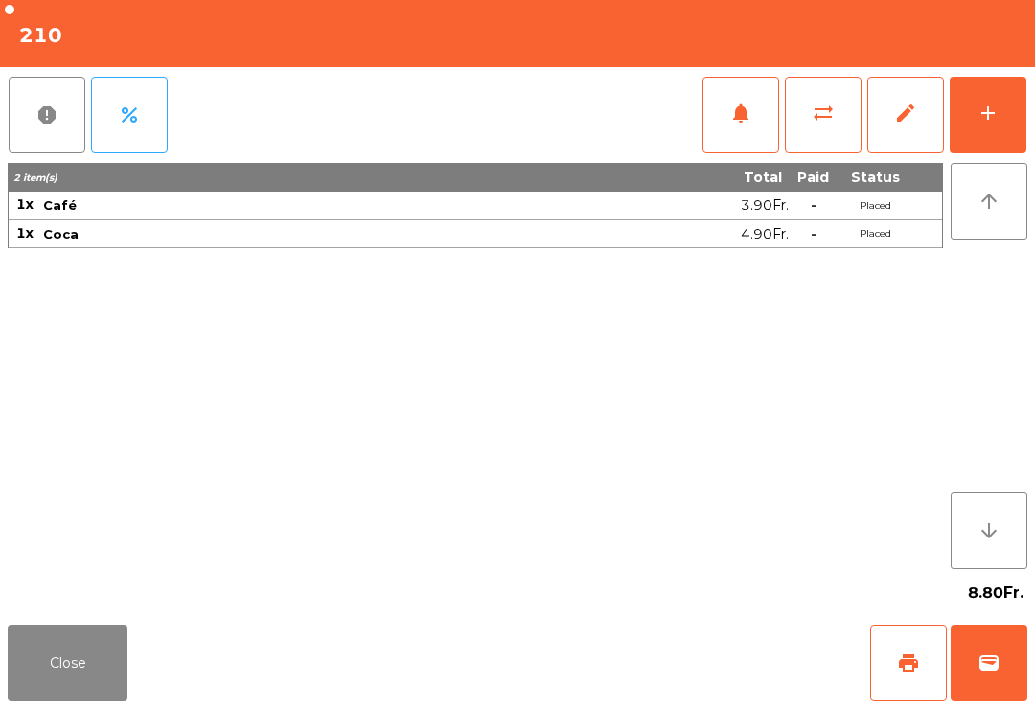
click at [827, 130] on button "sync_alt" at bounding box center [823, 115] width 77 height 77
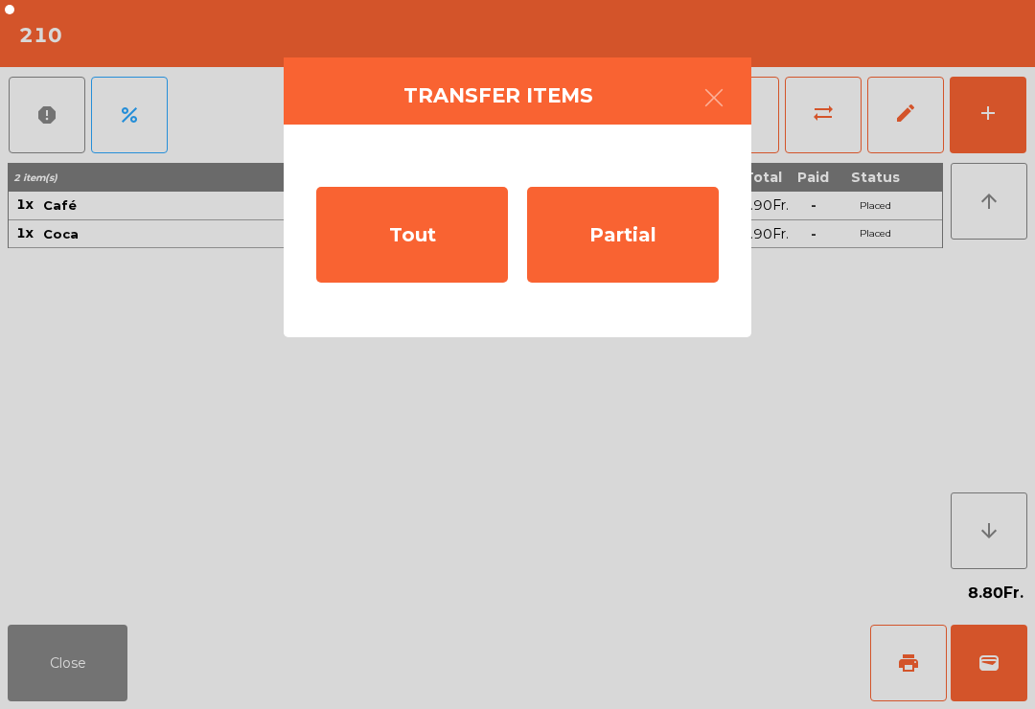
click at [424, 244] on div "Tout" at bounding box center [412, 235] width 192 height 96
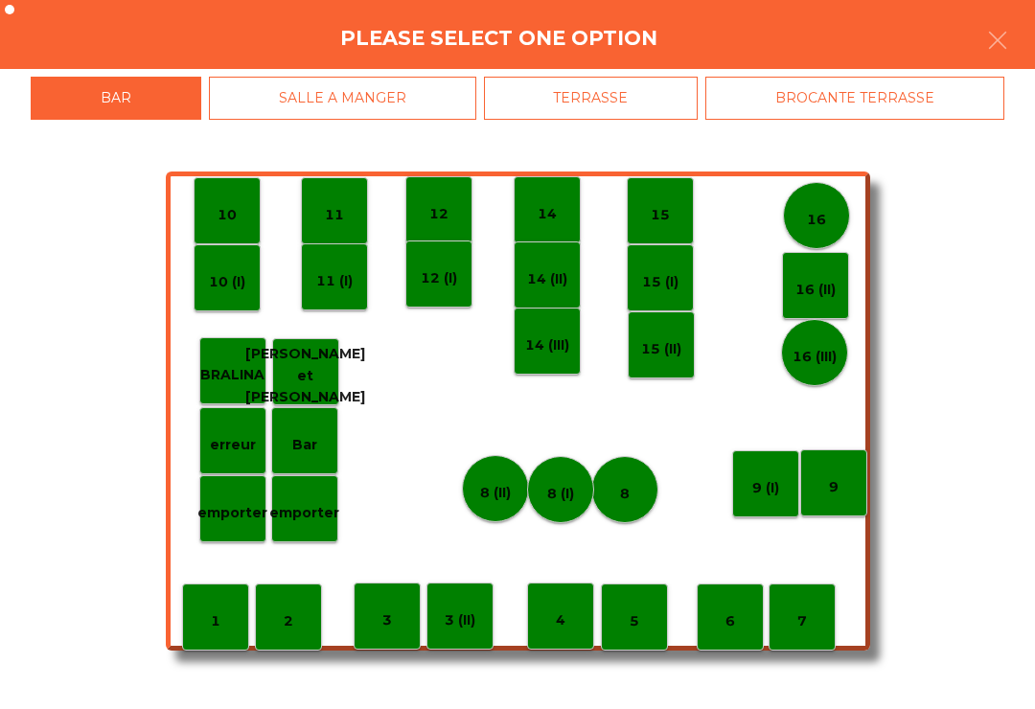
click at [598, 105] on div "TERRASSE" at bounding box center [591, 98] width 215 height 43
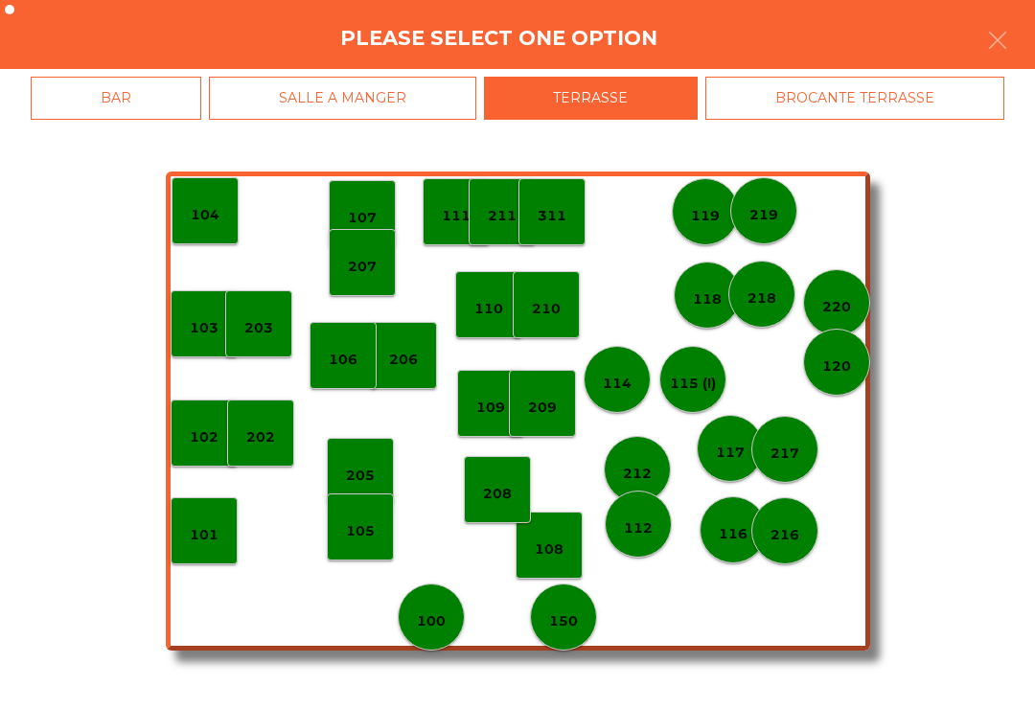
click at [555, 403] on p "209" at bounding box center [542, 408] width 29 height 22
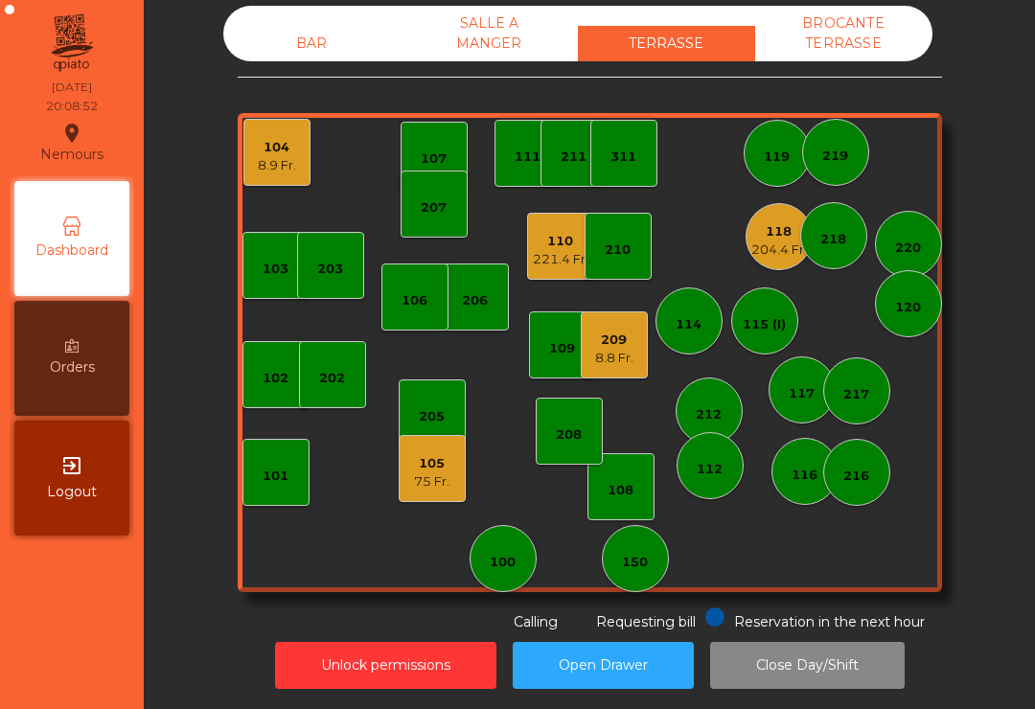
click at [235, 174] on div "BAR SALLE A MANGER TERRASSE BROCANTE TERRASSE 103 102 101 202 206 104 8.9 Fr. 2…" at bounding box center [590, 319] width 840 height 627
click at [265, 148] on div "104" at bounding box center [277, 147] width 38 height 19
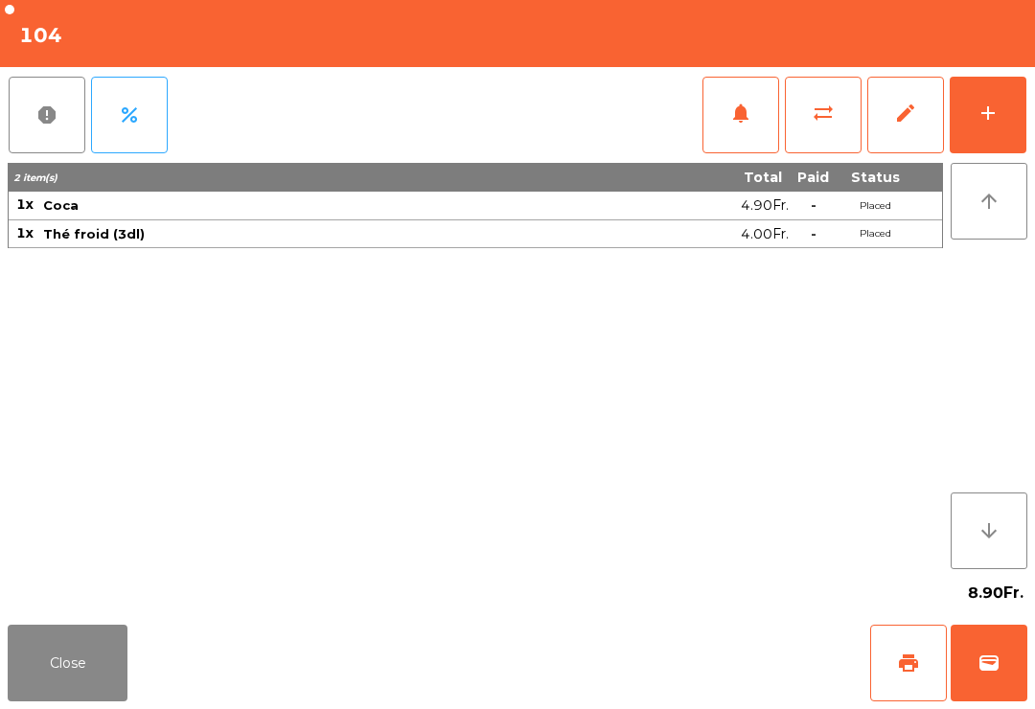
click at [88, 699] on button "Close" at bounding box center [68, 663] width 120 height 77
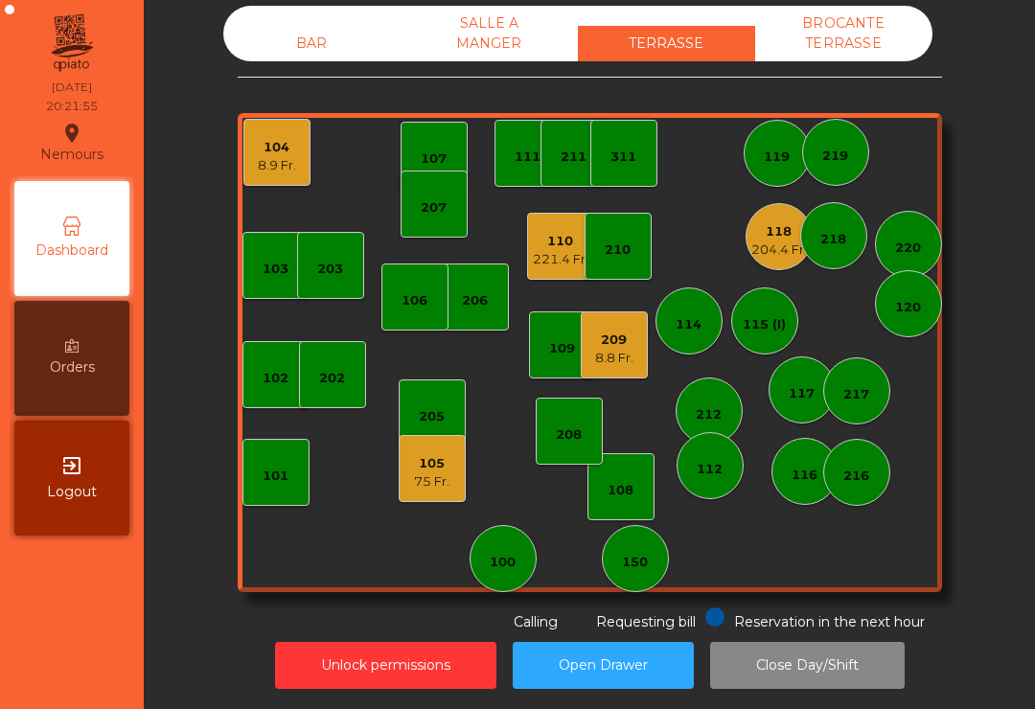
scroll to position [-8, 0]
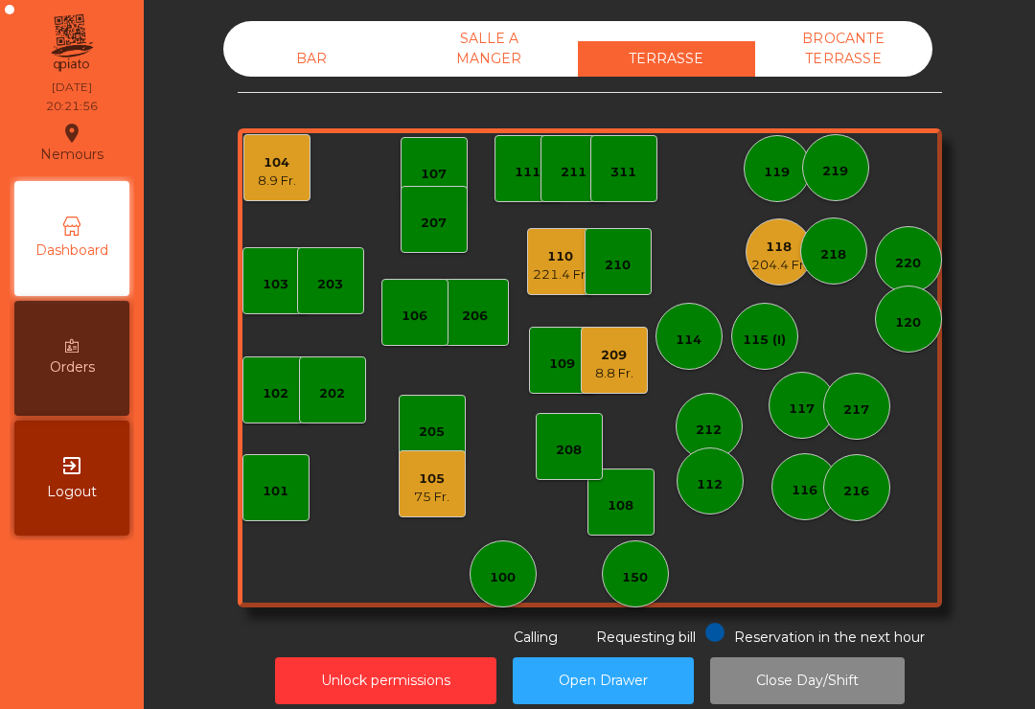
click at [391, 499] on div "103 102 101 202 206 104 8.9 Fr. 205 108 105 75 Fr. 107 100 150 110 221.4 Fr. 20…" at bounding box center [590, 367] width 705 height 479
click at [409, 495] on div "105 75 Fr." at bounding box center [432, 484] width 67 height 67
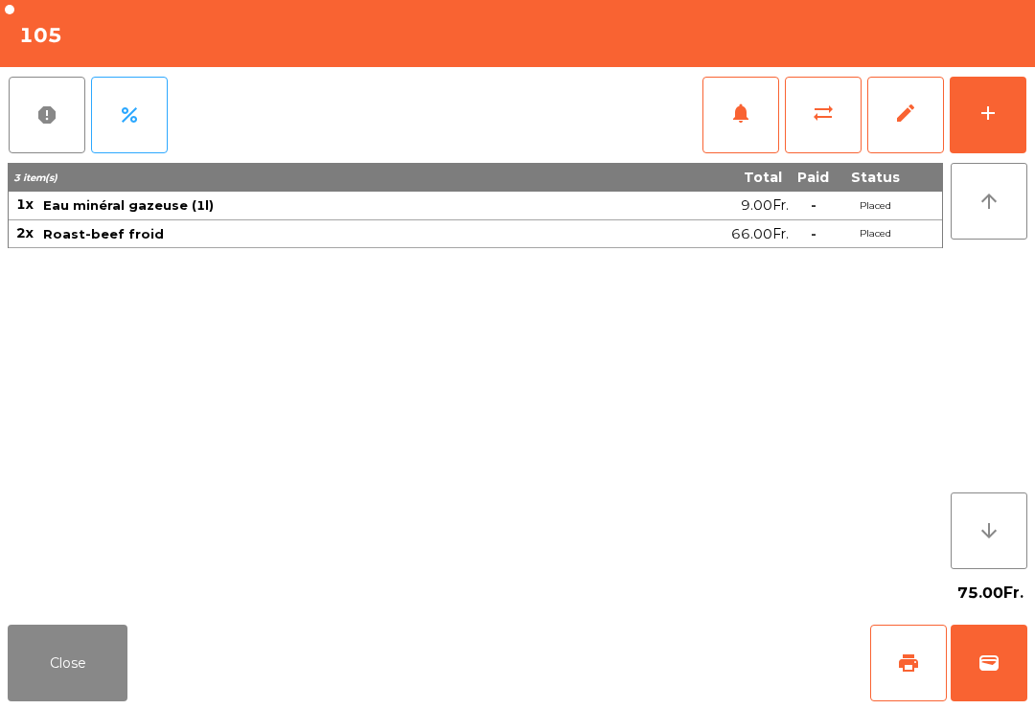
click at [997, 127] on button "add" at bounding box center [988, 115] width 77 height 77
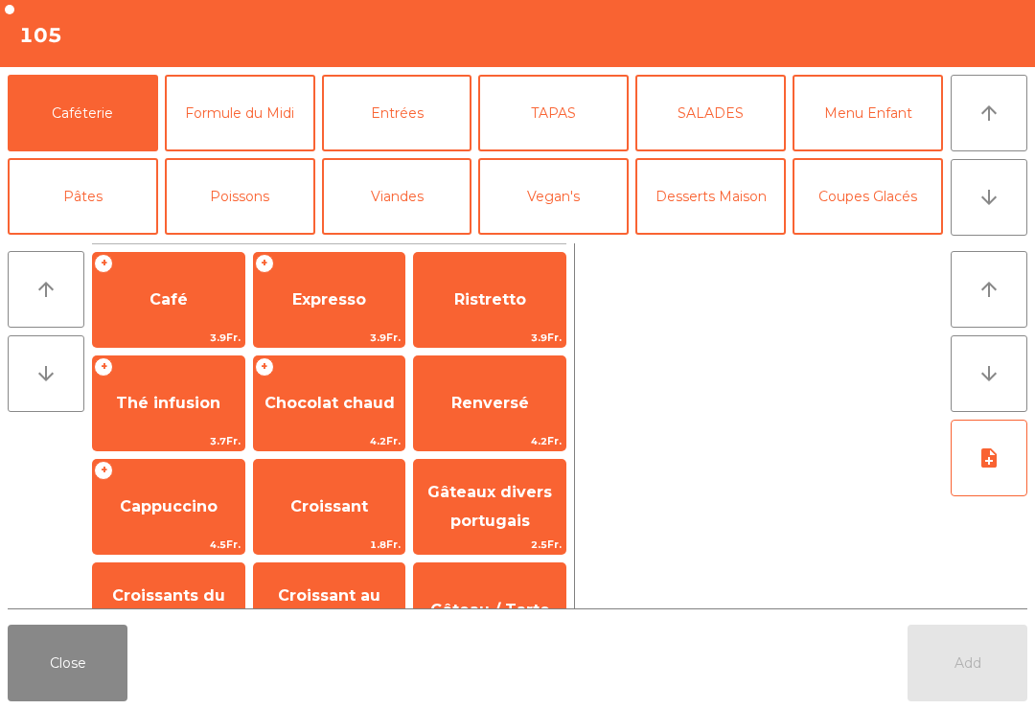
click at [742, 198] on button "Desserts Maison" at bounding box center [711, 196] width 151 height 77
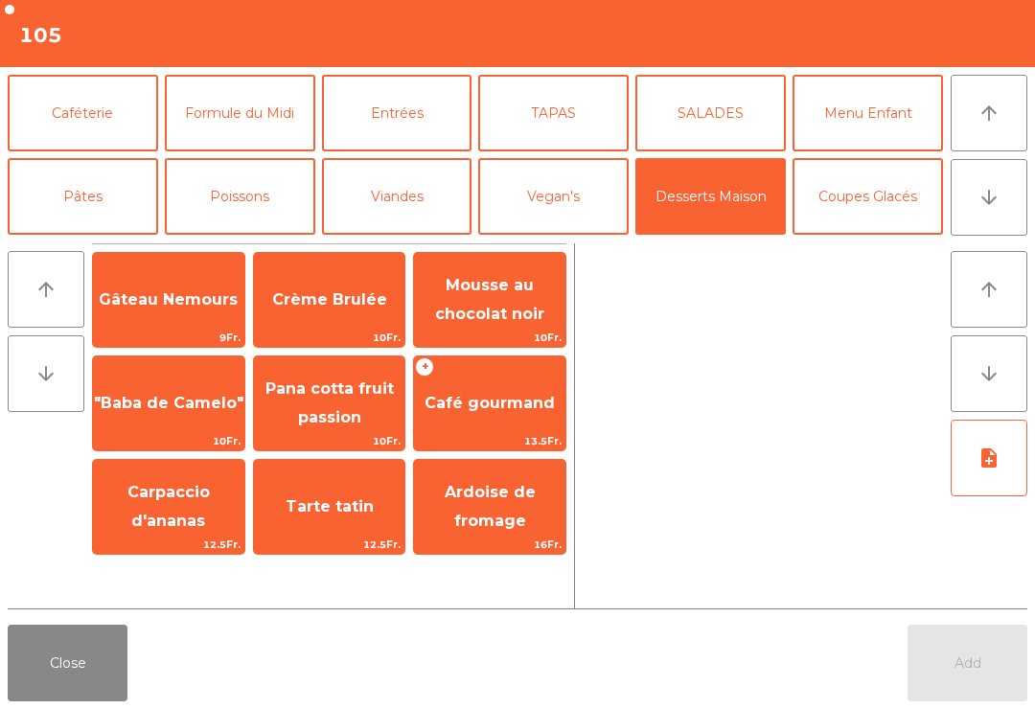
click at [510, 418] on span "Café gourmand" at bounding box center [489, 404] width 151 height 52
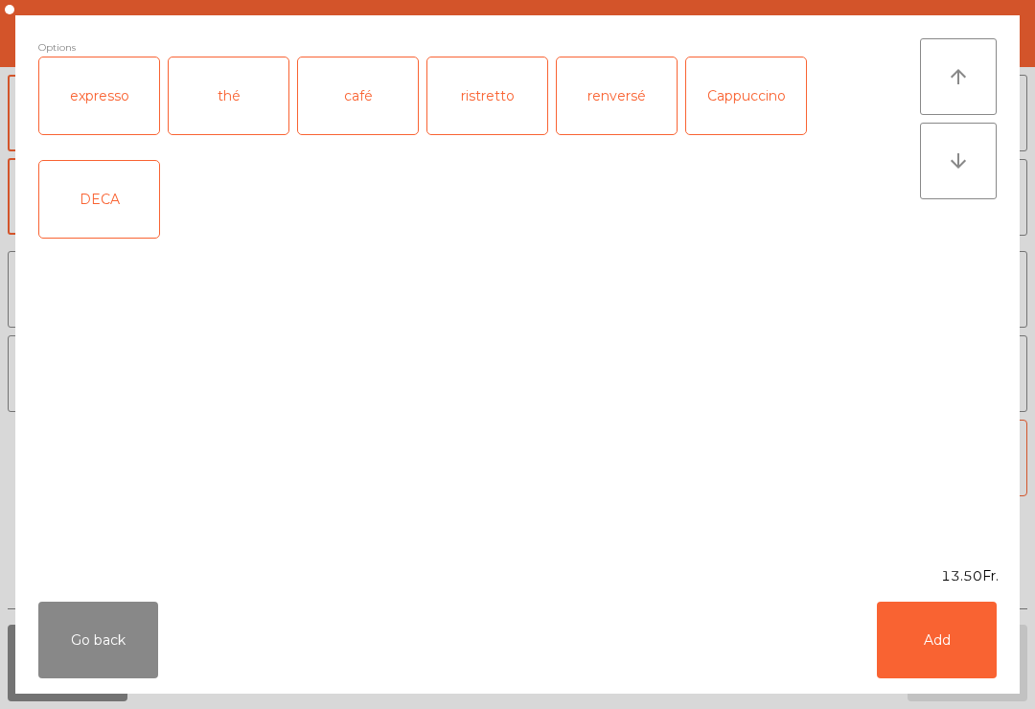
click at [105, 187] on div "DECA" at bounding box center [99, 199] width 120 height 77
click at [934, 661] on button "Add" at bounding box center [937, 640] width 120 height 77
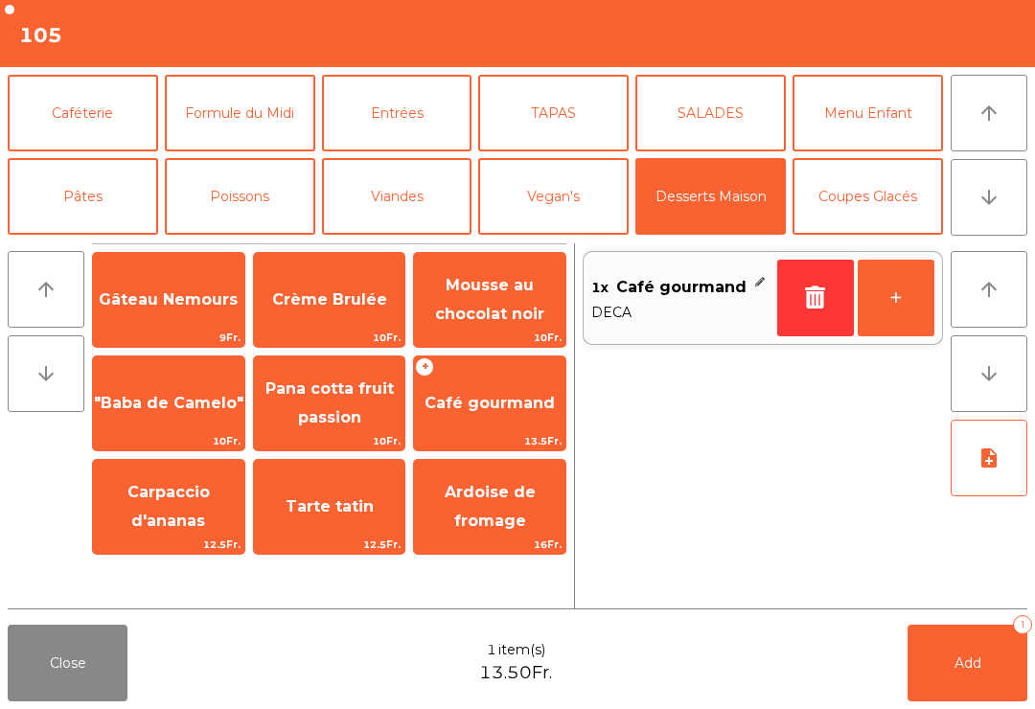
click at [1009, 701] on button "Add 1" at bounding box center [968, 663] width 120 height 77
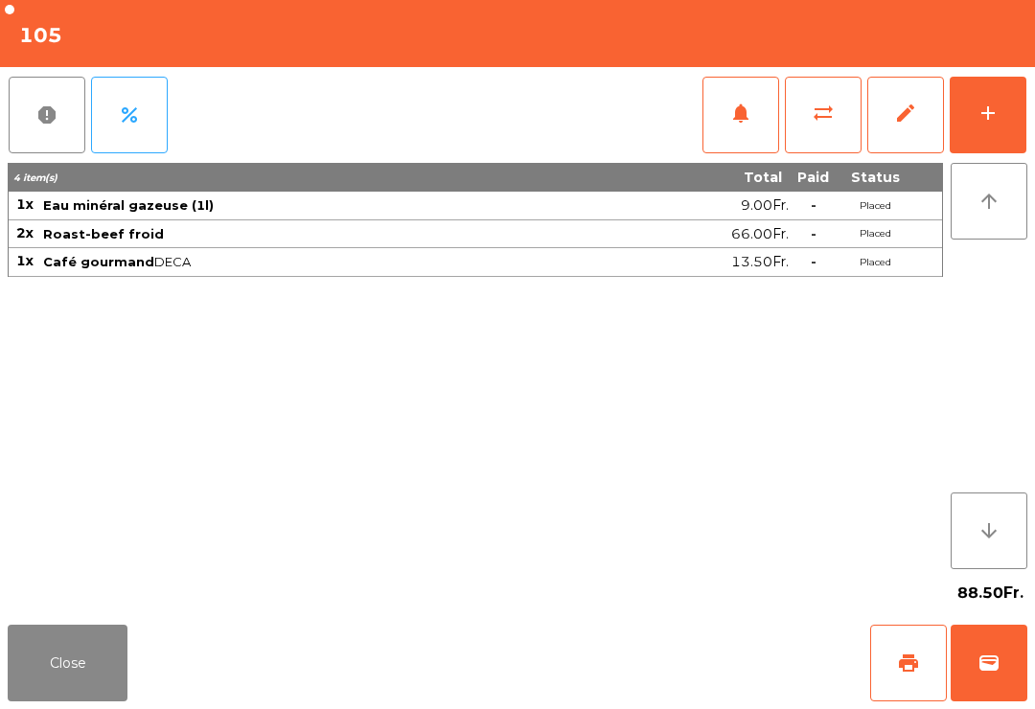
click at [83, 678] on button "Close" at bounding box center [68, 663] width 120 height 77
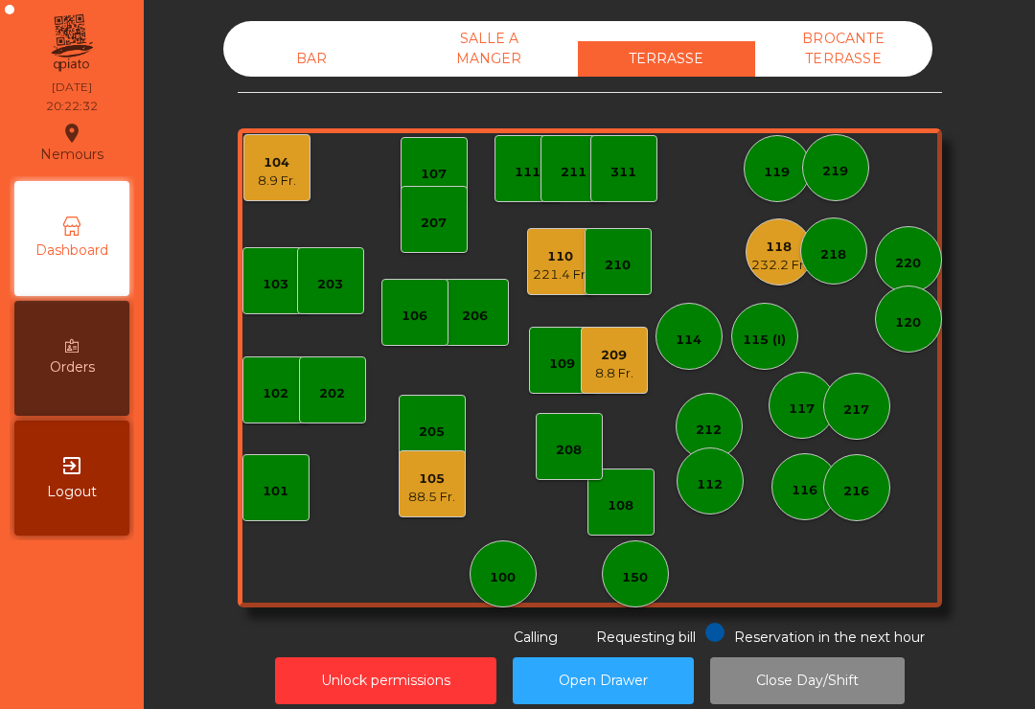
click at [276, 173] on div "8.9 Fr." at bounding box center [277, 181] width 38 height 19
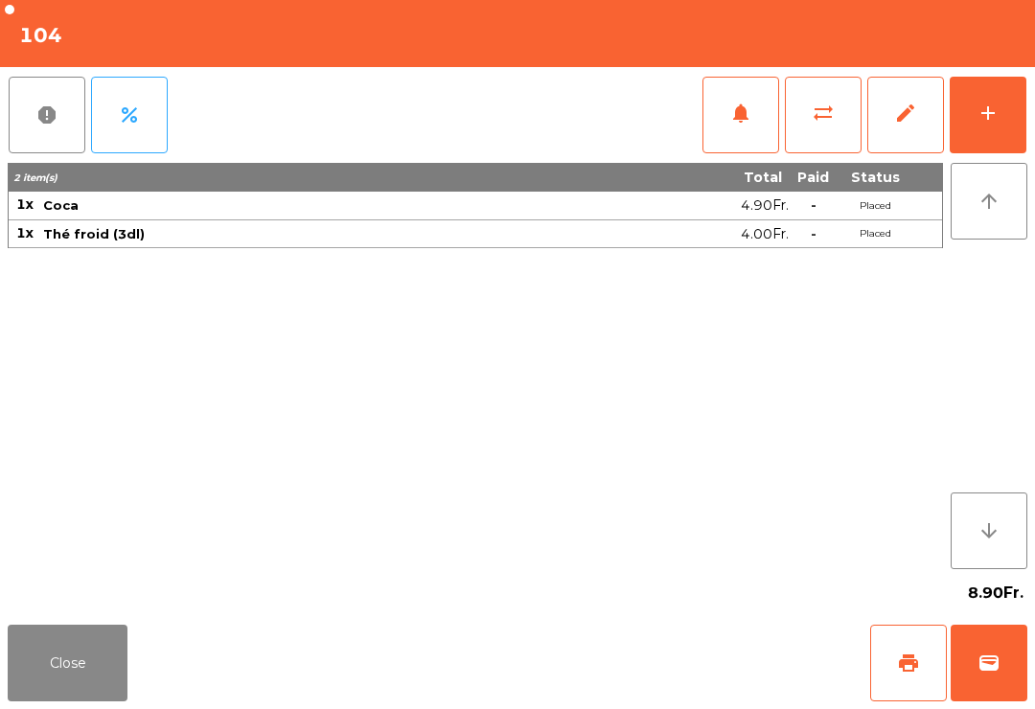
click at [973, 688] on button "wallet" at bounding box center [989, 663] width 77 height 77
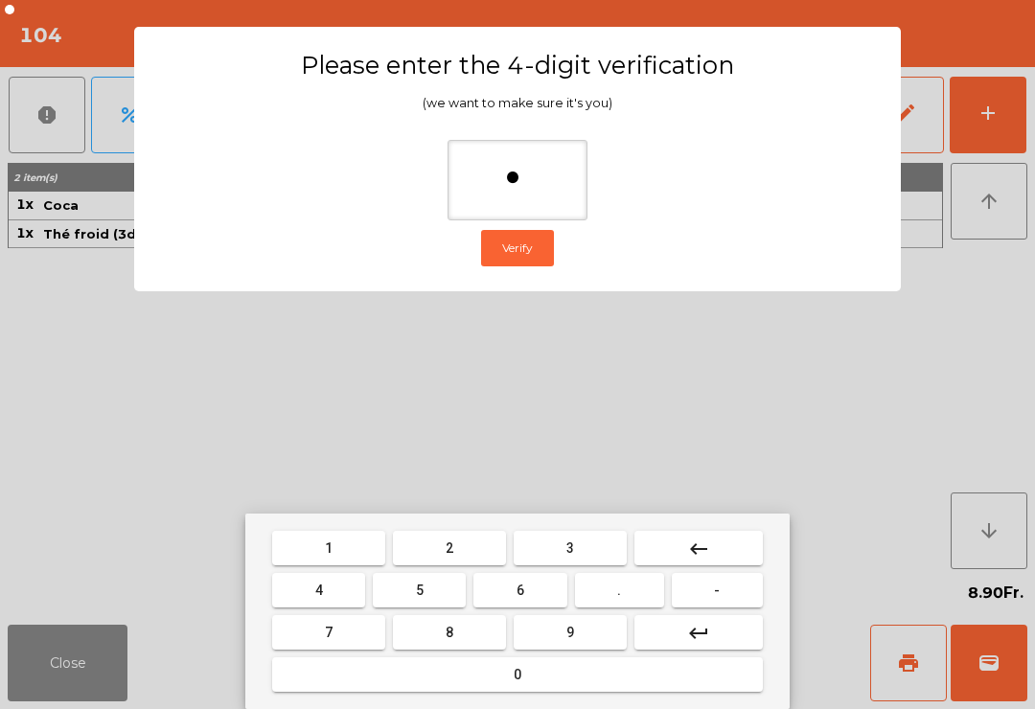
type input "**"
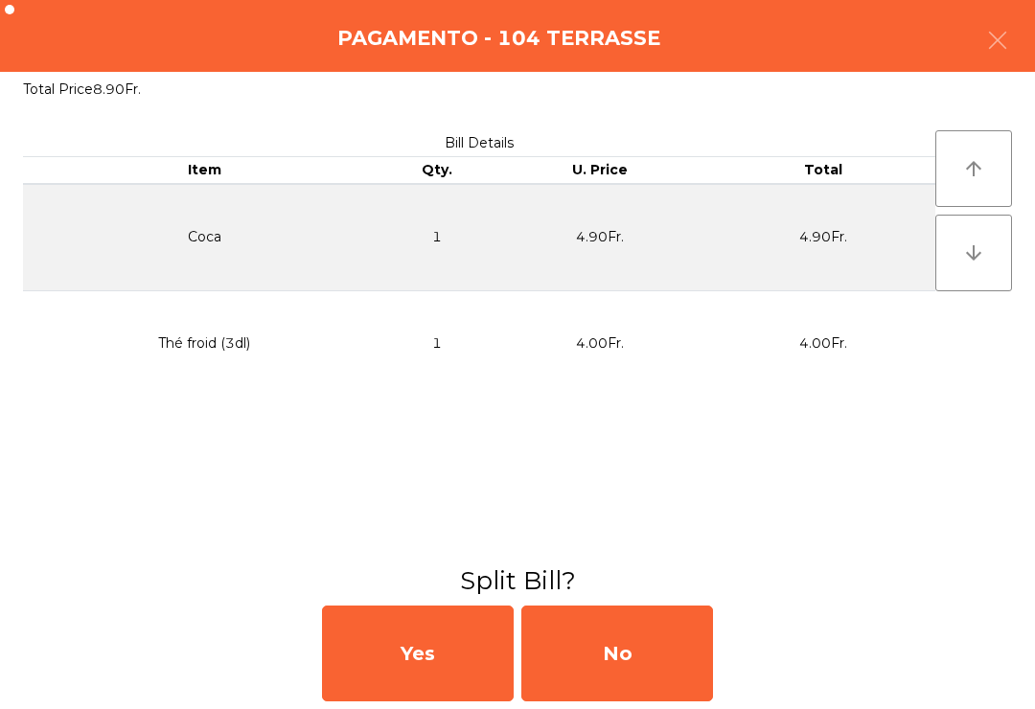
click at [541, 685] on div "No" at bounding box center [618, 654] width 192 height 96
click at [627, 686] on div "MB" at bounding box center [618, 654] width 192 height 96
click at [623, 700] on div "No" at bounding box center [618, 654] width 192 height 96
click at [593, 639] on div "No" at bounding box center [618, 654] width 192 height 96
click at [601, 628] on div "No" at bounding box center [618, 654] width 192 height 96
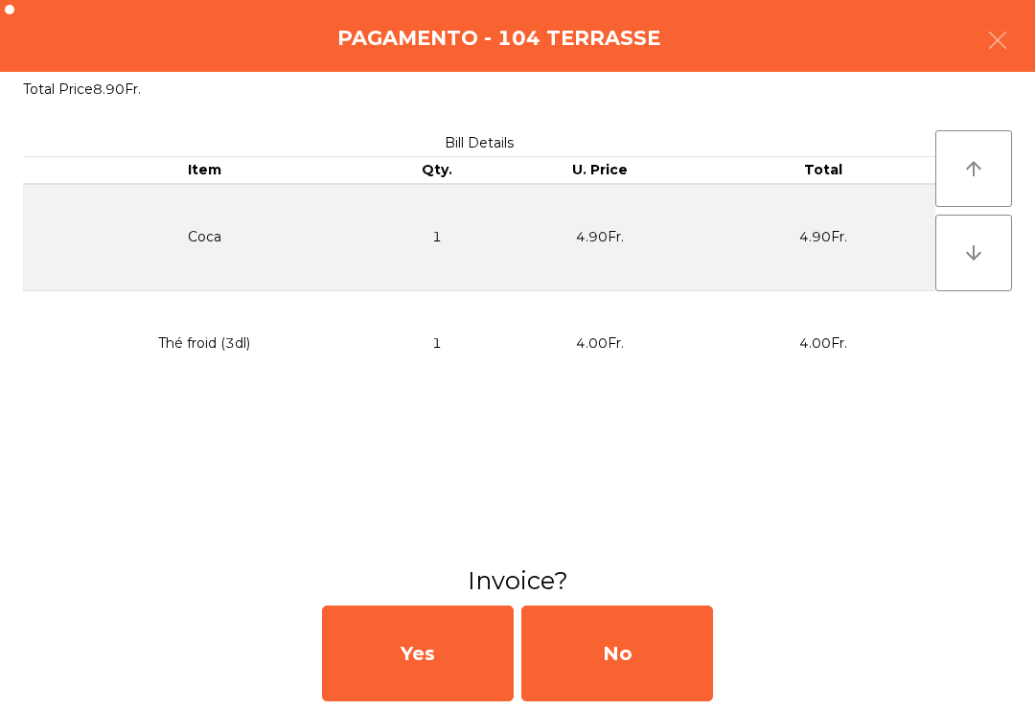
click at [637, 641] on div "No" at bounding box center [618, 654] width 192 height 96
click at [616, 617] on div "No" at bounding box center [618, 654] width 192 height 96
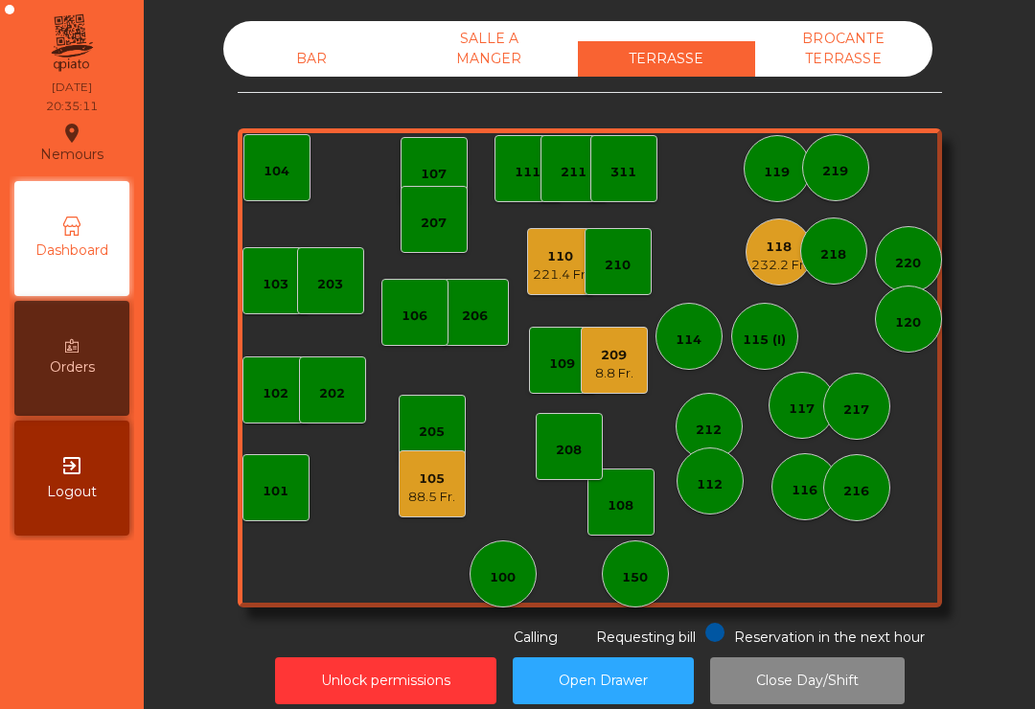
click at [747, 271] on div "103 102 101 202 206 104 205 108 105 88.5 Fr. 107 100 150 110 221.4 Fr. 207 203 …" at bounding box center [590, 367] width 705 height 479
click at [785, 257] on div "232.2 Fr." at bounding box center [780, 265] width 56 height 19
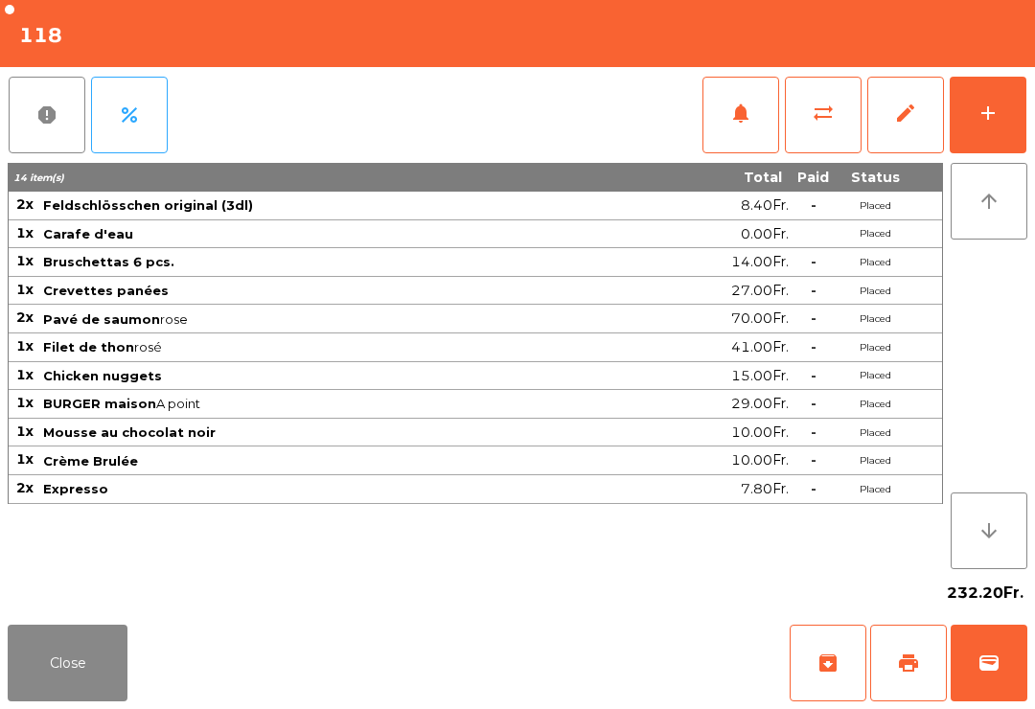
click at [1026, 109] on button "add" at bounding box center [988, 115] width 77 height 77
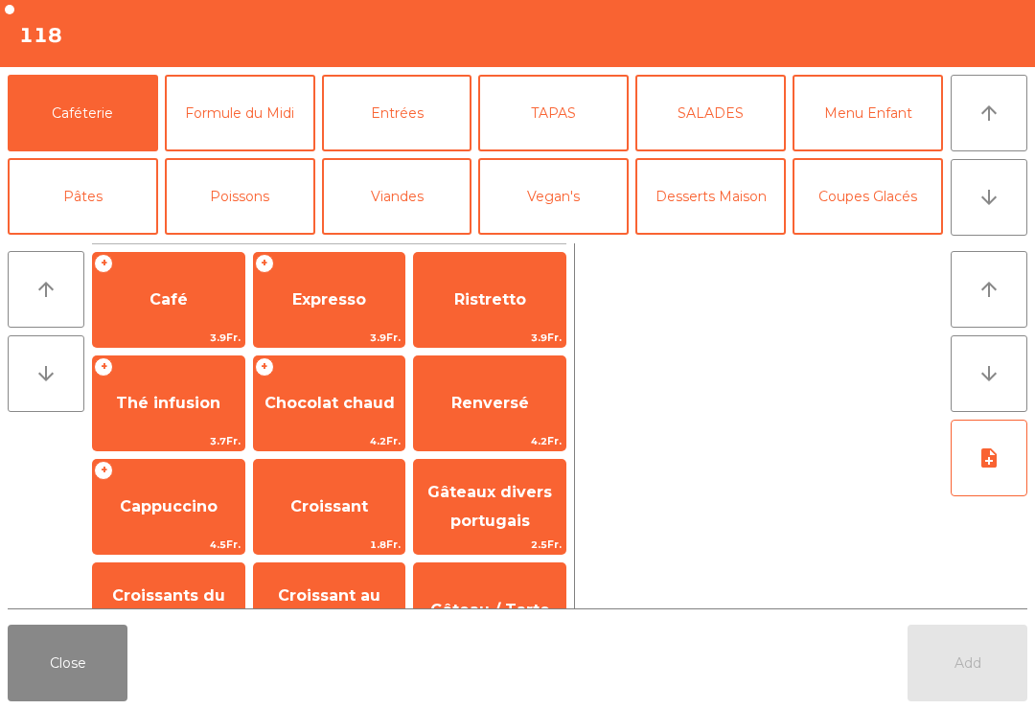
click at [16, 639] on button "Close" at bounding box center [68, 663] width 120 height 77
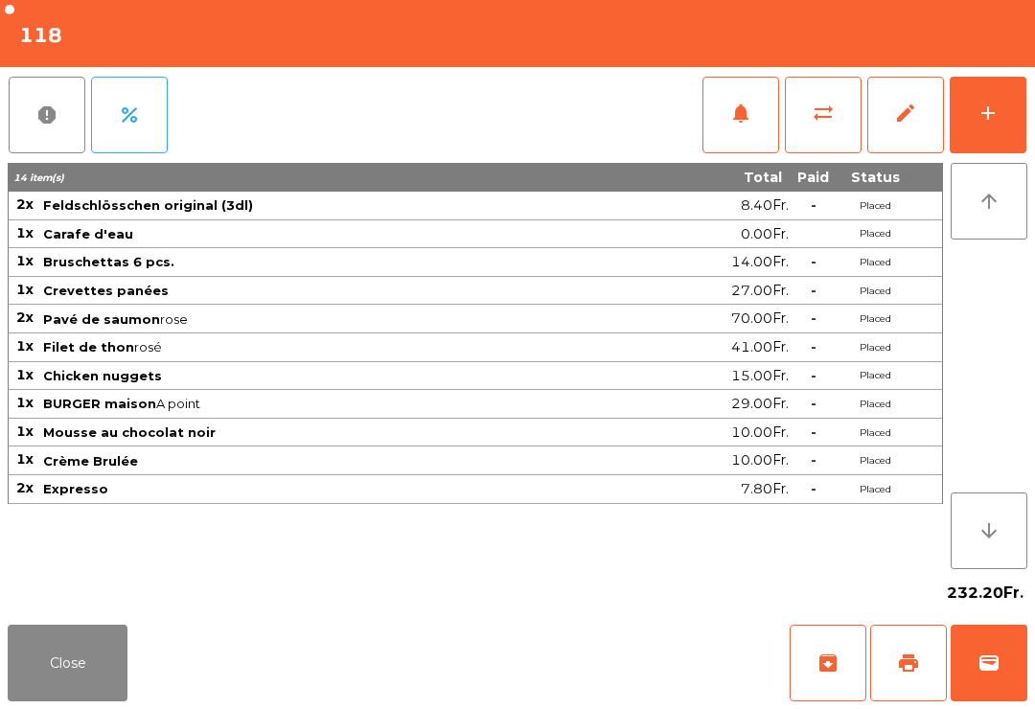
click at [1026, 681] on button "wallet" at bounding box center [989, 663] width 77 height 77
click at [709, 670] on div "Close archive print wallet" at bounding box center [517, 663] width 1035 height 92
click at [691, 673] on div "Close archive print wallet" at bounding box center [517, 663] width 1035 height 92
click at [672, 672] on div "Close archive print wallet" at bounding box center [517, 663] width 1035 height 92
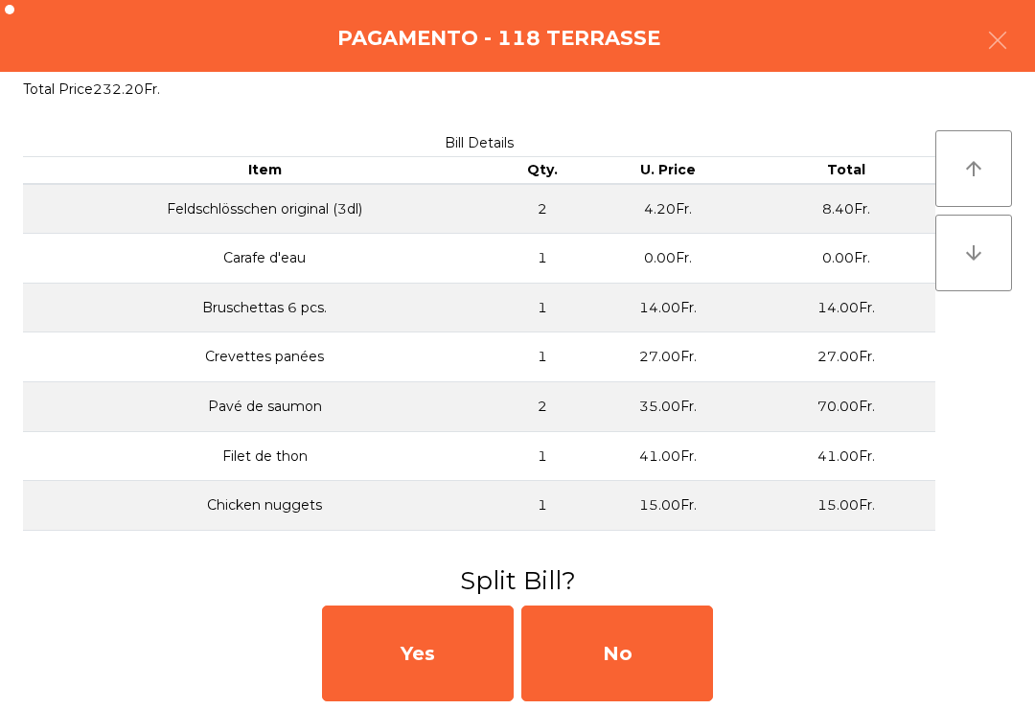
click at [679, 691] on div "No" at bounding box center [618, 654] width 192 height 96
click at [693, 666] on div "MB" at bounding box center [618, 654] width 192 height 96
click at [676, 663] on div "No" at bounding box center [618, 654] width 192 height 96
click at [711, 636] on div "No" at bounding box center [618, 654] width 192 height 96
click at [690, 676] on div "No" at bounding box center [618, 654] width 192 height 96
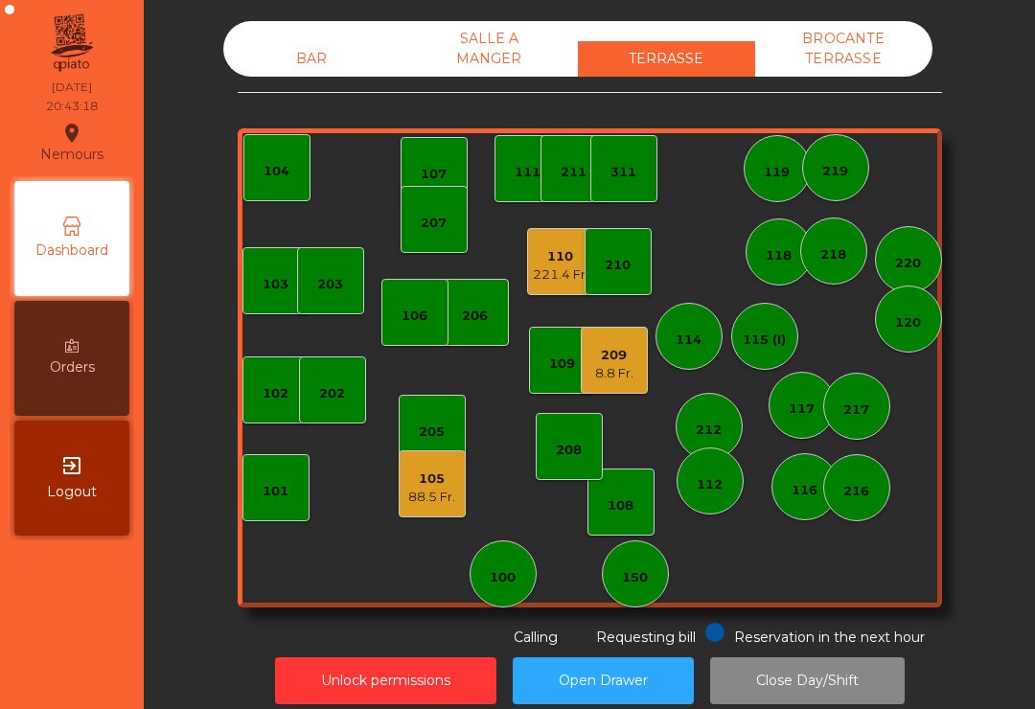
click at [567, 267] on div "221.4 Fr." at bounding box center [561, 275] width 56 height 19
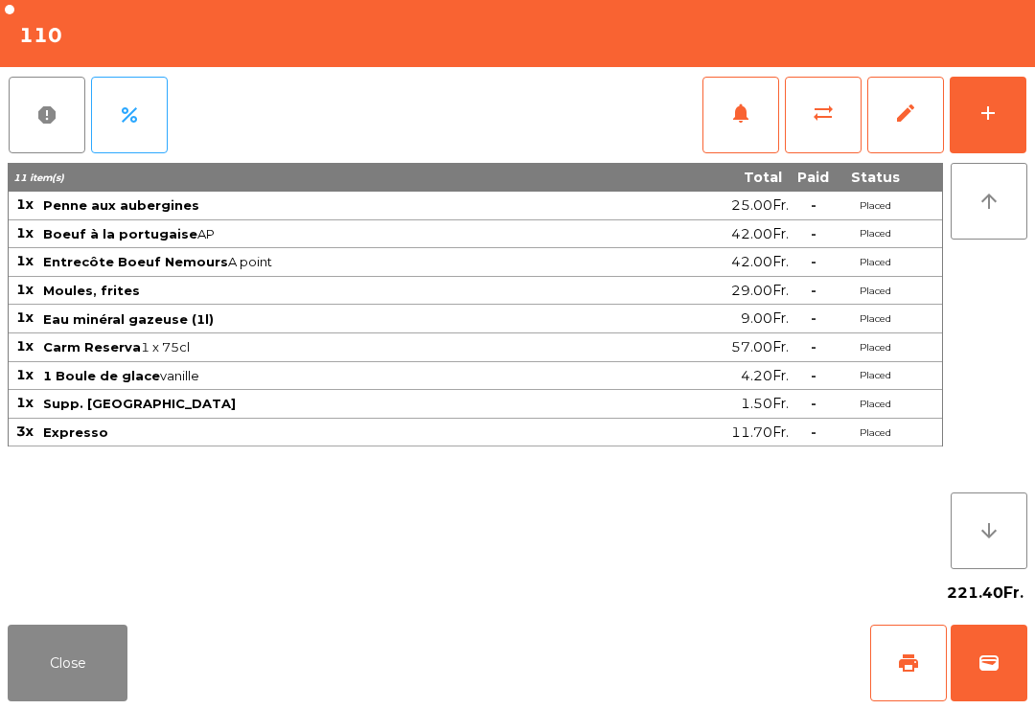
scroll to position [15, 0]
click at [880, 667] on button "print" at bounding box center [909, 663] width 77 height 77
click at [124, 652] on button "Close" at bounding box center [68, 663] width 120 height 77
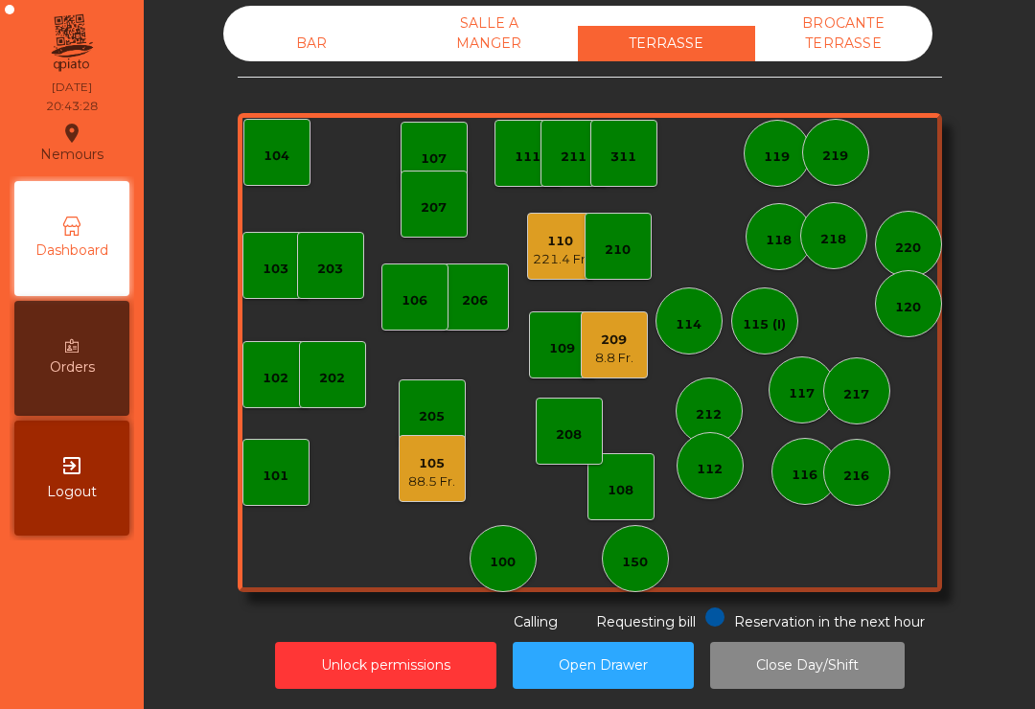
click at [463, 476] on div "105 88.5 Fr." at bounding box center [432, 468] width 67 height 67
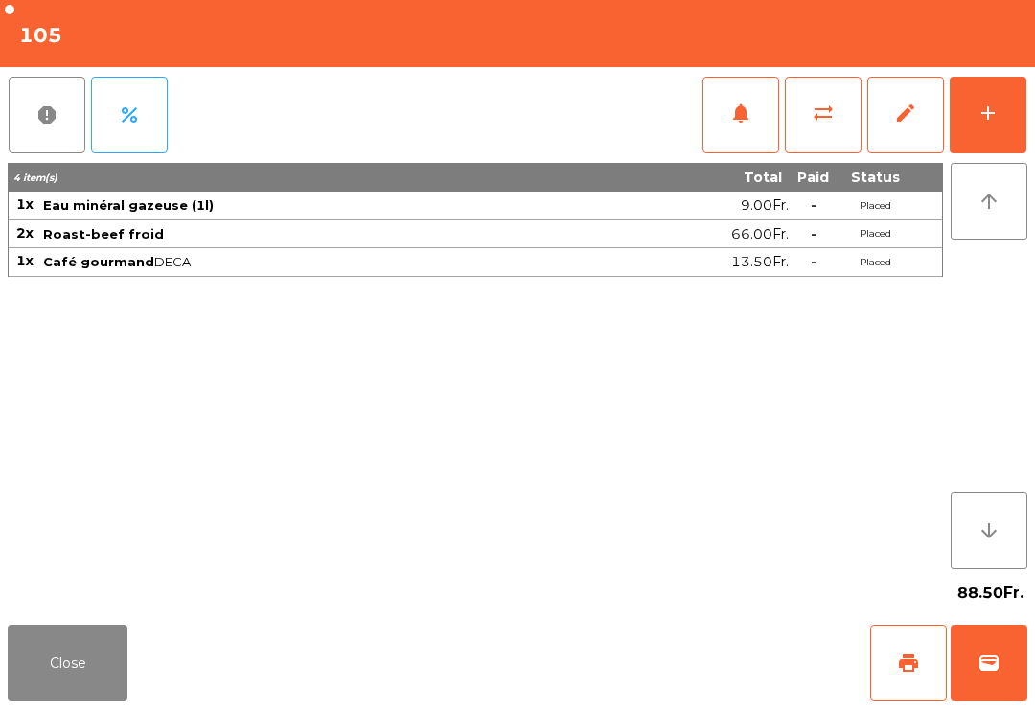
click at [117, 687] on button "Close" at bounding box center [68, 663] width 120 height 77
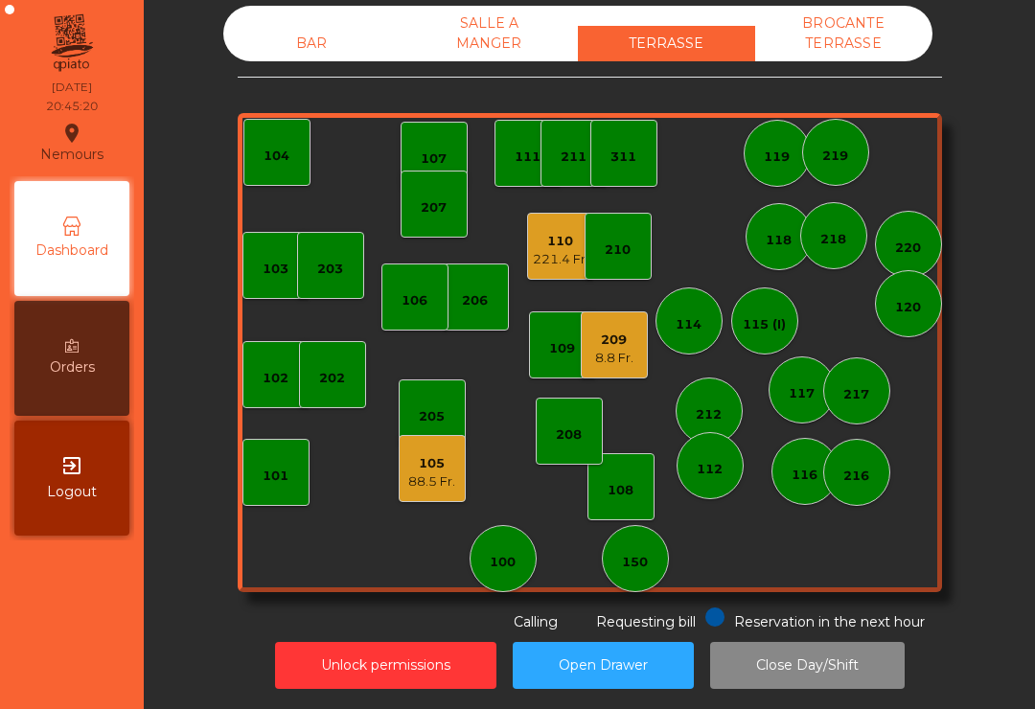
click at [557, 243] on div "110" at bounding box center [561, 241] width 56 height 19
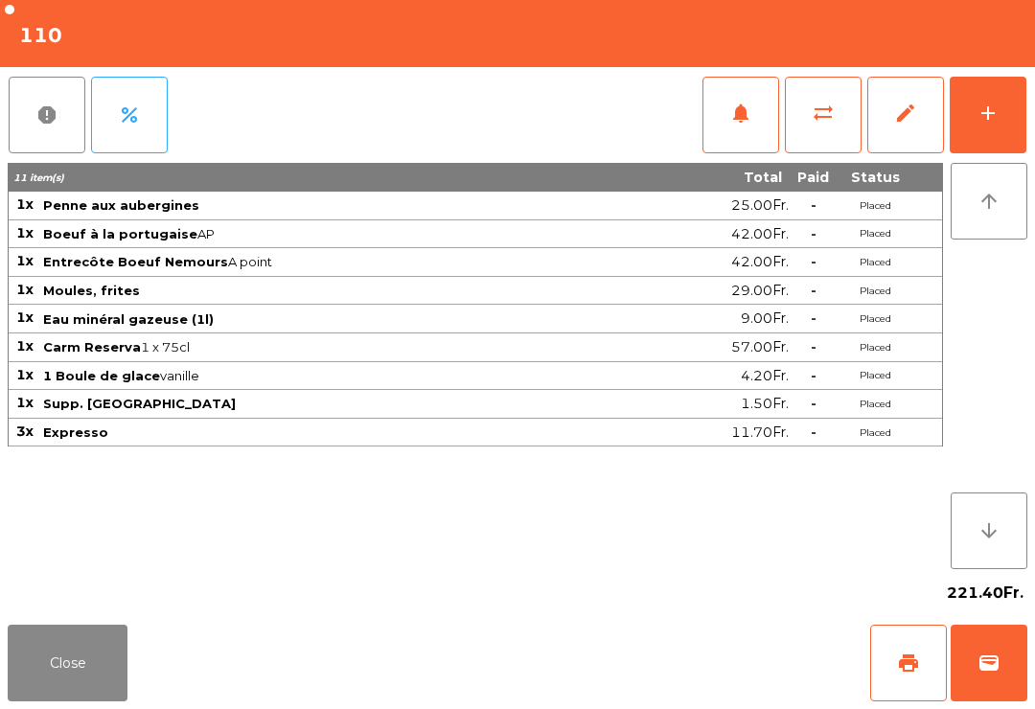
click at [1014, 676] on button "wallet" at bounding box center [989, 663] width 77 height 77
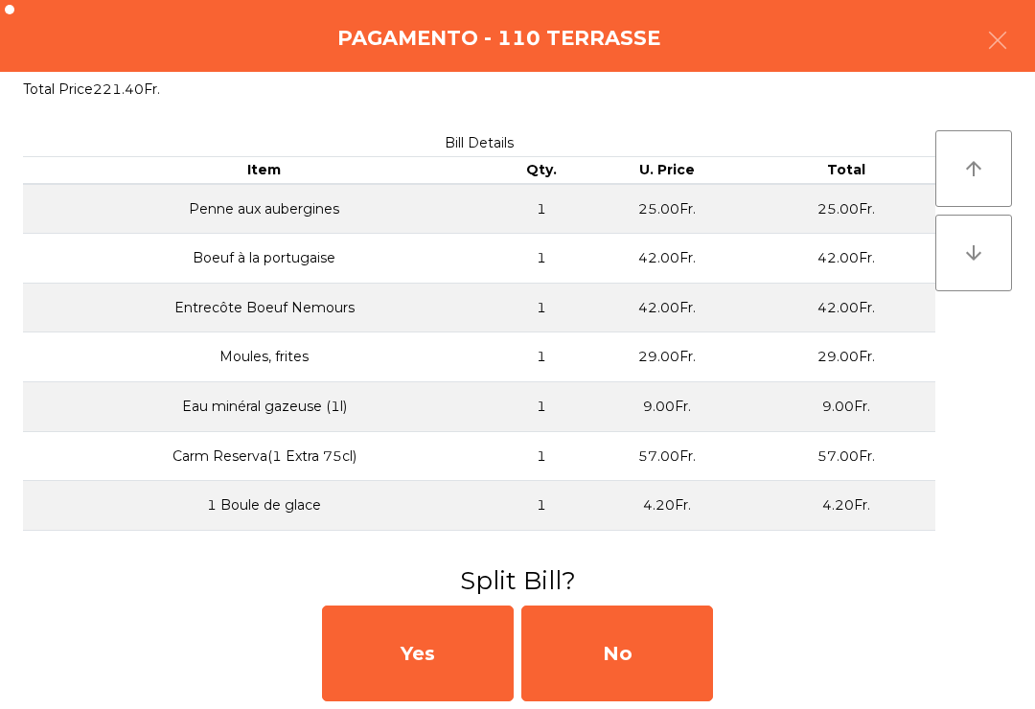
click at [640, 641] on div "No" at bounding box center [618, 654] width 192 height 96
click at [646, 657] on div "No" at bounding box center [618, 654] width 192 height 96
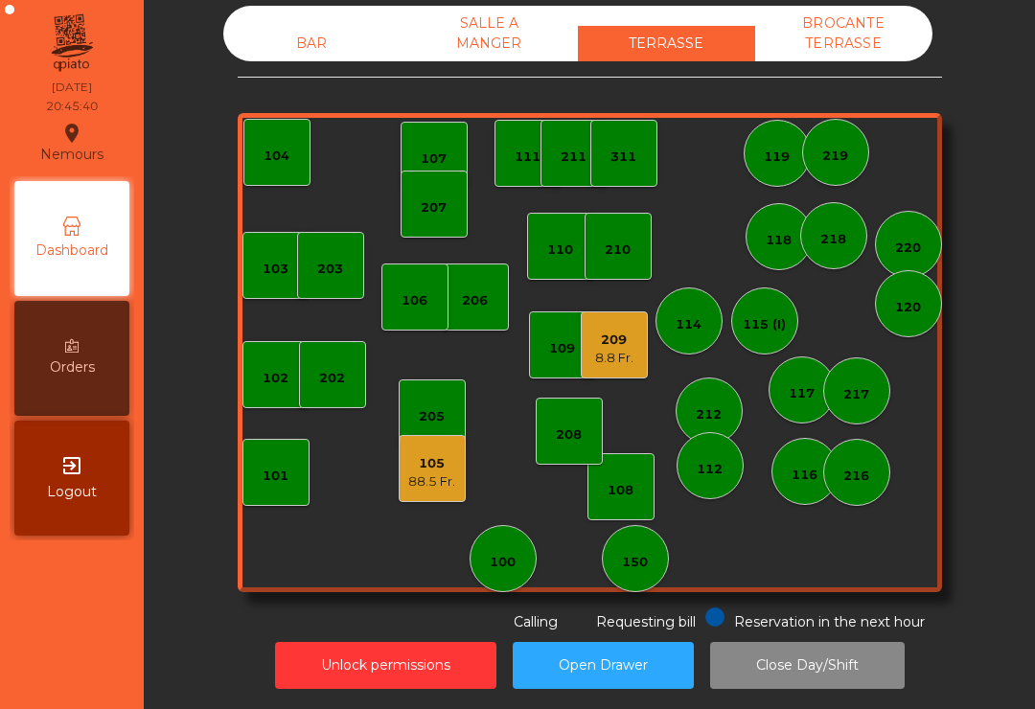
click at [629, 350] on div "8.8 Fr." at bounding box center [614, 358] width 38 height 19
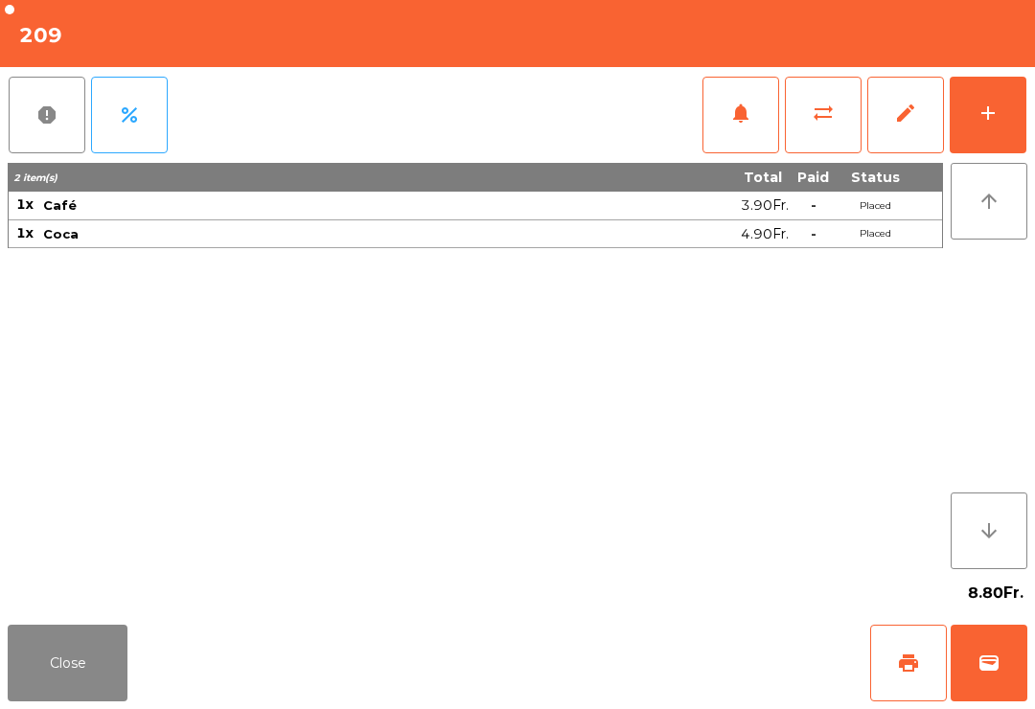
click at [1004, 661] on button "wallet" at bounding box center [989, 663] width 77 height 77
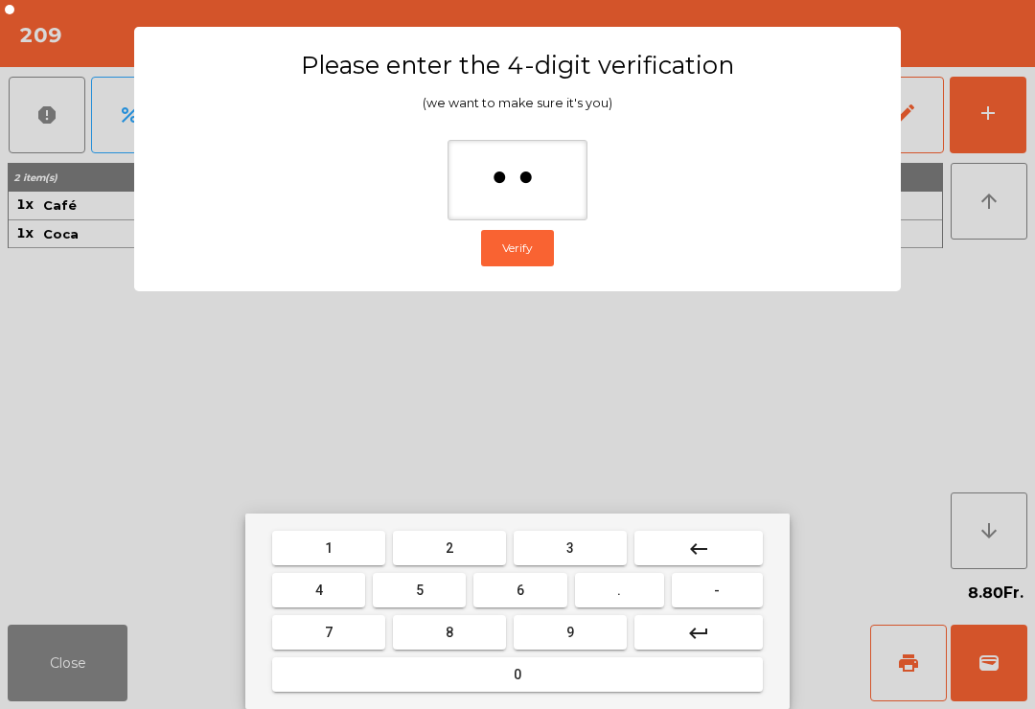
type input "***"
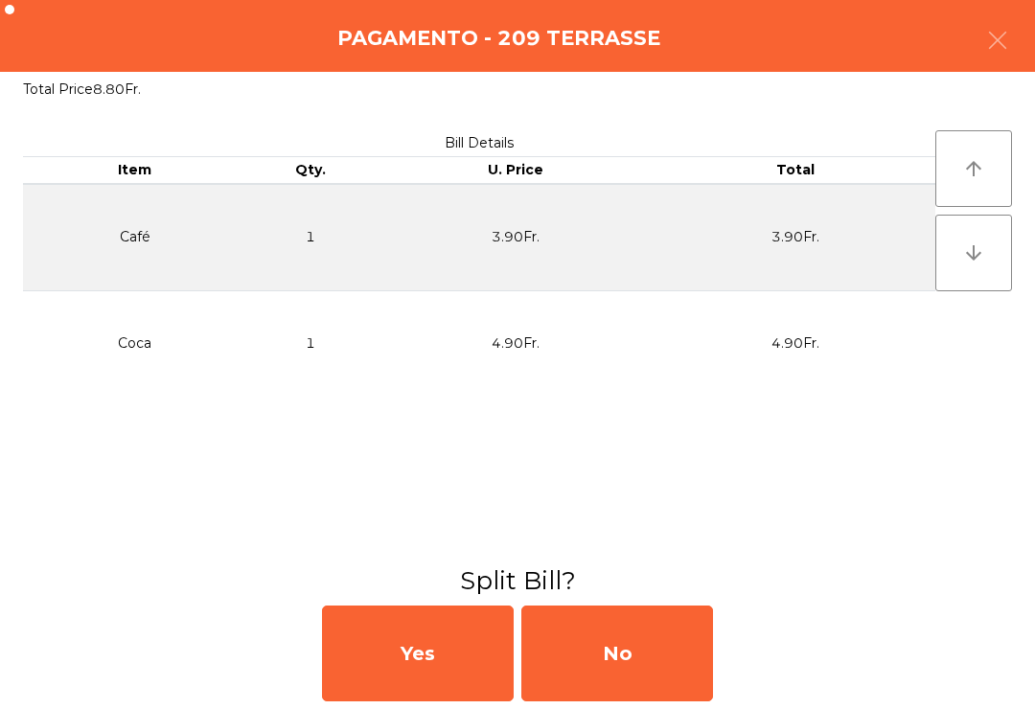
click at [643, 690] on div "No" at bounding box center [618, 654] width 192 height 96
click at [638, 635] on div "MB" at bounding box center [618, 654] width 192 height 96
click at [646, 642] on div "No" at bounding box center [618, 654] width 192 height 96
click at [626, 649] on div "No" at bounding box center [618, 654] width 192 height 96
click at [638, 639] on div "No" at bounding box center [618, 654] width 192 height 96
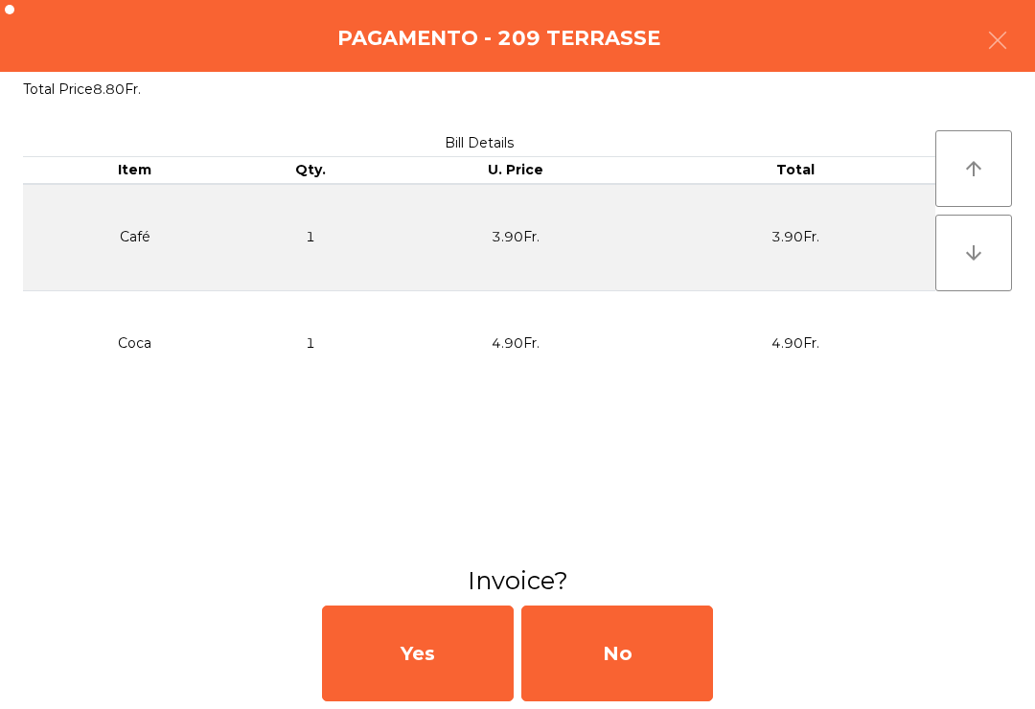
click at [625, 642] on div "No" at bounding box center [618, 654] width 192 height 96
click at [636, 653] on div "No" at bounding box center [618, 654] width 192 height 96
click at [734, 595] on h3 "Invoice?" at bounding box center [517, 581] width 1007 height 35
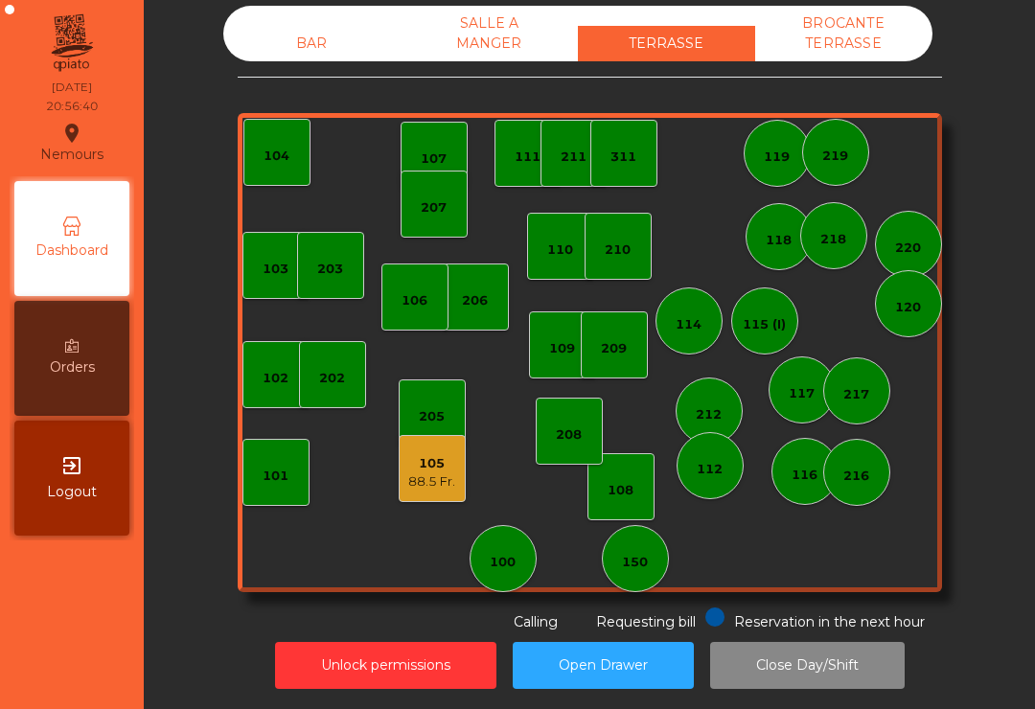
click at [427, 469] on div "105" at bounding box center [431, 463] width 47 height 19
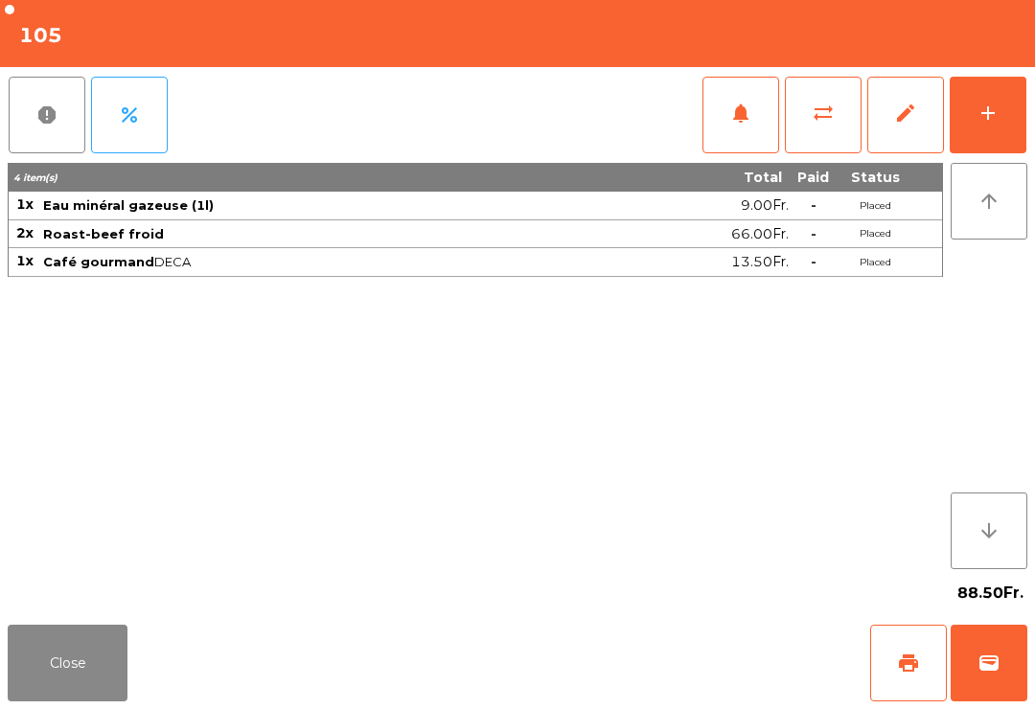
click at [977, 671] on button "wallet" at bounding box center [989, 663] width 77 height 77
click at [674, 656] on div "Close print wallet" at bounding box center [517, 663] width 1035 height 92
click at [684, 657] on div "Close print wallet" at bounding box center [517, 663] width 1035 height 92
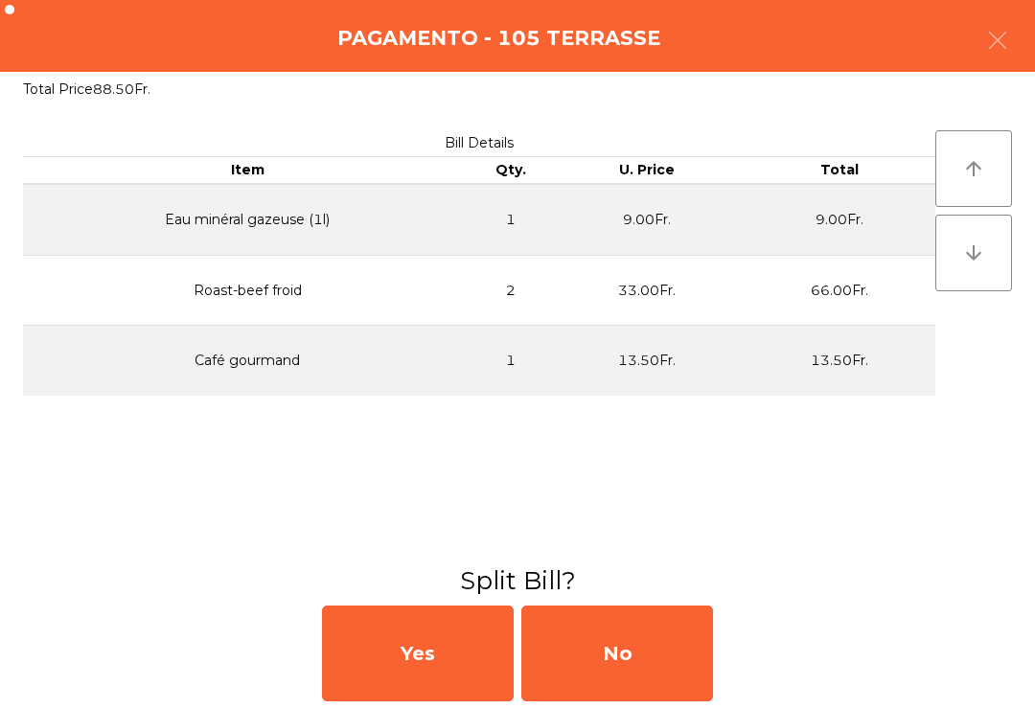
click at [669, 655] on div "No" at bounding box center [618, 654] width 192 height 96
click at [669, 654] on div "MB" at bounding box center [618, 654] width 192 height 96
click at [683, 655] on div "No" at bounding box center [618, 654] width 192 height 96
click at [654, 649] on div "No" at bounding box center [618, 654] width 192 height 96
click at [659, 654] on div "No" at bounding box center [618, 654] width 192 height 96
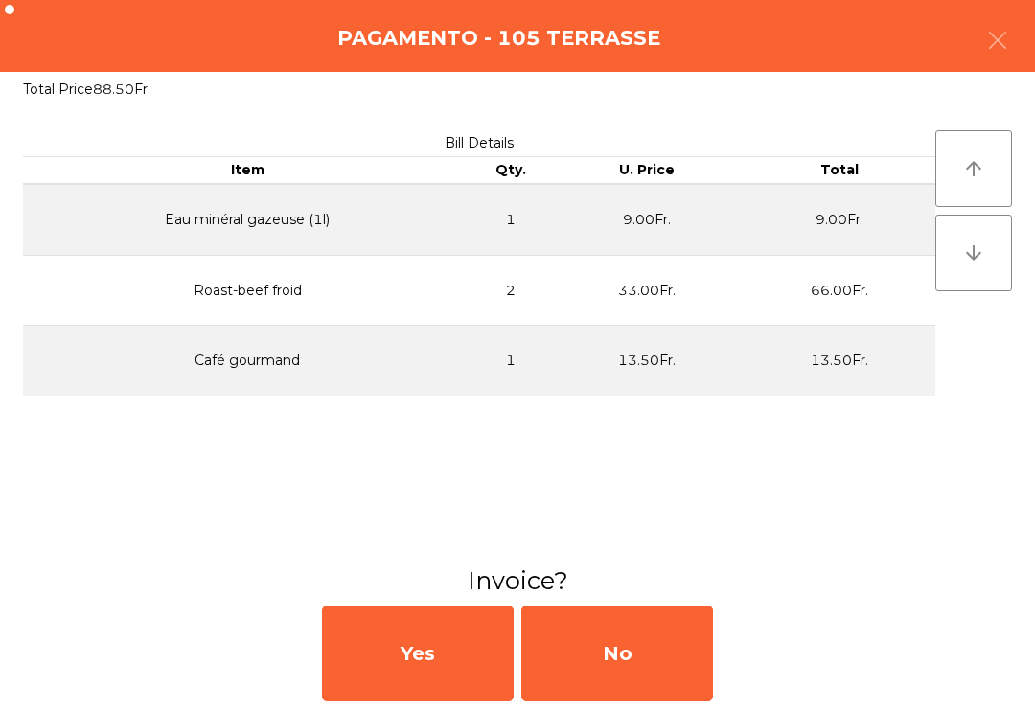
click at [669, 670] on div "No" at bounding box center [618, 654] width 192 height 96
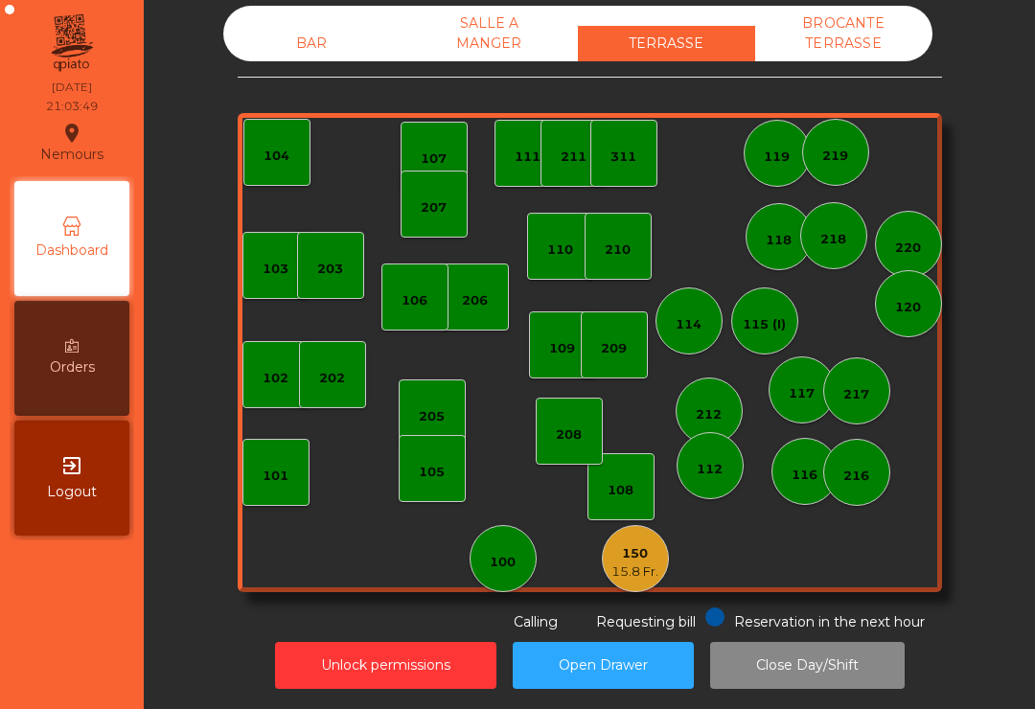
click at [634, 578] on div "15.8 Fr." at bounding box center [635, 572] width 47 height 19
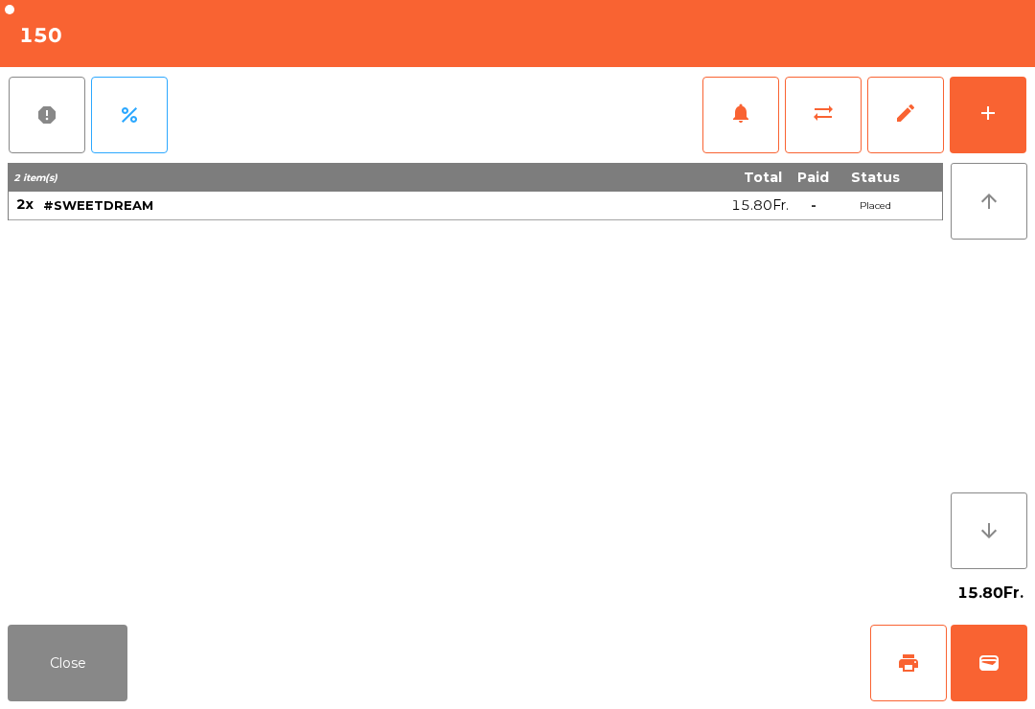
click at [986, 672] on span "wallet" at bounding box center [989, 663] width 23 height 23
click at [754, 688] on div "Close print wallet" at bounding box center [517, 663] width 1035 height 92
click at [699, 662] on div "Close print wallet" at bounding box center [517, 663] width 1035 height 92
click at [681, 650] on div "Close print wallet" at bounding box center [517, 663] width 1035 height 92
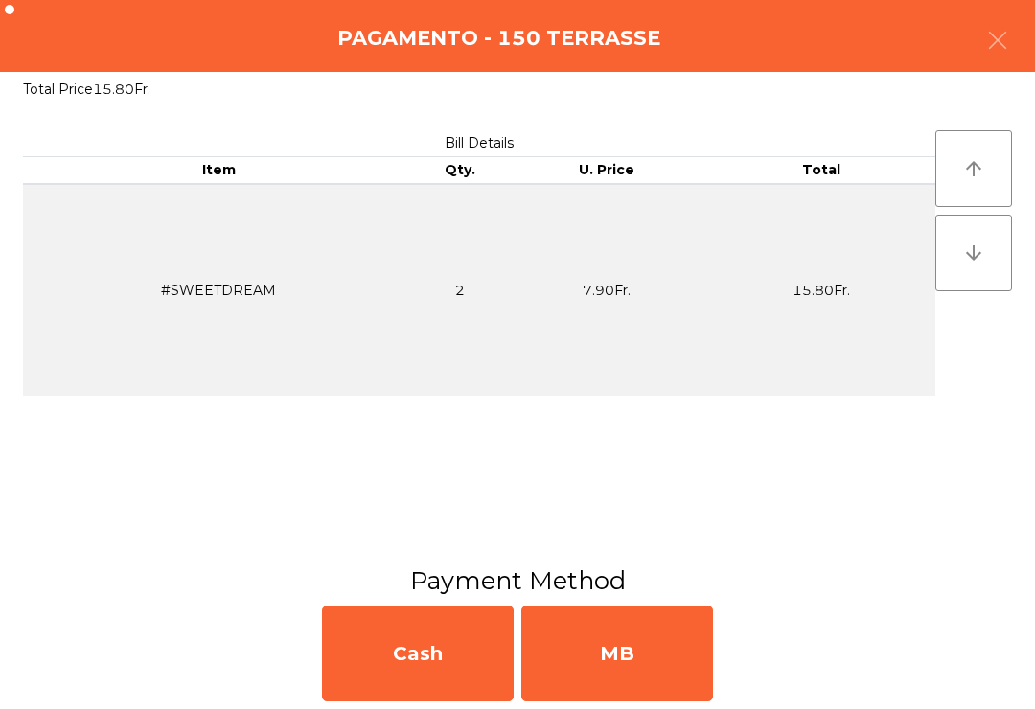
click at [677, 658] on div "MB" at bounding box center [618, 654] width 192 height 96
click at [674, 662] on div "No" at bounding box center [618, 654] width 192 height 96
click at [661, 651] on div "No" at bounding box center [618, 654] width 192 height 96
click at [664, 662] on div "No" at bounding box center [618, 654] width 192 height 96
click at [667, 662] on div "No" at bounding box center [618, 654] width 192 height 96
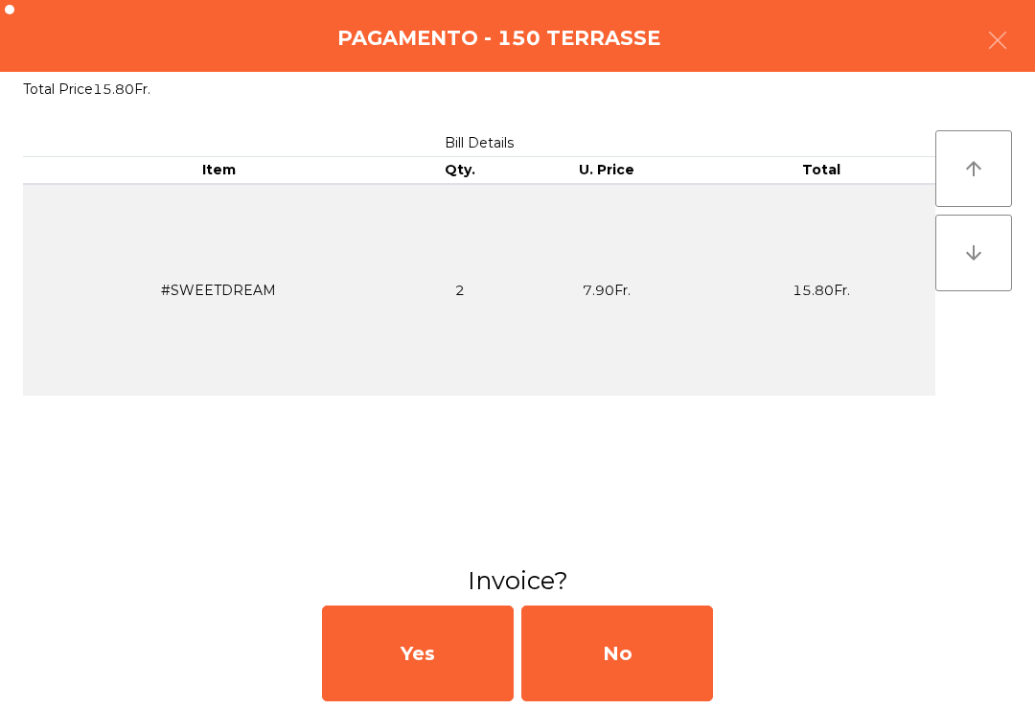
click at [684, 662] on div "No" at bounding box center [618, 654] width 192 height 96
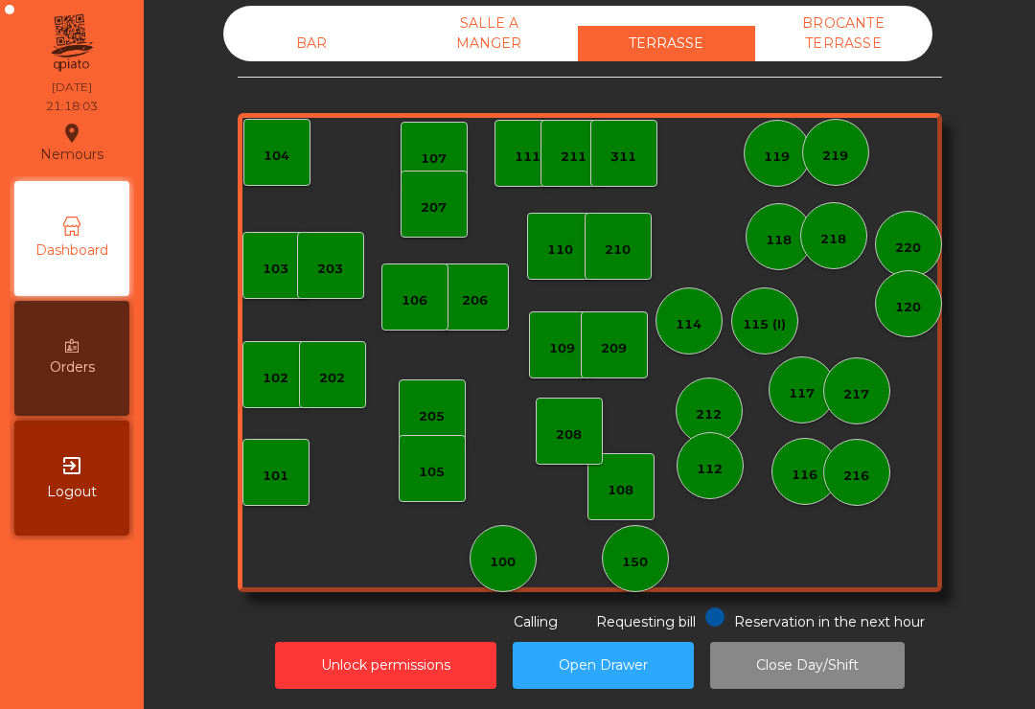
click at [281, 40] on div "BAR" at bounding box center [311, 43] width 177 height 35
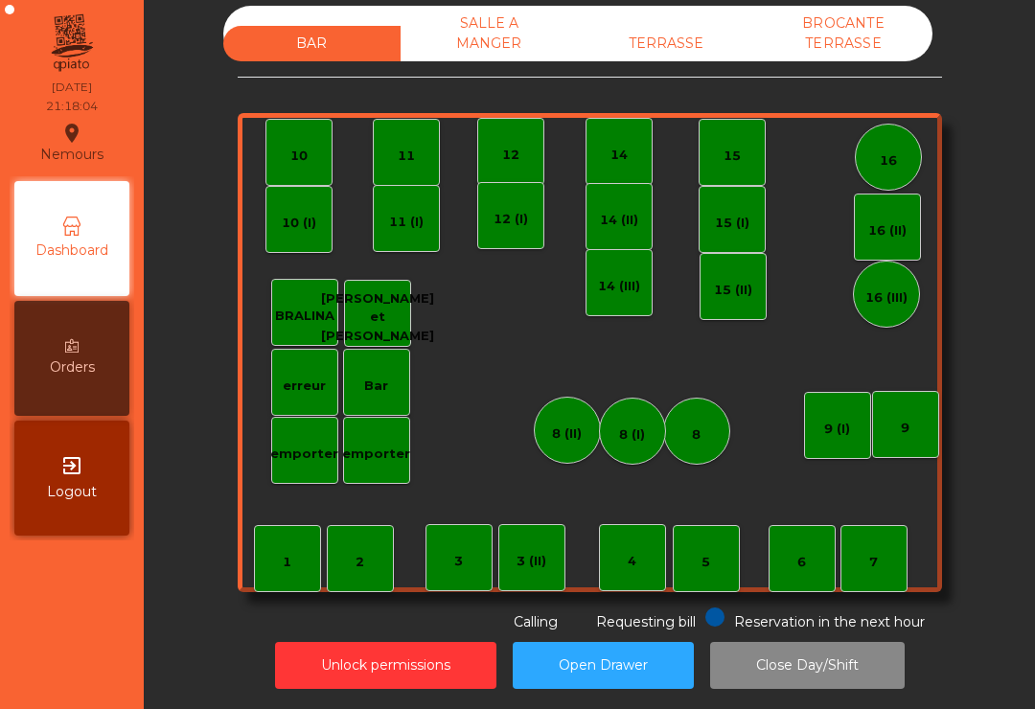
click at [665, 31] on div "TERRASSE" at bounding box center [666, 43] width 177 height 35
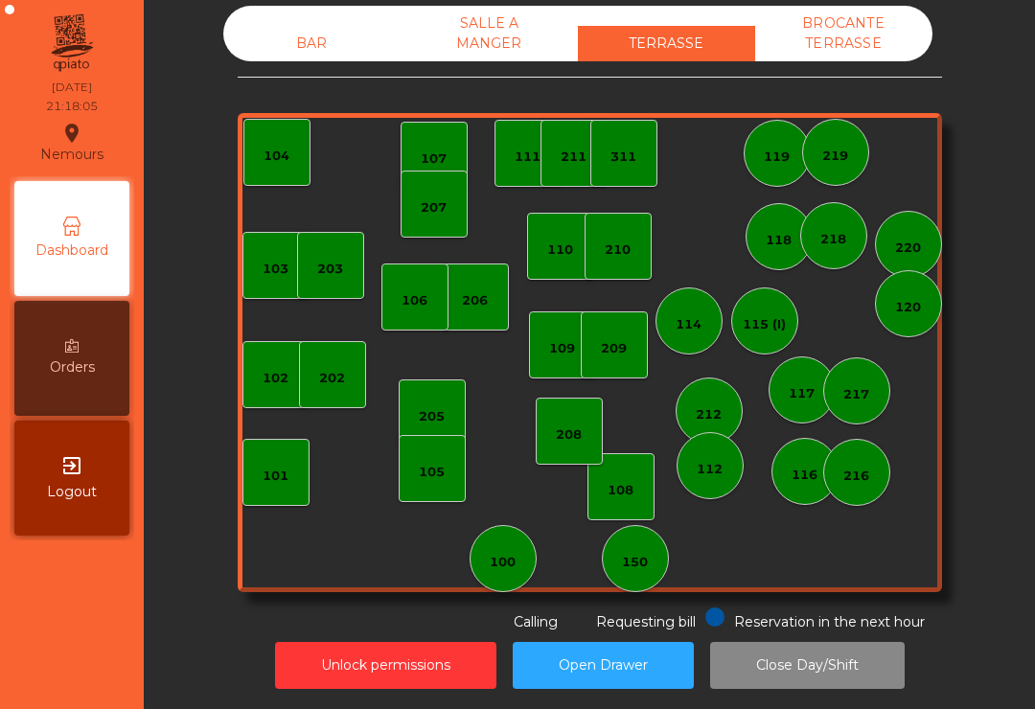
click at [834, 671] on button "Close Day/Shift" at bounding box center [807, 665] width 195 height 47
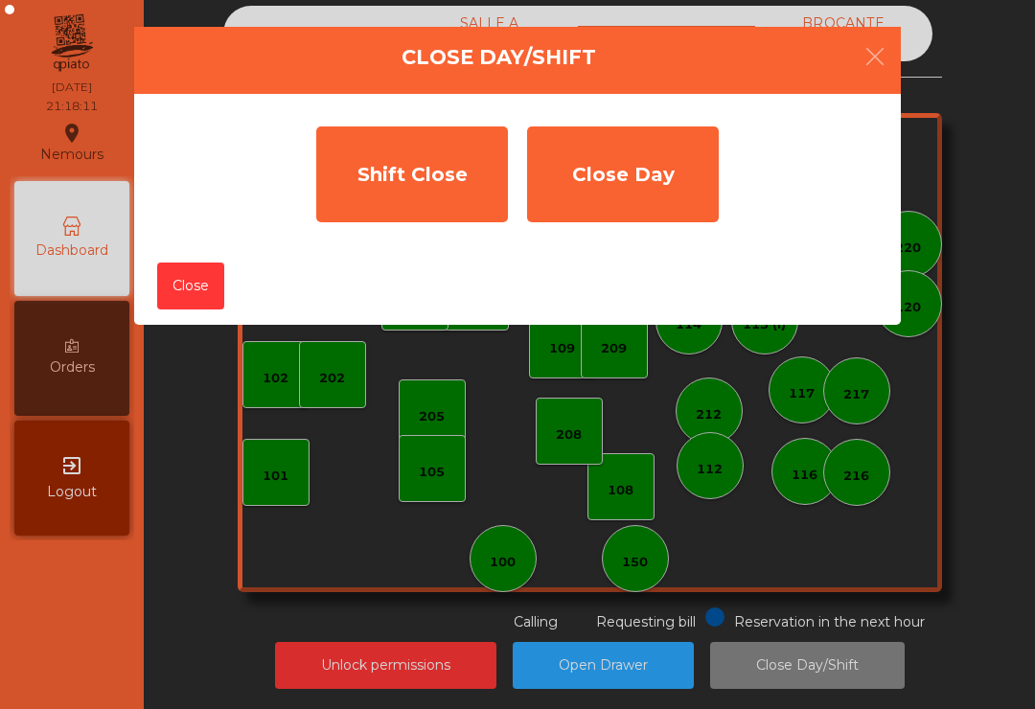
click at [413, 188] on div "Shift Close" at bounding box center [412, 175] width 192 height 96
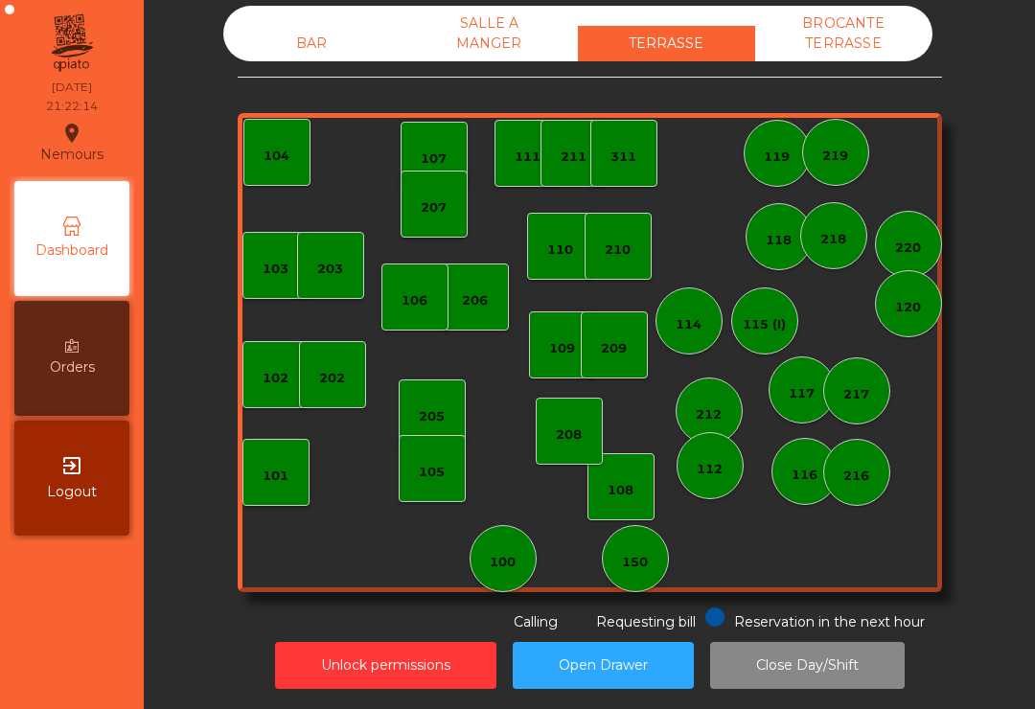
click at [815, 667] on button "Close Day/Shift" at bounding box center [807, 665] width 195 height 47
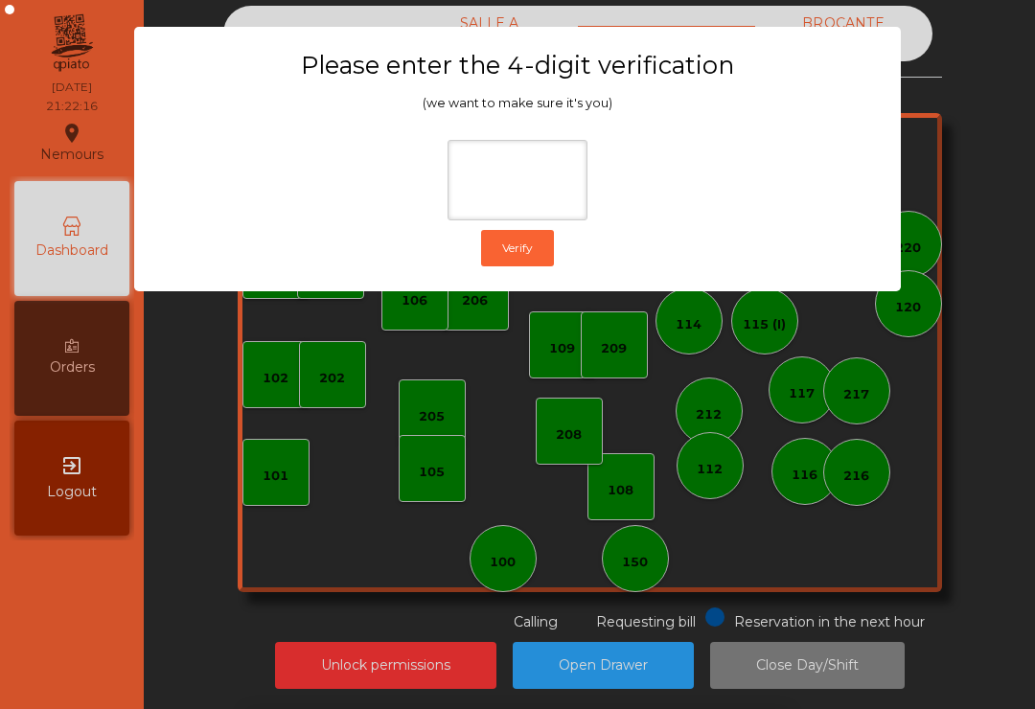
click at [1008, 221] on ngb-modal-window "Please enter the 4-digit verification (we want to make sure it's you) Verify" at bounding box center [518, 354] width 984 height 709
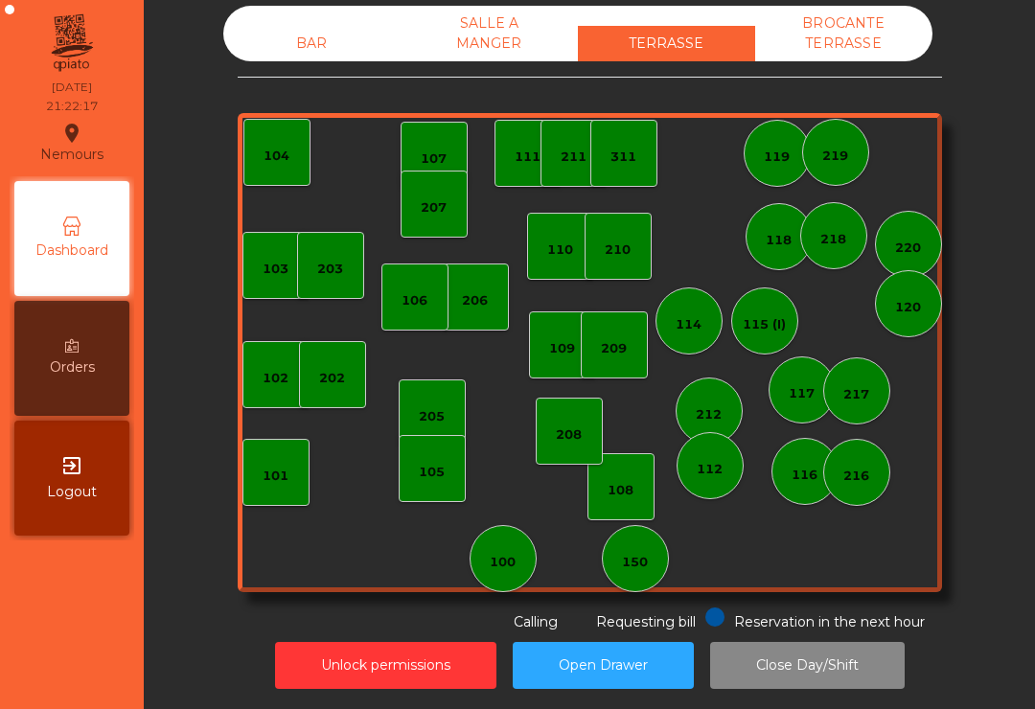
click at [484, 51] on div "SALLE A MANGER" at bounding box center [489, 34] width 177 height 56
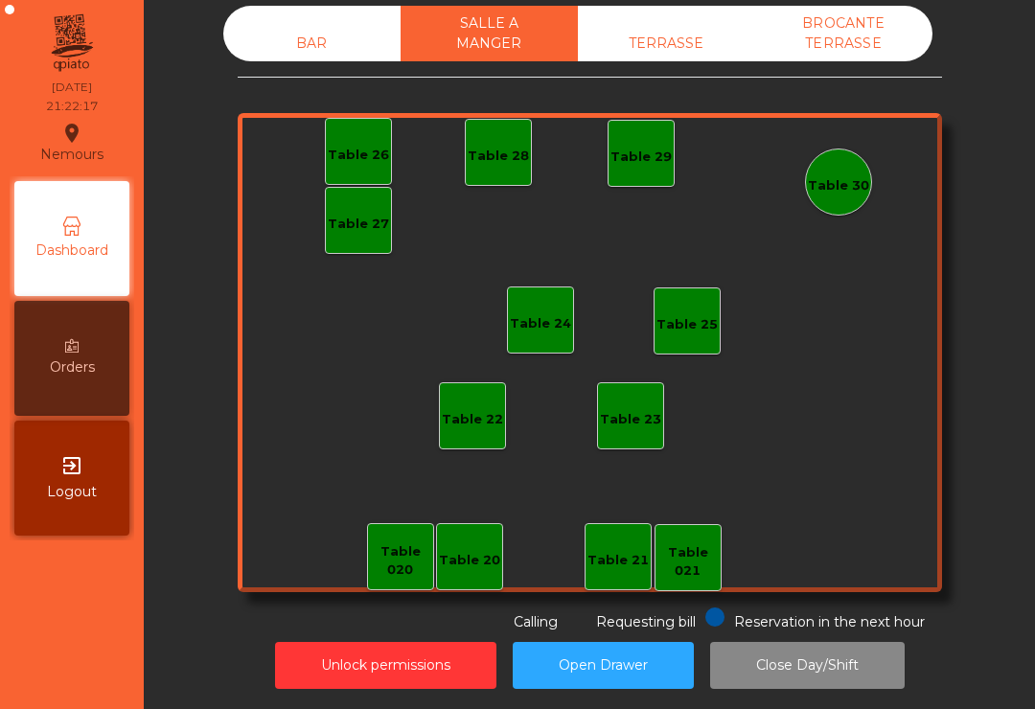
click at [871, 33] on div "BROCANTE TERRASSE" at bounding box center [843, 34] width 177 height 56
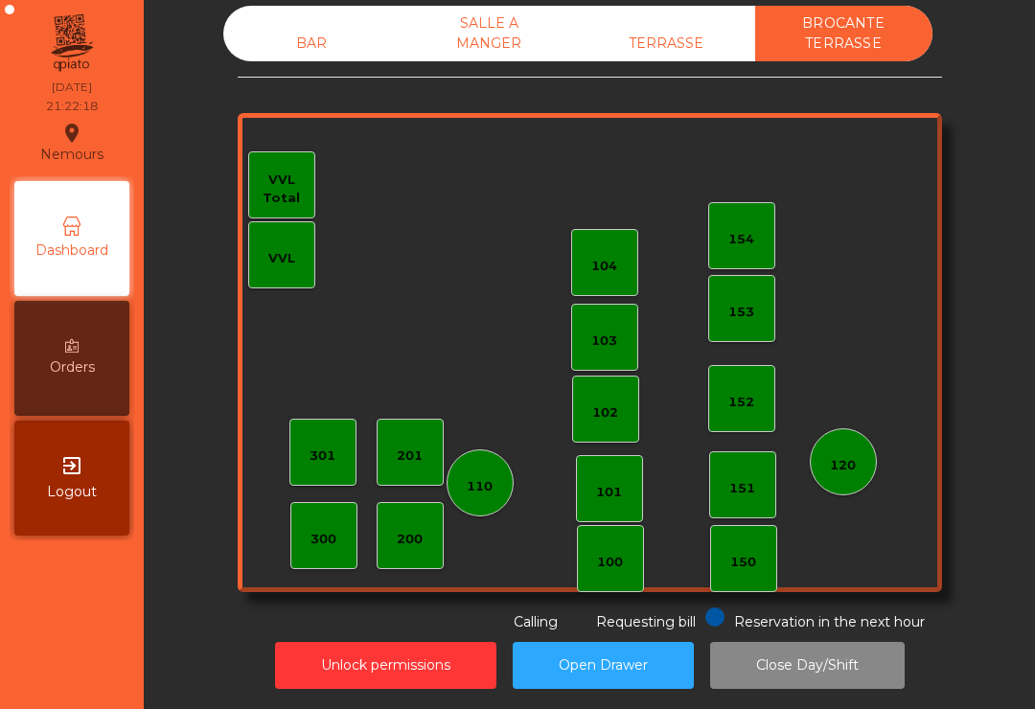
click at [315, 54] on div "BAR" at bounding box center [311, 43] width 177 height 35
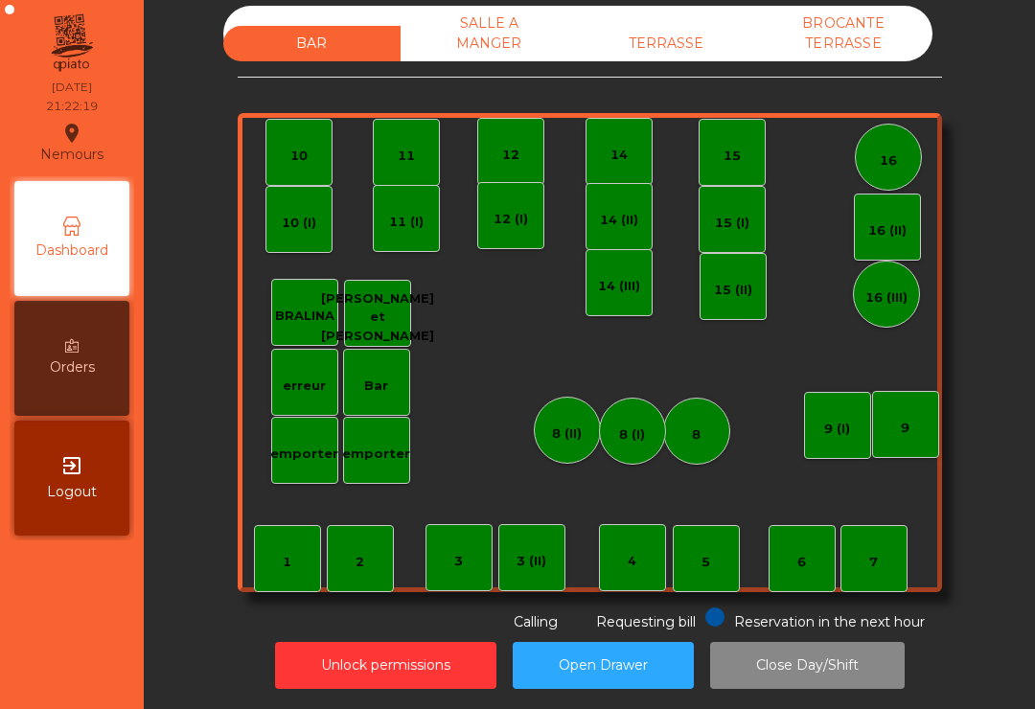
click at [818, 666] on button "Close Day/Shift" at bounding box center [807, 665] width 195 height 47
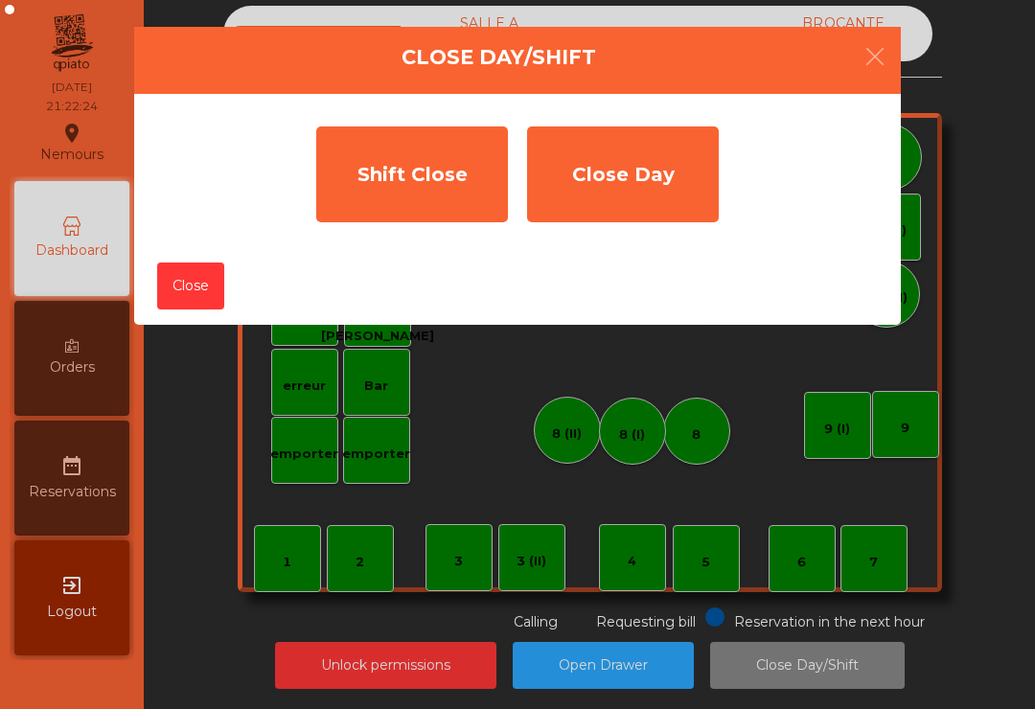
click at [671, 197] on div "Close Day" at bounding box center [623, 175] width 192 height 96
